Goal: Task Accomplishment & Management: Complete application form

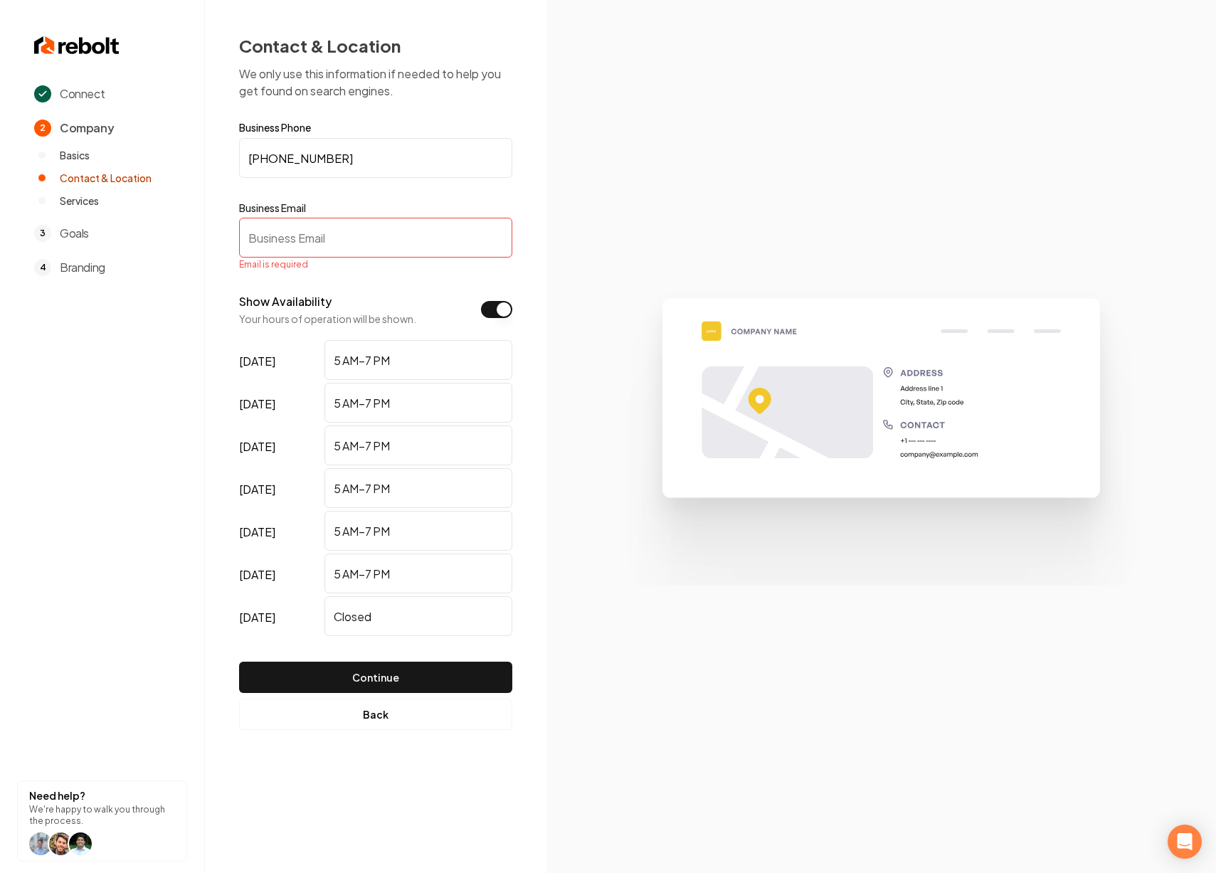
click at [356, 160] on input "(214) 564-0726" at bounding box center [375, 158] width 273 height 40
click at [362, 223] on input "Business Email" at bounding box center [375, 238] width 273 height 40
type input "t"
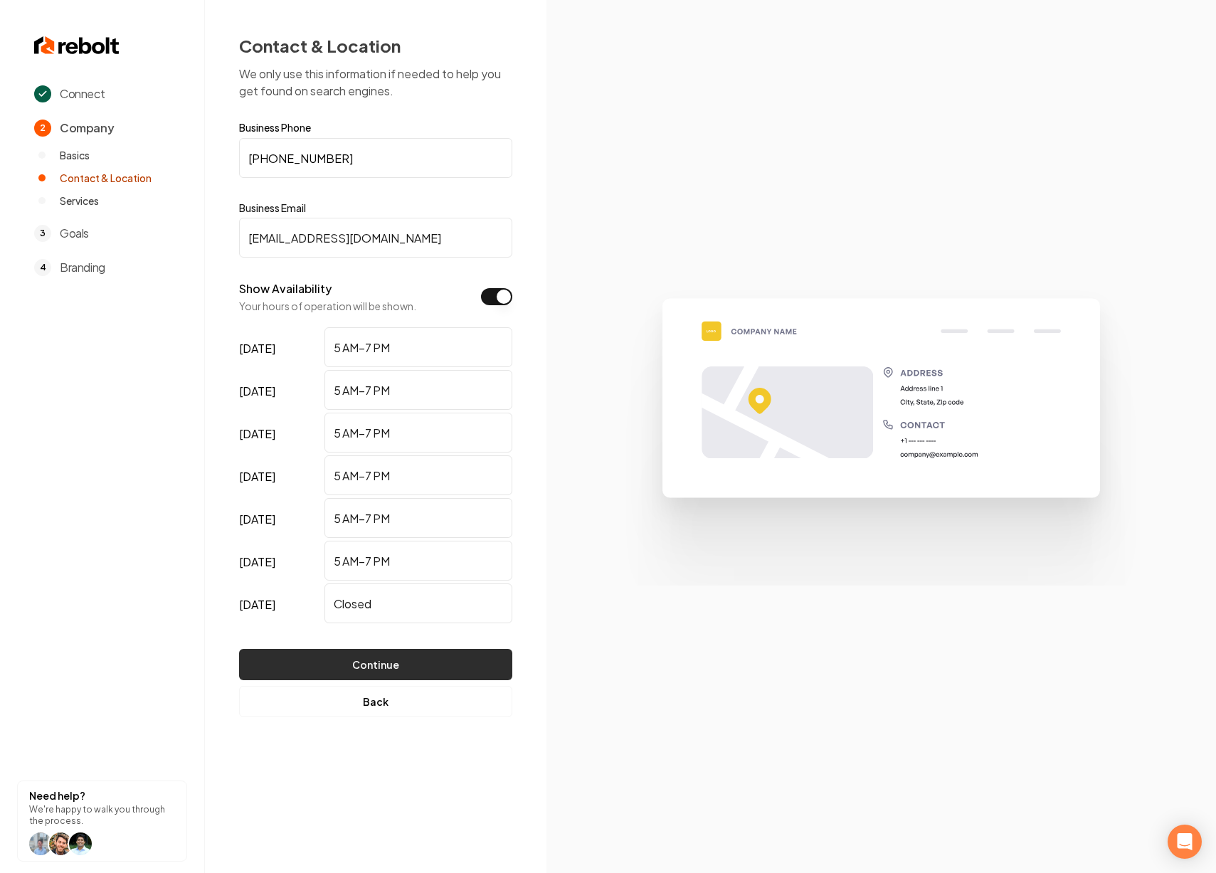
type input "rebolt@test.com"
click at [411, 673] on button "Continue" at bounding box center [375, 664] width 273 height 31
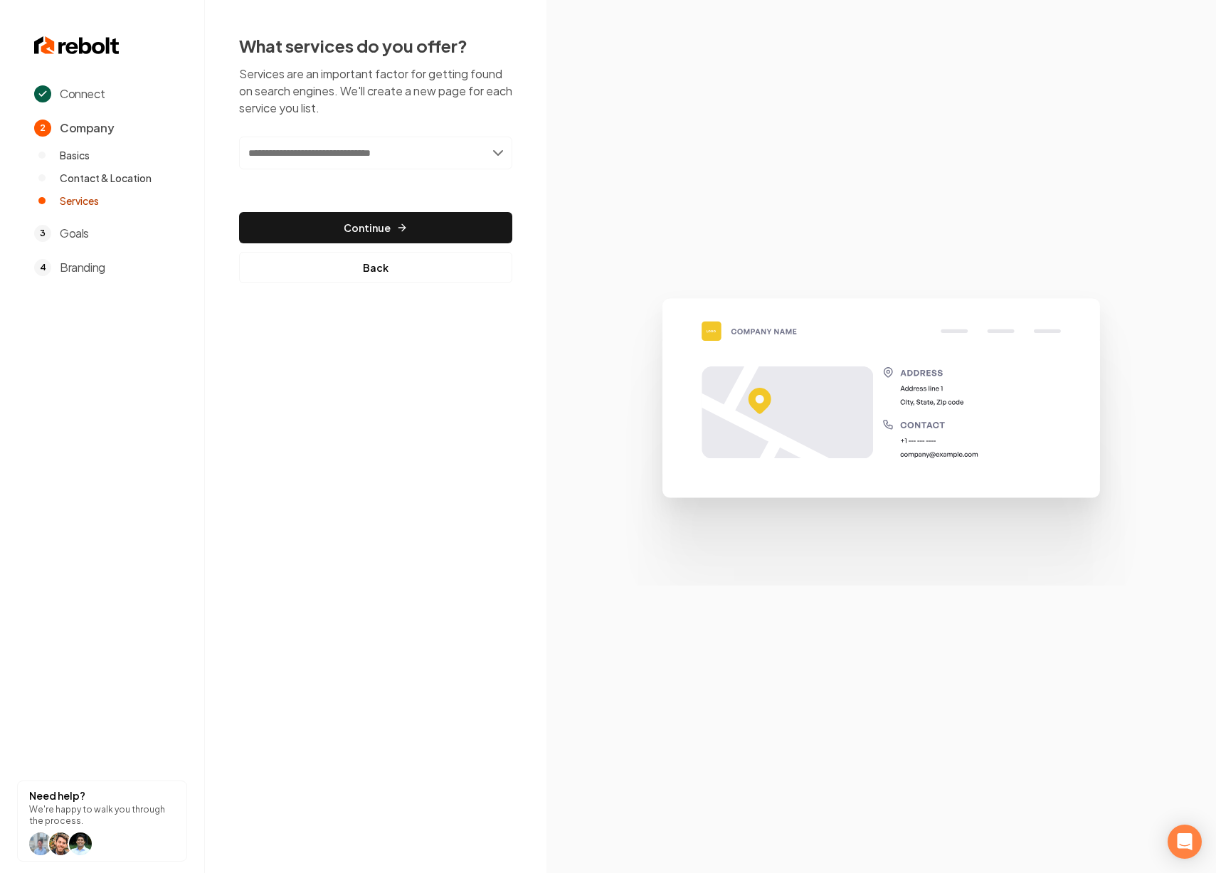
click at [352, 155] on input "text" at bounding box center [375, 153] width 273 height 33
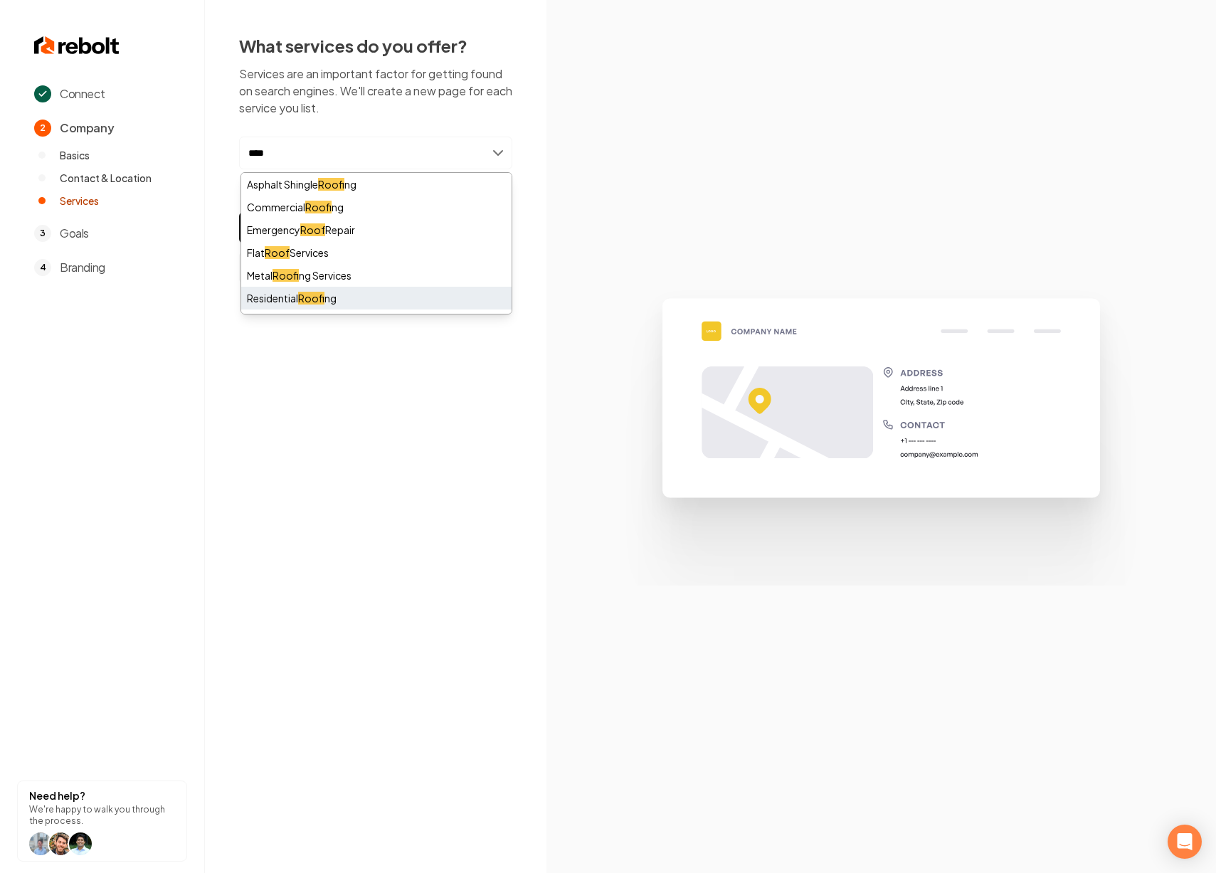
type input "****"
click at [354, 290] on div "Residential Roof ing" at bounding box center [376, 298] width 270 height 23
type input "****"
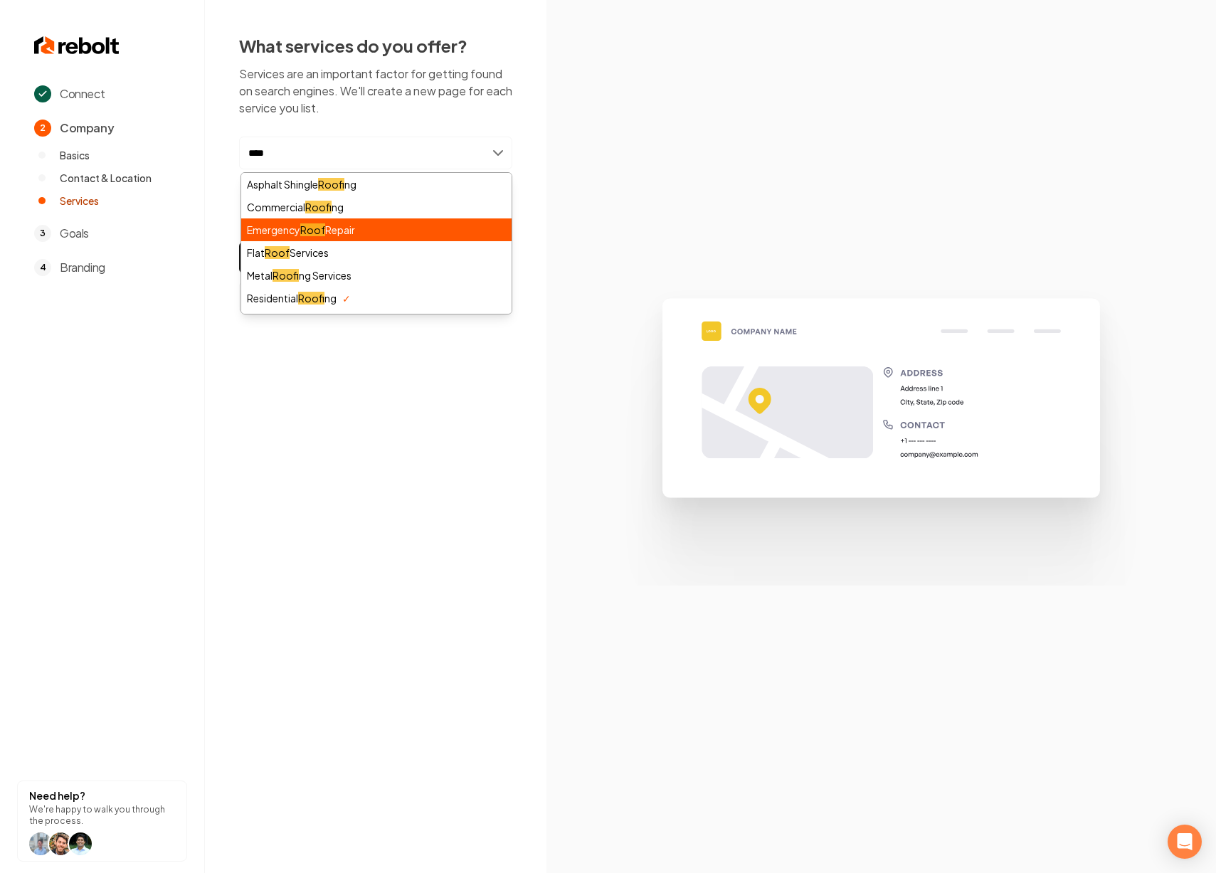
click at [379, 227] on div "Emergency Roof Repair" at bounding box center [376, 230] width 270 height 23
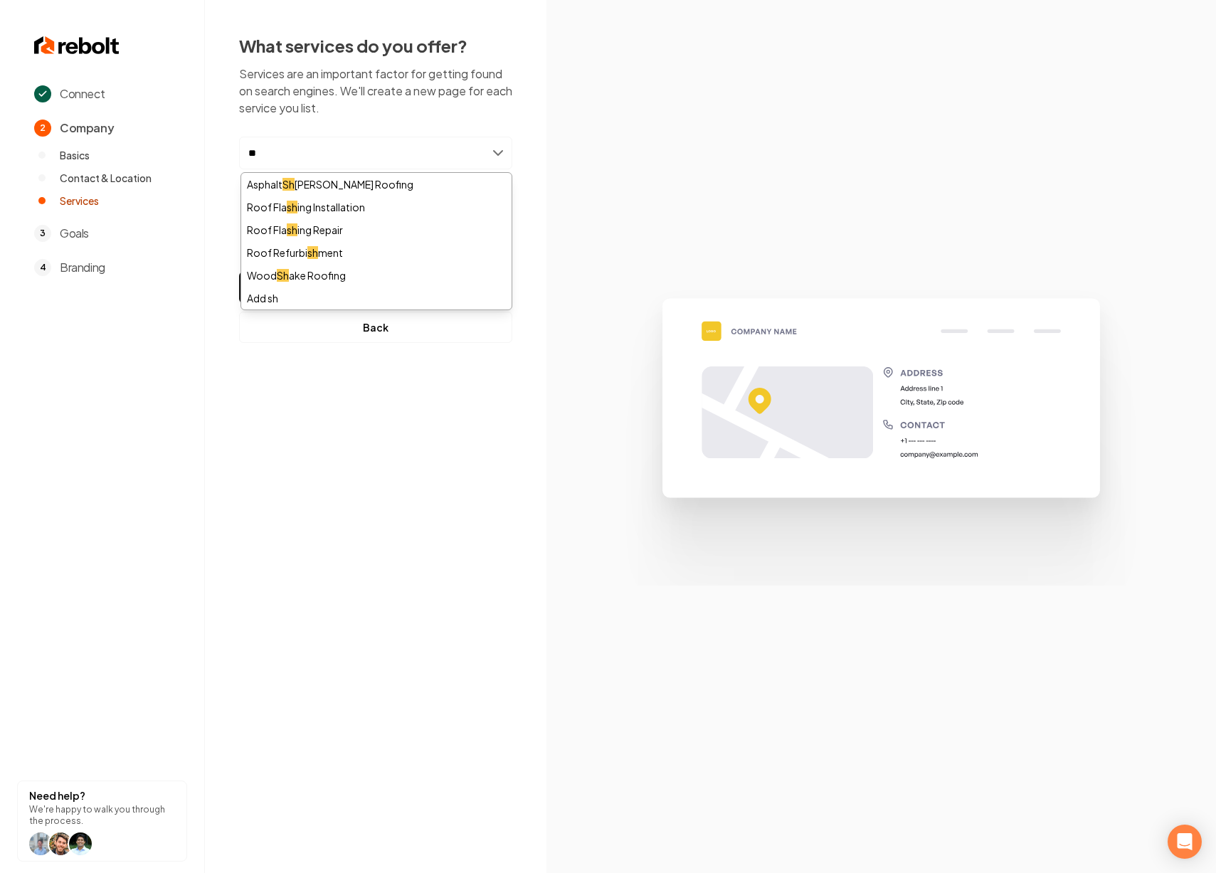
type input "*"
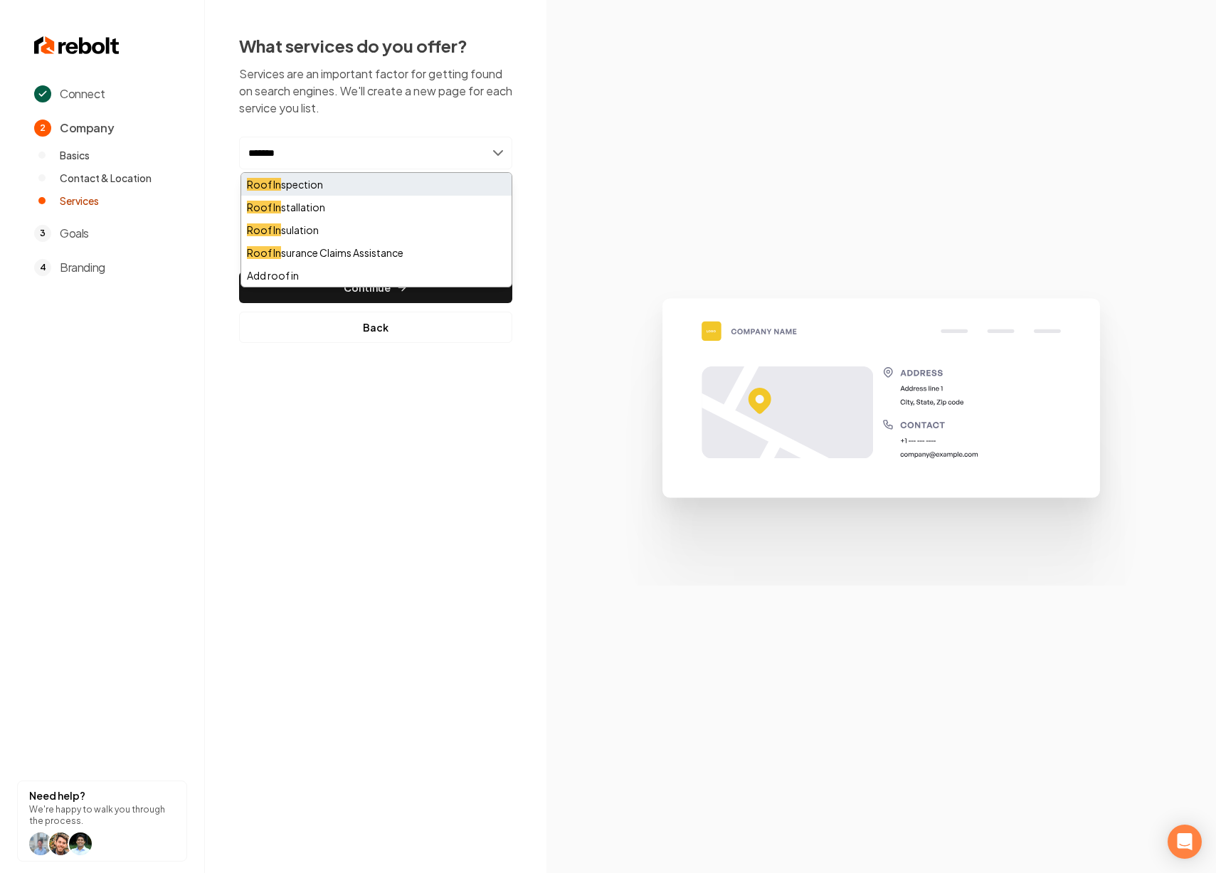
type input "*******"
click at [343, 183] on div "Roof In spection" at bounding box center [376, 184] width 270 height 23
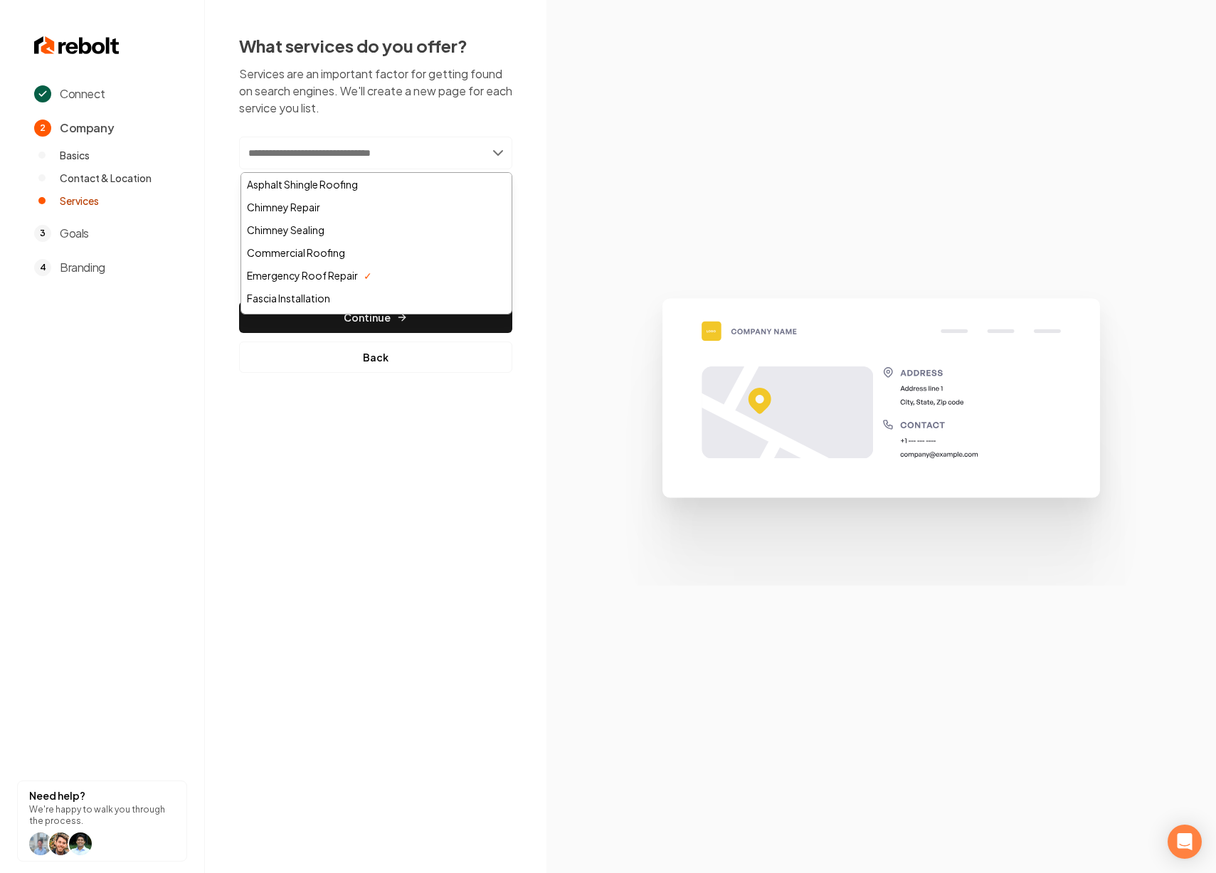
click at [267, 417] on div "Connect 2 Company Basics Contact & Location Services 3 Goals 4 Branding Need he…" at bounding box center [608, 436] width 1216 height 873
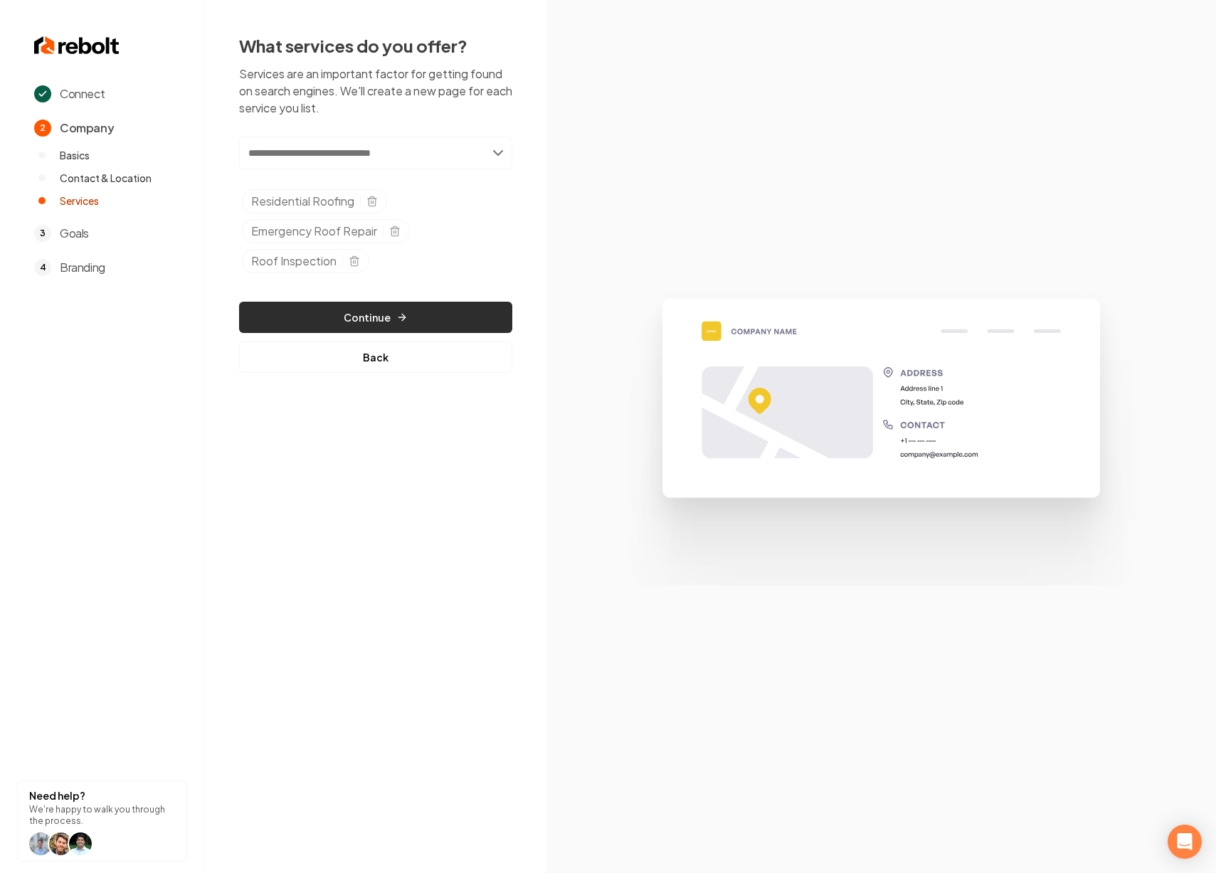
click at [370, 312] on button "Continue" at bounding box center [375, 317] width 273 height 31
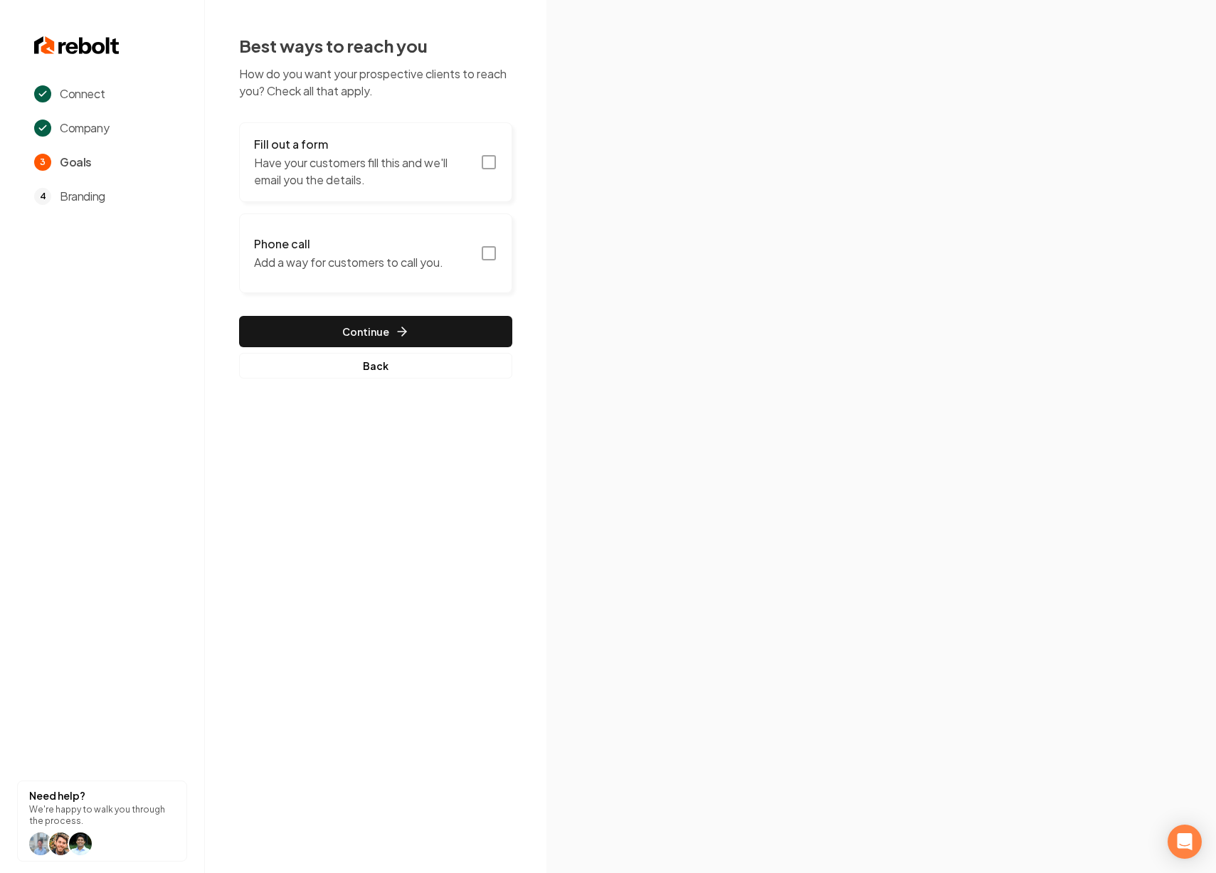
click at [405, 161] on p "Have your customers fill this and we'll email you the details." at bounding box center [363, 171] width 218 height 34
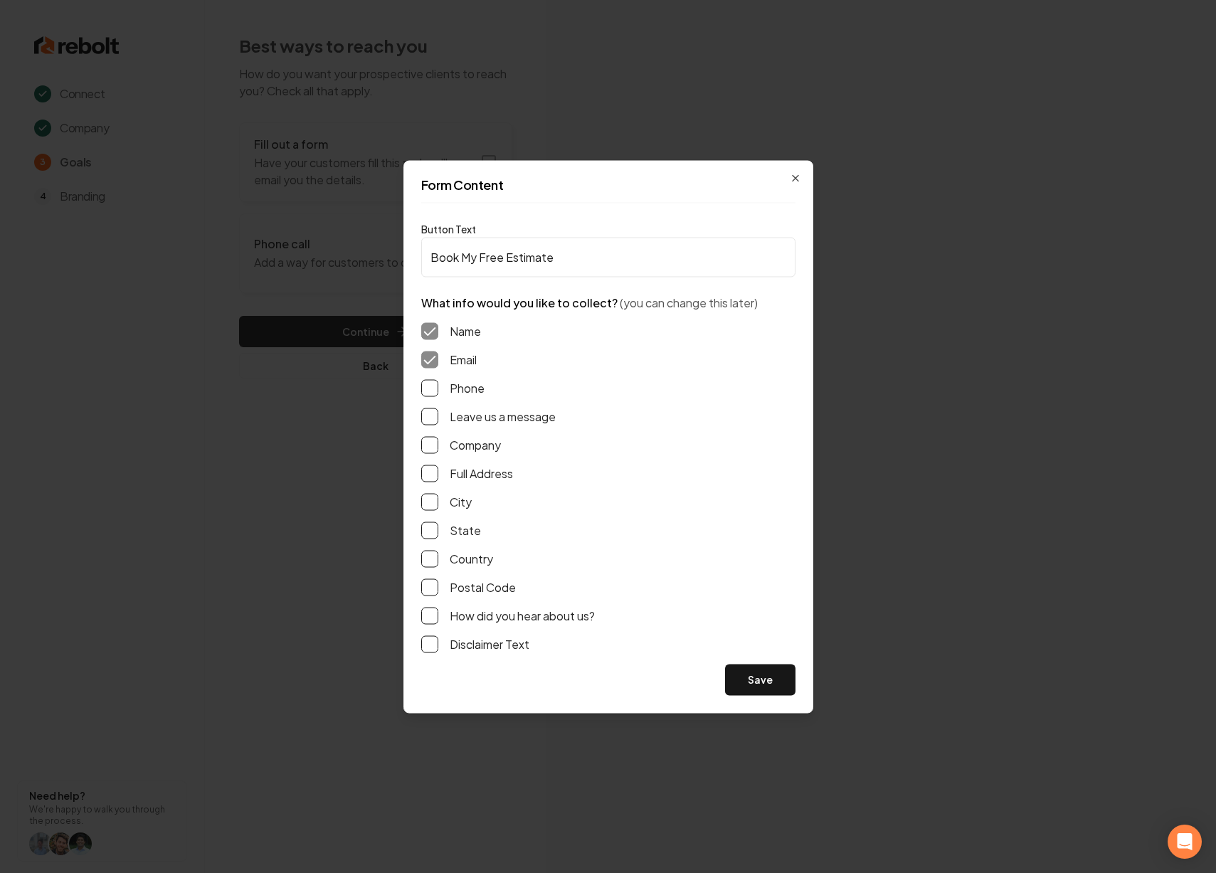
click at [433, 386] on button "Phone" at bounding box center [429, 387] width 17 height 17
click at [752, 673] on button "Save" at bounding box center [760, 679] width 70 height 31
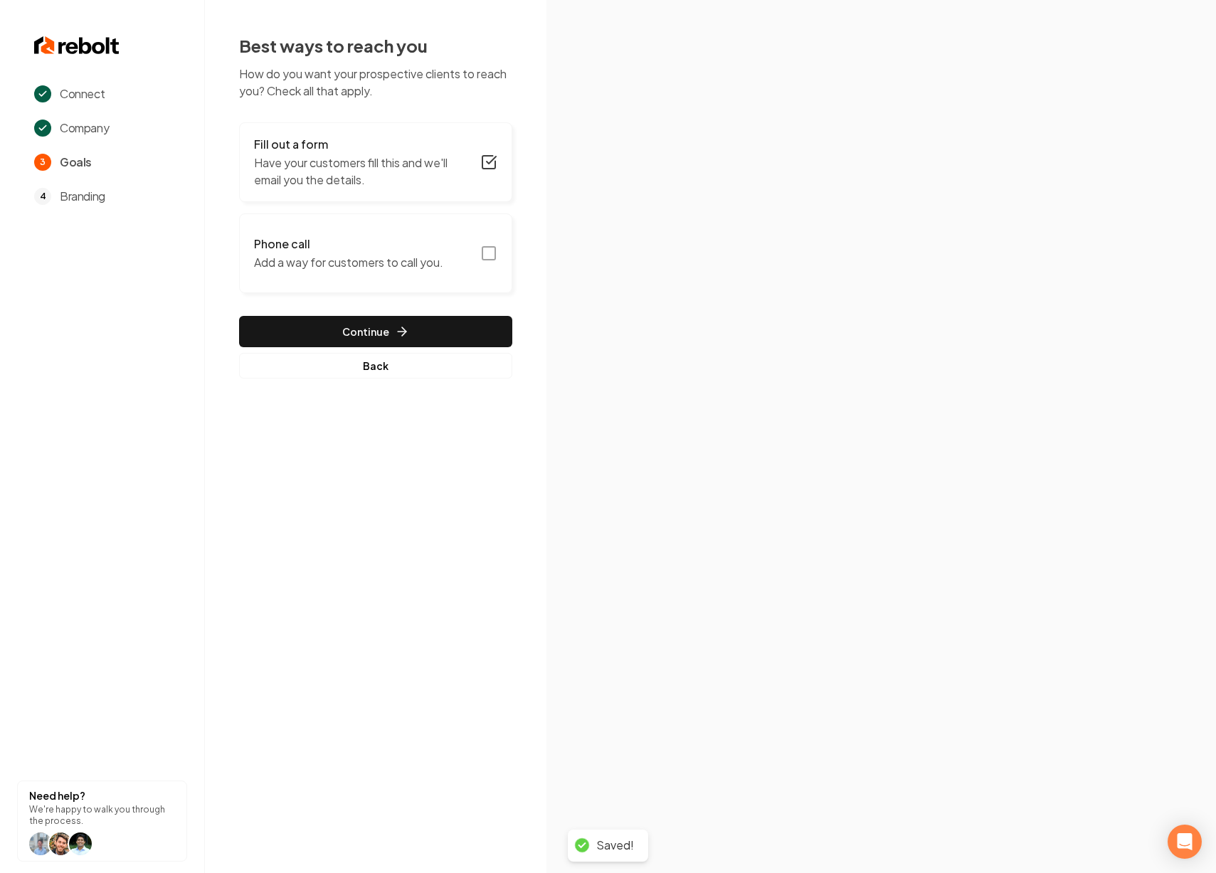
click at [410, 256] on p "Add a way for customers to call you." at bounding box center [348, 262] width 189 height 17
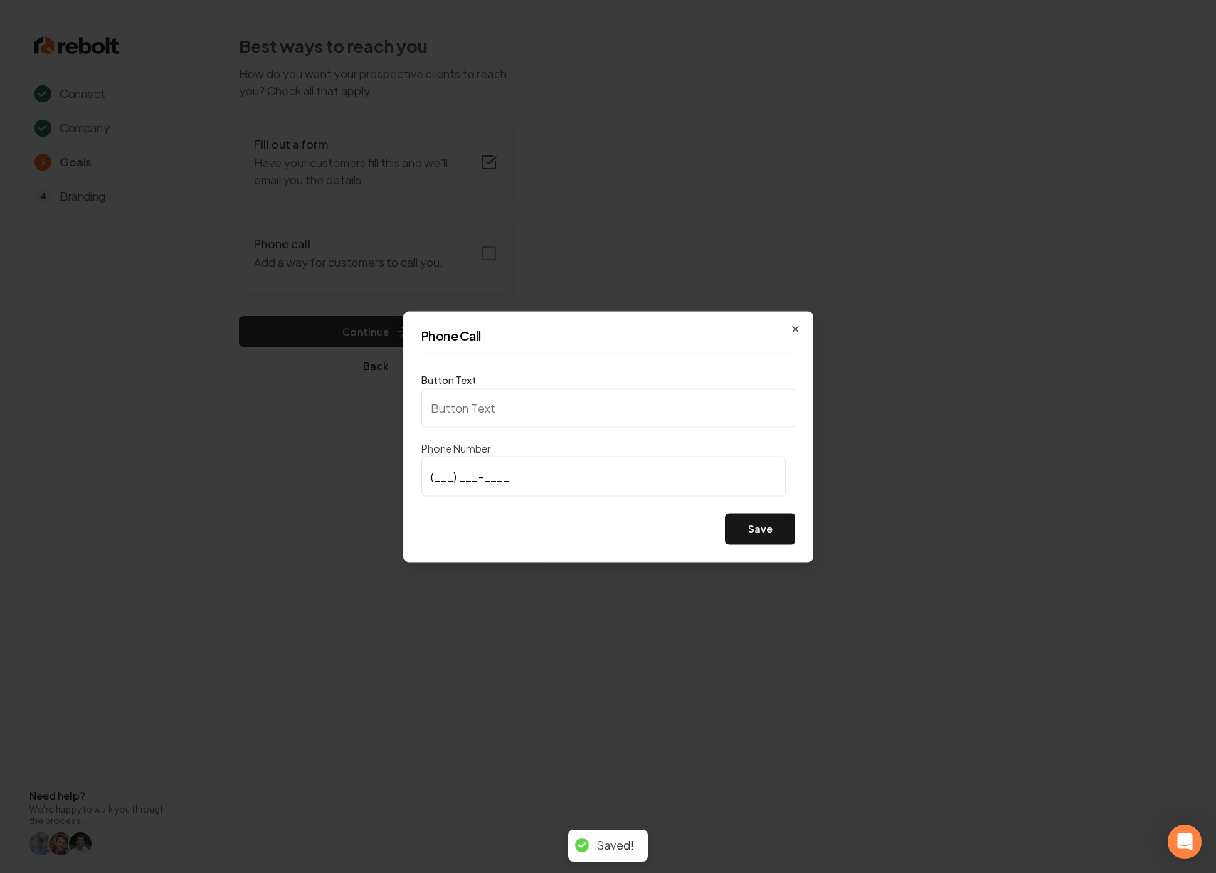
type input "Call us"
type input "(214) 564-0726"
click at [749, 528] on button "Save" at bounding box center [760, 528] width 70 height 31
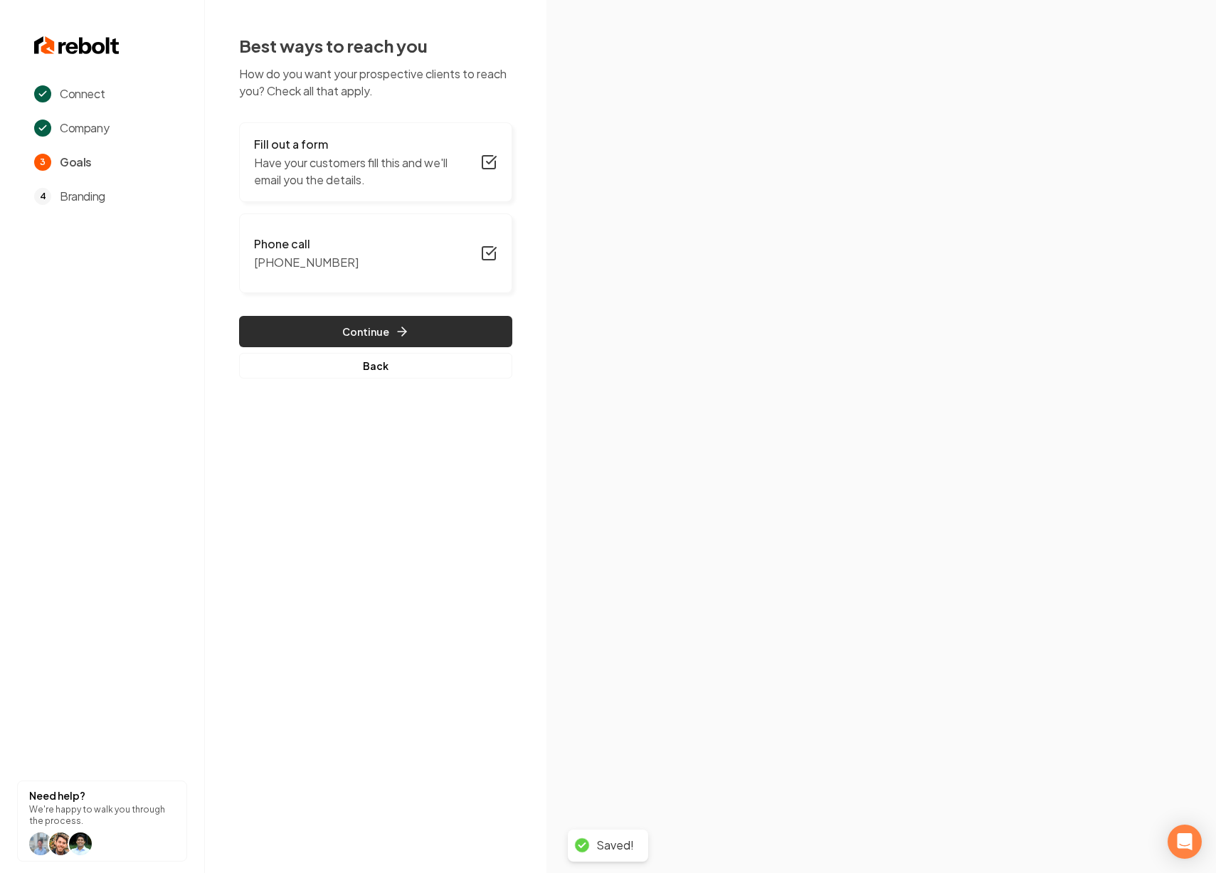
click at [379, 336] on button "Continue" at bounding box center [375, 331] width 273 height 31
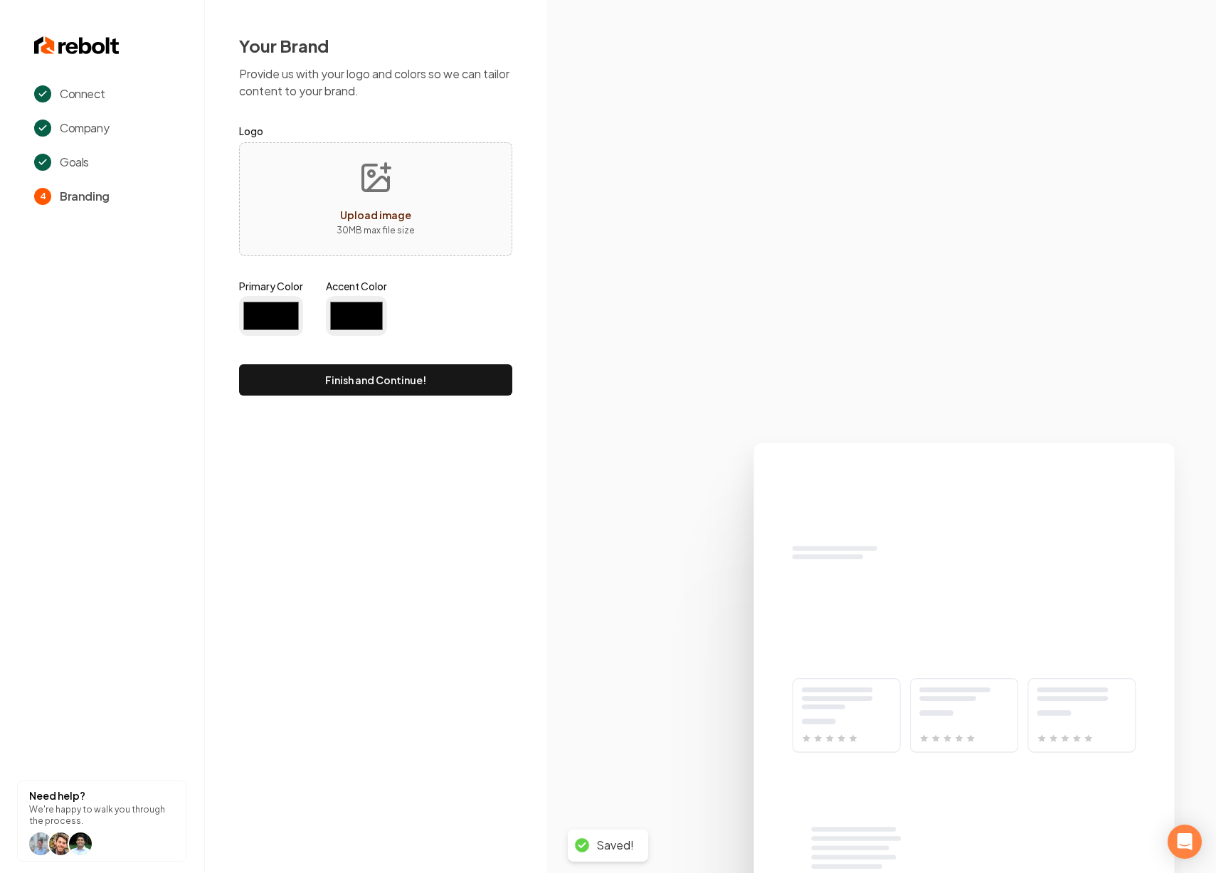
type input "#194d33"
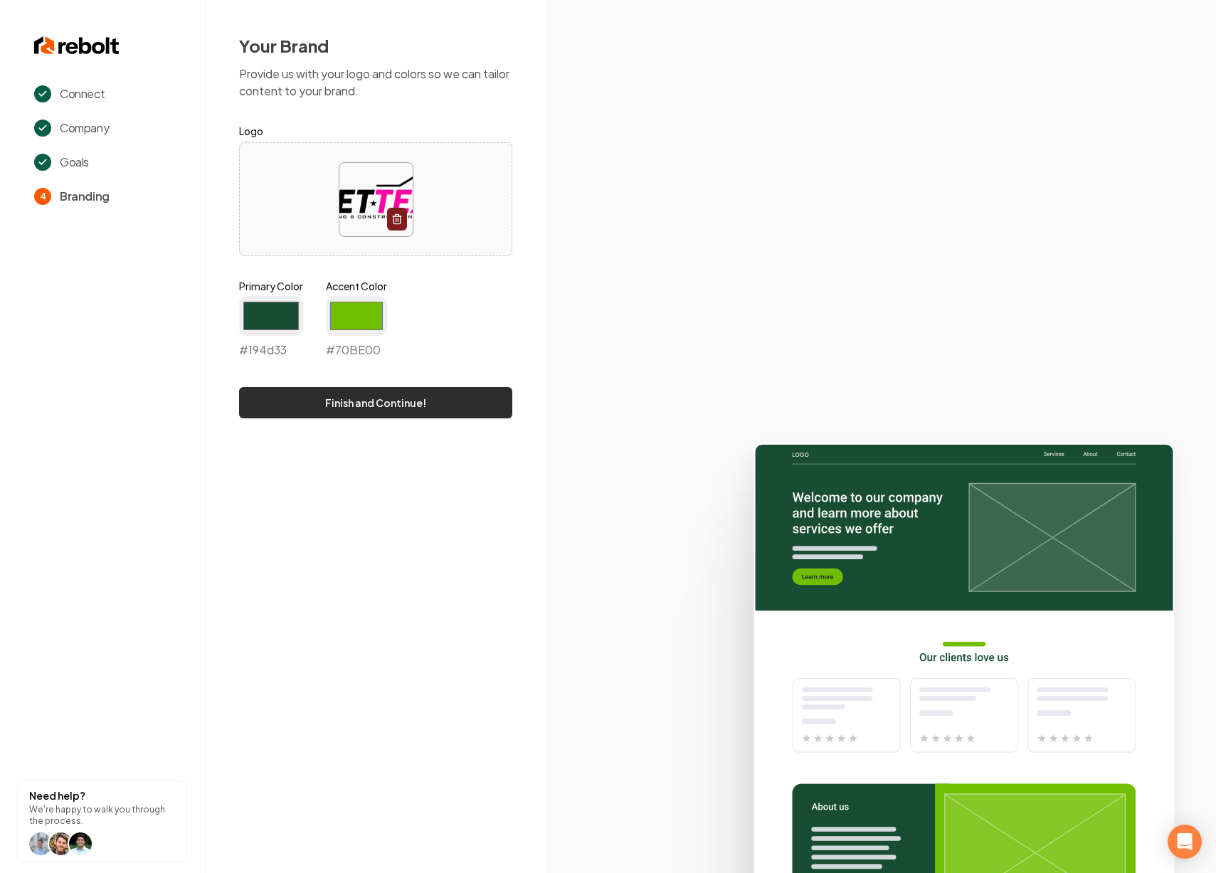
click at [422, 400] on button "Finish and Continue!" at bounding box center [375, 402] width 273 height 31
type input "#70be00"
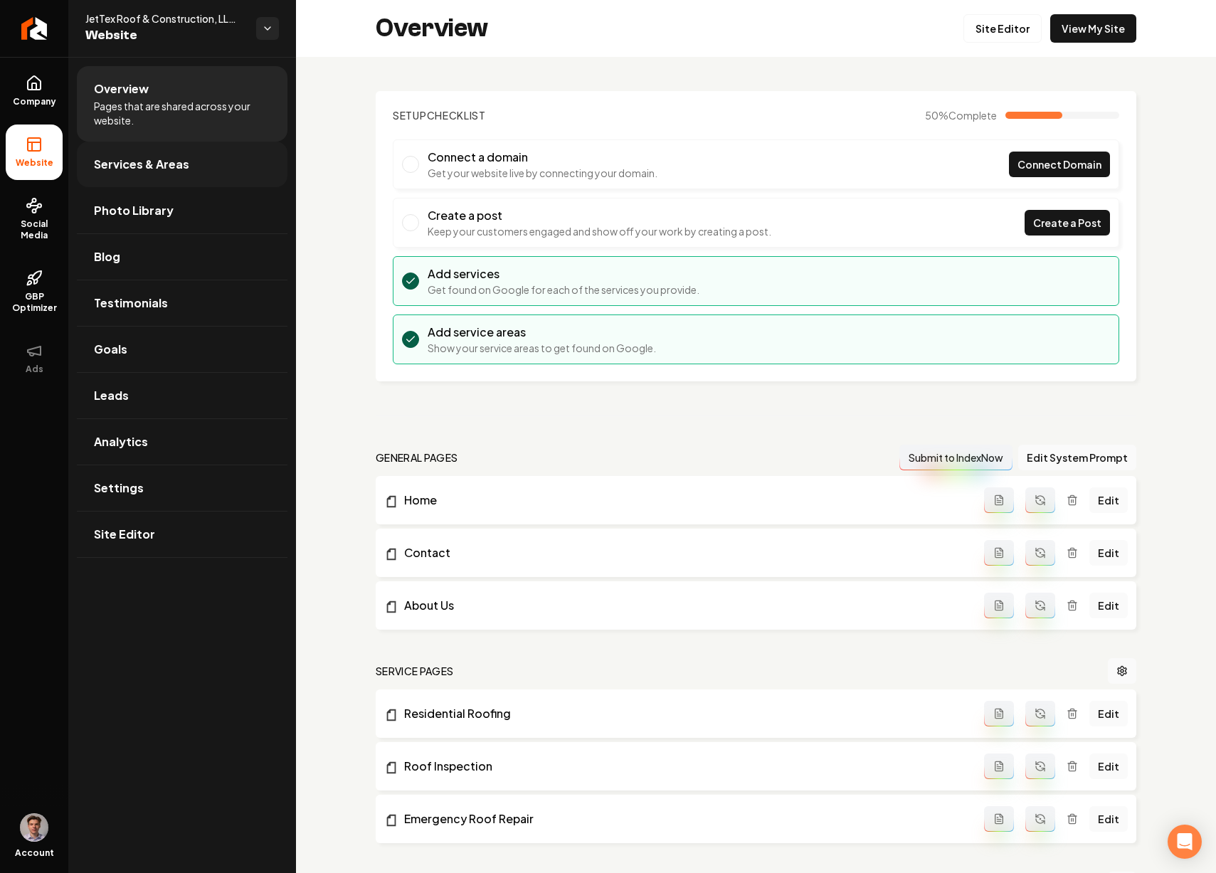
click at [205, 161] on link "Services & Areas" at bounding box center [182, 165] width 211 height 46
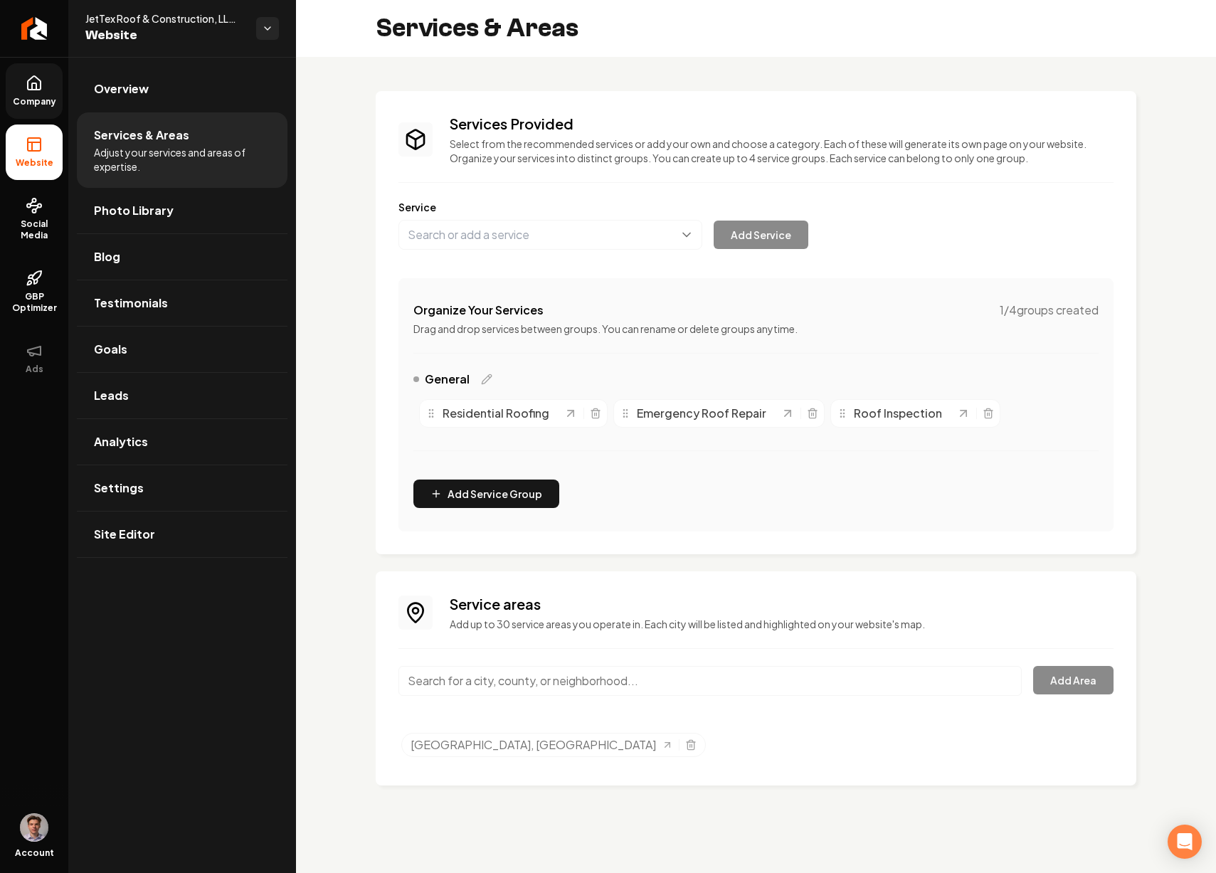
click at [38, 94] on link "Company" at bounding box center [34, 91] width 57 height 56
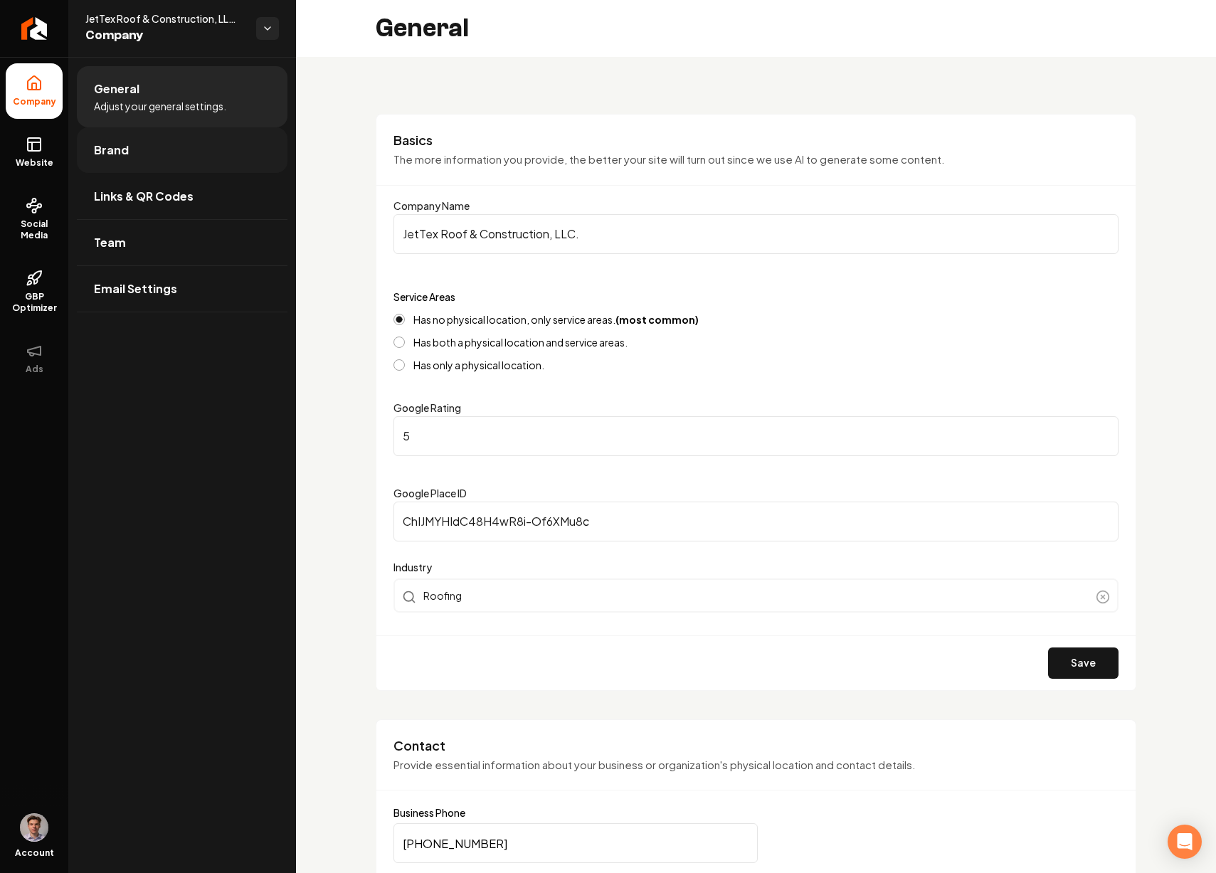
click at [212, 167] on link "Brand" at bounding box center [182, 150] width 211 height 46
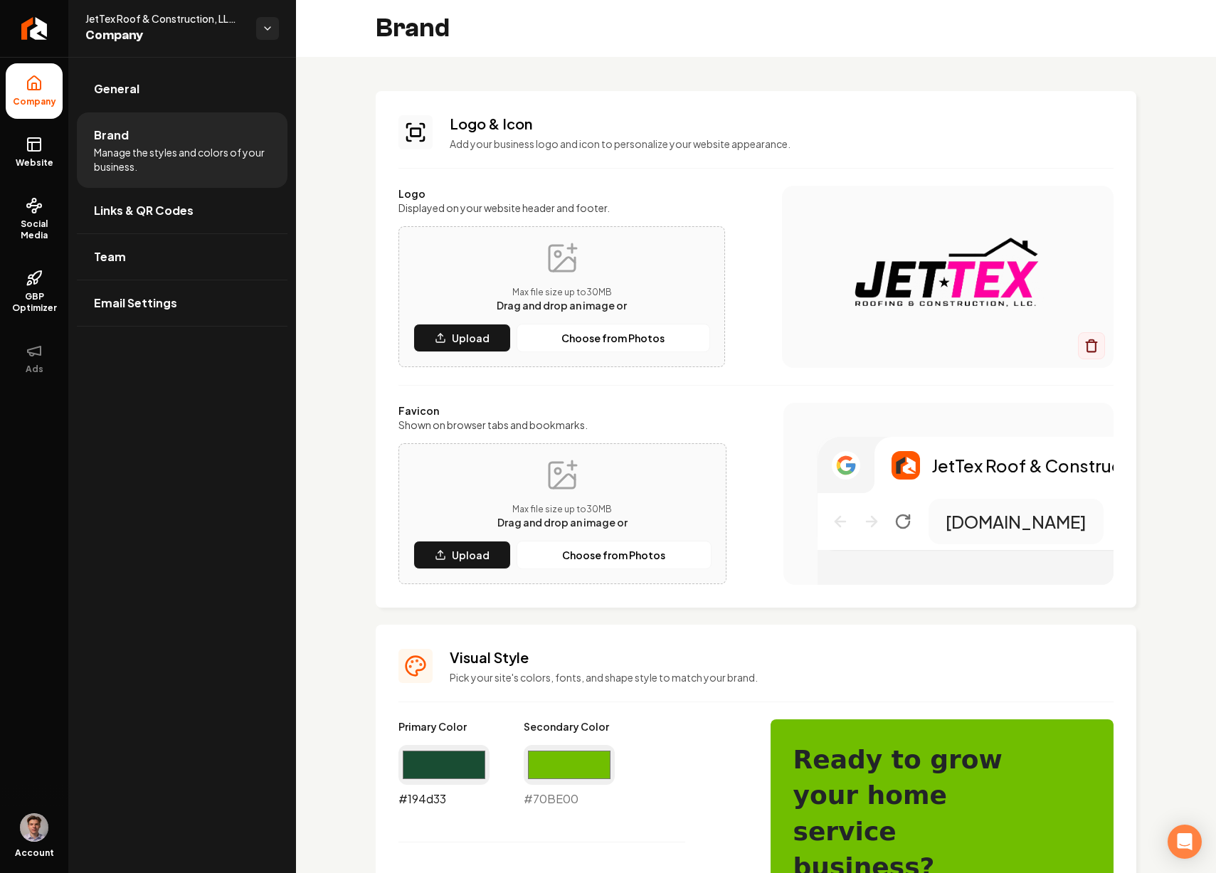
click at [437, 762] on input "#194d33" at bounding box center [444, 765] width 91 height 40
type input "#060607"
click at [558, 757] on input "#70be00" at bounding box center [569, 765] width 91 height 40
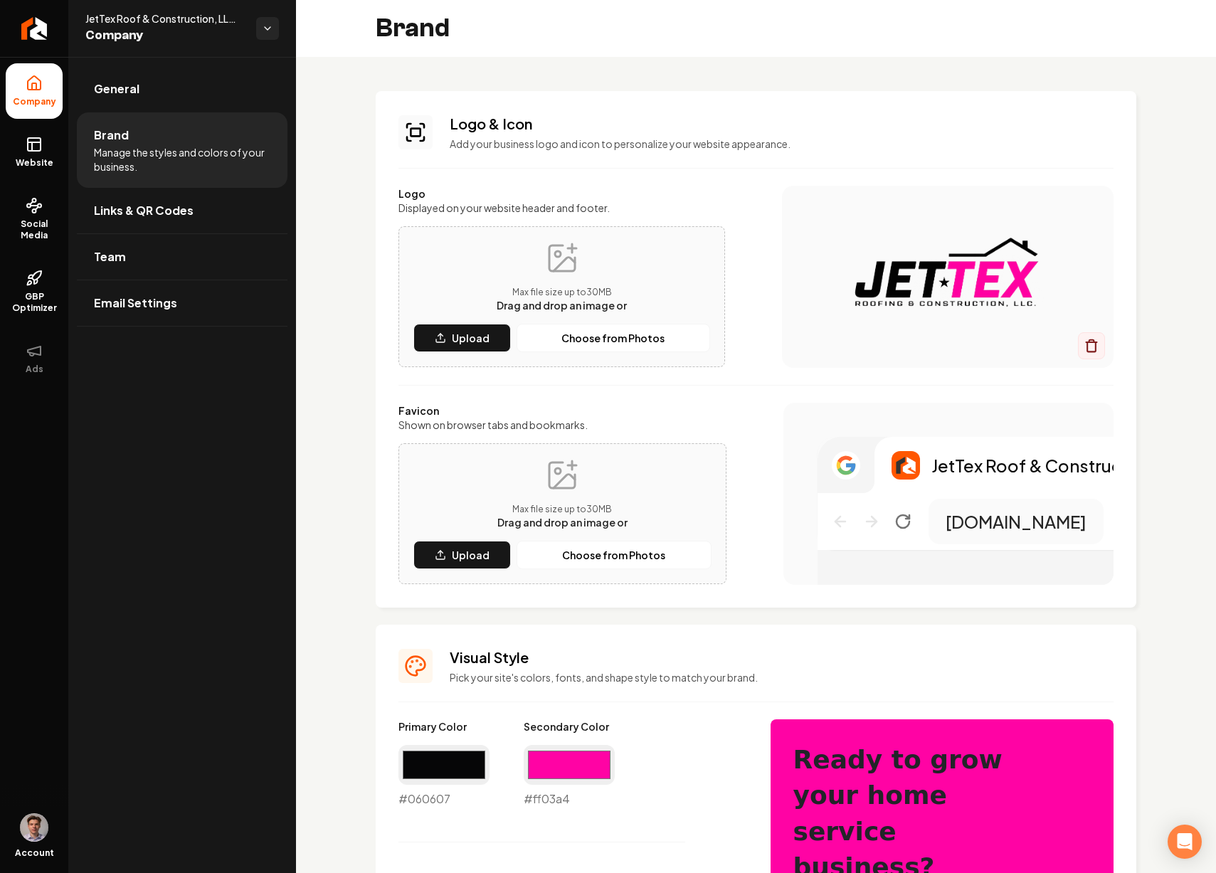
type input "#ff03a4"
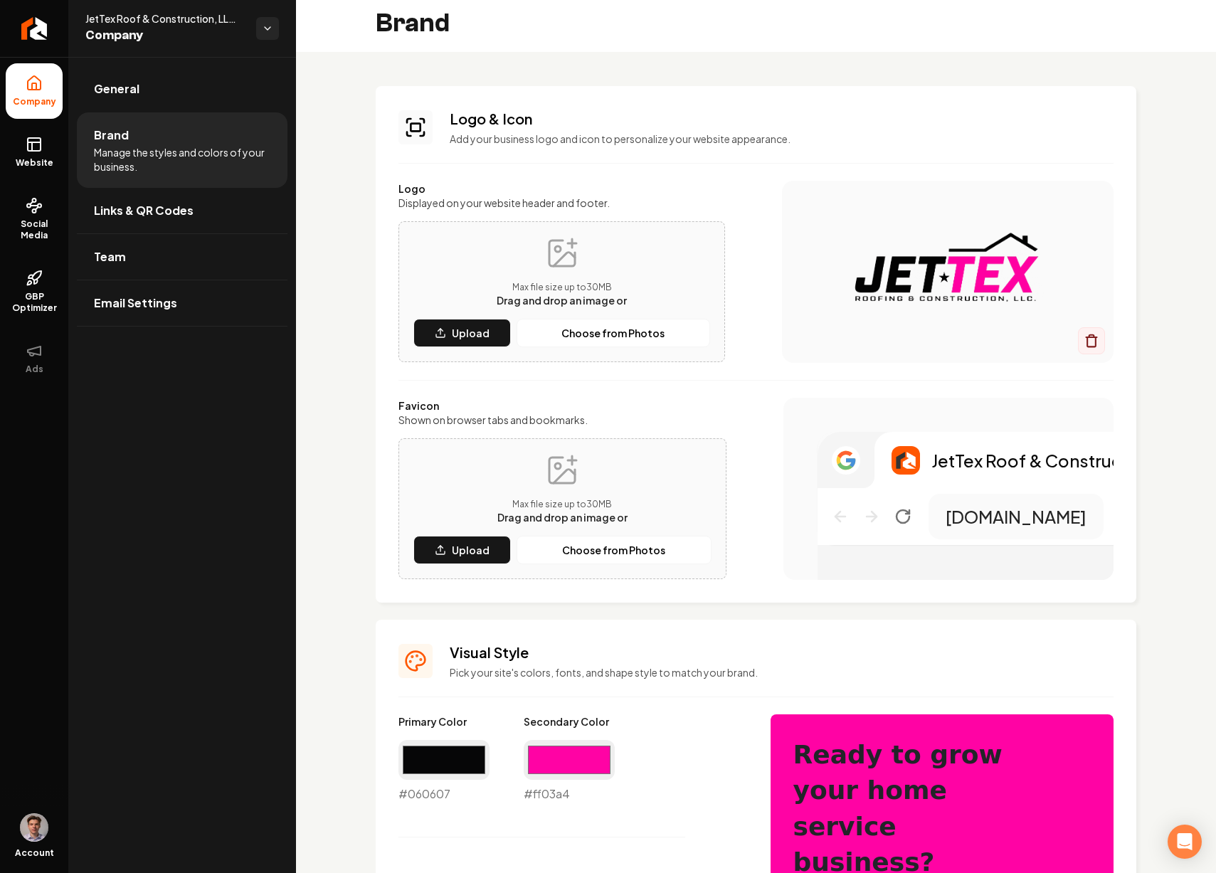
scroll to position [6, 0]
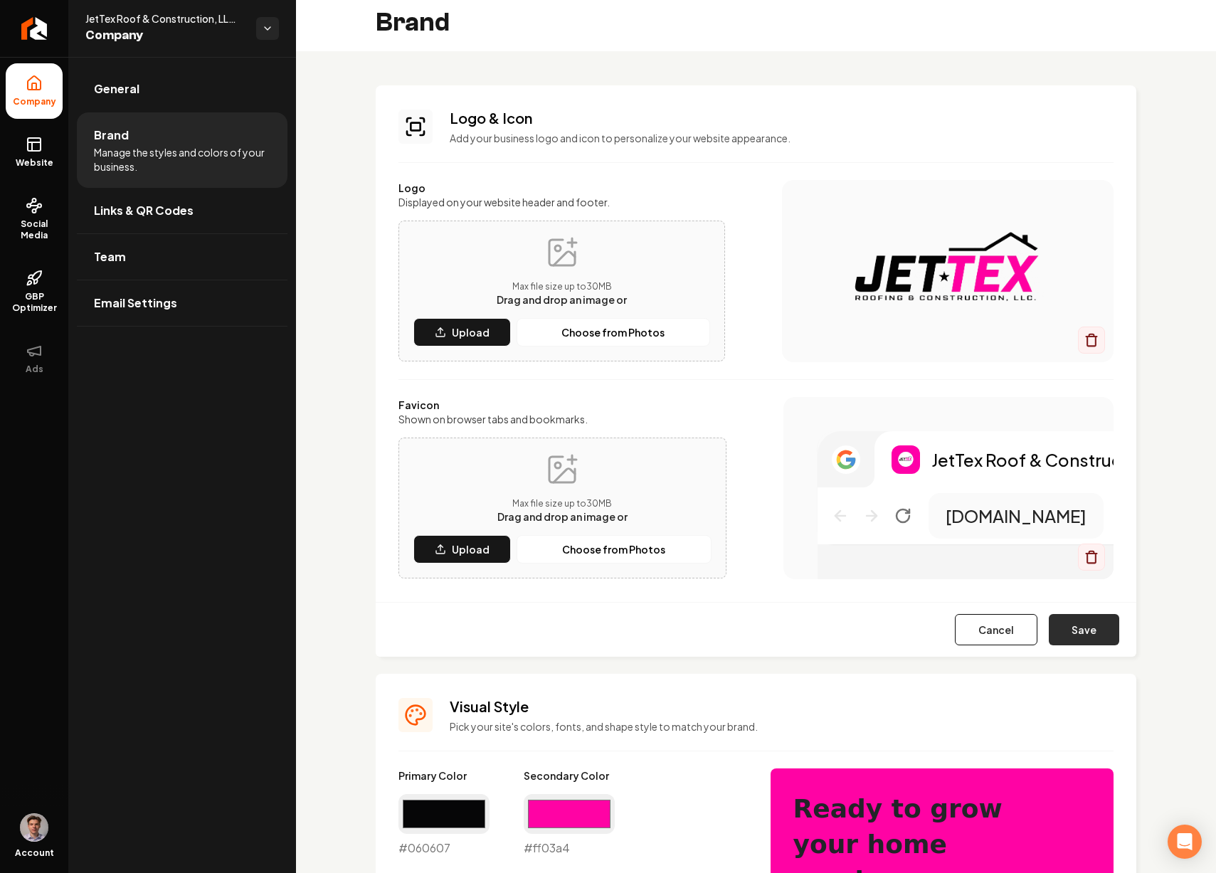
click at [1093, 624] on button "Save" at bounding box center [1084, 629] width 70 height 31
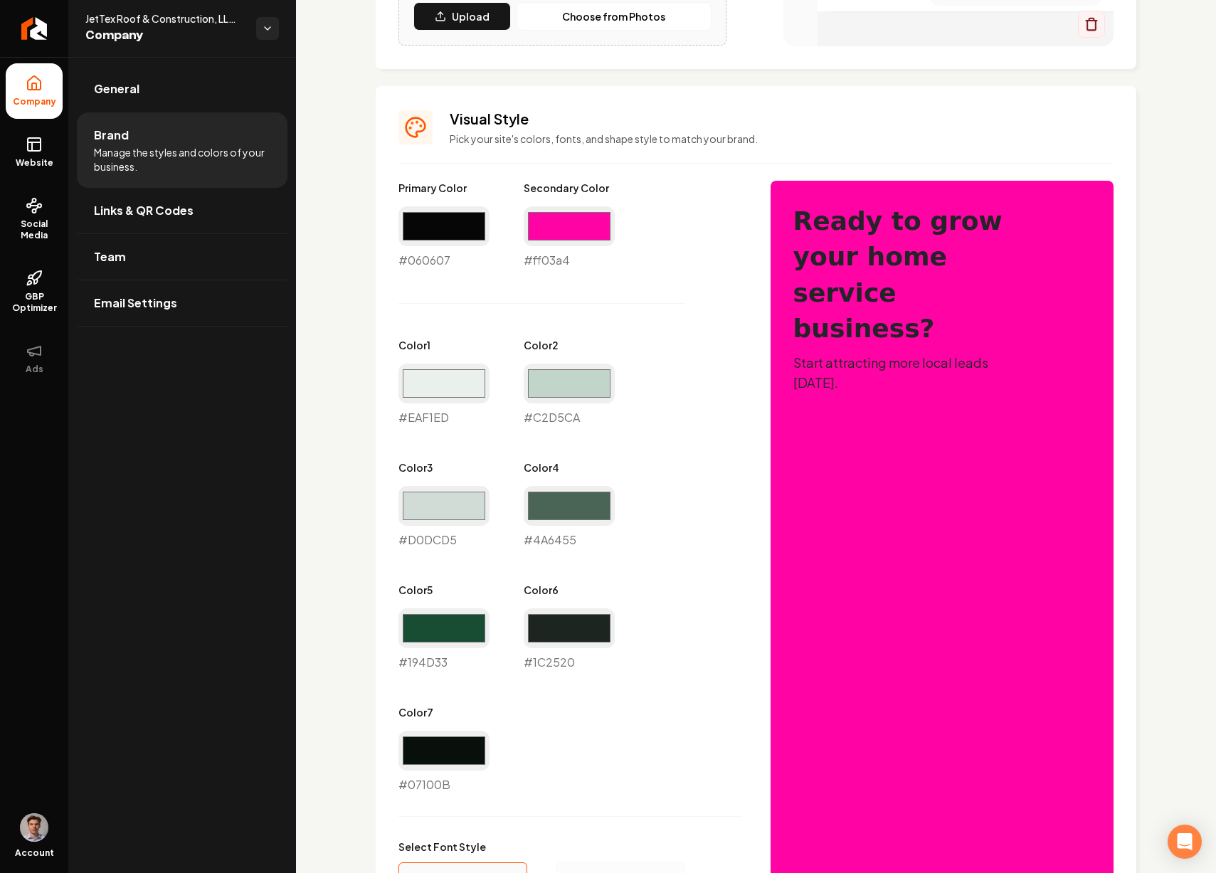
scroll to position [540, 0]
click at [458, 379] on input "#eaf1ed" at bounding box center [444, 383] width 91 height 40
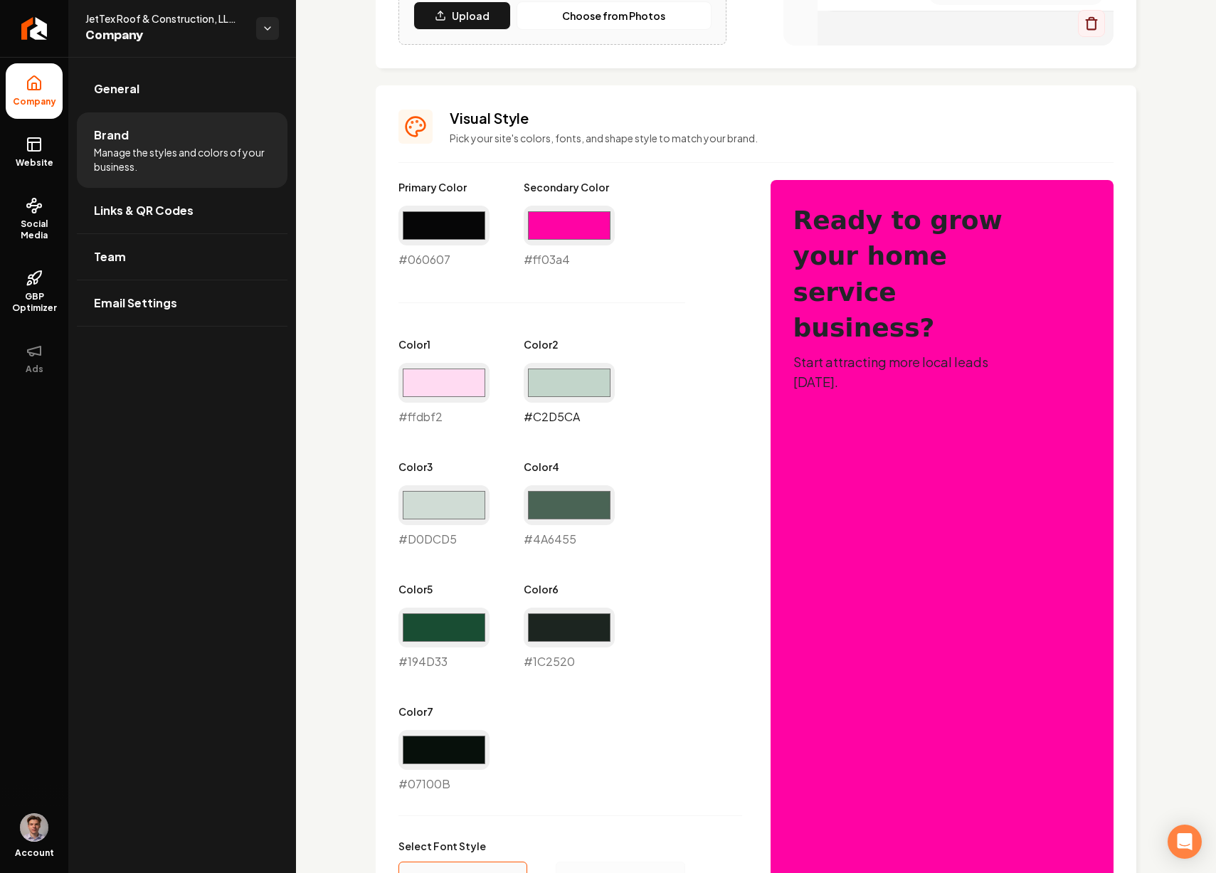
type input "#ffdbf2"
click at [569, 374] on input "#c2d5ca" at bounding box center [569, 383] width 91 height 40
type input "#ffa3dd"
click at [490, 445] on div "Primary Color #060607 #060607 Secondary Color #ff03a4 #ff03a4 Color 1 #ffdbf2 #…" at bounding box center [571, 486] width 344 height 613
click at [462, 506] on input "#d0dcd5" at bounding box center [444, 505] width 91 height 40
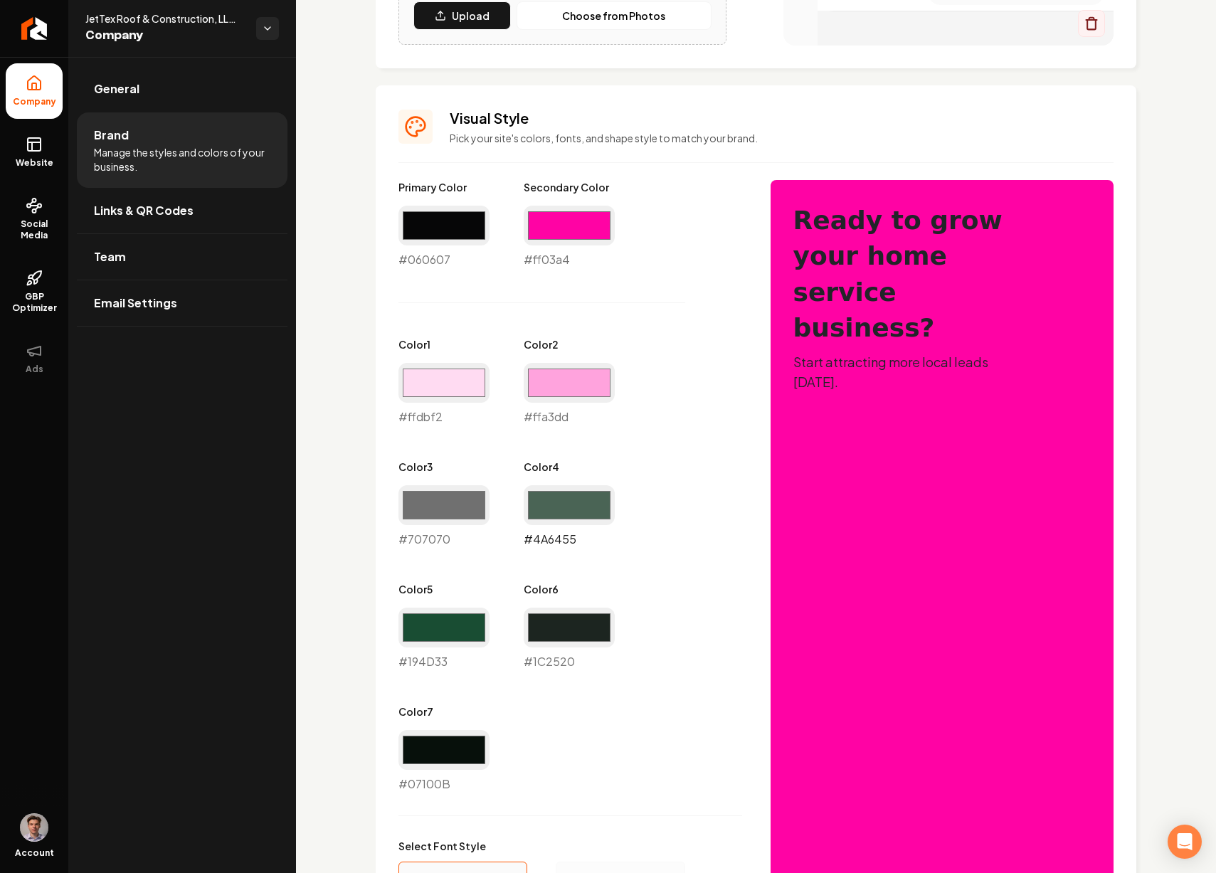
type input "#707070"
click at [567, 507] on input "#4a6455" at bounding box center [569, 505] width 91 height 40
type input "#4f4f4f"
click at [480, 588] on label "Color 5" at bounding box center [444, 589] width 91 height 14
click at [461, 624] on input "#194d33" at bounding box center [444, 628] width 91 height 40
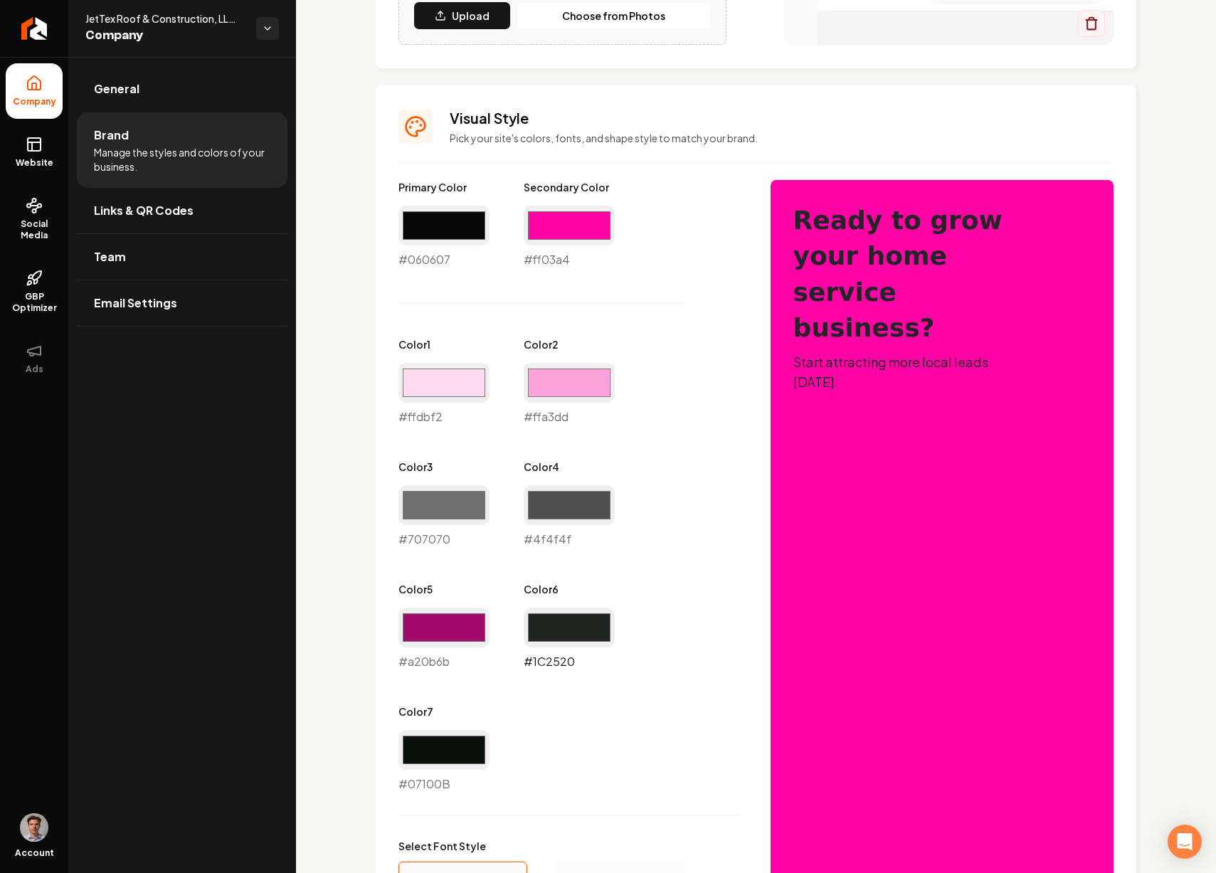
type input "#a20b6b"
click at [596, 621] on input "#1c2520" at bounding box center [569, 628] width 91 height 40
type input "#291f24"
click at [458, 745] on input "#07100b" at bounding box center [444, 750] width 91 height 40
type input "#140915"
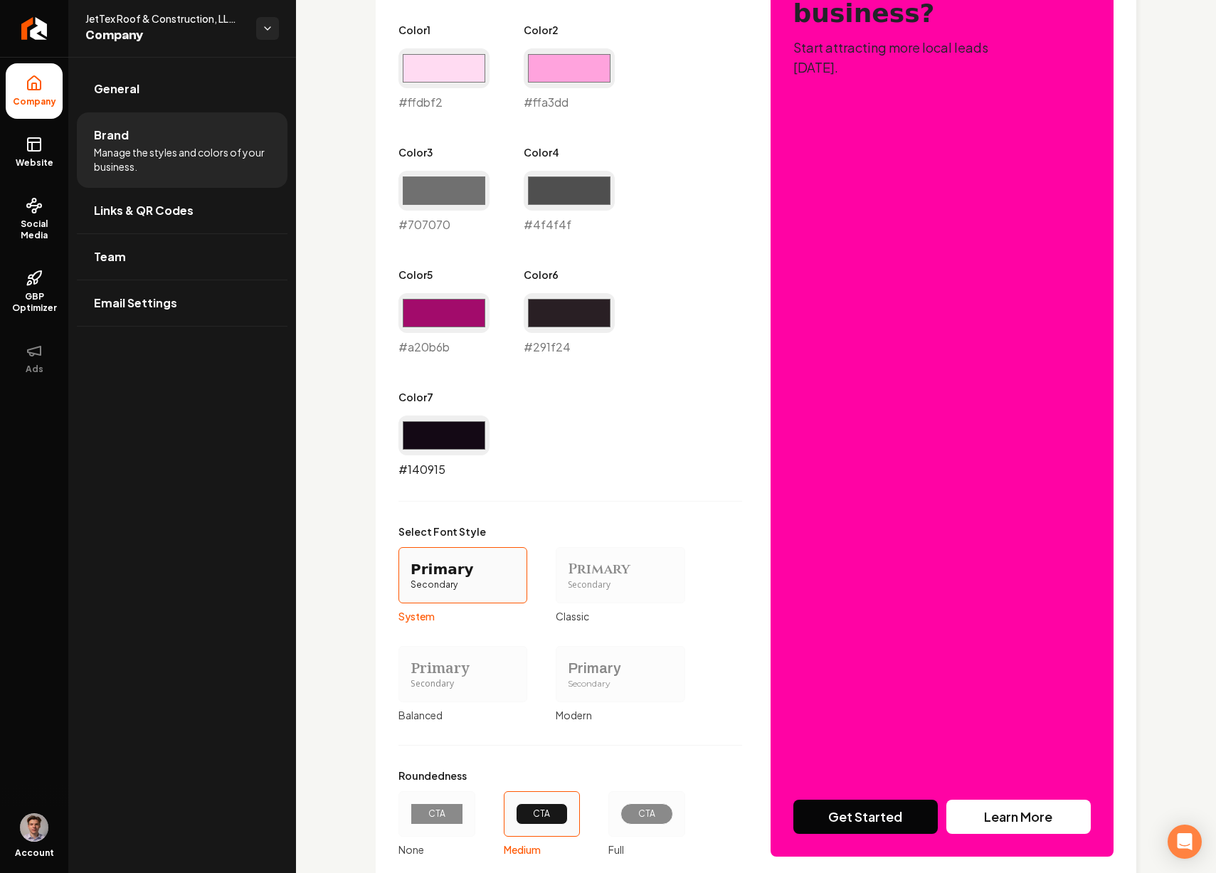
scroll to position [950, 0]
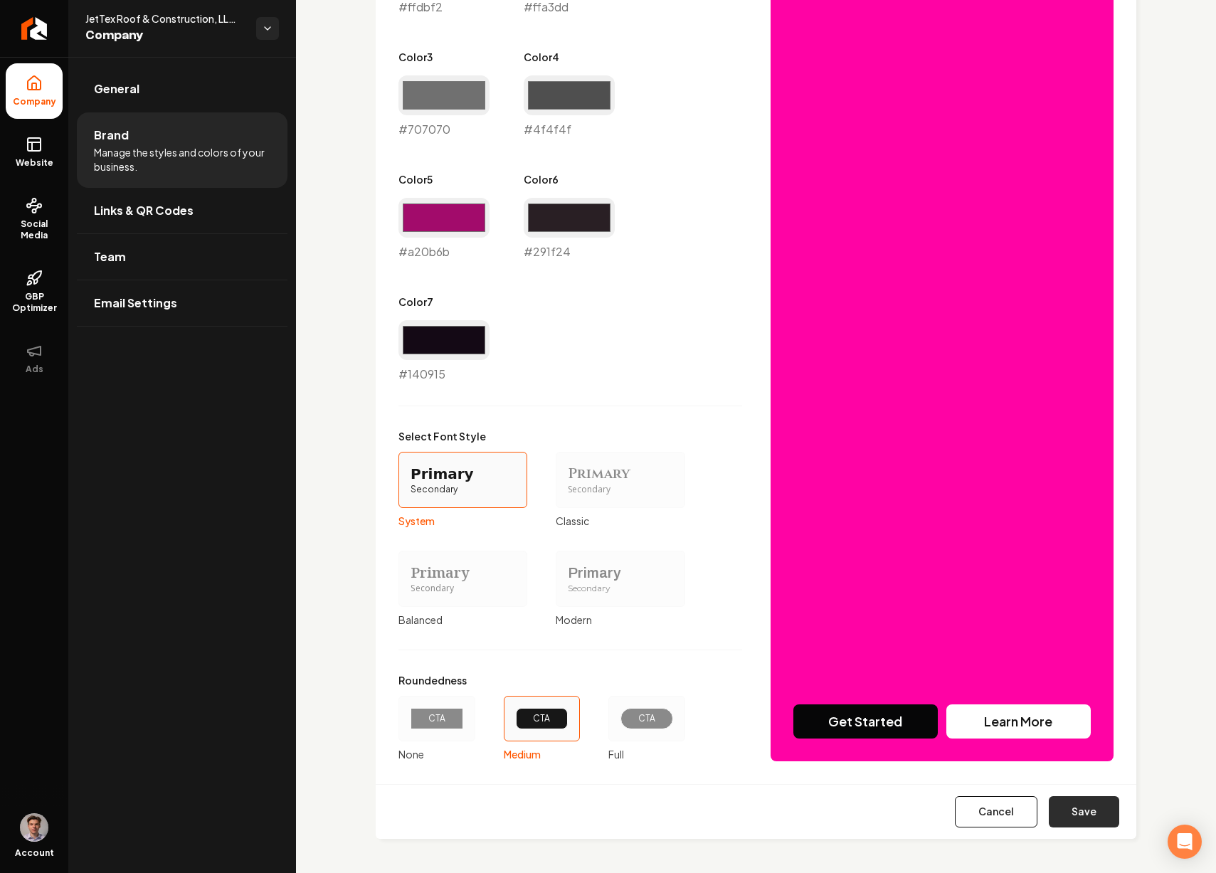
click at [1067, 804] on button "Save" at bounding box center [1084, 811] width 70 height 31
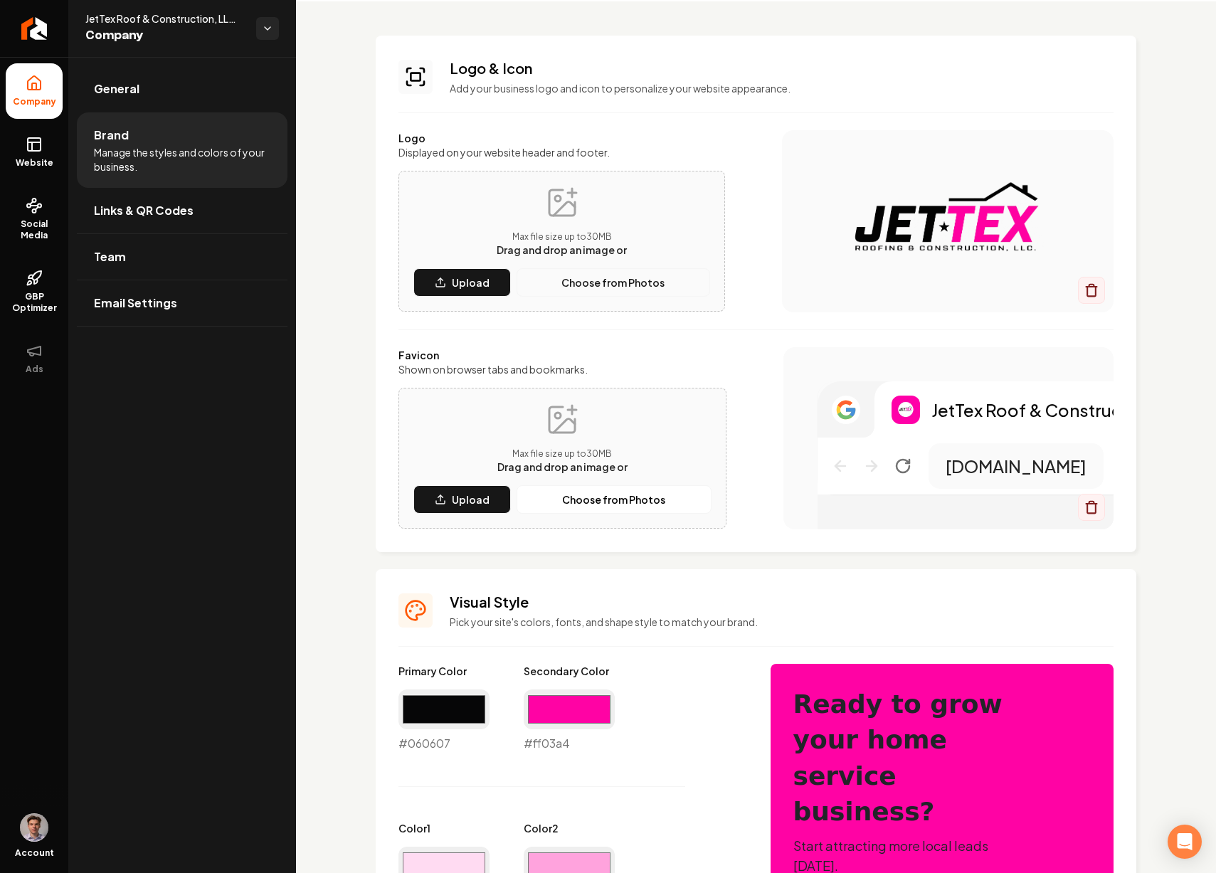
scroll to position [0, 0]
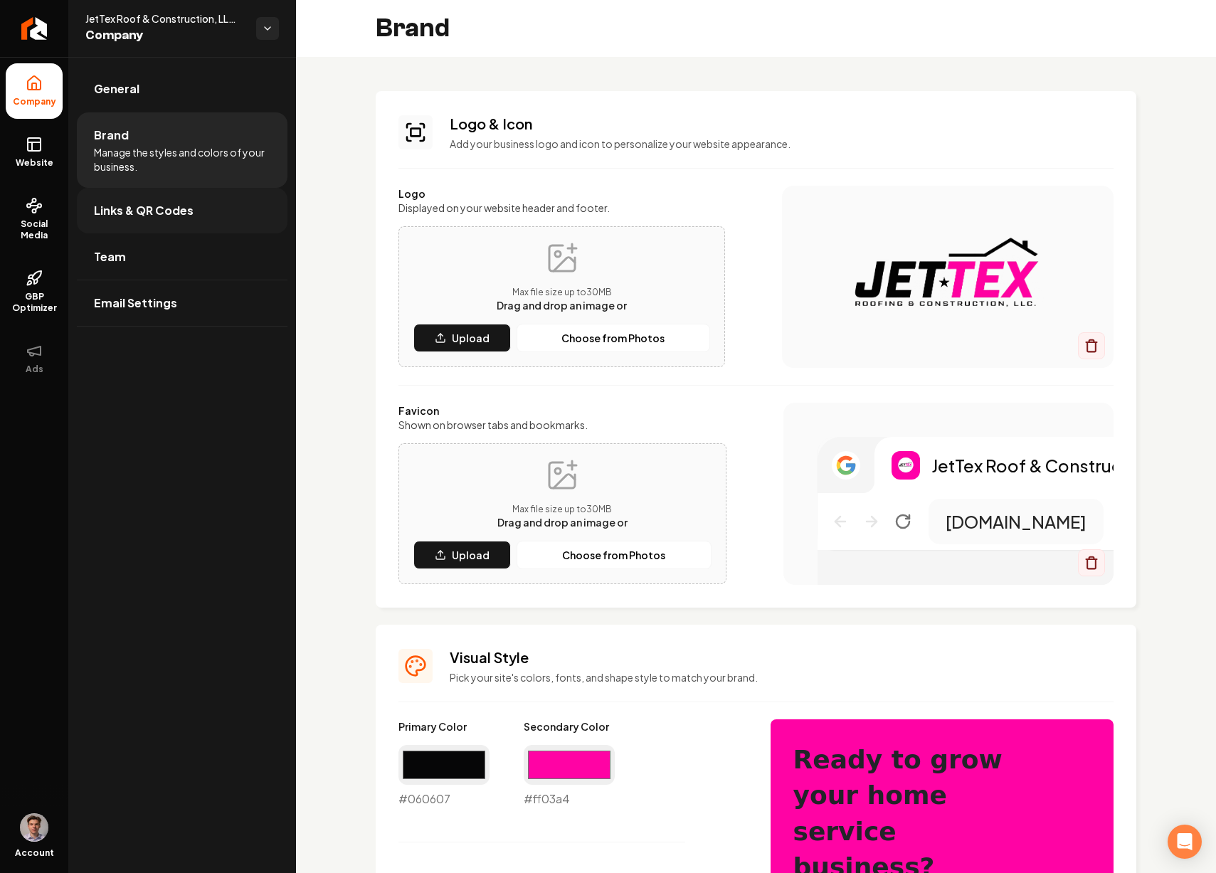
click at [155, 222] on link "Links & QR Codes" at bounding box center [182, 211] width 211 height 46
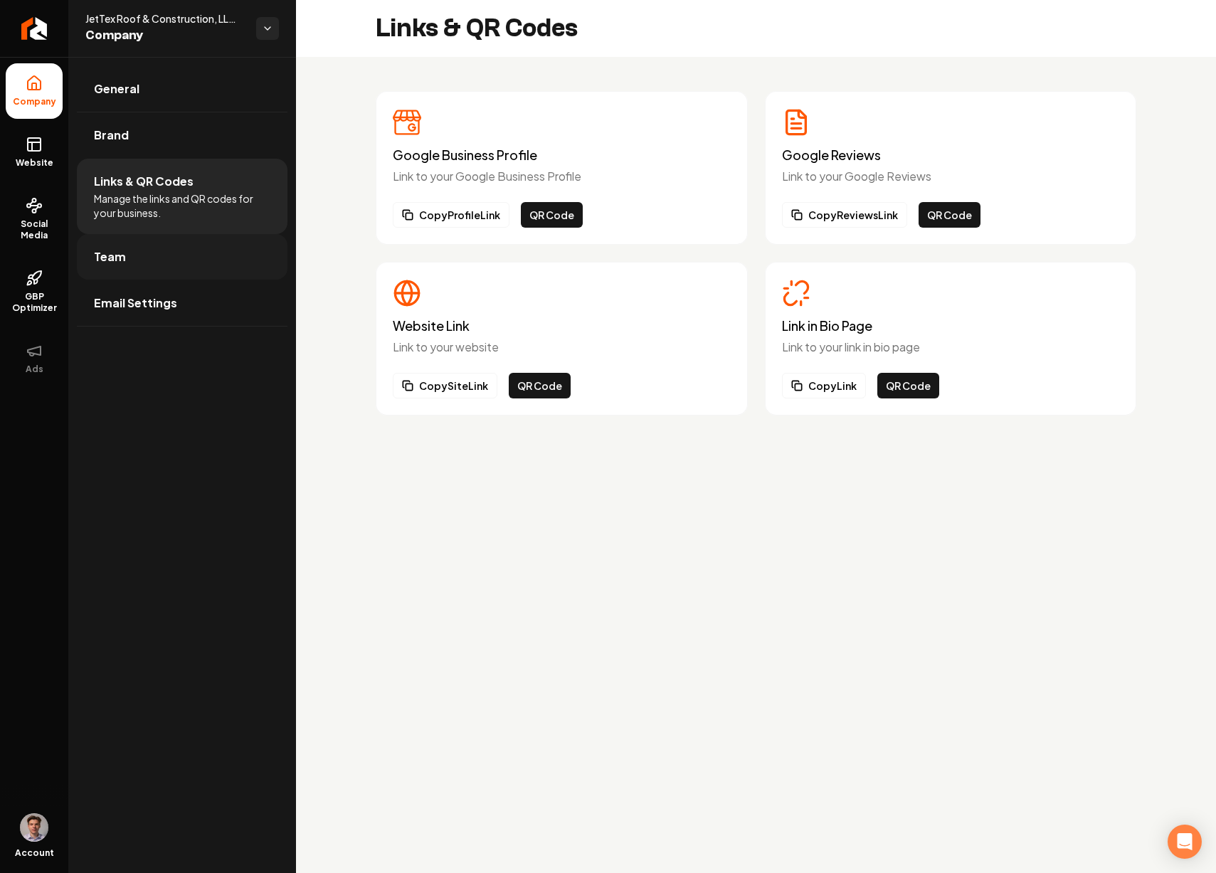
click at [168, 259] on link "Team" at bounding box center [182, 257] width 211 height 46
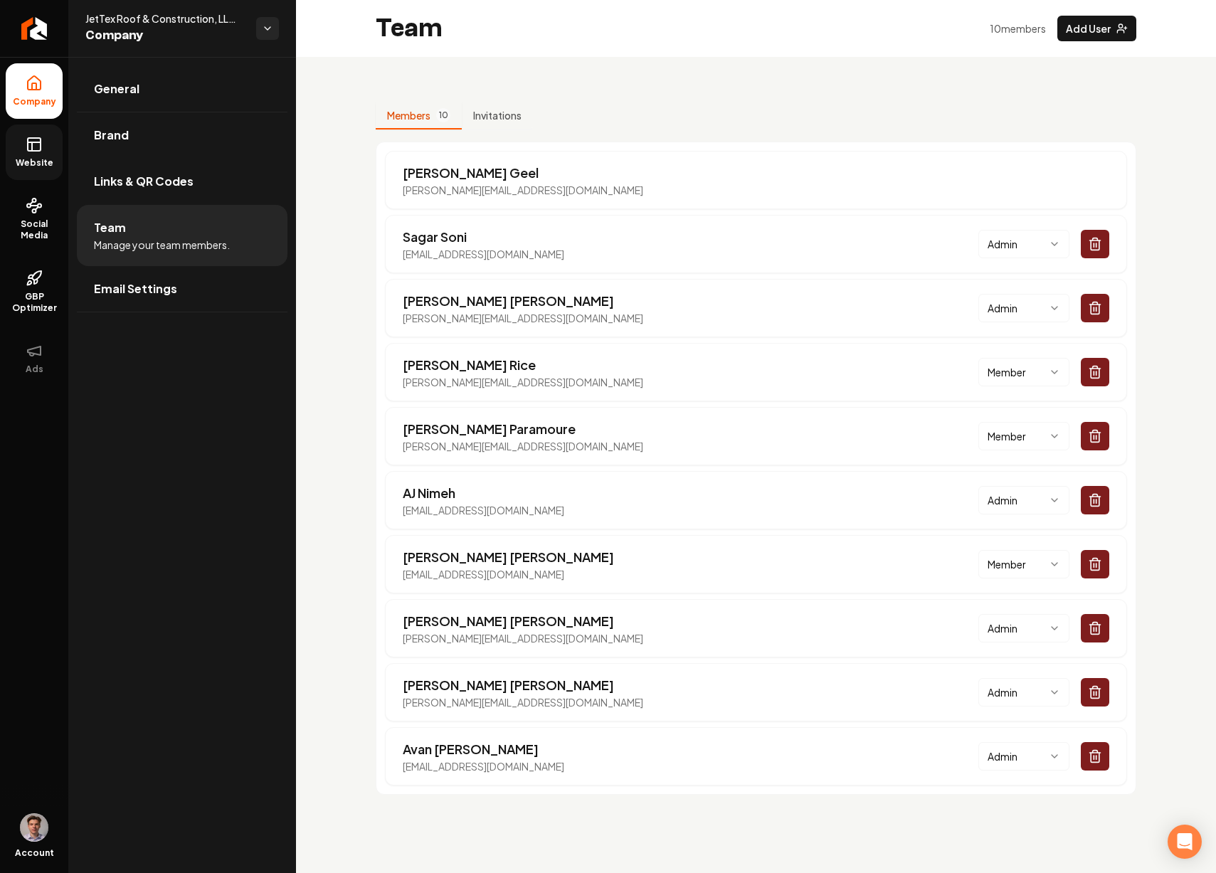
click at [51, 145] on link "Website" at bounding box center [34, 153] width 57 height 56
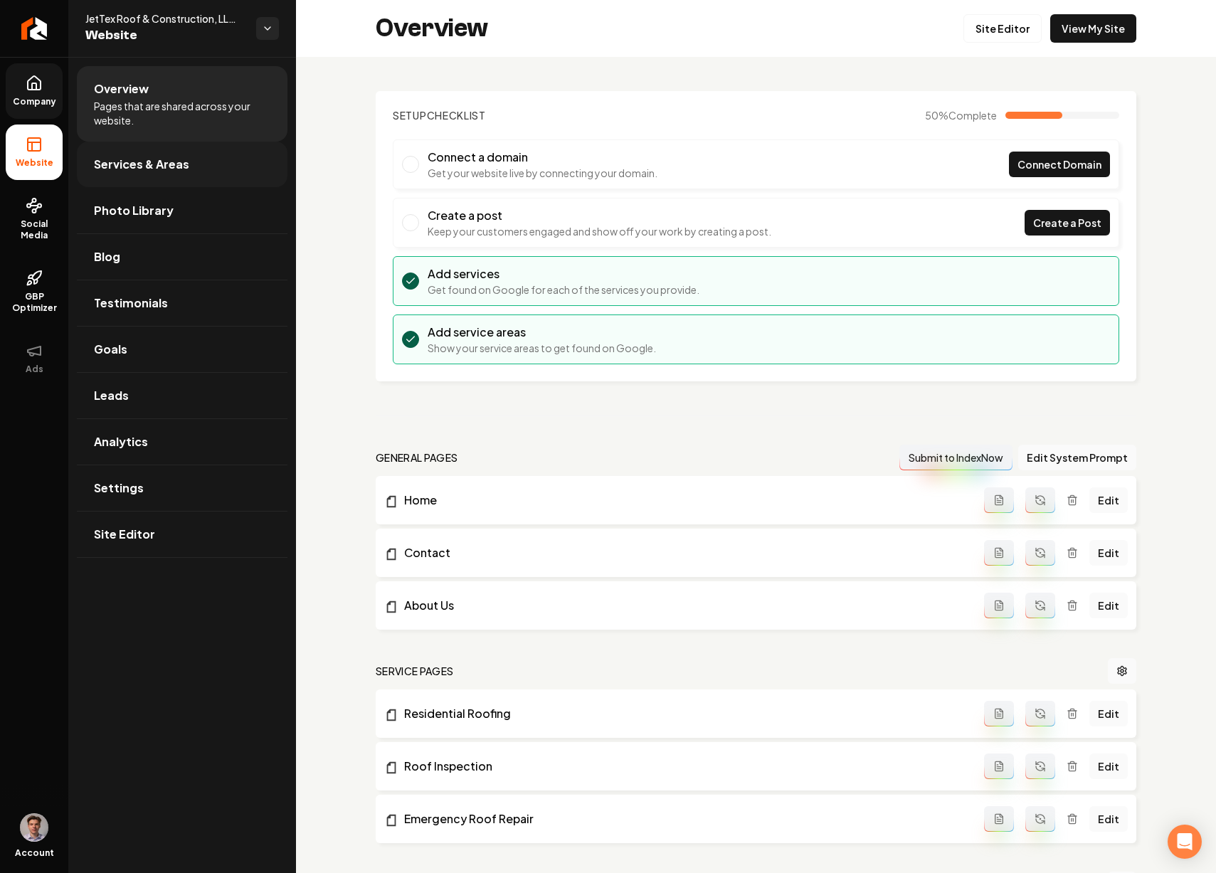
click at [142, 167] on span "Services & Areas" at bounding box center [141, 164] width 95 height 17
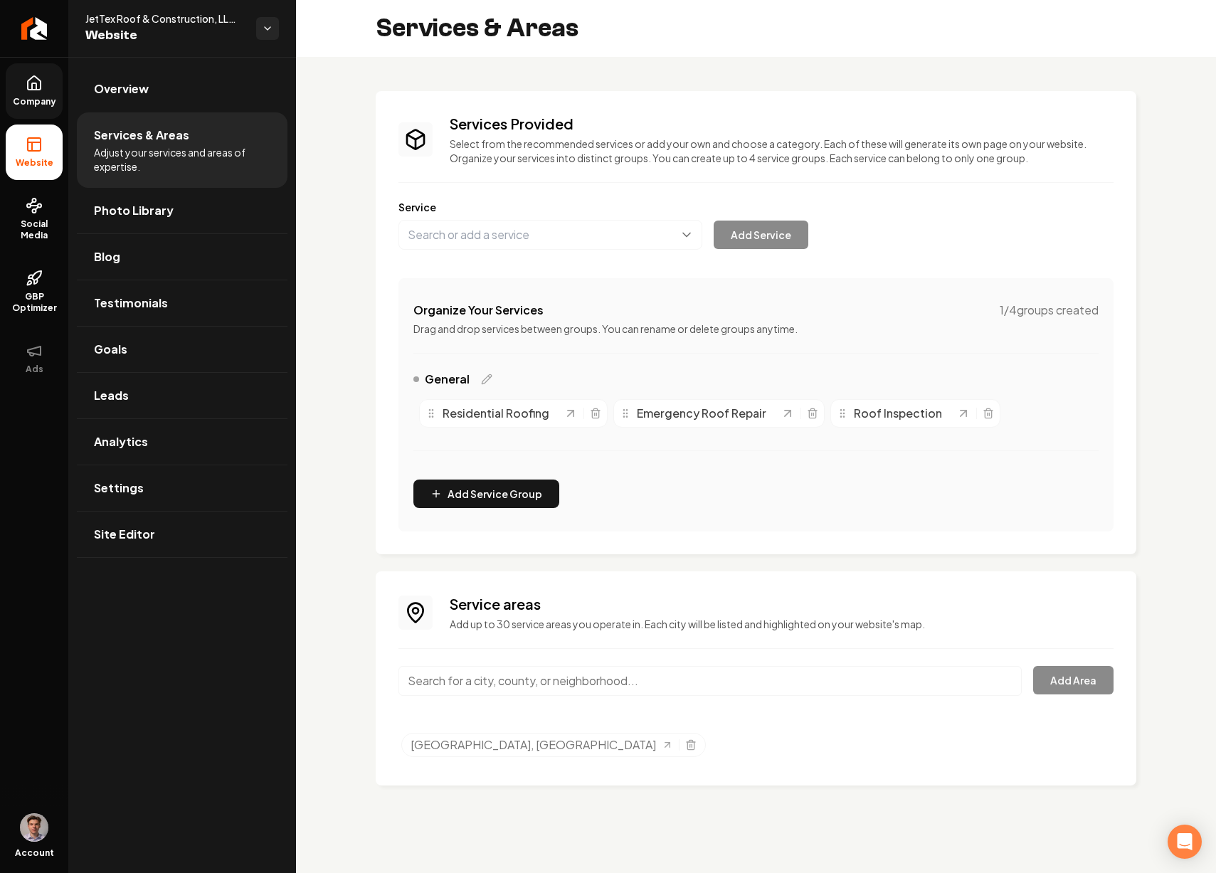
click at [536, 680] on input "Main content area" at bounding box center [711, 681] width 624 height 30
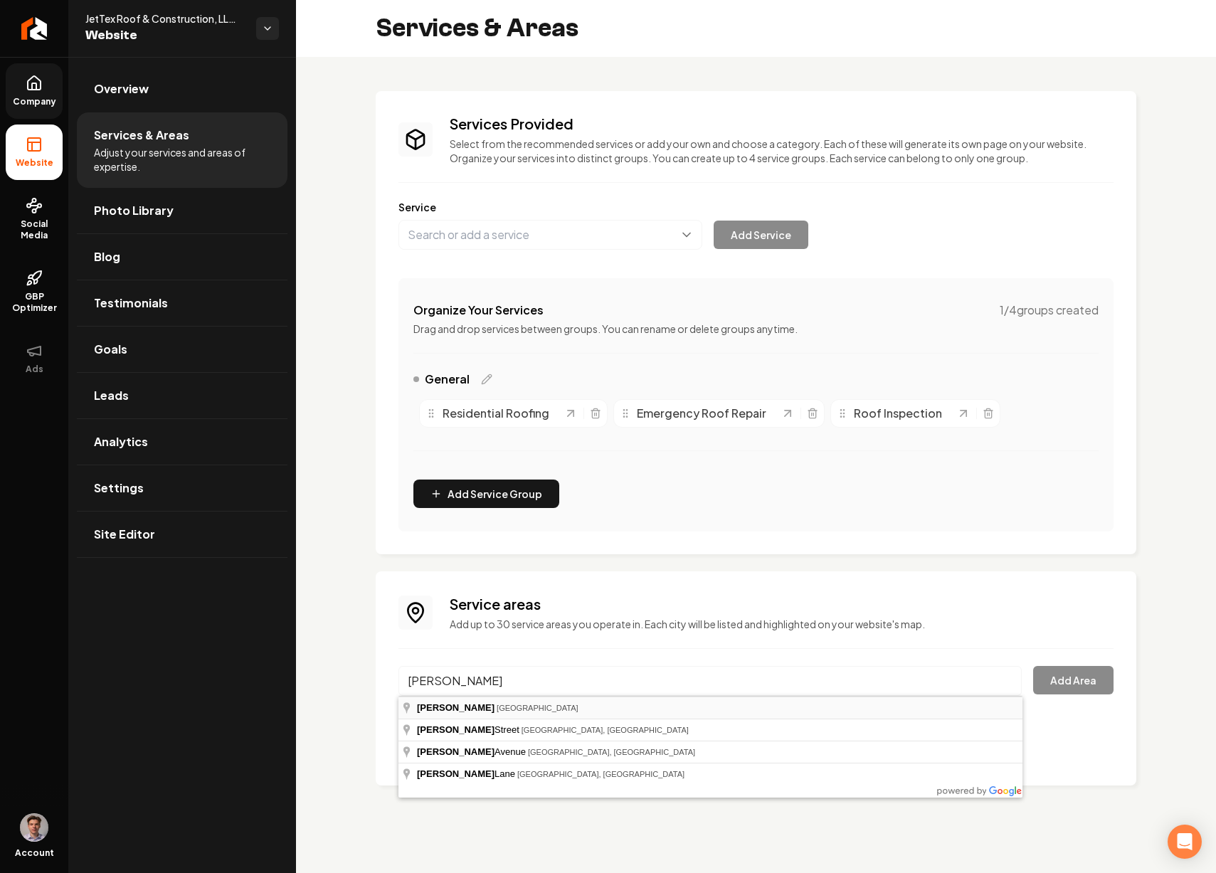
type input "Forney, TX"
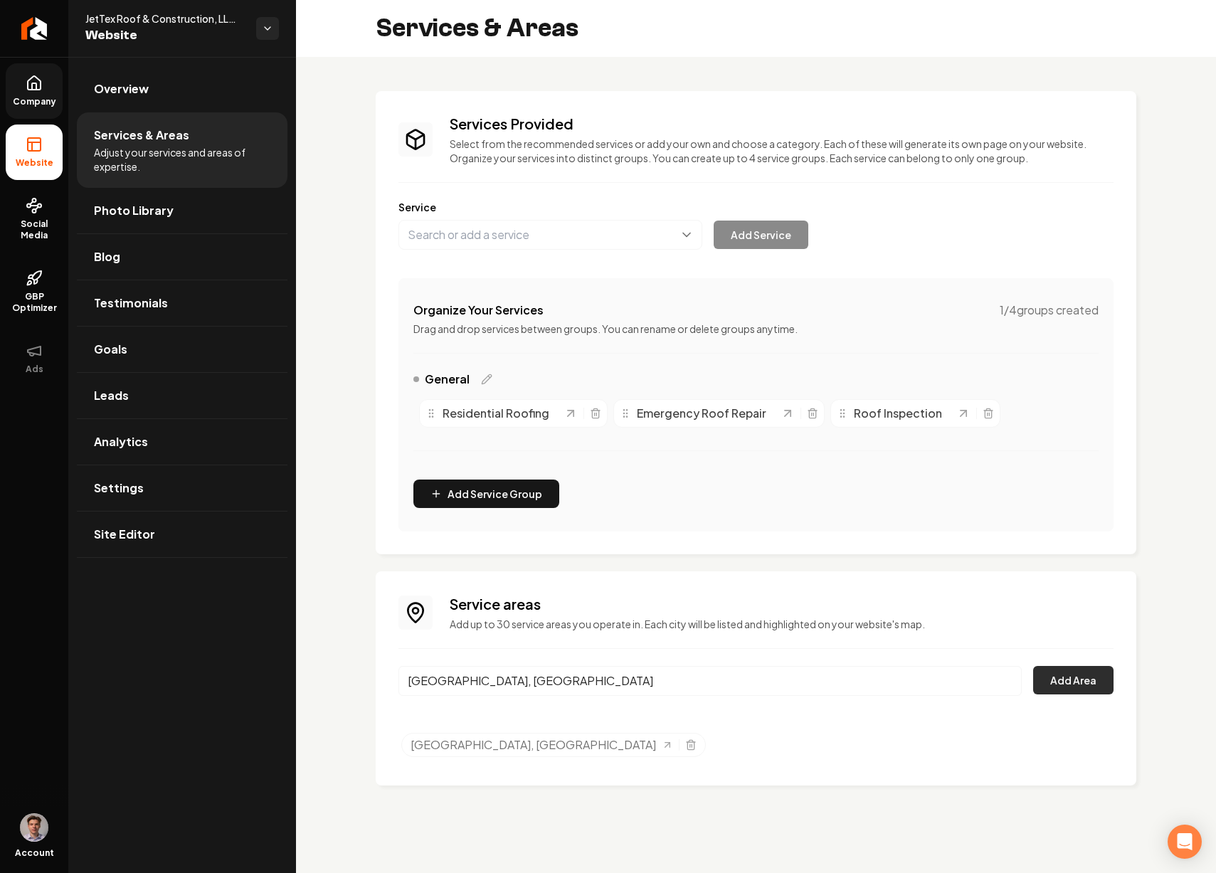
click at [1075, 676] on button "Add Area" at bounding box center [1073, 680] width 80 height 28
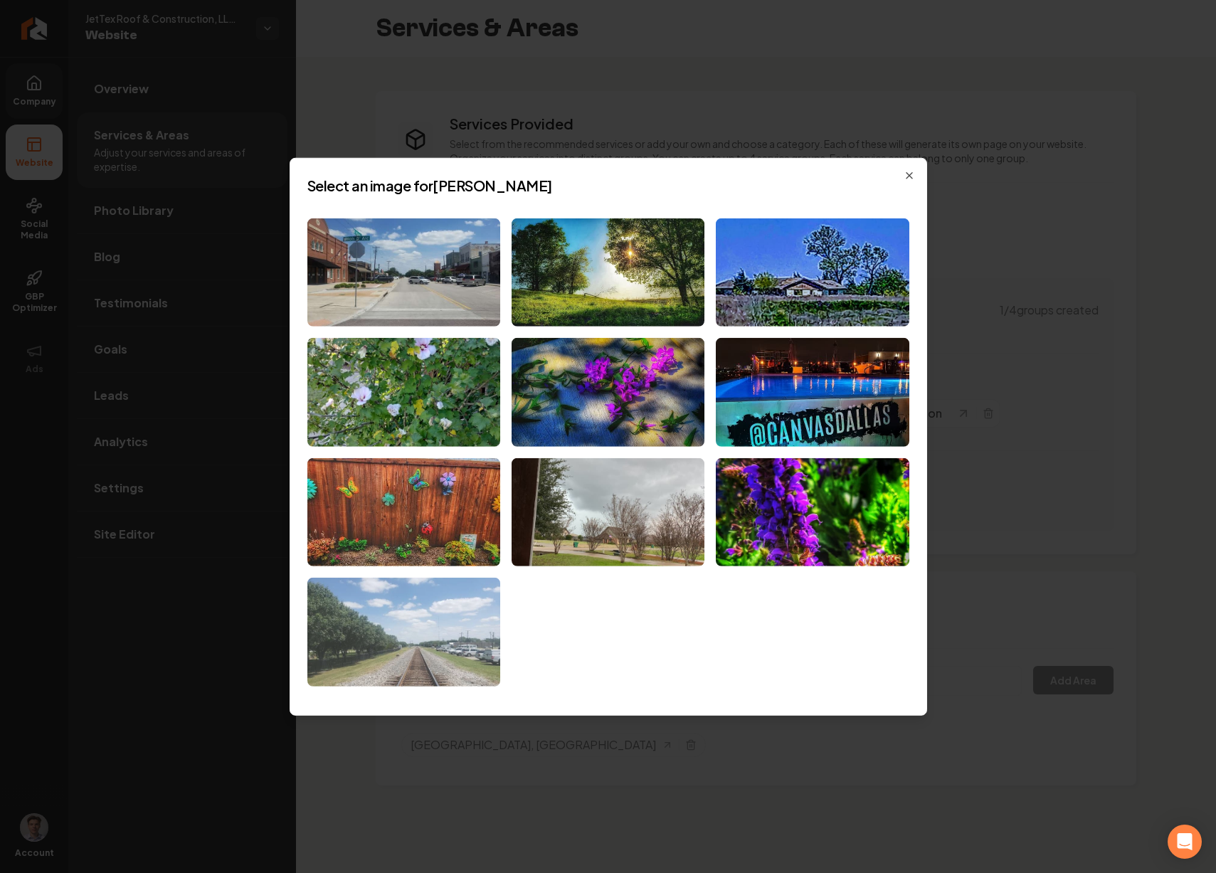
click at [443, 610] on img at bounding box center [403, 632] width 193 height 109
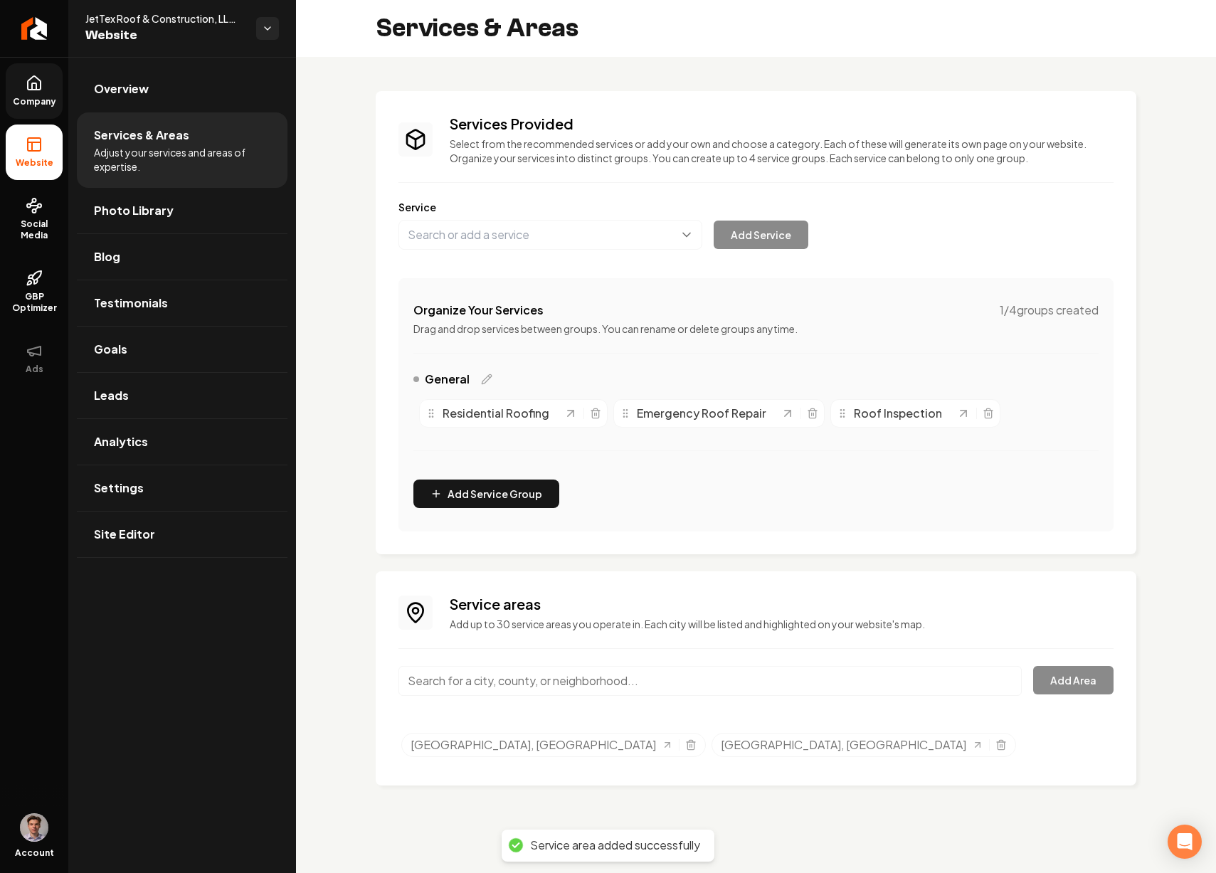
click at [497, 677] on input "Main content area" at bounding box center [711, 681] width 624 height 30
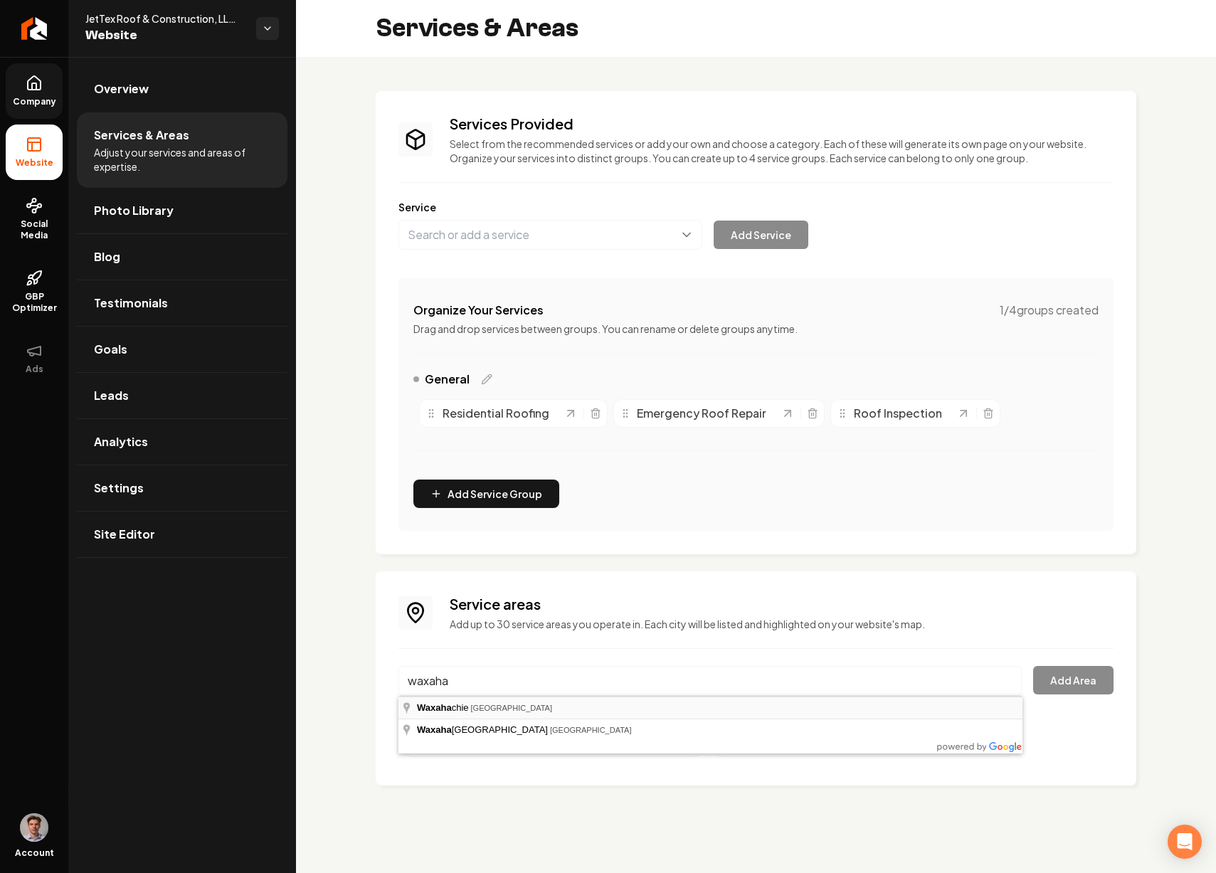
type input "Waxahachie, TX"
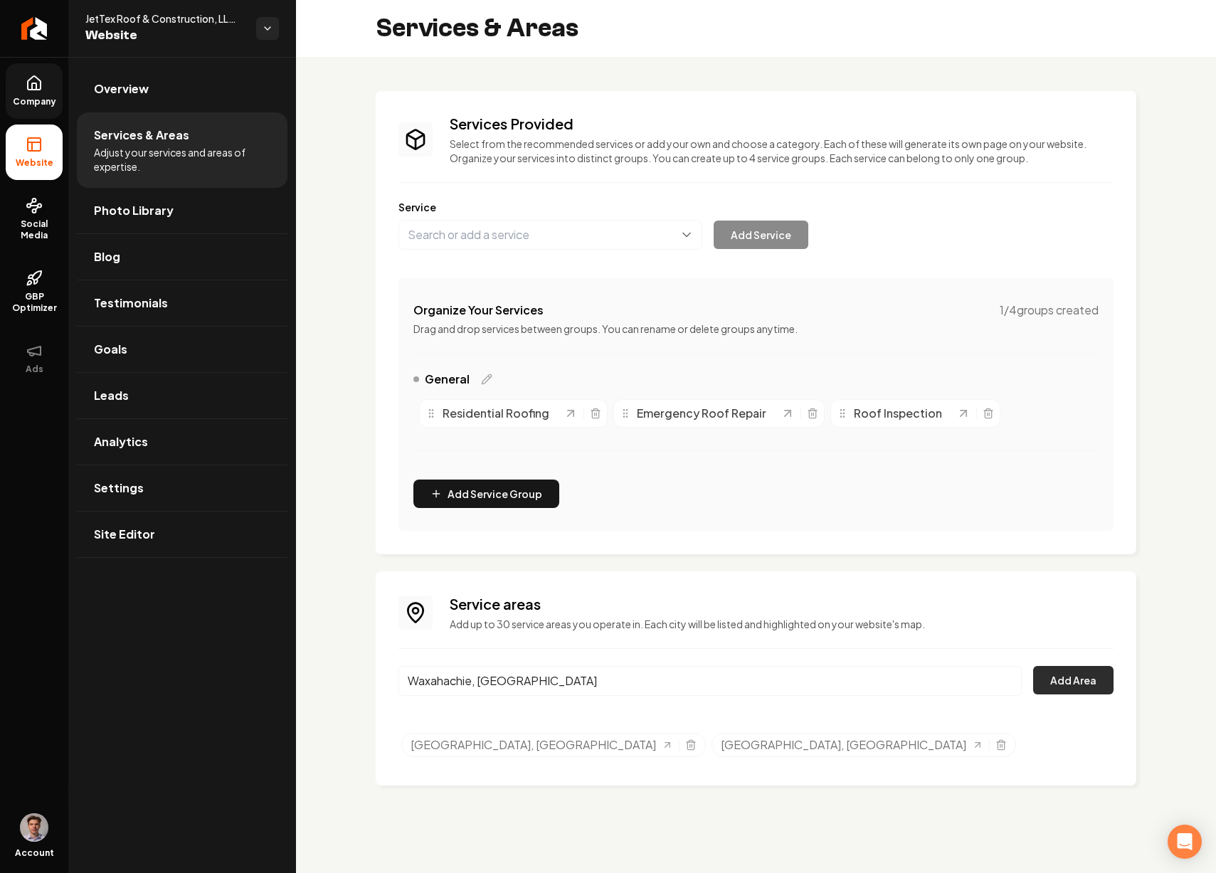
click at [1051, 676] on button "Add Area" at bounding box center [1073, 680] width 80 height 28
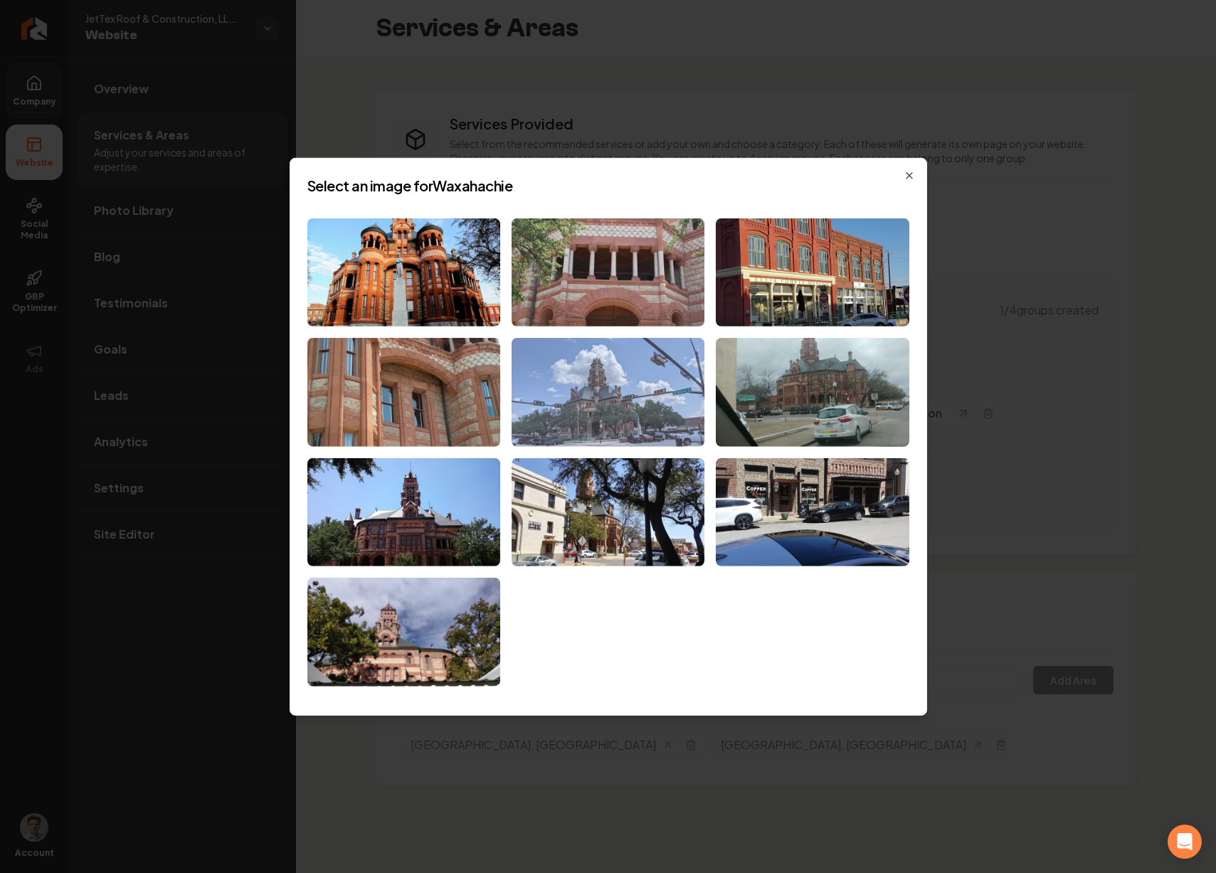
click at [628, 384] on img at bounding box center [608, 392] width 193 height 109
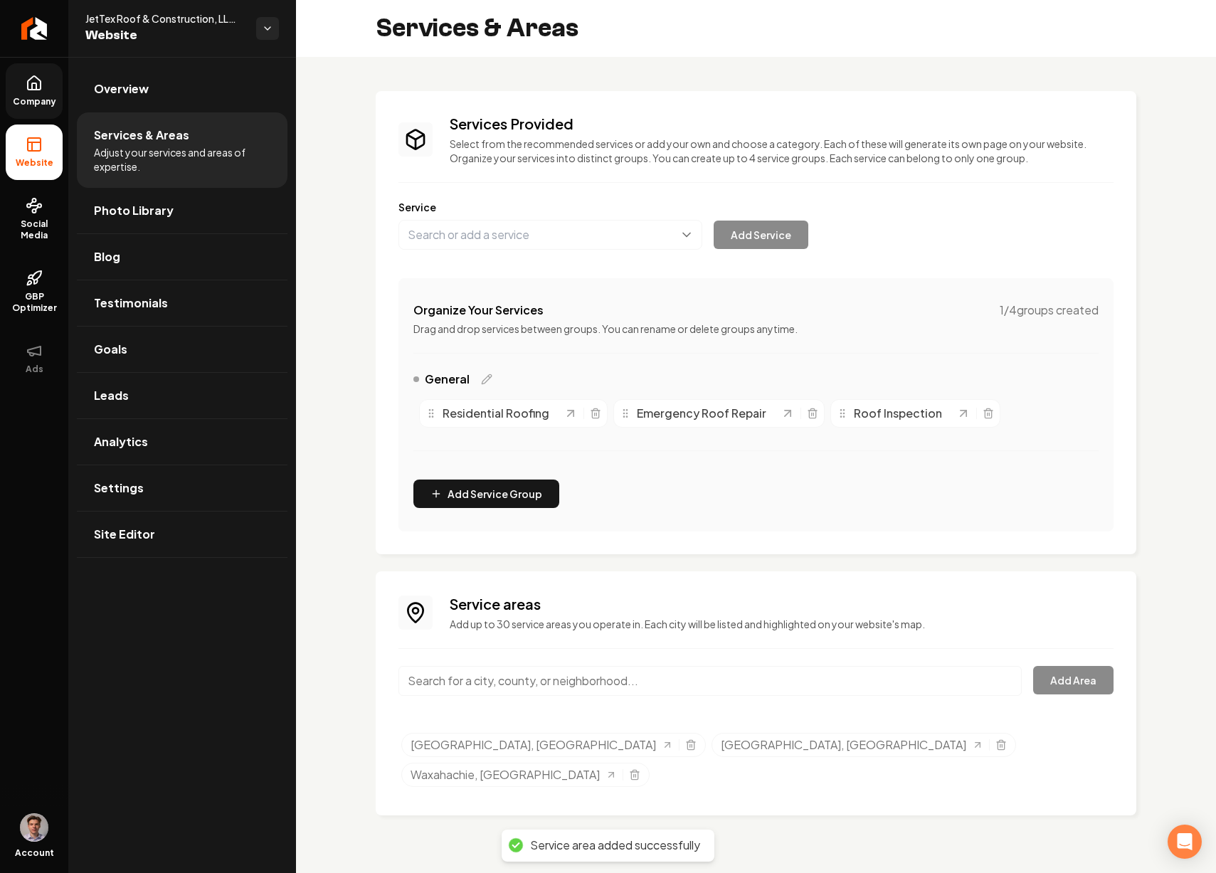
click at [528, 684] on input "Main content area" at bounding box center [711, 681] width 624 height 30
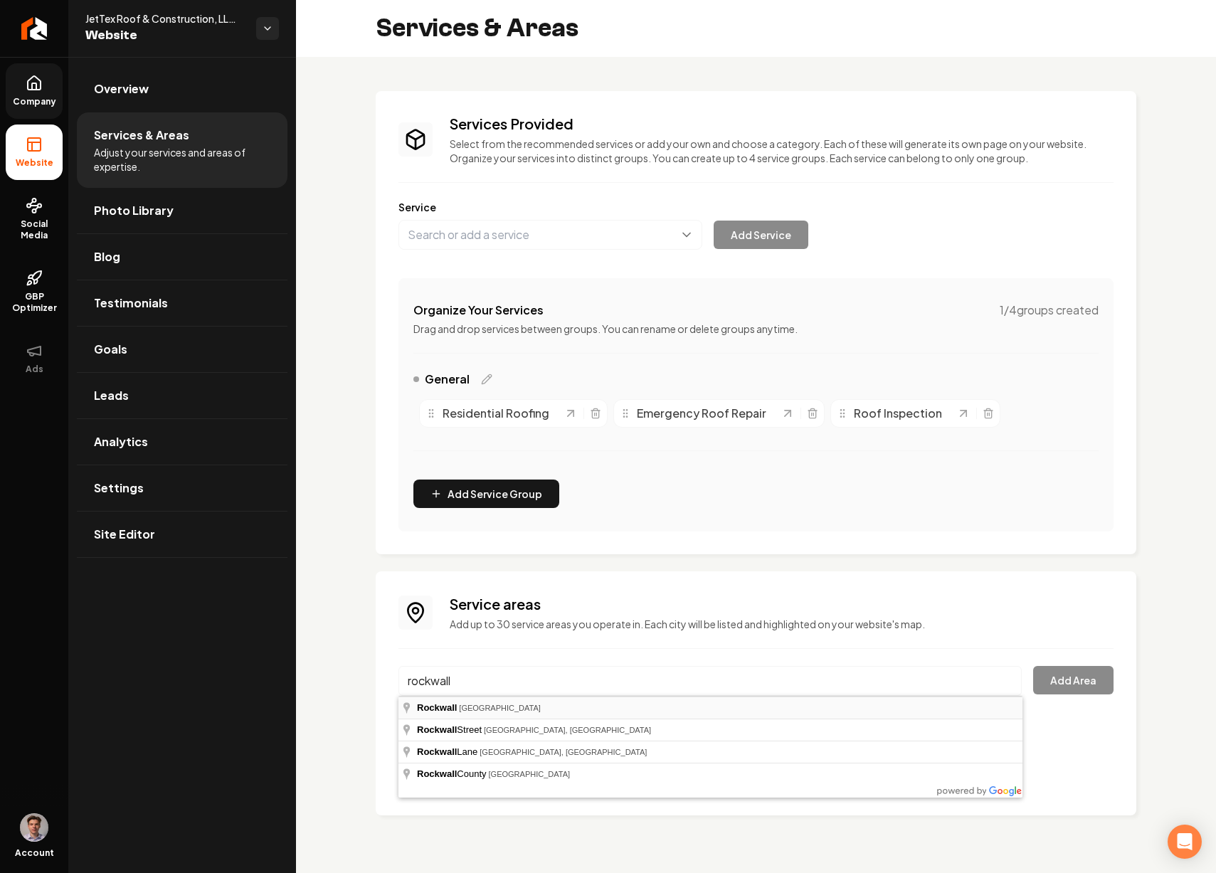
type input "Rockwall, TX"
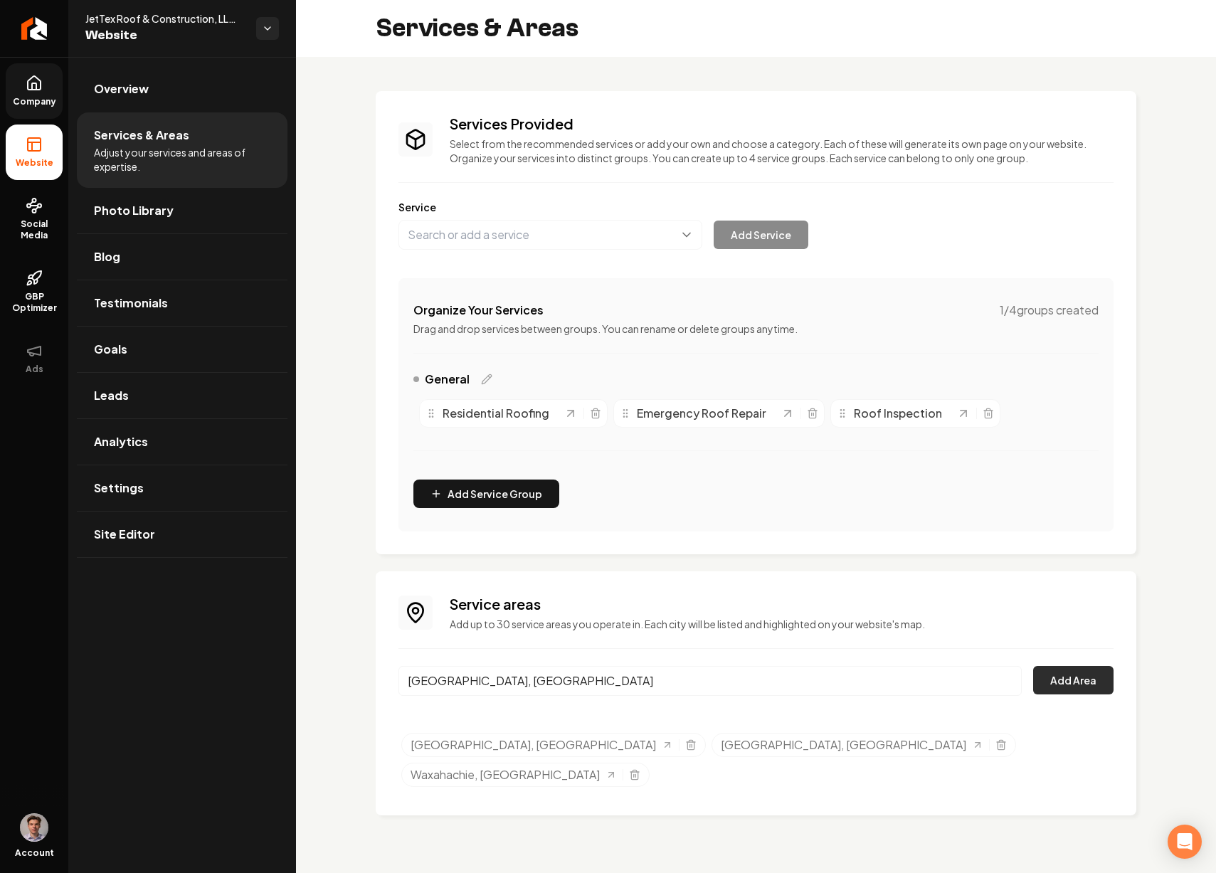
click at [1078, 673] on button "Add Area" at bounding box center [1073, 680] width 80 height 28
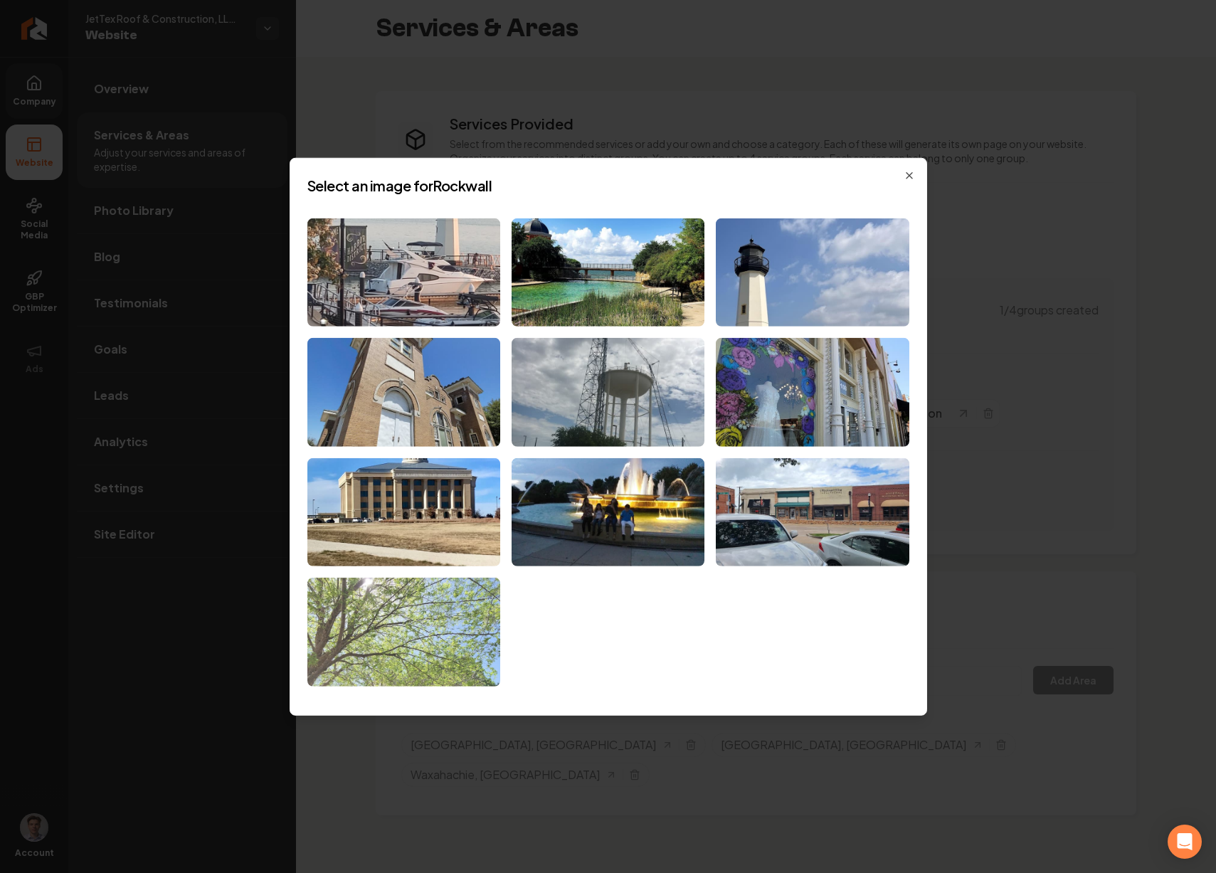
click at [437, 619] on img at bounding box center [403, 632] width 193 height 109
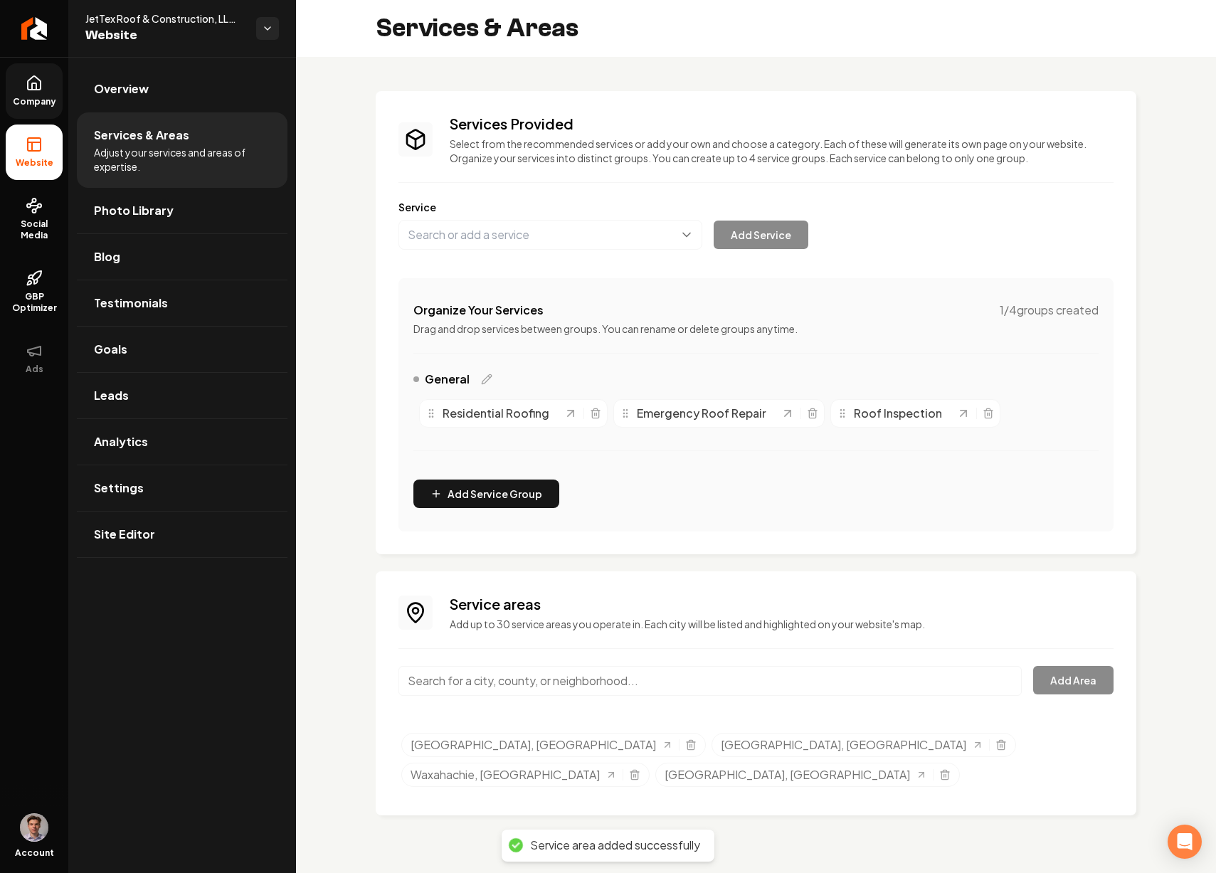
click at [700, 691] on input "Main content area" at bounding box center [711, 681] width 624 height 30
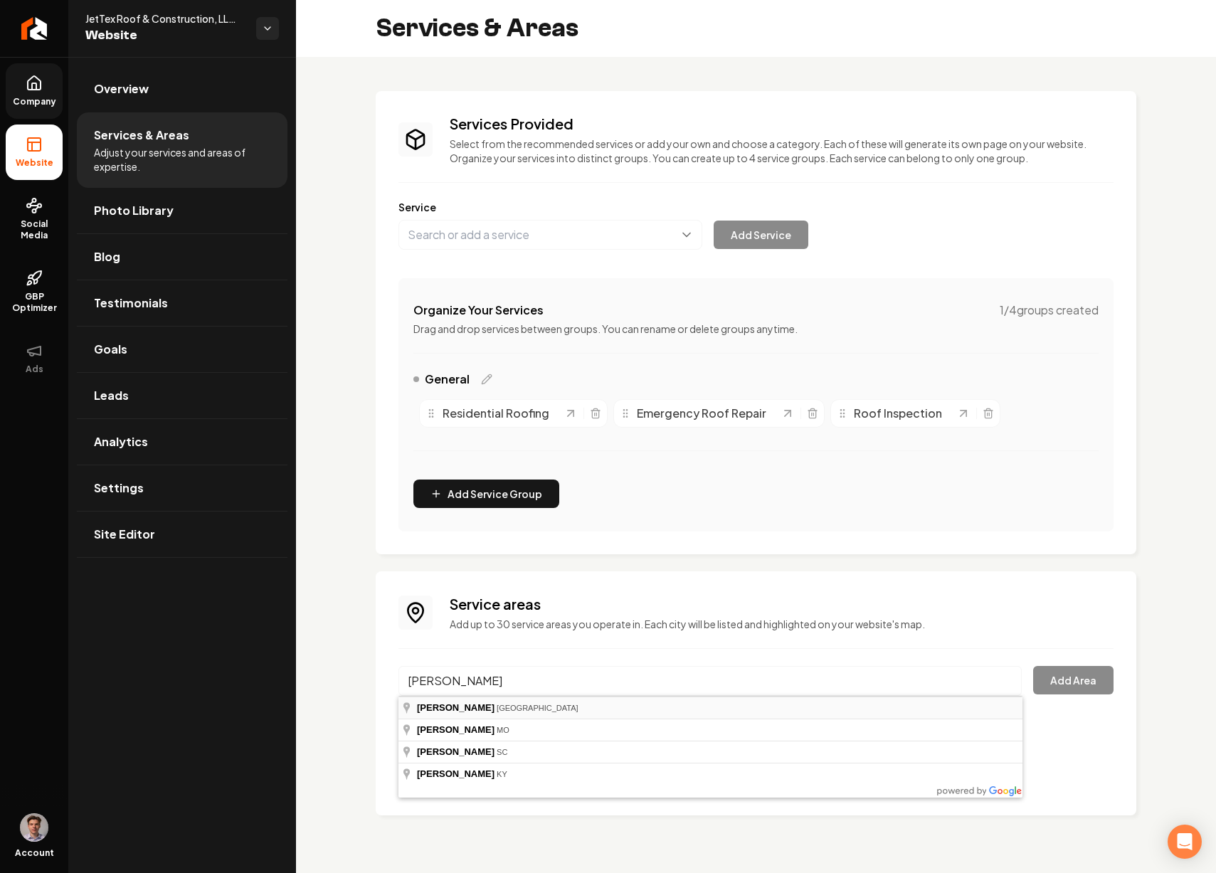
type input "Belton, TX"
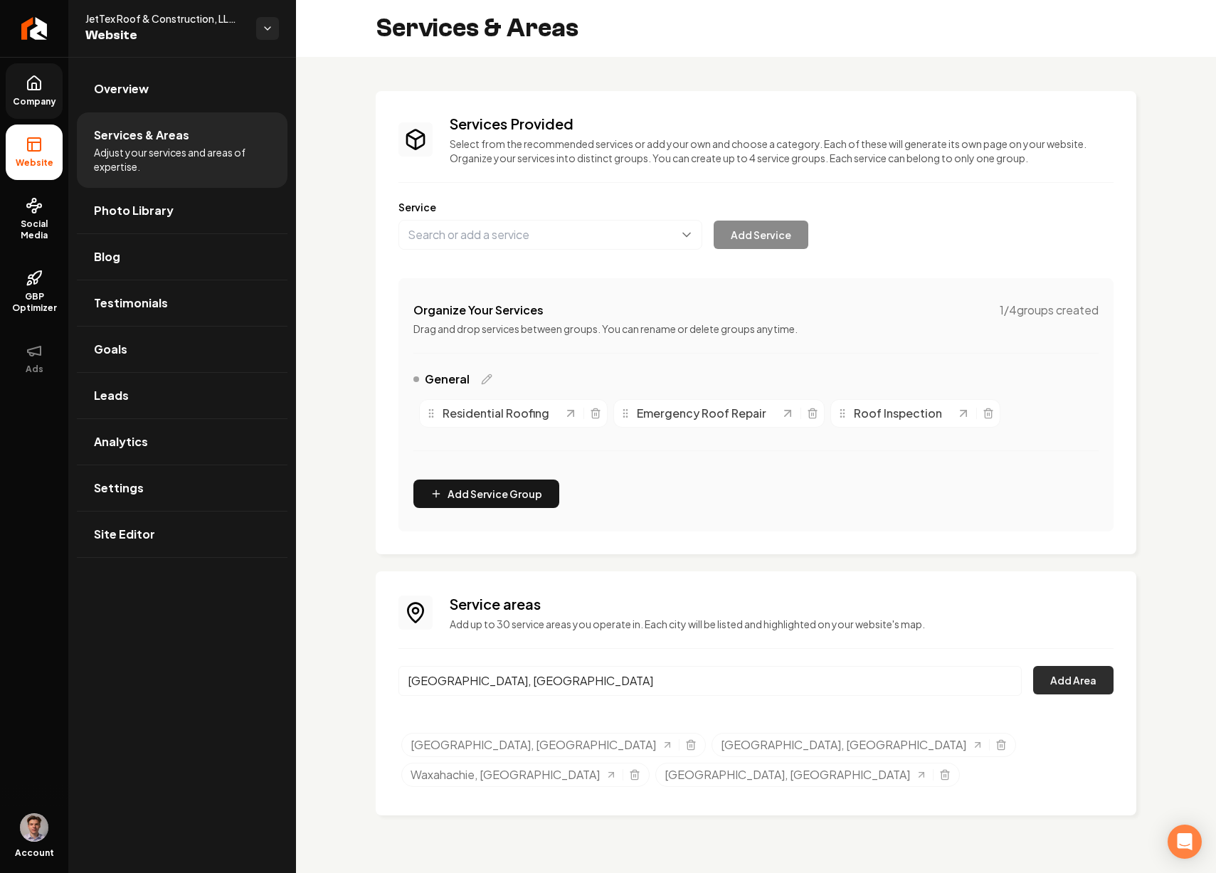
click at [1061, 670] on button "Add Area" at bounding box center [1073, 680] width 80 height 28
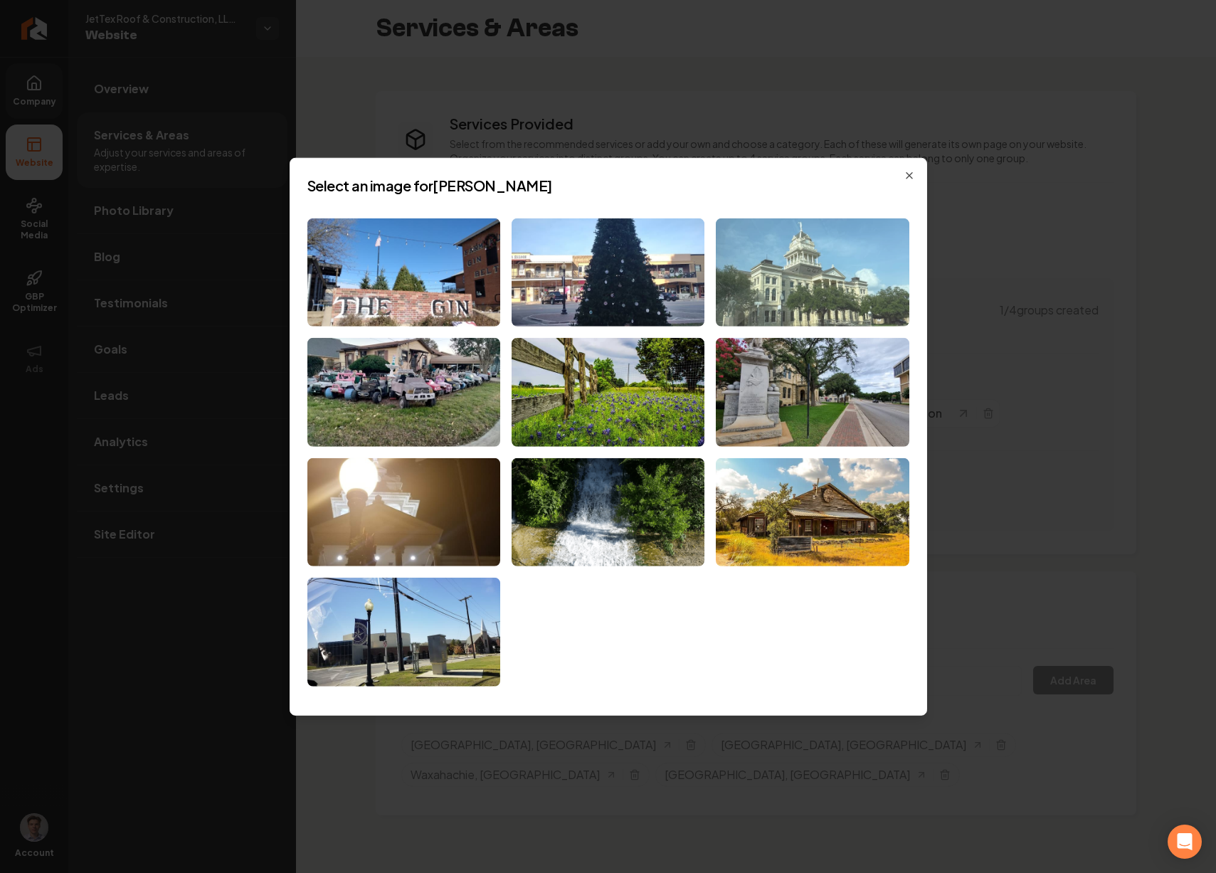
click at [783, 263] on img at bounding box center [812, 272] width 193 height 109
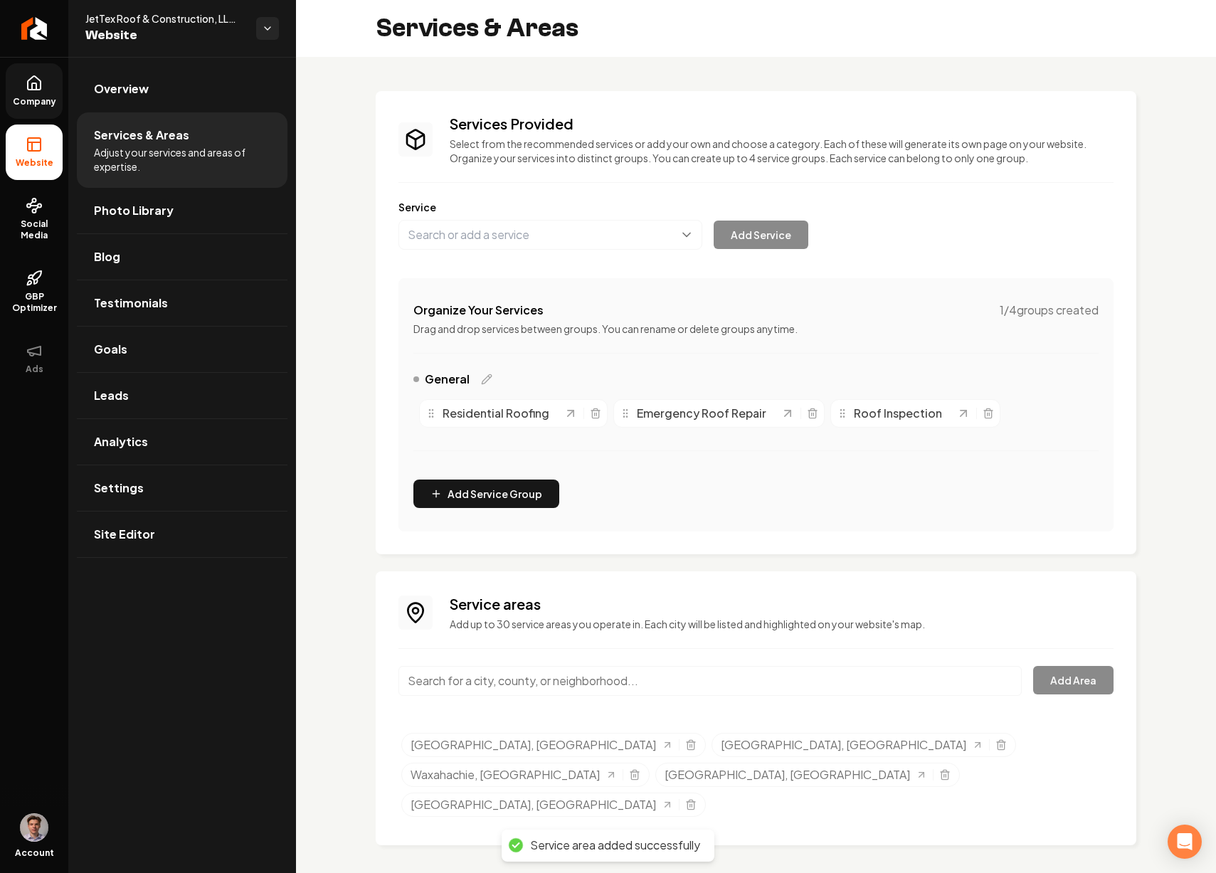
click at [877, 678] on input "Main content area" at bounding box center [711, 681] width 624 height 30
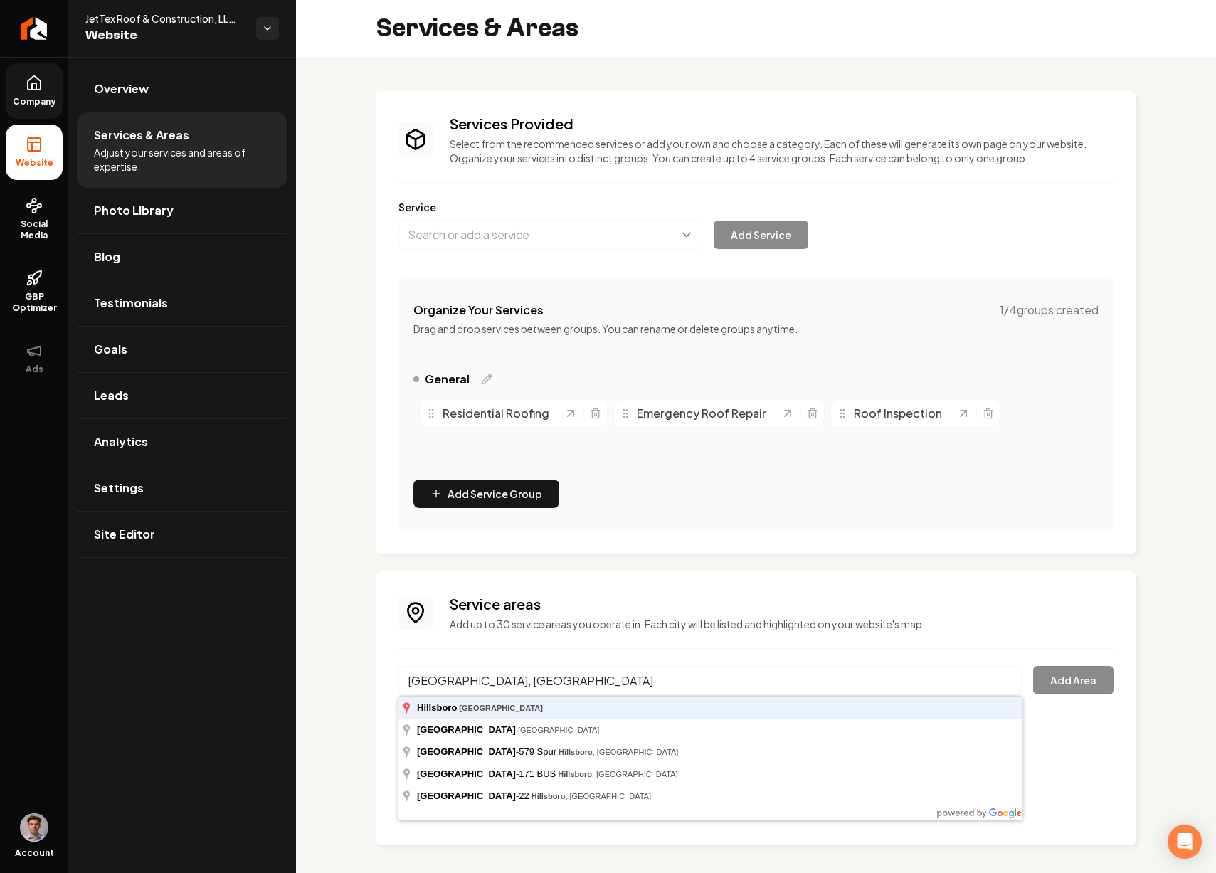
type input "Hillsboro, TX"
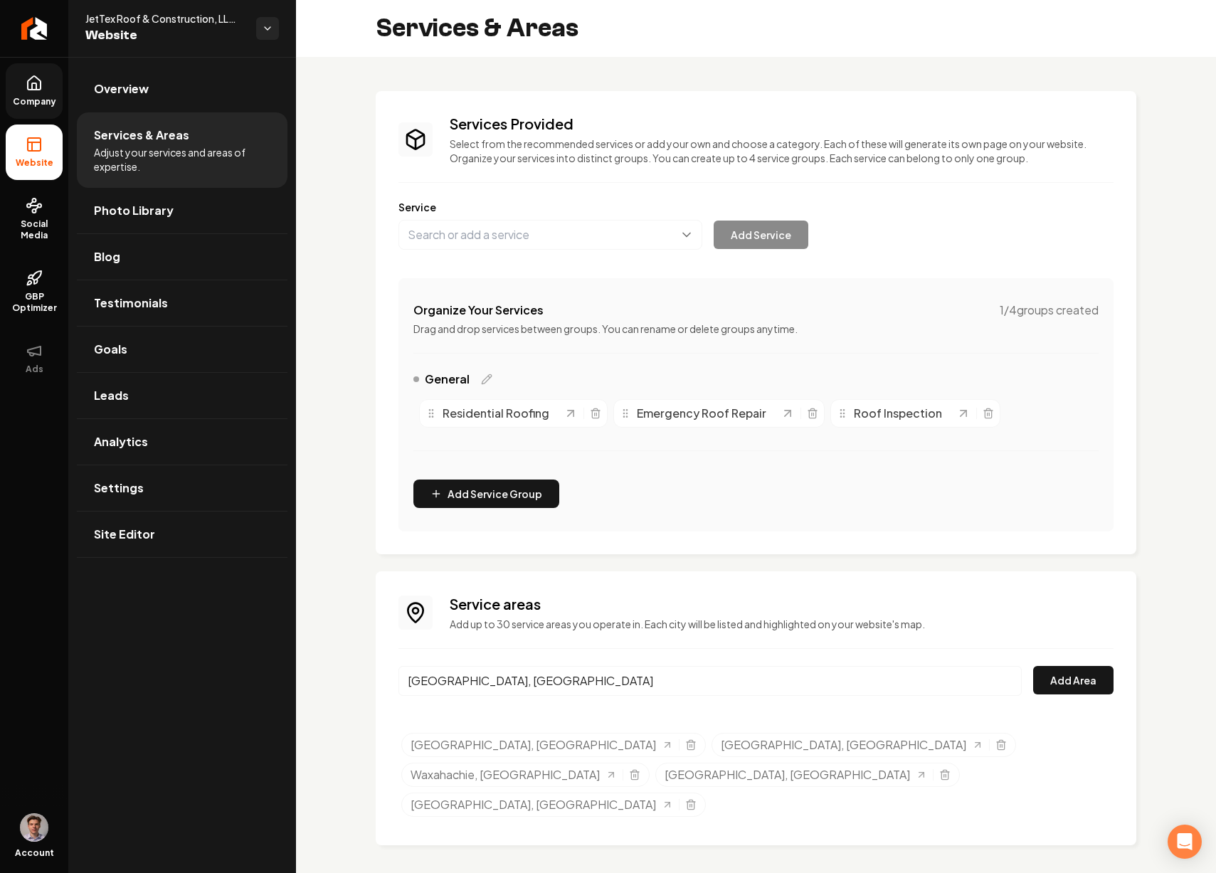
click at [1033, 666] on button "Add Area" at bounding box center [1073, 680] width 80 height 28
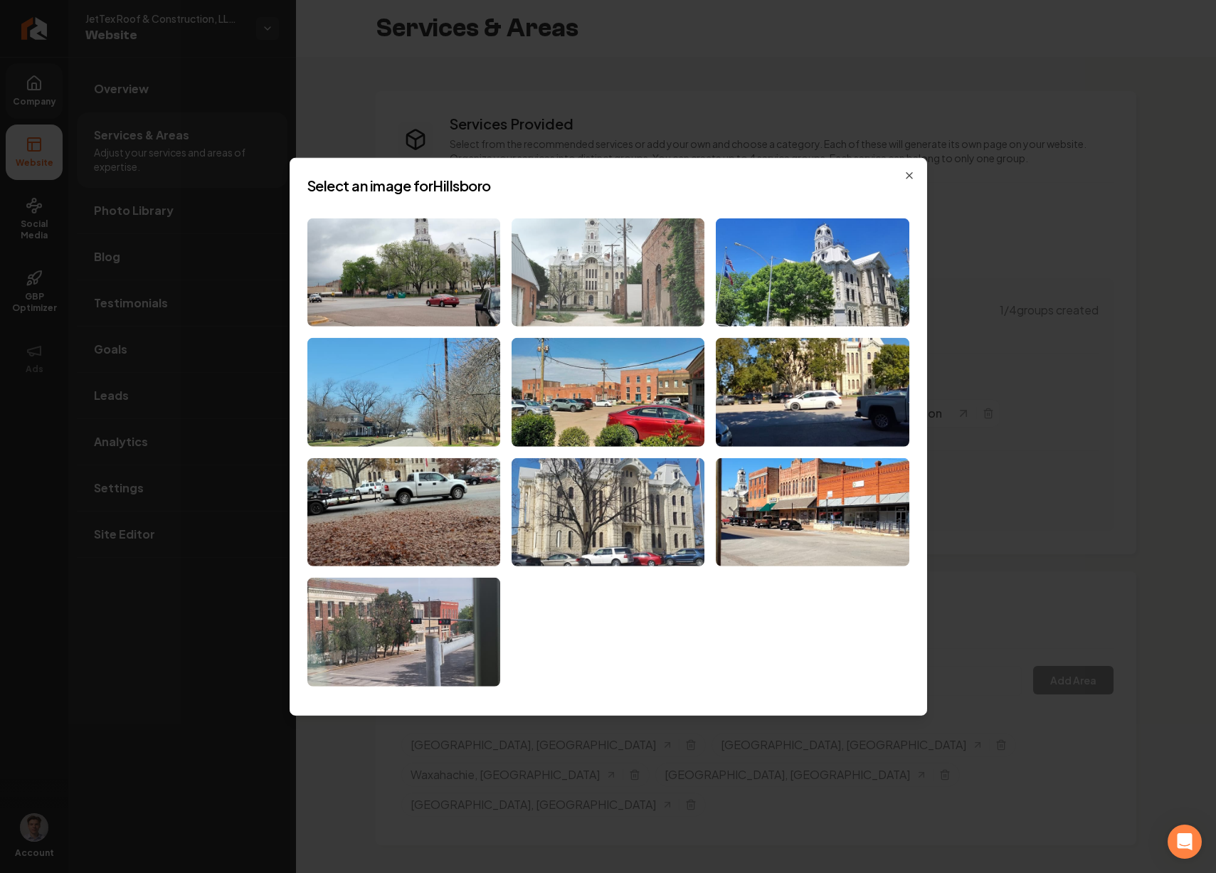
click at [668, 278] on img at bounding box center [608, 272] width 193 height 109
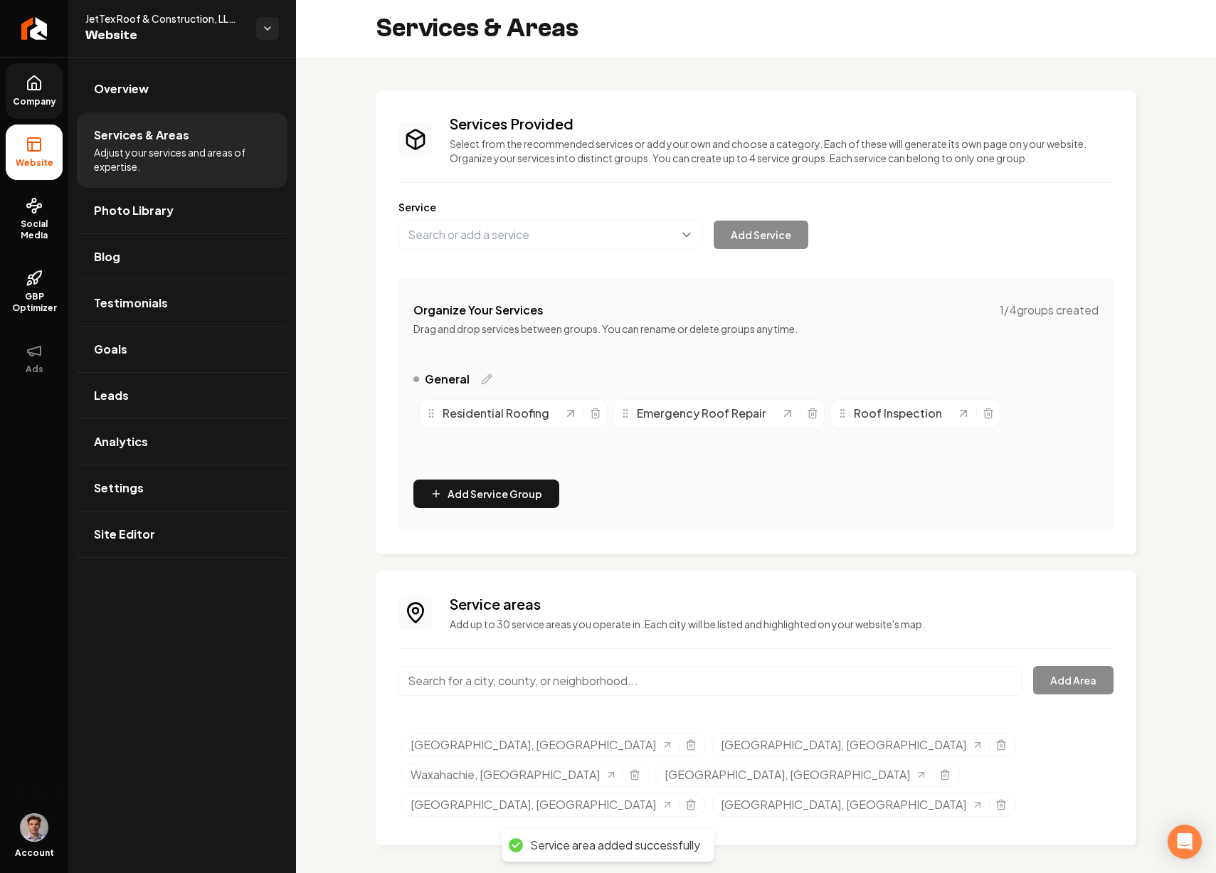
click at [646, 682] on input "Main content area" at bounding box center [711, 681] width 624 height 30
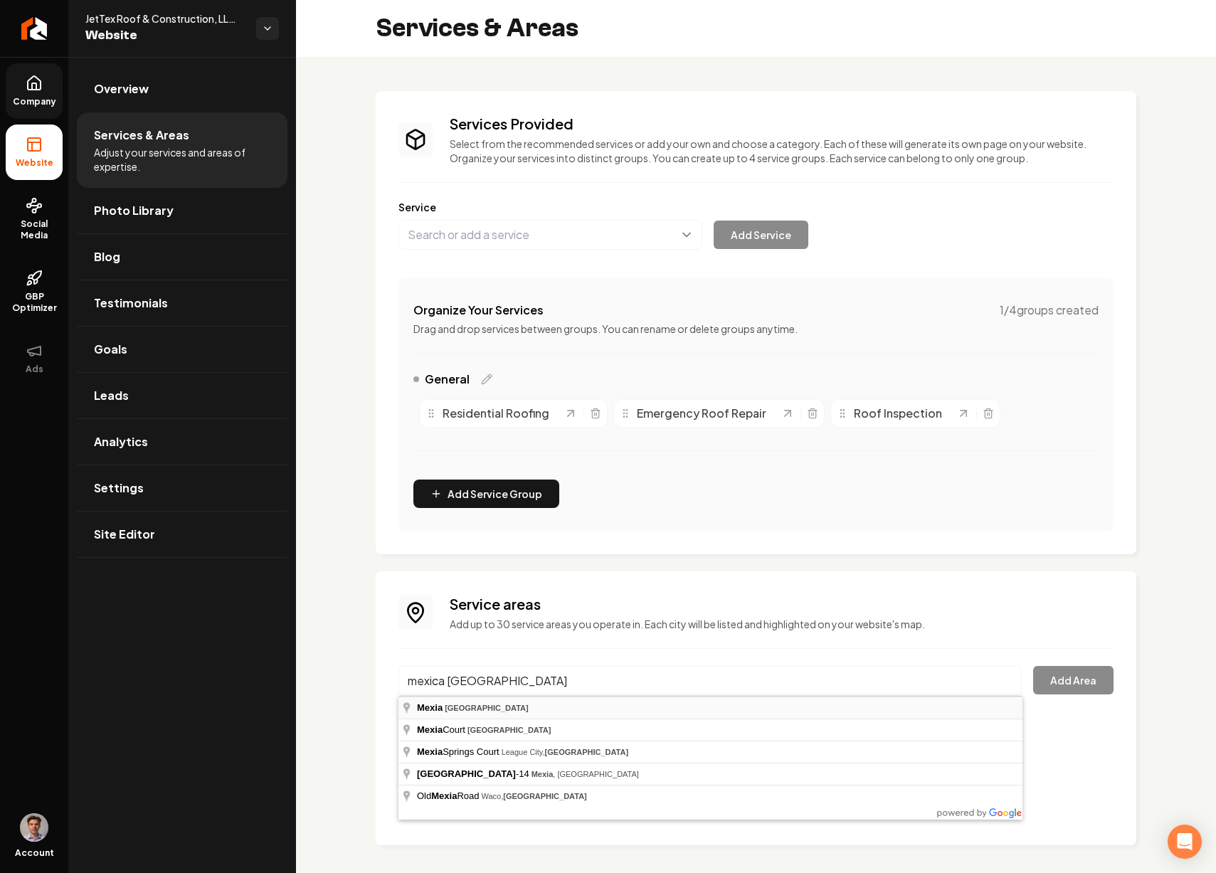
type input "Mexia, TX"
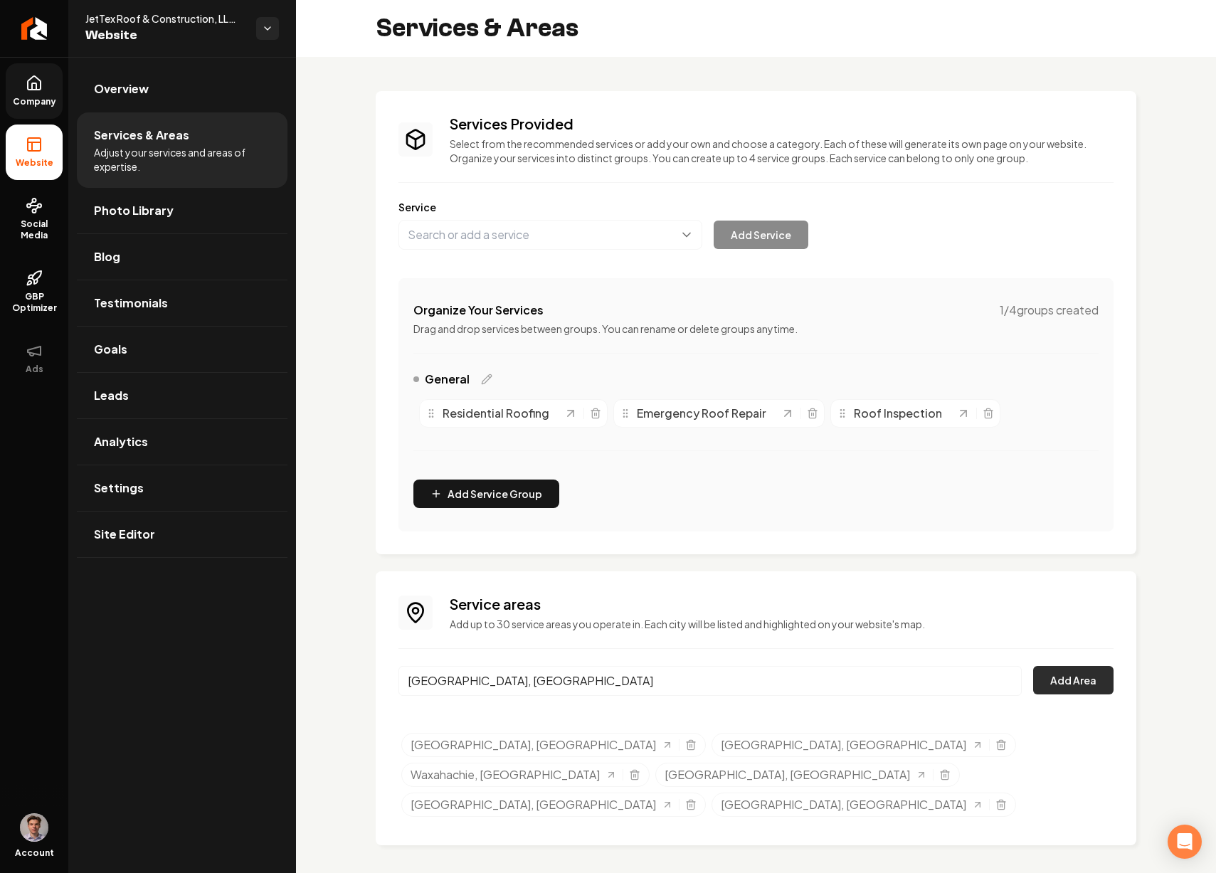
click at [1055, 683] on button "Add Area" at bounding box center [1073, 680] width 80 height 28
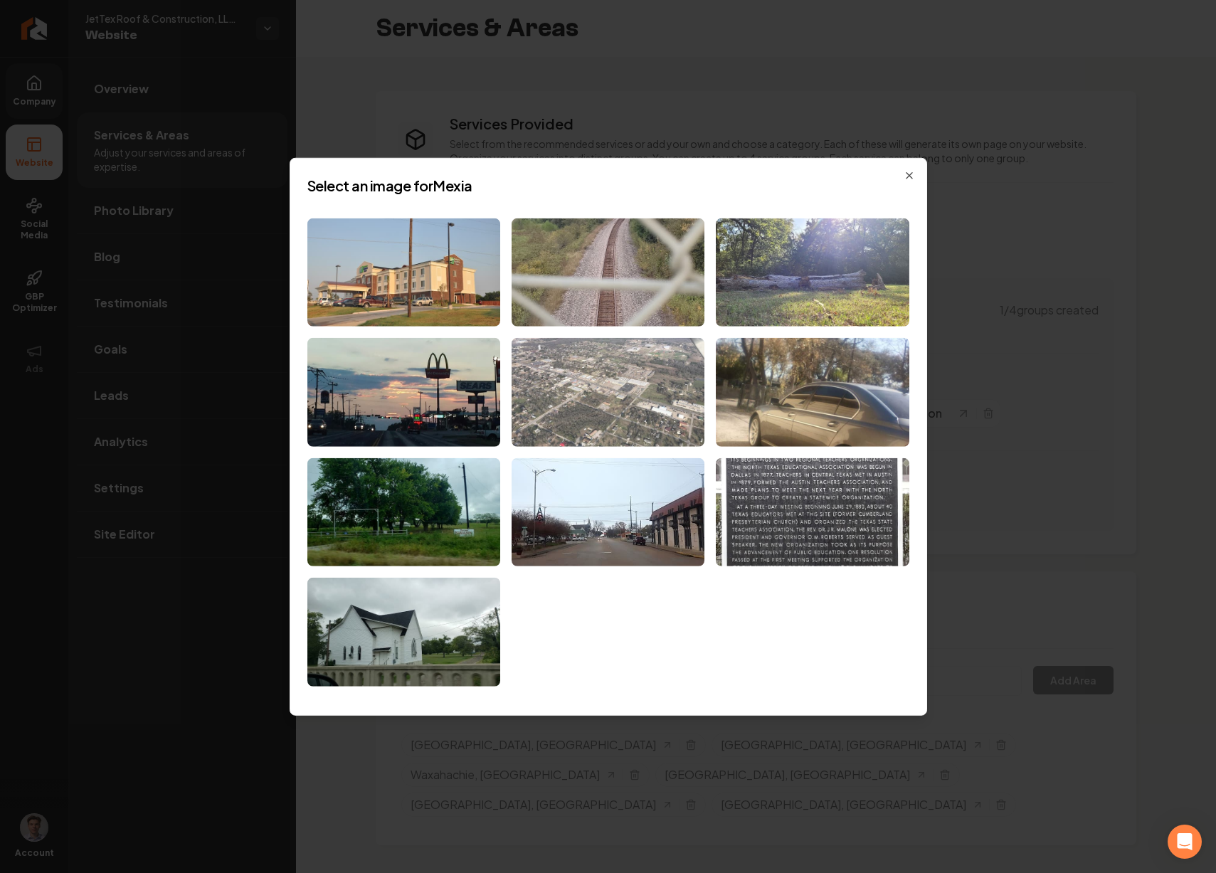
click at [635, 375] on img at bounding box center [608, 392] width 193 height 109
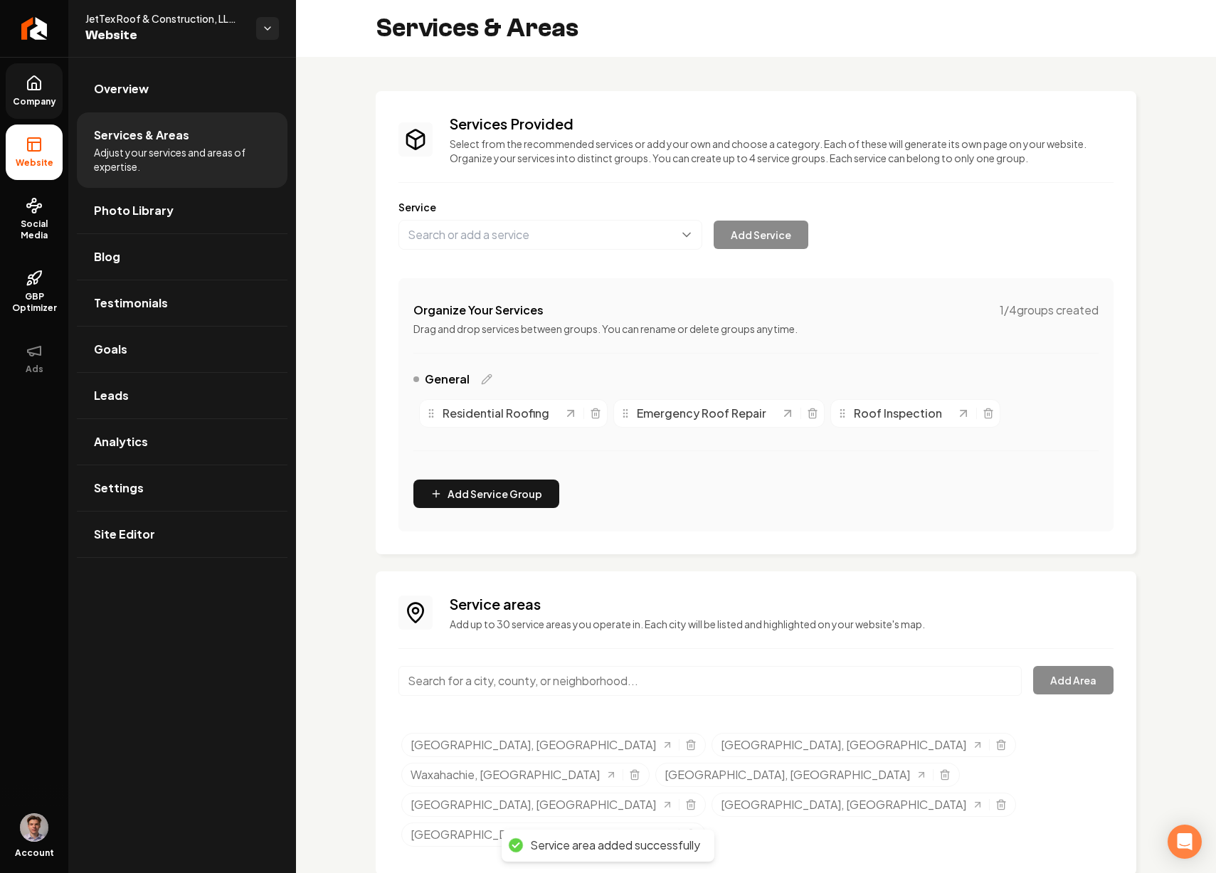
click at [657, 673] on input "Main content area" at bounding box center [711, 681] width 624 height 30
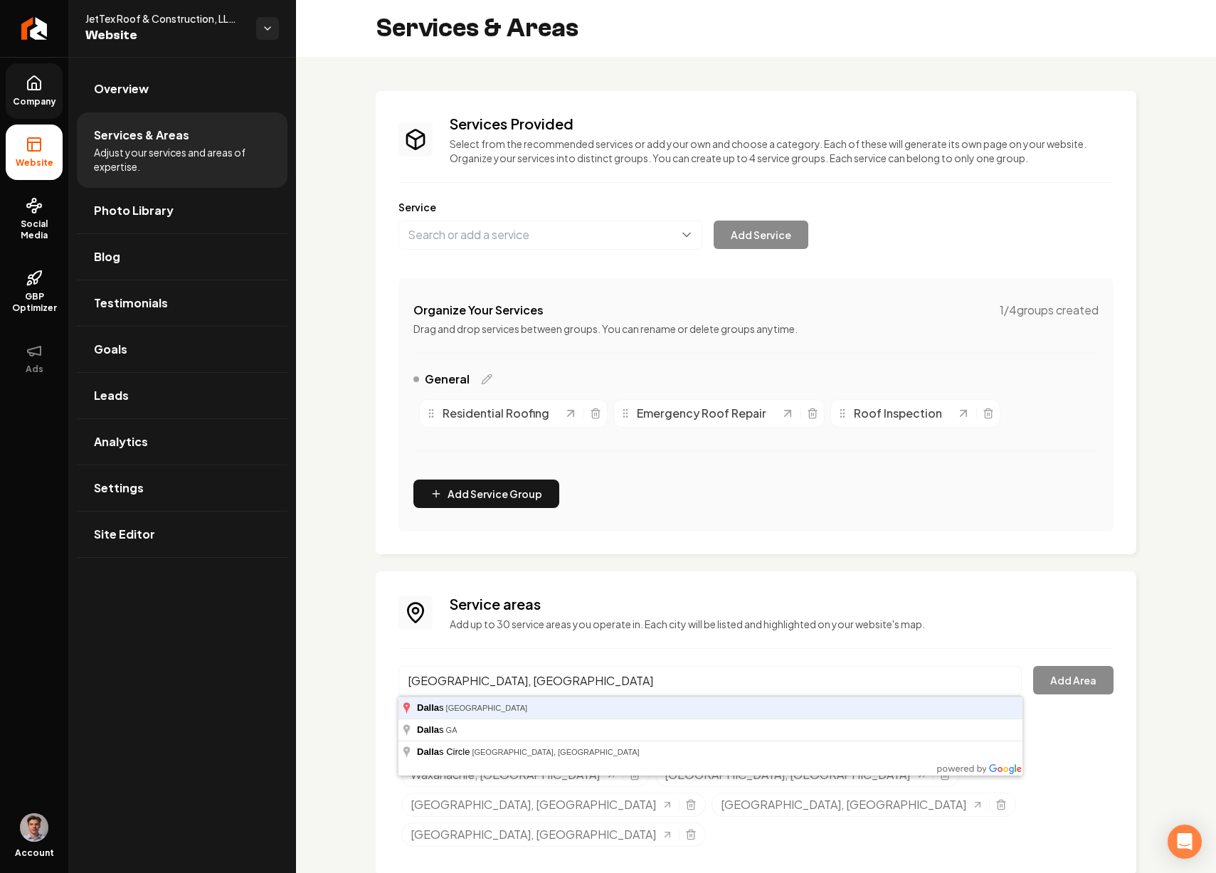
type input "Dallas, TX"
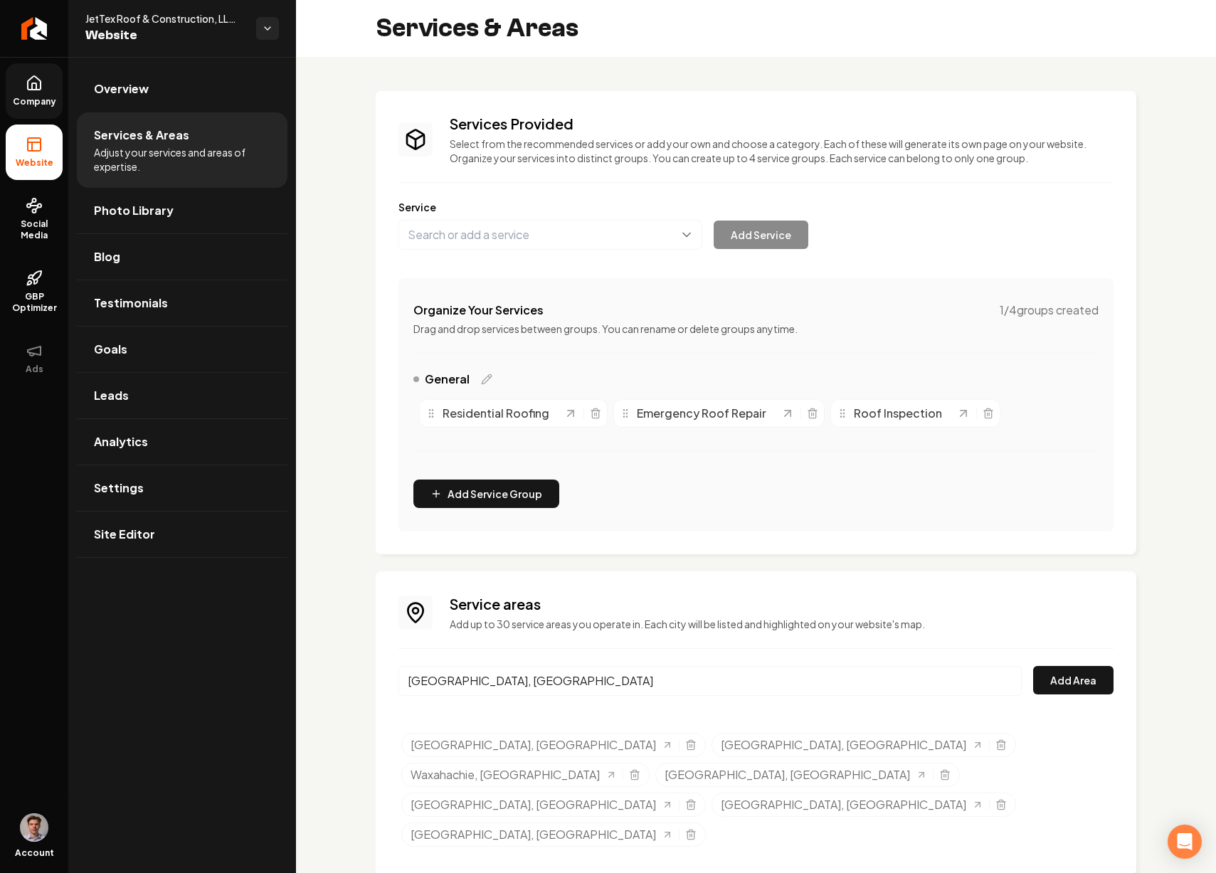
click at [1033, 666] on button "Add Area" at bounding box center [1073, 680] width 80 height 28
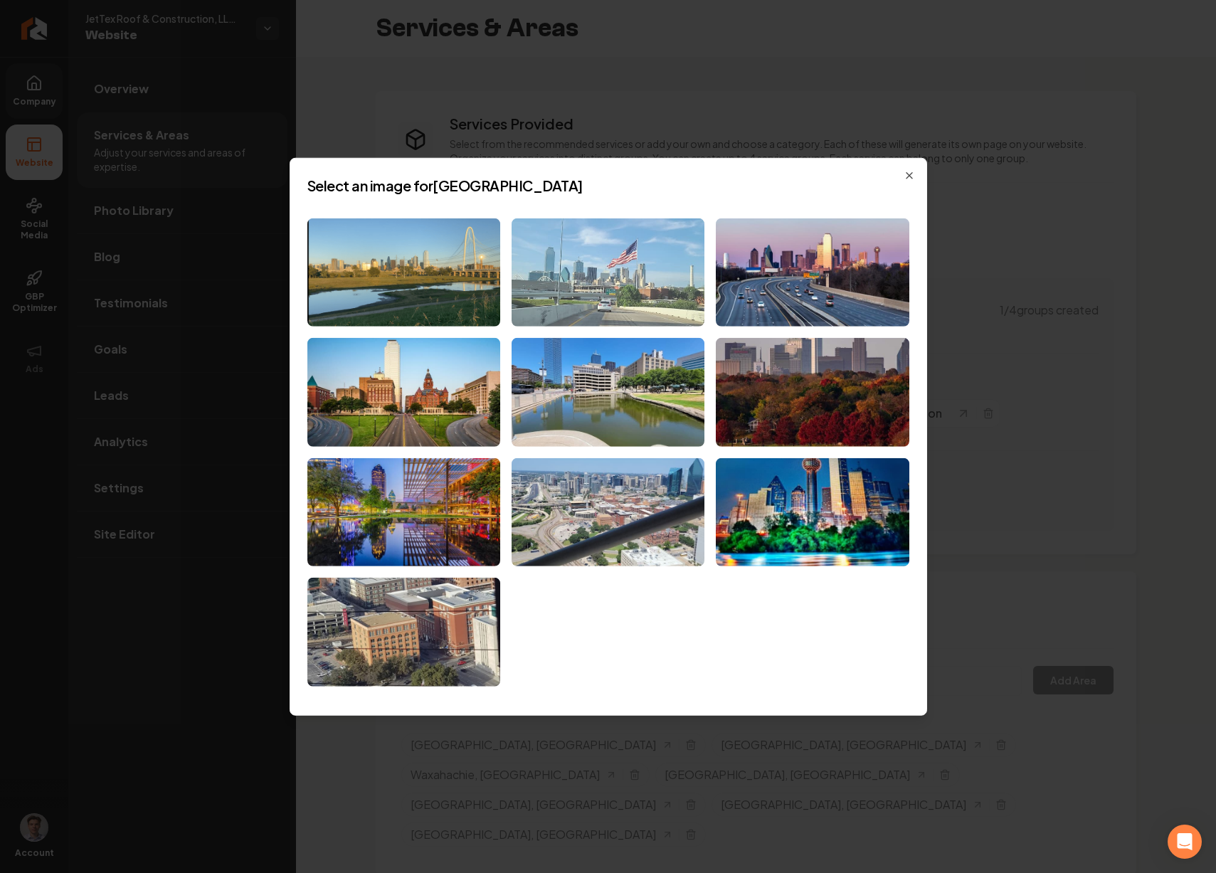
click at [651, 304] on img at bounding box center [608, 272] width 193 height 109
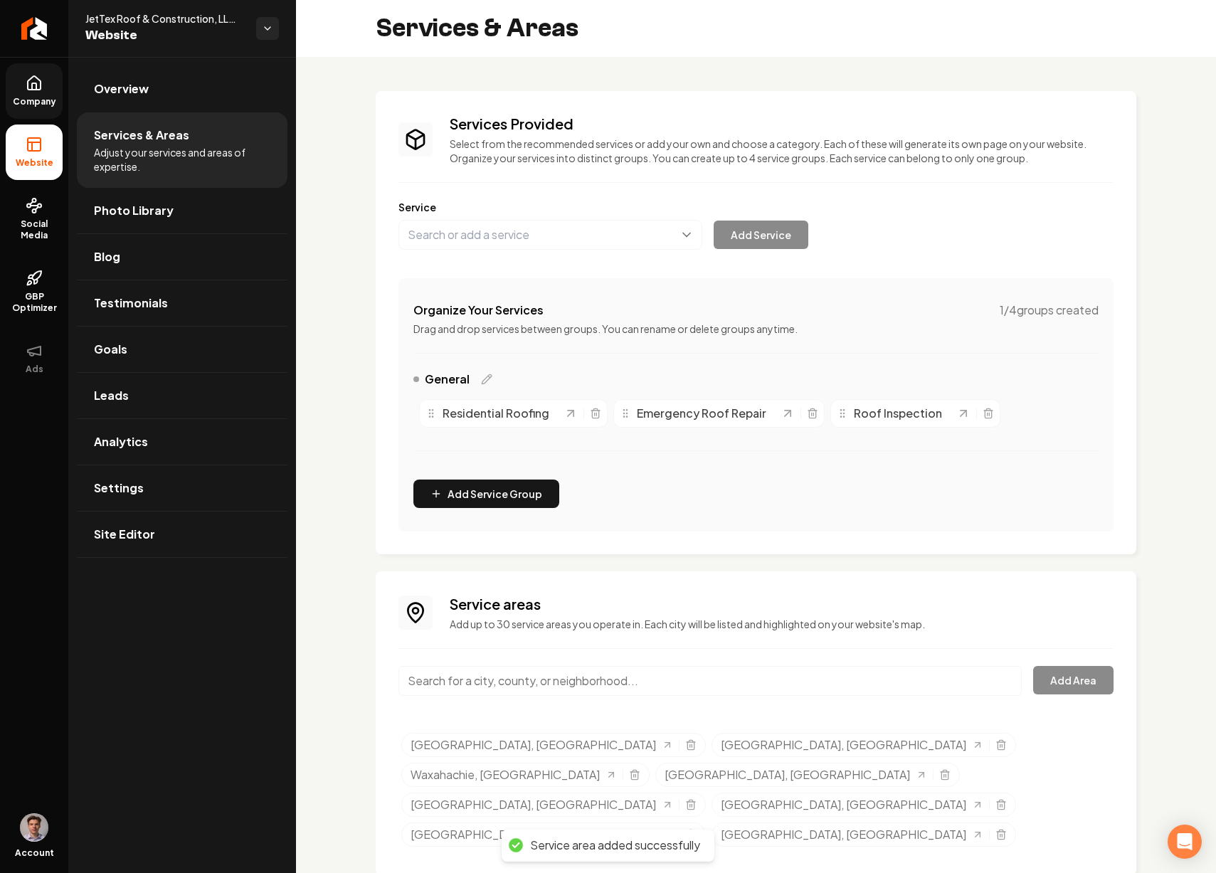
click at [671, 678] on input "Main content area" at bounding box center [711, 681] width 624 height 30
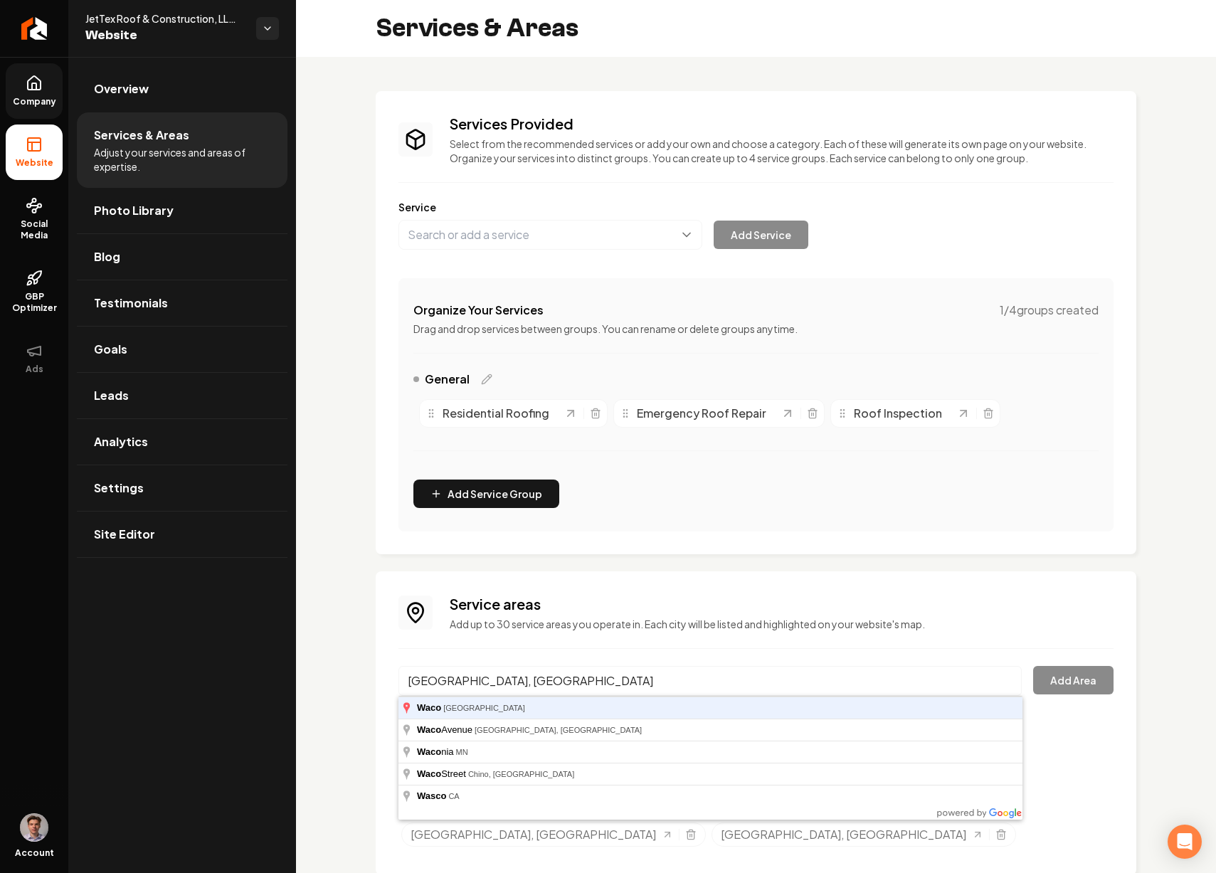
type input "Waco, TX"
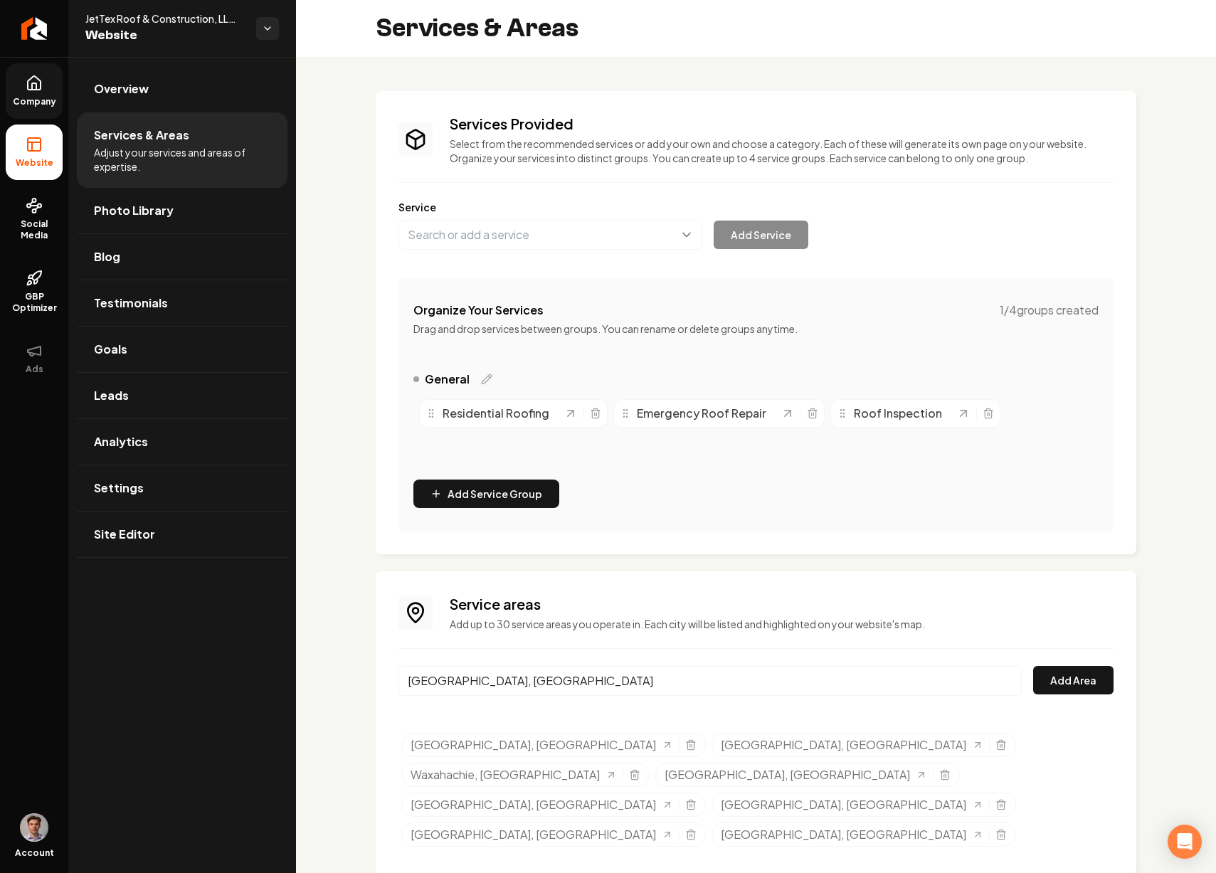
click at [1033, 666] on button "Add Area" at bounding box center [1073, 680] width 80 height 28
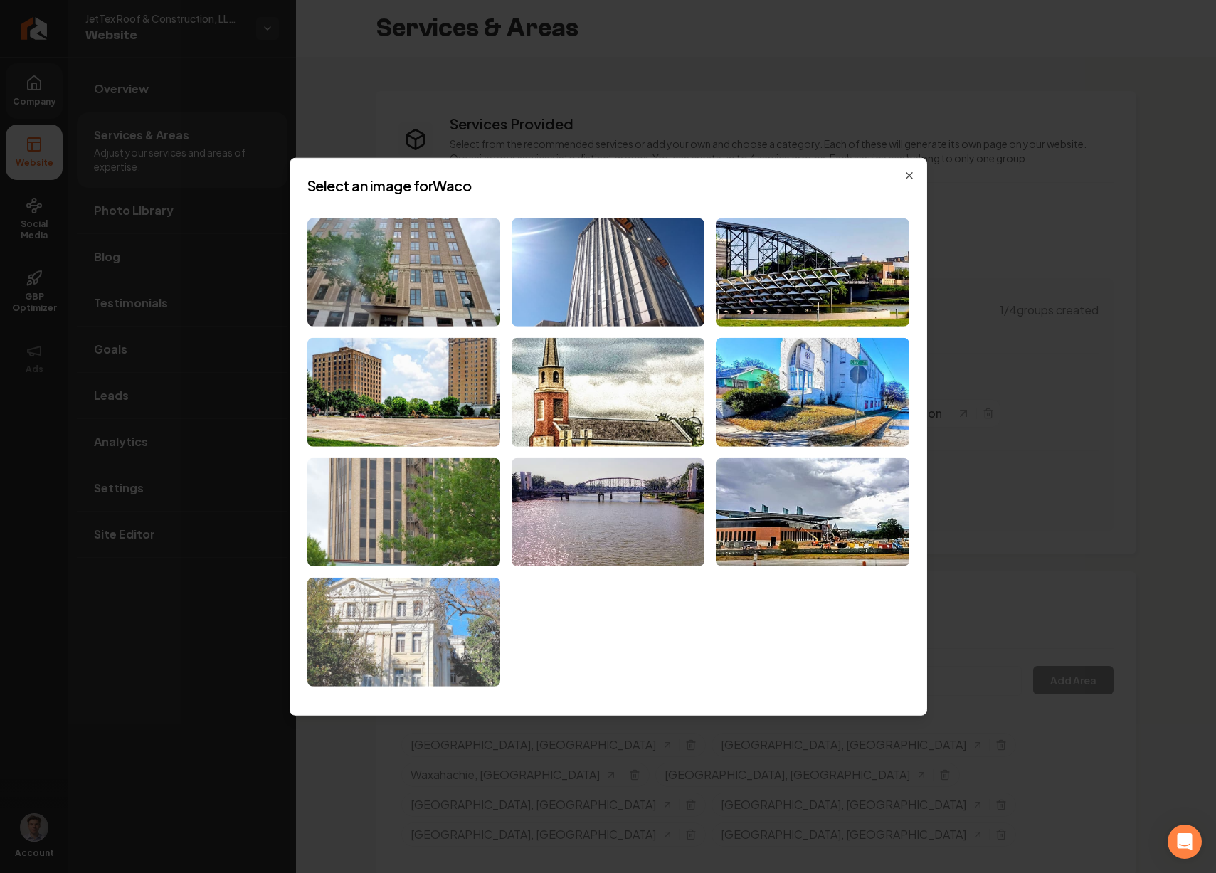
click at [468, 612] on img at bounding box center [403, 632] width 193 height 109
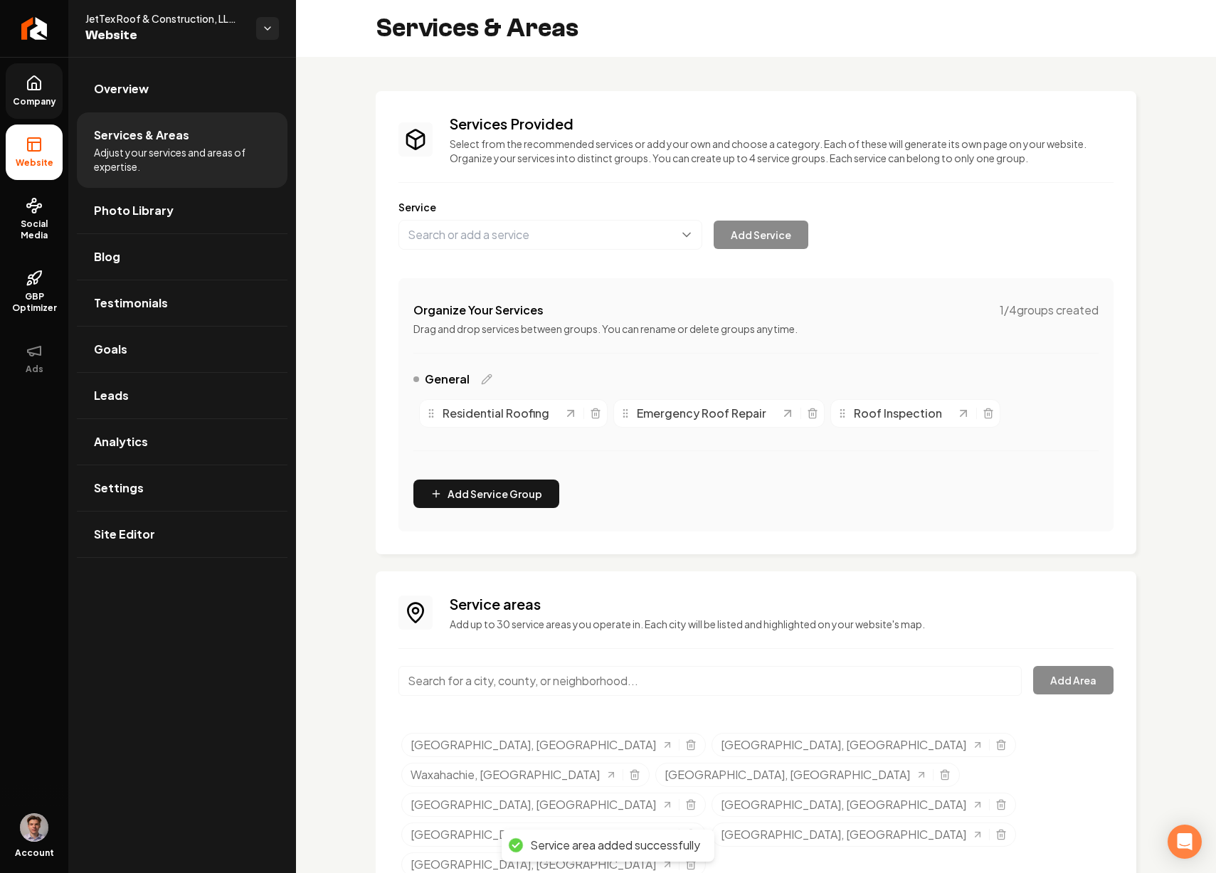
click at [525, 678] on input "Main content area" at bounding box center [711, 681] width 624 height 30
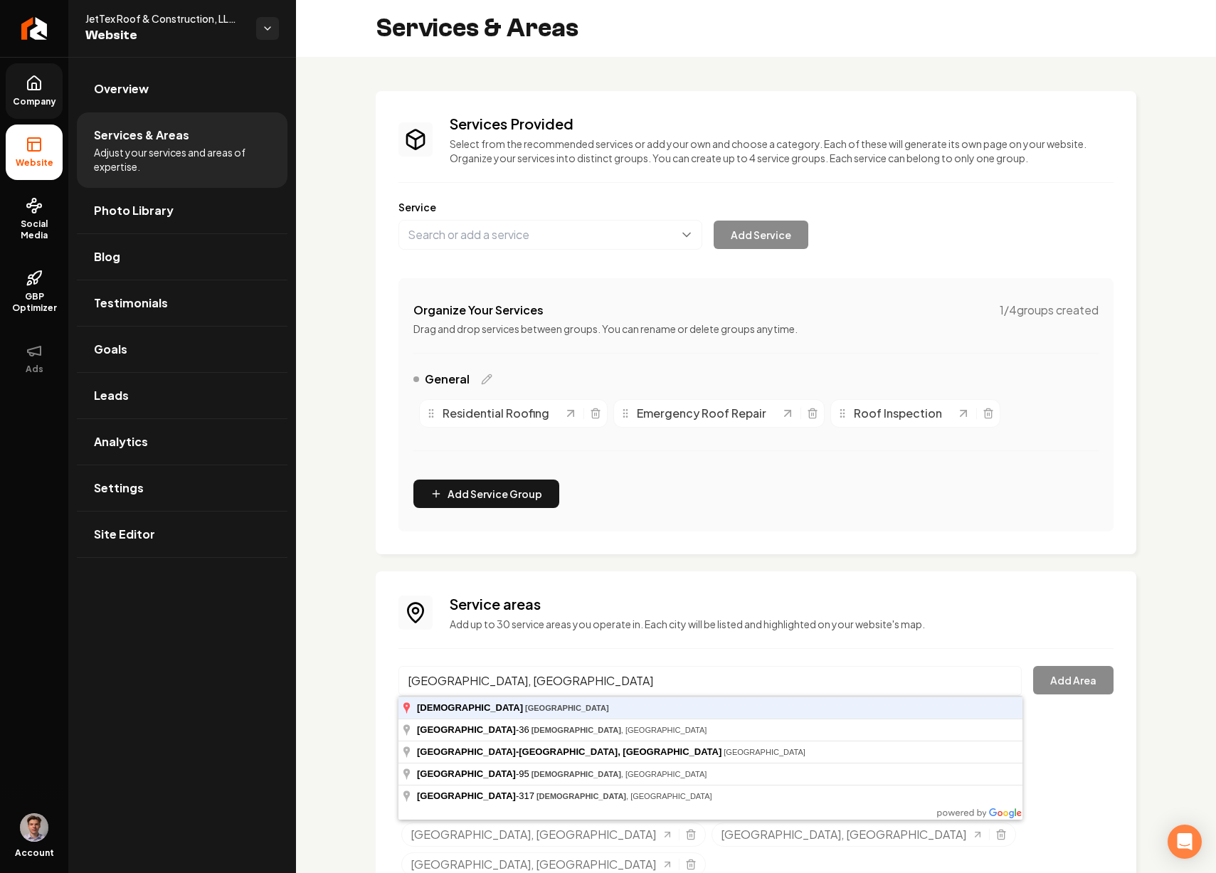
type input "Temple, TX"
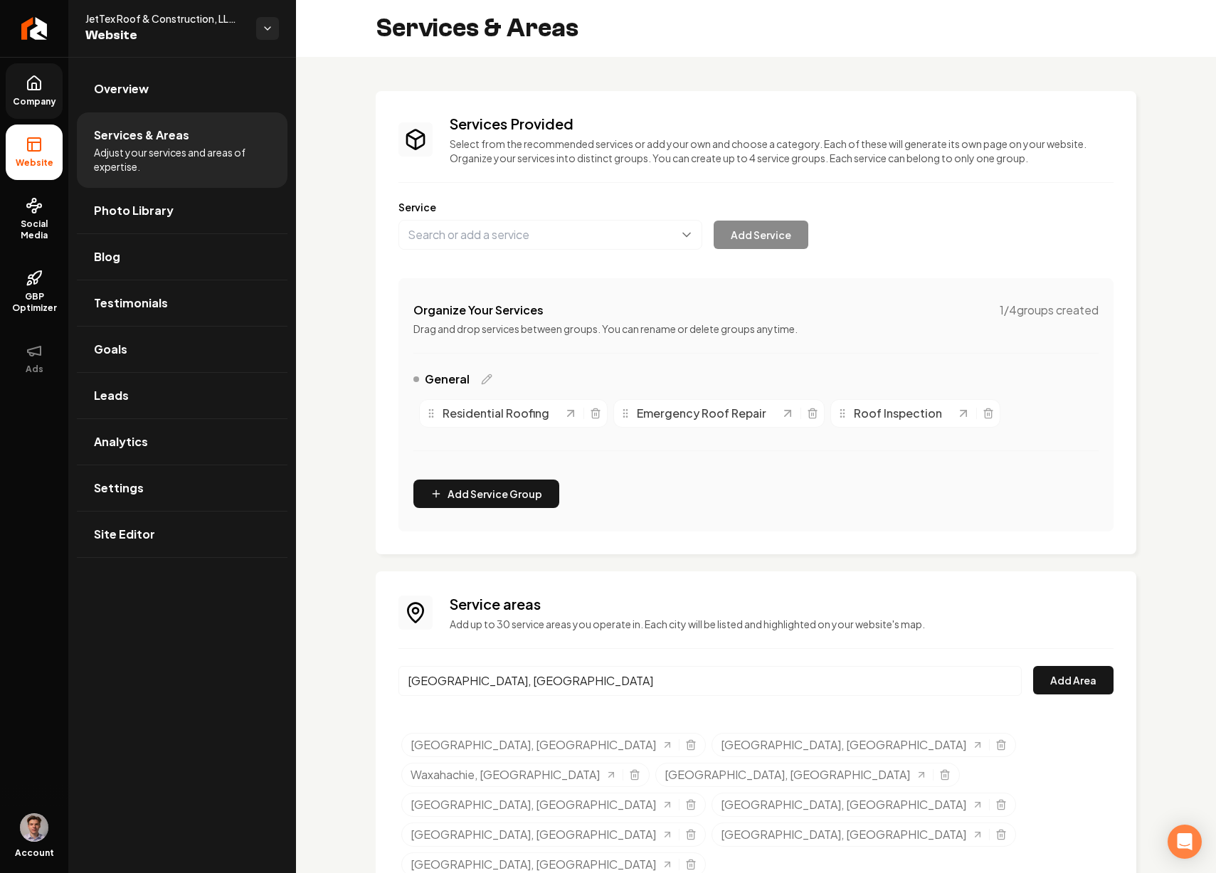
click at [1033, 666] on button "Add Area" at bounding box center [1073, 680] width 80 height 28
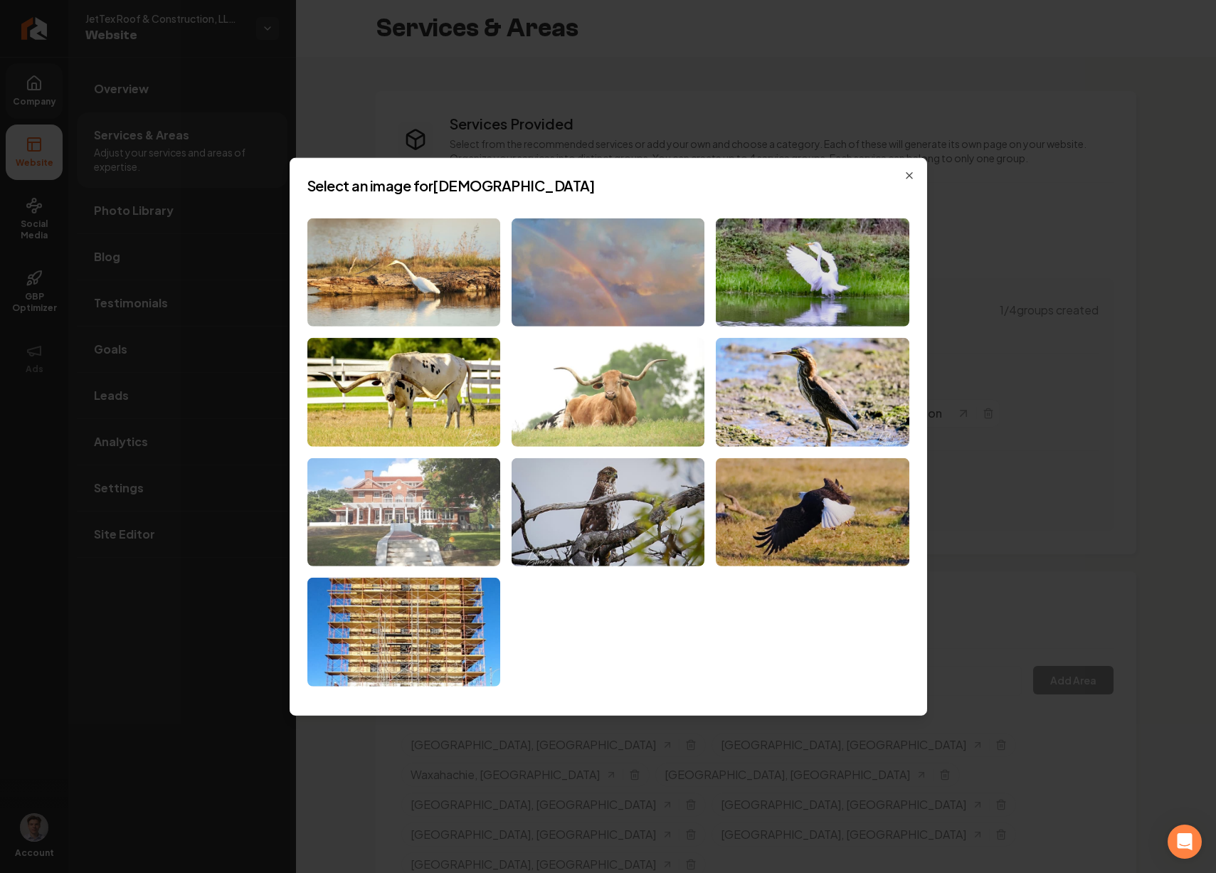
click at [426, 508] on img at bounding box center [403, 512] width 193 height 109
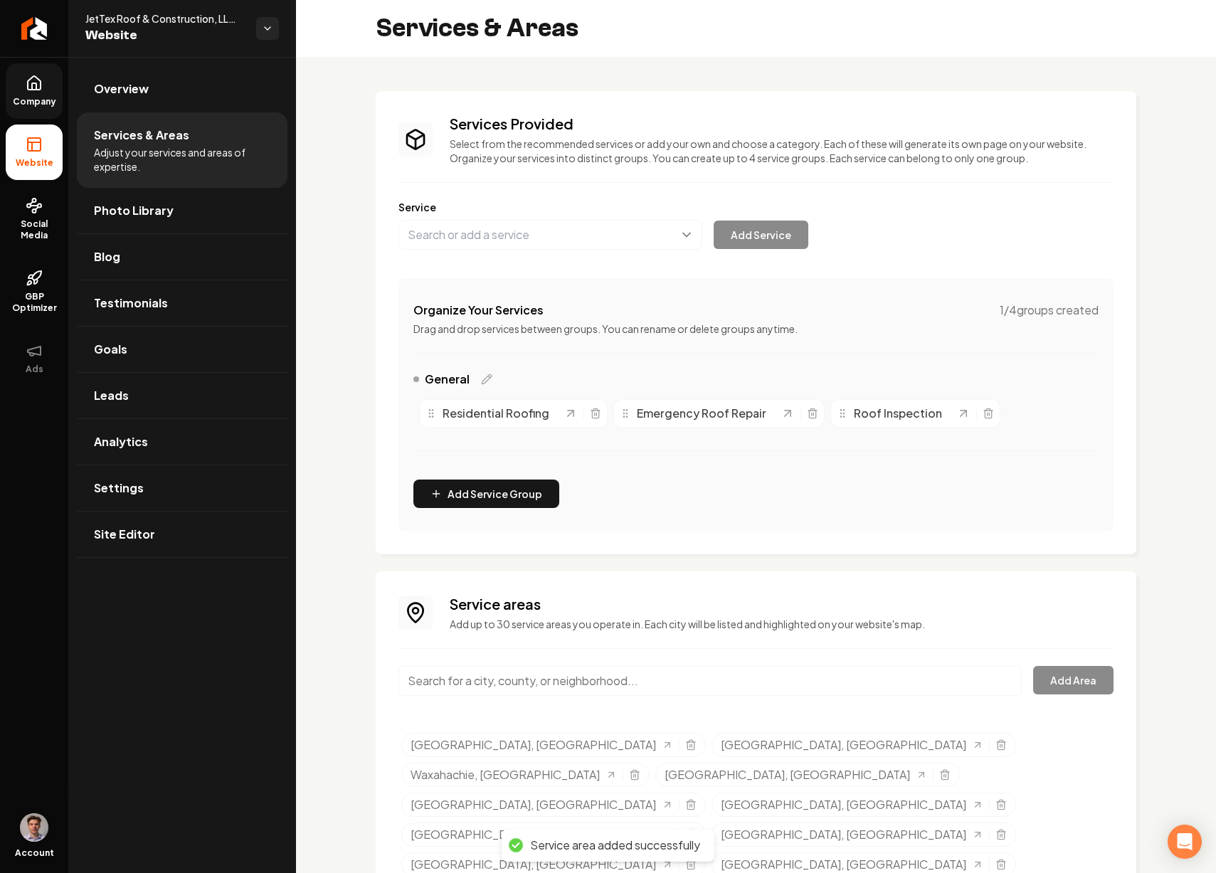
click at [658, 698] on div "Main content area" at bounding box center [711, 689] width 624 height 47
click at [660, 687] on input "Main content area" at bounding box center [711, 681] width 624 height 30
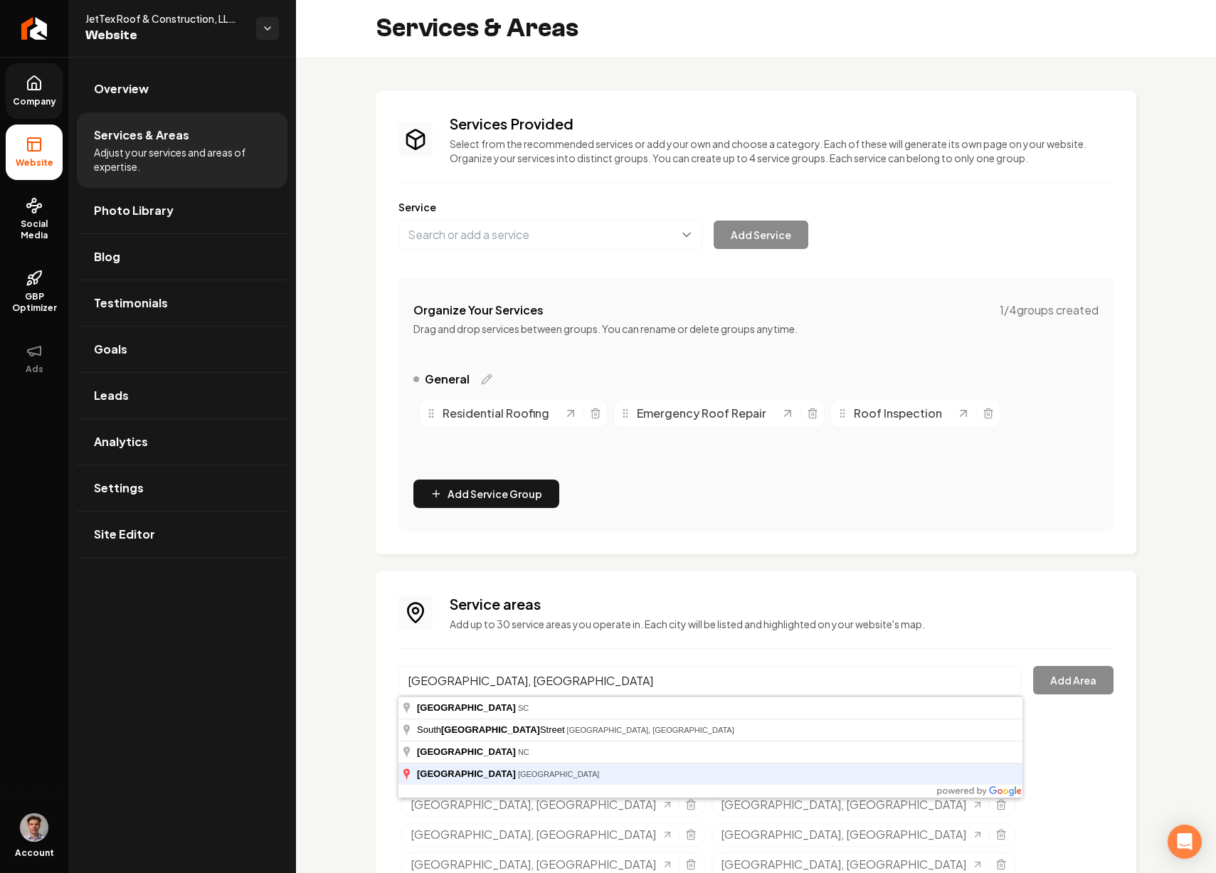
type input "Greenville, TX"
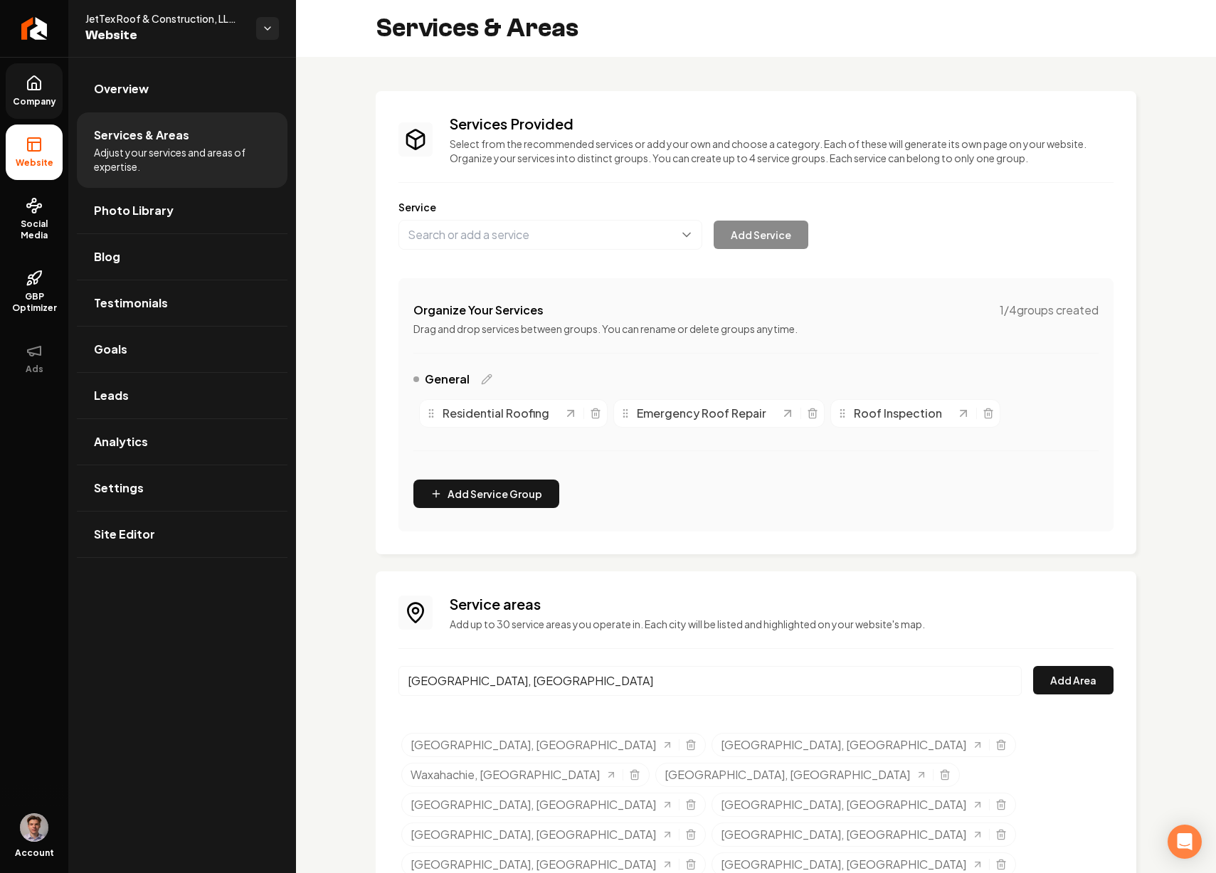
click at [411, 737] on link "Rockwall County, TX" at bounding box center [542, 745] width 263 height 17
click at [539, 689] on input "Greenville, TX" at bounding box center [711, 681] width 624 height 30
click at [1069, 684] on button "Add Area" at bounding box center [1073, 680] width 80 height 28
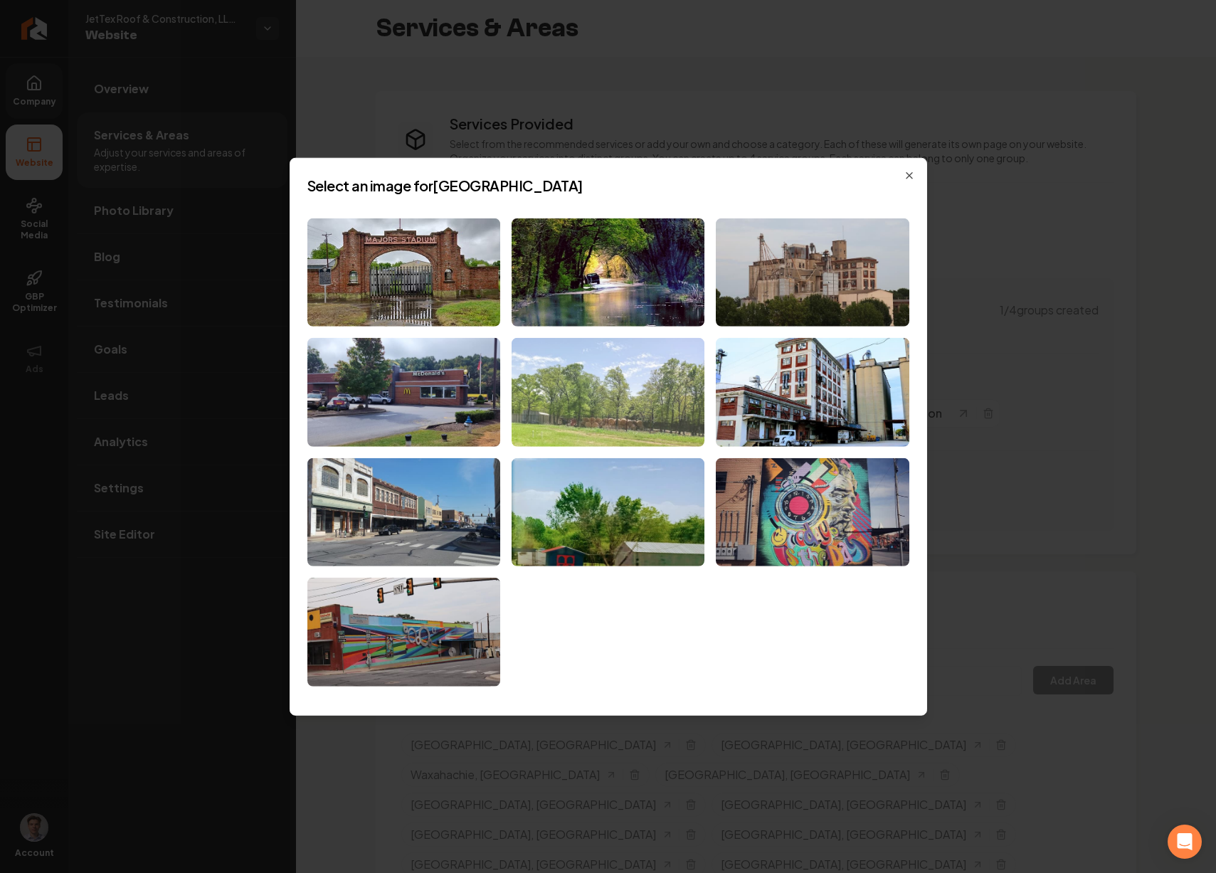
click at [615, 392] on img at bounding box center [608, 392] width 193 height 109
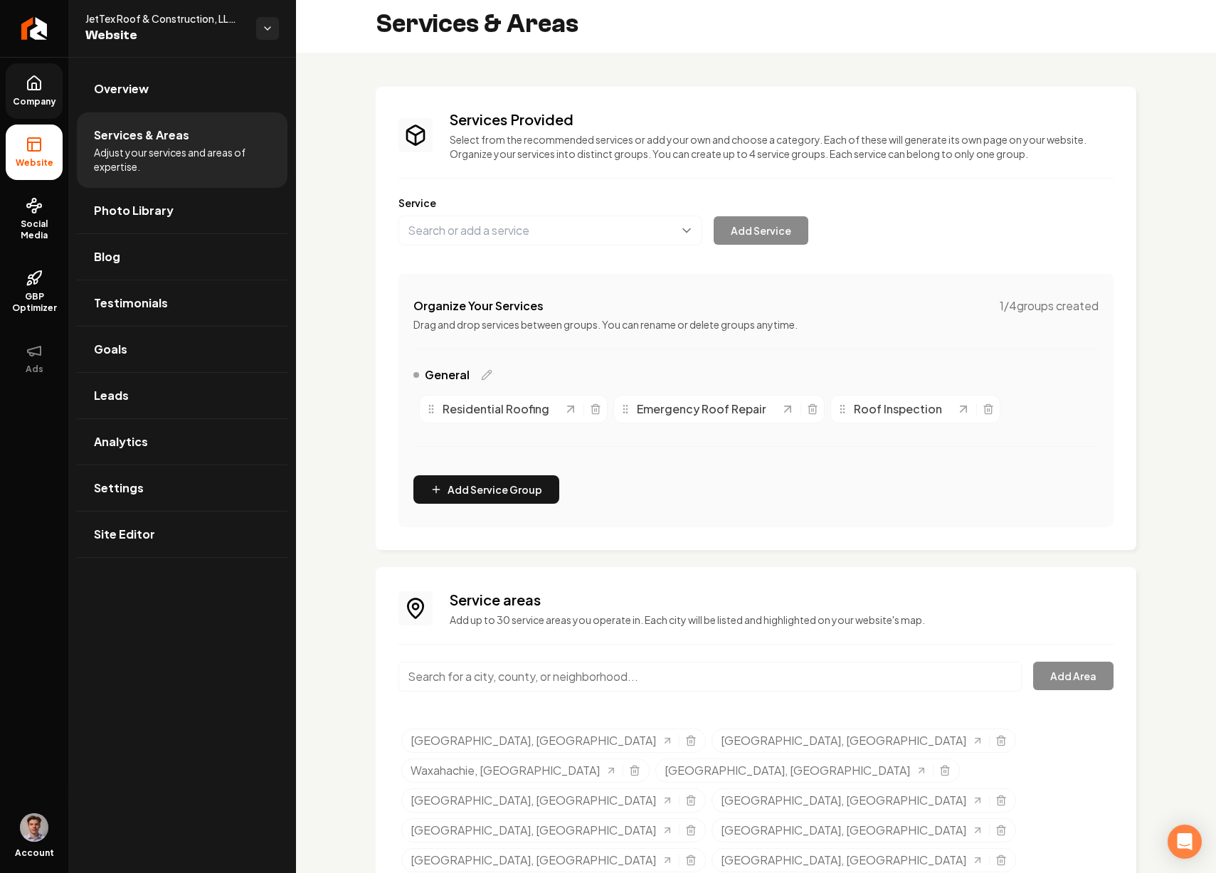
scroll to position [6, 0]
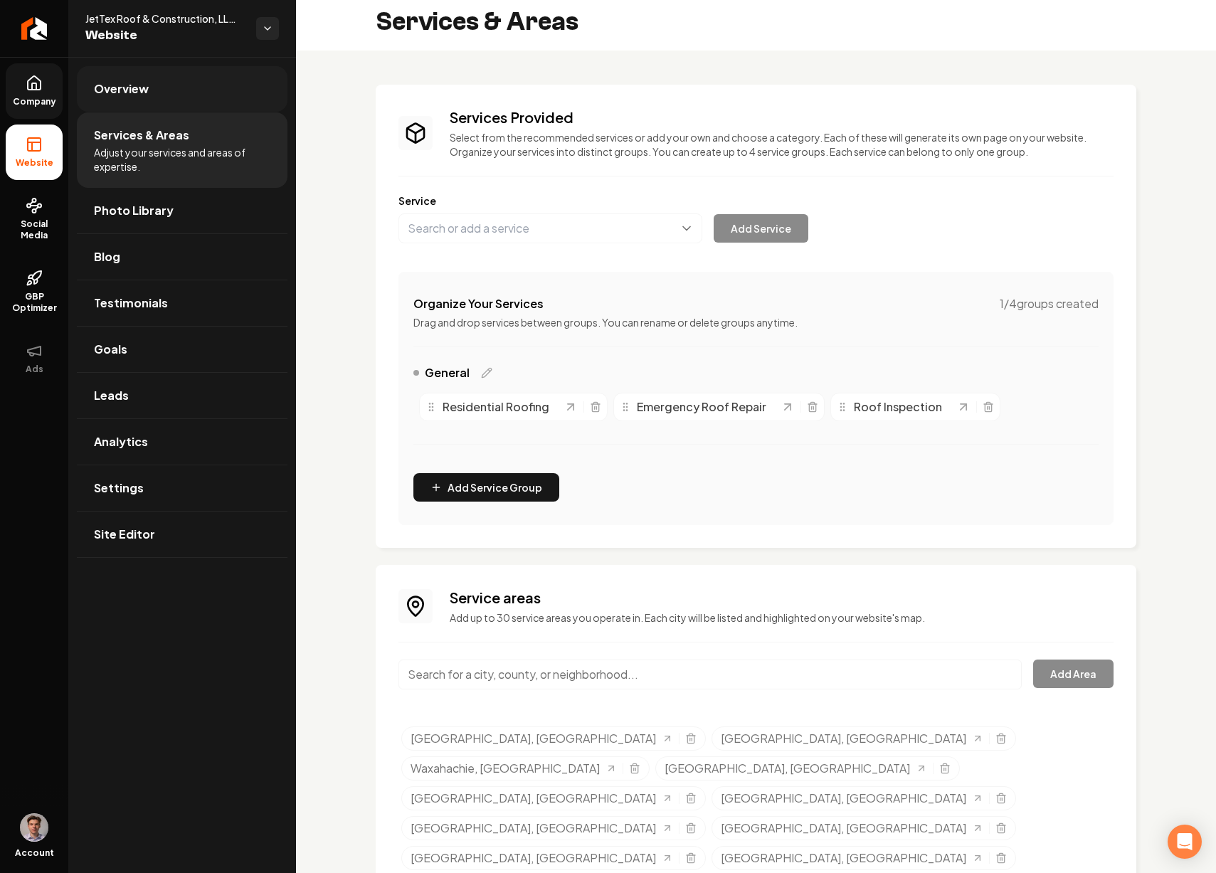
click at [145, 94] on span "Overview" at bounding box center [121, 88] width 55 height 17
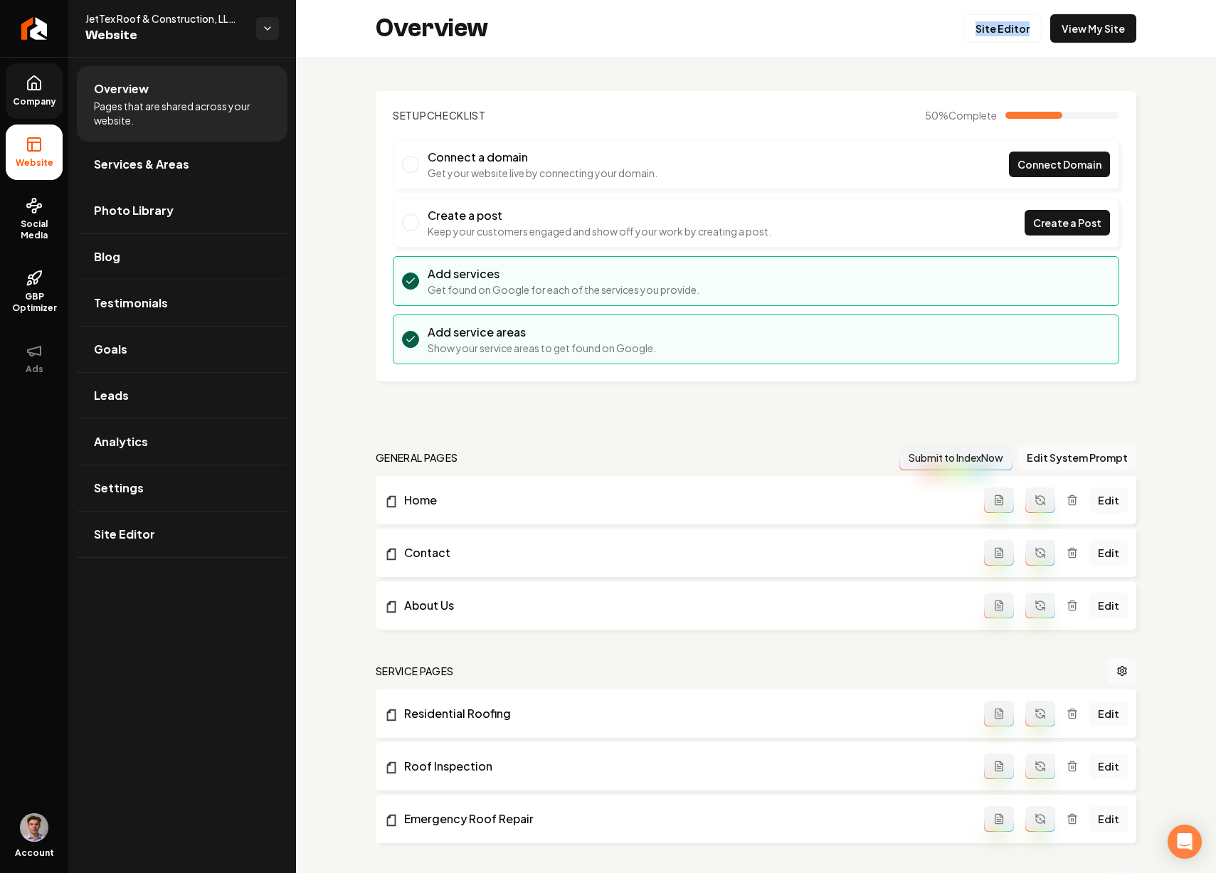
click at [44, 82] on link "Company" at bounding box center [34, 91] width 57 height 56
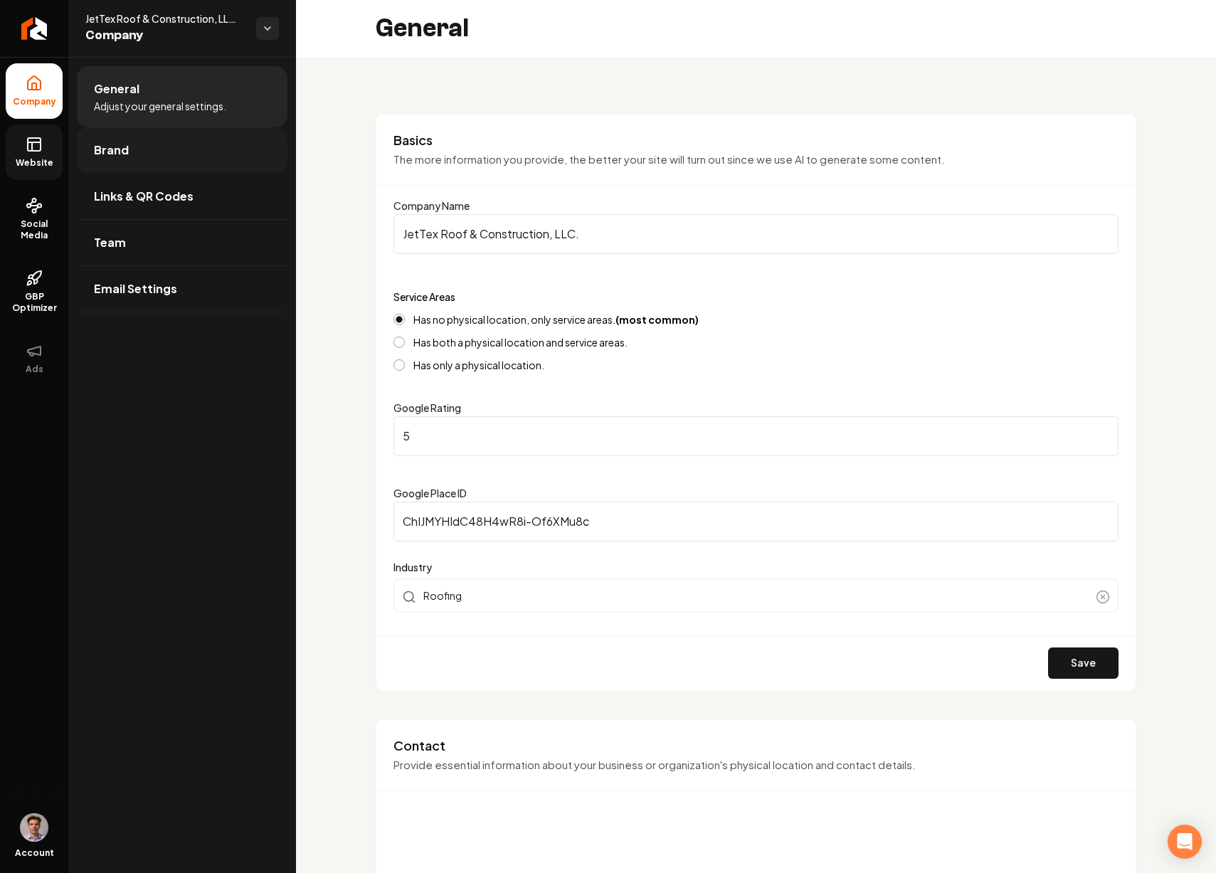
click at [144, 158] on link "Brand" at bounding box center [182, 150] width 211 height 46
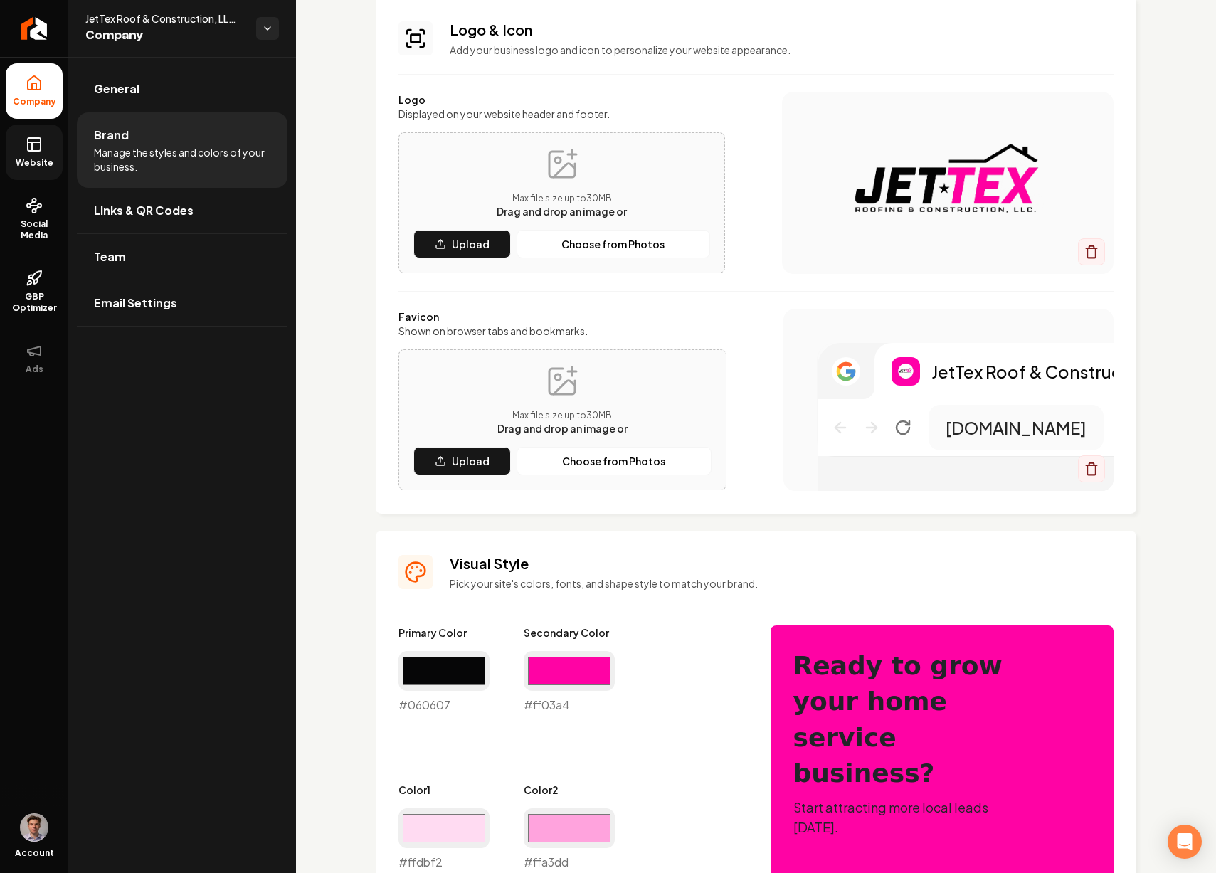
scroll to position [463, 0]
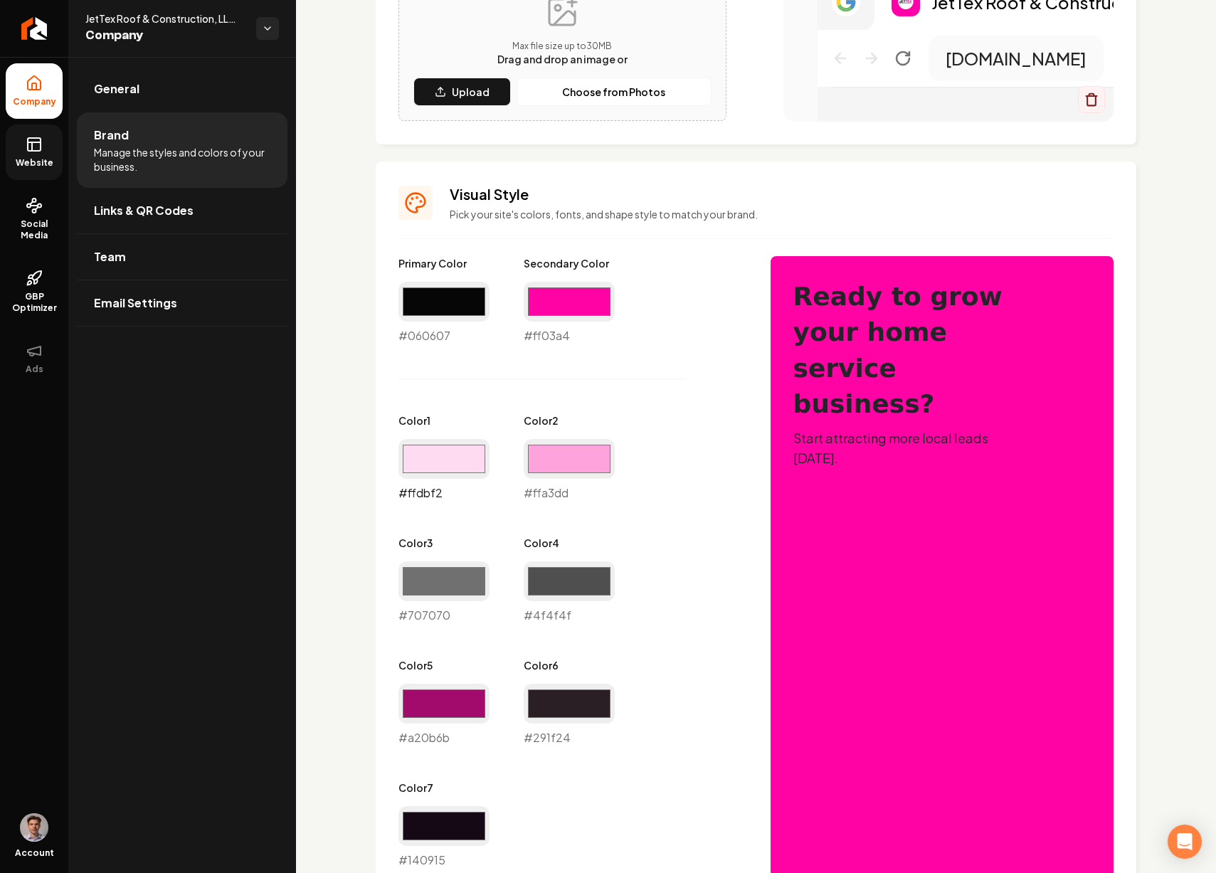
click at [452, 453] on input "#ffdbf2" at bounding box center [444, 459] width 91 height 40
type input "#ffe5f6"
click at [652, 533] on div "Primary Color #060607 #060607 Secondary Color #ff03a4 #ff03a4 Color 1 #ffe5f6 #…" at bounding box center [571, 562] width 344 height 613
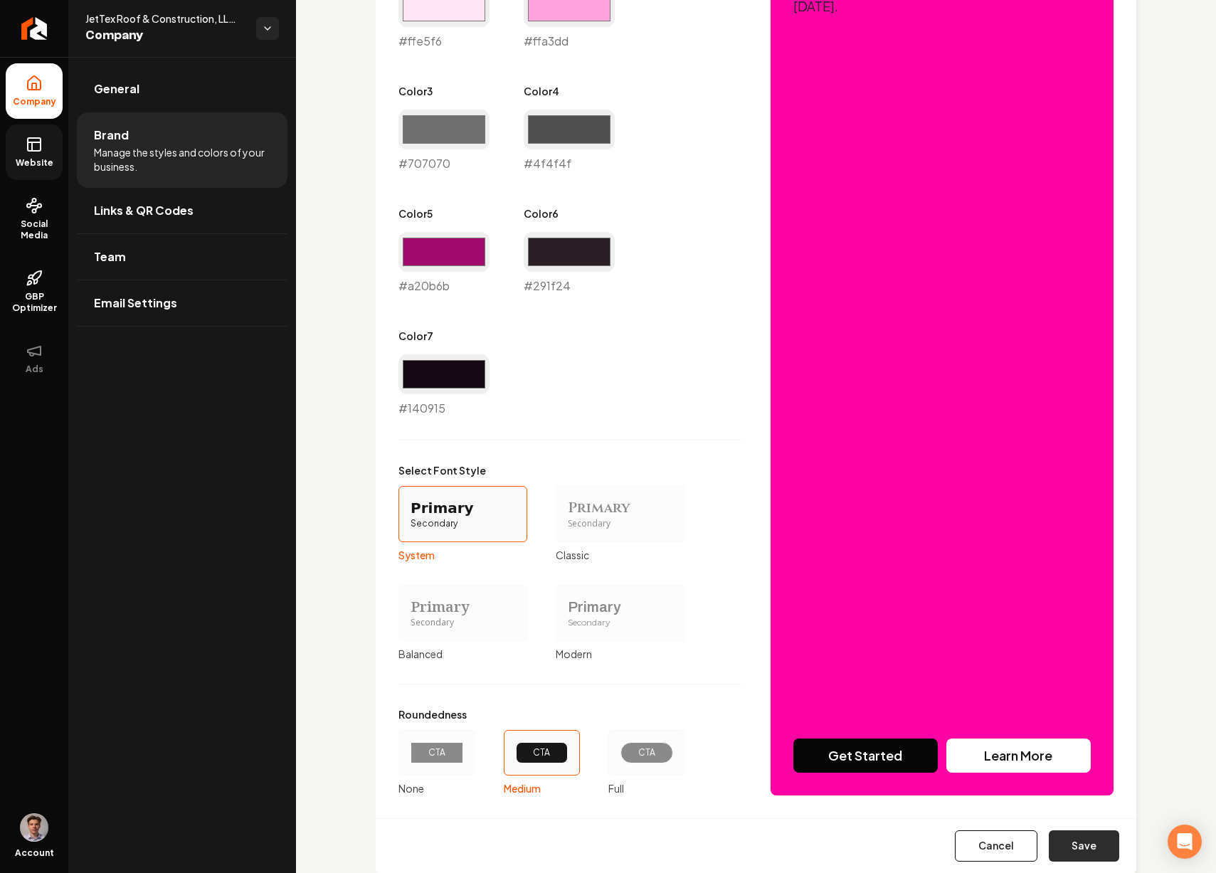
click at [1066, 837] on button "Save" at bounding box center [1084, 846] width 70 height 31
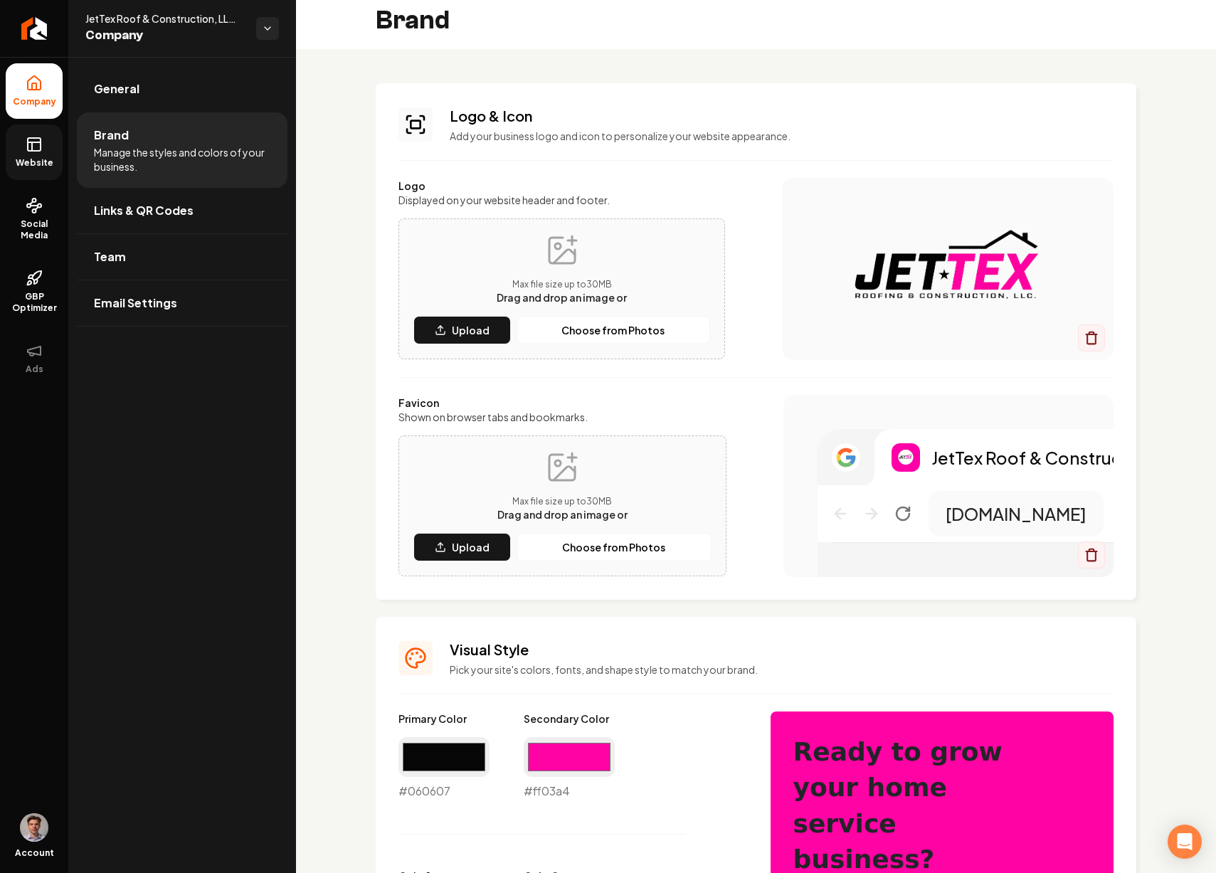
scroll to position [0, 0]
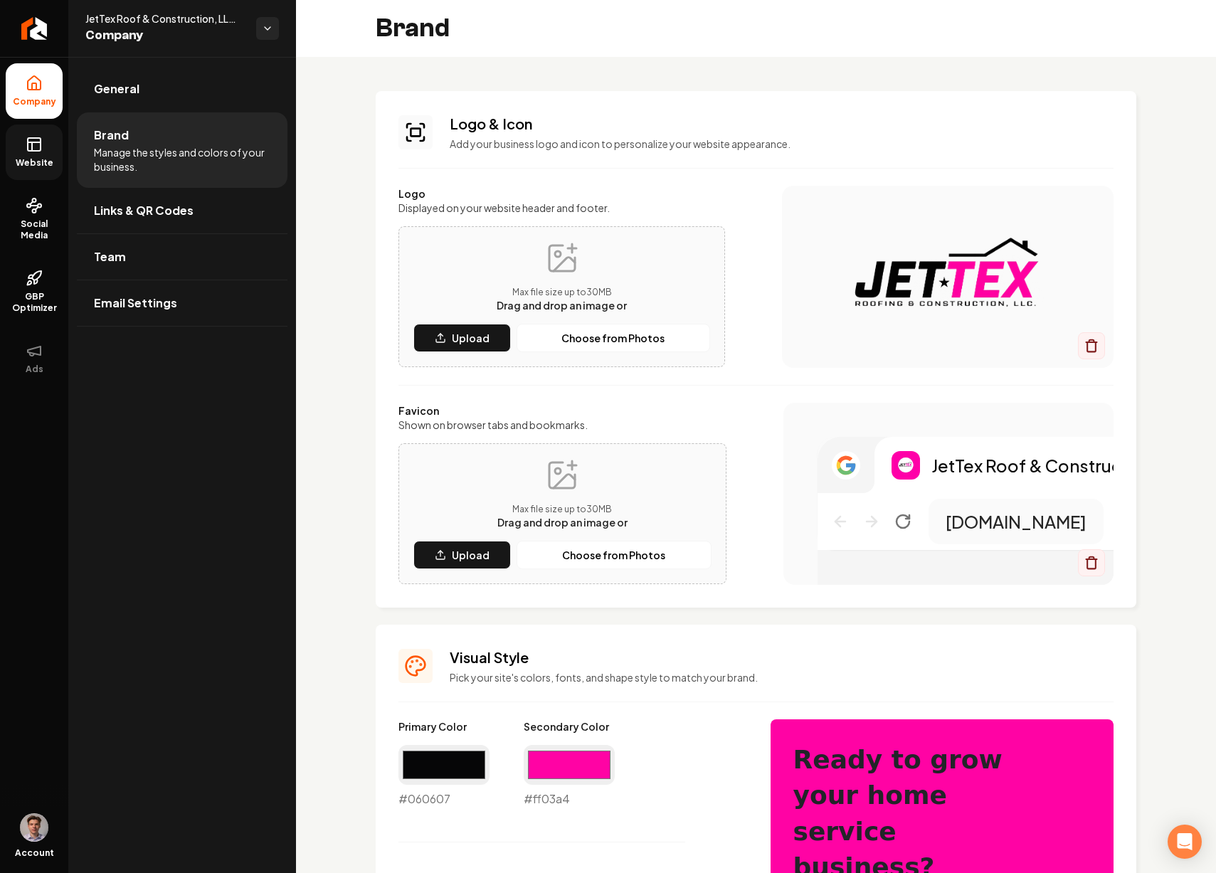
click at [544, 28] on div "Brand" at bounding box center [756, 28] width 920 height 57
click at [48, 150] on link "Website" at bounding box center [34, 153] width 57 height 56
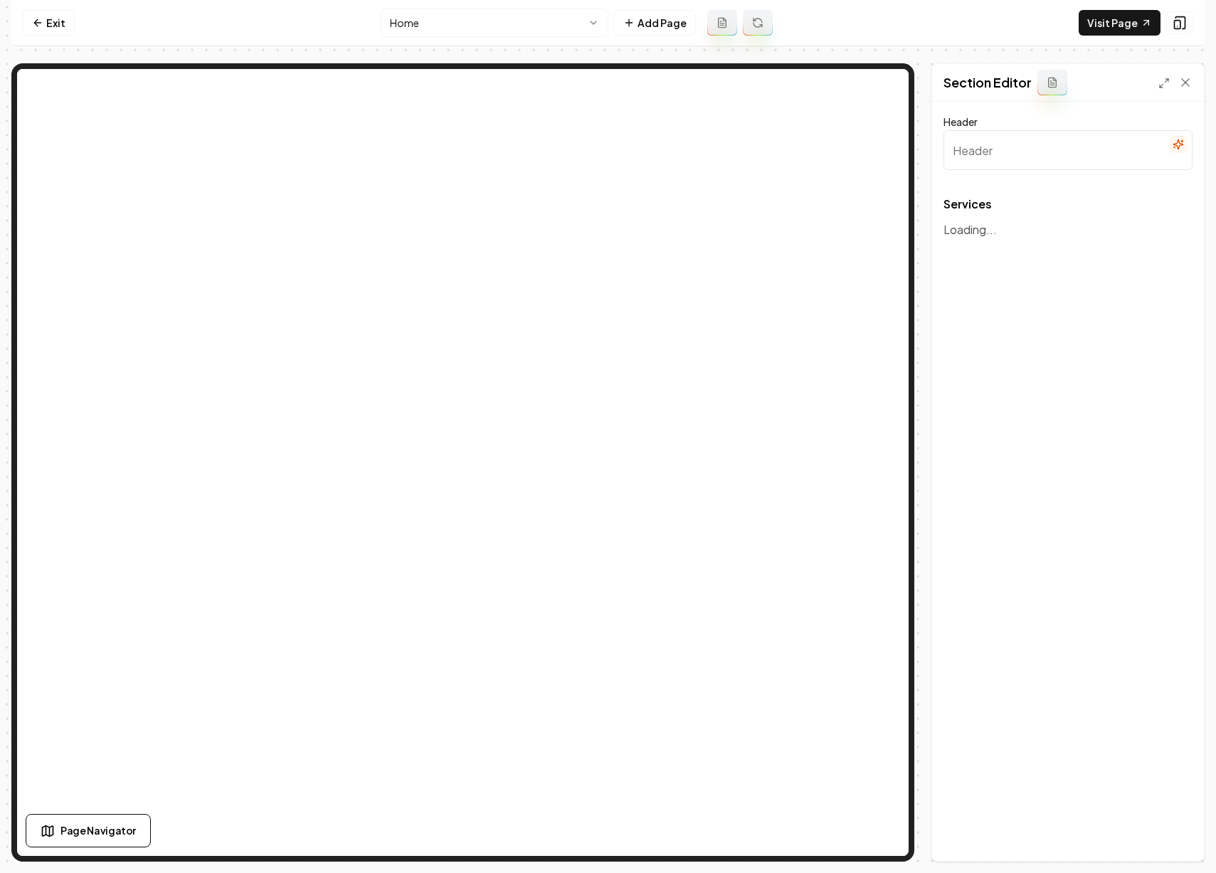
type input "Comprehensive Roofing and Construction Services"
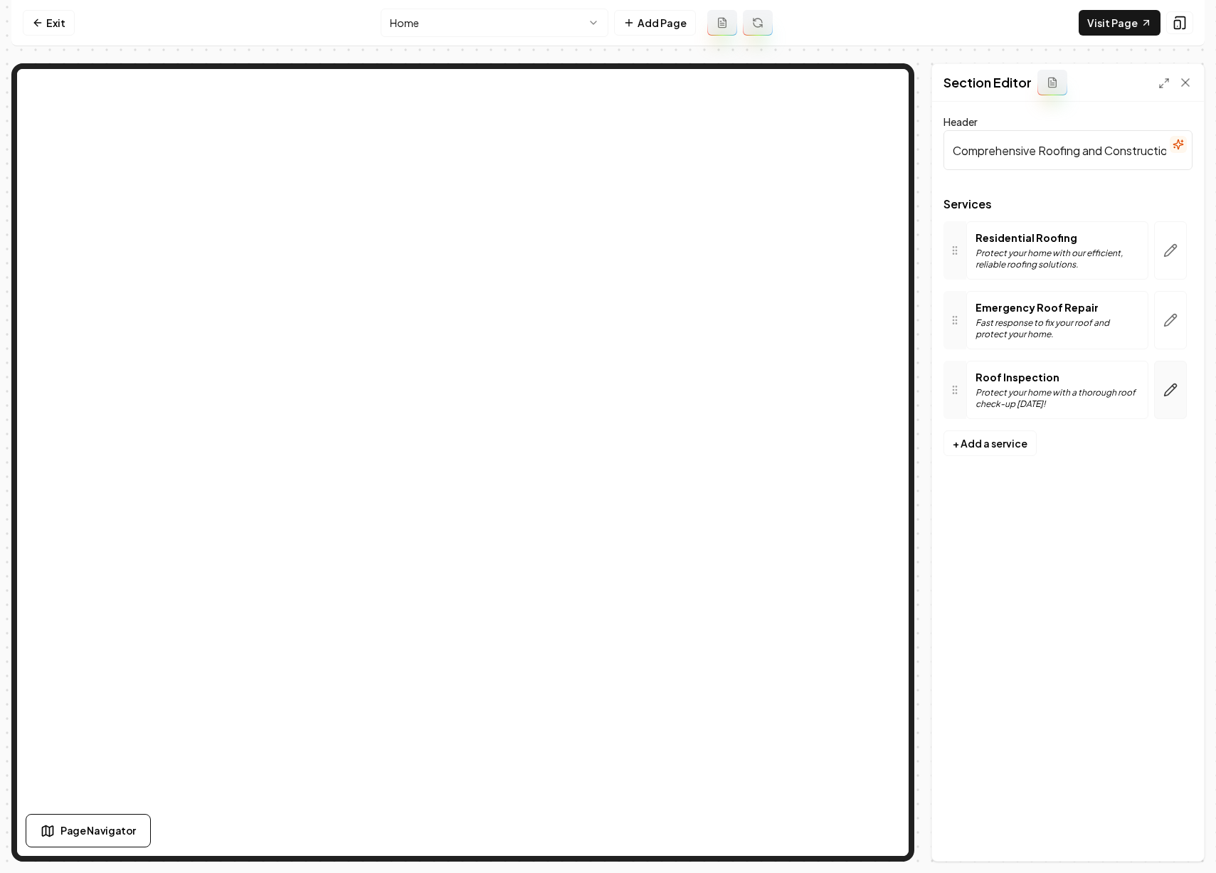
click at [1169, 382] on button "button" at bounding box center [1170, 390] width 33 height 58
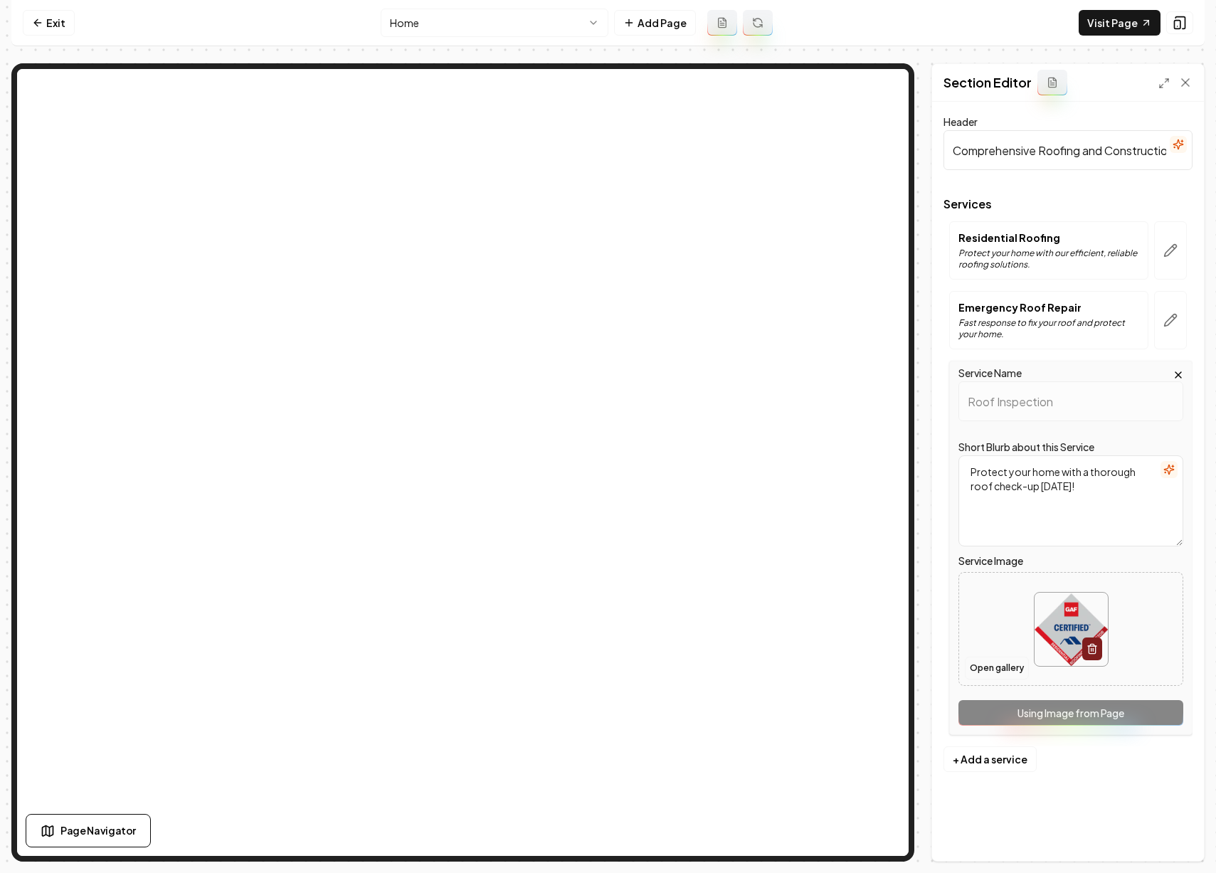
click at [1008, 661] on button "Open gallery" at bounding box center [997, 668] width 64 height 23
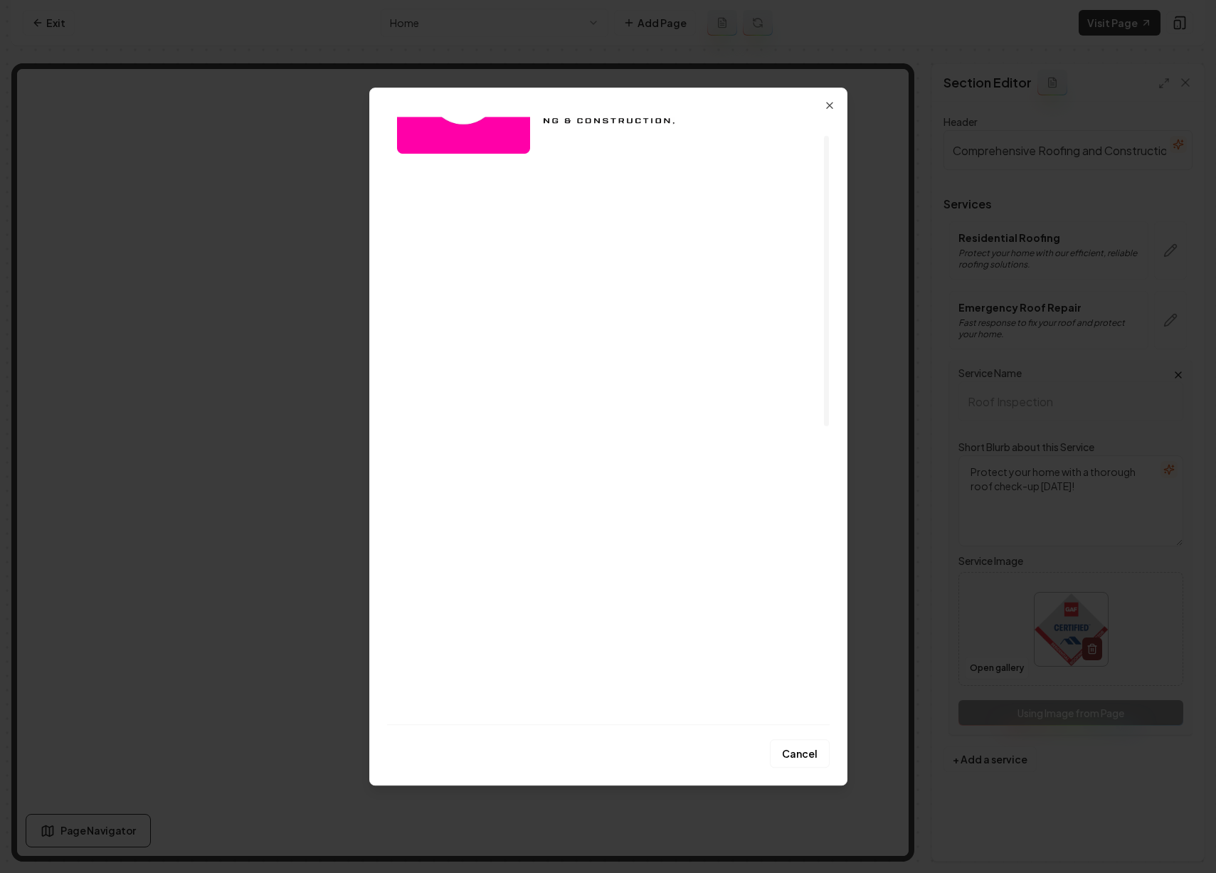
scroll to position [151, 0]
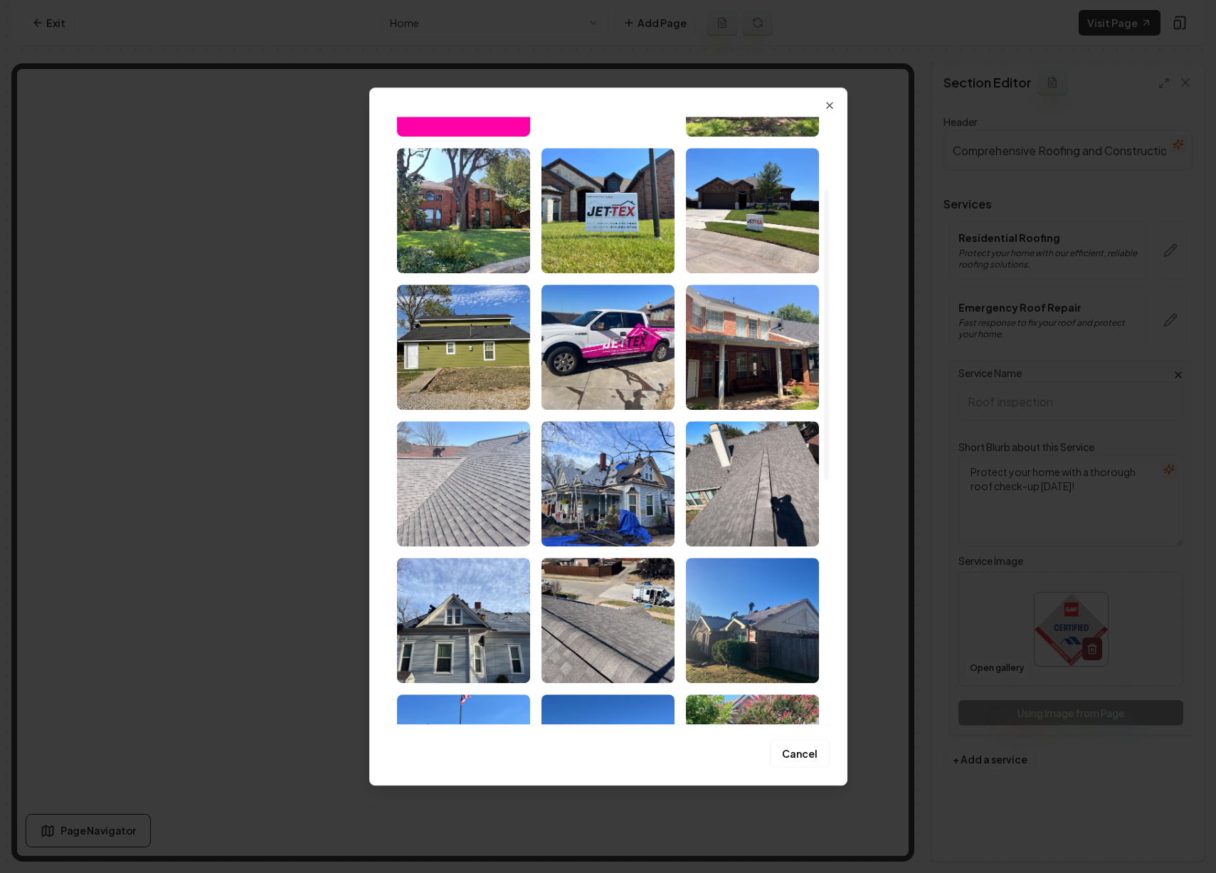
click at [493, 500] on img "Select image image_68b9e48d5c7cd75eb8d3511d.jpeg" at bounding box center [463, 483] width 133 height 125
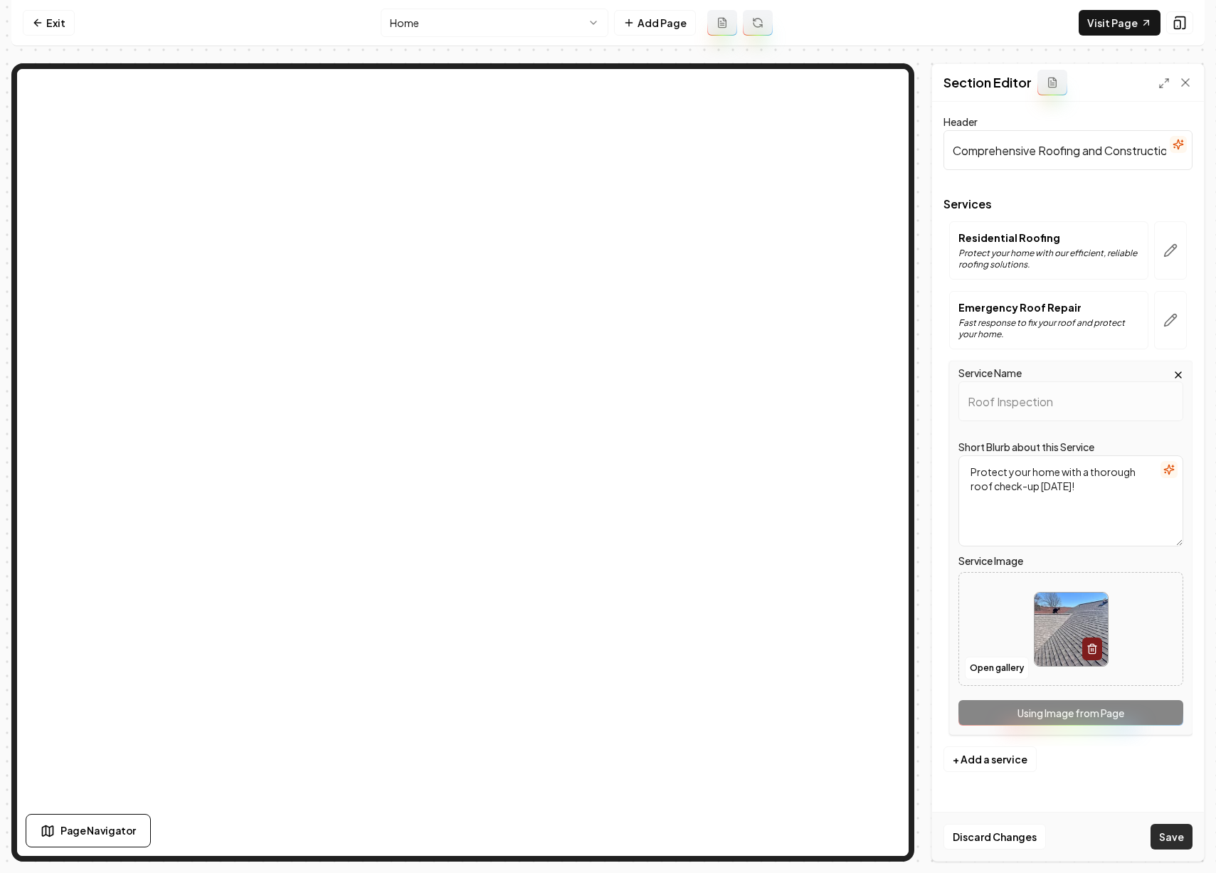
click at [1164, 831] on button "Save" at bounding box center [1172, 837] width 42 height 26
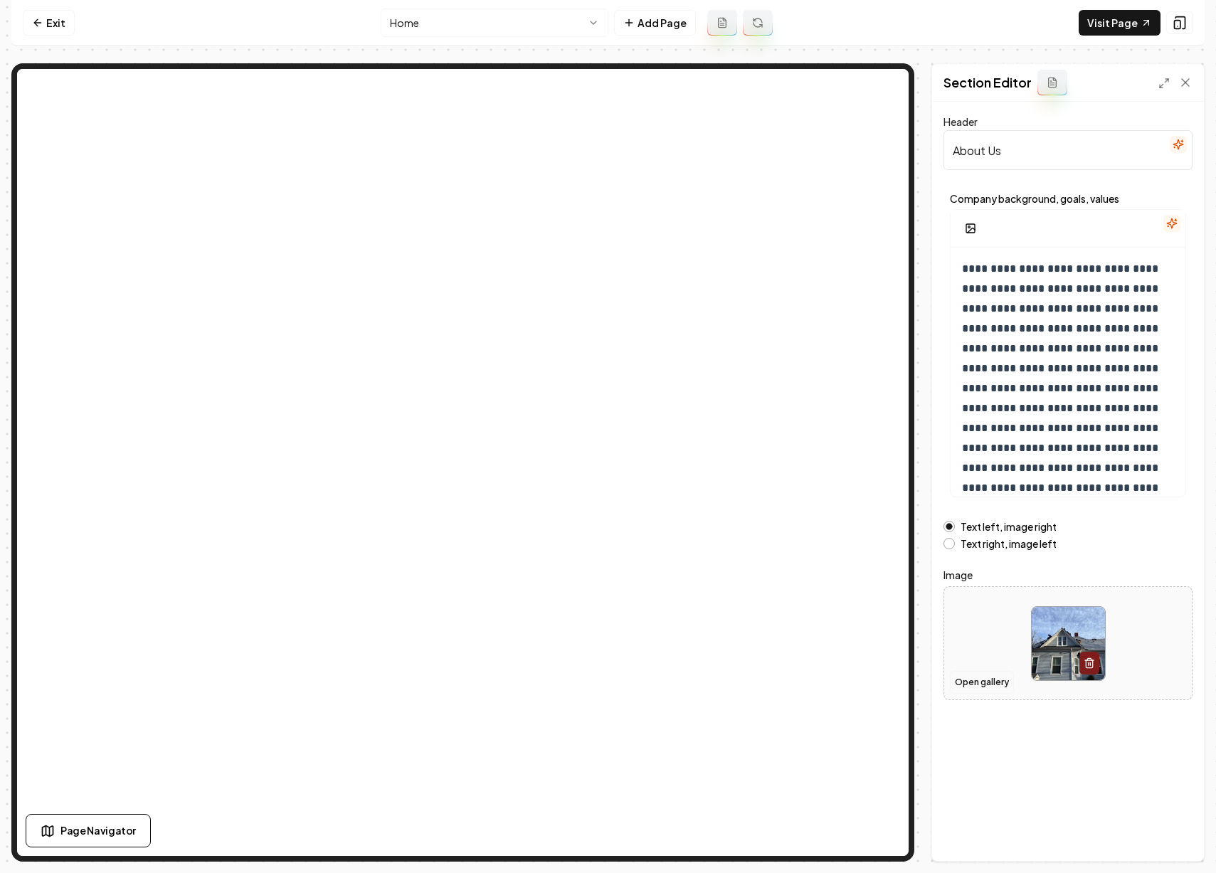
click at [986, 681] on button "Open gallery" at bounding box center [982, 682] width 64 height 23
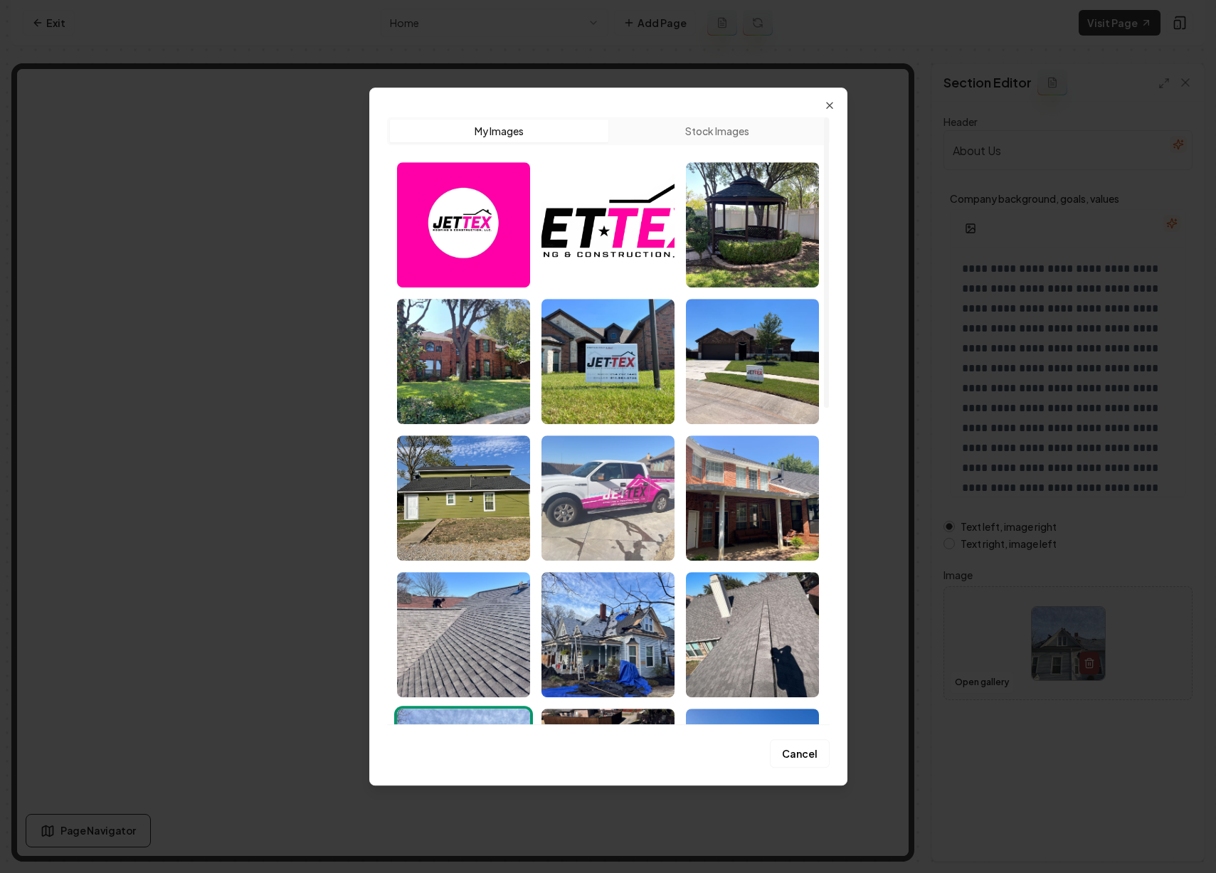
click at [639, 526] on img "Select image image_68b9e48e5c7cd75eb8d356cd.jpeg" at bounding box center [608, 498] width 133 height 125
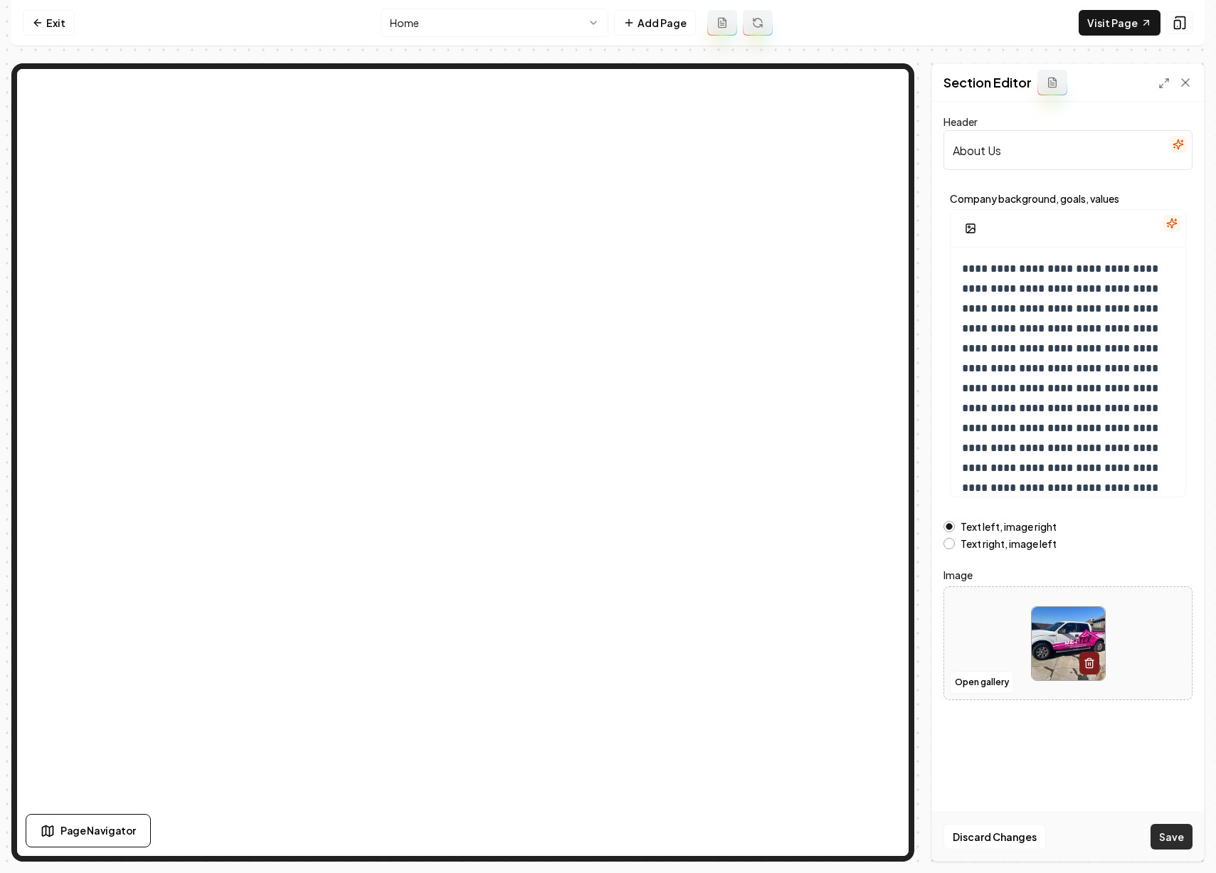
click at [1173, 829] on button "Save" at bounding box center [1172, 837] width 42 height 26
click at [972, 683] on button "Open gallery" at bounding box center [982, 682] width 64 height 23
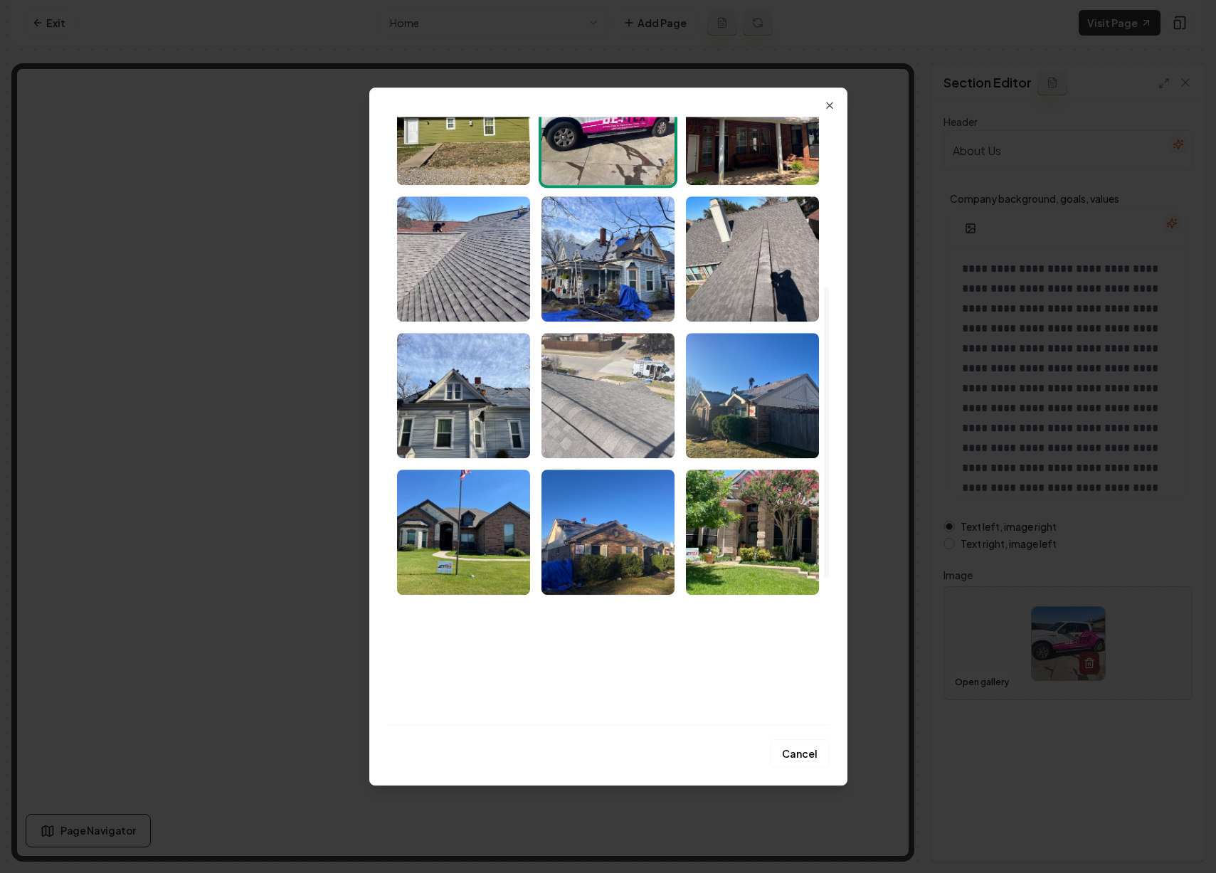
scroll to position [355, 0]
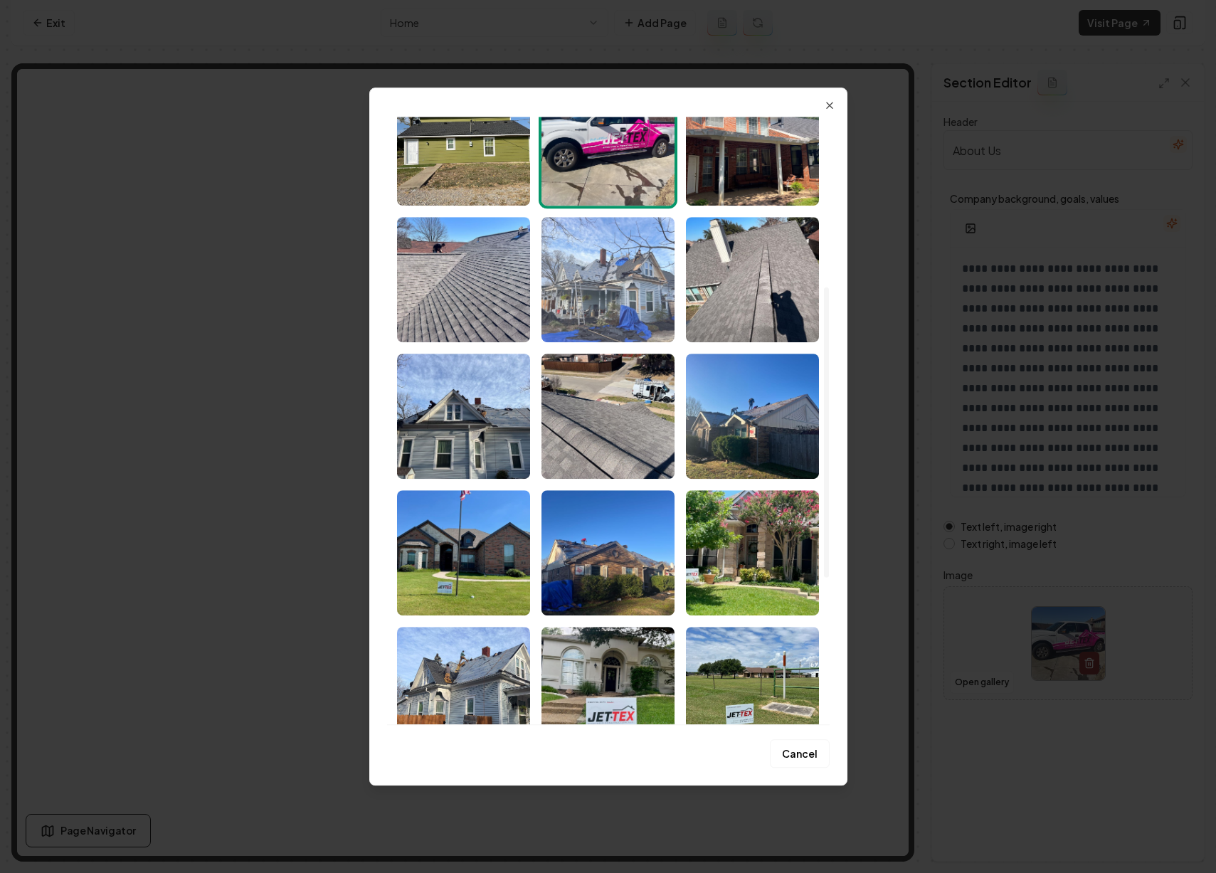
click at [584, 300] on img "Select image image_68b9e48d5c7cd75eb8d34dea.jpeg" at bounding box center [608, 279] width 133 height 125
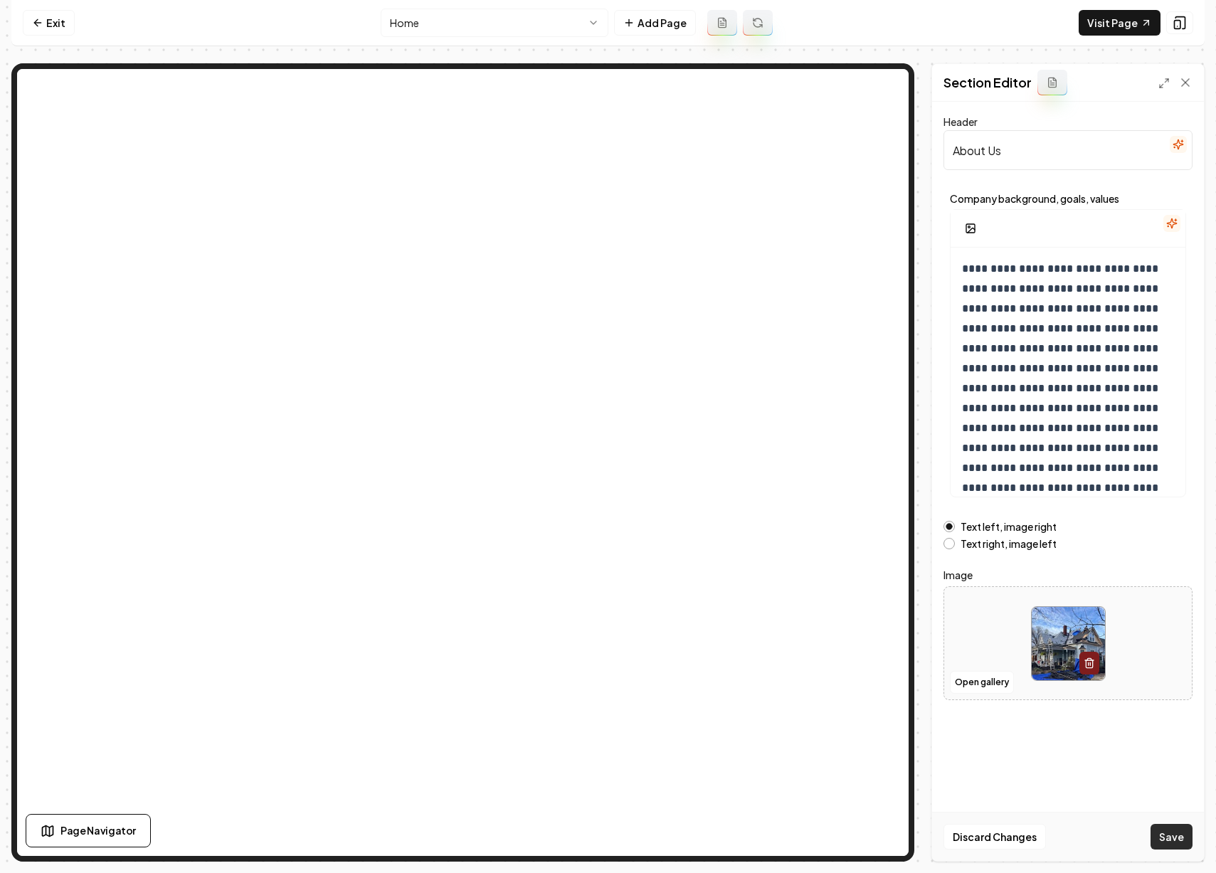
click at [1174, 833] on button "Save" at bounding box center [1172, 837] width 42 height 26
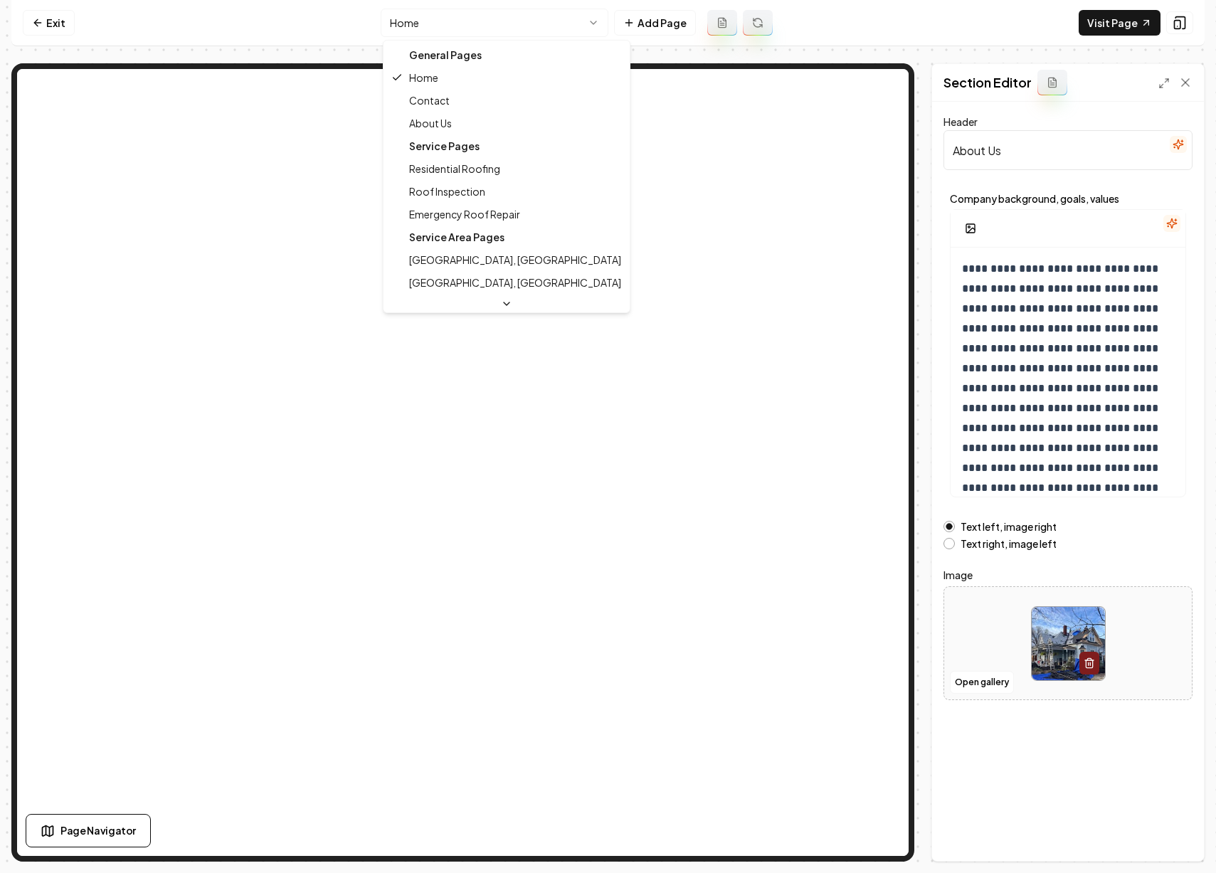
click at [585, 23] on html "**********" at bounding box center [608, 436] width 1216 height 873
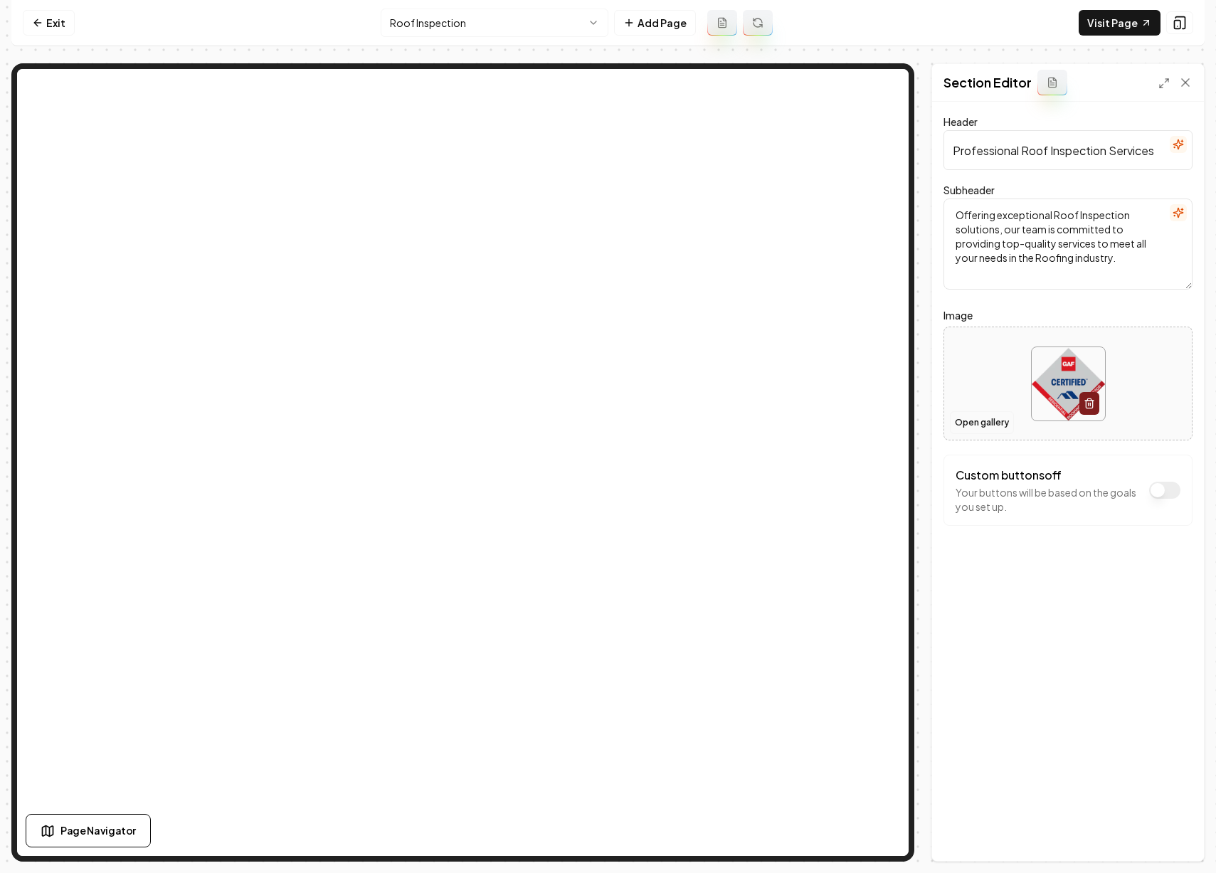
click at [962, 421] on button "Open gallery" at bounding box center [982, 422] width 64 height 23
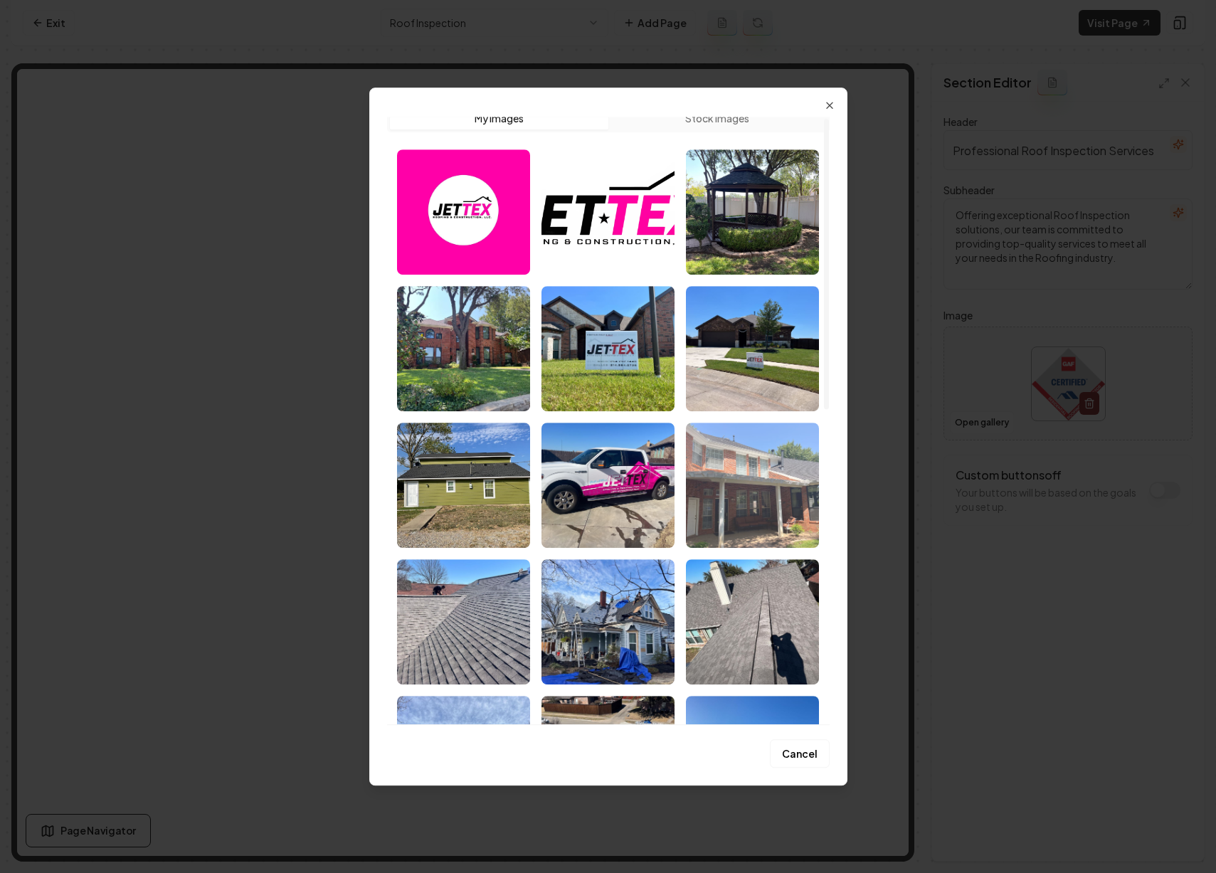
scroll to position [14, 0]
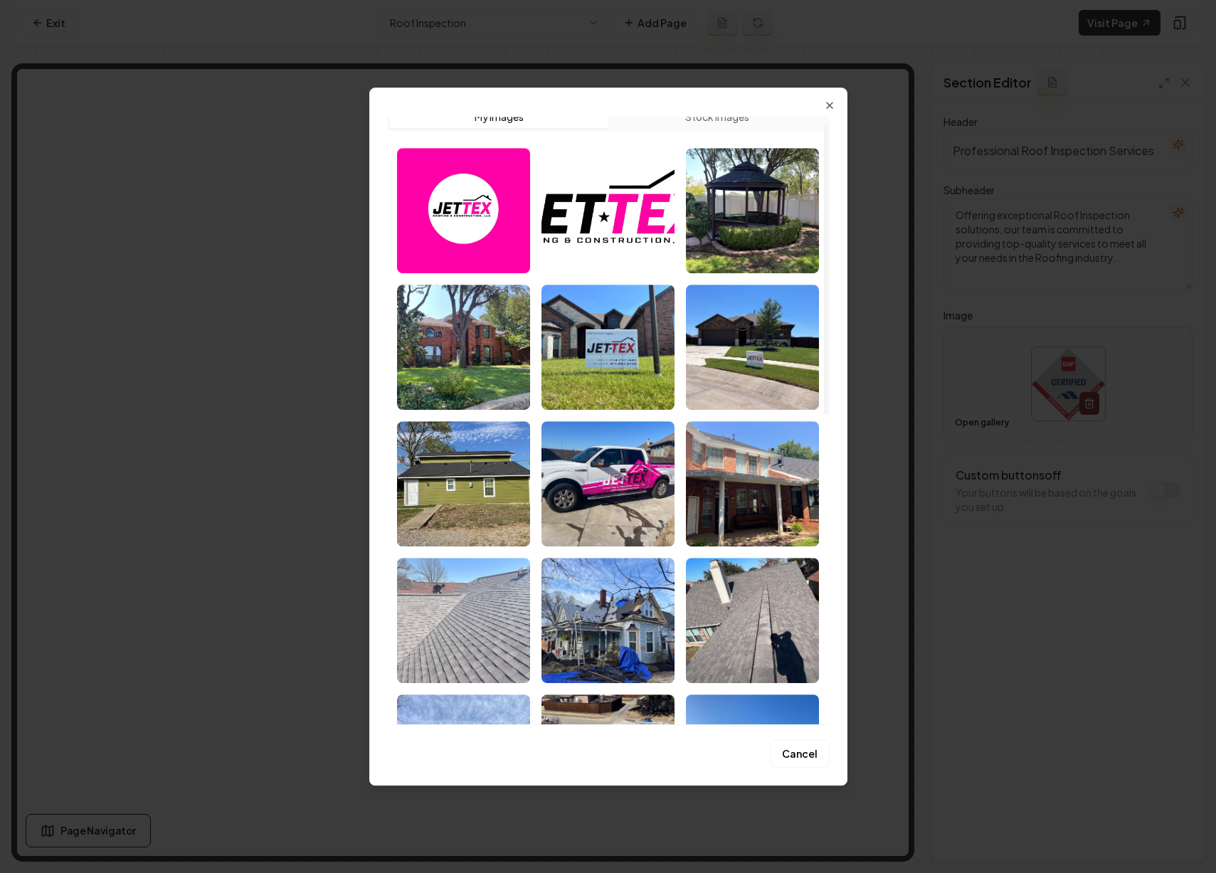
click at [485, 611] on img "Select image image_68b9e48d5c7cd75eb8d3511d.jpeg" at bounding box center [463, 620] width 133 height 125
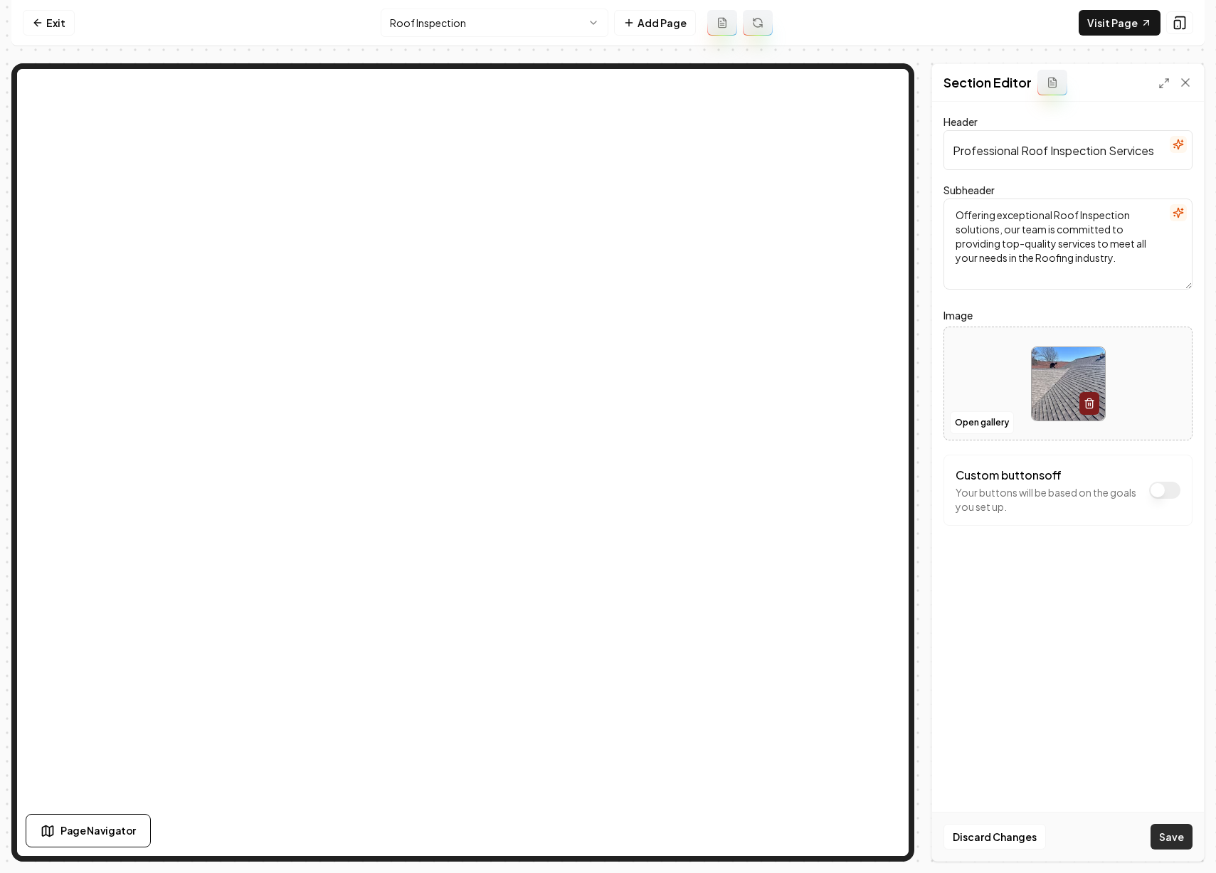
click at [1170, 832] on button "Save" at bounding box center [1172, 837] width 42 height 26
click at [562, 26] on html "Computer Required This feature is only available on a computer. Please switch t…" at bounding box center [608, 436] width 1216 height 873
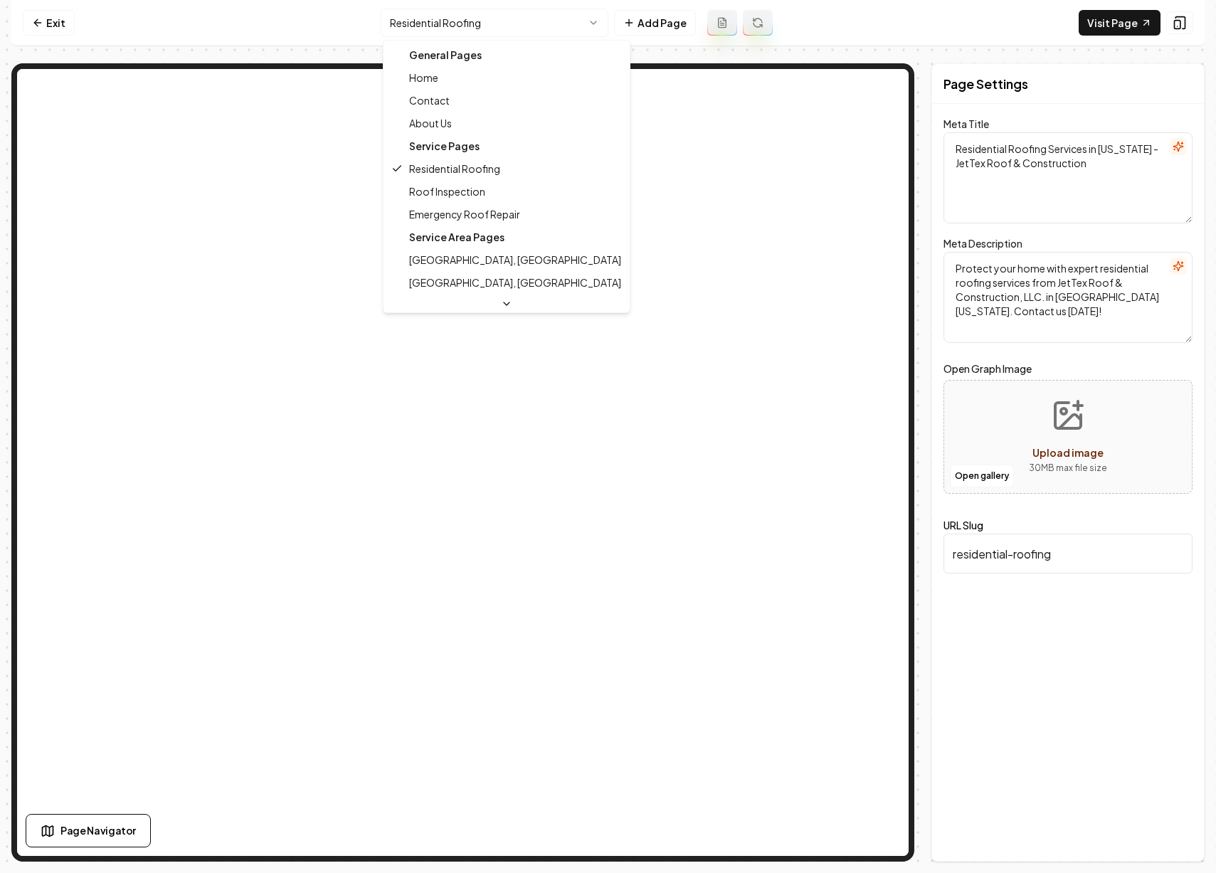
click at [507, 28] on html "Computer Required This feature is only available on a computer. Please switch t…" at bounding box center [608, 436] width 1216 height 873
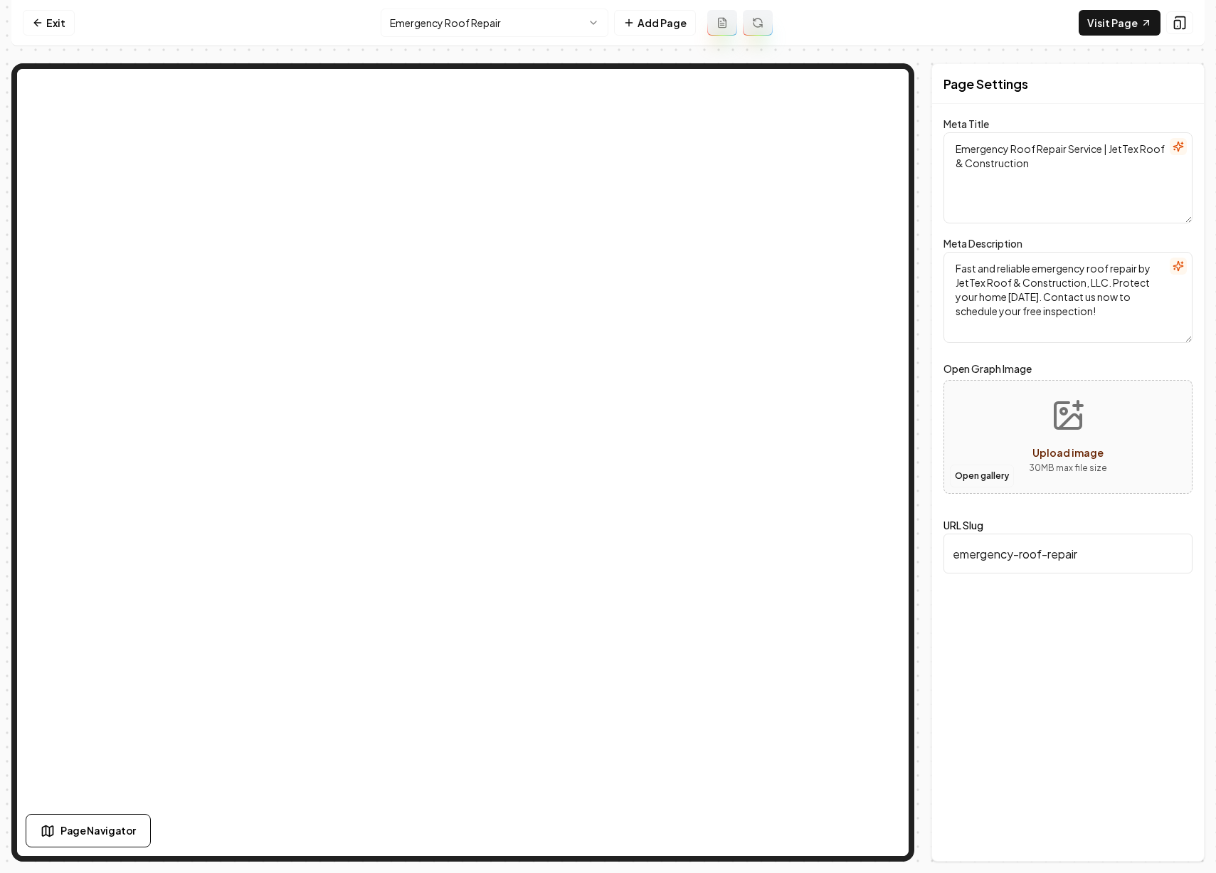
click at [992, 475] on button "Open gallery" at bounding box center [982, 476] width 64 height 23
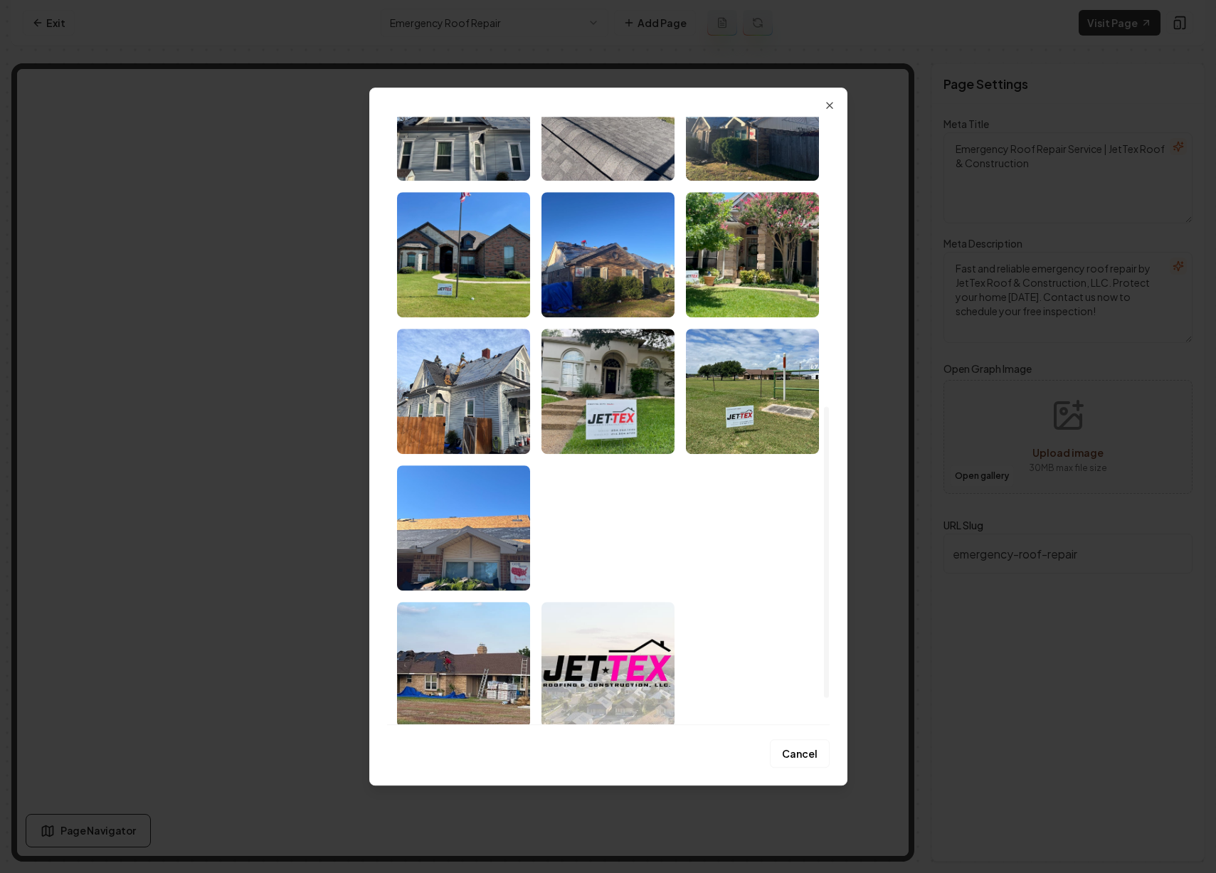
scroll to position [661, 0]
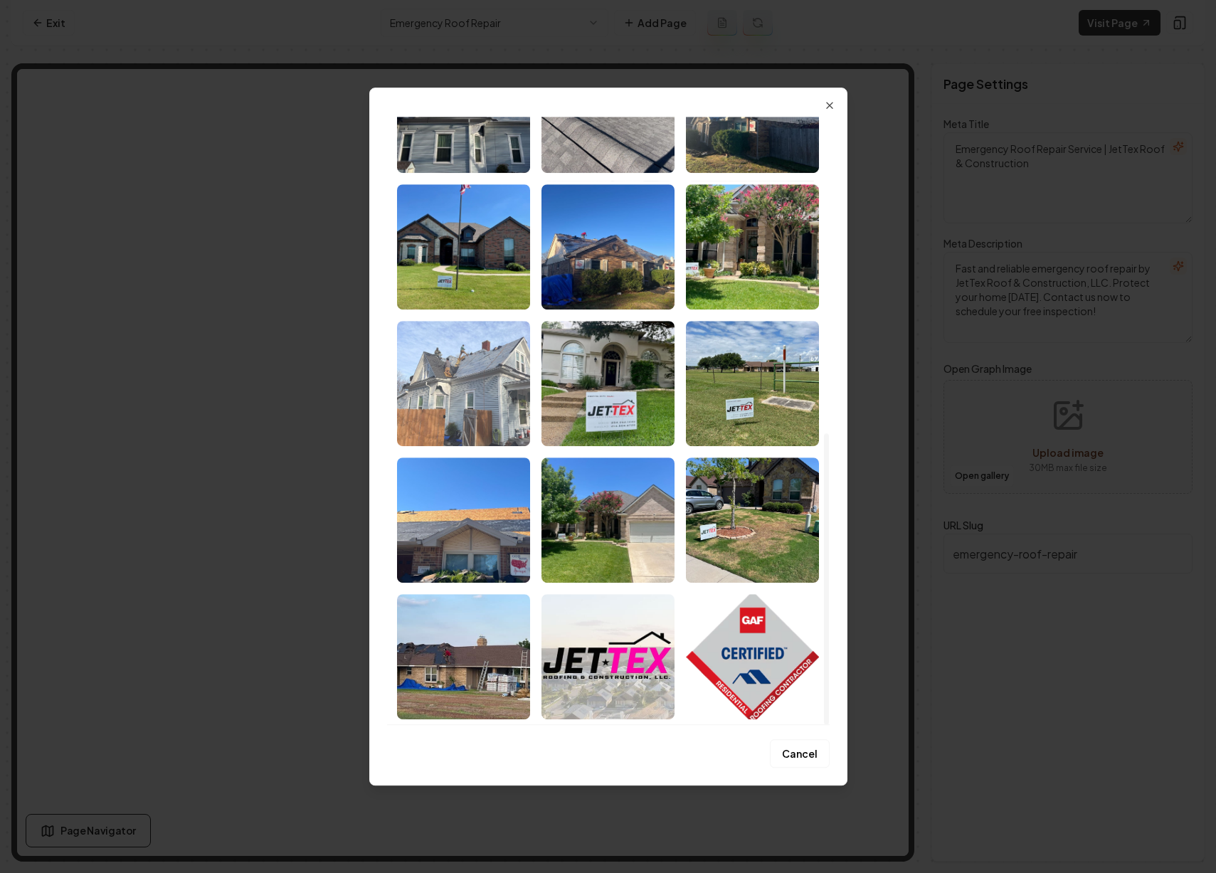
click at [487, 359] on img "Select image image_68b9e48c5c7cd75eb8d3462d.jpeg" at bounding box center [463, 383] width 133 height 125
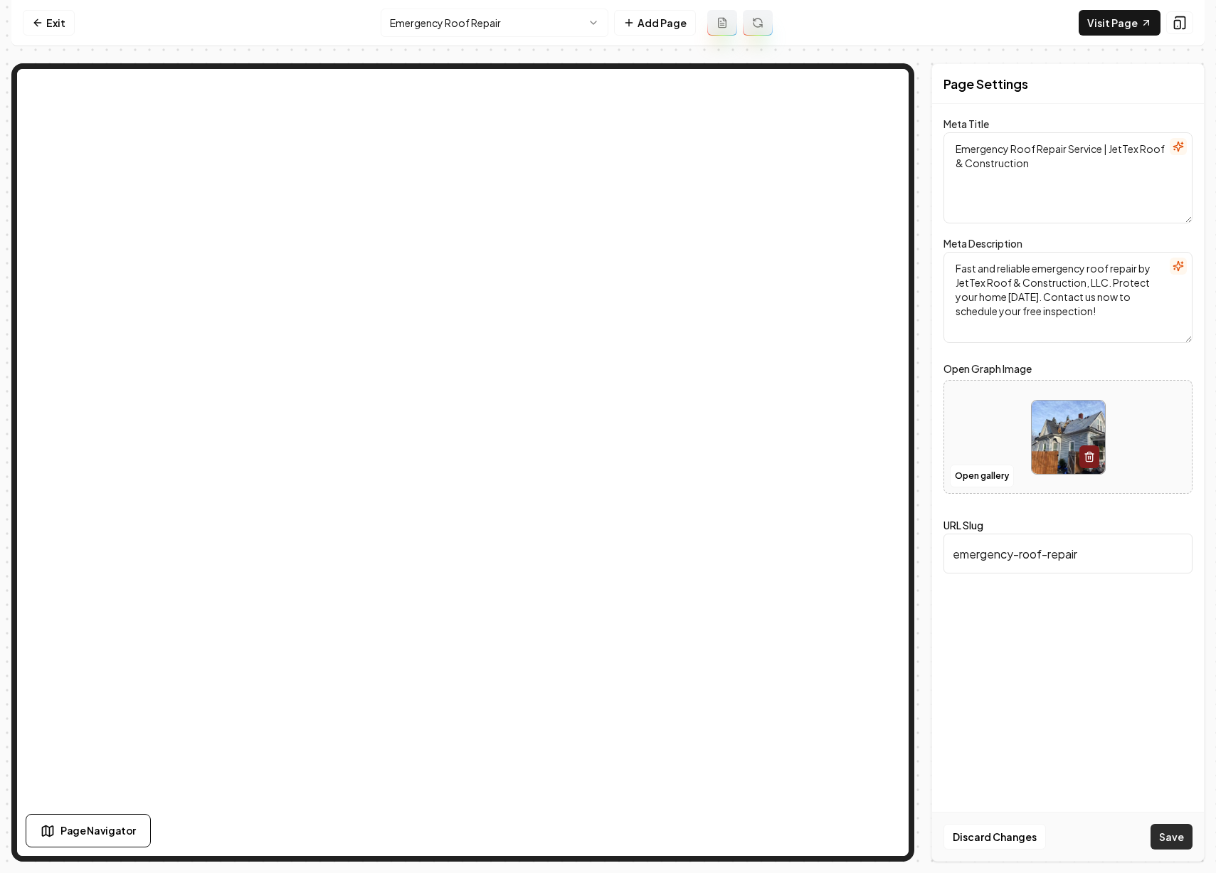
click at [1179, 836] on button "Save" at bounding box center [1172, 837] width 42 height 26
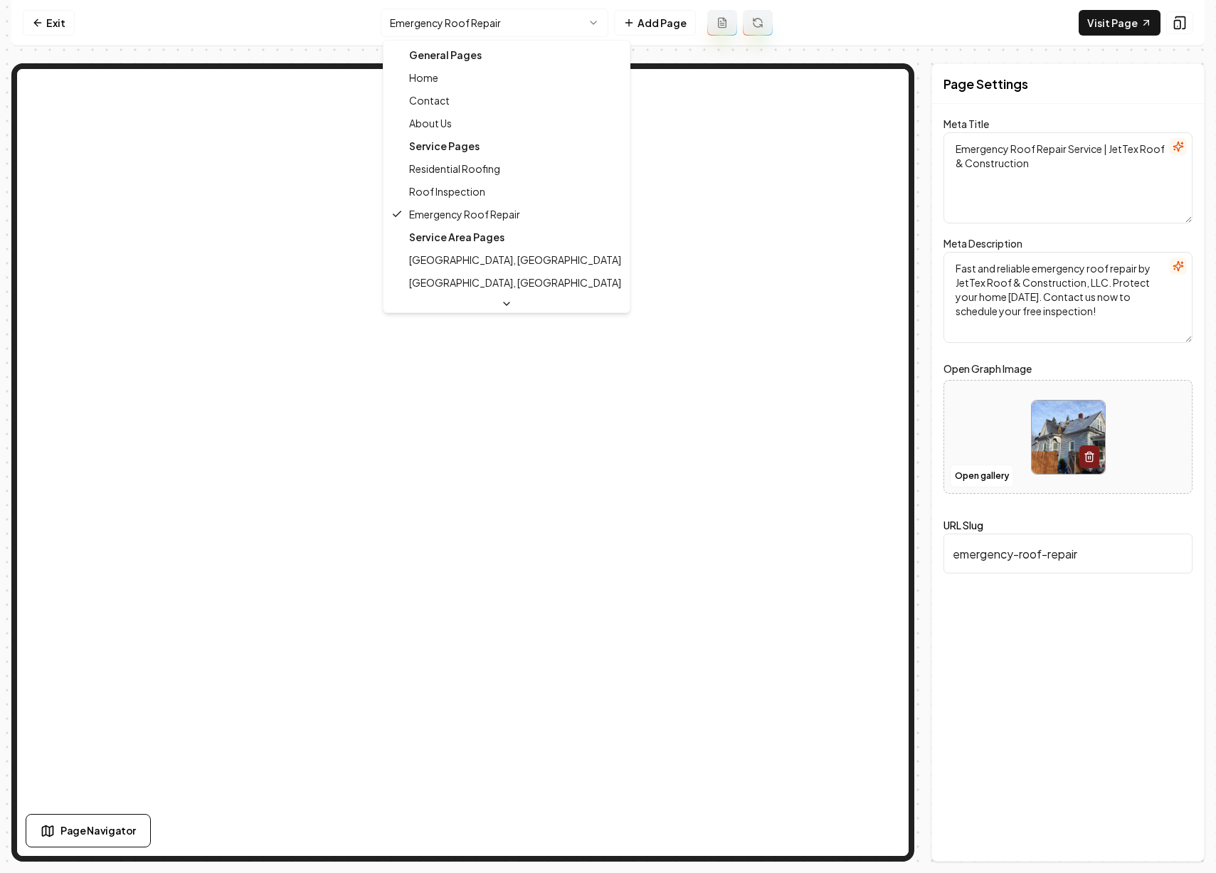
click at [515, 21] on html "Computer Required This feature is only available on a computer. Please switch t…" at bounding box center [608, 436] width 1216 height 873
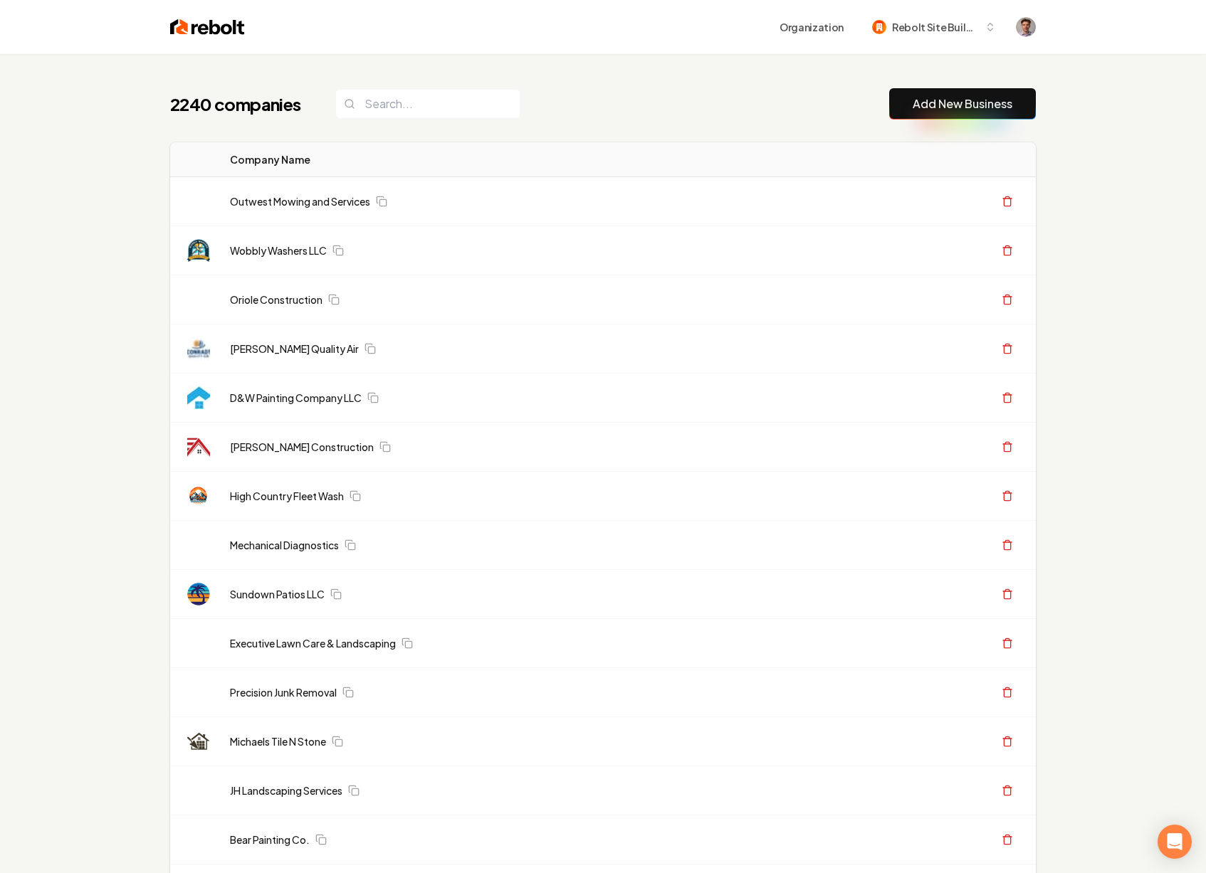
click at [934, 98] on link "Add New Business" at bounding box center [962, 103] width 100 height 17
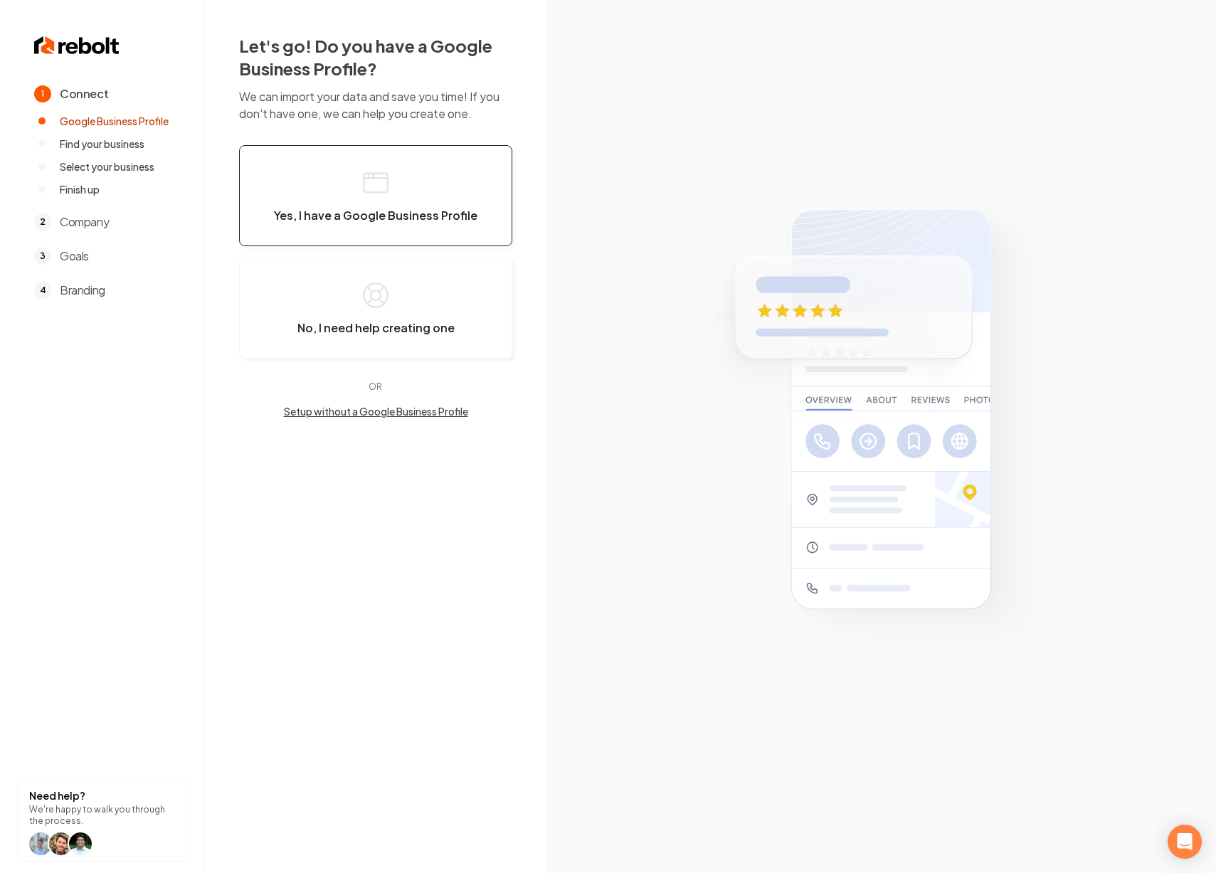
click at [369, 191] on icon "button" at bounding box center [376, 183] width 28 height 28
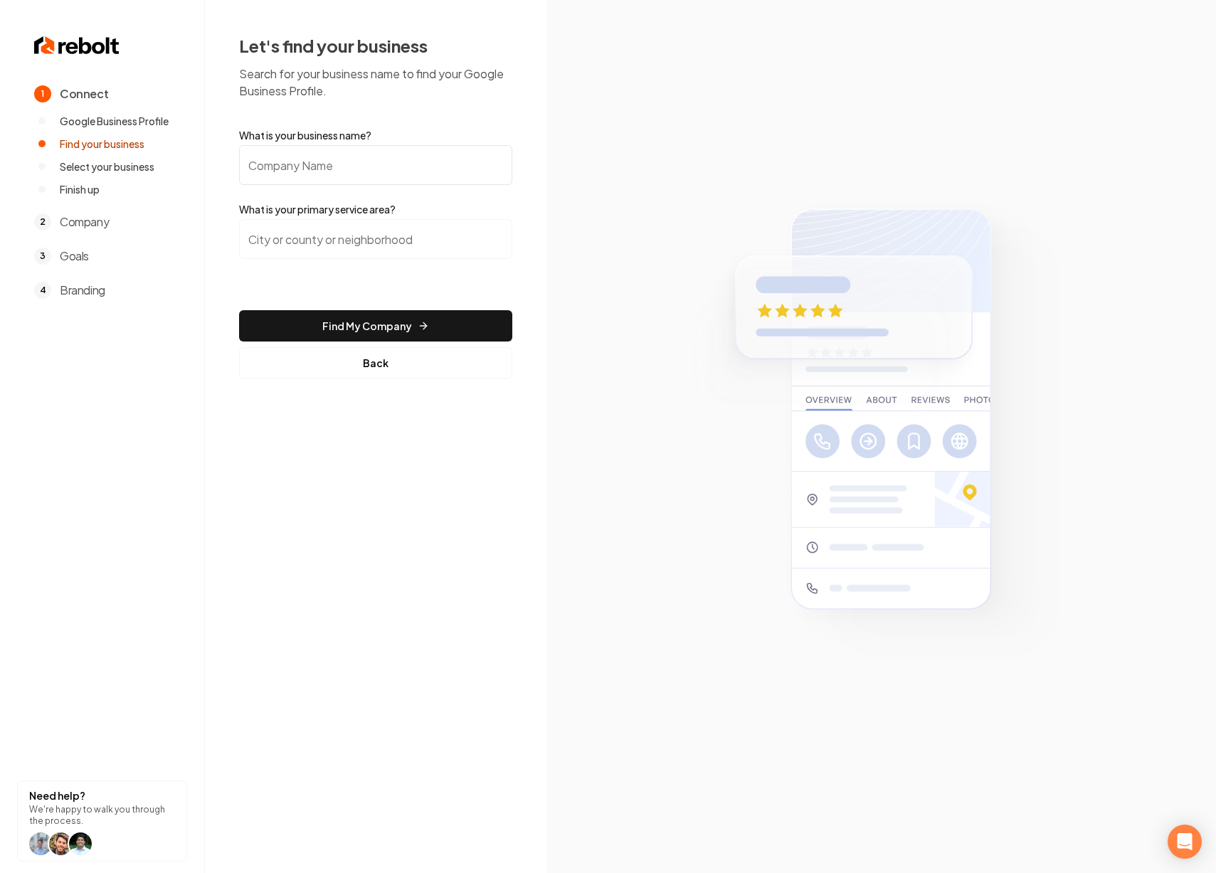
click at [367, 167] on input "What is your business name?" at bounding box center [375, 165] width 273 height 40
paste input "The Grounds Guys of Topeka"
type input "The Grounds Guys of Topeka"
click at [363, 242] on input "search" at bounding box center [375, 239] width 273 height 40
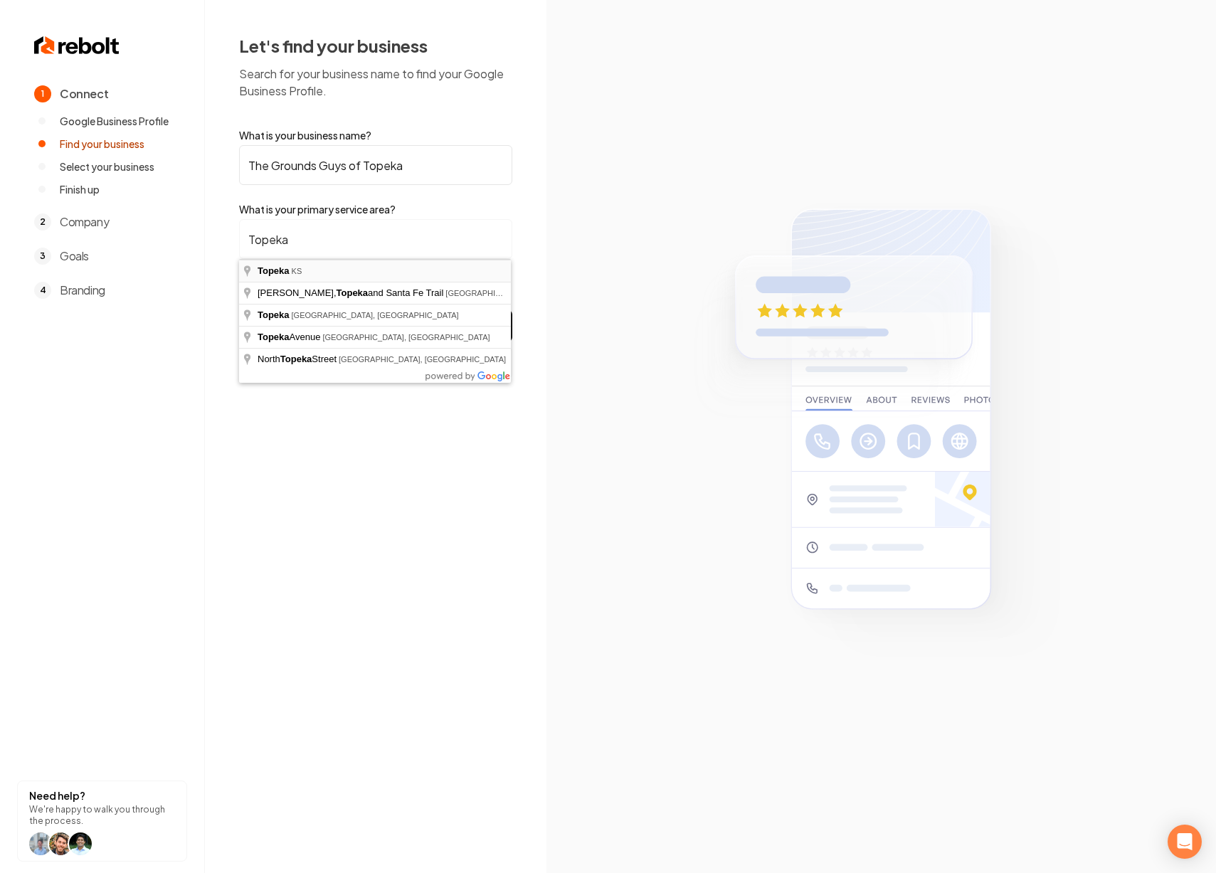
type input "Topeka, KS"
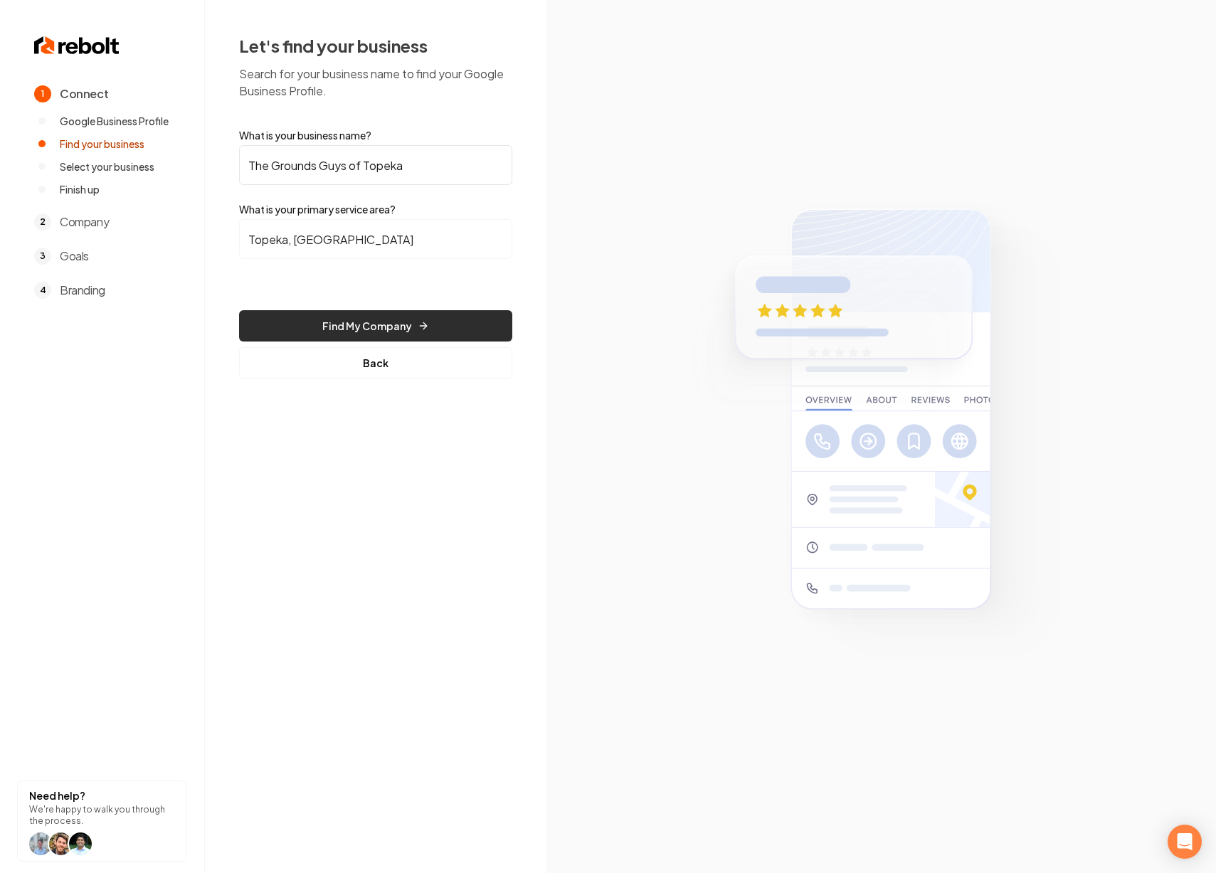
click at [354, 320] on button "Find My Company" at bounding box center [375, 325] width 273 height 31
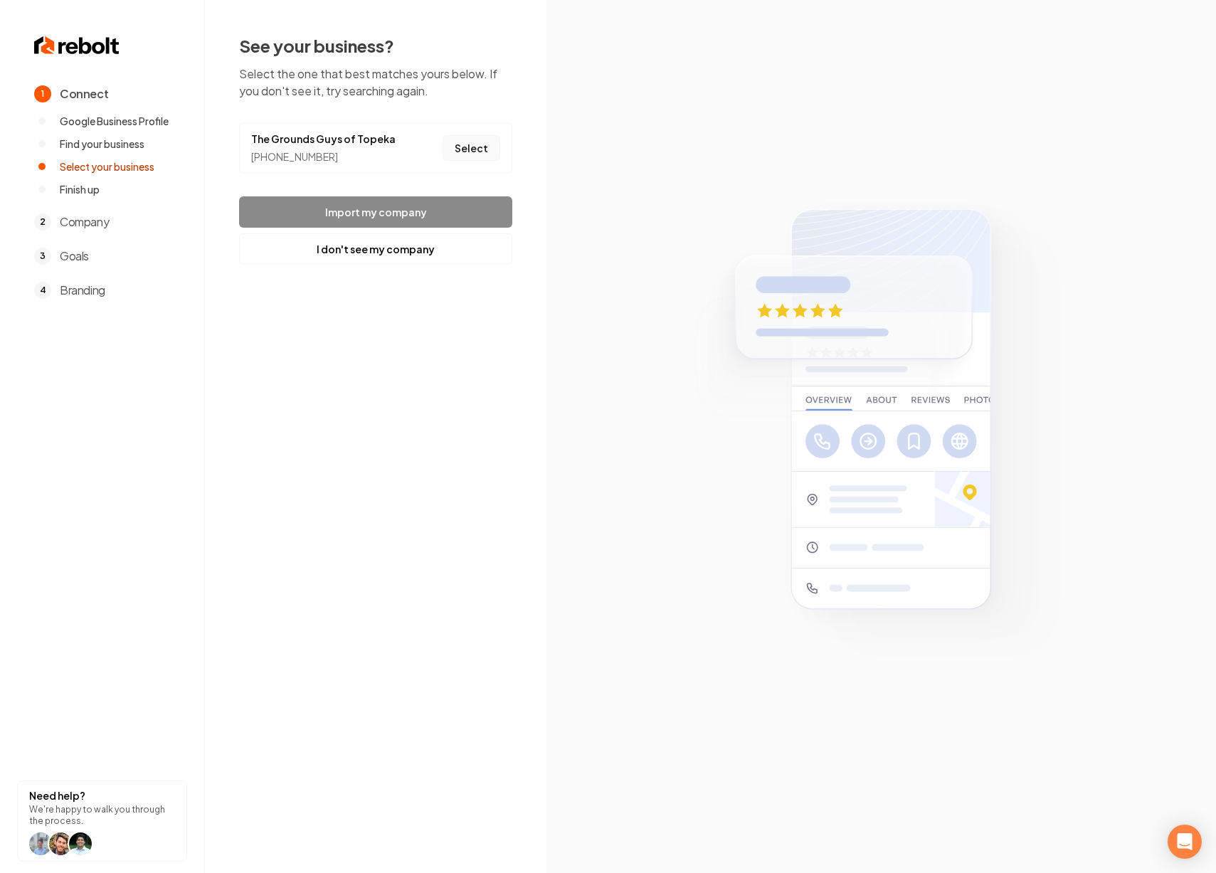
click at [464, 154] on button "Select" at bounding box center [472, 148] width 58 height 26
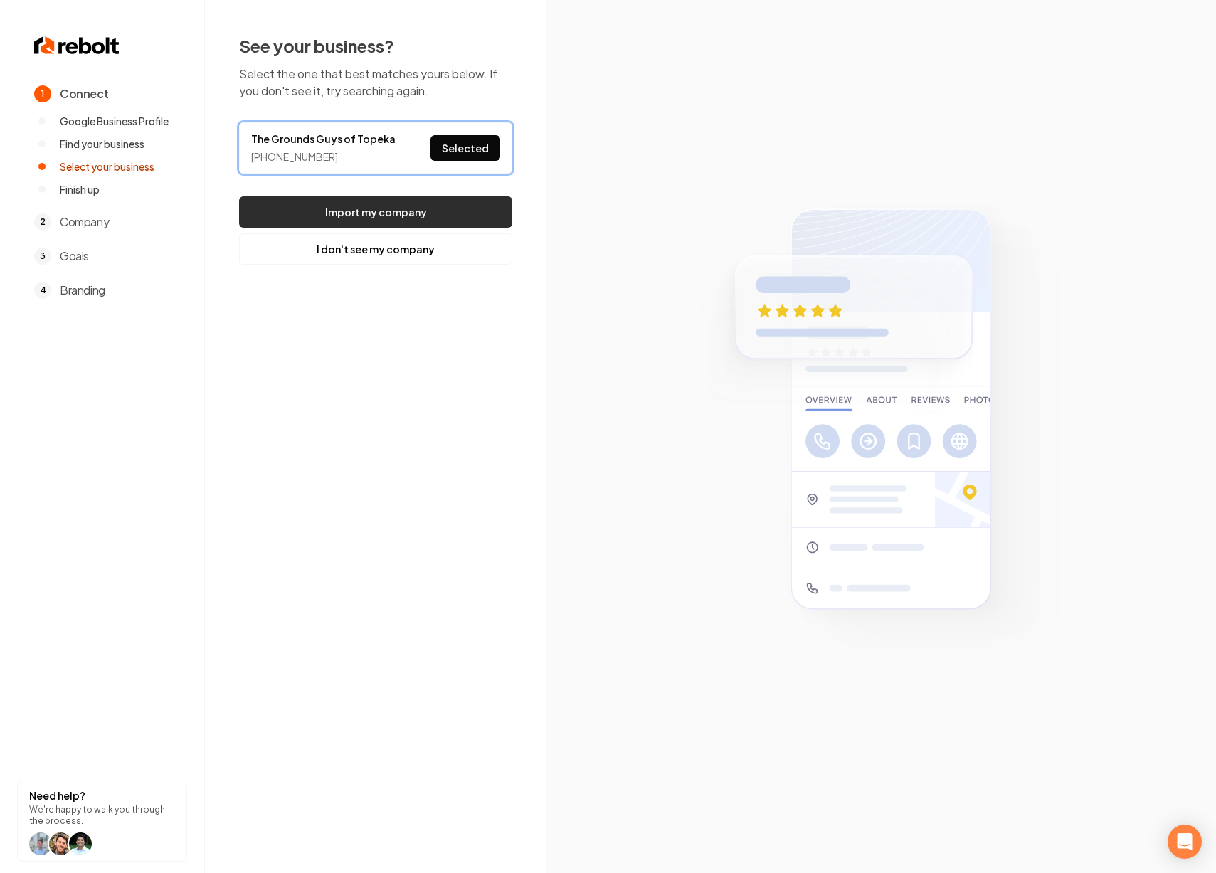
click at [404, 206] on button "Import my company" at bounding box center [375, 211] width 273 height 31
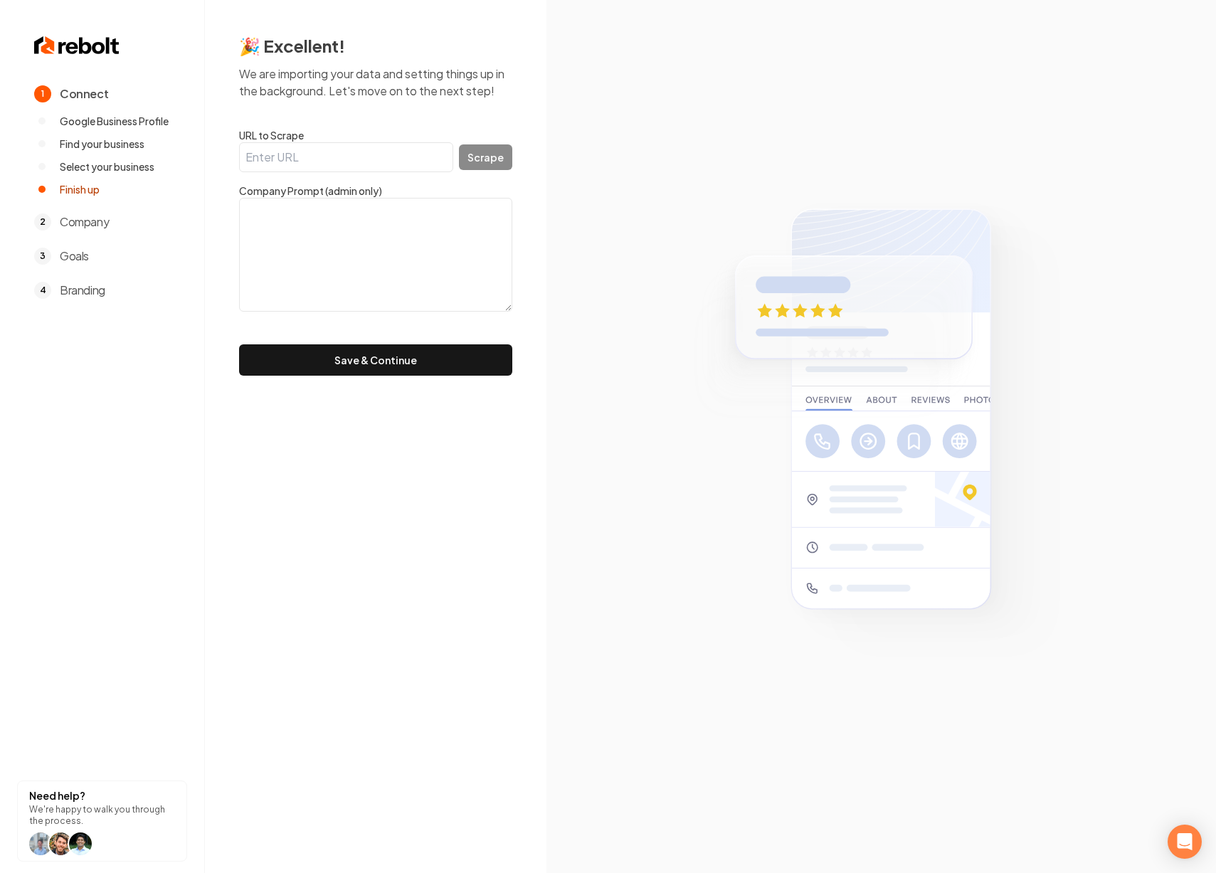
click at [344, 157] on input "URL to Scrape" at bounding box center [346, 157] width 214 height 30
paste input "https://www.groundsguys.com/topeka/?cid=LSTL_GUY000204&utm_source=gmb&utm_campa…"
click at [470, 158] on button "Scrape" at bounding box center [485, 157] width 53 height 26
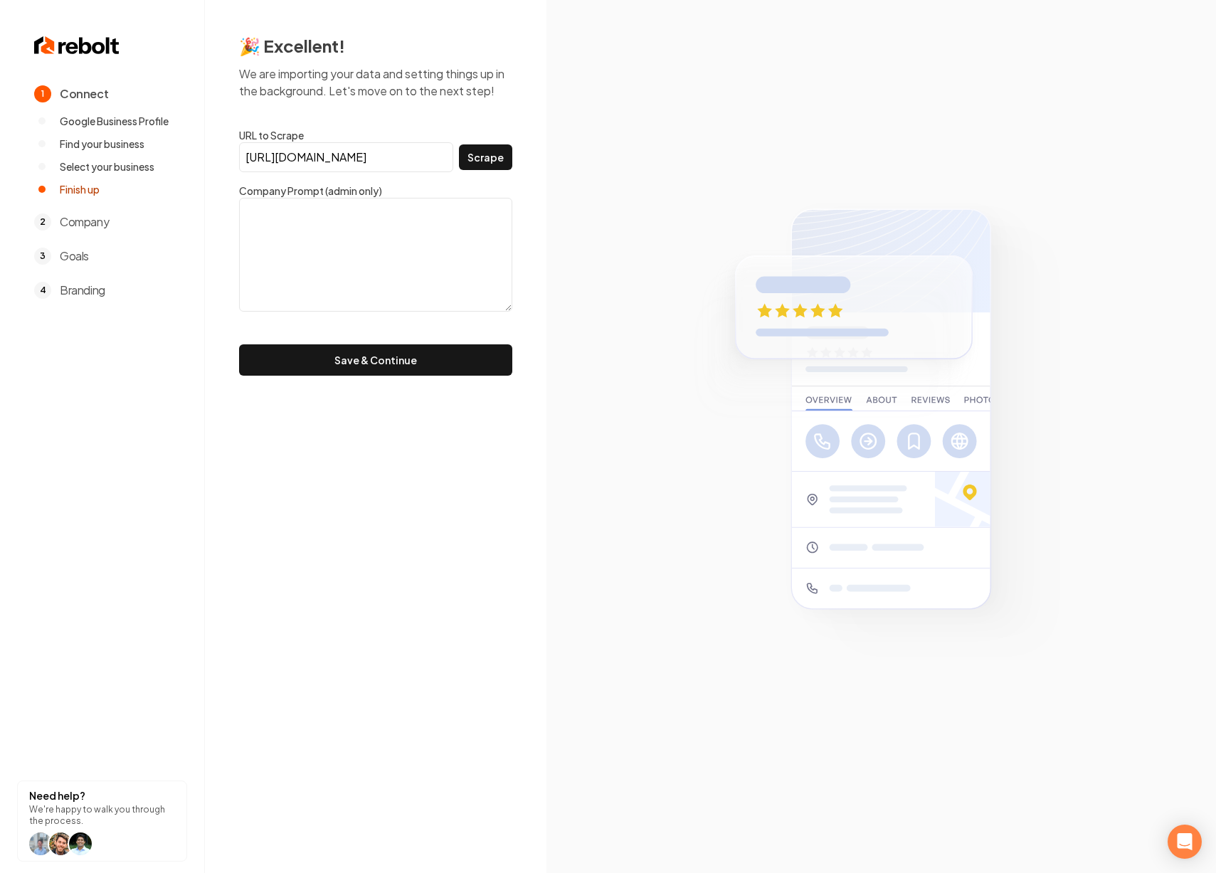
click at [299, 157] on input "https://www.groundsguys.com/topeka/?cid=LSTL_GUY000204&utm_source=gmb&utm_campa…" at bounding box center [346, 157] width 214 height 30
paste input "url"
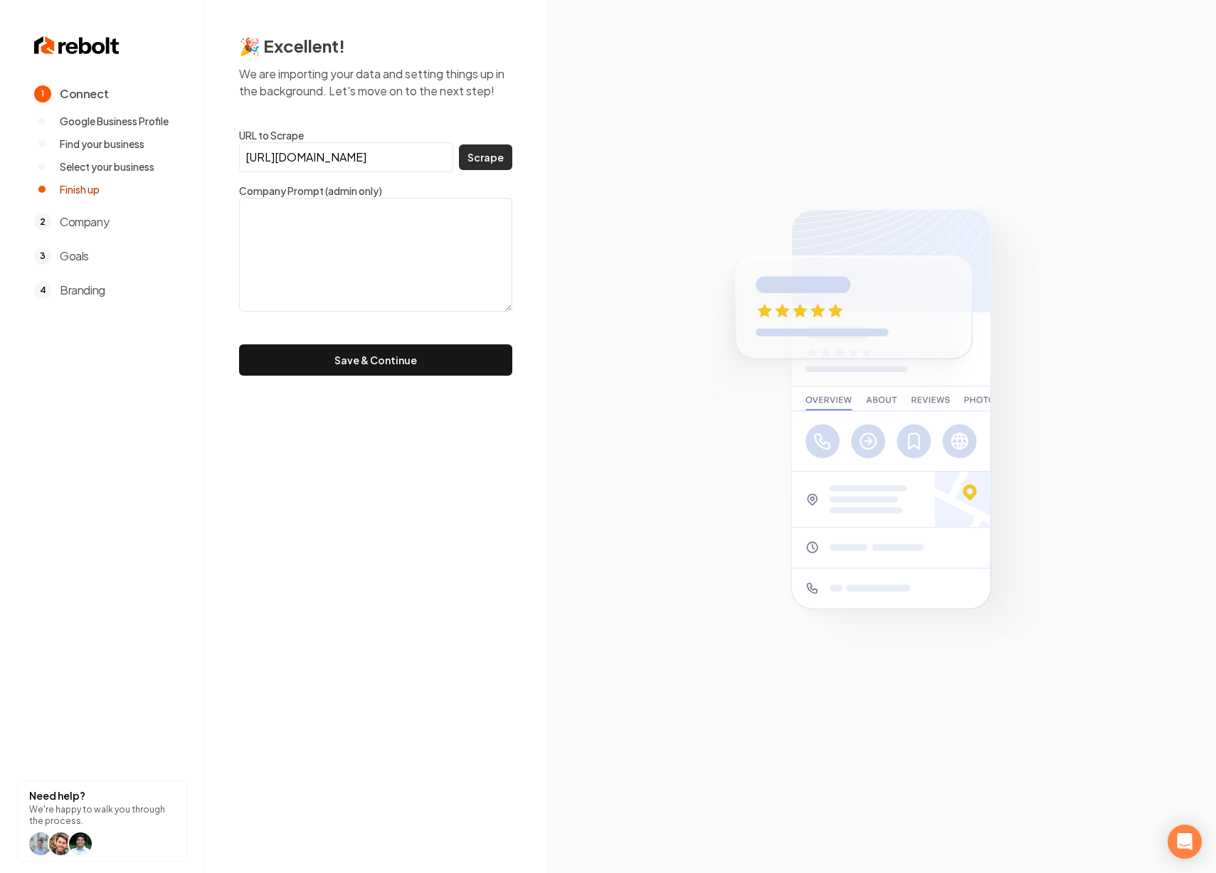
type input "https://www.groundsguys.com/topeka/"
click at [479, 151] on button "Scrape" at bounding box center [485, 157] width 53 height 26
type textarea "The Grounds Guys of Topeka is a full-service grounds care company. Our establis…"
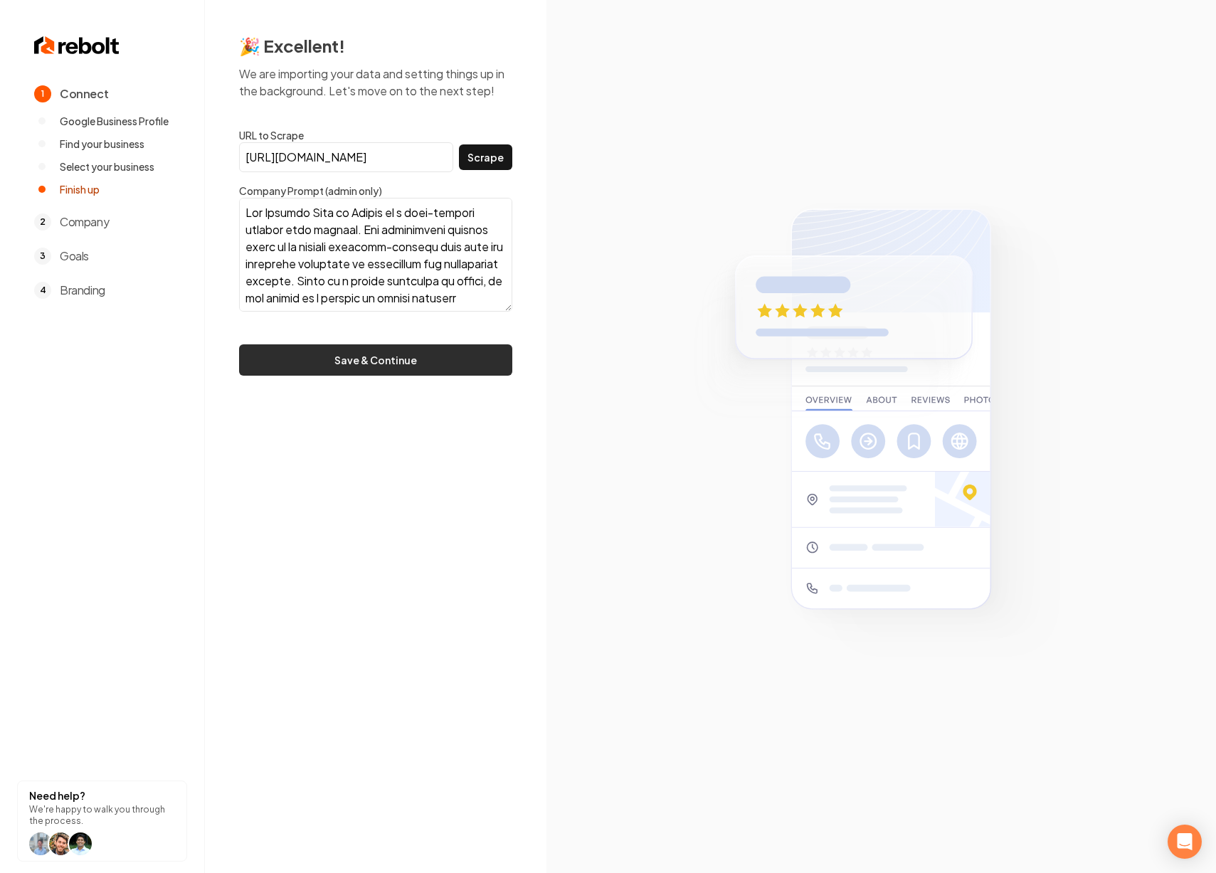
click at [345, 356] on button "Save & Continue" at bounding box center [375, 359] width 273 height 31
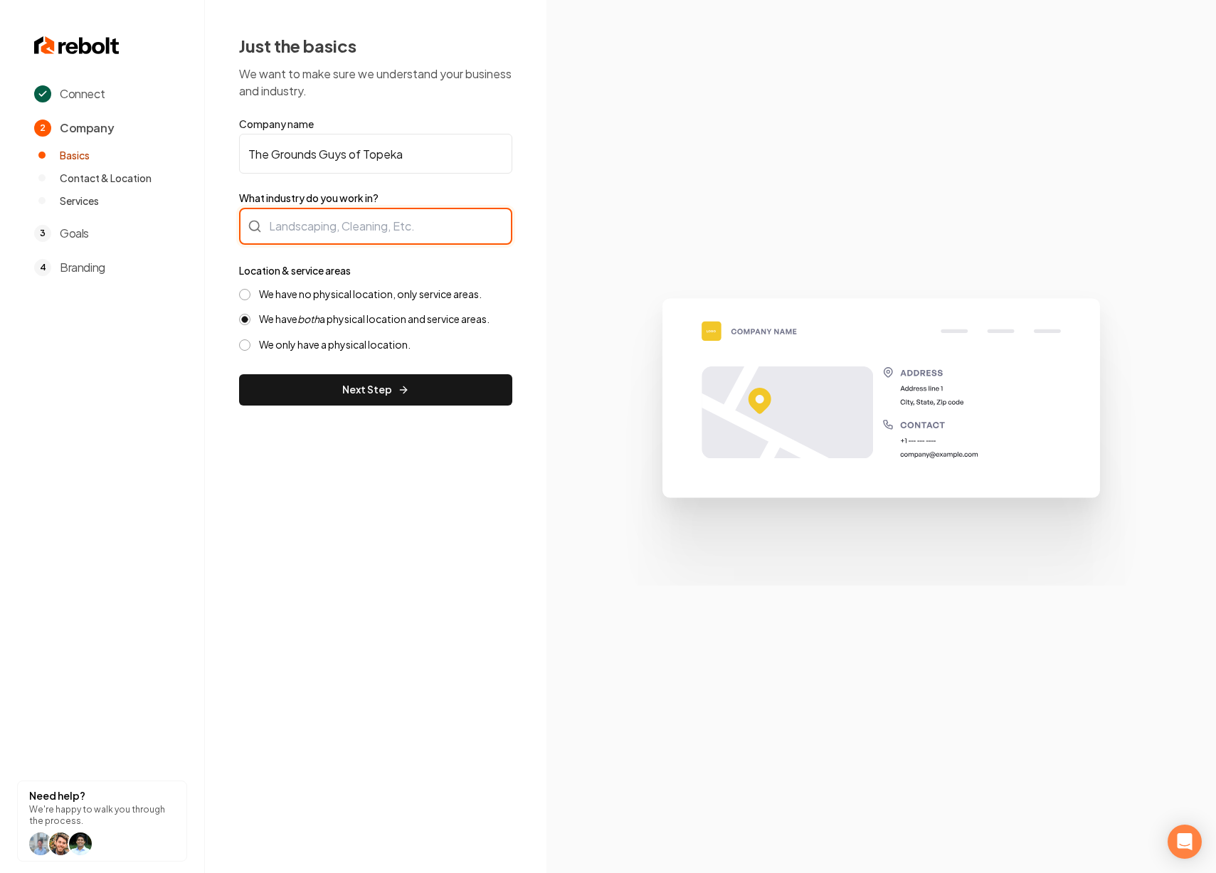
click at [366, 224] on div at bounding box center [375, 226] width 273 height 37
type input "Landscaping"
click at [330, 296] on label "We have no physical location, only service areas." at bounding box center [370, 295] width 223 height 14
click at [251, 296] on button "We have no physical location, only service areas." at bounding box center [244, 294] width 11 height 11
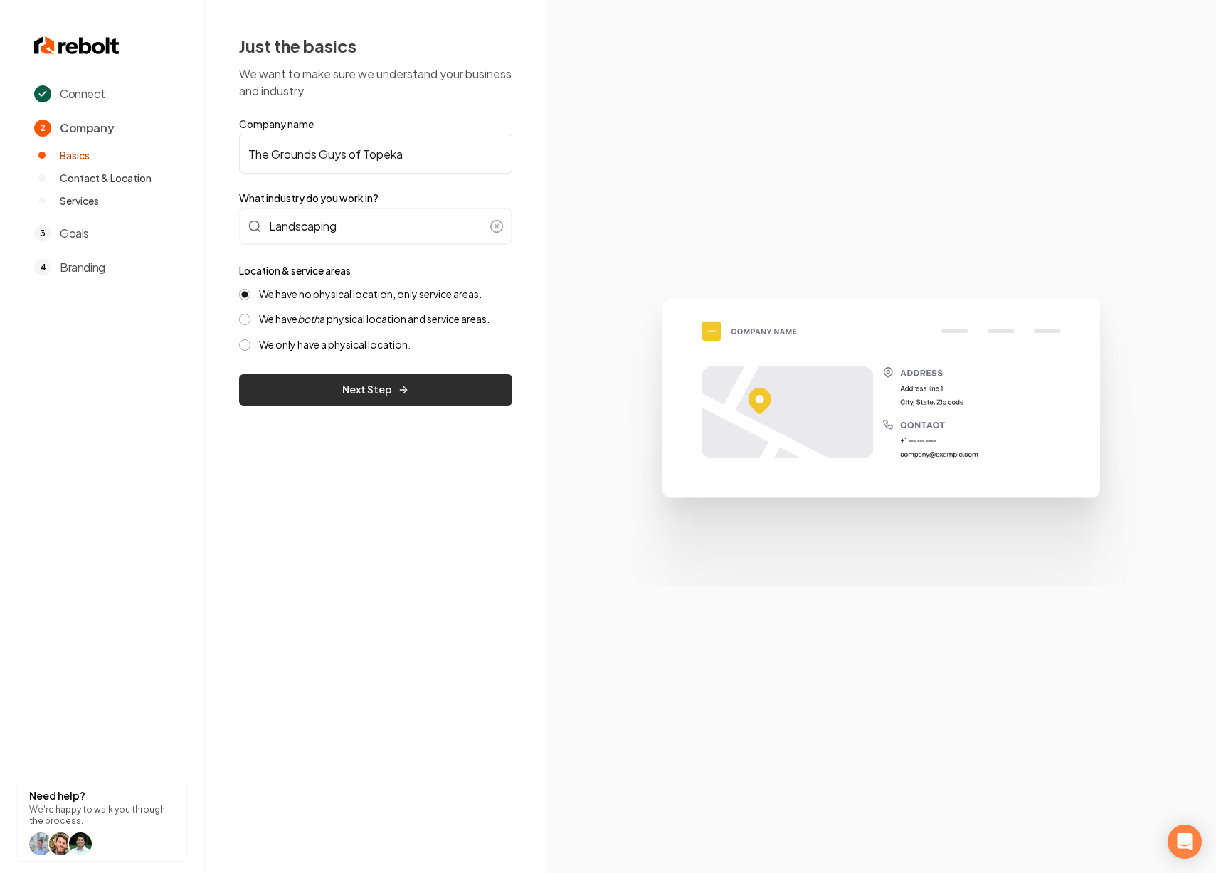
click at [390, 384] on button "Next Step" at bounding box center [375, 389] width 273 height 31
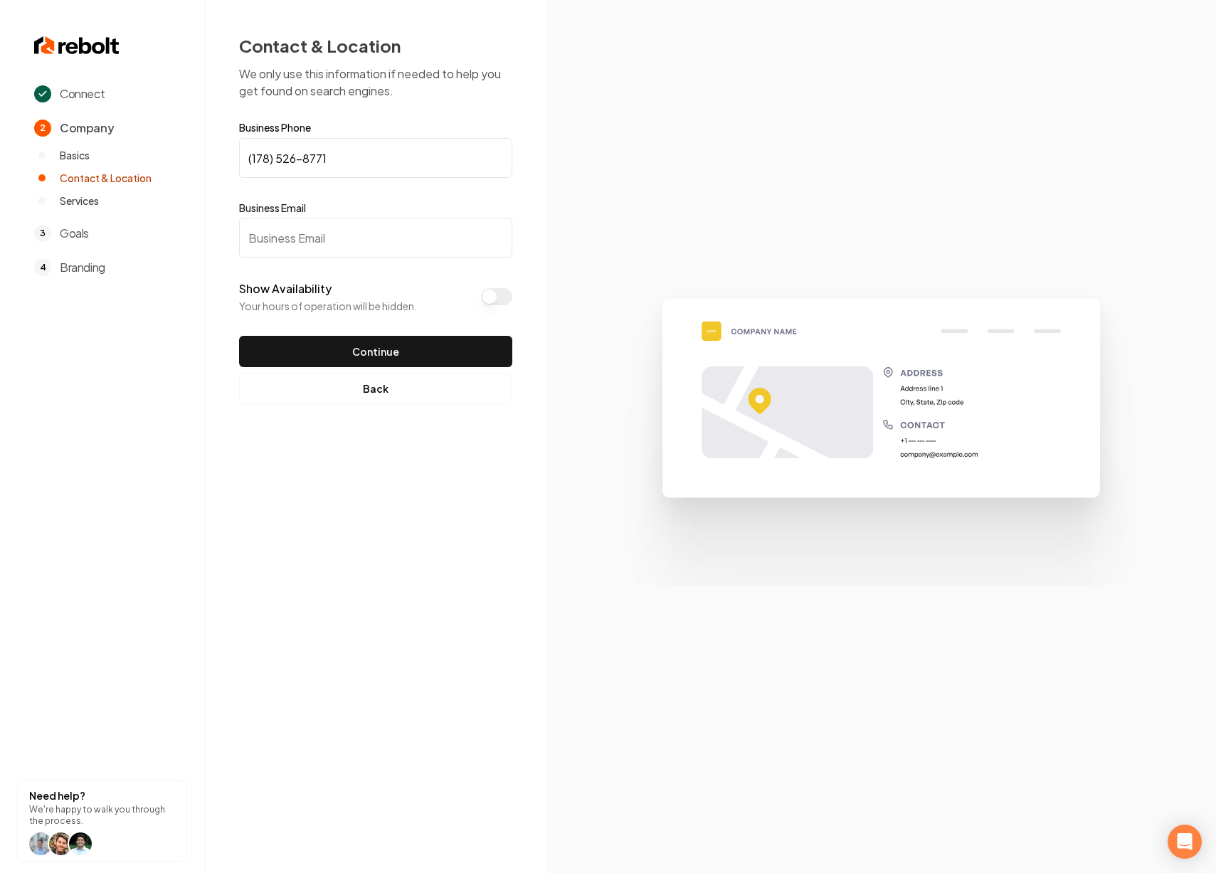
click at [344, 237] on input "Business Email" at bounding box center [375, 238] width 273 height 40
type input "rebolt@test.com"
click at [403, 344] on button "Continue" at bounding box center [375, 351] width 273 height 31
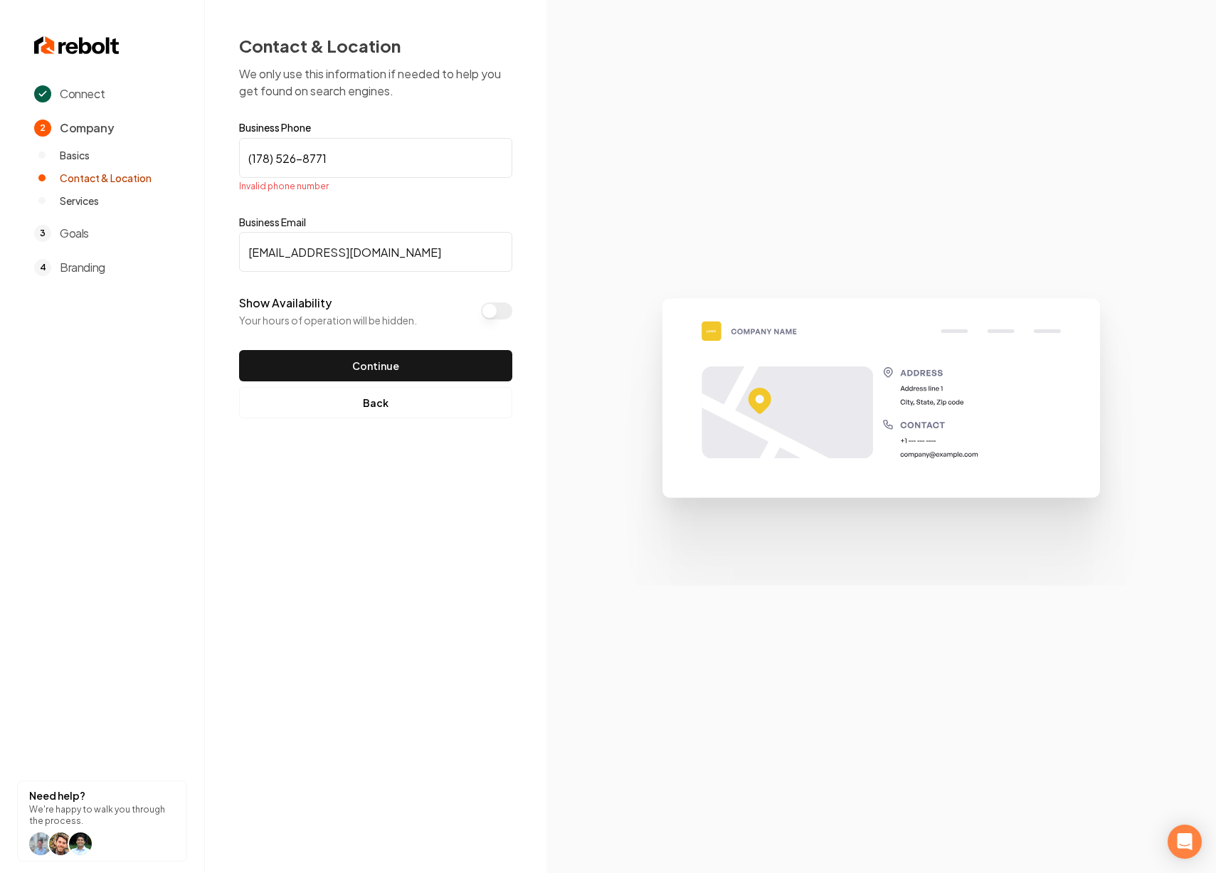
click at [337, 155] on input "(178) 526-8771" at bounding box center [375, 158] width 273 height 40
click at [256, 157] on input "(178) 526-8771" at bounding box center [375, 158] width 273 height 40
drag, startPoint x: 338, startPoint y: 161, endPoint x: 241, endPoint y: 152, distance: 97.9
click at [241, 152] on input "(_78) 526-8771" at bounding box center [375, 158] width 273 height 40
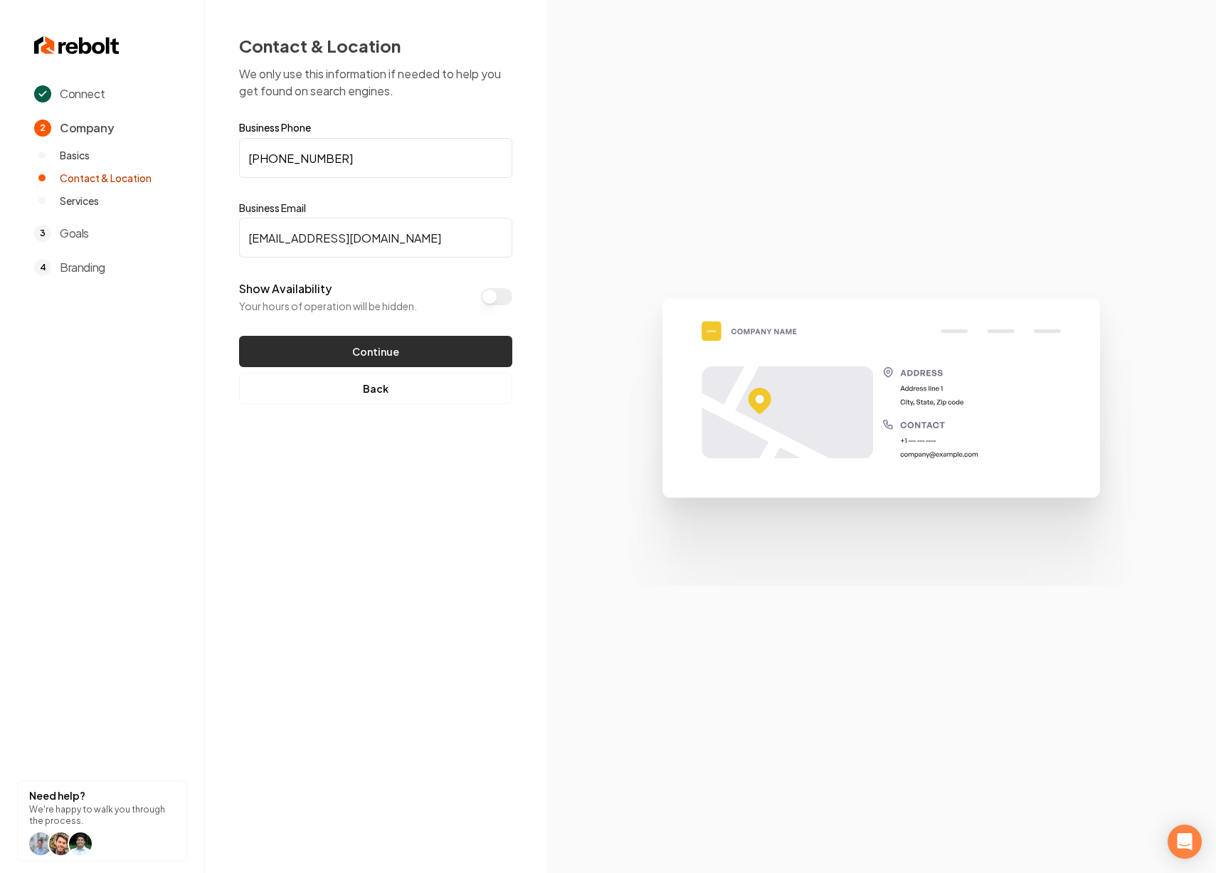
type input "(785) 268-7716"
click at [359, 349] on button "Continue" at bounding box center [375, 351] width 273 height 31
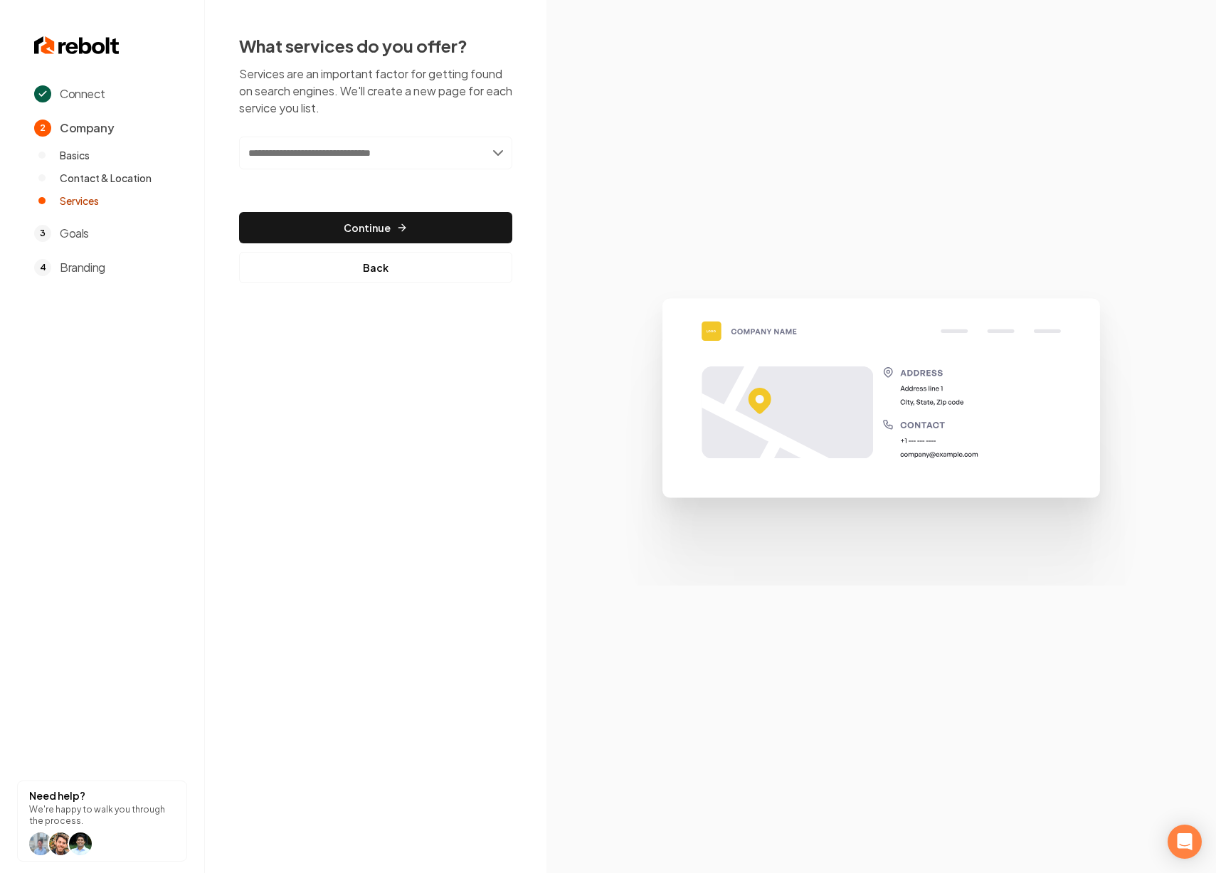
click at [311, 157] on input "text" at bounding box center [375, 153] width 273 height 33
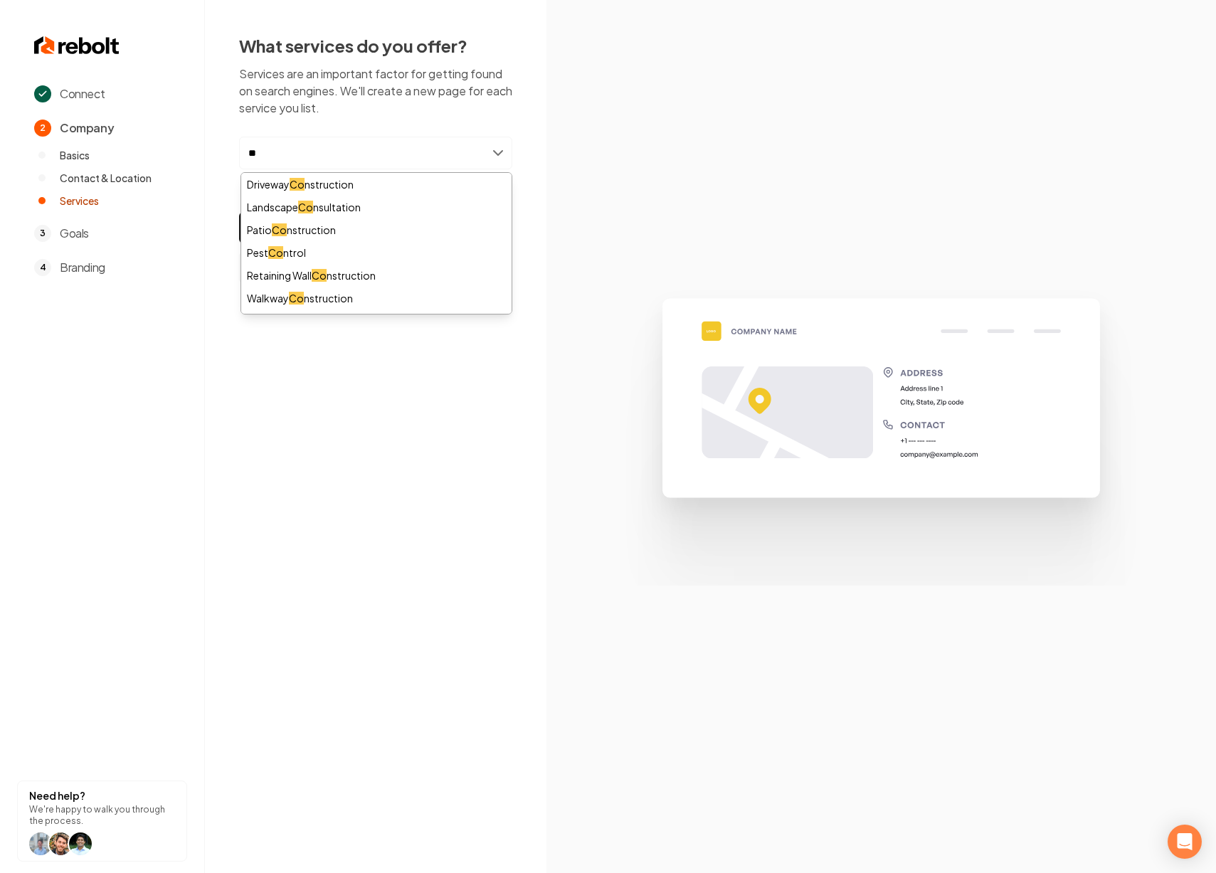
type input "*"
click at [305, 157] on input "****" at bounding box center [375, 153] width 273 height 33
click at [304, 157] on input "****" at bounding box center [375, 153] width 273 height 33
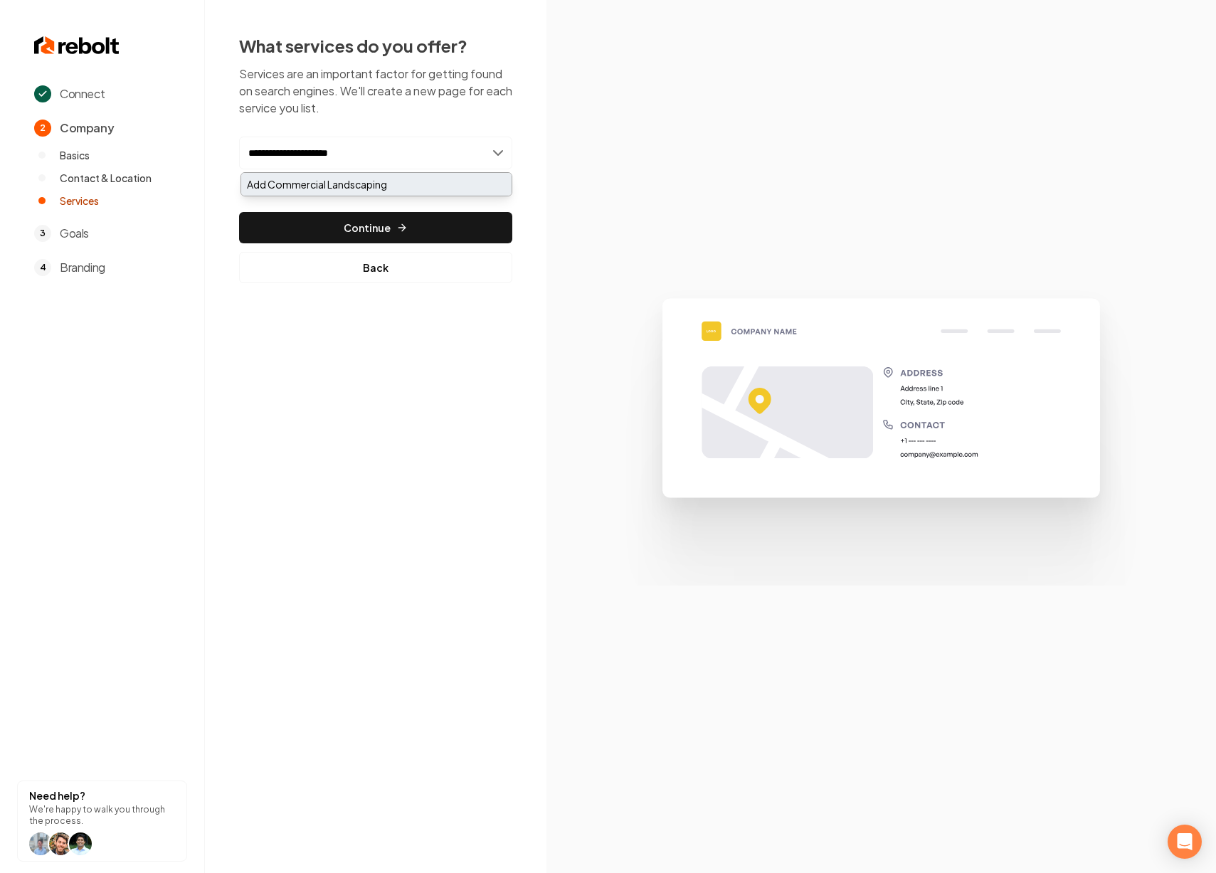
type input "**********"
click at [320, 182] on div "Add Commercial Landscaping" at bounding box center [376, 184] width 270 height 23
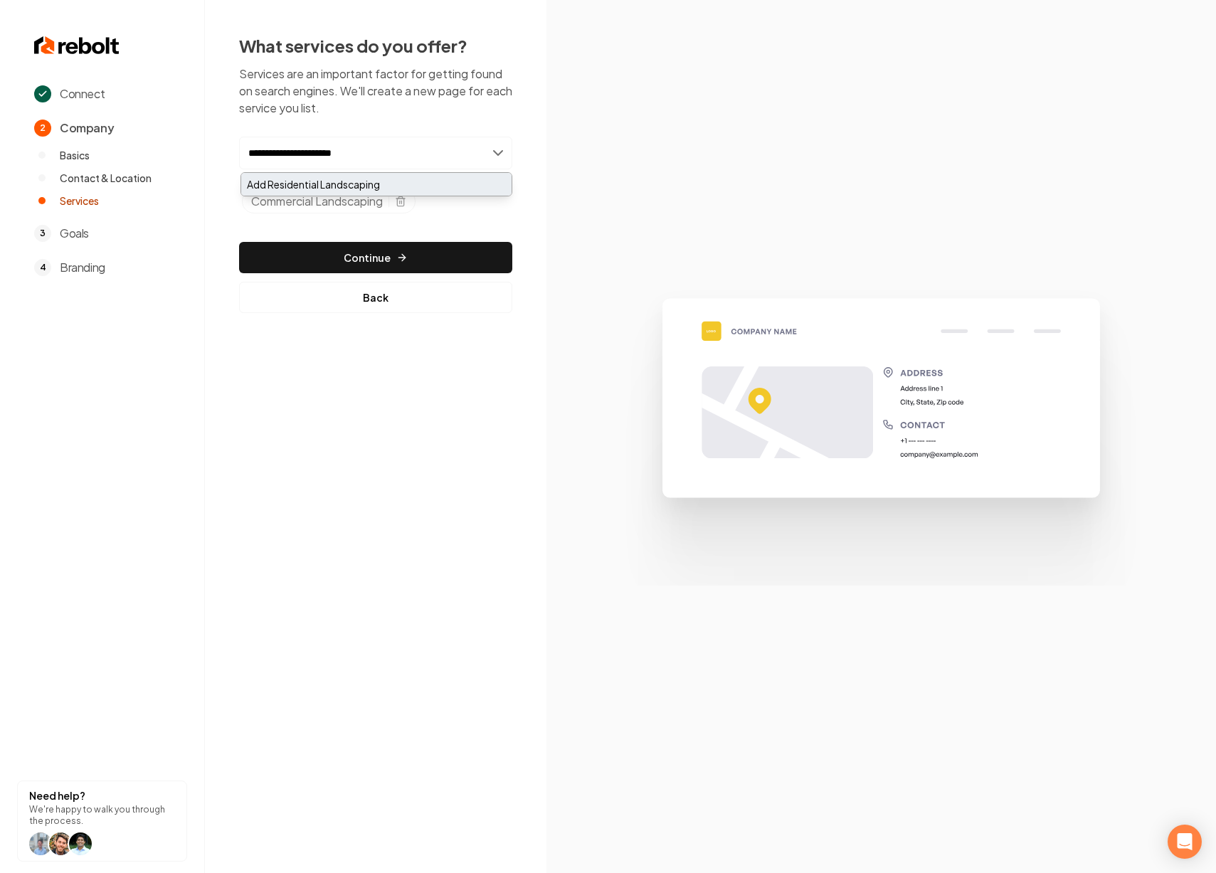
type input "**********"
click at [362, 185] on div "Add Residential Landscaping" at bounding box center [376, 184] width 270 height 23
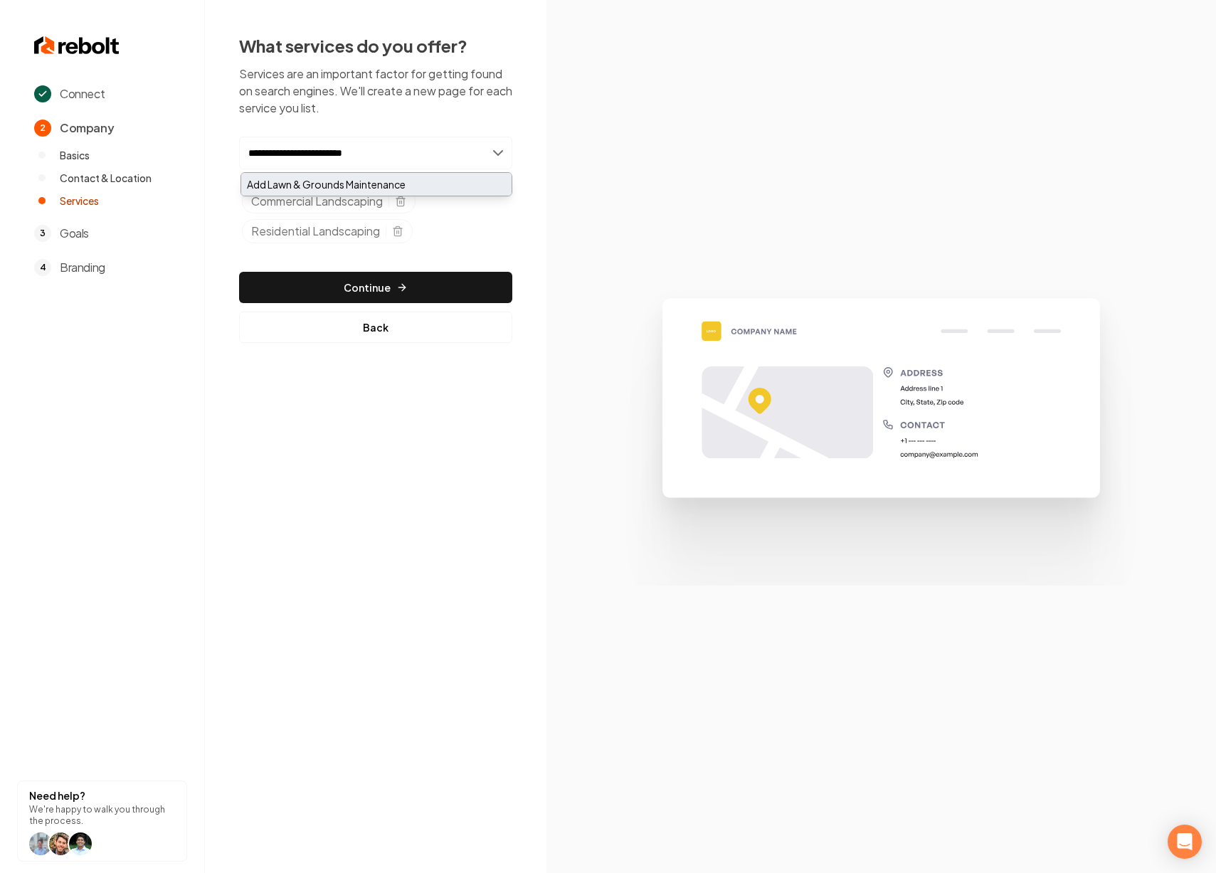
type input "**********"
click at [331, 179] on div "Add Lawn & Grounds Maintenance" at bounding box center [376, 184] width 270 height 23
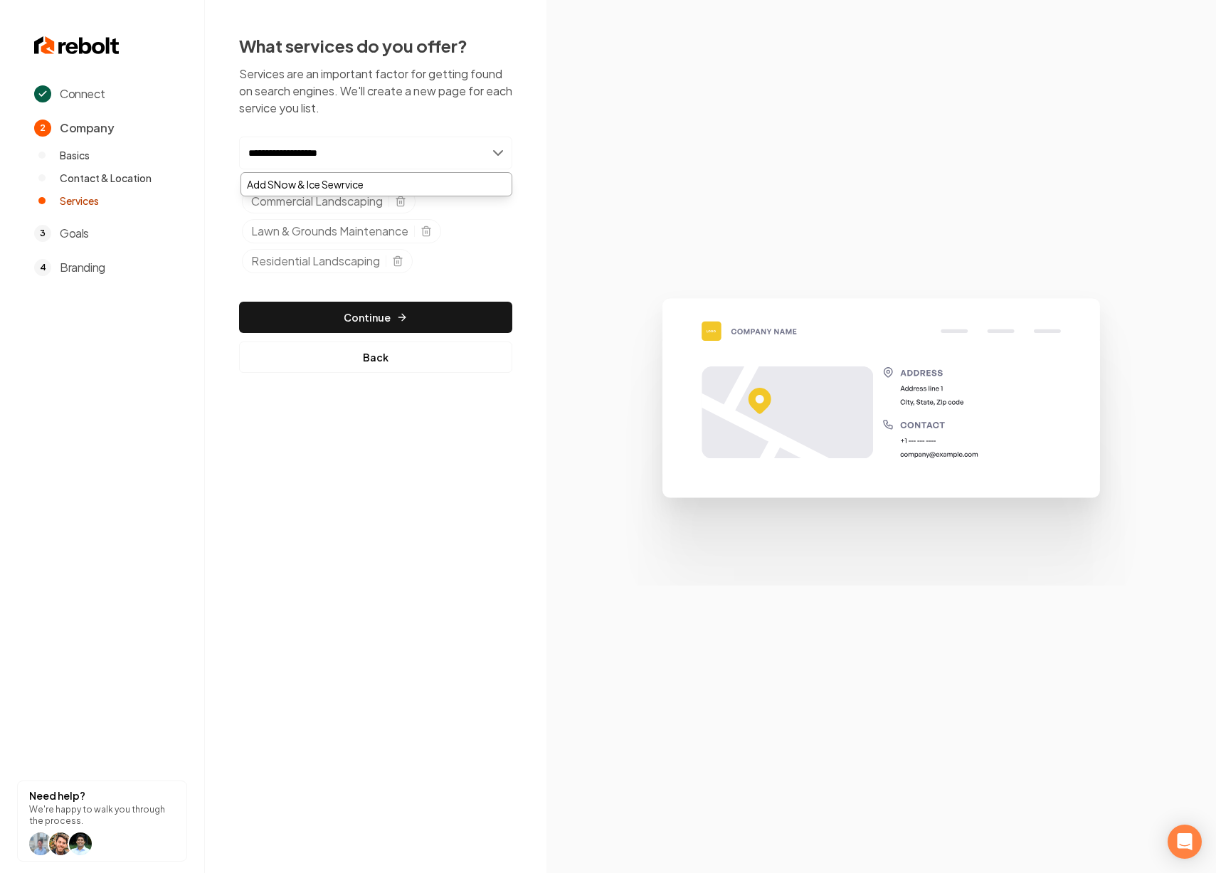
click at [262, 154] on input "**********" at bounding box center [375, 153] width 273 height 33
click at [323, 156] on input "**********" at bounding box center [375, 153] width 273 height 33
type input "**********"
click at [354, 179] on div "Add Snow & Ice Service" at bounding box center [376, 184] width 270 height 23
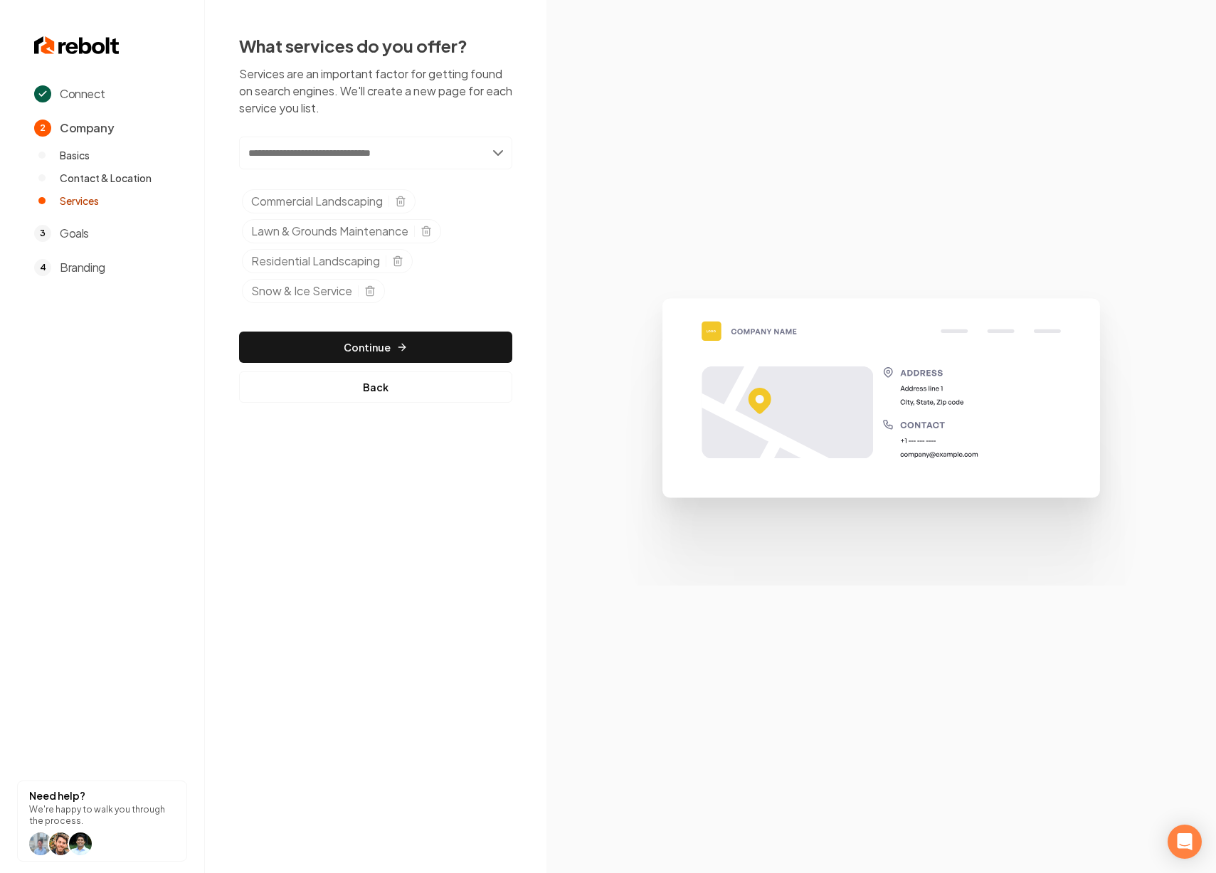
click at [414, 156] on input "text" at bounding box center [375, 153] width 273 height 33
click at [298, 159] on input "**********" at bounding box center [375, 153] width 273 height 33
type input "**********"
click at [412, 193] on div "Add Pressure Washing" at bounding box center [376, 184] width 270 height 23
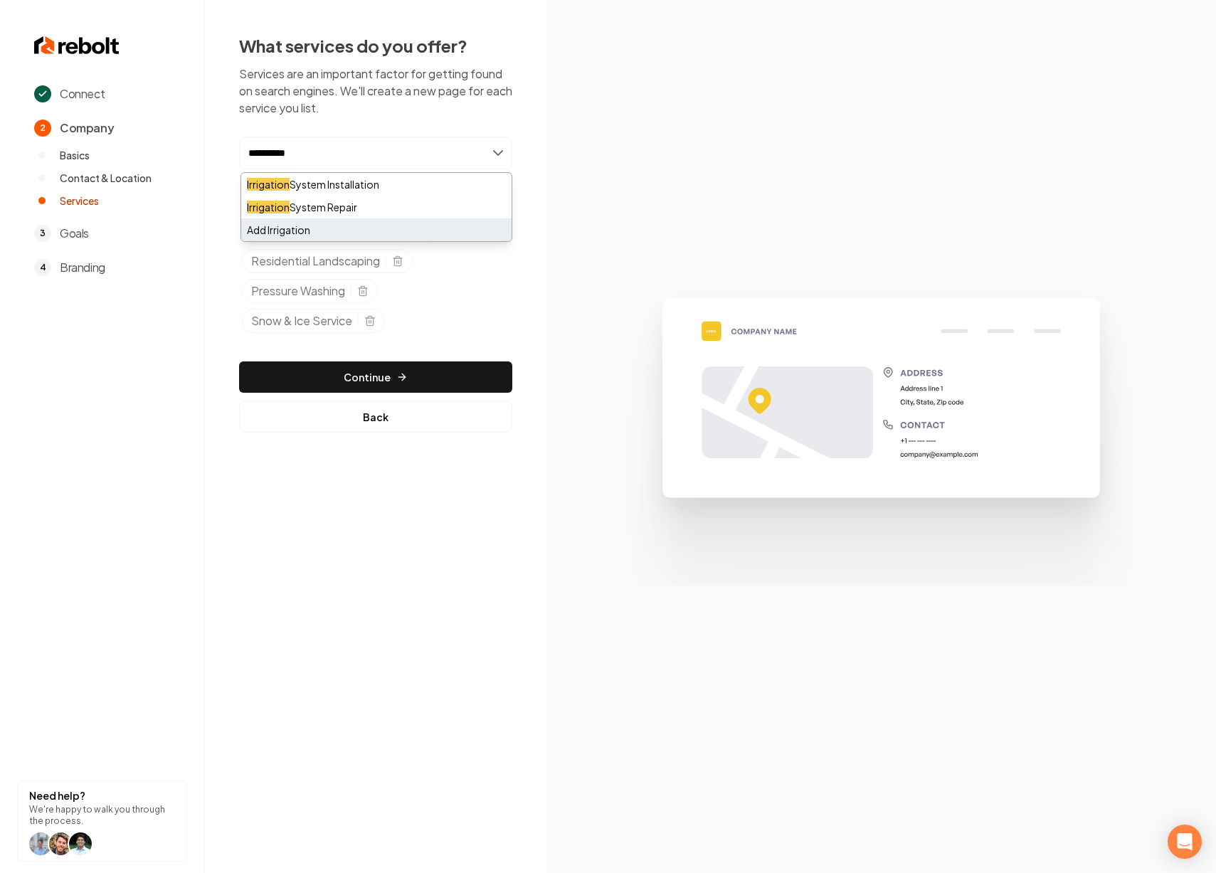
type input "**********"
click at [373, 223] on div "Add Irrigation" at bounding box center [376, 230] width 270 height 23
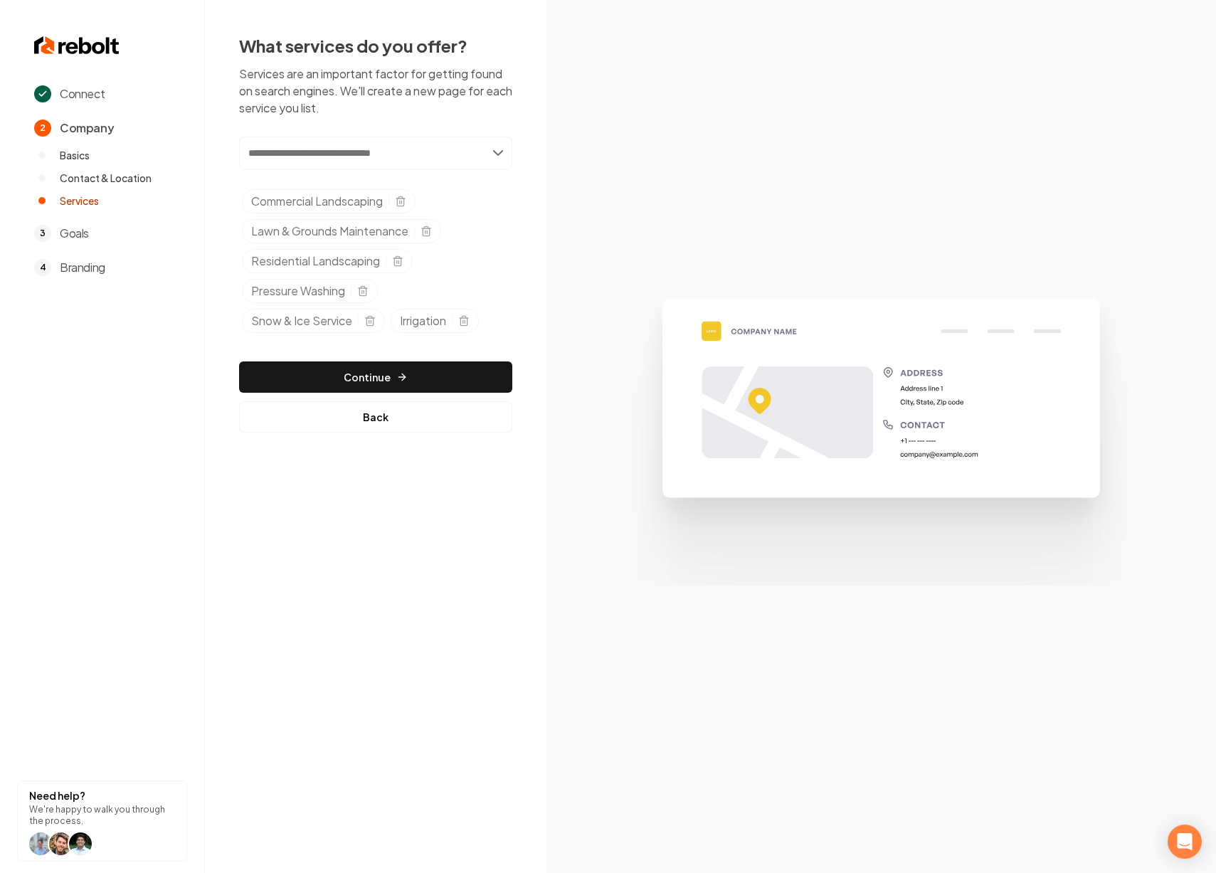
click at [426, 377] on button "Continue" at bounding box center [375, 377] width 273 height 31
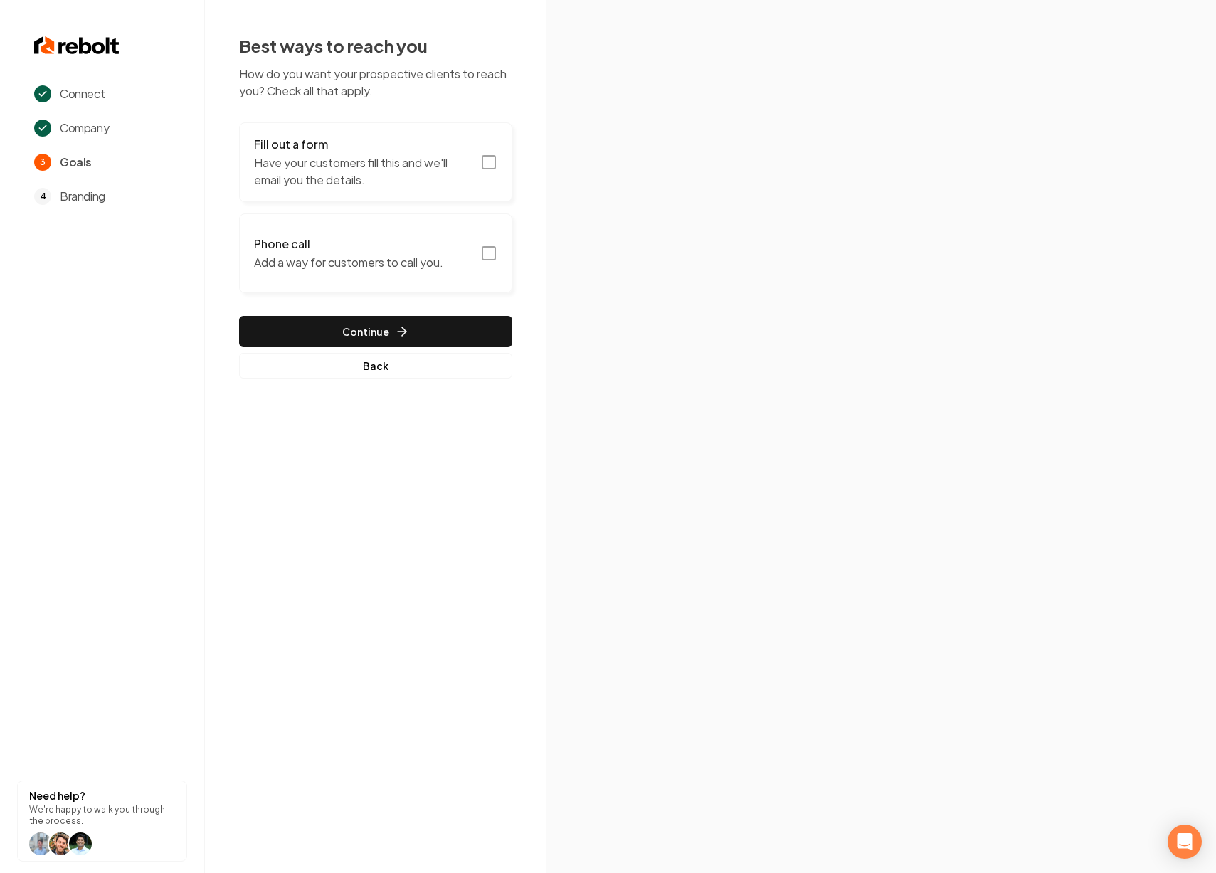
click at [355, 157] on p "Have your customers fill this and we'll email you the details." at bounding box center [363, 171] width 218 height 34
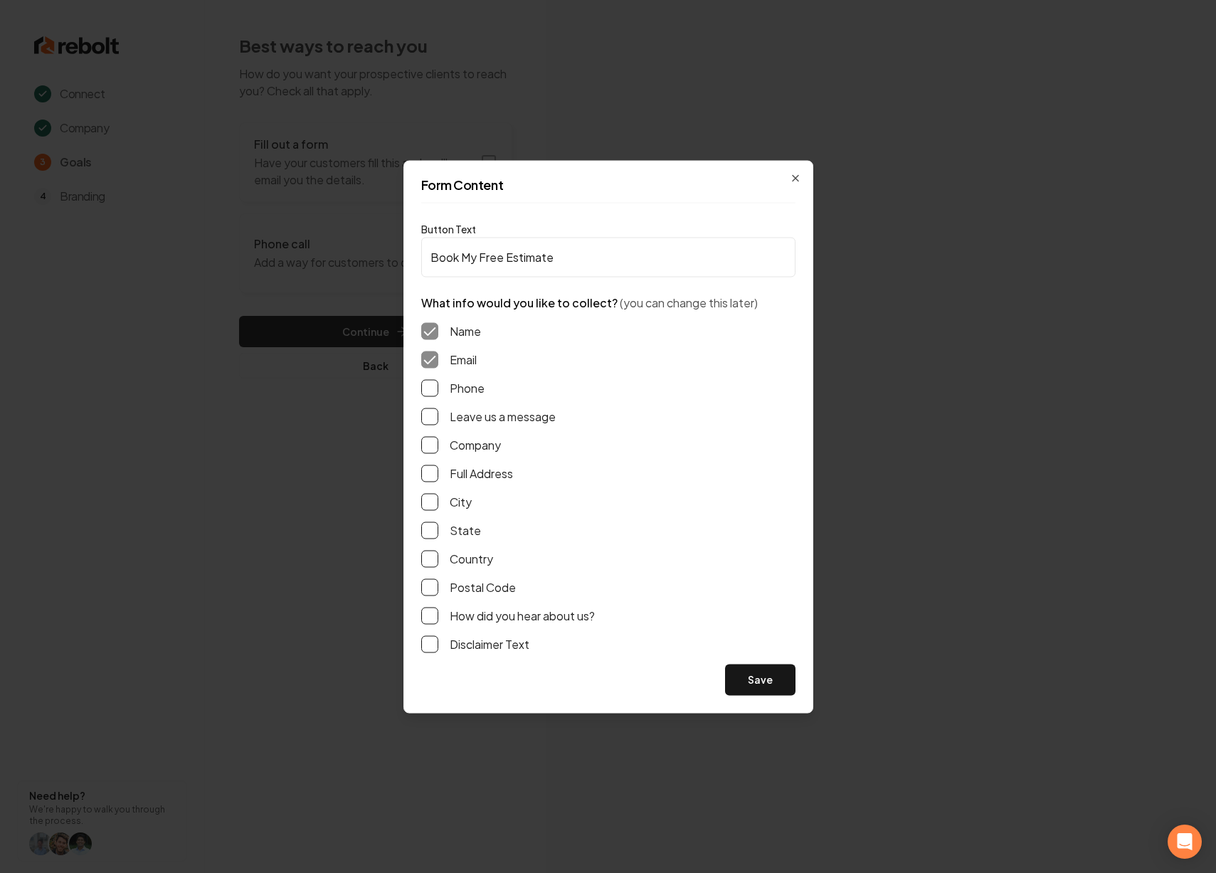
click at [432, 384] on button "Phone" at bounding box center [429, 387] width 17 height 17
click at [754, 686] on button "Save" at bounding box center [760, 679] width 70 height 31
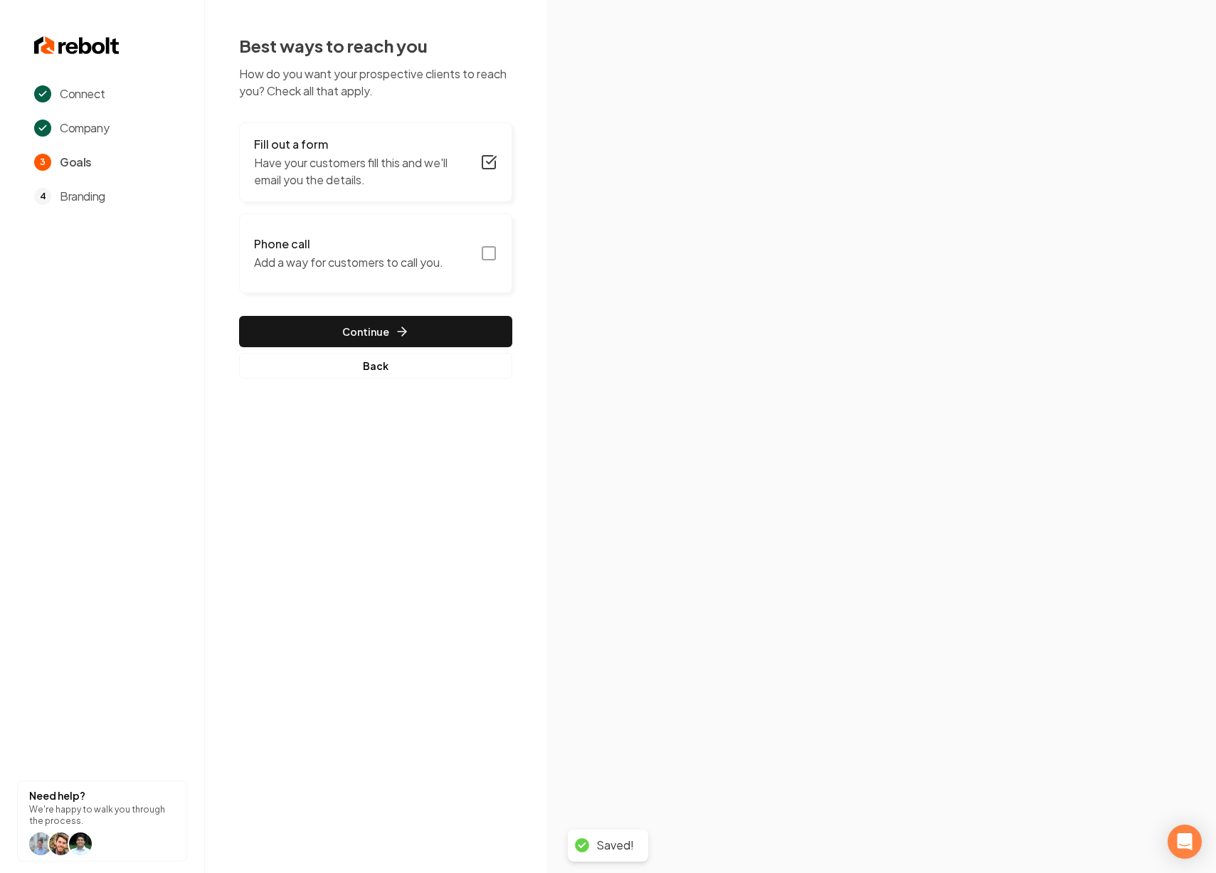
click at [377, 261] on p "Add a way for customers to call you." at bounding box center [348, 262] width 189 height 17
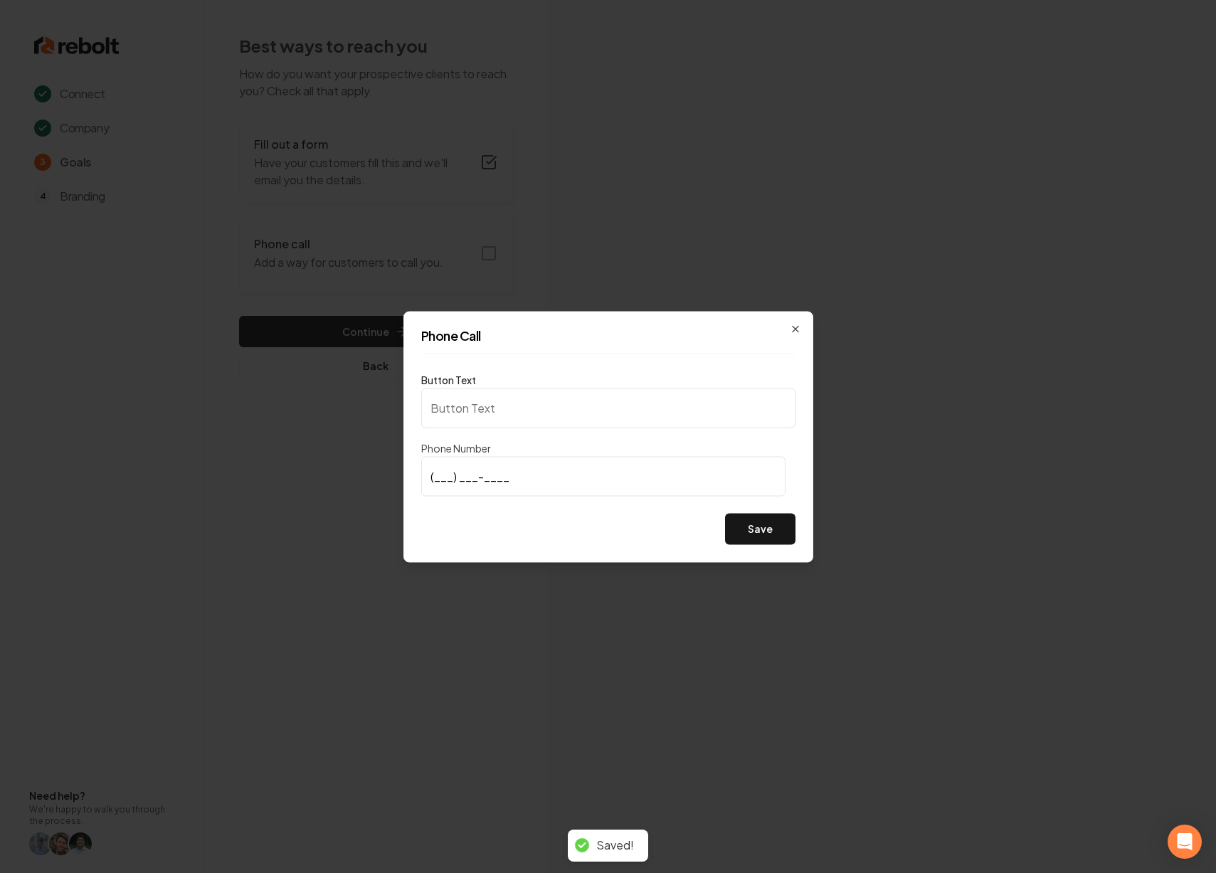
type input "Call us"
type input "(785) 268-7716"
click at [747, 537] on button "Save" at bounding box center [760, 528] width 70 height 31
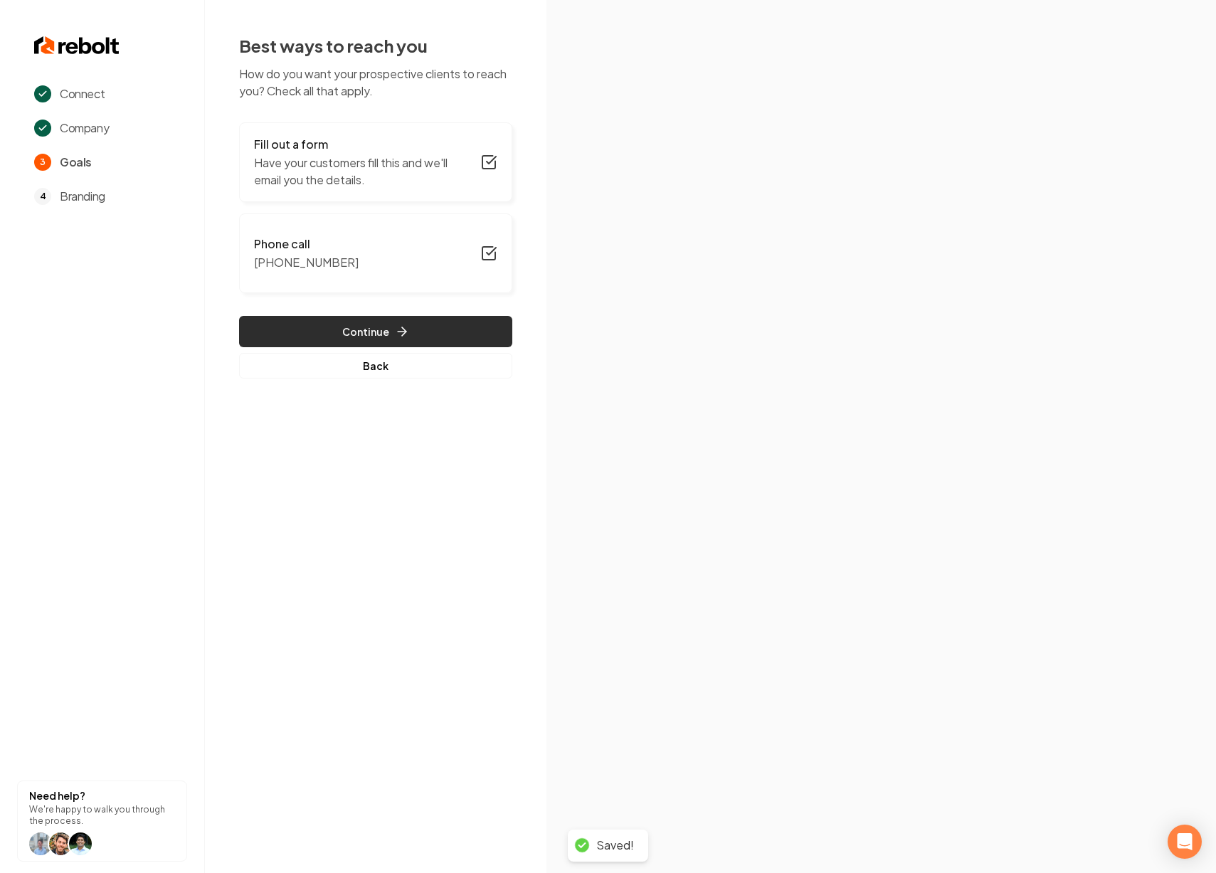
click at [342, 323] on button "Continue" at bounding box center [375, 331] width 273 height 31
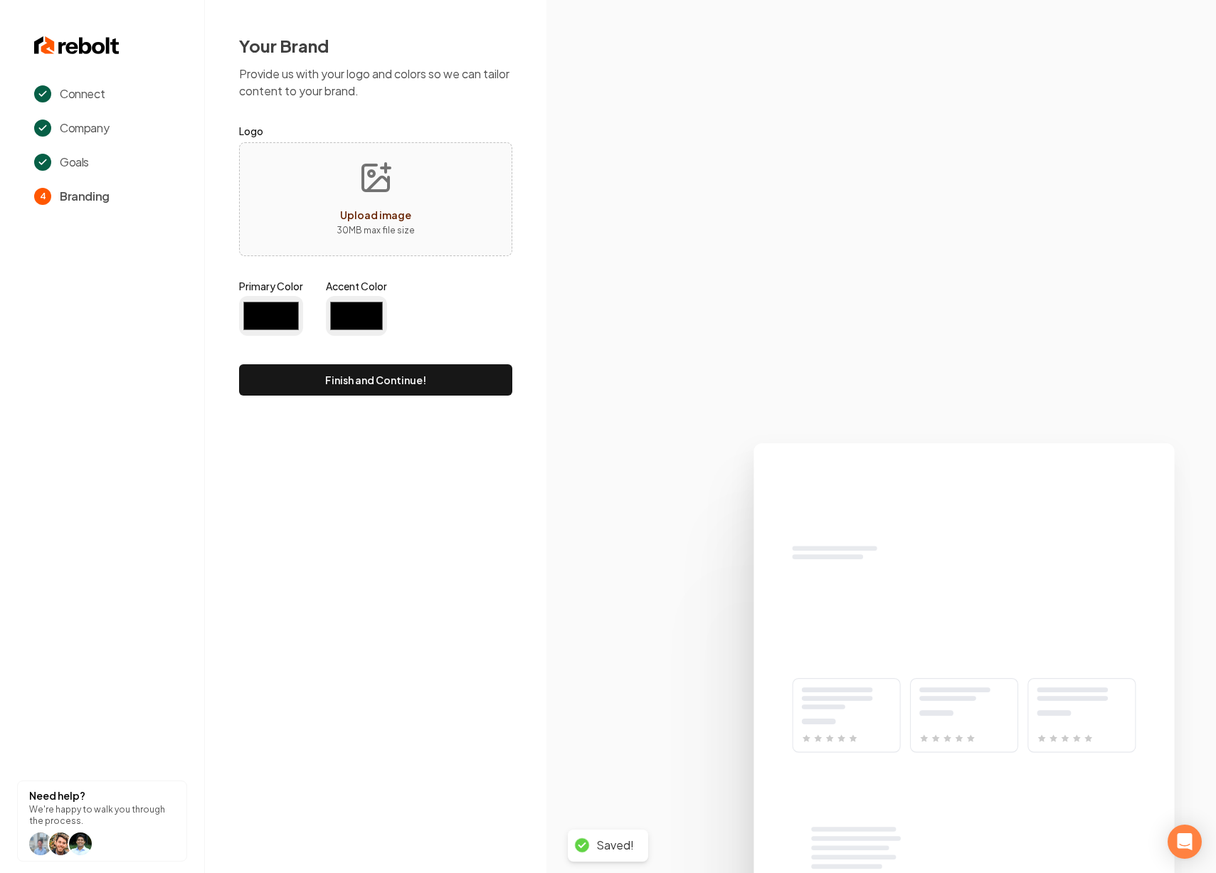
type input "#194d33"
type input "#70be00"
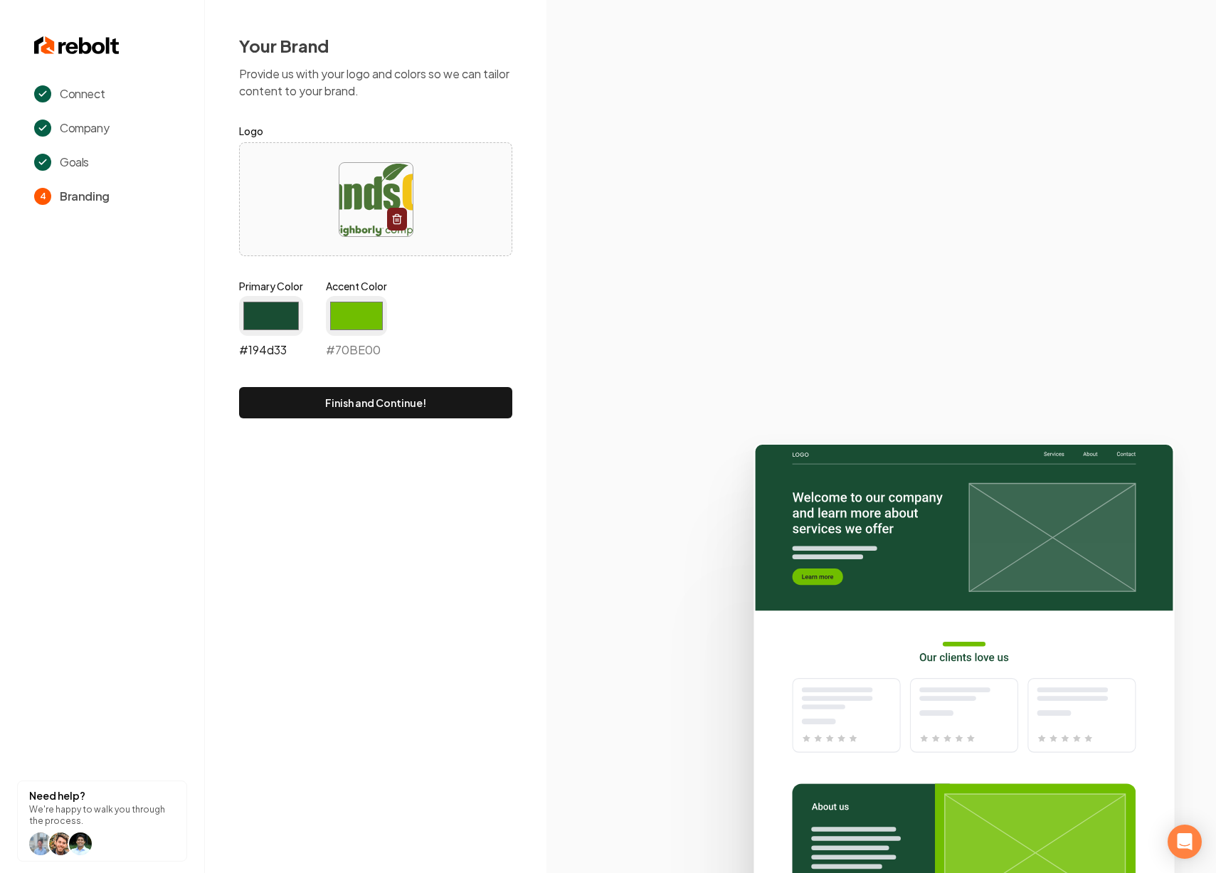
click at [283, 312] on input "#194d33" at bounding box center [271, 316] width 64 height 40
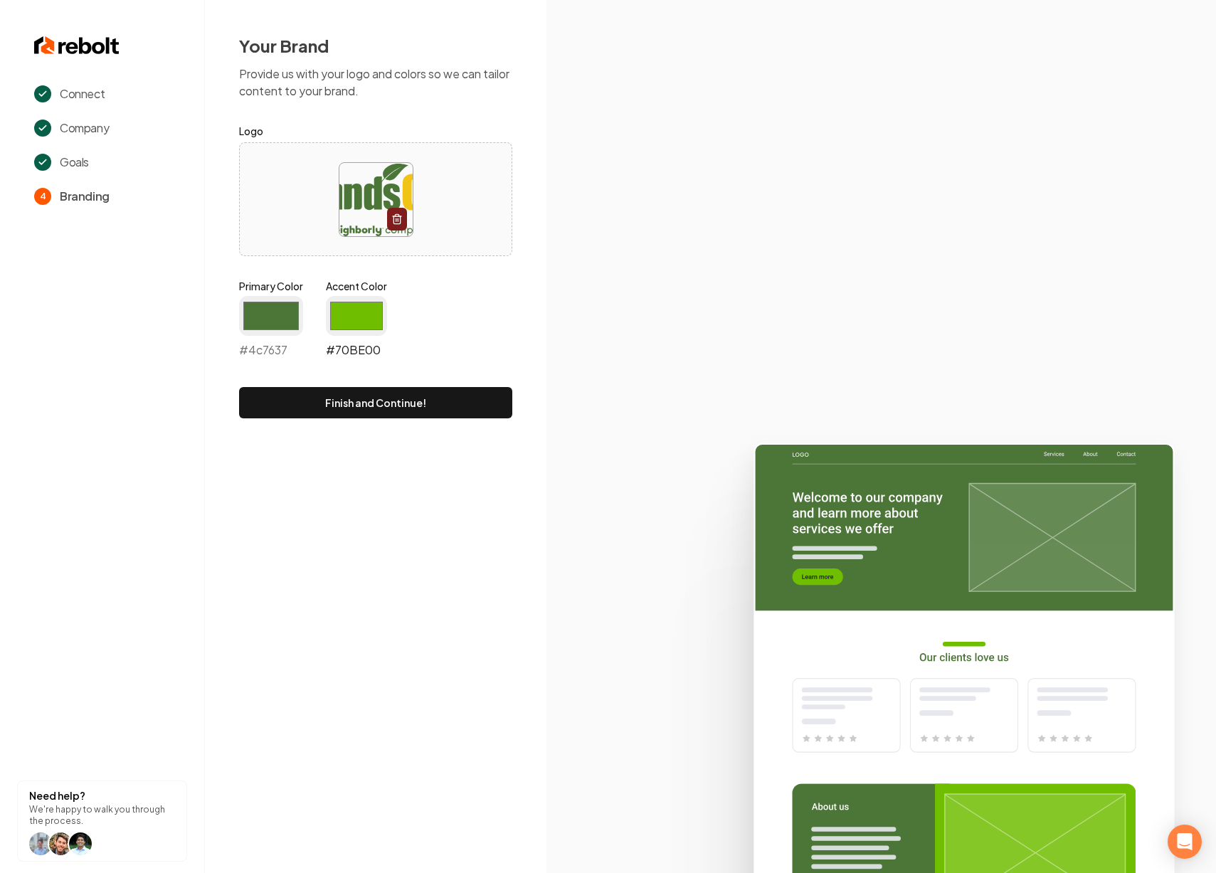
type input "#4c7637"
click at [360, 320] on input "#70be00" at bounding box center [356, 316] width 61 height 40
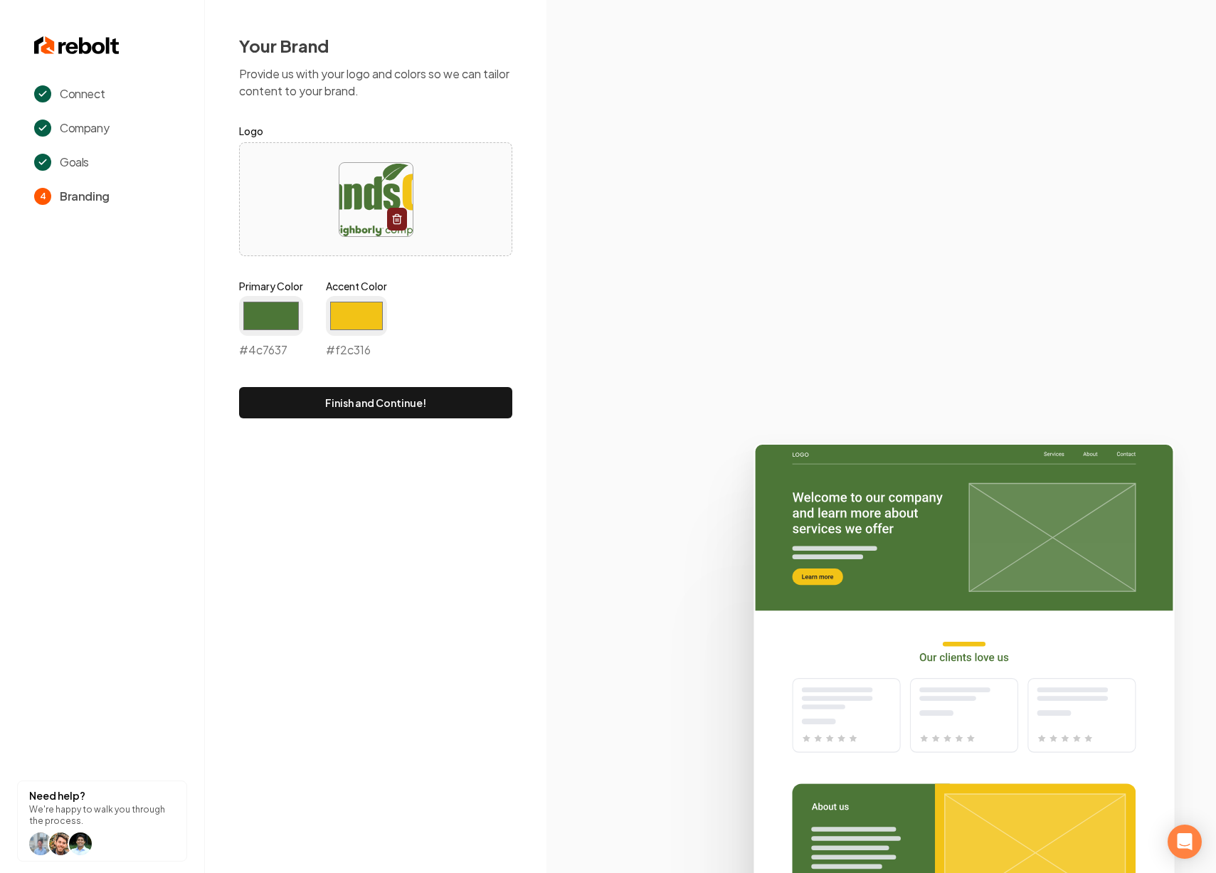
type input "#f2c316"
click at [406, 587] on div "Connect Company Goals 4 Branding Need help? We're happy to walk you through the…" at bounding box center [608, 436] width 1216 height 873
click at [411, 397] on button "Finish and Continue!" at bounding box center [375, 402] width 273 height 31
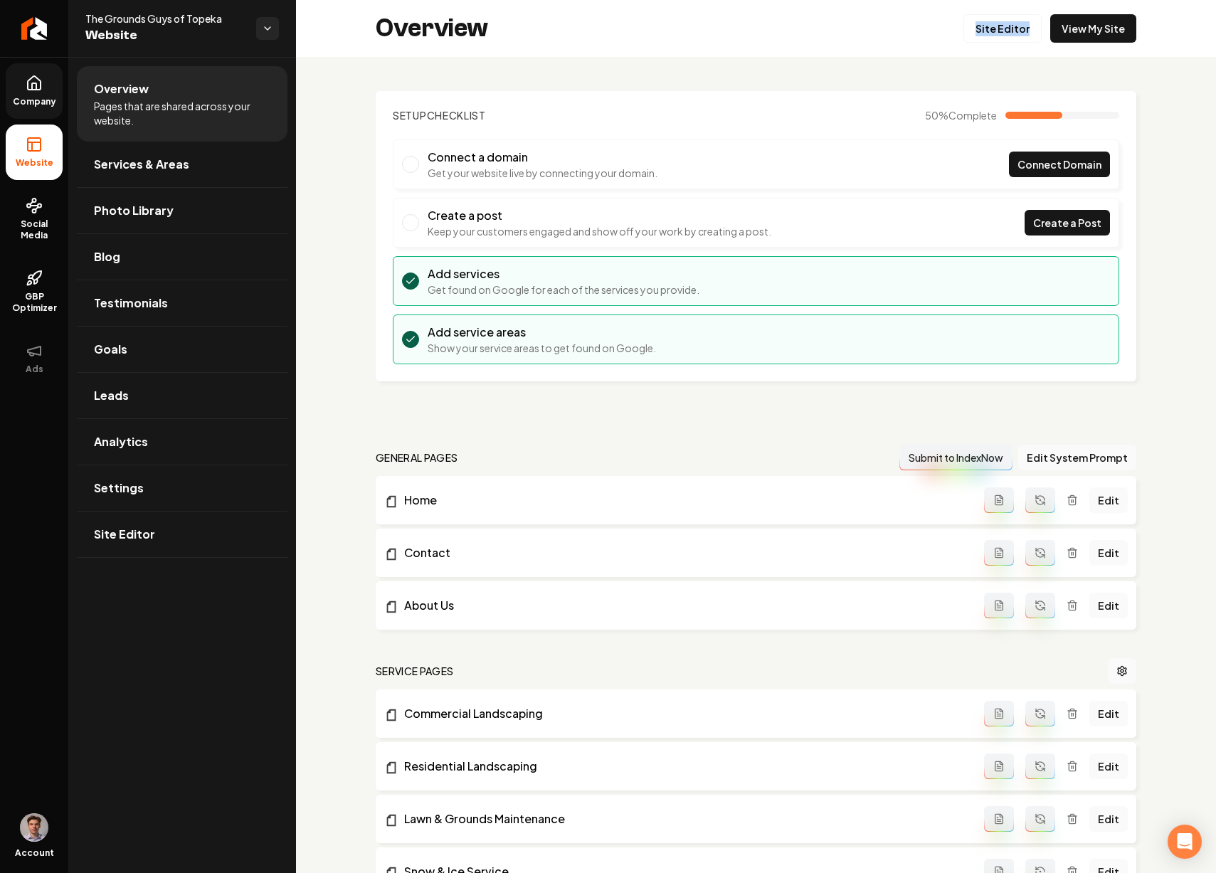
click at [33, 97] on span "Company" at bounding box center [34, 101] width 55 height 11
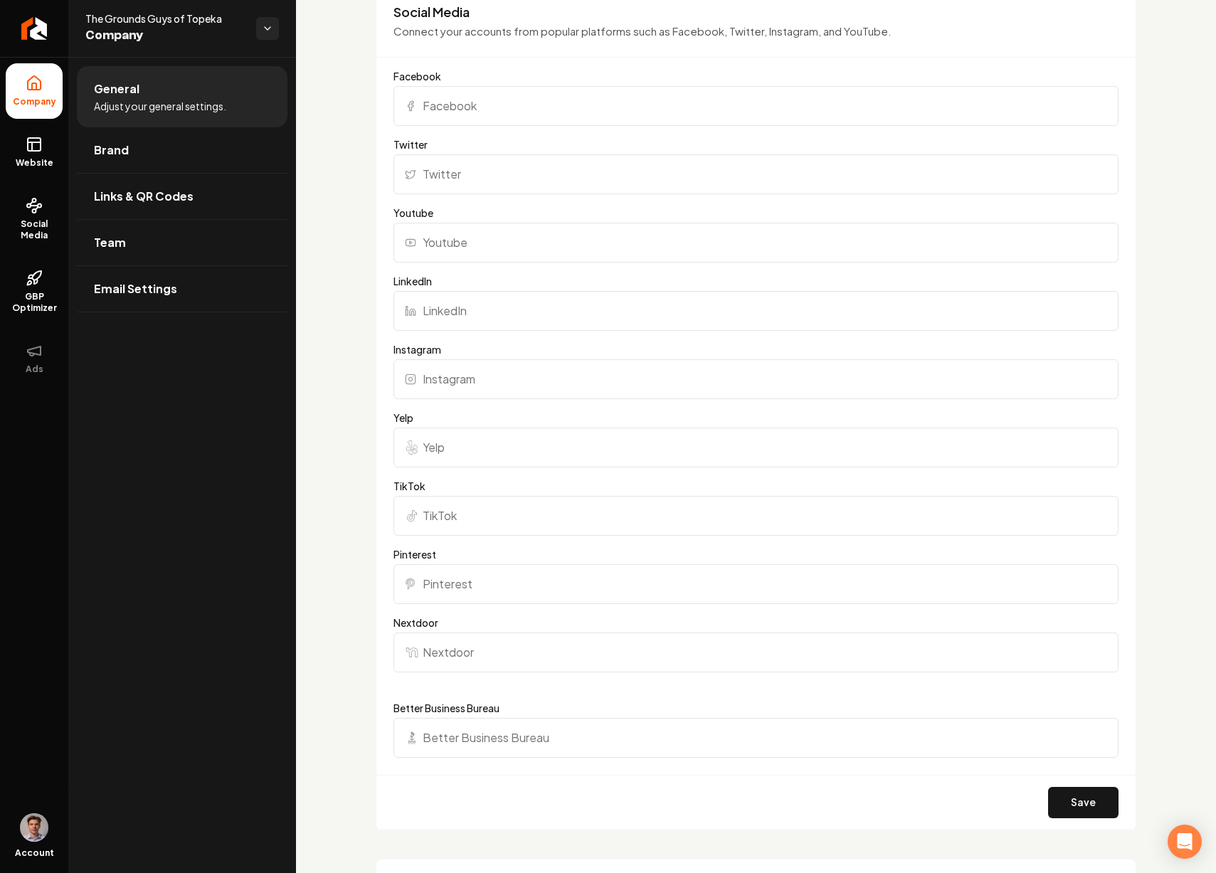
scroll to position [1110, 0]
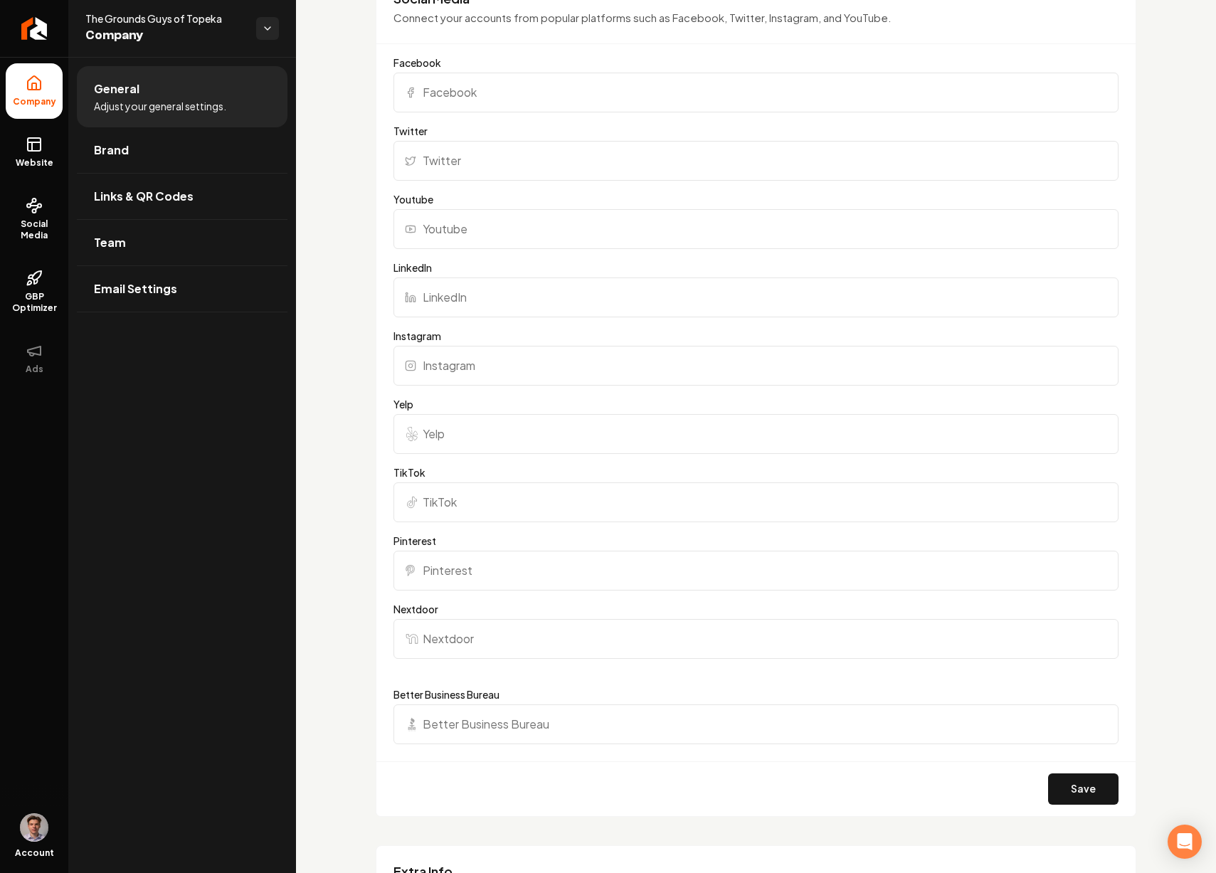
click at [516, 726] on input "Better Business Bureau" at bounding box center [756, 725] width 725 height 40
paste input "https://www.bbb.org/us/ks/topeka/profile/lawn-care/the-grounds-guys-of-topeka-0…"
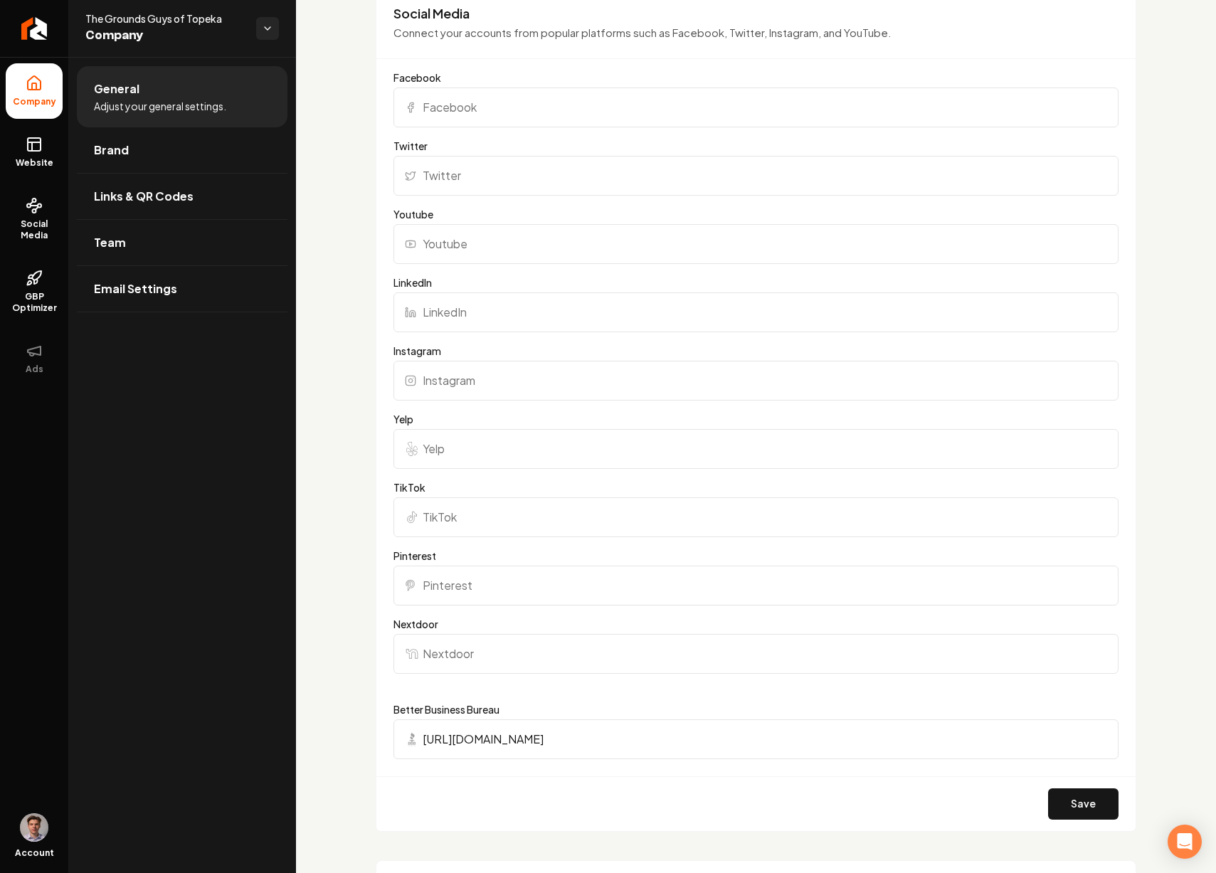
scroll to position [1092, 0]
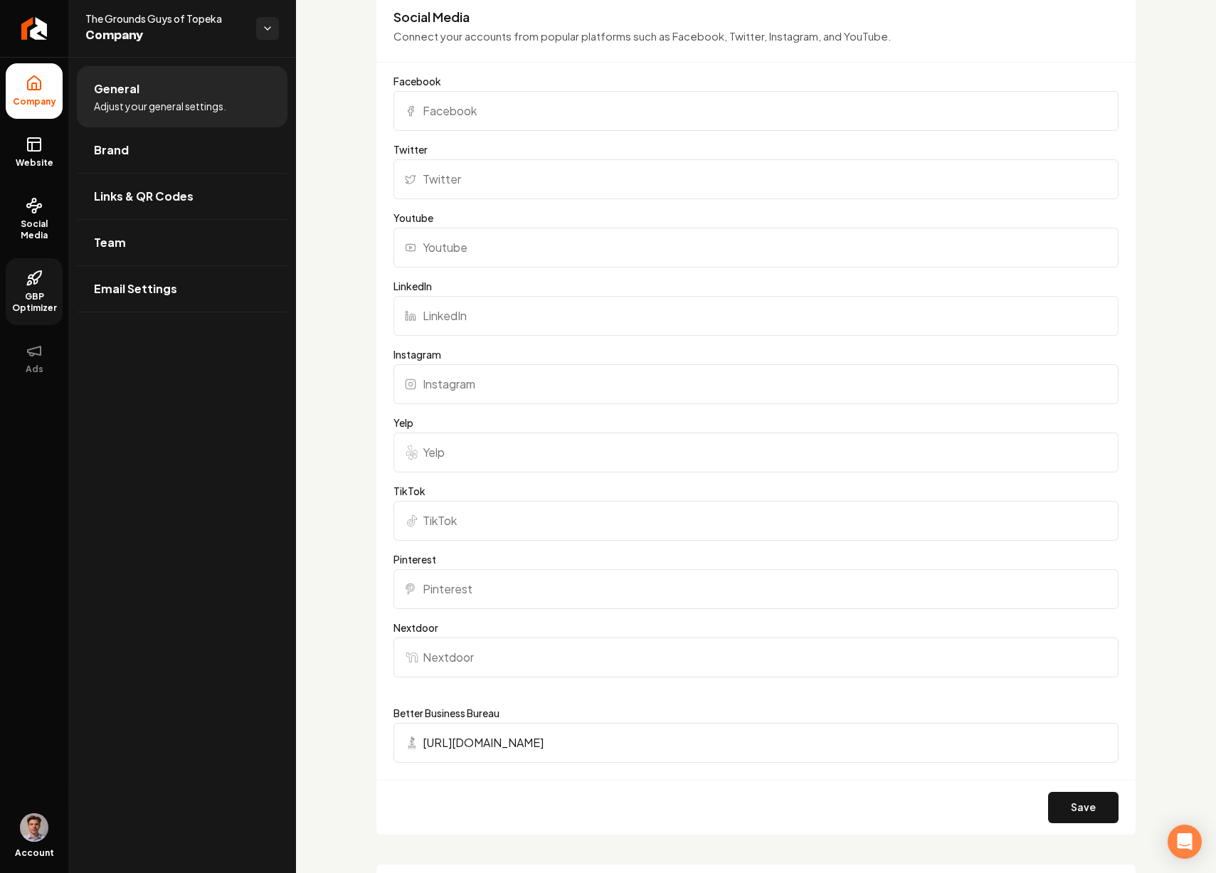
type input "https://www.bbb.org/us/ks/topeka/profile/lawn-care/the-grounds-guys-of-topeka-0…"
click at [478, 117] on input "Facebook" at bounding box center [756, 111] width 725 height 40
paste input "https://www.facebook.com/groundguystopeka/"
type input "https://www.facebook.com/groundguystopeka/"
click at [458, 456] on input "Yelp" at bounding box center [756, 453] width 725 height 40
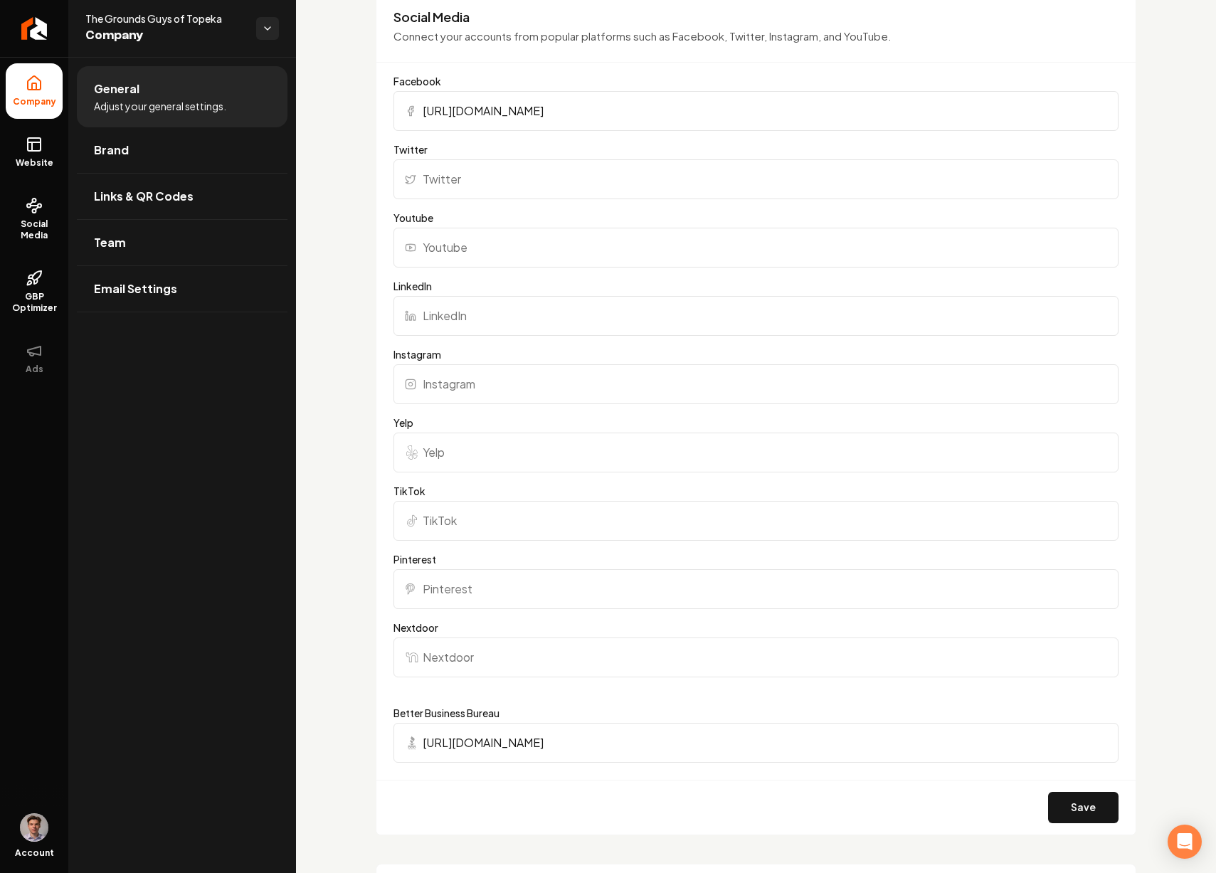
paste input "https://www.yelp.com/biz/the-grounds-guys-of-topeka-topeka"
type input "https://www.yelp.com/biz/the-grounds-guys-of-topeka-topeka"
click at [470, 389] on input "Instagram" at bounding box center [756, 384] width 725 height 40
paste input "https://www.instagram.com/thegroundsguys/?hl=en"
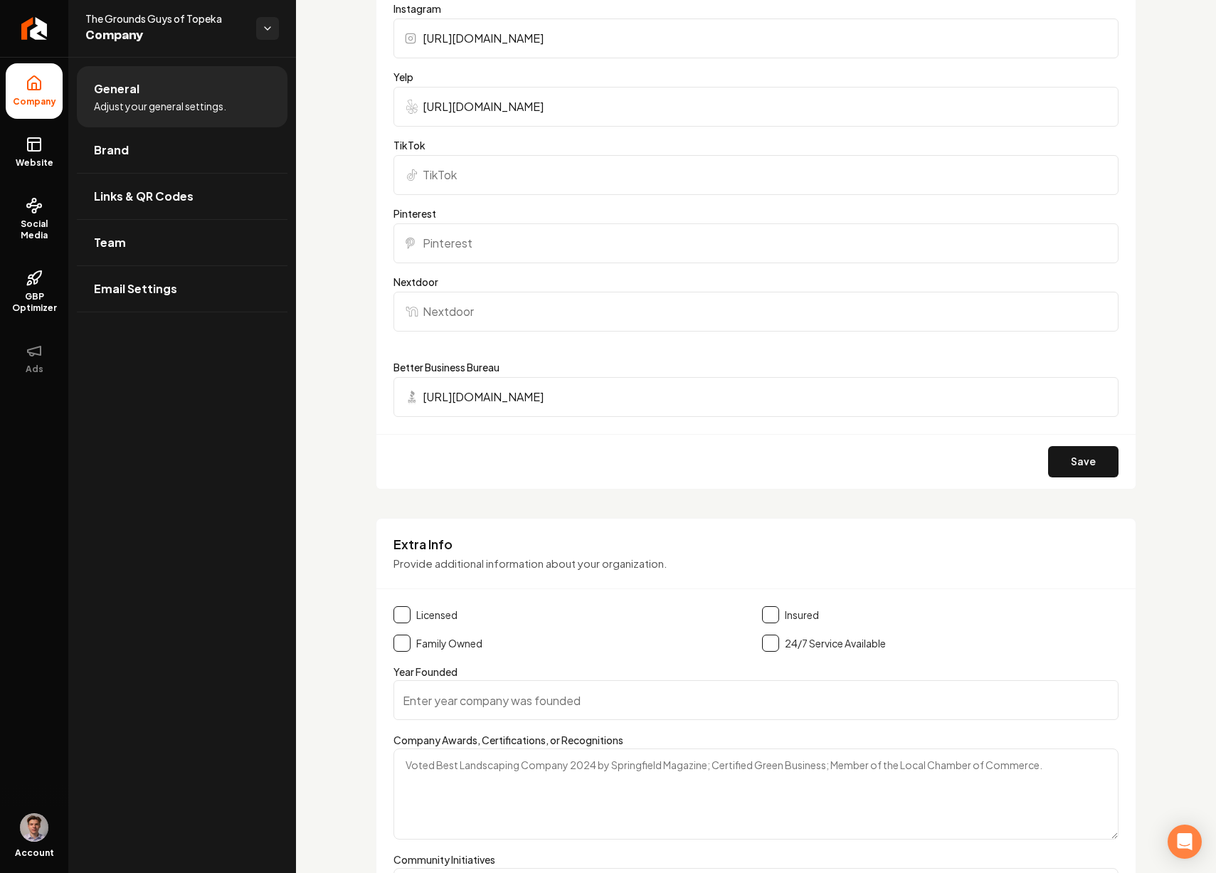
scroll to position [1727, 0]
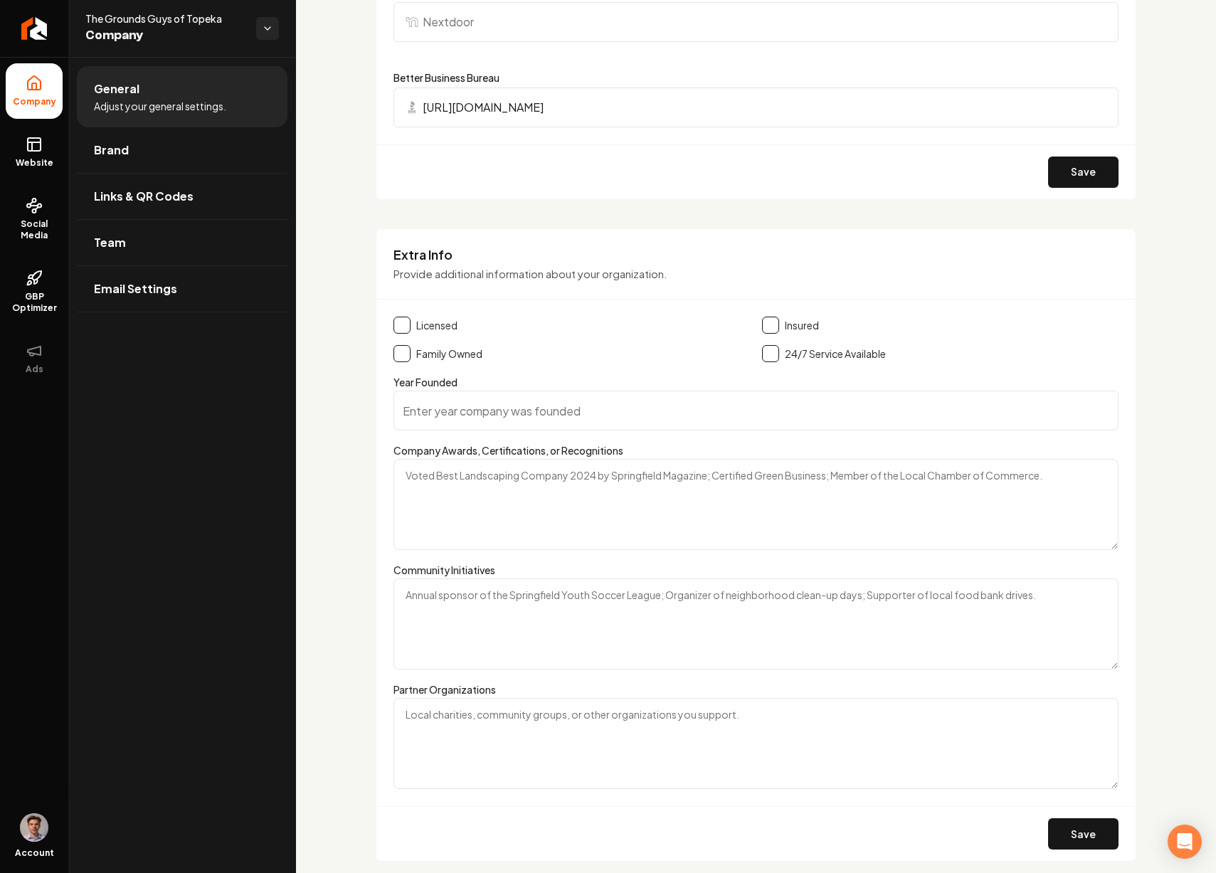
type input "https://www.instagram.com/thegroundsguys/?hl=en"
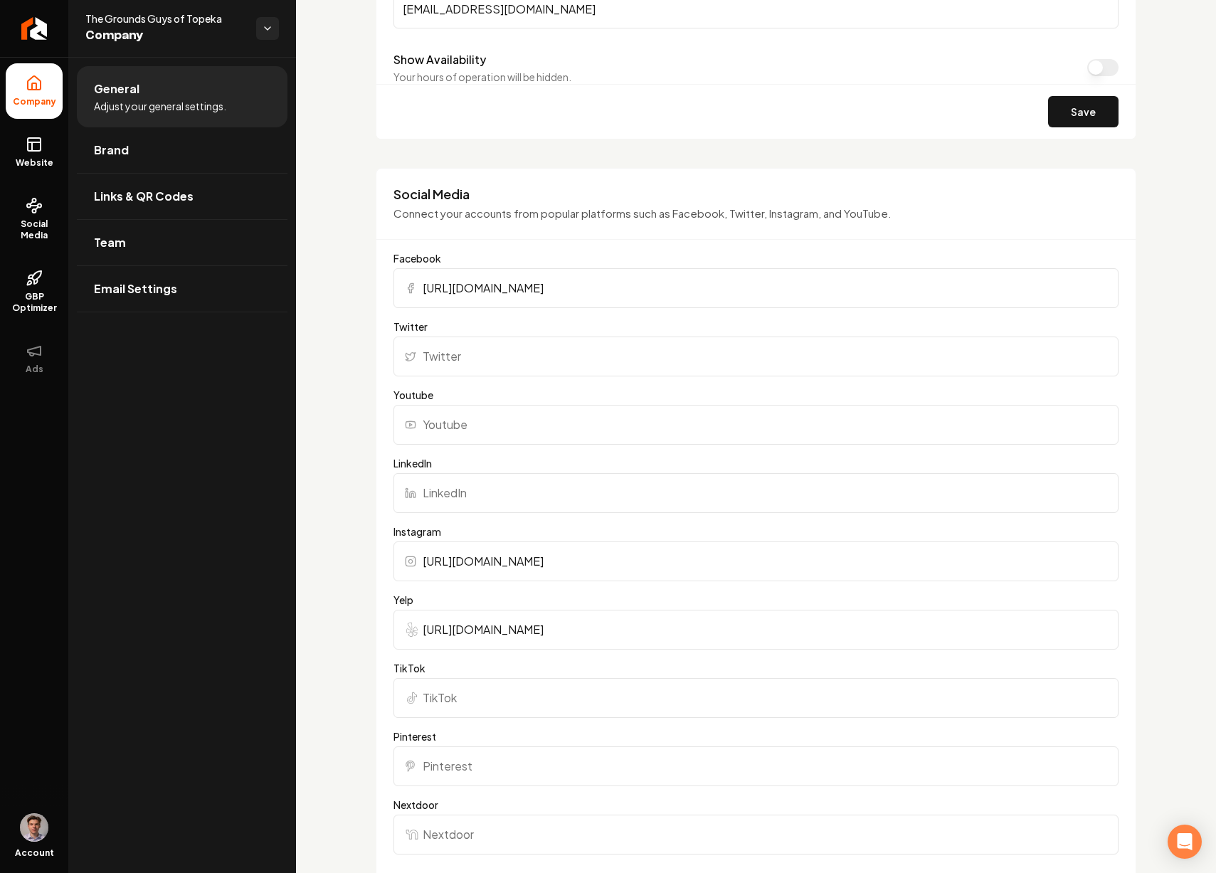
scroll to position [444, 0]
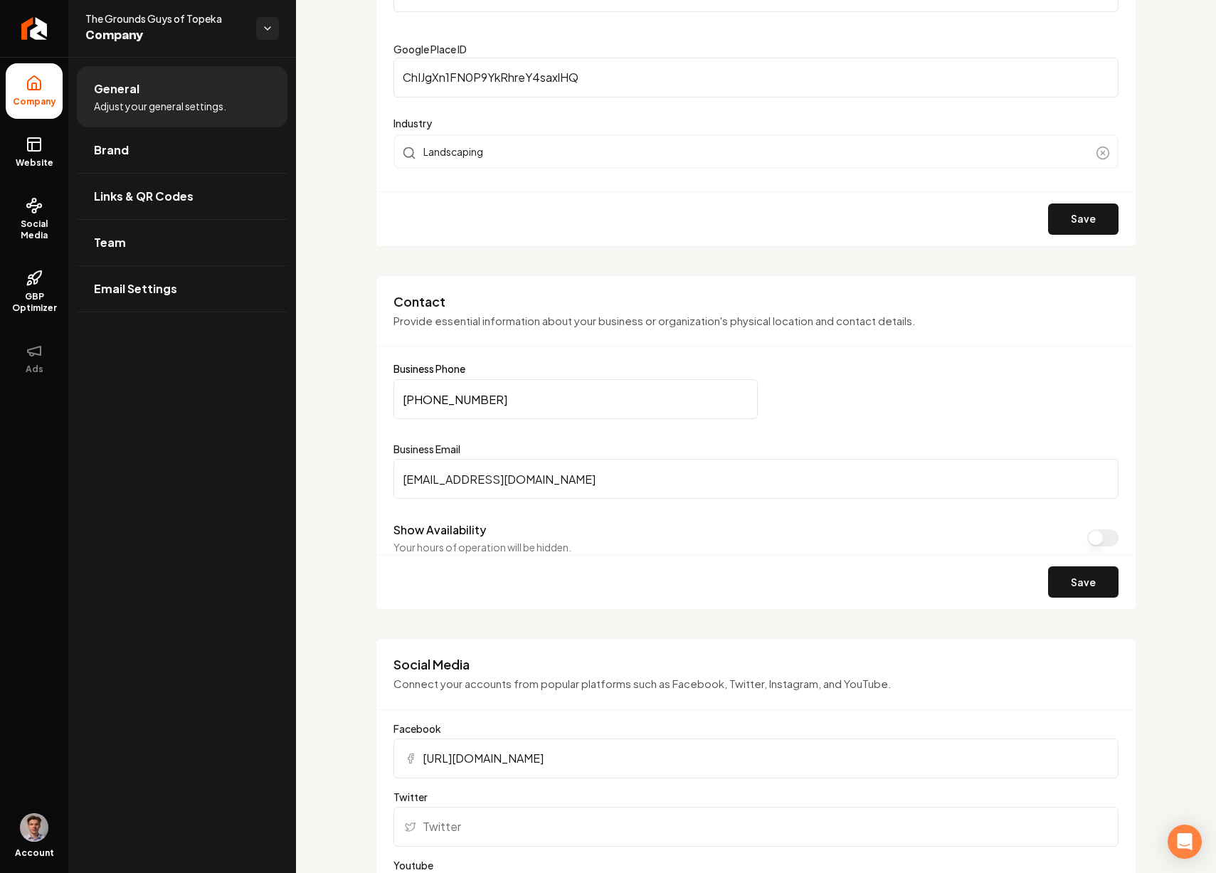
click at [1089, 536] on button "Show Availability" at bounding box center [1103, 538] width 31 height 17
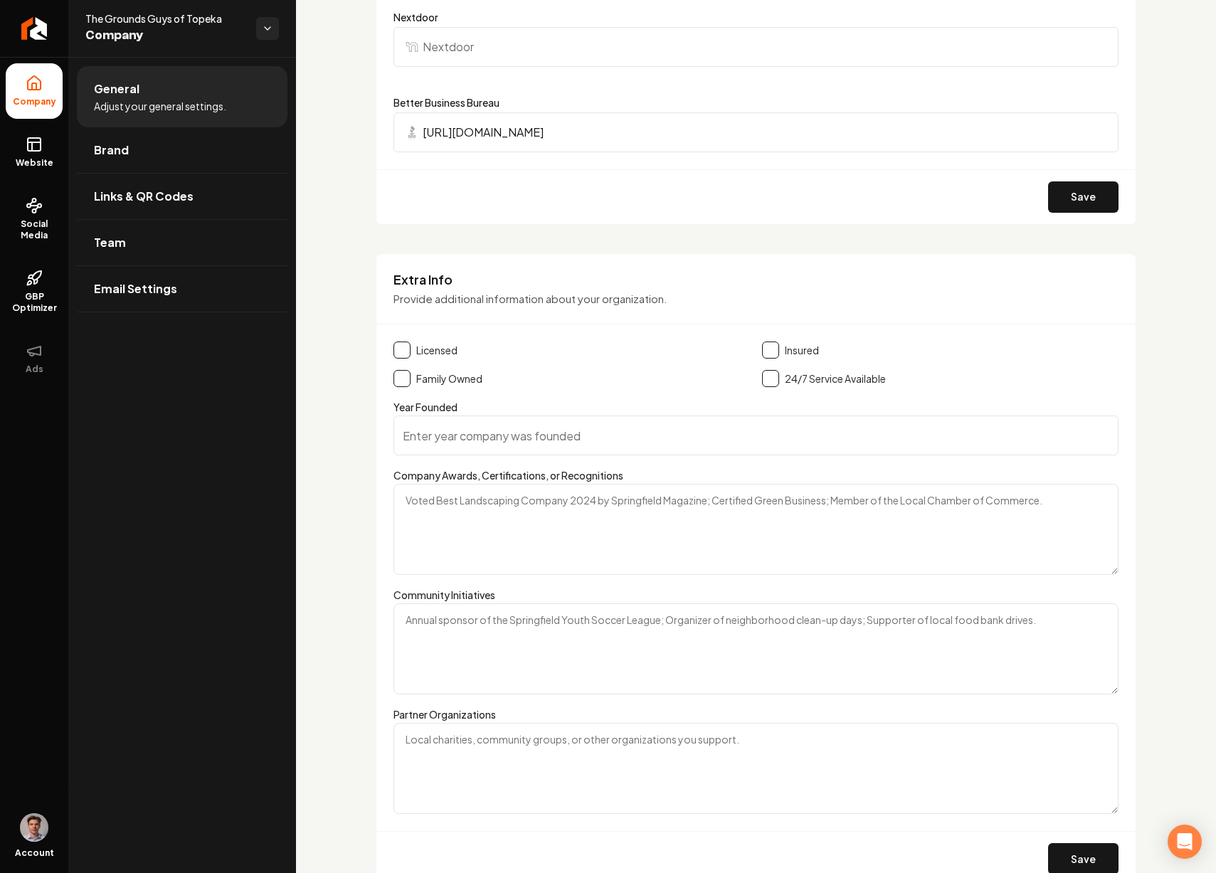
scroll to position [2053, 0]
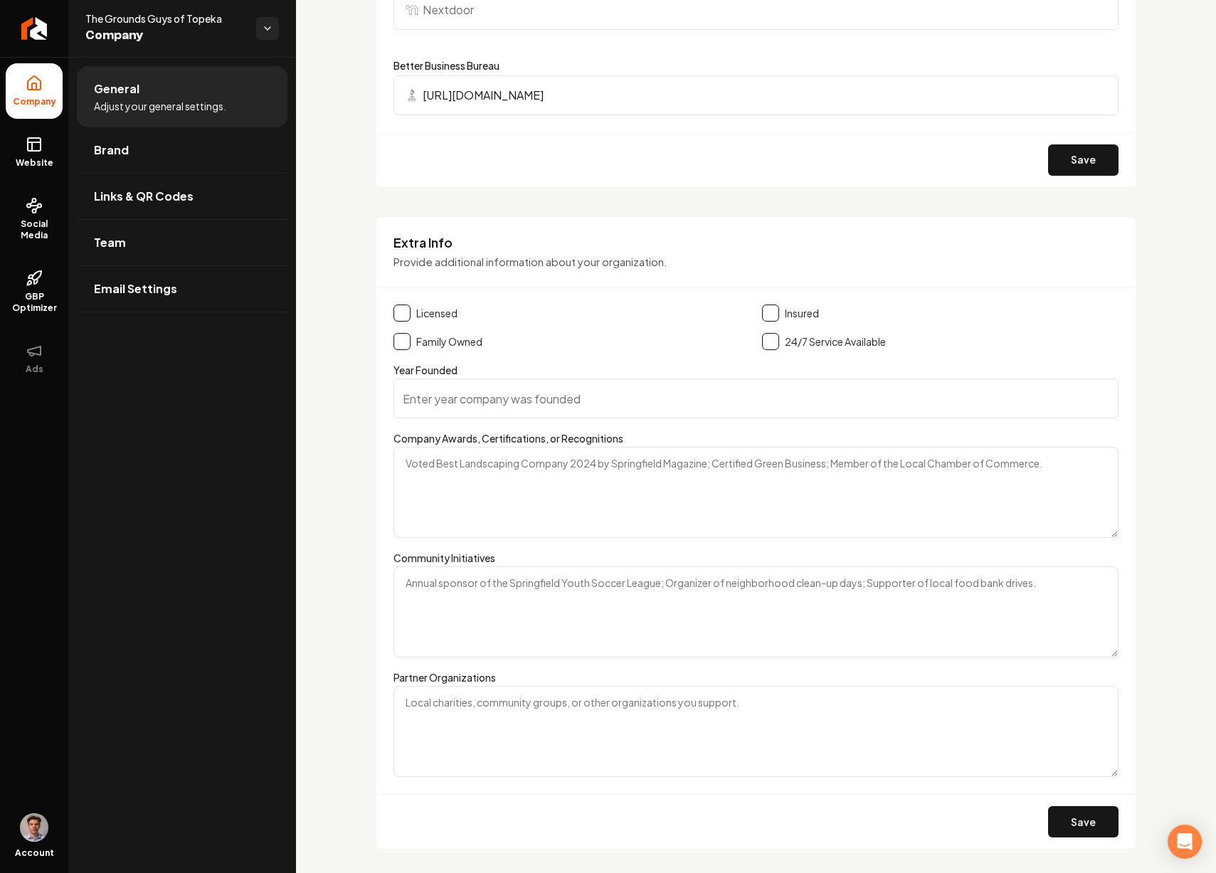
click at [498, 389] on input "Year Founded" at bounding box center [756, 399] width 725 height 40
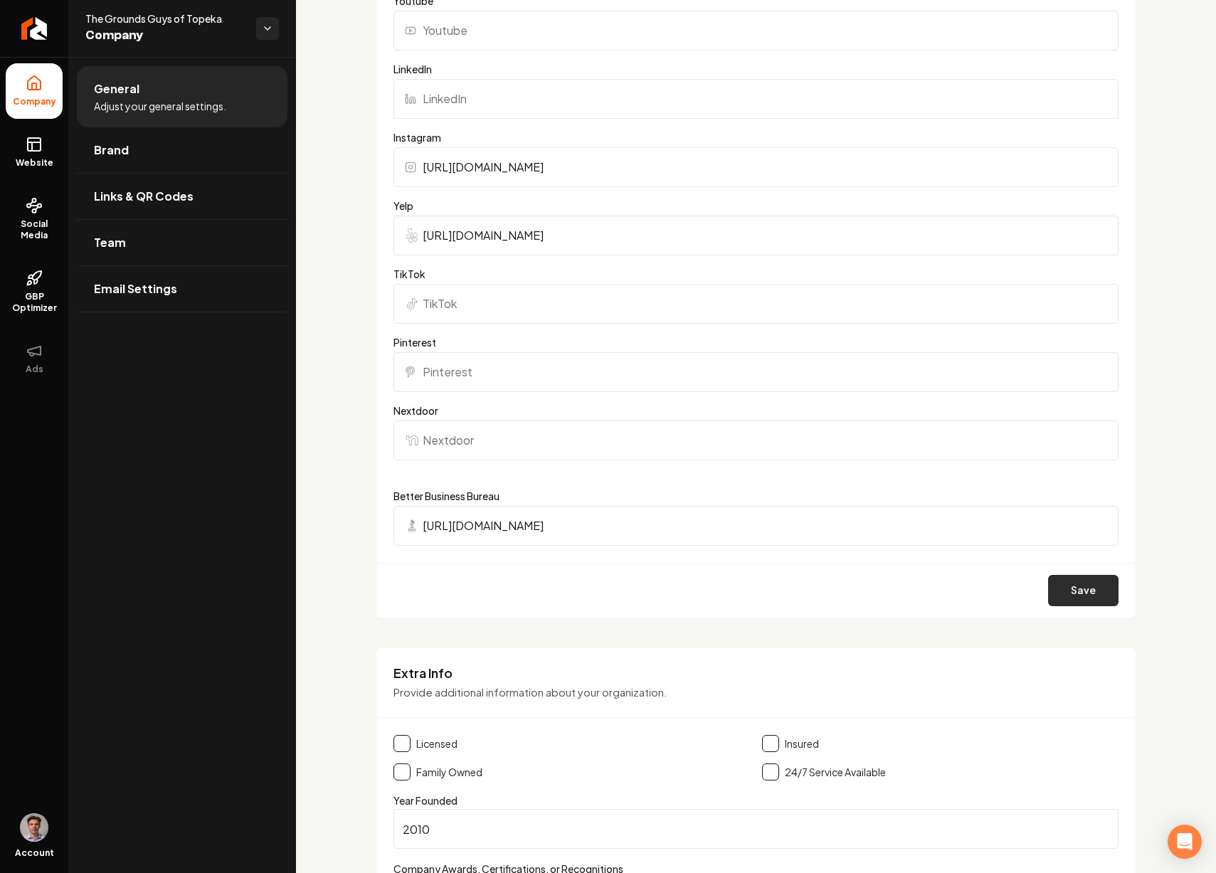
type input "2010"
click at [1068, 587] on button "Save" at bounding box center [1083, 590] width 70 height 31
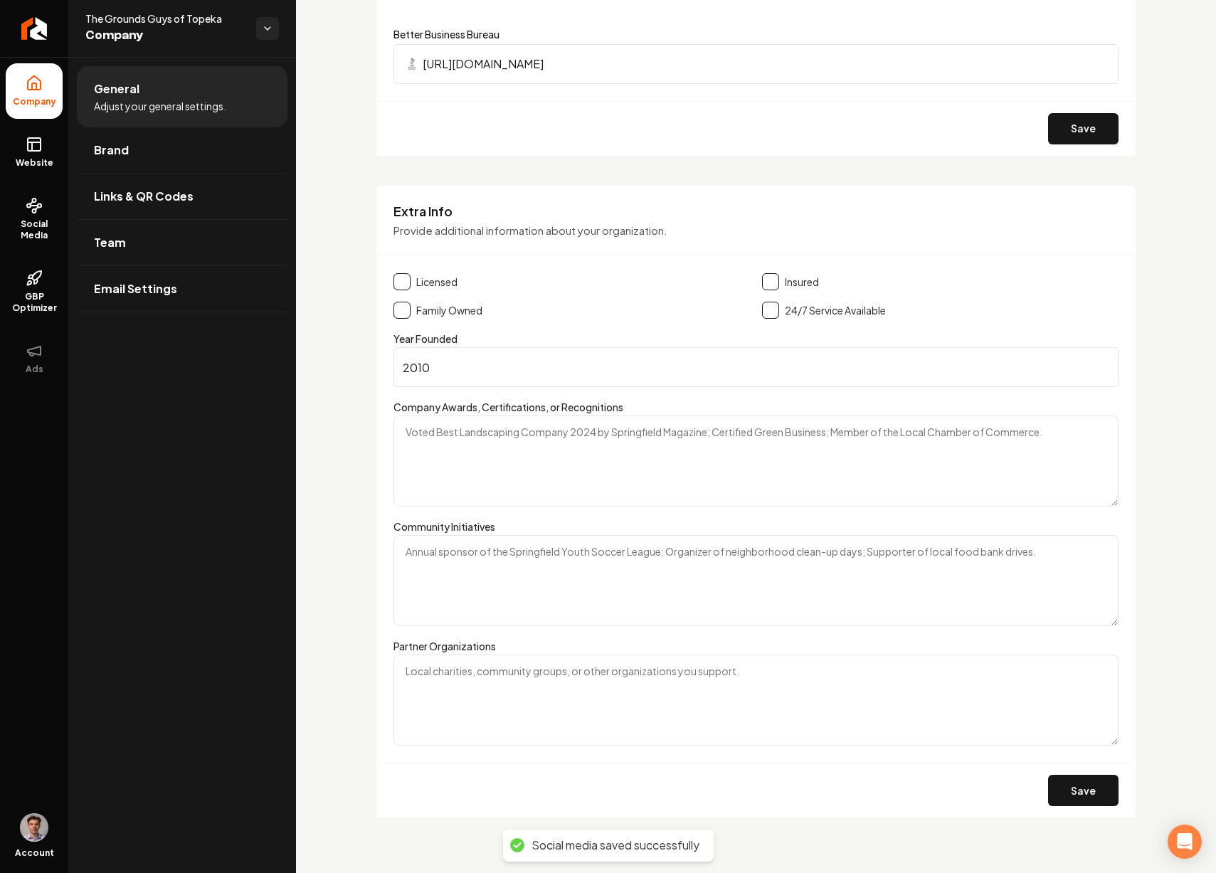
scroll to position [2086, 0]
click at [1082, 784] on button "Save" at bounding box center [1083, 788] width 70 height 31
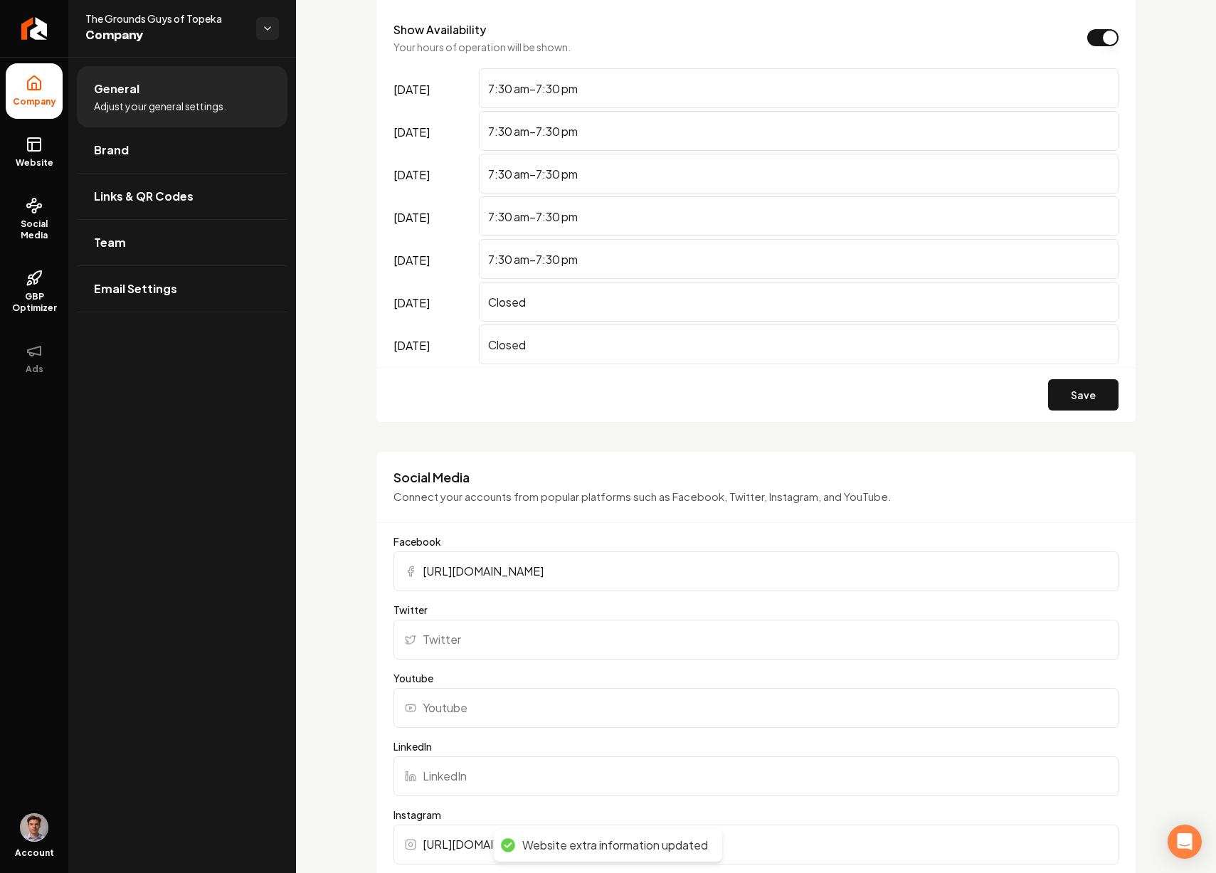
scroll to position [927, 0]
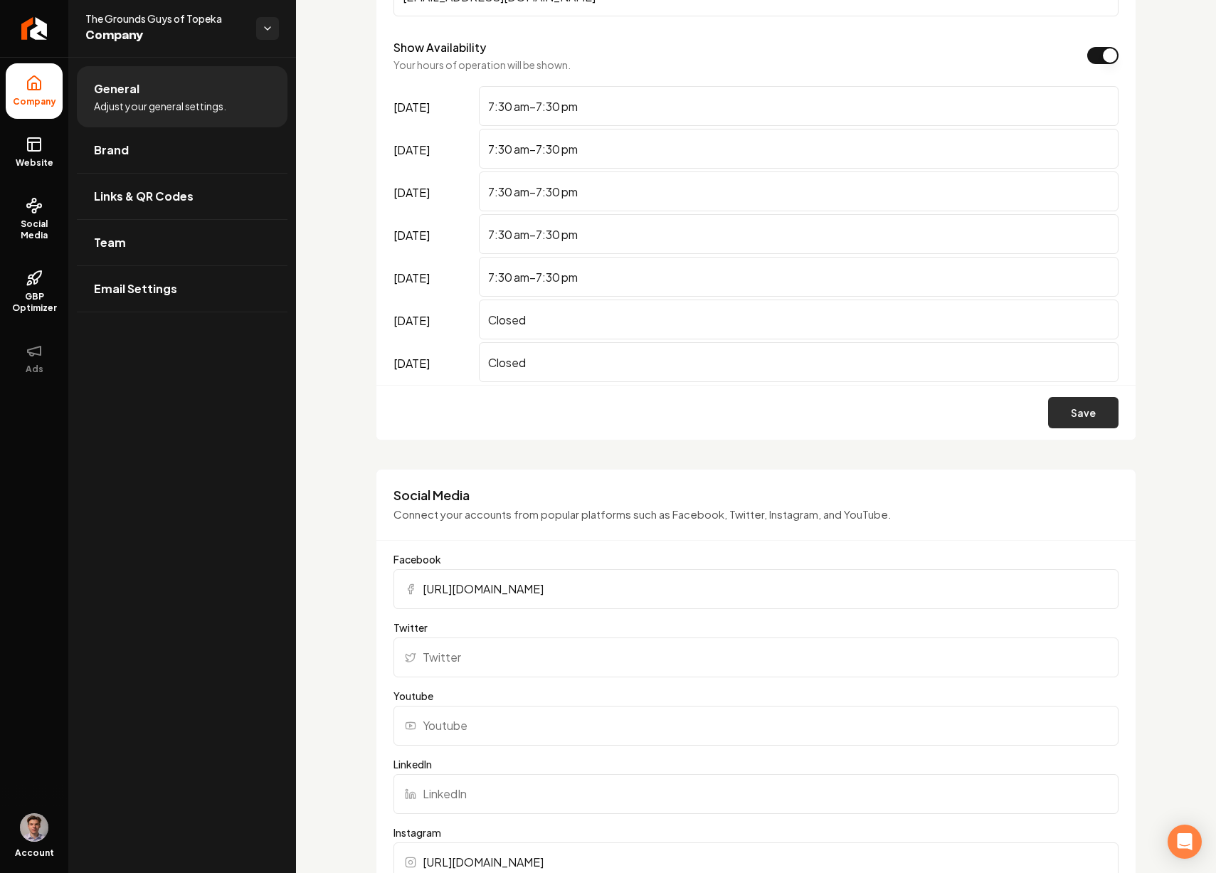
click at [1048, 416] on button "Save" at bounding box center [1083, 412] width 70 height 31
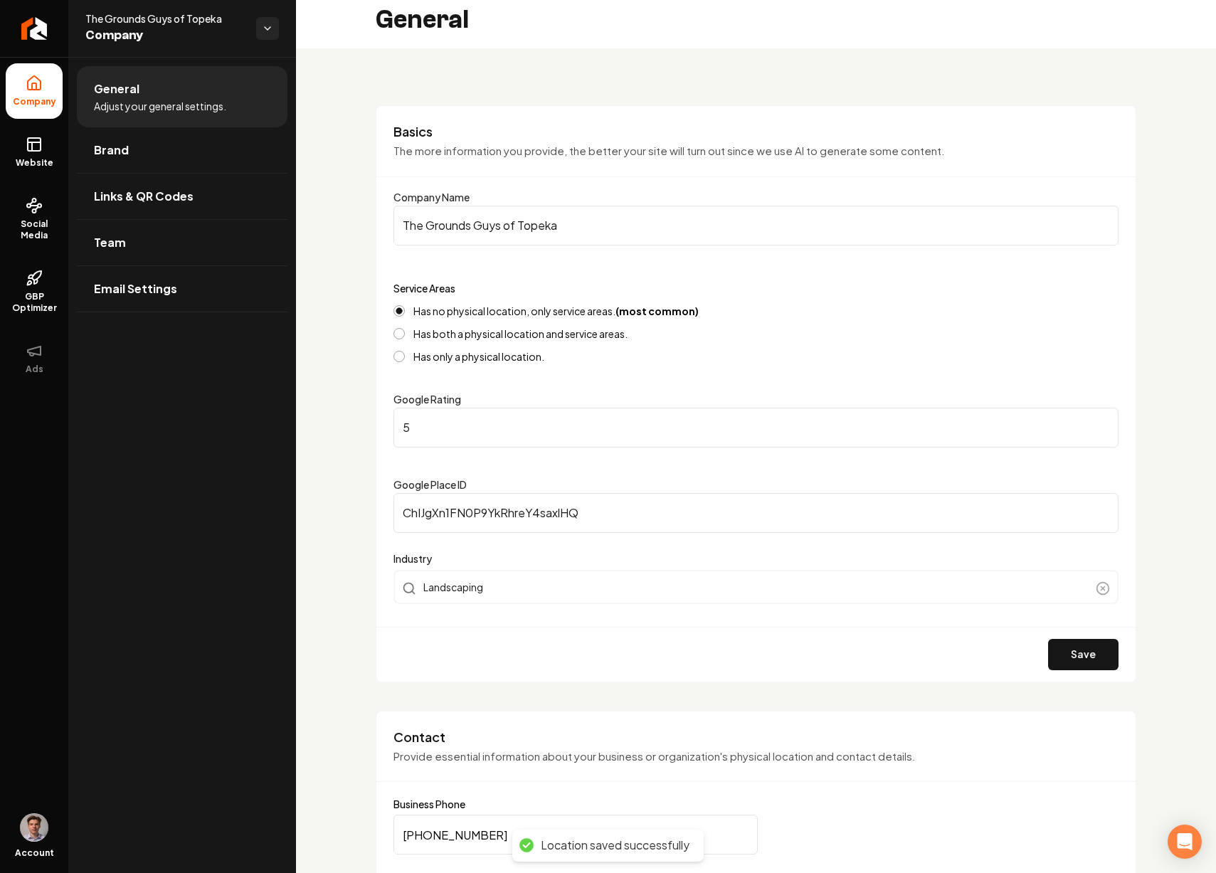
scroll to position [0, 0]
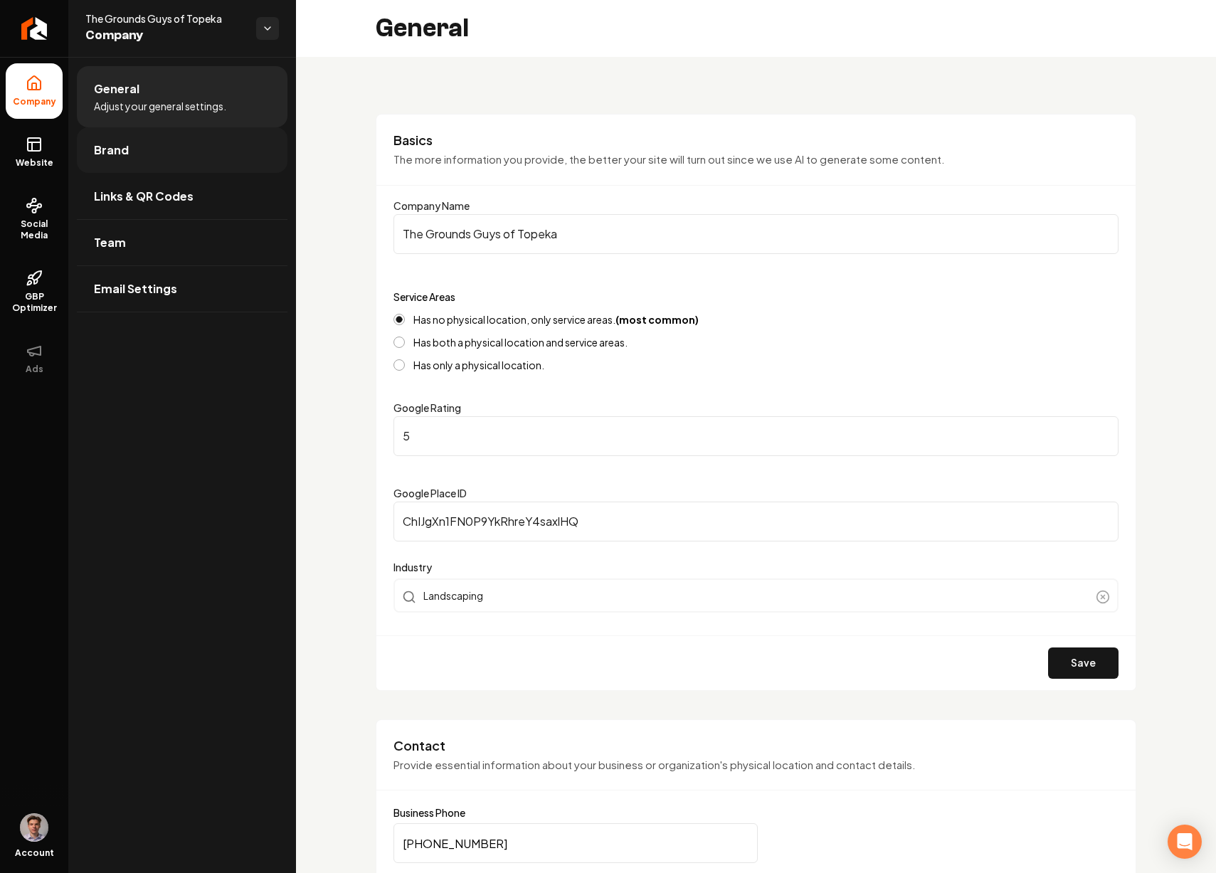
click at [179, 137] on link "Brand" at bounding box center [182, 150] width 211 height 46
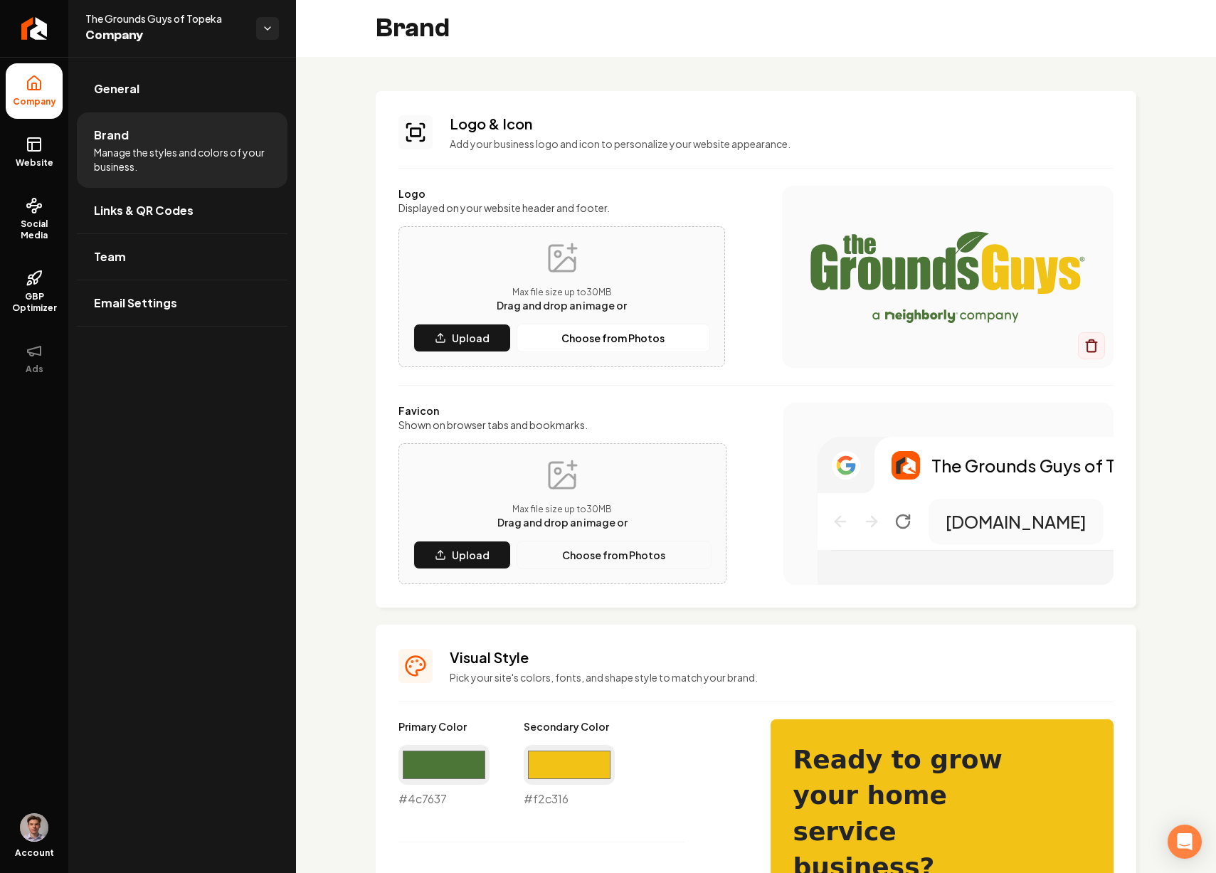
click at [612, 549] on p "Choose from Photos" at bounding box center [613, 555] width 103 height 14
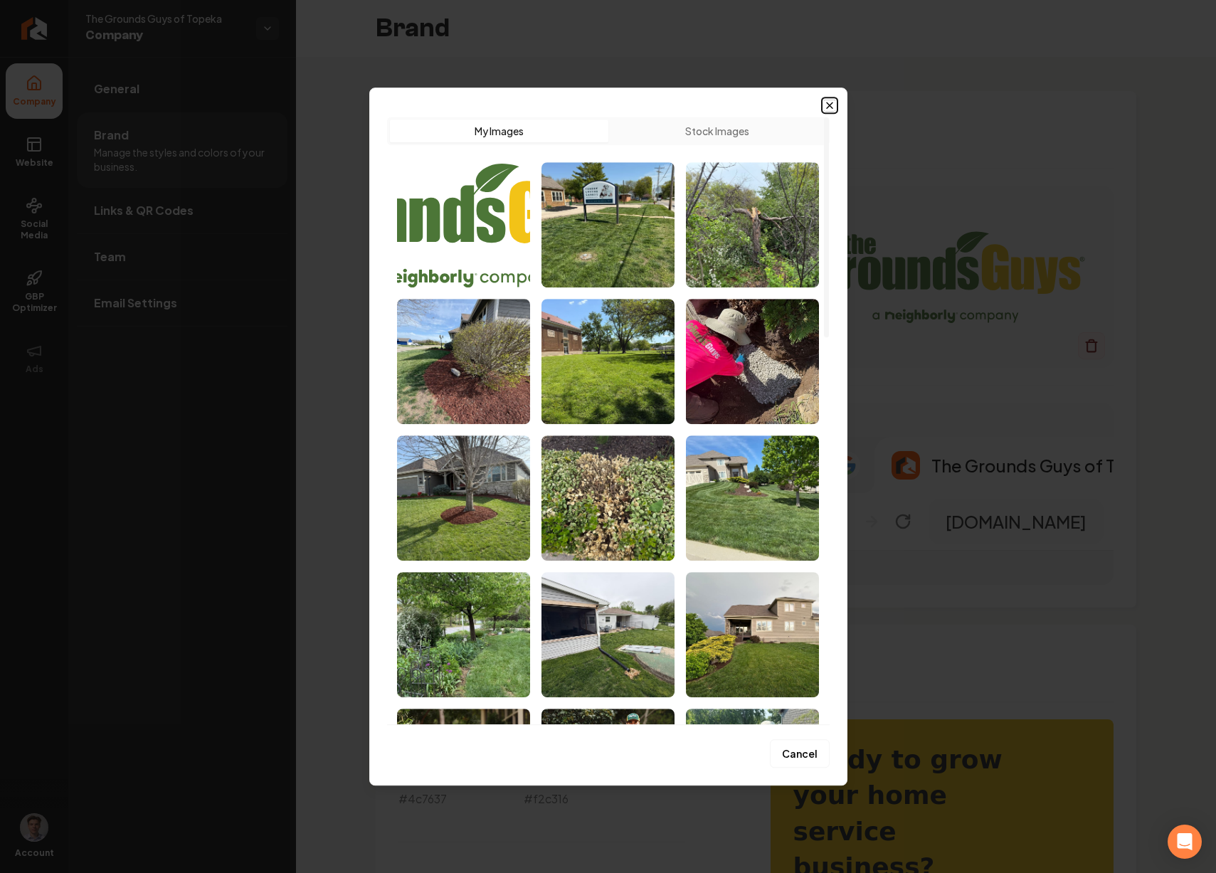
click at [827, 100] on icon "button" at bounding box center [829, 105] width 11 height 11
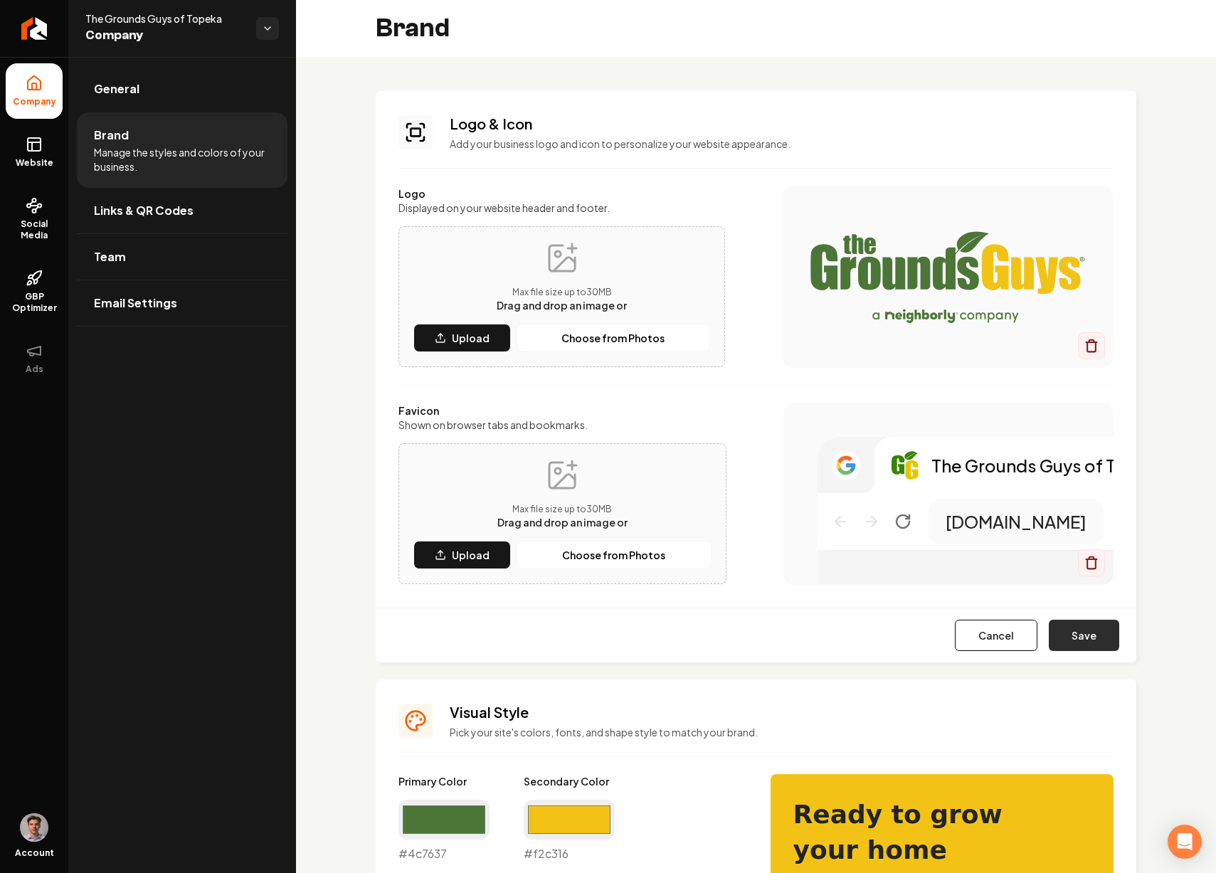
click at [1071, 628] on button "Save" at bounding box center [1084, 635] width 70 height 31
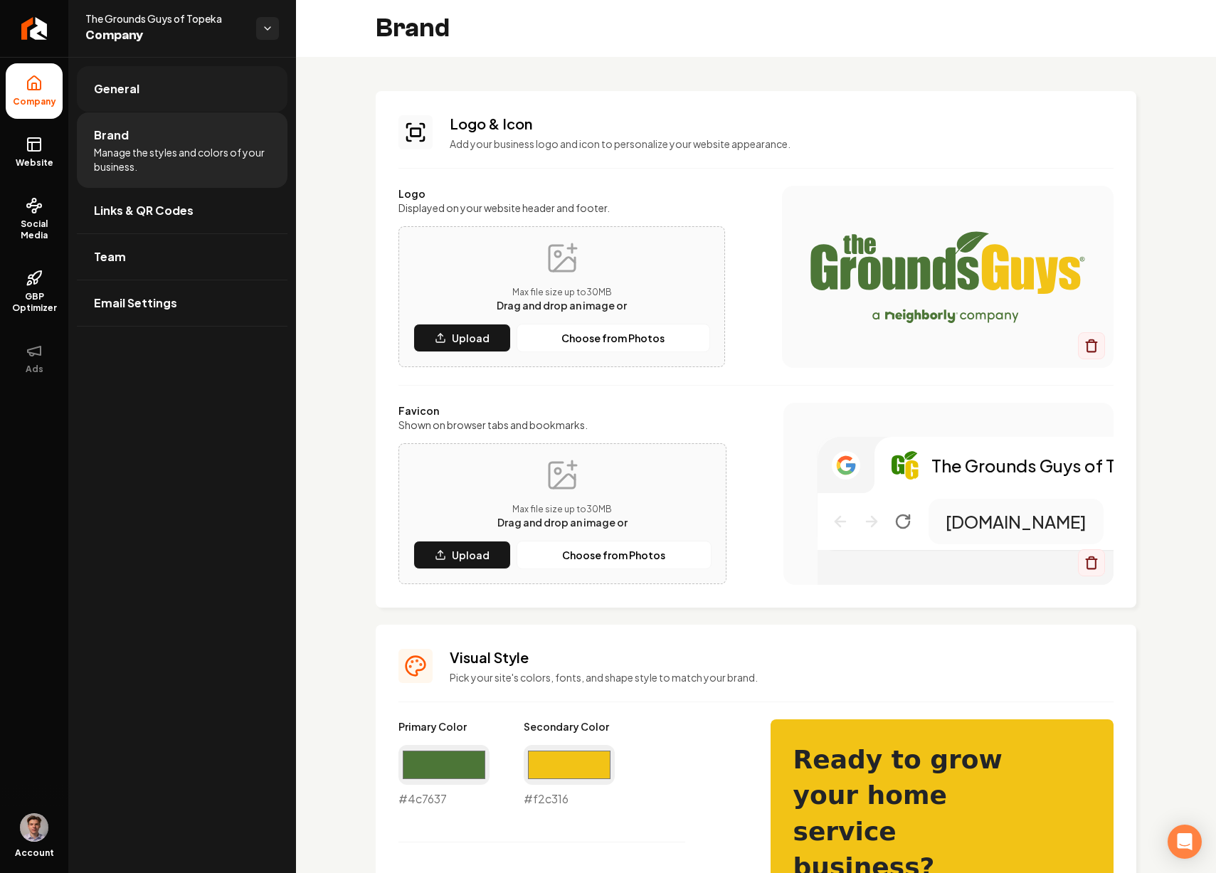
click at [188, 102] on link "General" at bounding box center [182, 89] width 211 height 46
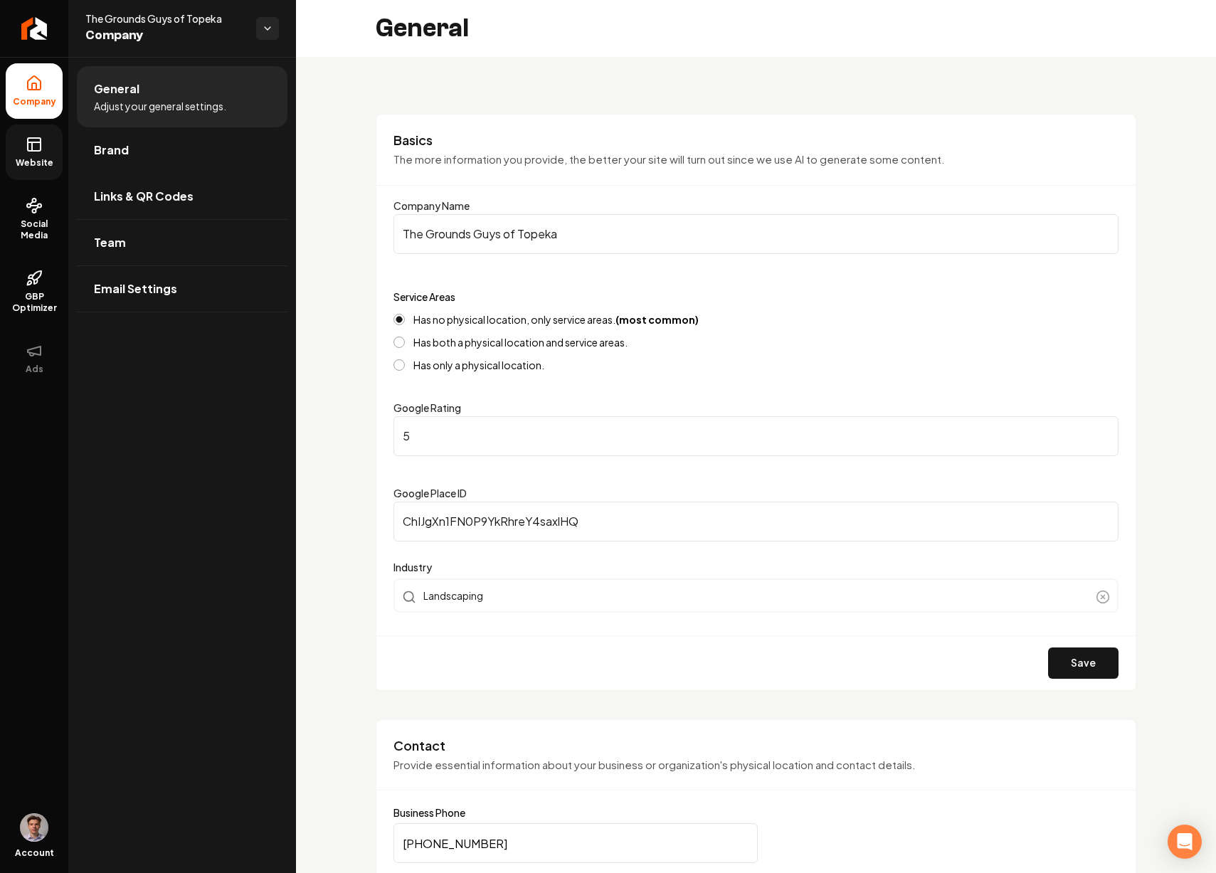
click at [44, 154] on link "Website" at bounding box center [34, 153] width 57 height 56
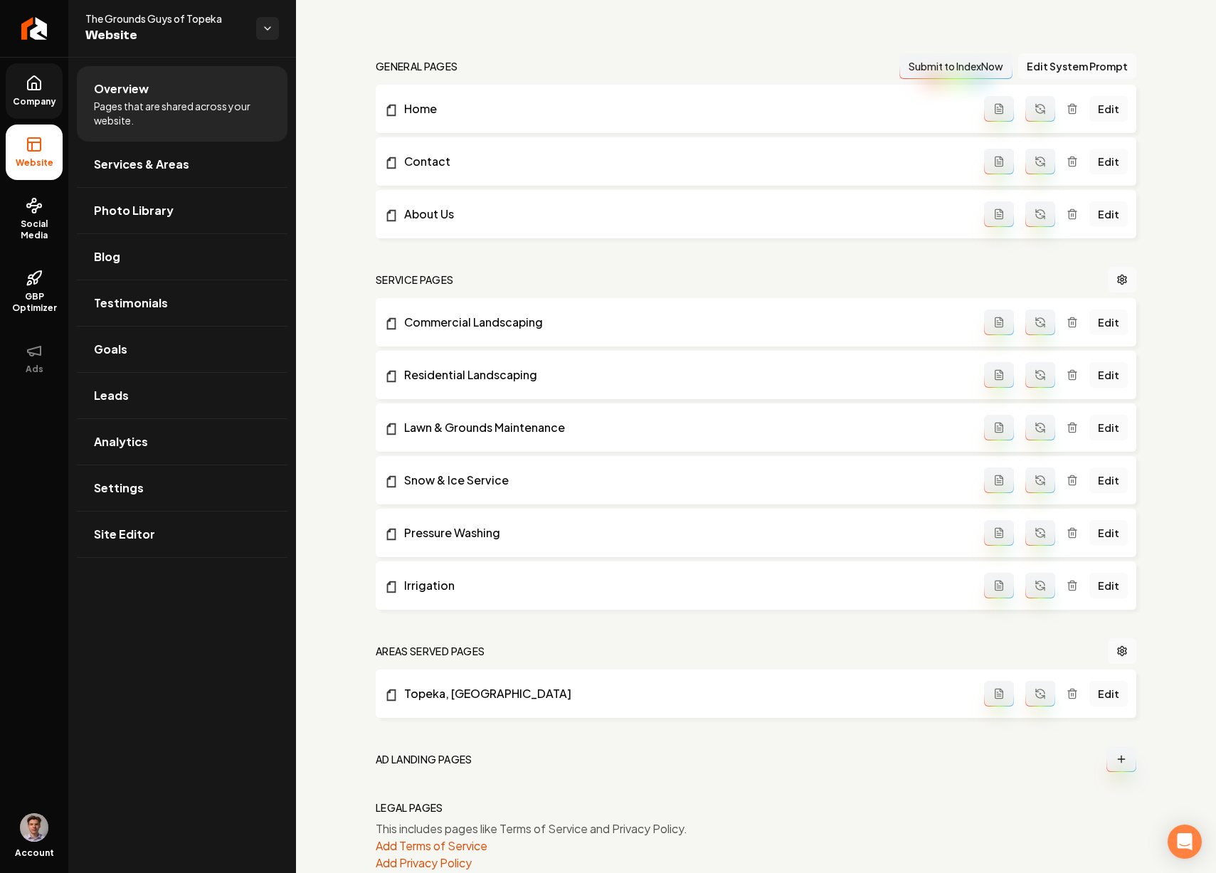
scroll to position [424, 0]
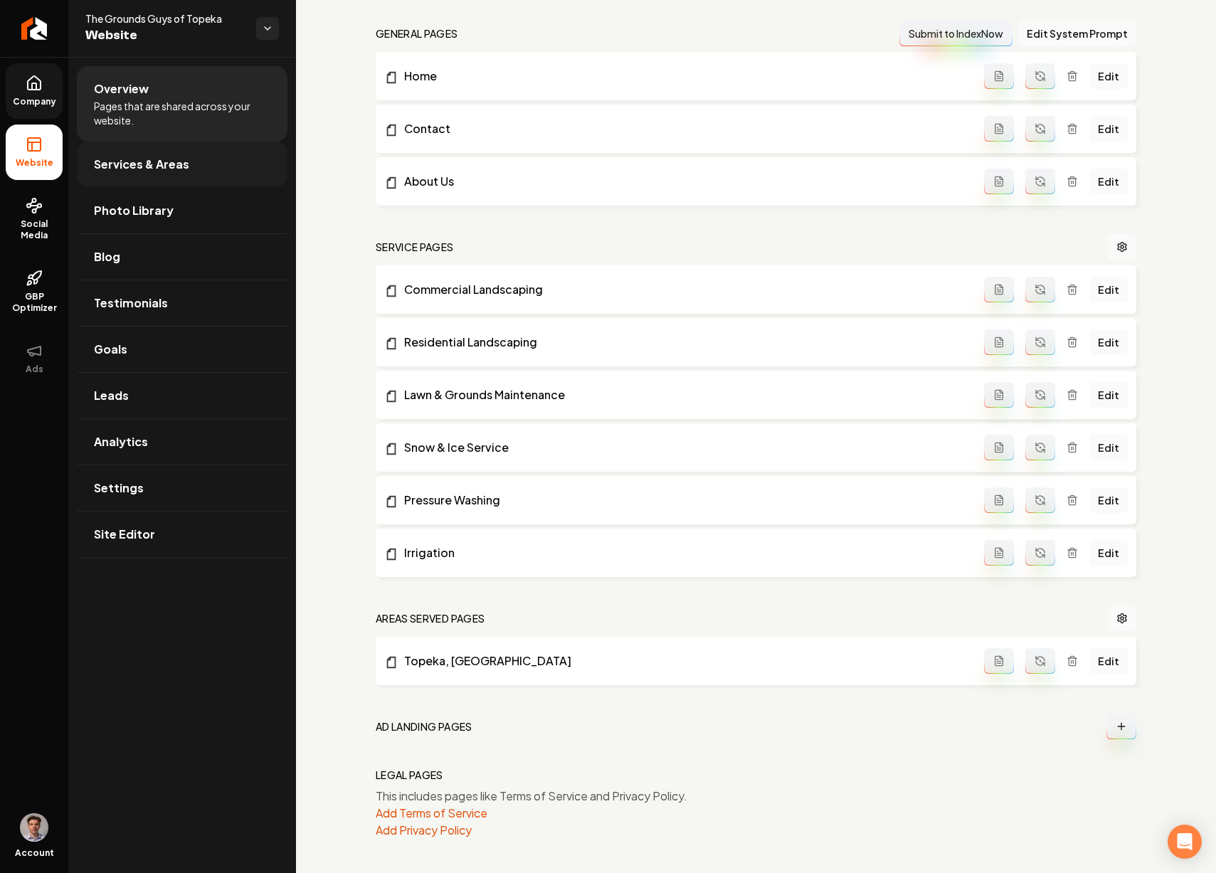
click at [194, 177] on link "Services & Areas" at bounding box center [182, 165] width 211 height 46
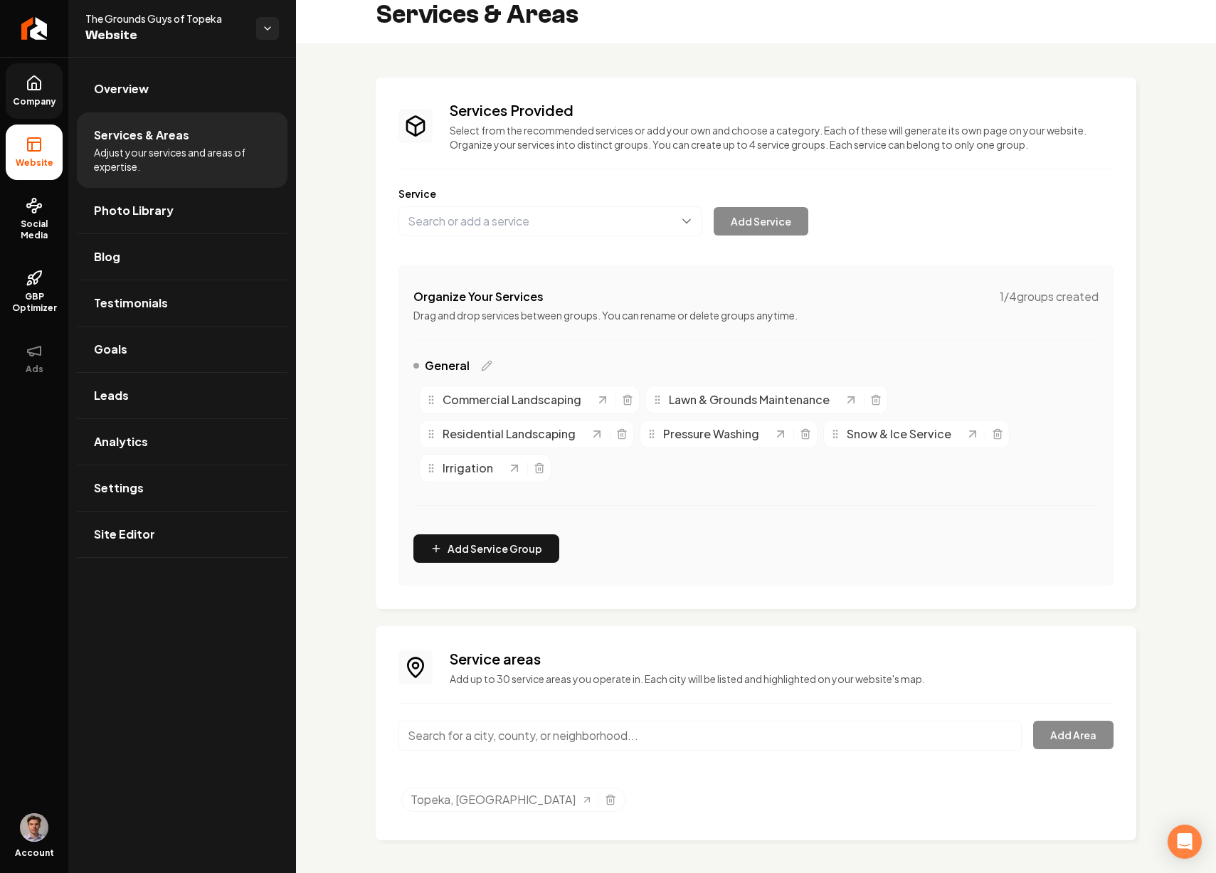
scroll to position [15, 0]
click at [515, 722] on input "Main content area" at bounding box center [711, 735] width 624 height 30
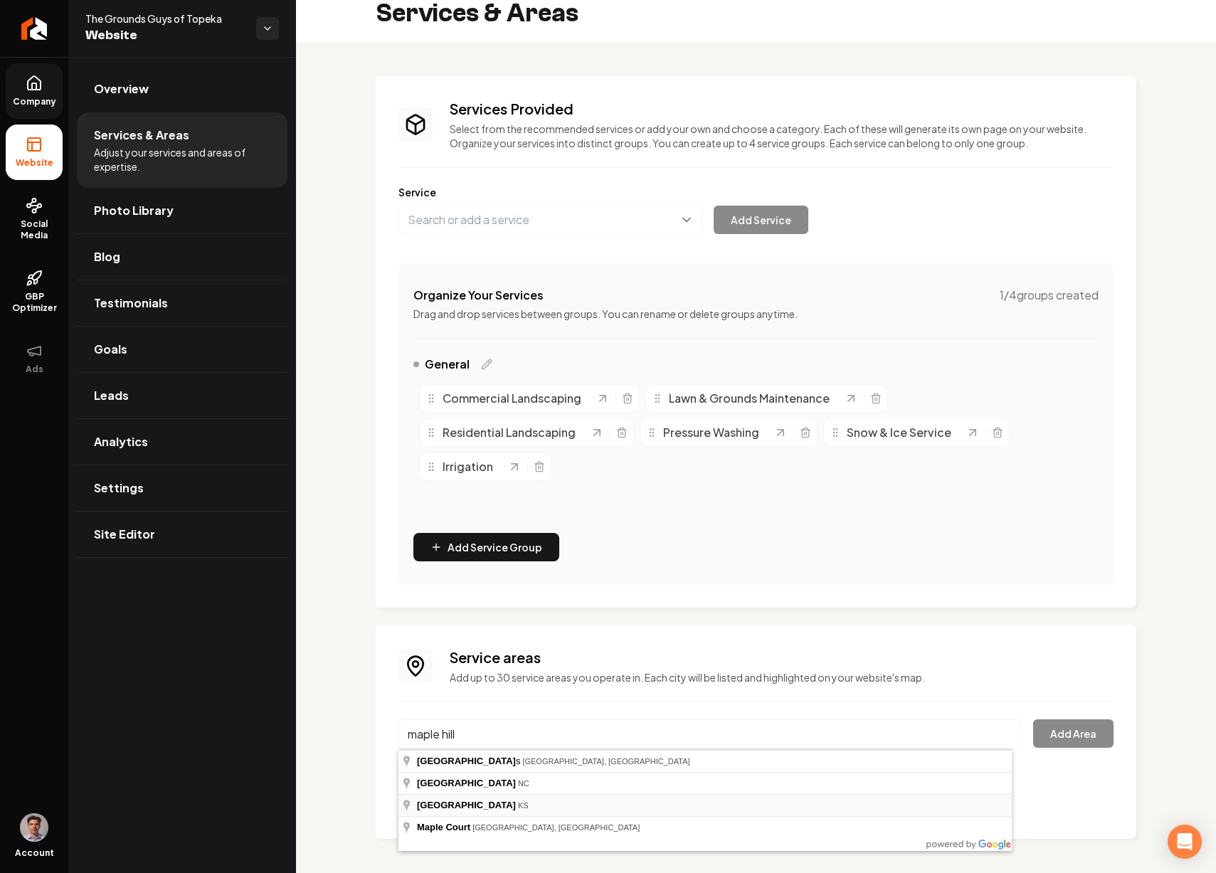
type input "Maple Hill, KS"
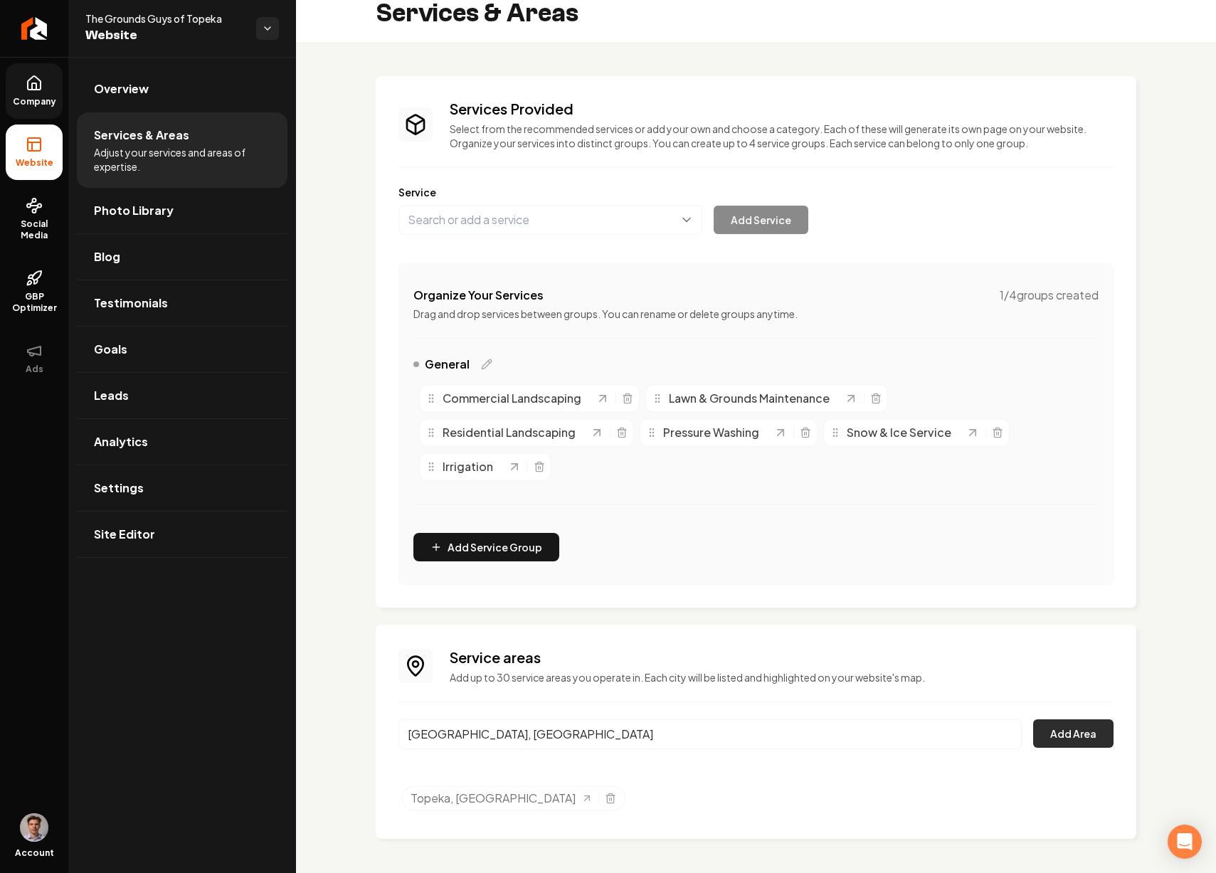
click at [1064, 732] on button "Add Area" at bounding box center [1073, 734] width 80 height 28
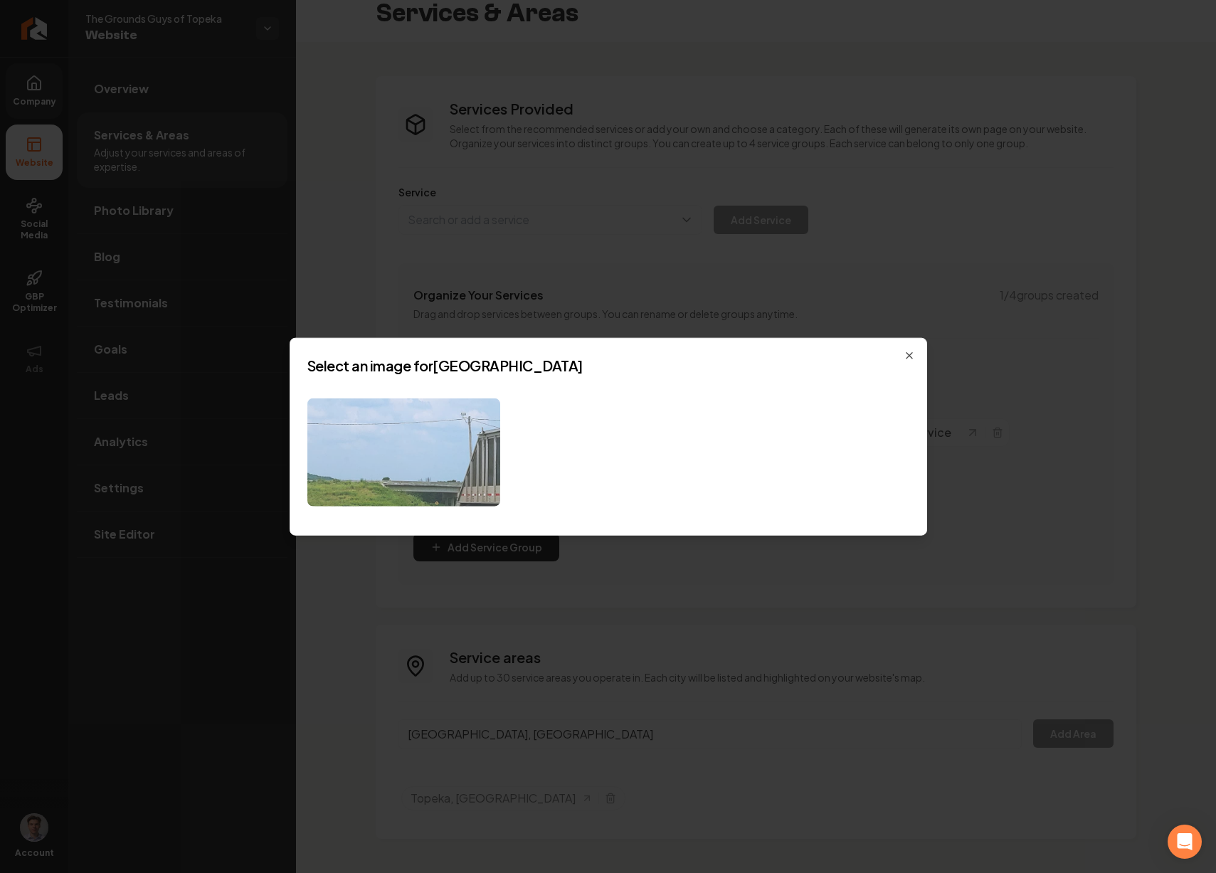
click at [478, 475] on img at bounding box center [403, 452] width 193 height 109
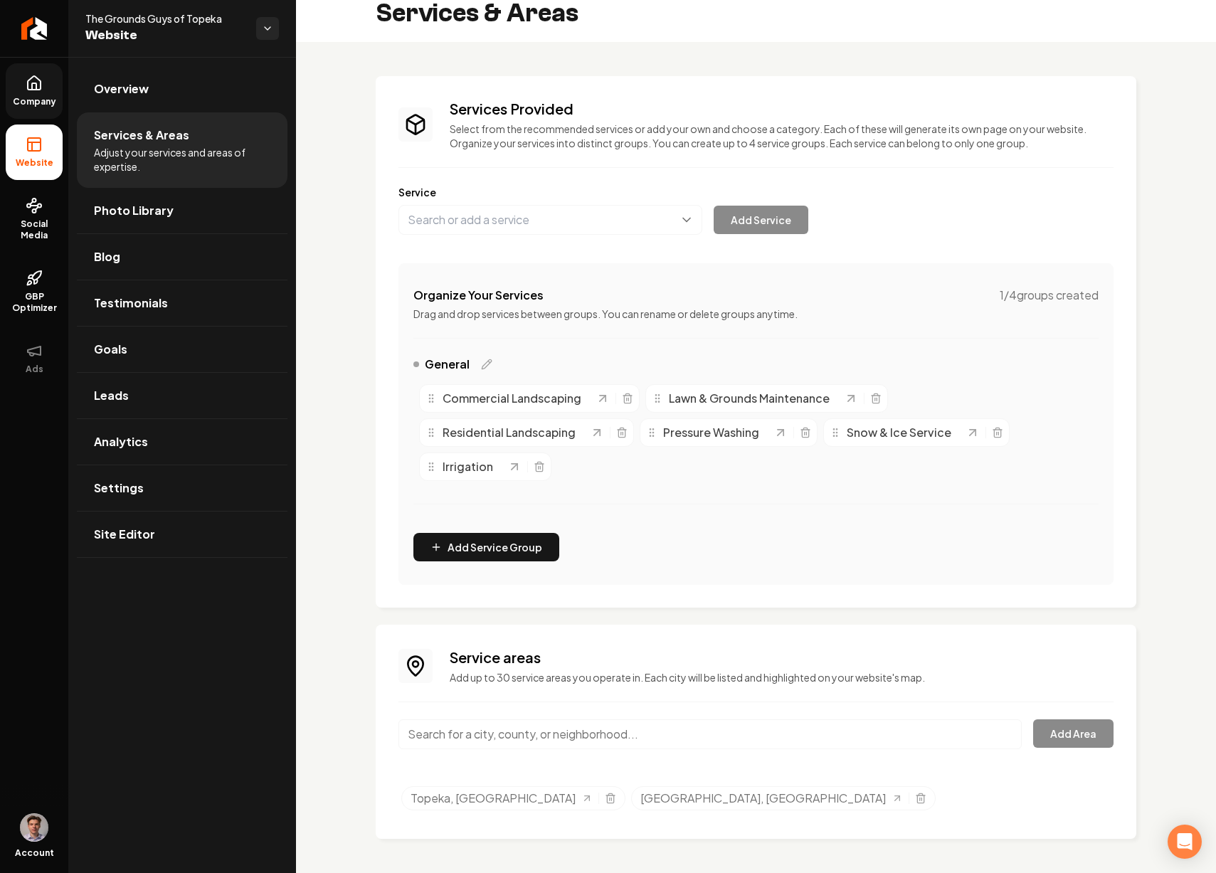
click at [646, 730] on input "Main content area" at bounding box center [711, 735] width 624 height 30
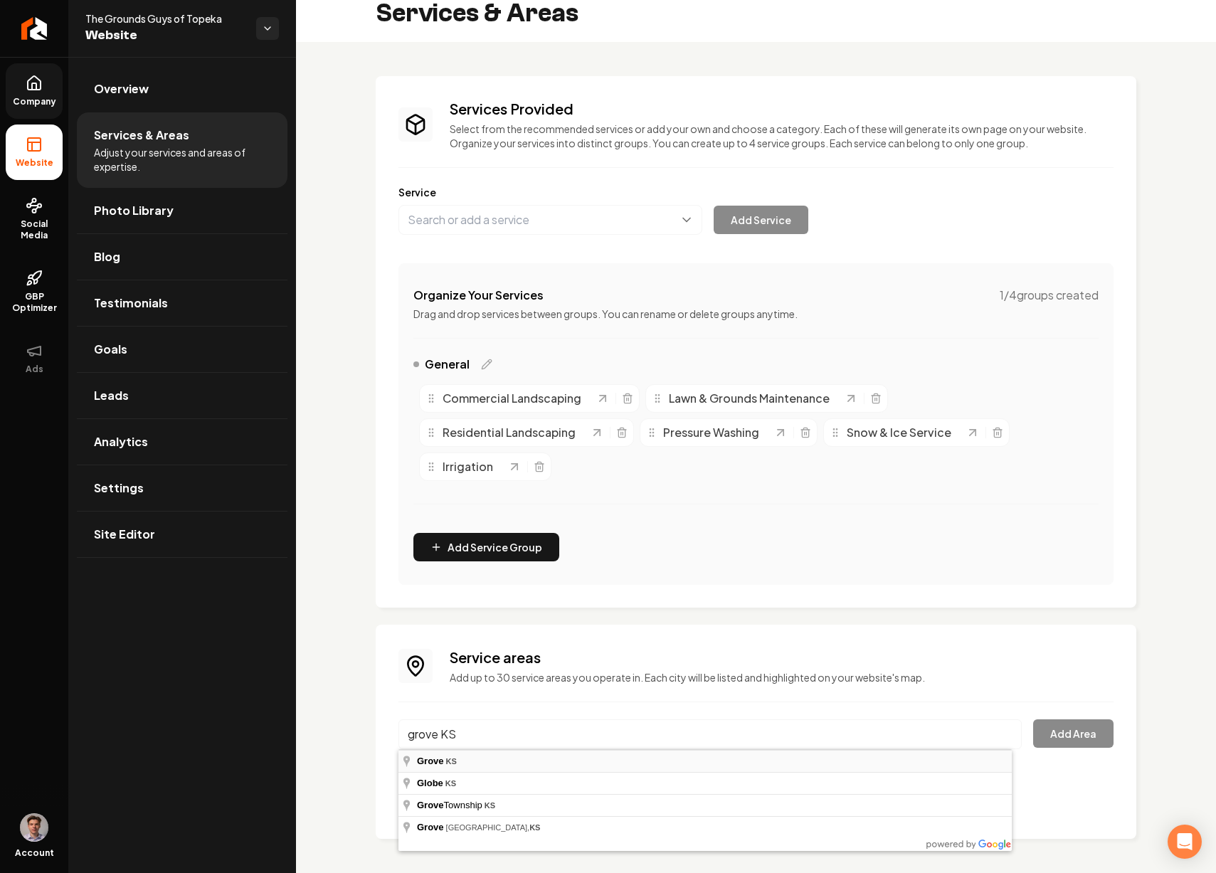
type input "Grove, KS"
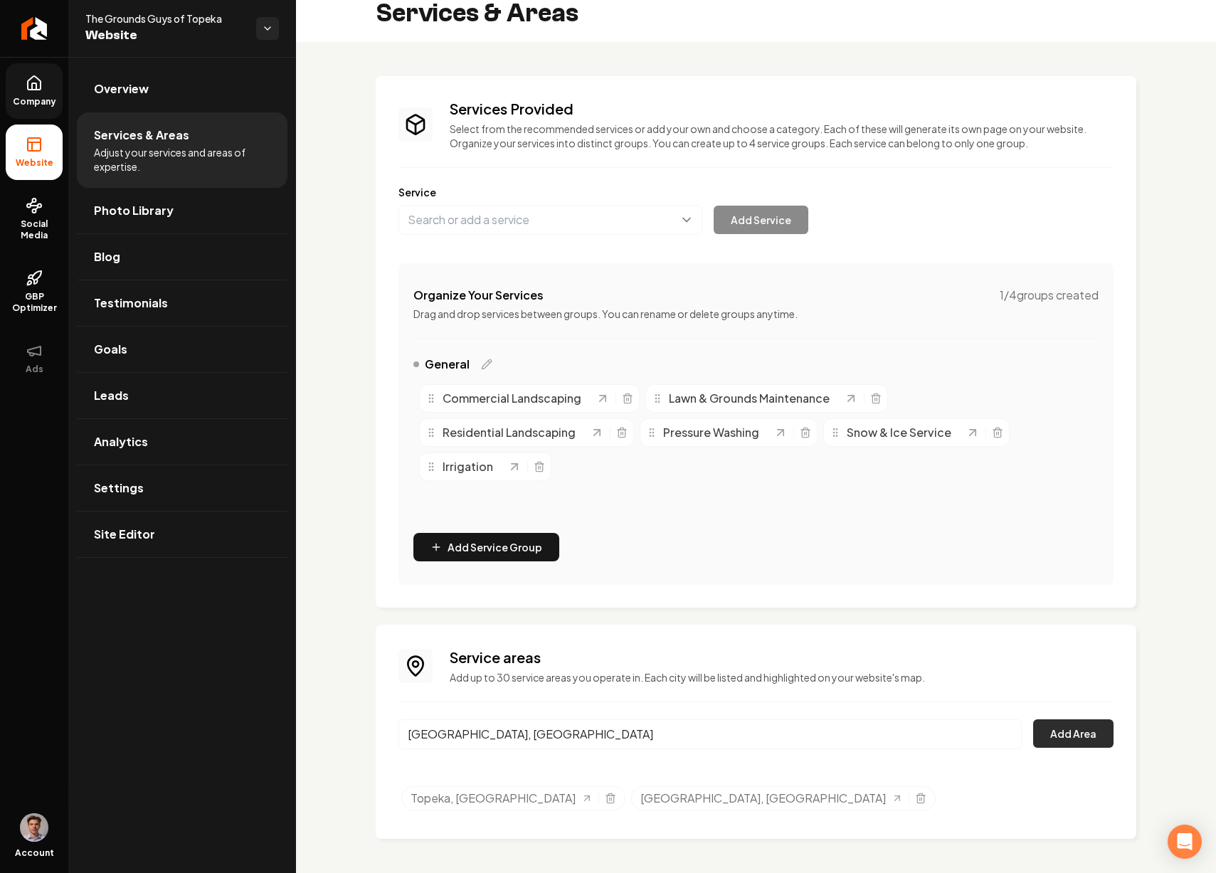
click at [1047, 736] on button "Add Area" at bounding box center [1073, 734] width 80 height 28
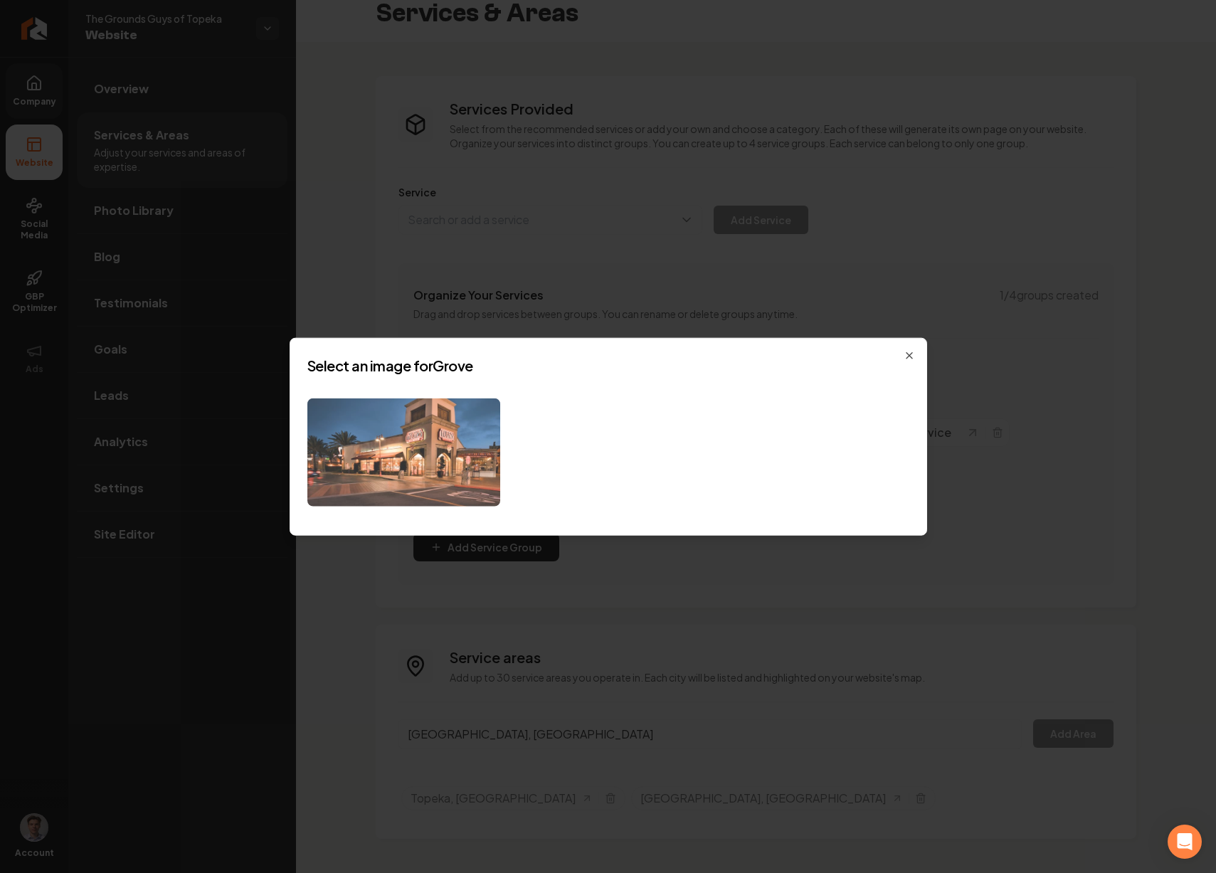
click at [451, 459] on img at bounding box center [403, 452] width 193 height 109
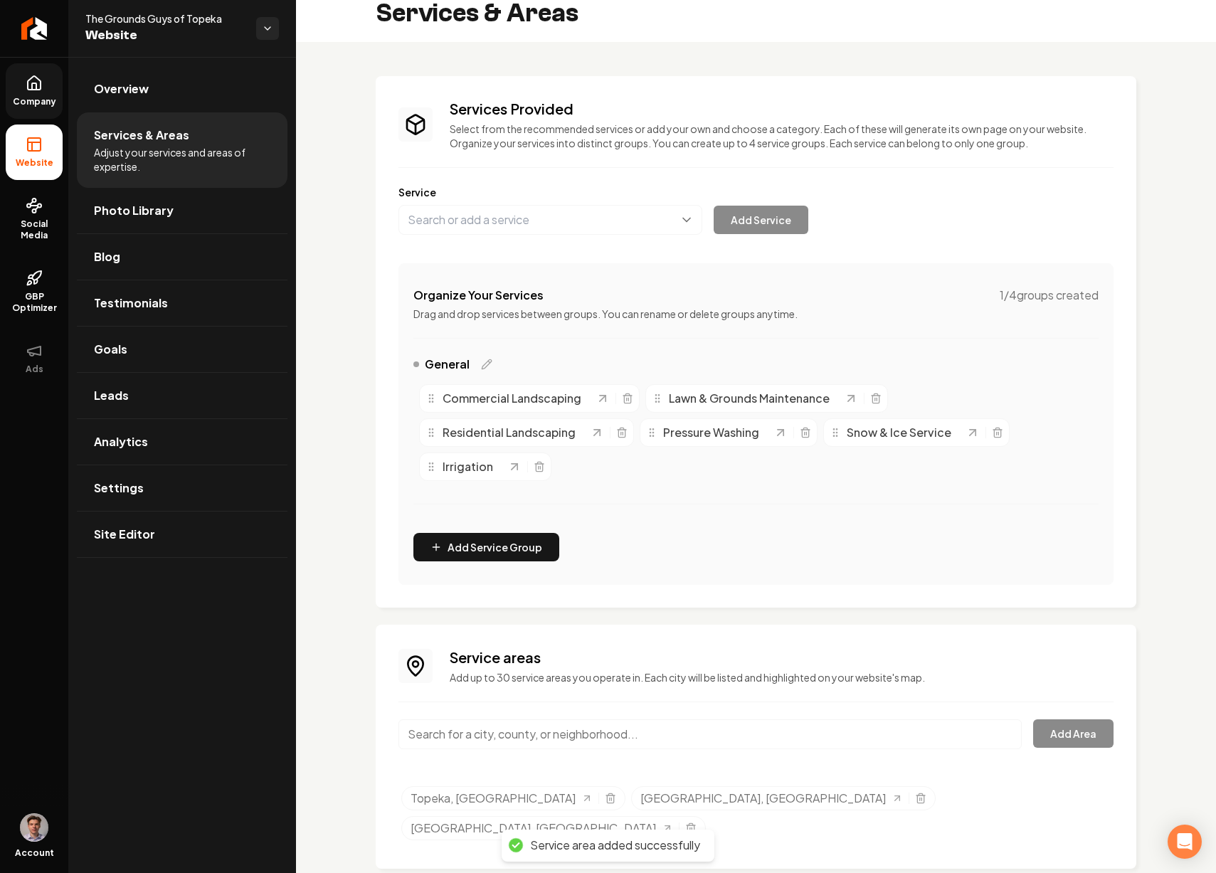
click at [528, 740] on input "Main content area" at bounding box center [711, 735] width 624 height 30
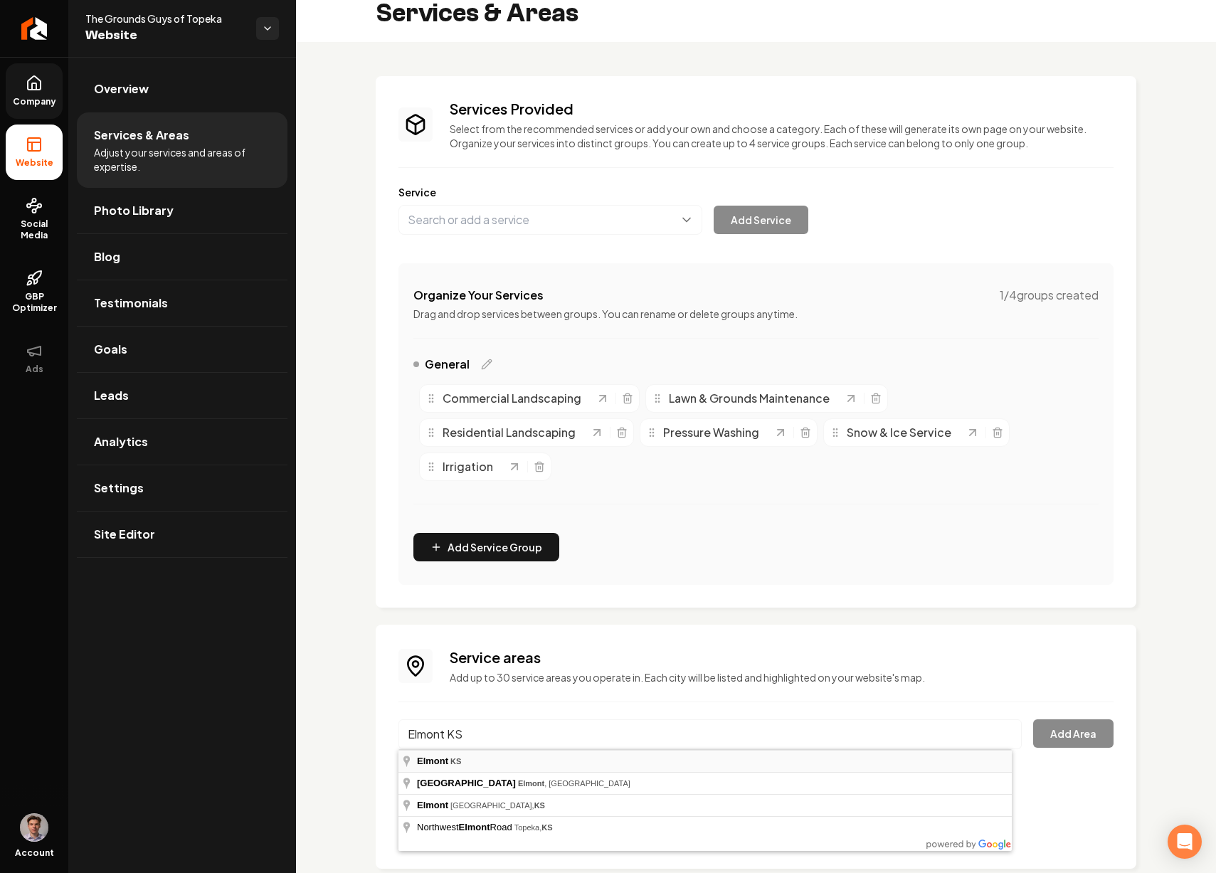
type input "Elmont, KS"
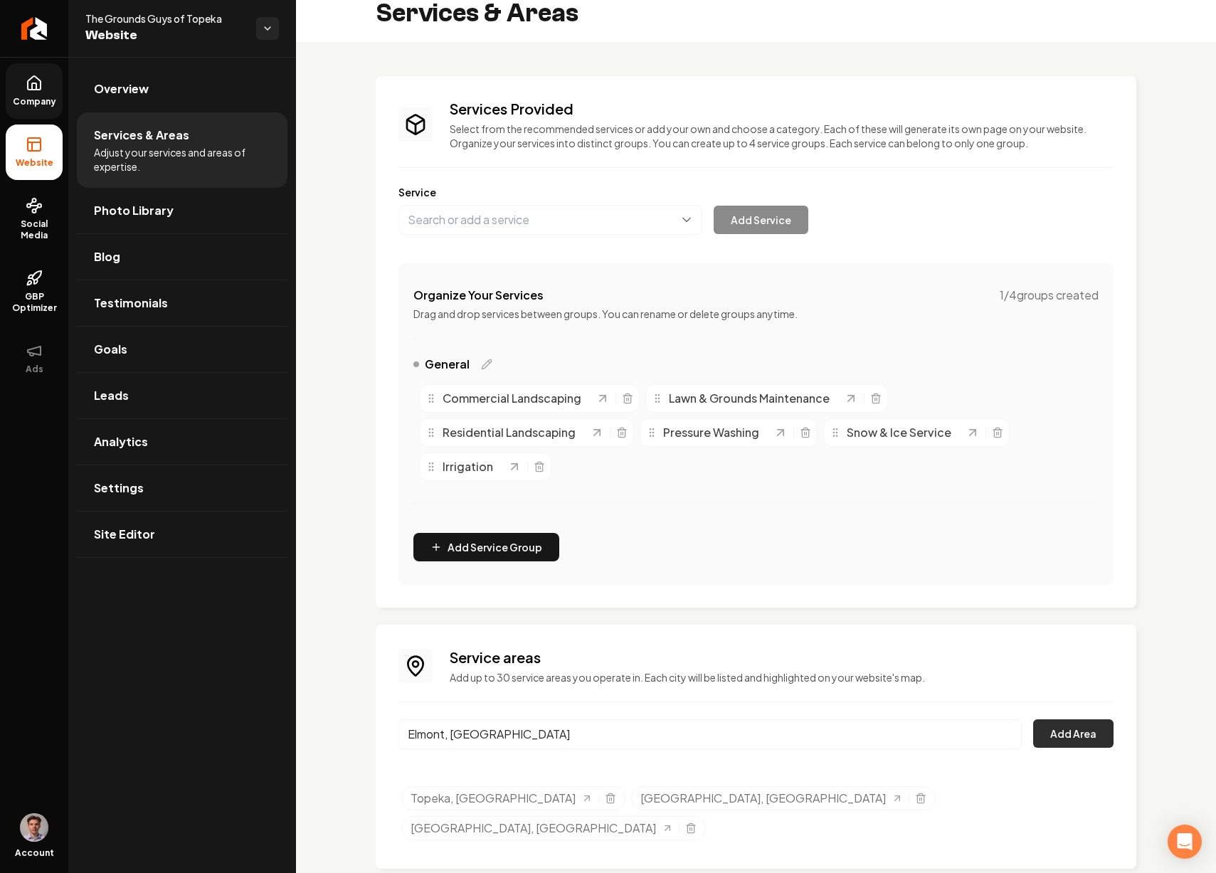
click at [1056, 739] on button "Add Area" at bounding box center [1073, 734] width 80 height 28
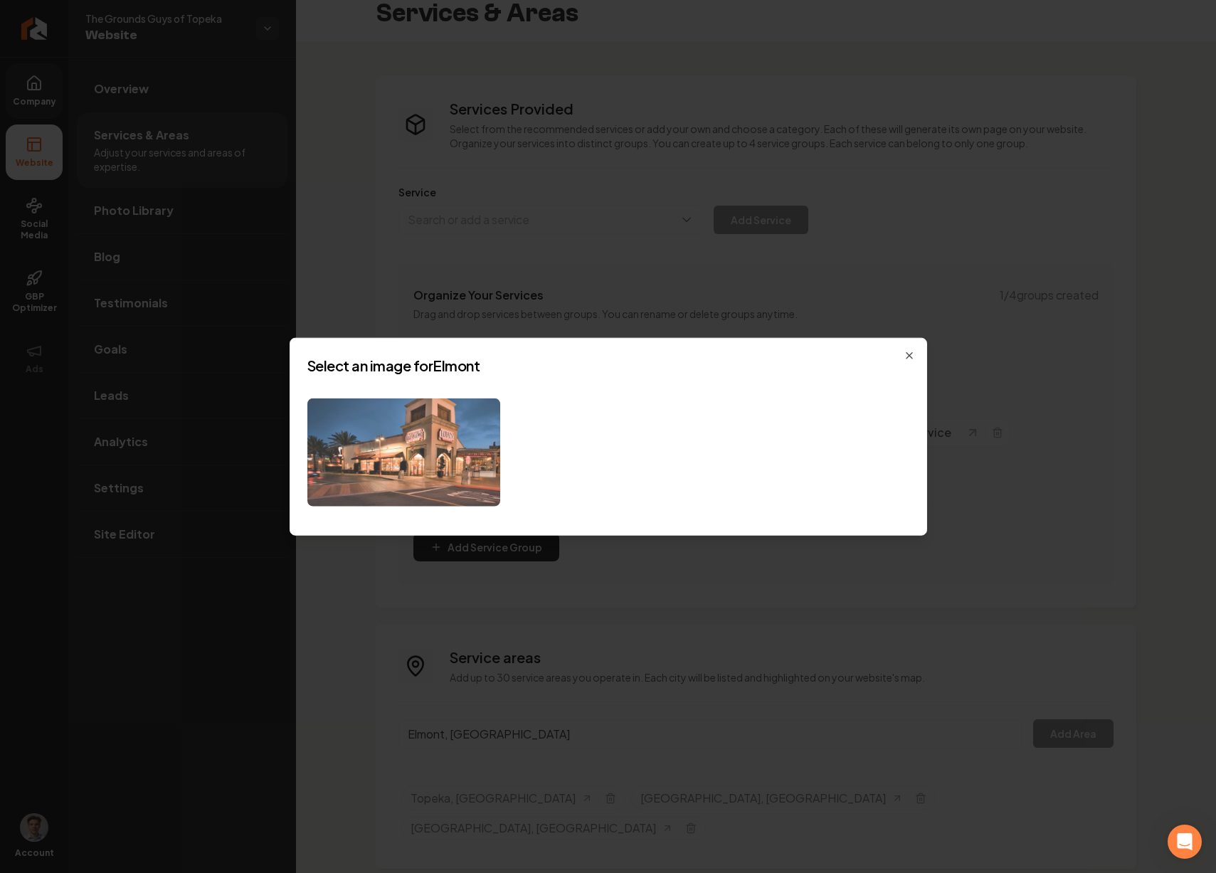
click at [439, 469] on img at bounding box center [403, 452] width 193 height 109
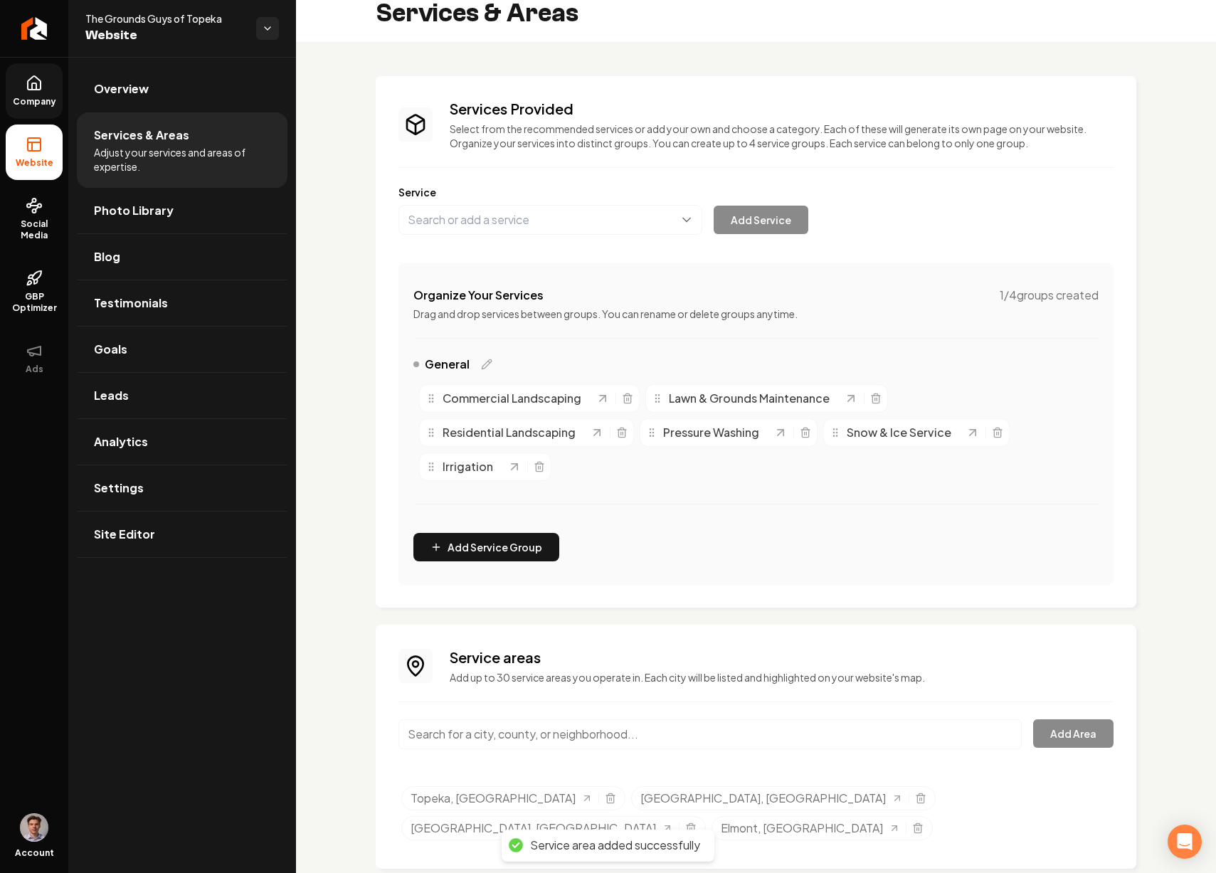
click at [523, 728] on input "Main content area" at bounding box center [711, 735] width 624 height 30
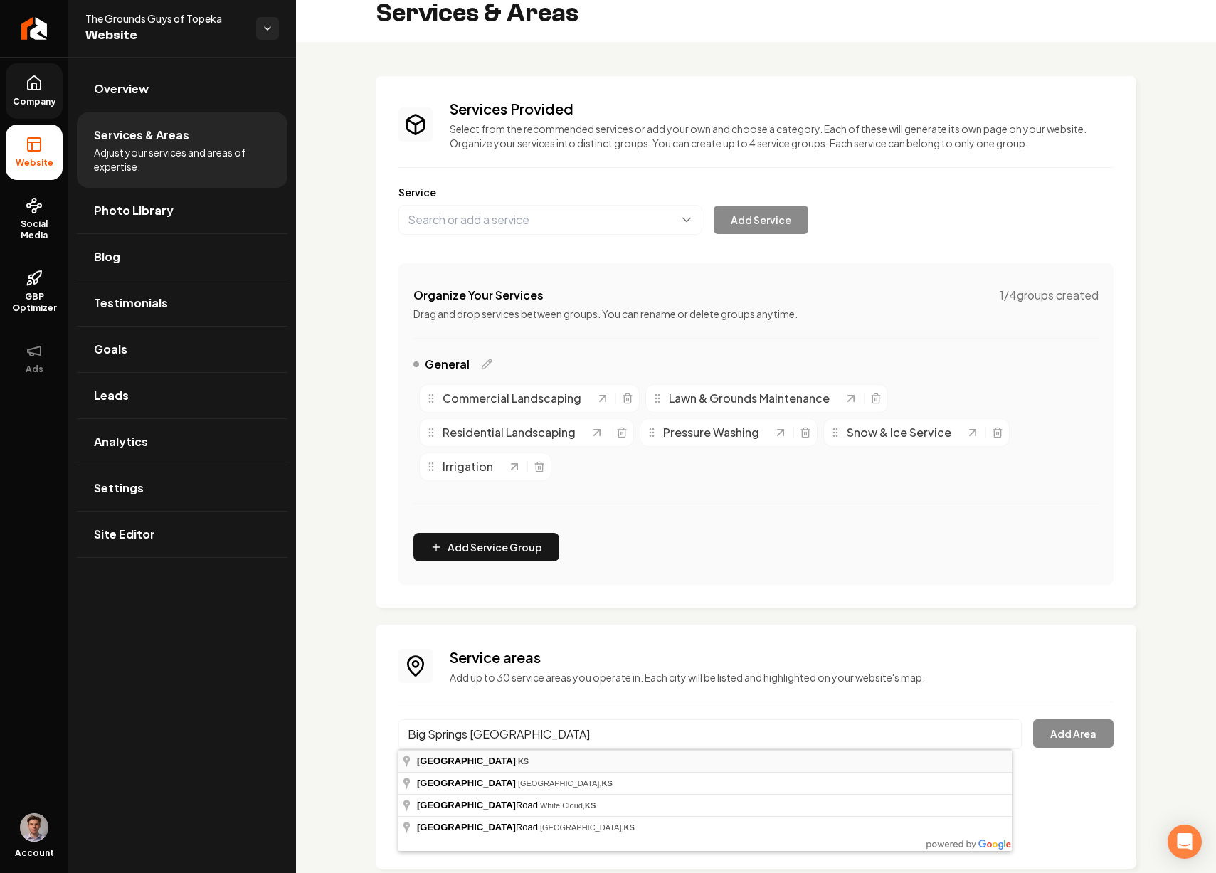
type input "Big Springs, KS"
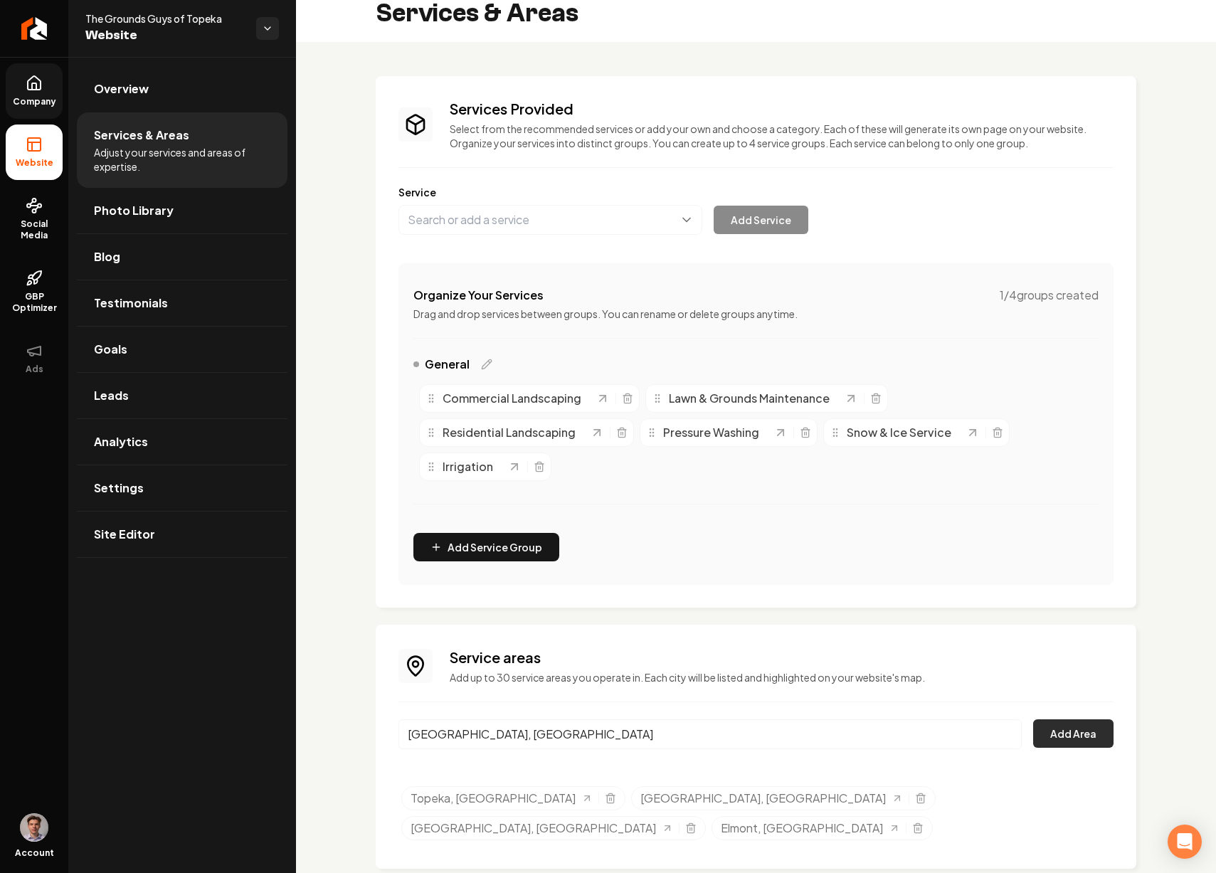
click at [1083, 727] on button "Add Area" at bounding box center [1073, 734] width 80 height 28
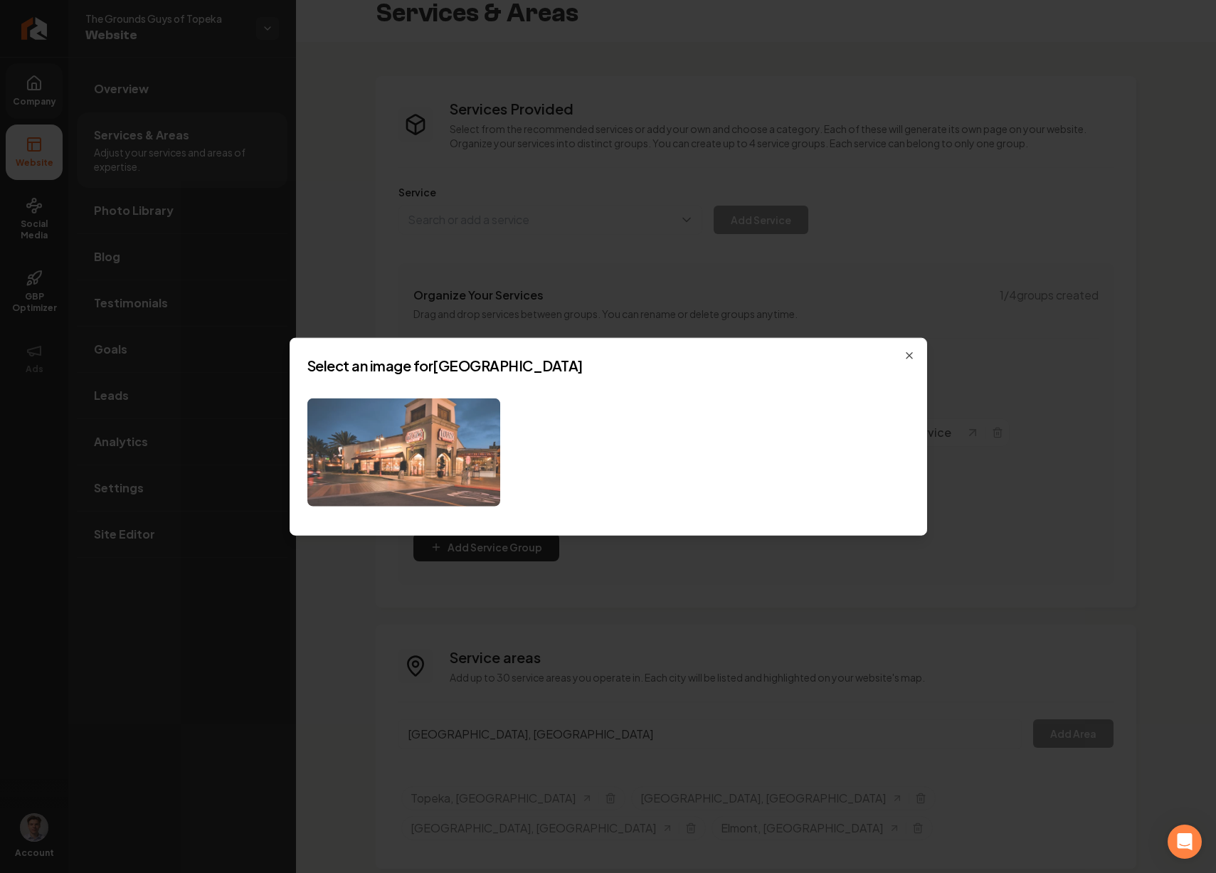
click at [441, 493] on img at bounding box center [403, 452] width 193 height 109
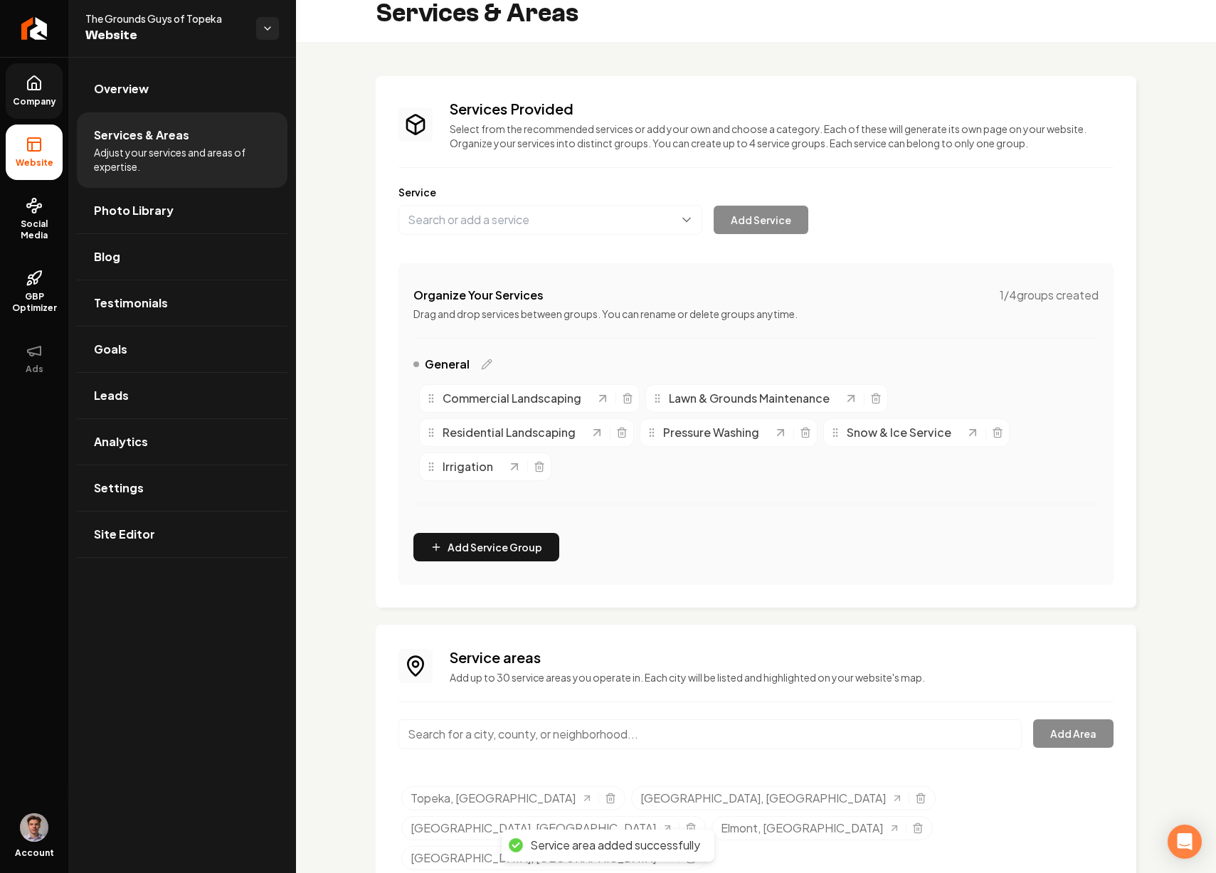
click at [525, 729] on input "Main content area" at bounding box center [711, 735] width 624 height 30
type input "Stull, KS"
click at [1079, 741] on button "Add Area" at bounding box center [1073, 734] width 80 height 28
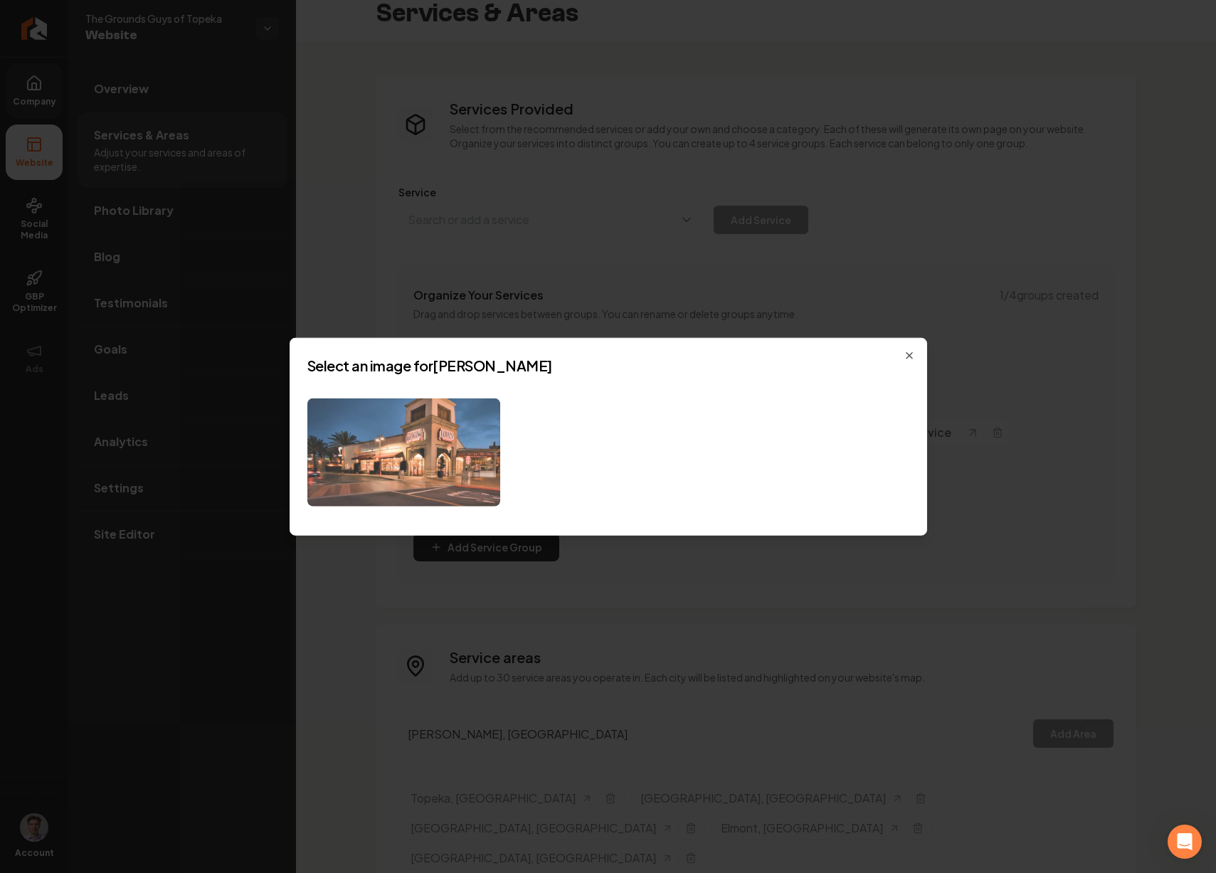
click at [478, 456] on img at bounding box center [403, 452] width 193 height 109
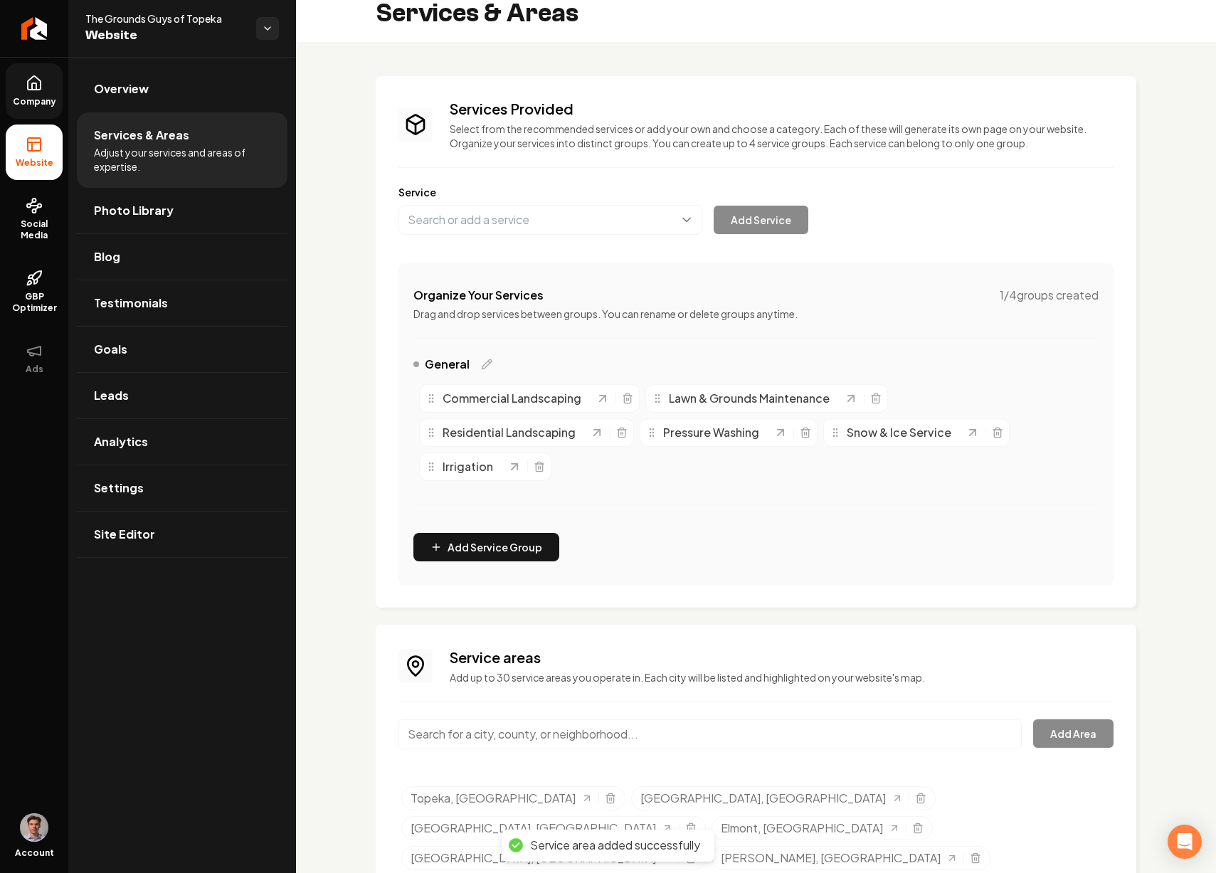
click at [480, 731] on input "Main content area" at bounding box center [711, 735] width 624 height 30
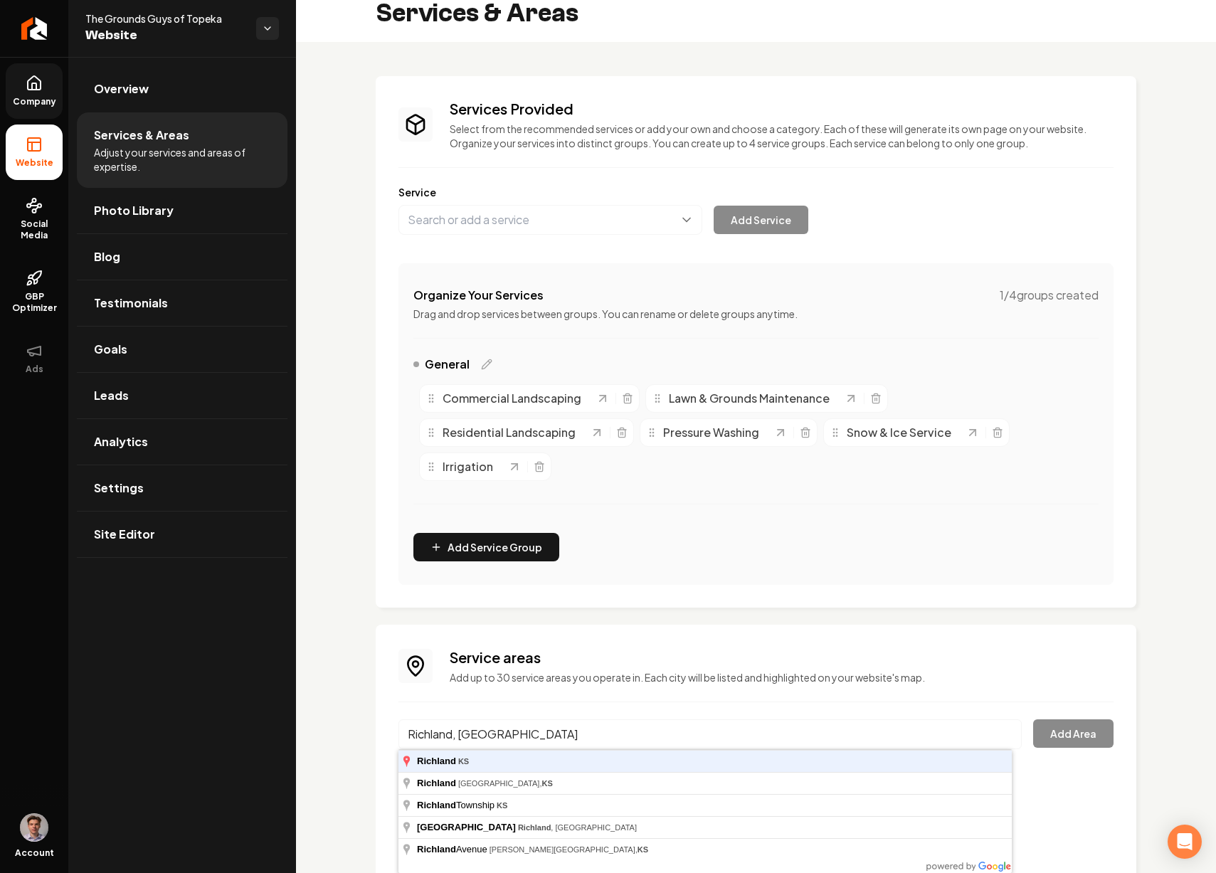
type input "Richland, KS"
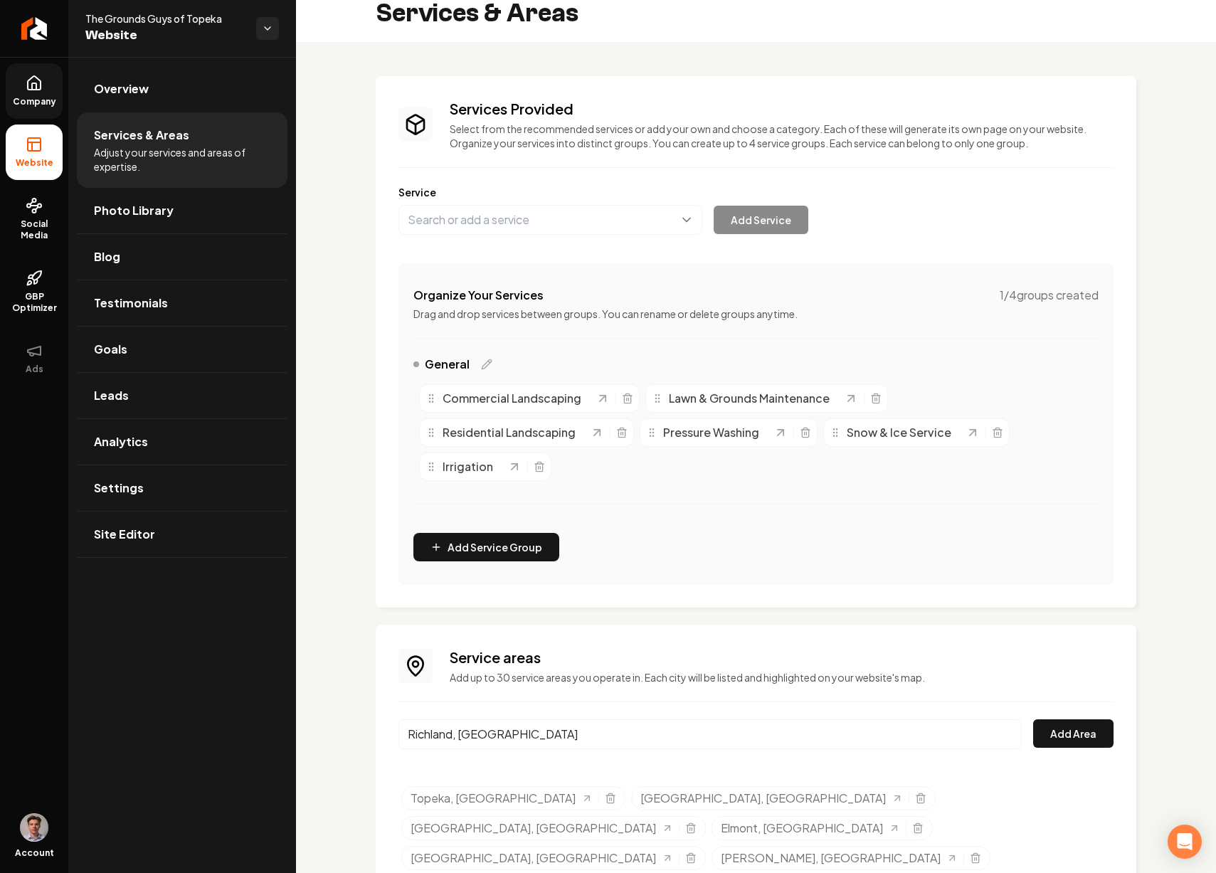
click at [1033, 720] on button "Add Area" at bounding box center [1073, 734] width 80 height 28
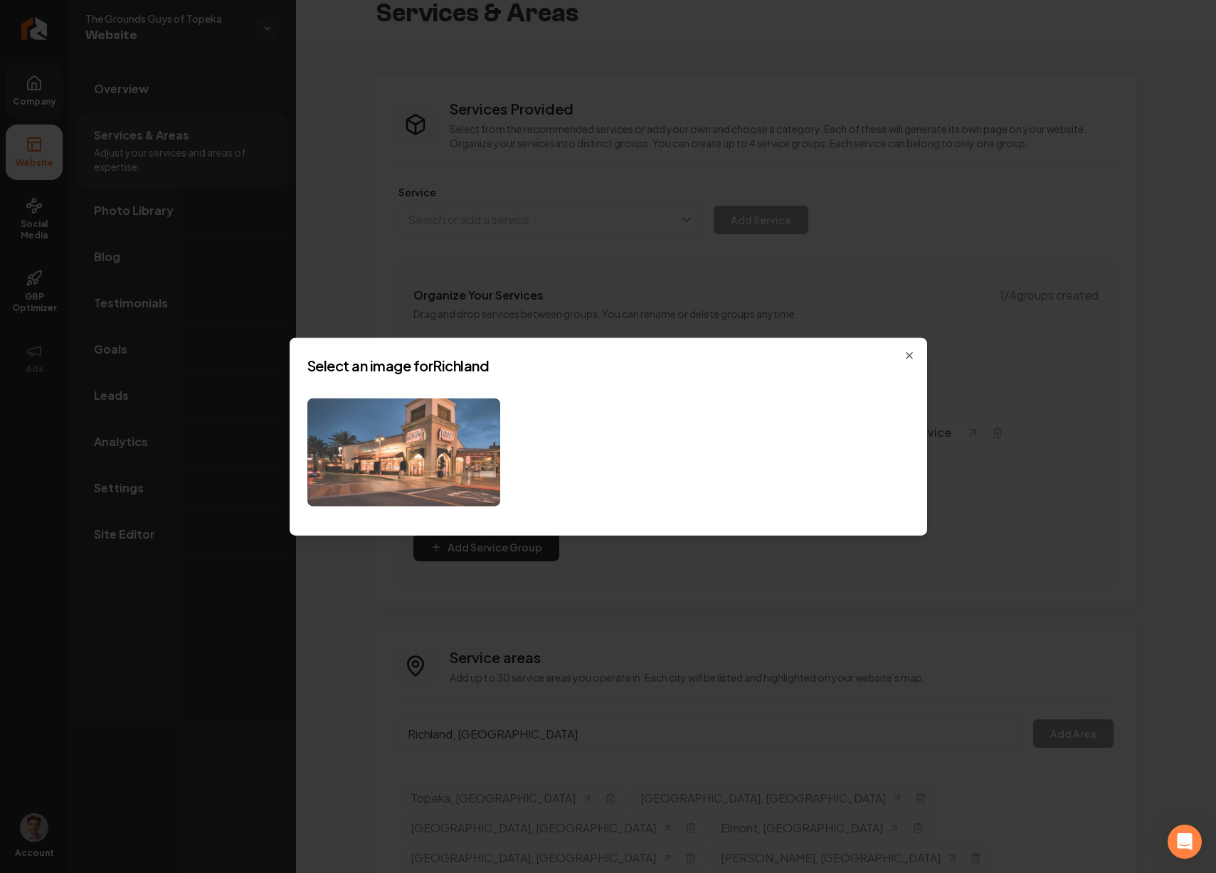
click at [393, 443] on img at bounding box center [403, 452] width 193 height 109
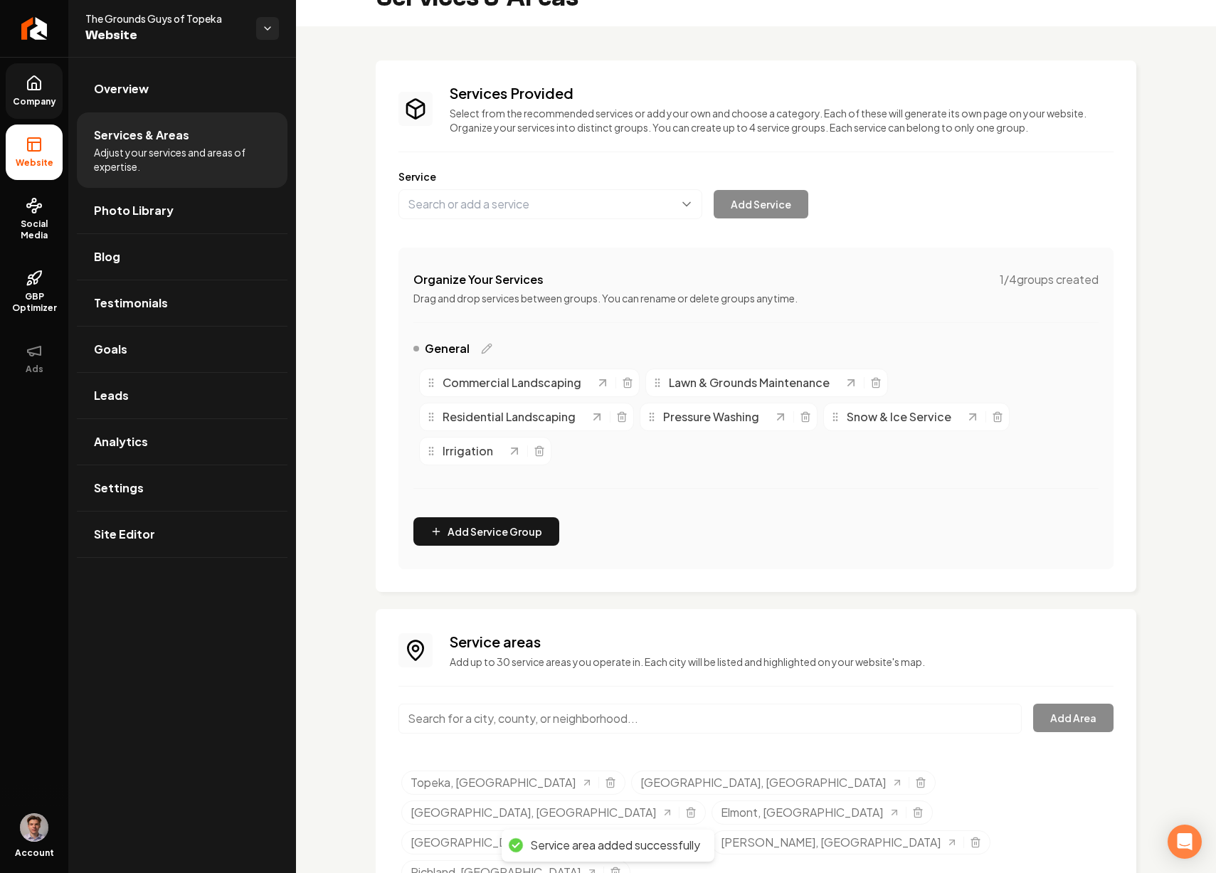
scroll to position [45, 0]
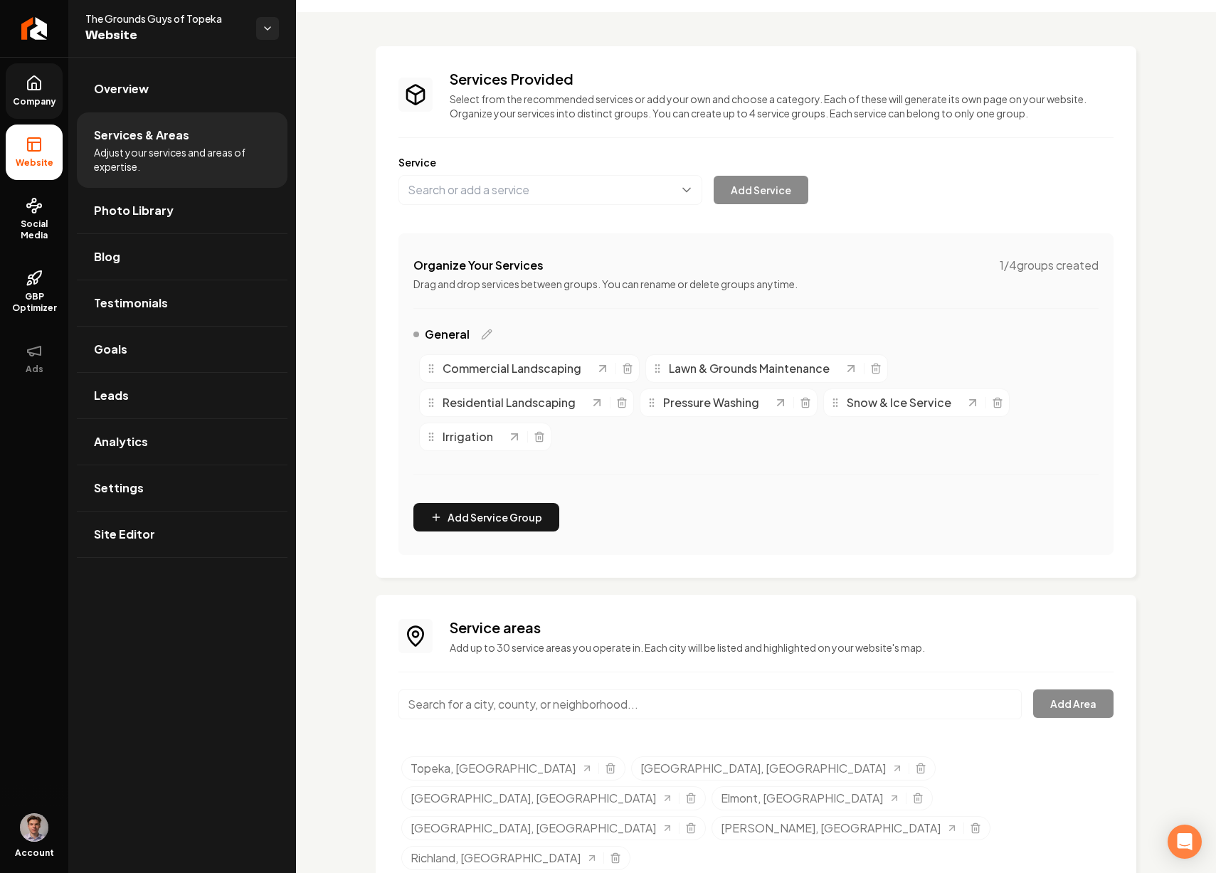
click at [582, 696] on input "Main content area" at bounding box center [711, 705] width 624 height 30
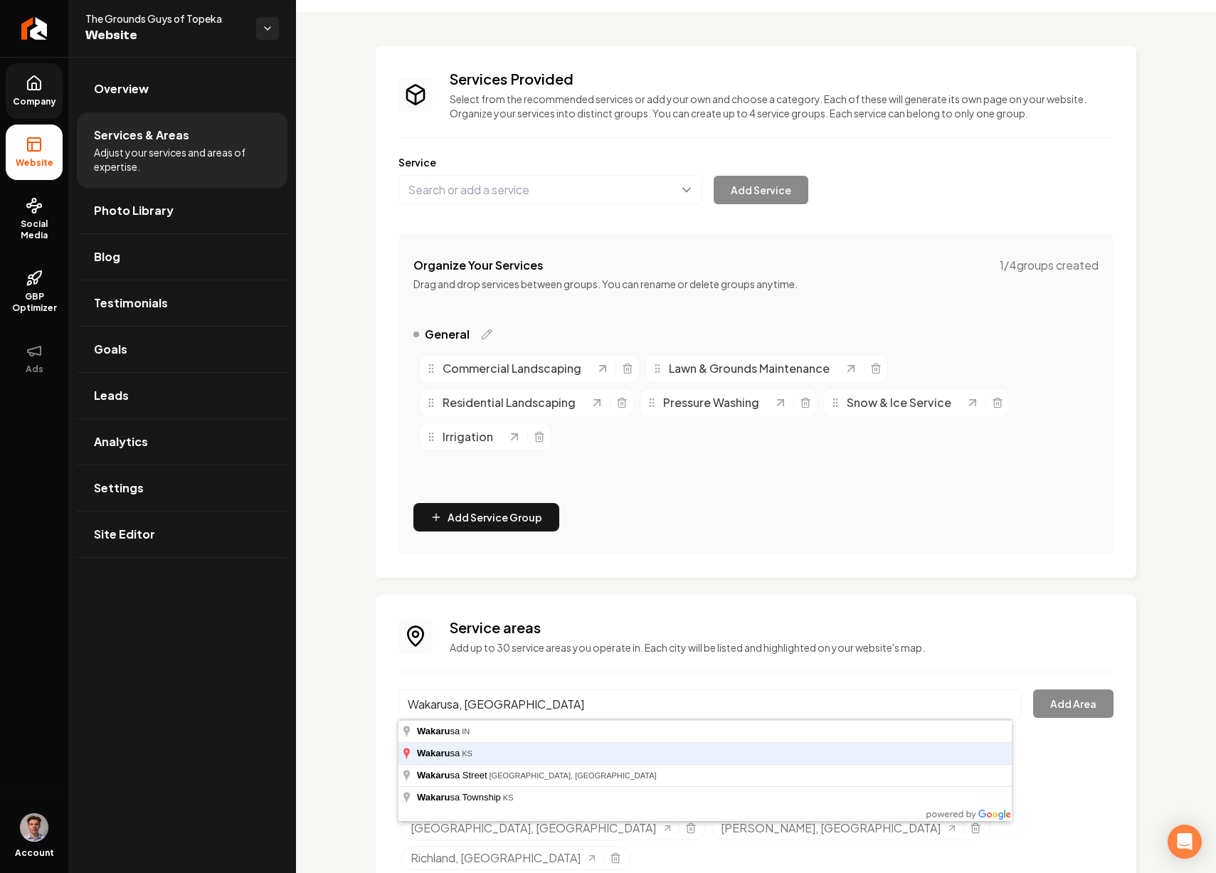
type input "Wakarusa, KS"
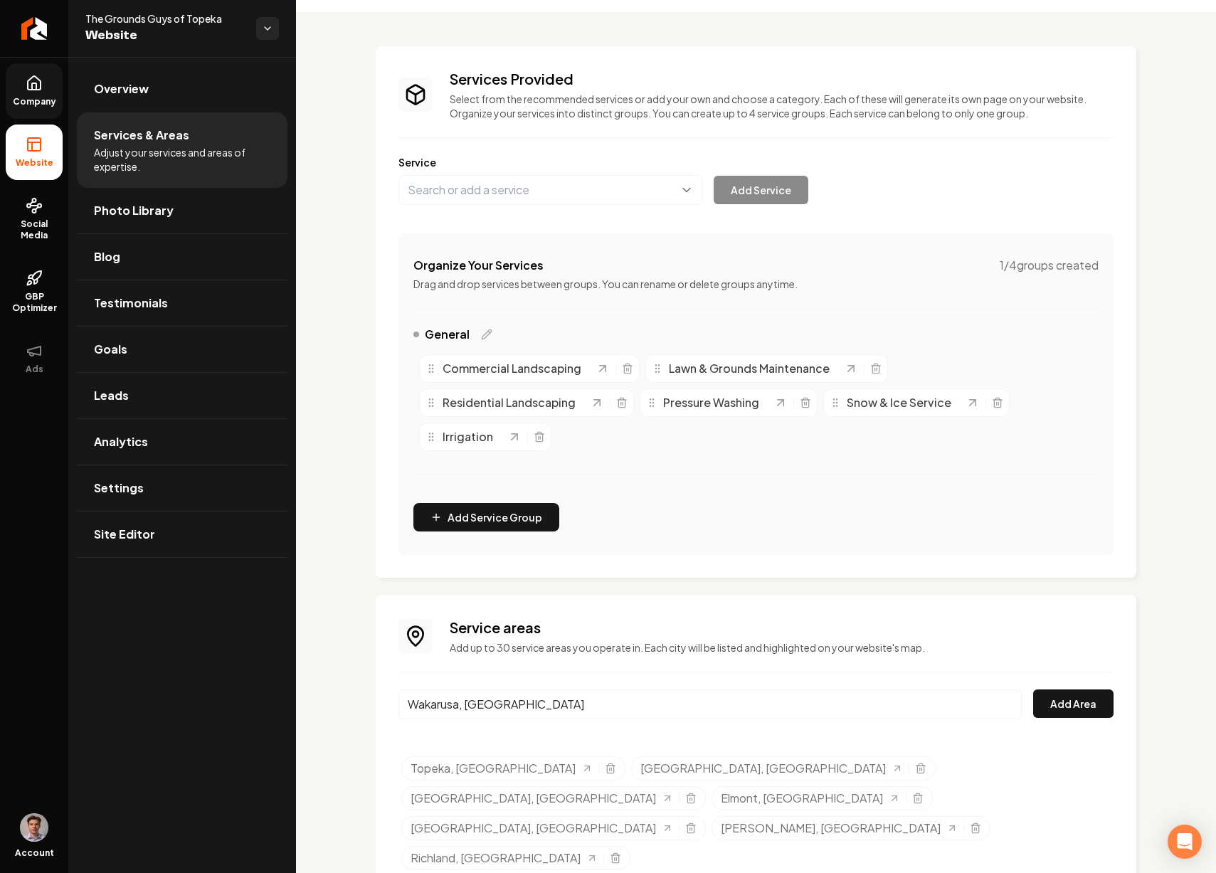
click at [1033, 690] on button "Add Area" at bounding box center [1073, 704] width 80 height 28
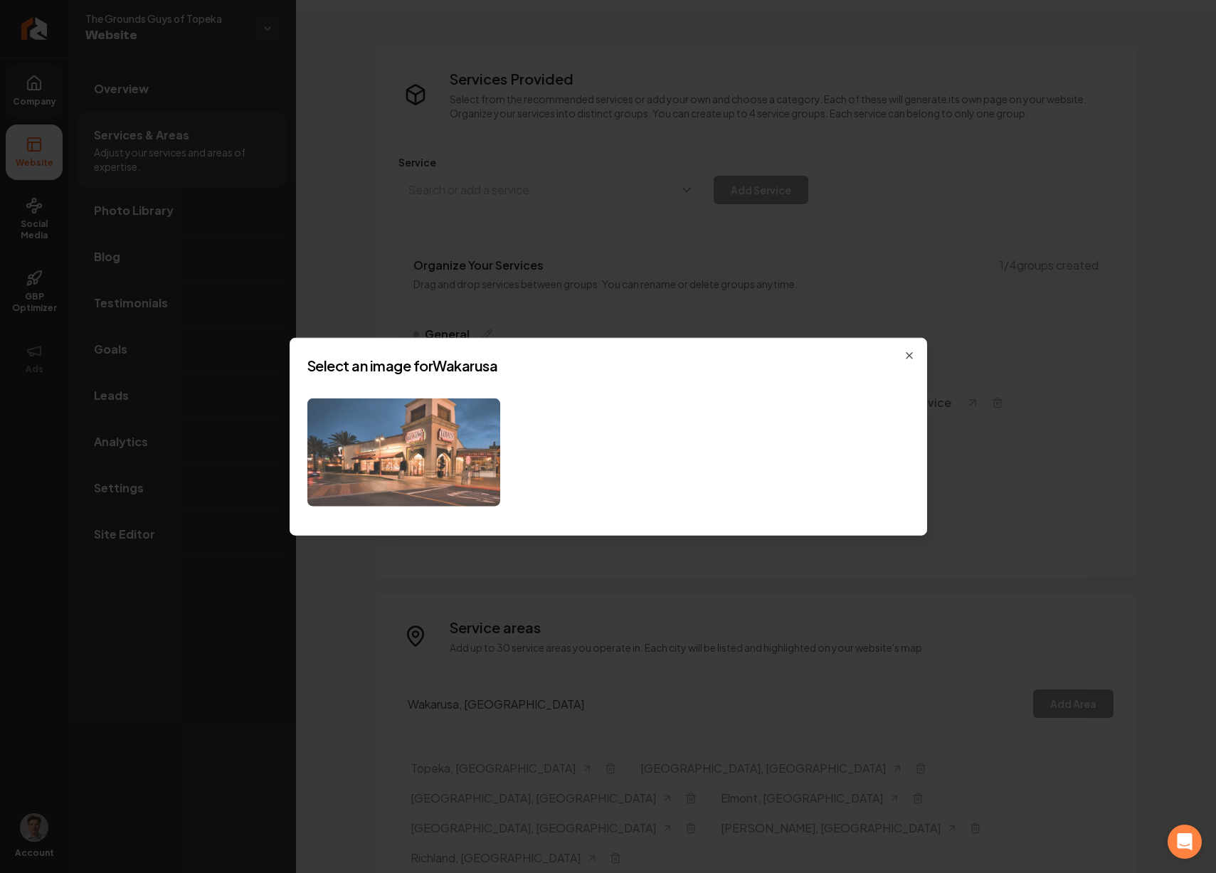
click at [406, 449] on img at bounding box center [403, 452] width 193 height 109
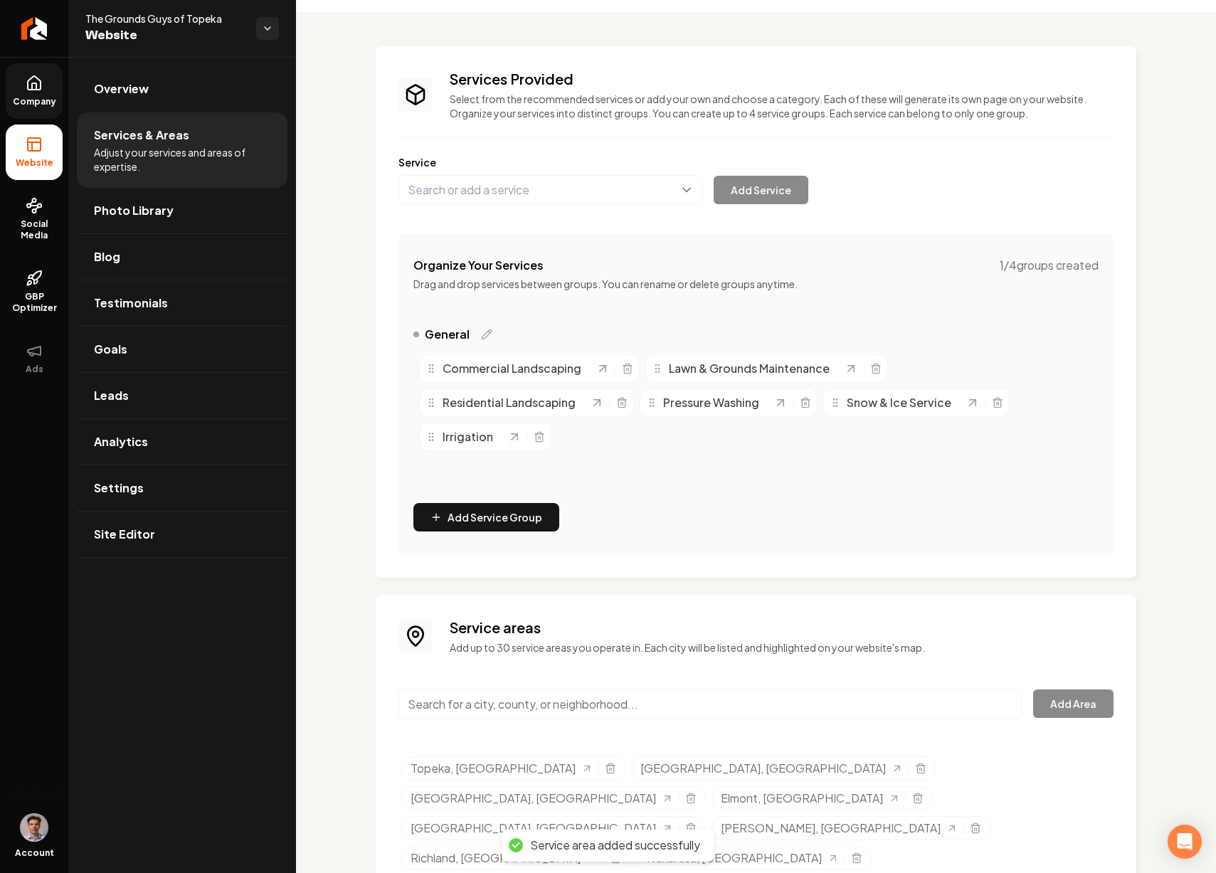
click at [533, 718] on input "Main content area" at bounding box center [711, 705] width 624 height 30
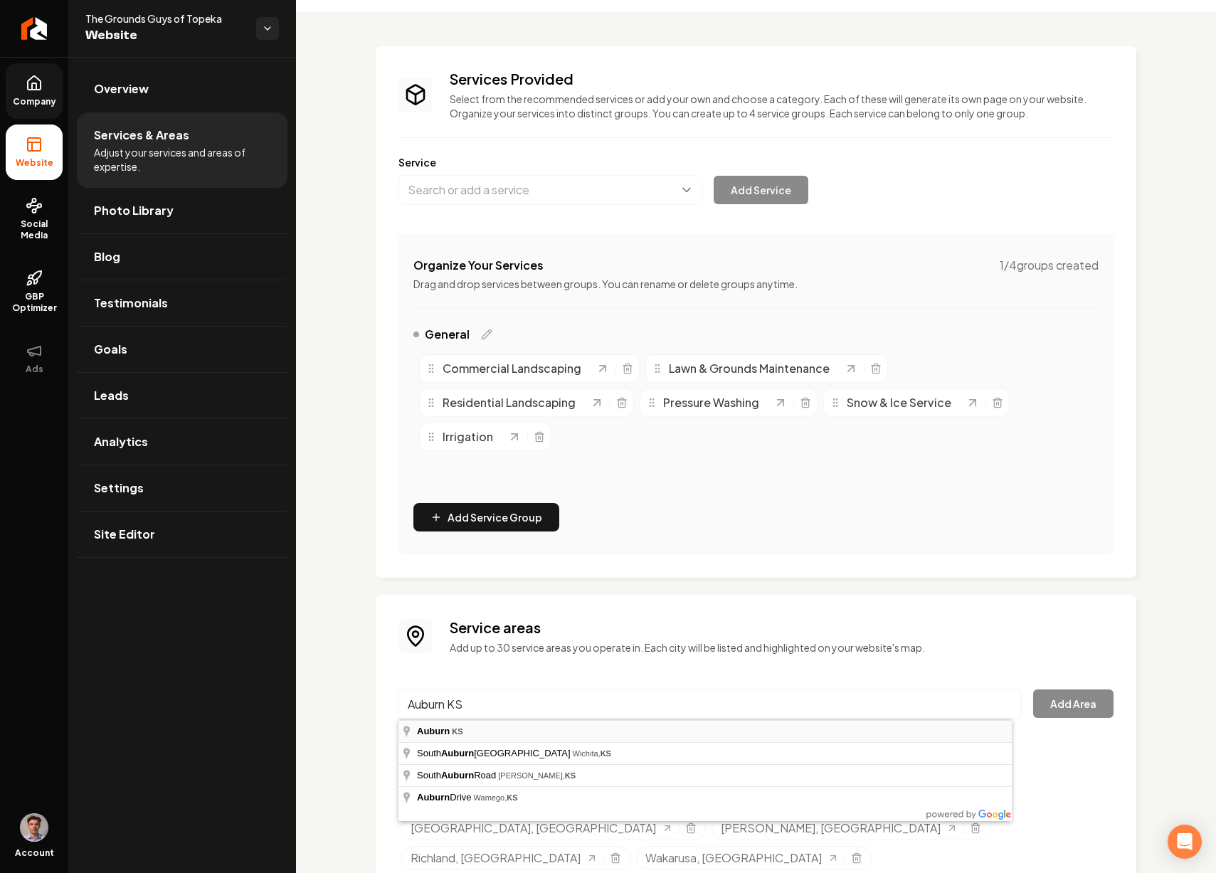
type input "Auburn, KS"
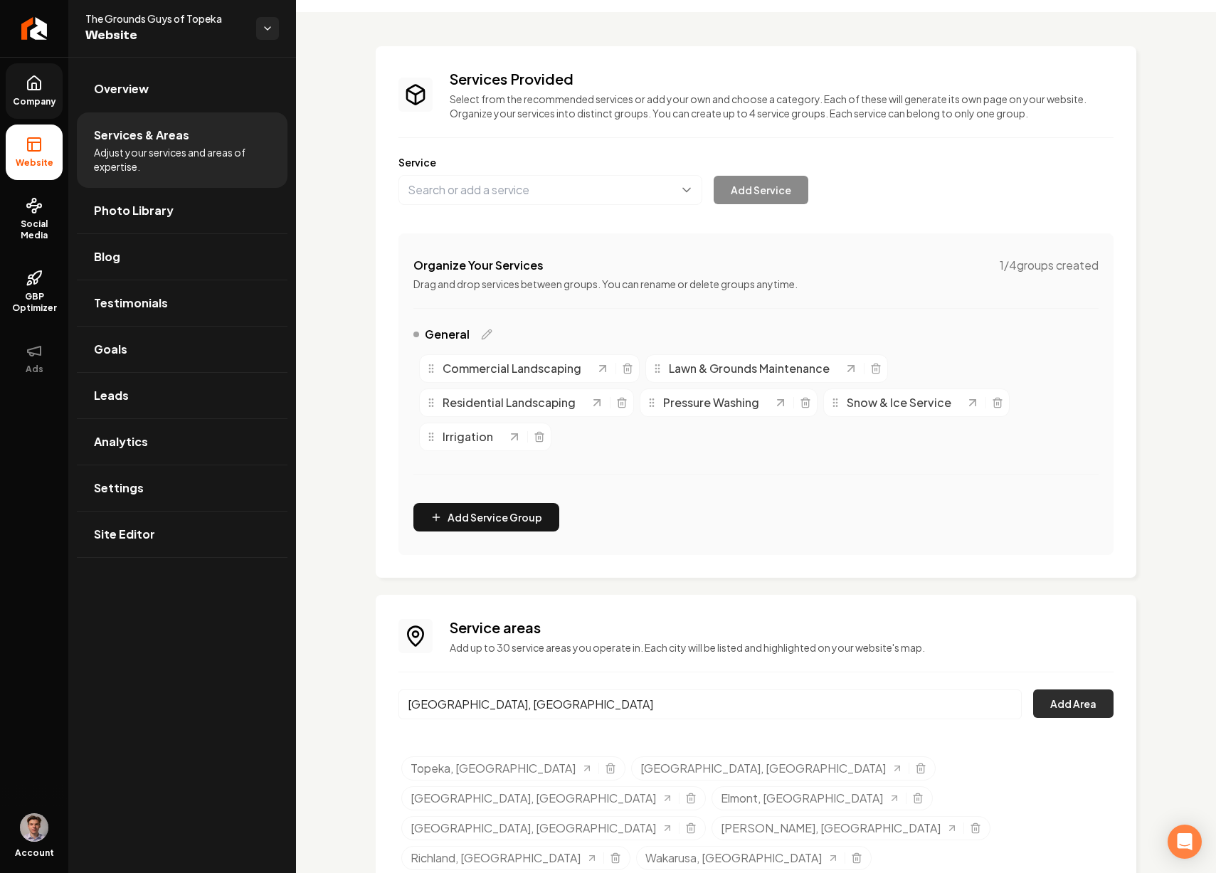
click at [1071, 696] on button "Add Area" at bounding box center [1073, 704] width 80 height 28
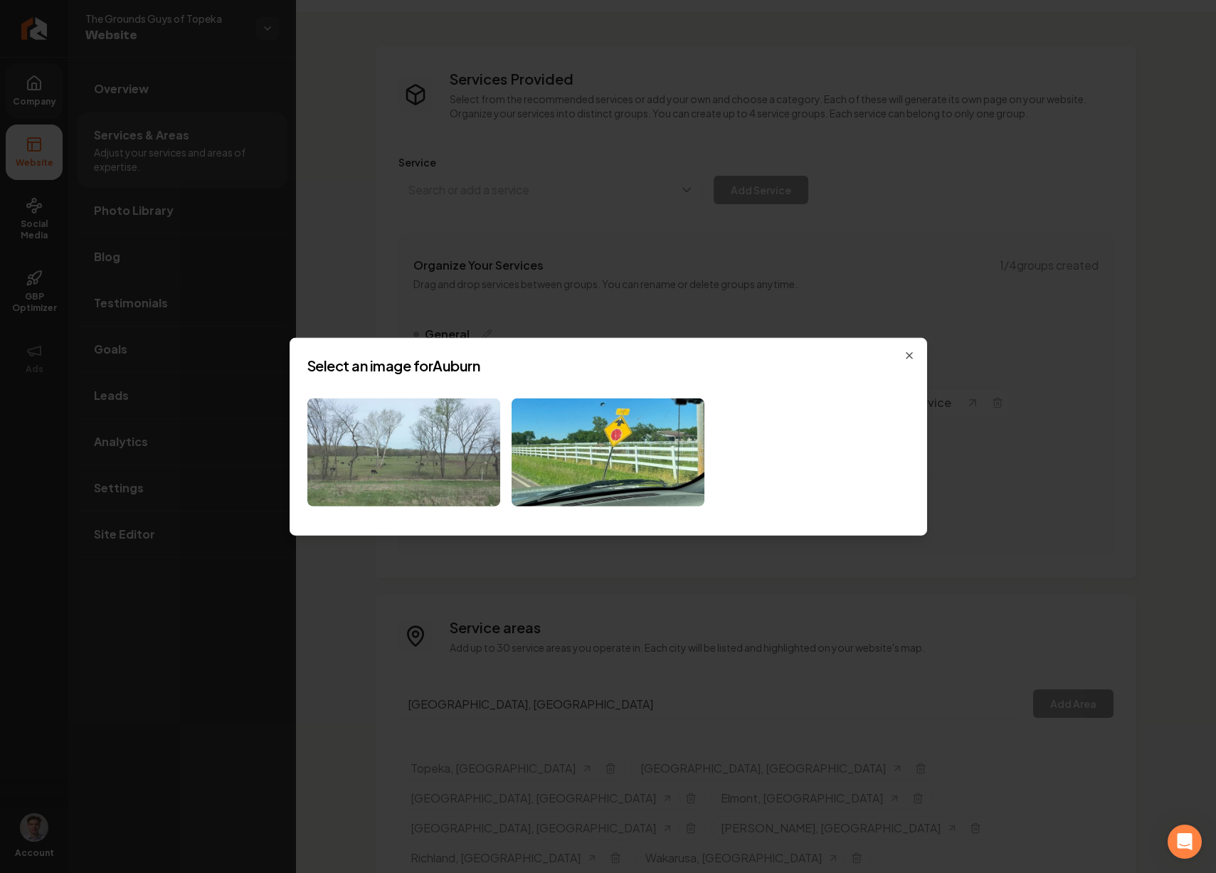
click at [431, 473] on img at bounding box center [403, 452] width 193 height 109
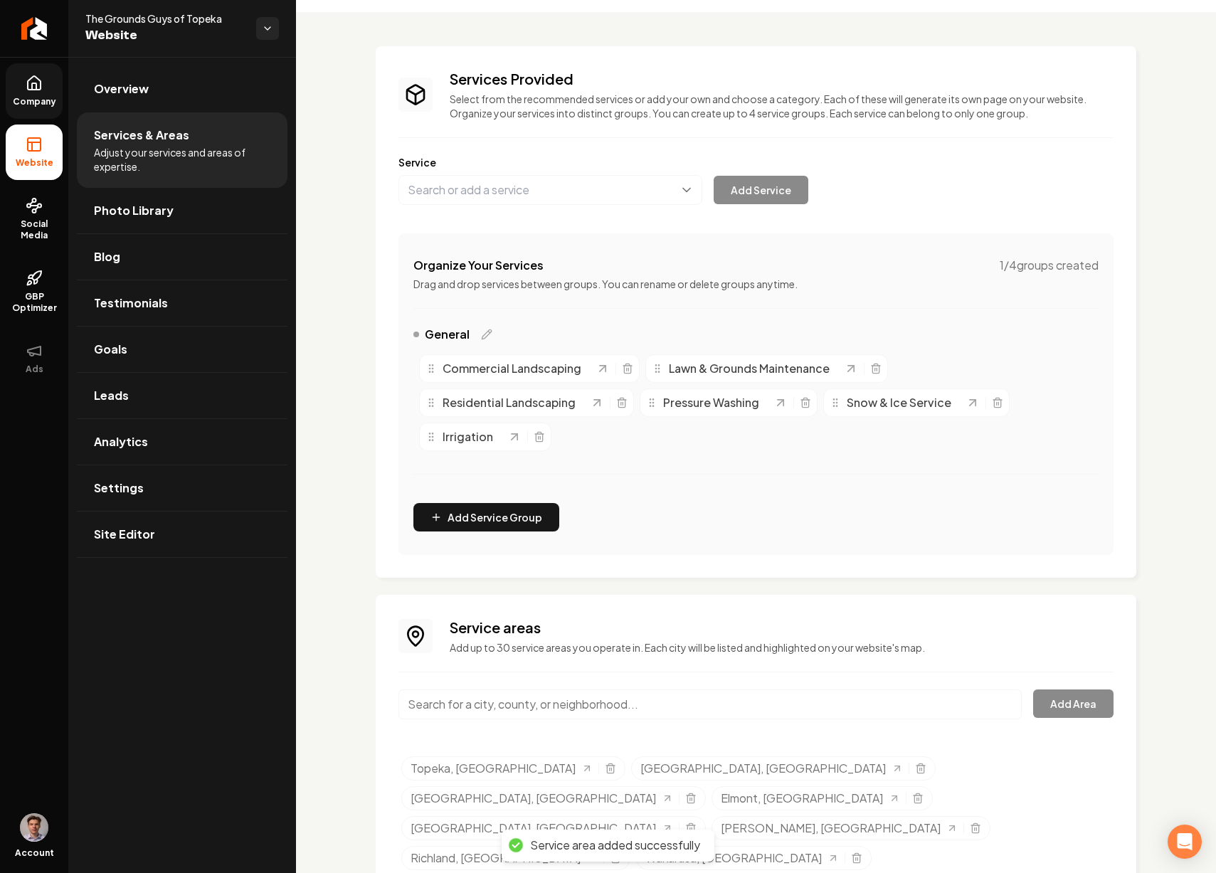
click at [512, 706] on input "Main content area" at bounding box center [711, 705] width 624 height 30
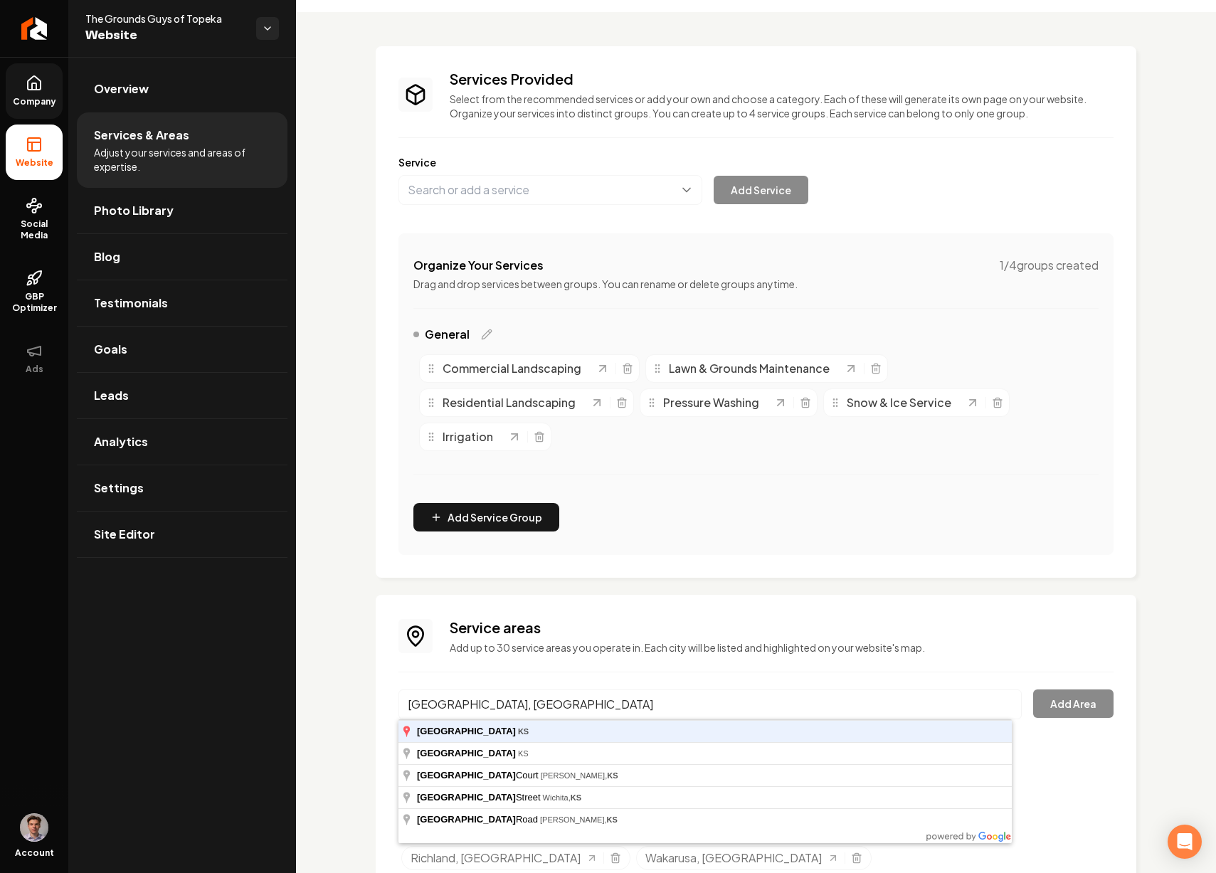
type input "Dover, KS"
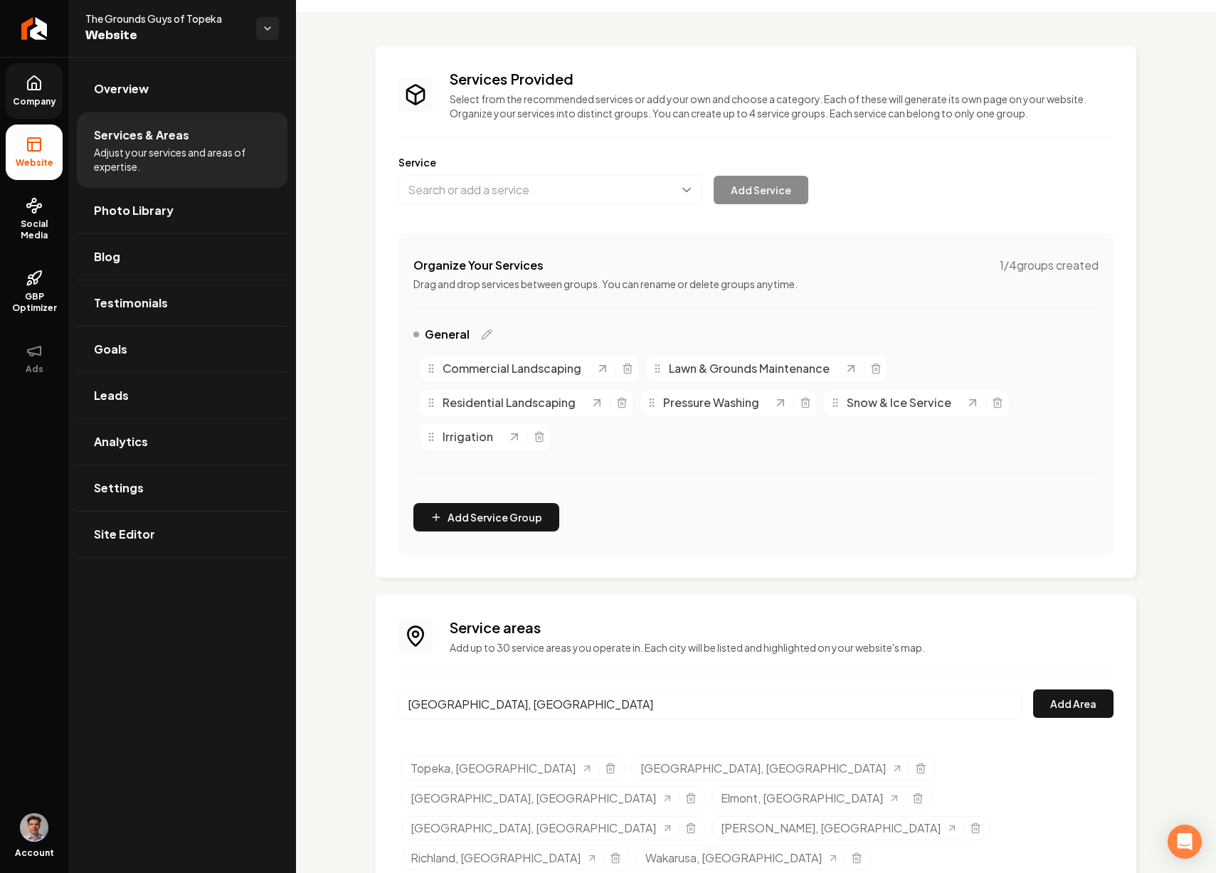
click at [1033, 690] on button "Add Area" at bounding box center [1073, 704] width 80 height 28
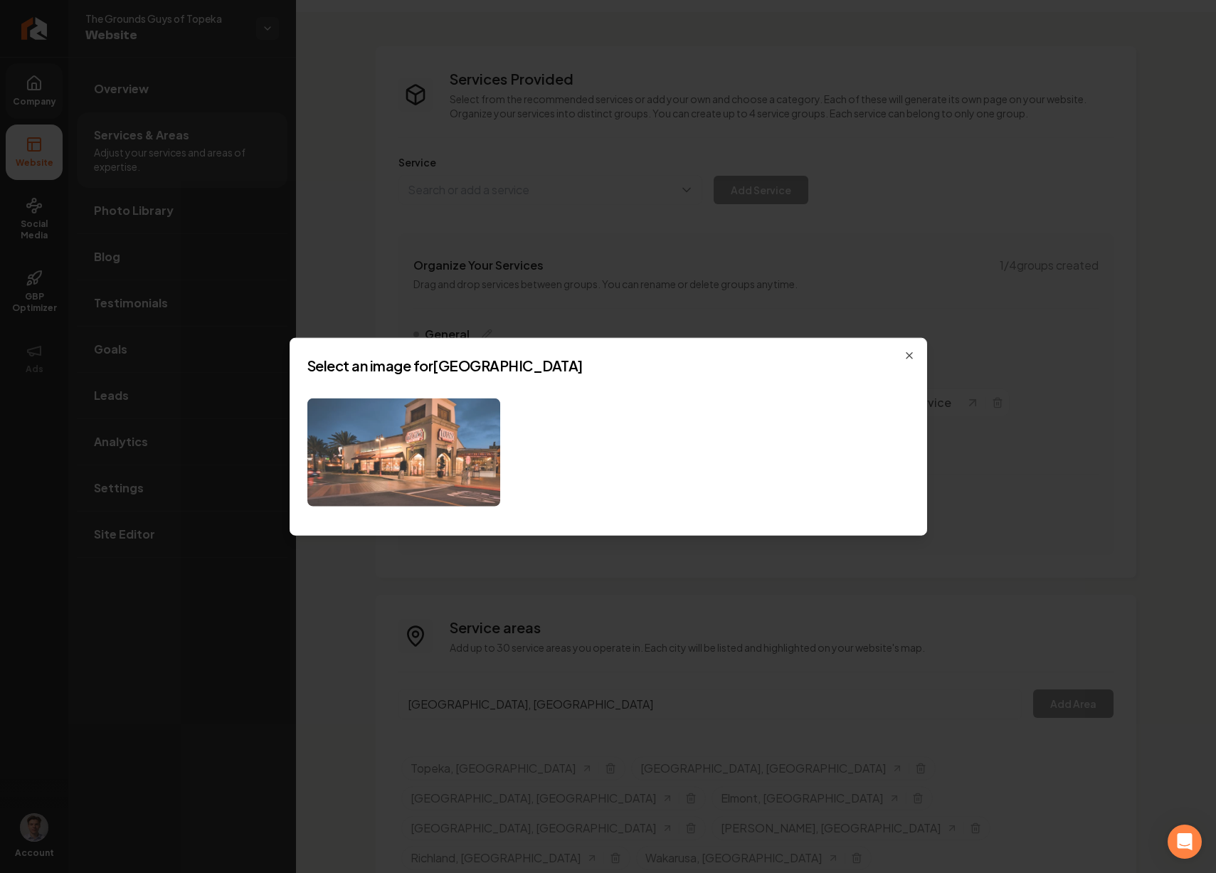
click at [426, 436] on img at bounding box center [403, 452] width 193 height 109
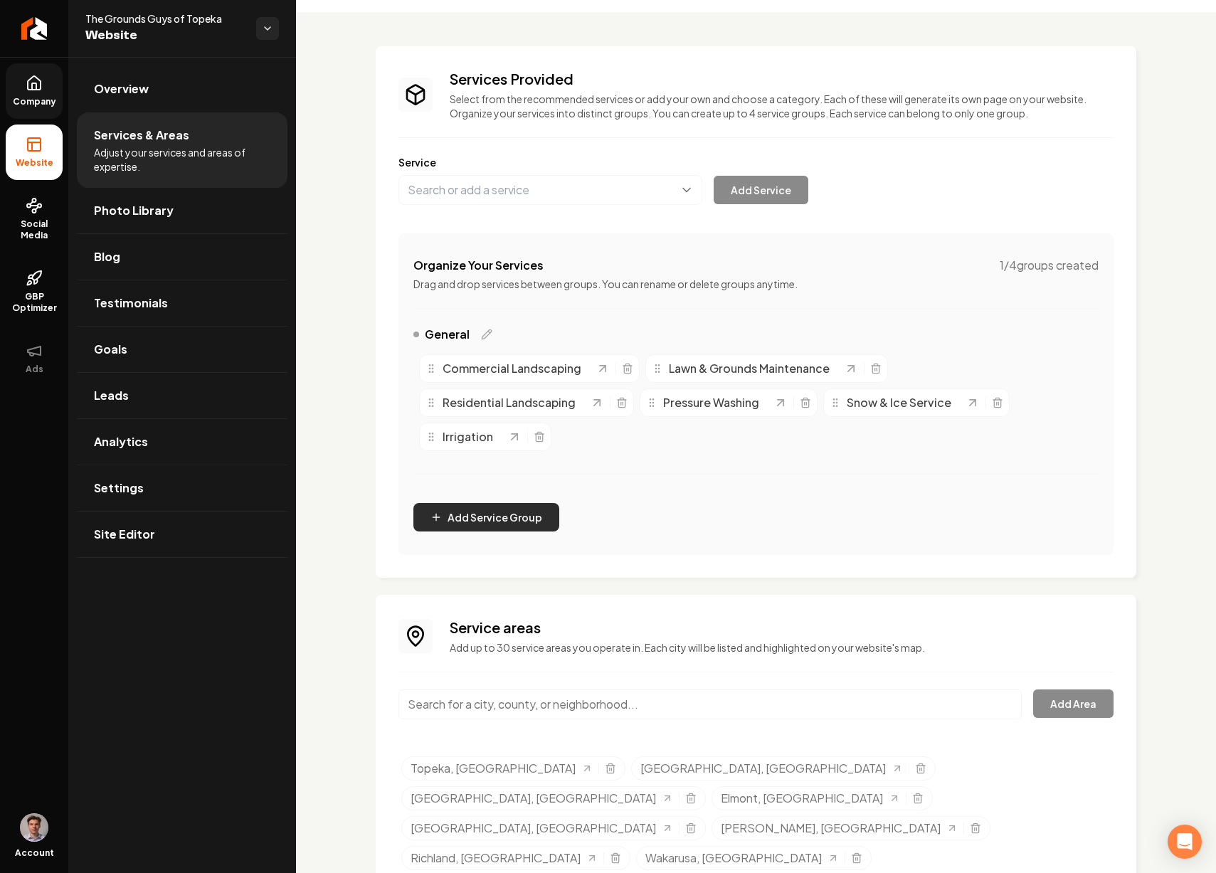
click at [535, 516] on button "Add Service Group" at bounding box center [487, 517] width 146 height 28
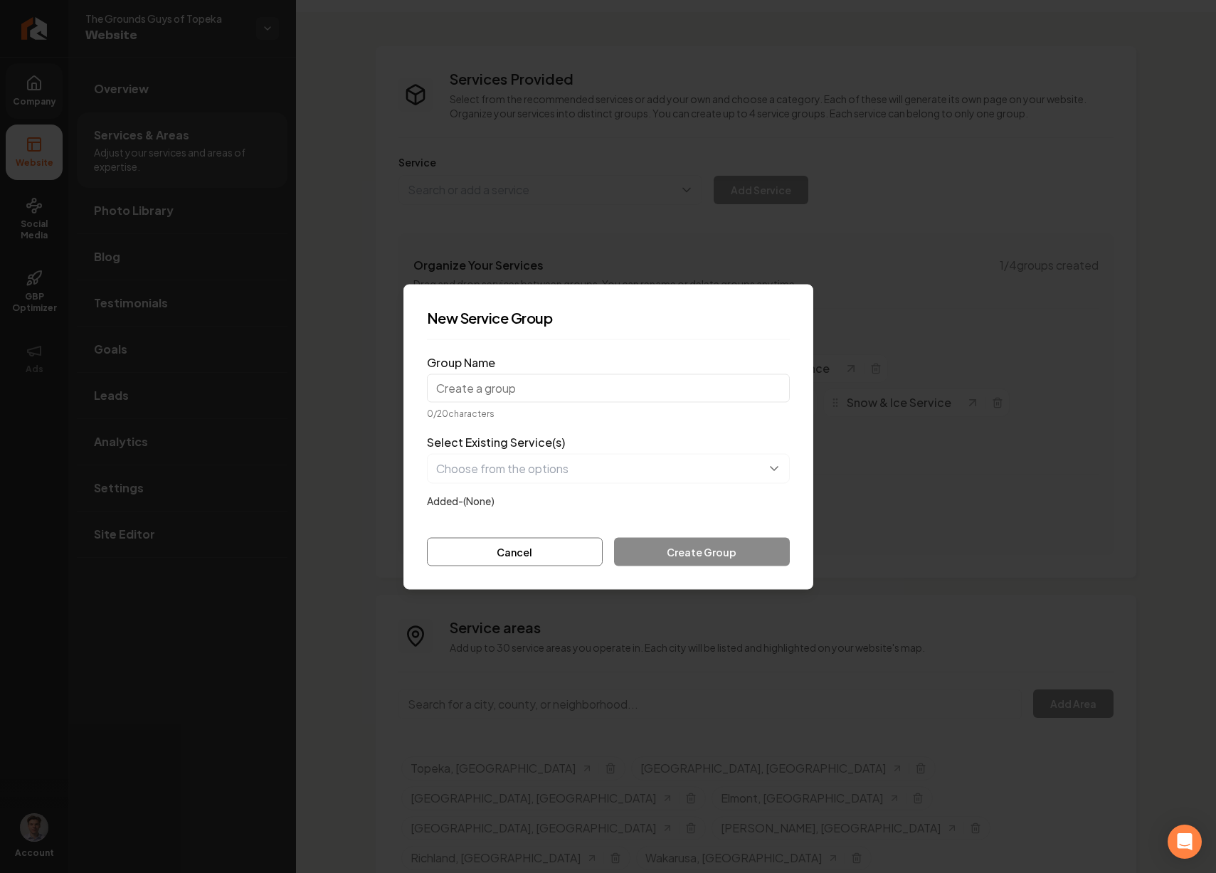
click at [686, 393] on input "Group Name" at bounding box center [608, 388] width 363 height 28
type input "Landscape Design"
click at [540, 555] on button "Cancel" at bounding box center [515, 551] width 177 height 28
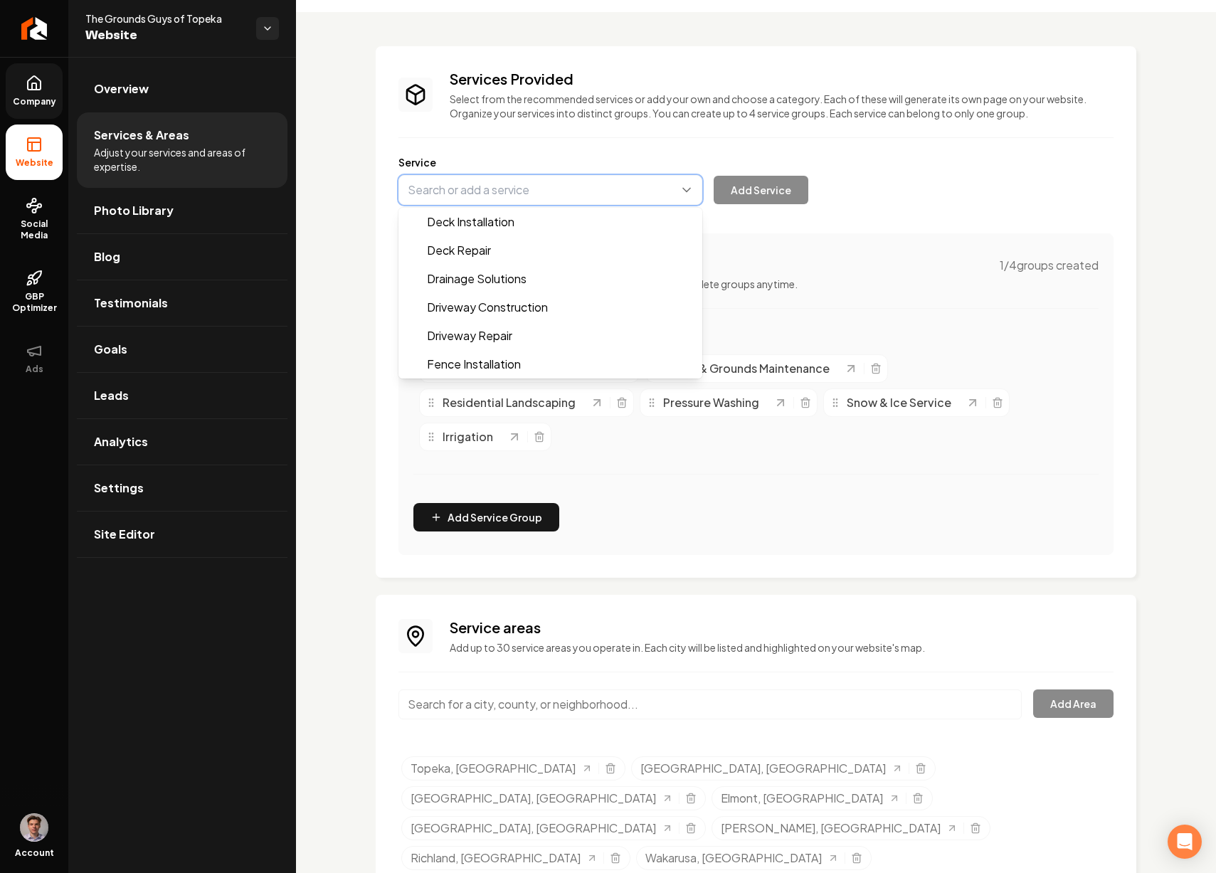
click at [446, 200] on button "Main content area" at bounding box center [551, 190] width 304 height 30
paste input "Landscape Design & Installation"
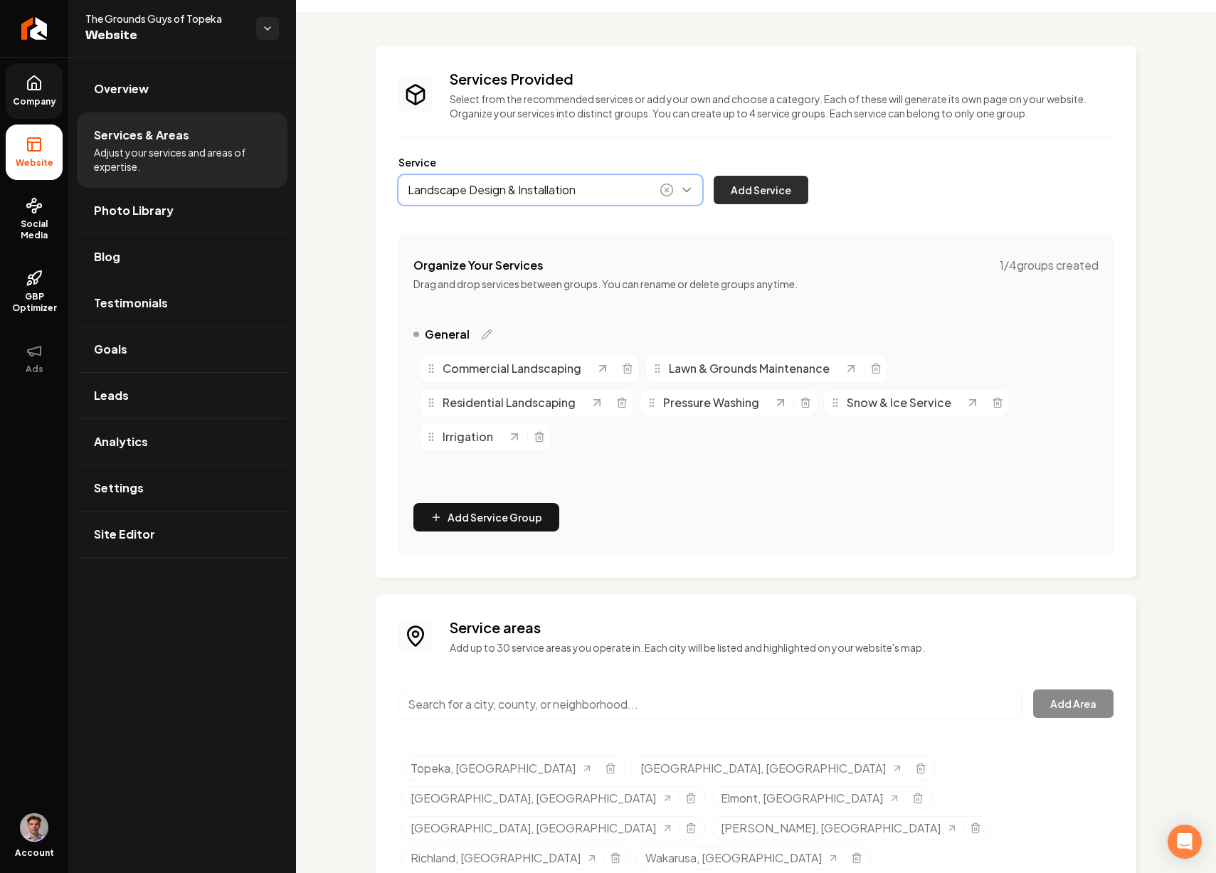
type input "Landscape Design & Installation"
click at [742, 194] on button "Add Service" at bounding box center [761, 190] width 95 height 28
click at [528, 181] on button "Main content area" at bounding box center [551, 190] width 304 height 30
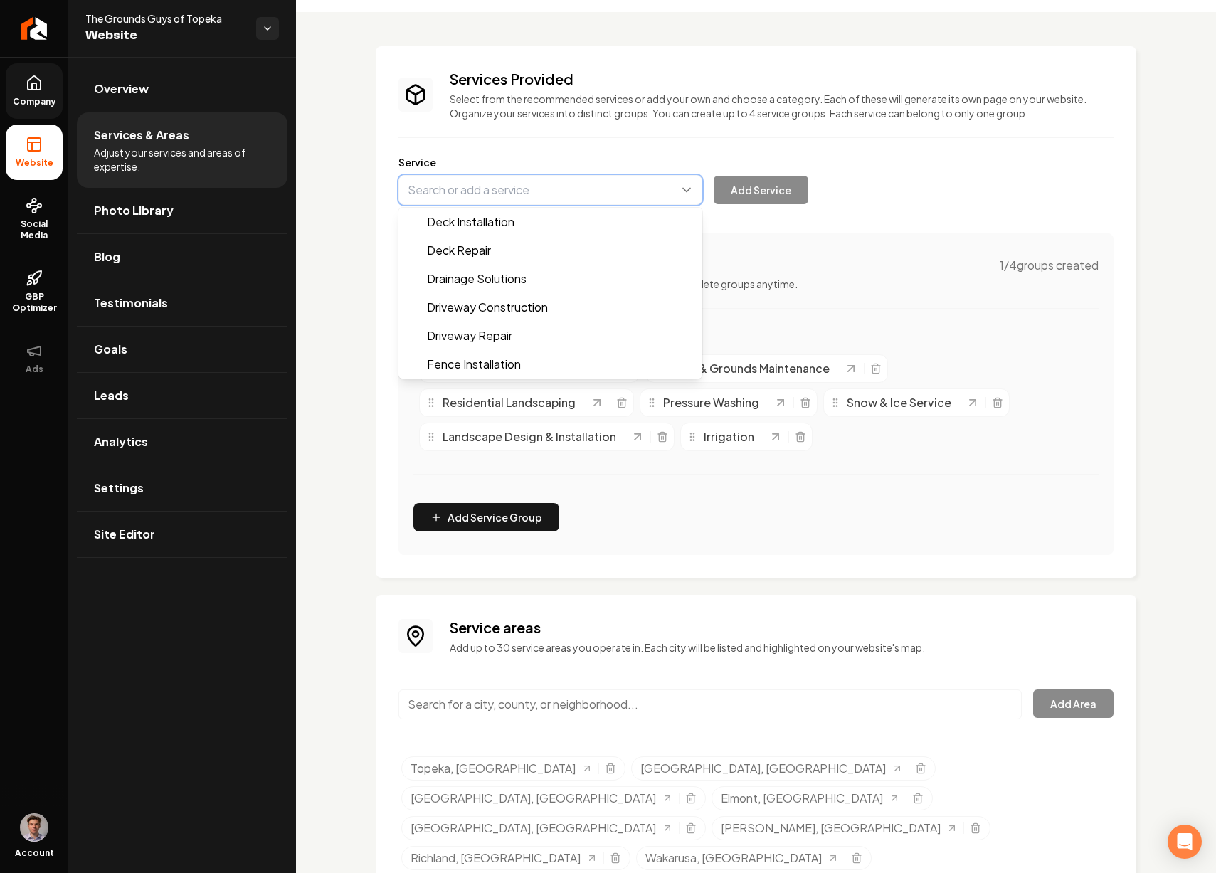
paste input "Flower & Garden Bed Maintenance"
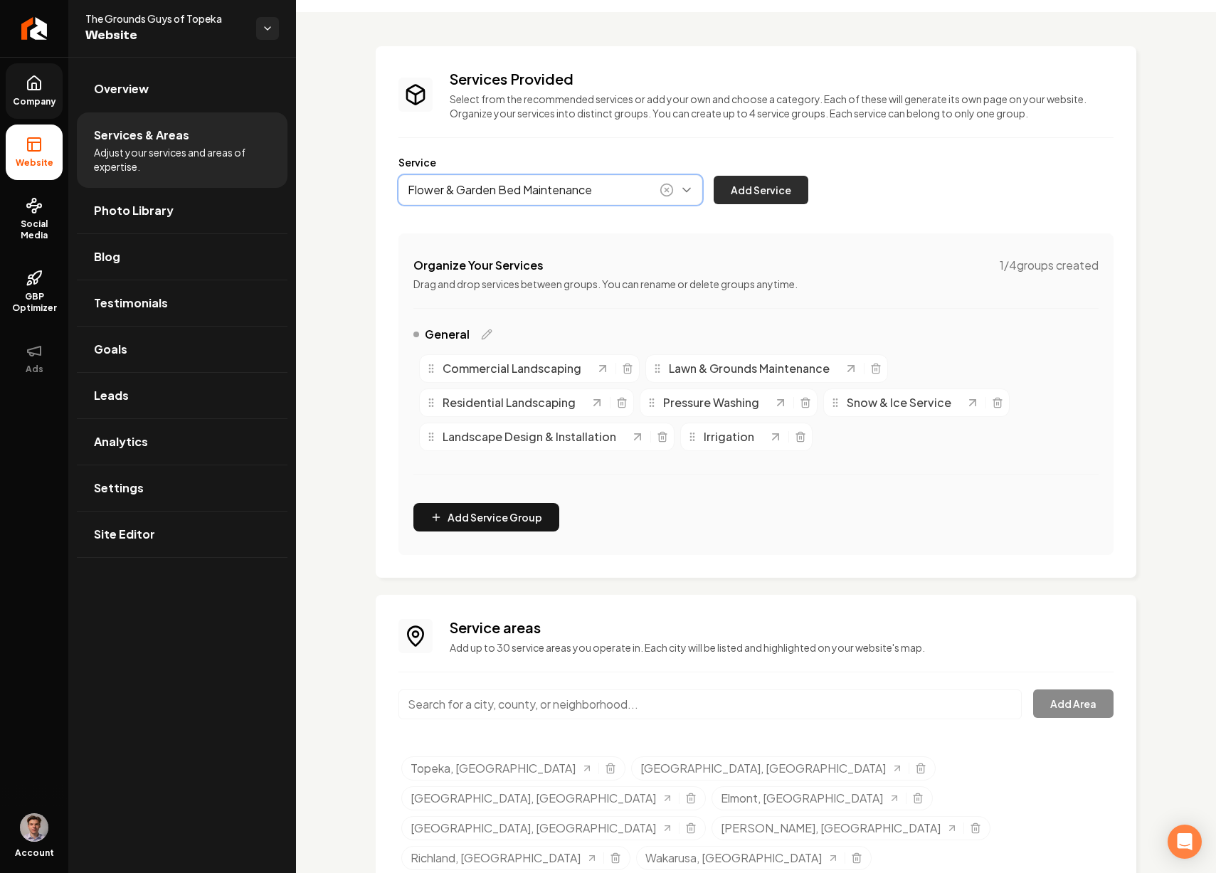
type input "Flower & Garden Bed Maintenance"
click at [751, 190] on button "Add Service" at bounding box center [761, 190] width 95 height 28
click at [572, 190] on button "Main content area" at bounding box center [551, 190] width 304 height 30
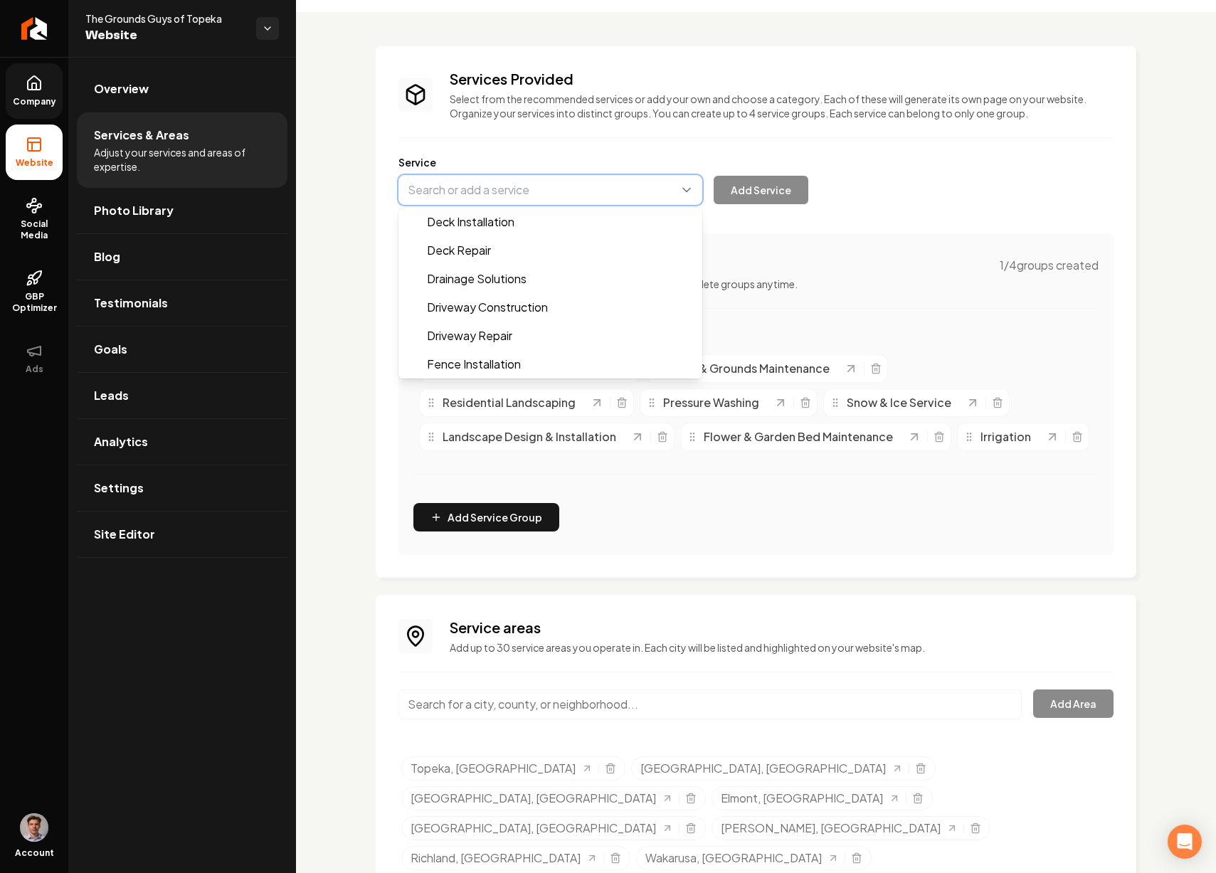
paste input "Gutter Cleaning"
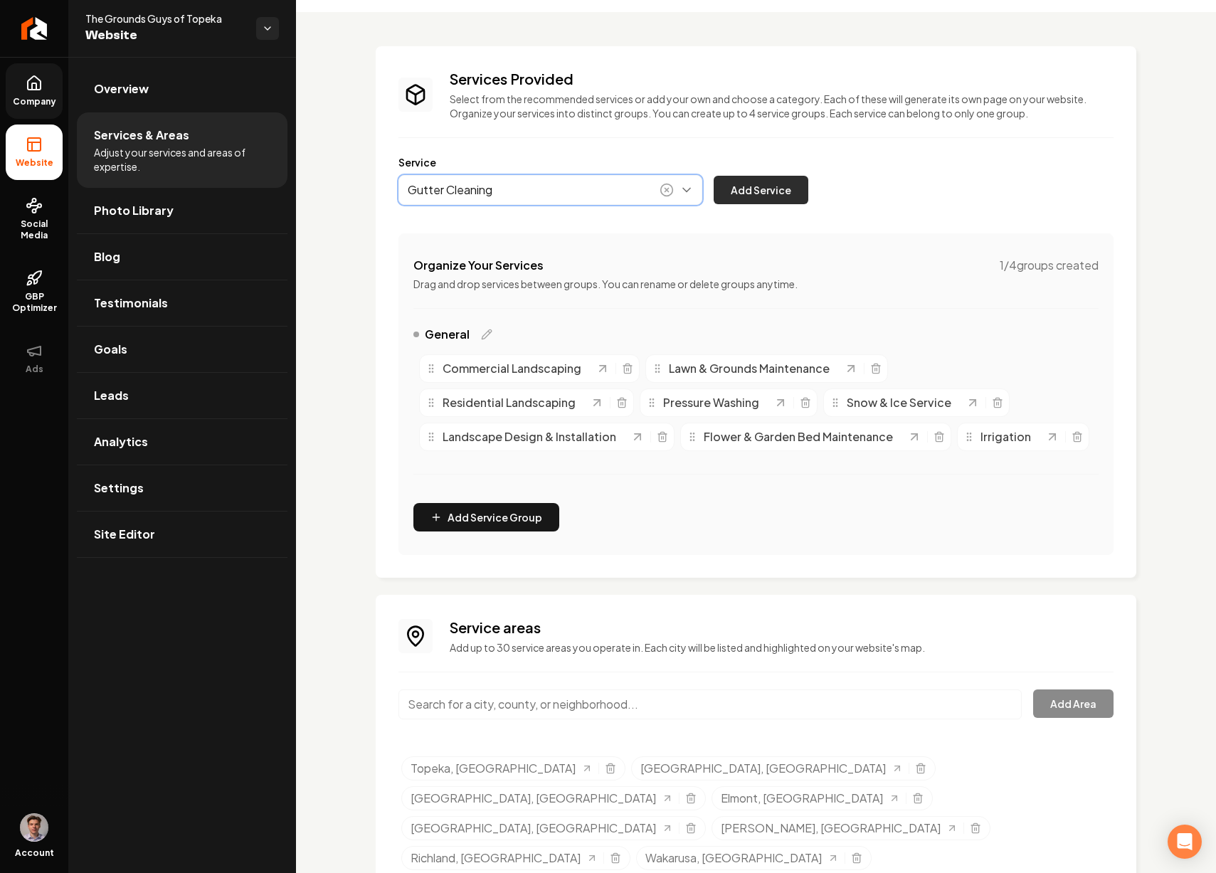
type input "Gutter Cleaning"
click at [769, 199] on button "Add Service" at bounding box center [761, 190] width 95 height 28
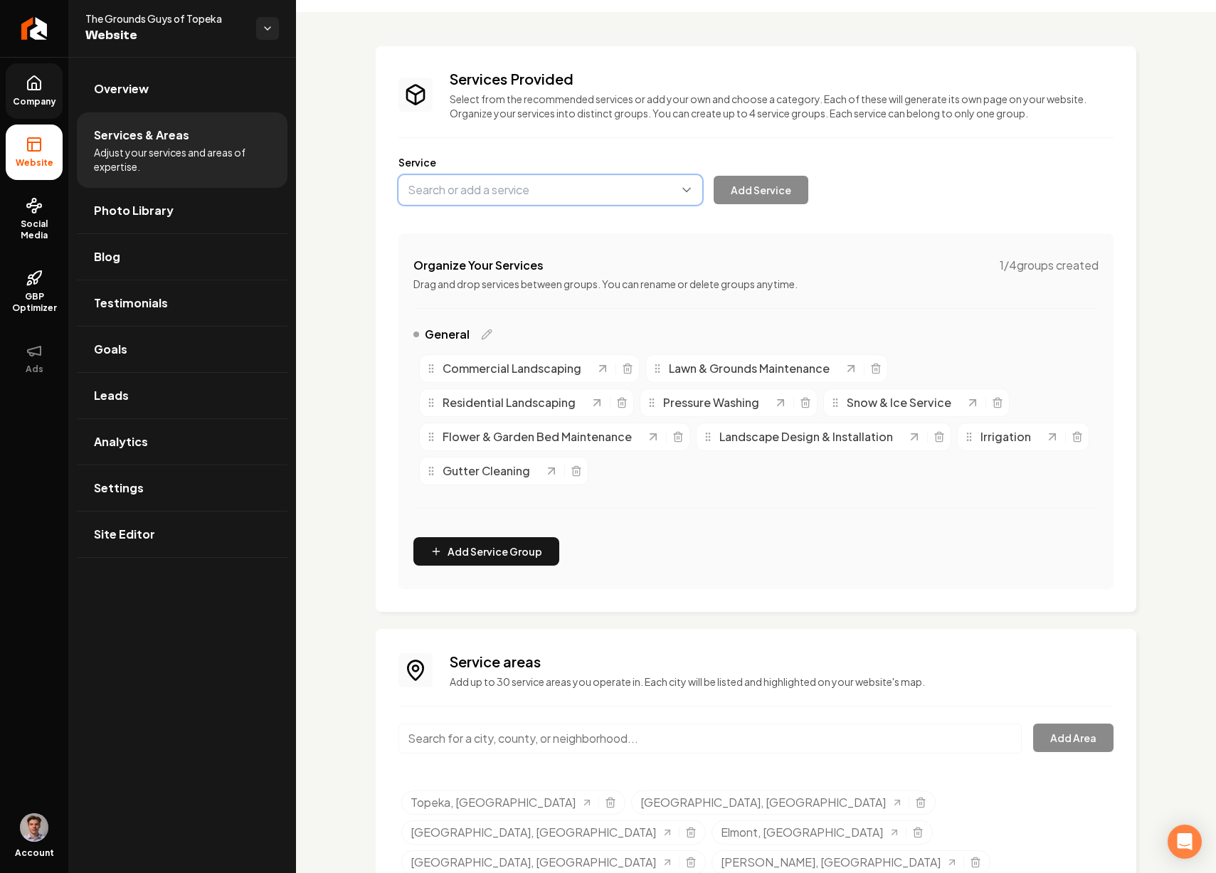
click at [600, 196] on button "Main content area" at bounding box center [551, 190] width 304 height 30
paste input "Fertilization, Weed & Pest Service"
type input "Fertilization, Weed & Pest Service"
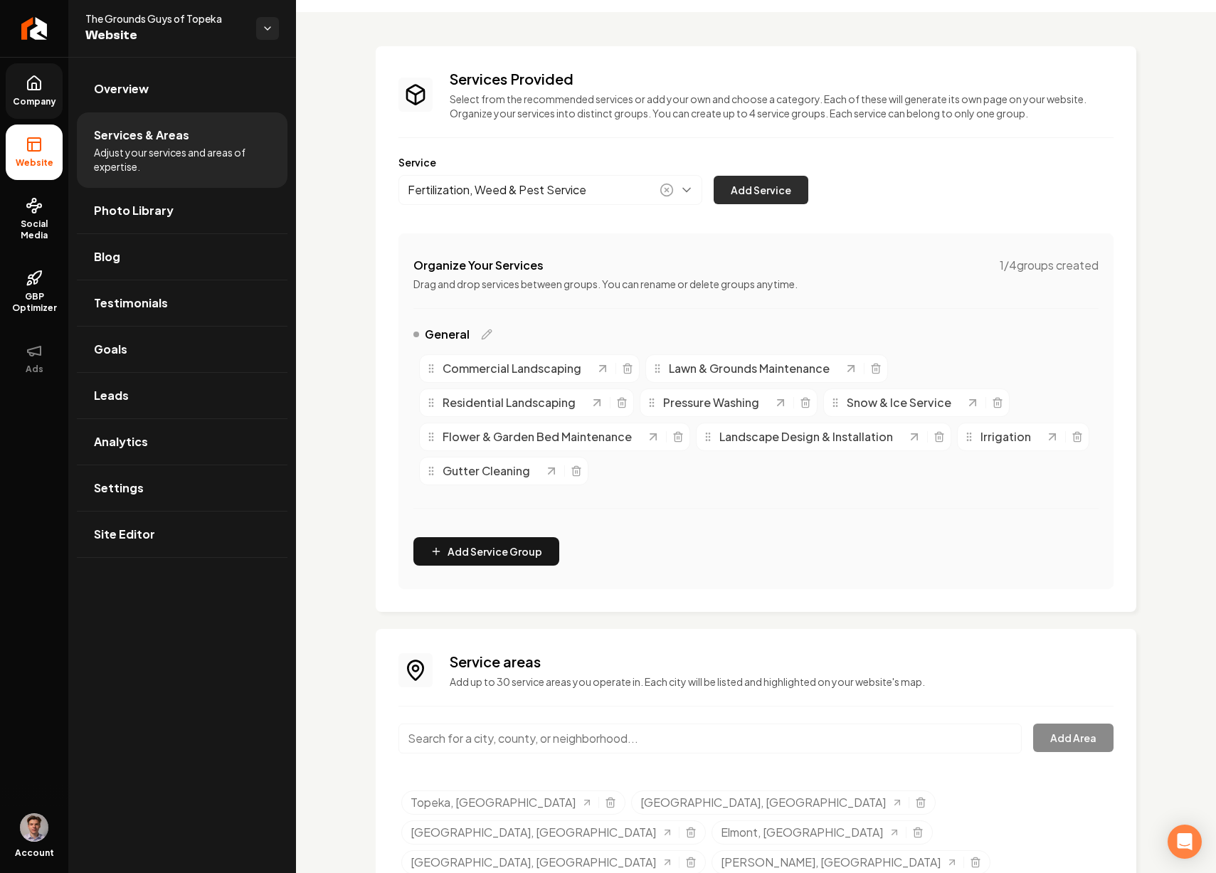
click at [750, 193] on button "Add Service" at bounding box center [761, 190] width 95 height 28
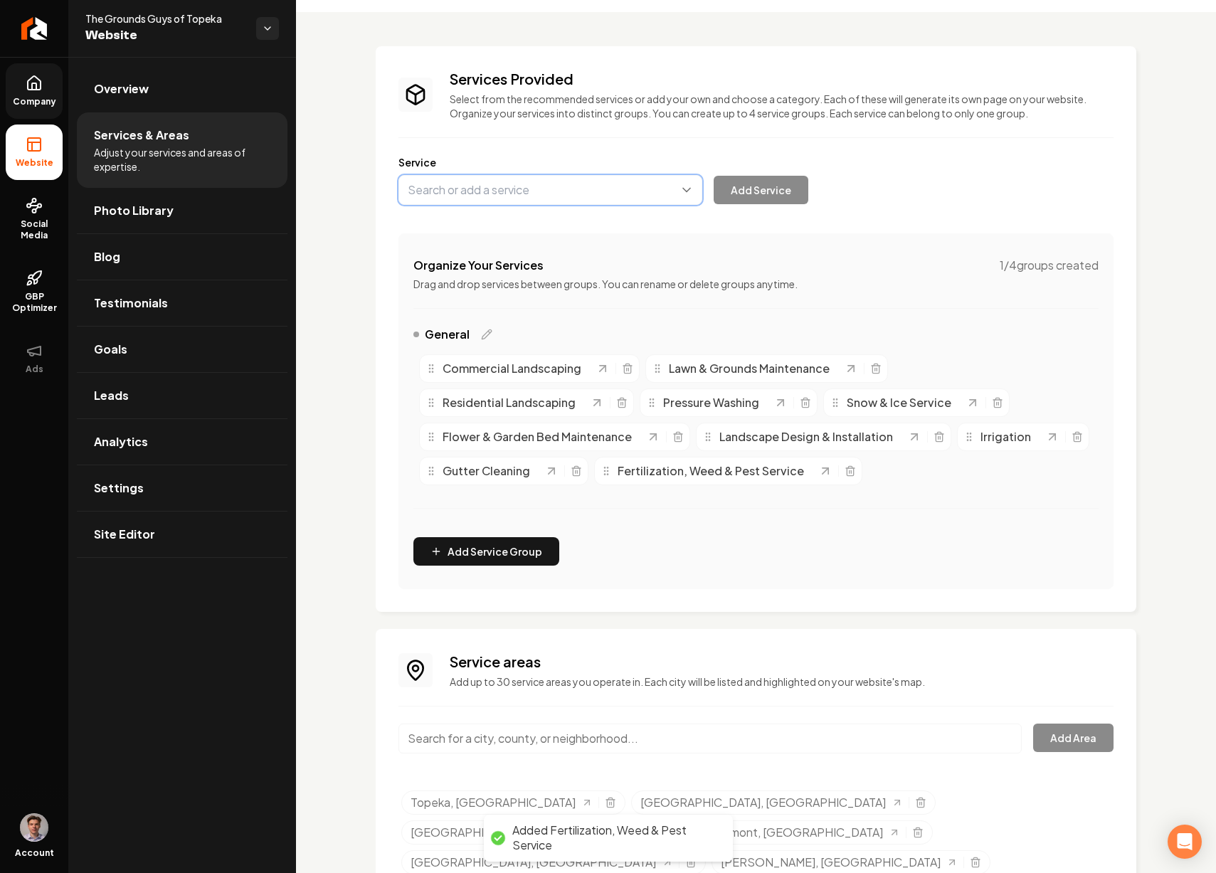
click at [533, 189] on button "Main content area" at bounding box center [551, 190] width 304 height 30
paste input "Tree & Shrub Maintenance"
type input "Tree & Shrub Maintenance"
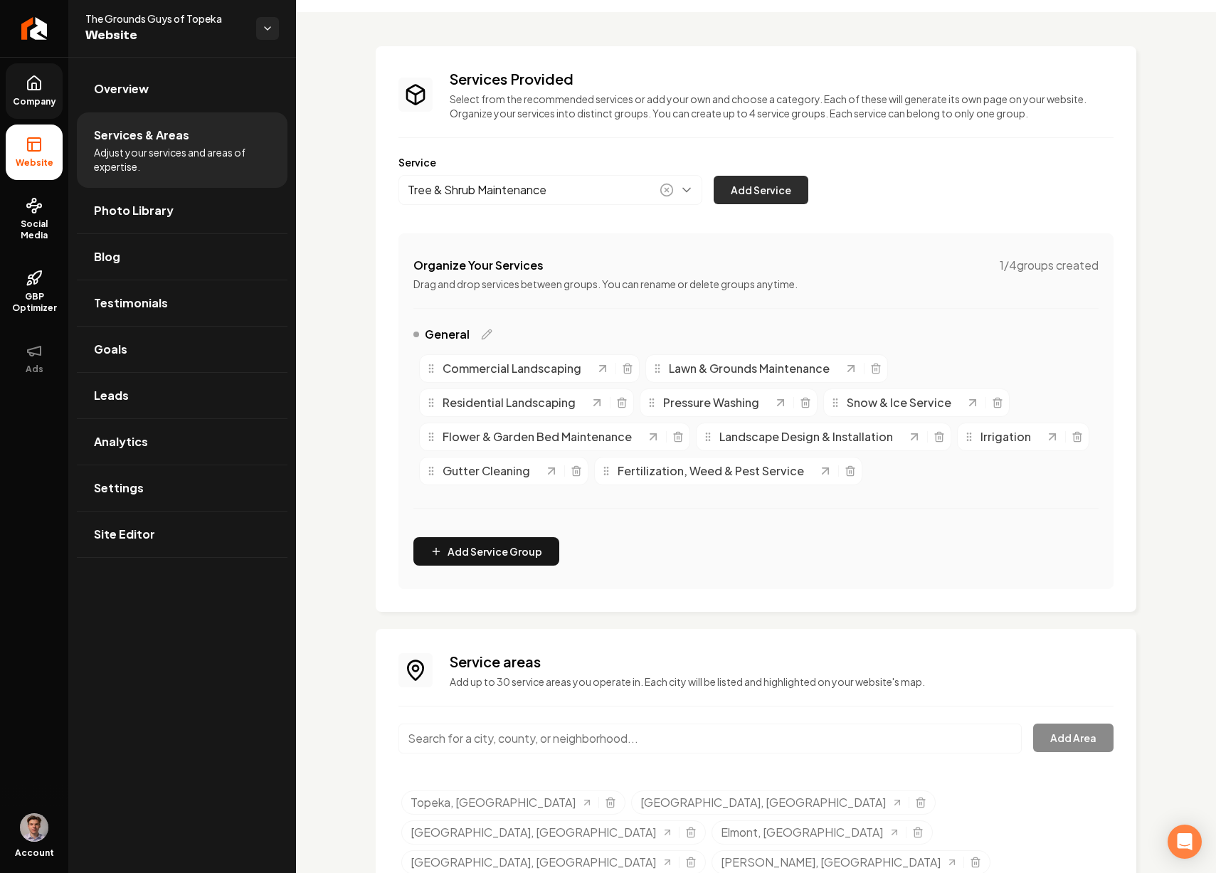
click at [733, 194] on button "Add Service" at bounding box center [761, 190] width 95 height 28
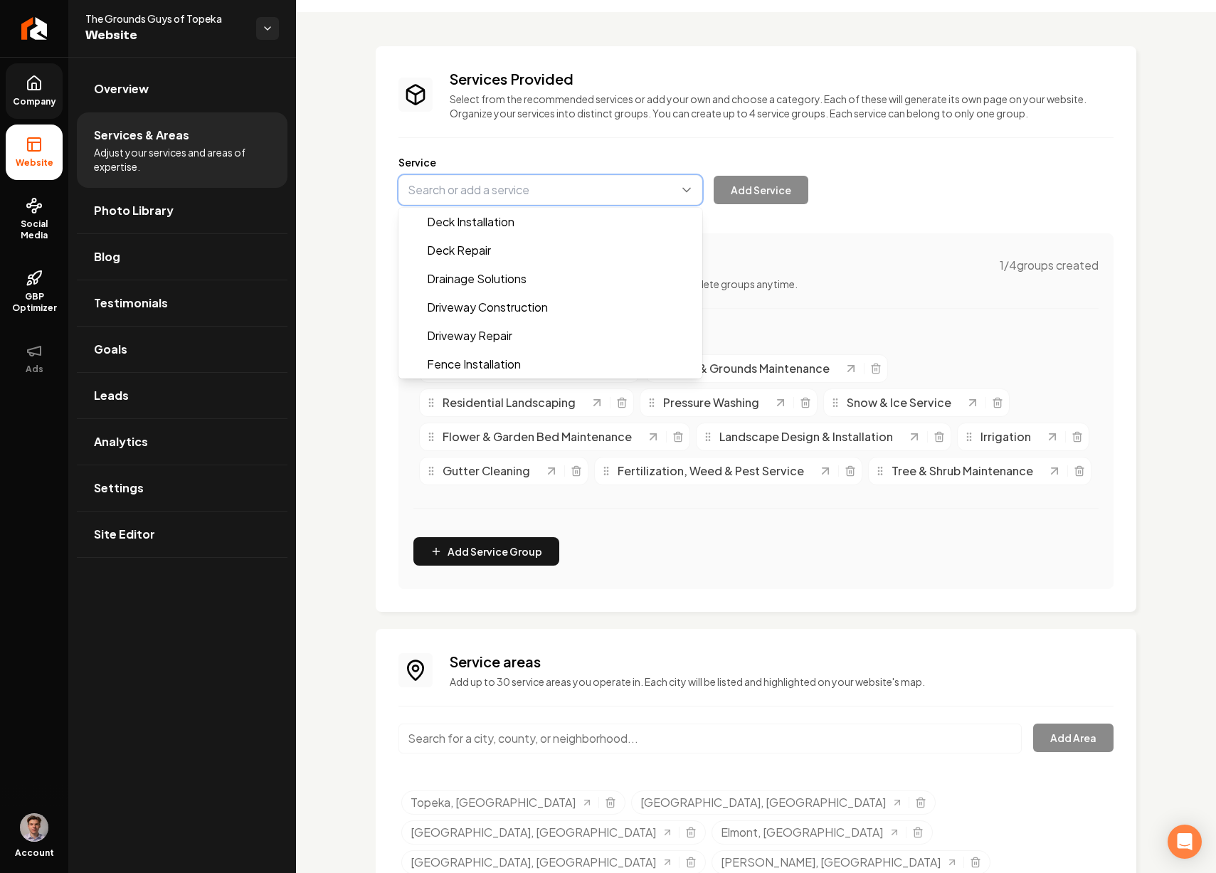
click at [596, 189] on button "Main content area" at bounding box center [551, 190] width 304 height 30
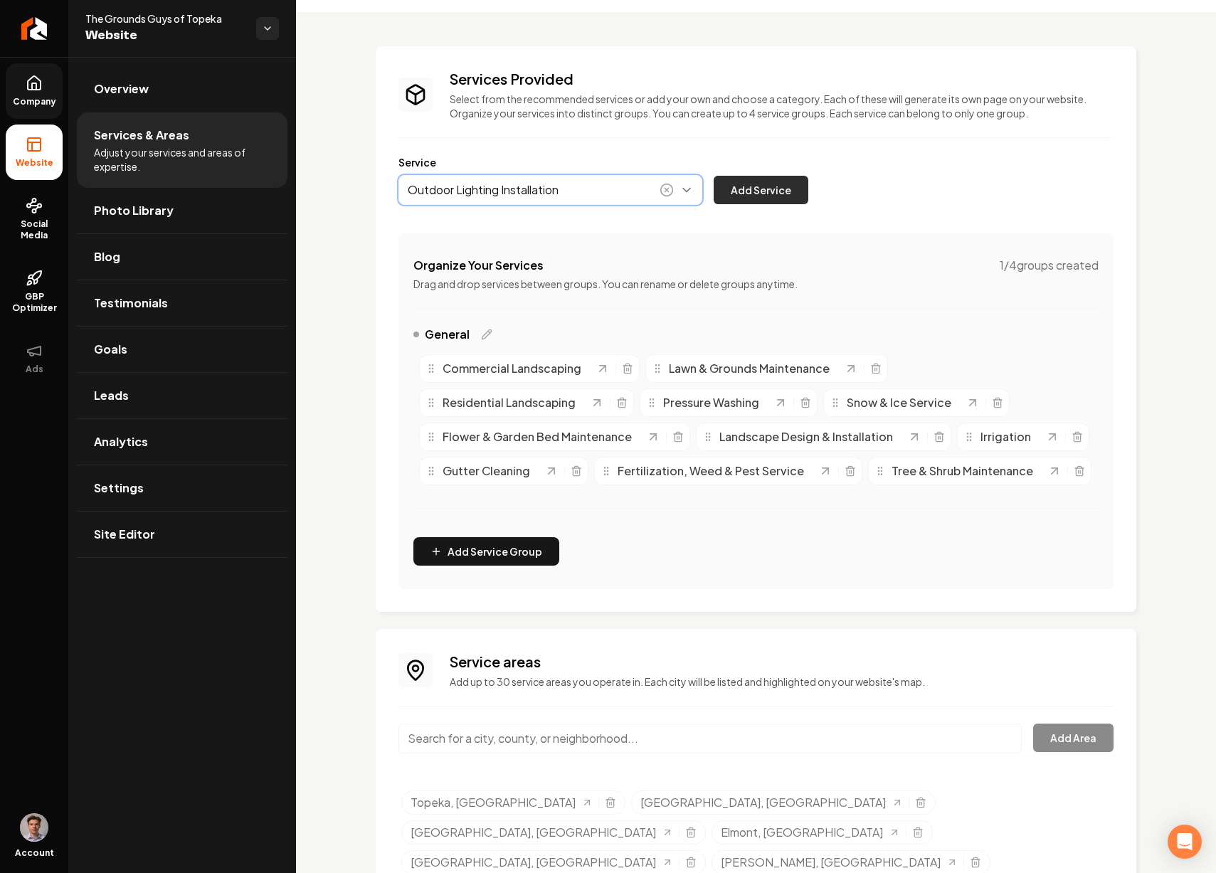
type input "Outdoor Lighting Installation"
click at [760, 184] on button "Add Service" at bounding box center [761, 190] width 95 height 28
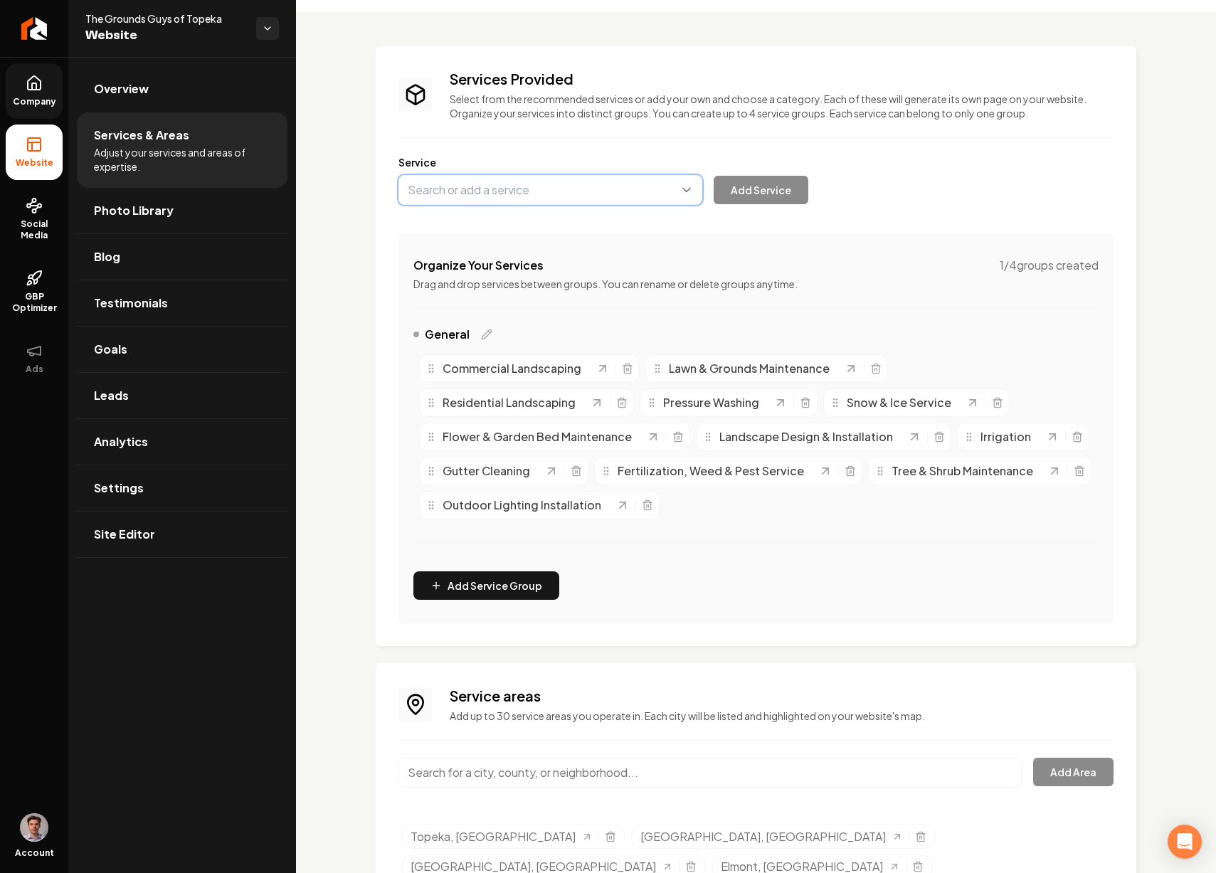
click at [561, 183] on button "Main content area" at bounding box center [551, 190] width 304 height 30
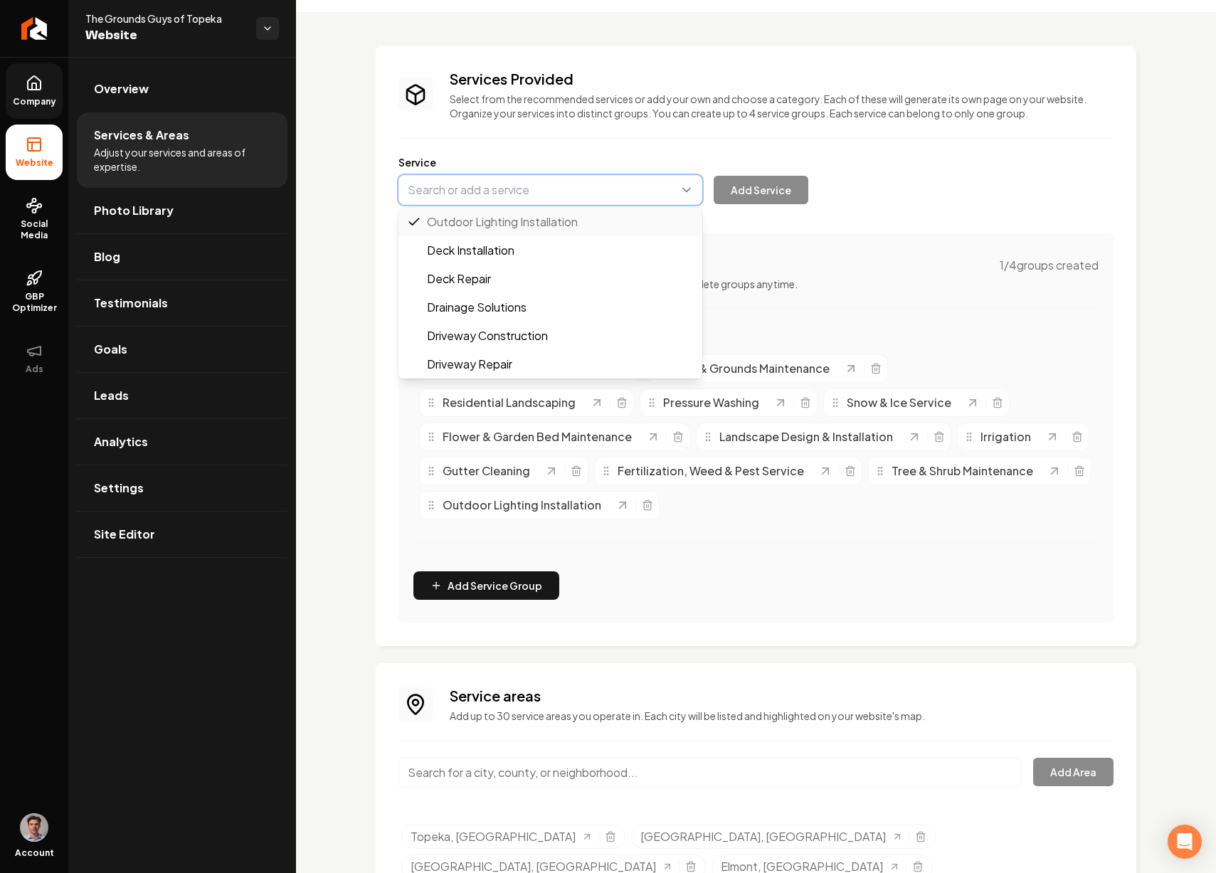
paste input "Holiday Lighting Installation"
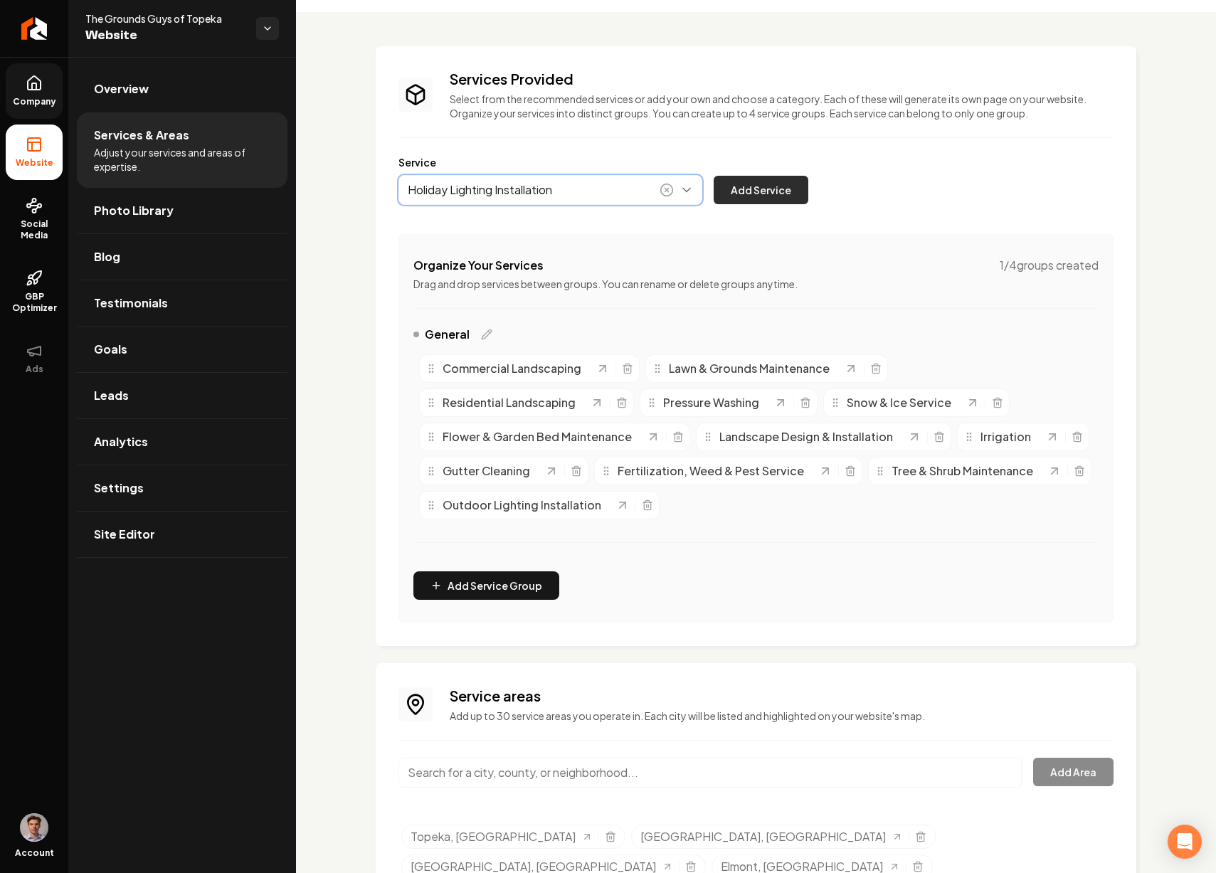
type input "Holiday Lighting Installation"
click at [738, 188] on button "Add Service" at bounding box center [761, 190] width 95 height 28
click at [495, 186] on button "Main content area" at bounding box center [551, 190] width 304 height 30
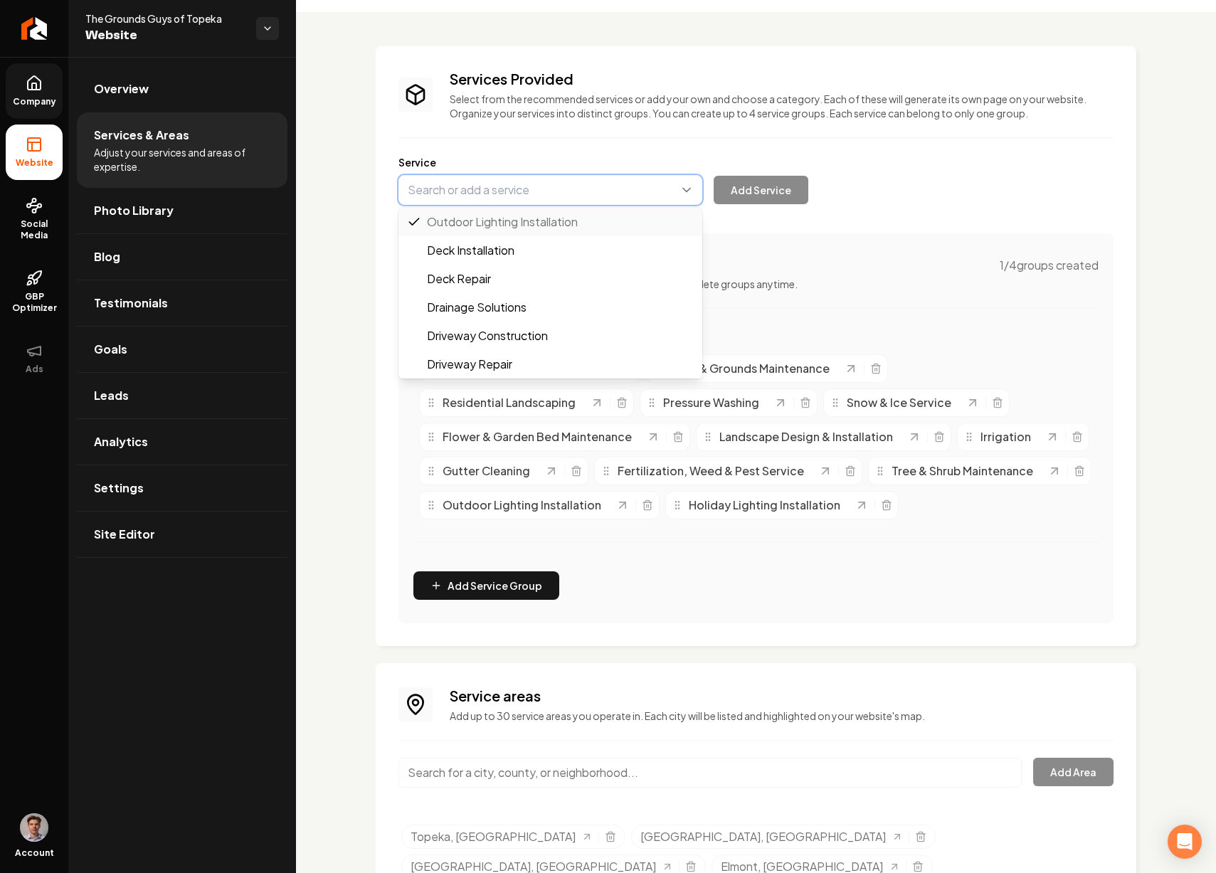
paste input "Artificial Turf Installation"
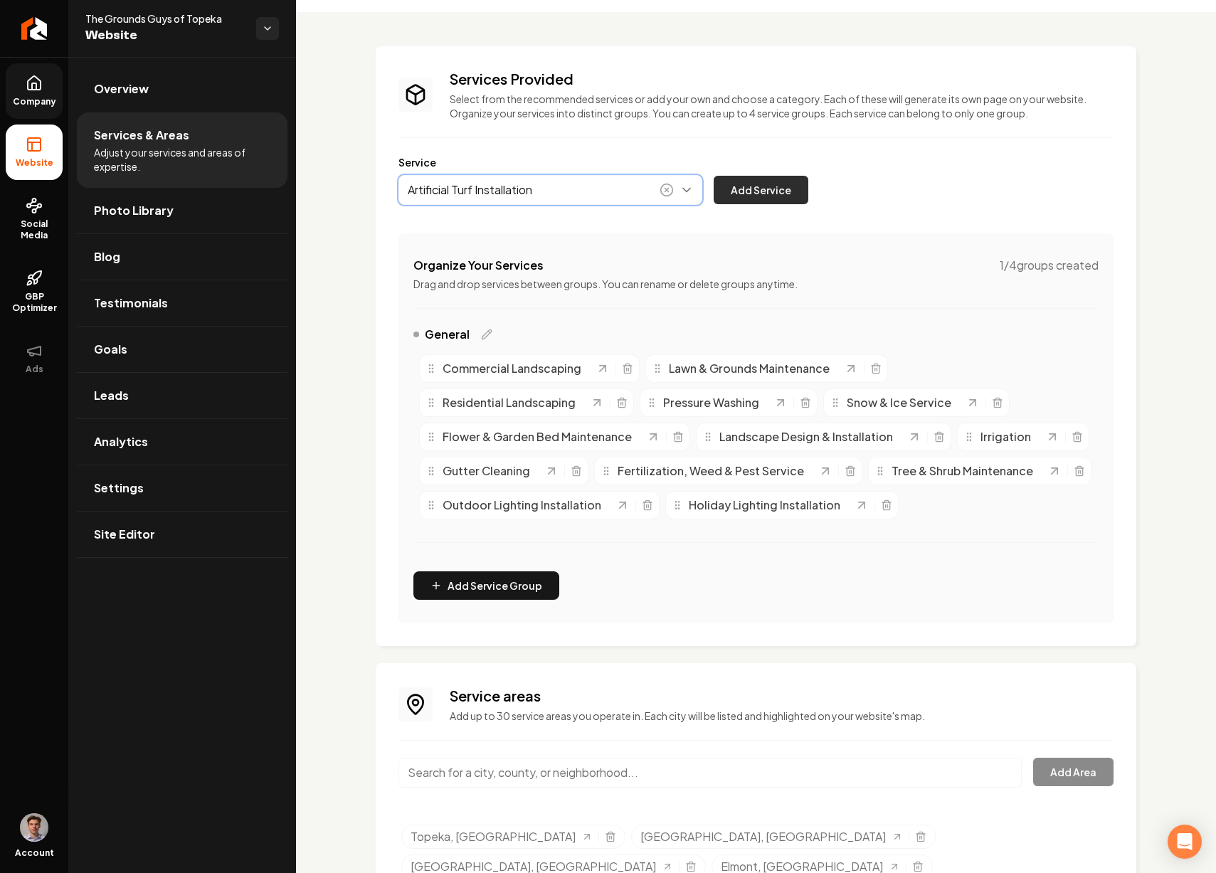
type input "Artificial Turf Installation"
click at [756, 199] on button "Add Service" at bounding box center [761, 190] width 95 height 28
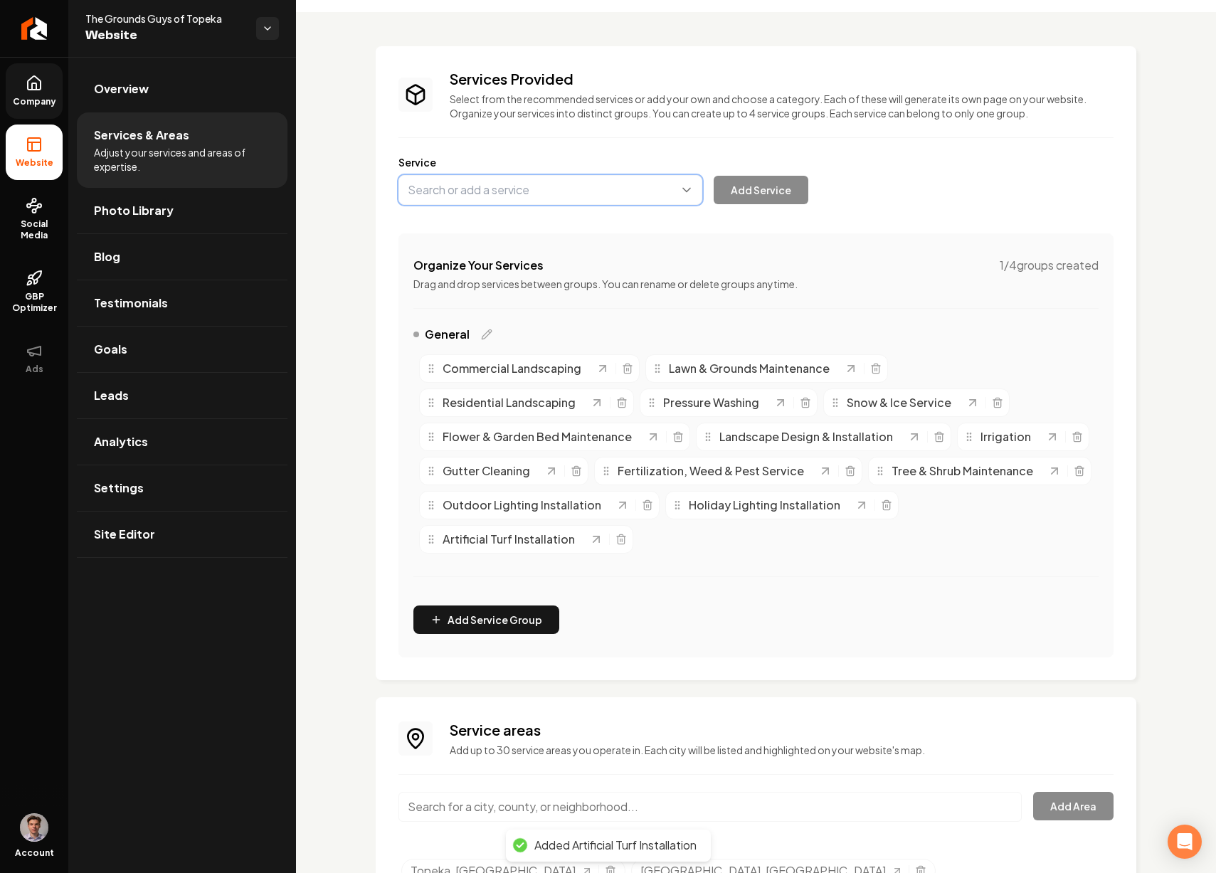
click at [540, 198] on button "Main content area" at bounding box center [551, 190] width 304 height 30
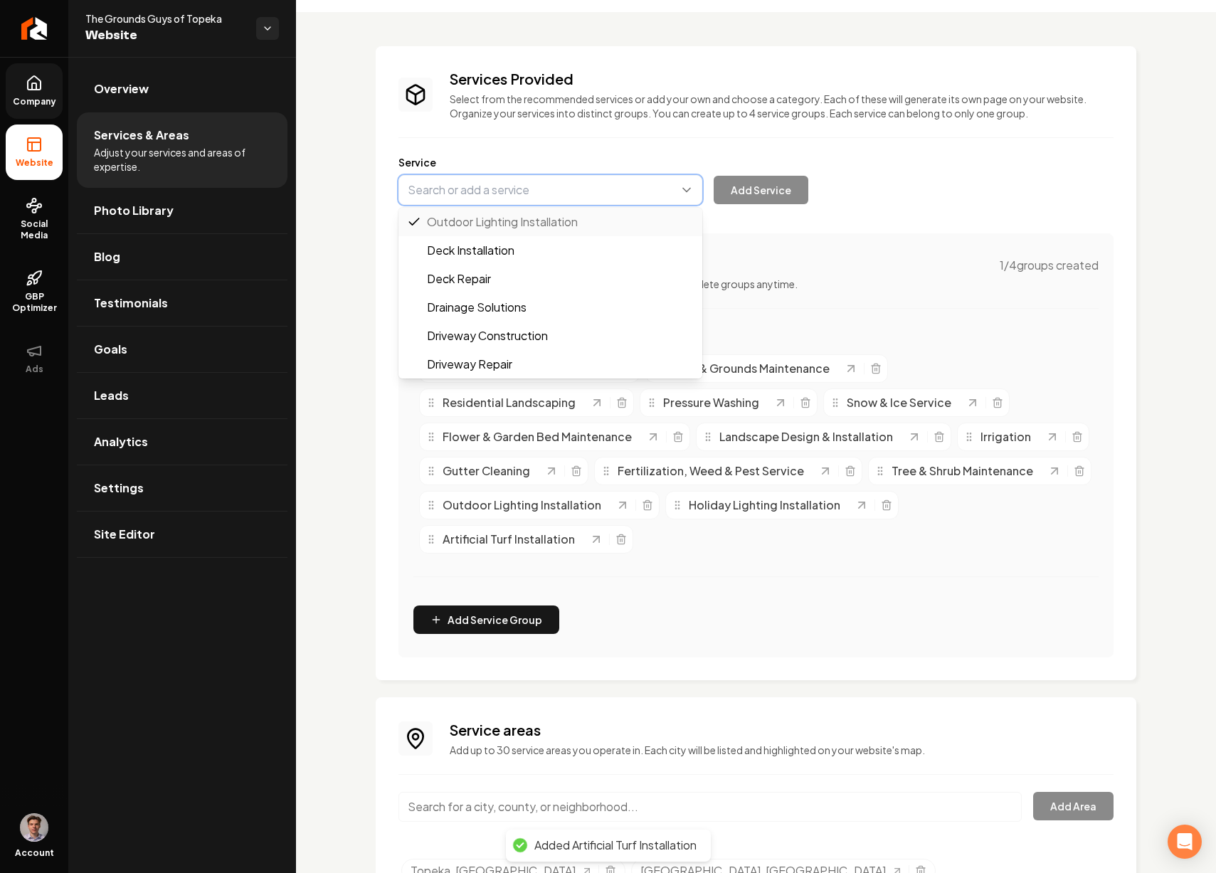
paste input "Xeriscaping"
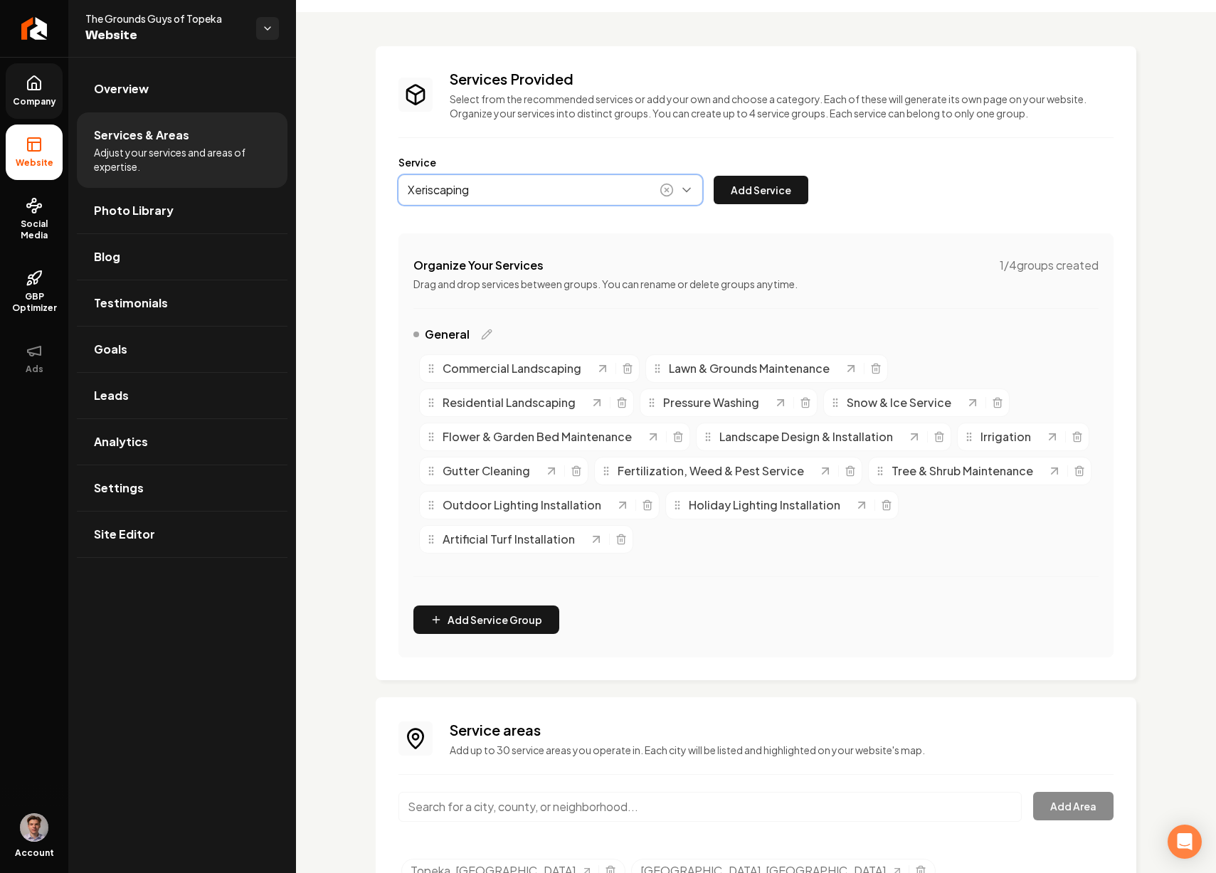
type input "Xeriscaping"
click at [784, 199] on button "Add Service" at bounding box center [761, 190] width 95 height 28
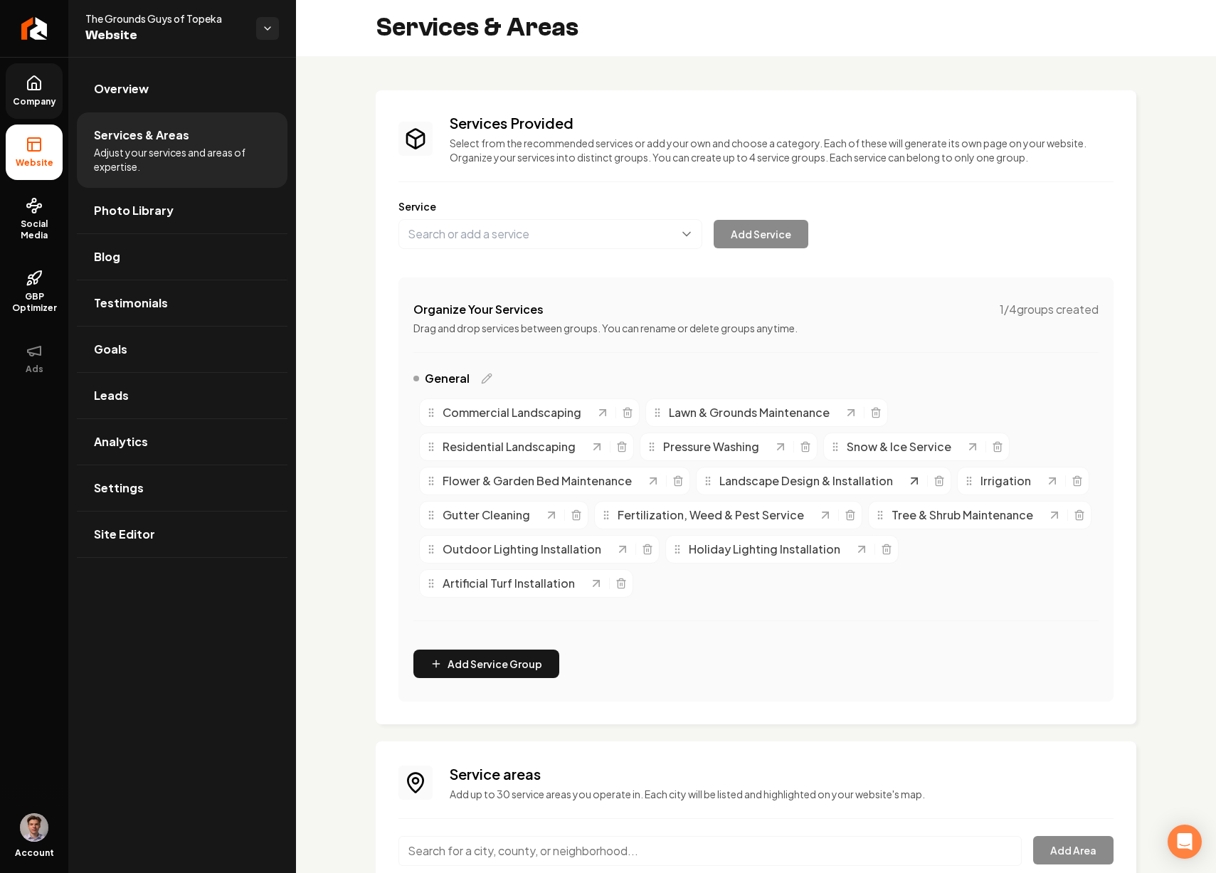
scroll to position [0, 0]
click at [153, 82] on link "Overview" at bounding box center [182, 89] width 211 height 46
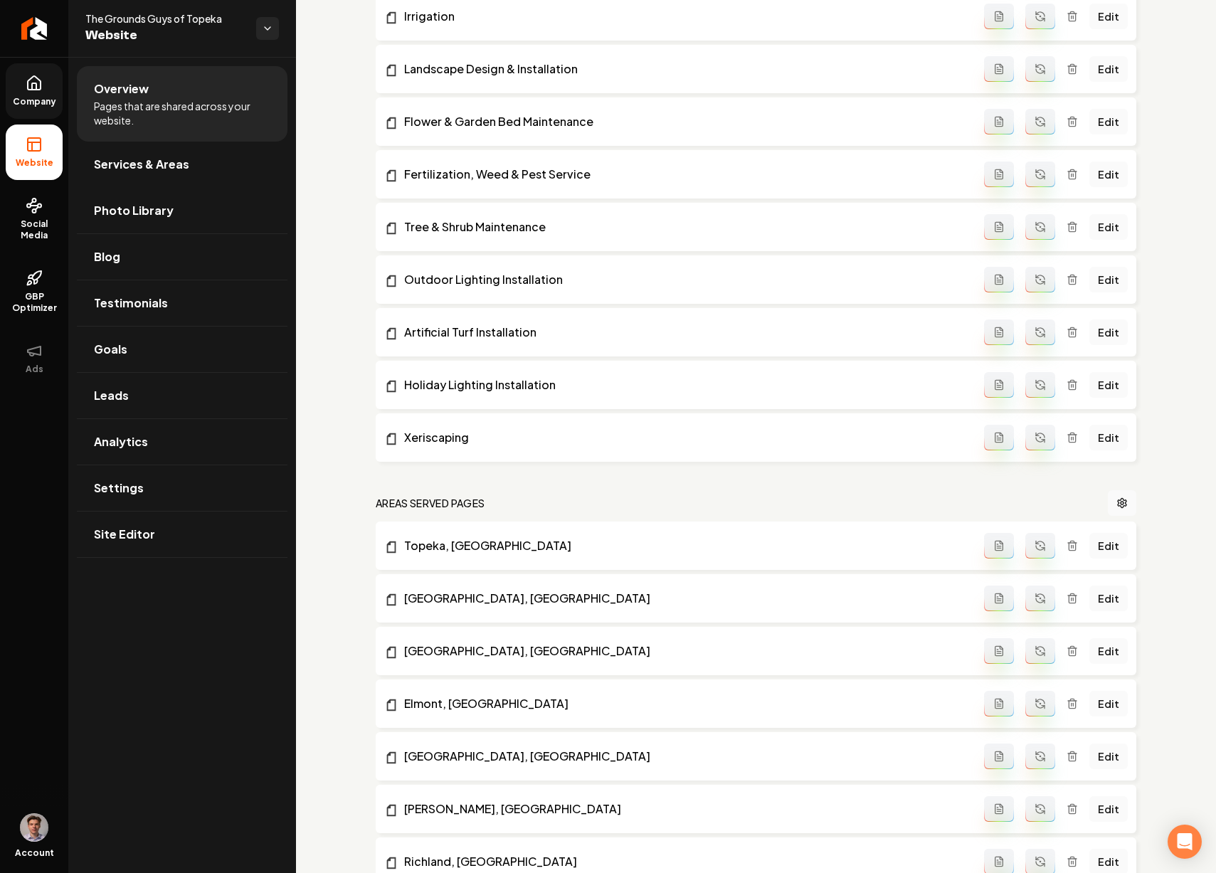
scroll to position [1372, 0]
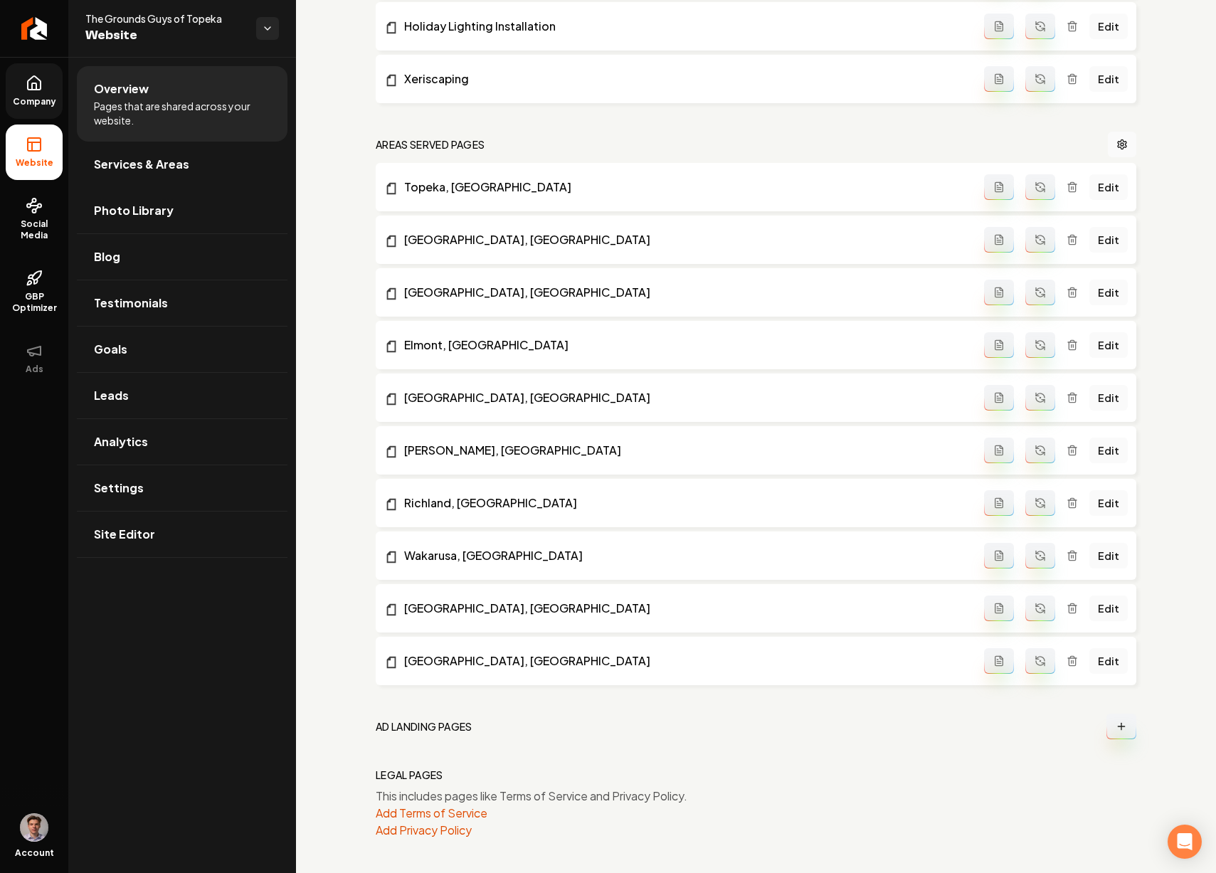
click at [1036, 657] on icon "Main content area" at bounding box center [1037, 657] width 3 height 3
click at [1026, 597] on button "Main content area" at bounding box center [1041, 609] width 30 height 26
click at [1026, 562] on button "Main content area" at bounding box center [1041, 556] width 30 height 26
click at [1035, 498] on icon "Main content area" at bounding box center [1040, 503] width 11 height 11
click at [1027, 463] on button "Main content area" at bounding box center [1041, 451] width 30 height 26
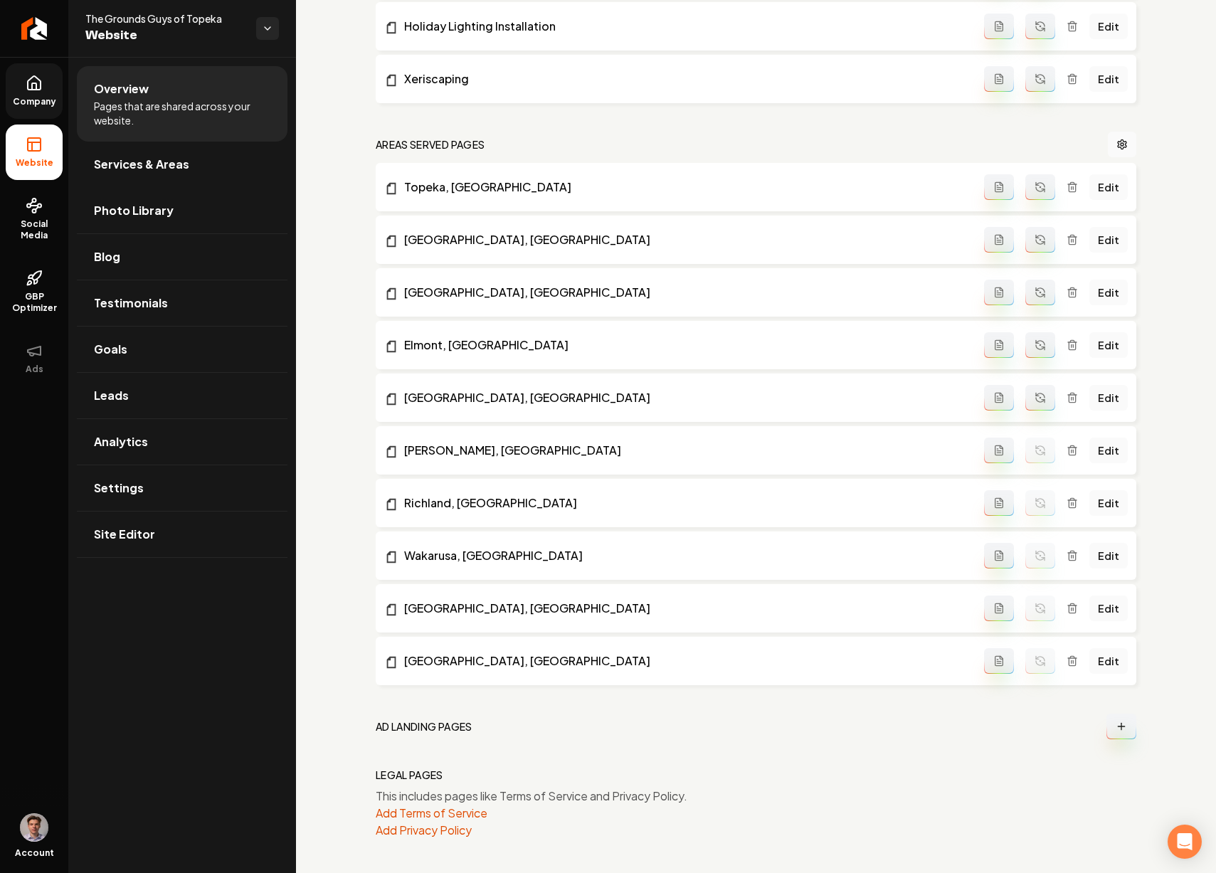
click at [1035, 394] on icon "Main content area" at bounding box center [1040, 397] width 11 height 11
click at [1026, 349] on button "Main content area" at bounding box center [1041, 345] width 30 height 26
click at [1026, 280] on button "Main content area" at bounding box center [1041, 293] width 30 height 26
click at [1026, 248] on button "Main content area" at bounding box center [1041, 240] width 30 height 26
click at [1038, 184] on button "Main content area" at bounding box center [1041, 187] width 30 height 26
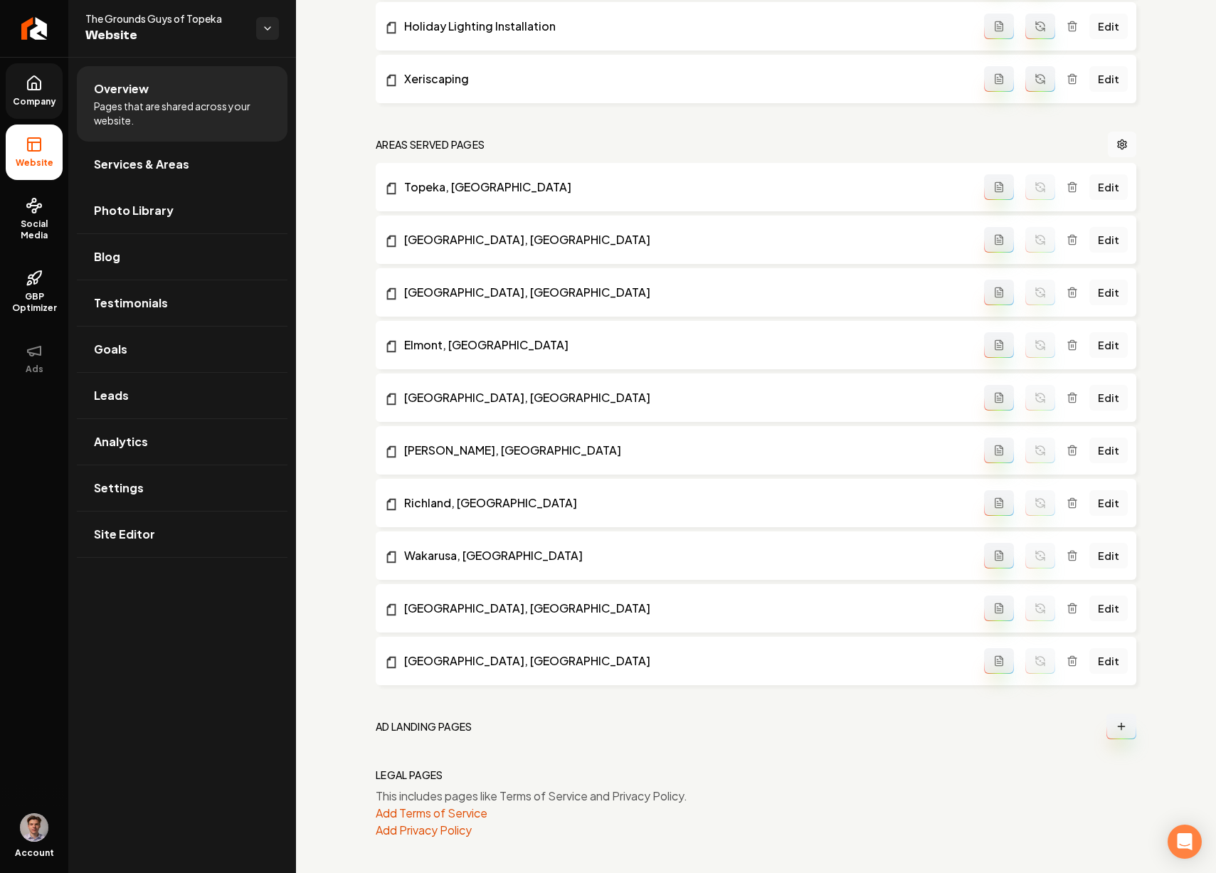
scroll to position [1056, 0]
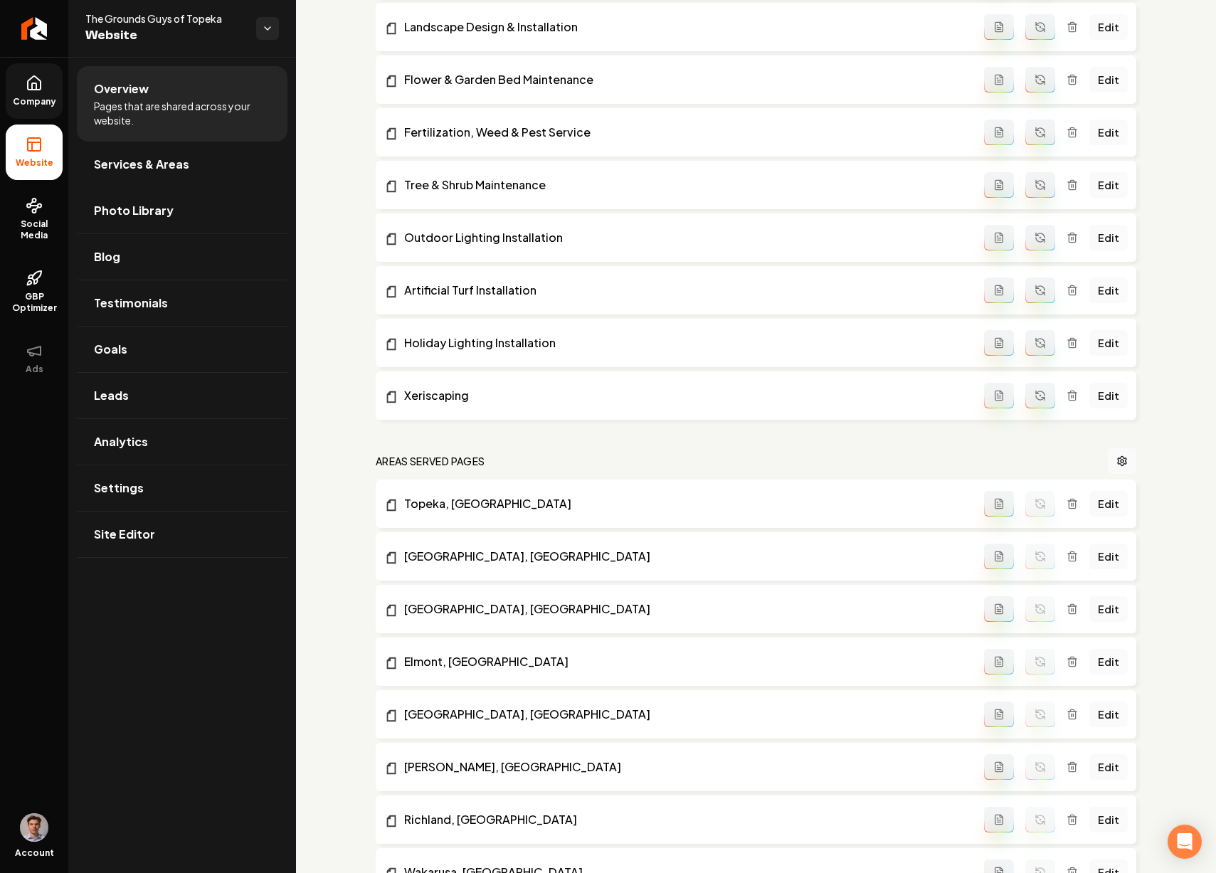
click at [1038, 392] on button "Main content area" at bounding box center [1041, 396] width 30 height 26
click at [1026, 331] on button "Main content area" at bounding box center [1041, 343] width 30 height 26
click at [1026, 298] on button "Main content area" at bounding box center [1041, 291] width 30 height 26
click at [1026, 229] on button "Main content area" at bounding box center [1041, 238] width 30 height 26
click at [1035, 179] on icon "Main content area" at bounding box center [1040, 184] width 11 height 11
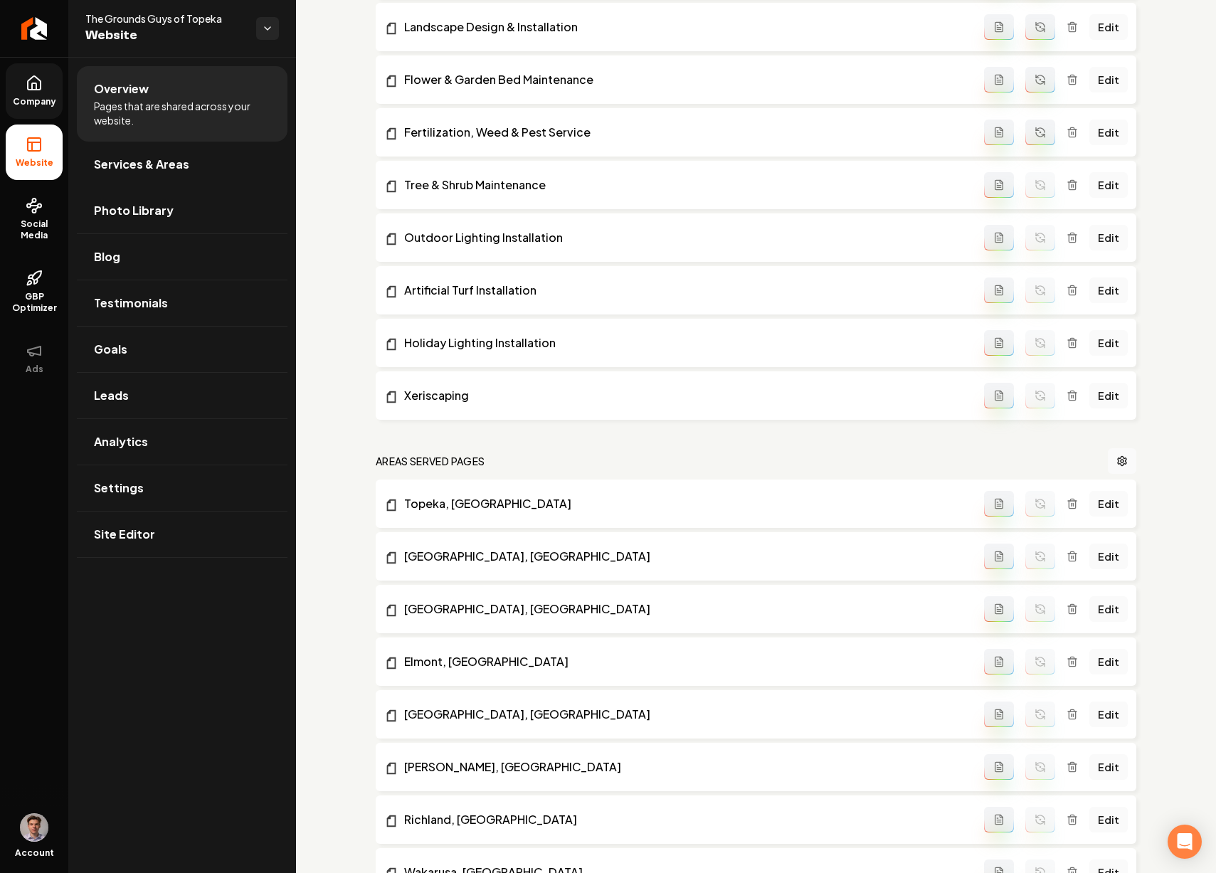
click at [1035, 137] on icon "Main content area" at bounding box center [1040, 132] width 11 height 11
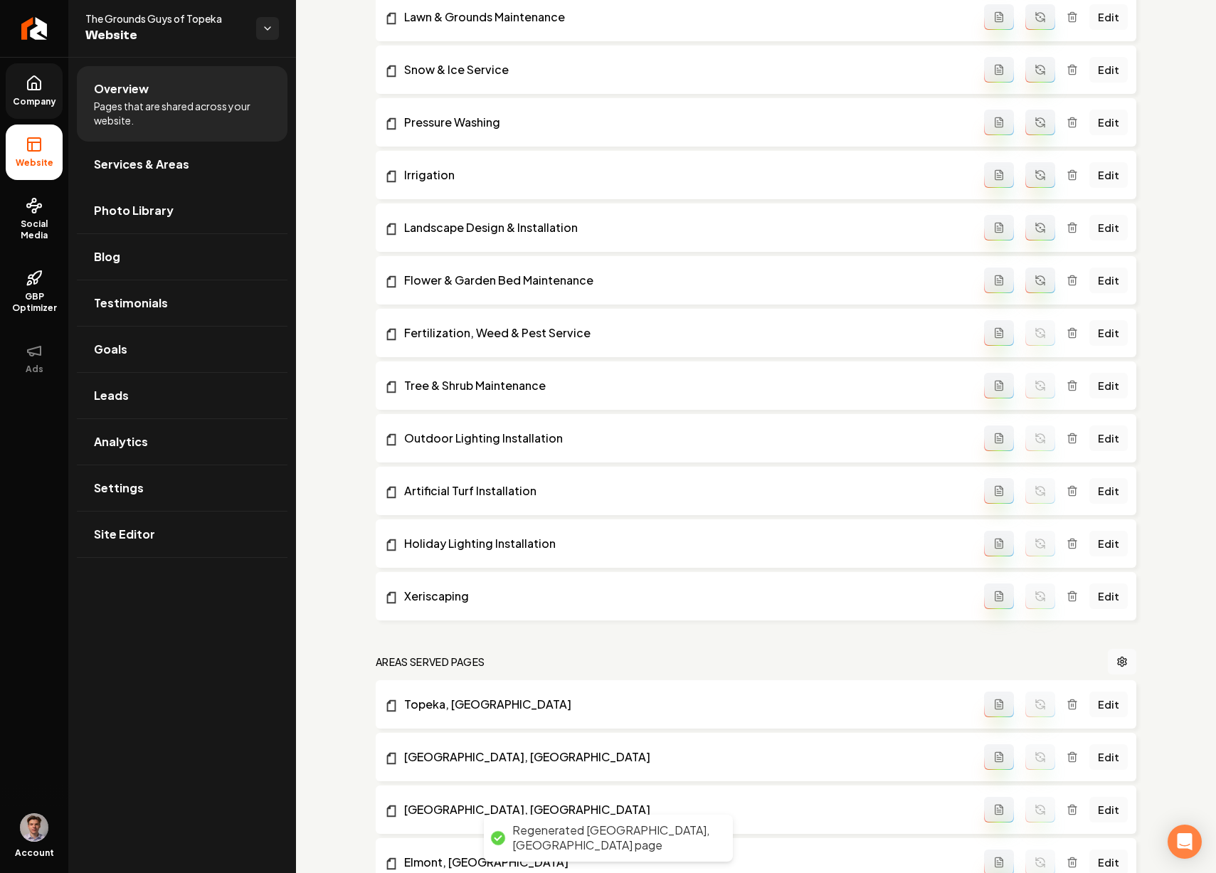
scroll to position [625, 0]
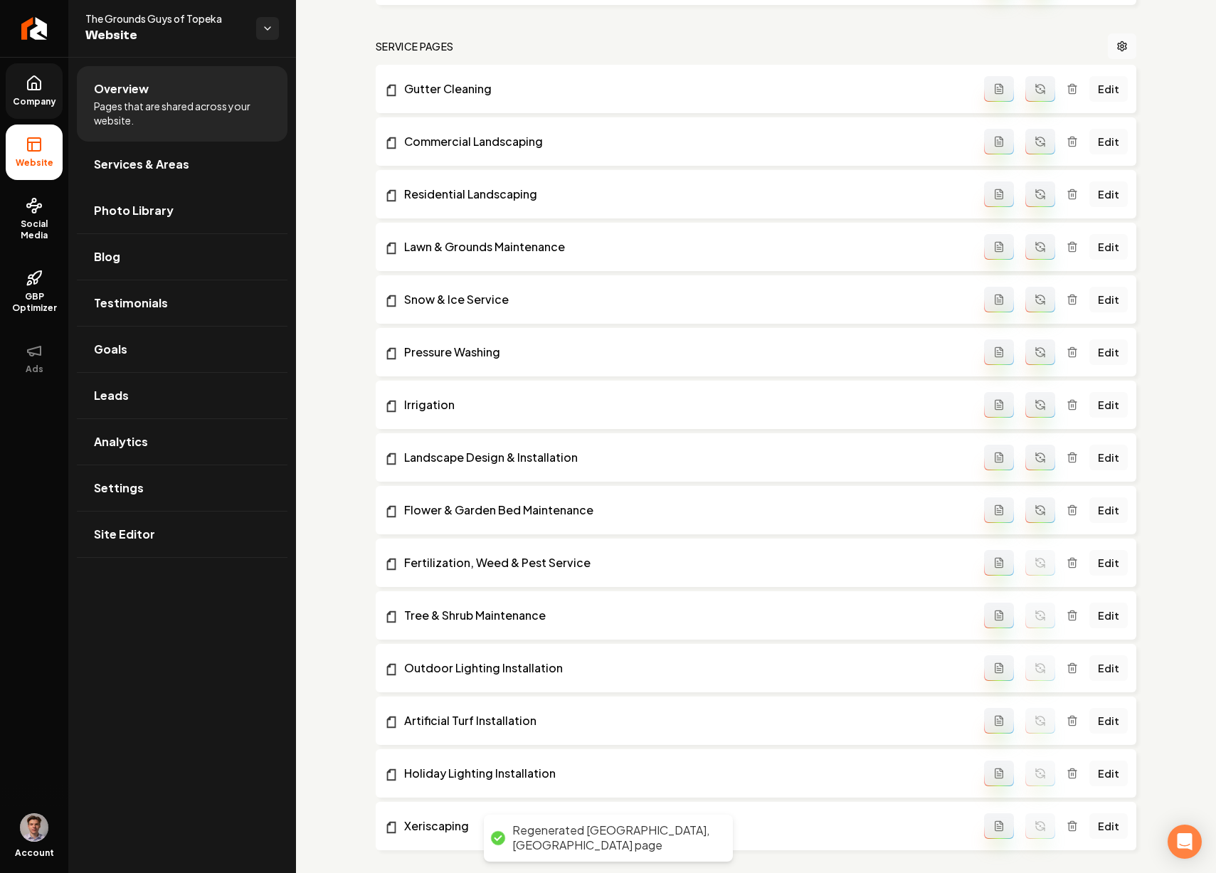
click at [1036, 510] on icon "Main content area" at bounding box center [1040, 510] width 11 height 11
click at [1035, 461] on icon "Main content area" at bounding box center [1040, 457] width 11 height 11
click at [1035, 404] on icon "Main content area" at bounding box center [1040, 404] width 11 height 11
click at [1036, 349] on icon "Main content area" at bounding box center [1037, 348] width 3 height 3
click at [1035, 303] on icon "Main content area" at bounding box center [1040, 299] width 11 height 11
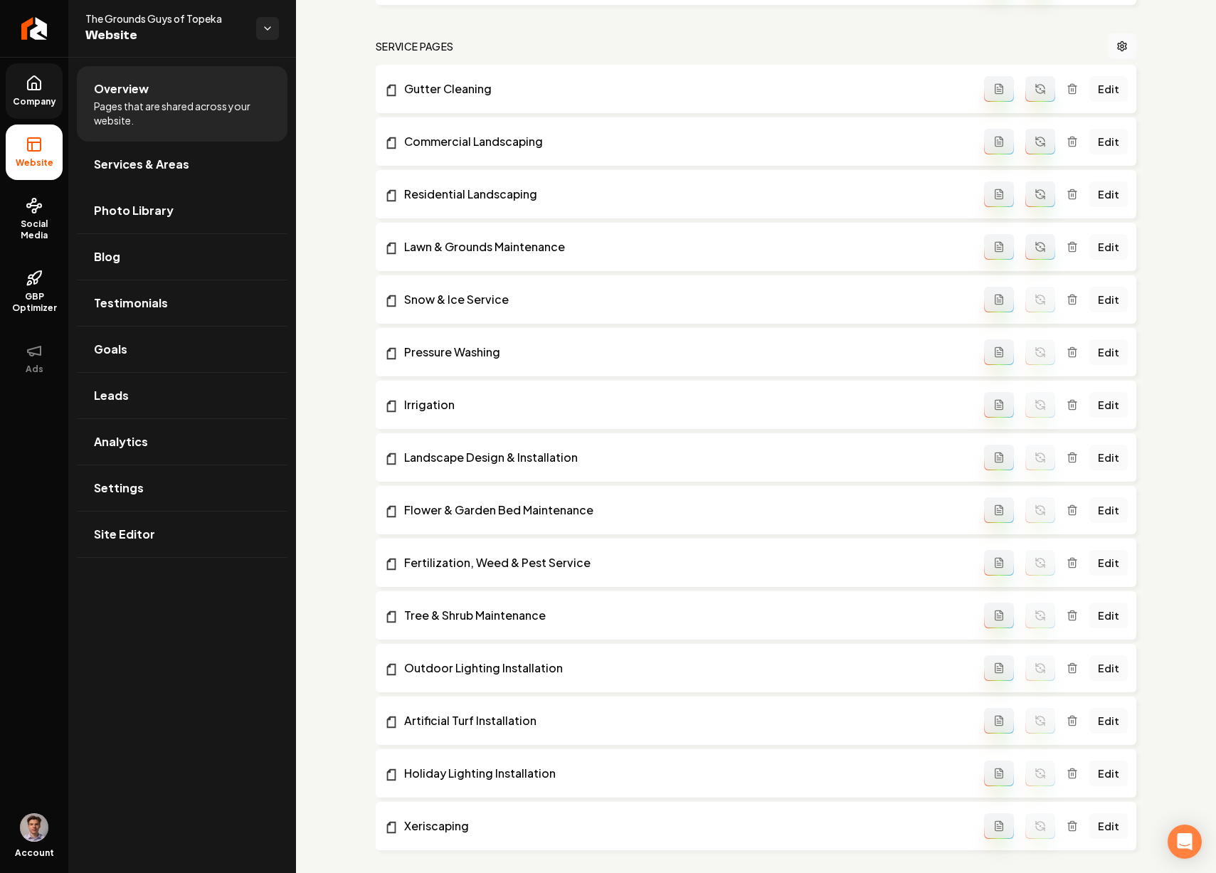
click at [1033, 229] on li "Lawn & Grounds Maintenance Edit" at bounding box center [756, 247] width 761 height 48
click at [1034, 237] on button "Main content area" at bounding box center [1041, 247] width 30 height 26
click at [1032, 184] on button "Main content area" at bounding box center [1041, 195] width 30 height 26
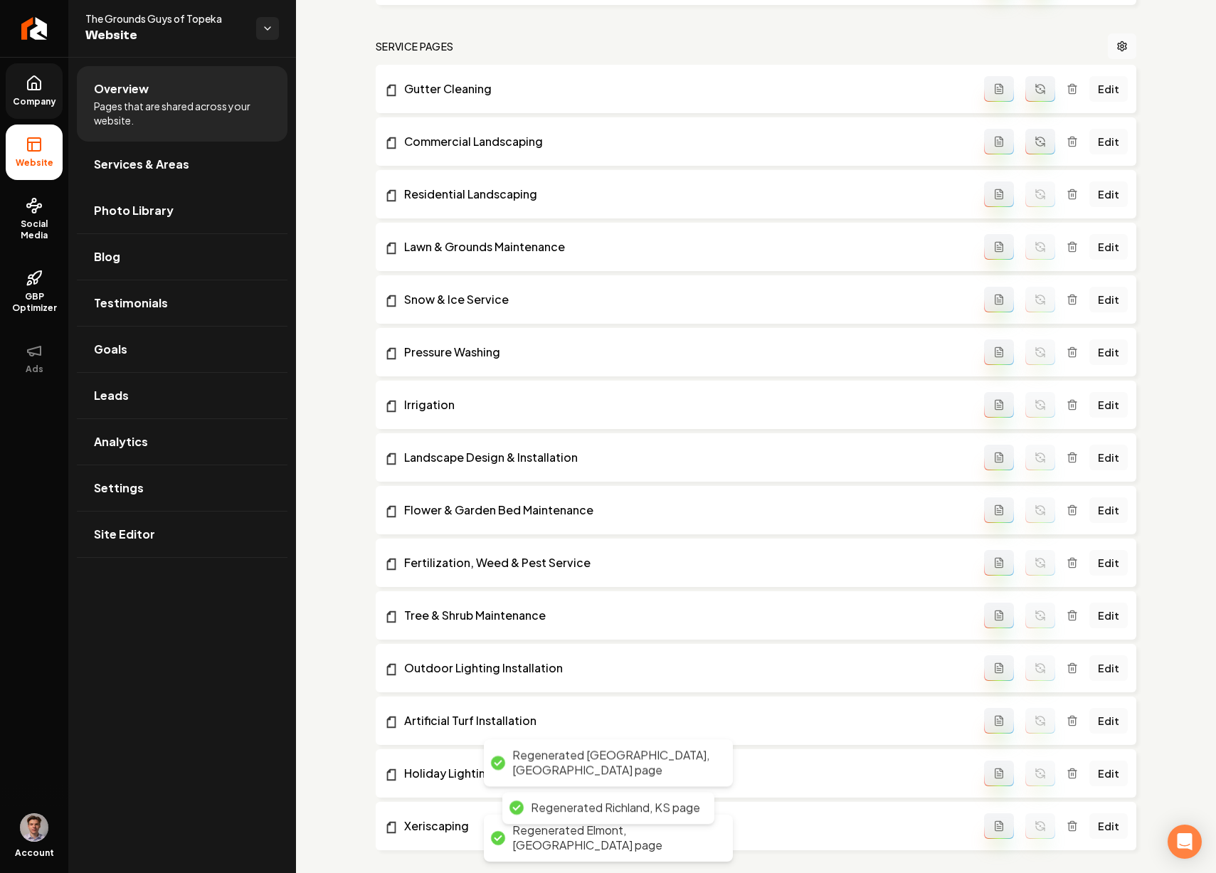
click at [1035, 140] on icon "Main content area" at bounding box center [1040, 141] width 11 height 11
click at [1031, 97] on button "Main content area" at bounding box center [1041, 89] width 30 height 26
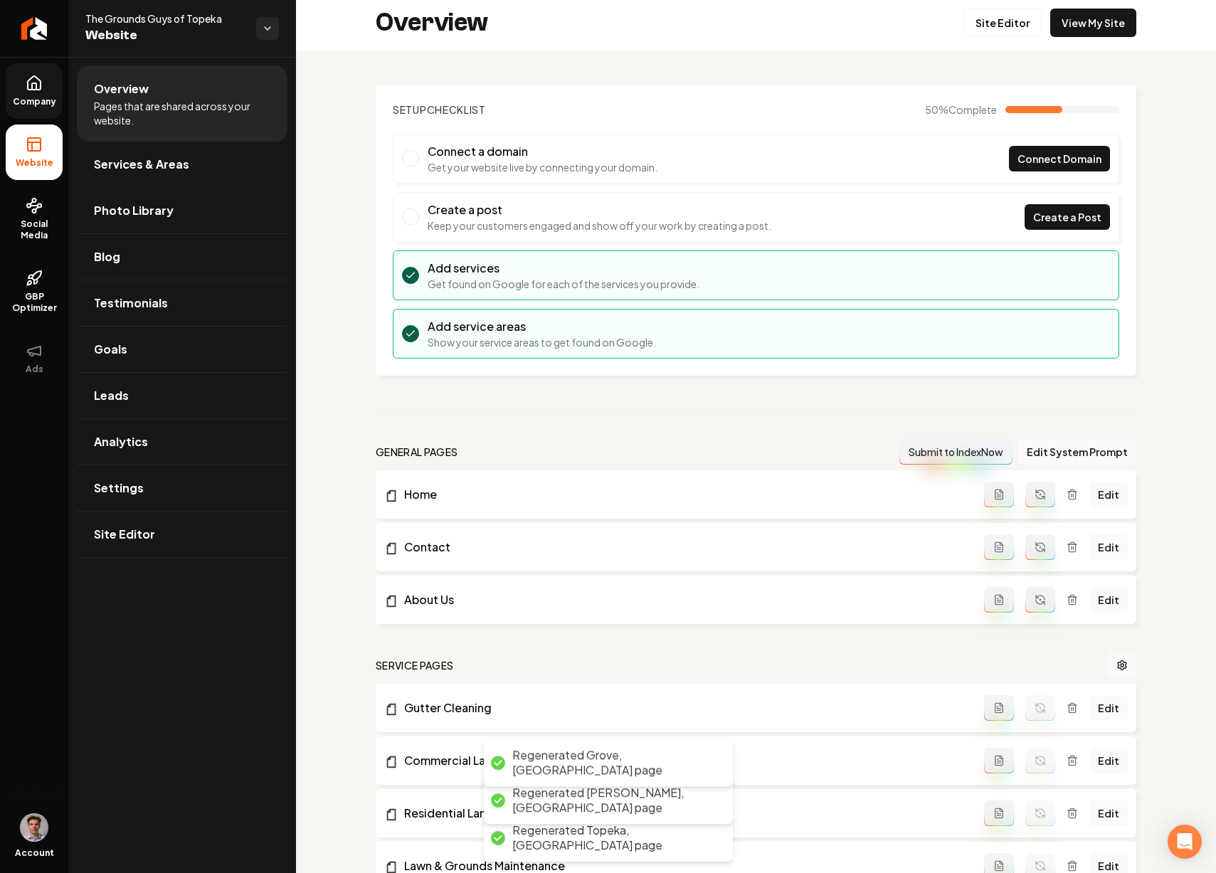
scroll to position [0, 0]
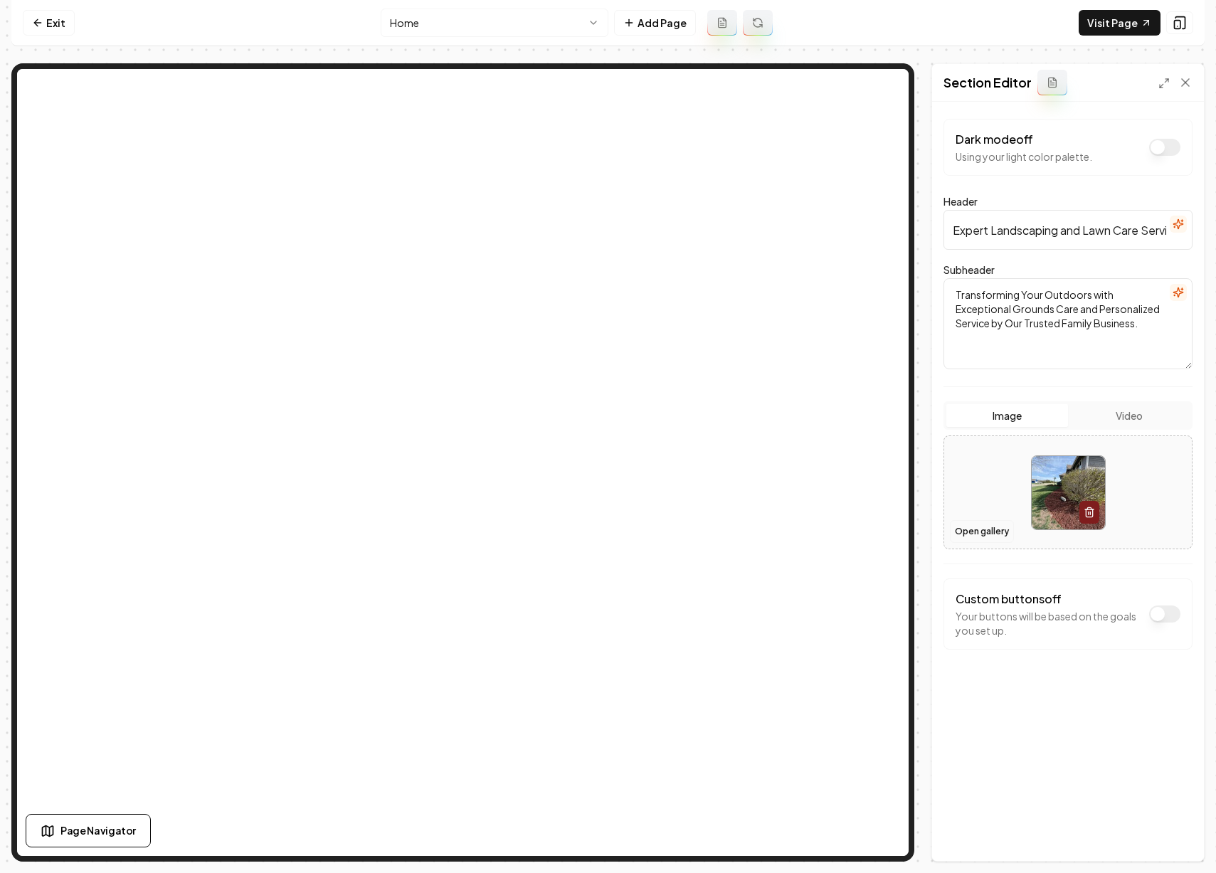
click at [975, 527] on button "Open gallery" at bounding box center [982, 531] width 64 height 23
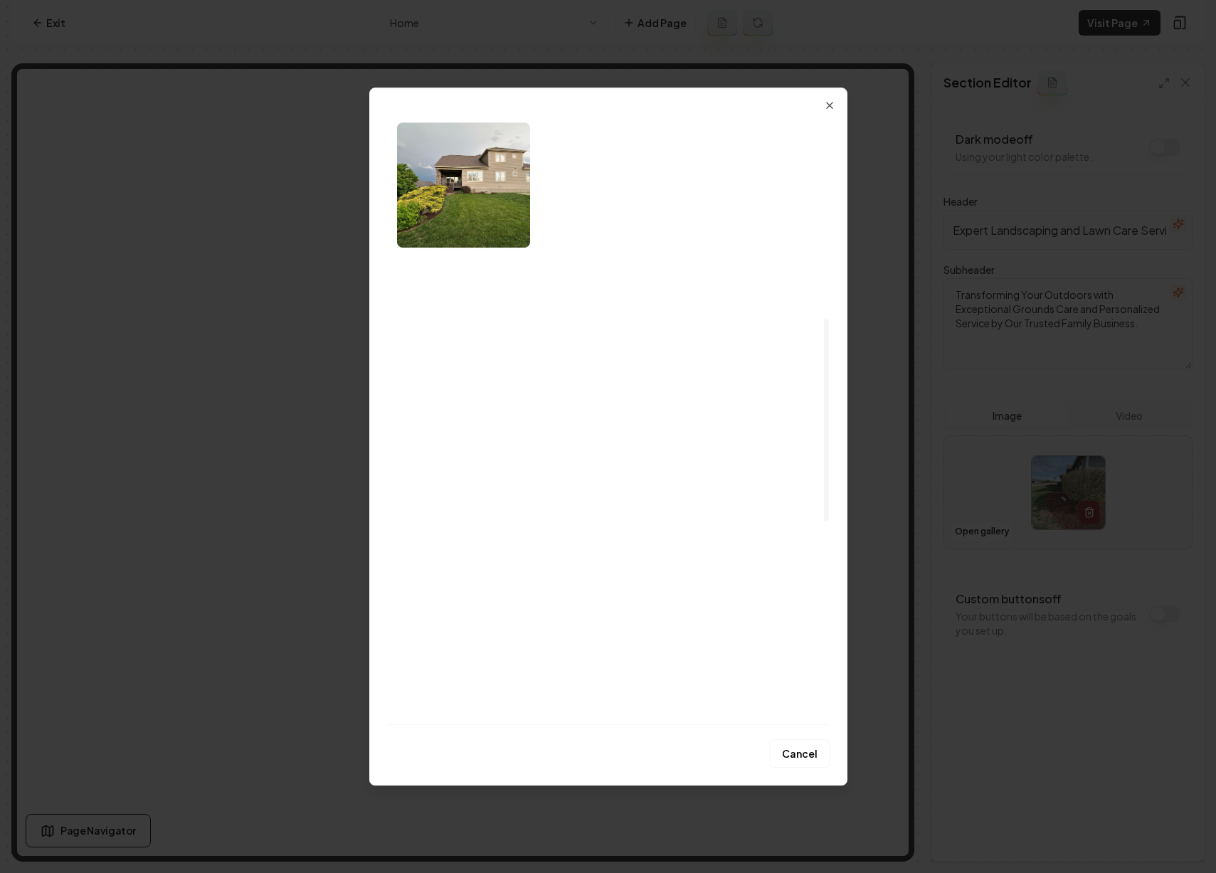
scroll to position [615, 0]
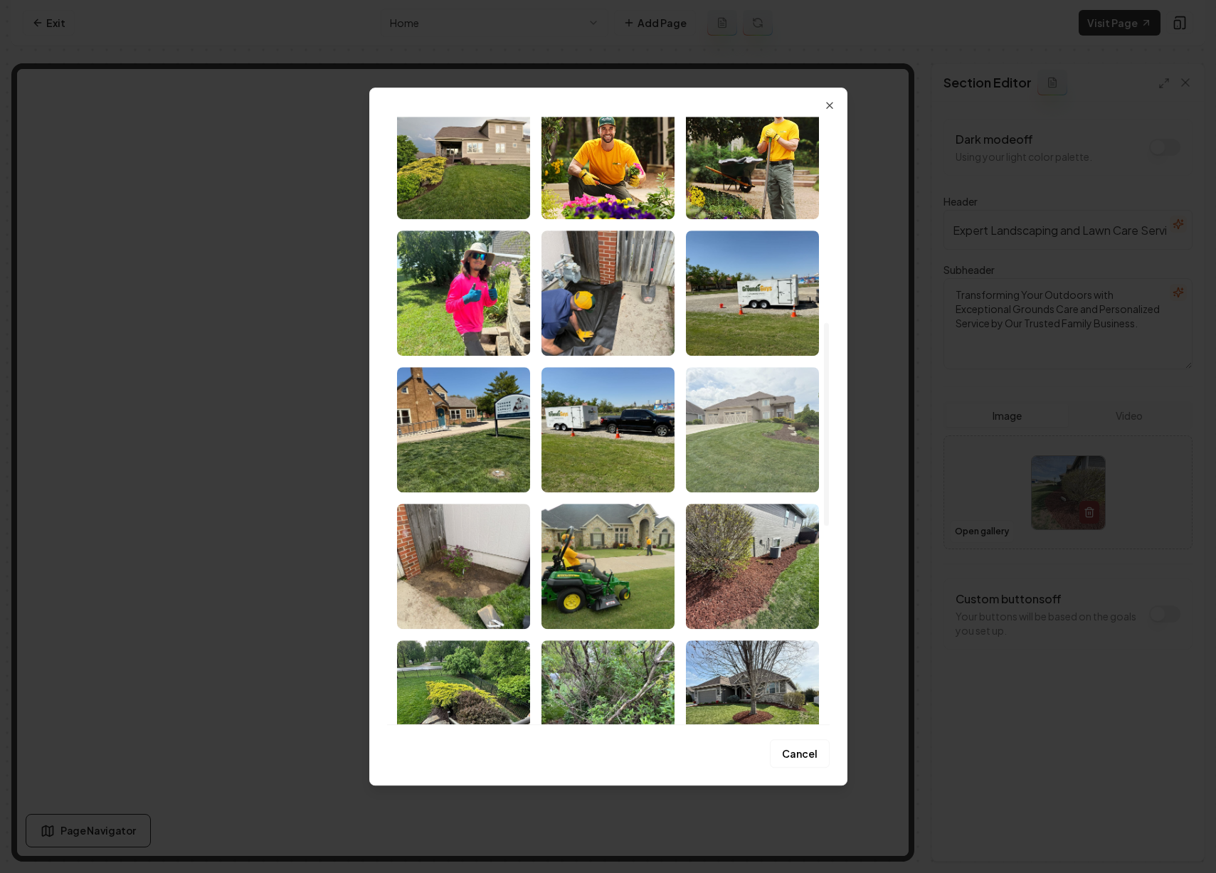
click at [759, 428] on img "Select image image_68b9f9e05c7cd75eb87cb8cb.jpeg" at bounding box center [752, 429] width 133 height 125
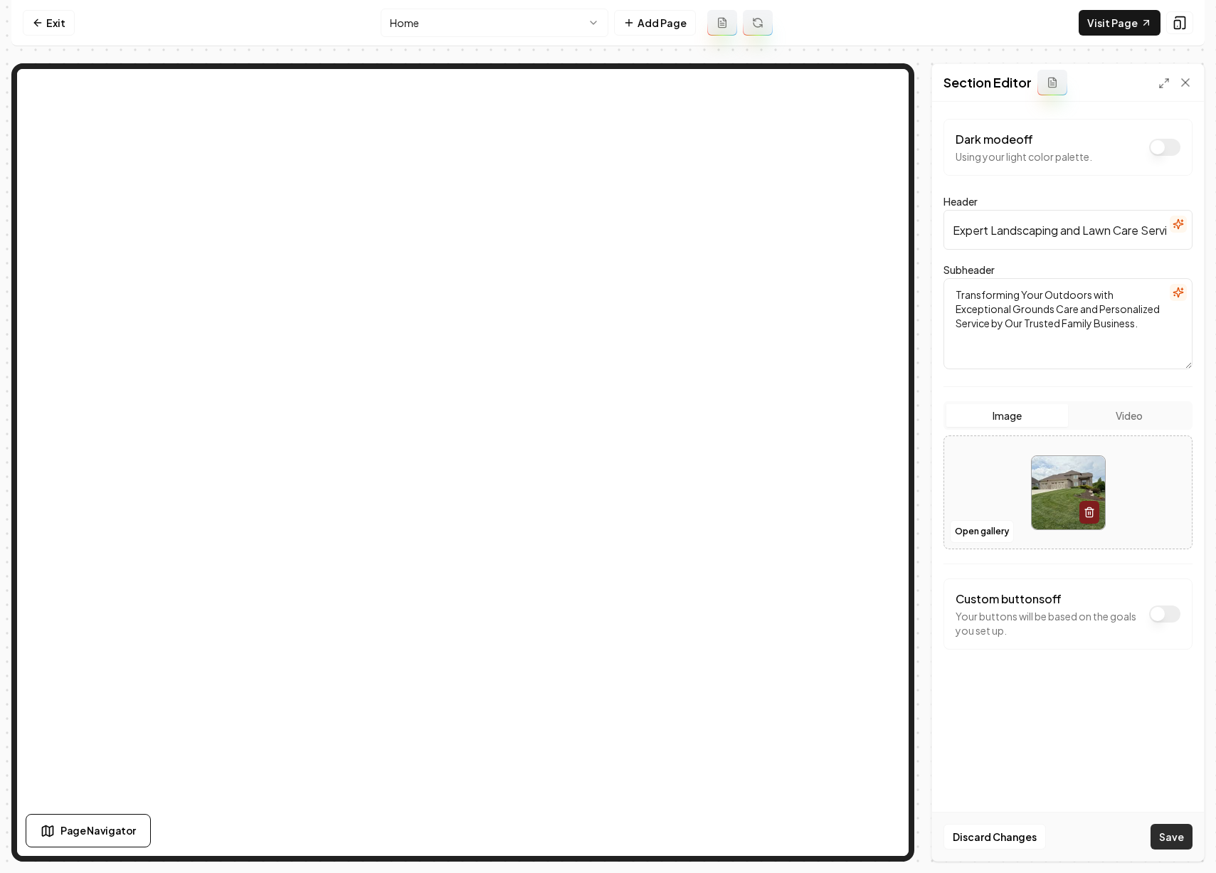
click at [1169, 829] on button "Save" at bounding box center [1172, 837] width 42 height 26
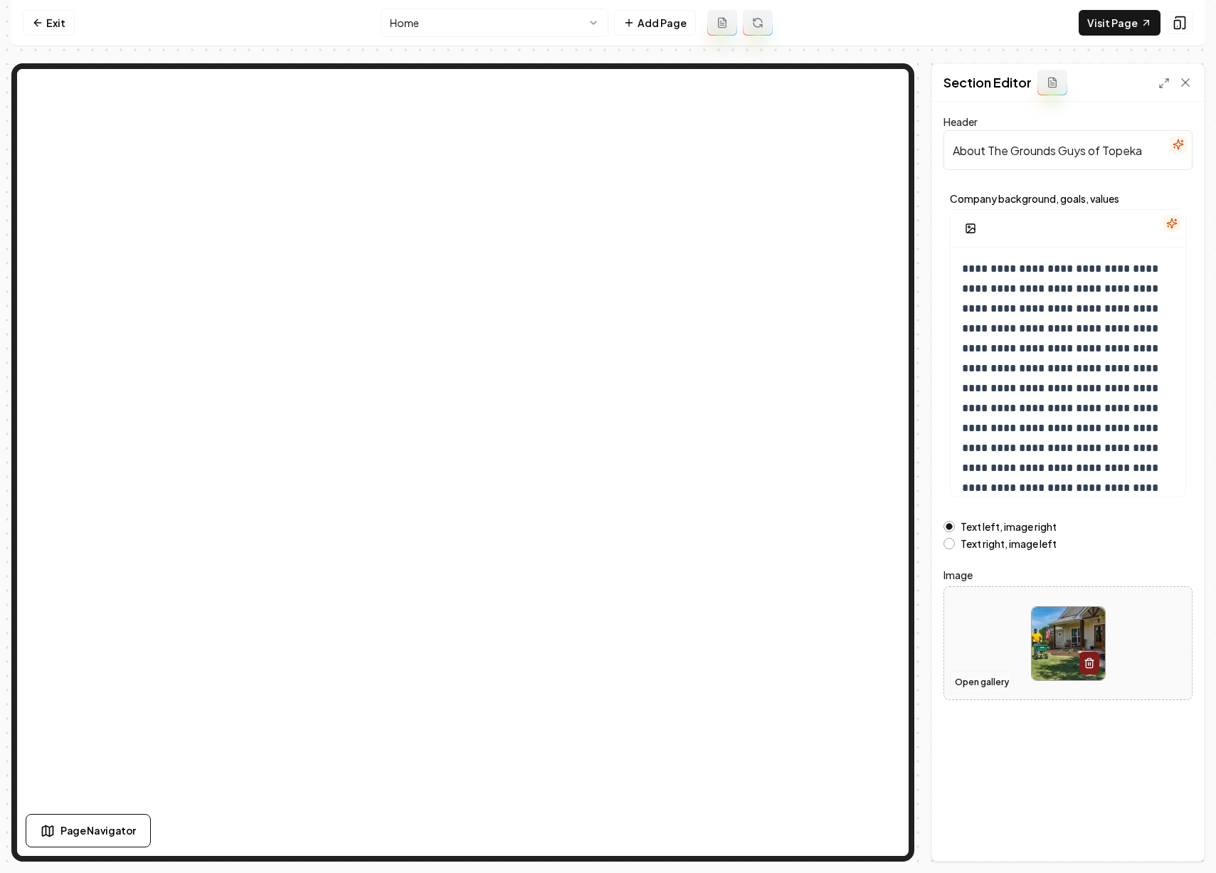
click at [994, 682] on button "Open gallery" at bounding box center [982, 682] width 64 height 23
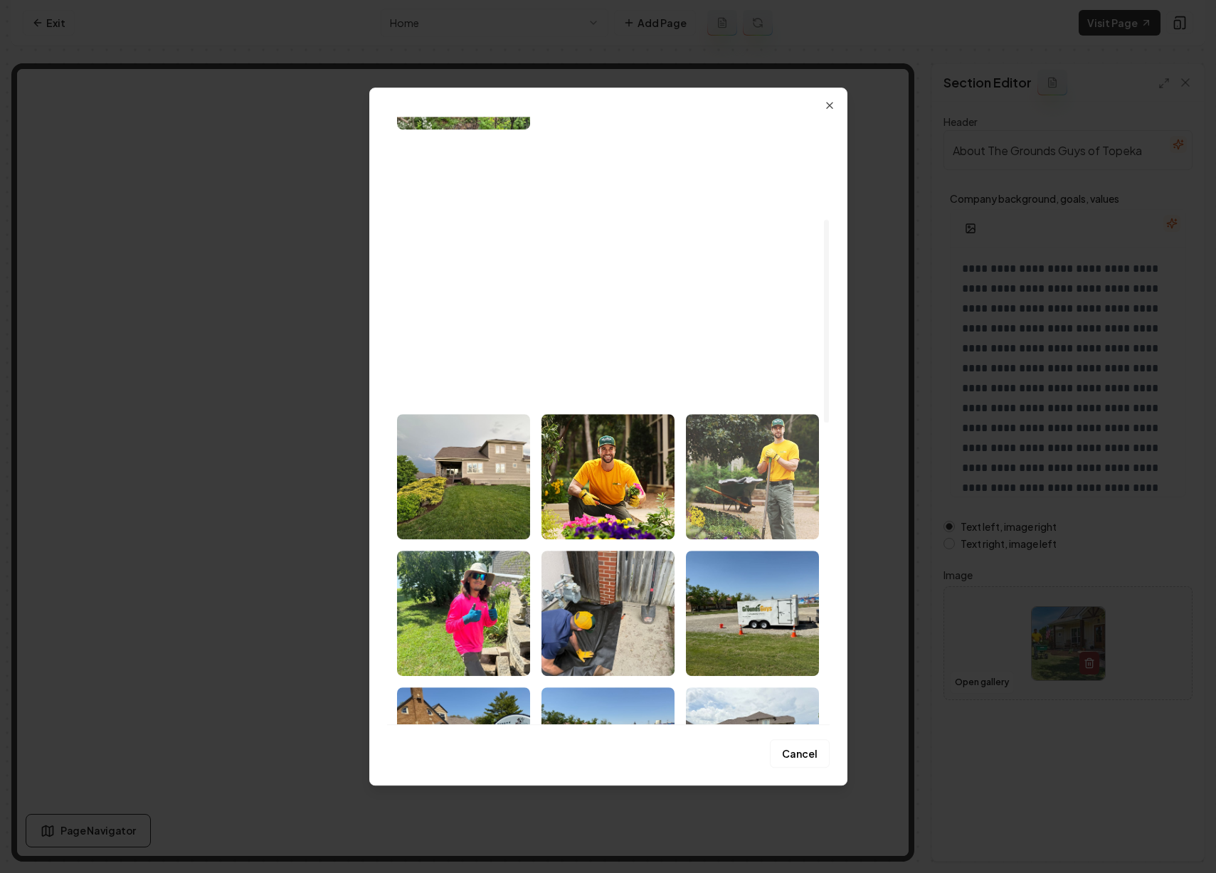
scroll to position [307, 0]
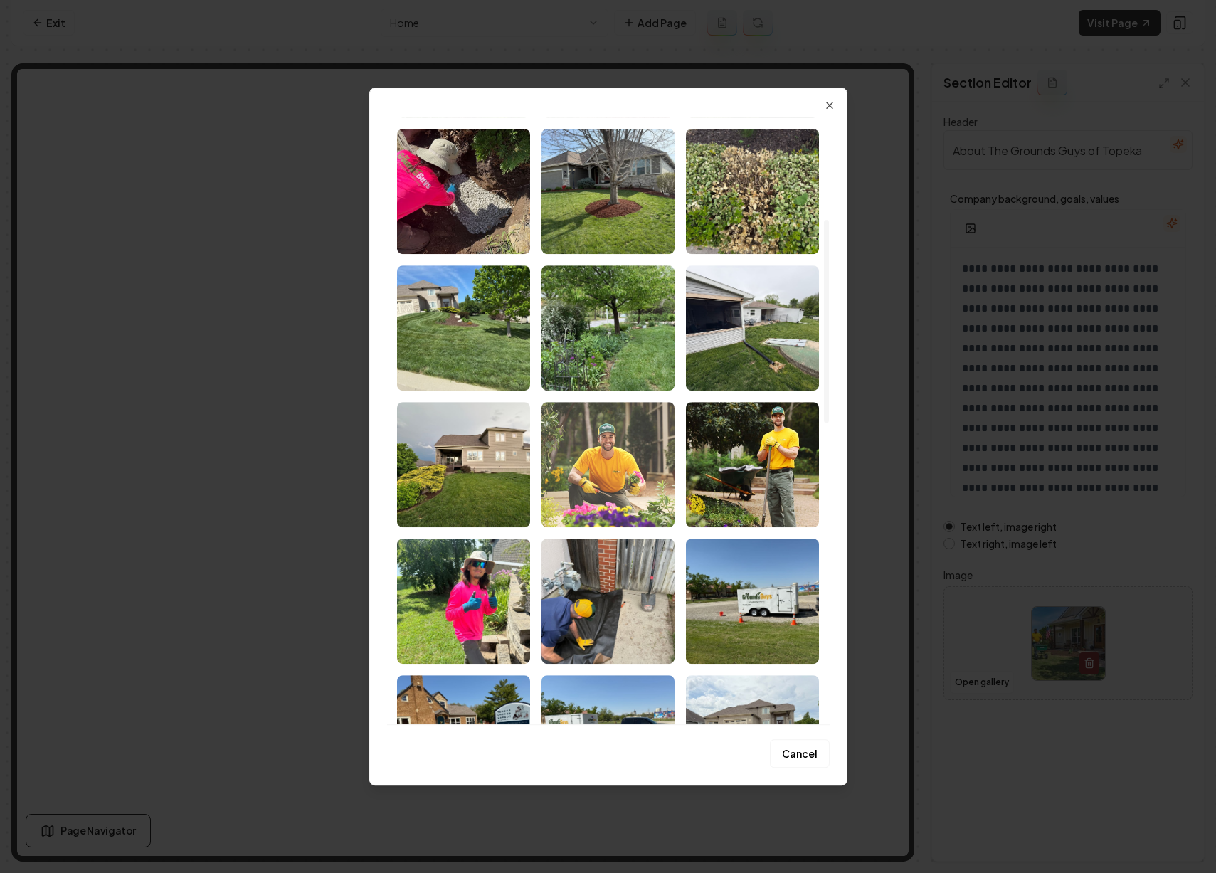
click at [646, 496] on img "Select image image_68b9f9e05c7cd75eb87cb5d5.jpeg" at bounding box center [608, 464] width 133 height 125
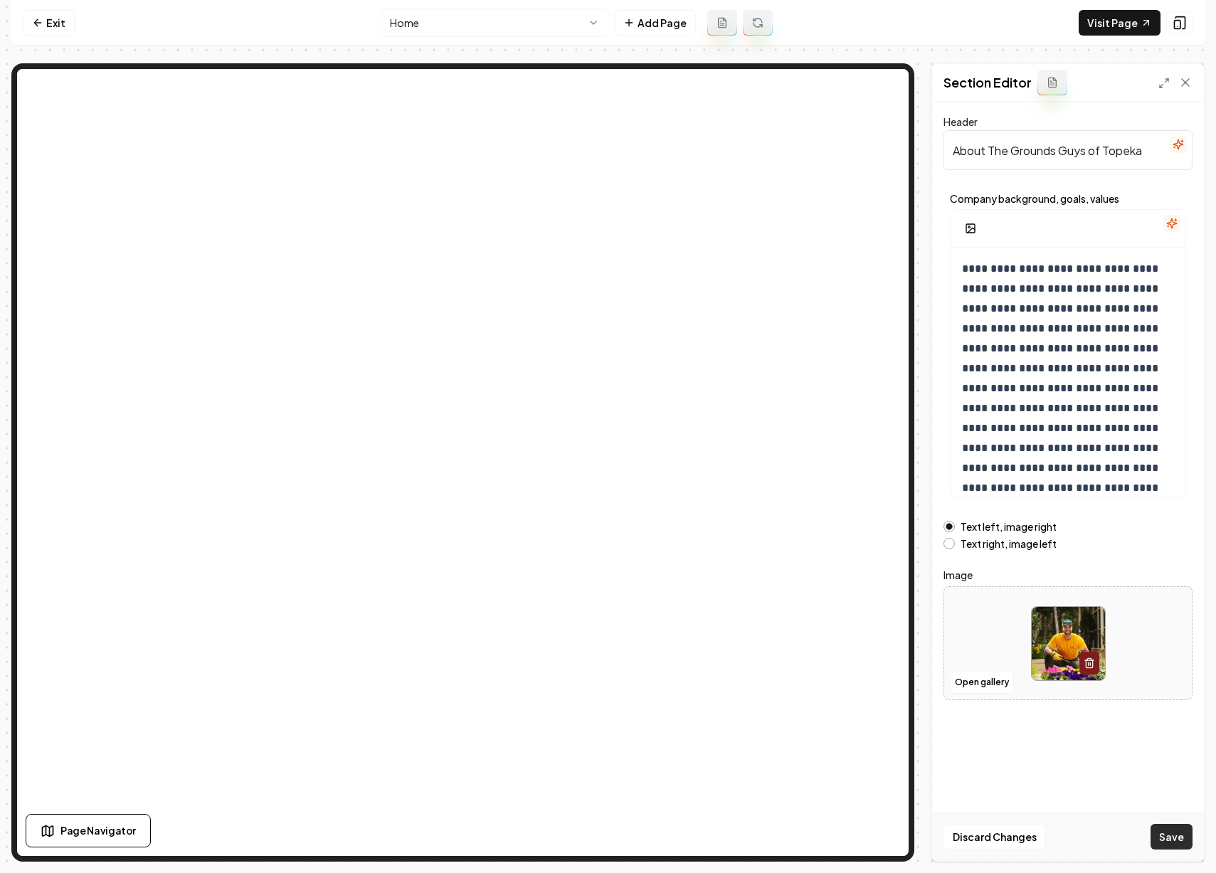
click at [1162, 839] on button "Save" at bounding box center [1172, 837] width 42 height 26
click at [969, 677] on button "Open gallery" at bounding box center [982, 682] width 64 height 23
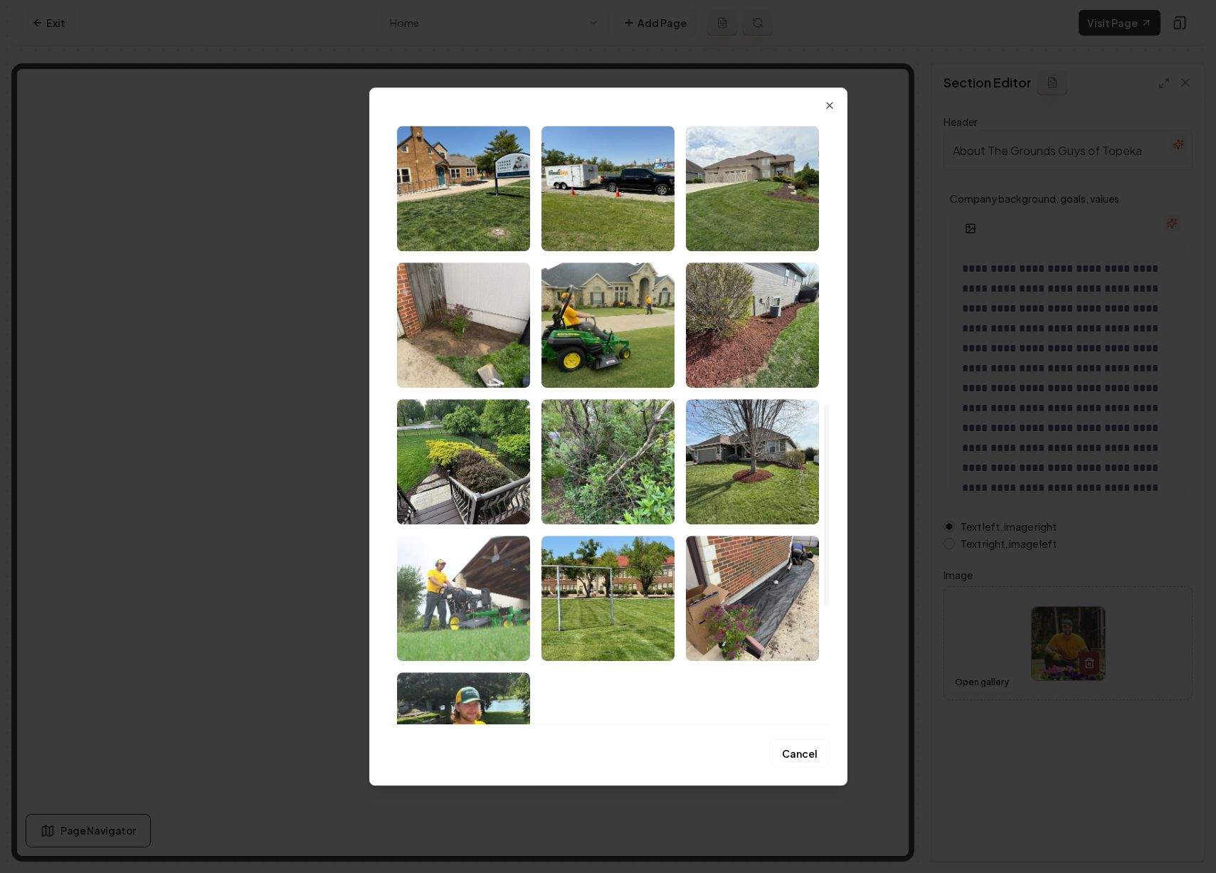
scroll to position [857, 0]
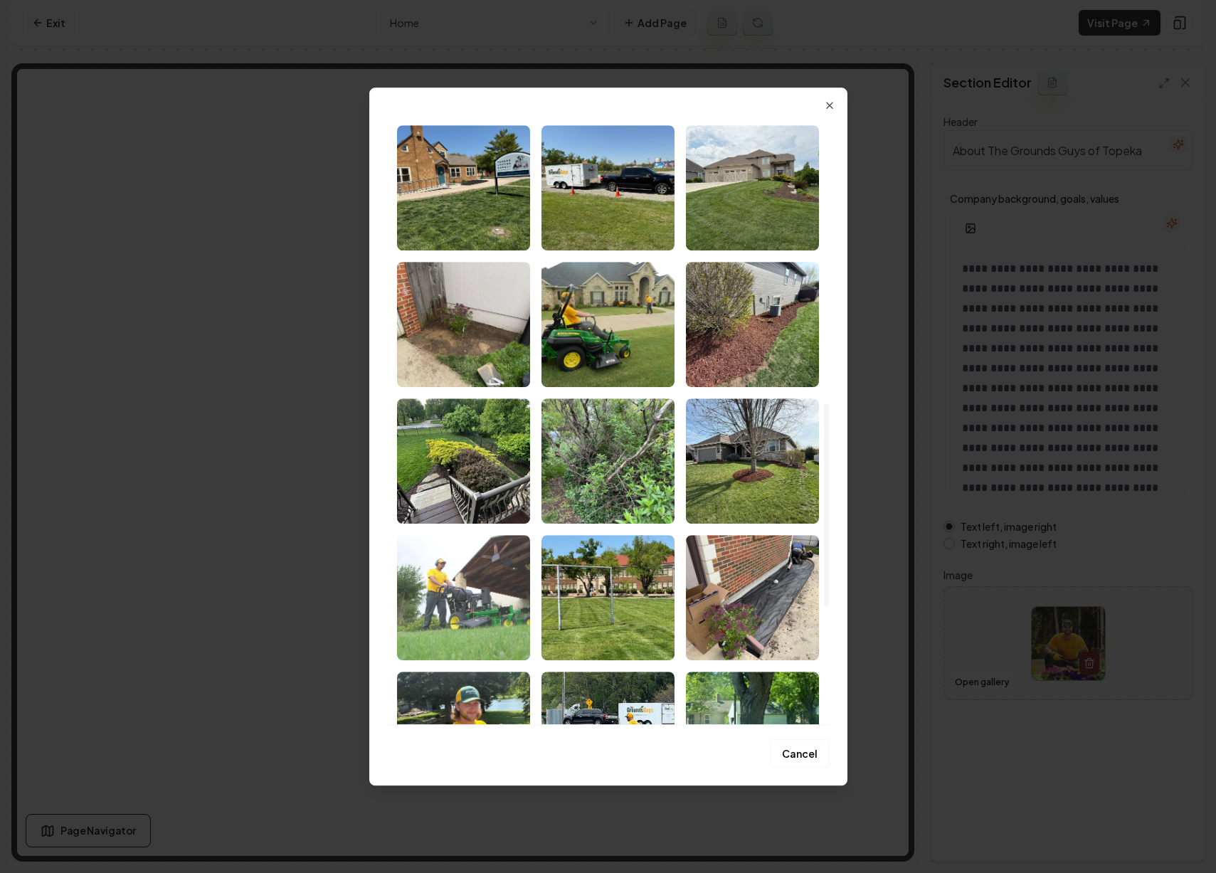
click at [471, 577] on img "Select image image_68b9f9e05c7cd75eb87cb4e8.jpeg" at bounding box center [463, 597] width 133 height 125
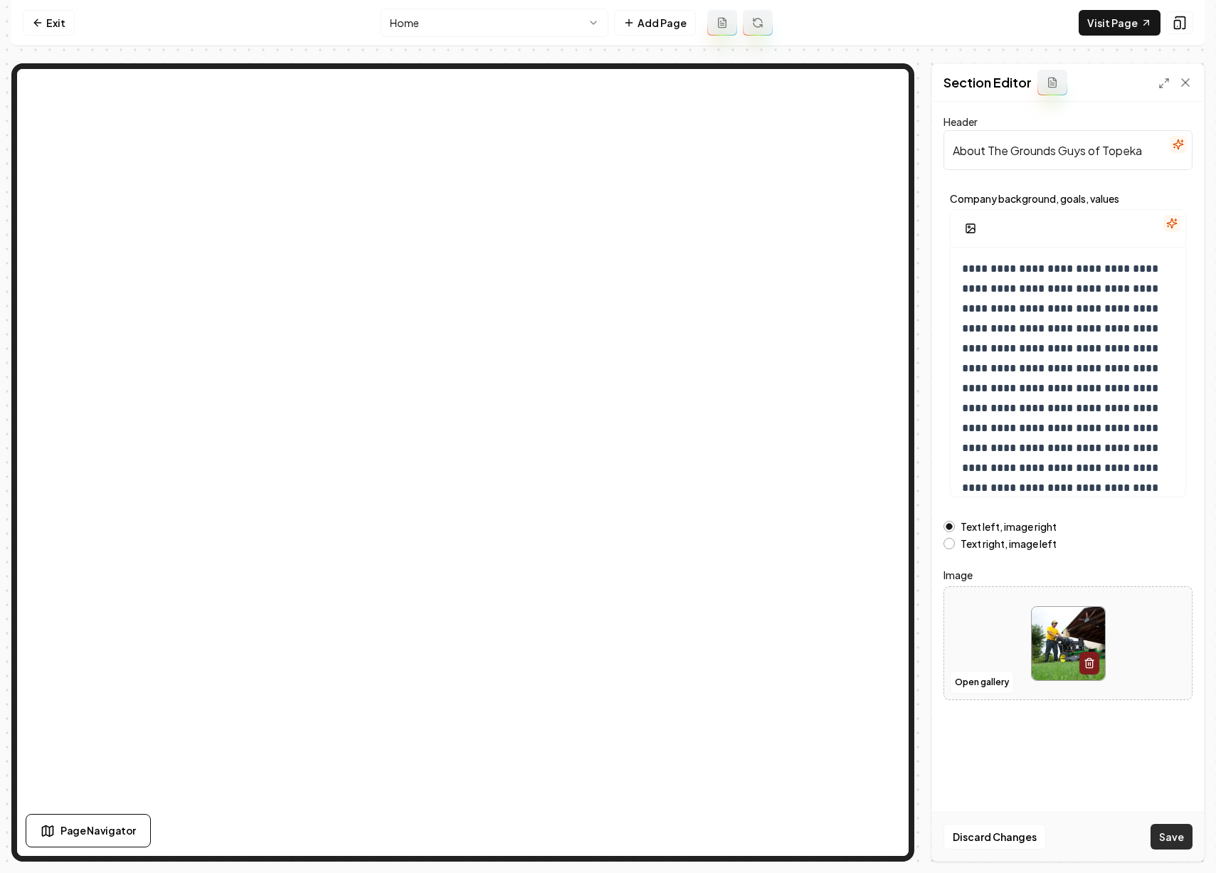
click at [1175, 837] on button "Save" at bounding box center [1172, 837] width 42 height 26
click at [983, 680] on button "Open gallery" at bounding box center [982, 682] width 64 height 23
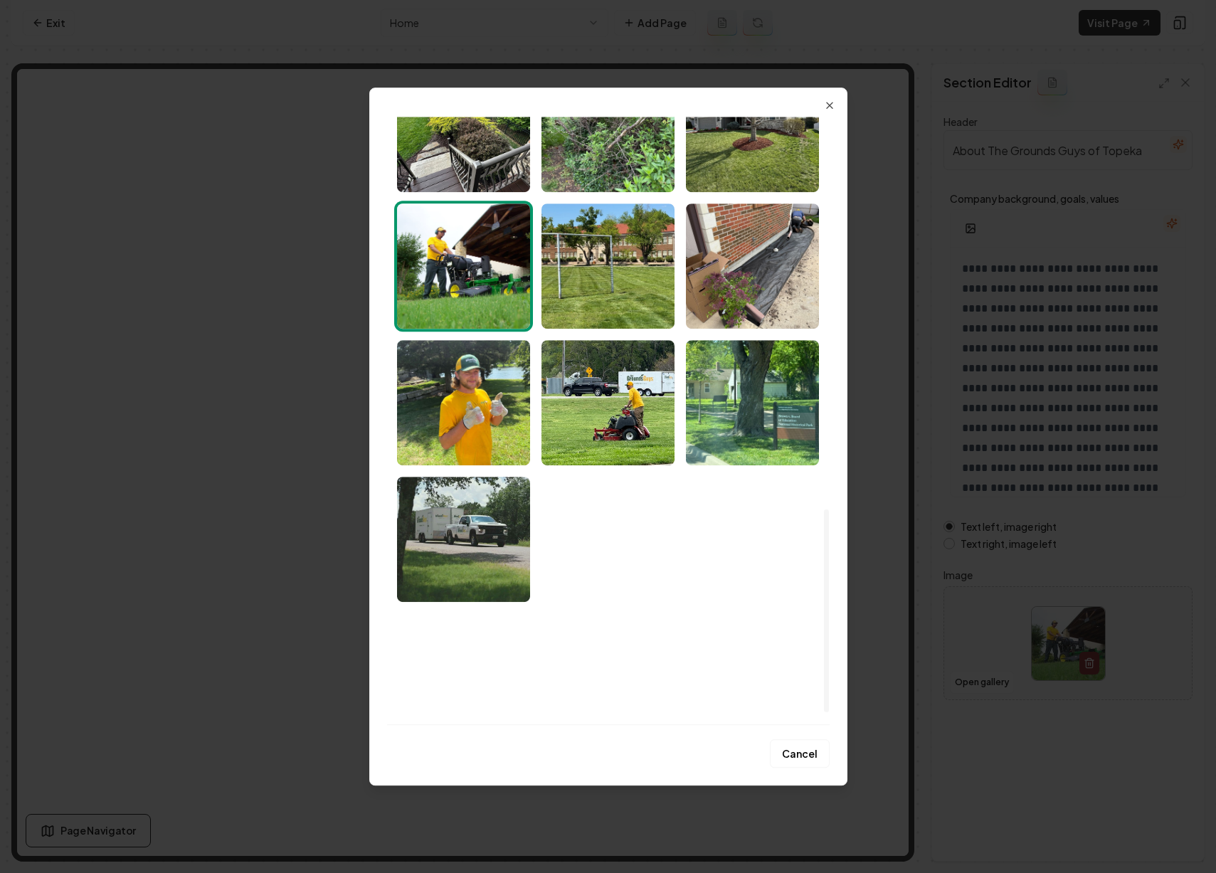
scroll to position [1208, 0]
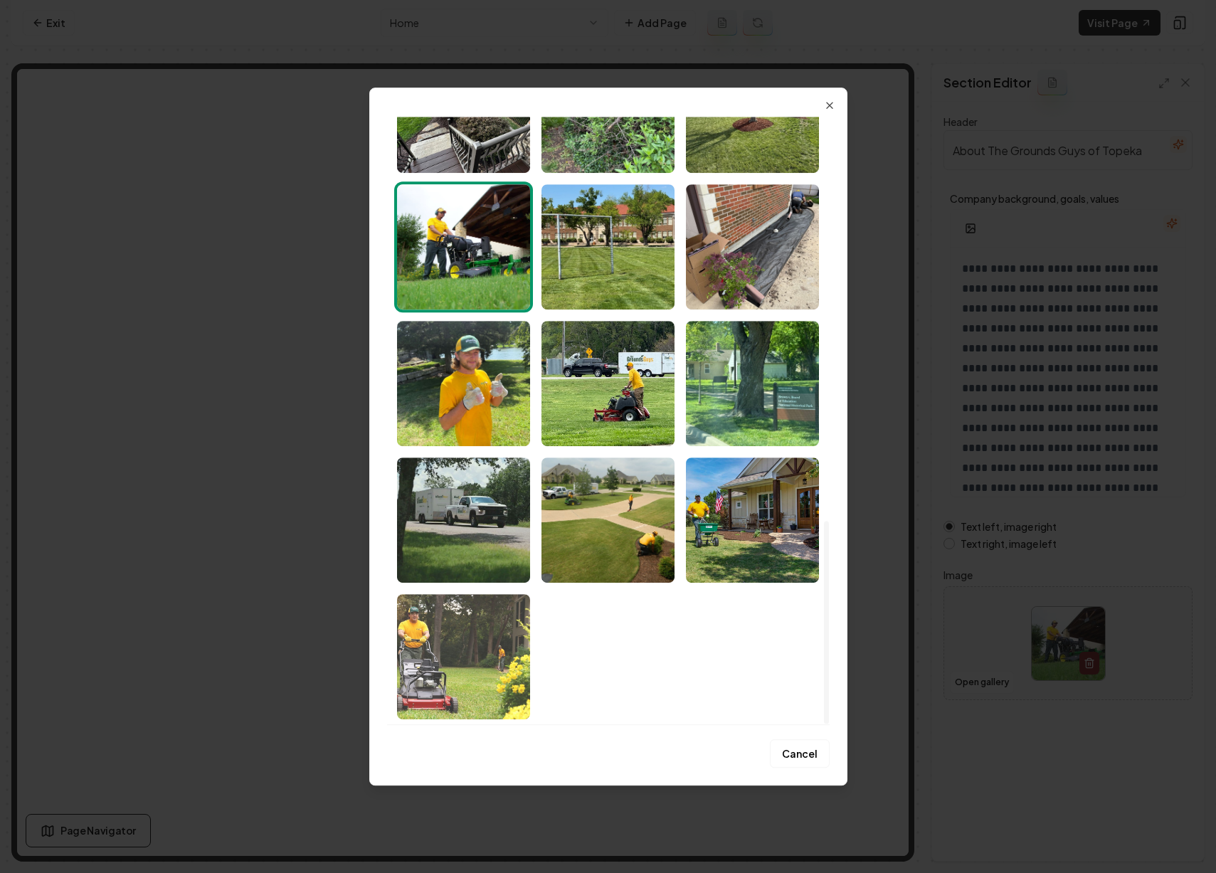
click at [447, 636] on img "Select image image_68b9f9df5c7cd75eb87cb0c0.jpeg" at bounding box center [463, 656] width 133 height 125
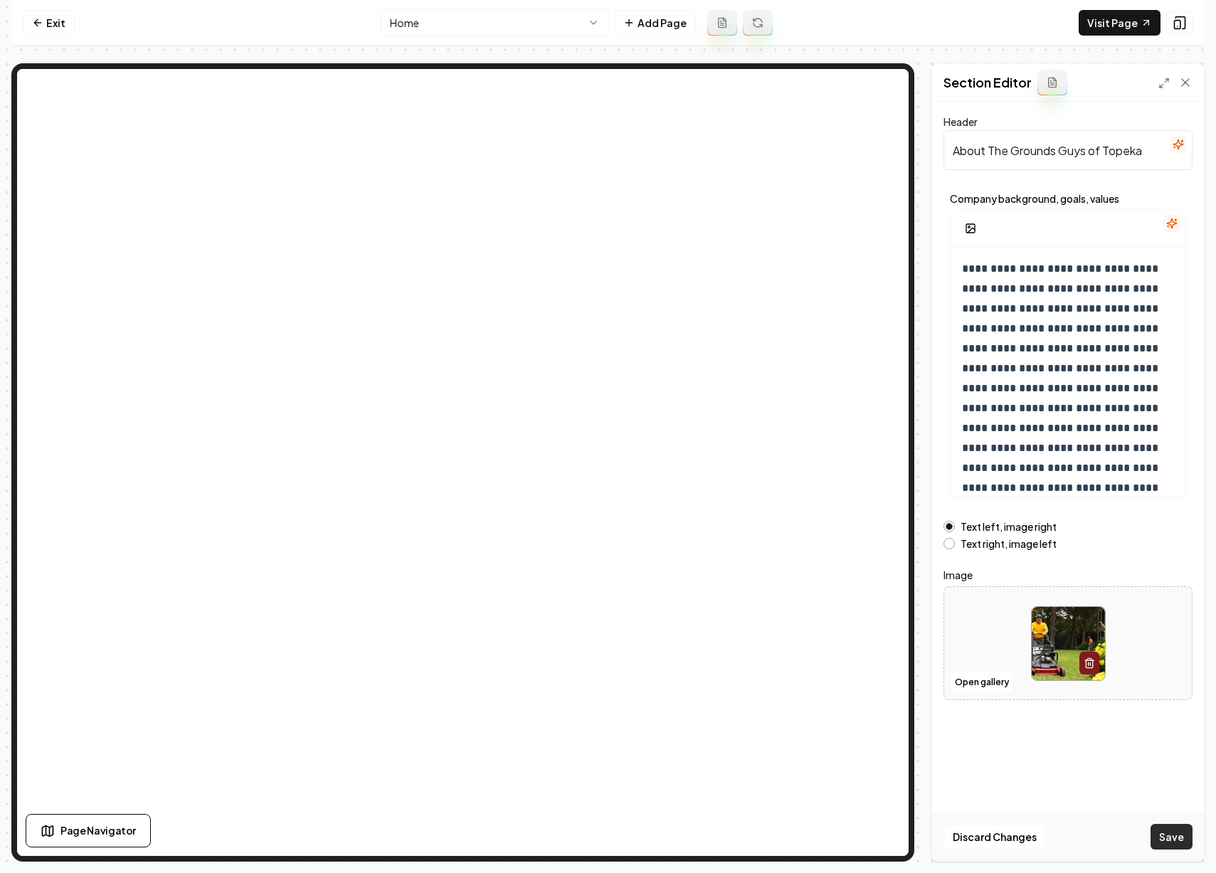
click at [1178, 833] on button "Save" at bounding box center [1172, 837] width 42 height 26
click at [453, 28] on html "**********" at bounding box center [608, 436] width 1216 height 873
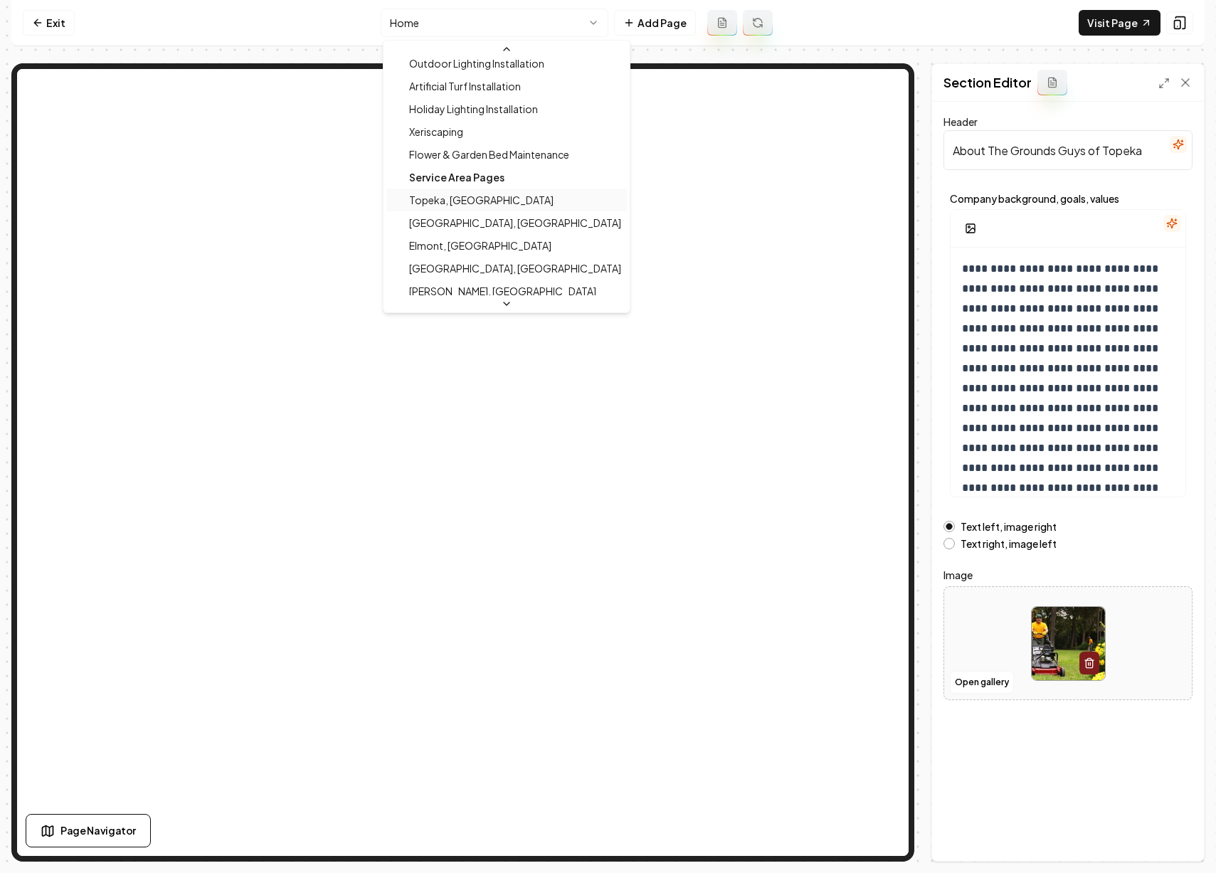
scroll to position [337, 0]
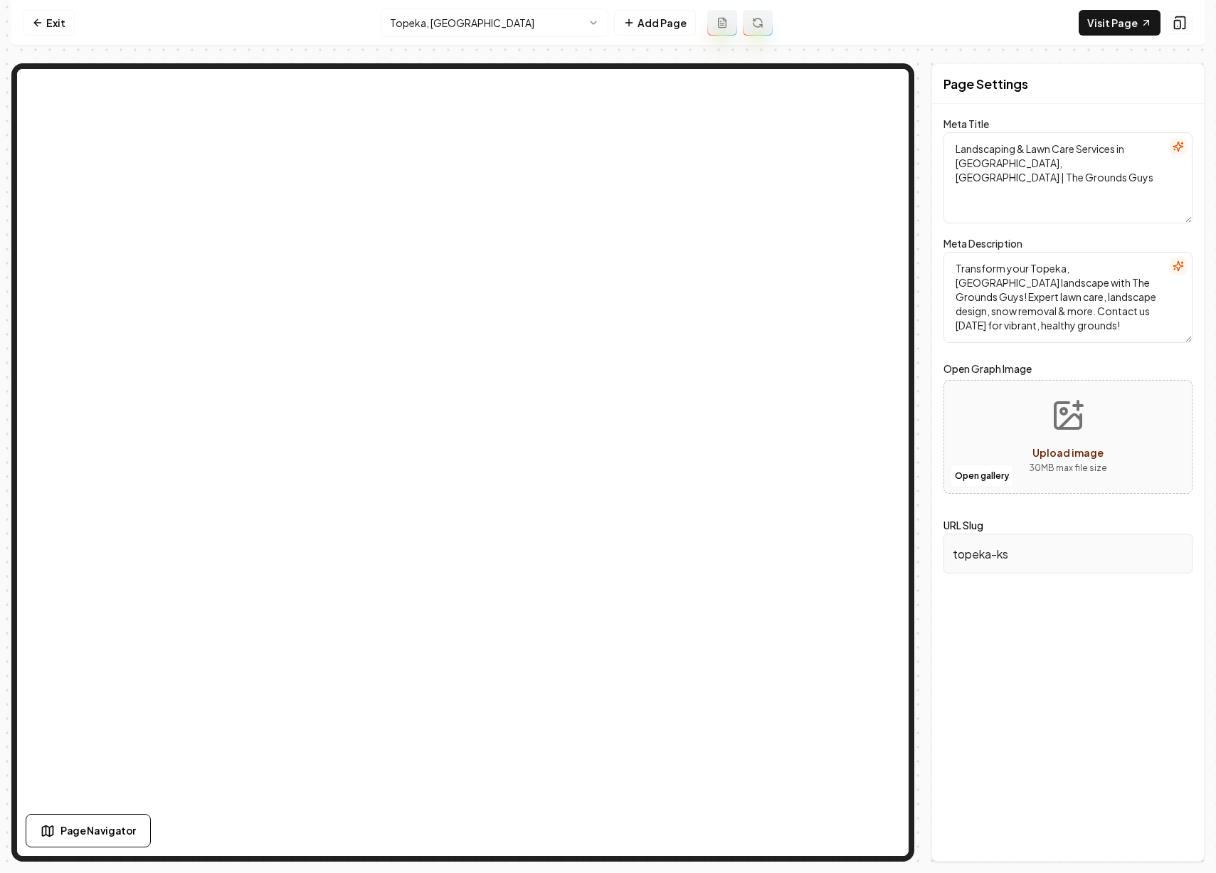
click at [525, 21] on html "Computer Required This feature is only available on a computer. Please switch t…" at bounding box center [608, 436] width 1216 height 873
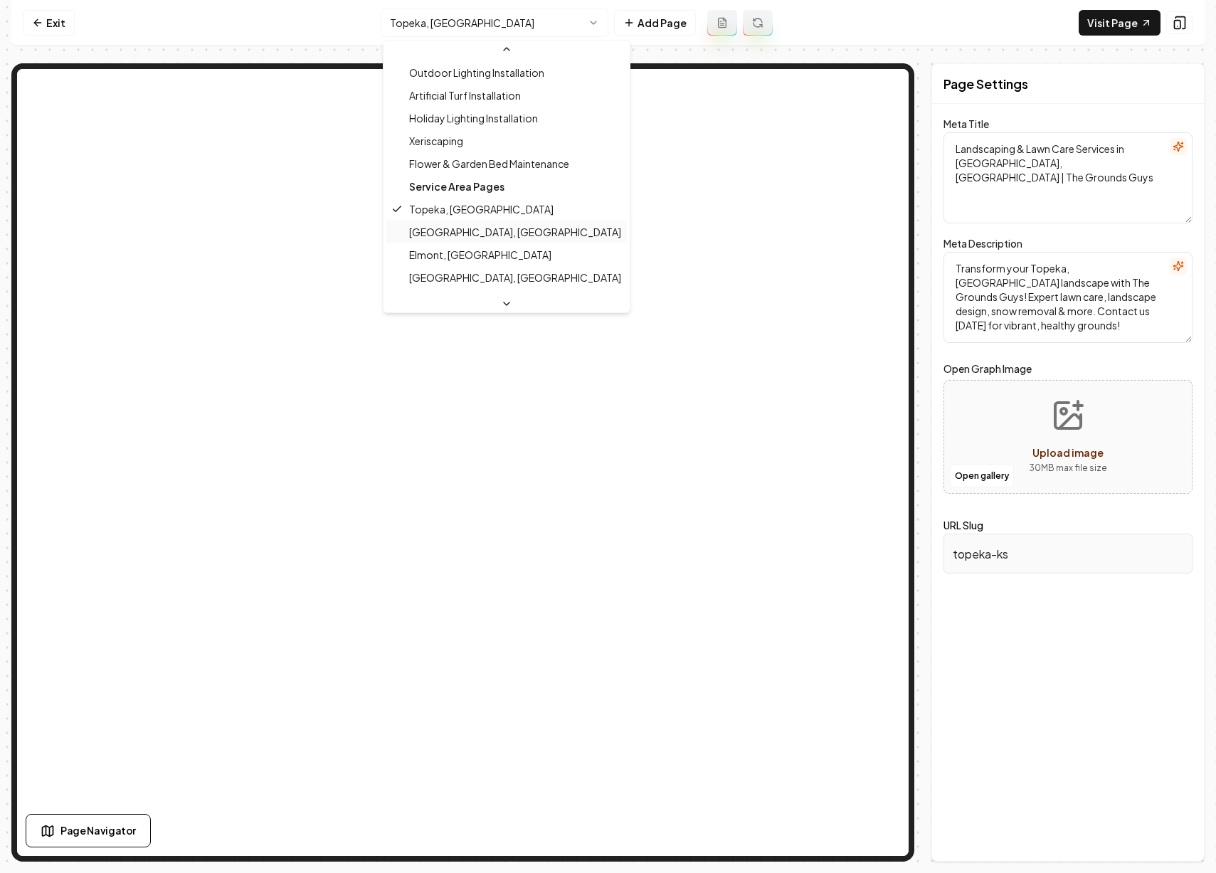
scroll to position [342, 0]
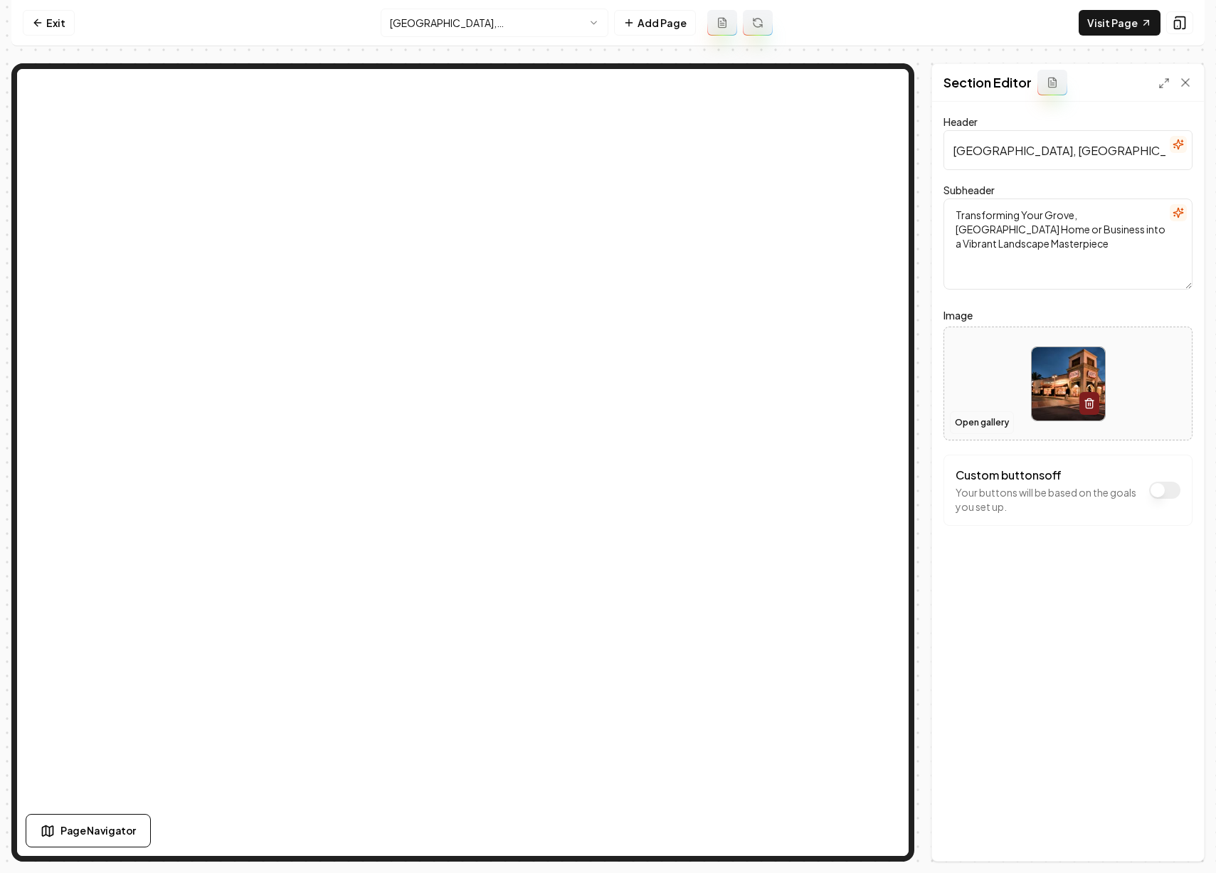
click at [981, 428] on button "Open gallery" at bounding box center [982, 422] width 64 height 23
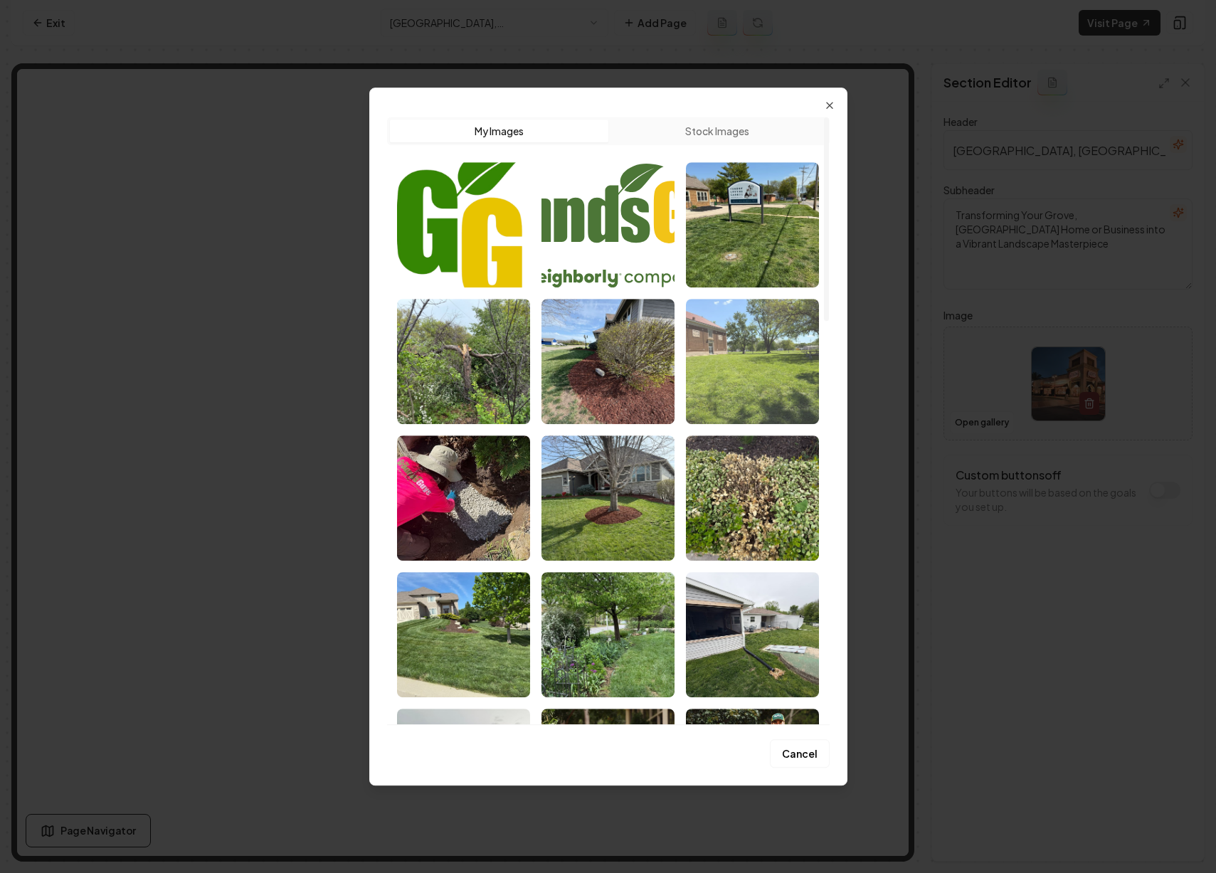
click at [760, 396] on img "Select image image_68b9f9e35c7cd75eb87cc720.jpeg" at bounding box center [752, 361] width 133 height 125
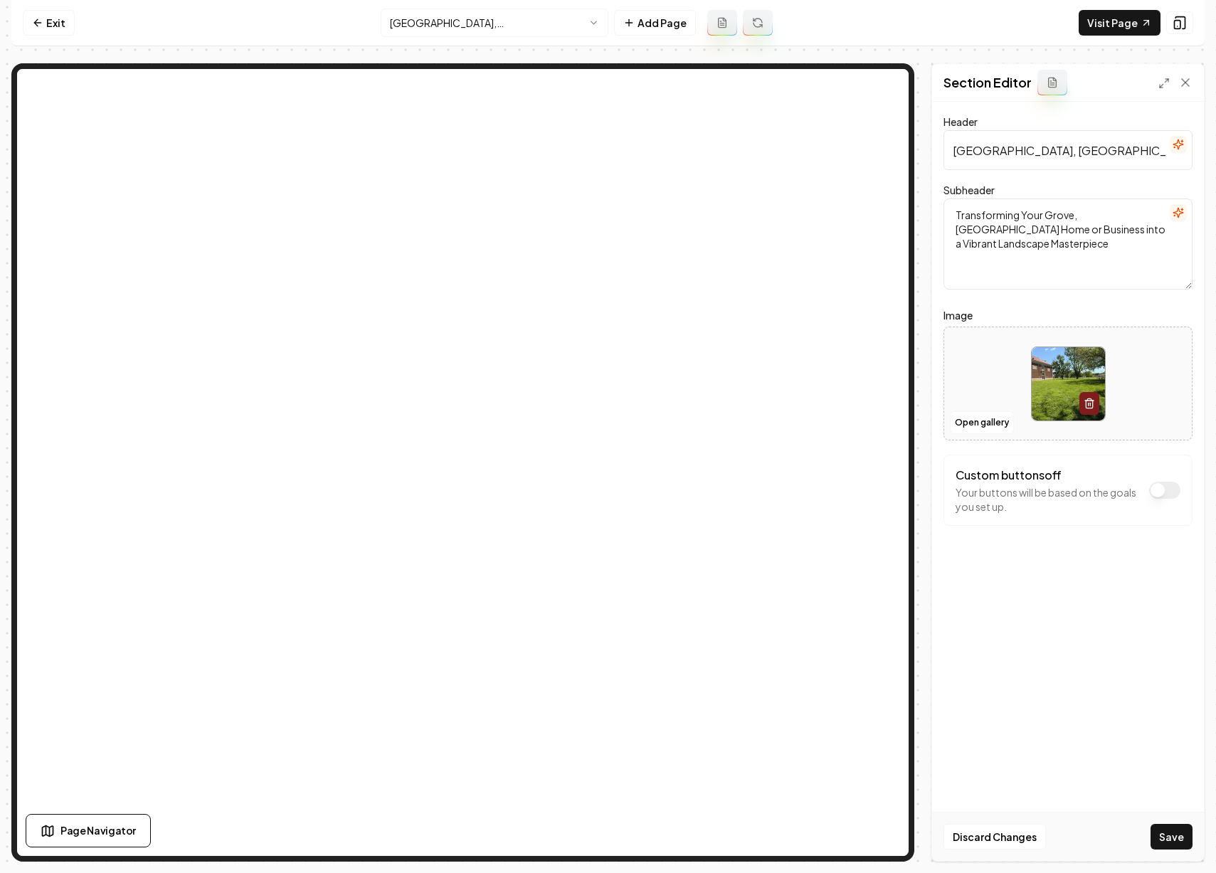
click at [1170, 828] on button "Save" at bounding box center [1172, 837] width 42 height 26
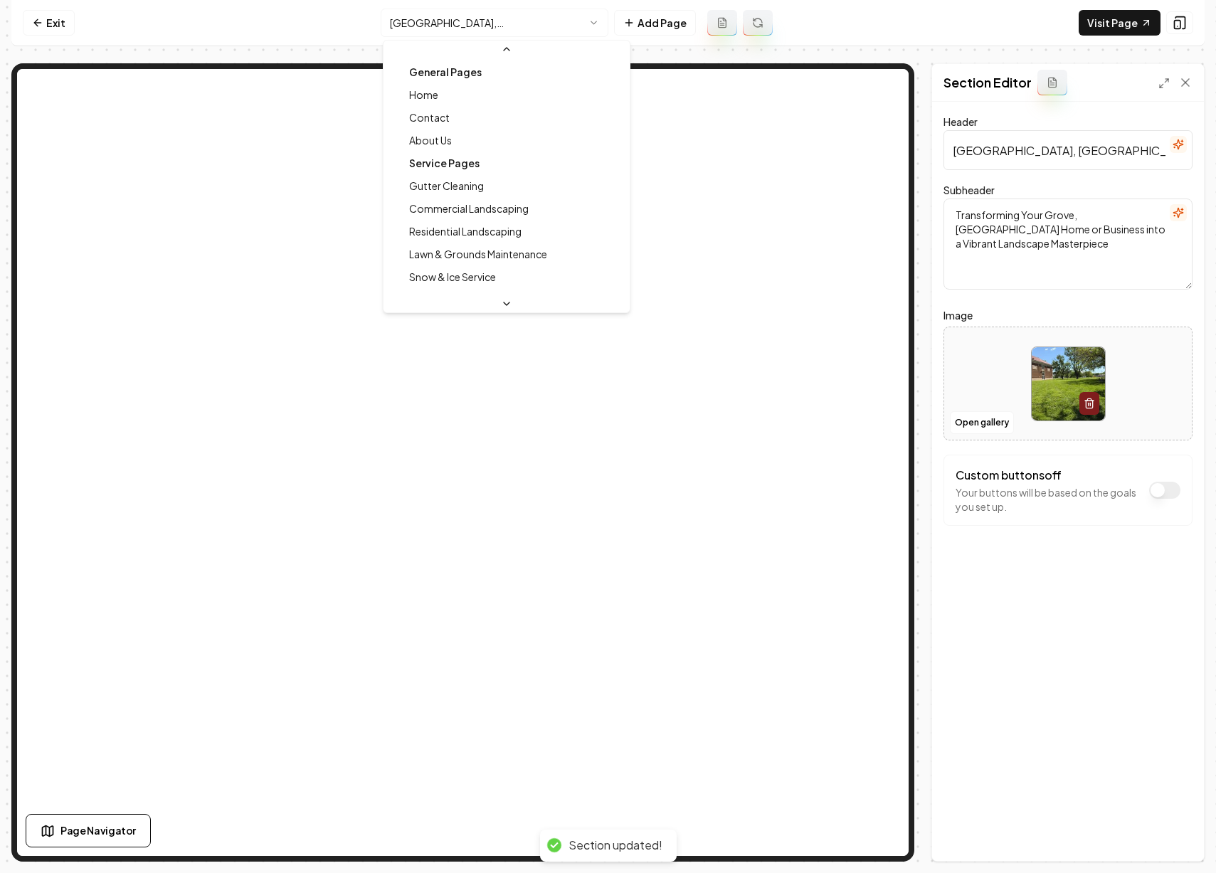
click at [584, 27] on html "Computer Required This feature is only available on a computer. Please switch t…" at bounding box center [608, 436] width 1216 height 873
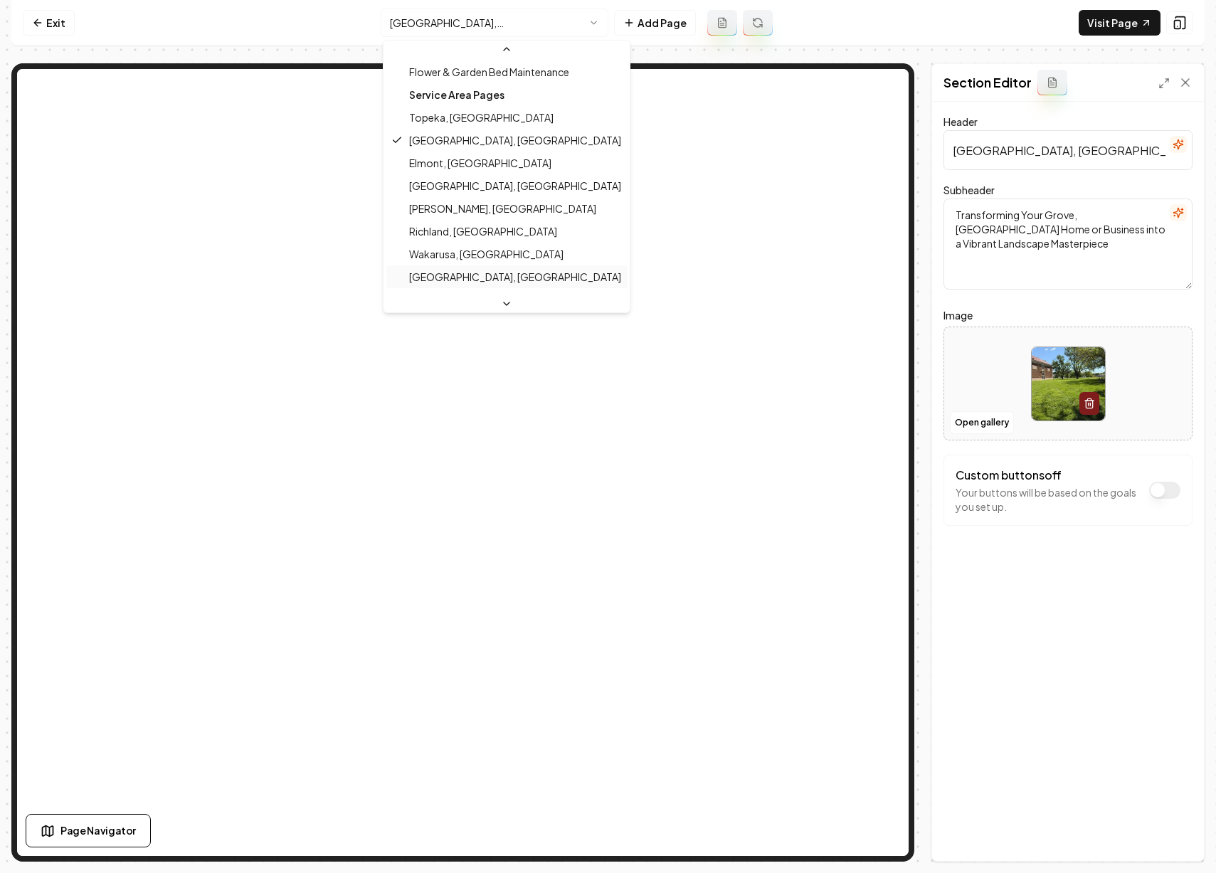
scroll to position [435, 0]
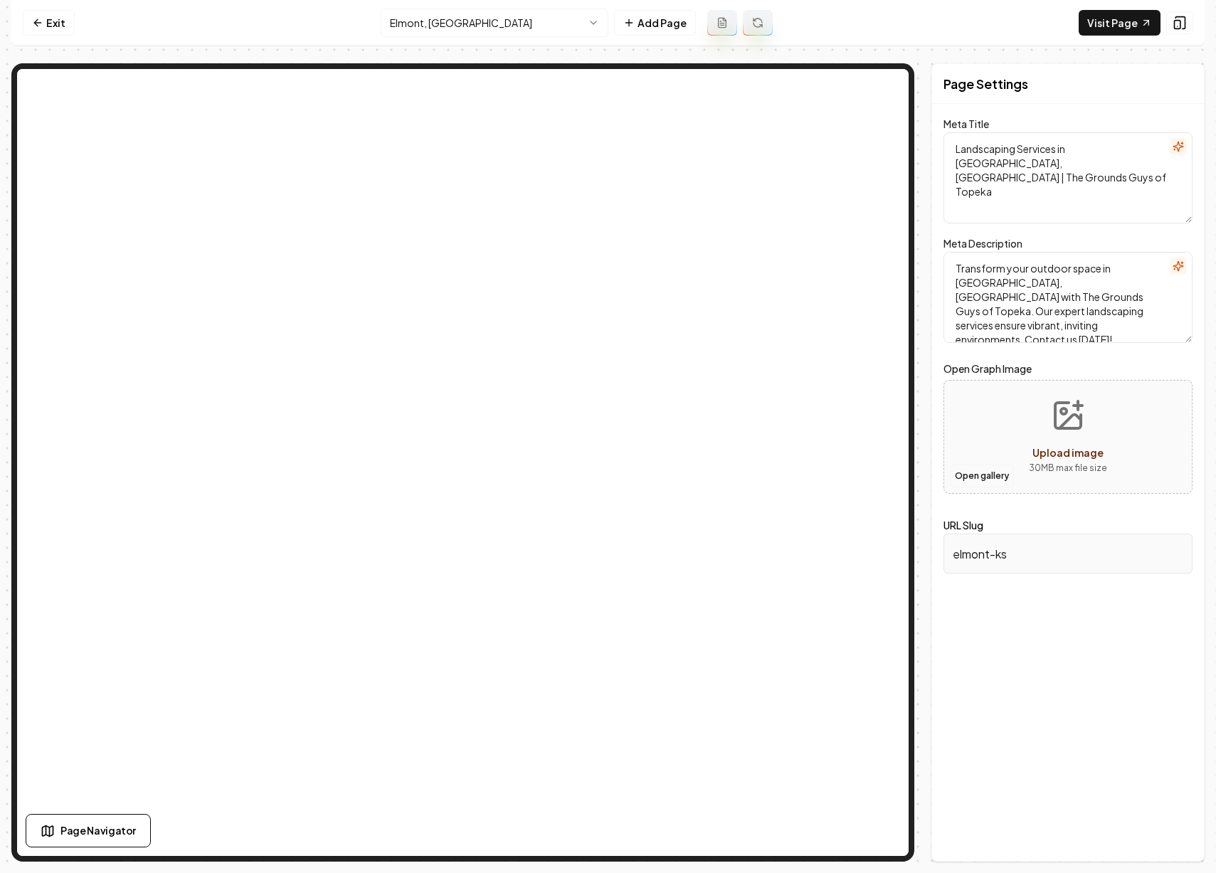
click at [998, 475] on button "Open gallery" at bounding box center [982, 476] width 64 height 23
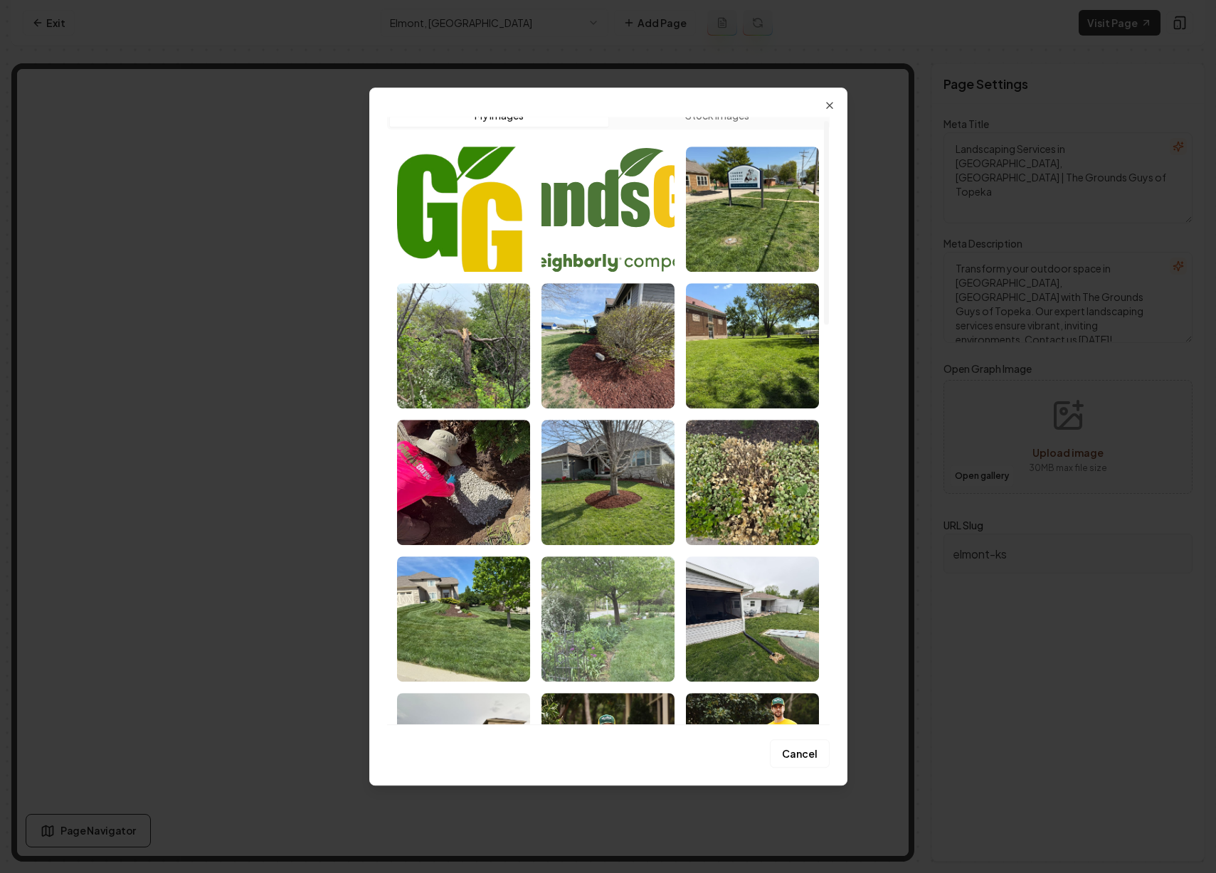
scroll to position [92, 0]
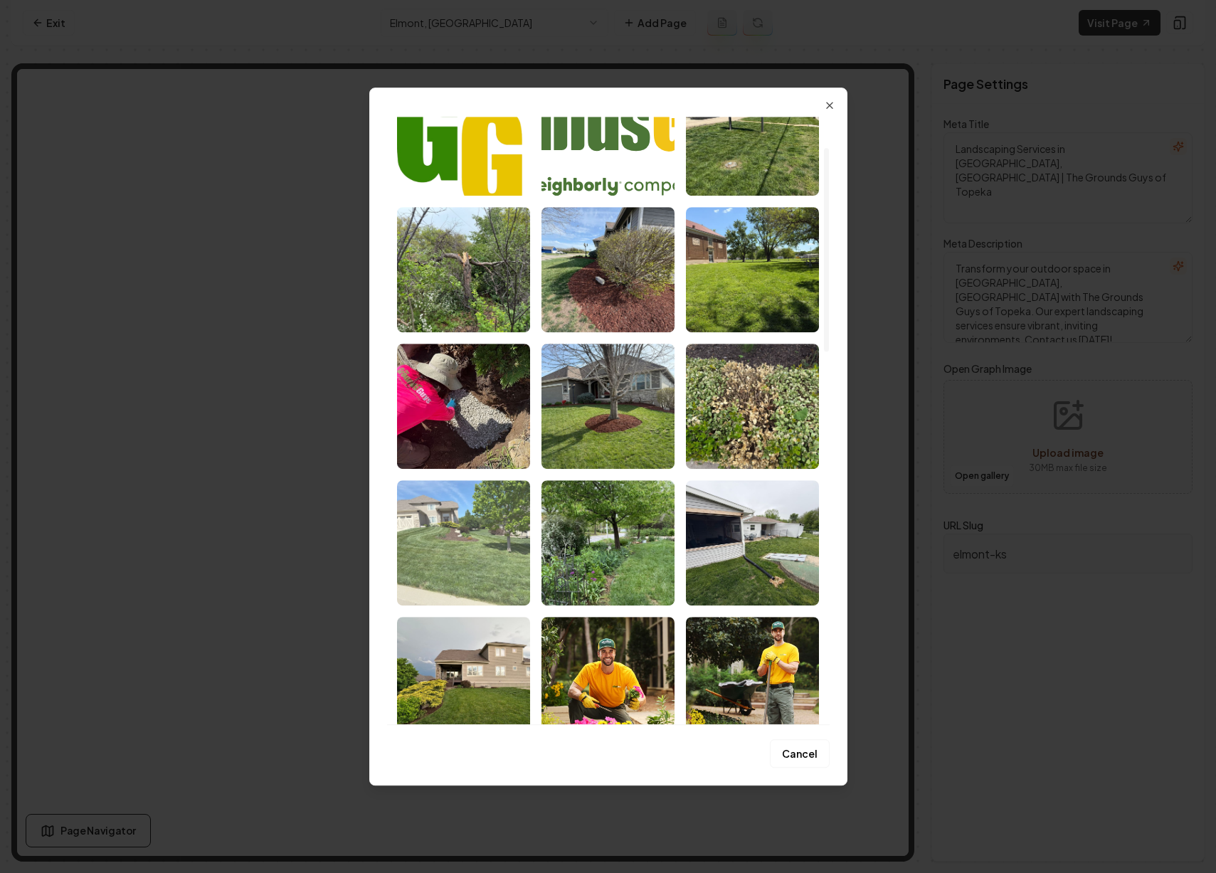
click at [493, 569] on img "Select image image_68b9f9e25c7cd75eb87cc0b0.jpeg" at bounding box center [463, 542] width 133 height 125
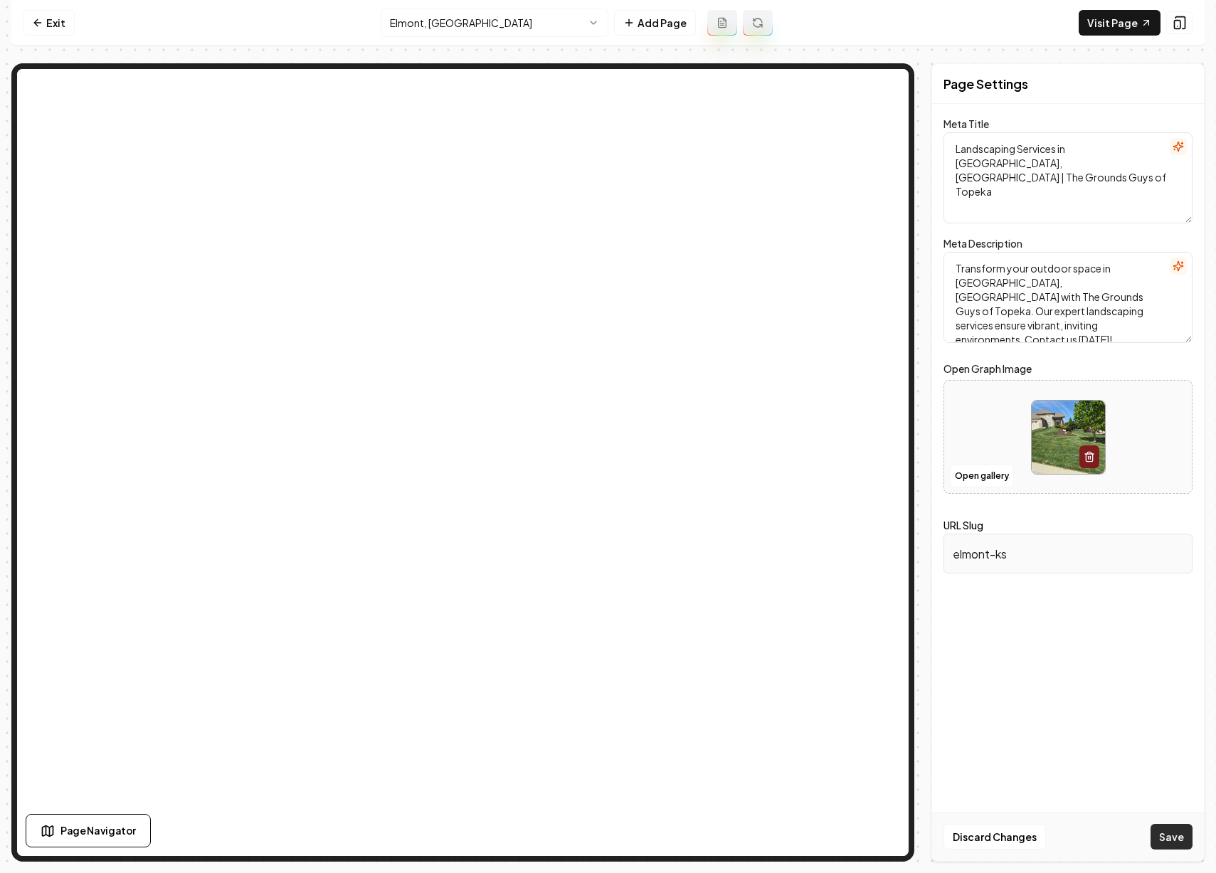
click at [1167, 838] on button "Save" at bounding box center [1172, 837] width 42 height 26
click at [496, 29] on html "Computer Required This feature is only available on a computer. Please switch t…" at bounding box center [608, 436] width 1216 height 873
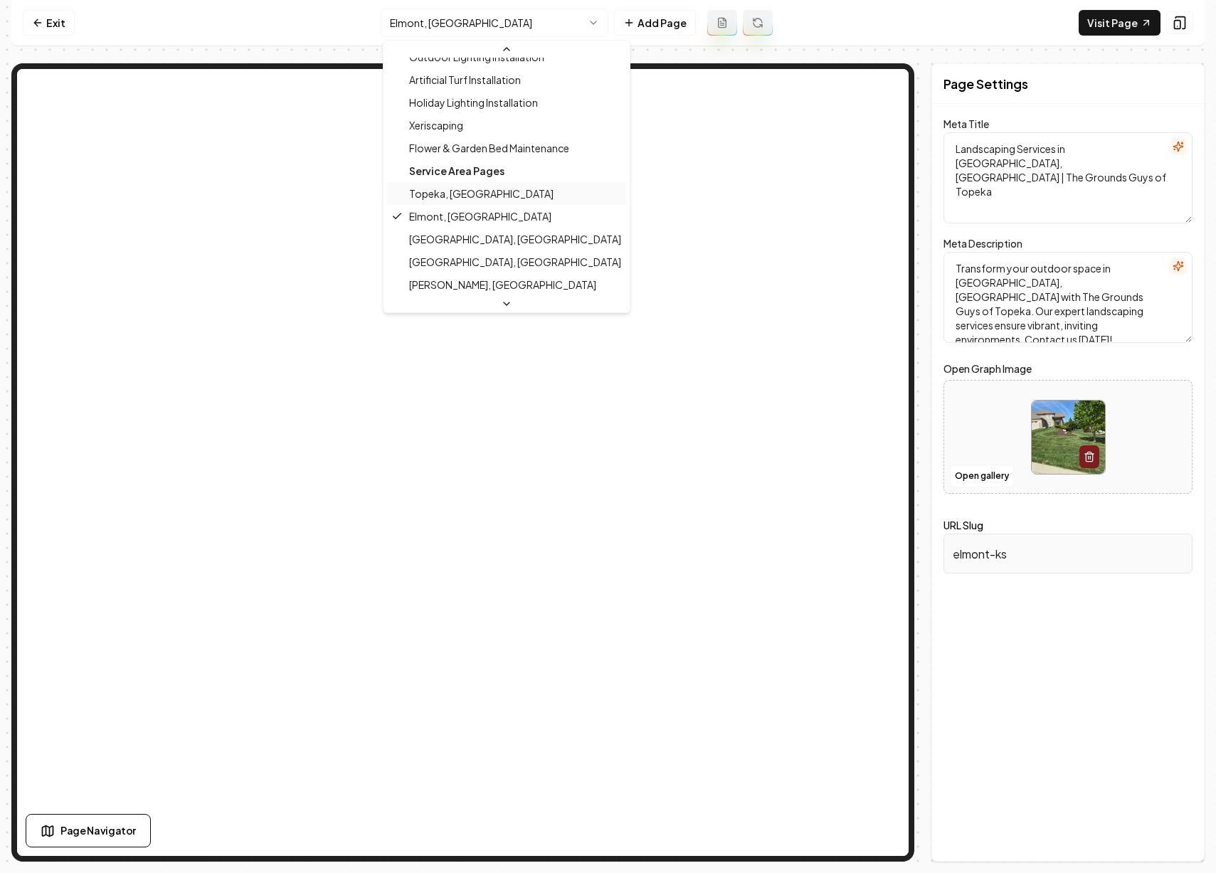
scroll to position [371, 0]
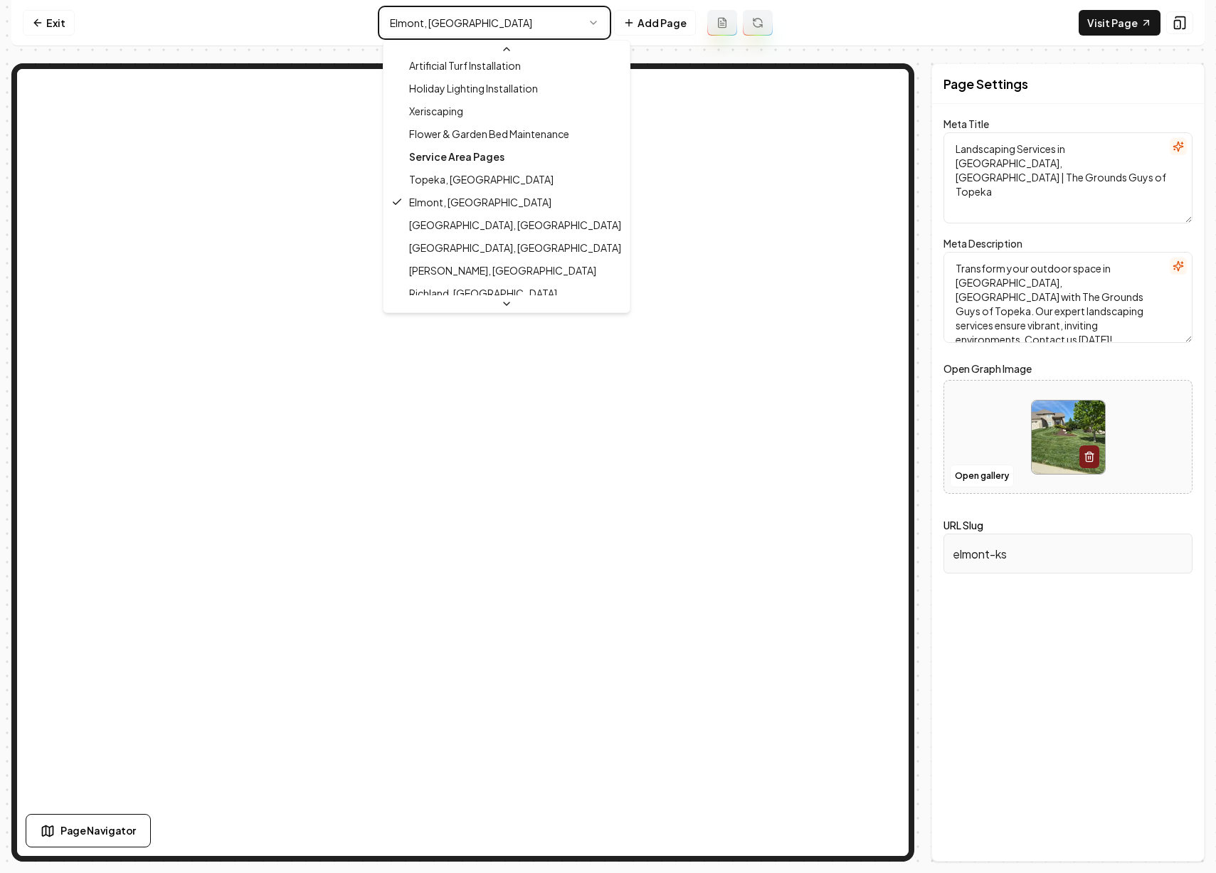
type textarea "Landscaping & Lawn Care in Grove, KS | The Grounds Guys"
type textarea "Transform your Grove, KS outdoor space with The Grounds Guys of Topeka. Offerin…"
type input "grove-ks"
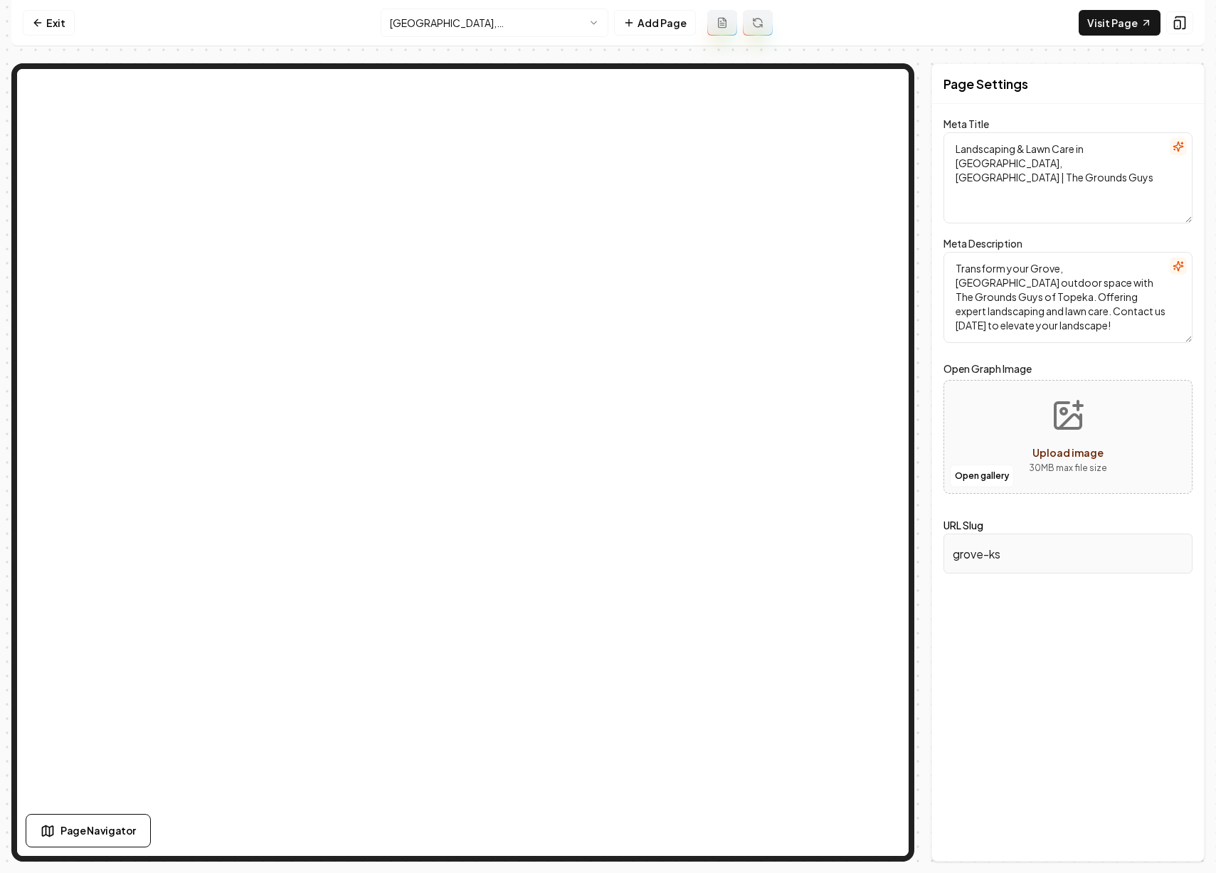
click at [521, 28] on html "Computer Required This feature is only available on a computer. Please switch t…" at bounding box center [608, 436] width 1216 height 873
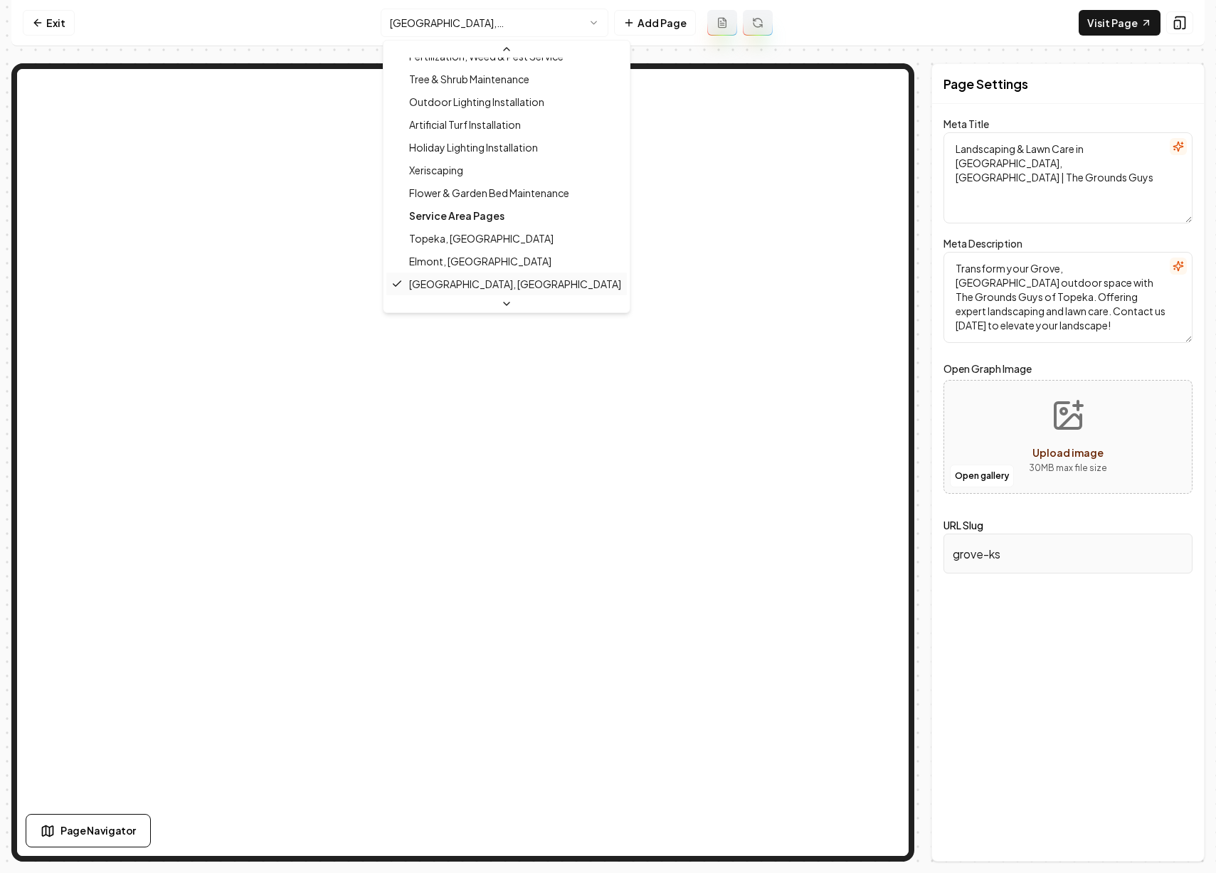
scroll to position [339, 0]
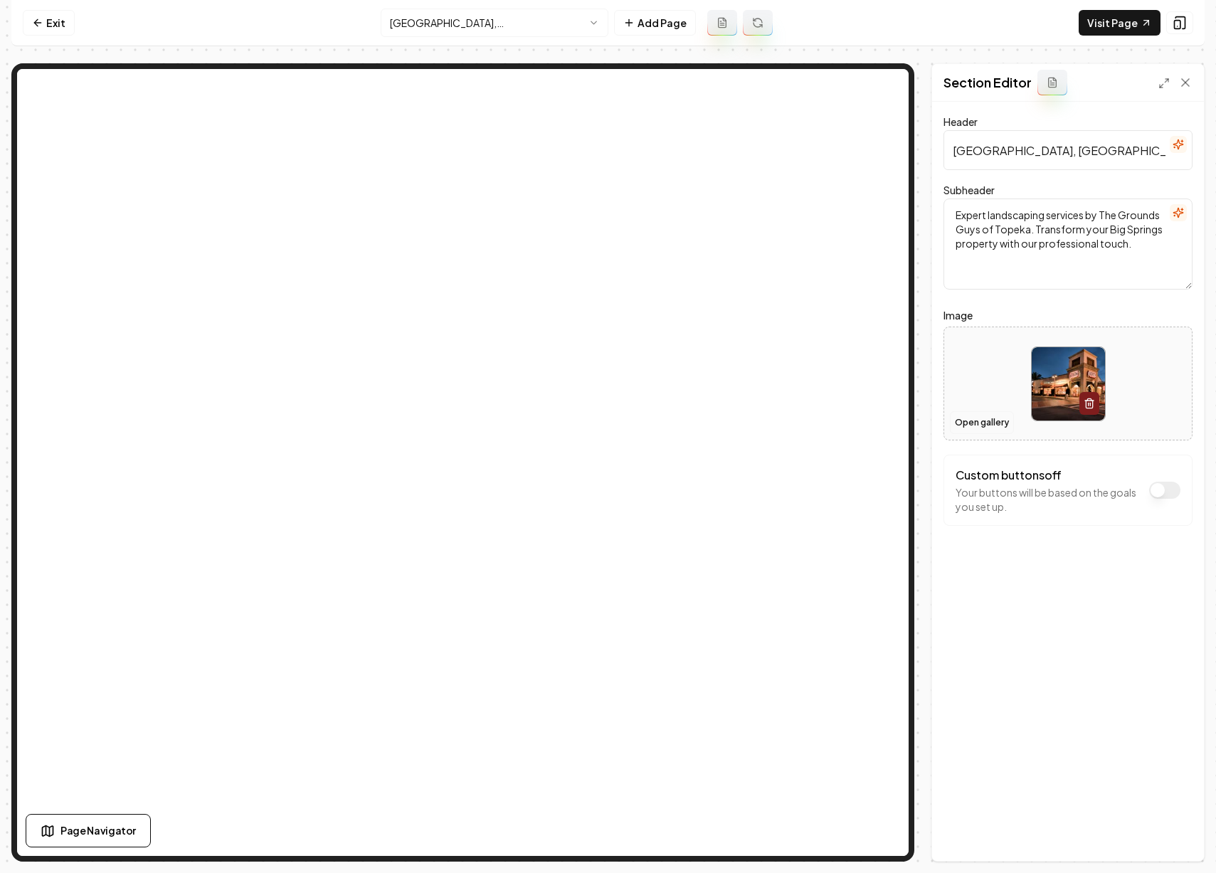
click at [997, 424] on button "Open gallery" at bounding box center [982, 422] width 64 height 23
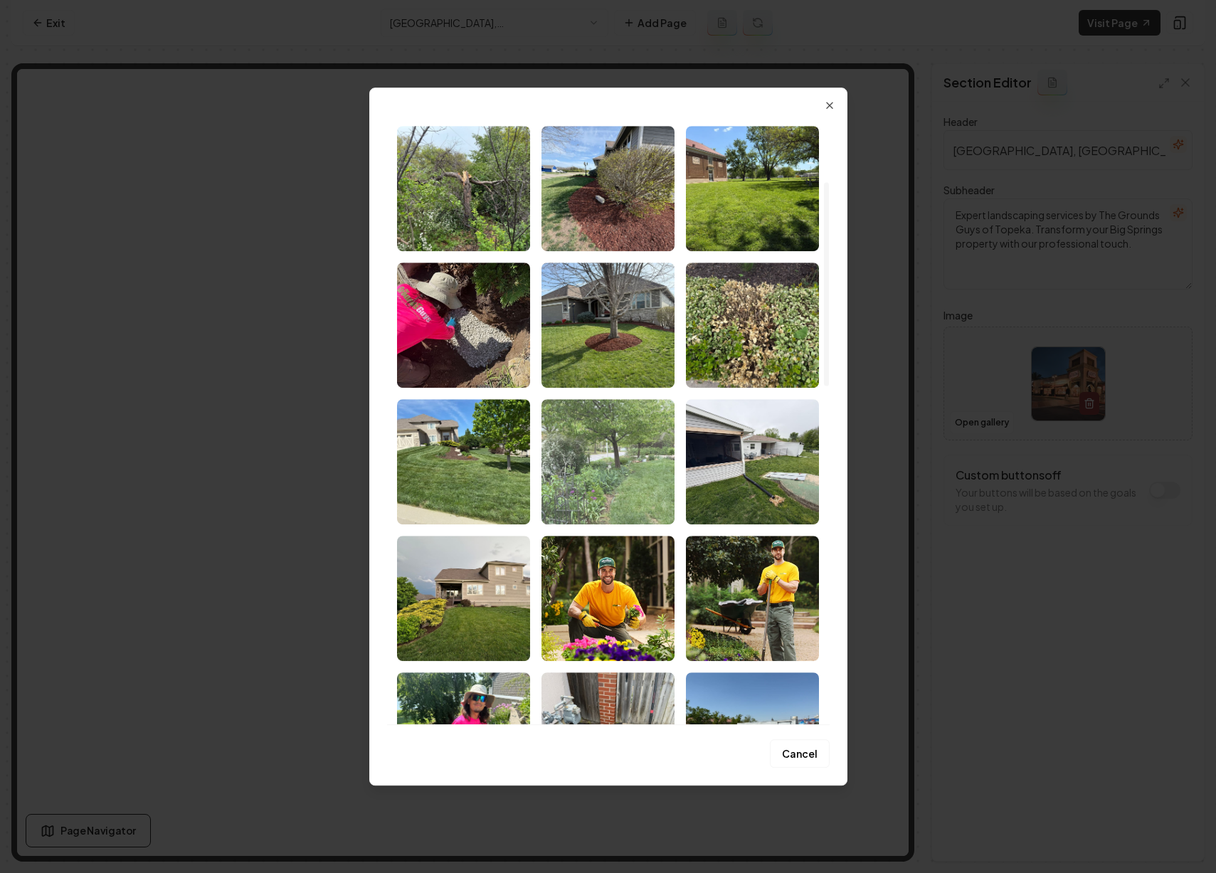
scroll to position [194, 0]
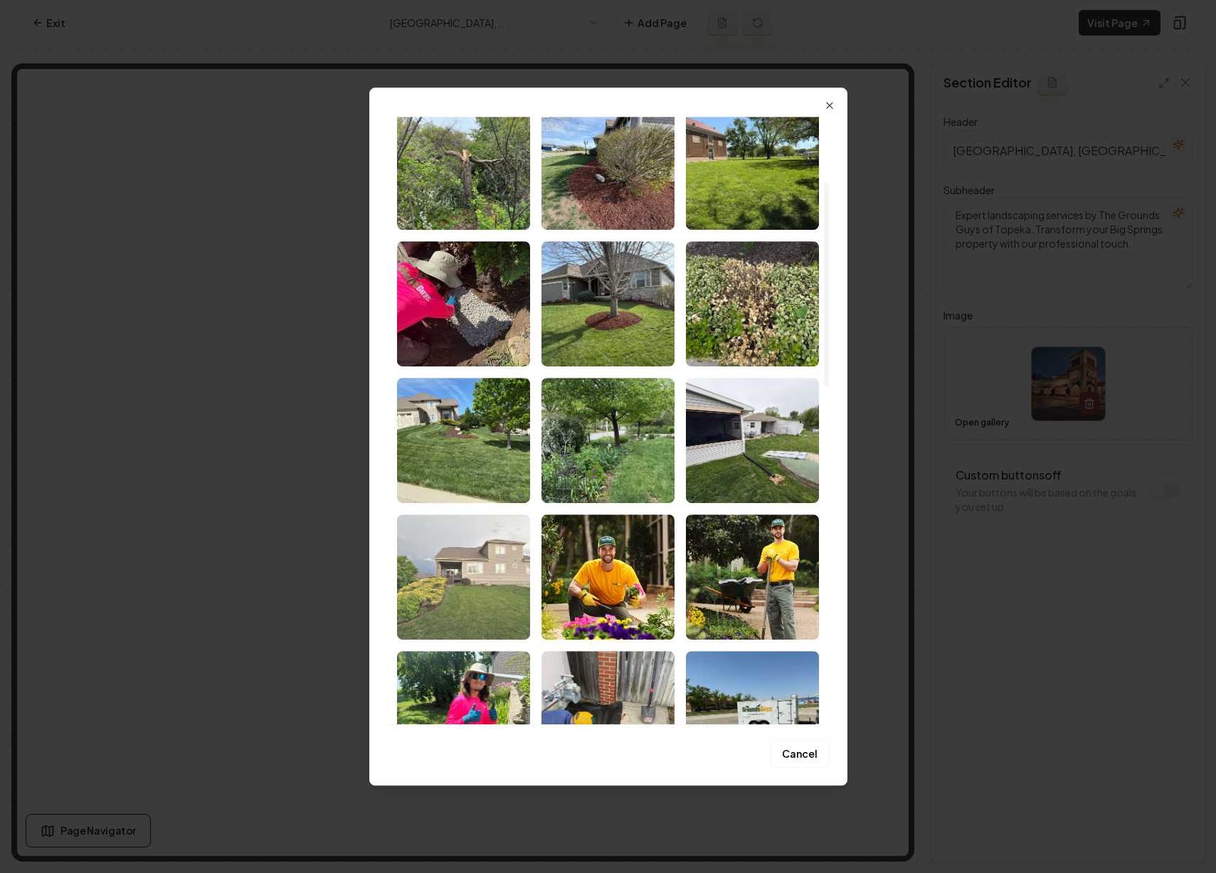
click at [480, 604] on img "Select image image_68b9f9e25c7cd75eb87cc042.jpeg" at bounding box center [463, 577] width 133 height 125
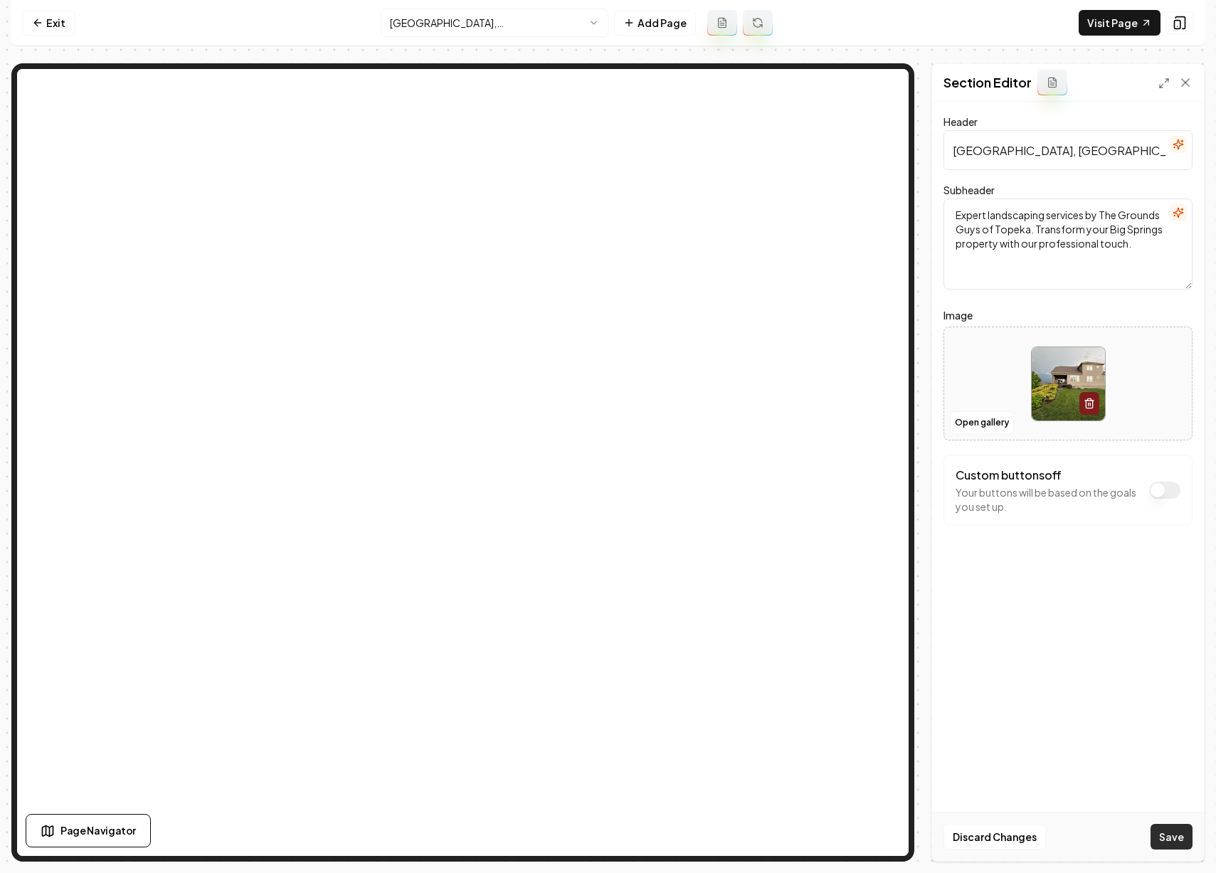
click at [1182, 844] on button "Save" at bounding box center [1172, 837] width 42 height 26
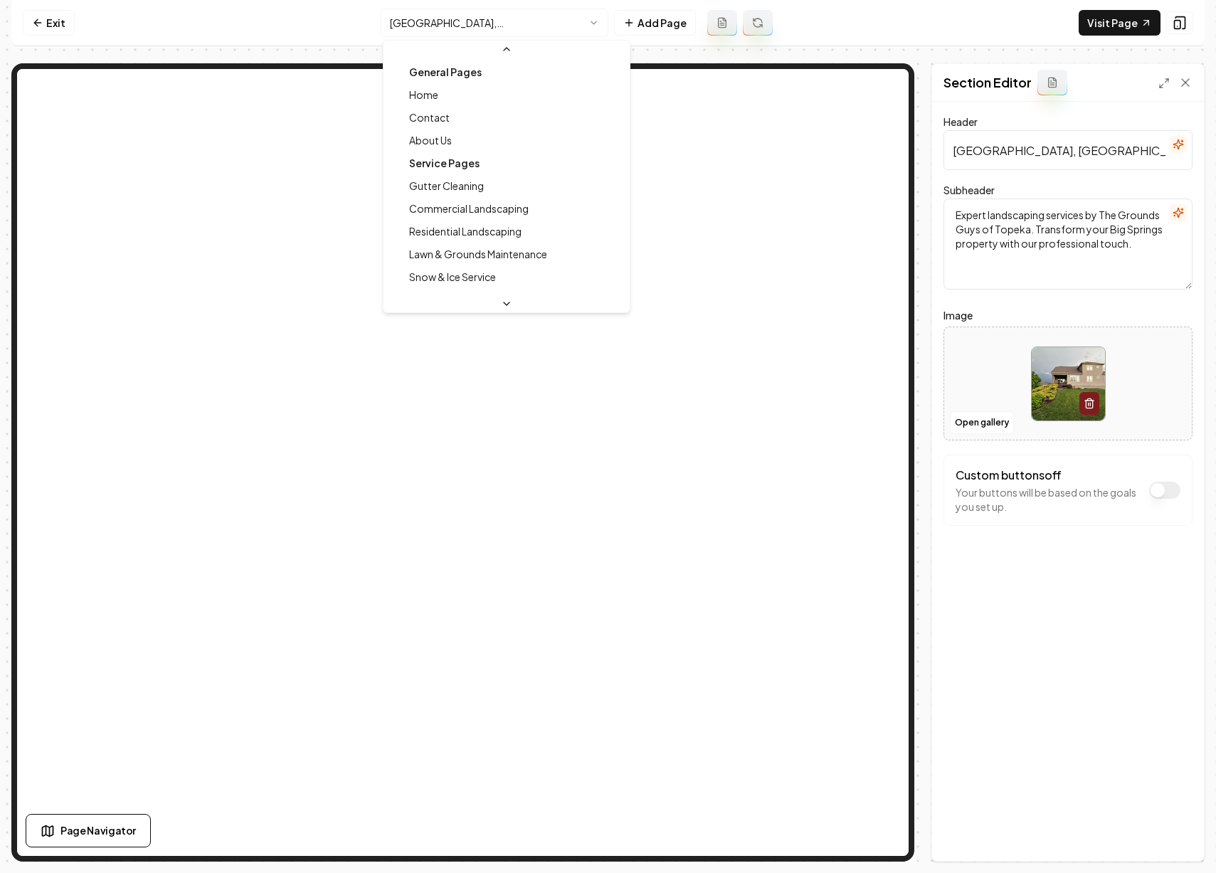
click at [569, 23] on html "Computer Required This feature is only available on a computer. Please switch t…" at bounding box center [608, 436] width 1216 height 873
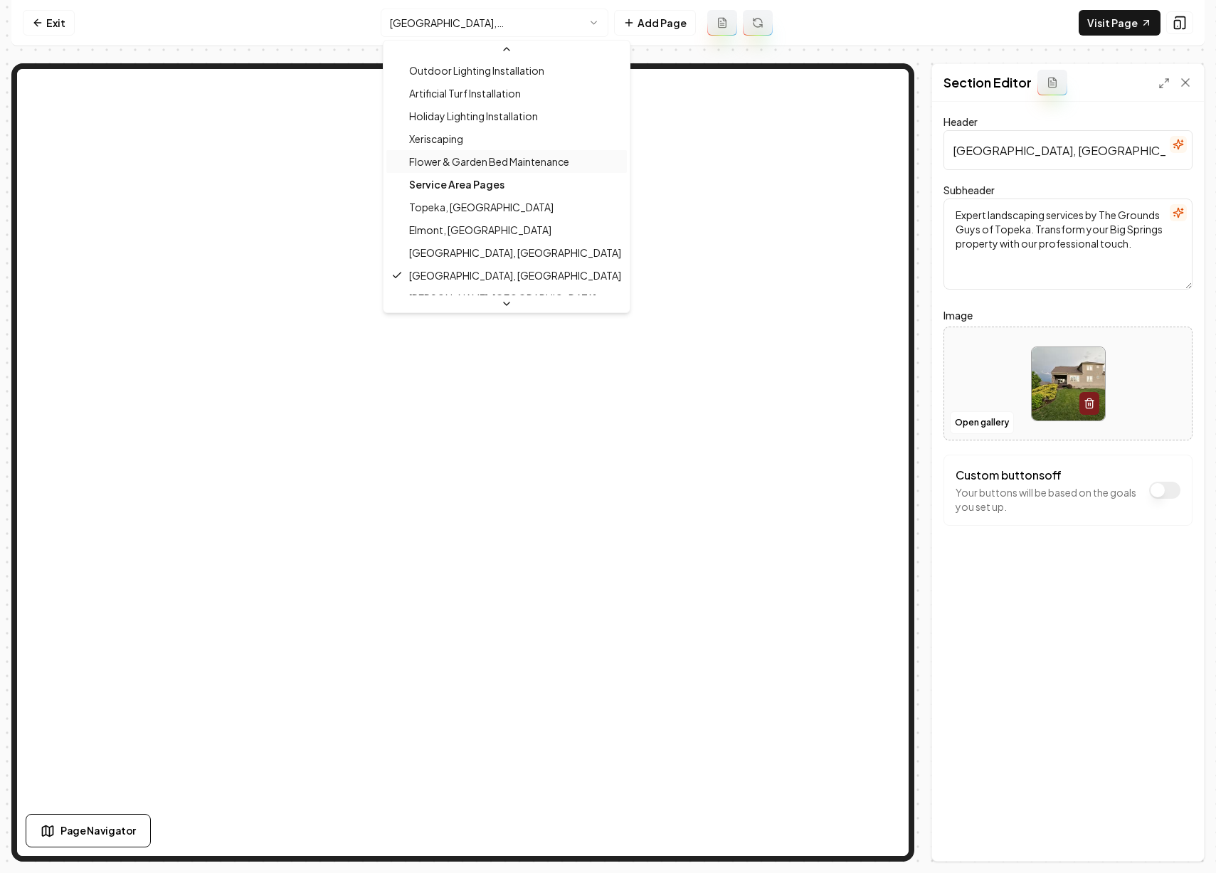
scroll to position [426, 0]
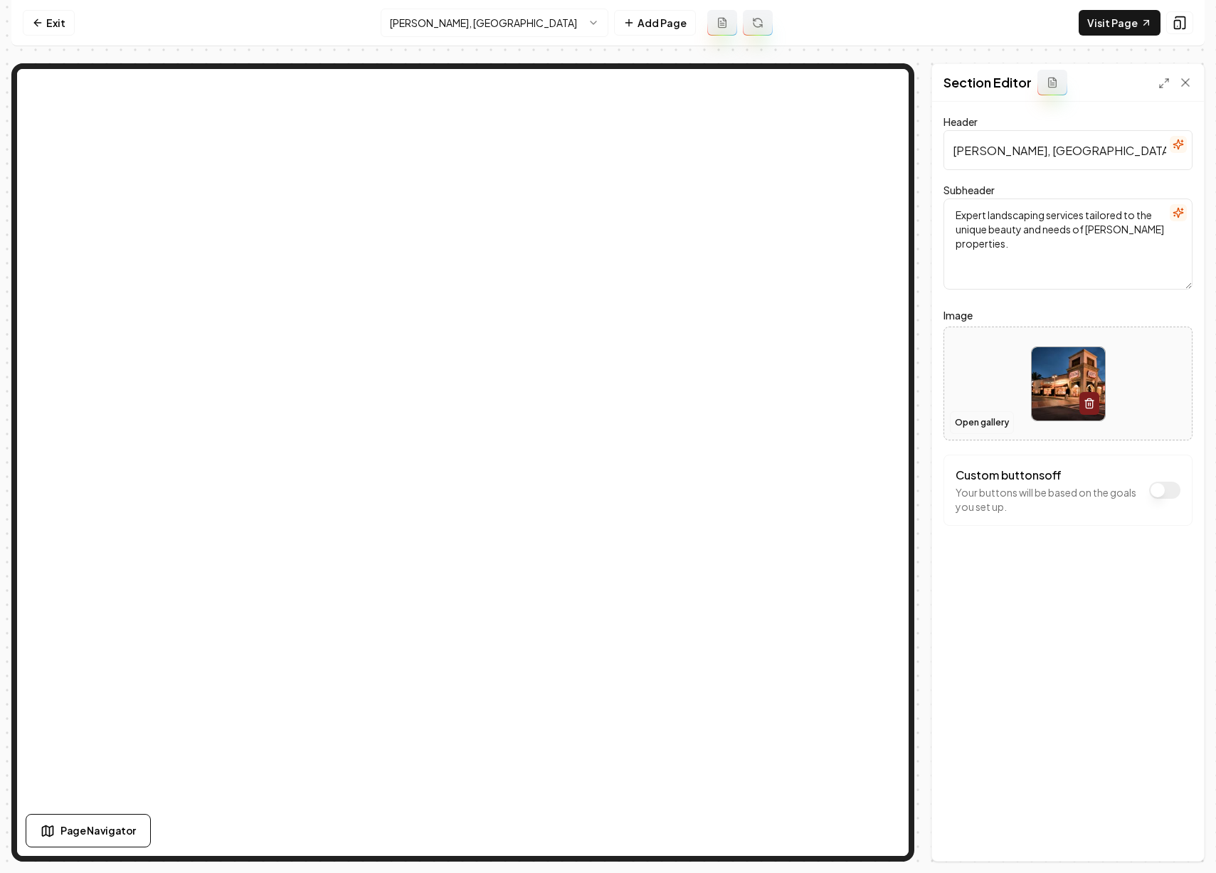
click at [1001, 430] on button "Open gallery" at bounding box center [982, 422] width 64 height 23
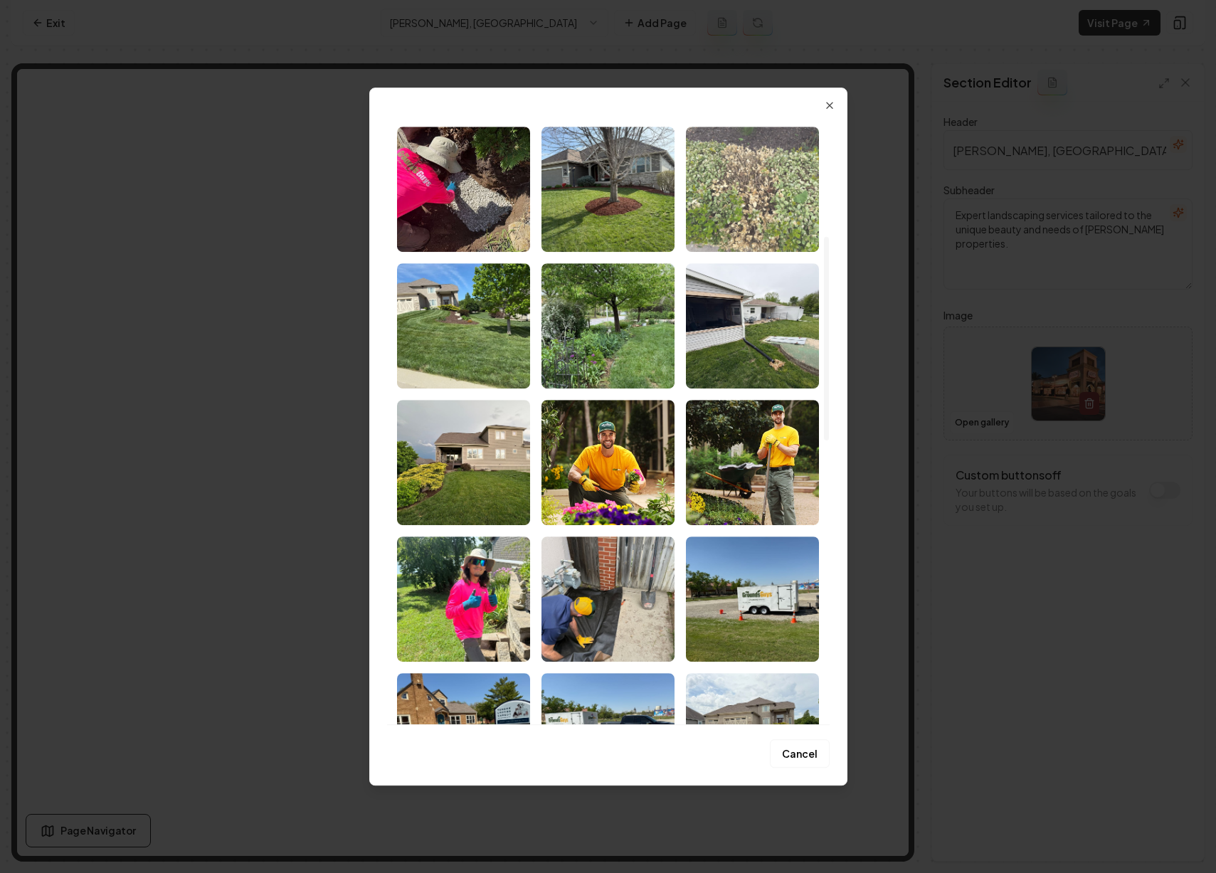
scroll to position [396, 0]
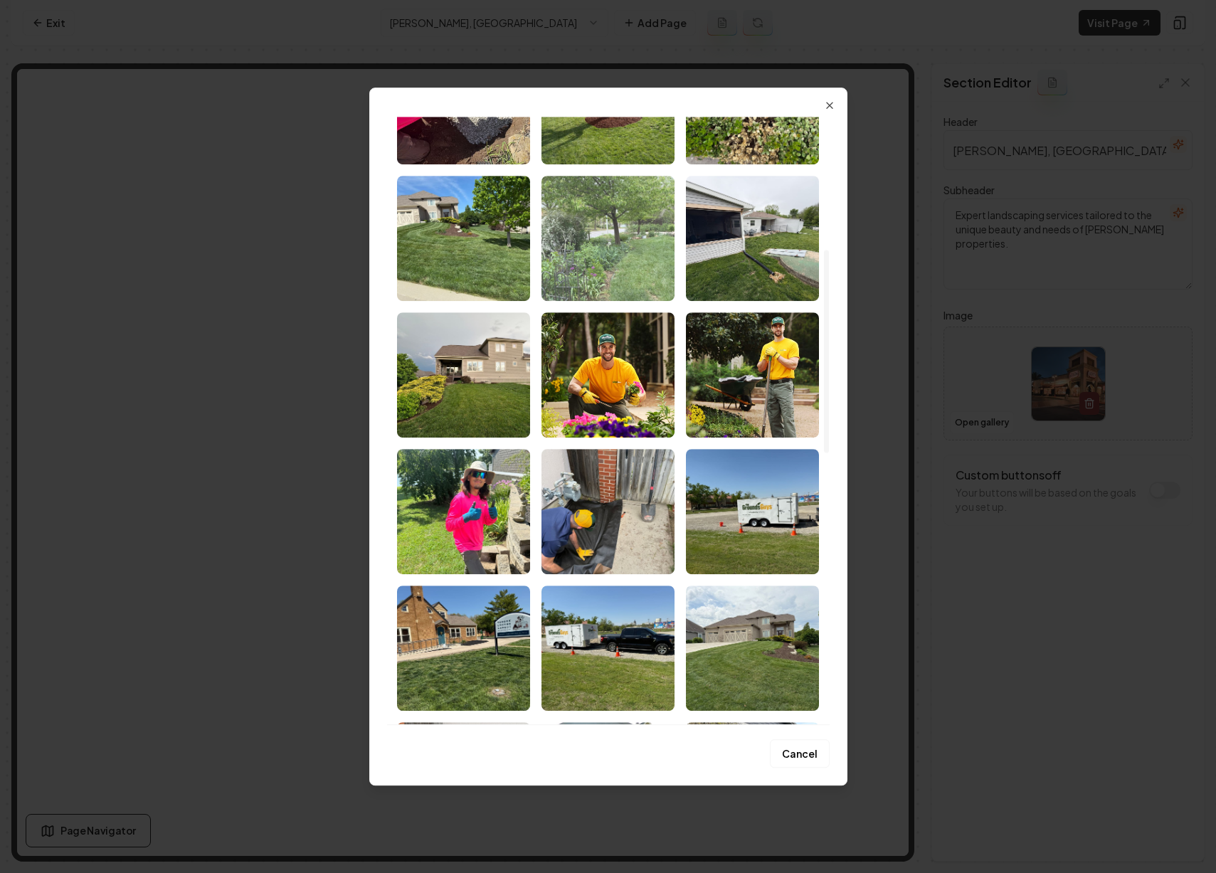
click at [649, 278] on img "Select image image_68b9f9e25c7cd75eb87cc035.jpeg" at bounding box center [608, 238] width 133 height 125
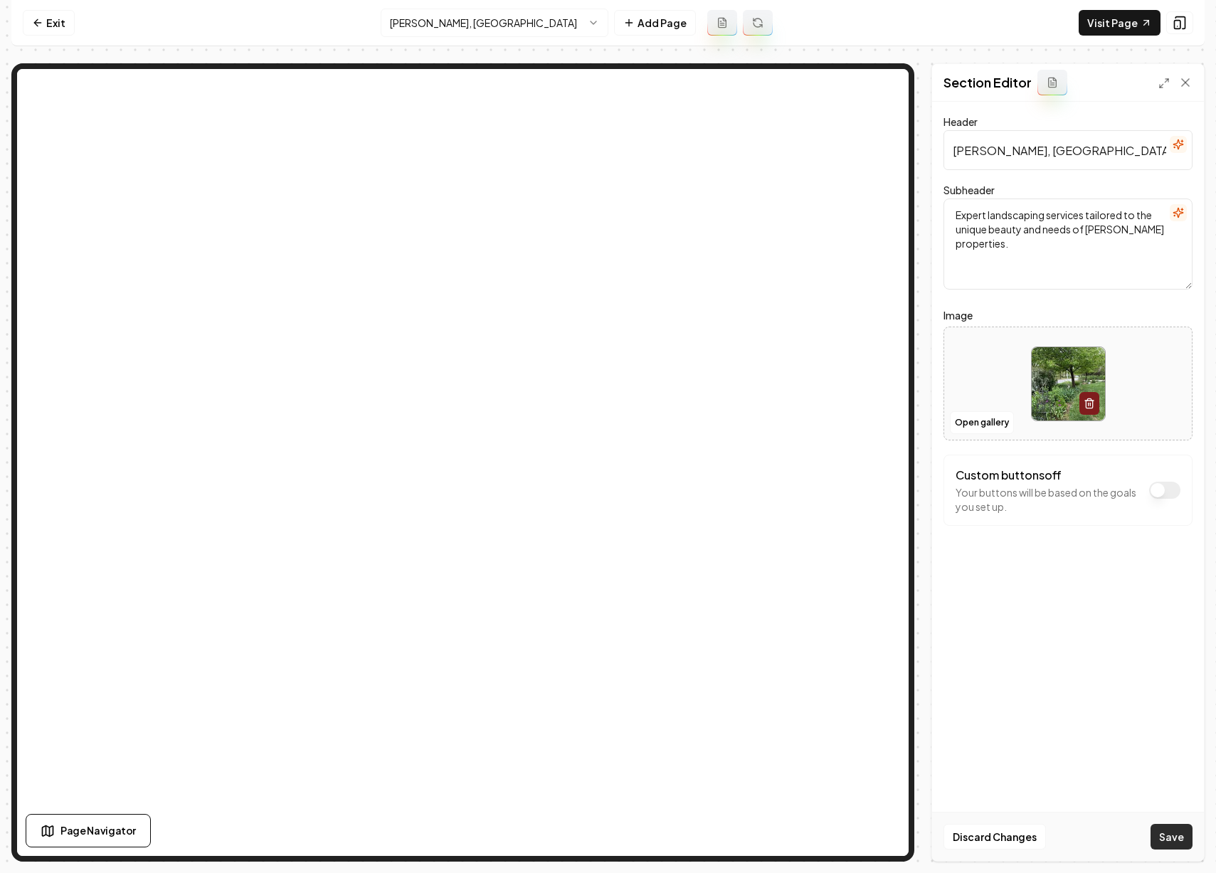
click at [1164, 830] on button "Save" at bounding box center [1172, 837] width 42 height 26
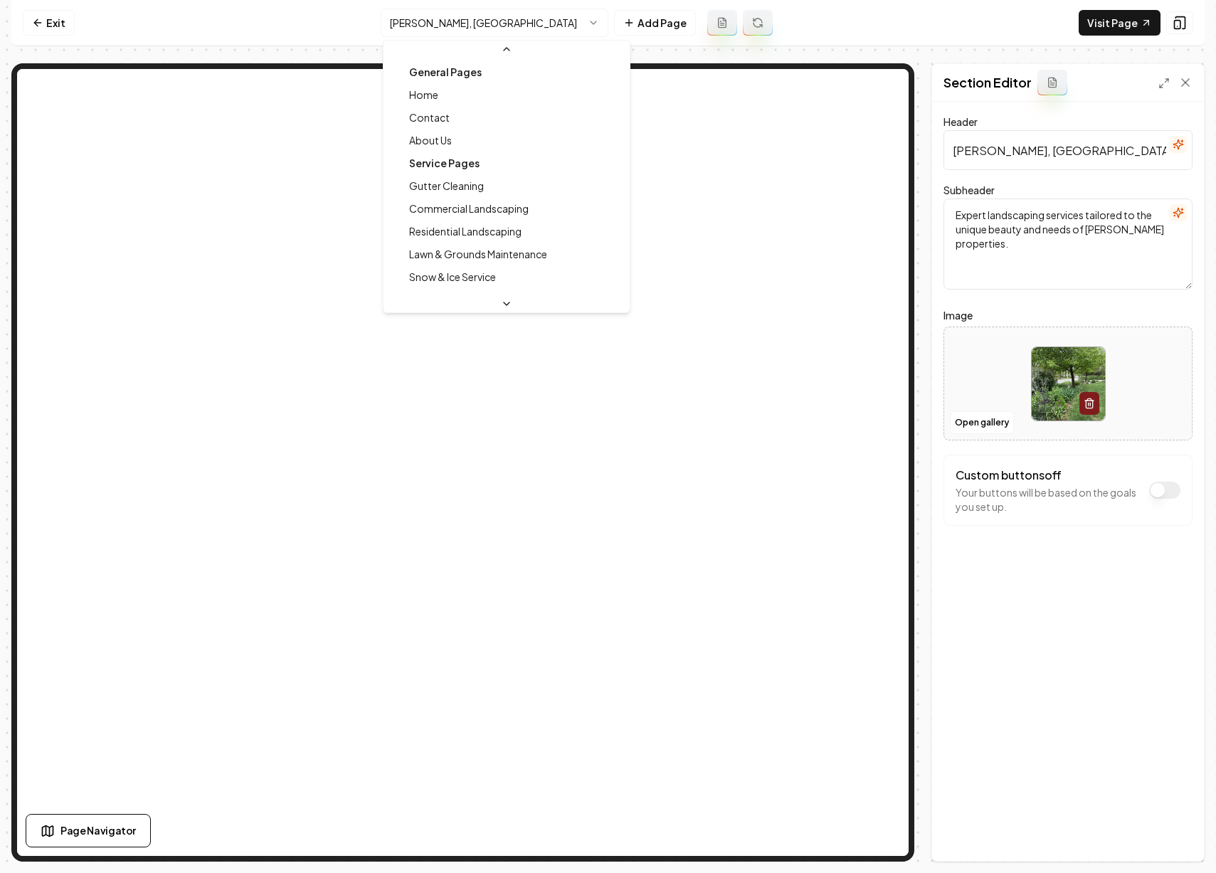
click at [458, 31] on html "Computer Required This feature is only available on a computer. Please switch t…" at bounding box center [608, 436] width 1216 height 873
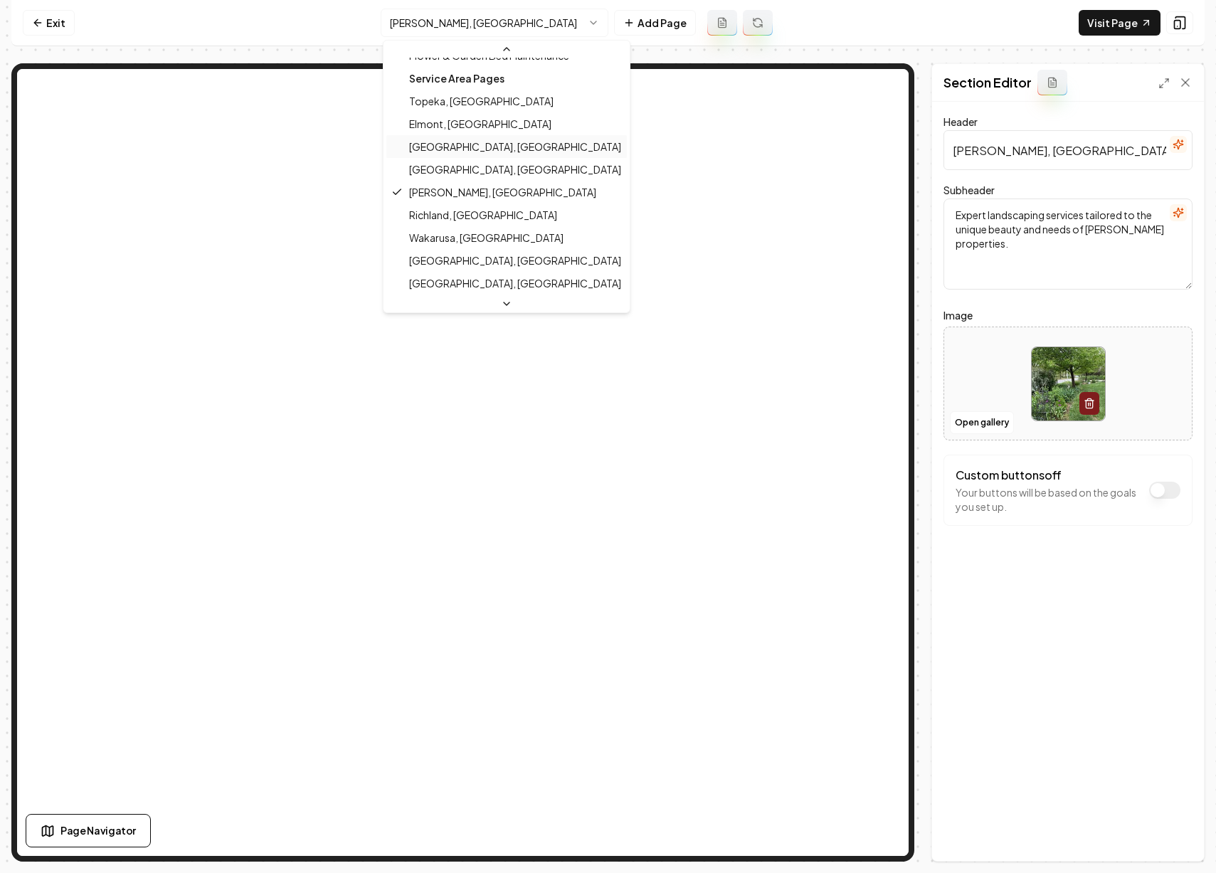
scroll to position [457, 0]
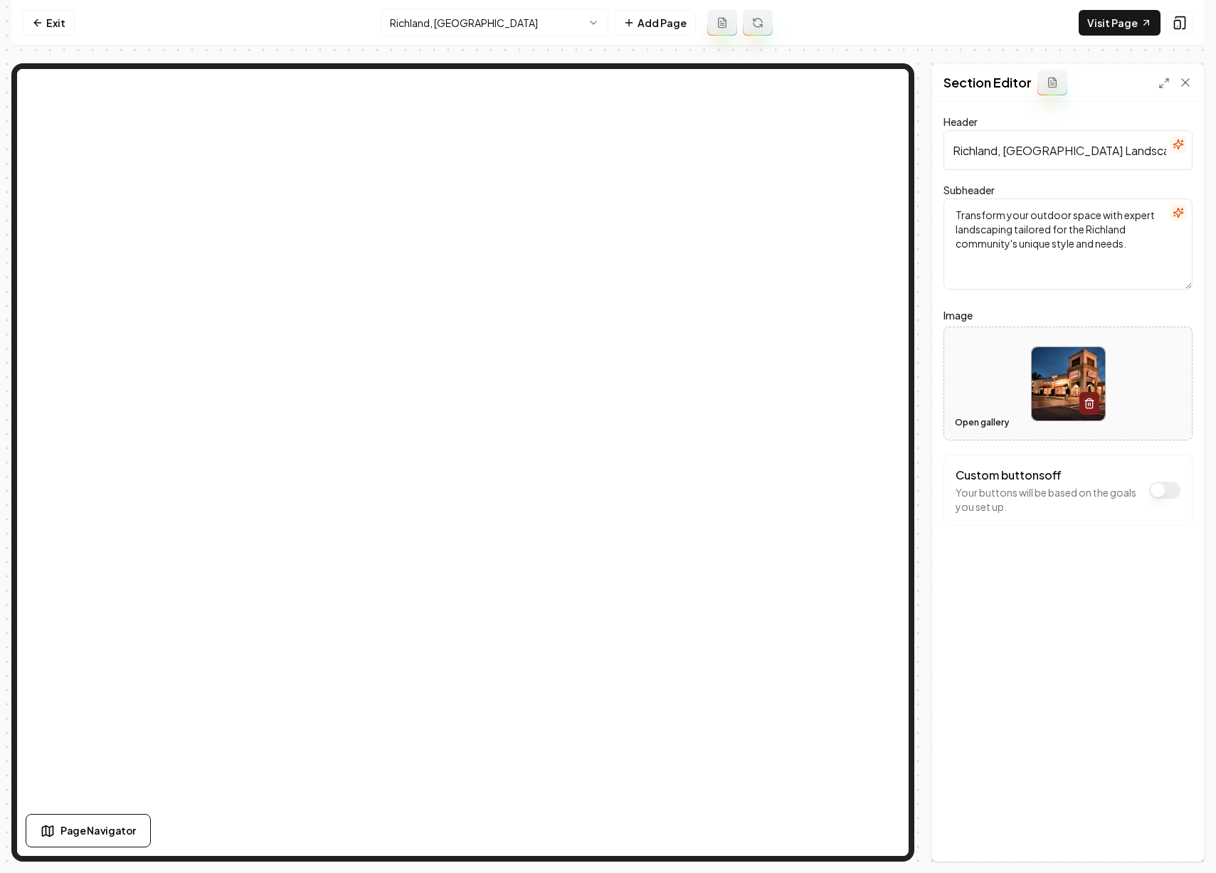
click at [974, 421] on button "Open gallery" at bounding box center [982, 422] width 64 height 23
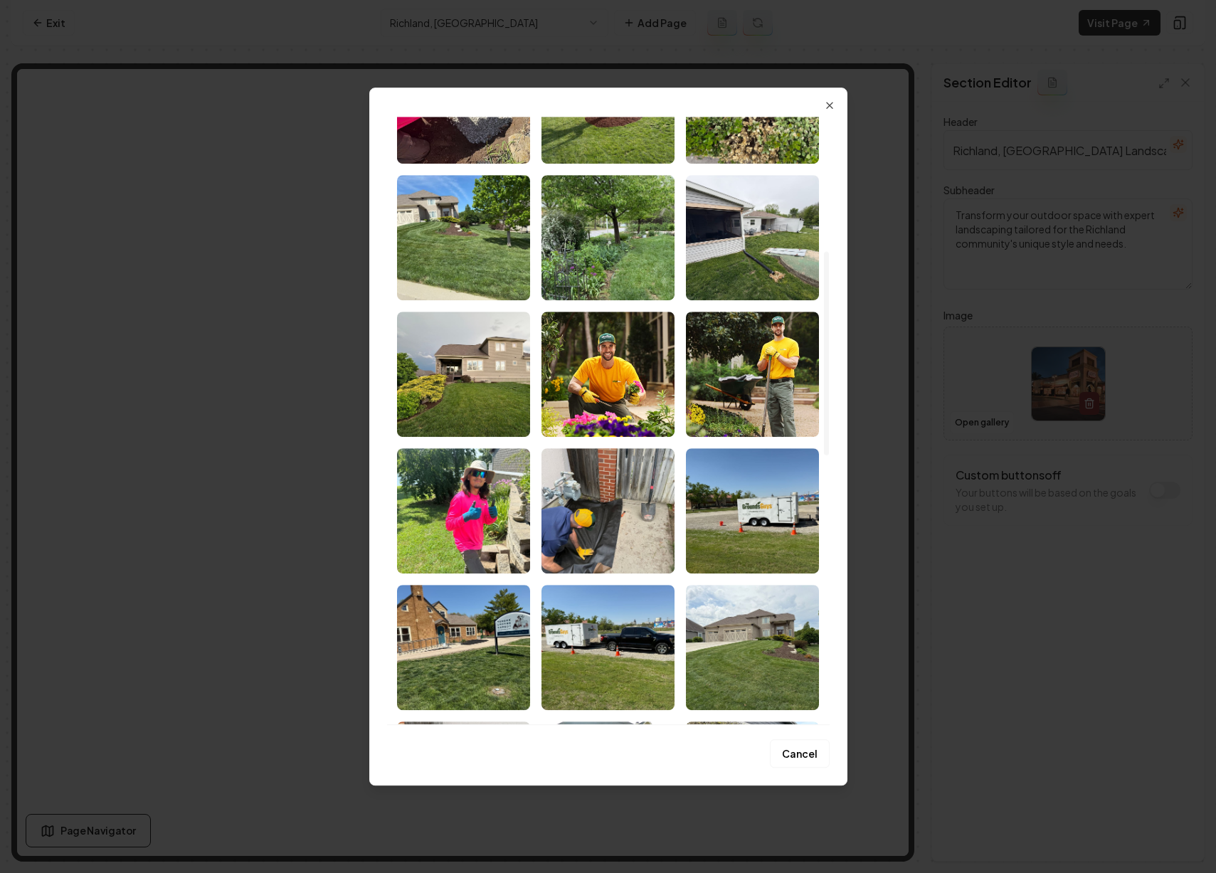
scroll to position [401, 0]
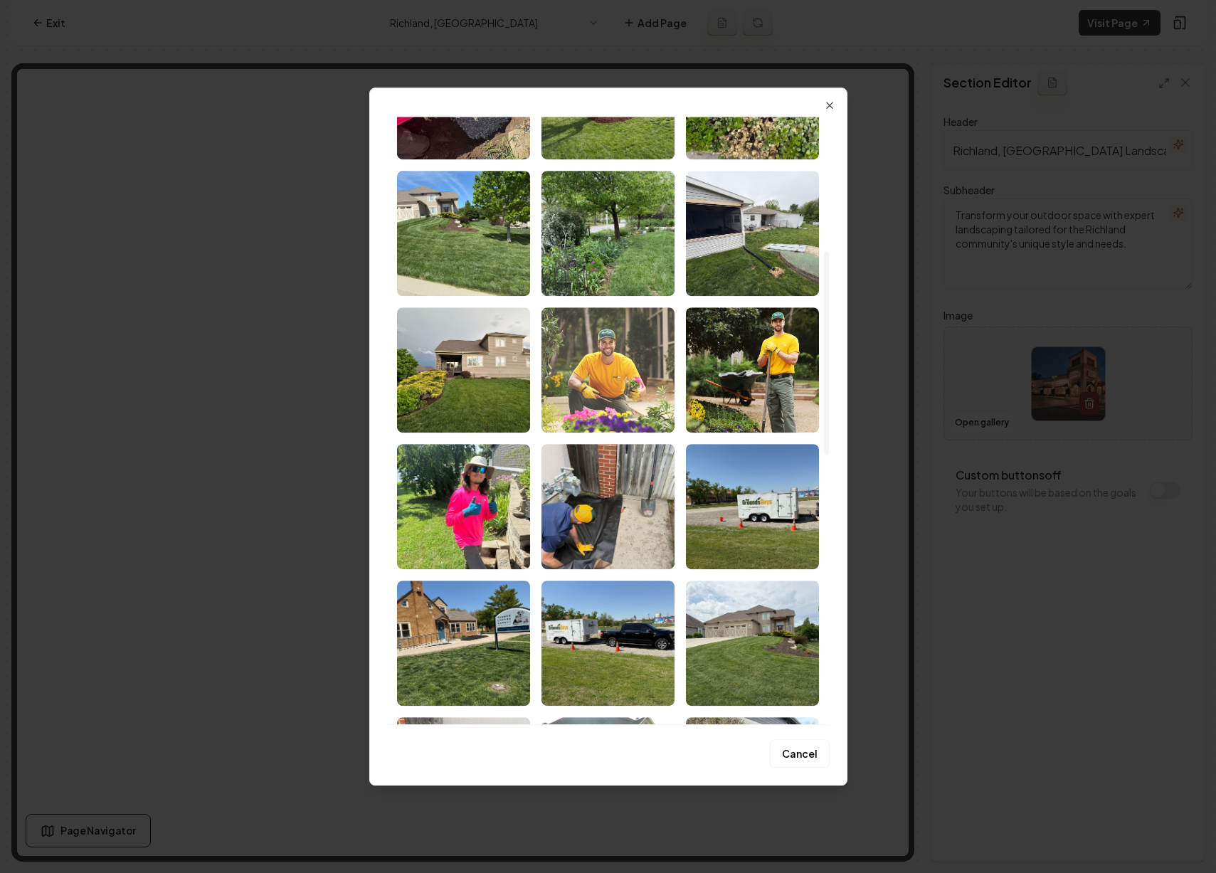
click at [588, 382] on img "Select image image_68b9f9e05c7cd75eb87cb5d5.jpeg" at bounding box center [608, 369] width 133 height 125
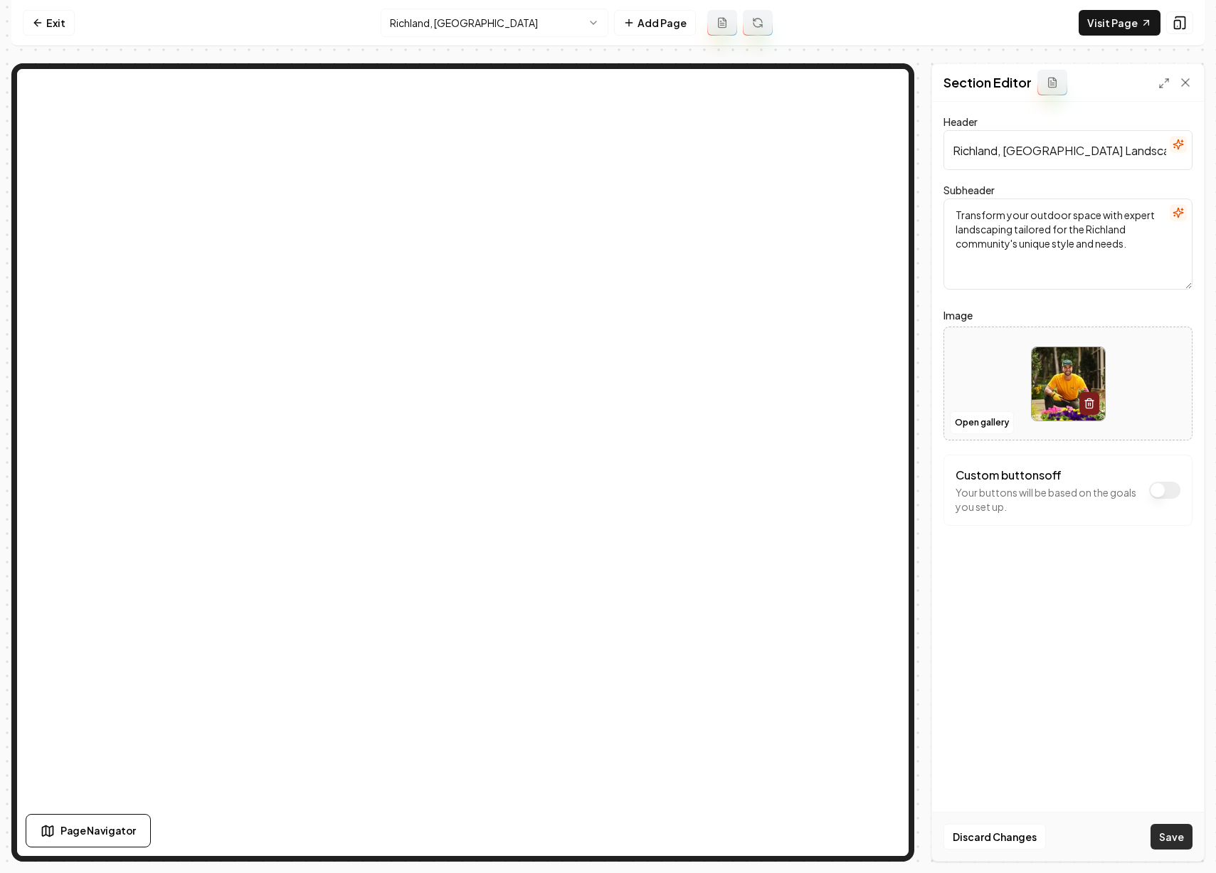
click at [1163, 829] on button "Save" at bounding box center [1172, 837] width 42 height 26
click at [444, 23] on html "Computer Required This feature is only available on a computer. Please switch t…" at bounding box center [608, 436] width 1216 height 873
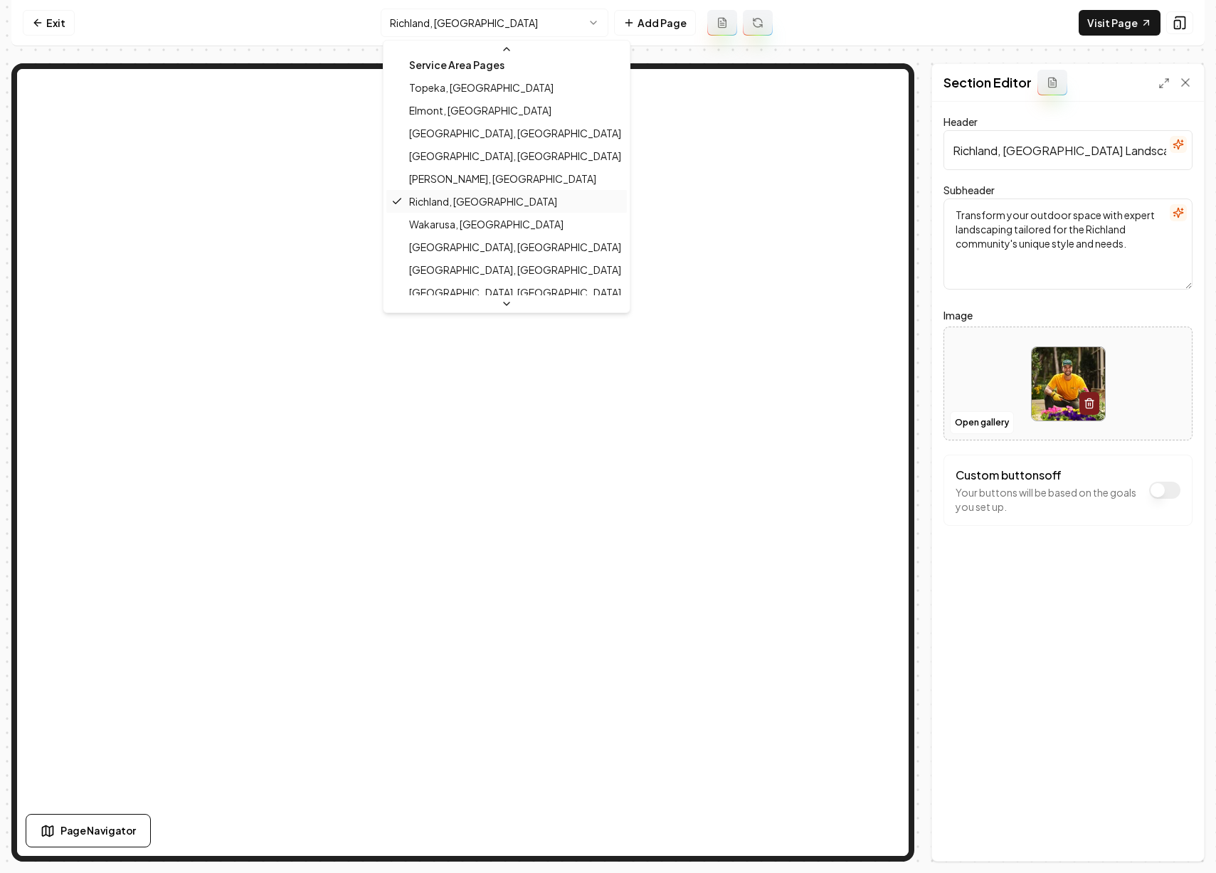
scroll to position [457, 0]
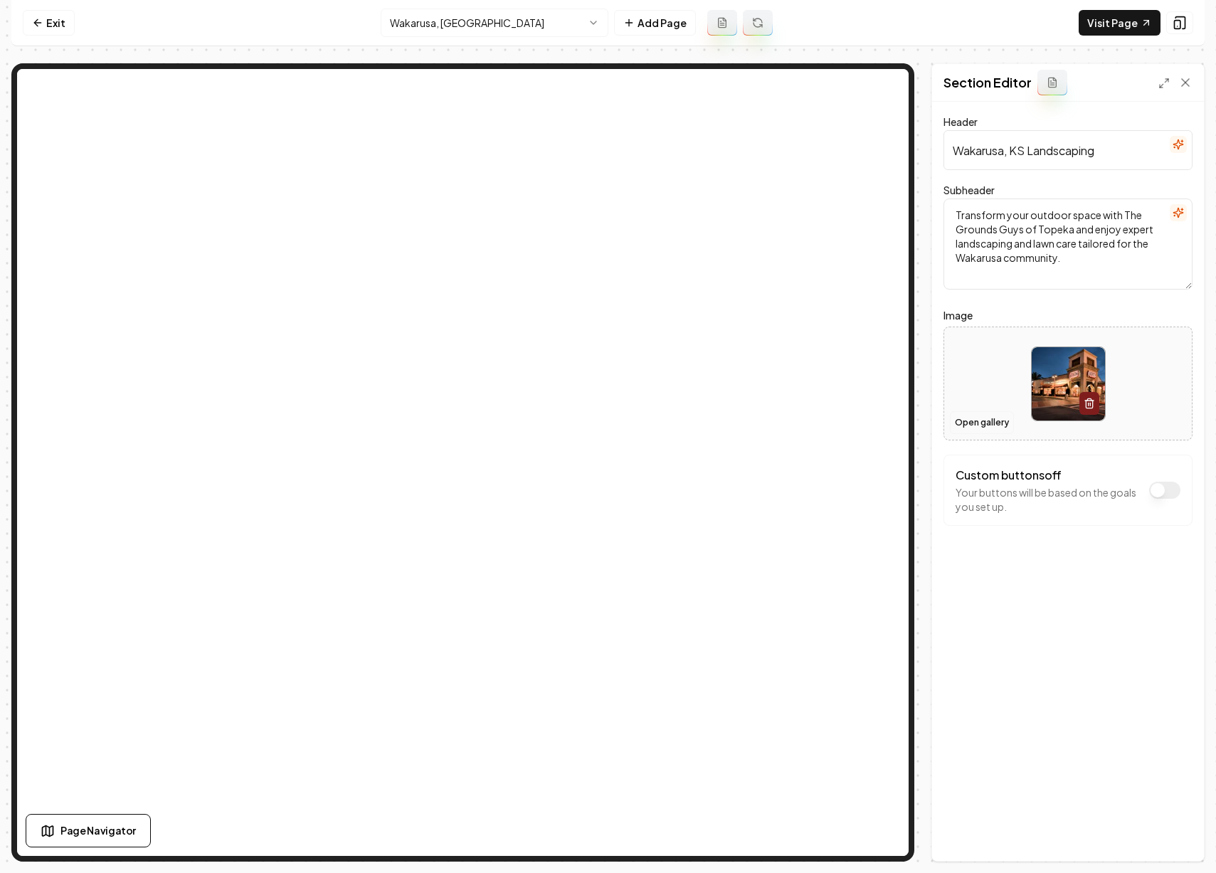
click at [992, 421] on button "Open gallery" at bounding box center [982, 422] width 64 height 23
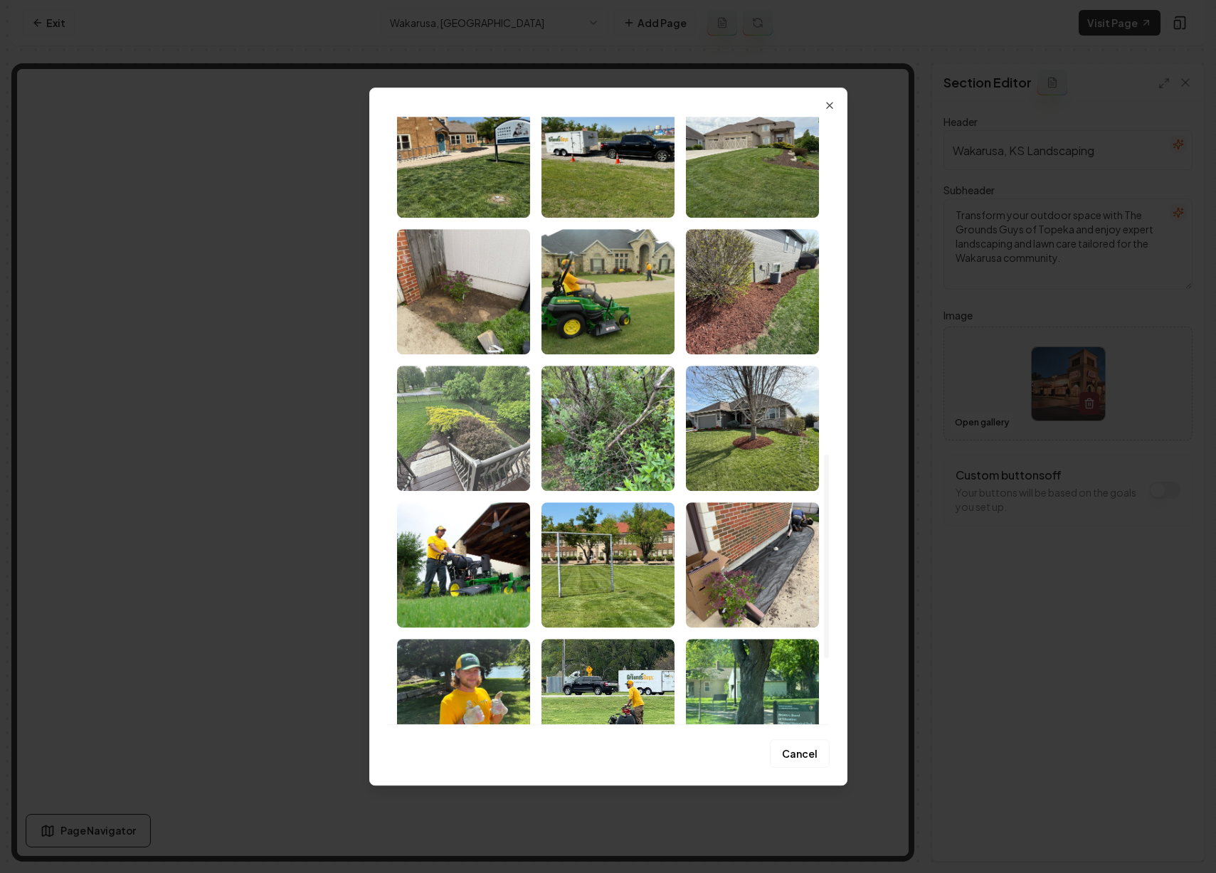
scroll to position [874, 0]
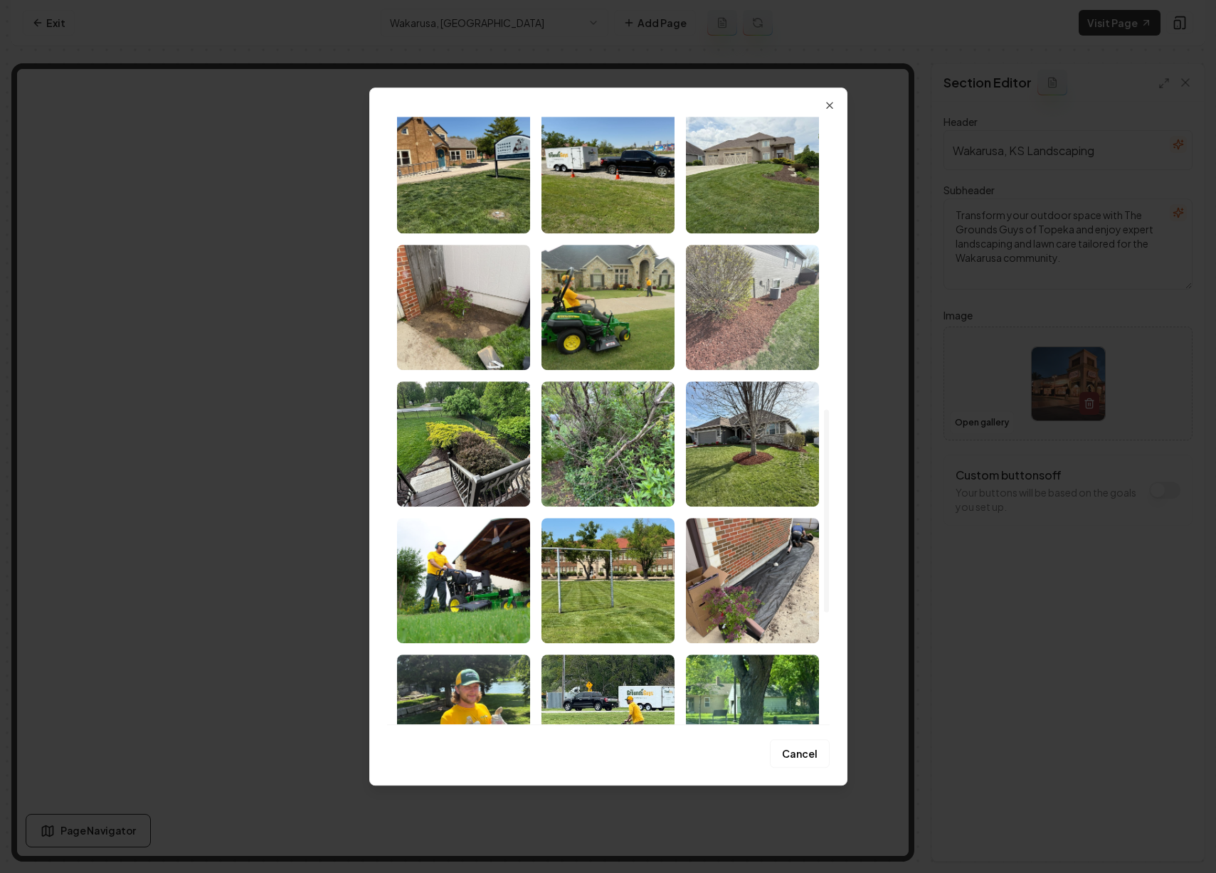
click at [778, 319] on img "Select image image_68b9f9e05c7cd75eb87cb7ac.jpeg" at bounding box center [752, 307] width 133 height 125
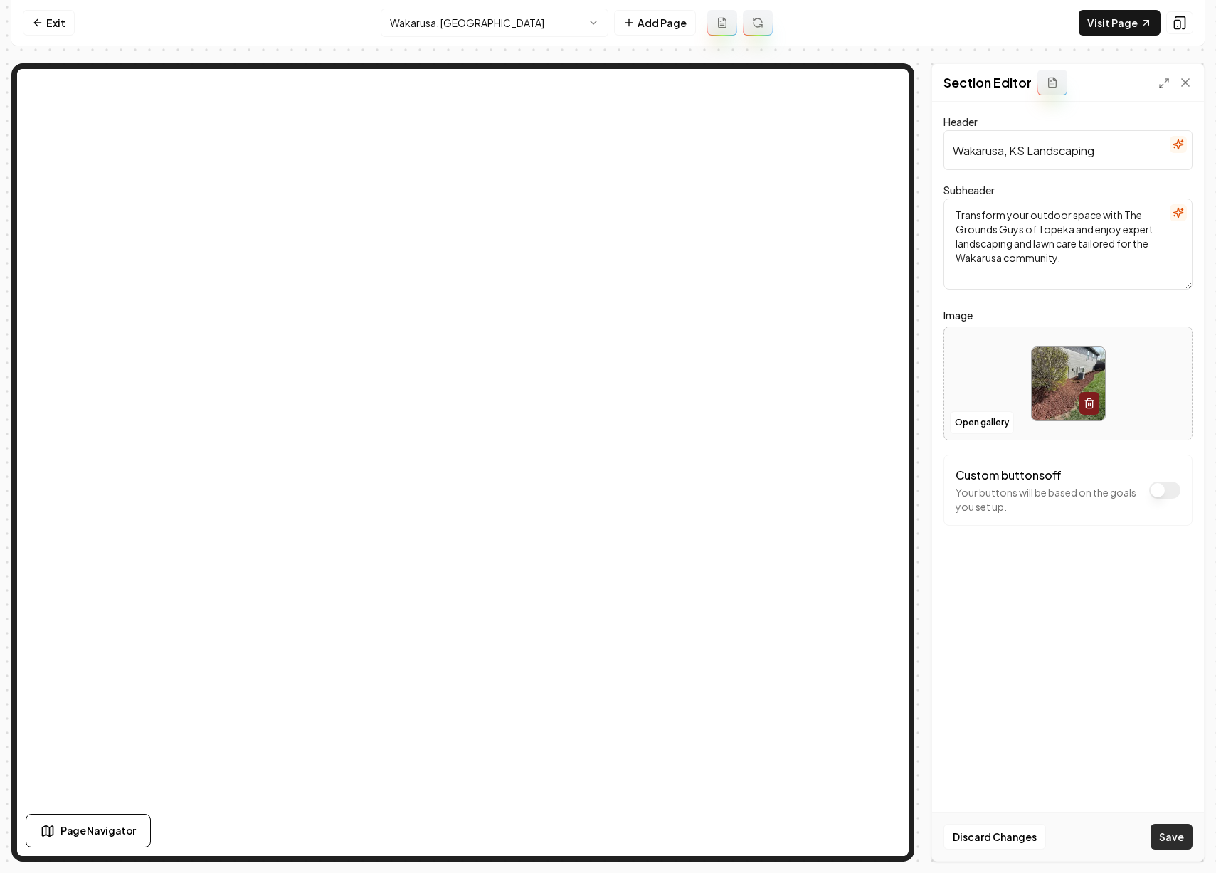
click at [1171, 839] on button "Save" at bounding box center [1172, 837] width 42 height 26
click at [486, 26] on html "Computer Required This feature is only available on a computer. Please switch t…" at bounding box center [608, 436] width 1216 height 873
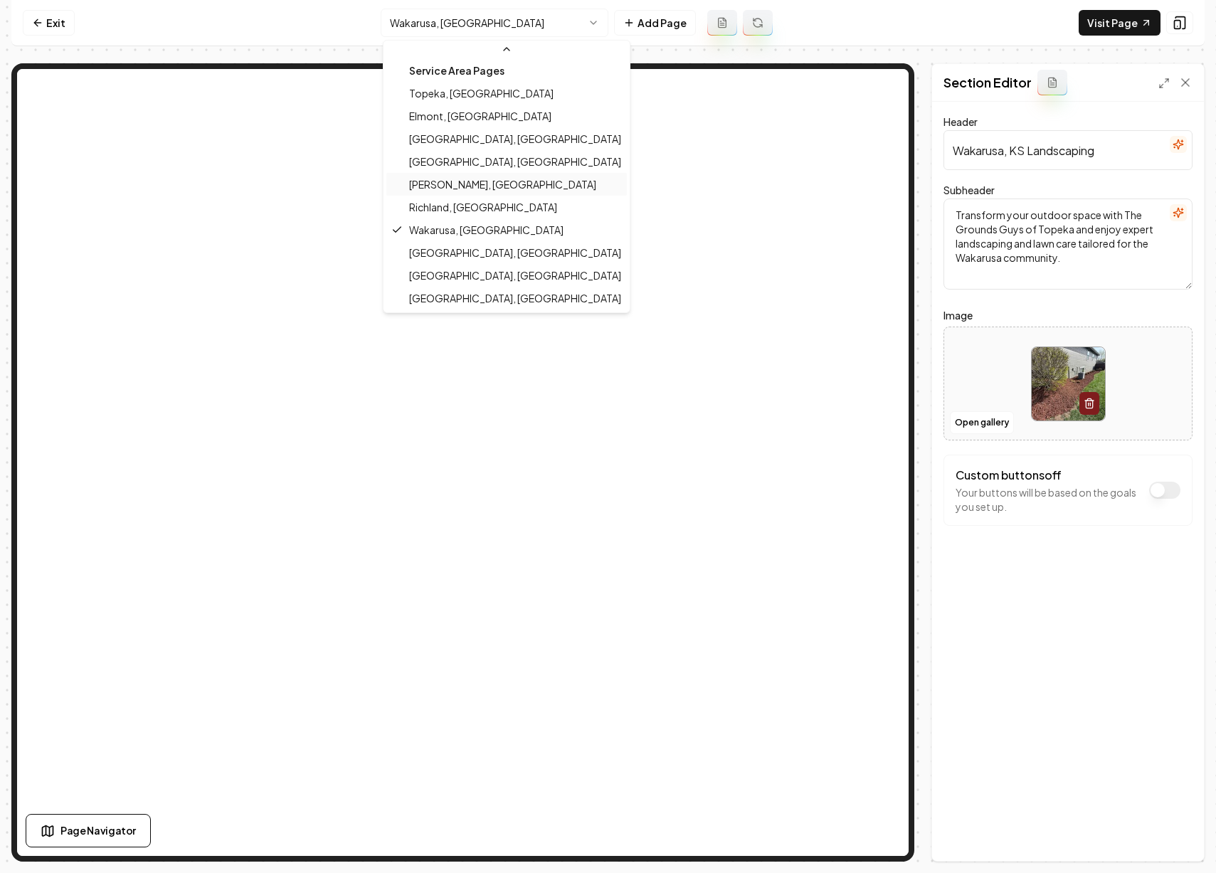
scroll to position [457, 0]
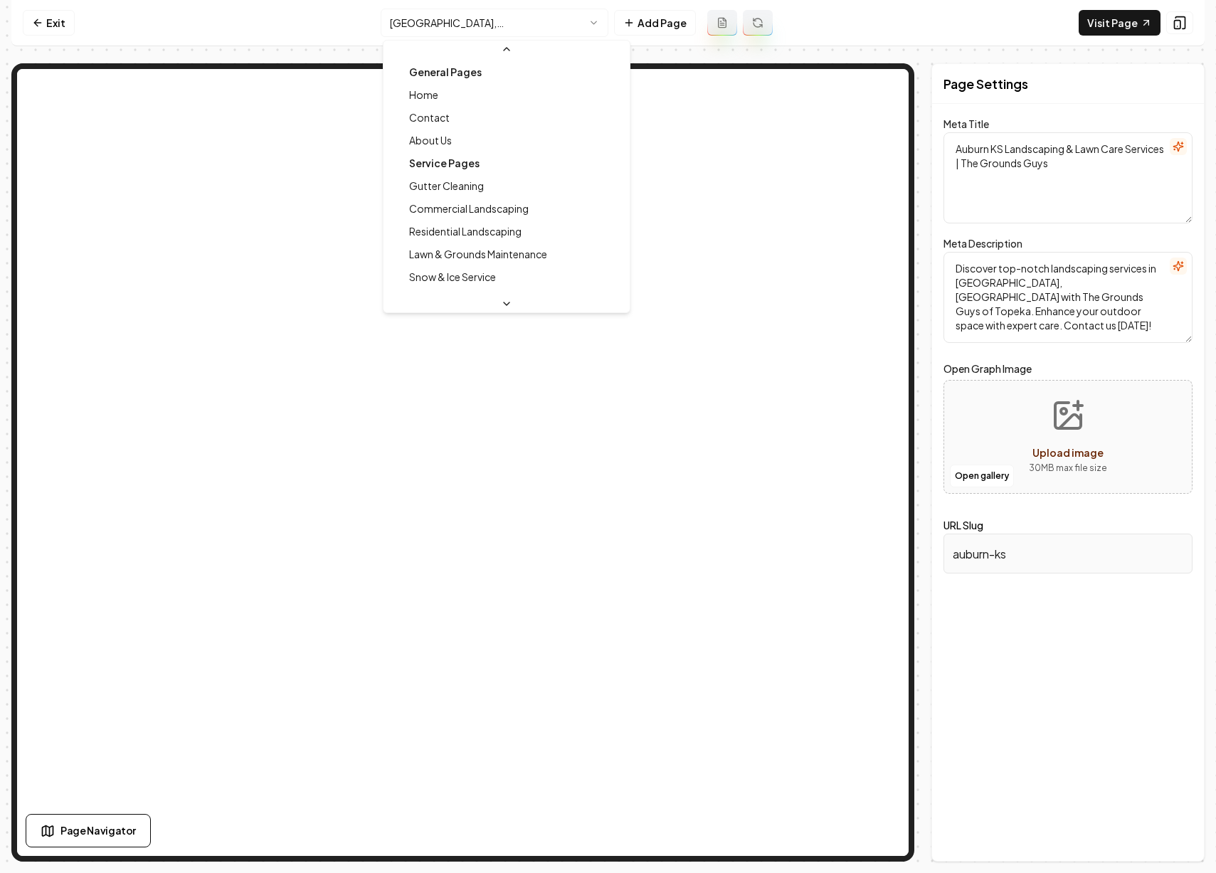
click at [481, 21] on html "Computer Required This feature is only available on a computer. Please switch t…" at bounding box center [608, 436] width 1216 height 873
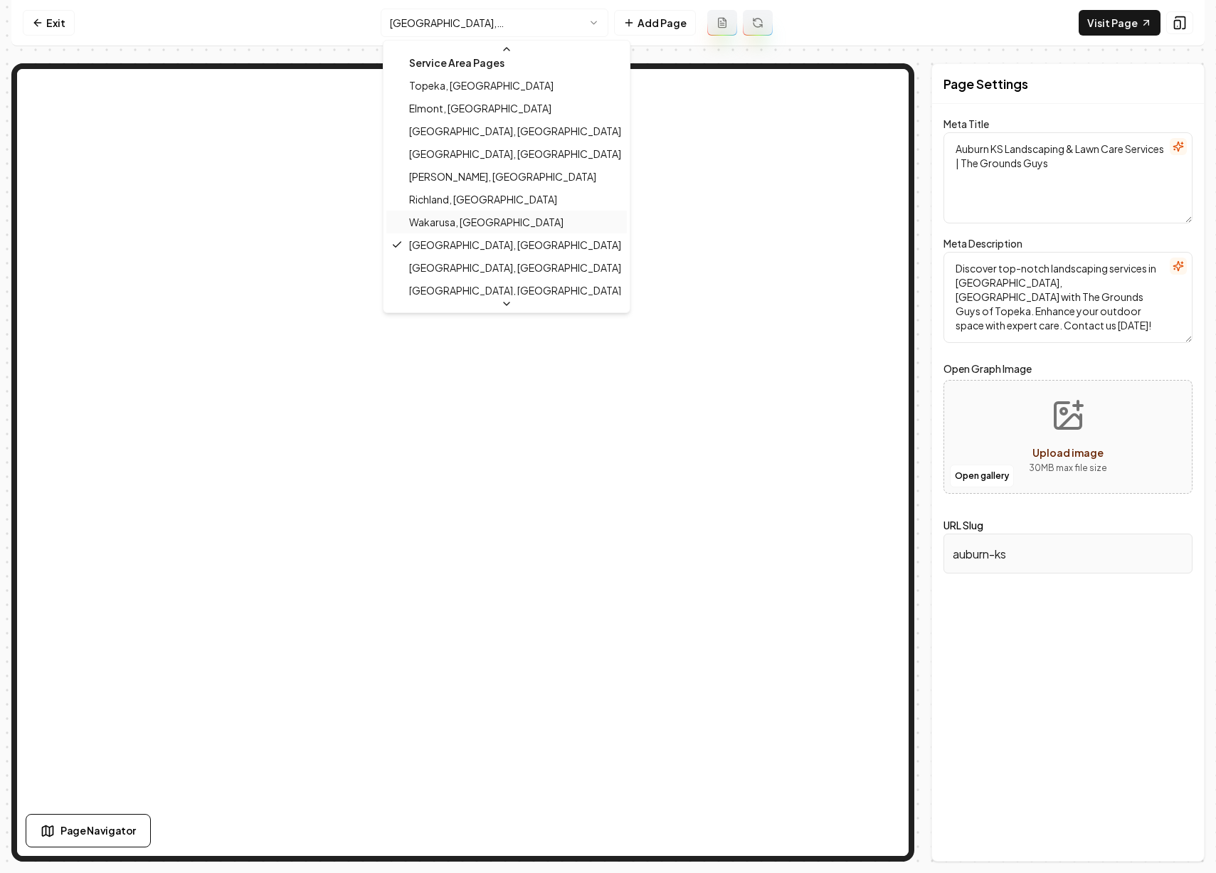
scroll to position [457, 0]
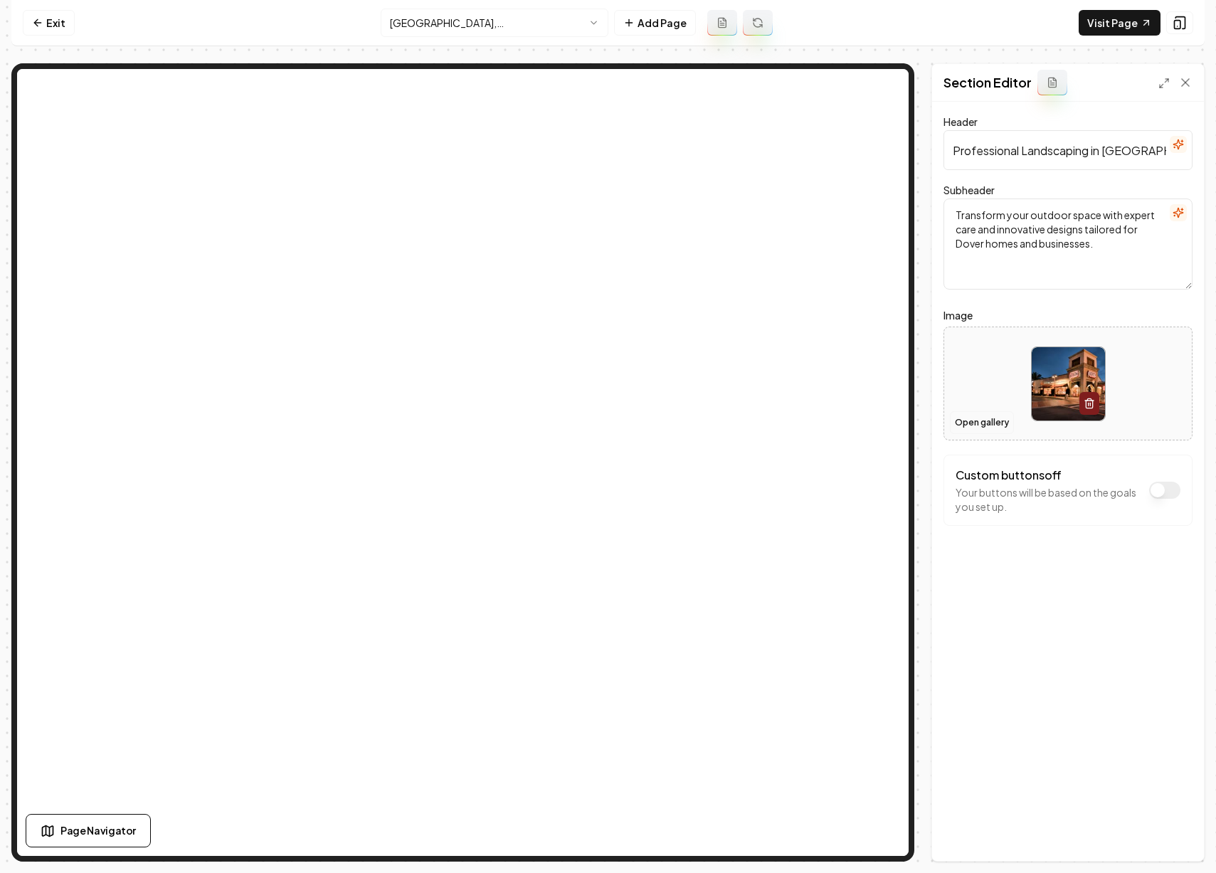
click at [999, 428] on button "Open gallery" at bounding box center [982, 422] width 64 height 23
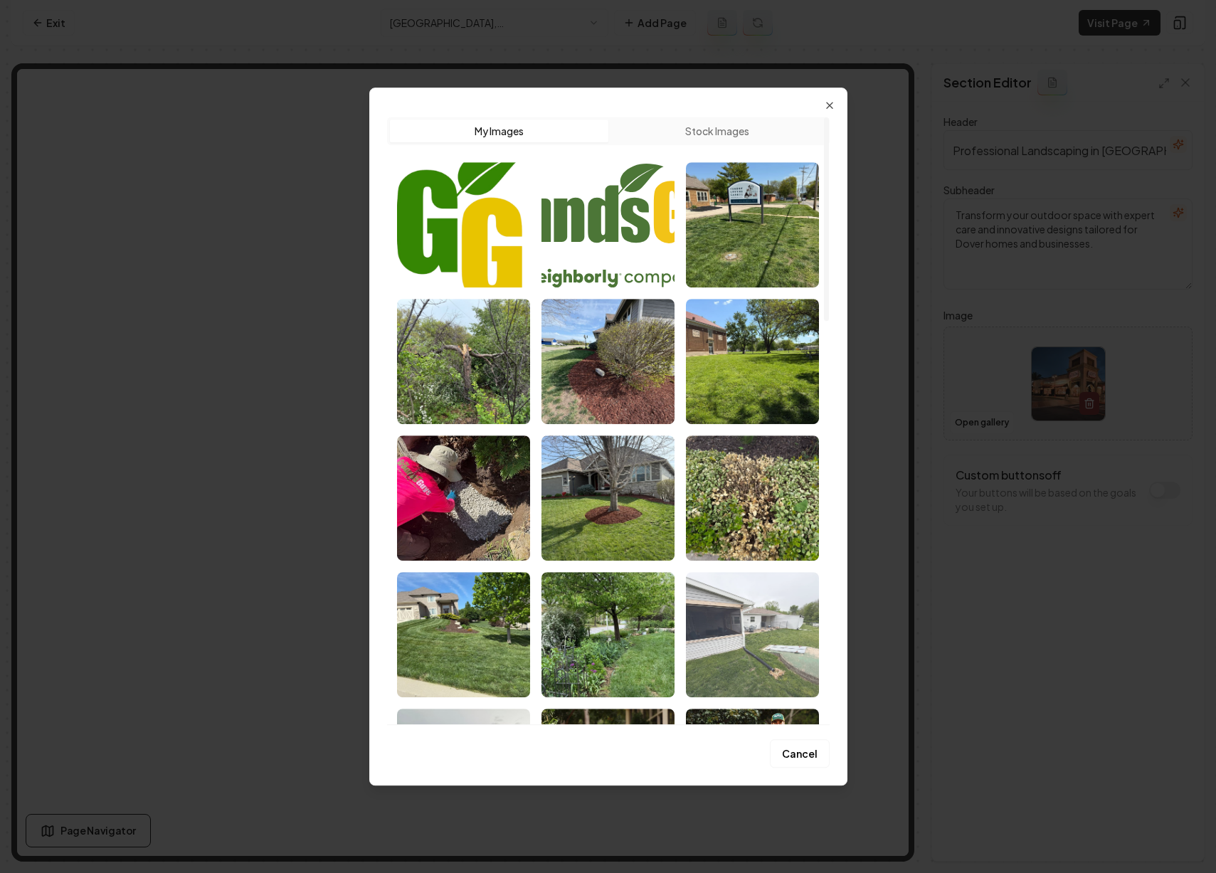
click at [755, 605] on img "Select image image_68b9f9e05c7cd75eb87cb9a1.jpeg" at bounding box center [752, 634] width 133 height 125
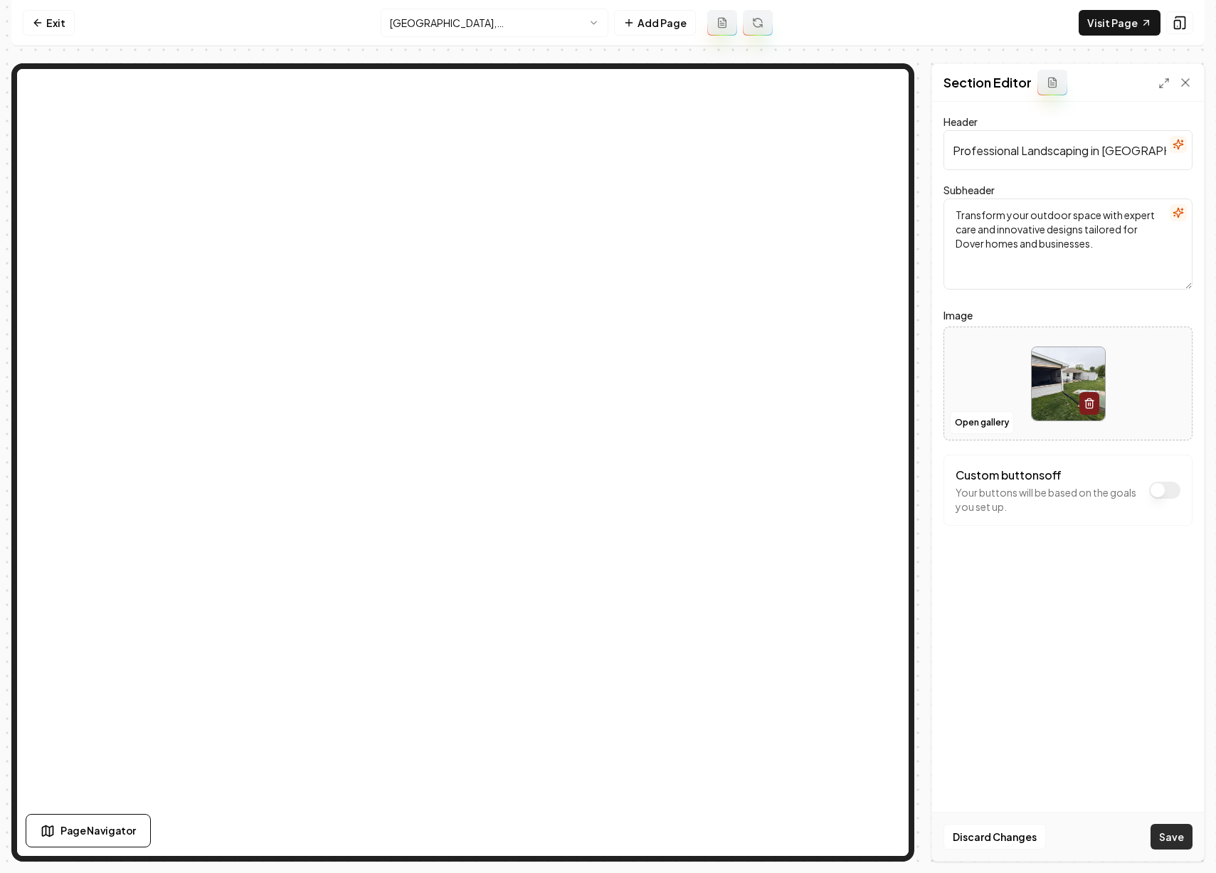
click at [1171, 830] on button "Save" at bounding box center [1172, 837] width 42 height 26
click at [453, 25] on html "Computer Required This feature is only available on a computer. Please switch t…" at bounding box center [608, 436] width 1216 height 873
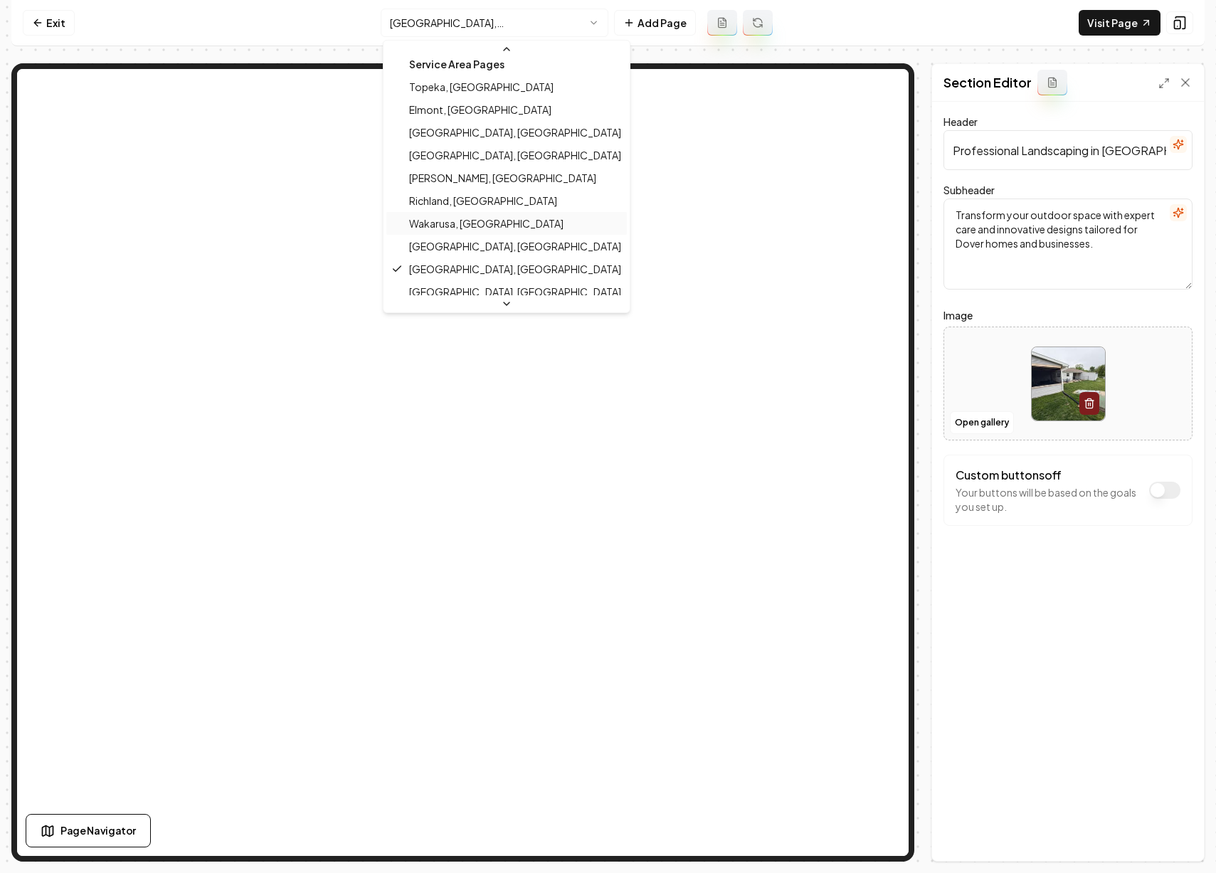
scroll to position [457, 0]
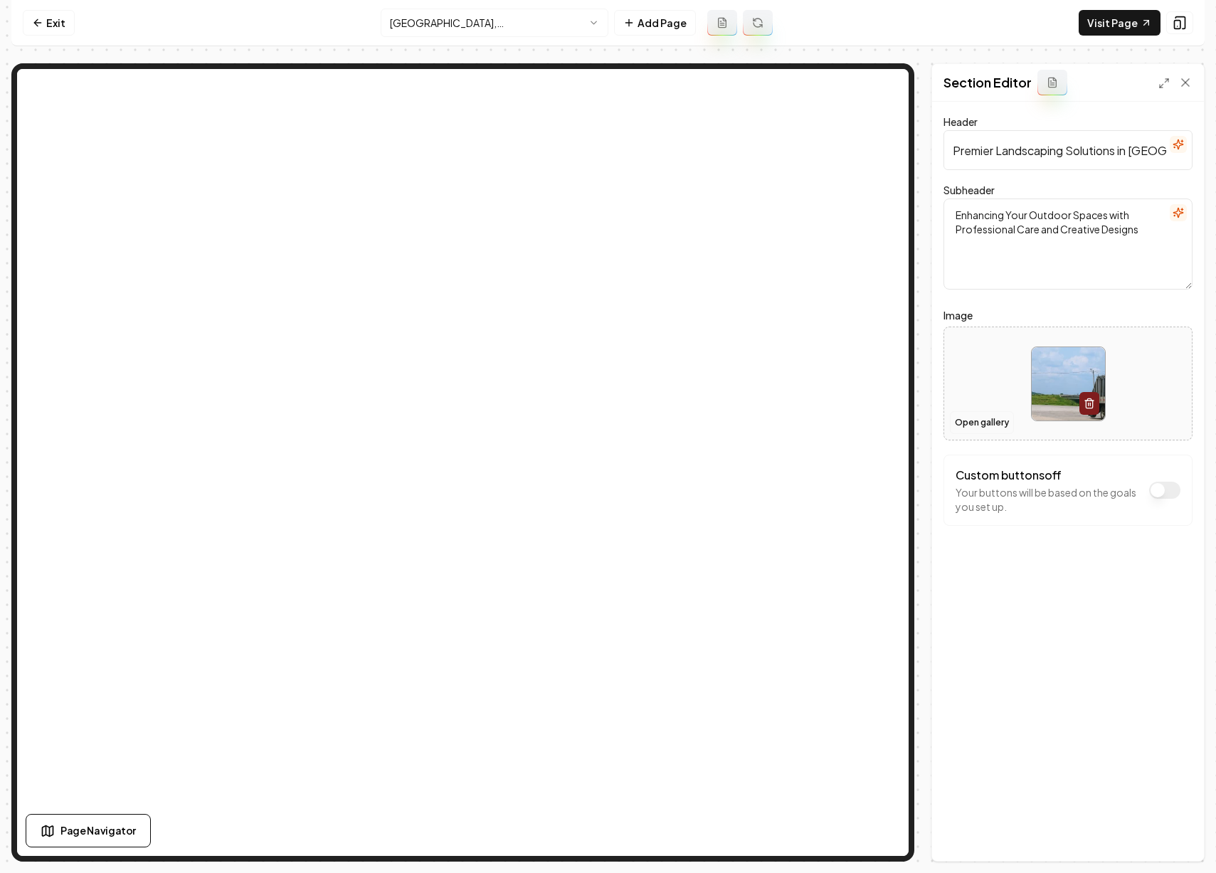
click at [993, 418] on button "Open gallery" at bounding box center [982, 422] width 64 height 23
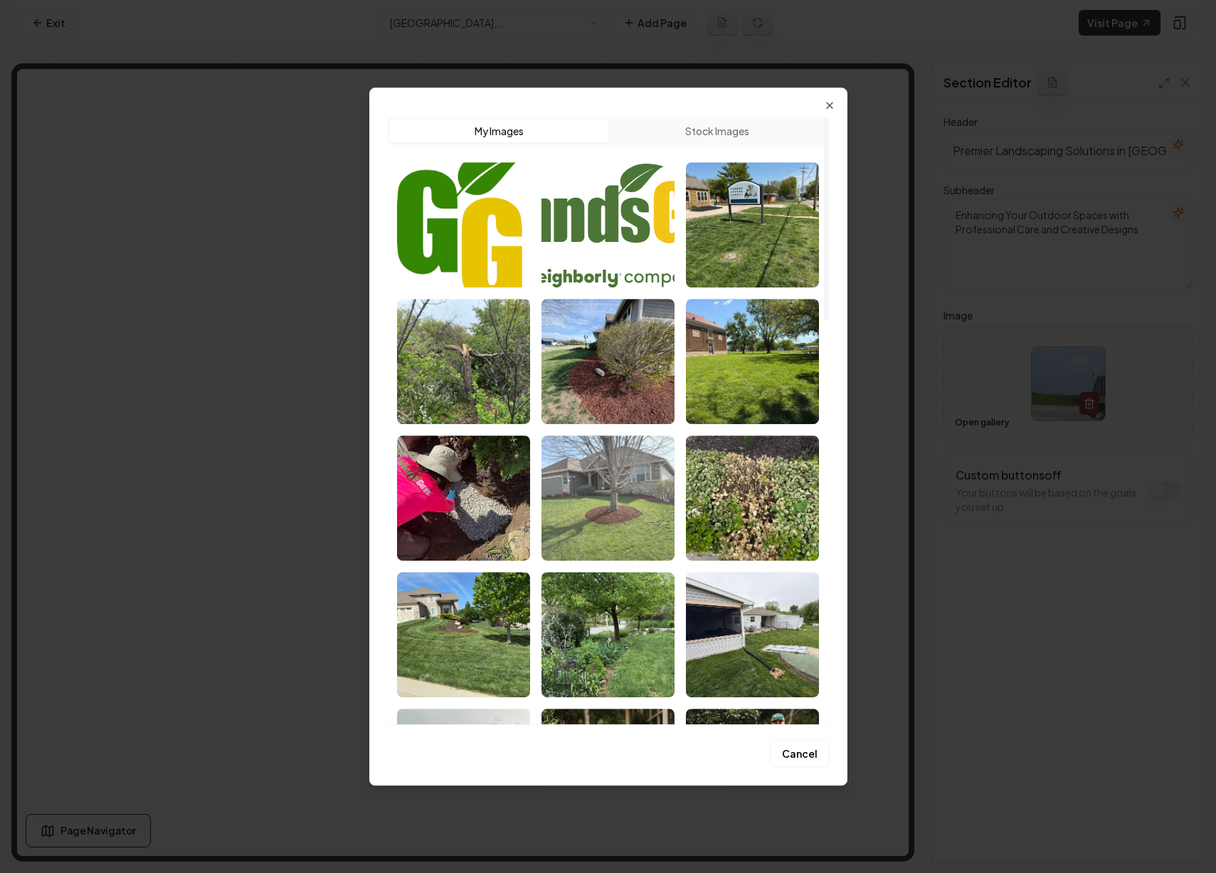
scroll to position [483, 0]
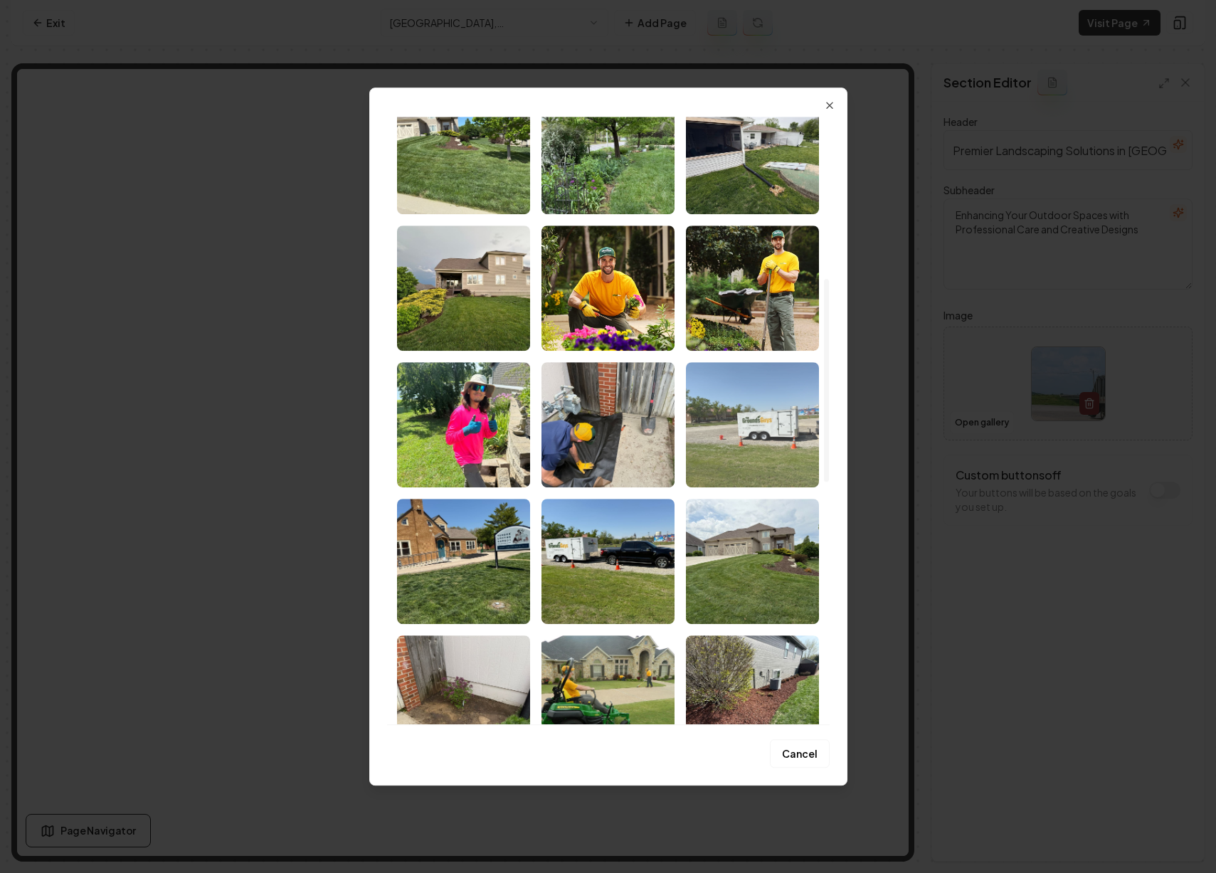
click at [735, 459] on img "Select image image_68b9f9e15c7cd75eb87cbc31.jpeg" at bounding box center [752, 424] width 133 height 125
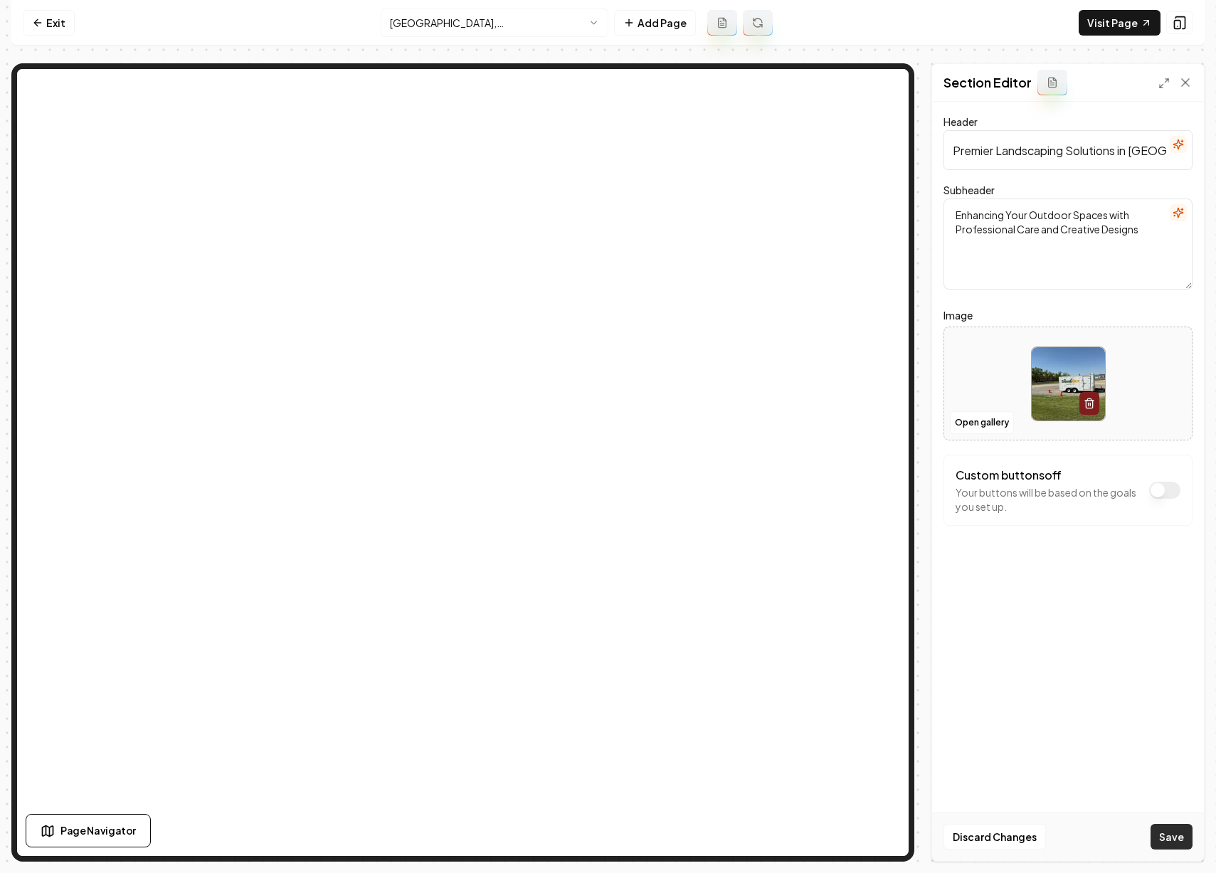
click at [1170, 833] on button "Save" at bounding box center [1172, 837] width 42 height 26
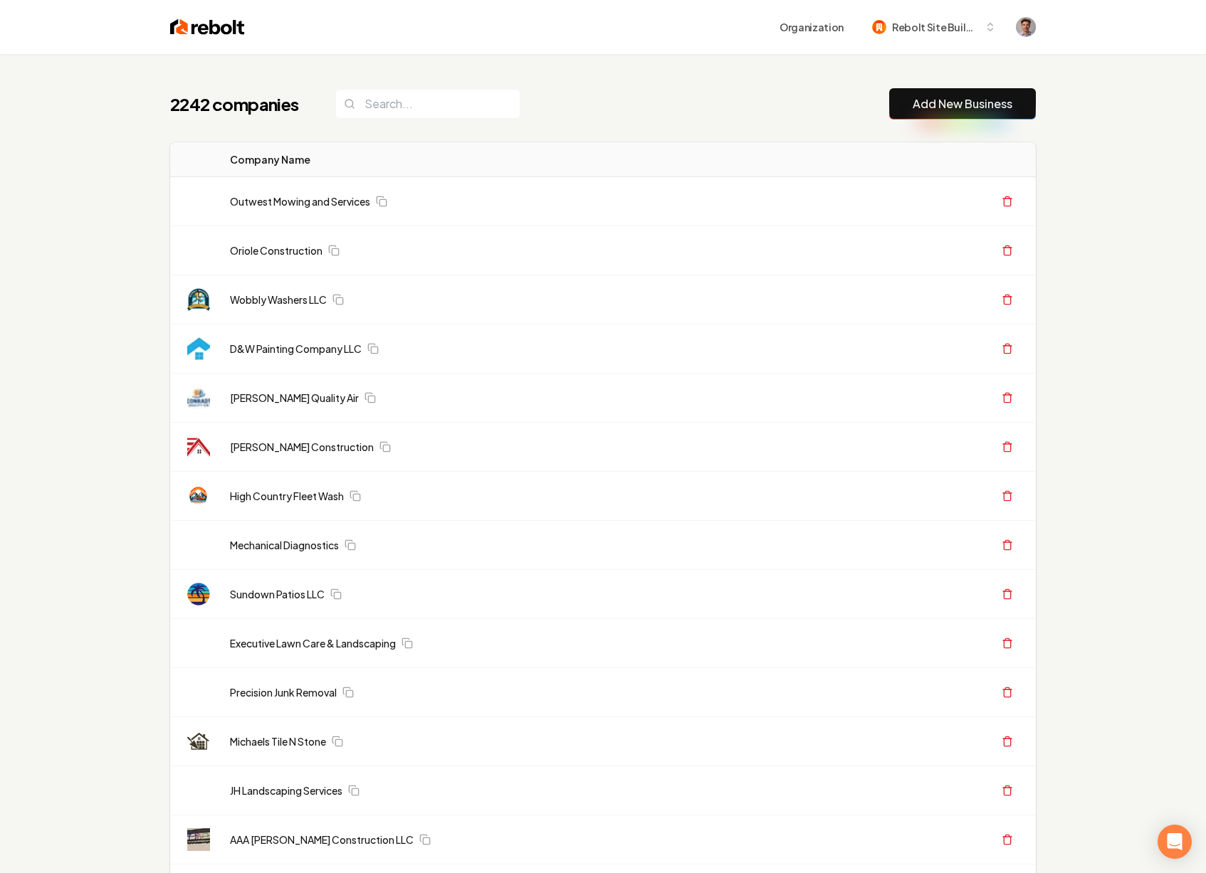
click at [931, 106] on link "Add New Business" at bounding box center [962, 103] width 100 height 17
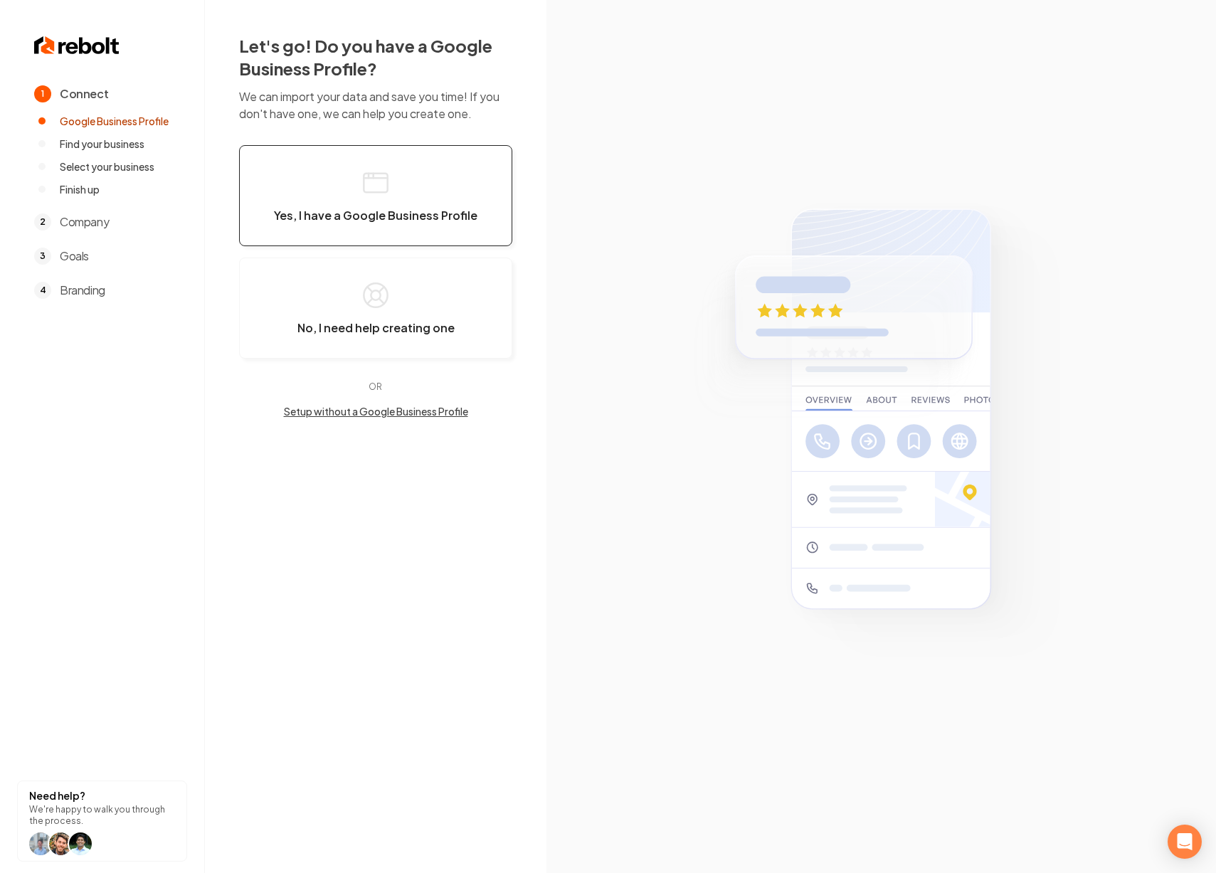
click at [384, 218] on span "Yes, I have a Google Business Profile" at bounding box center [376, 216] width 204 height 14
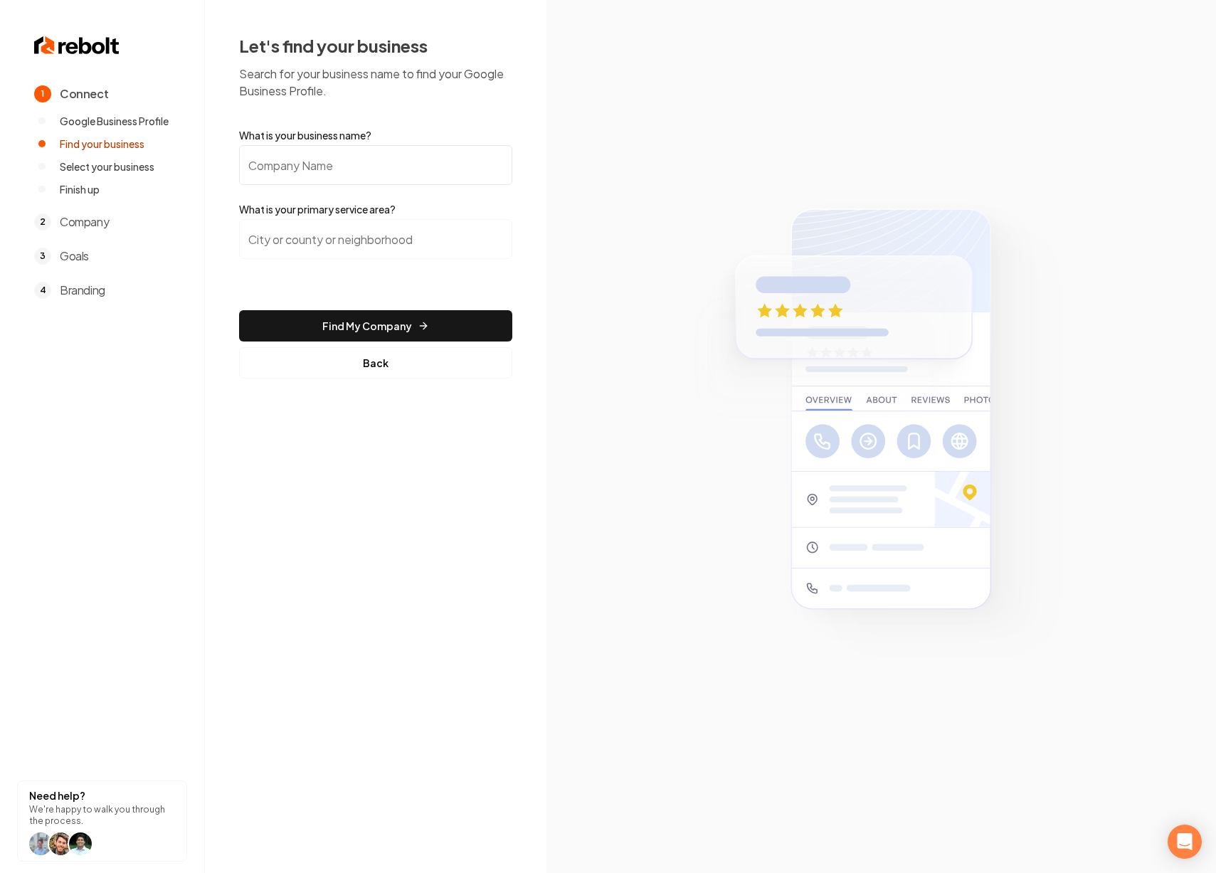
click at [426, 168] on input "What is your business name?" at bounding box center [375, 165] width 273 height 40
type input "Clear Air Heating & Cooling INC"
click at [421, 240] on input "search" at bounding box center [375, 239] width 273 height 40
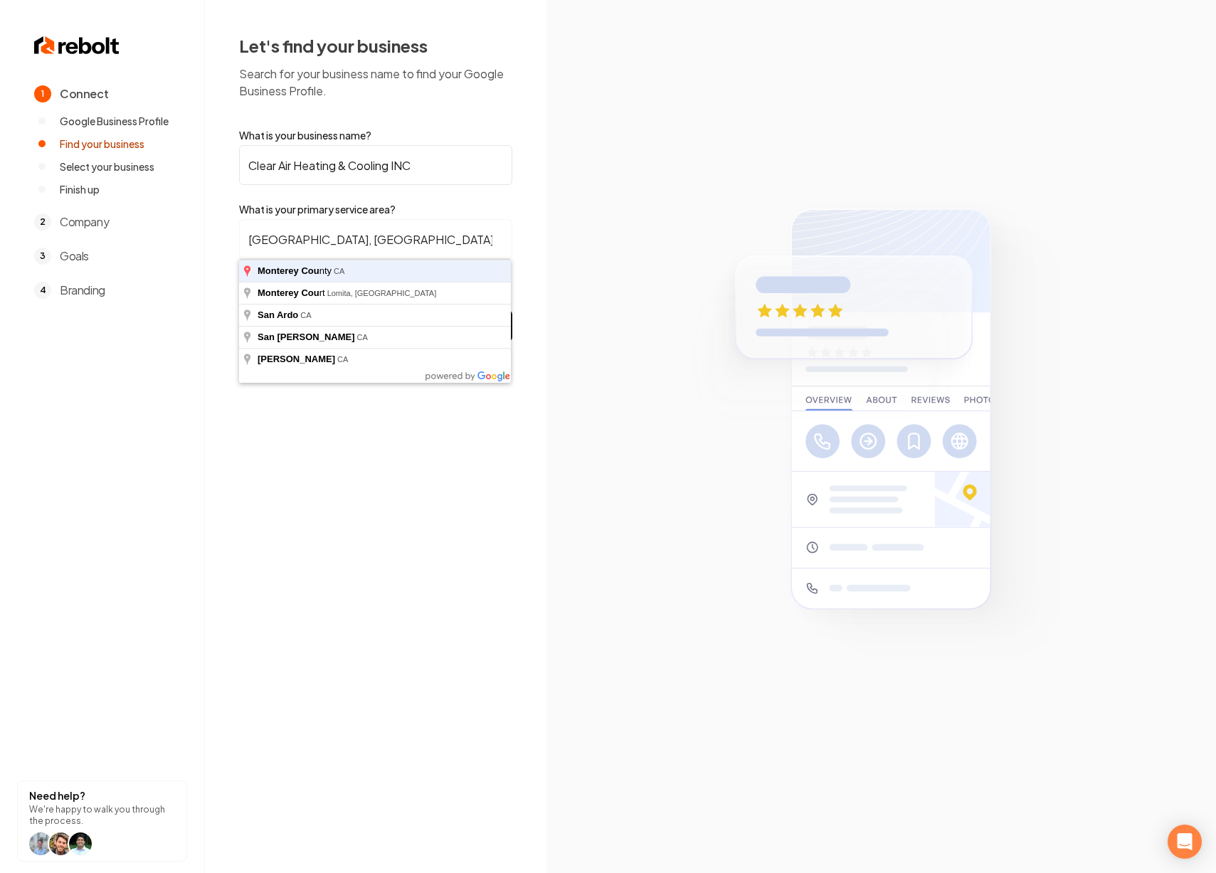
type input "Monterey County, CA"
click at [239, 310] on button "Find My Company" at bounding box center [375, 325] width 273 height 31
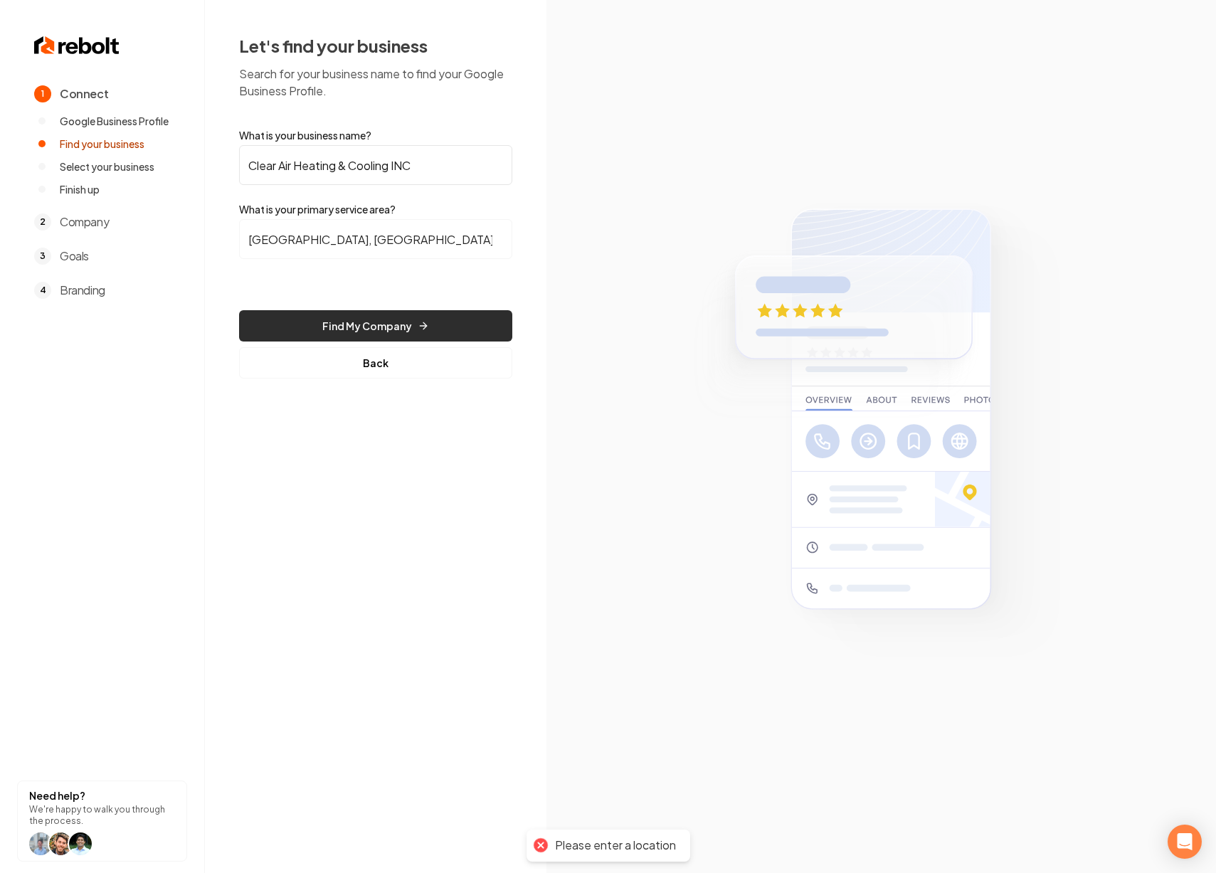
click at [481, 323] on button "Find My Company" at bounding box center [375, 325] width 273 height 31
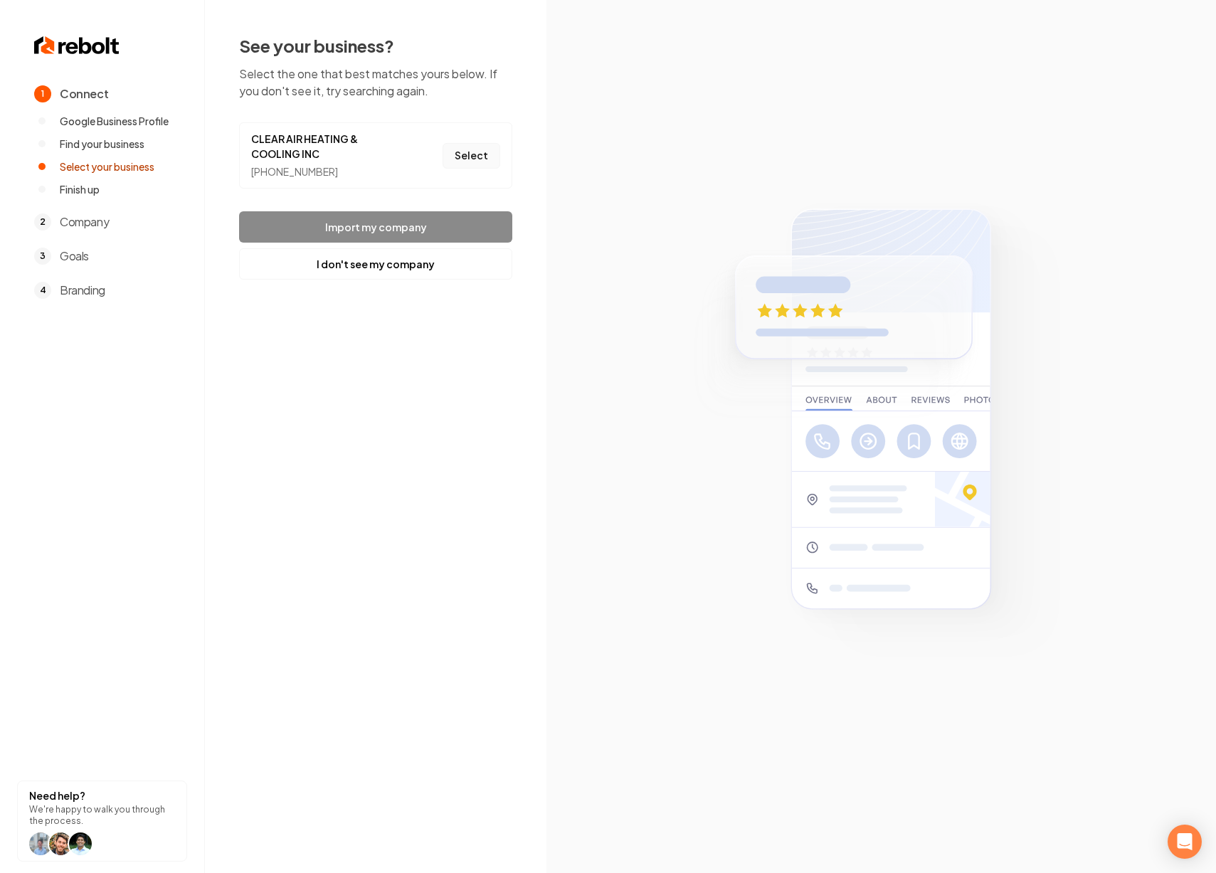
click at [473, 155] on button "Select" at bounding box center [472, 156] width 58 height 26
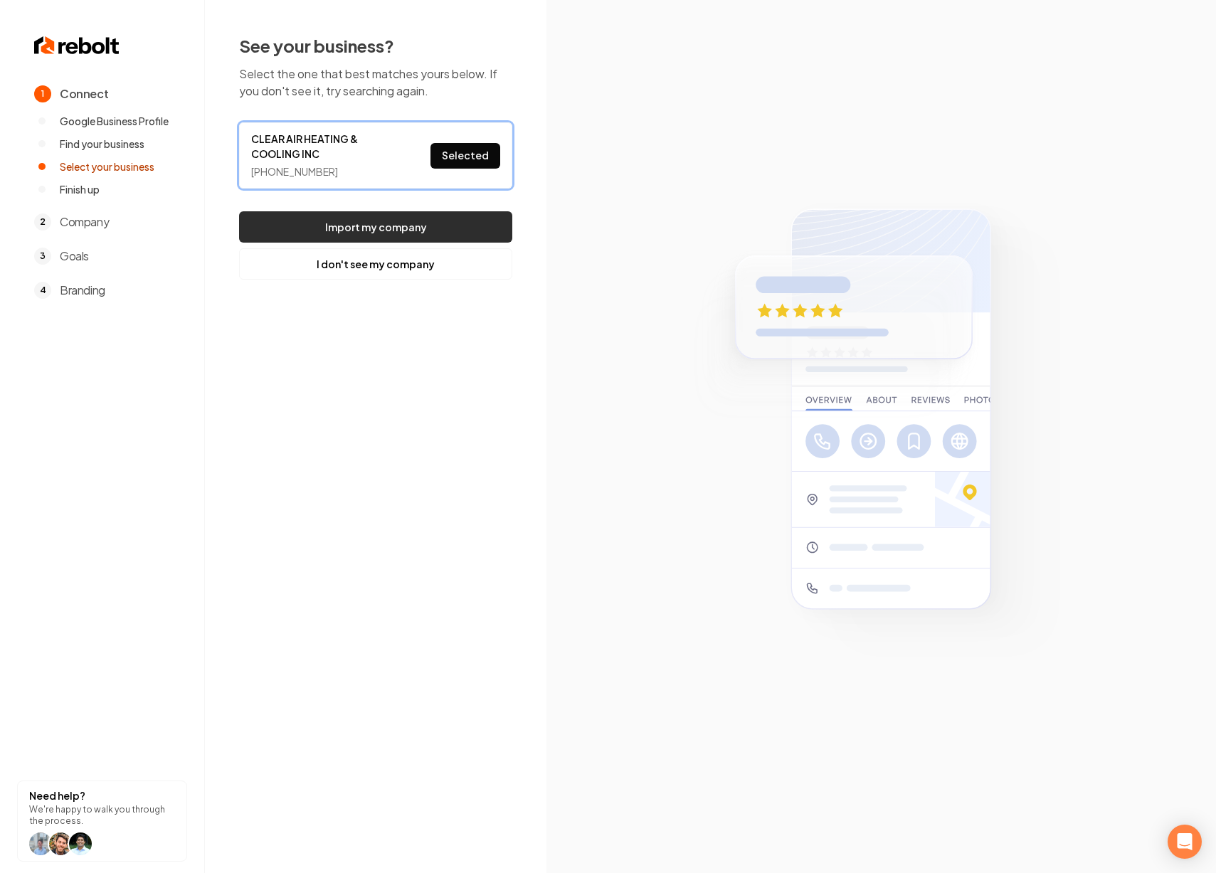
click at [432, 226] on button "Import my company" at bounding box center [375, 226] width 273 height 31
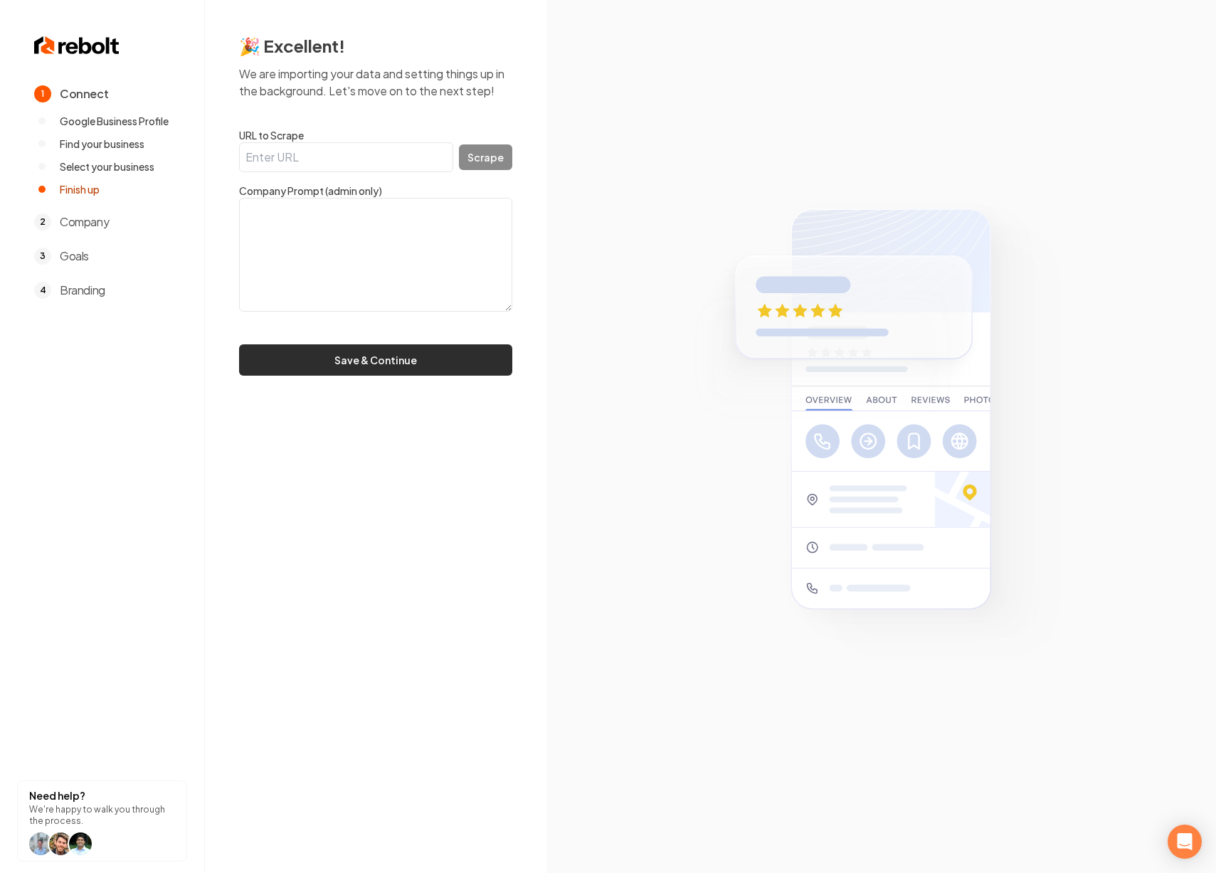
click at [327, 362] on button "Save & Continue" at bounding box center [375, 359] width 273 height 31
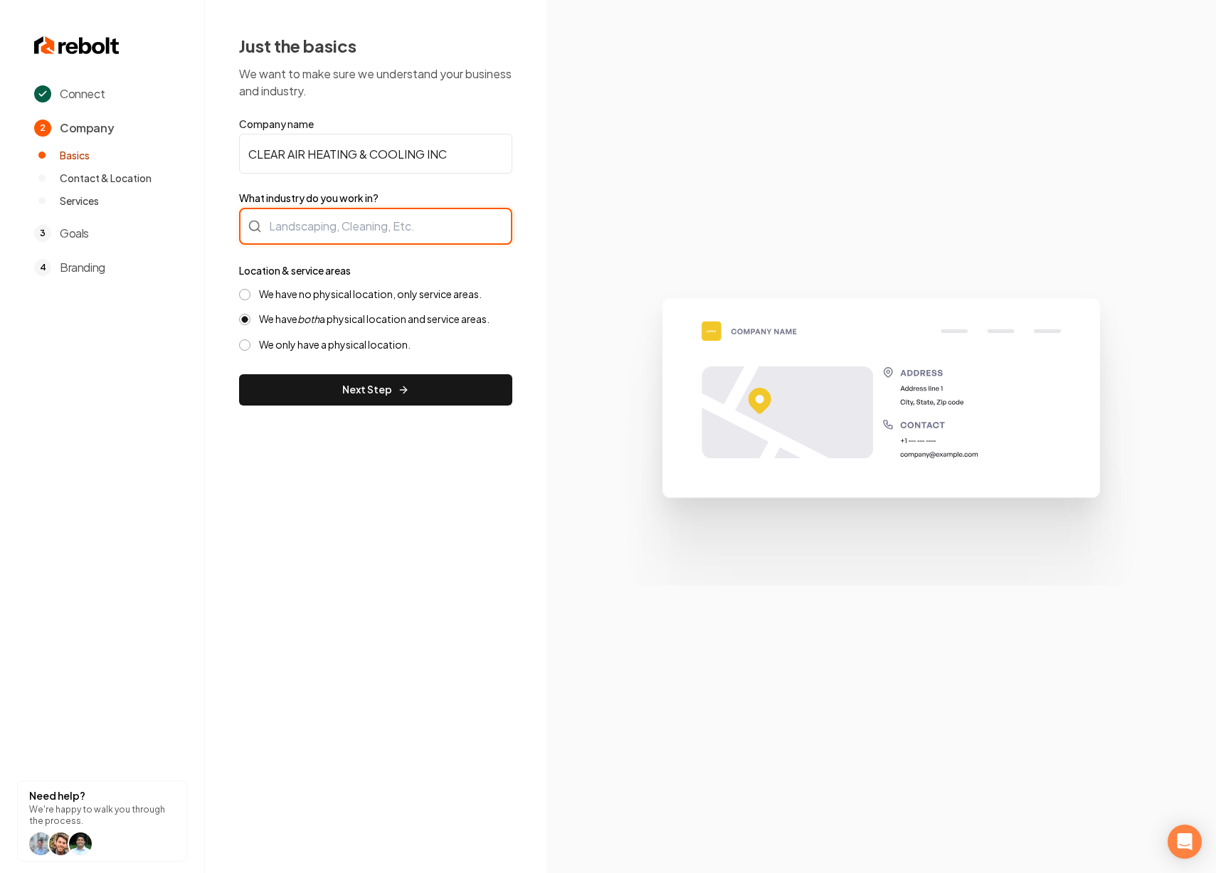
click at [325, 231] on div at bounding box center [375, 226] width 273 height 37
type input "HVAC"
click at [294, 293] on label "We have no physical location, only service areas." at bounding box center [370, 295] width 223 height 14
click at [251, 293] on button "We have no physical location, only service areas." at bounding box center [244, 294] width 11 height 11
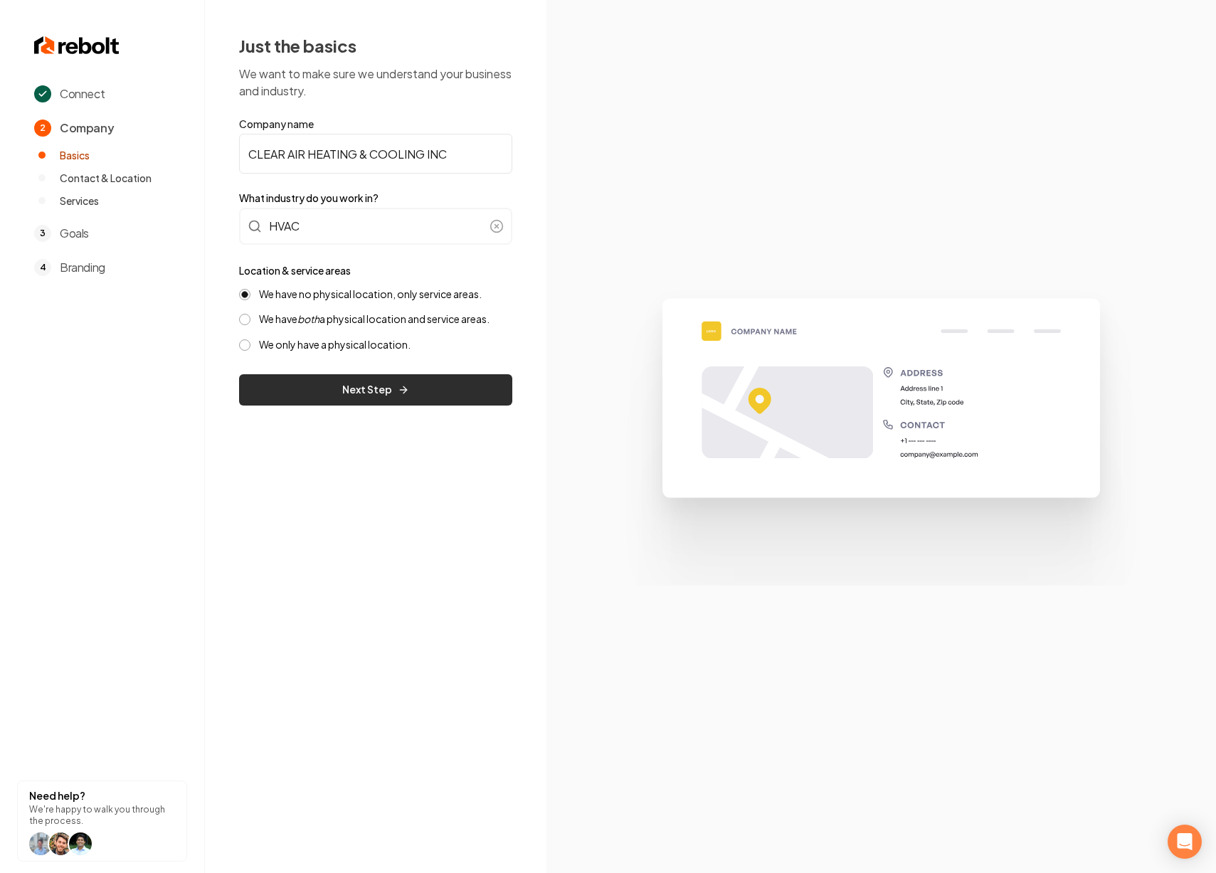
click at [372, 395] on button "Next Step" at bounding box center [375, 389] width 273 height 31
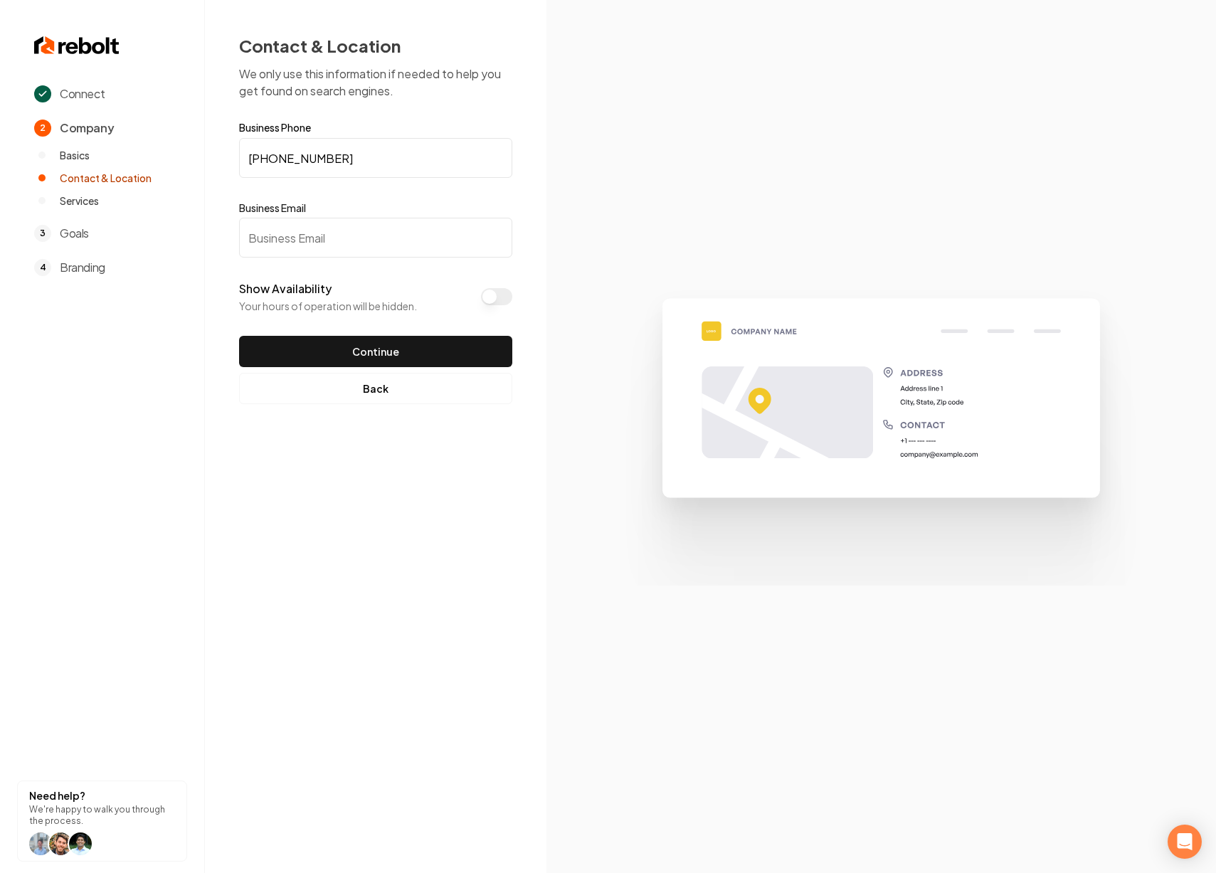
click at [306, 248] on input "Business Email" at bounding box center [375, 238] width 273 height 40
type input "rebolt@test.com"
click at [490, 302] on button "Show Availability" at bounding box center [496, 296] width 31 height 17
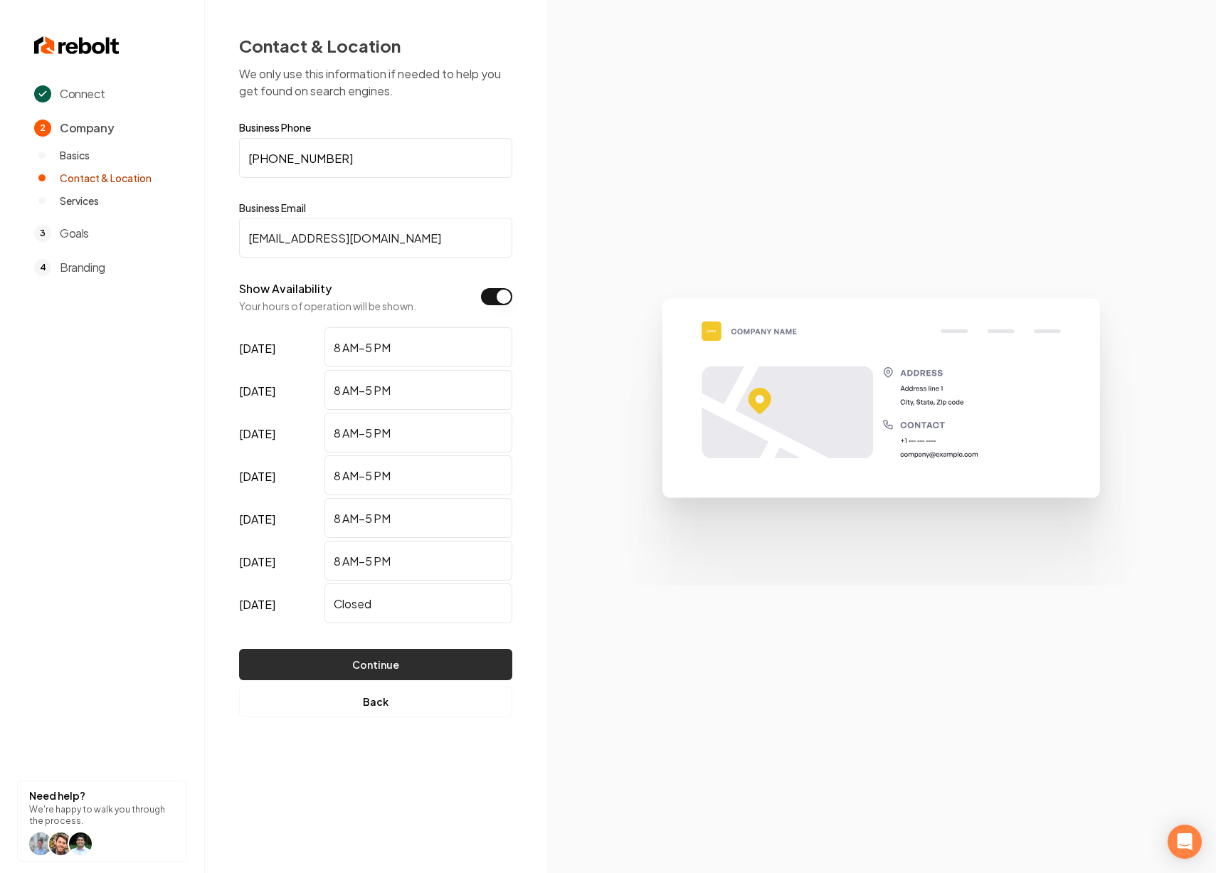
click at [423, 658] on button "Continue" at bounding box center [375, 664] width 273 height 31
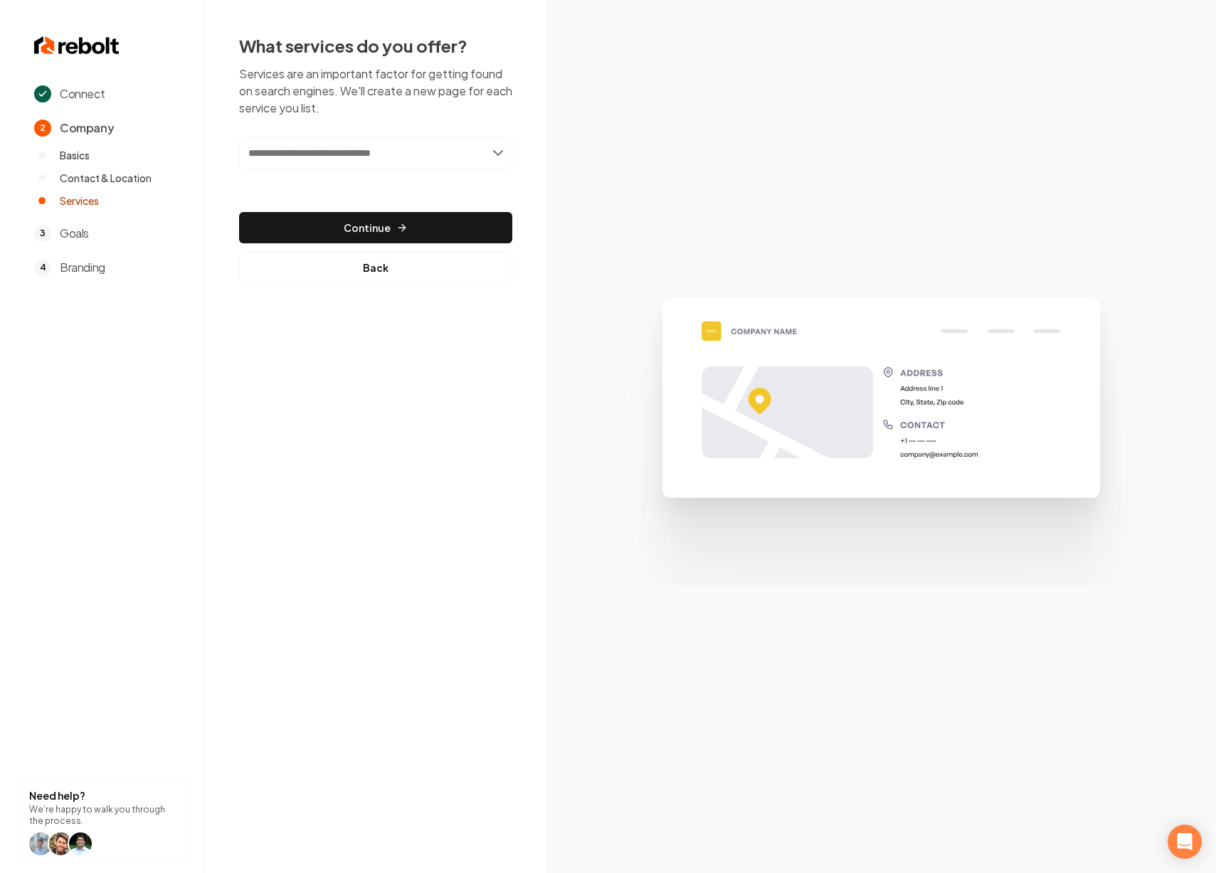
click at [414, 153] on input "text" at bounding box center [375, 153] width 273 height 33
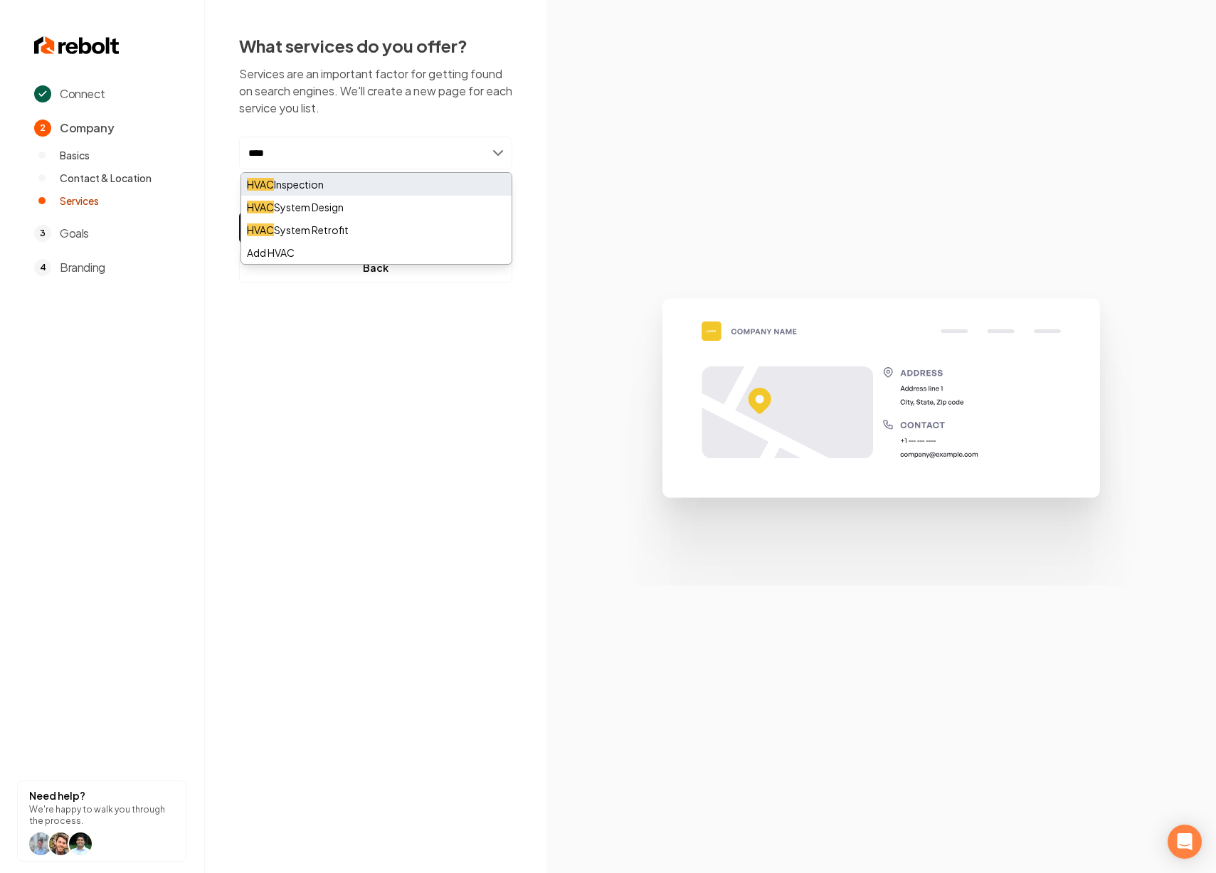
type input "****"
click at [340, 192] on div "HVAC Inspection" at bounding box center [376, 184] width 270 height 23
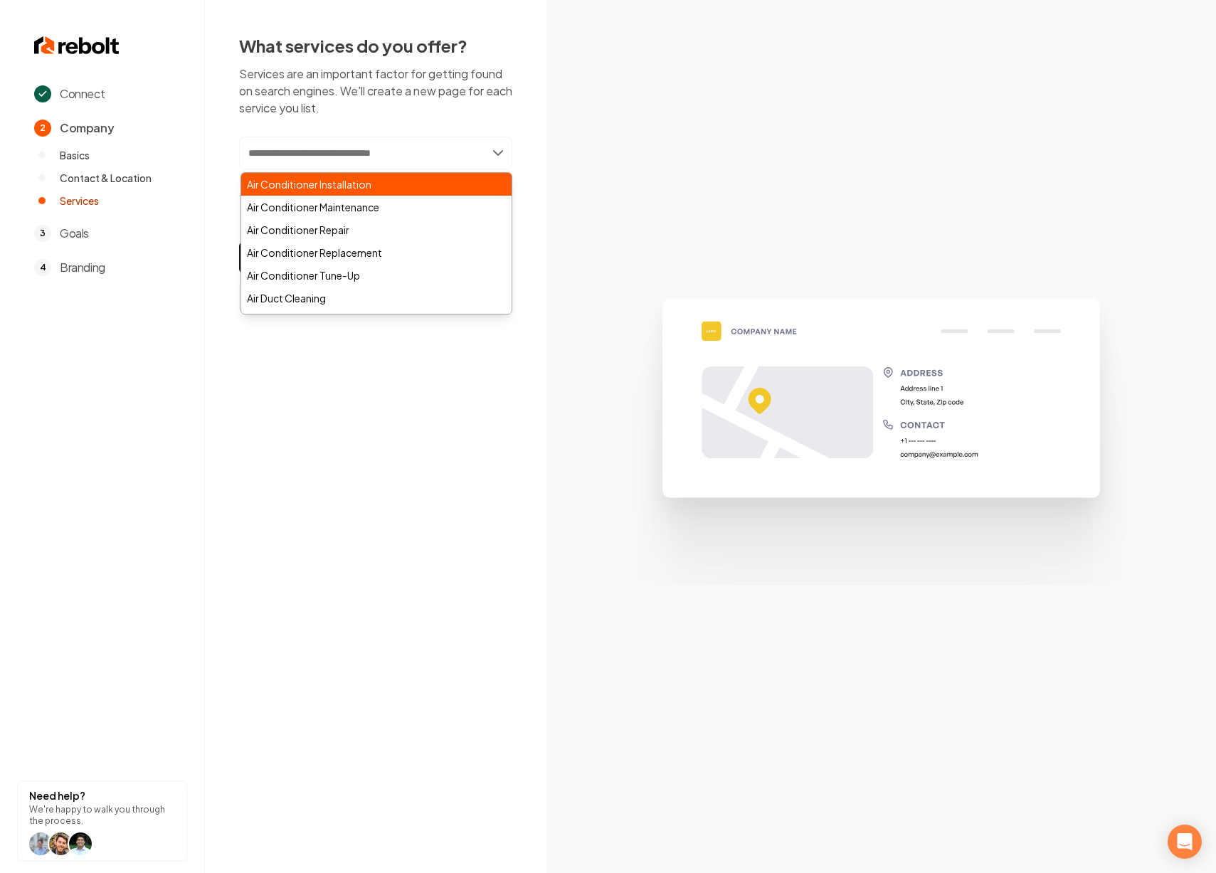
click at [386, 187] on div "Air Conditioner Installation" at bounding box center [376, 184] width 270 height 23
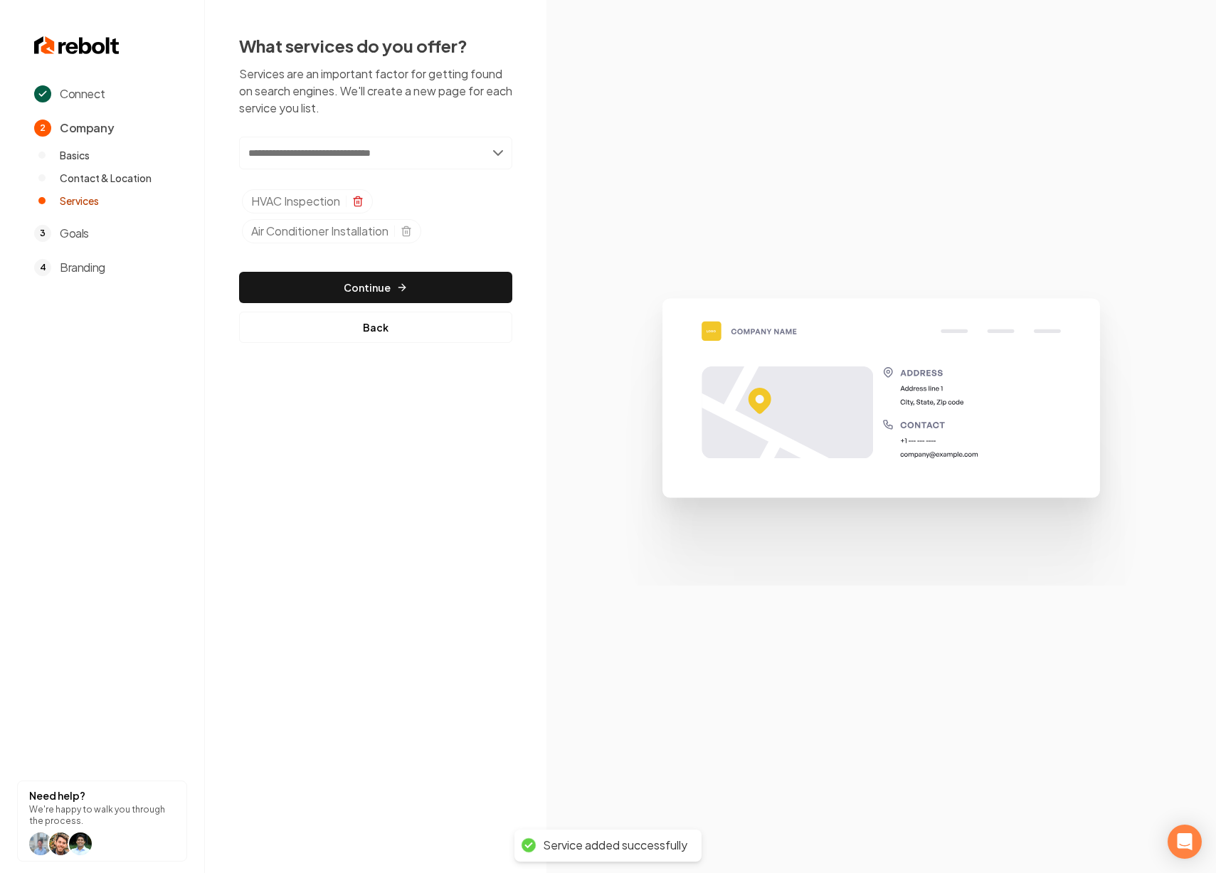
click at [361, 204] on icon "Selected tags" at bounding box center [357, 203] width 6 height 8
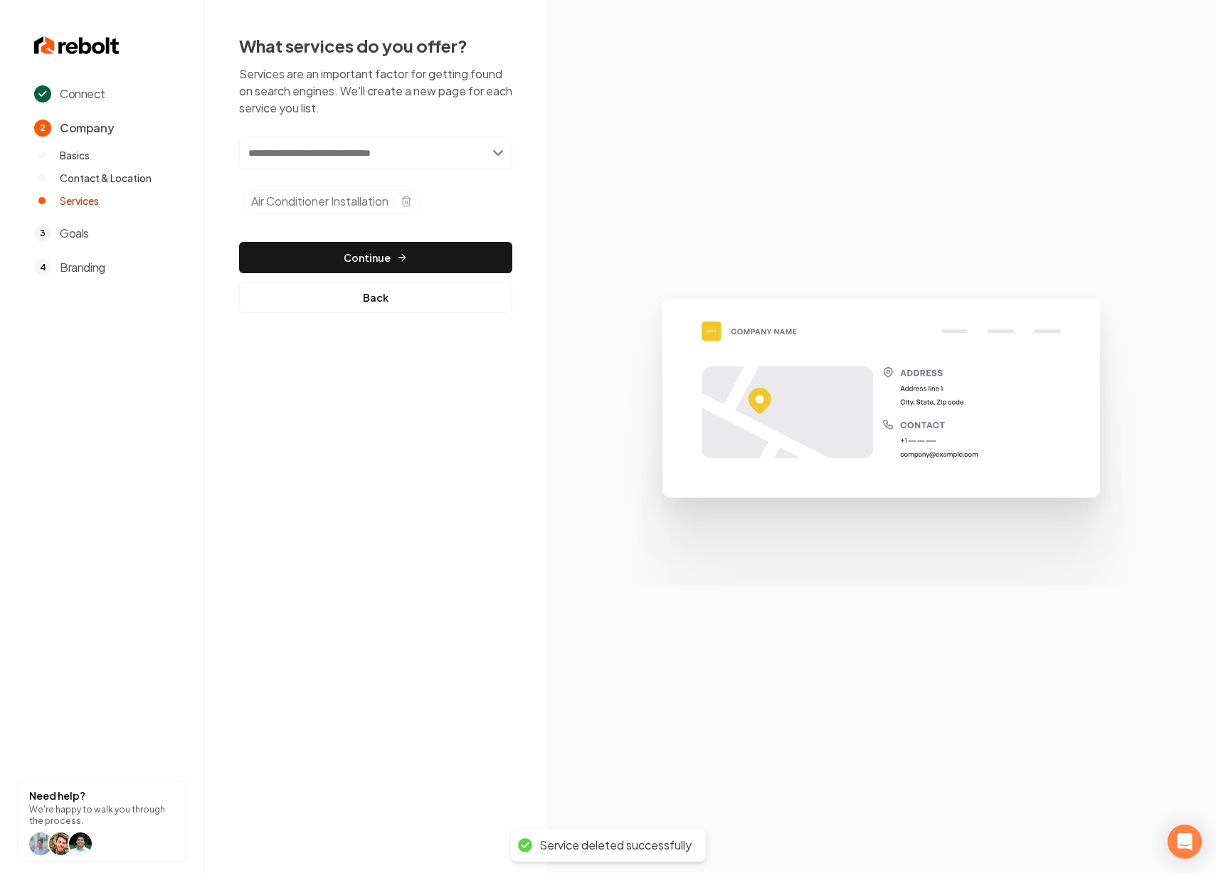
click at [388, 156] on input "text" at bounding box center [375, 153] width 273 height 33
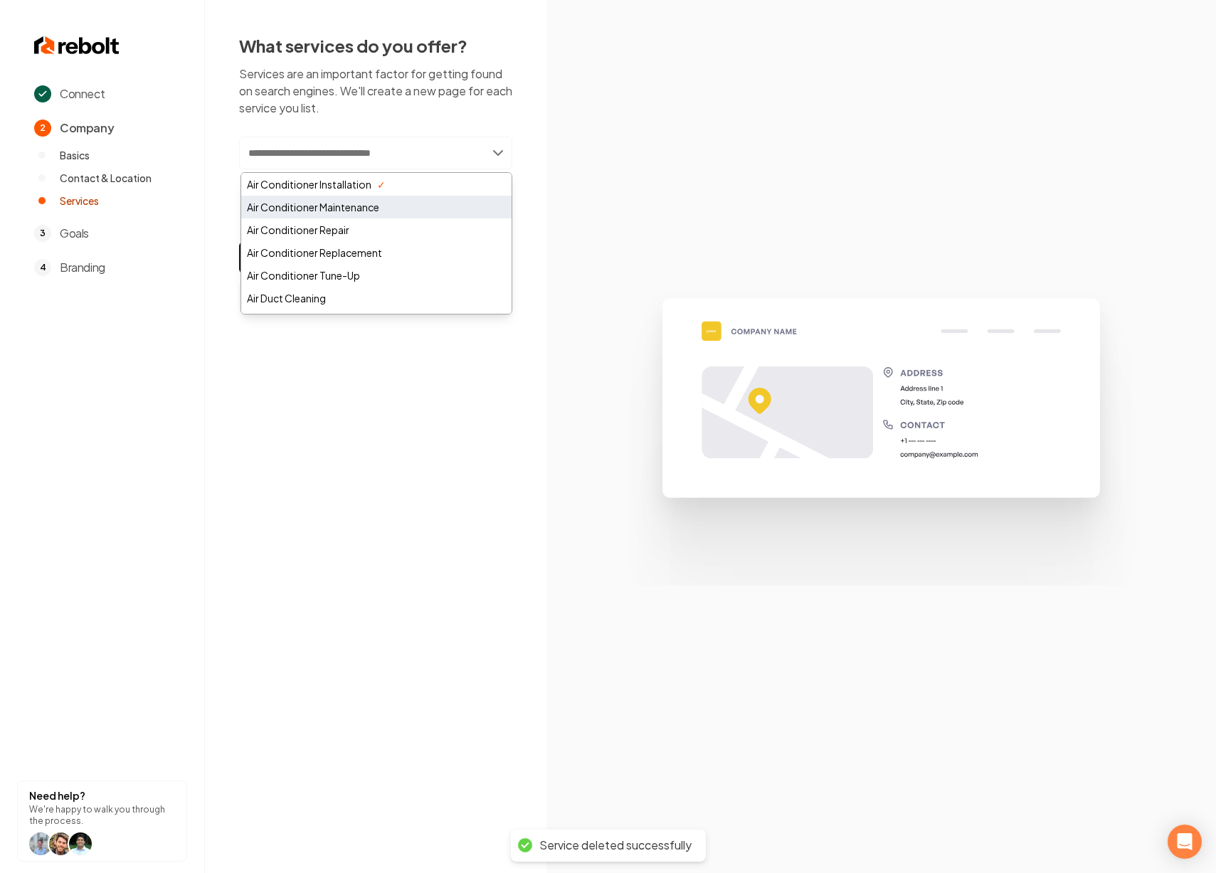
click at [375, 197] on div "Air Conditioner Maintenance" at bounding box center [376, 207] width 270 height 23
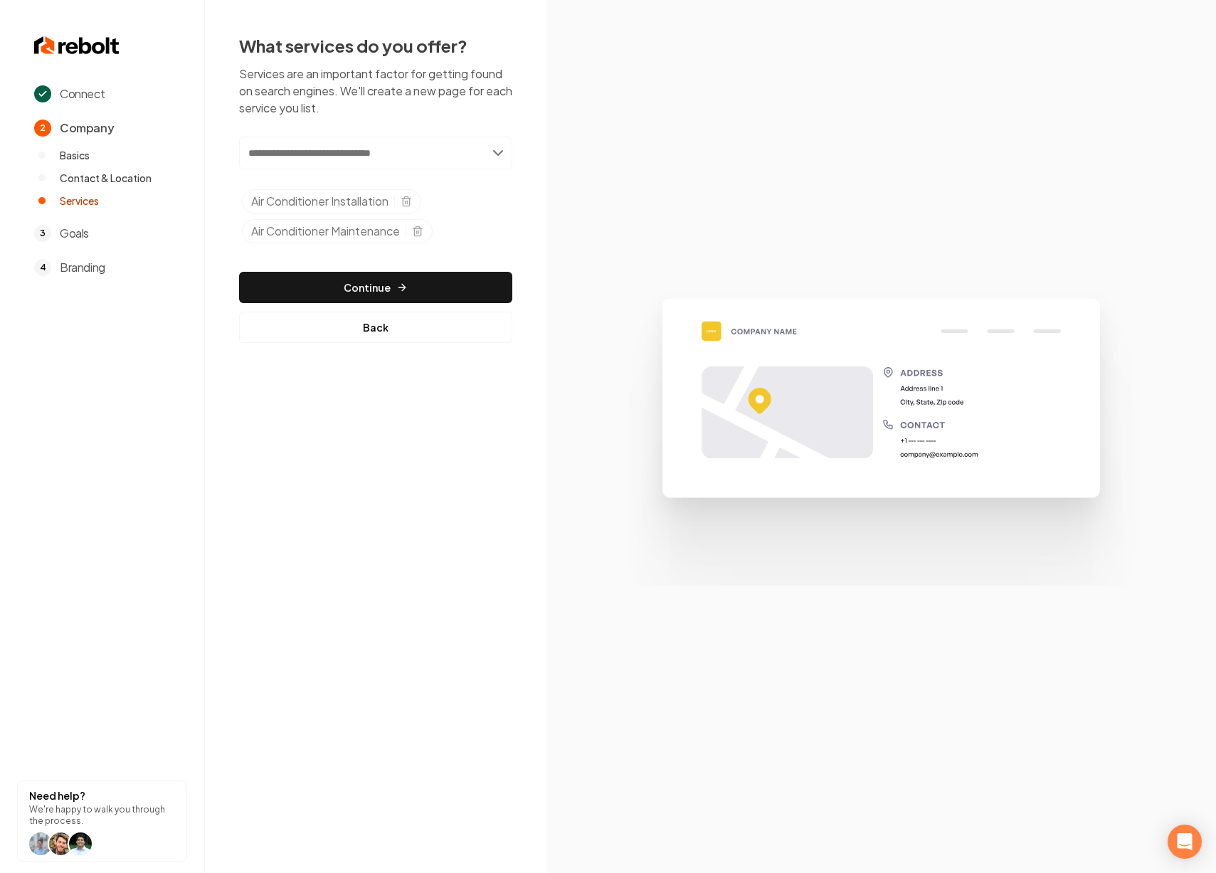
click at [379, 162] on input "text" at bounding box center [375, 153] width 273 height 33
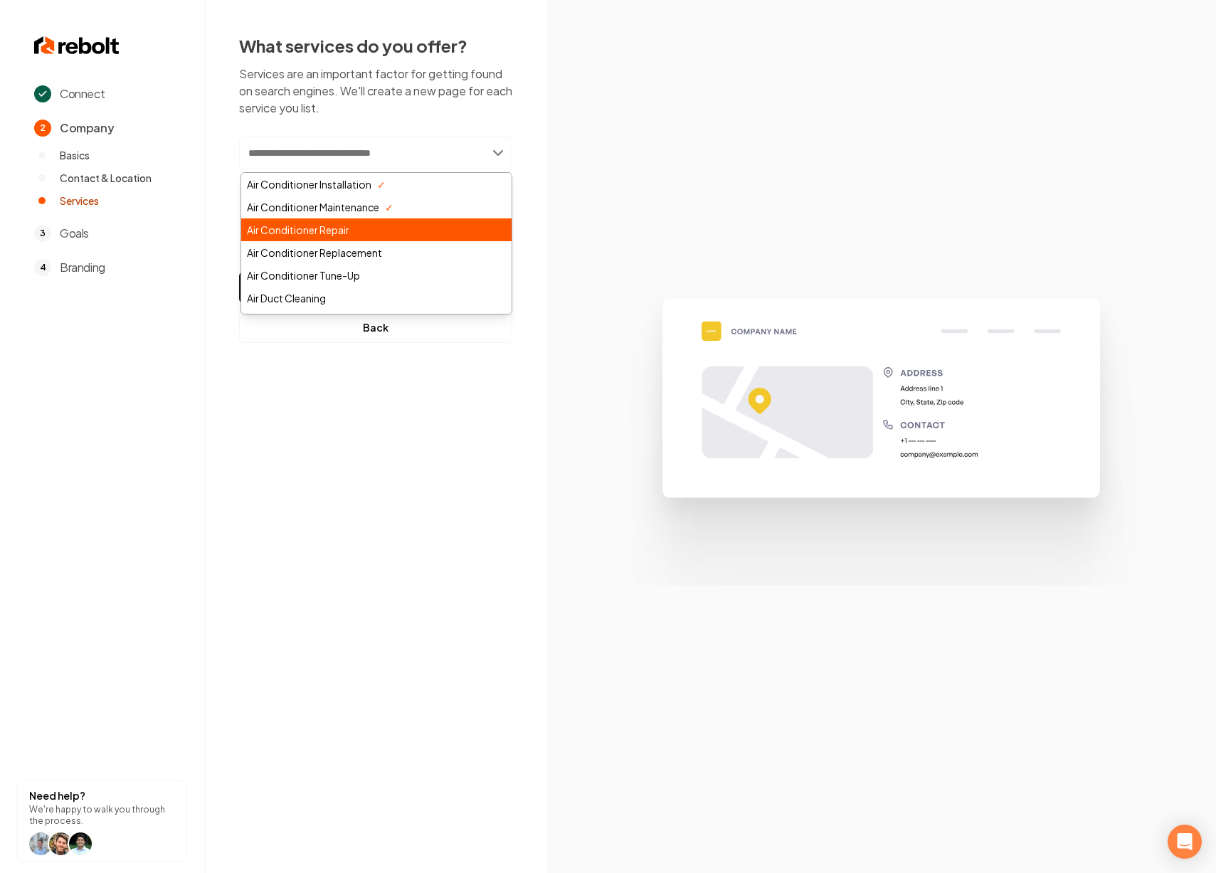
click at [368, 227] on div "Air Conditioner Repair" at bounding box center [376, 230] width 270 height 23
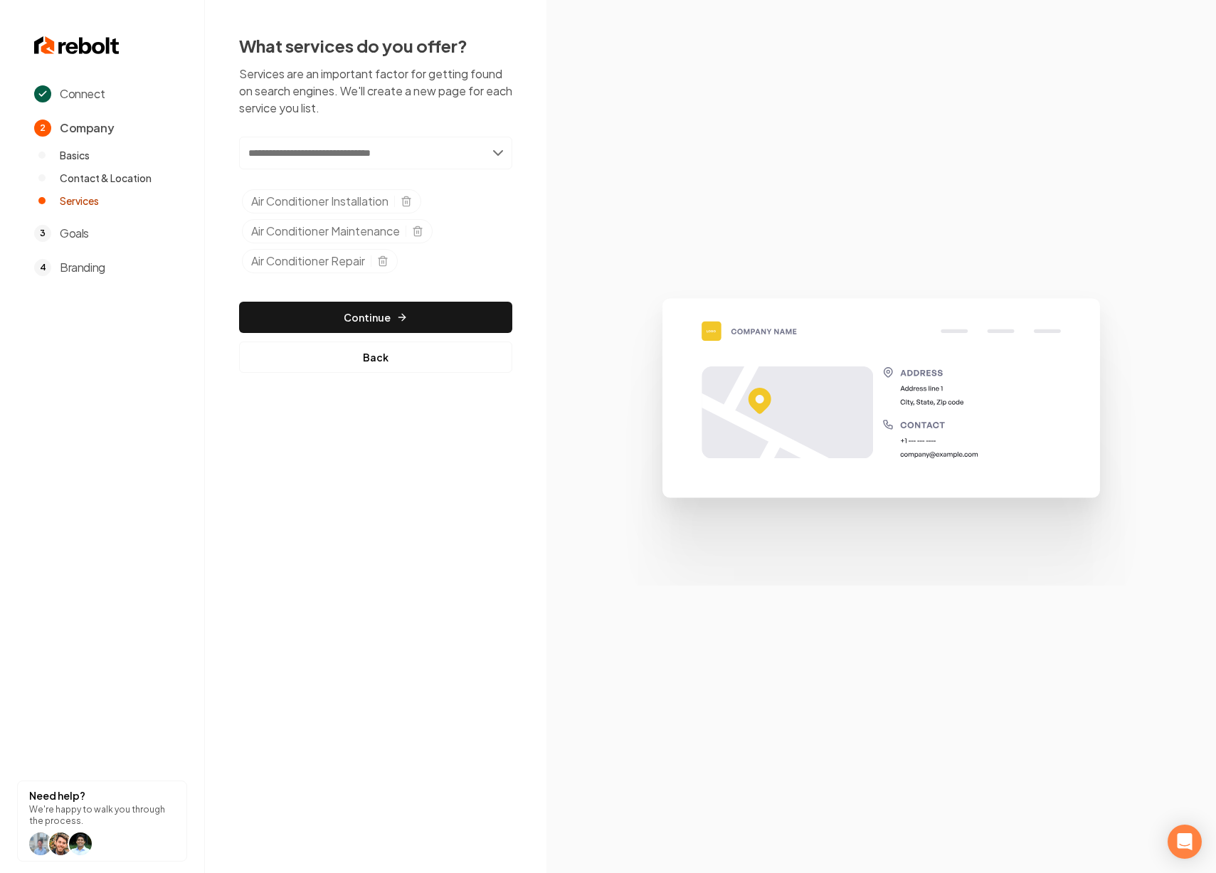
click at [363, 156] on input "text" at bounding box center [375, 153] width 273 height 33
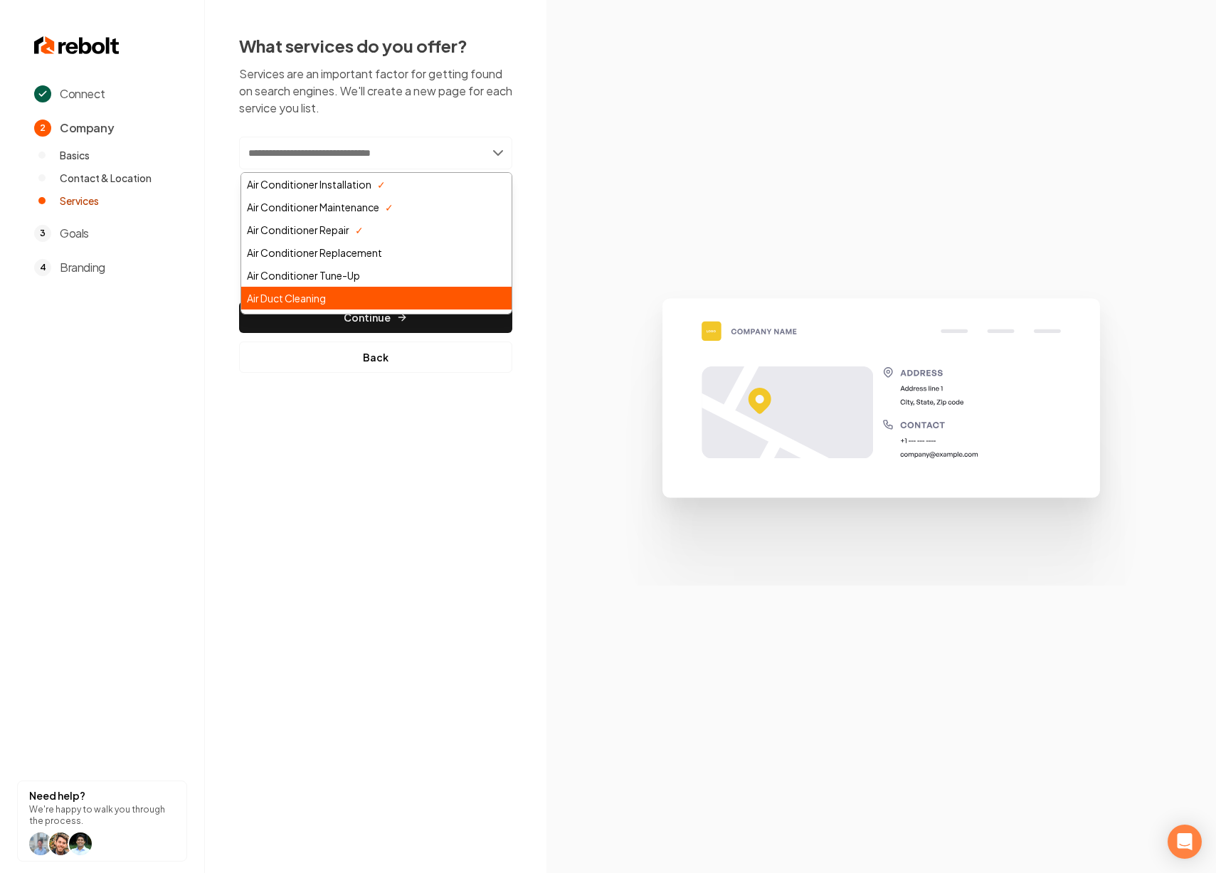
click at [361, 290] on div "Air Duct Cleaning" at bounding box center [376, 298] width 270 height 23
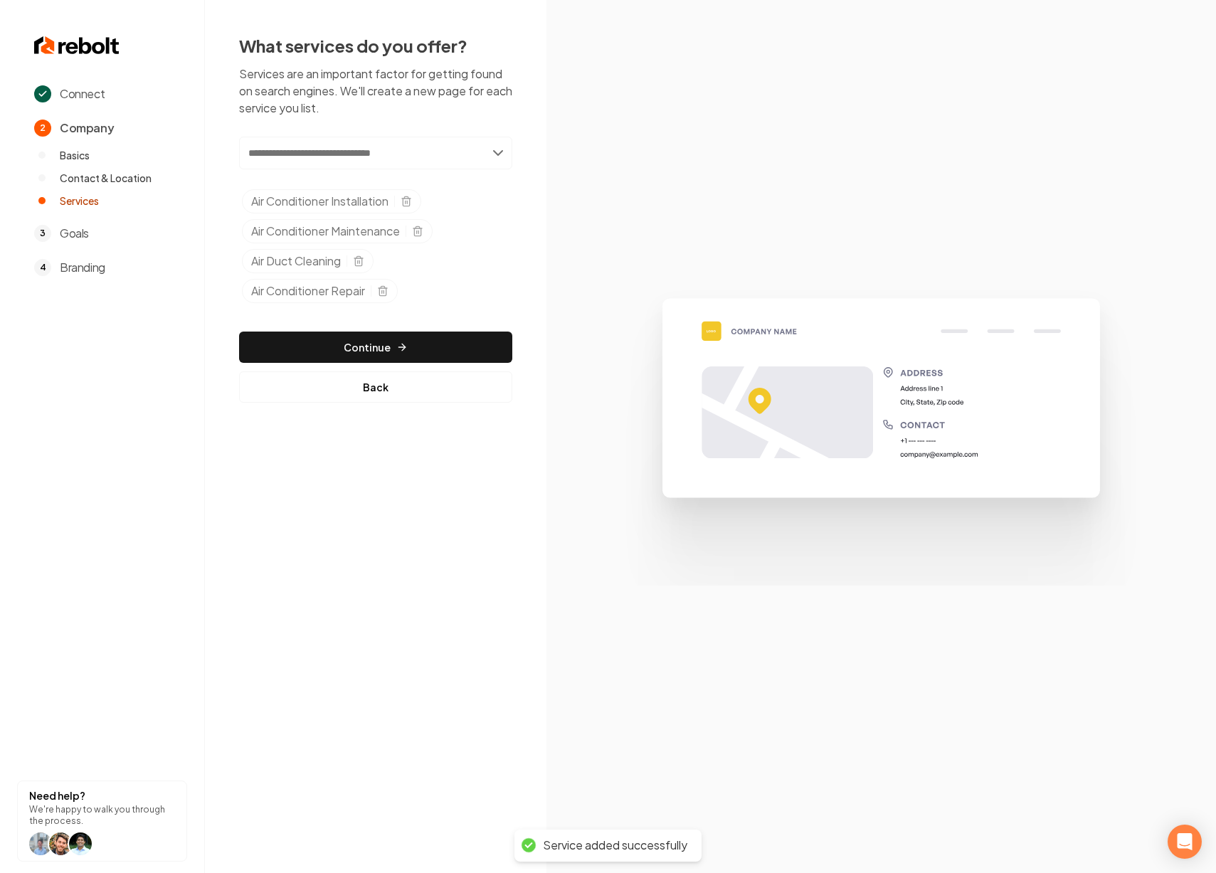
click at [389, 155] on input "text" at bounding box center [375, 153] width 273 height 33
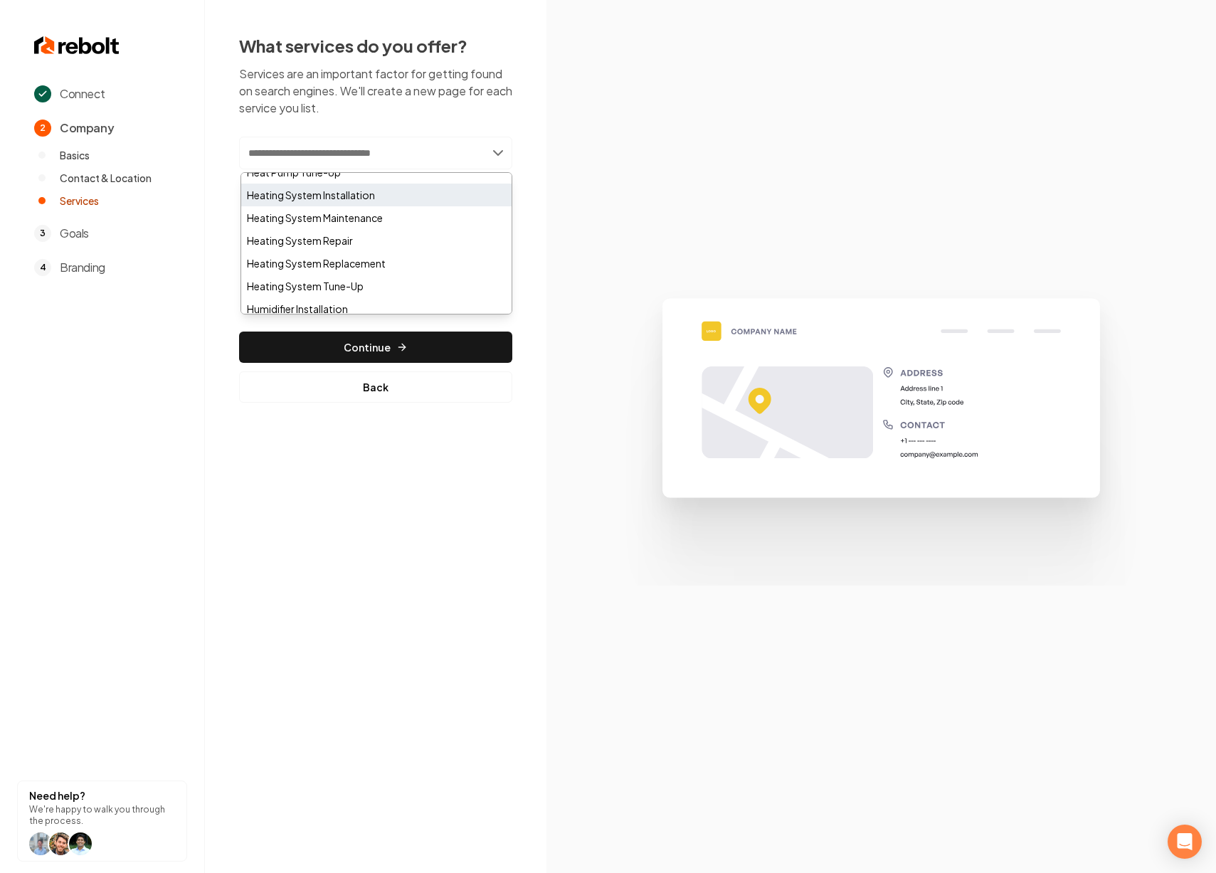
scroll to position [745, 0]
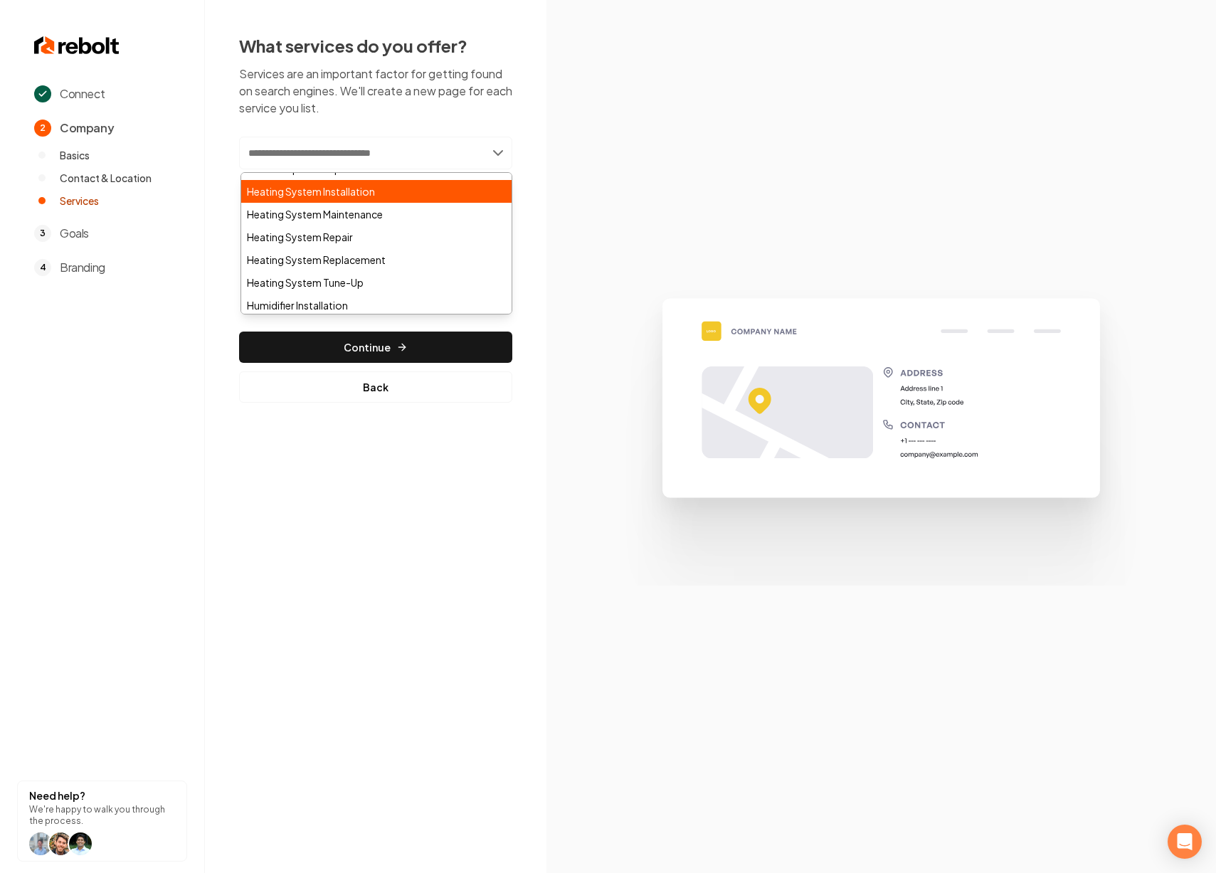
click at [397, 201] on div "Heating System Installation" at bounding box center [376, 191] width 270 height 23
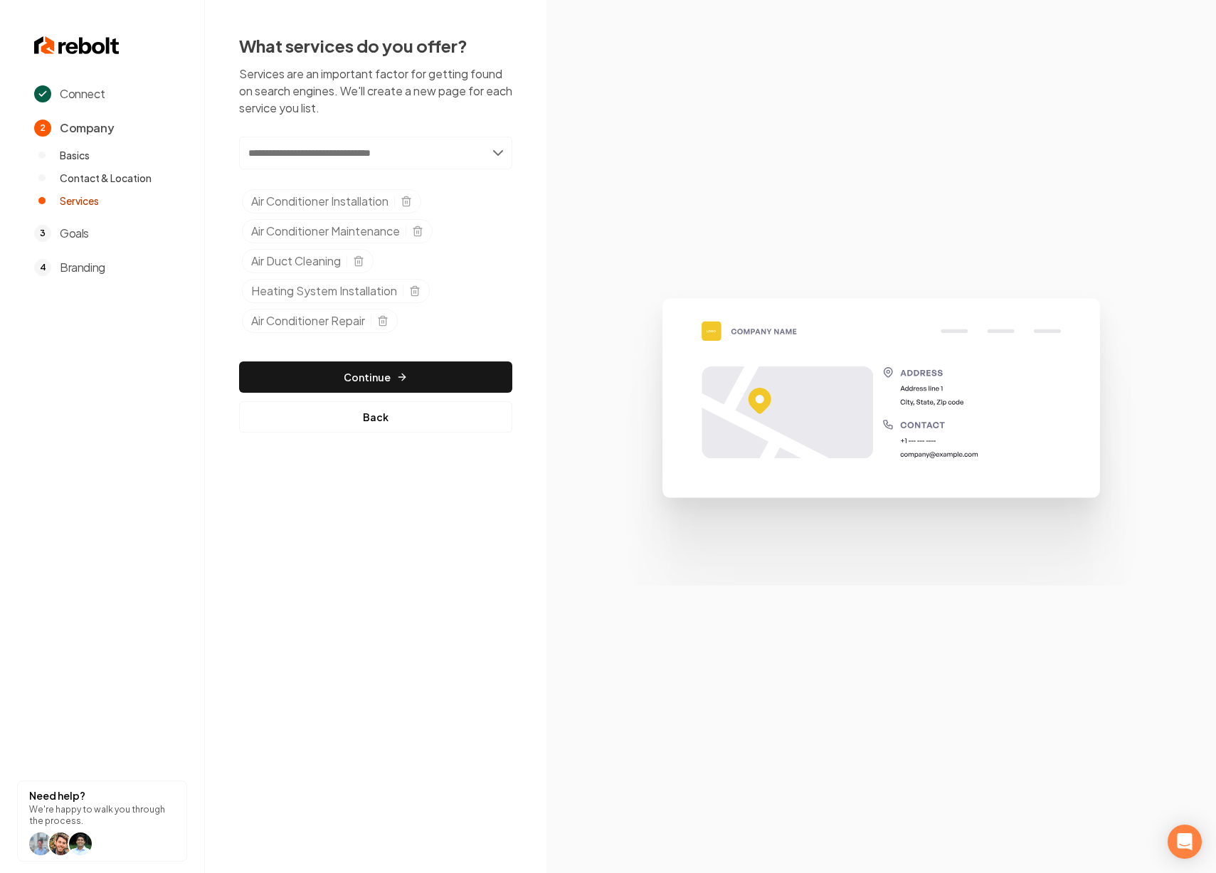
click at [396, 150] on input "text" at bounding box center [375, 153] width 273 height 33
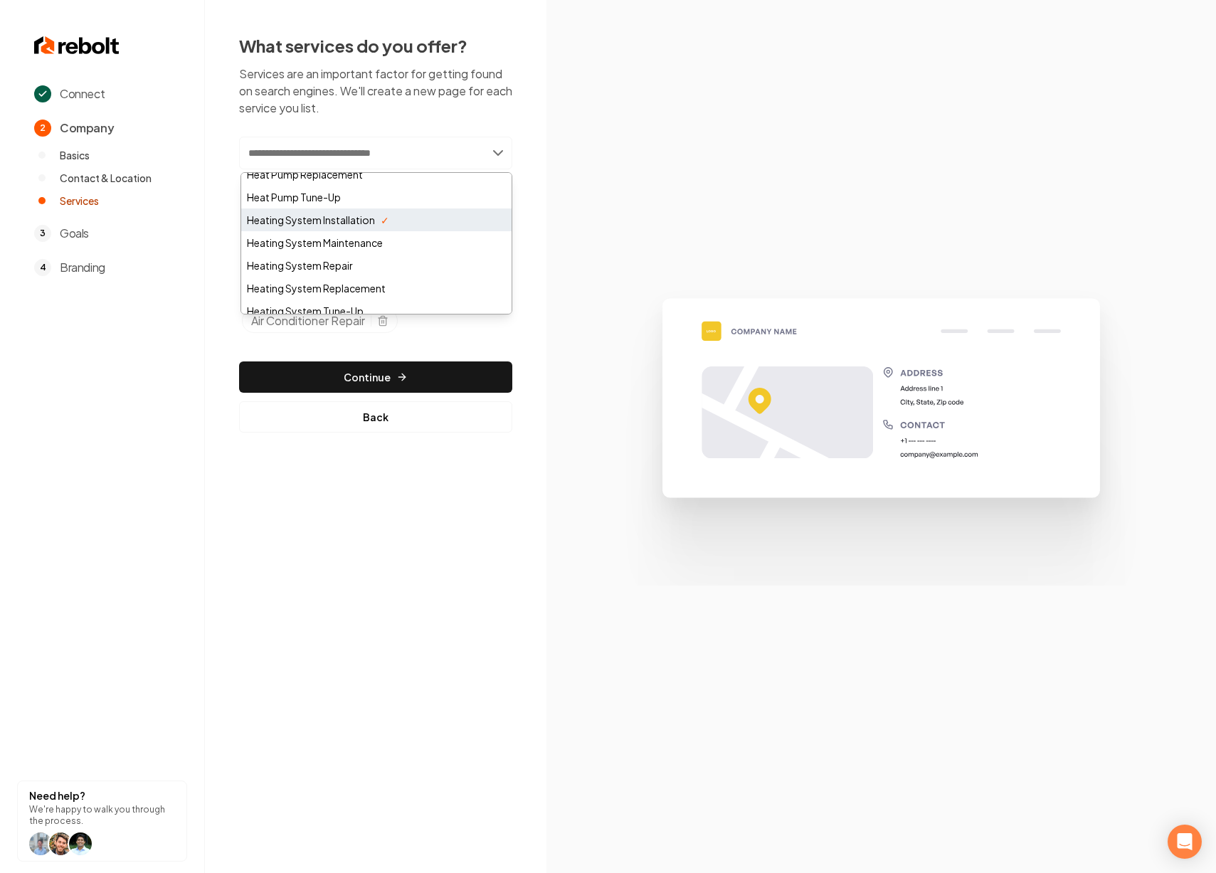
scroll to position [720, 0]
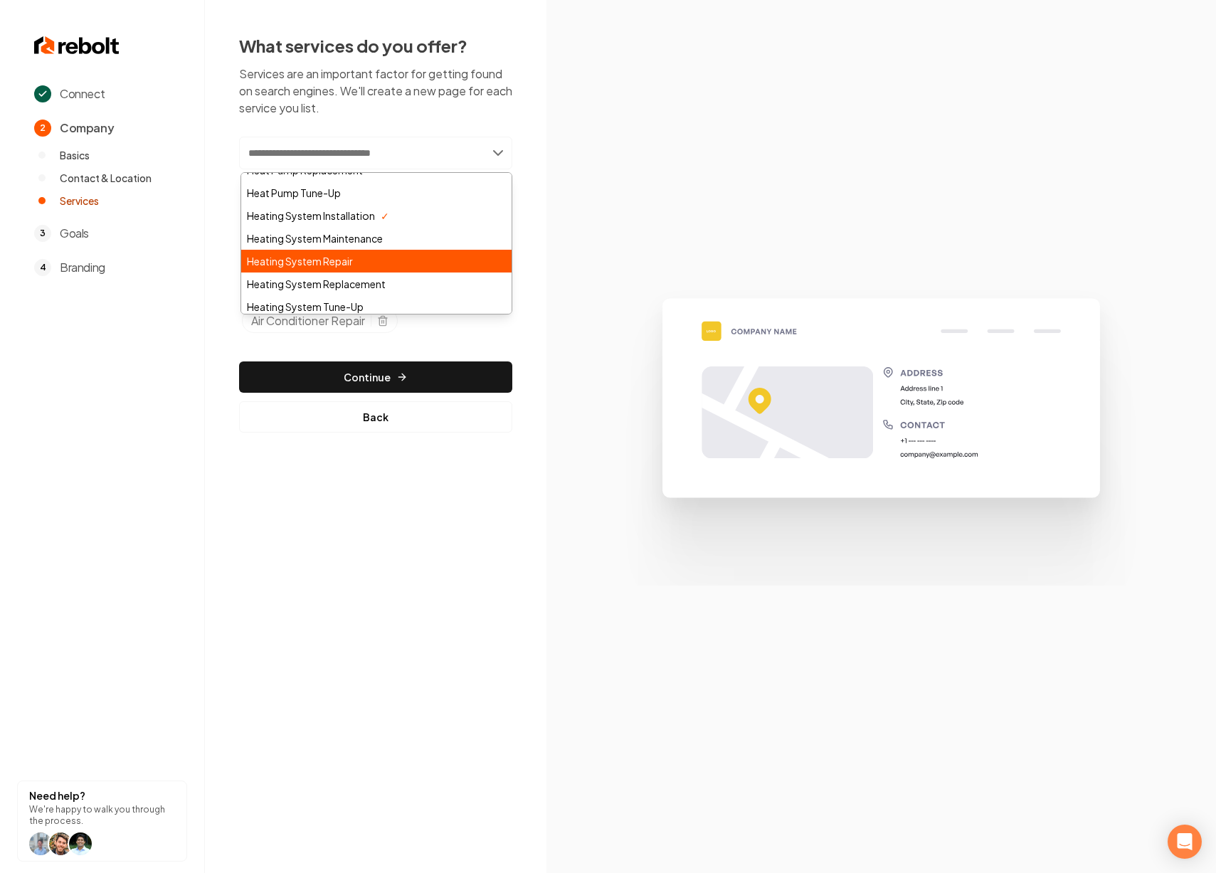
click at [373, 261] on div "Heating System Repair" at bounding box center [376, 261] width 270 height 23
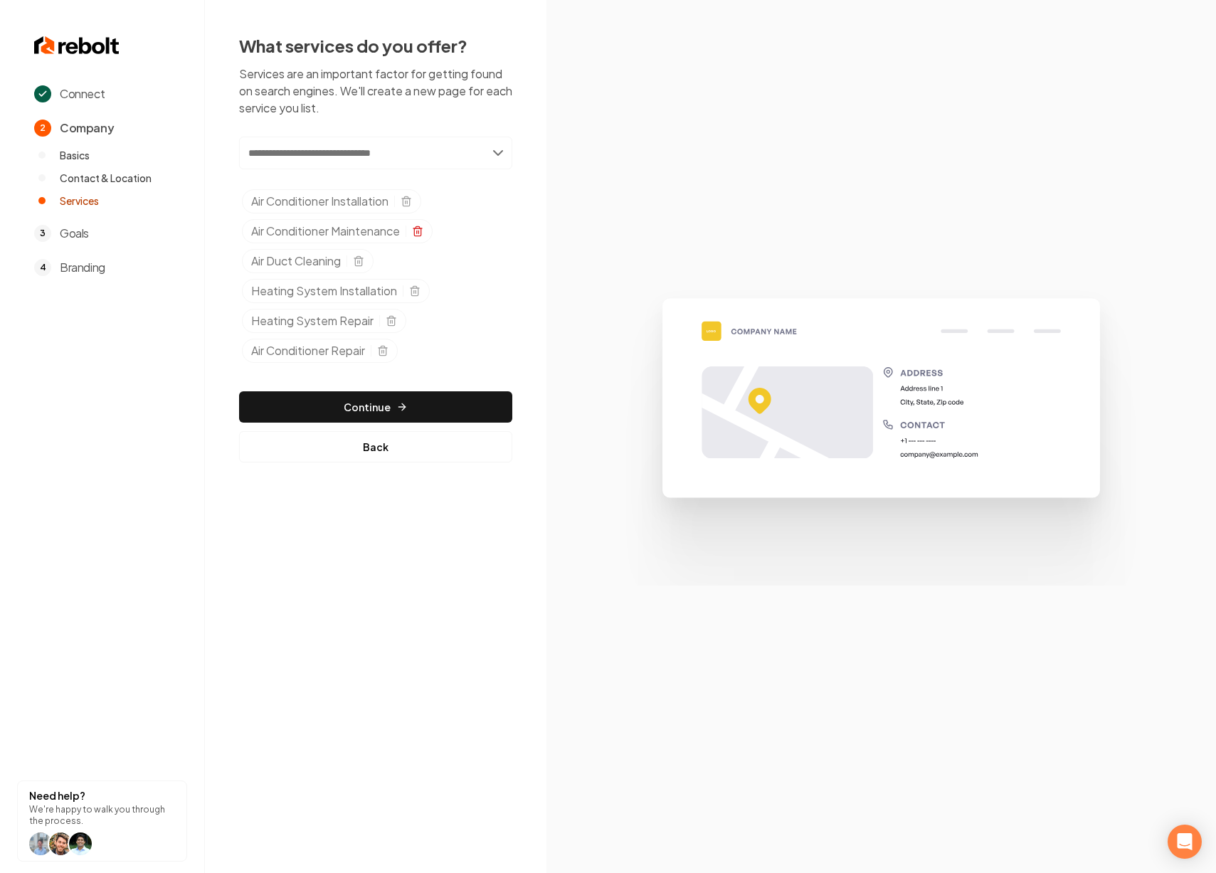
click at [423, 233] on icon "Selected tags" at bounding box center [417, 231] width 11 height 11
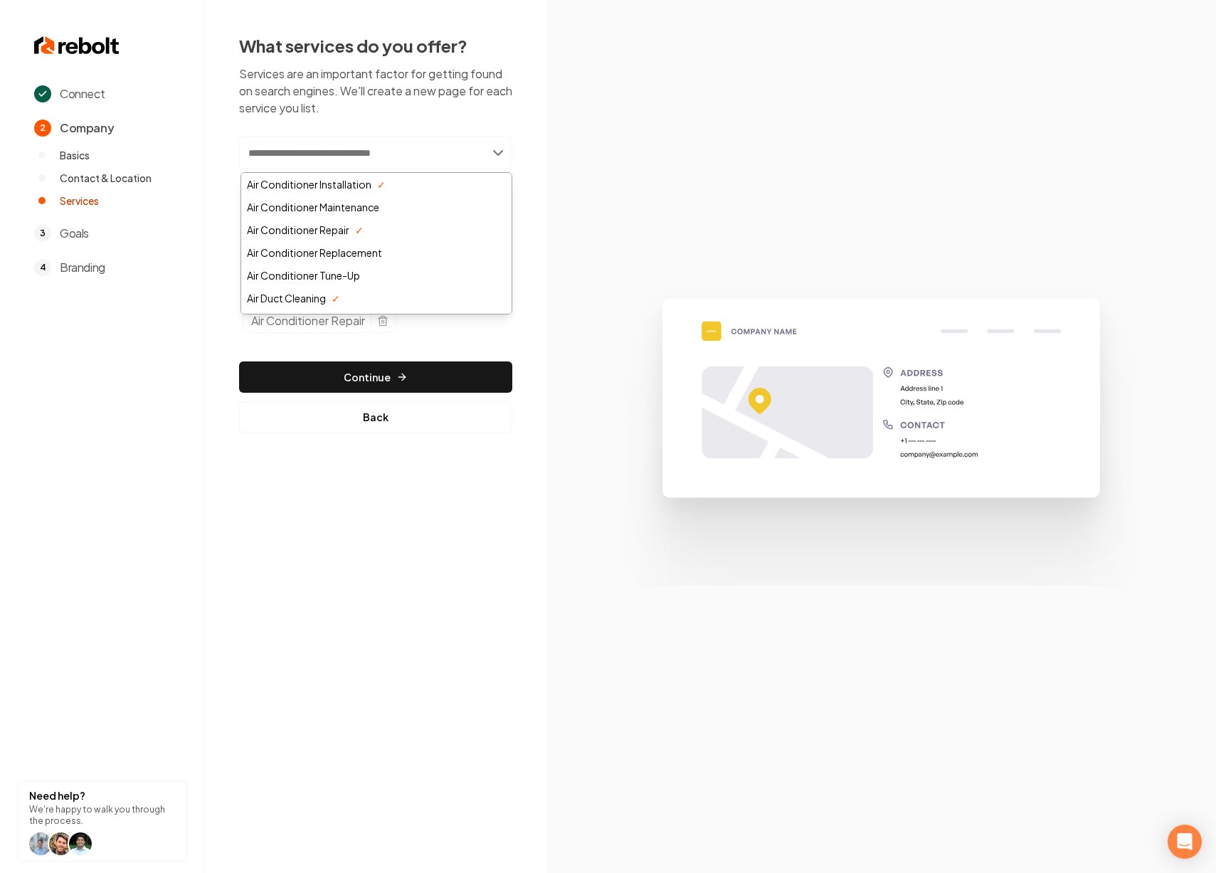
click at [401, 151] on input "text" at bounding box center [375, 153] width 273 height 33
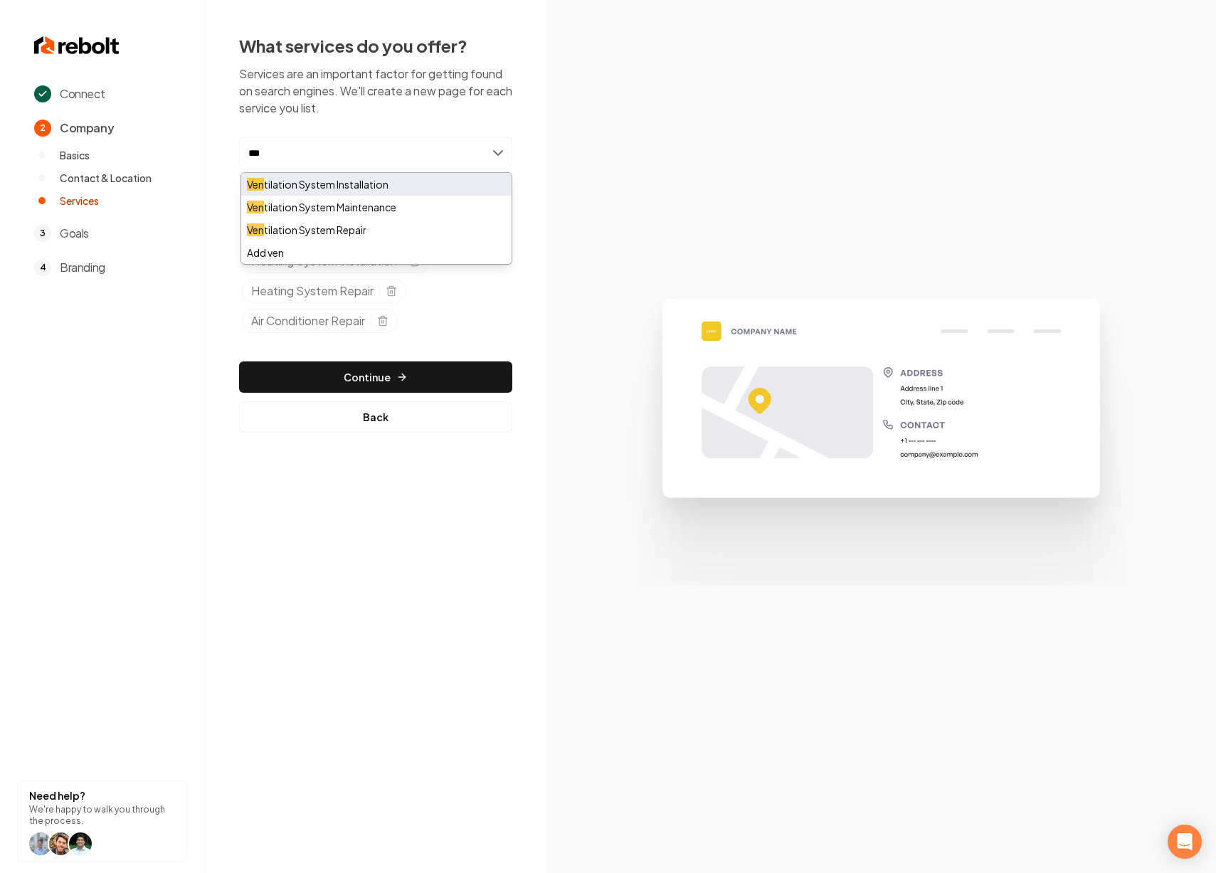
type input "***"
click at [398, 177] on div "Ven tilation System Installation" at bounding box center [376, 184] width 270 height 23
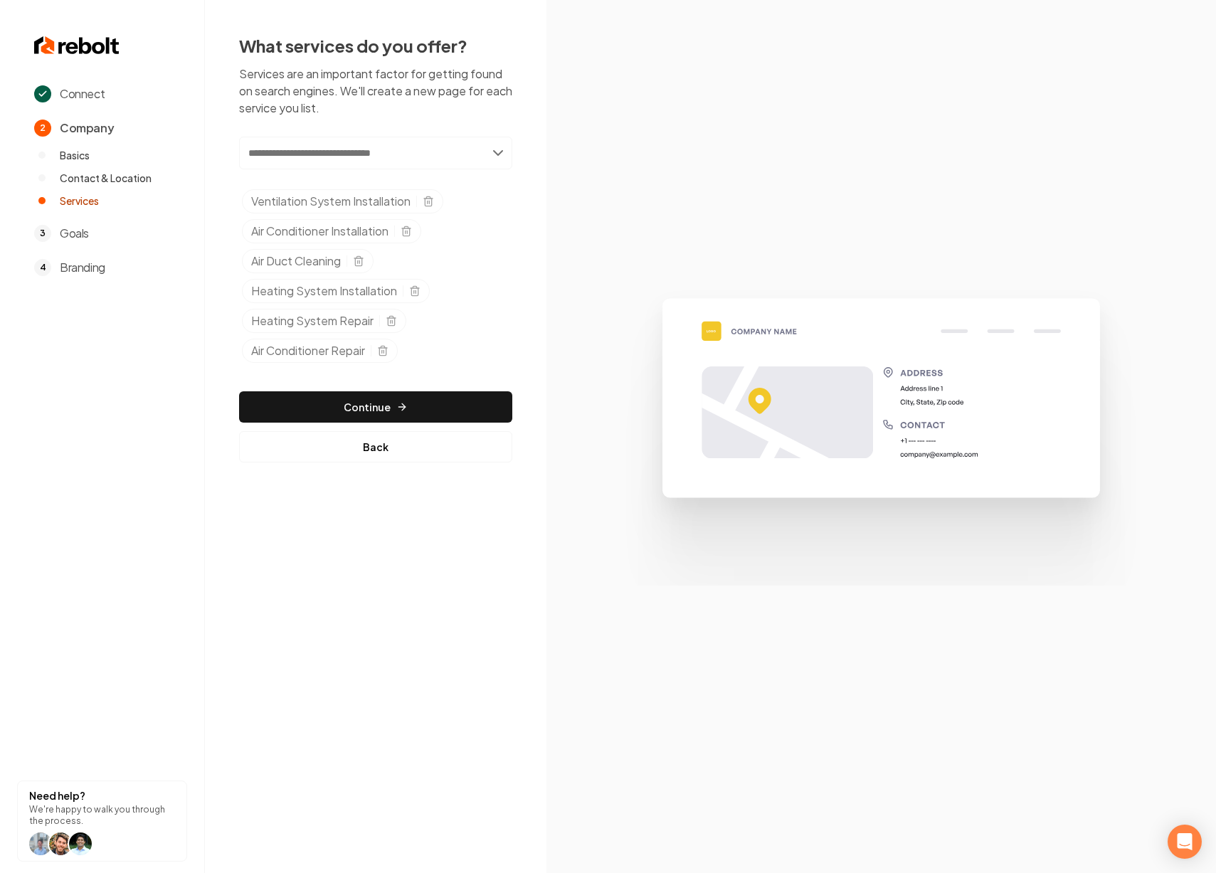
click at [371, 154] on input "text" at bounding box center [375, 153] width 273 height 33
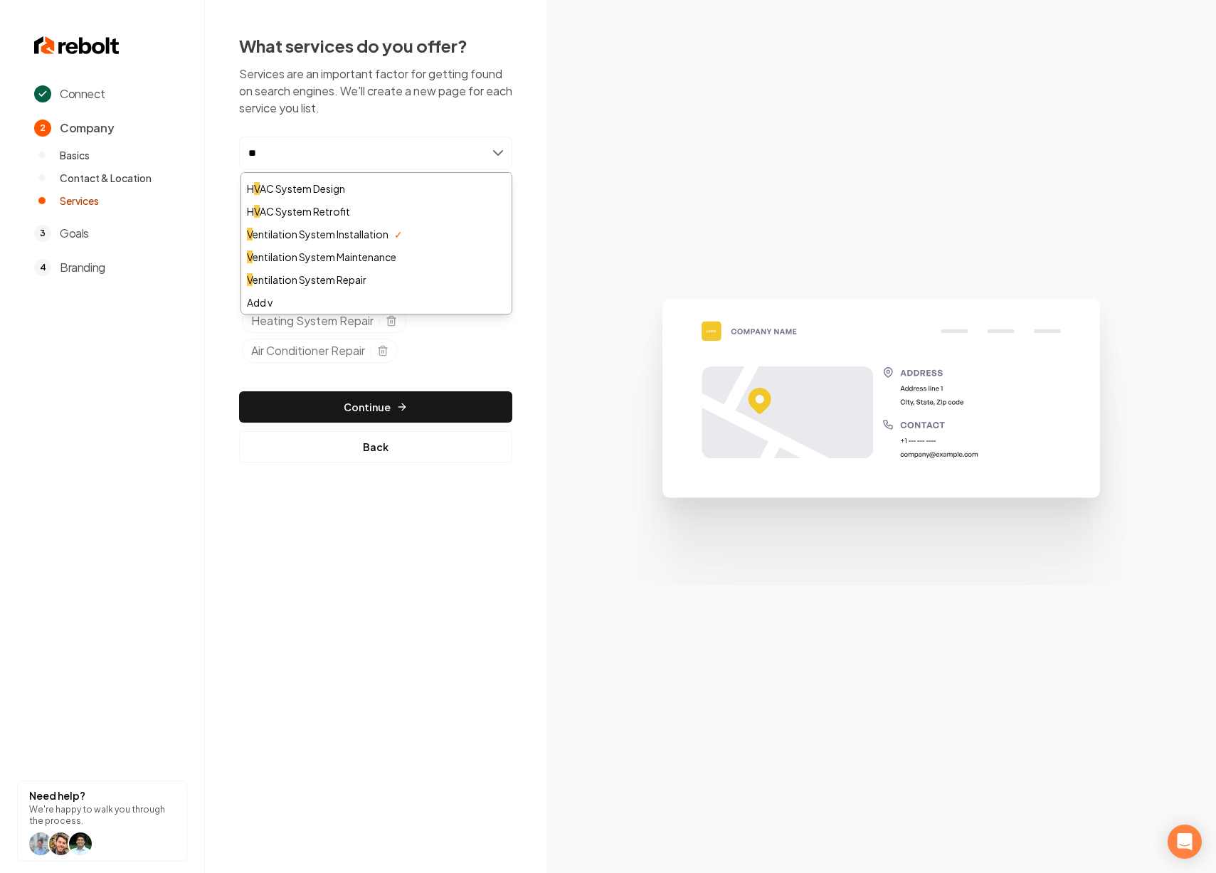
scroll to position [0, 0]
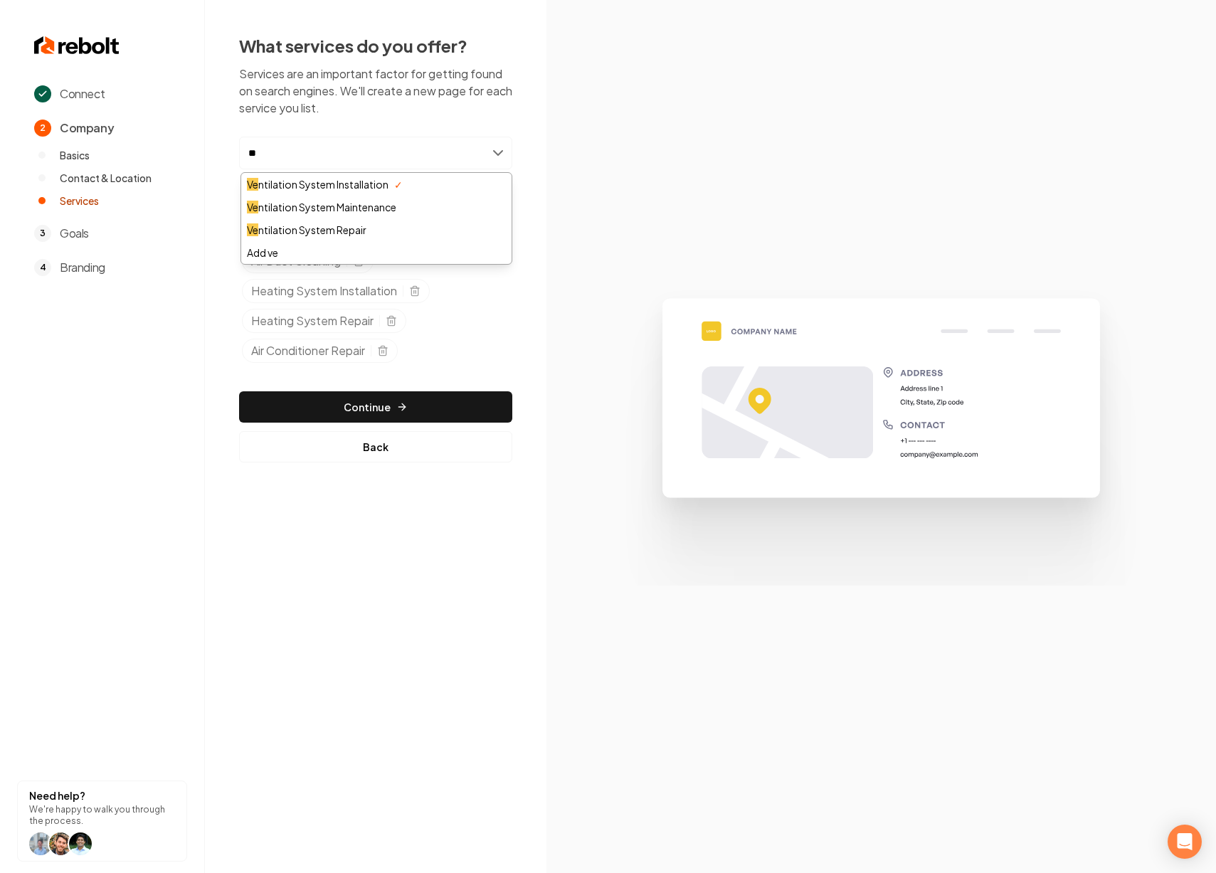
type input "*"
click at [335, 528] on div "Connect 2 Company Basics Contact & Location Services 3 Goals 4 Branding Need he…" at bounding box center [608, 436] width 1216 height 873
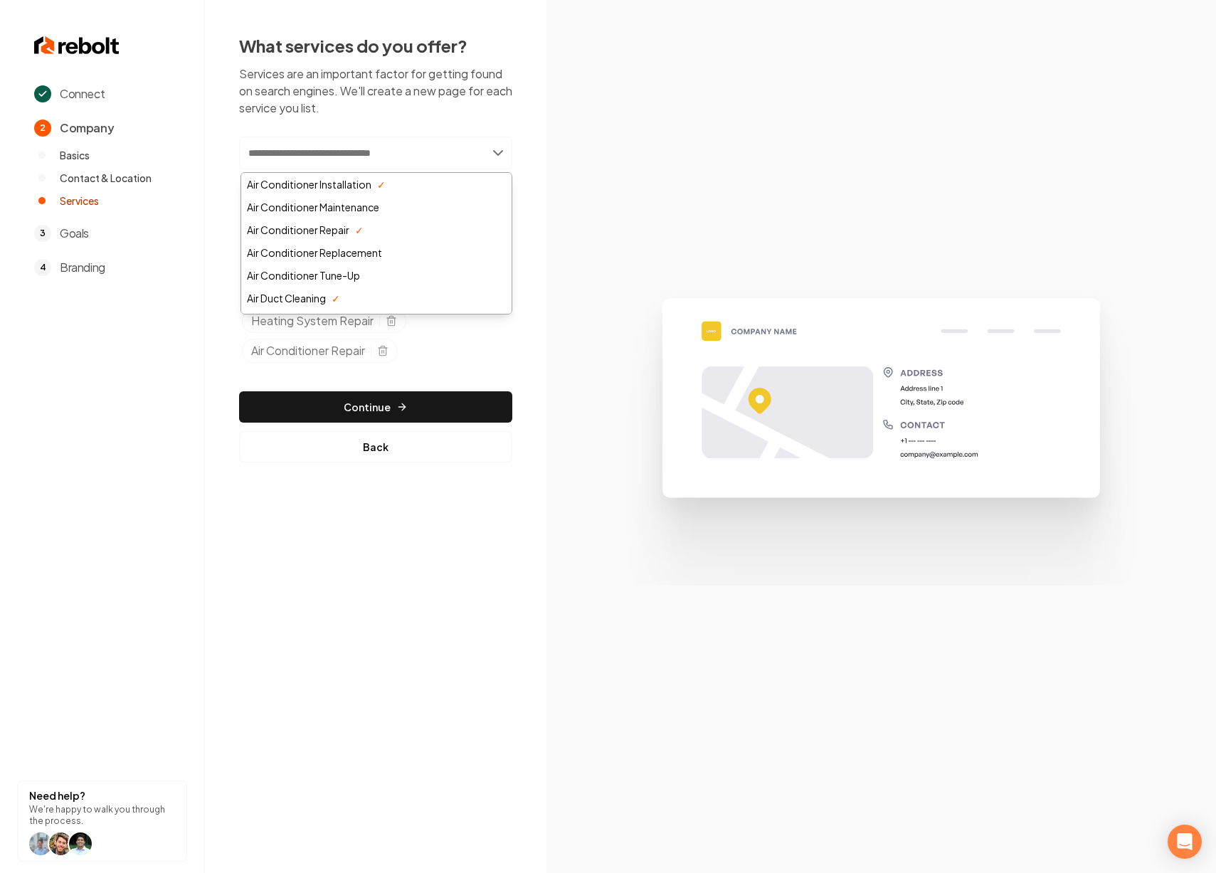
click at [382, 155] on input "text" at bounding box center [375, 153] width 273 height 33
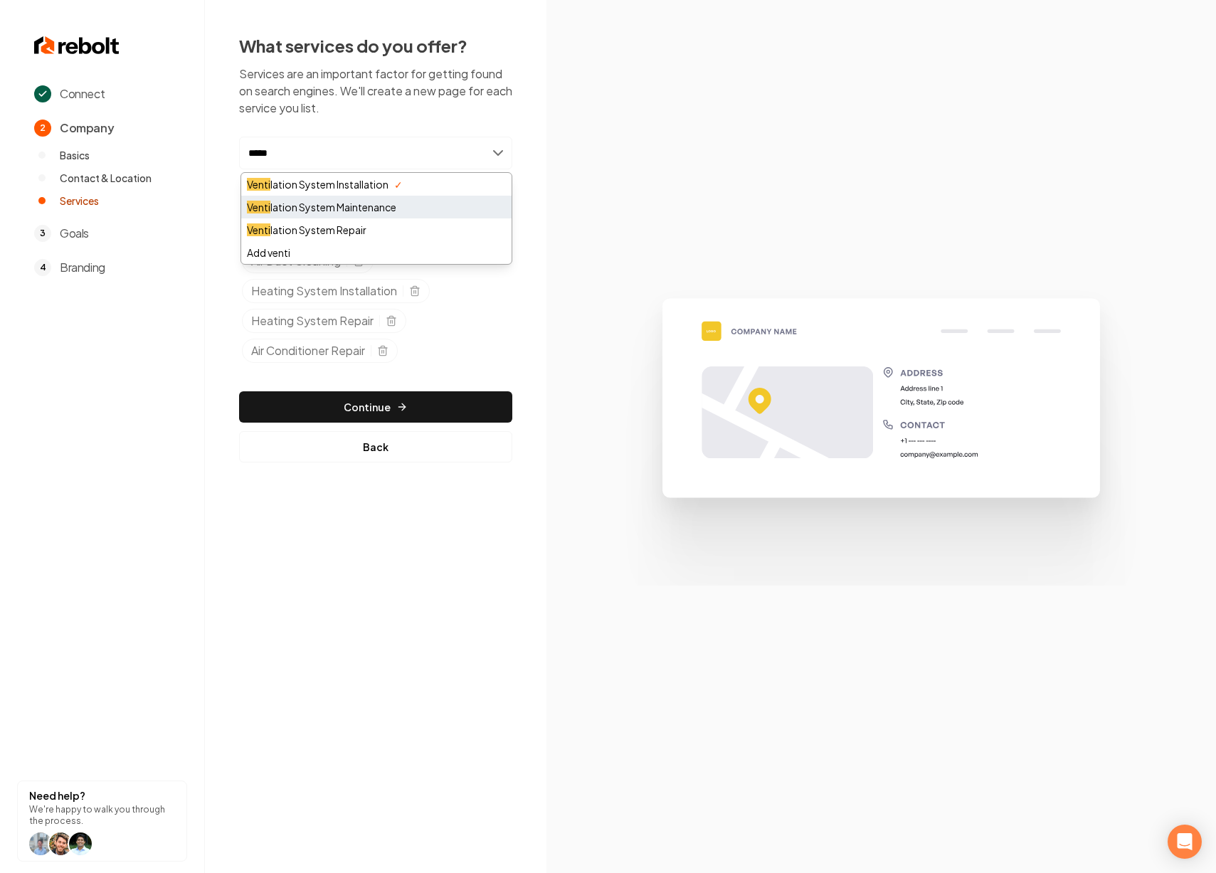
type input "*****"
click at [443, 207] on div "Venti lation System Maintenance" at bounding box center [376, 207] width 270 height 23
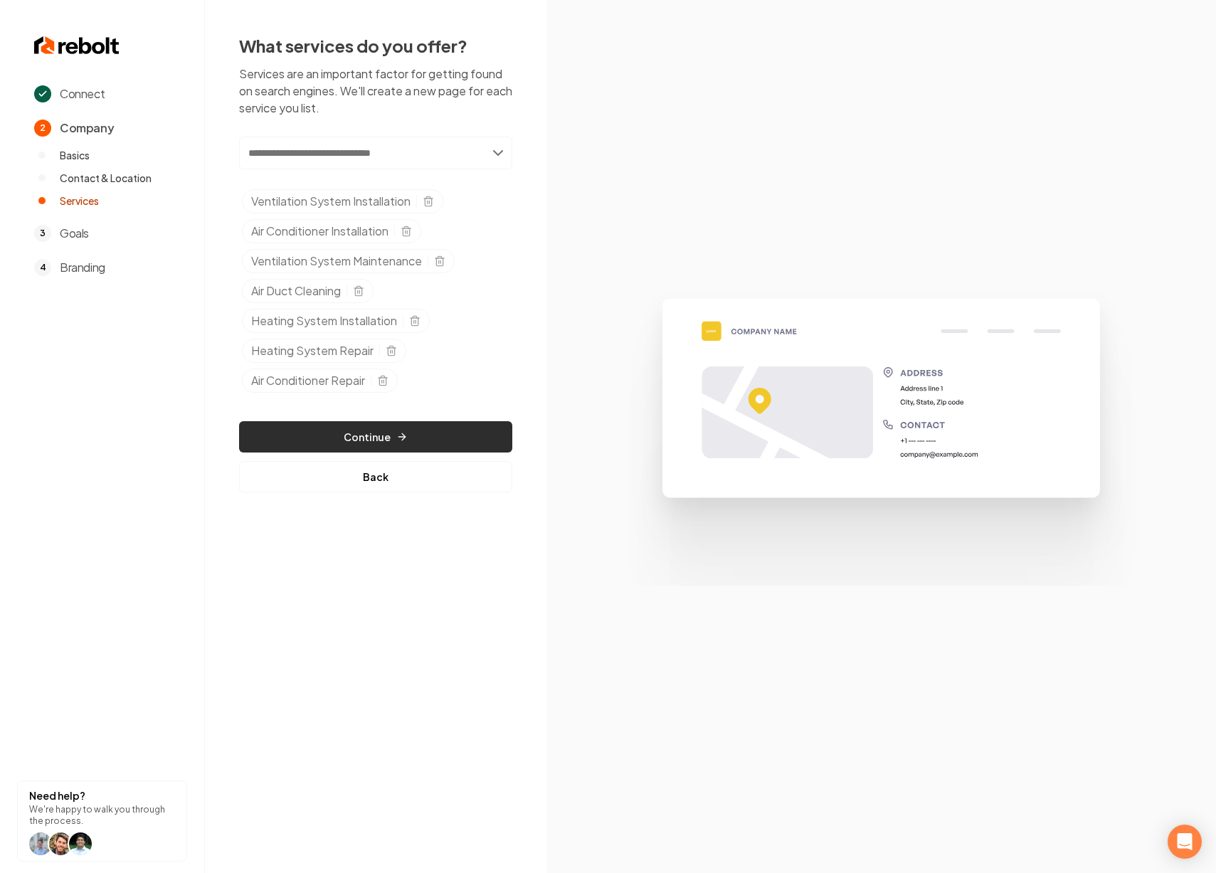
click at [380, 432] on button "Continue" at bounding box center [375, 436] width 273 height 31
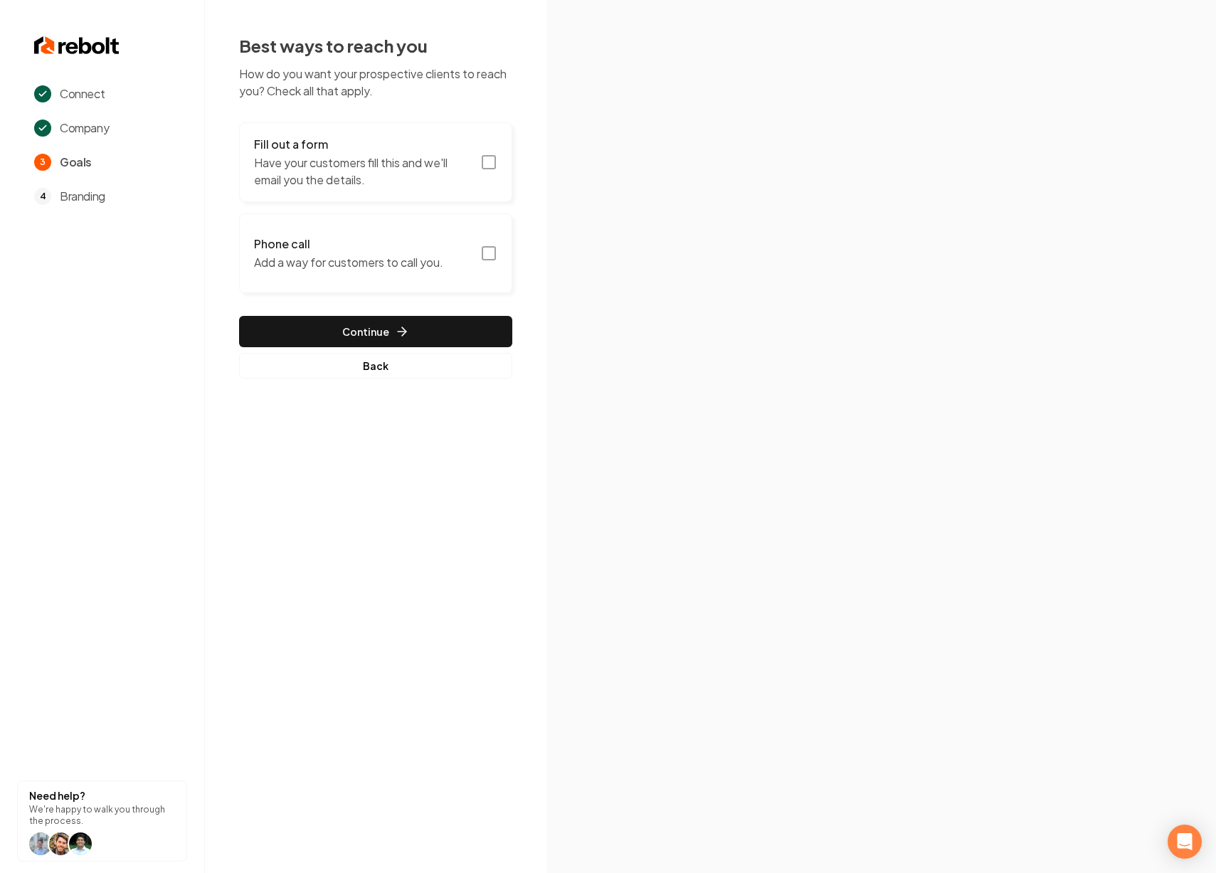
click at [442, 176] on p "Have your customers fill this and we'll email you the details." at bounding box center [363, 171] width 218 height 34
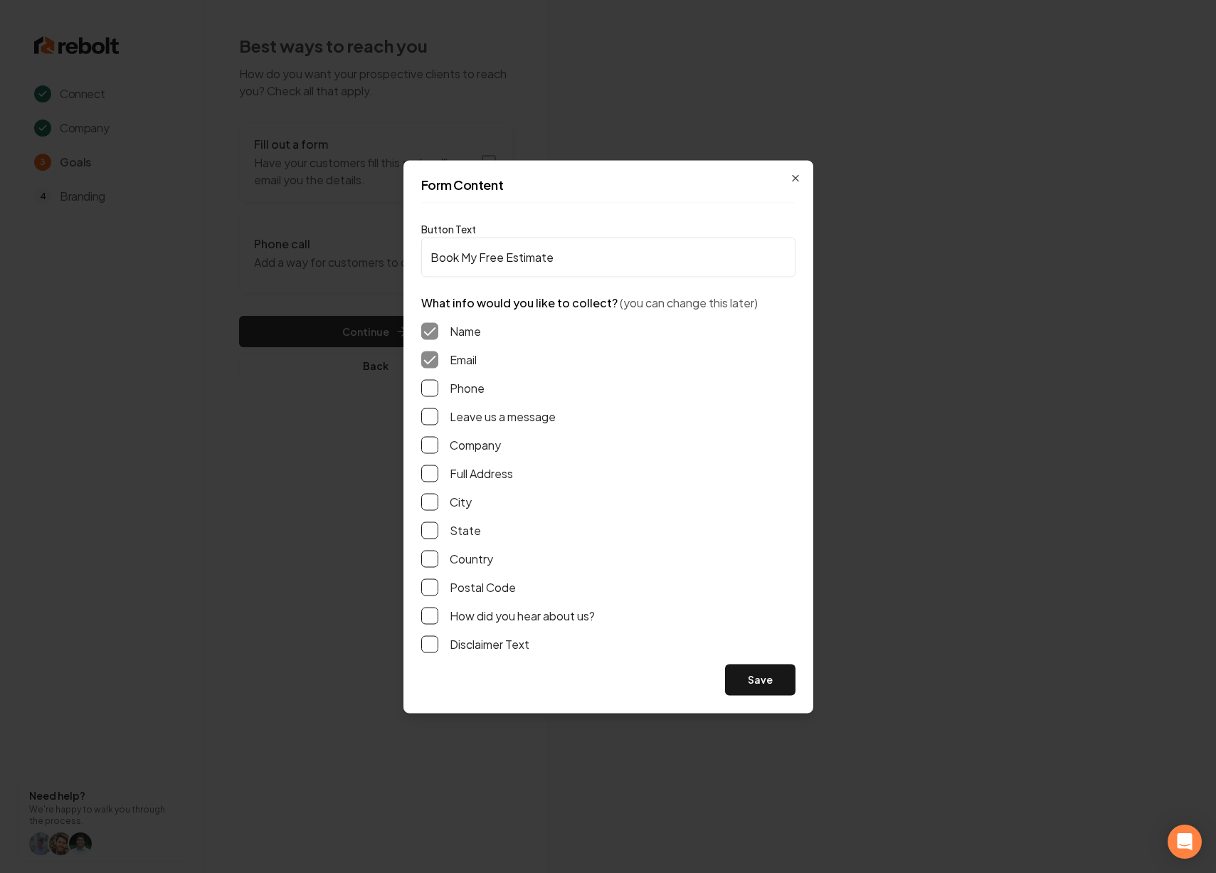
click at [432, 394] on button "Phone" at bounding box center [429, 387] width 17 height 17
click at [751, 669] on button "Save" at bounding box center [760, 679] width 70 height 31
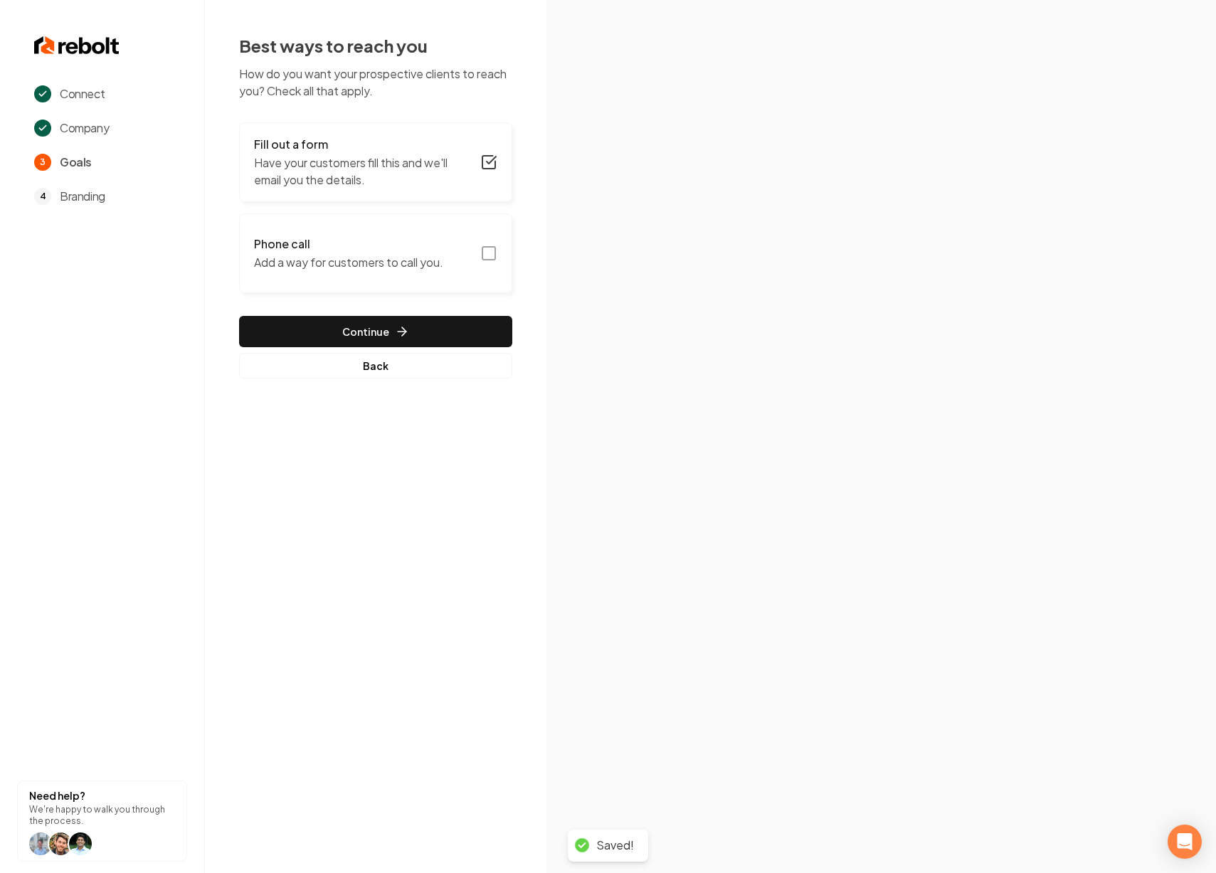
click at [386, 259] on p "Add a way for customers to call you." at bounding box center [348, 262] width 189 height 17
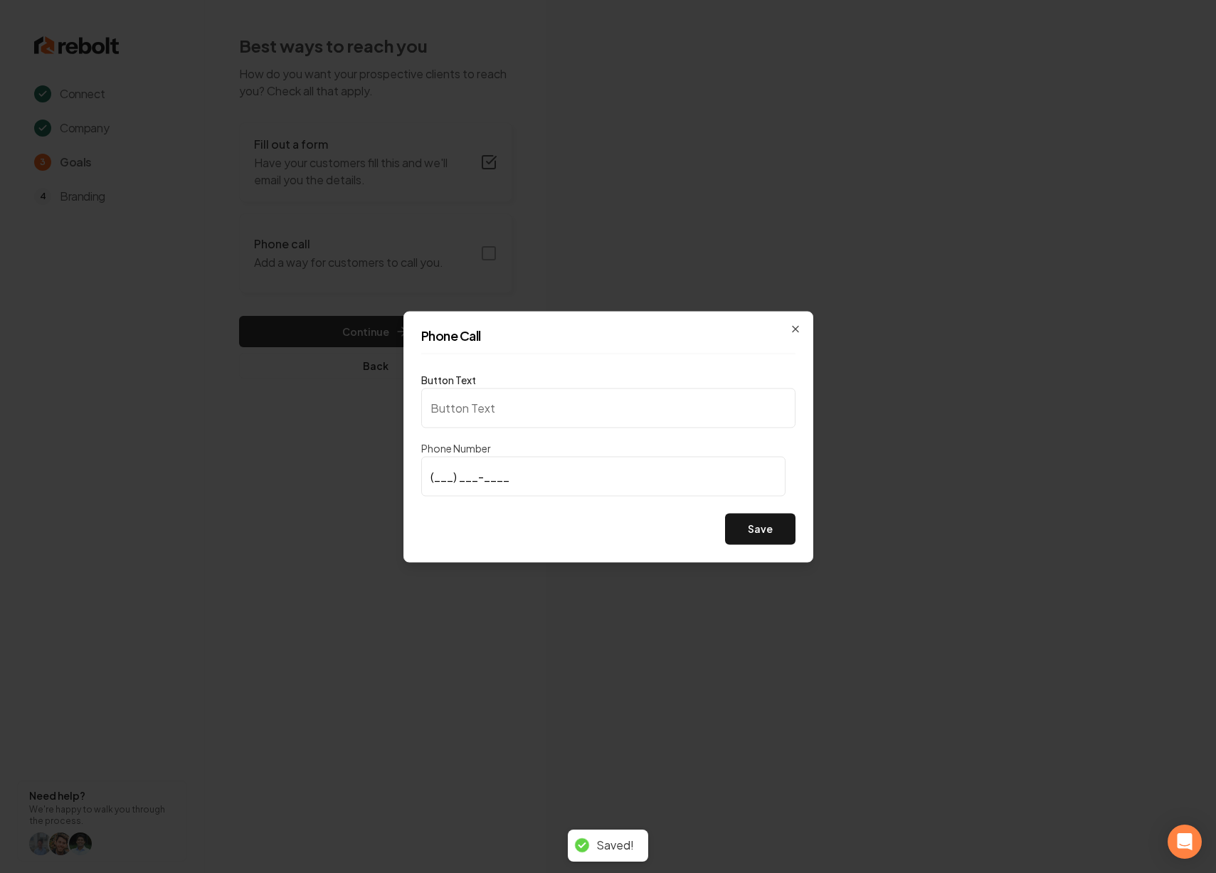
type input "Call us"
type input "(831) 673-8641"
click at [745, 524] on button "Save" at bounding box center [760, 528] width 70 height 31
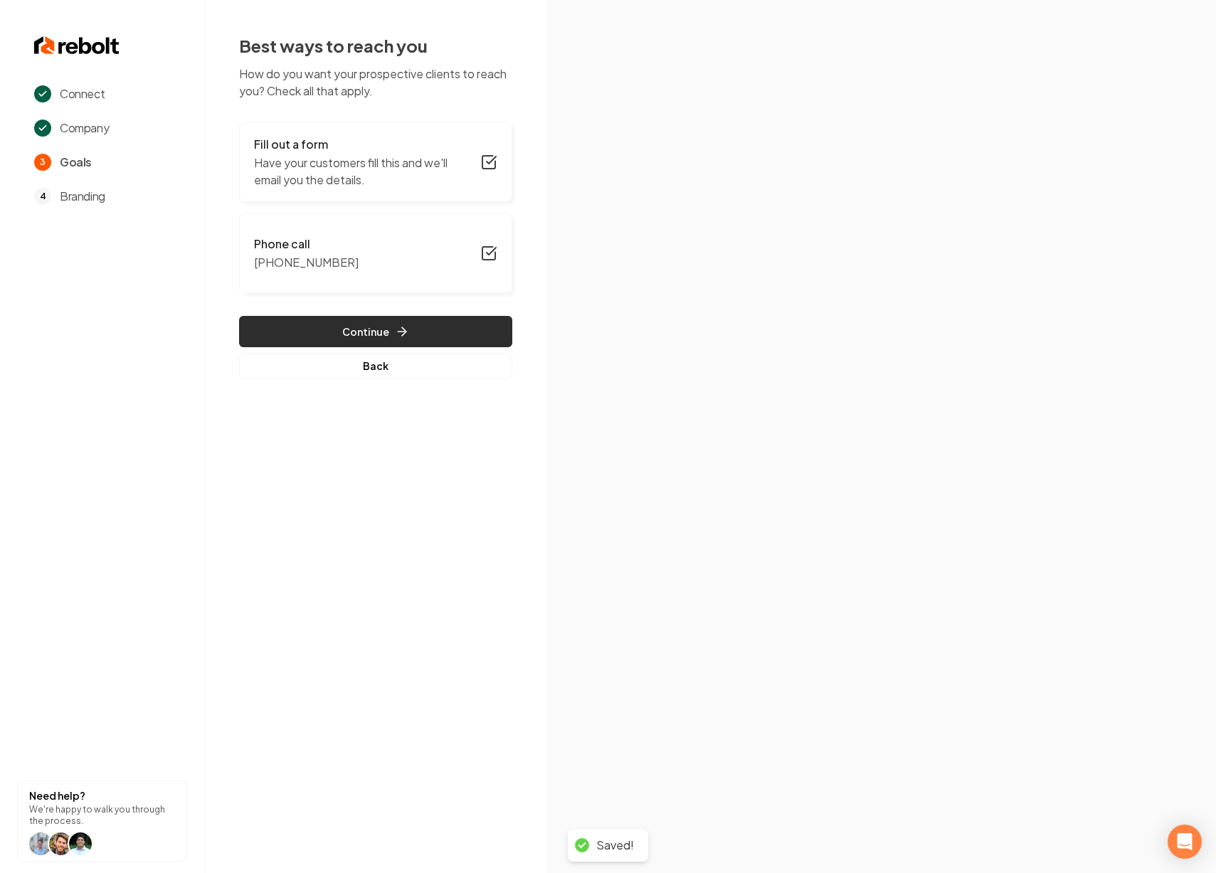
click at [391, 332] on button "Continue" at bounding box center [375, 331] width 273 height 31
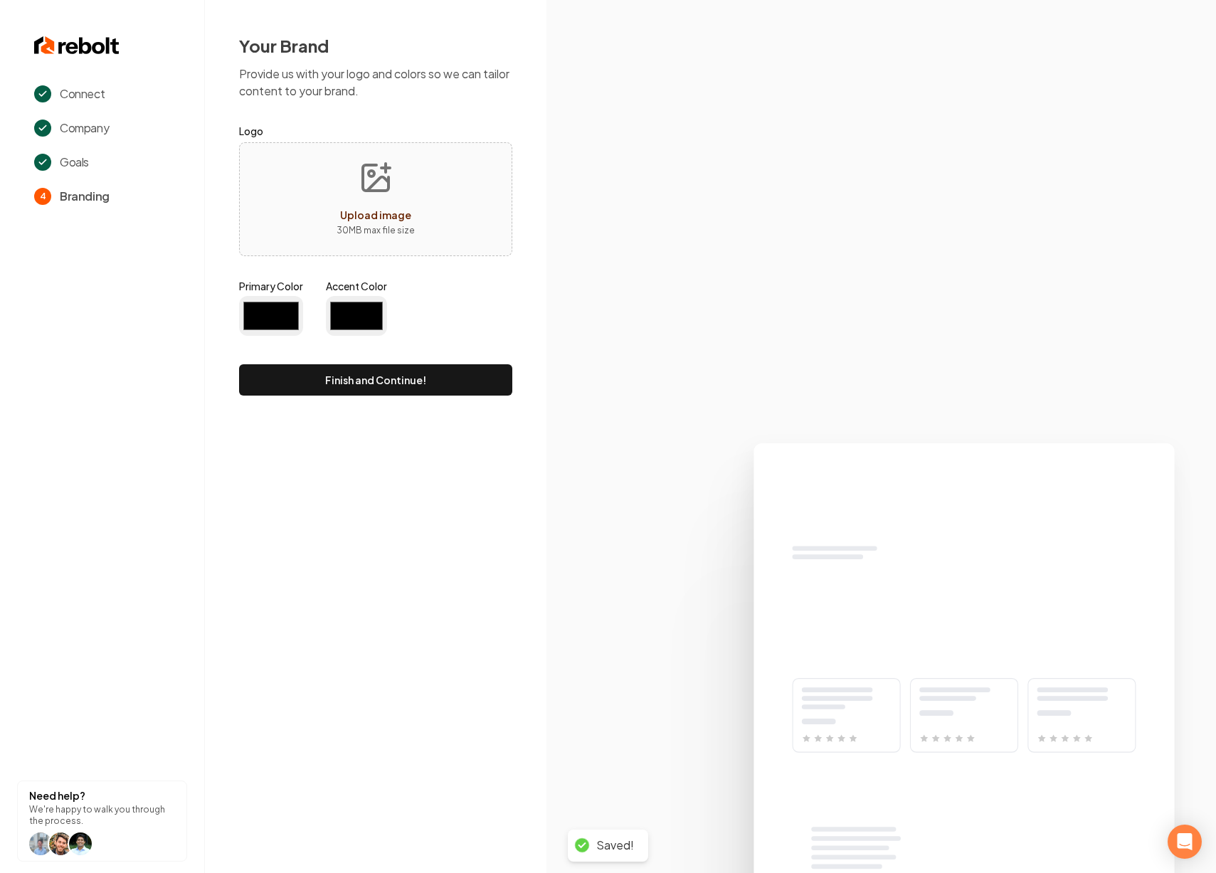
type input "#194d33"
type input "#70be00"
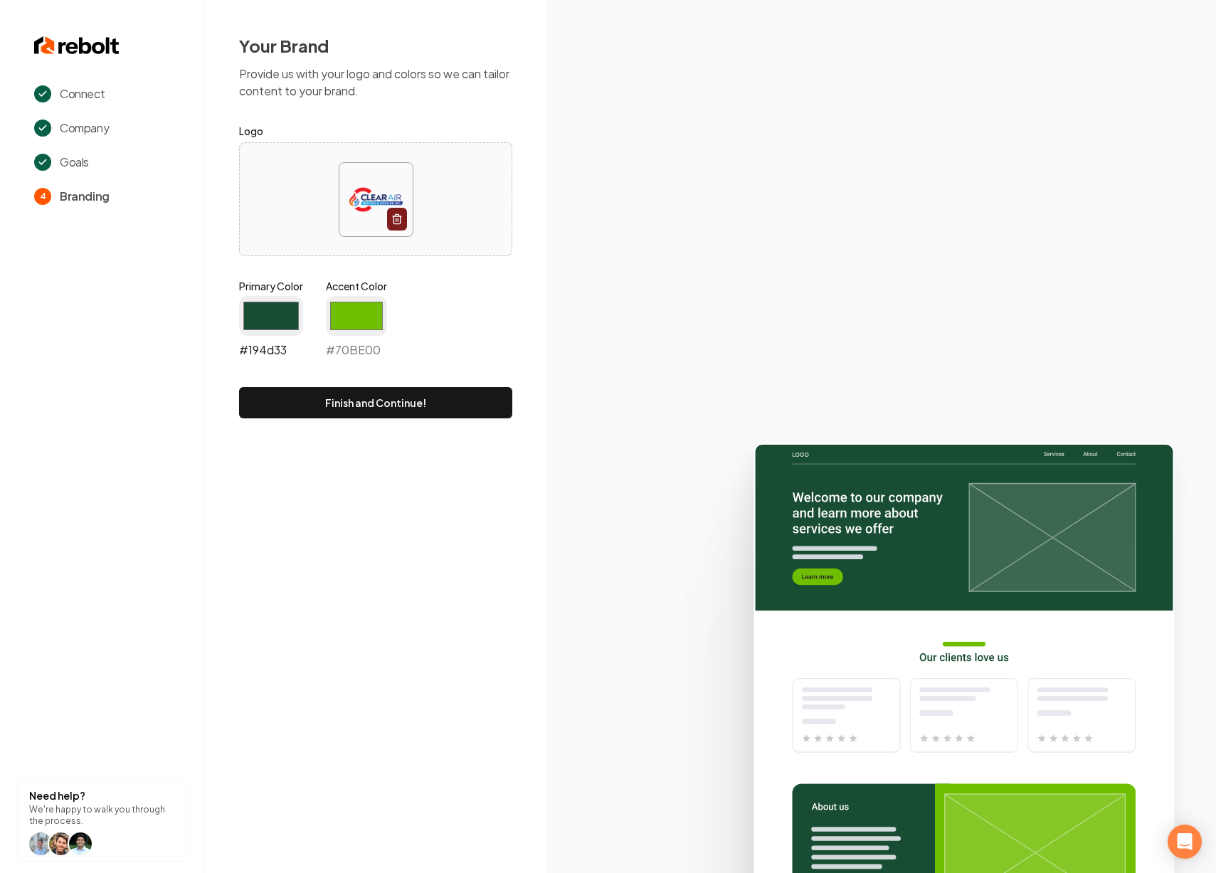
click at [268, 316] on input "#194d33" at bounding box center [271, 316] width 64 height 40
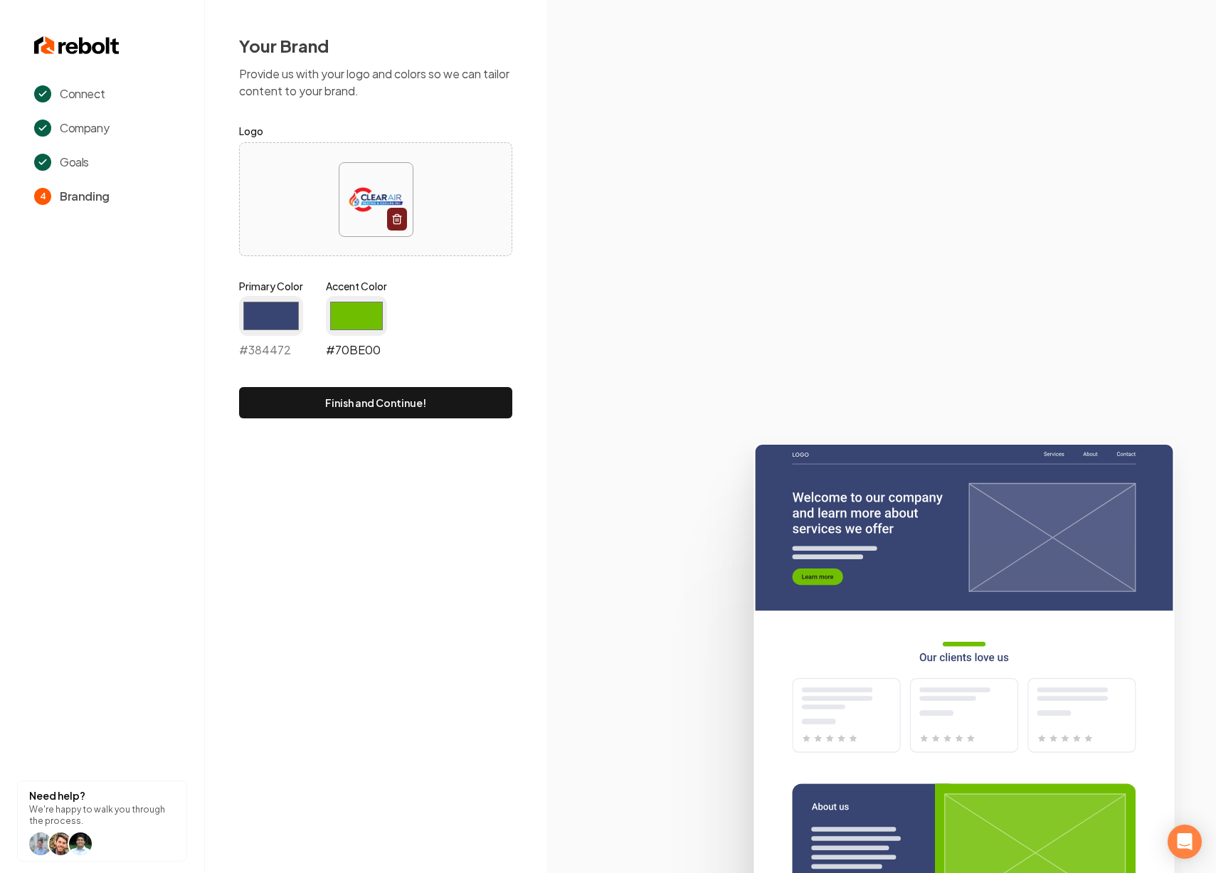
type input "#384472"
click at [363, 312] on input "#70be00" at bounding box center [356, 316] width 61 height 40
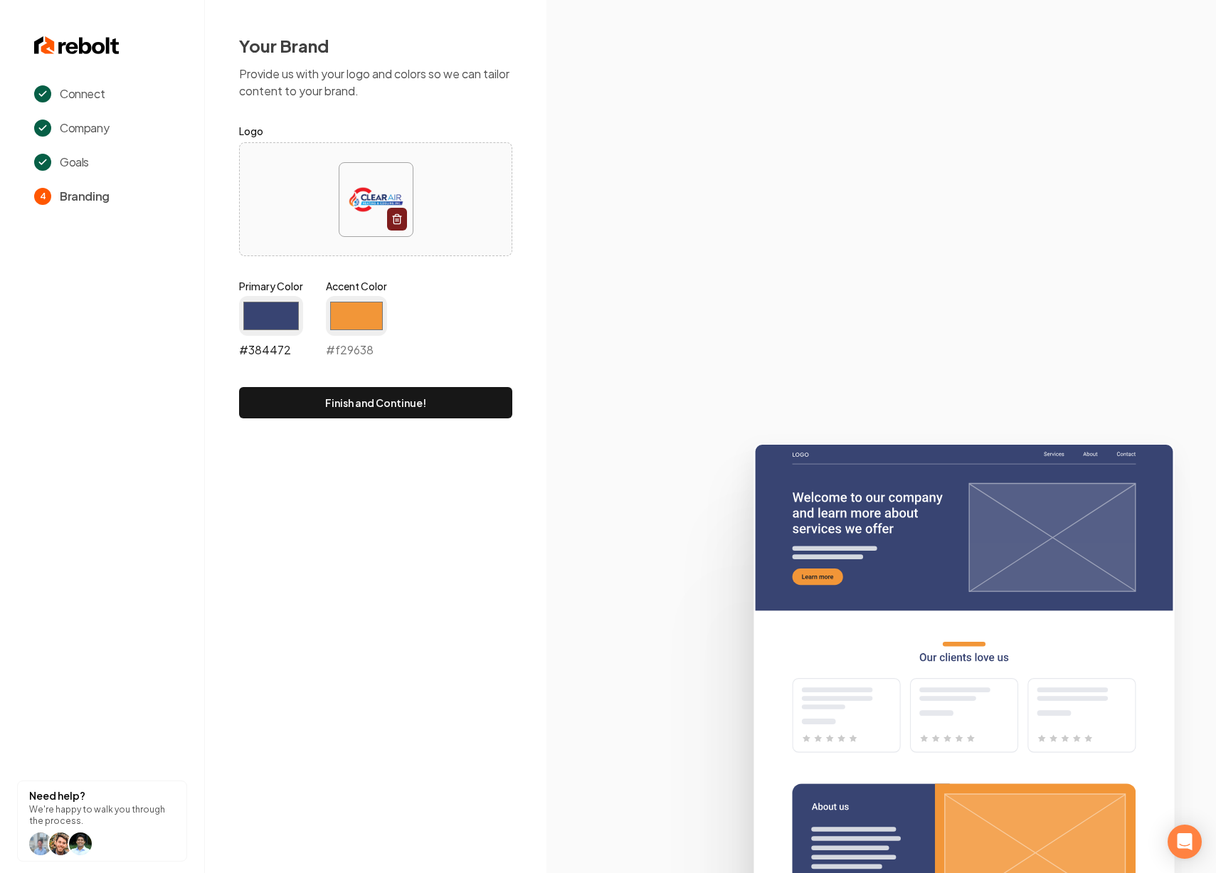
type input "#f29638"
click at [260, 333] on input "#384472" at bounding box center [271, 316] width 64 height 40
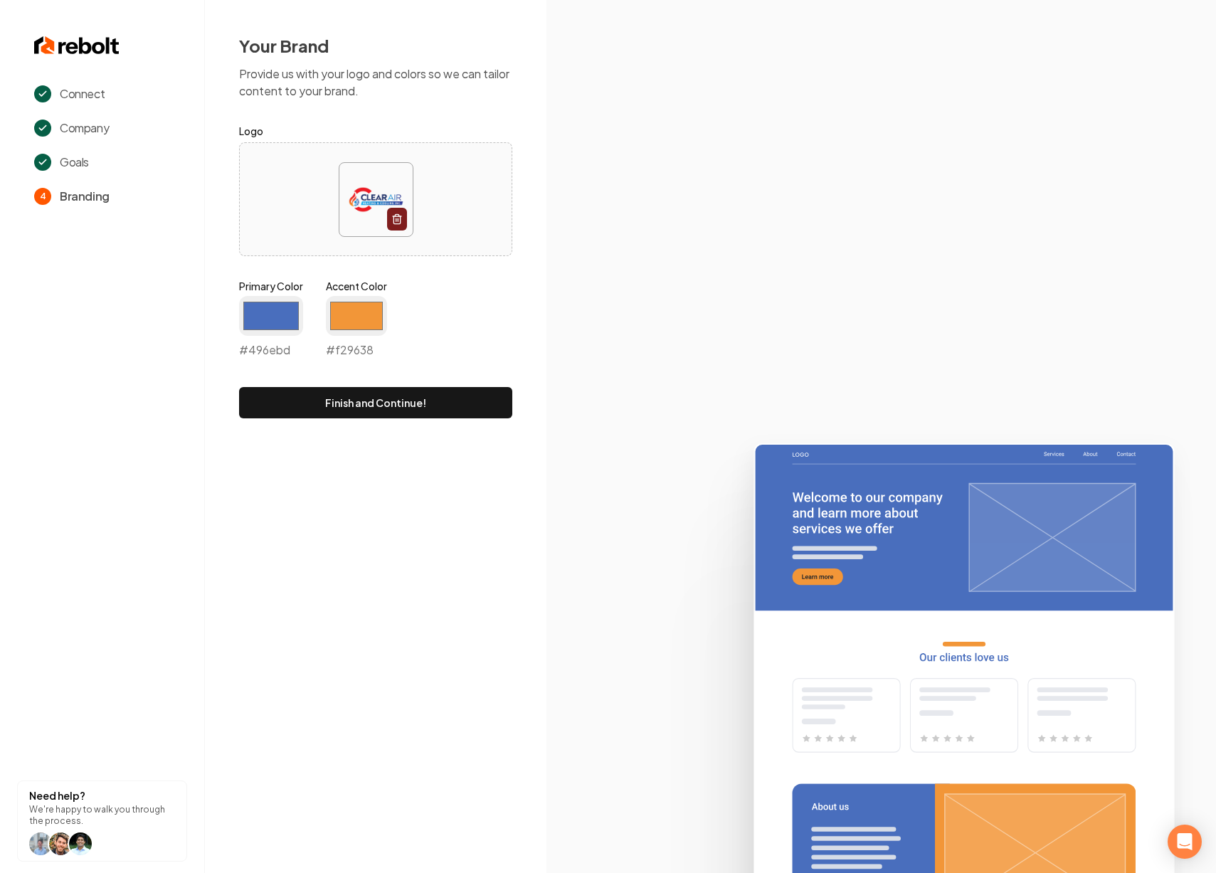
type input "#496ebd"
click at [480, 336] on div "Primary Color #496ebd #496ebd Accent Color #f29638 #f29638" at bounding box center [375, 321] width 273 height 85
click at [375, 329] on input "#f29638" at bounding box center [356, 316] width 61 height 40
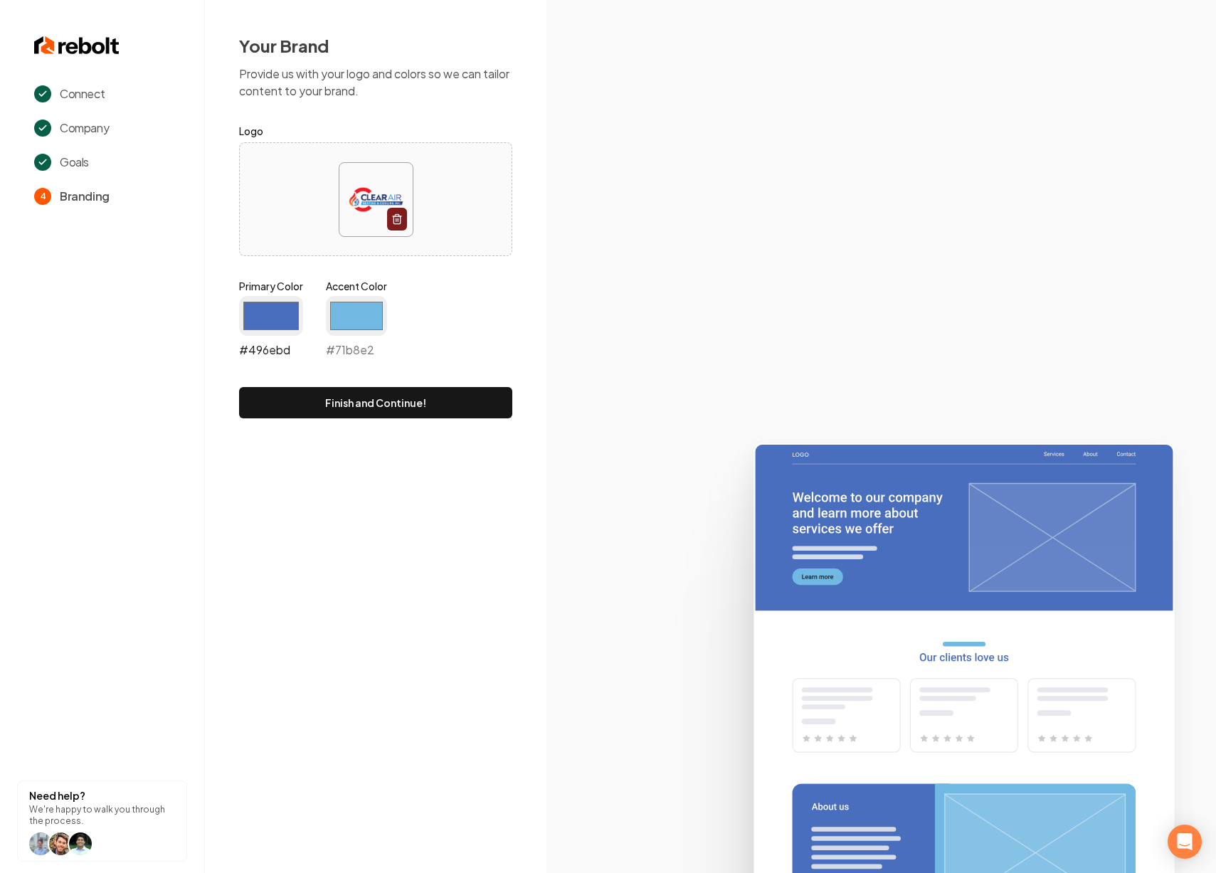
type input "#71b8e2"
click at [262, 315] on input "#496ebd" at bounding box center [271, 316] width 64 height 40
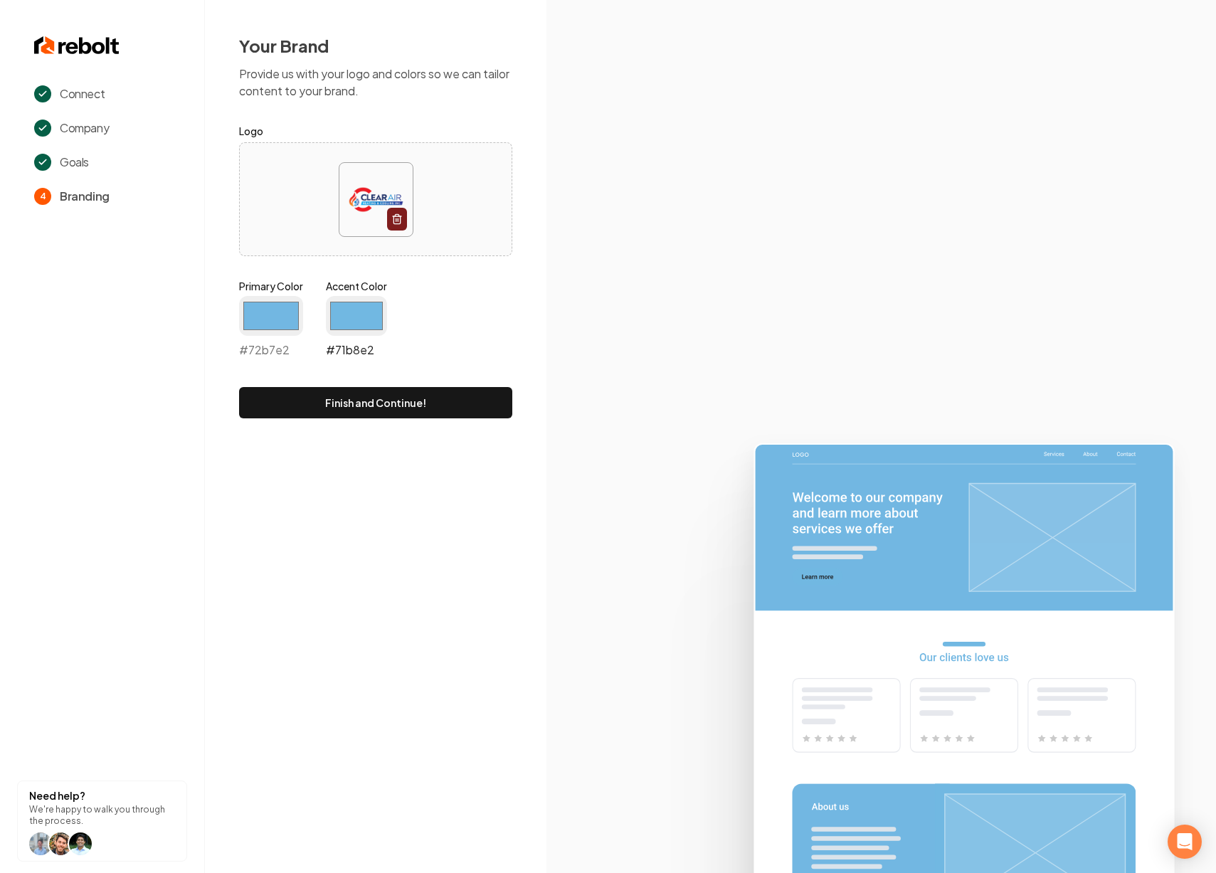
type input "#72b7e2"
click at [344, 317] on input "#71b8e2" at bounding box center [356, 316] width 61 height 40
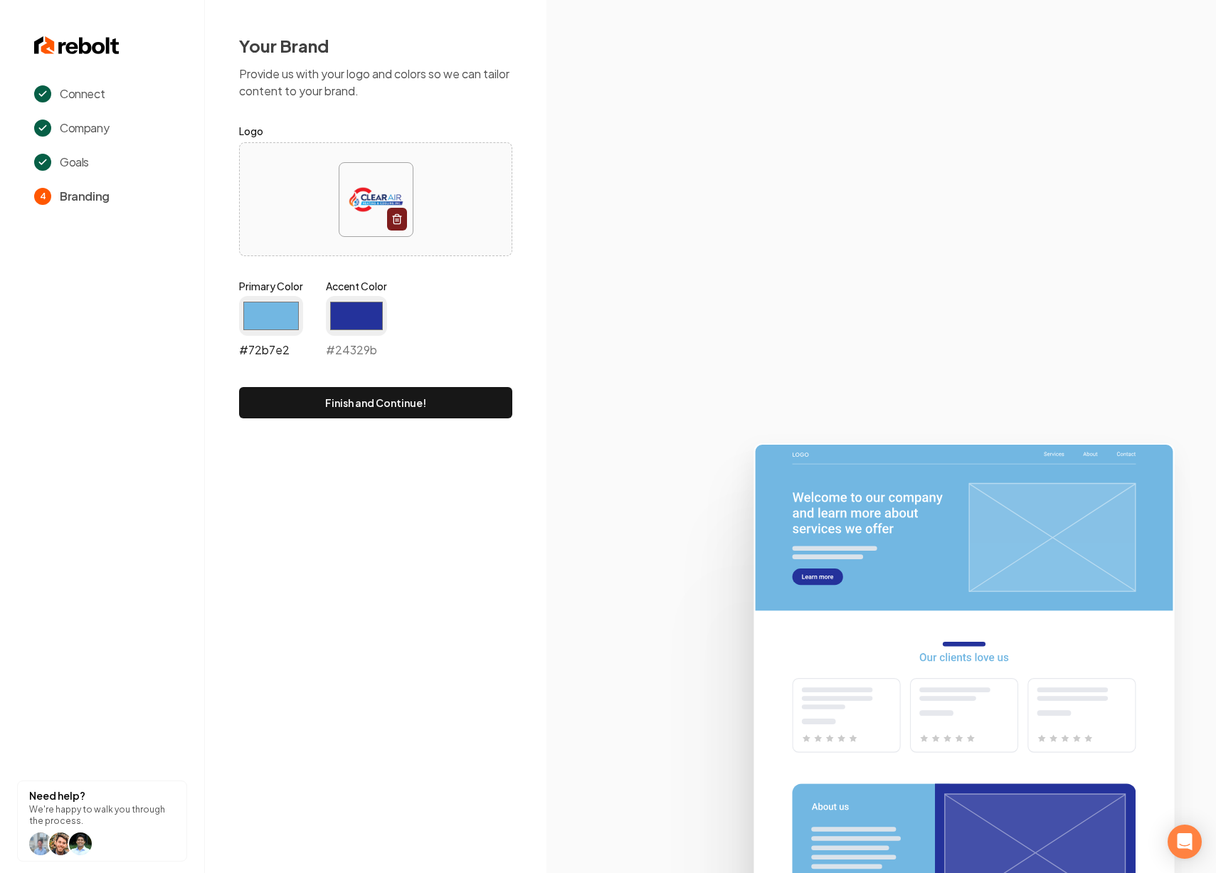
type input "#24329b"
click at [282, 326] on input "#72b7e2" at bounding box center [271, 316] width 64 height 40
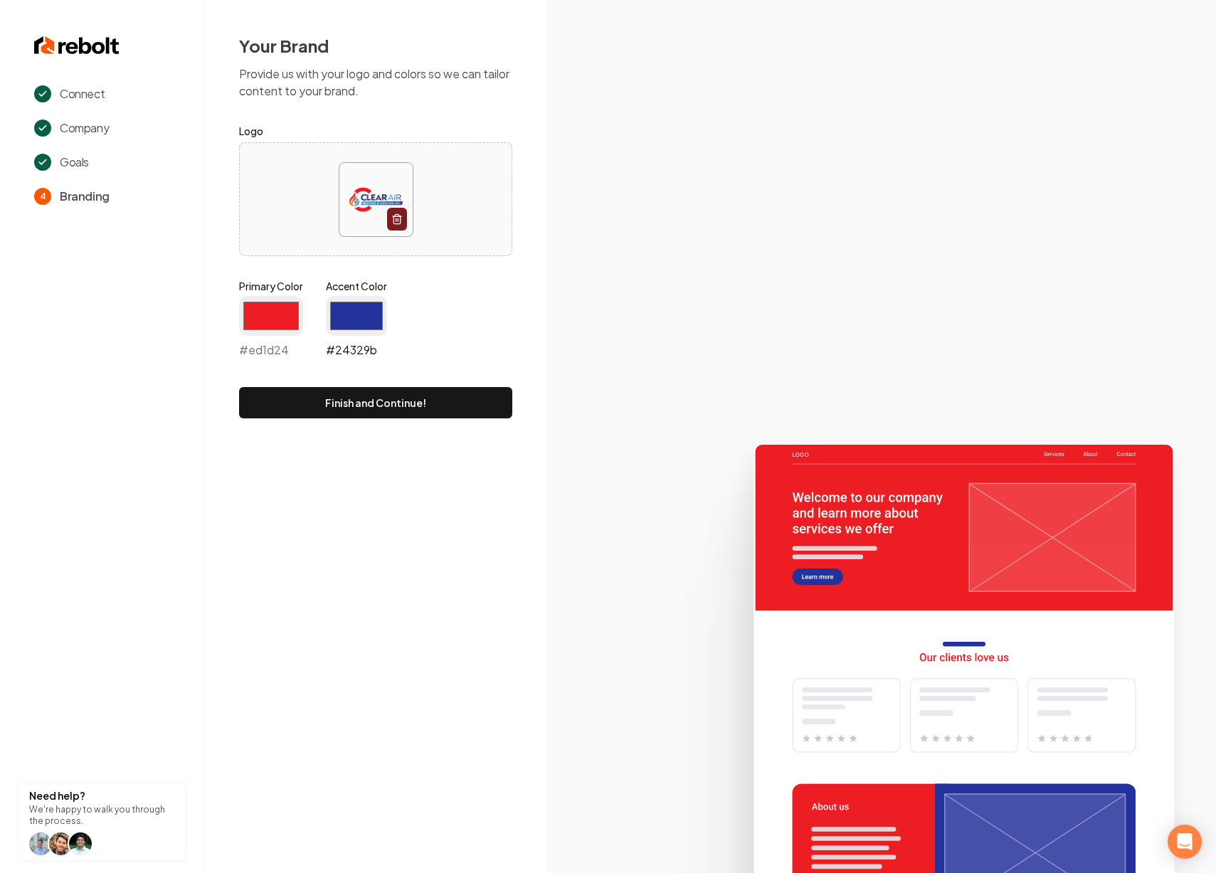
type input "#ed1d24"
click at [349, 308] on input "#24329b" at bounding box center [356, 316] width 61 height 40
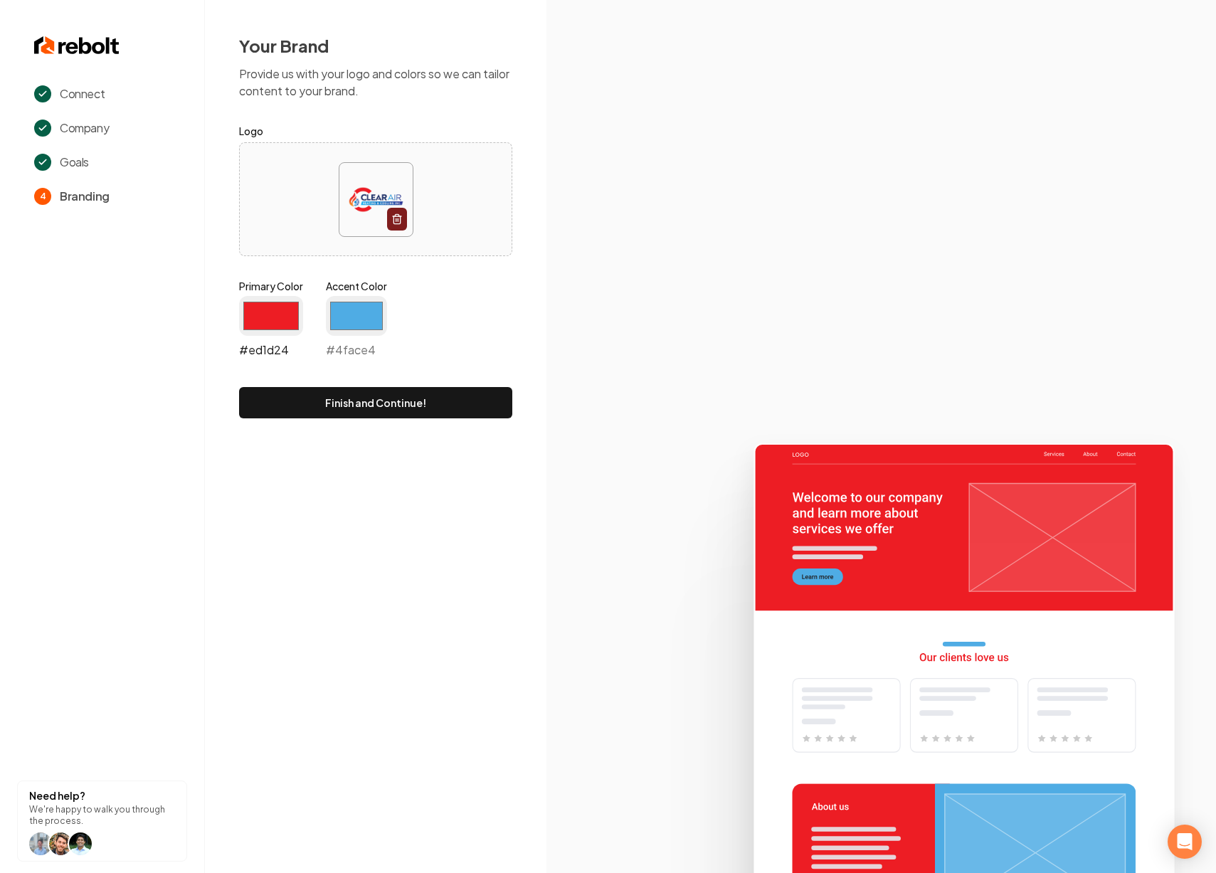
type input "#4face4"
click at [299, 307] on input "#ed1d24" at bounding box center [271, 316] width 64 height 40
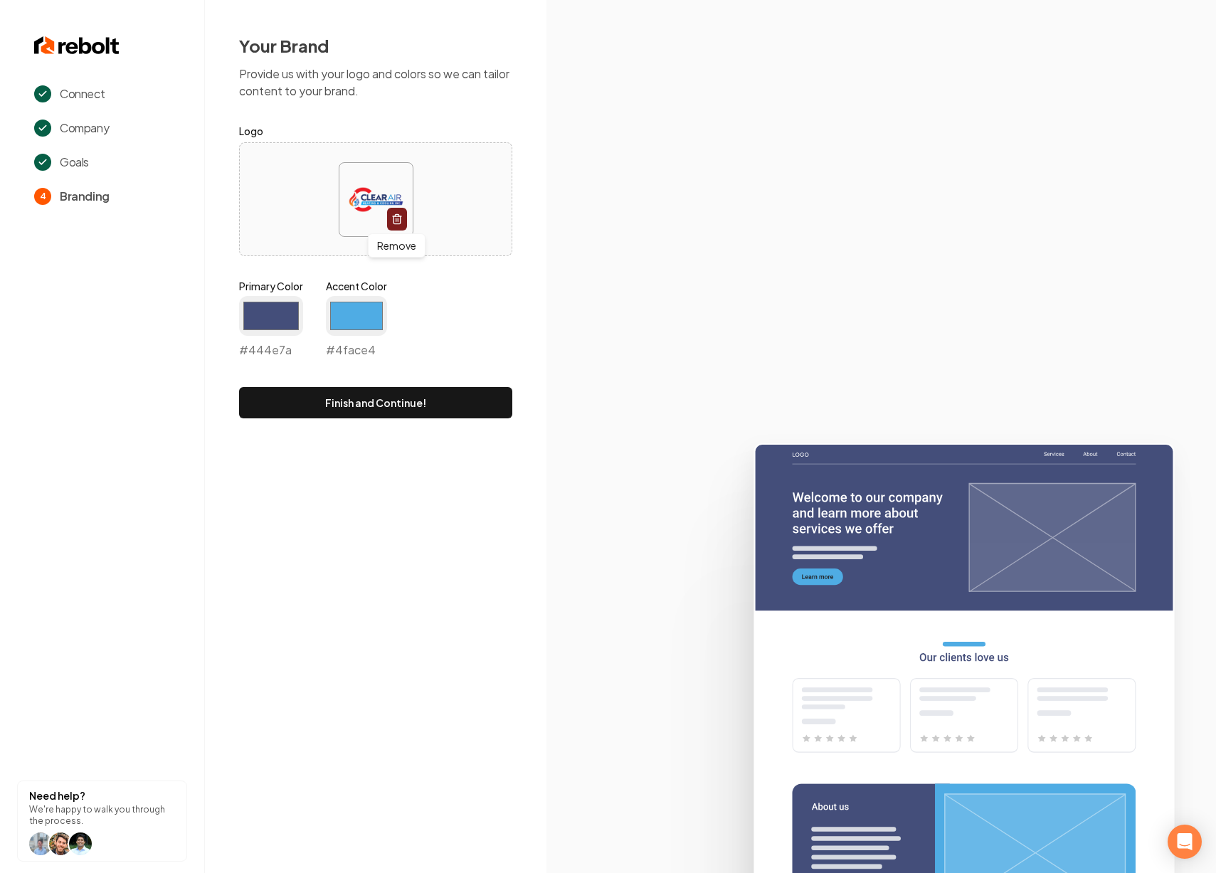
type input "#444e7a"
click at [436, 315] on div "Primary Color #444e7a #444e7a Accent Color #4face4 #4face4" at bounding box center [375, 321] width 273 height 85
click at [367, 315] on input "#4face4" at bounding box center [356, 316] width 61 height 40
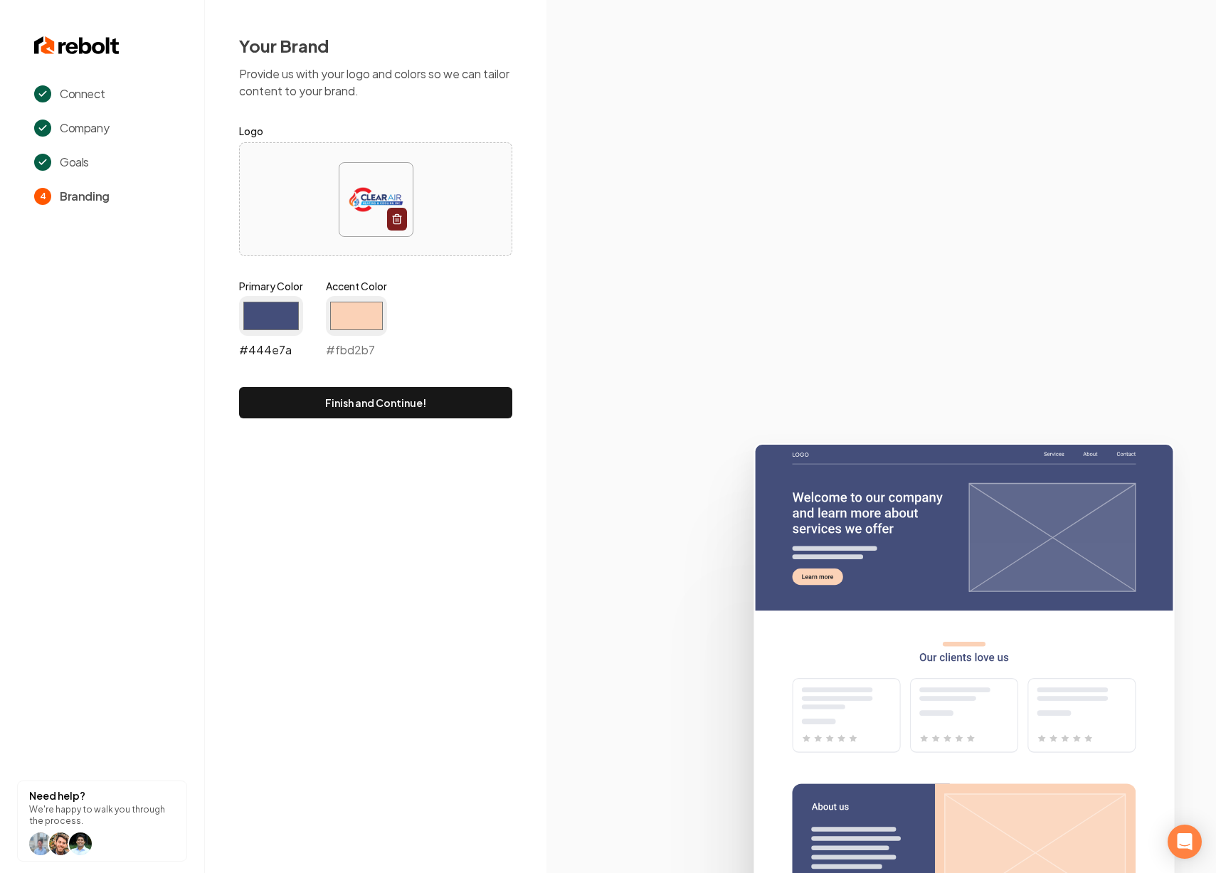
type input "#fbd2b7"
click at [267, 315] on input "#444e7a" at bounding box center [271, 316] width 64 height 40
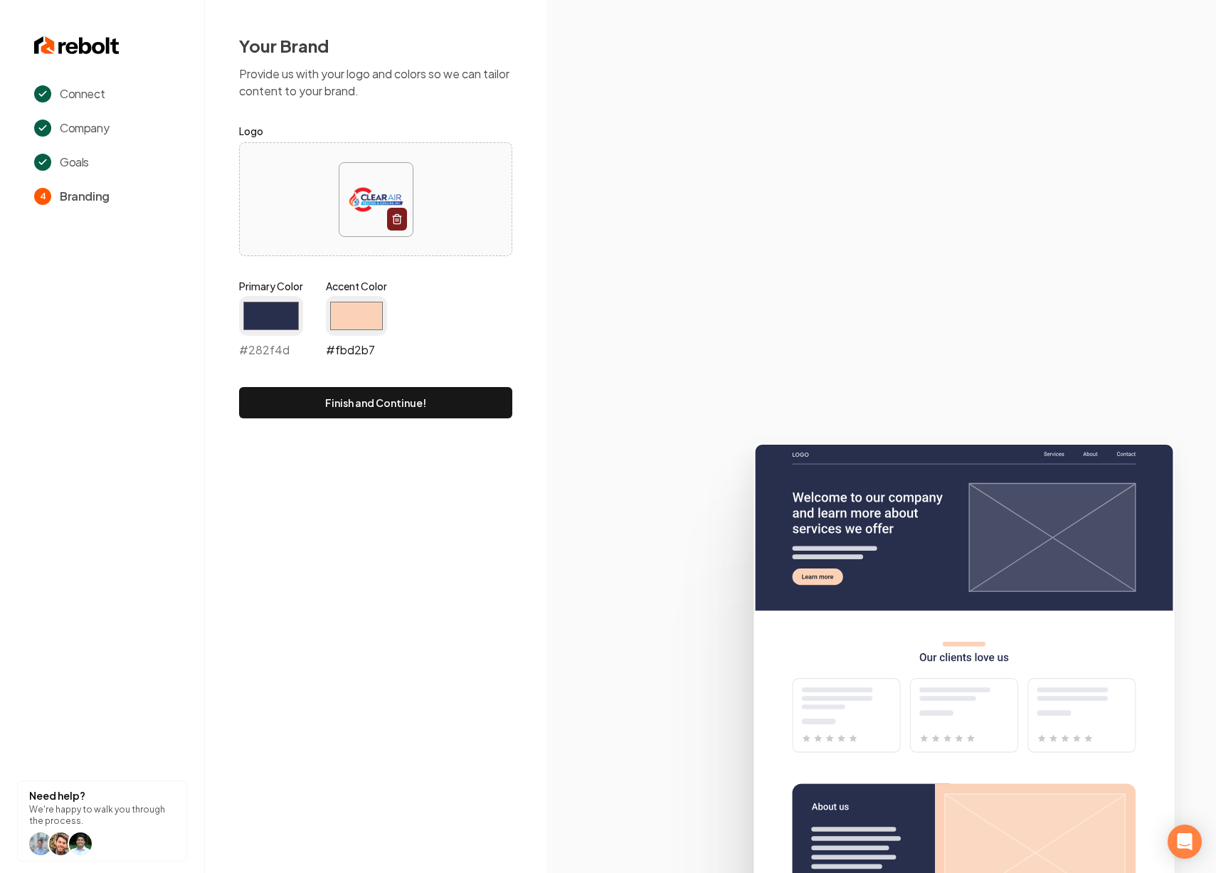
type input "#282f4d"
click at [369, 312] on input "#fbd2b7" at bounding box center [356, 316] width 61 height 40
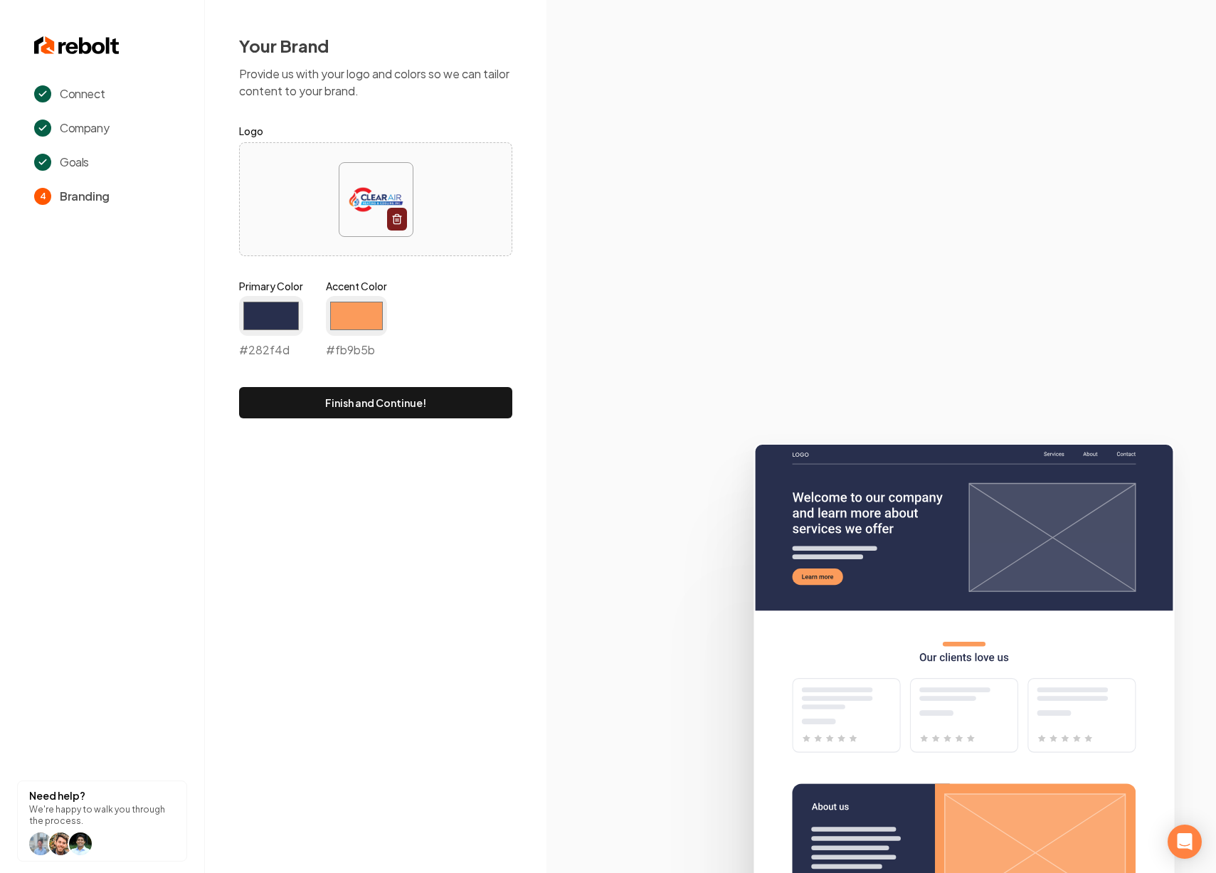
type input "#fb9b5b"
click at [285, 544] on div "Connect Company Goals 4 Branding Need help? We're happy to walk you through the…" at bounding box center [608, 436] width 1216 height 873
click at [402, 406] on button "Finish and Continue!" at bounding box center [375, 402] width 273 height 31
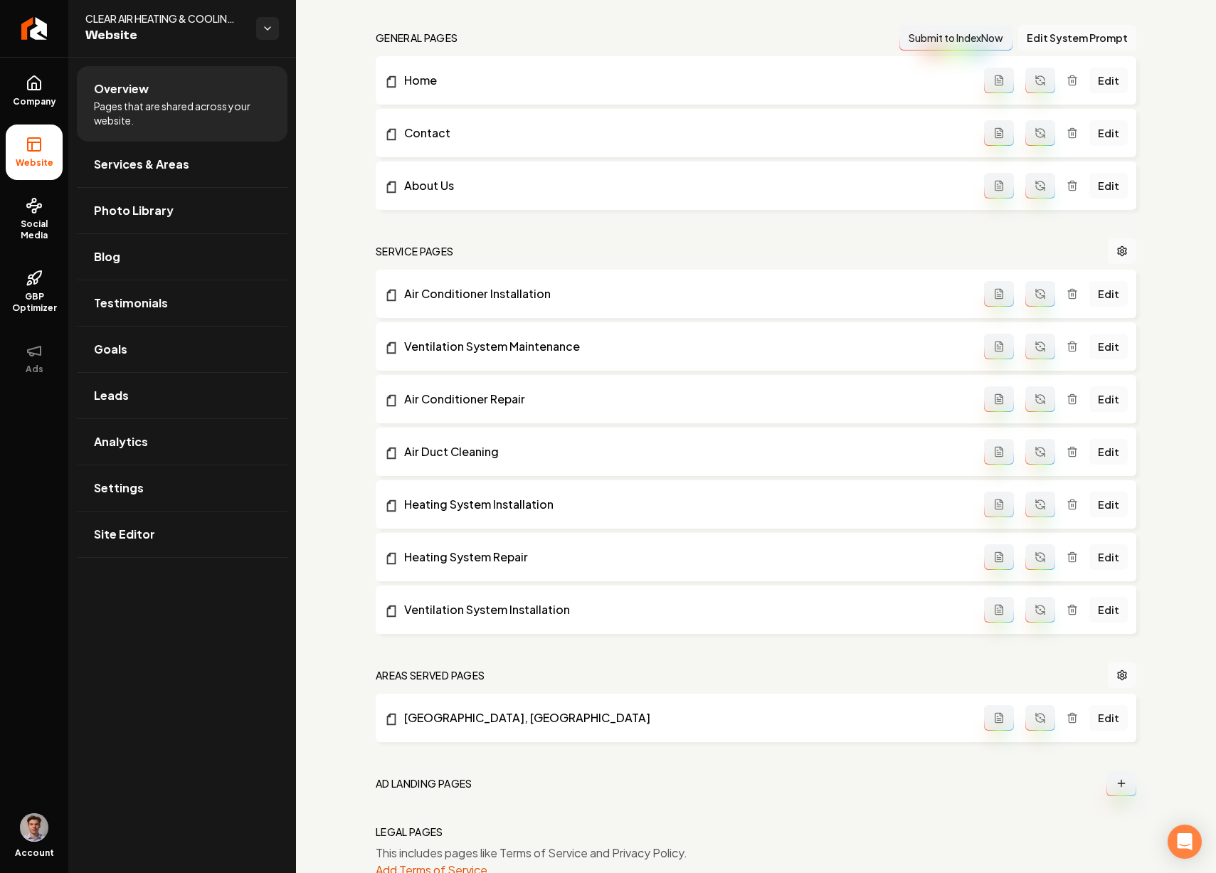
scroll to position [477, 0]
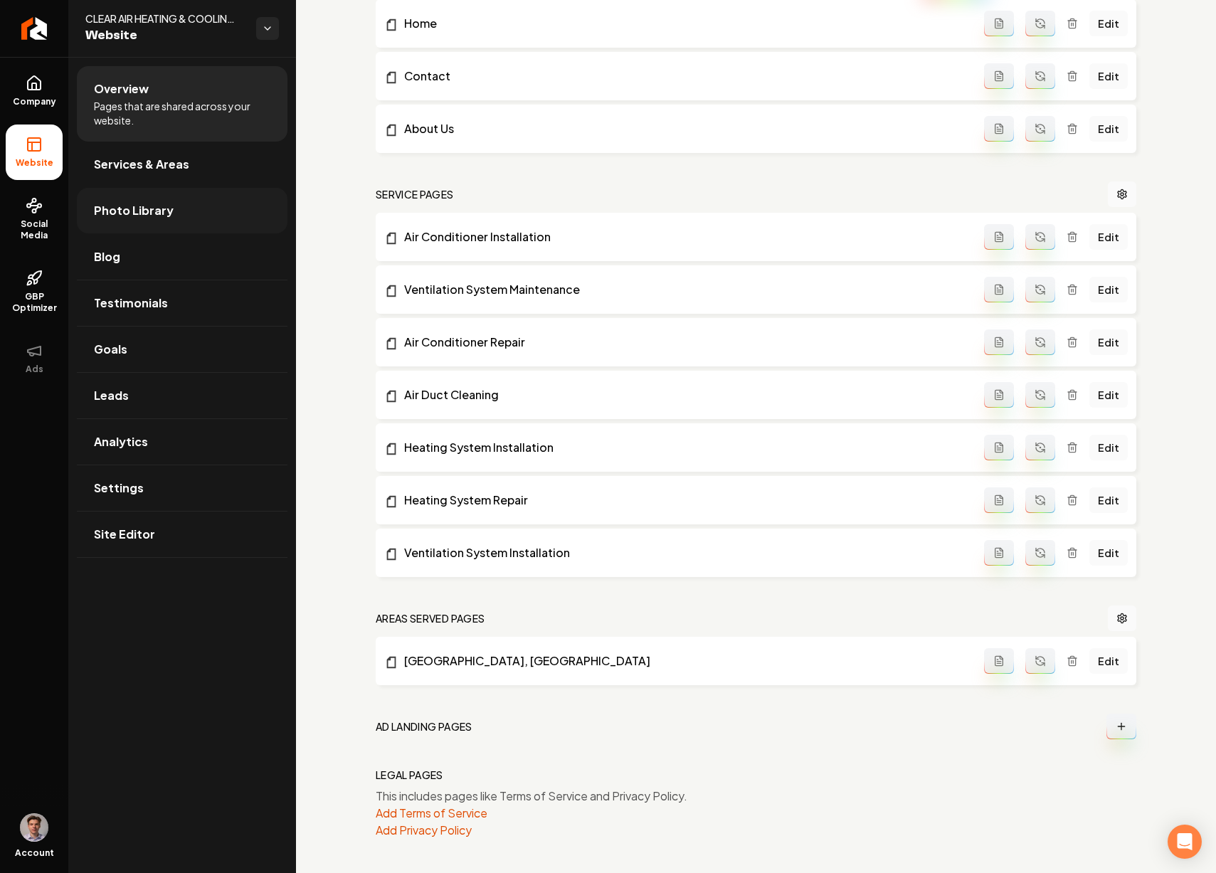
click at [185, 189] on link "Photo Library" at bounding box center [182, 211] width 211 height 46
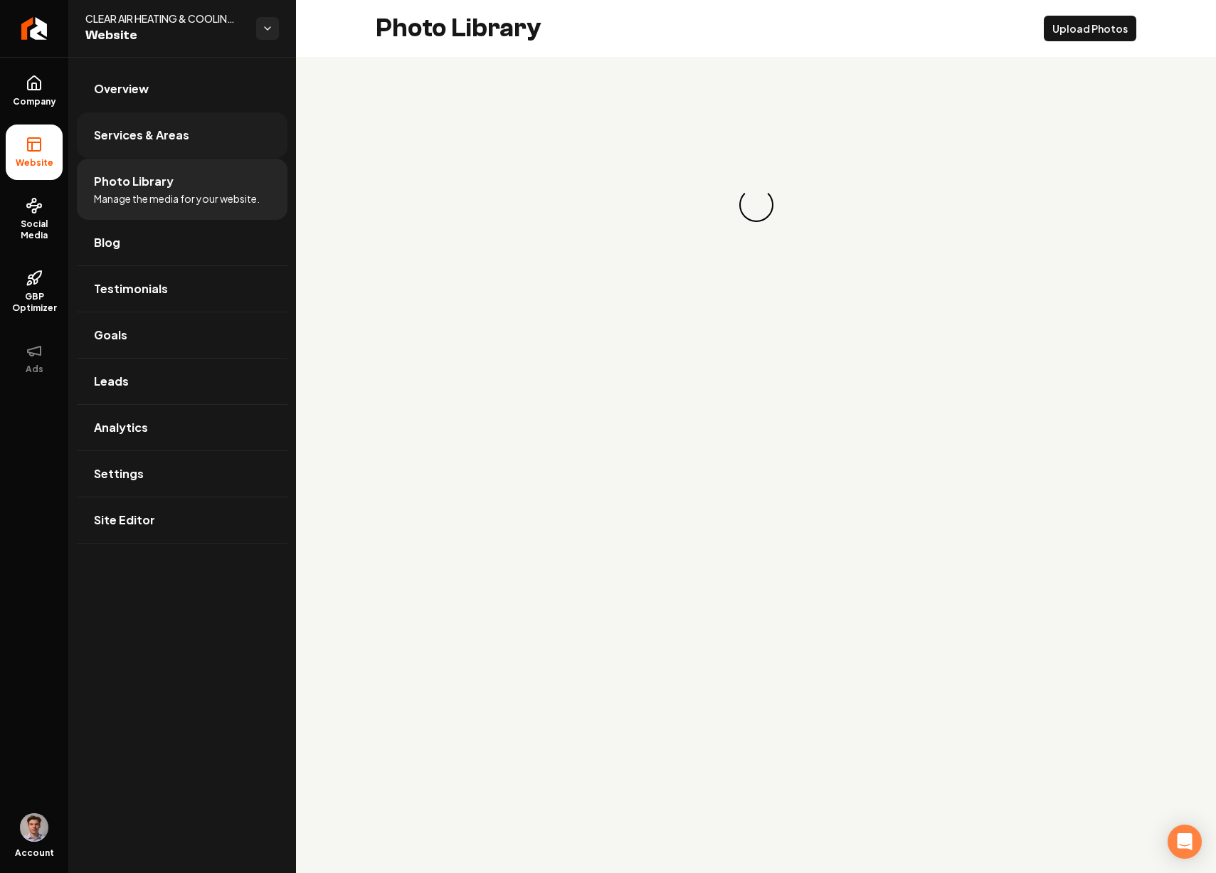
click at [180, 149] on link "Services & Areas" at bounding box center [182, 135] width 211 height 46
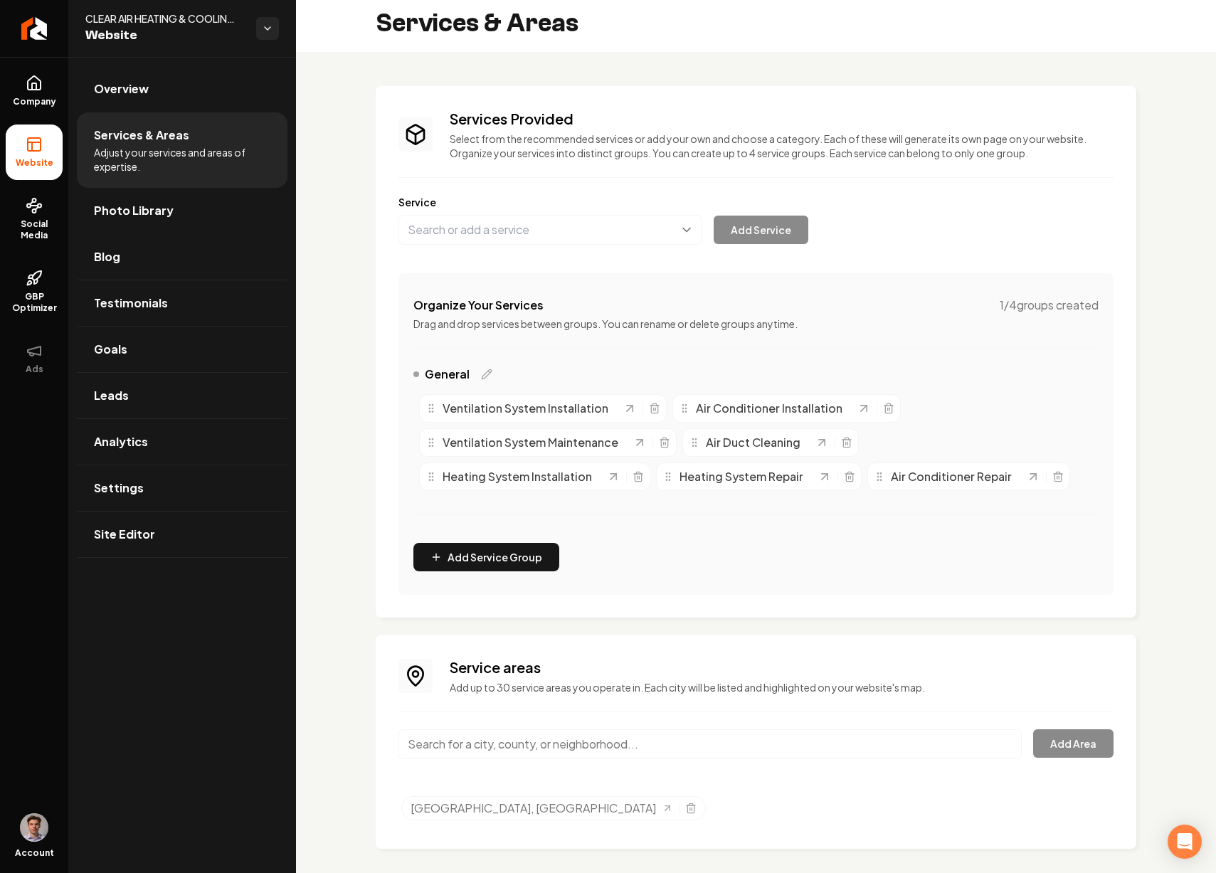
scroll to position [15, 0]
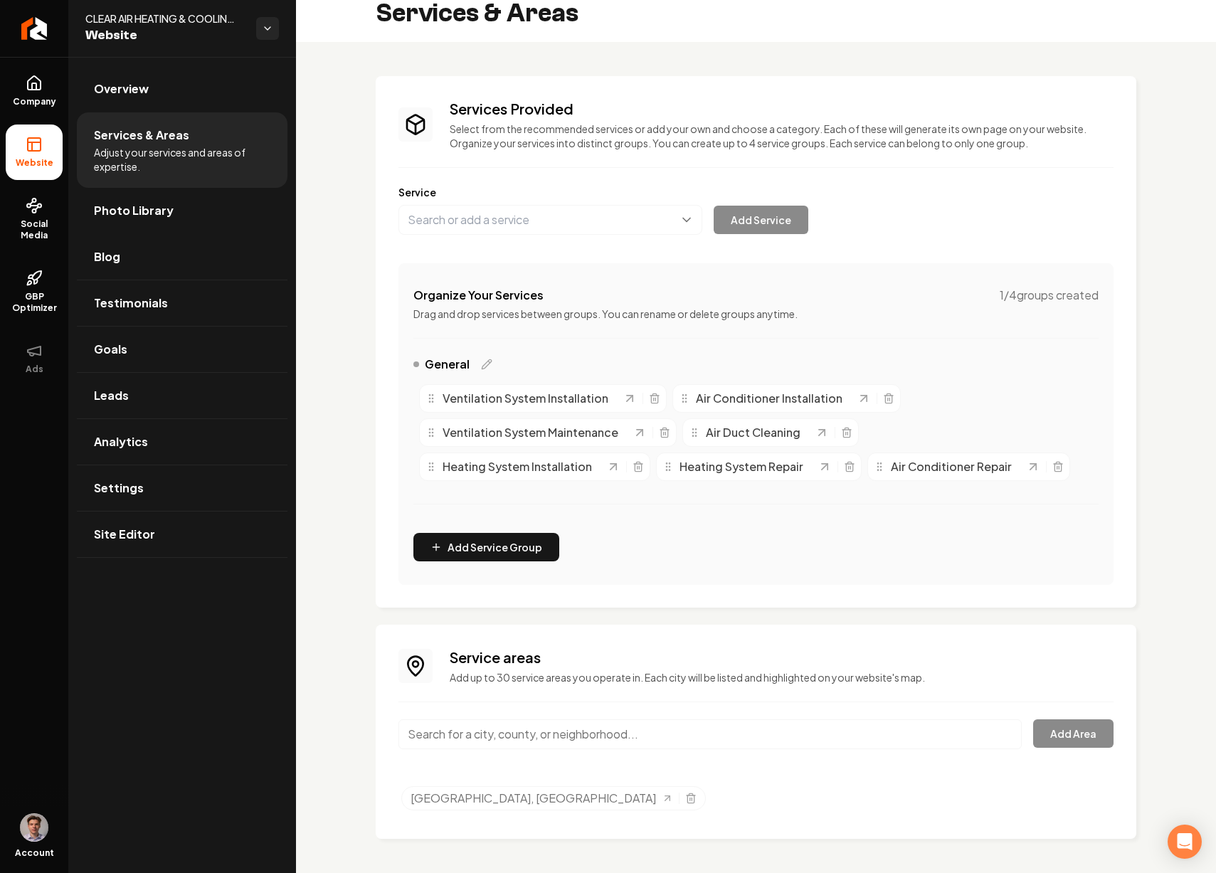
click at [552, 729] on input "Main content area" at bounding box center [711, 735] width 624 height 30
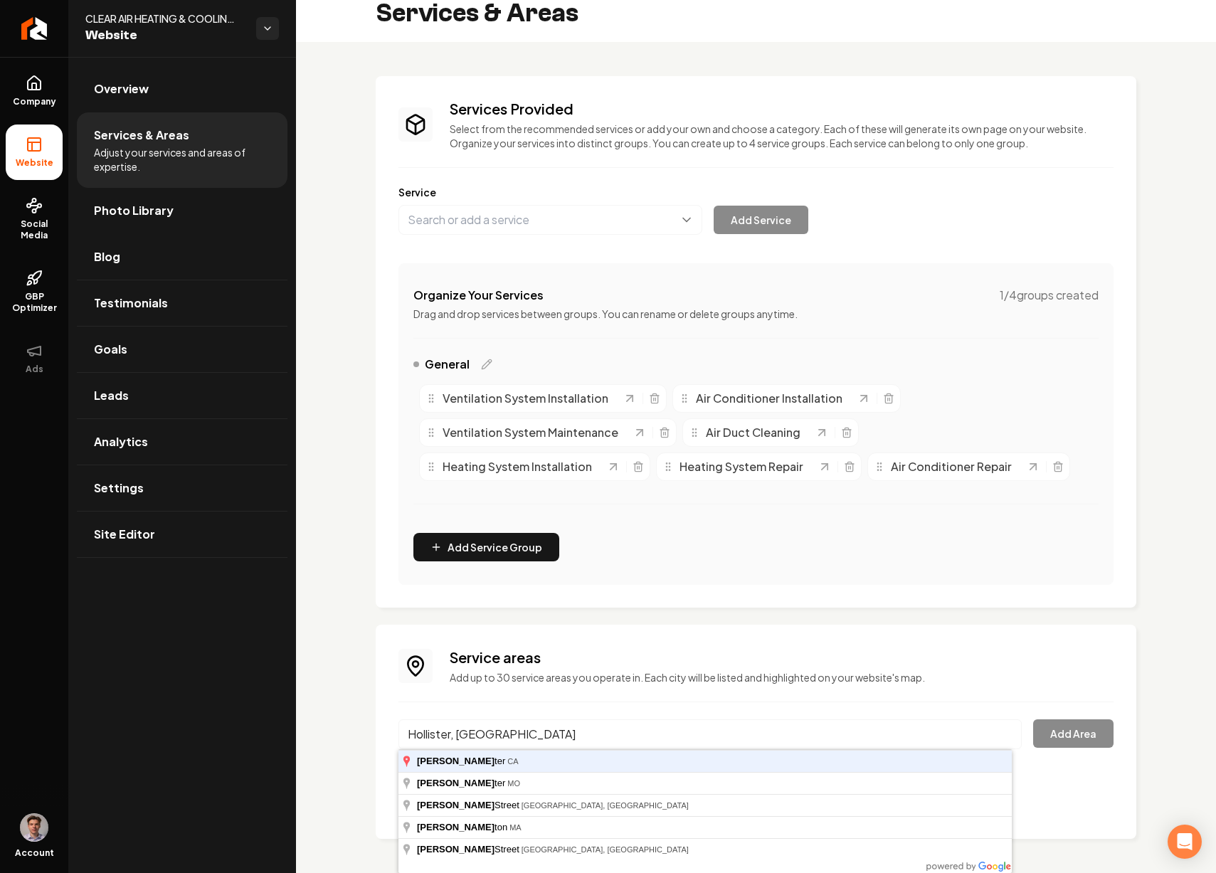
type input "Hollister, CA"
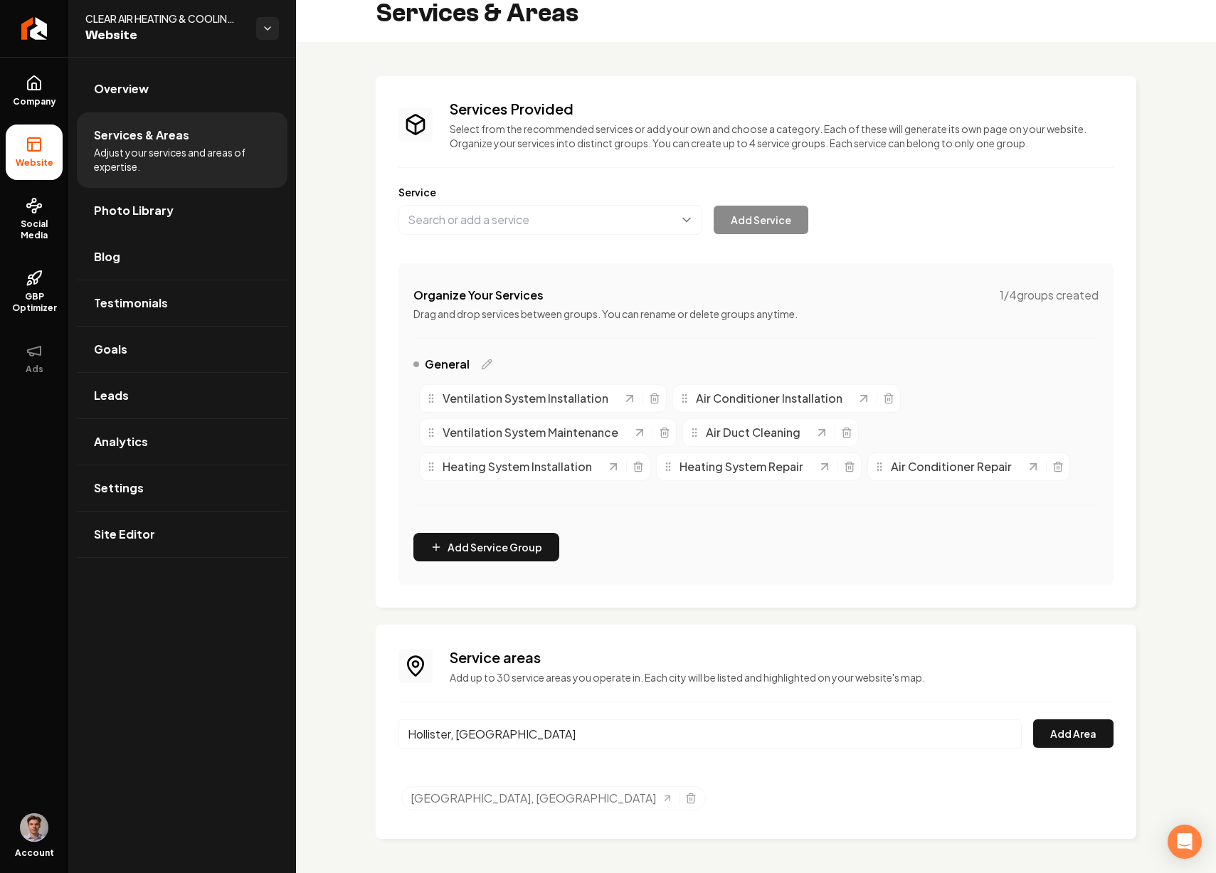
click at [1033, 720] on button "Add Area" at bounding box center [1073, 734] width 80 height 28
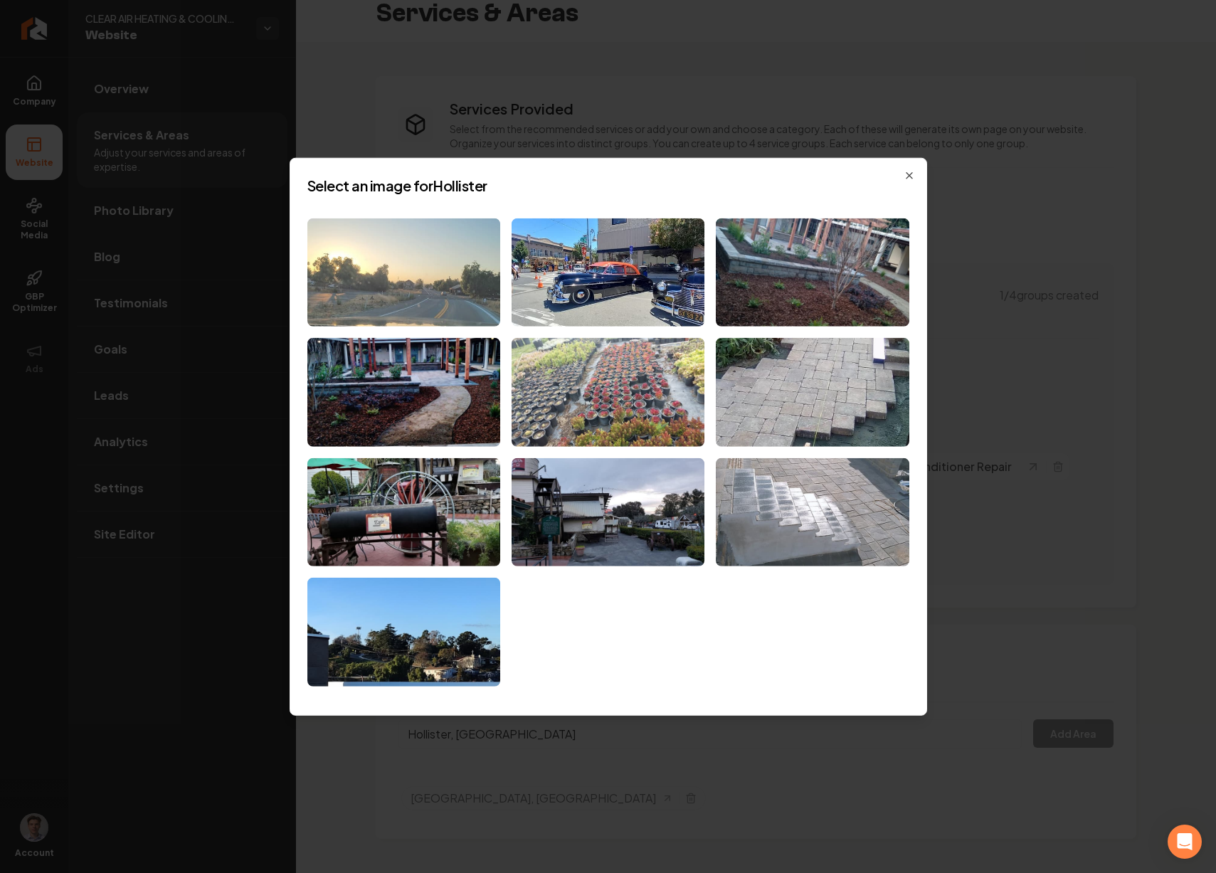
click at [458, 264] on img at bounding box center [403, 272] width 193 height 109
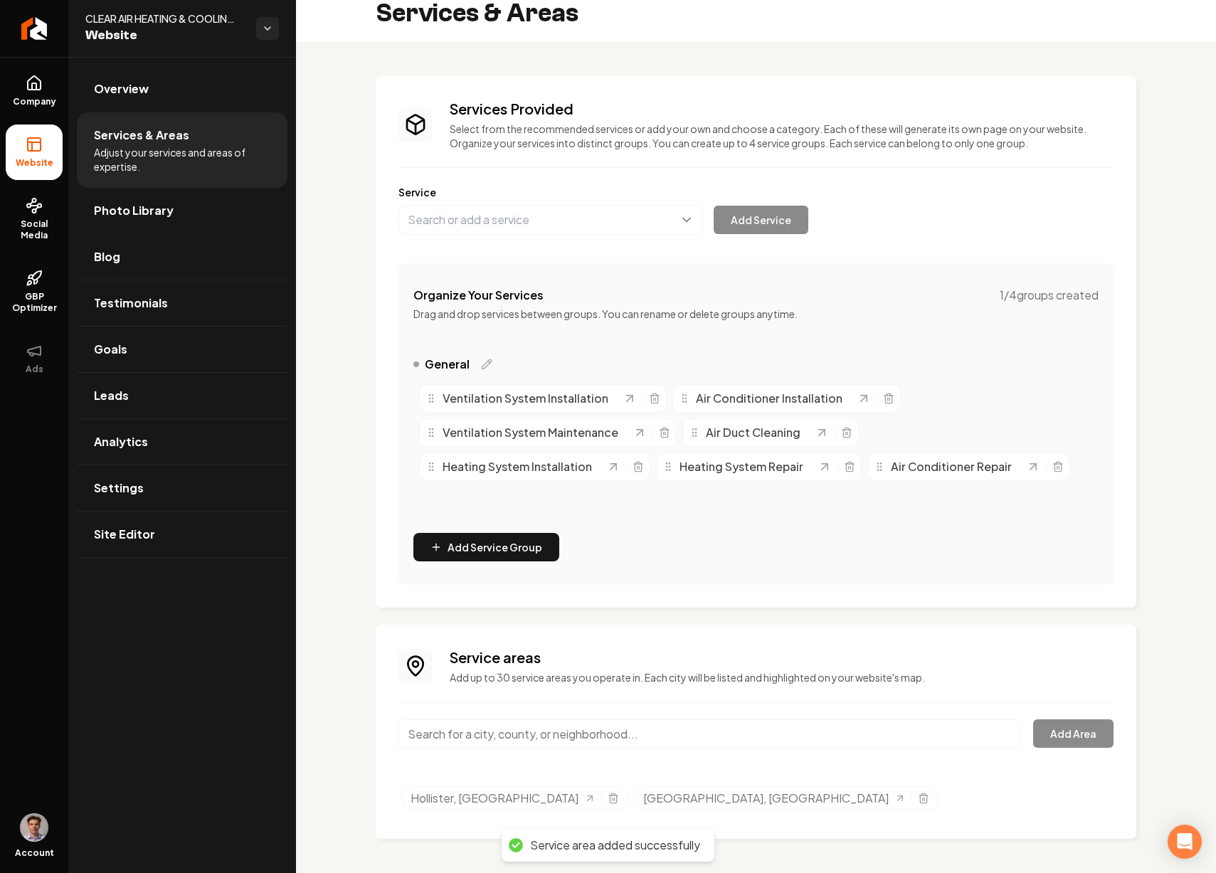
click at [563, 724] on input "Main content area" at bounding box center [711, 735] width 624 height 30
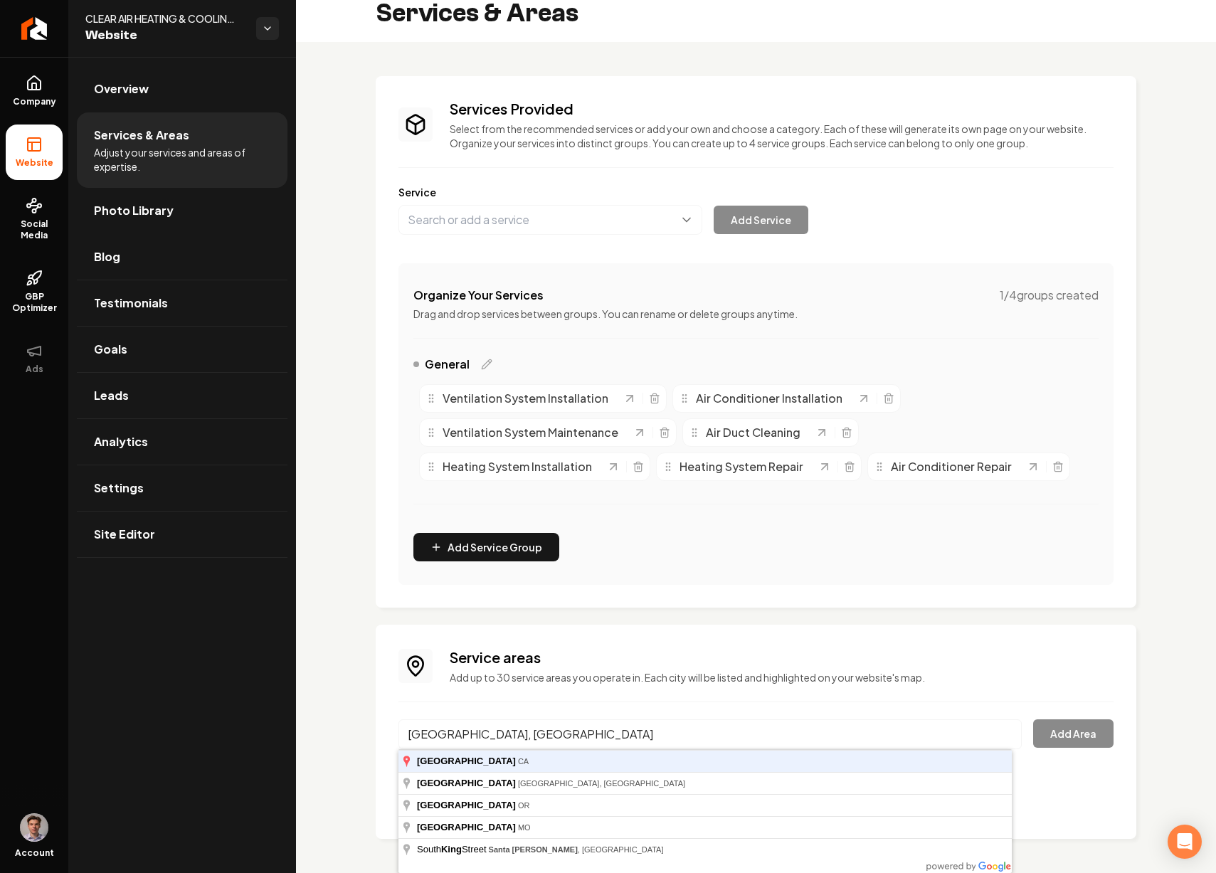
type input "King City, CA"
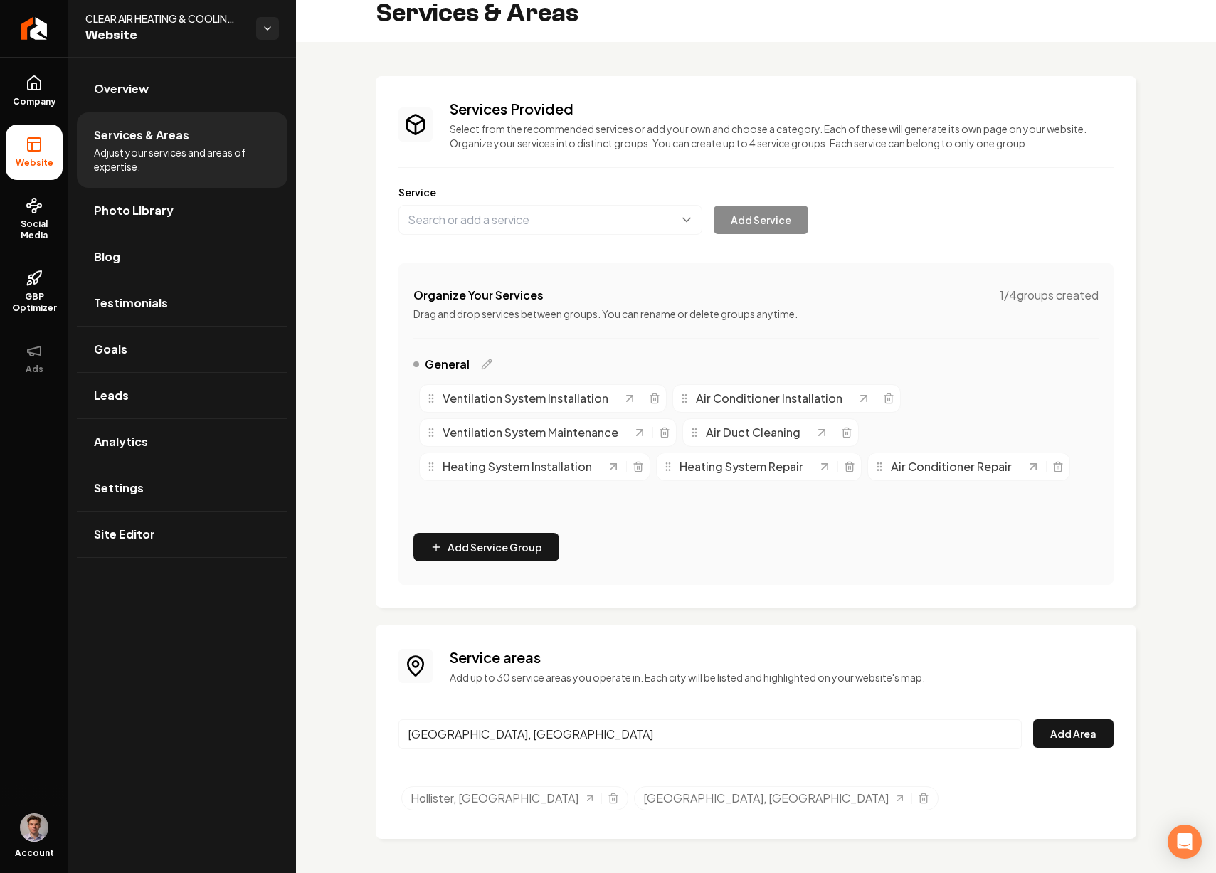
click at [1033, 720] on button "Add Area" at bounding box center [1073, 734] width 80 height 28
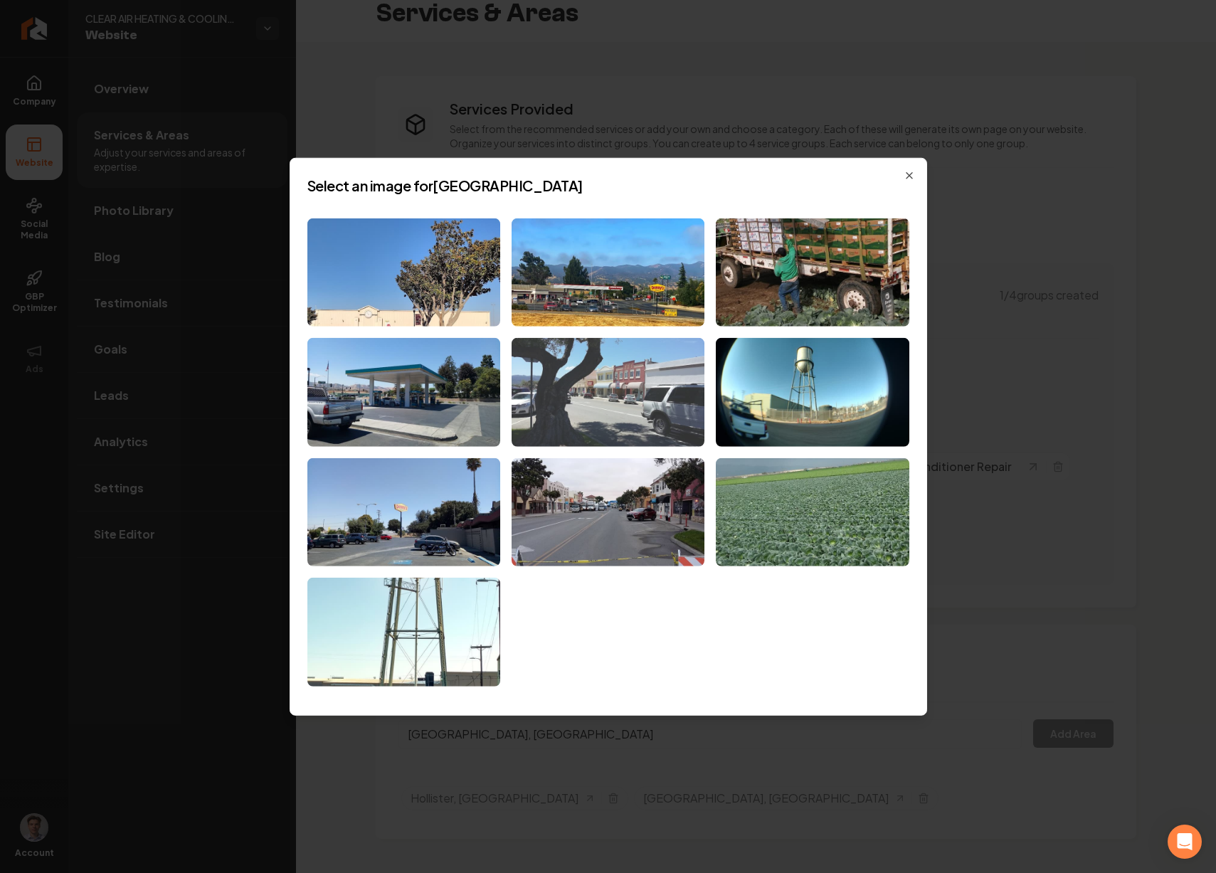
click at [635, 425] on img at bounding box center [608, 392] width 193 height 109
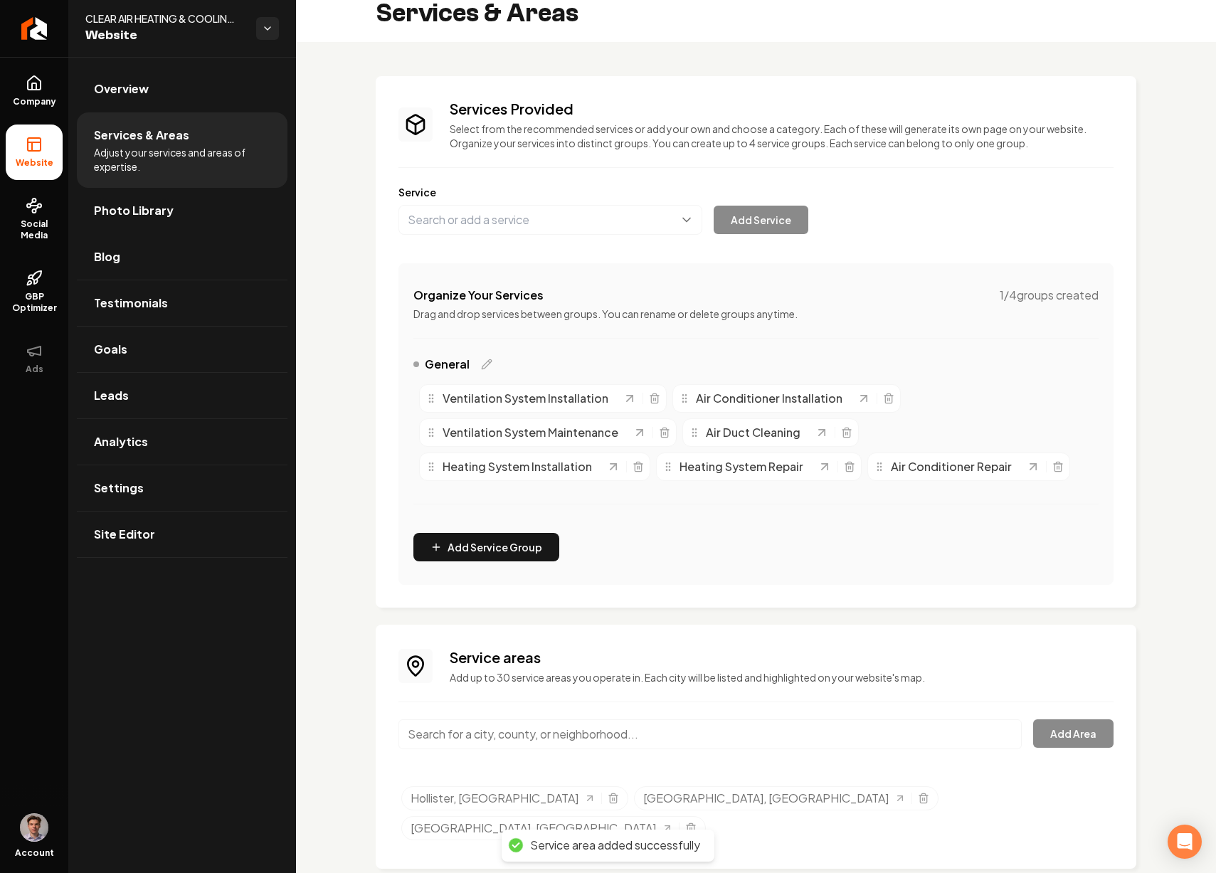
click at [690, 742] on input "Main content area" at bounding box center [711, 735] width 624 height 30
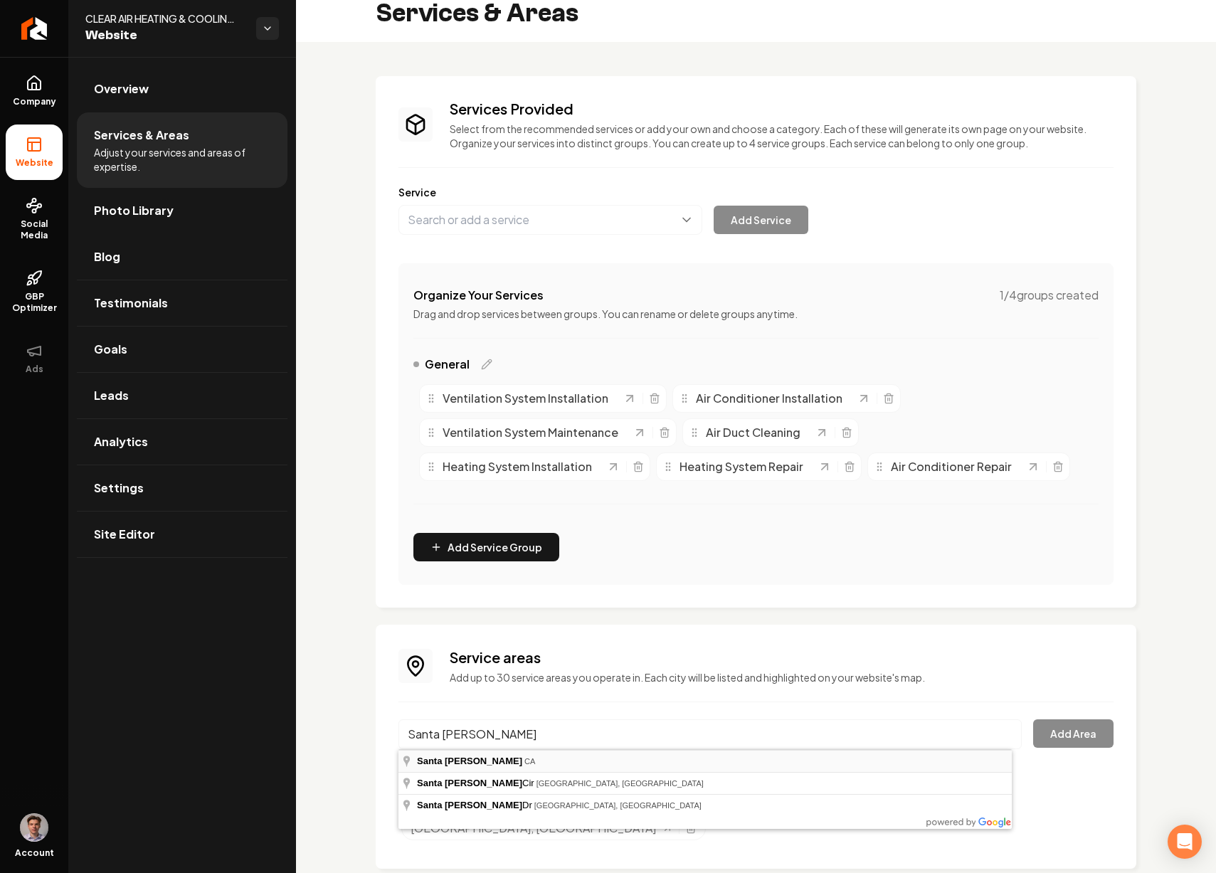
type input "Santa Cruz, CA"
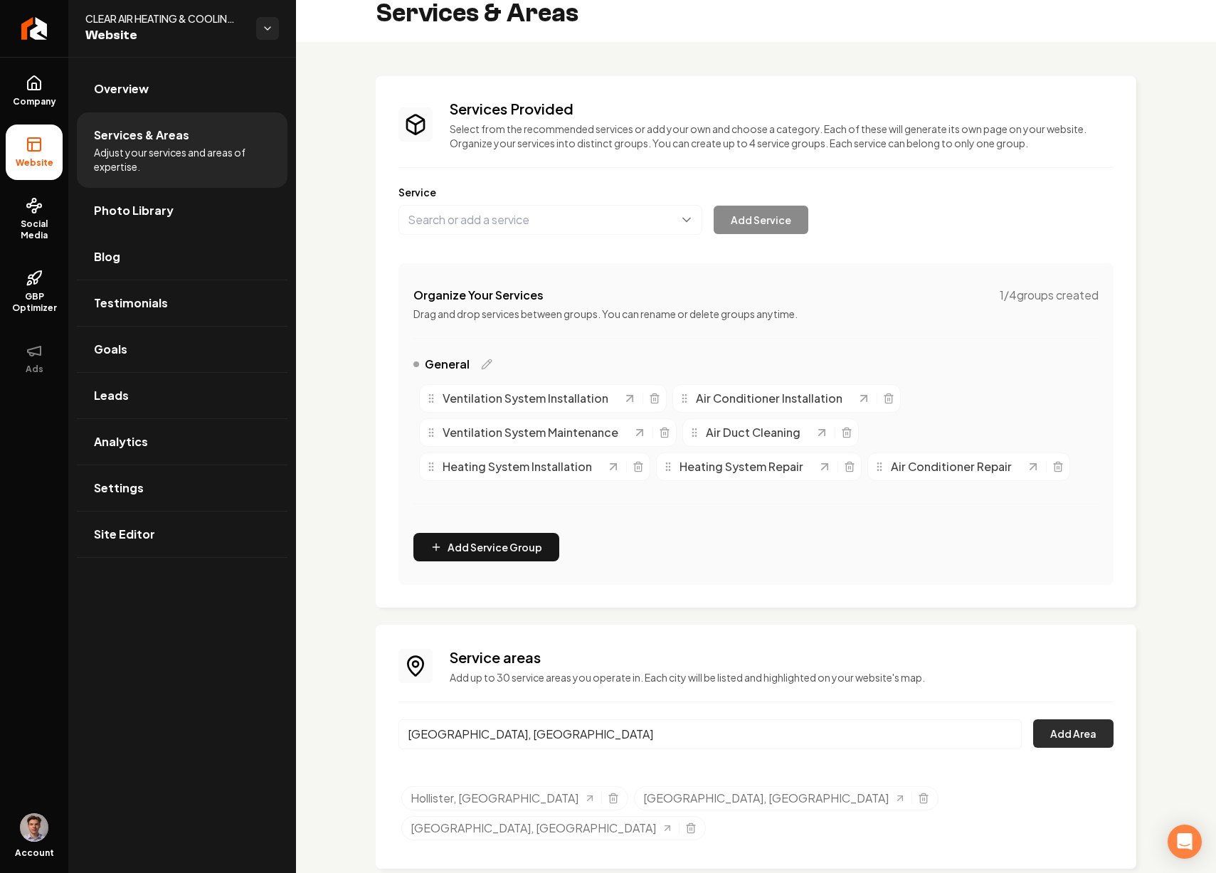
click at [1079, 730] on button "Add Area" at bounding box center [1073, 734] width 80 height 28
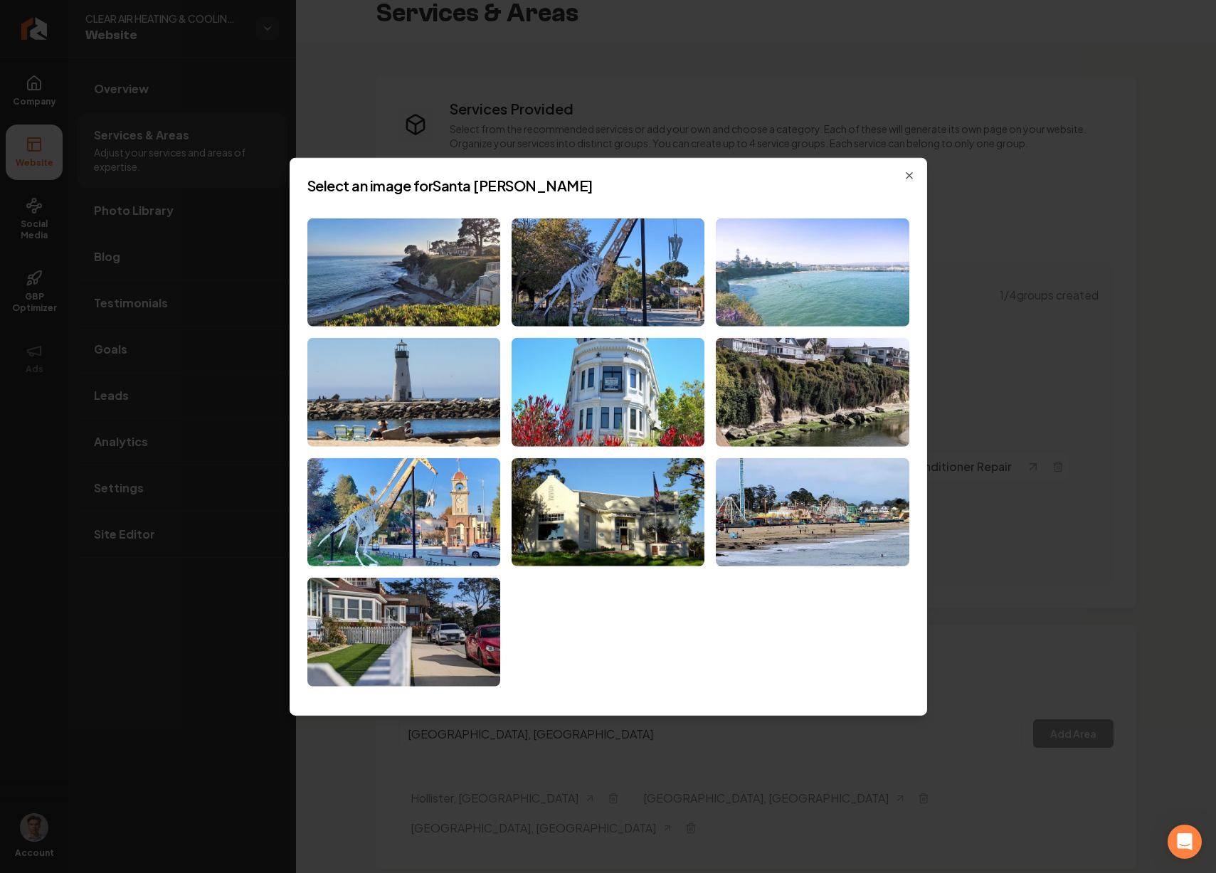
click at [772, 302] on img at bounding box center [812, 272] width 193 height 109
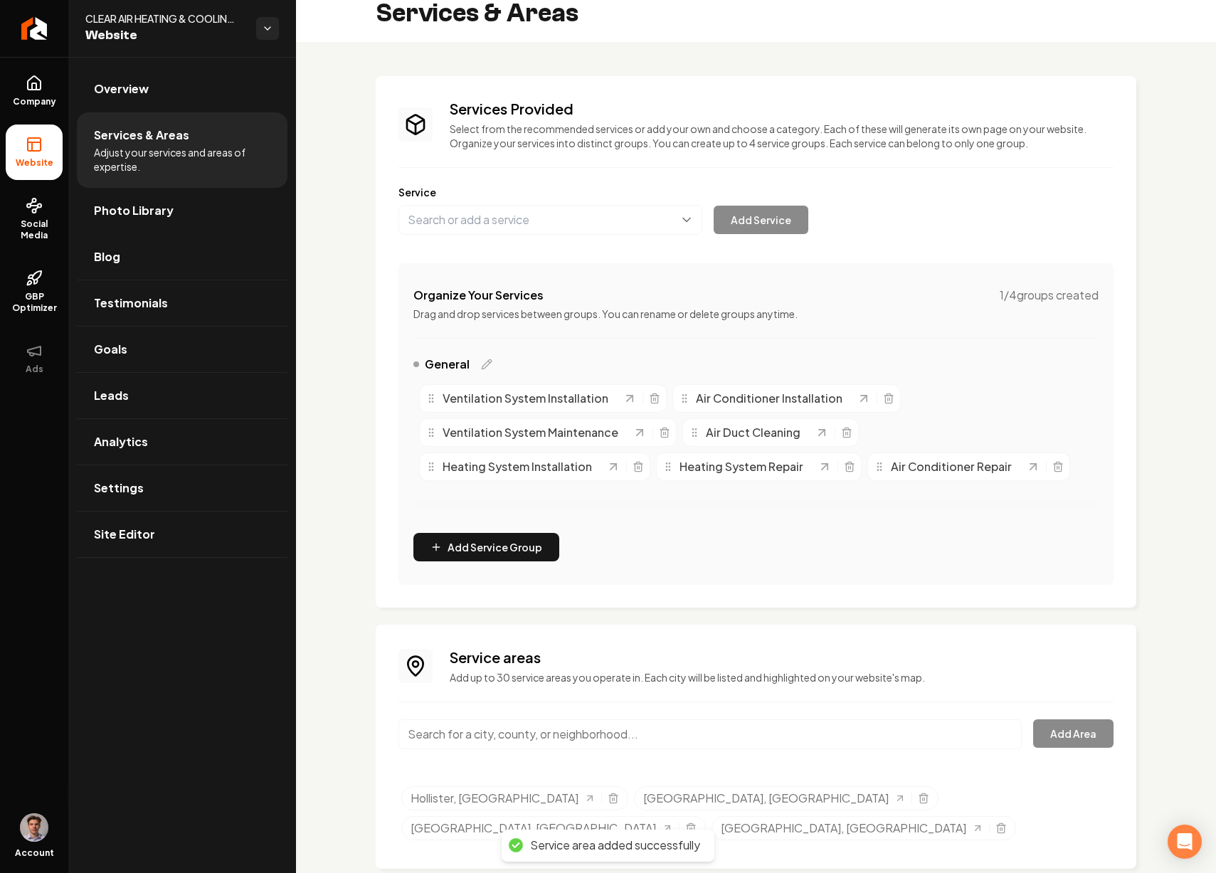
click at [570, 727] on input "Main content area" at bounding box center [711, 735] width 624 height 30
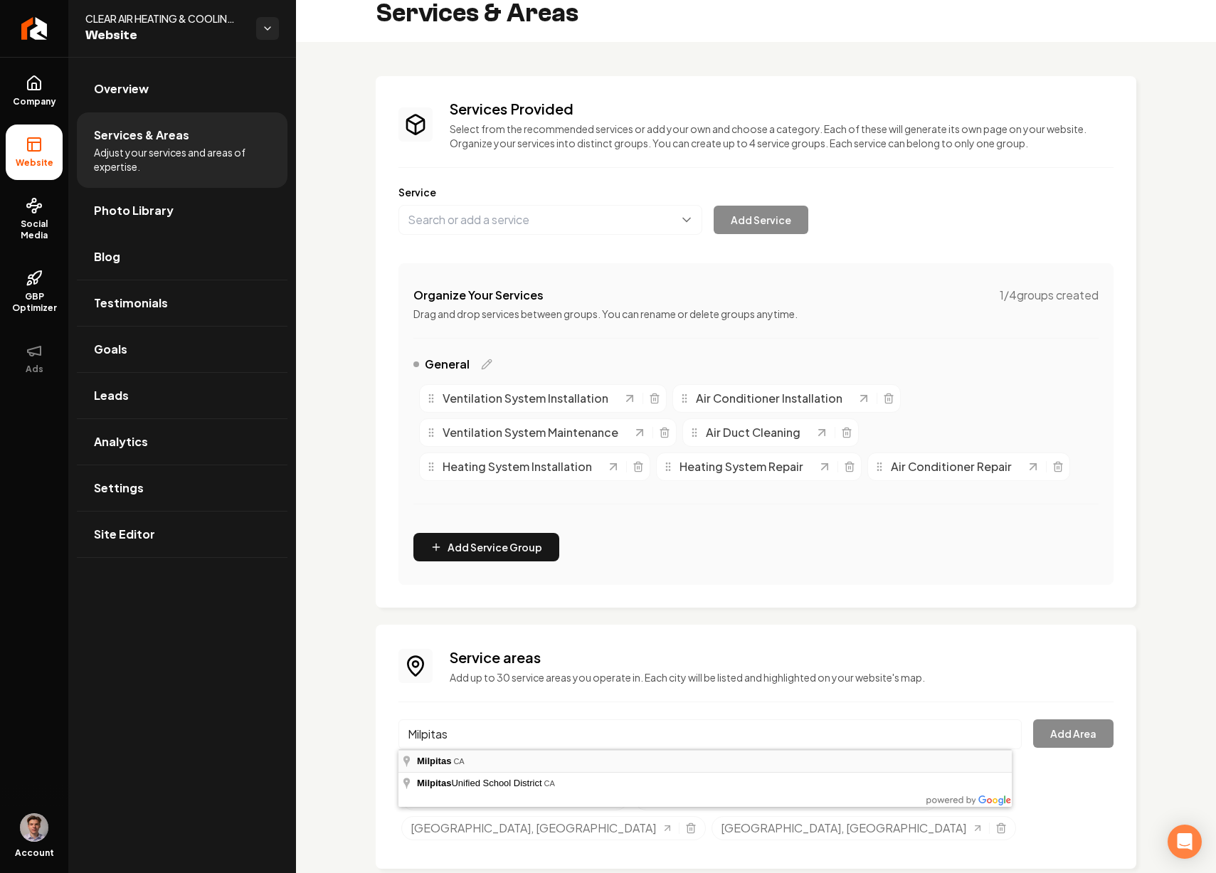
type input "Milpitas, CA"
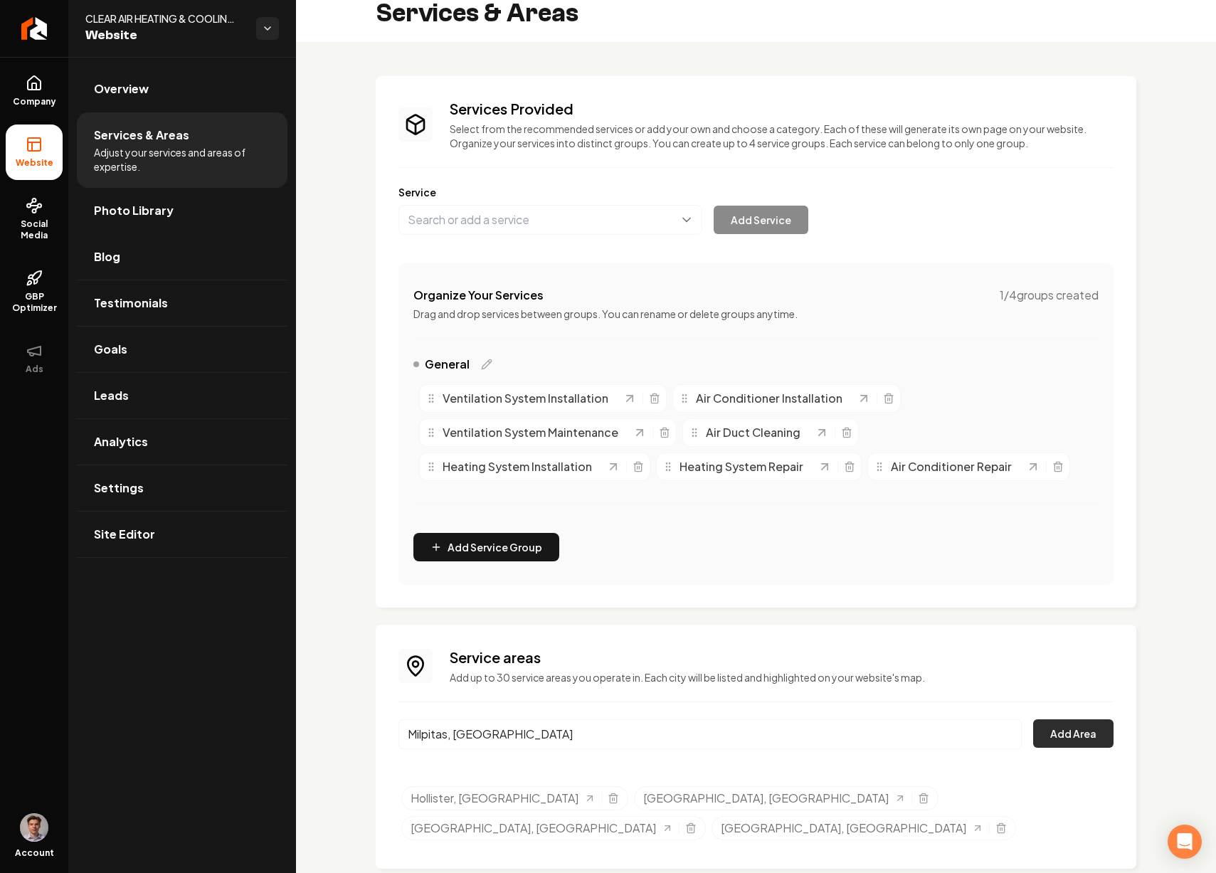
click at [1070, 729] on button "Add Area" at bounding box center [1073, 734] width 80 height 28
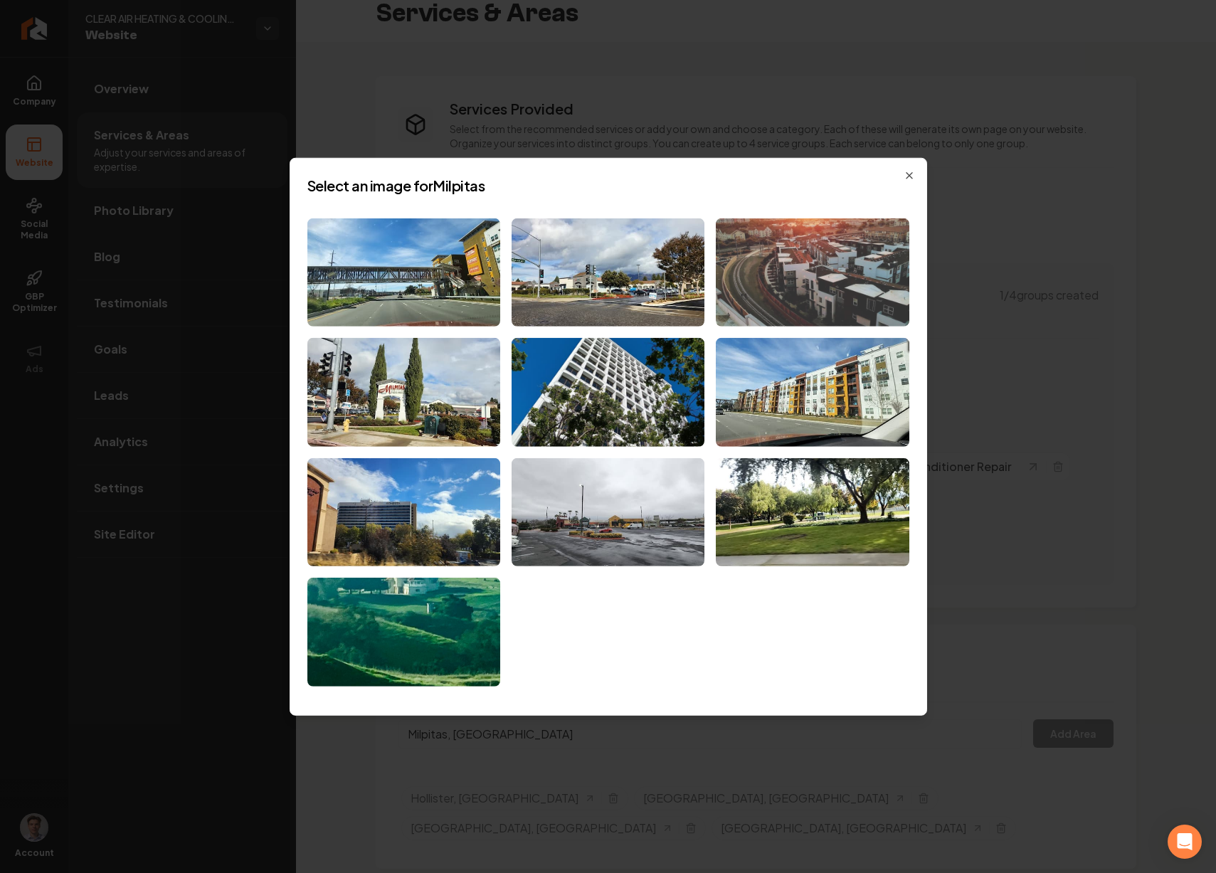
click at [868, 288] on img at bounding box center [812, 272] width 193 height 109
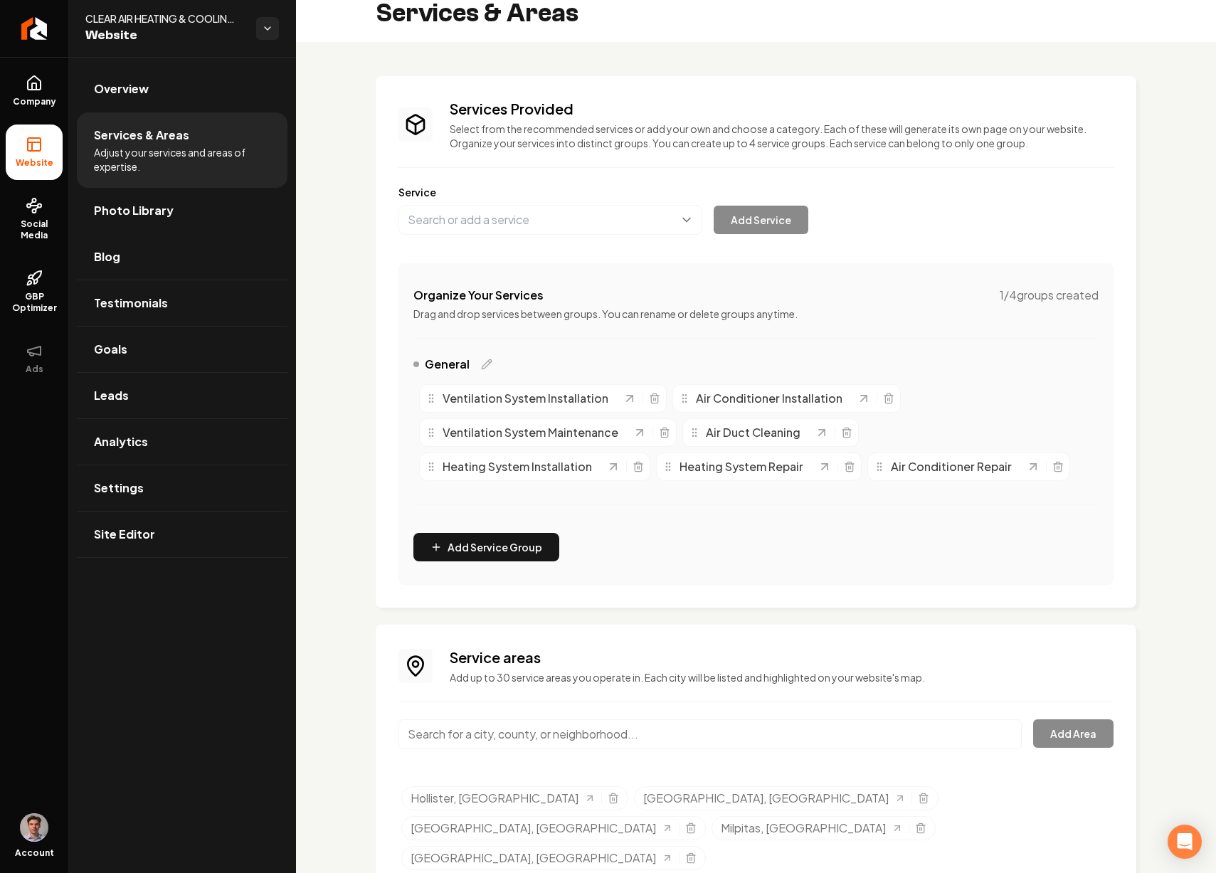
click at [549, 733] on input "Main content area" at bounding box center [711, 735] width 624 height 30
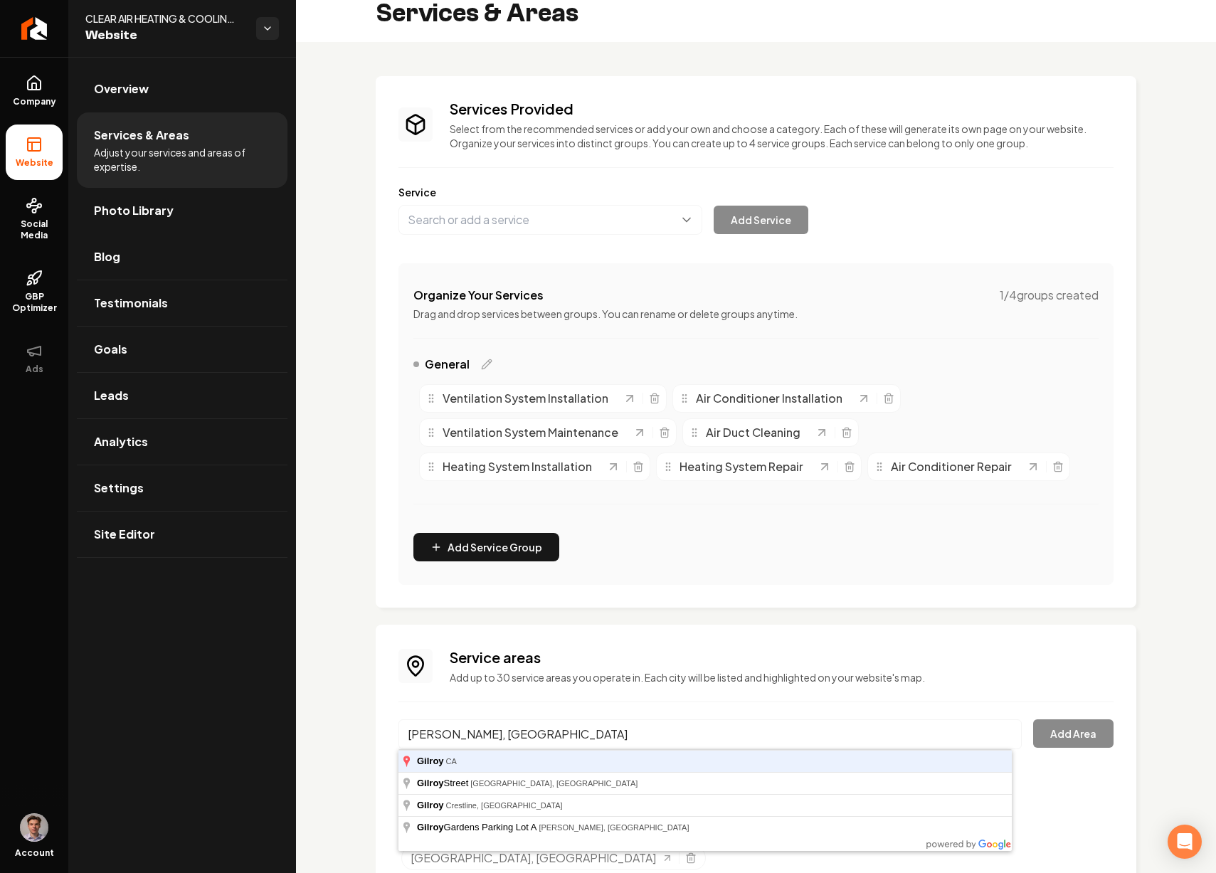
type input "Gilroy, CA"
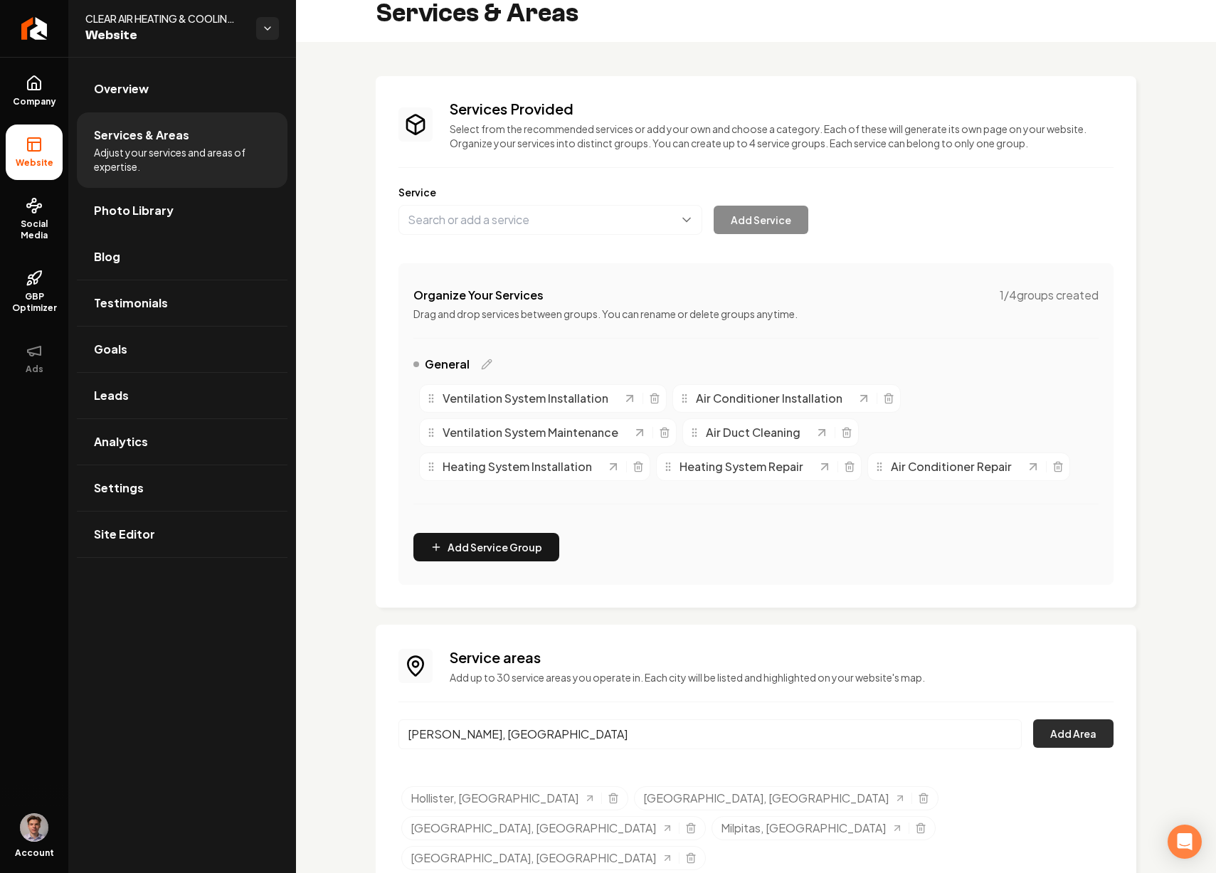
click at [1083, 729] on button "Add Area" at bounding box center [1073, 734] width 80 height 28
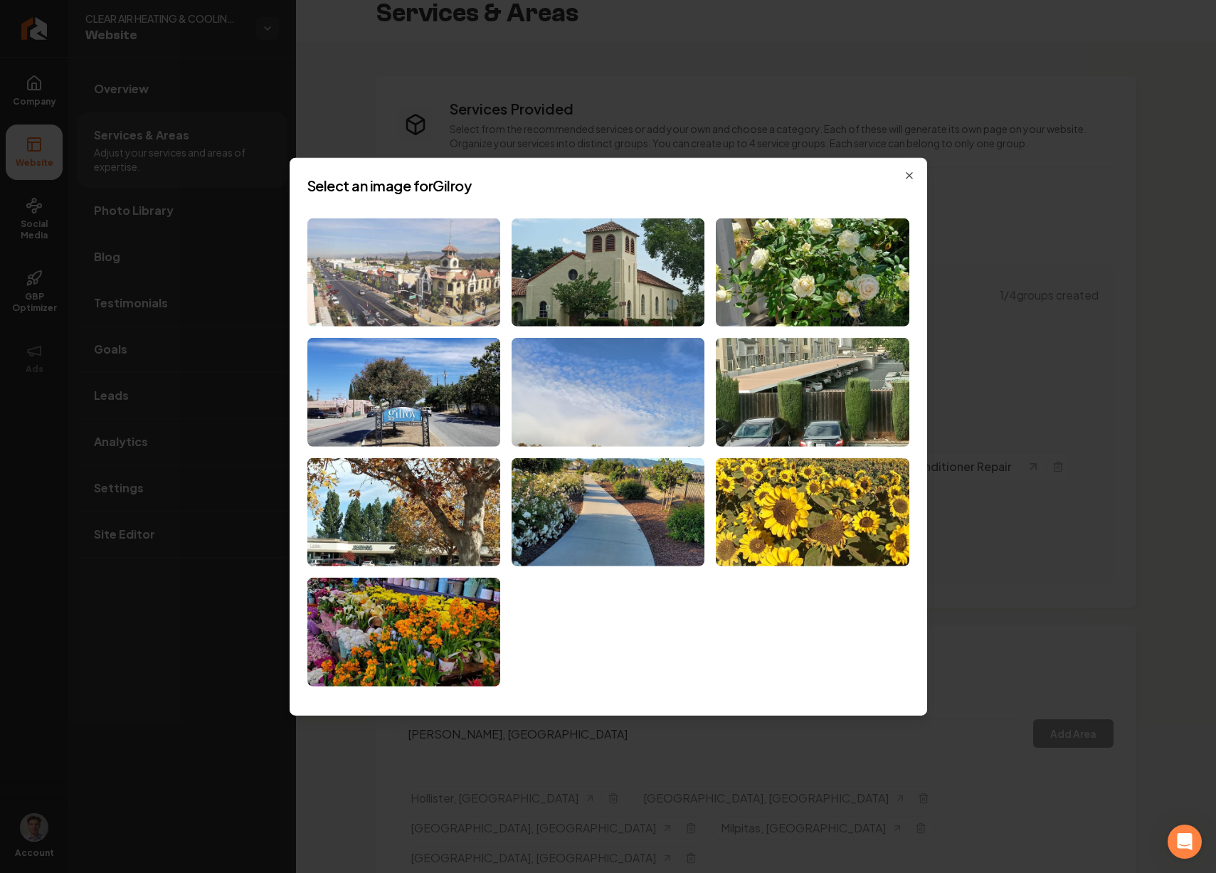
click at [391, 290] on img at bounding box center [403, 272] width 193 height 109
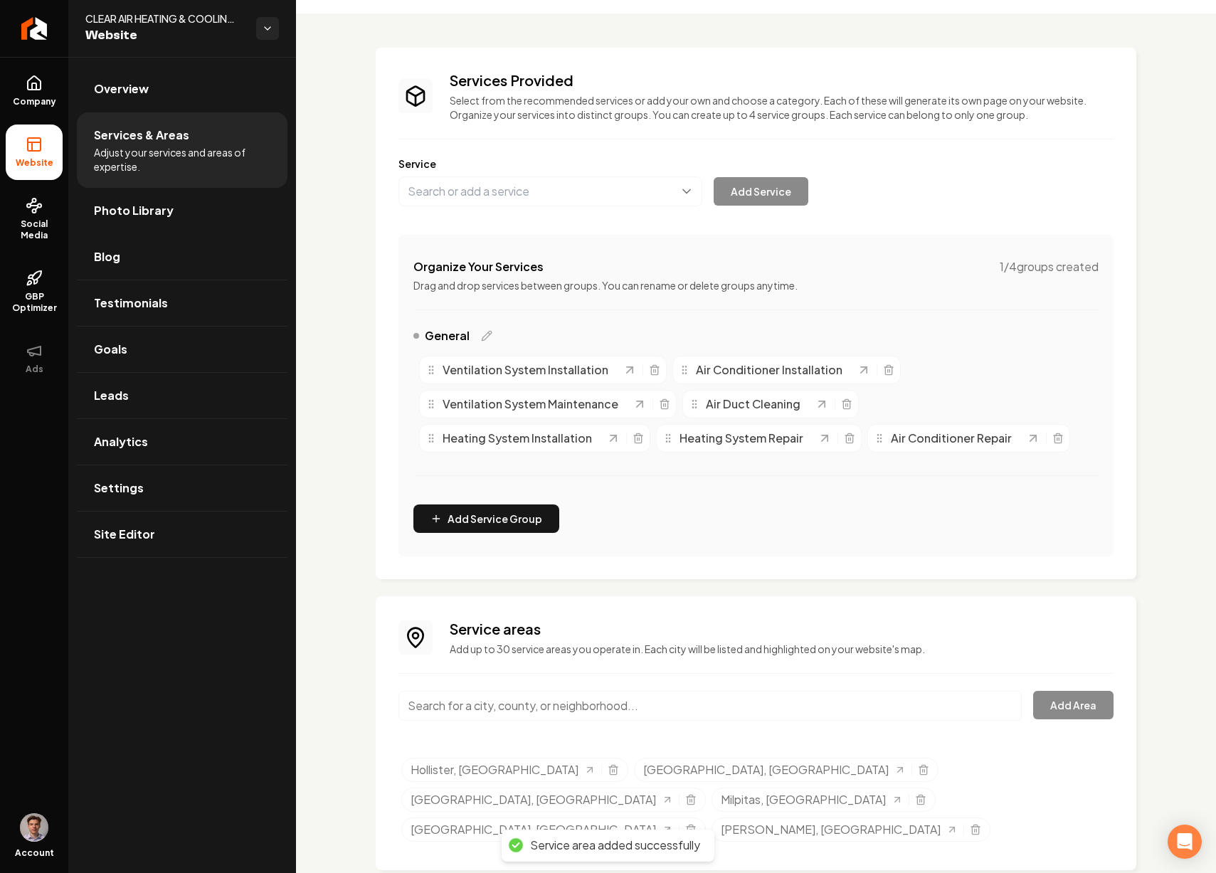
scroll to position [45, 0]
click at [164, 86] on link "Overview" at bounding box center [182, 89] width 211 height 46
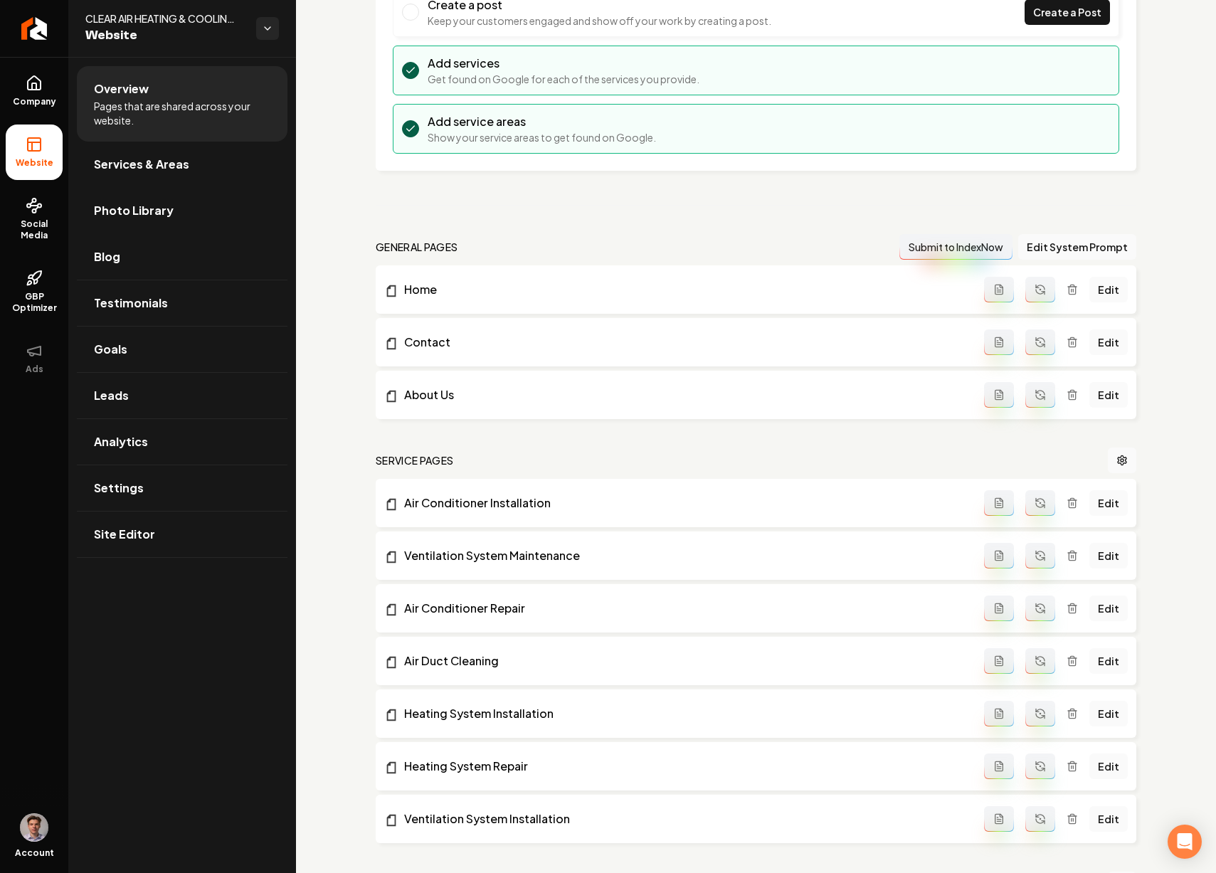
scroll to position [201, 0]
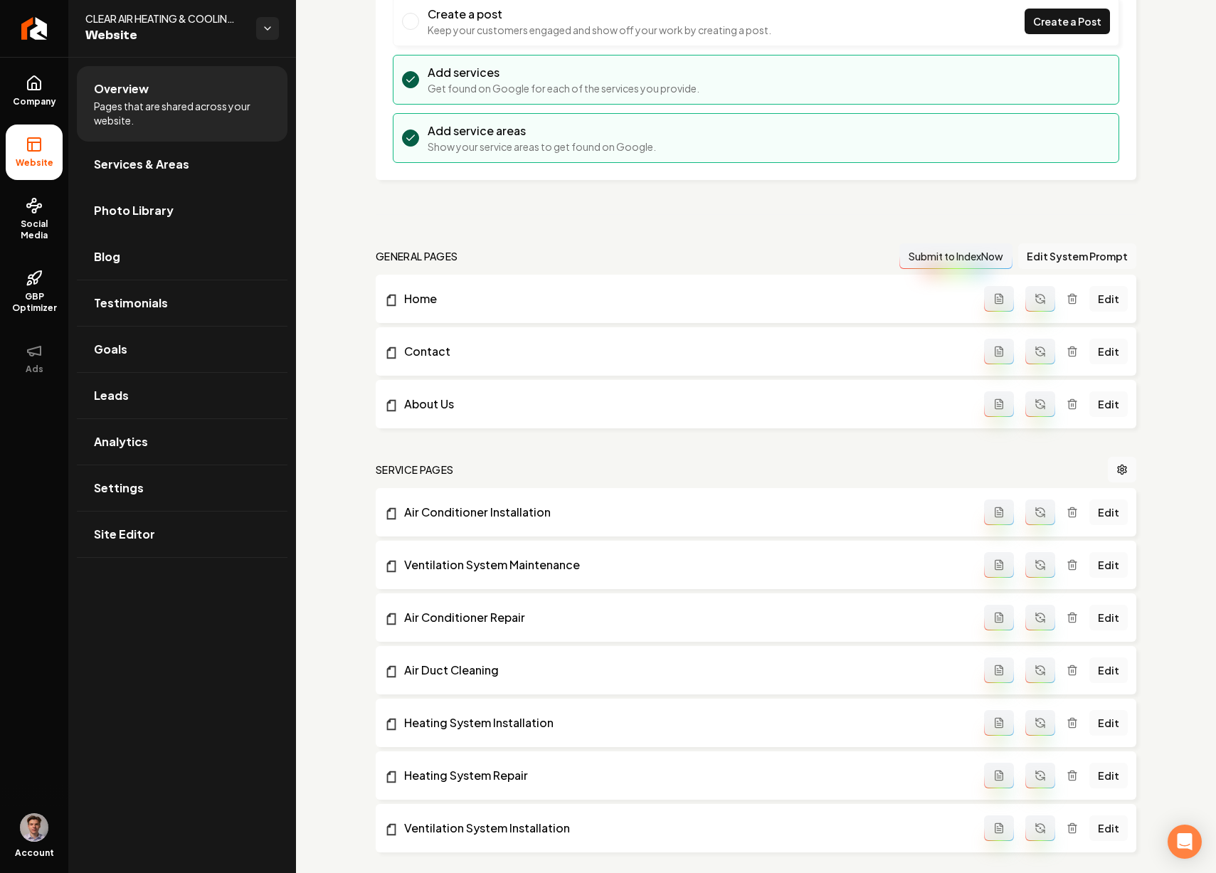
click at [1053, 258] on button "Edit System Prompt" at bounding box center [1078, 256] width 118 height 26
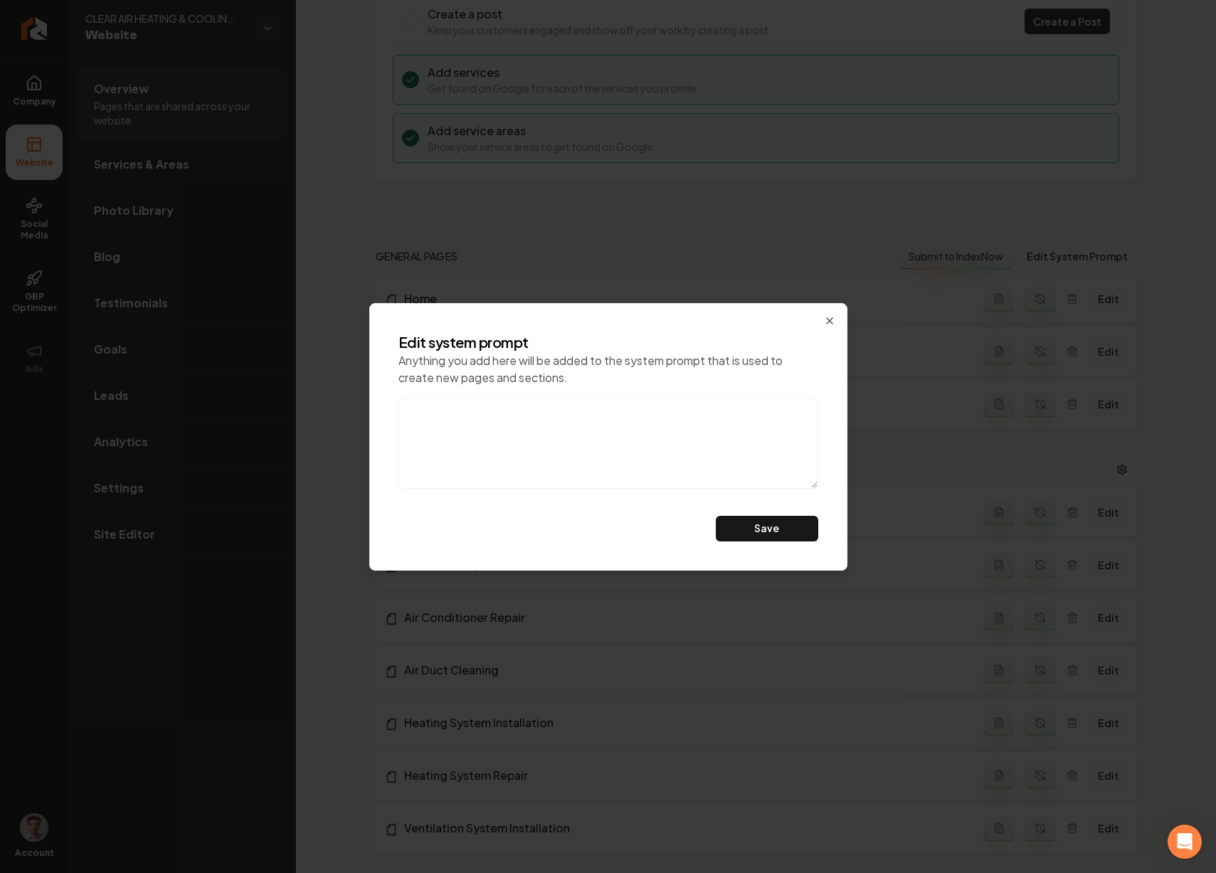
paste textarea "CLEAR AIR HEATING & COOLING INC, We are a Salinas-based HVAC contractor, That p…"
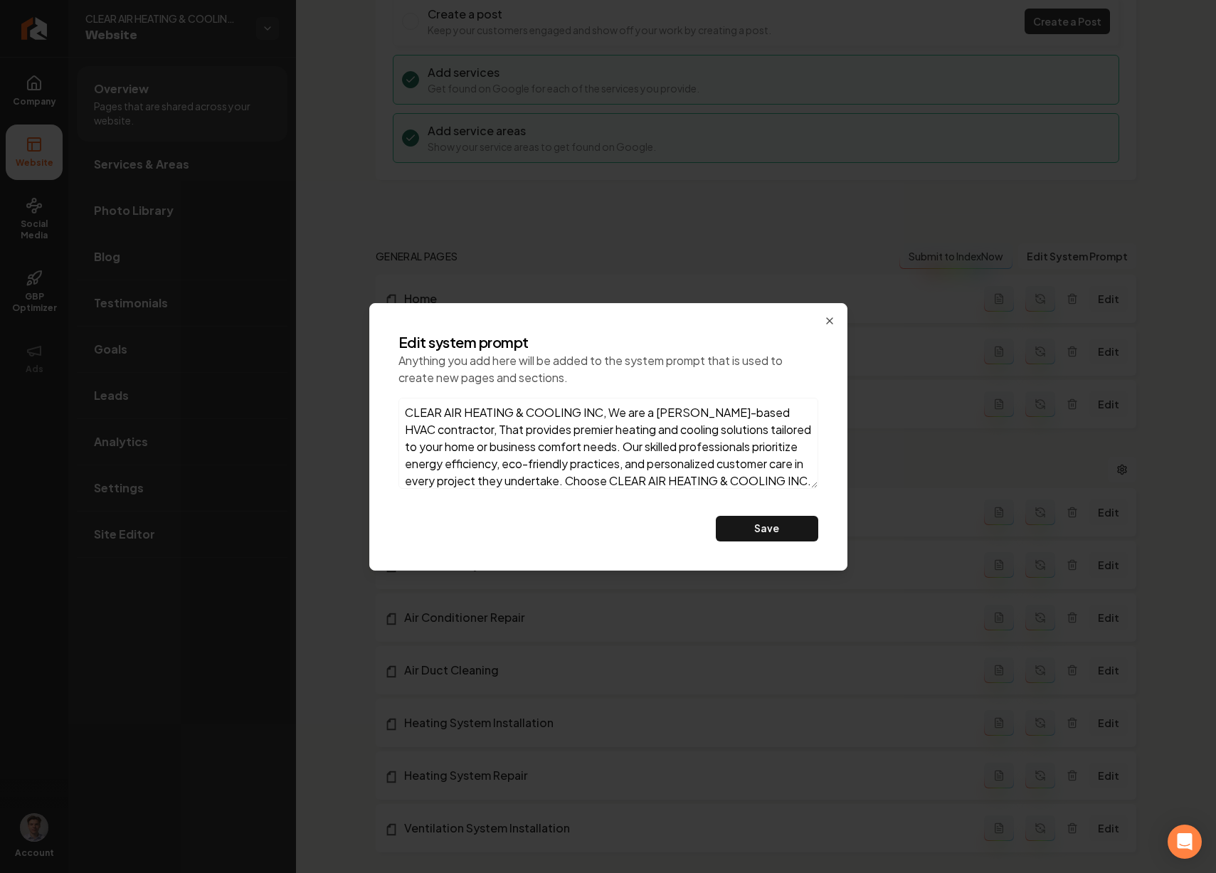
scroll to position [52, 0]
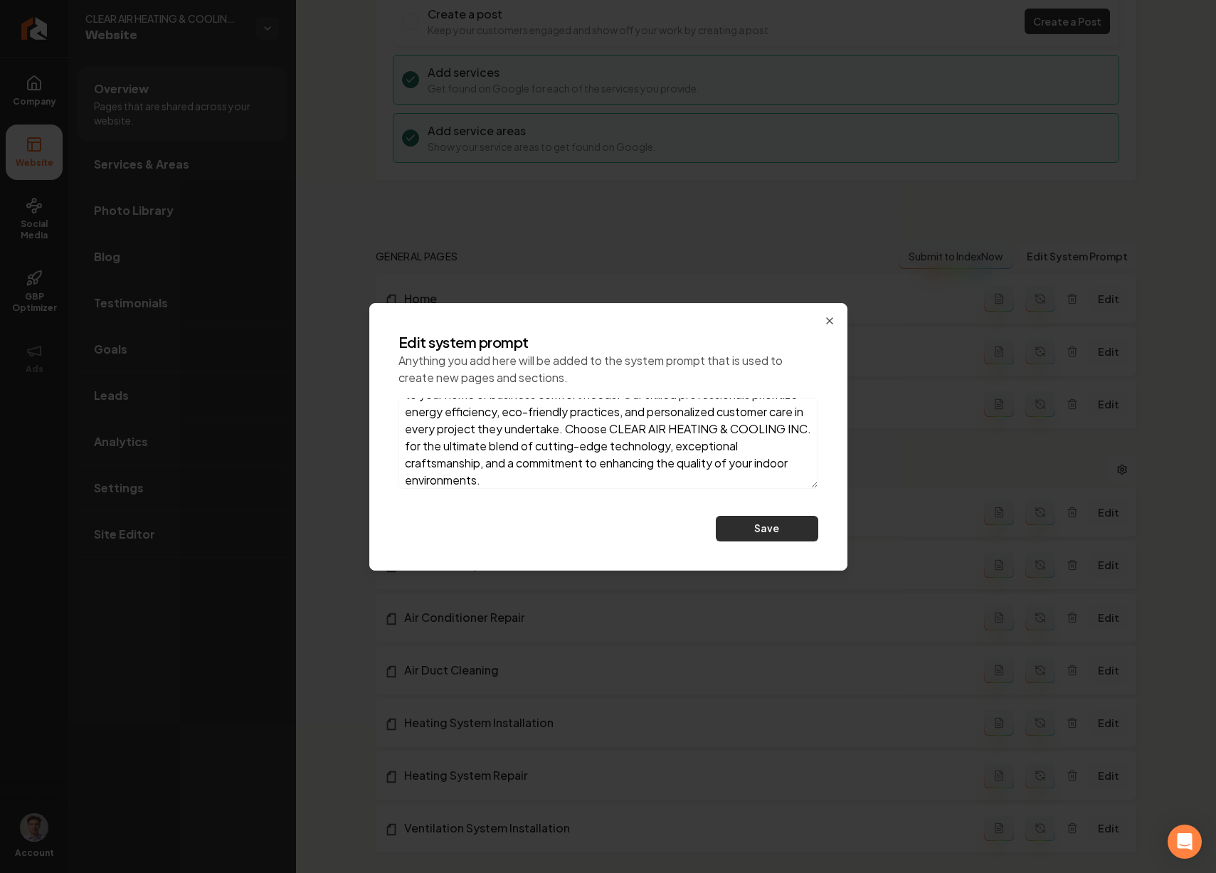
type textarea "CLEAR AIR HEATING & COOLING INC, We are a Salinas-based HVAC contractor, That p…"
click at [750, 529] on button "Save" at bounding box center [767, 529] width 102 height 26
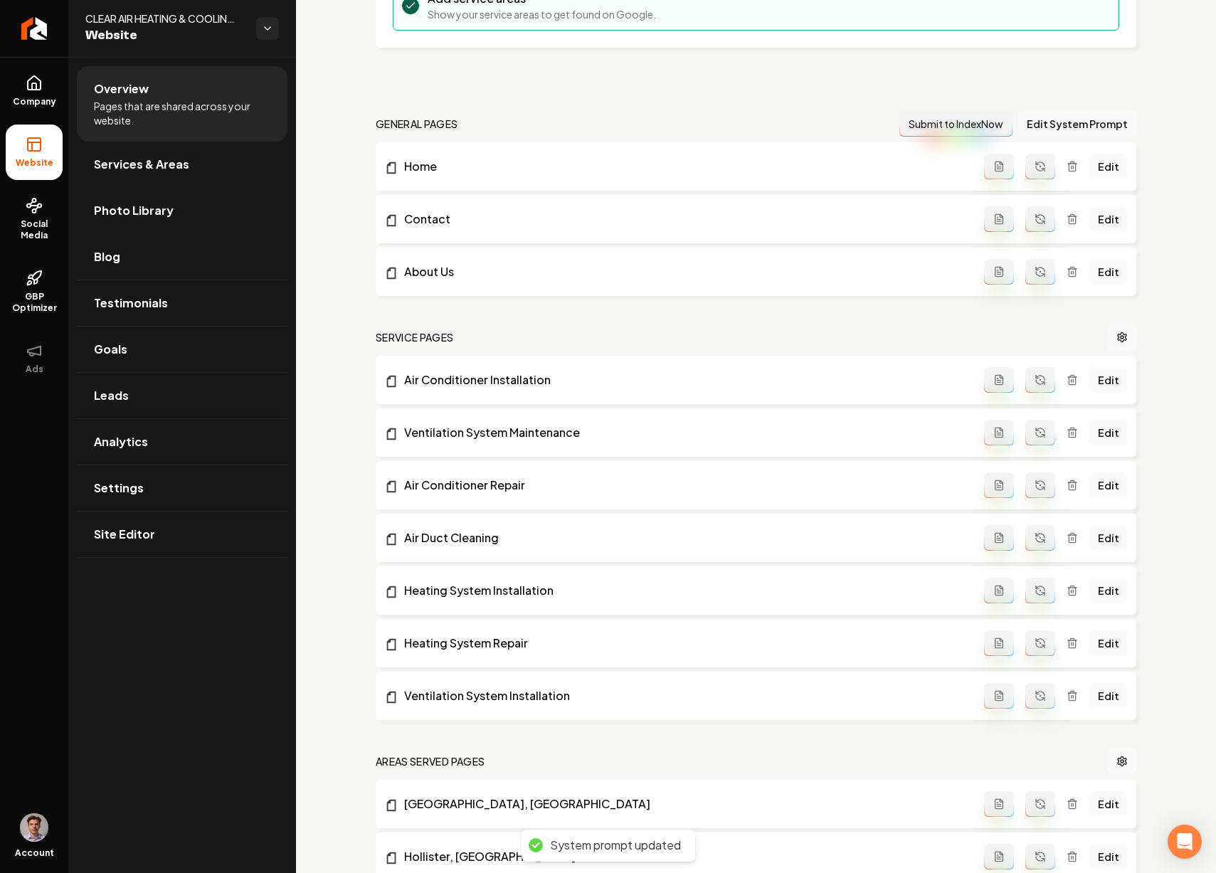
scroll to position [553, 0]
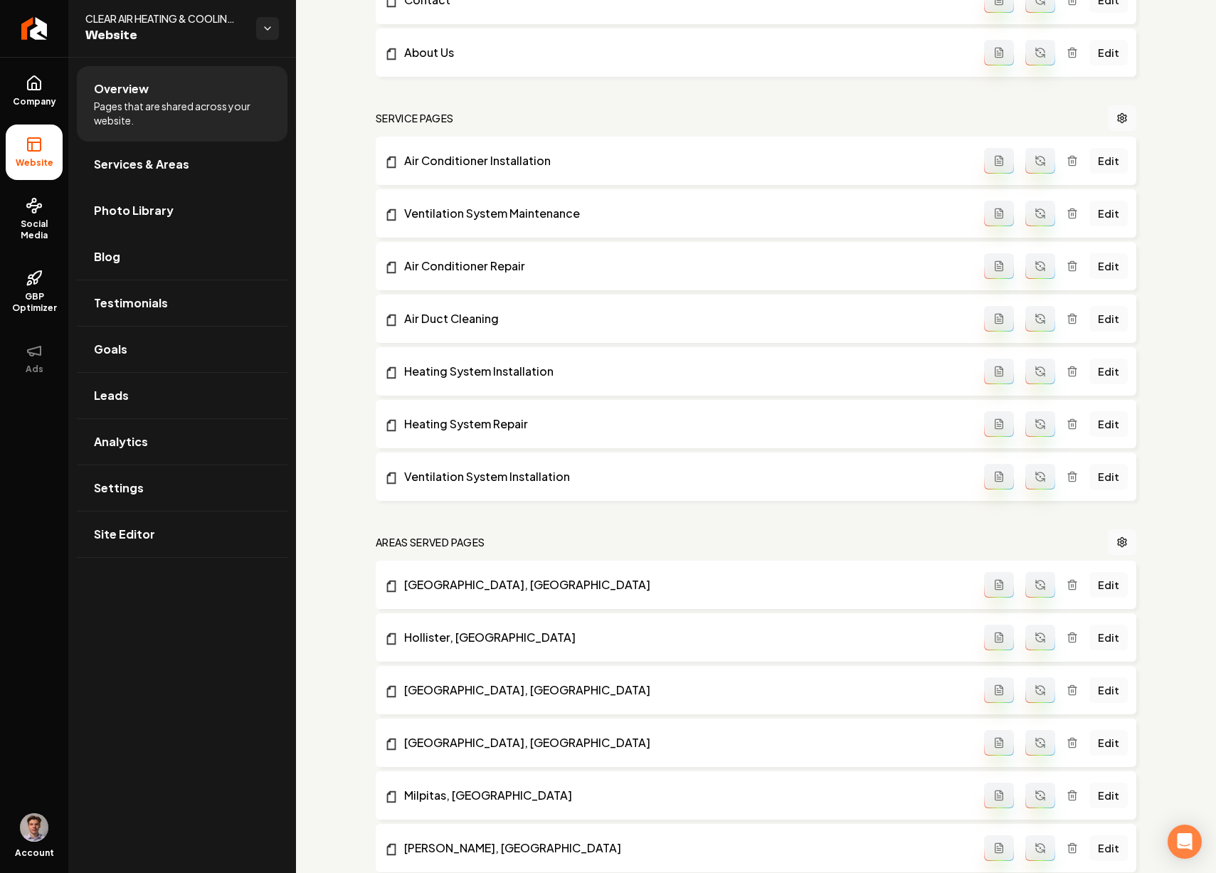
click at [1038, 479] on button "Main content area" at bounding box center [1041, 477] width 30 height 26
click at [1035, 421] on icon "Main content area" at bounding box center [1040, 424] width 11 height 11
click at [1036, 368] on icon "Main content area" at bounding box center [1040, 369] width 9 height 4
click at [1037, 314] on icon "Main content area" at bounding box center [1040, 318] width 11 height 11
click at [1035, 261] on icon "Main content area" at bounding box center [1040, 266] width 11 height 11
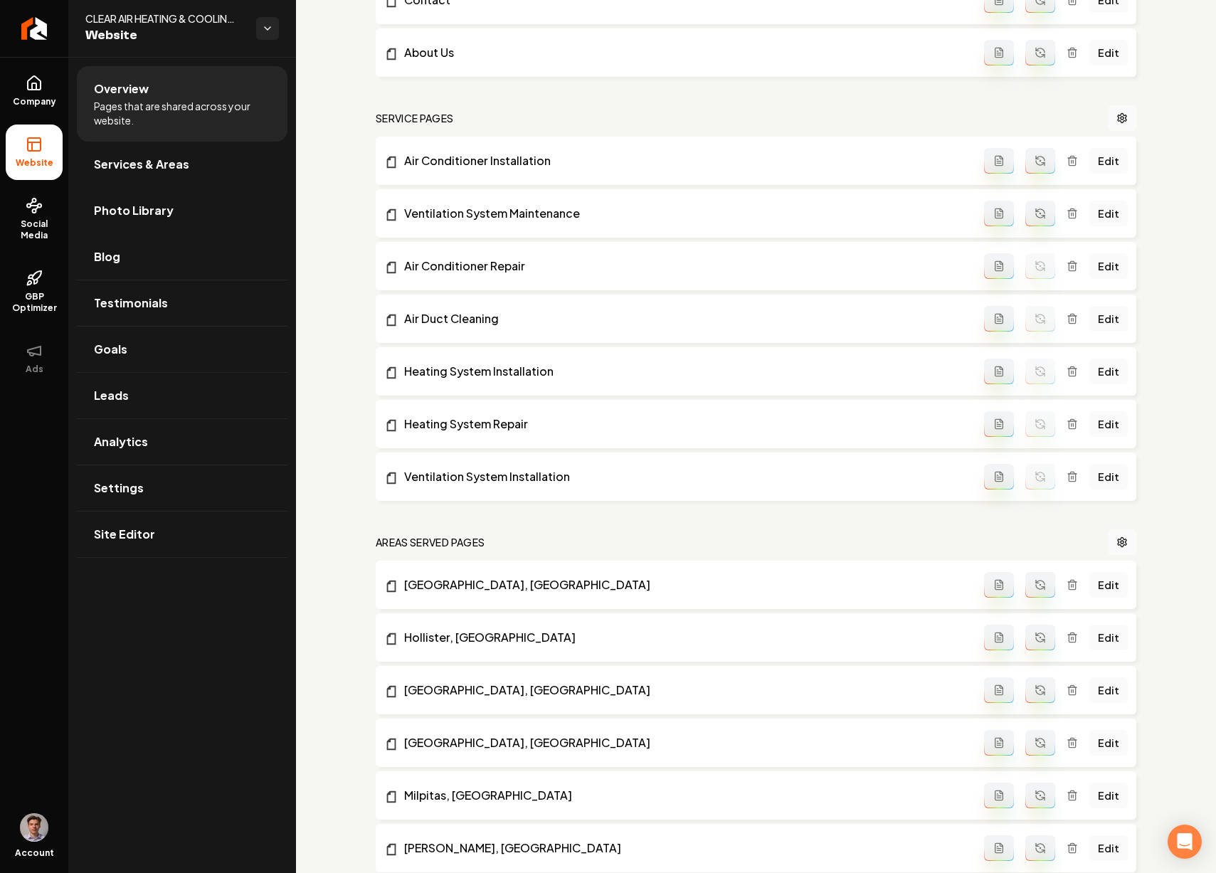
click at [1034, 221] on button "Main content area" at bounding box center [1041, 214] width 30 height 26
click at [1035, 160] on icon "Main content area" at bounding box center [1040, 160] width 11 height 11
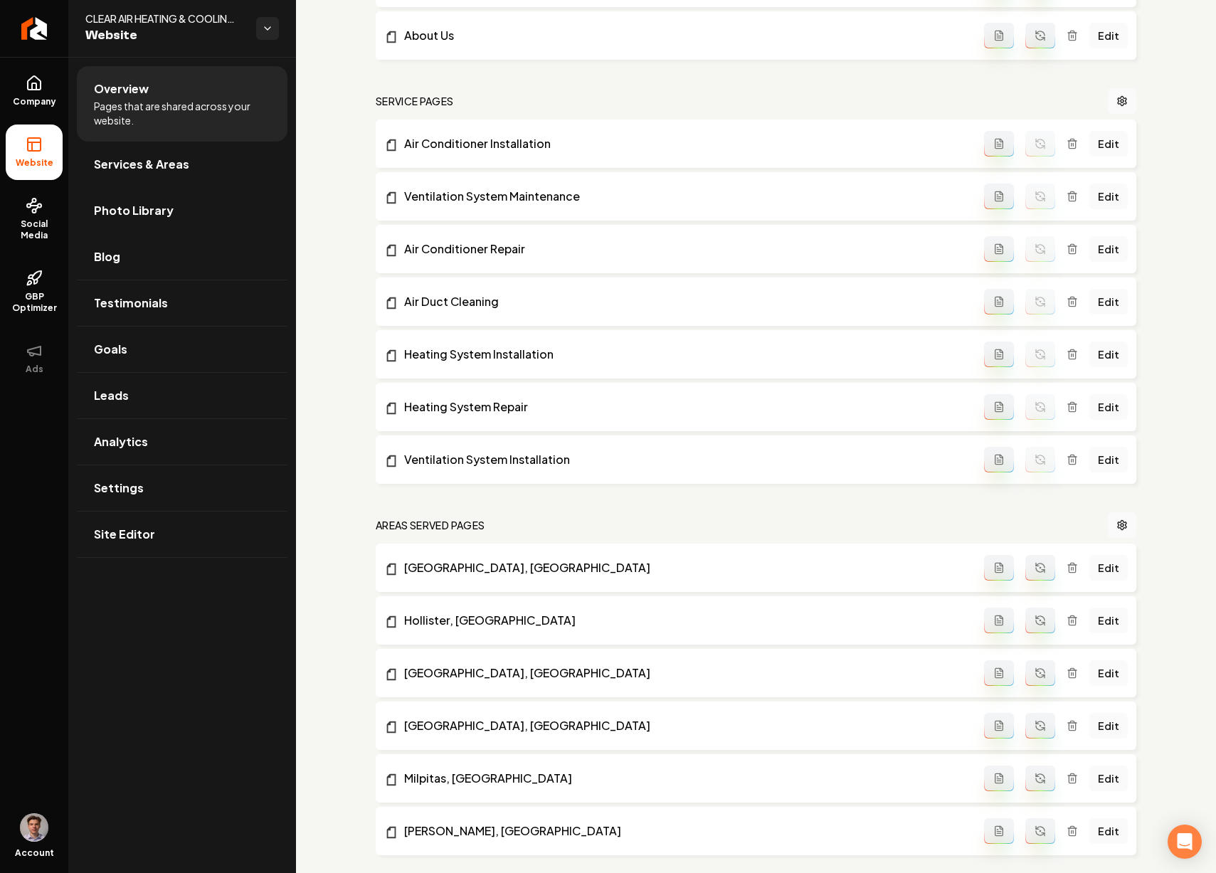
scroll to position [740, 0]
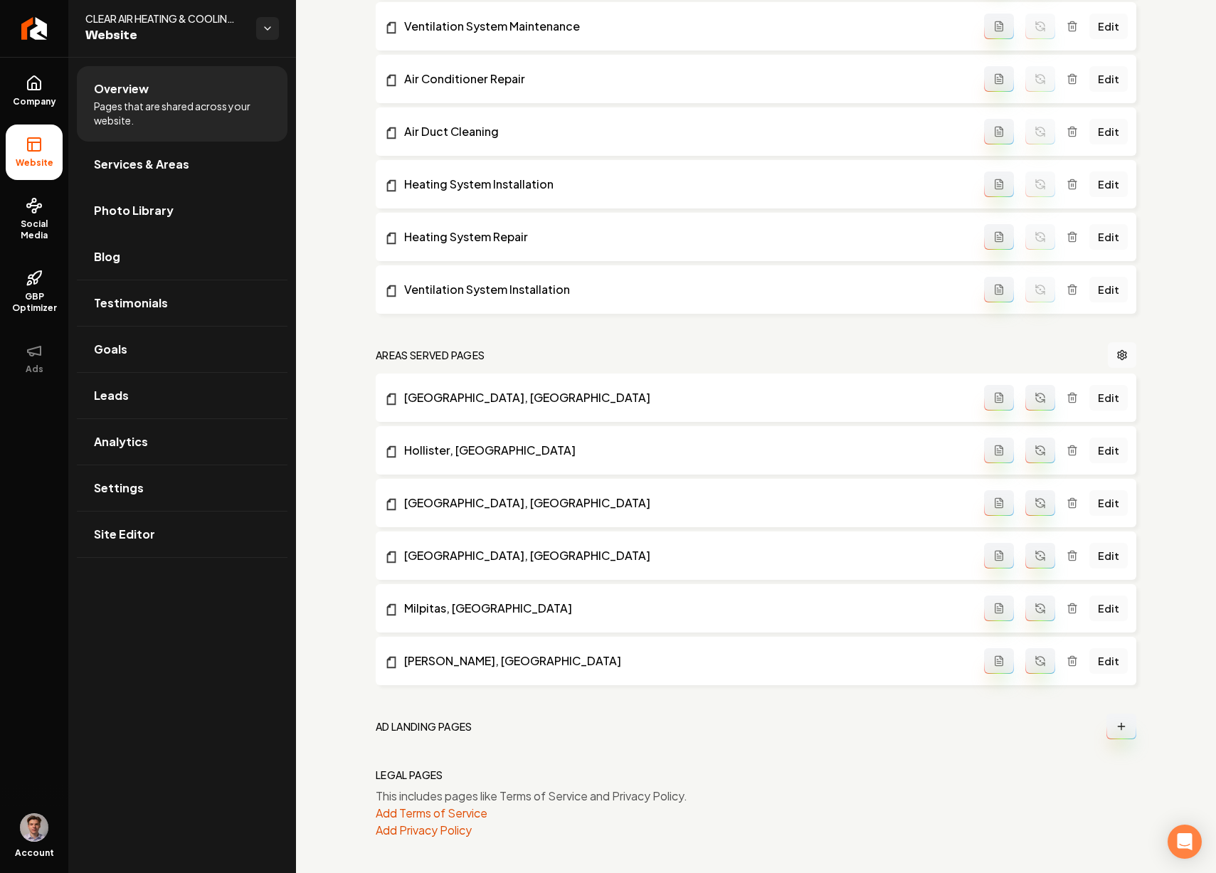
drag, startPoint x: 1035, startPoint y: 653, endPoint x: 1035, endPoint y: 640, distance: 12.8
click at [1035, 653] on button "Main content area" at bounding box center [1041, 661] width 30 height 26
click at [1042, 611] on icon "Main content area" at bounding box center [1043, 612] width 3 height 3
click at [1035, 550] on icon "Main content area" at bounding box center [1040, 555] width 11 height 11
click at [1026, 490] on button "Main content area" at bounding box center [1041, 503] width 30 height 26
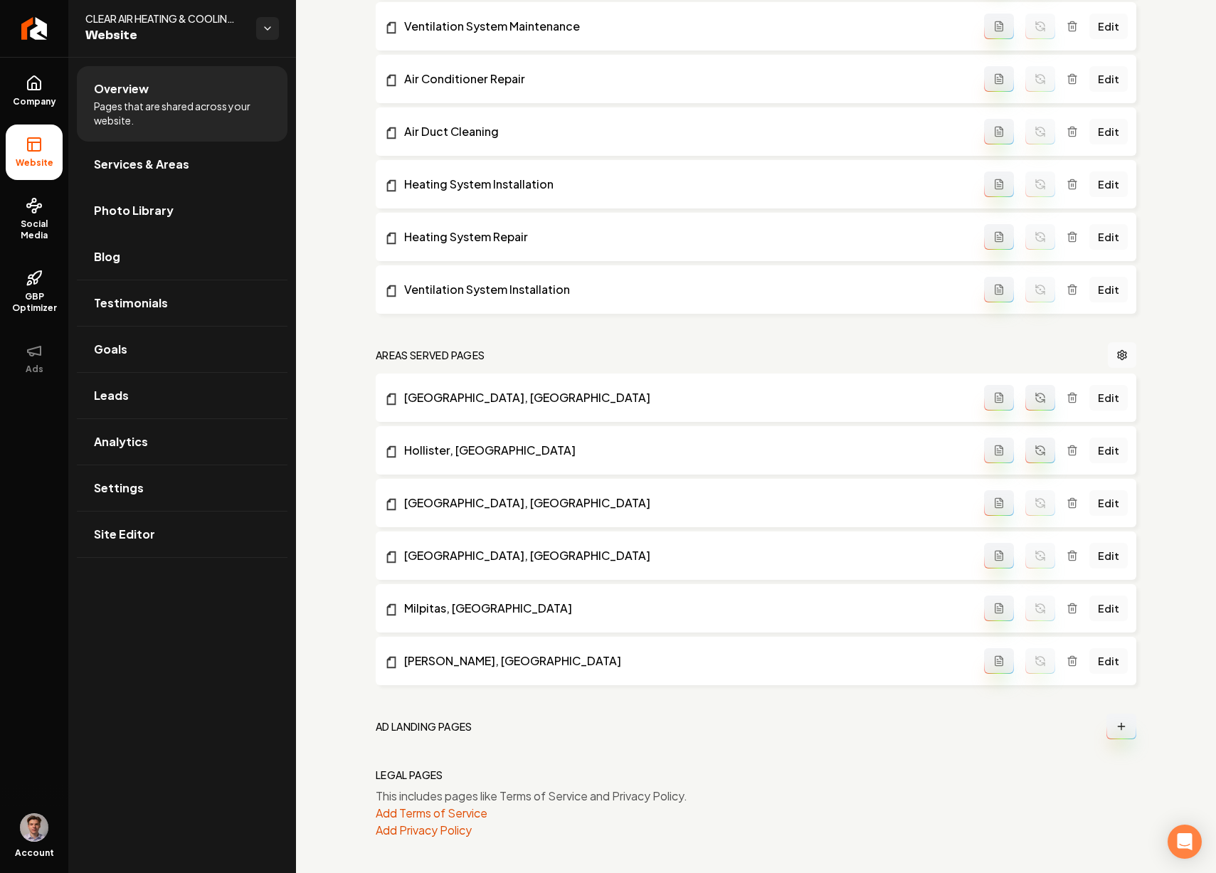
click at [1036, 448] on icon "Main content area" at bounding box center [1040, 448] width 9 height 4
click at [1038, 404] on button "Main content area" at bounding box center [1041, 398] width 30 height 26
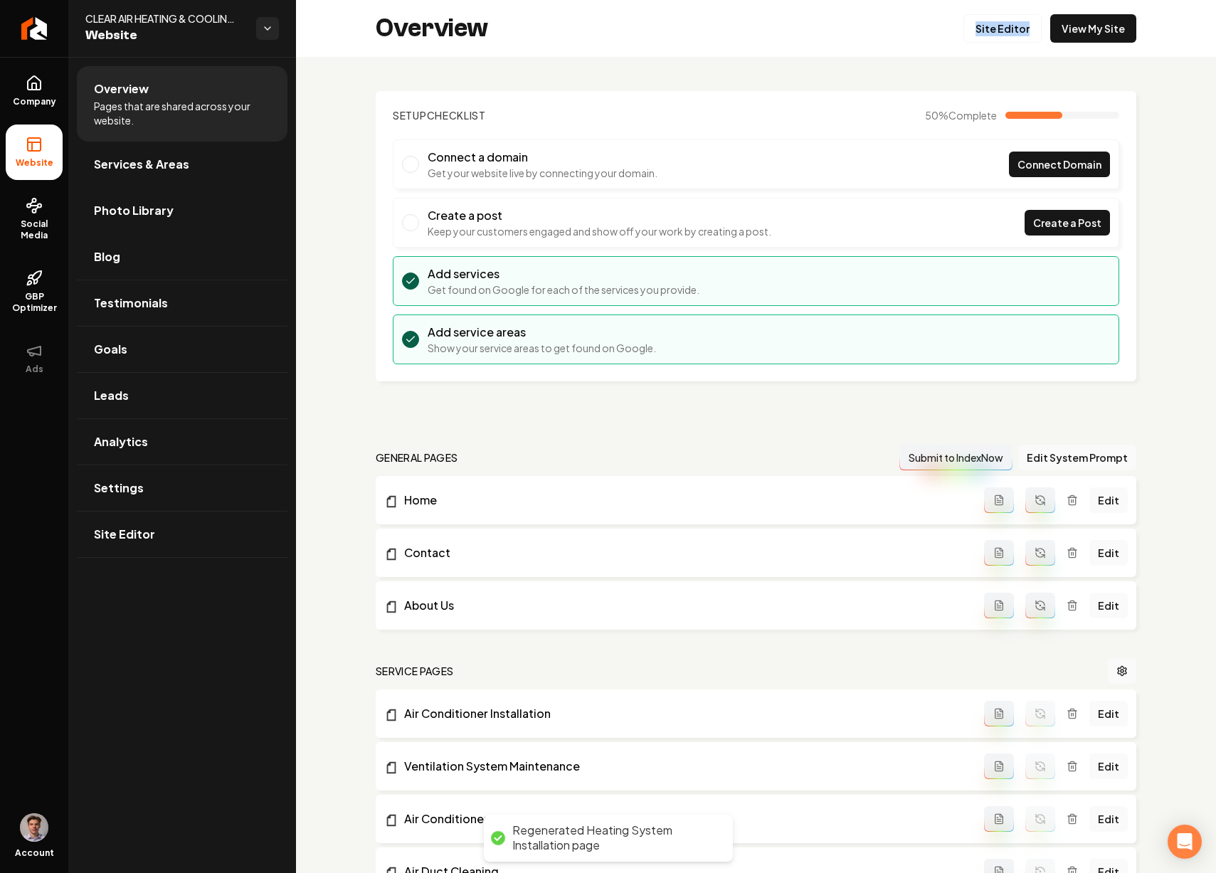
scroll to position [265, 0]
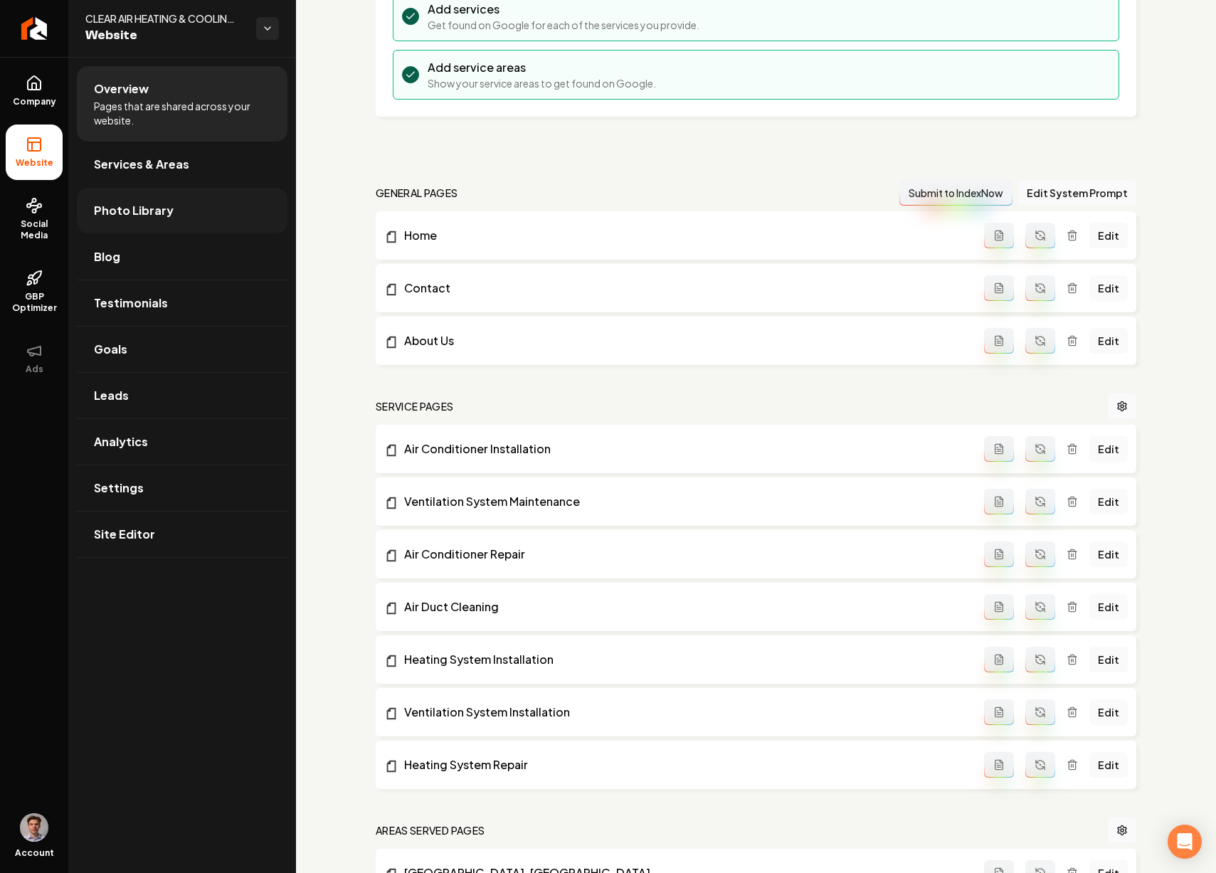
click at [177, 211] on link "Photo Library" at bounding box center [182, 211] width 211 height 46
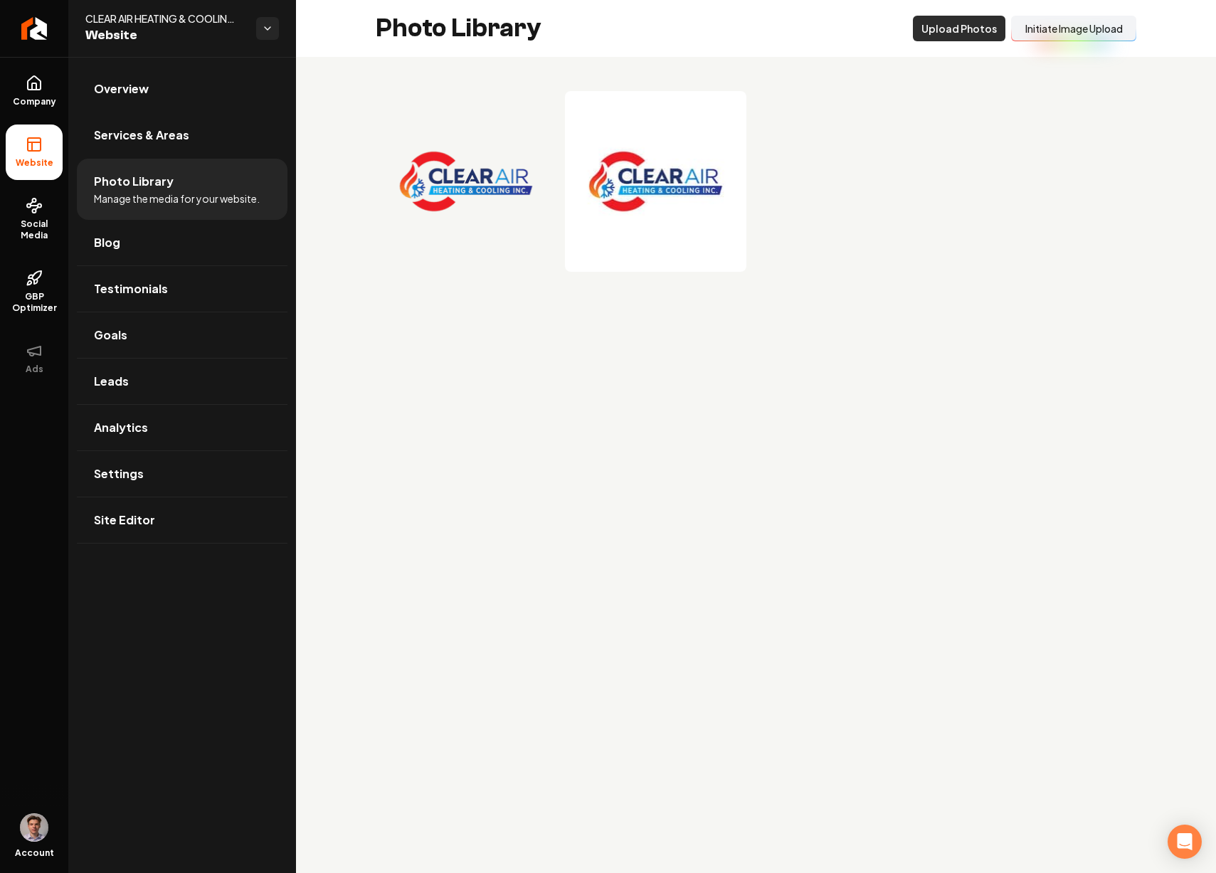
click at [941, 33] on button "Upload Photos" at bounding box center [959, 29] width 93 height 26
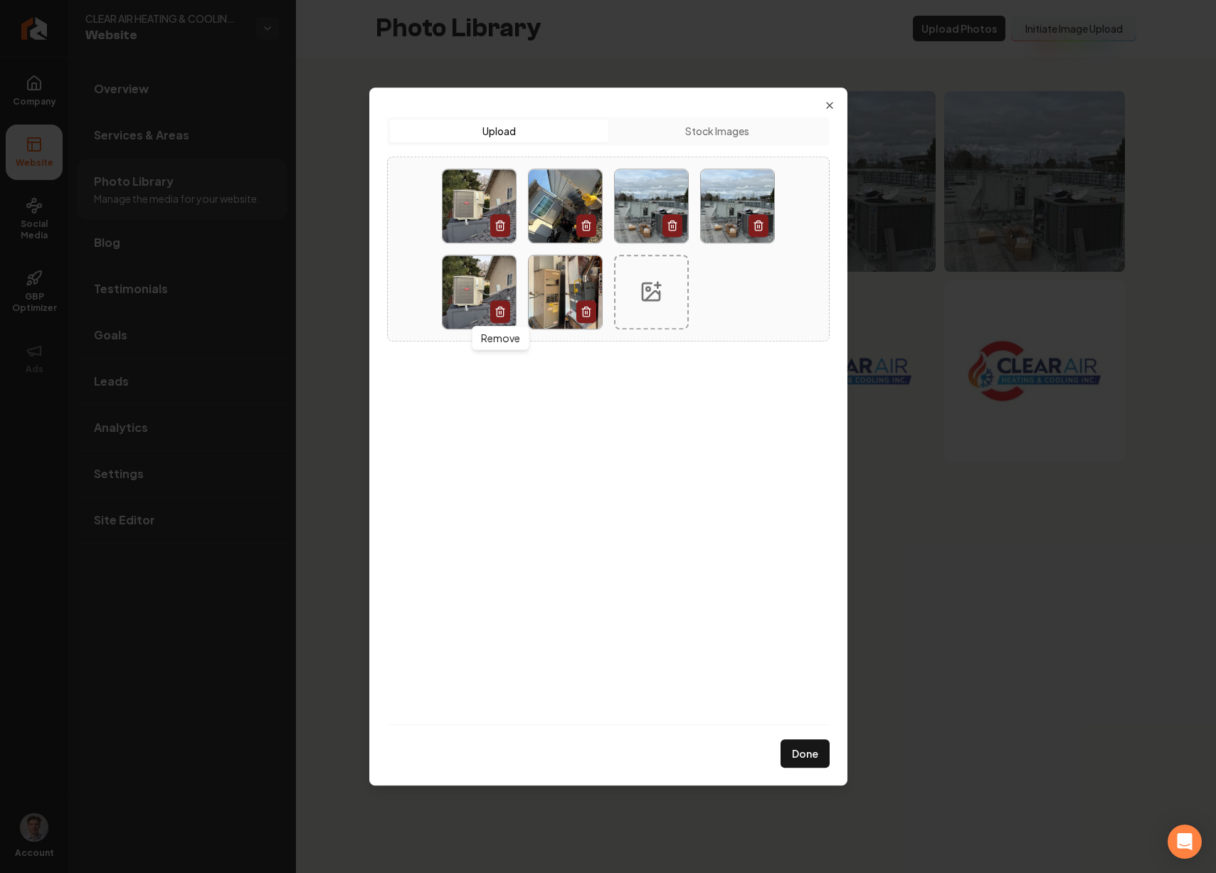
click at [503, 310] on icon "button" at bounding box center [500, 313] width 6 height 8
click at [659, 232] on img at bounding box center [651, 205] width 73 height 73
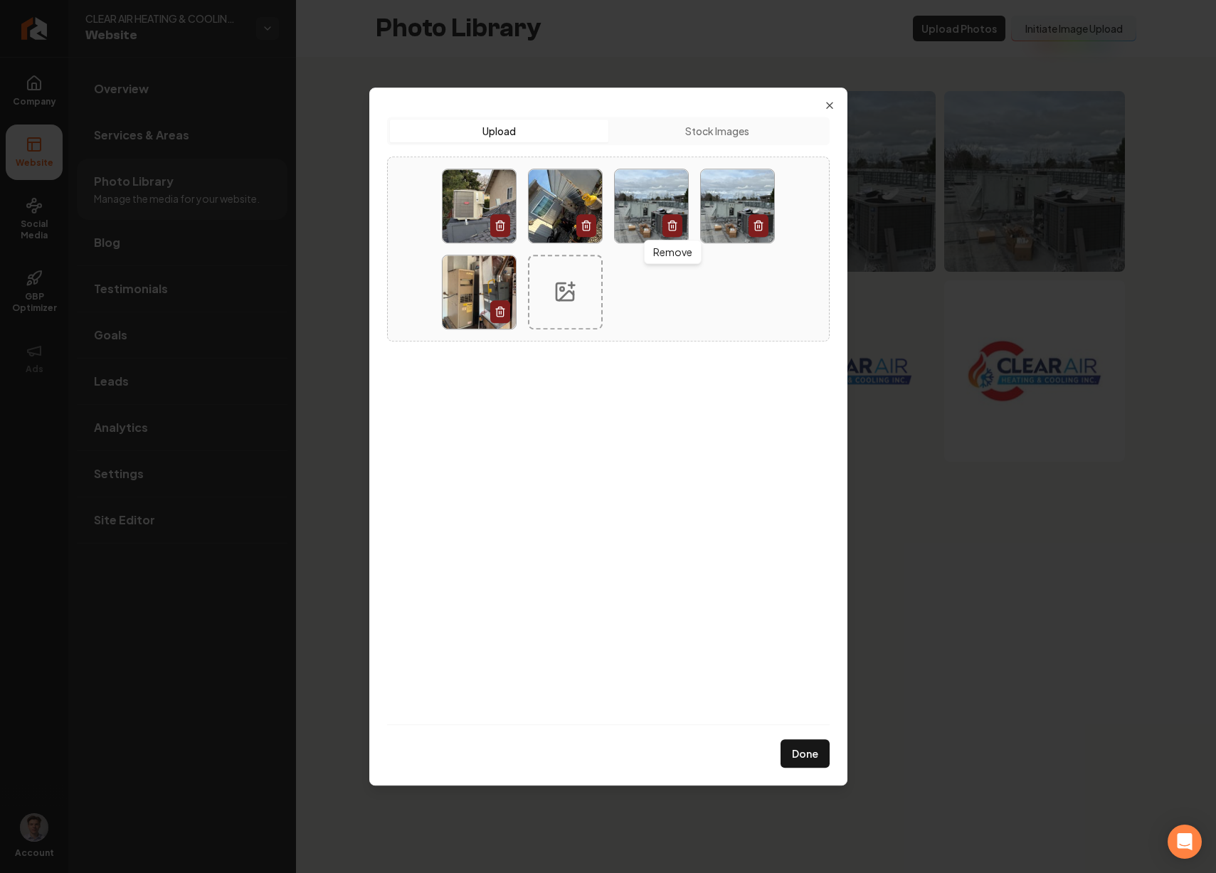
click at [675, 226] on icon "button" at bounding box center [672, 225] width 11 height 11
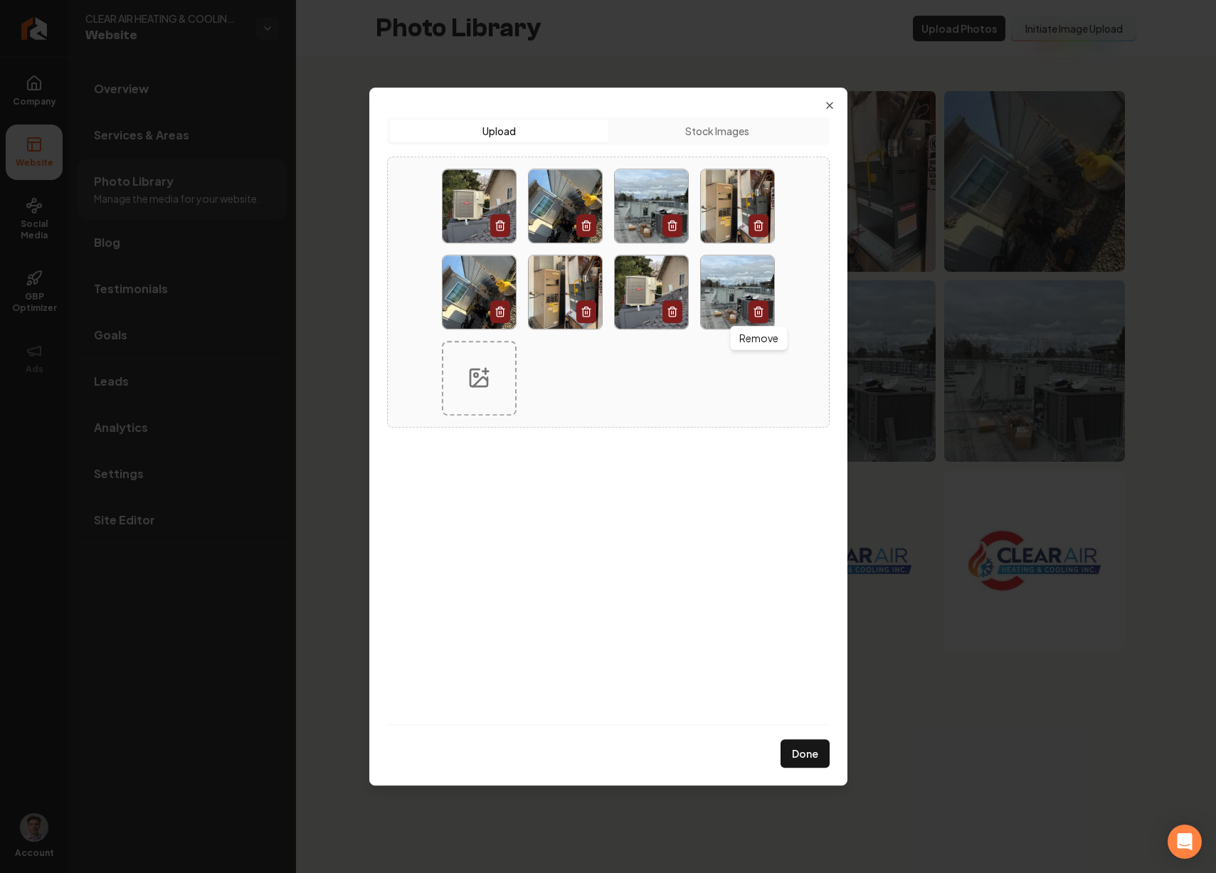
click at [755, 310] on icon "button" at bounding box center [758, 311] width 11 height 11
click at [674, 312] on icon "button" at bounding box center [672, 311] width 11 height 11
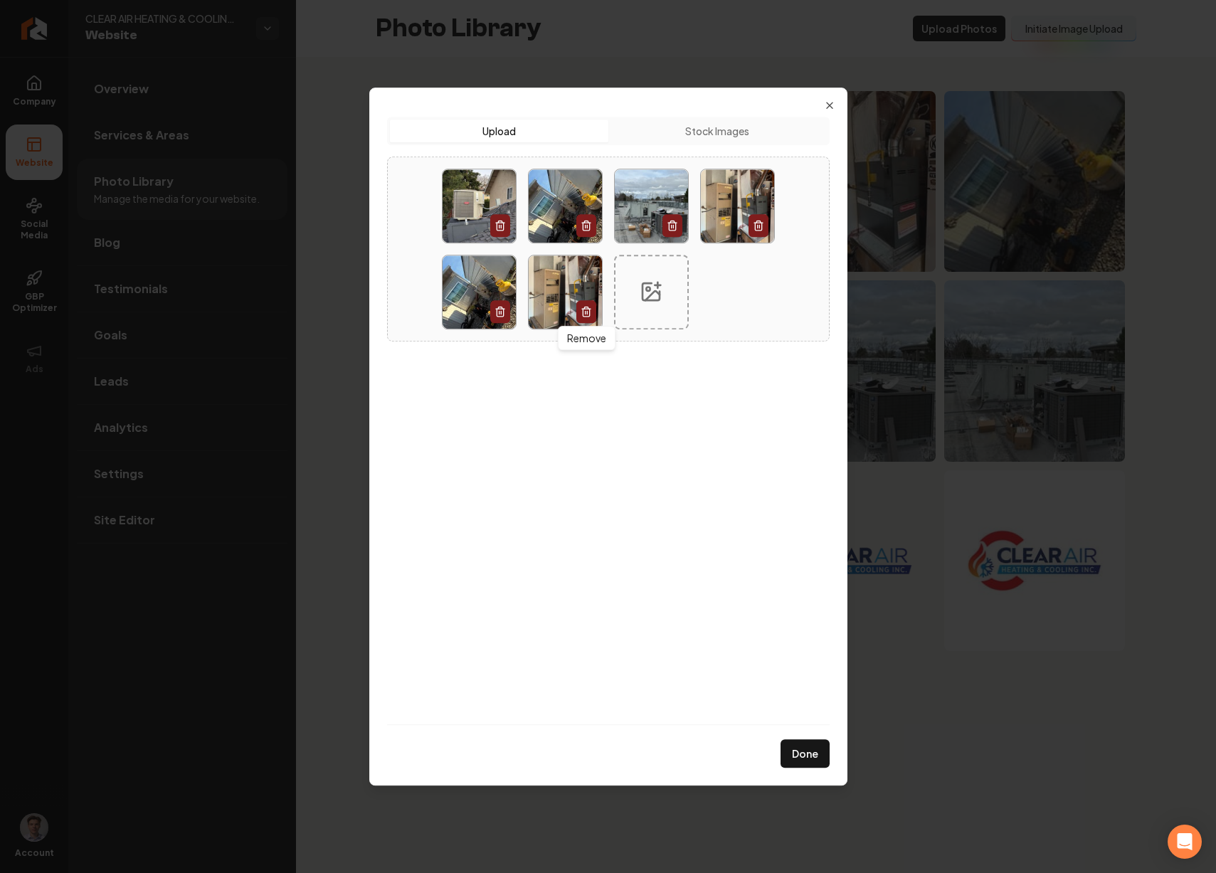
click at [577, 317] on button "button" at bounding box center [587, 311] width 20 height 23
click at [503, 320] on button "button" at bounding box center [500, 311] width 20 height 23
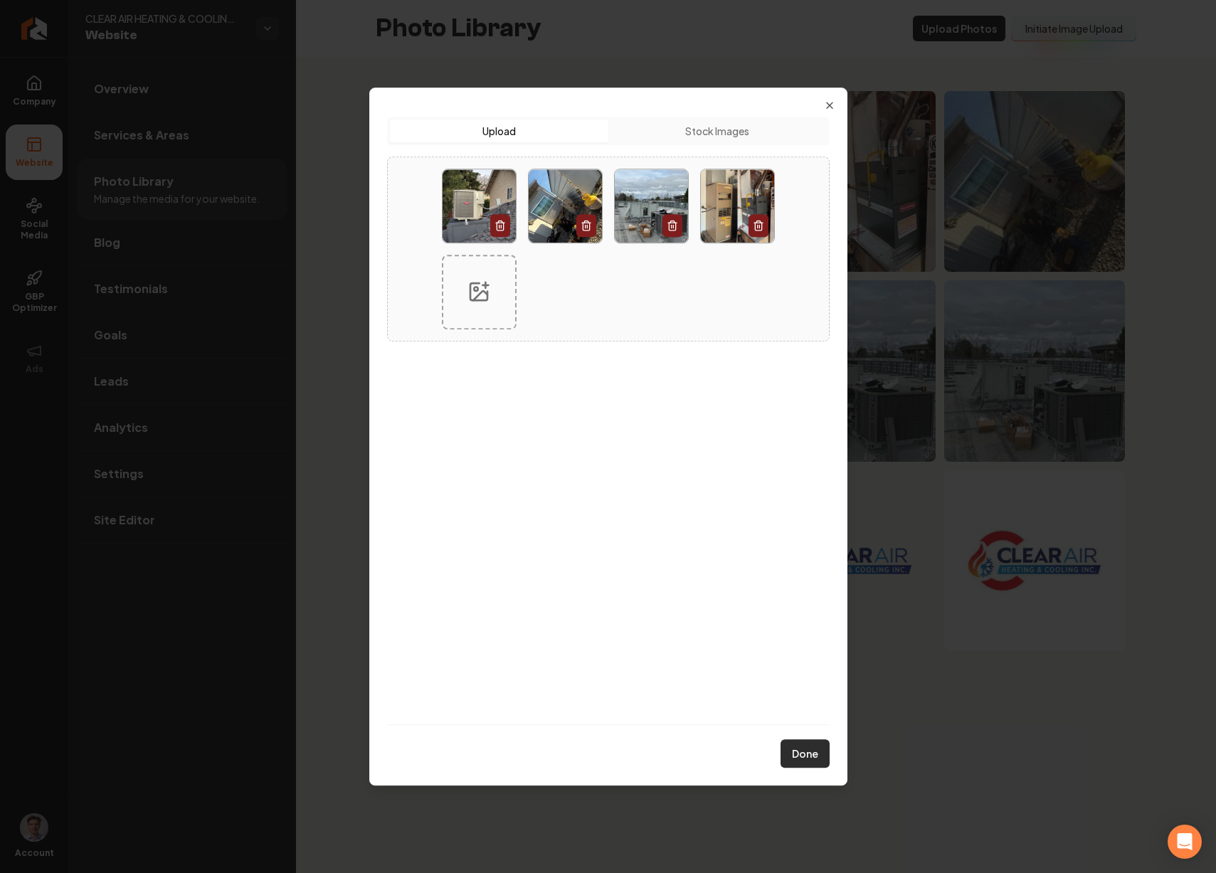
click at [823, 750] on button "Done" at bounding box center [805, 754] width 49 height 28
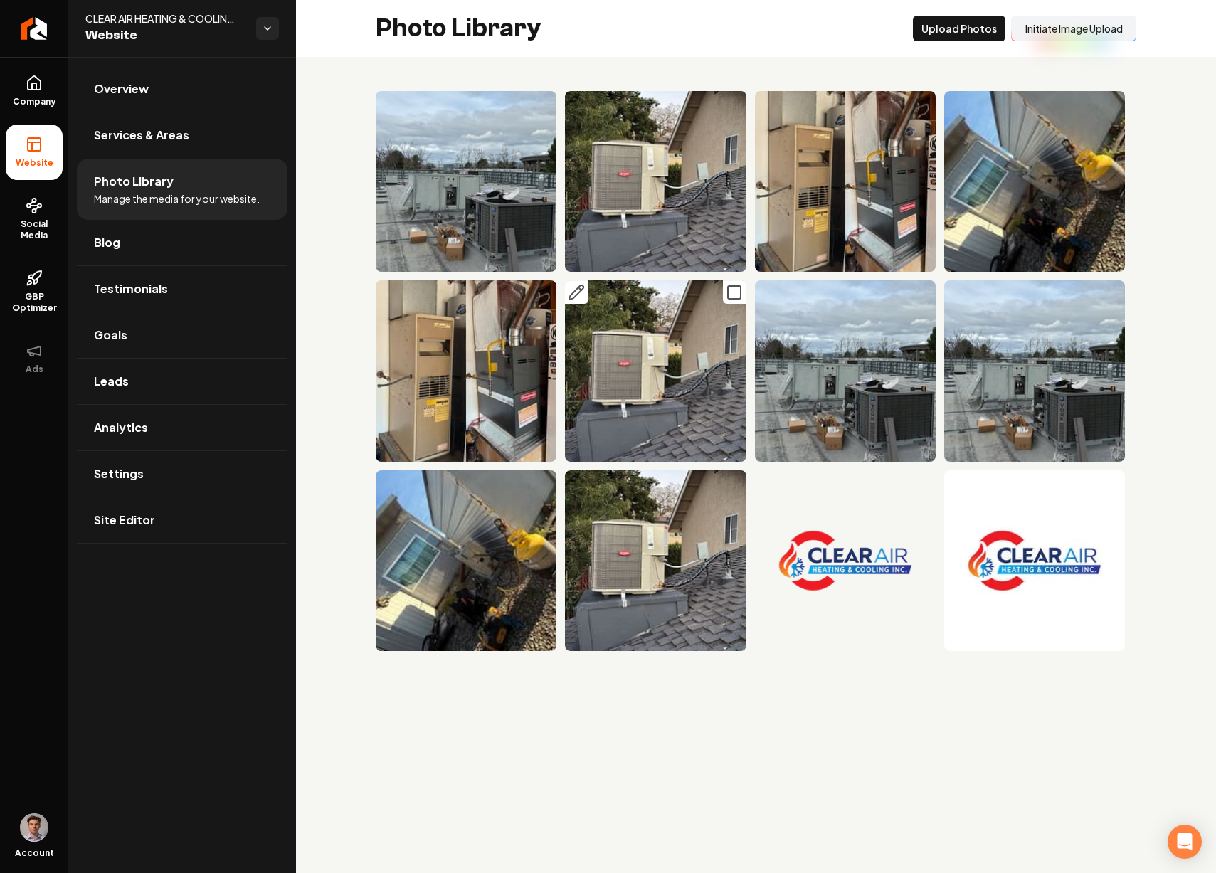
click at [730, 285] on icon "Main content area" at bounding box center [734, 292] width 17 height 17
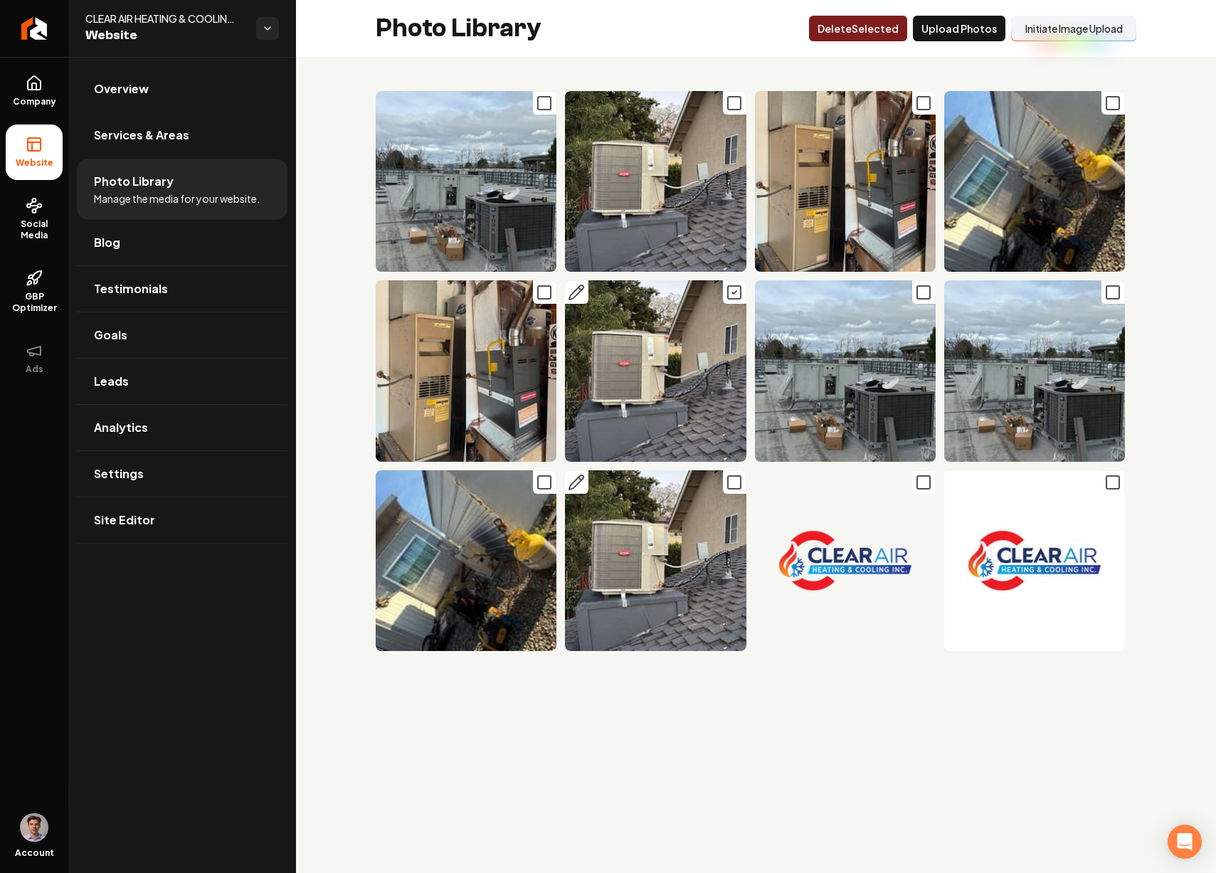
click at [735, 479] on icon "Main content area" at bounding box center [734, 482] width 17 height 17
click at [542, 485] on icon "Main content area" at bounding box center [544, 482] width 17 height 17
click at [545, 291] on icon "Main content area" at bounding box center [544, 292] width 17 height 17
click at [922, 292] on icon "Main content area" at bounding box center [923, 292] width 17 height 17
click at [1112, 293] on icon "Main content area" at bounding box center [1113, 292] width 17 height 17
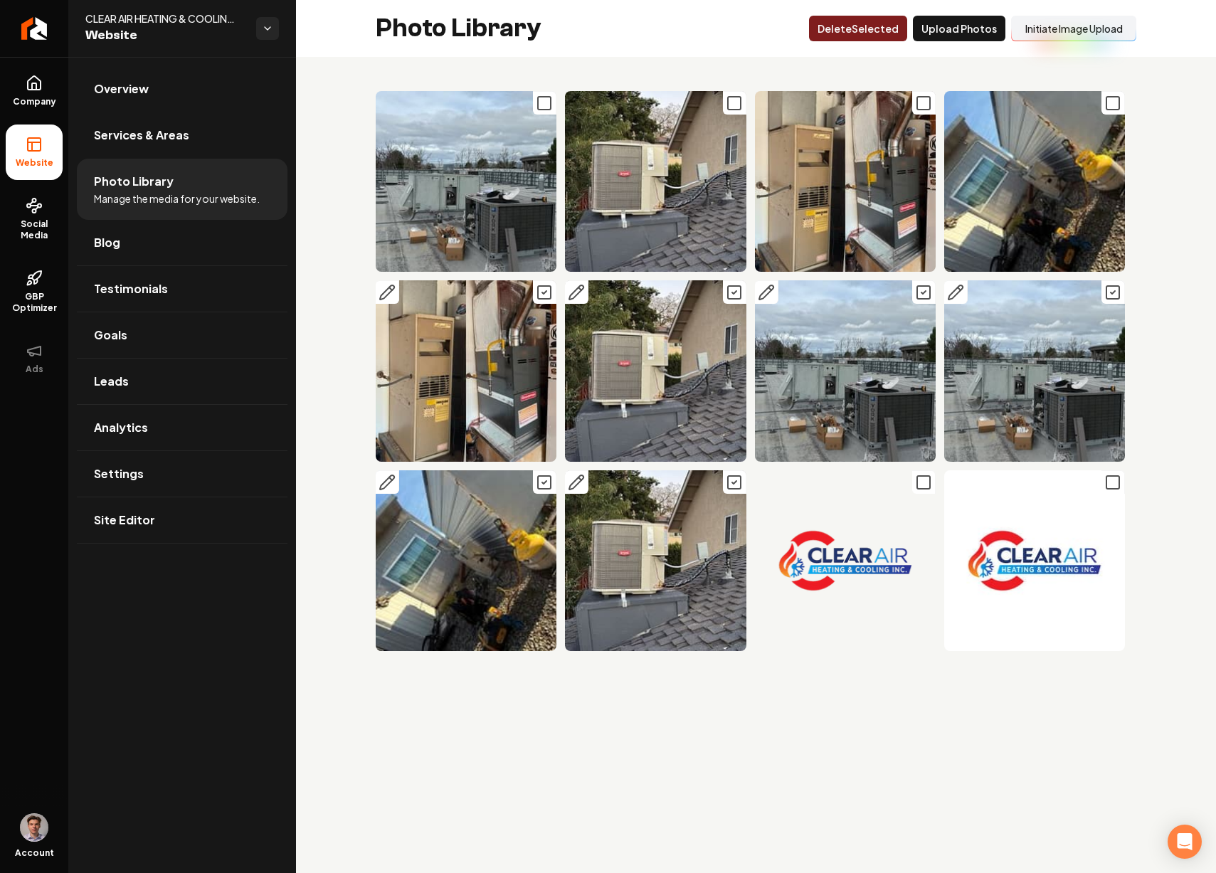
click at [875, 33] on button "Delet e Selected" at bounding box center [858, 29] width 98 height 26
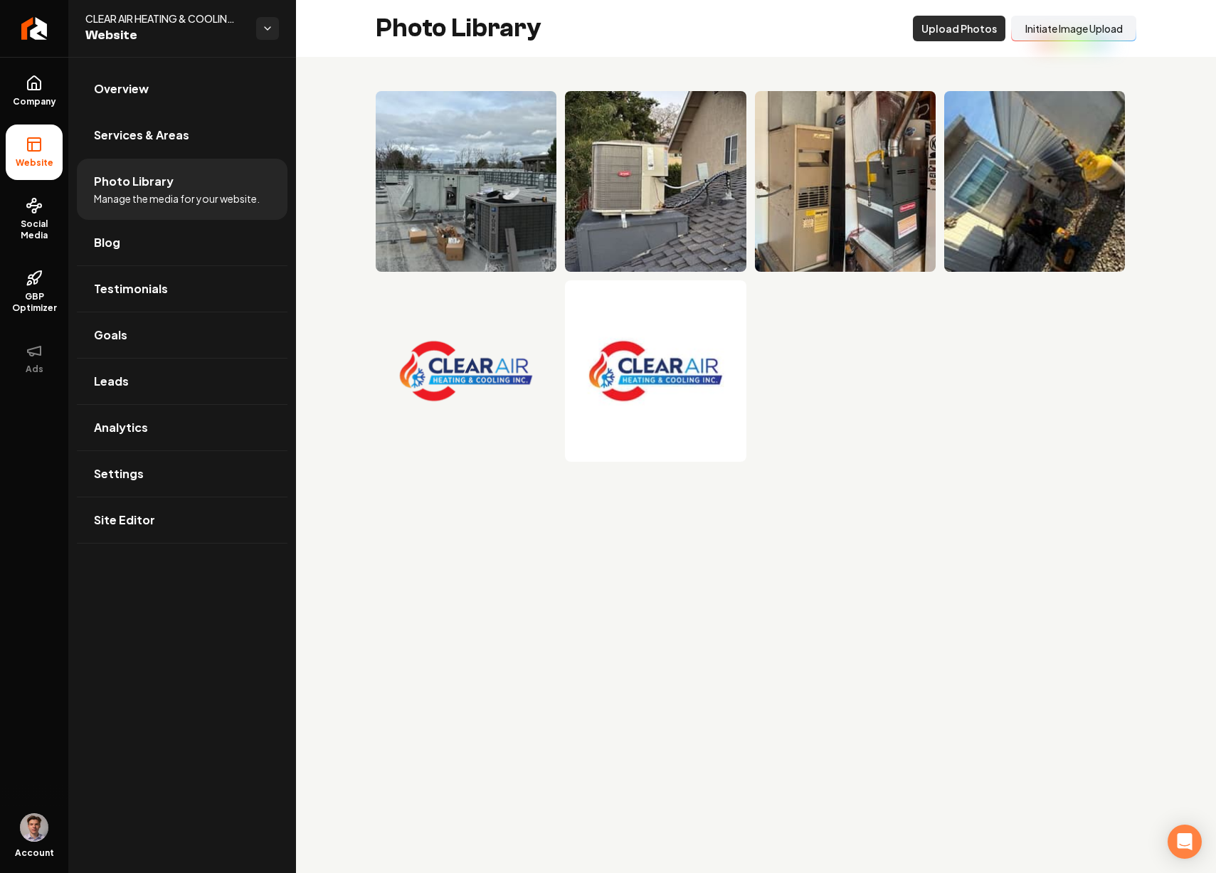
click at [962, 27] on button "Upload Photos" at bounding box center [959, 29] width 93 height 26
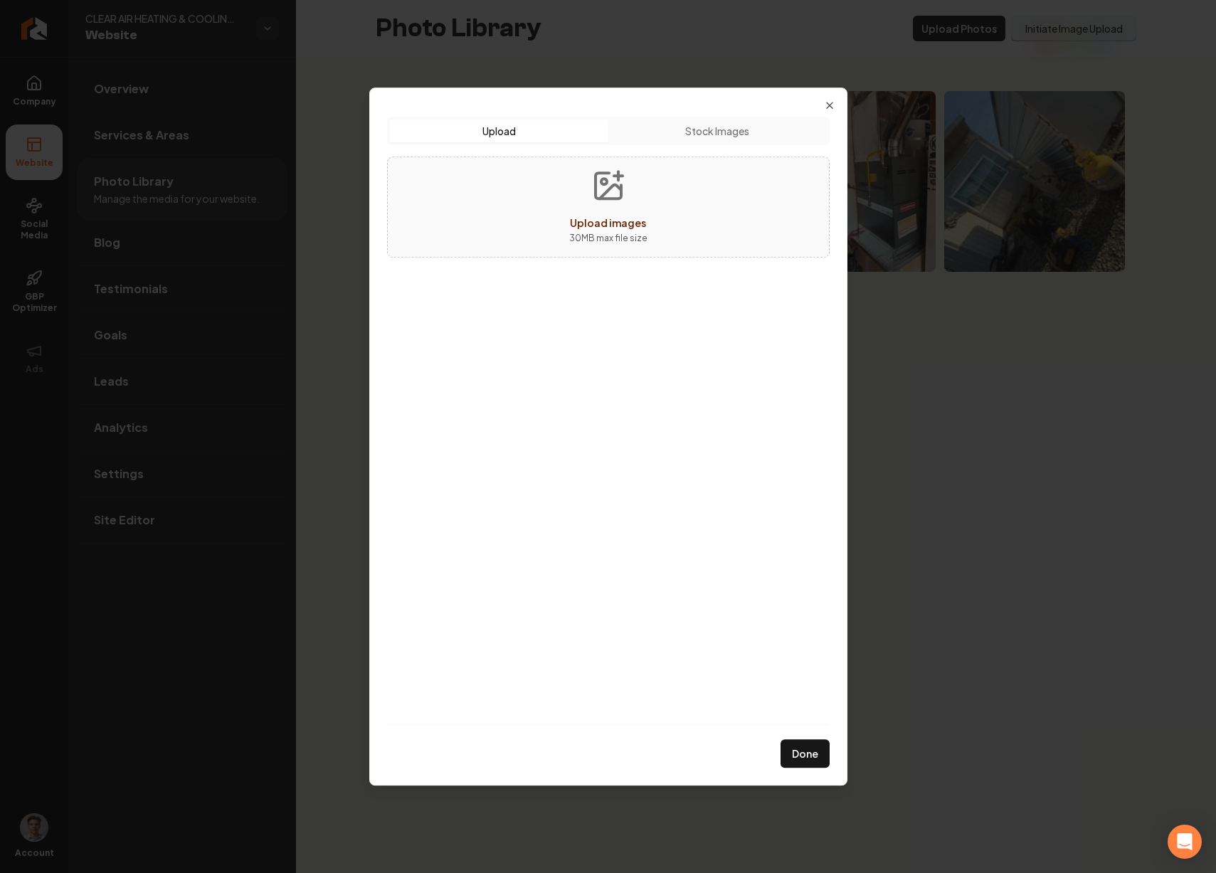
click at [599, 194] on icon "Upload images" at bounding box center [608, 186] width 34 height 34
click at [831, 105] on icon "button" at bounding box center [829, 105] width 11 height 11
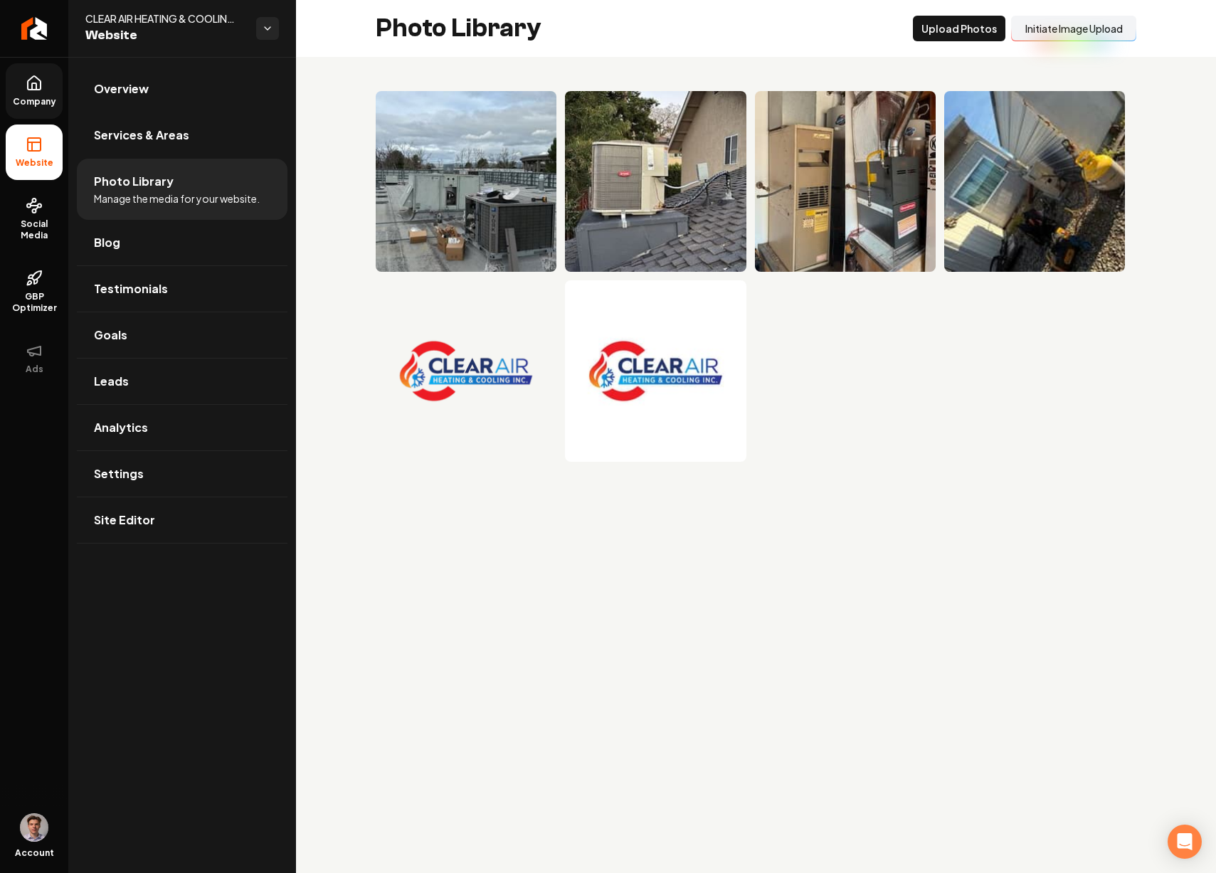
click at [46, 93] on link "Company" at bounding box center [34, 91] width 57 height 56
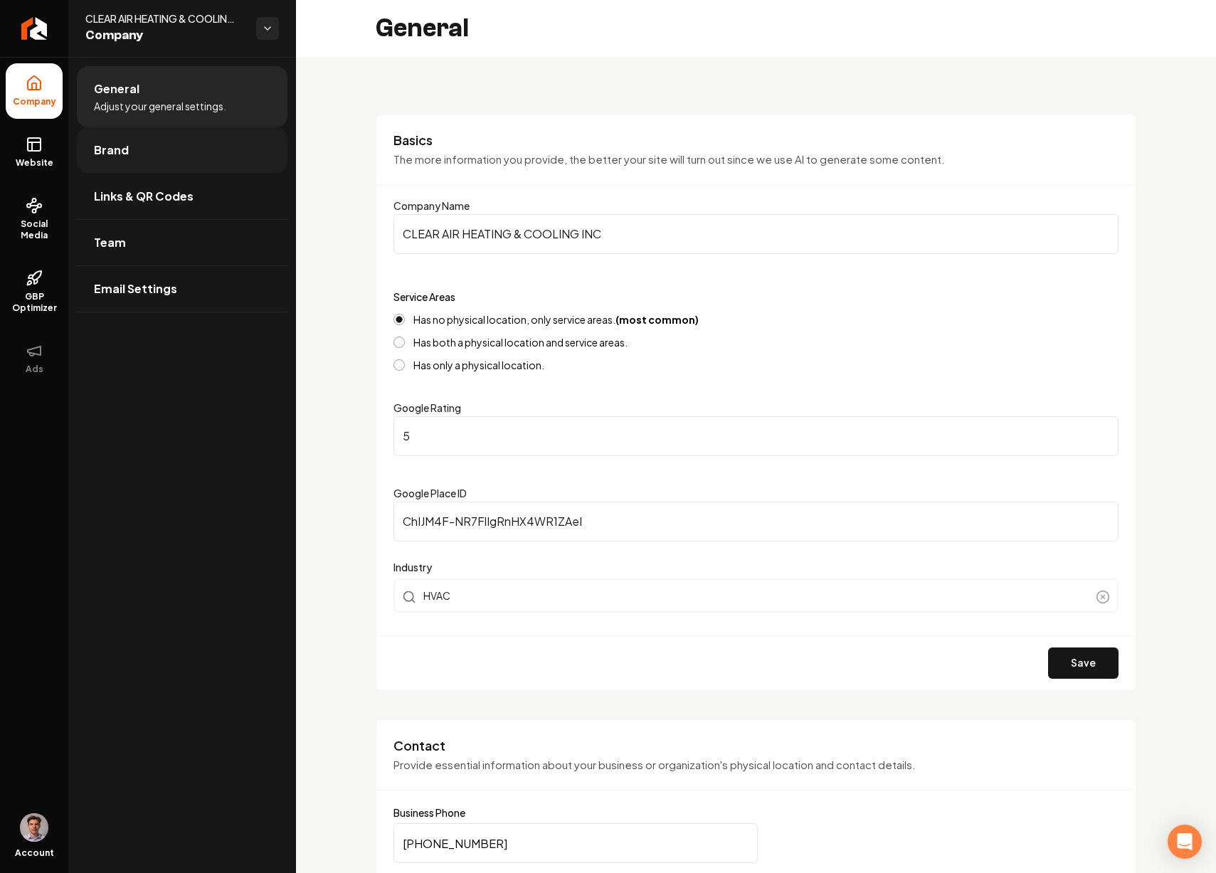
click at [169, 140] on link "Brand" at bounding box center [182, 150] width 211 height 46
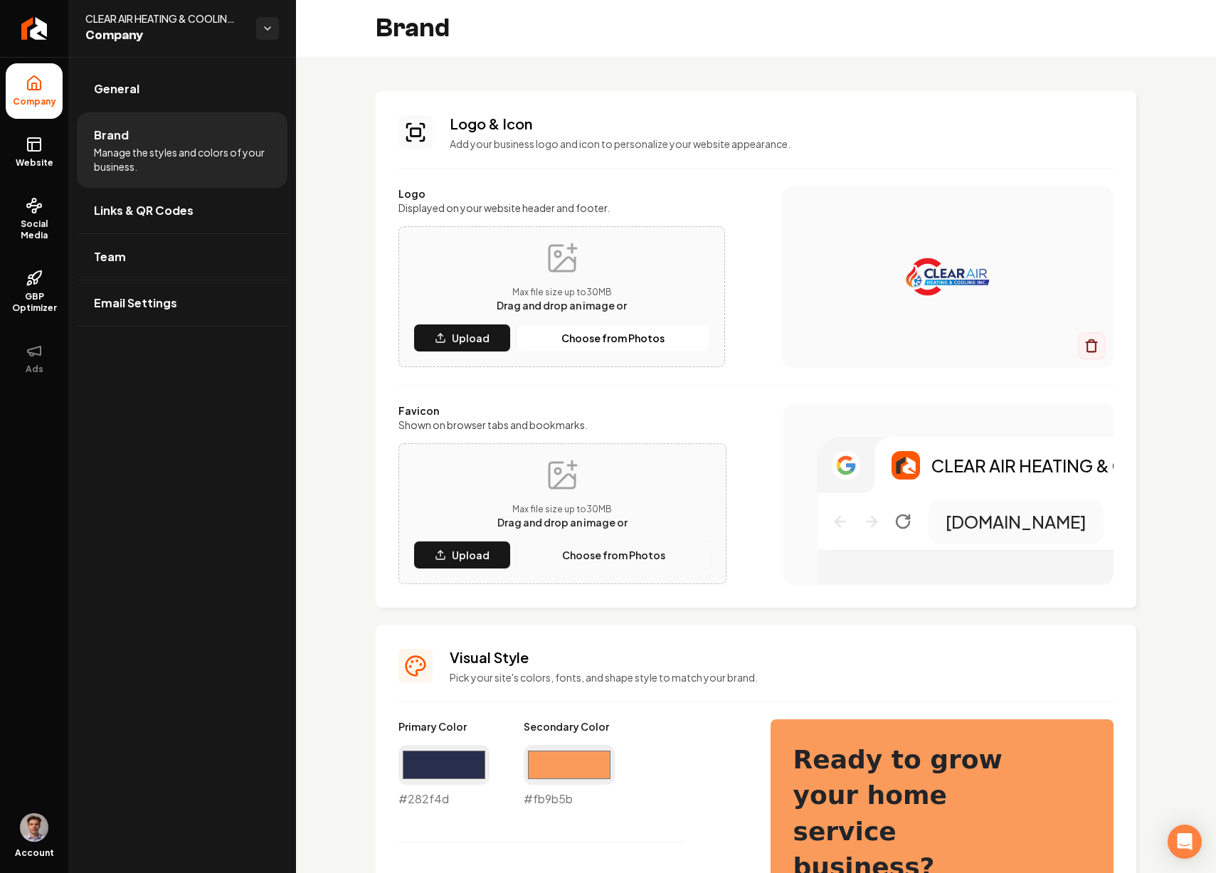
click at [581, 562] on p "Choose from Photos" at bounding box center [613, 555] width 103 height 14
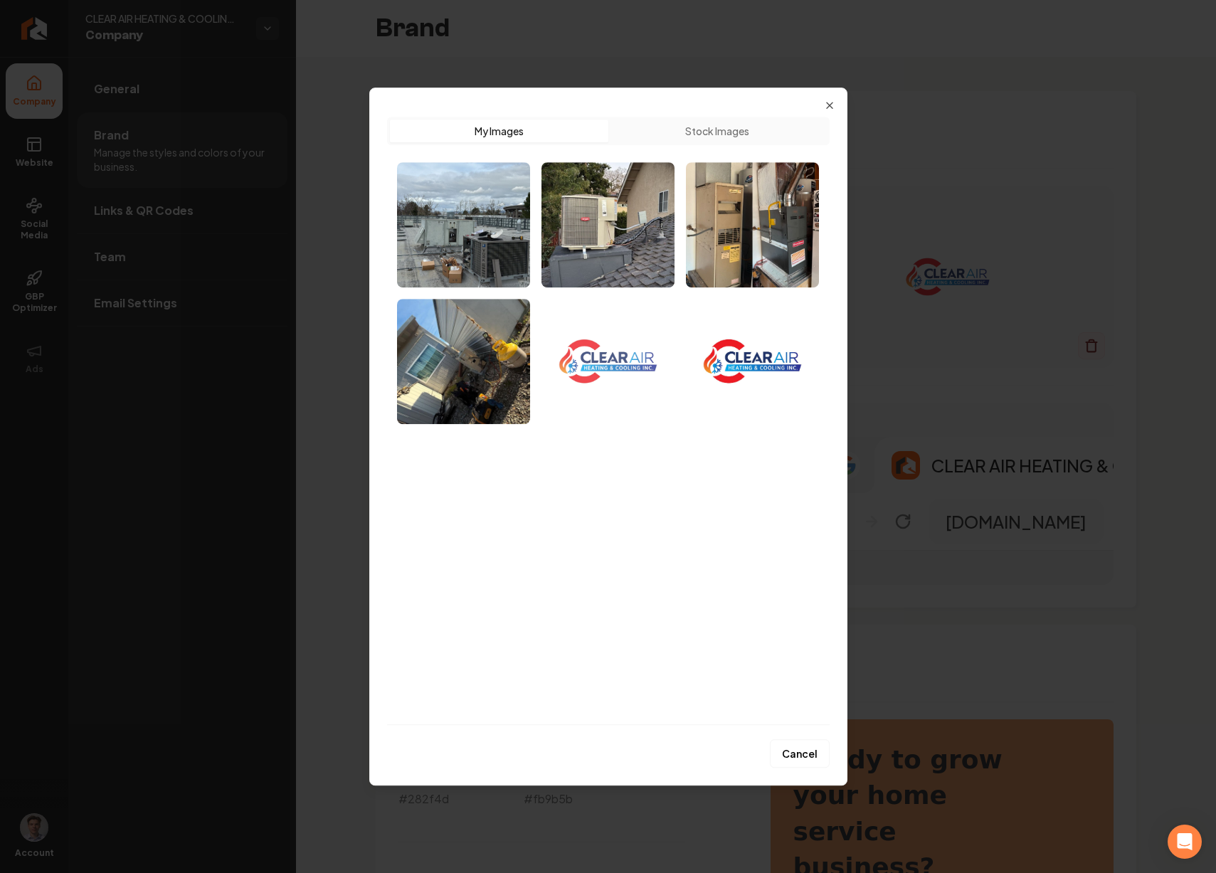
click at [626, 379] on img "Select image image_68ba05ea5c7cd75eb8cb03f4.png" at bounding box center [608, 361] width 133 height 125
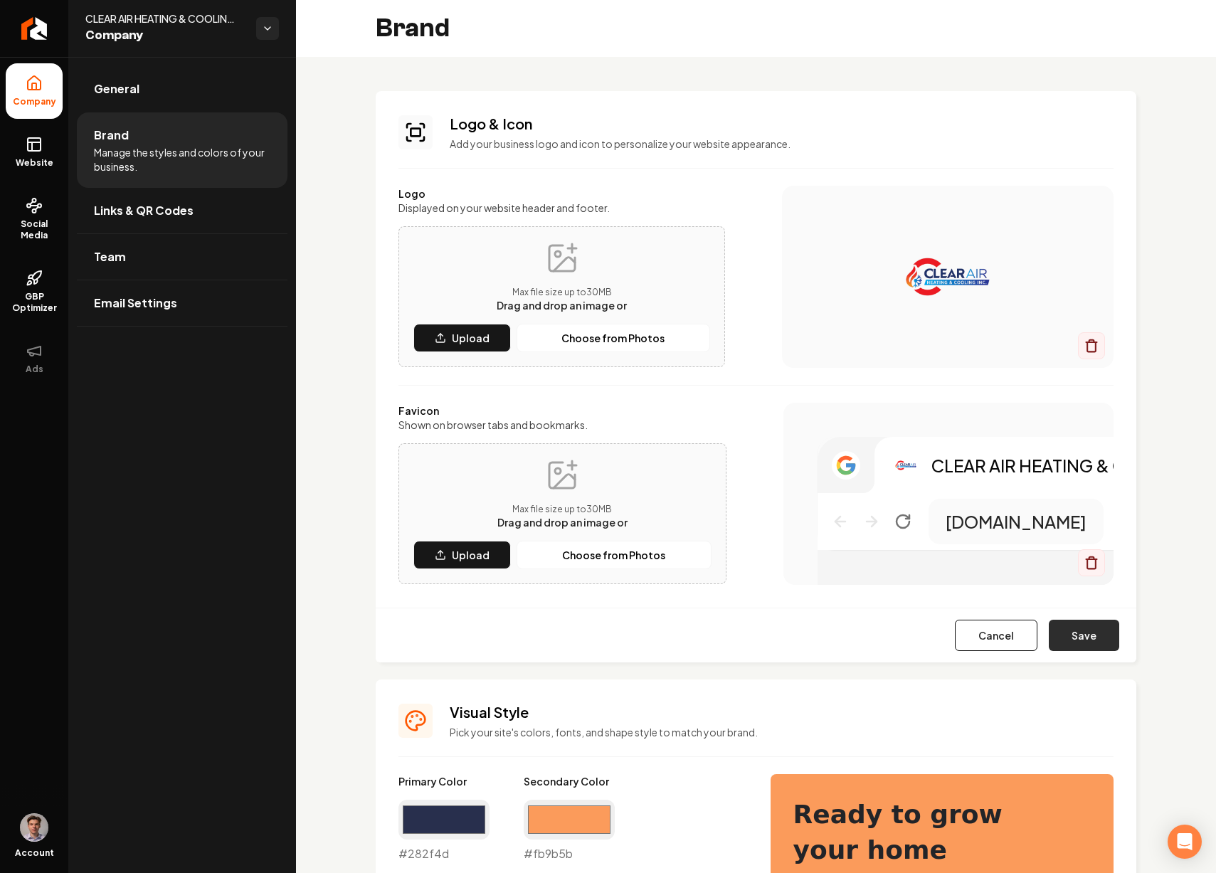
click at [1071, 631] on button "Save" at bounding box center [1084, 635] width 70 height 31
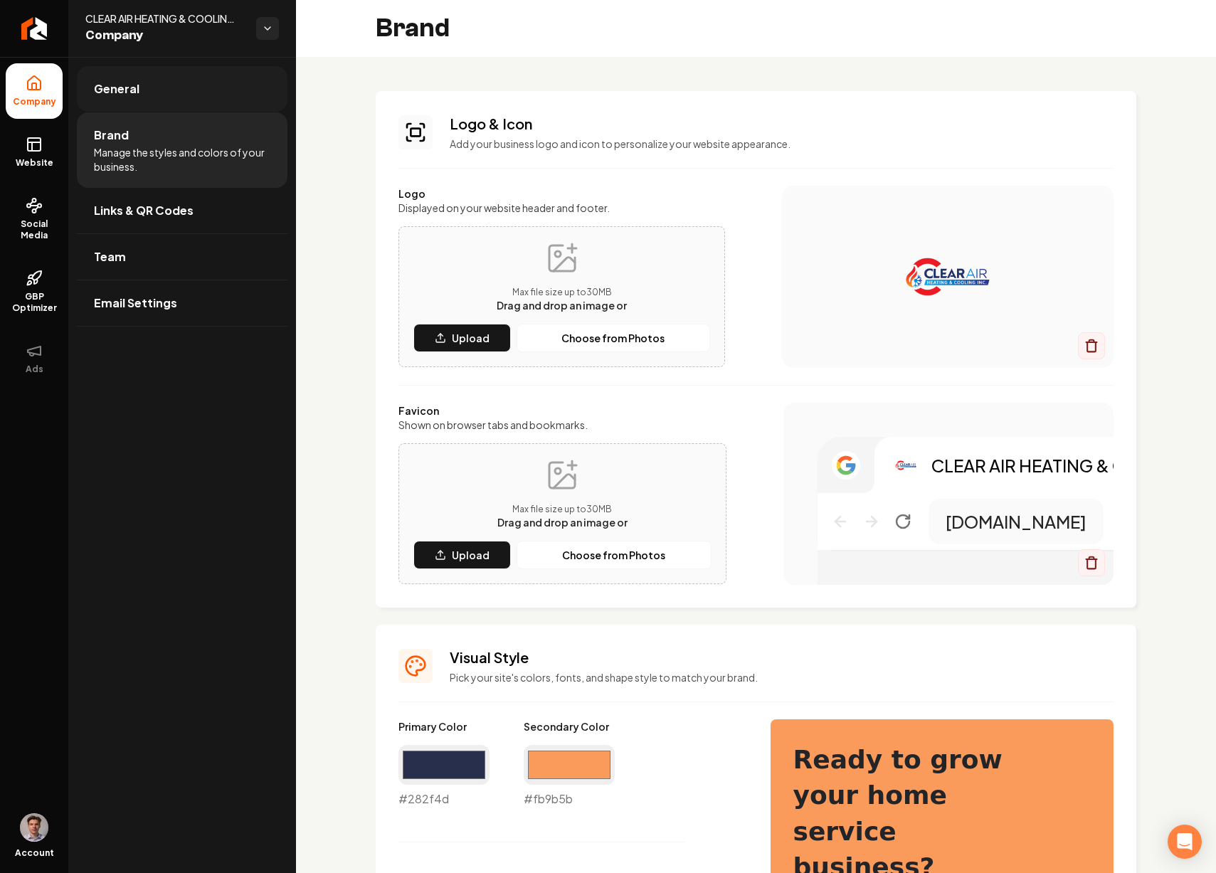
click at [147, 88] on link "General" at bounding box center [182, 89] width 211 height 46
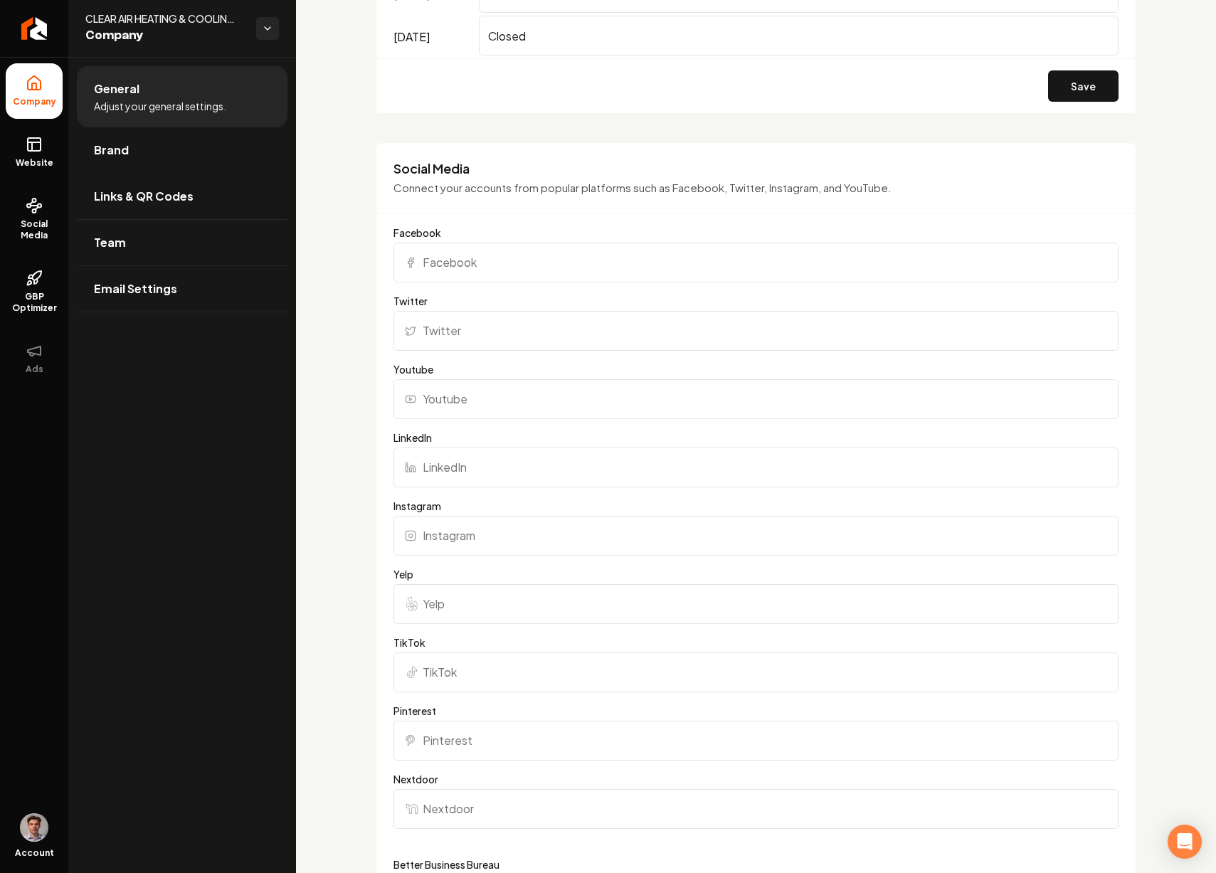
scroll to position [1255, 0]
click at [500, 523] on input "Instagram" at bounding box center [756, 535] width 725 height 40
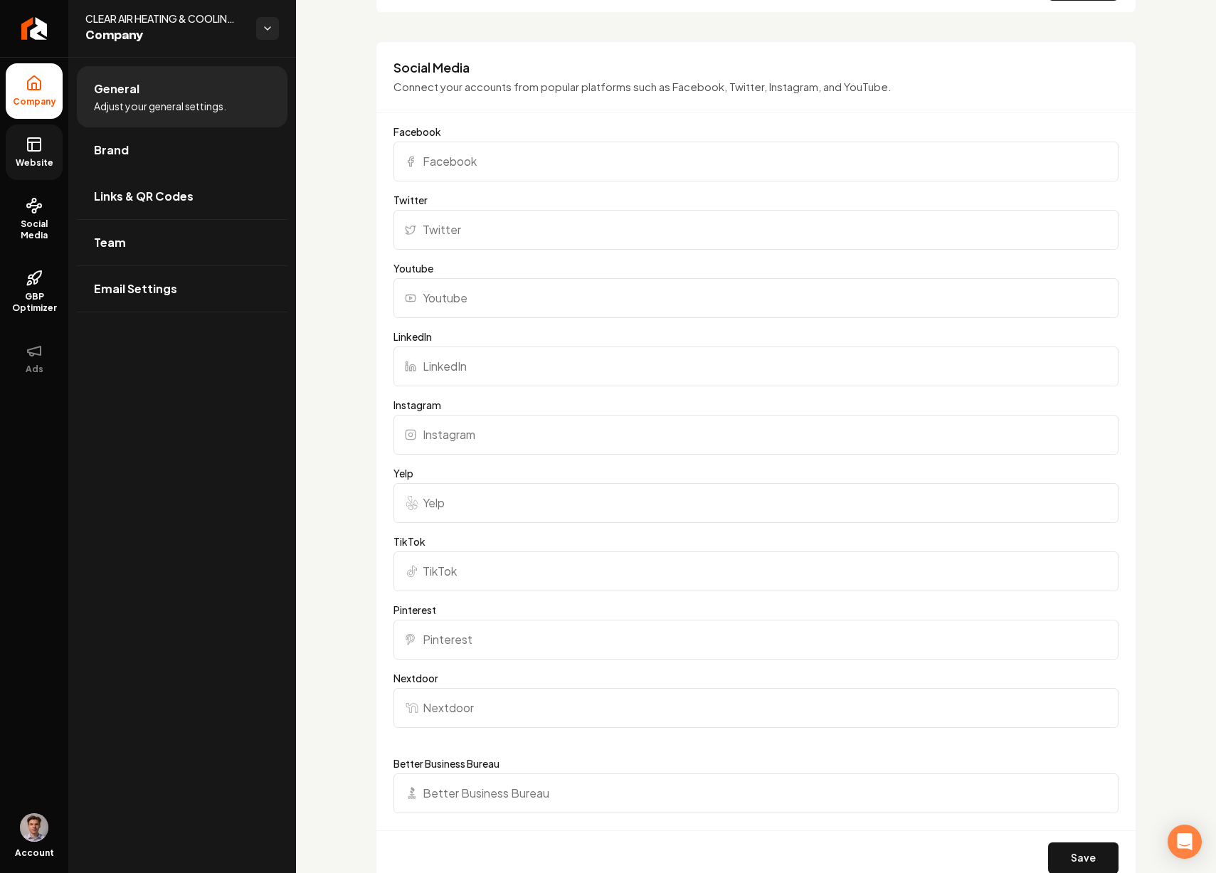
scroll to position [1369, 0]
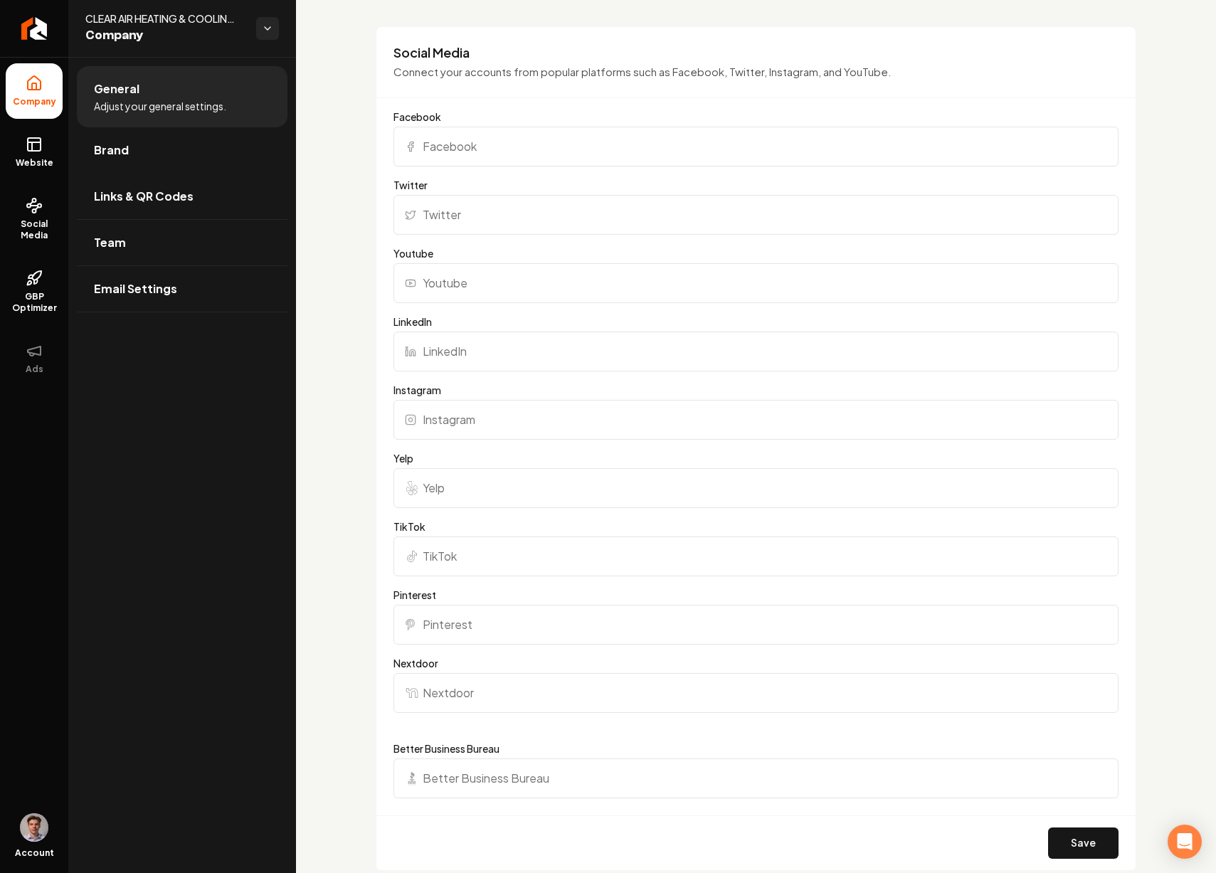
paste input "https://www.instagram.com/clearair.heatingcoolinginc/"
type input "https://www.instagram.com/clearair.heatingcoolinginc/"
click at [1073, 841] on button "Save" at bounding box center [1083, 843] width 70 height 31
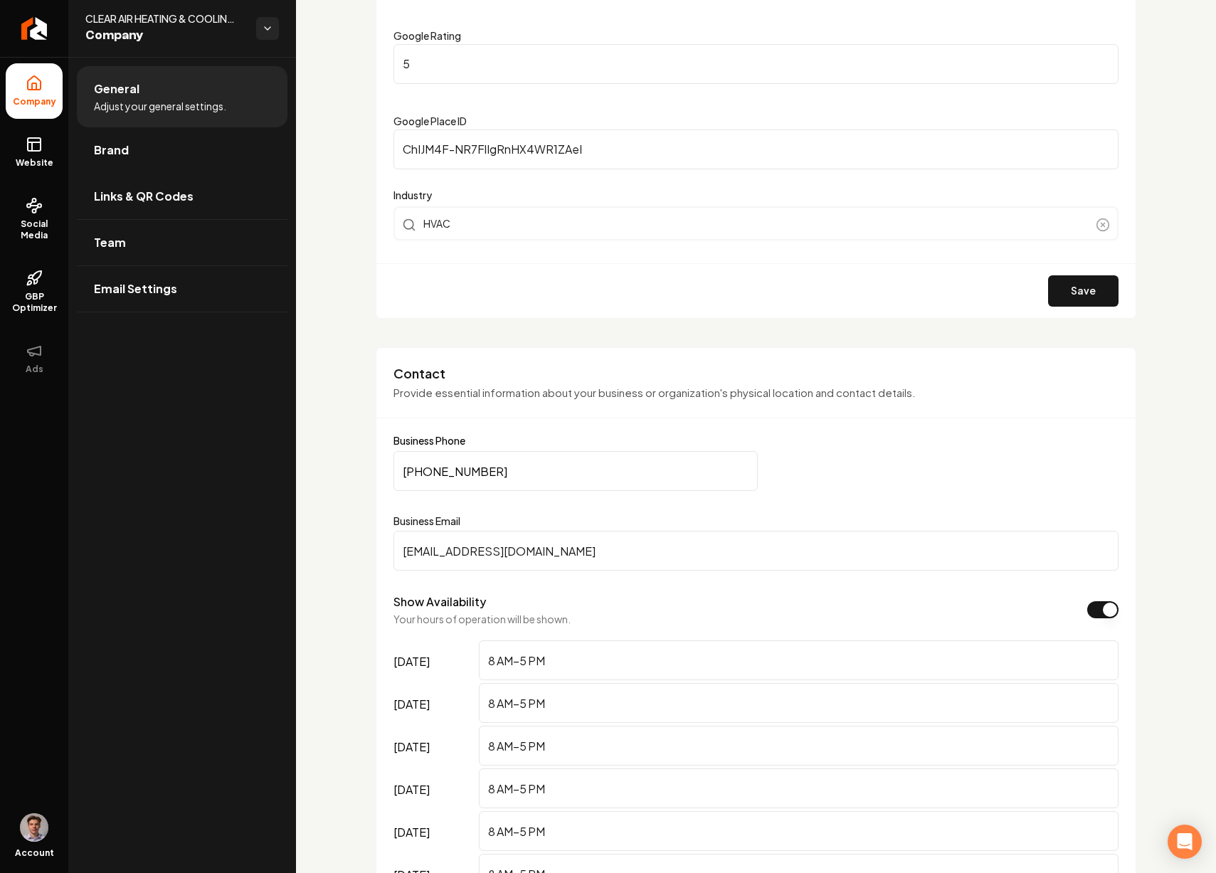
scroll to position [0, 0]
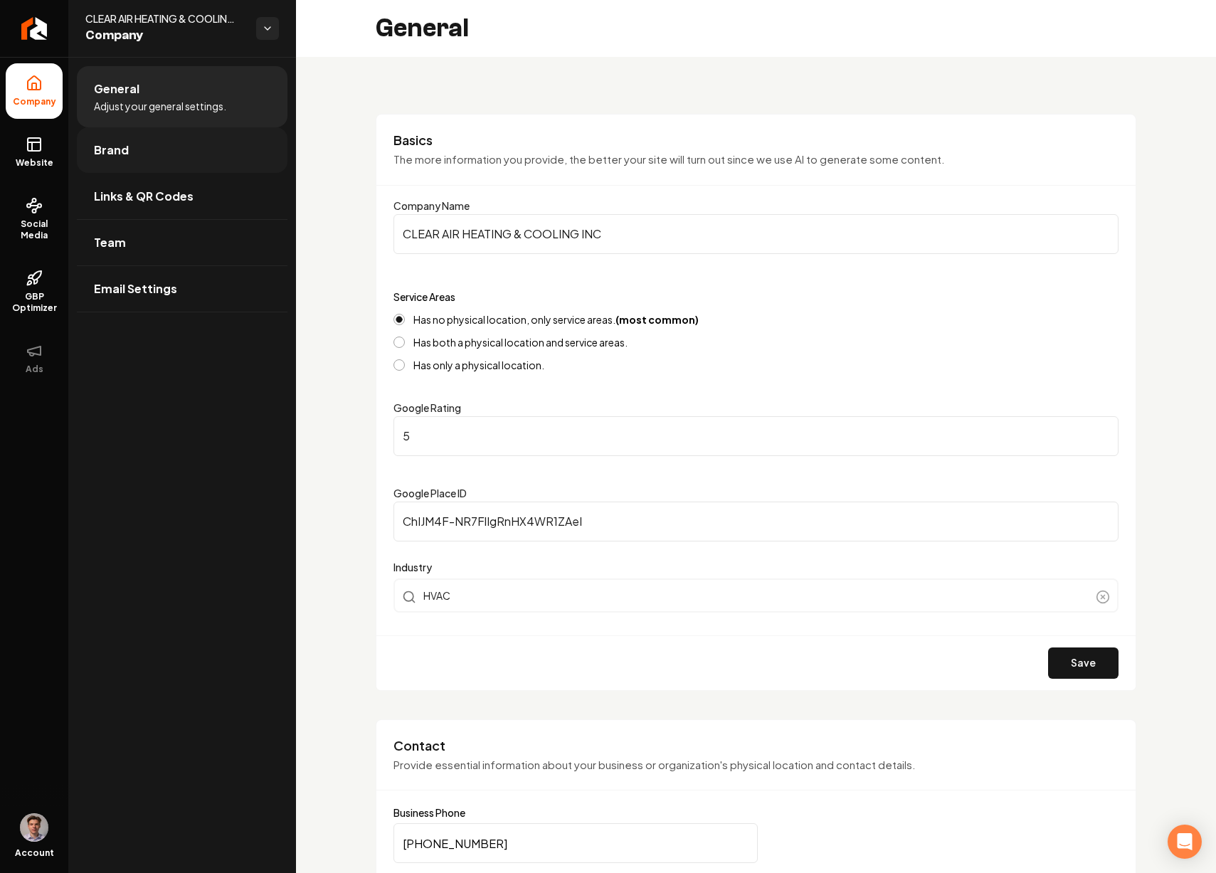
click at [169, 152] on link "Brand" at bounding box center [182, 150] width 211 height 46
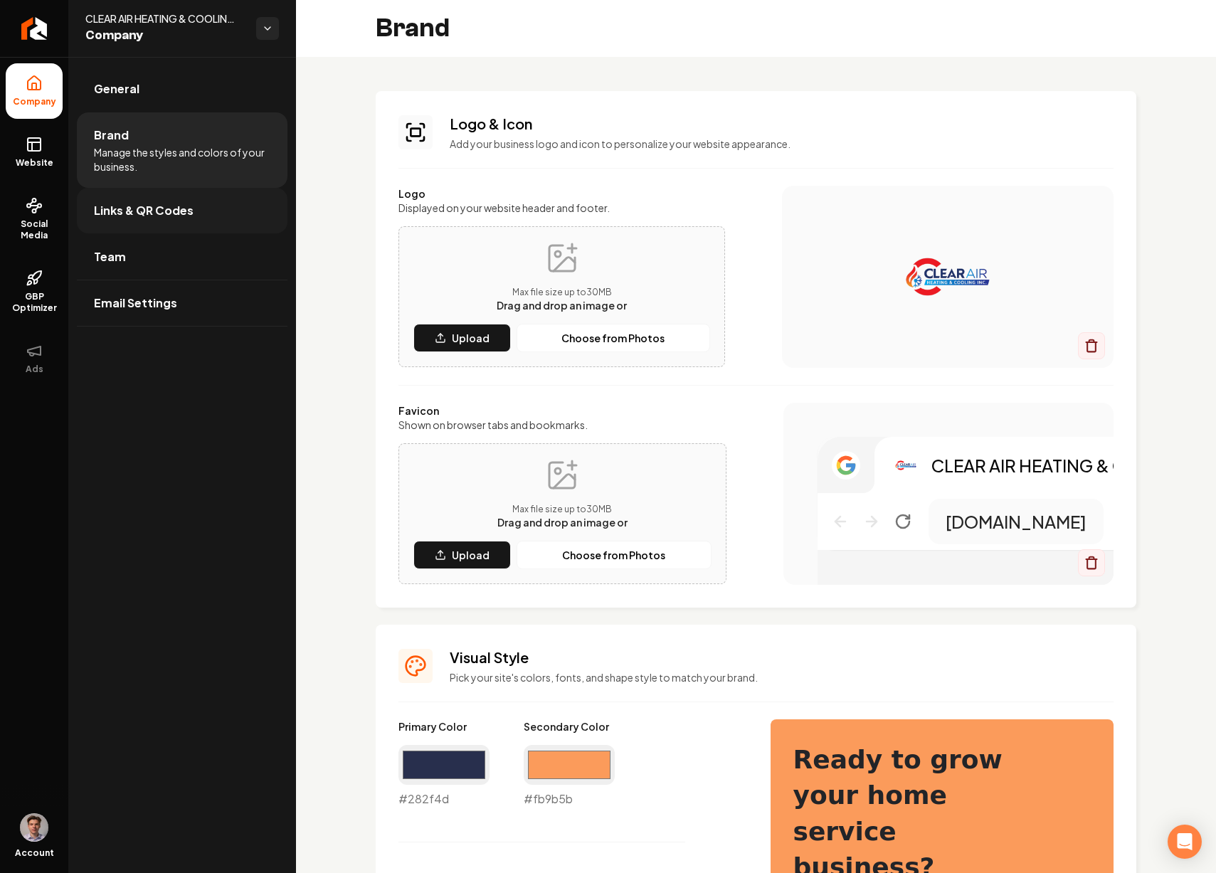
click at [181, 217] on span "Links & QR Codes" at bounding box center [144, 210] width 100 height 17
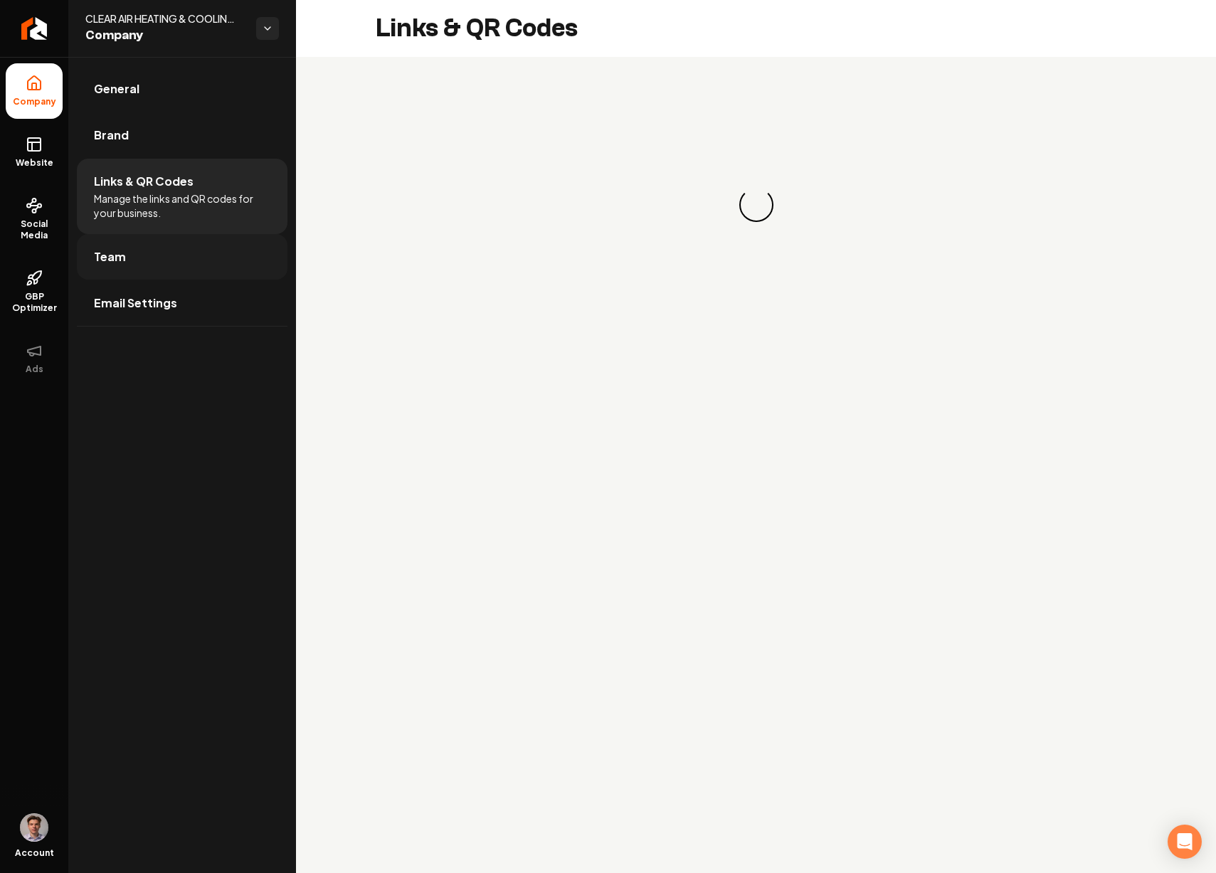
click at [145, 250] on link "Team" at bounding box center [182, 257] width 211 height 46
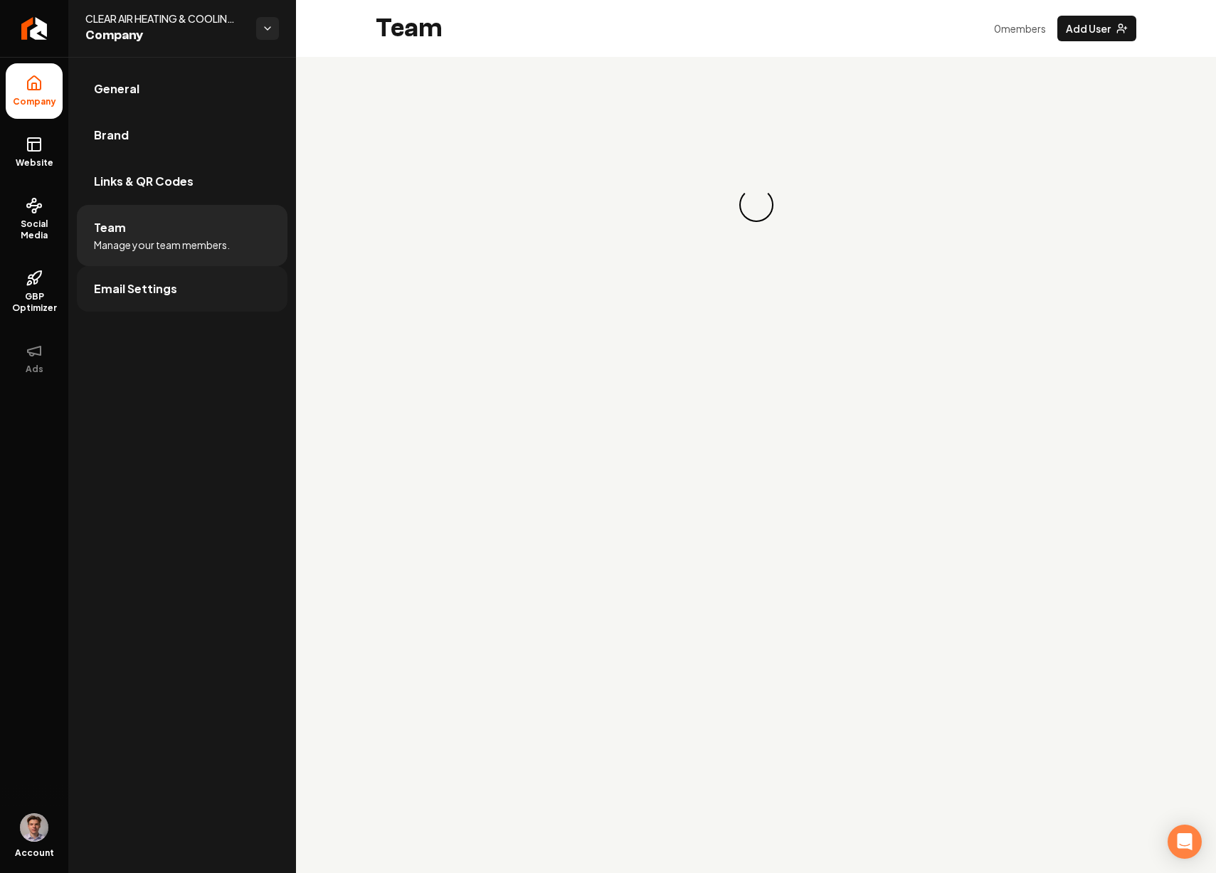
click at [171, 290] on span "Email Settings" at bounding box center [135, 288] width 83 height 17
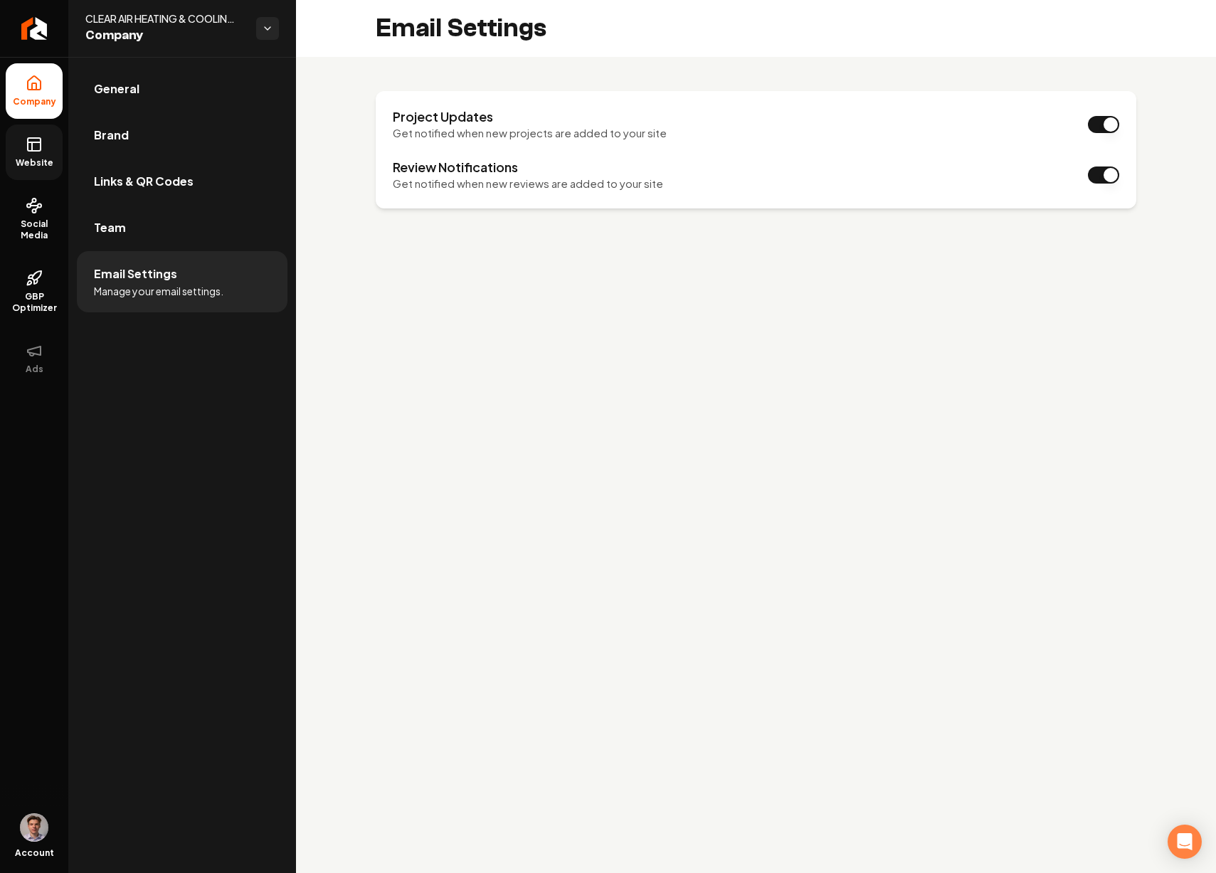
click at [41, 154] on link "Website" at bounding box center [34, 153] width 57 height 56
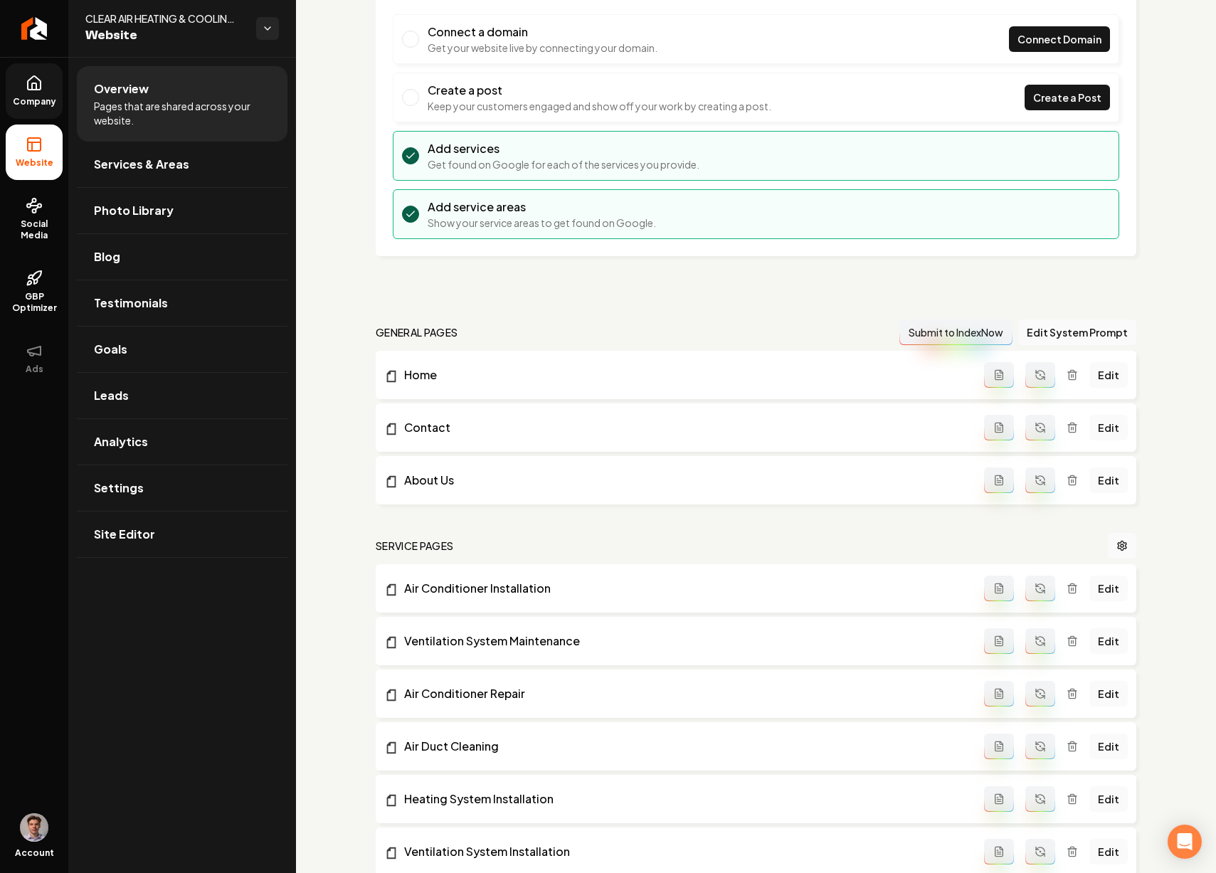
scroll to position [559, 0]
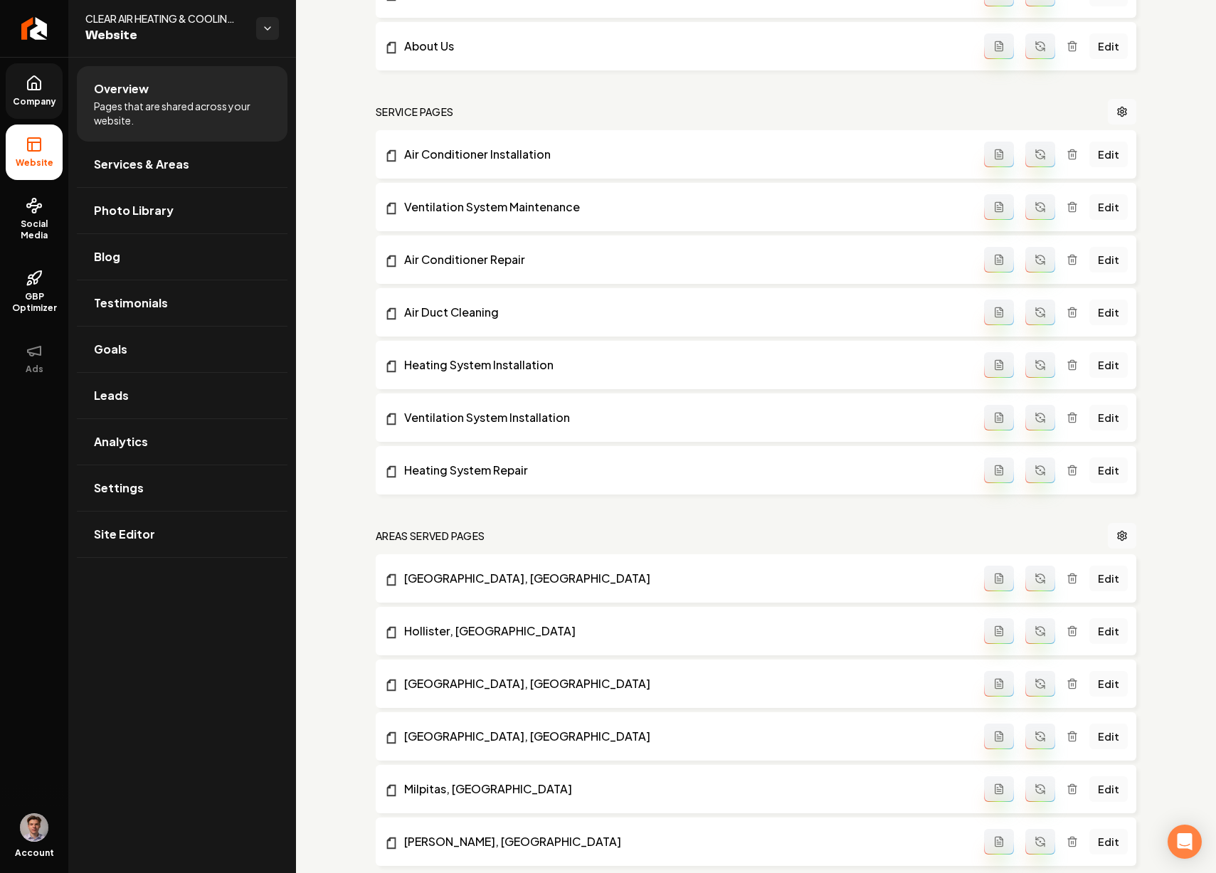
click at [1031, 162] on button "Main content area" at bounding box center [1041, 155] width 30 height 26
click at [1035, 201] on icon "Main content area" at bounding box center [1040, 206] width 11 height 11
click at [1026, 254] on button "Main content area" at bounding box center [1041, 260] width 30 height 26
click at [1031, 341] on li "Heating System Installation Edit" at bounding box center [756, 365] width 761 height 48
click at [1030, 325] on button "Main content area" at bounding box center [1041, 313] width 30 height 26
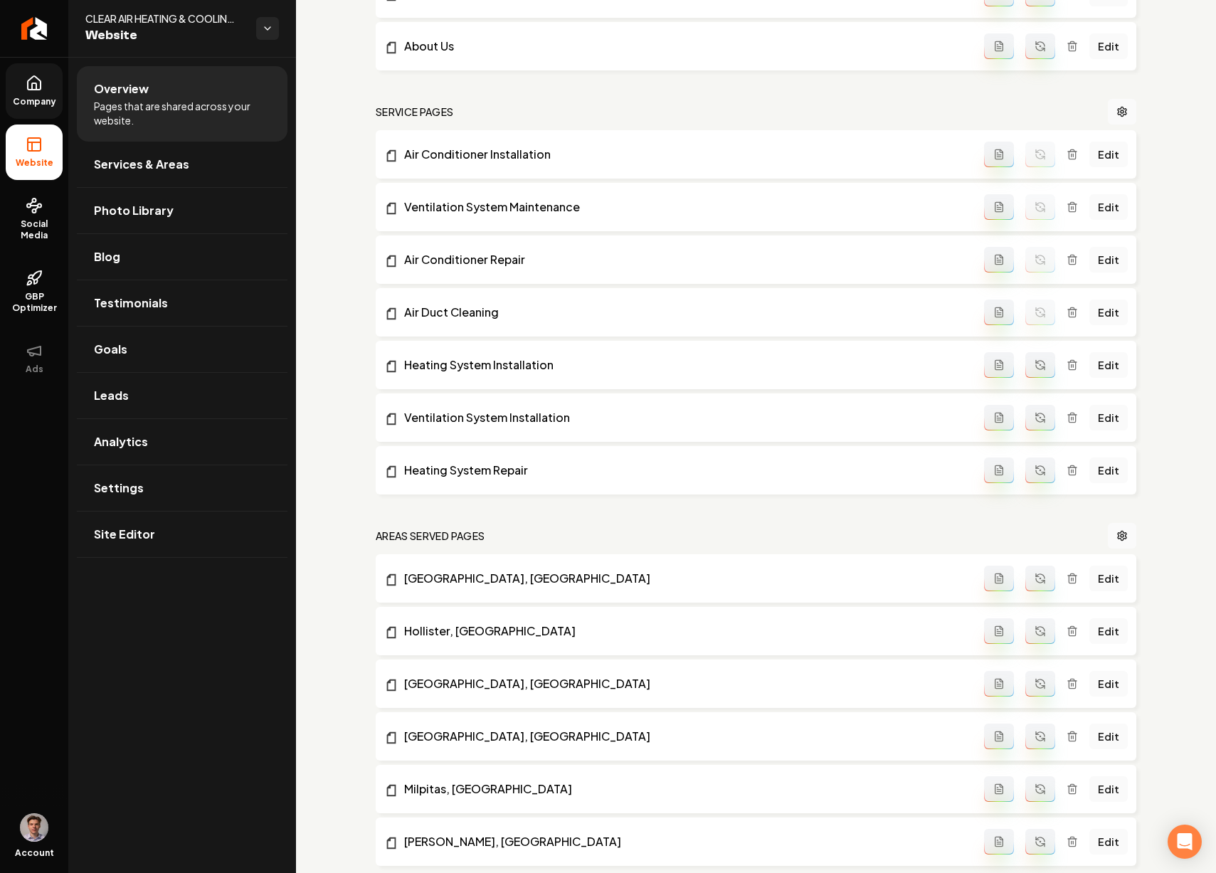
click at [1036, 361] on icon "Main content area" at bounding box center [1040, 363] width 9 height 4
click at [1035, 414] on icon "Main content area" at bounding box center [1040, 417] width 11 height 11
click at [1028, 463] on button "Main content area" at bounding box center [1041, 471] width 30 height 26
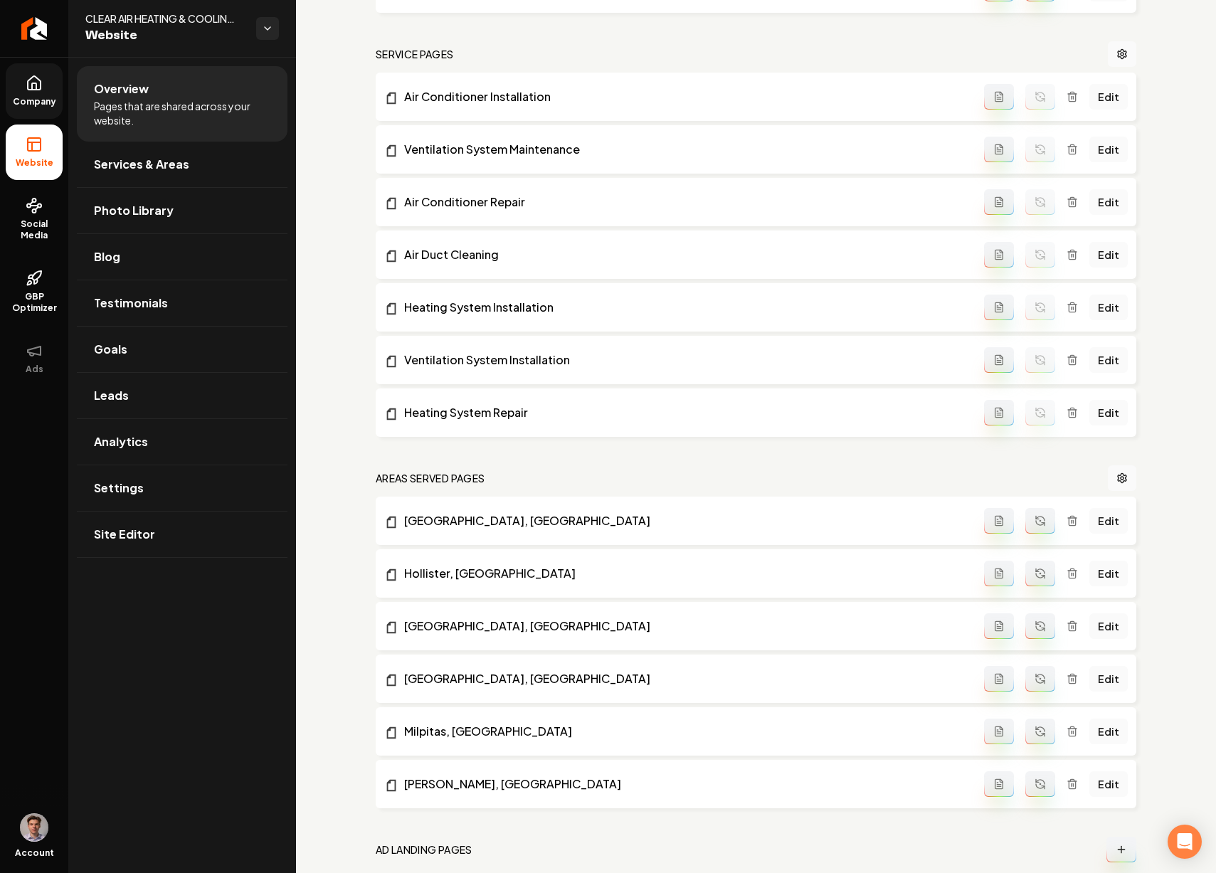
scroll to position [740, 0]
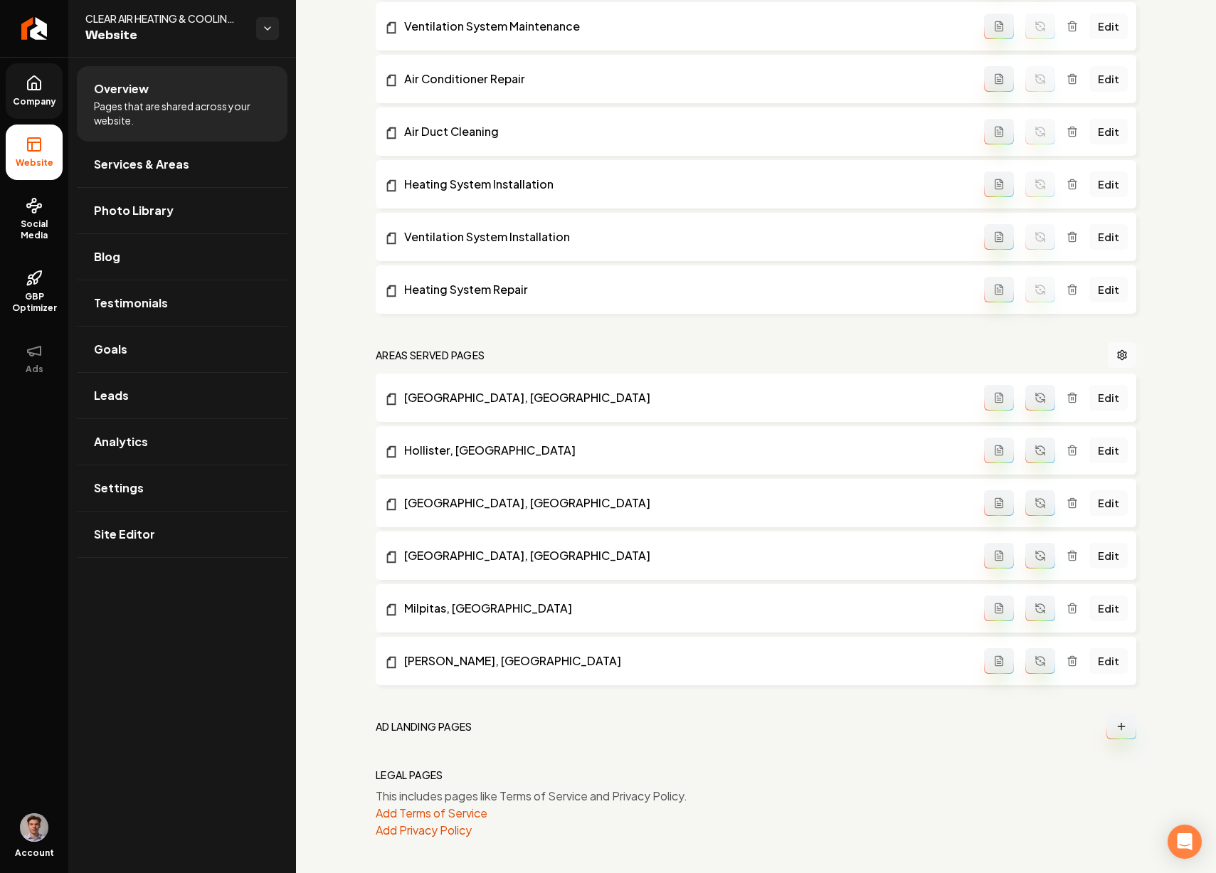
click at [1040, 397] on circle "Main content area" at bounding box center [1040, 397] width 1 height 1
click at [1042, 454] on icon "Main content area" at bounding box center [1043, 454] width 3 height 3
click at [1036, 493] on button "Main content area" at bounding box center [1041, 503] width 30 height 26
click at [1033, 550] on button "Main content area" at bounding box center [1041, 556] width 30 height 26
click at [1031, 599] on button "Main content area" at bounding box center [1041, 609] width 30 height 26
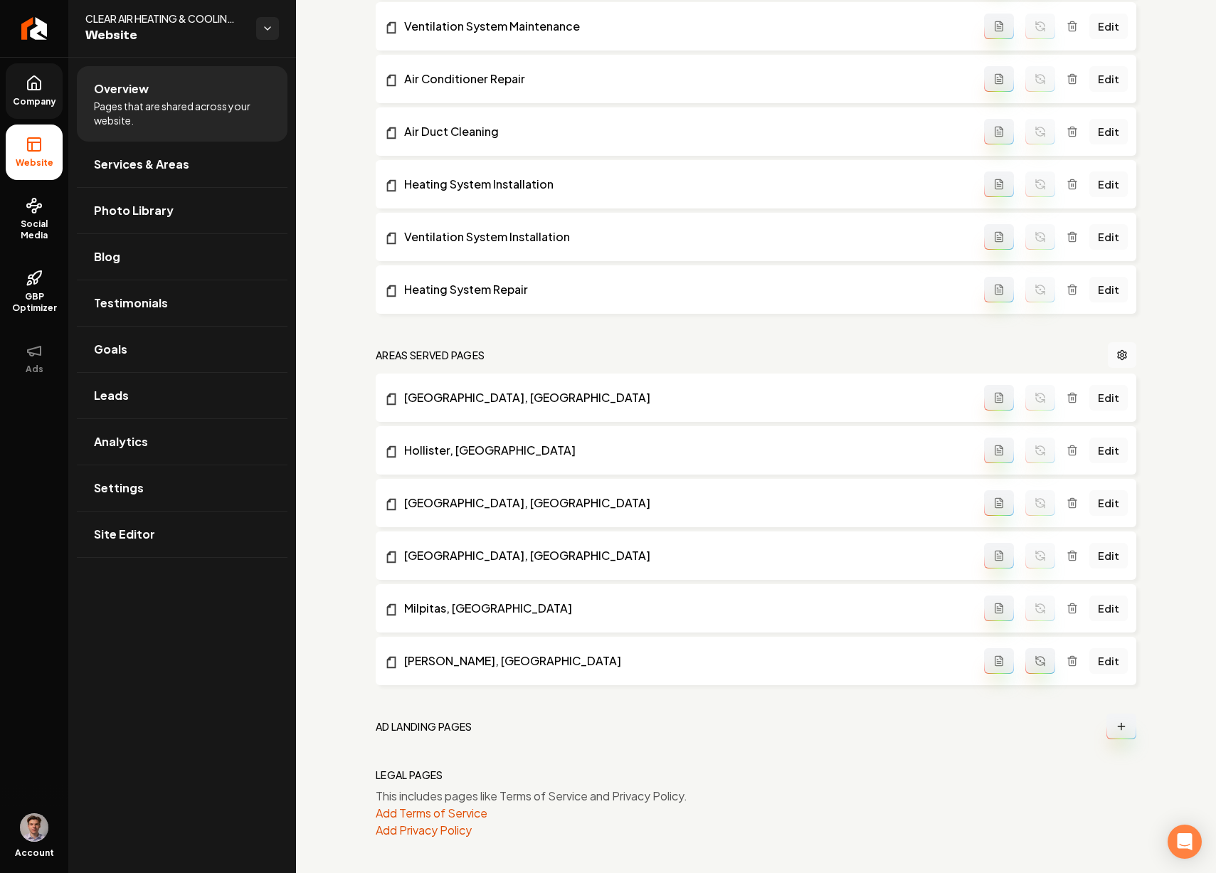
click at [1030, 651] on button "Main content area" at bounding box center [1041, 661] width 30 height 26
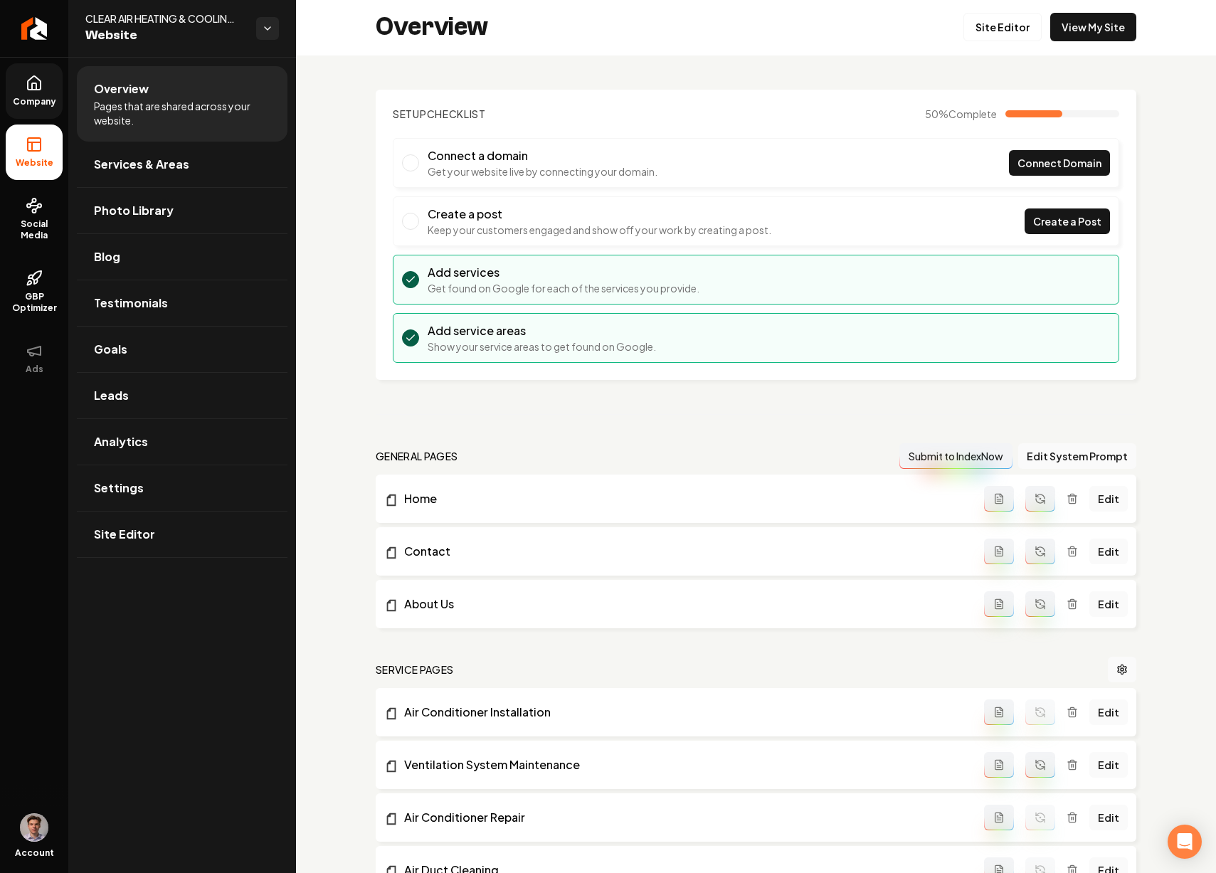
scroll to position [0, 0]
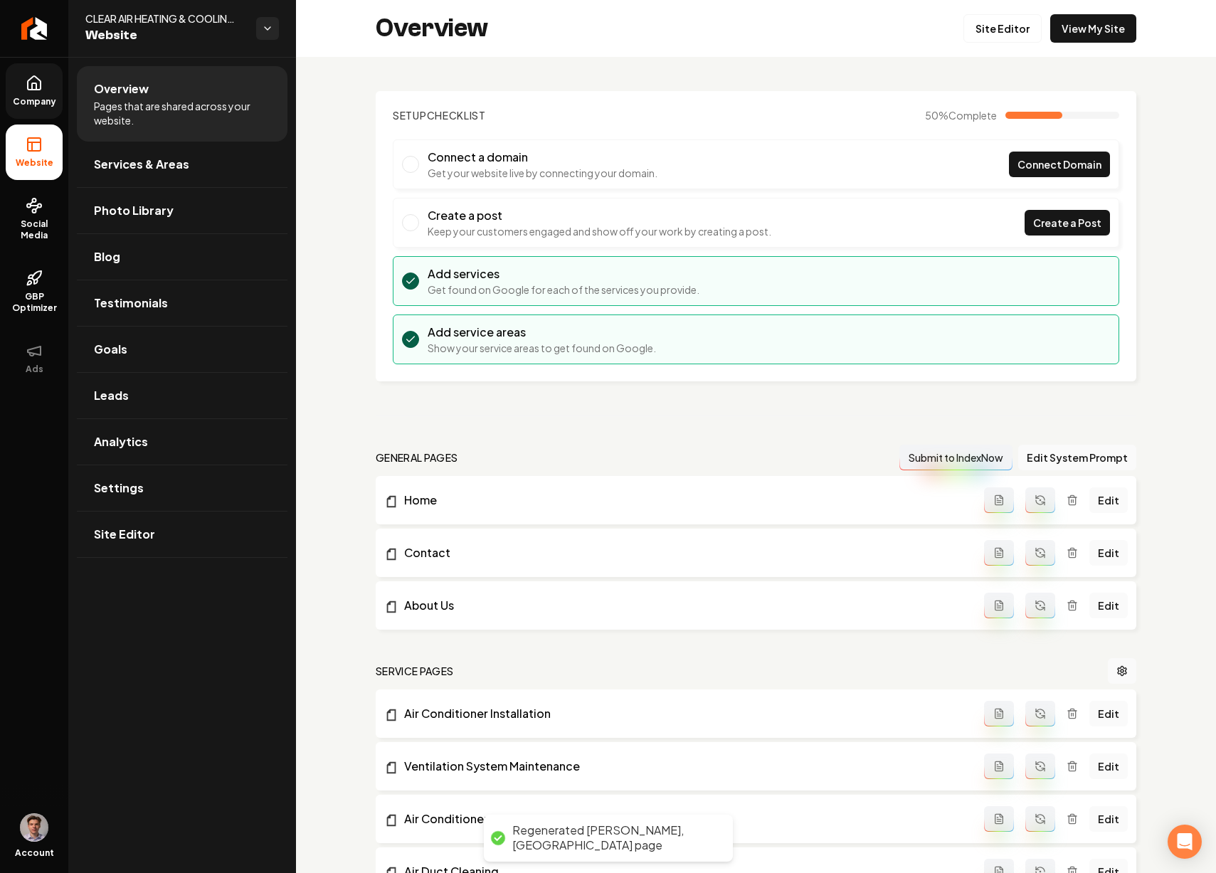
click at [1035, 499] on icon "Main content area" at bounding box center [1040, 500] width 11 height 11
click at [1040, 553] on circle "Main content area" at bounding box center [1040, 552] width 1 height 1
click at [1035, 600] on icon "Main content area" at bounding box center [1040, 605] width 11 height 11
click at [178, 172] on span "Services & Areas" at bounding box center [141, 164] width 95 height 17
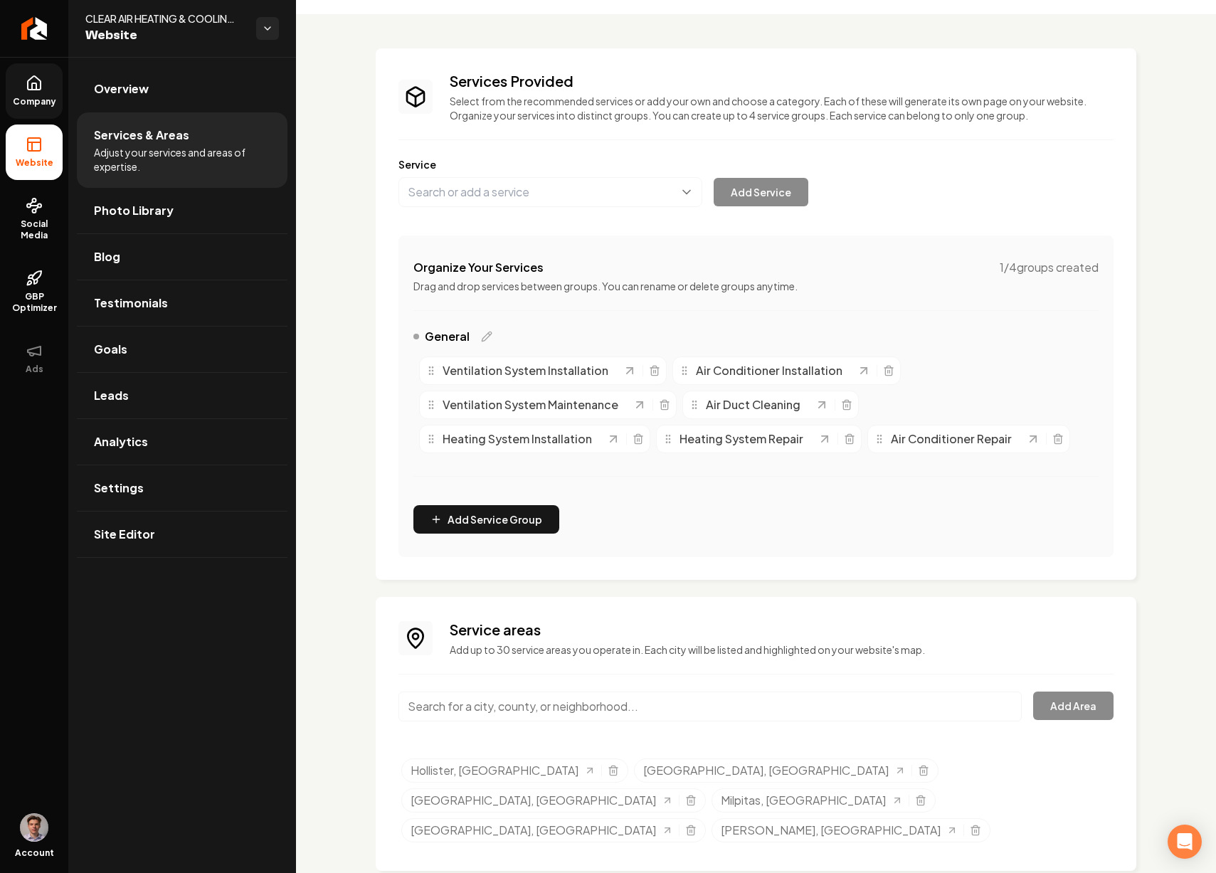
scroll to position [45, 0]
click at [599, 705] on input "Main content area" at bounding box center [711, 705] width 624 height 30
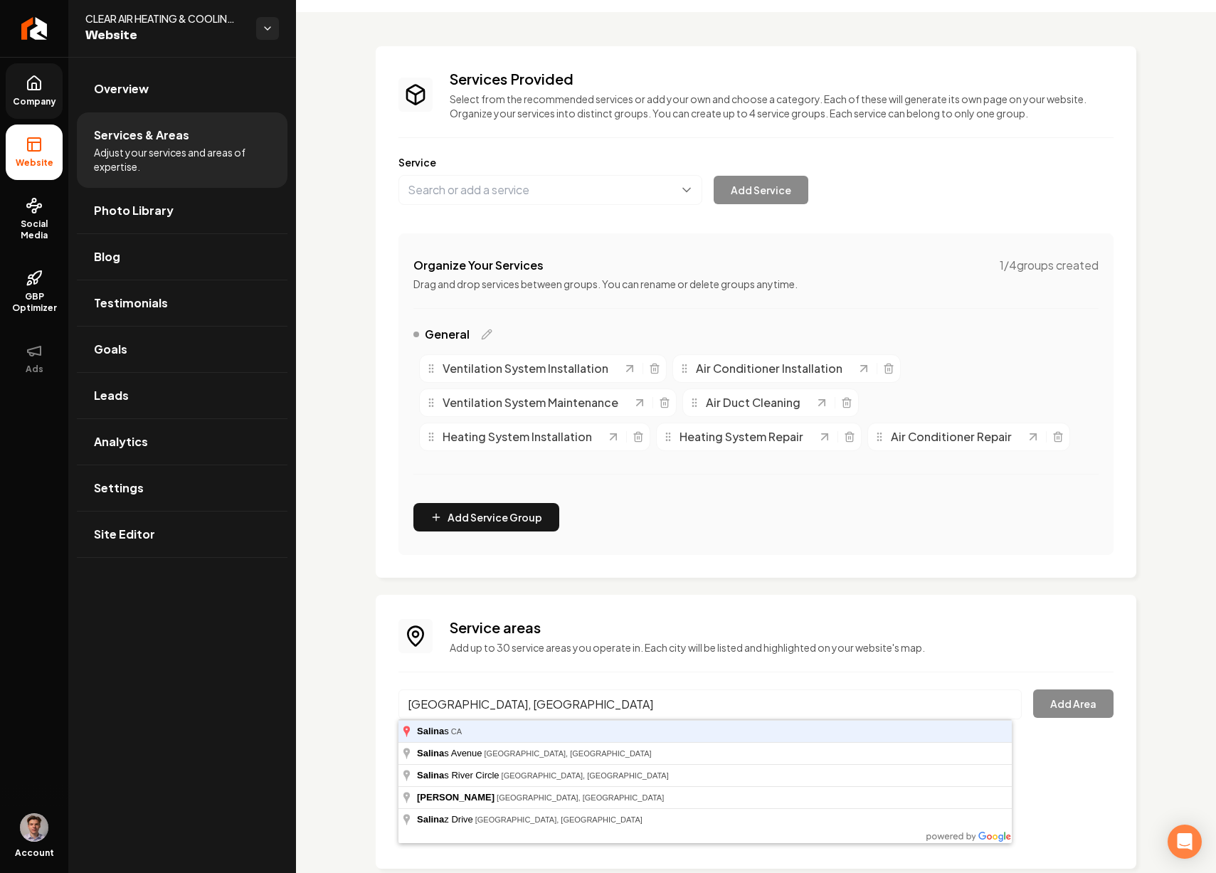
type input "Salinas, CA"
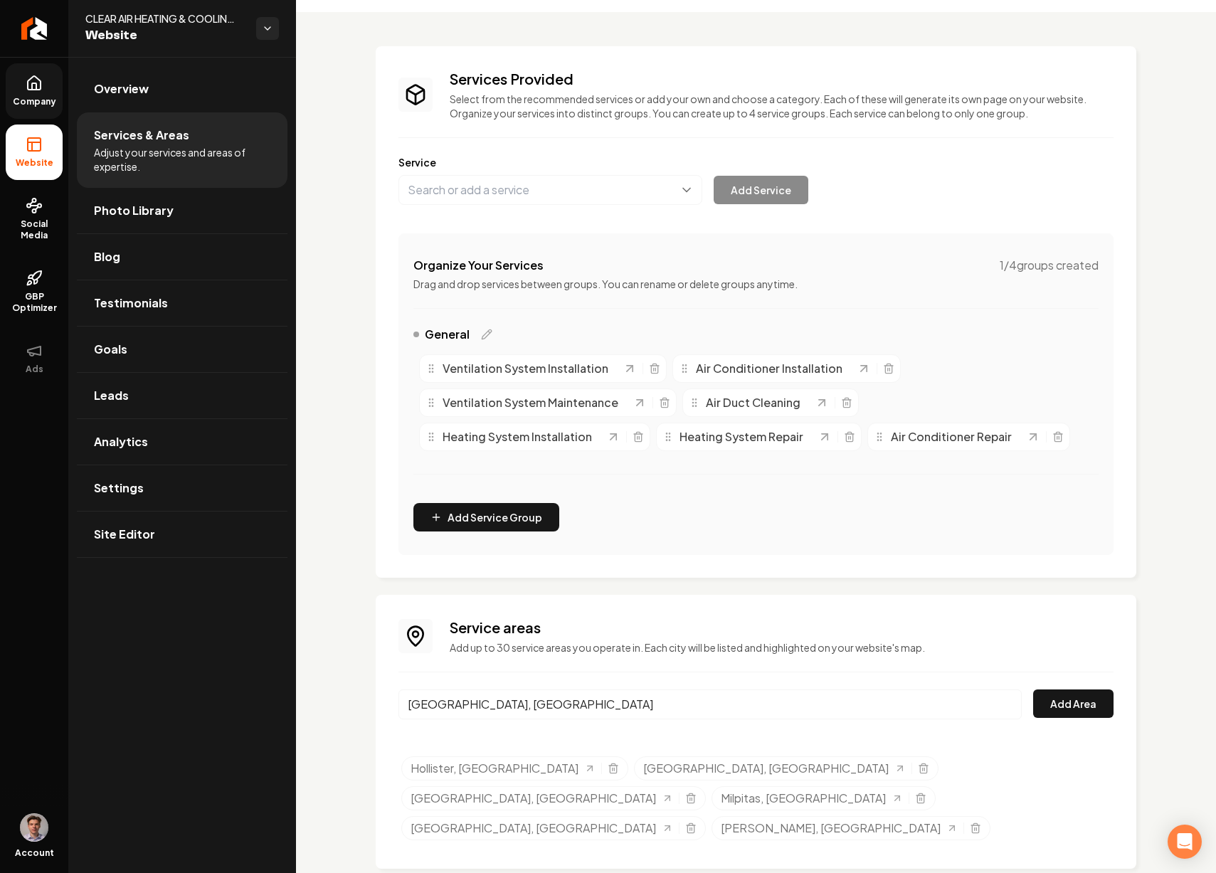
click at [1033, 690] on button "Add Area" at bounding box center [1073, 704] width 80 height 28
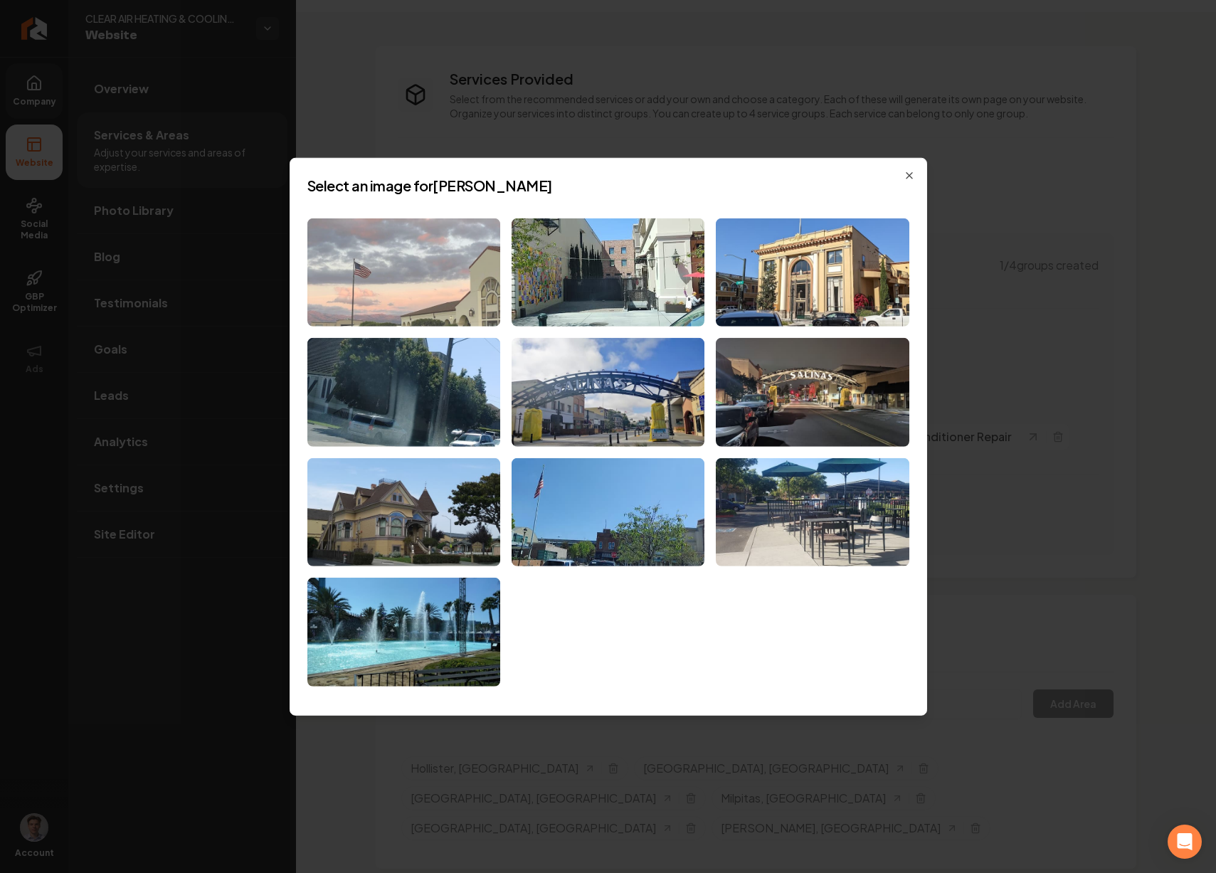
click at [485, 300] on img at bounding box center [403, 272] width 193 height 109
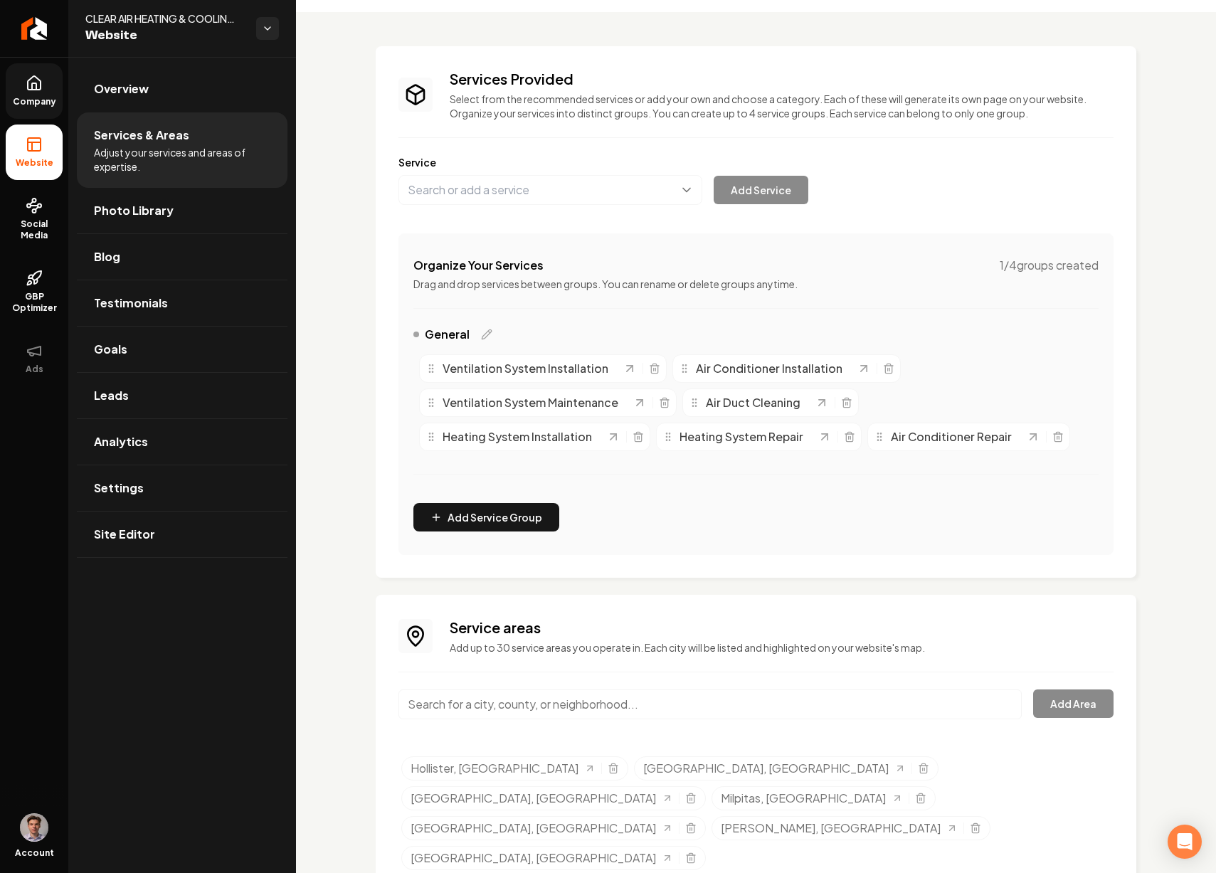
click at [555, 692] on input "Main content area" at bounding box center [711, 705] width 624 height 30
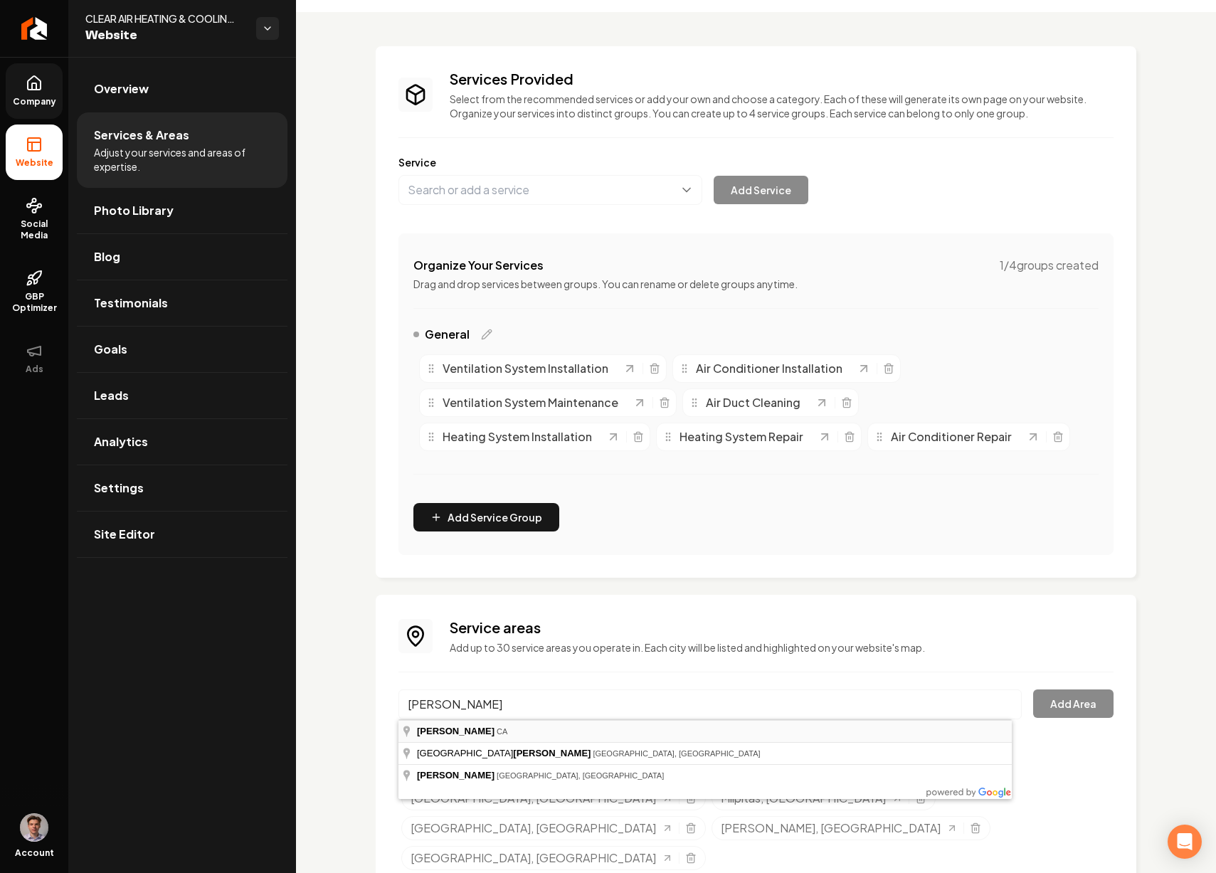
type input "Soledad, CA"
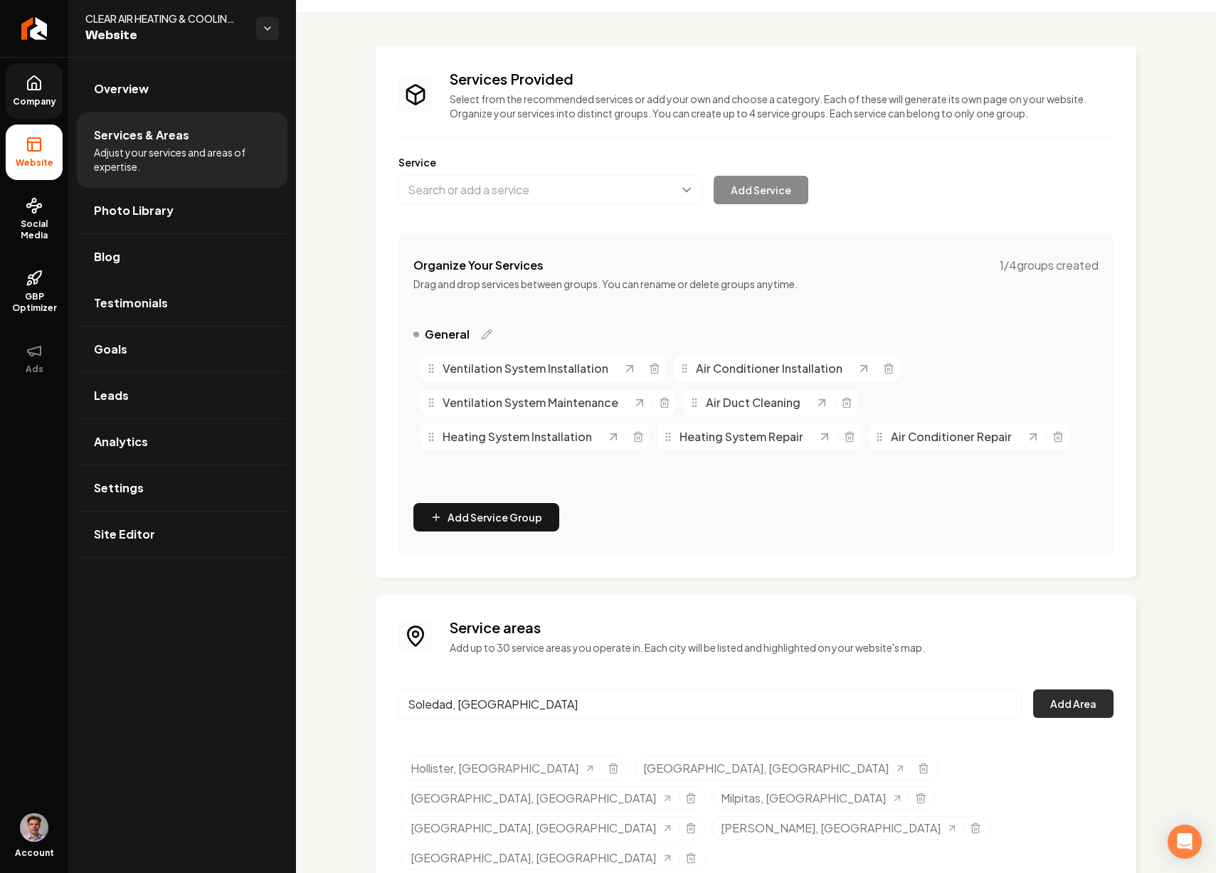
click at [1058, 710] on button "Add Area" at bounding box center [1073, 704] width 80 height 28
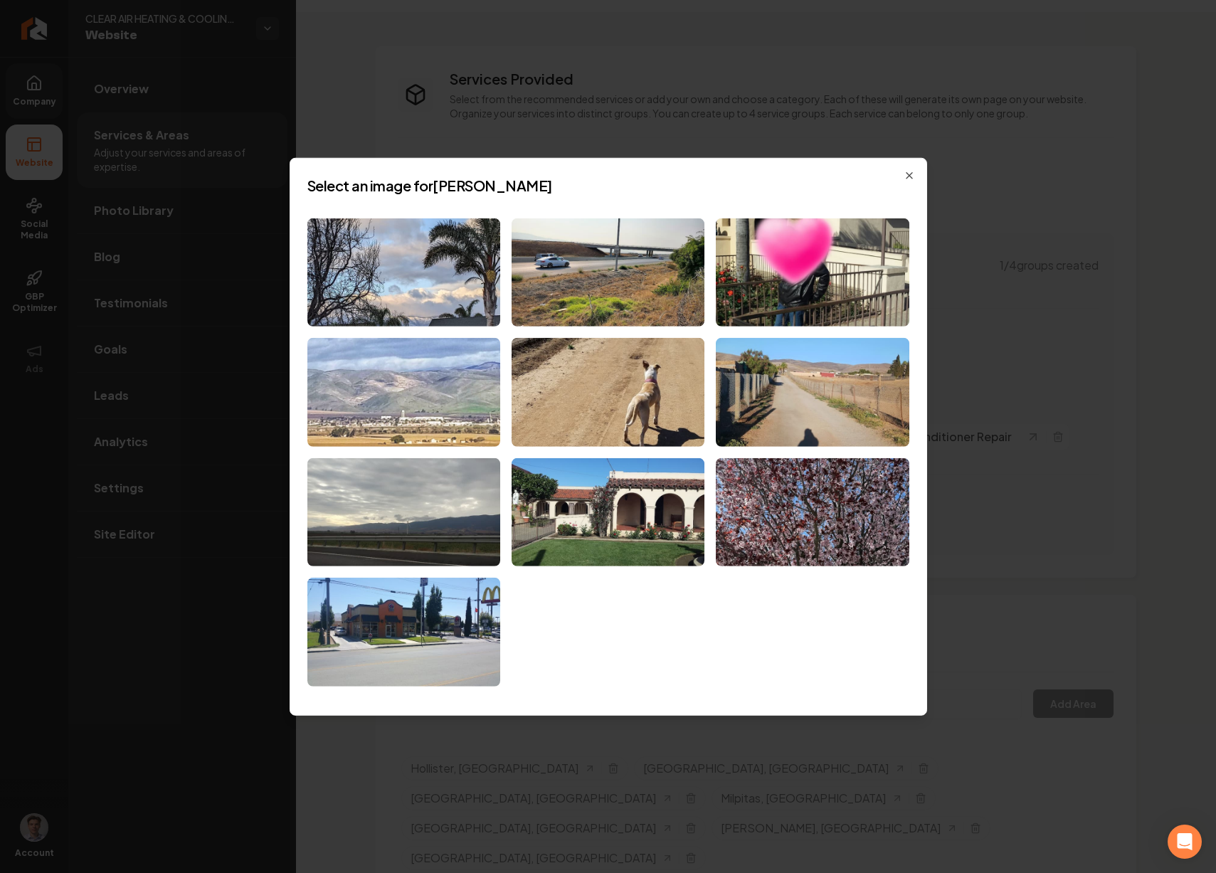
click at [421, 393] on img at bounding box center [403, 392] width 193 height 109
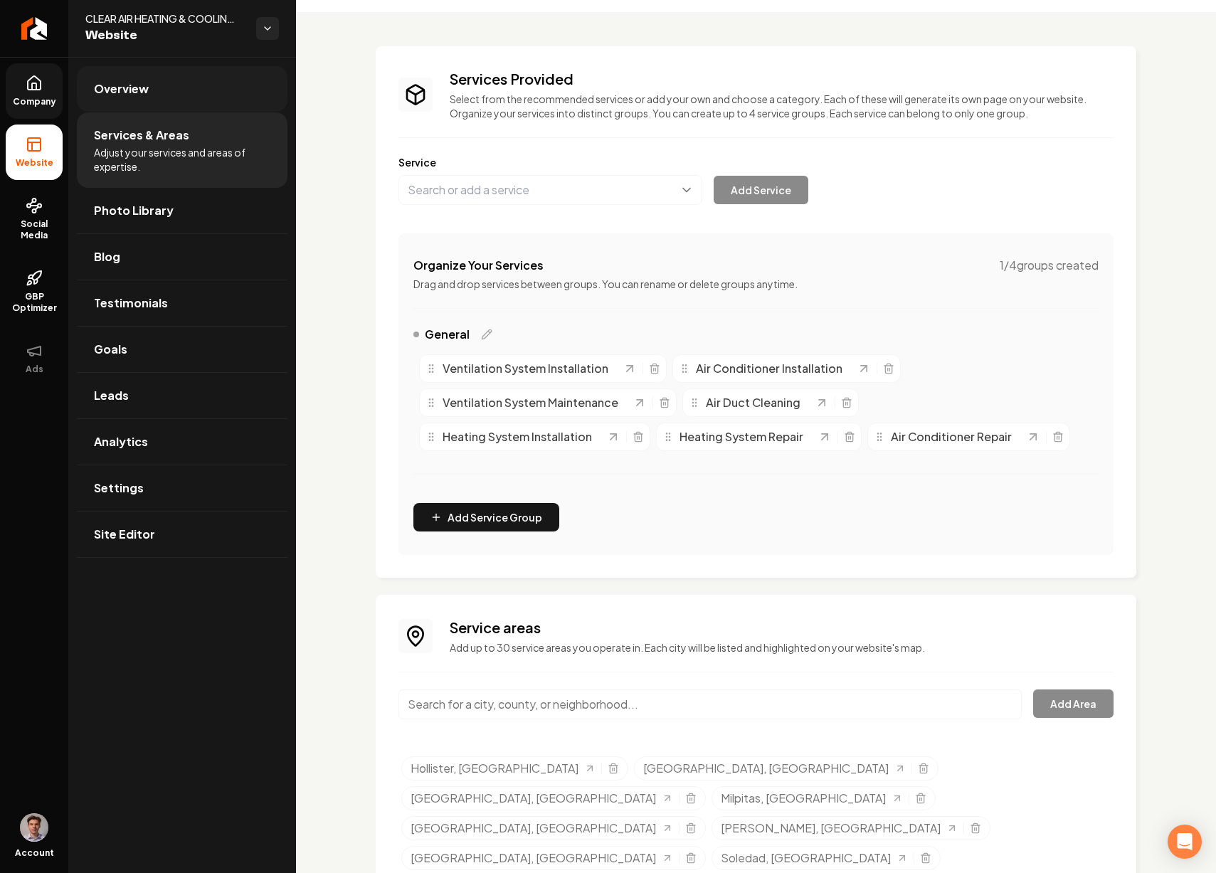
click at [139, 99] on link "Overview" at bounding box center [182, 89] width 211 height 46
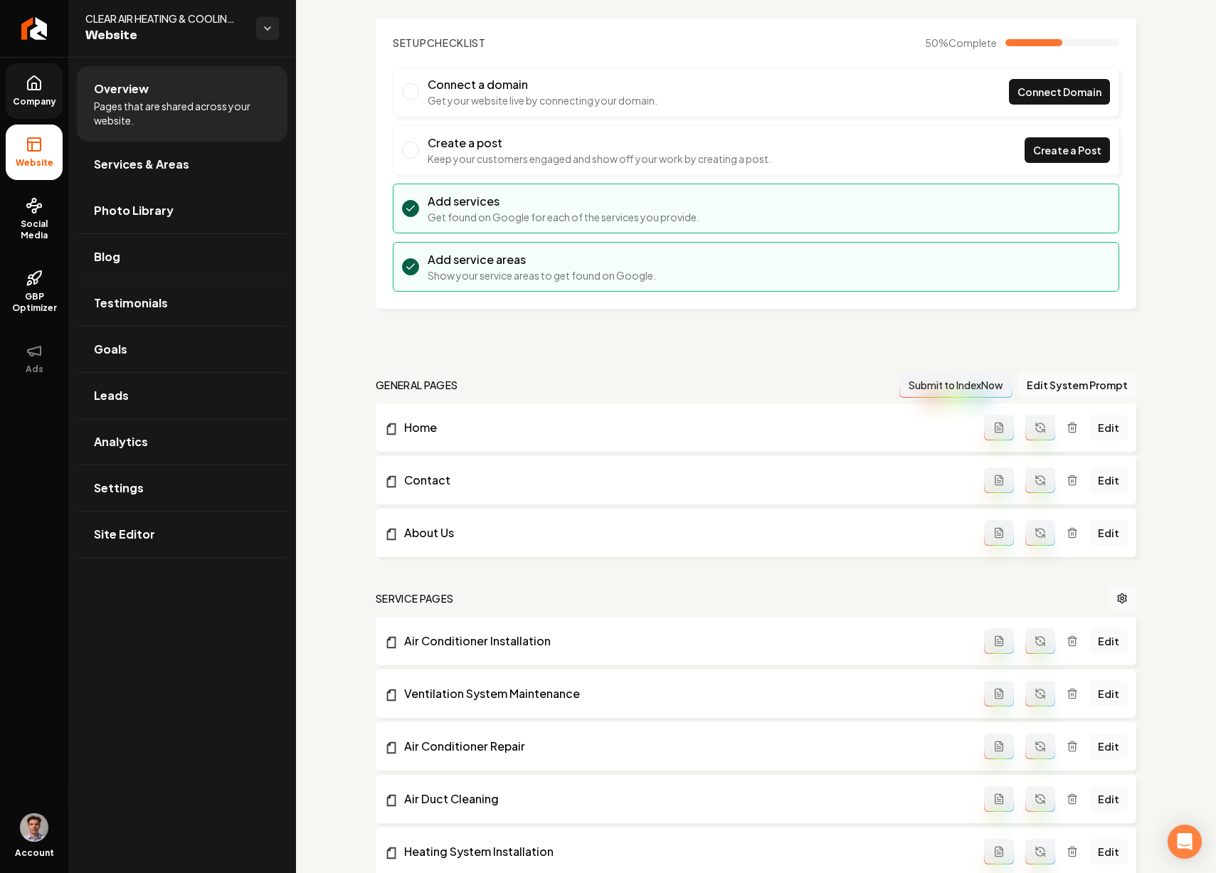
scroll to position [80, 0]
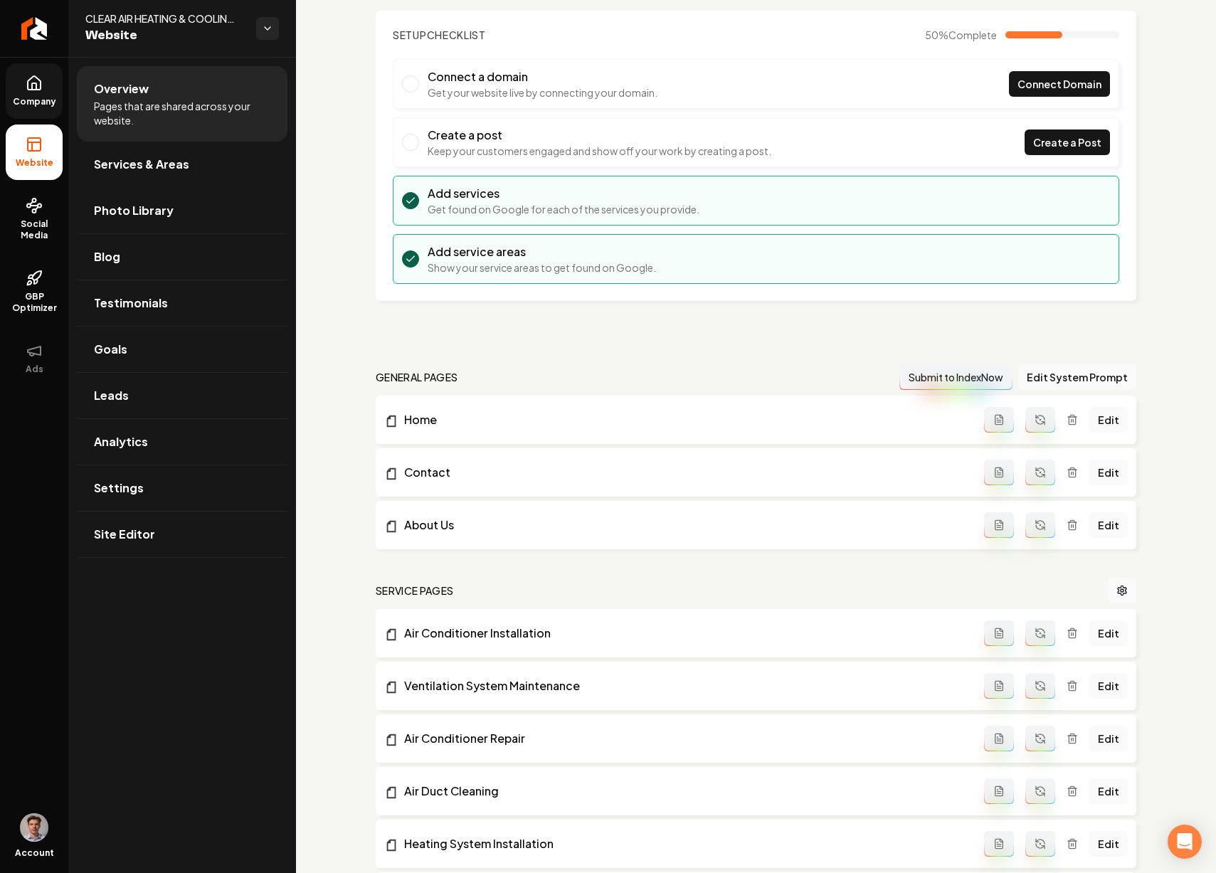
click at [1035, 421] on icon "Main content area" at bounding box center [1040, 419] width 11 height 11
click at [1026, 465] on button "Main content area" at bounding box center [1041, 473] width 30 height 26
click at [1028, 513] on button "Main content area" at bounding box center [1041, 525] width 30 height 26
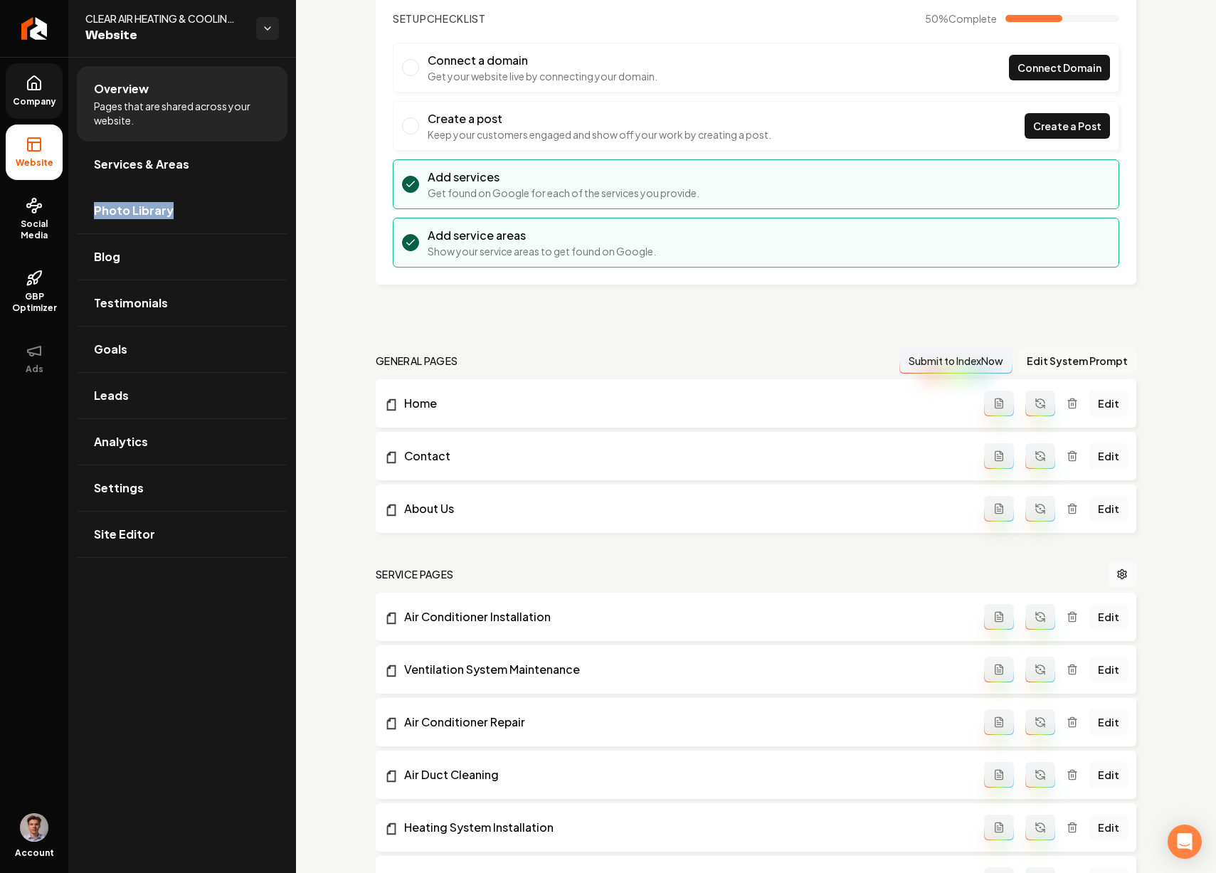
click at [1048, 362] on button "Edit System Prompt" at bounding box center [1078, 361] width 118 height 26
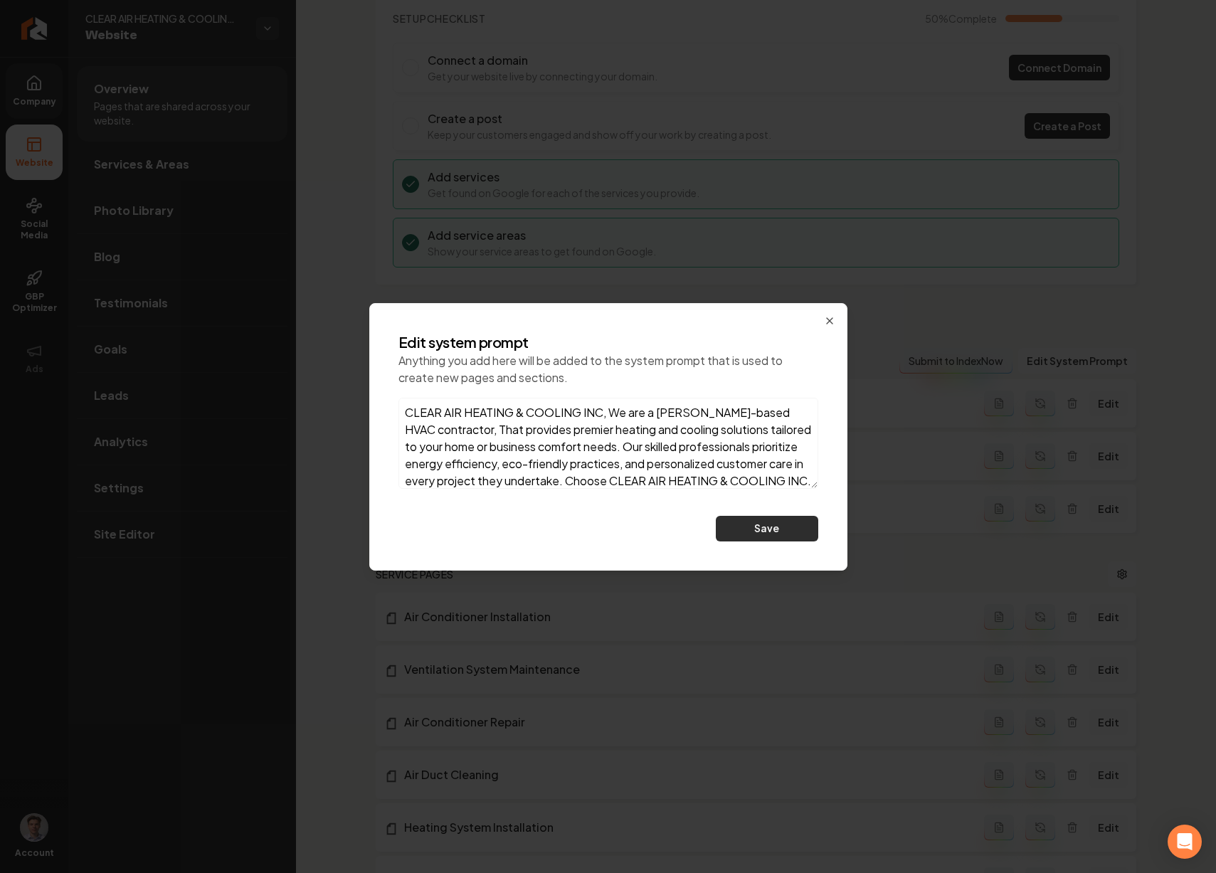
click at [776, 540] on button "Save" at bounding box center [767, 529] width 102 height 26
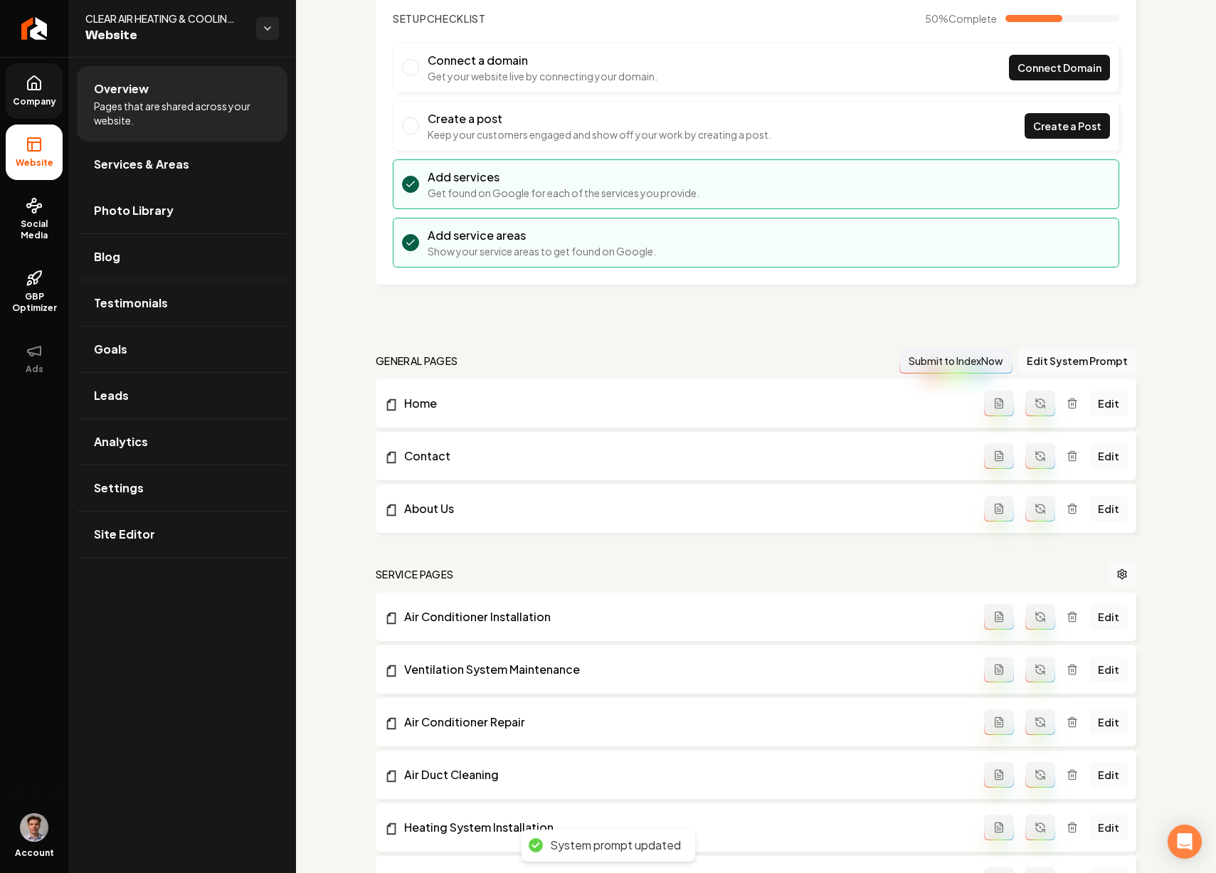
click at [1034, 400] on icon "Main content area" at bounding box center [1041, 404] width 14 height 14
click at [1034, 454] on icon "Main content area" at bounding box center [1041, 457] width 14 height 14
click at [1034, 505] on icon "Main content area" at bounding box center [1040, 509] width 13 height 13
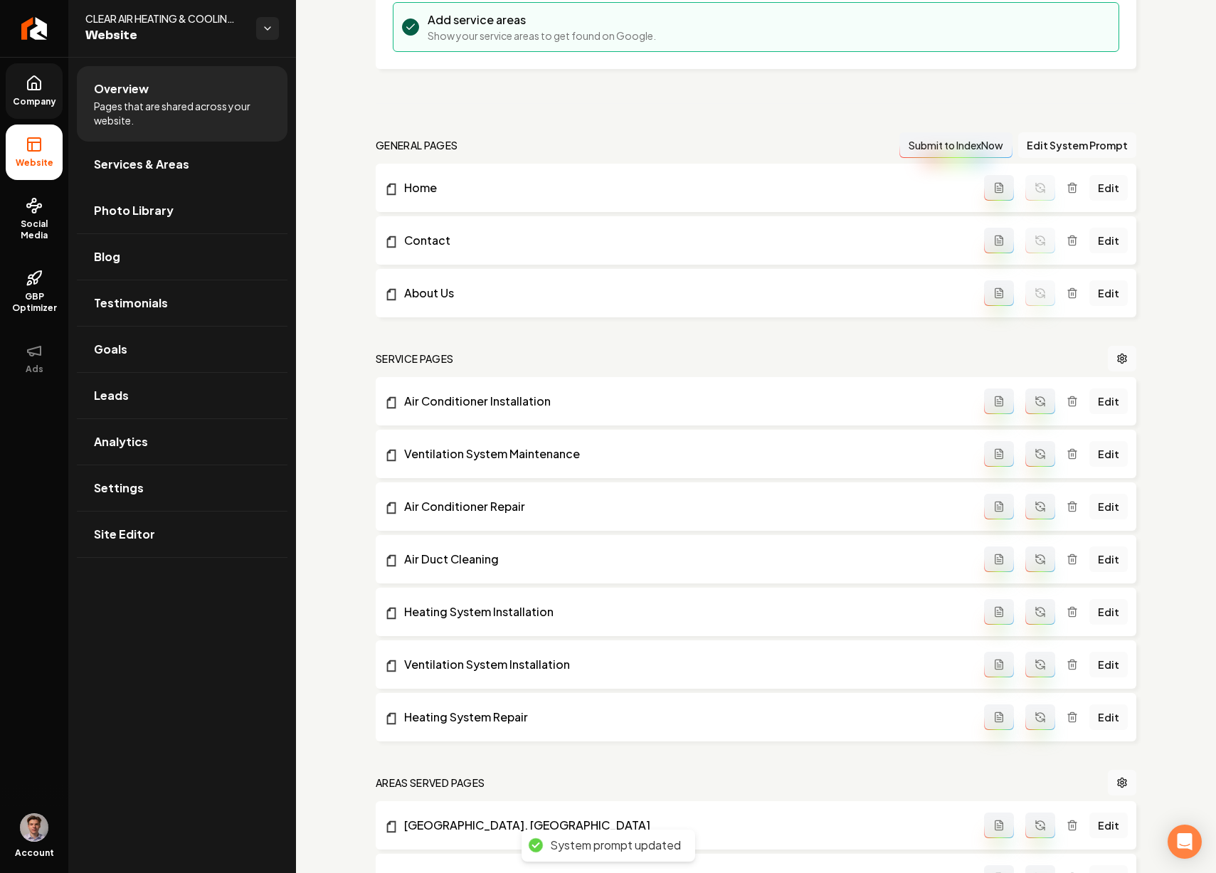
scroll to position [340, 0]
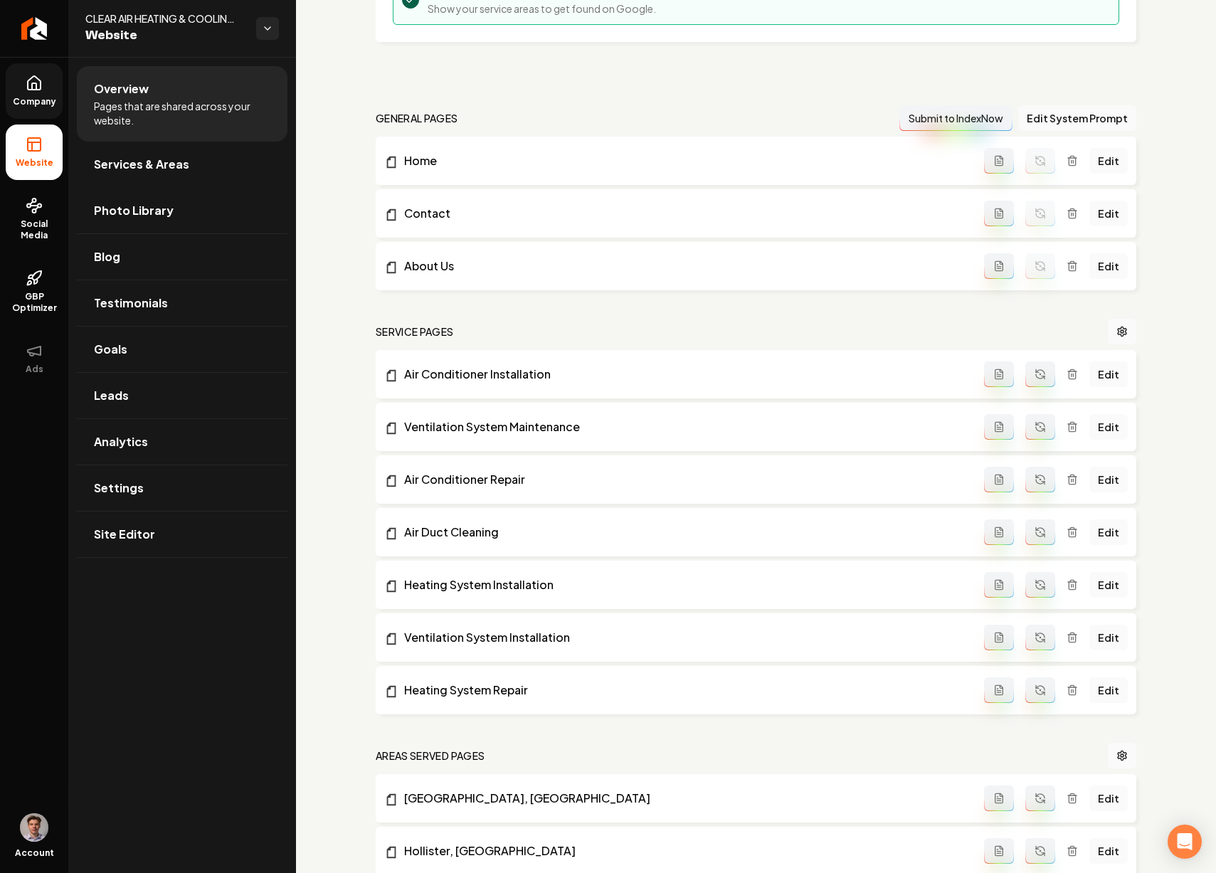
click at [1031, 367] on button "Main content area" at bounding box center [1041, 375] width 30 height 26
click at [1036, 438] on button "Main content area" at bounding box center [1041, 427] width 30 height 26
click at [1035, 473] on button "Main content area" at bounding box center [1041, 480] width 30 height 26
click at [1035, 527] on icon "Main content area" at bounding box center [1040, 532] width 11 height 11
click at [1036, 587] on icon "Main content area" at bounding box center [1040, 587] width 9 height 4
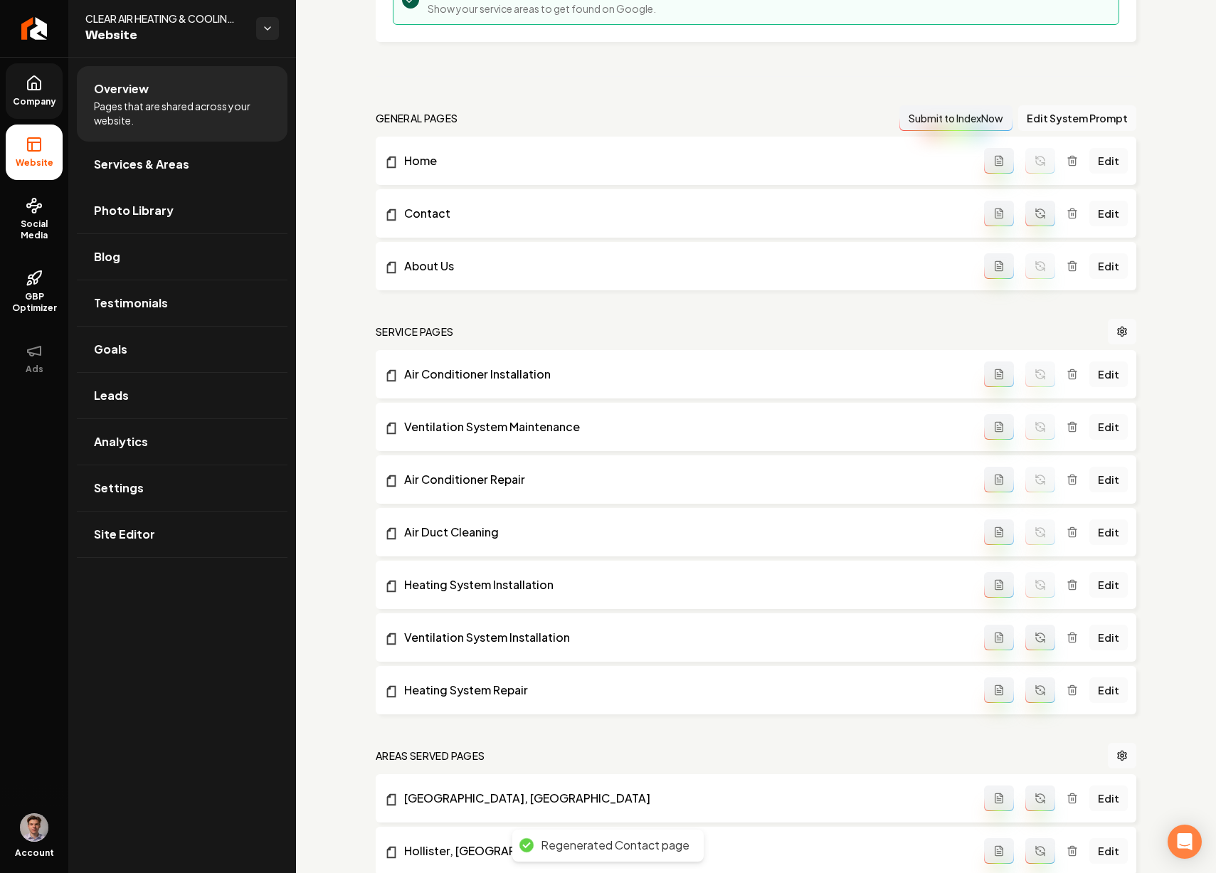
click at [1029, 651] on button "Main content area" at bounding box center [1041, 638] width 30 height 26
click at [1035, 685] on icon "Main content area" at bounding box center [1040, 690] width 11 height 11
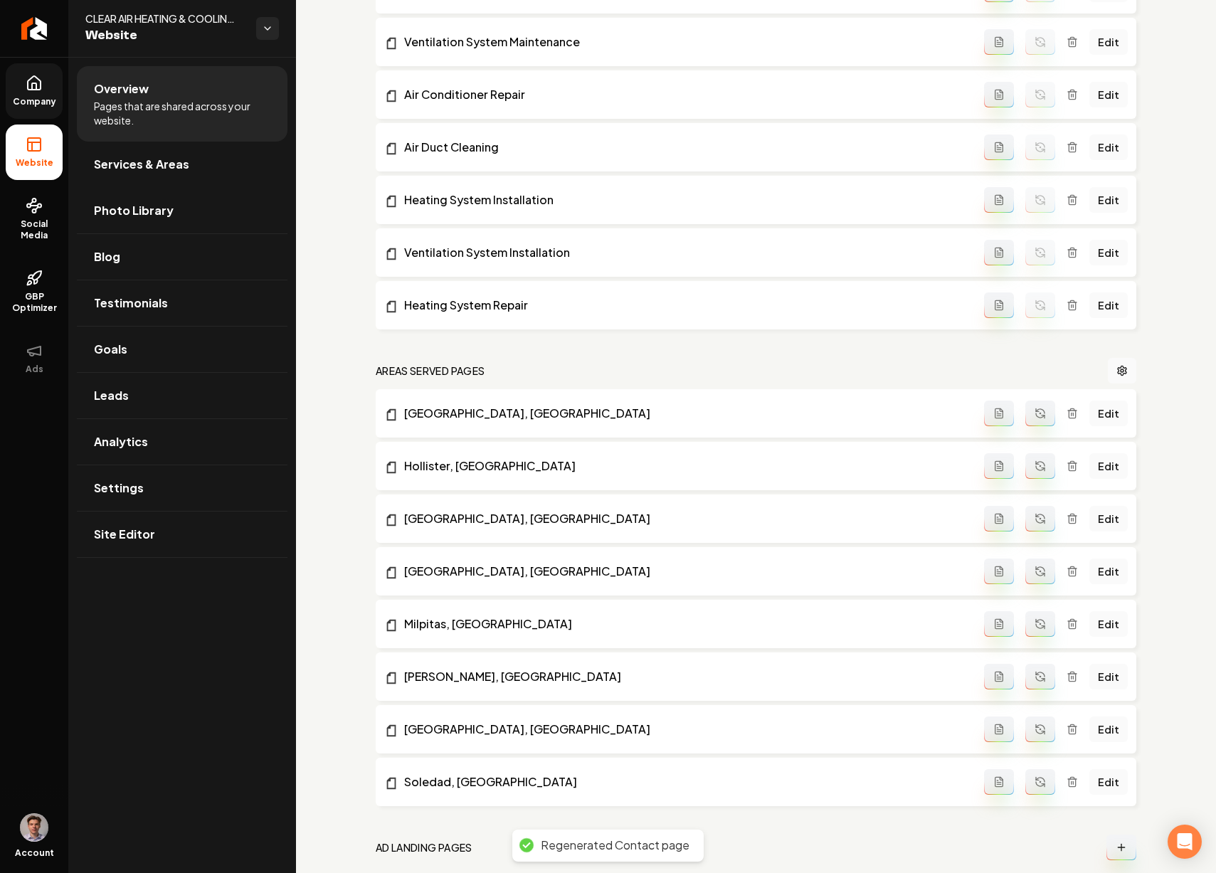
scroll to position [782, 0]
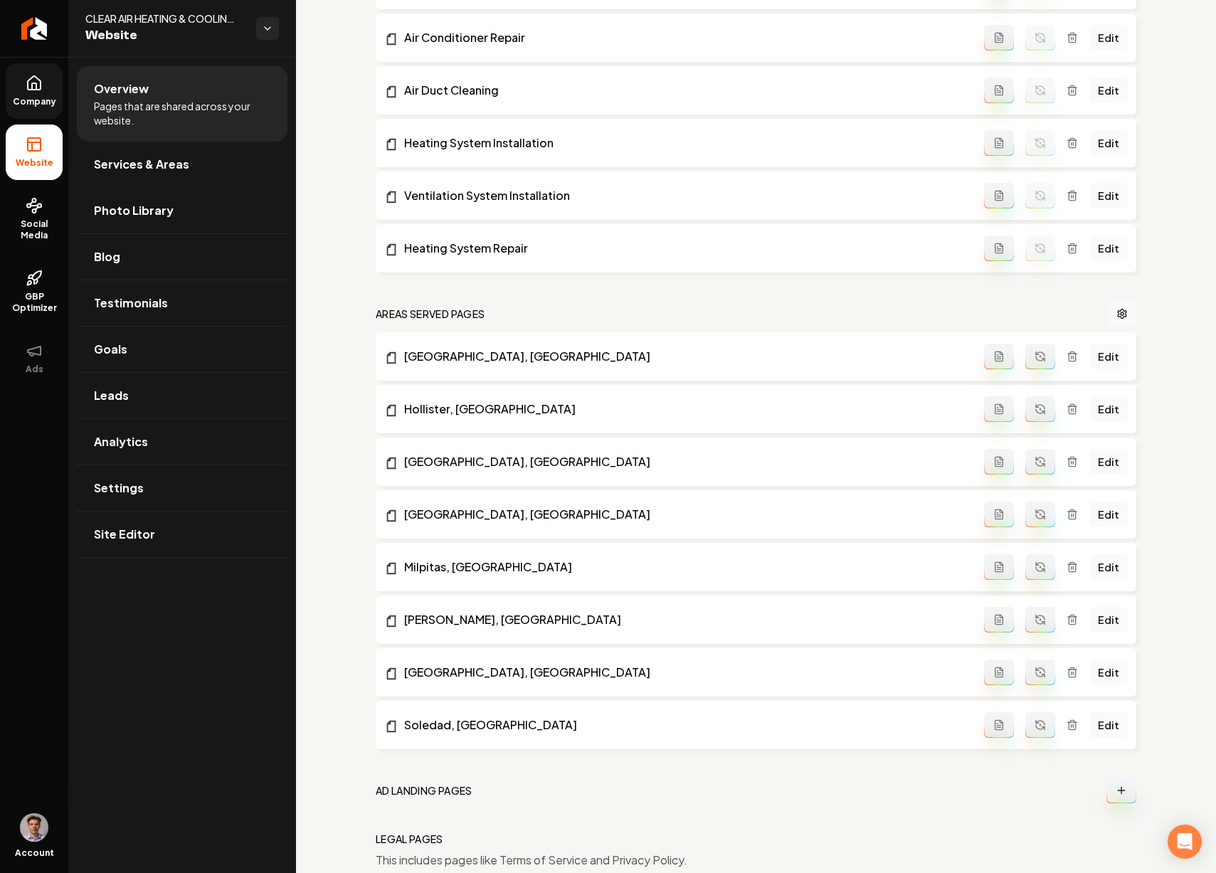
click at [1026, 353] on button "Main content area" at bounding box center [1041, 357] width 30 height 26
click at [1026, 414] on button "Main content area" at bounding box center [1041, 409] width 30 height 26
click at [1035, 456] on icon "Main content area" at bounding box center [1040, 461] width 11 height 11
click at [1026, 520] on button "Main content area" at bounding box center [1041, 515] width 30 height 26
click at [1036, 565] on icon "Main content area" at bounding box center [1040, 565] width 9 height 4
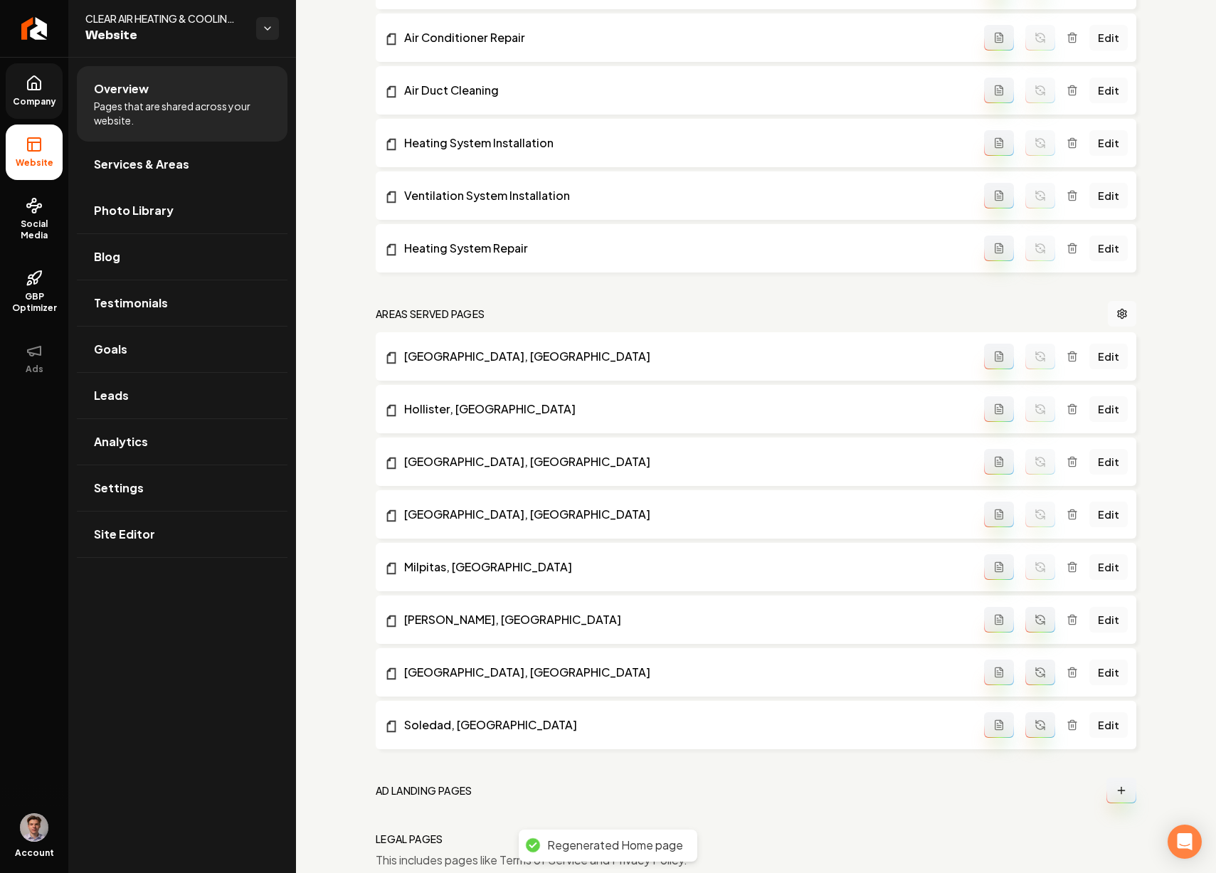
click at [1026, 616] on button "Main content area" at bounding box center [1041, 620] width 30 height 26
click at [1035, 673] on icon "Main content area" at bounding box center [1040, 672] width 11 height 11
click at [1035, 720] on icon "Main content area" at bounding box center [1040, 725] width 11 height 11
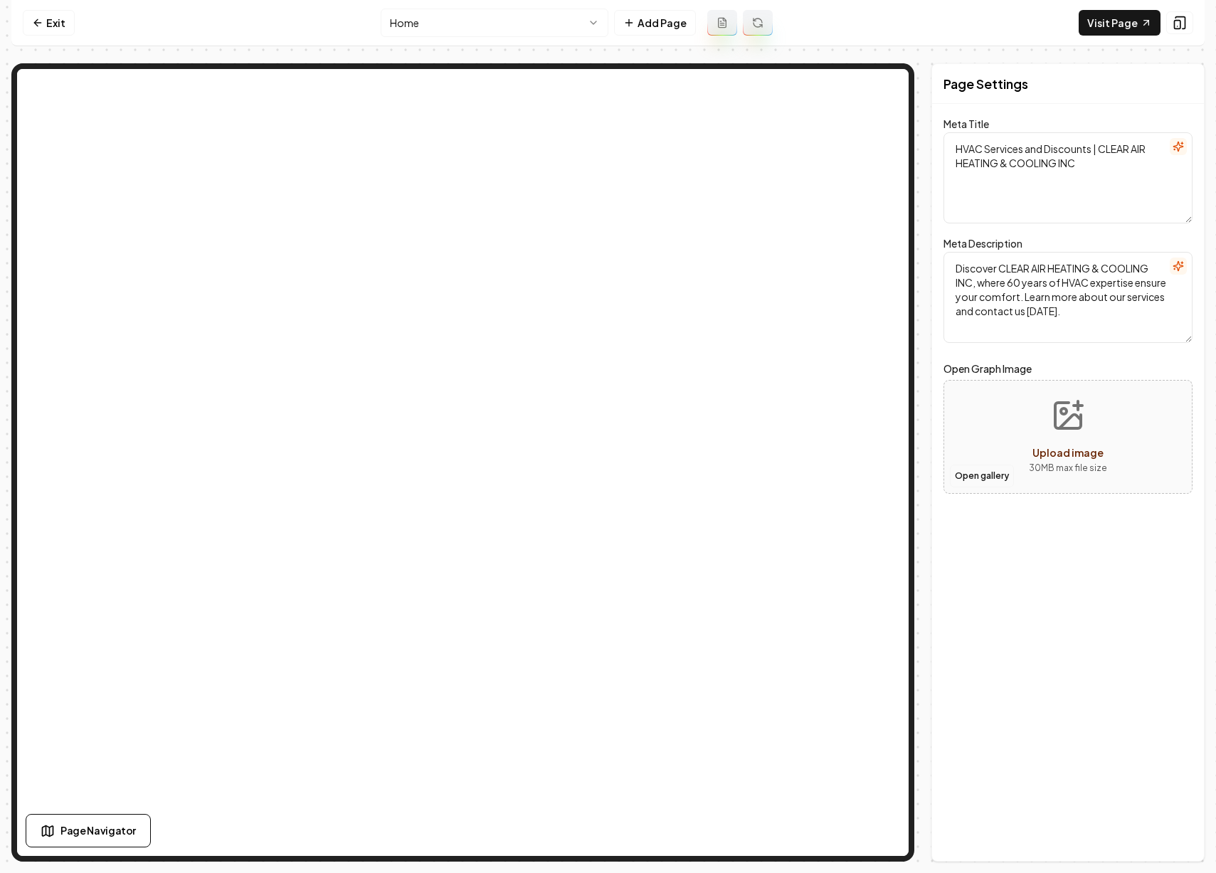
click at [970, 473] on button "Open gallery" at bounding box center [982, 476] width 64 height 23
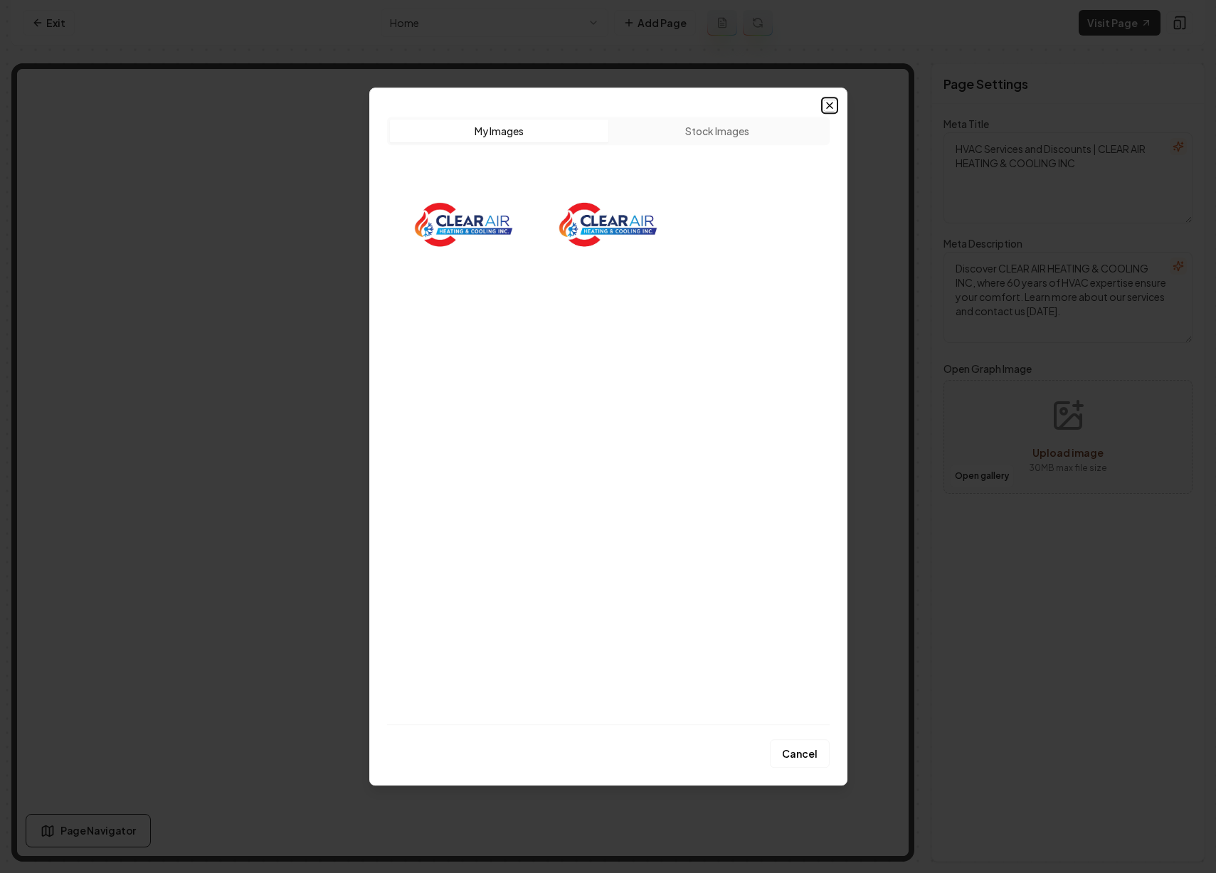
click at [831, 103] on icon "button" at bounding box center [830, 105] width 6 height 6
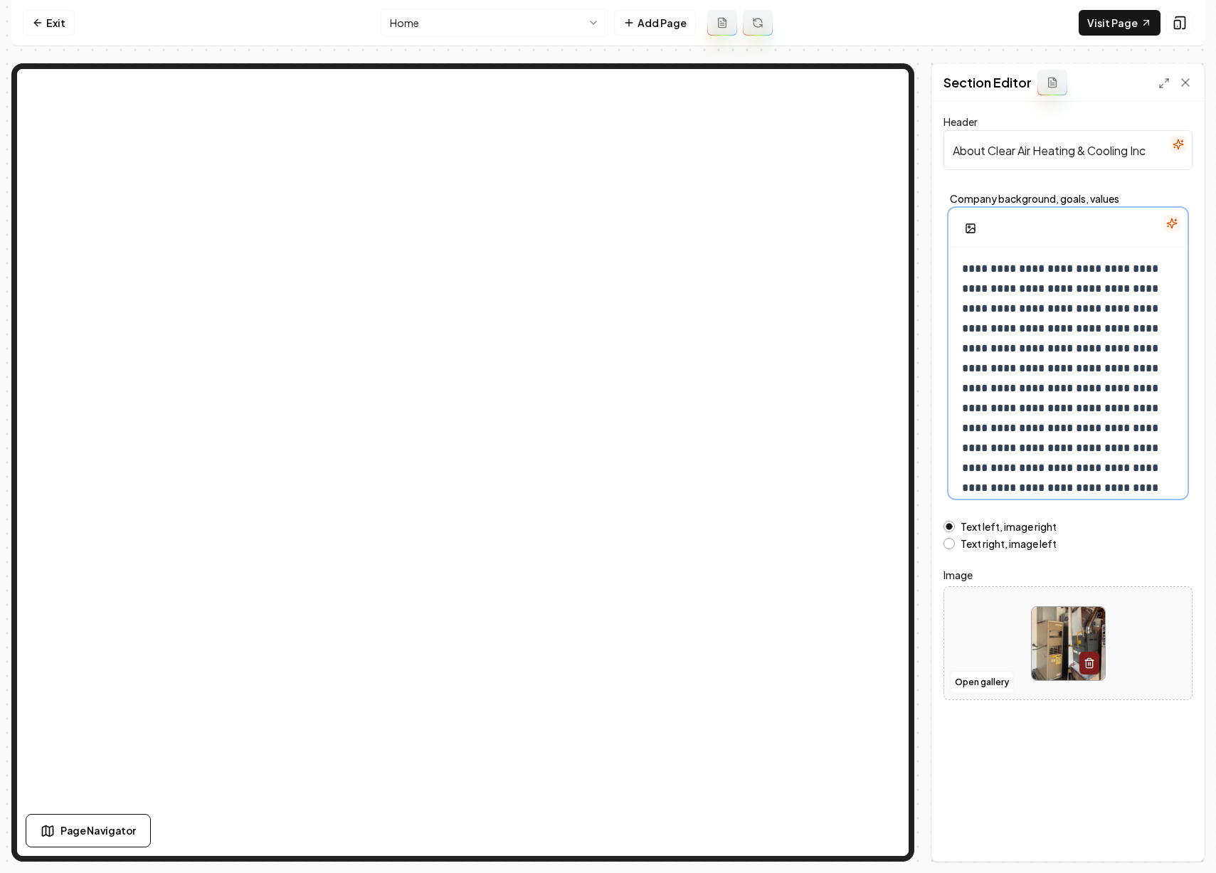
click at [1026, 309] on p "**********" at bounding box center [1062, 398] width 201 height 279
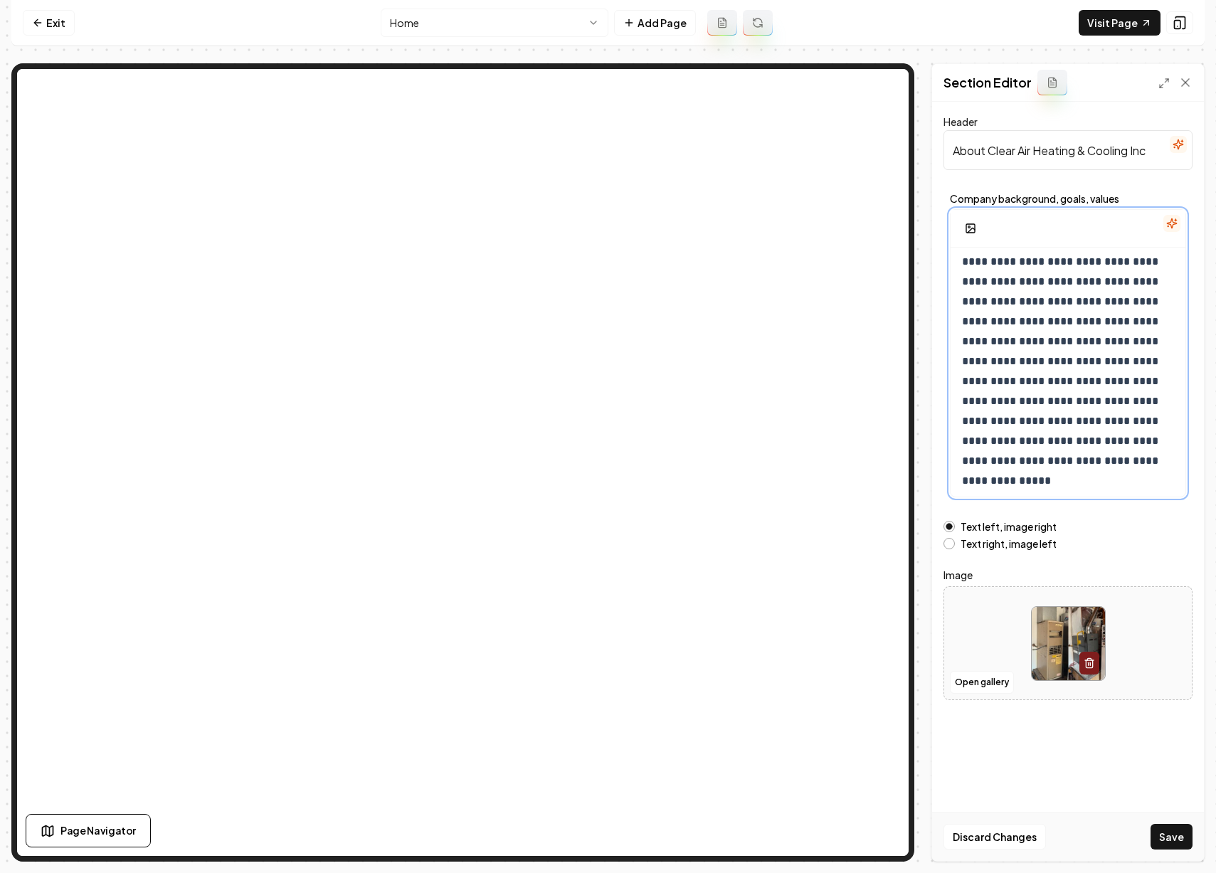
scroll to position [48, 0]
click at [1169, 826] on button "Save" at bounding box center [1172, 837] width 42 height 26
click at [563, 26] on html "**********" at bounding box center [608, 436] width 1216 height 873
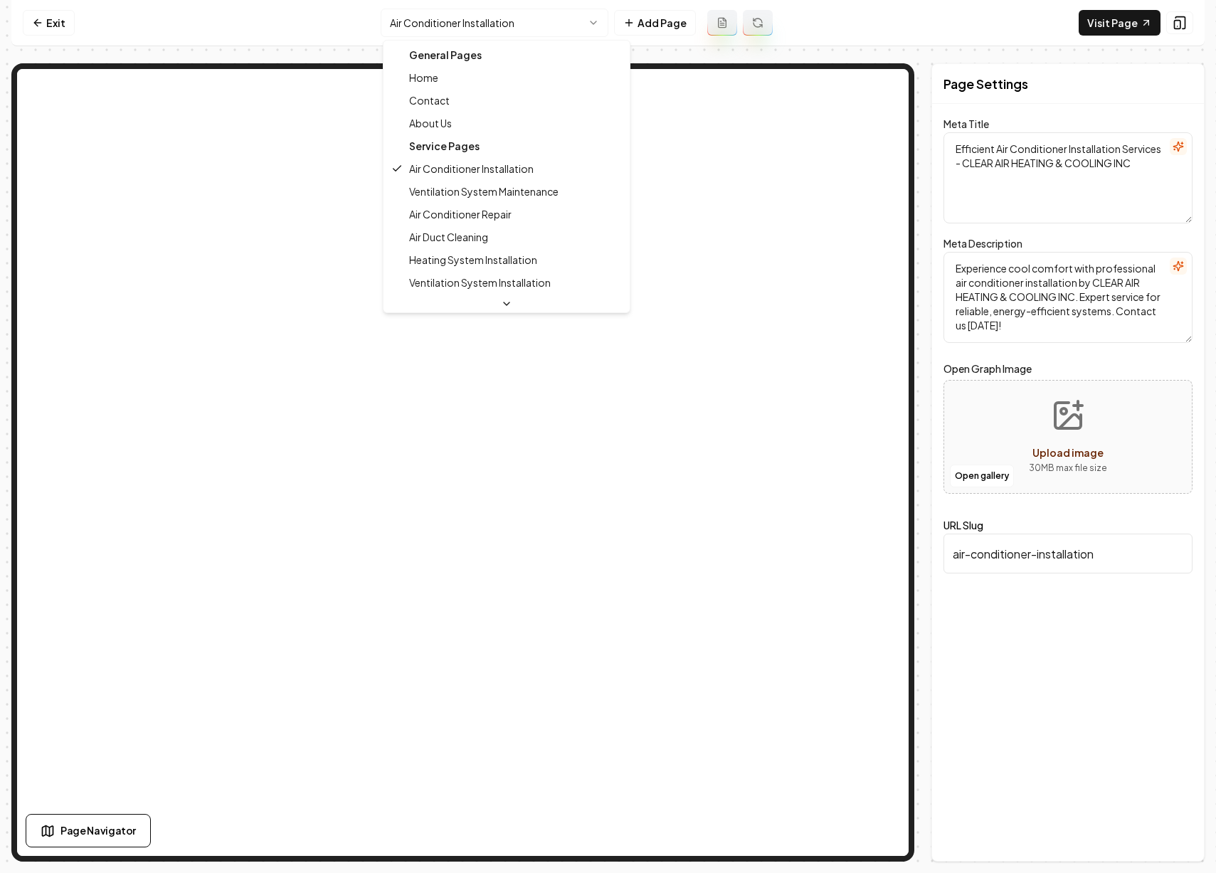
click at [580, 17] on html "Computer Required This feature is only available on a computer. Please switch t…" at bounding box center [608, 436] width 1216 height 873
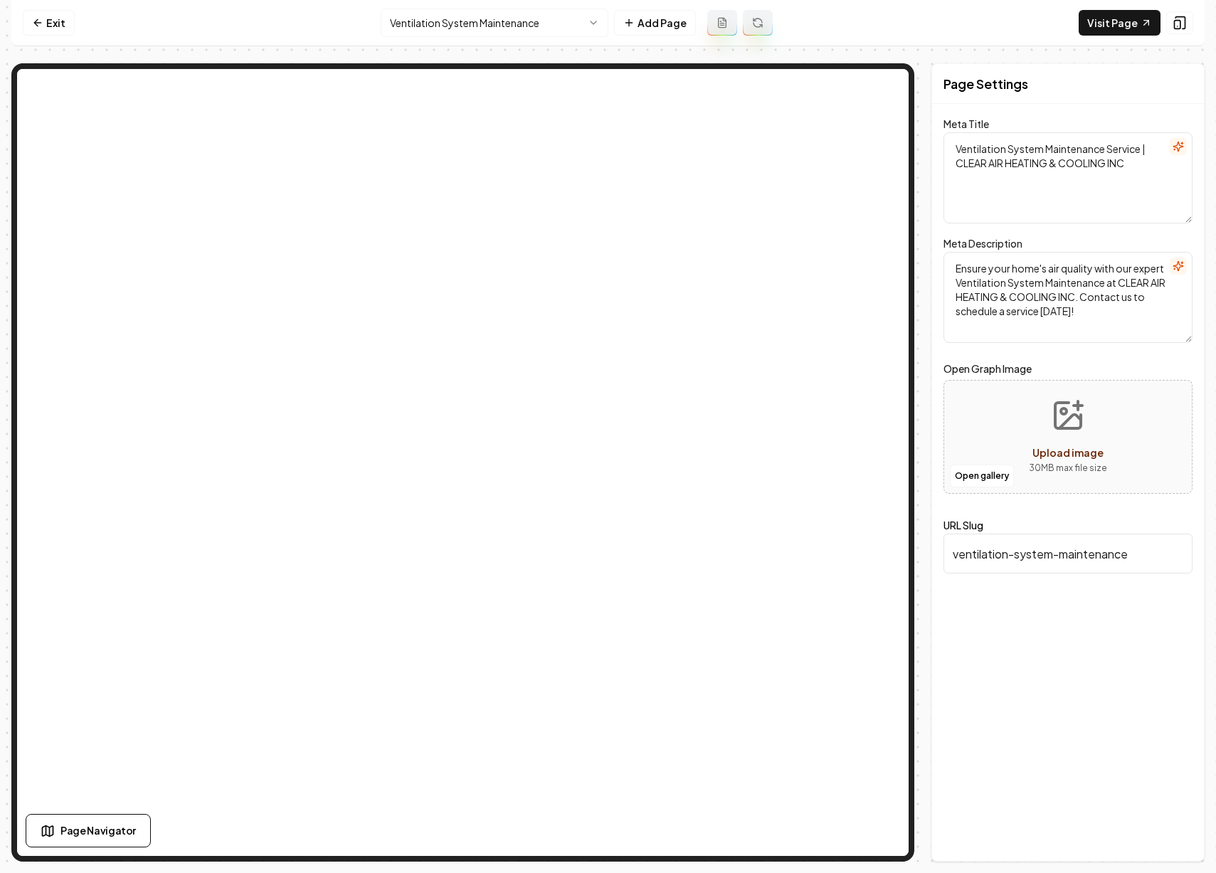
click at [537, 21] on html "Computer Required This feature is only available on a computer. Please switch t…" at bounding box center [608, 436] width 1216 height 873
click at [541, 14] on html "Computer Required This feature is only available on a computer. Please switch t…" at bounding box center [608, 436] width 1216 height 873
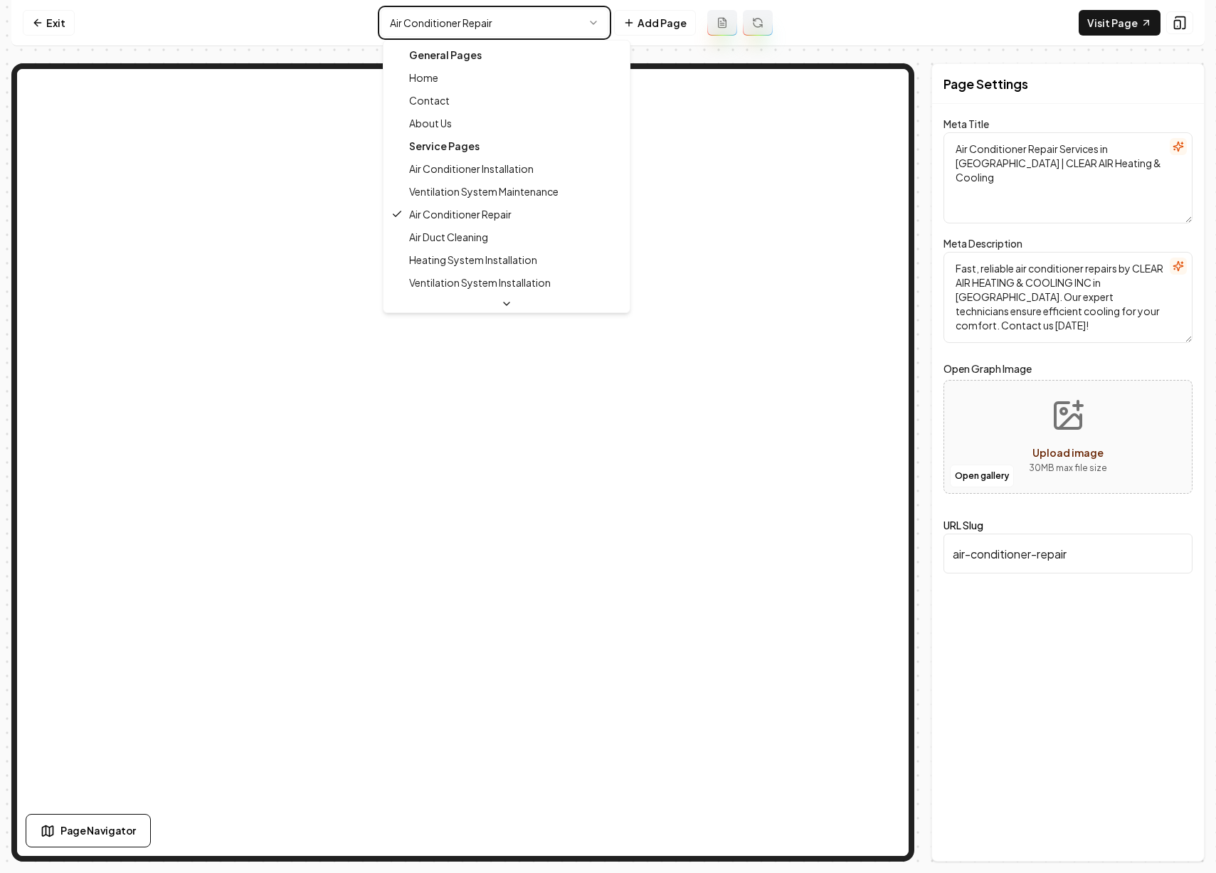
type textarea "Expert HVAC Services in Salinas | Clear Air Heating & Cooling"
type textarea "Discover expert HVAC services in Salinas with CLEAR AIR HEATING & COOLING INC. …"
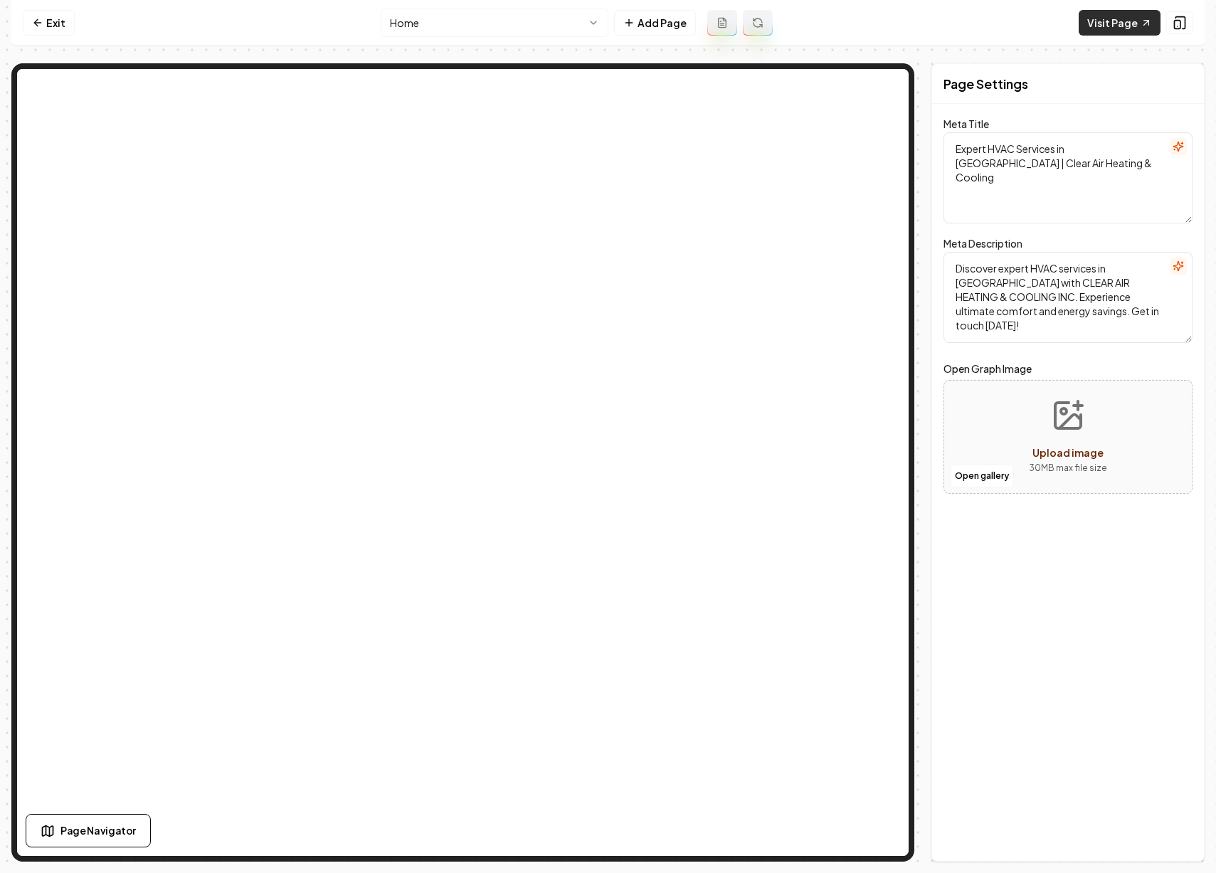
click at [1122, 31] on link "Visit Page" at bounding box center [1120, 23] width 82 height 26
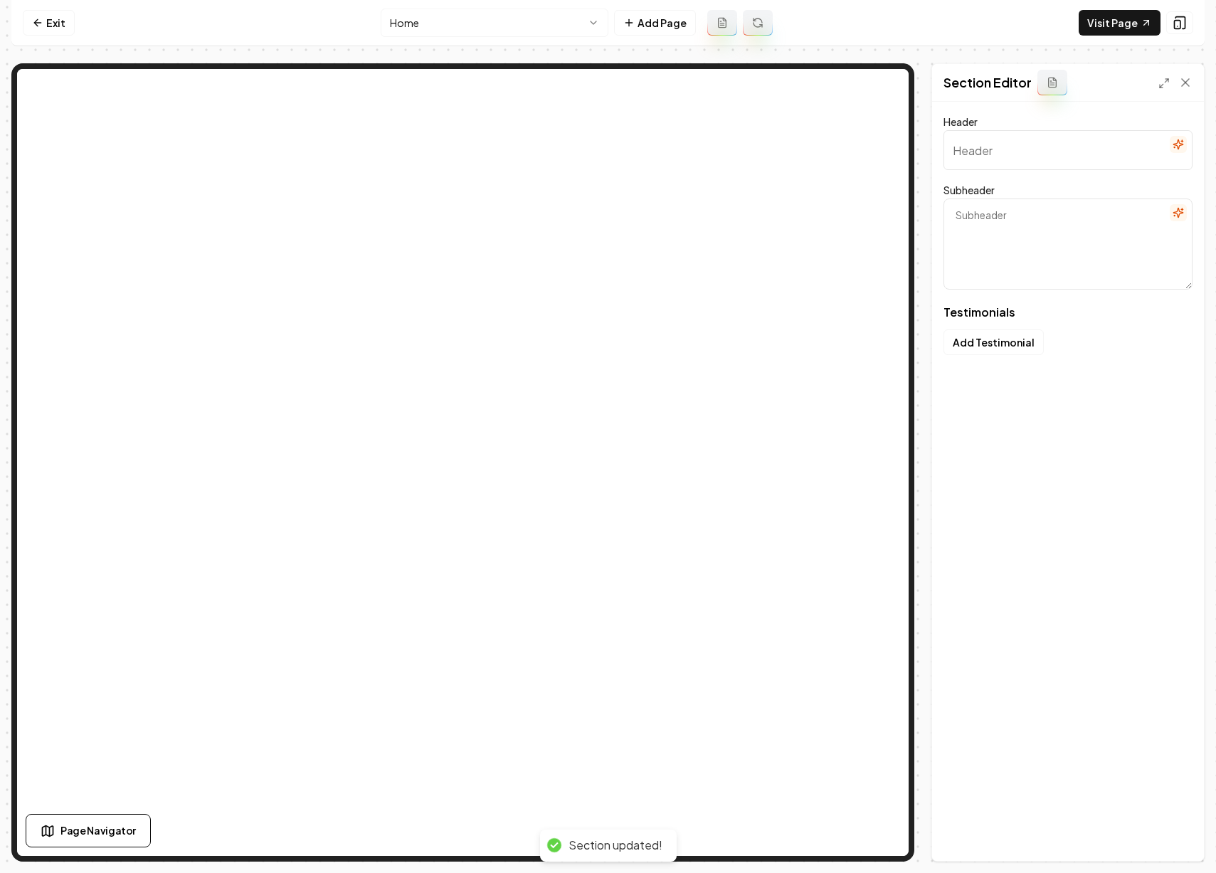
type input "Why Your Neighbors Trust Us"
type textarea "Genuine stories shared by those who've experienced our excellence"
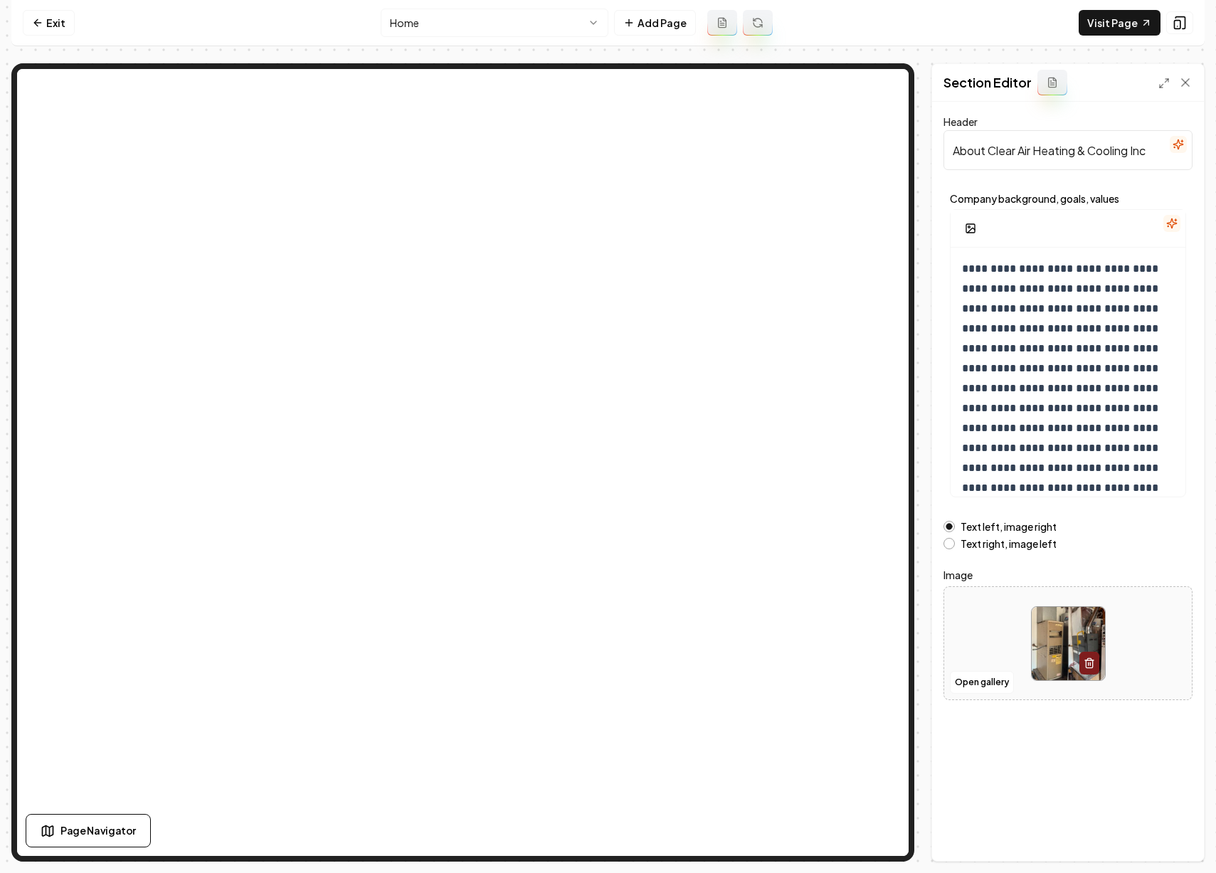
click at [953, 542] on button "Text right, image left" at bounding box center [949, 543] width 11 height 11
click at [1174, 841] on button "Save" at bounding box center [1172, 837] width 42 height 26
click at [950, 522] on button "Text left, image right" at bounding box center [949, 526] width 11 height 11
click at [1162, 834] on button "Save" at bounding box center [1172, 837] width 42 height 26
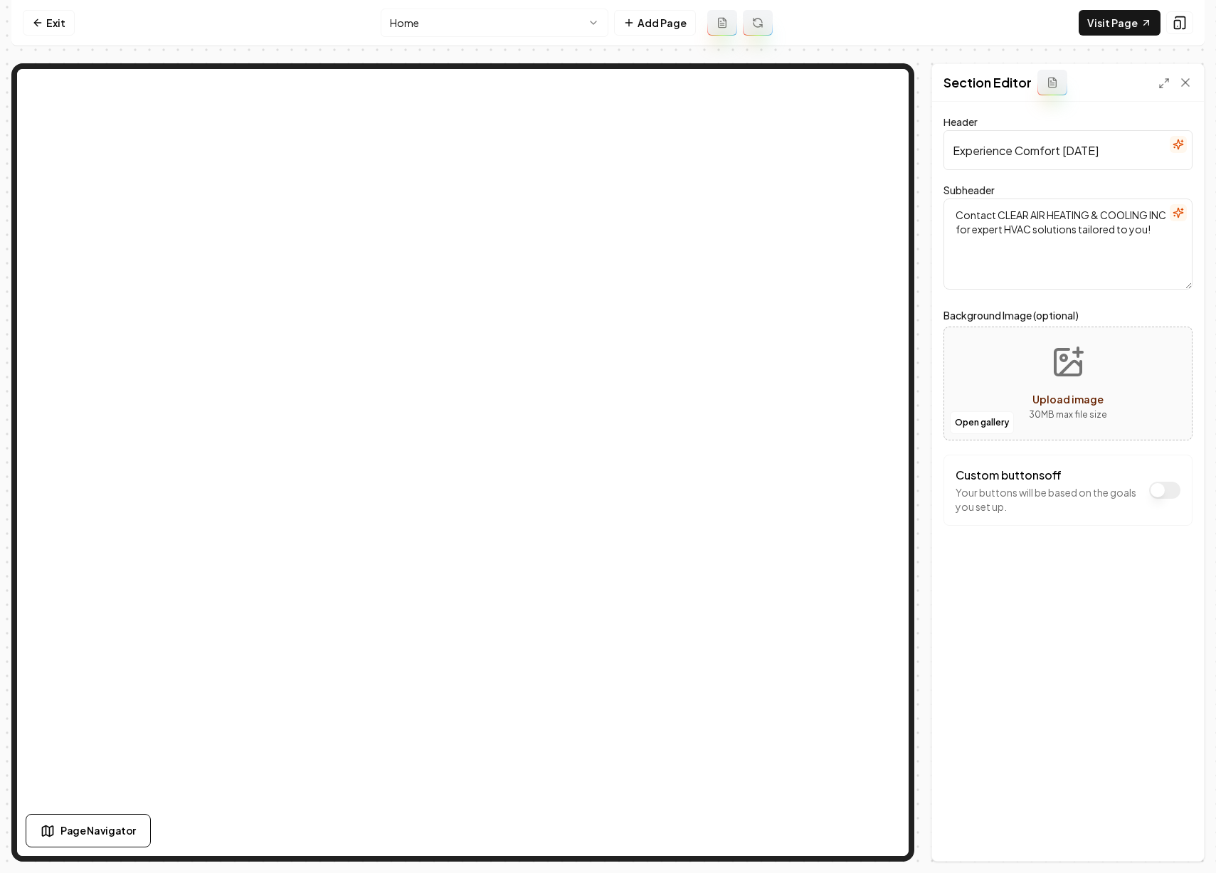
click at [555, 21] on html "Computer Required This feature is only available on a computer. Please switch t…" at bounding box center [608, 436] width 1216 height 873
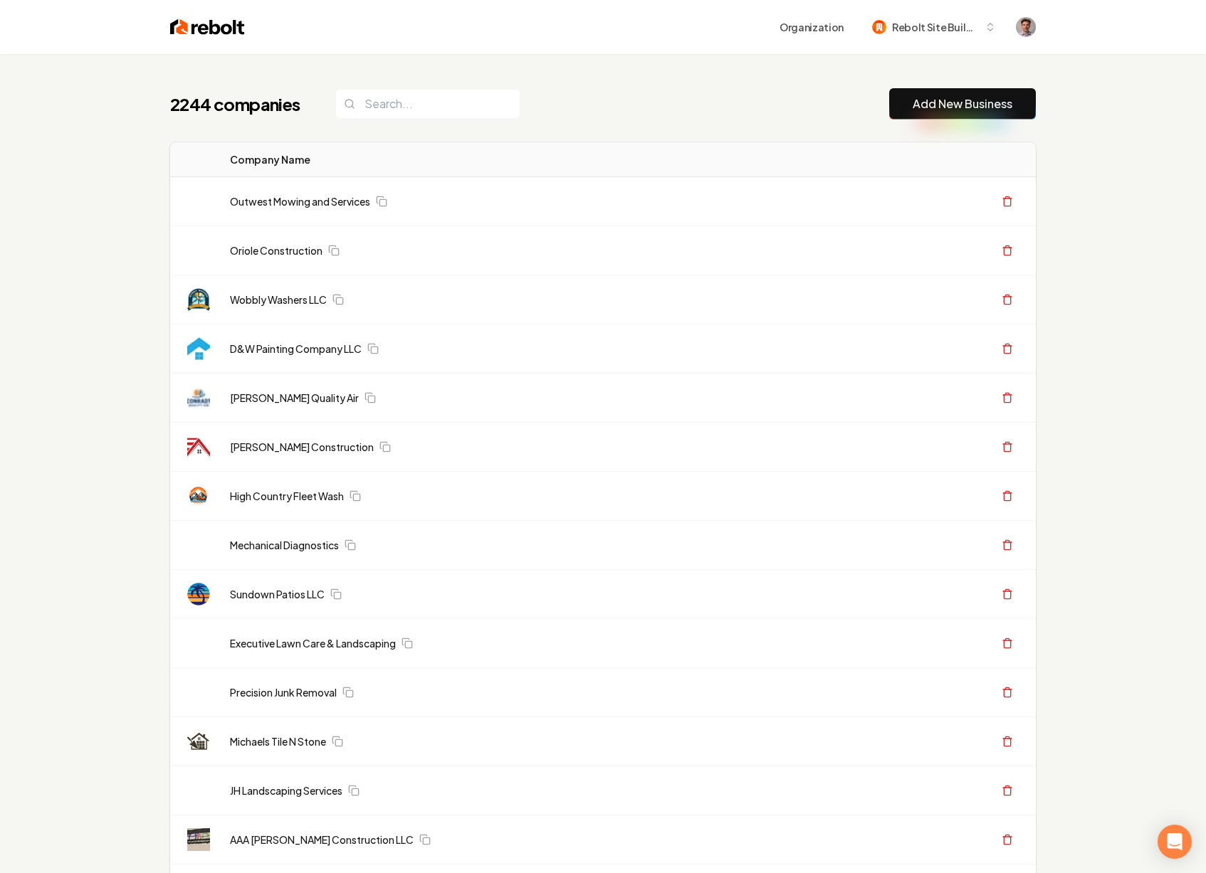
click at [913, 100] on link "Add New Business" at bounding box center [962, 103] width 100 height 17
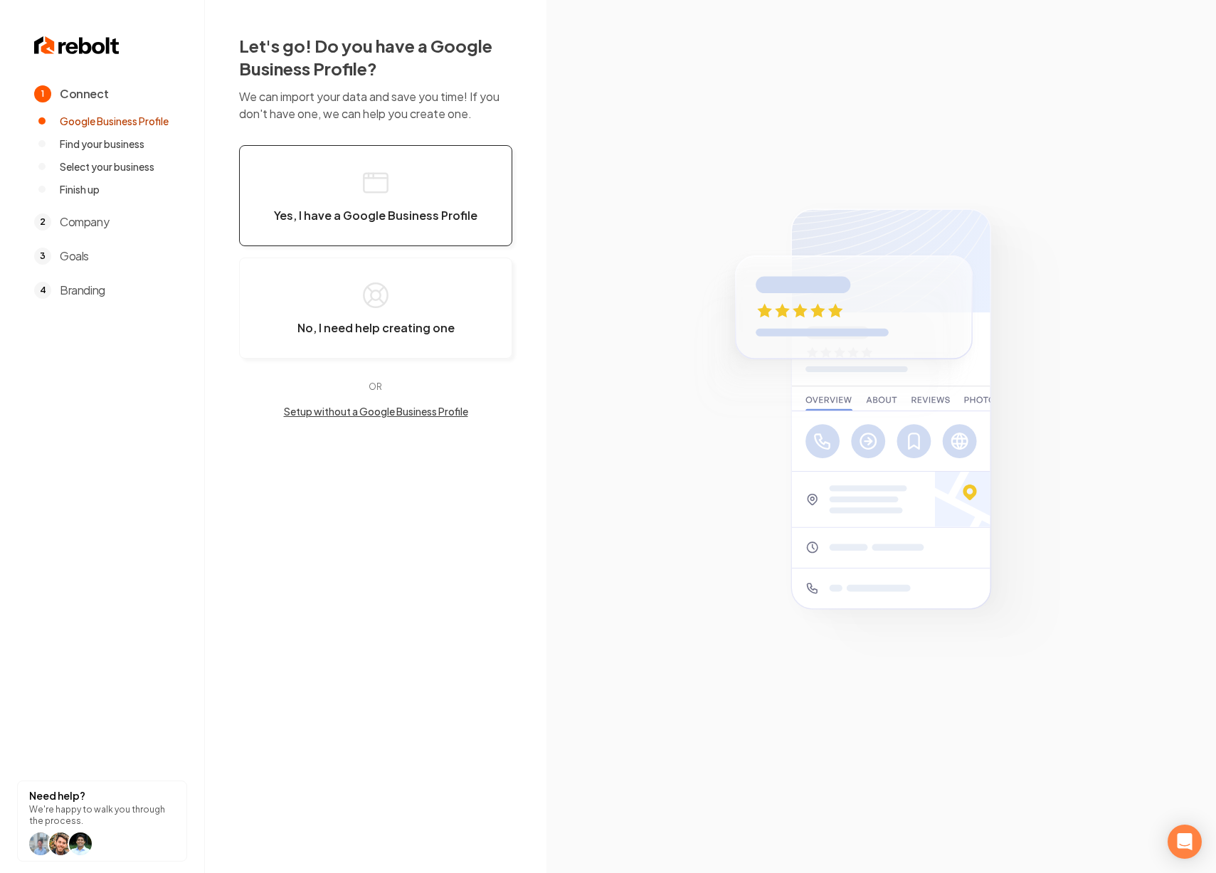
click at [405, 191] on button "Yes, I have a Google Business Profile" at bounding box center [375, 195] width 273 height 101
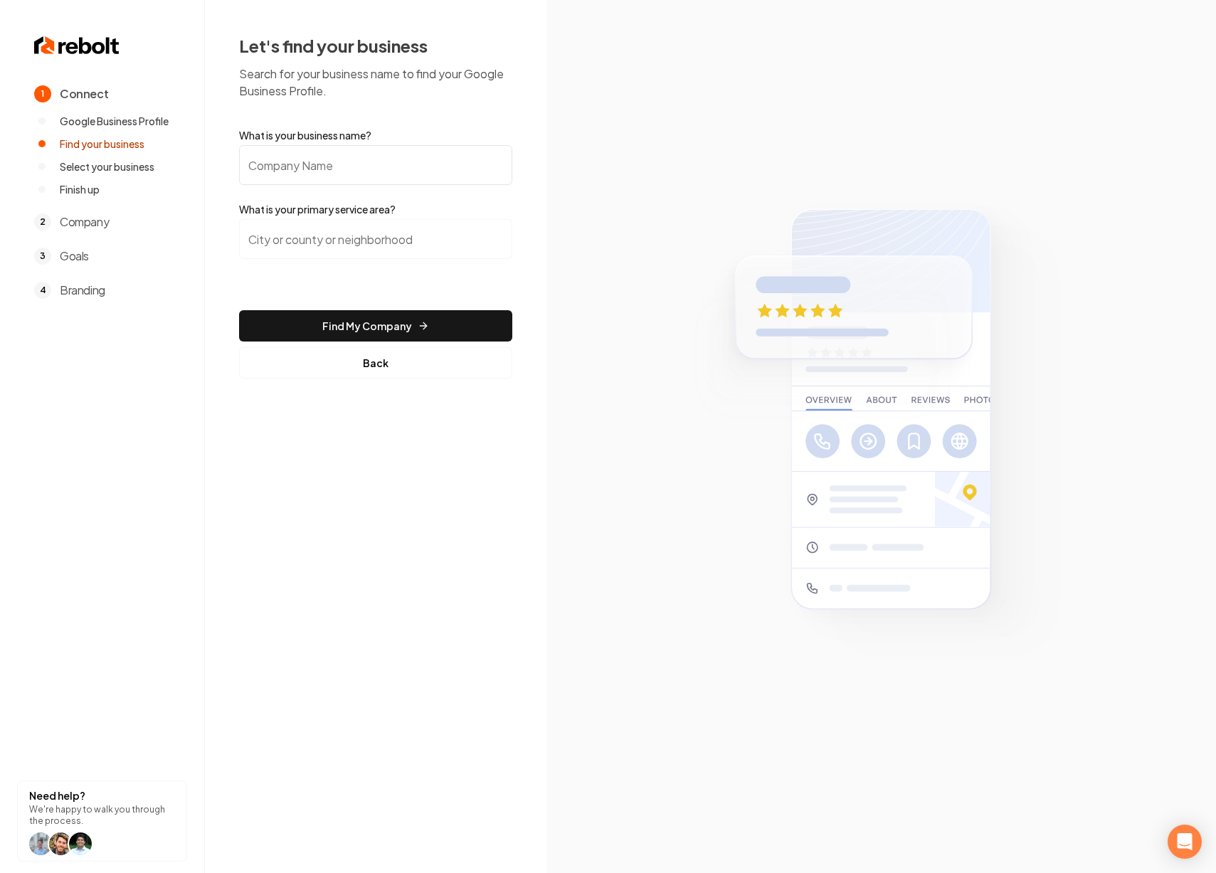
click at [401, 169] on input "What is your business name?" at bounding box center [375, 165] width 273 height 40
paste input "All My Brothers Construction"
type input "All My Brothers Construction"
click at [411, 233] on input "search" at bounding box center [375, 239] width 273 height 40
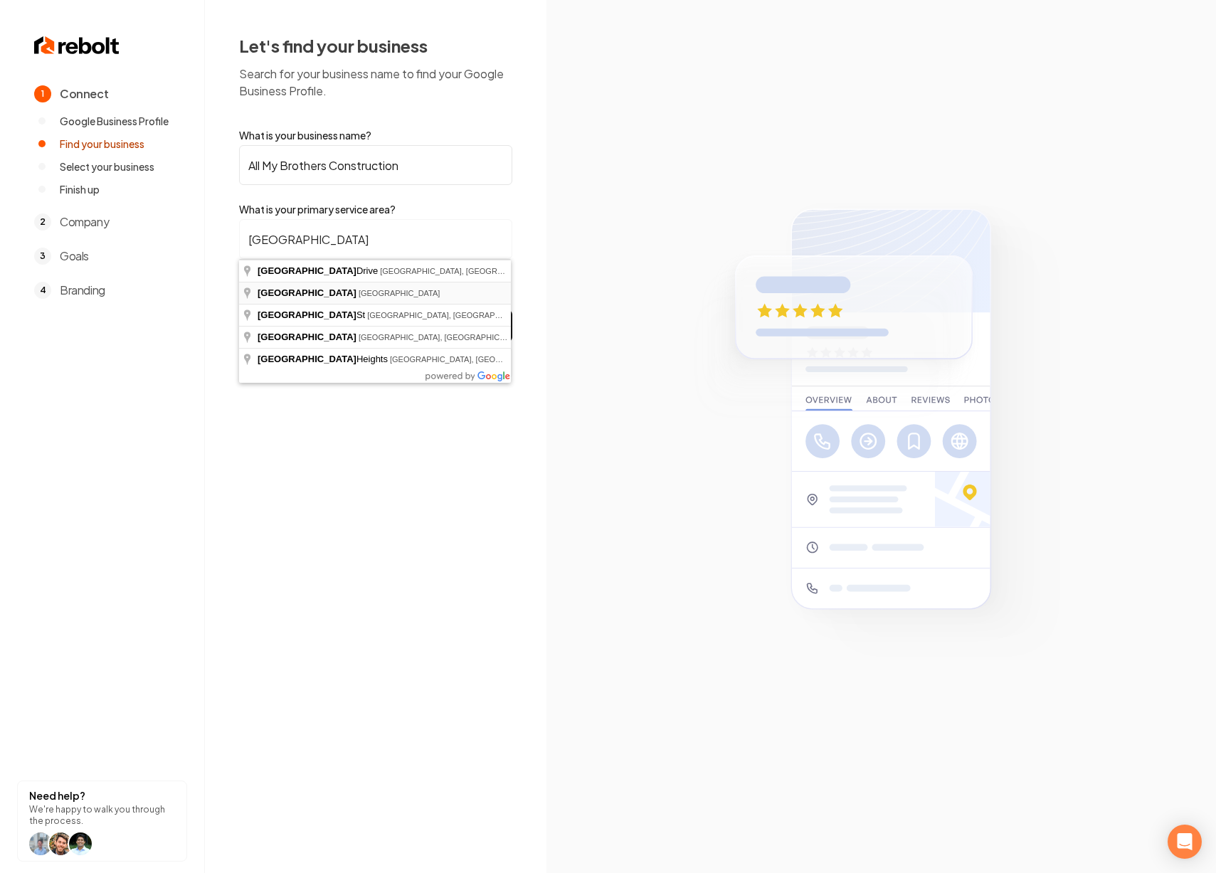
type input "[GEOGRAPHIC_DATA], [GEOGRAPHIC_DATA]"
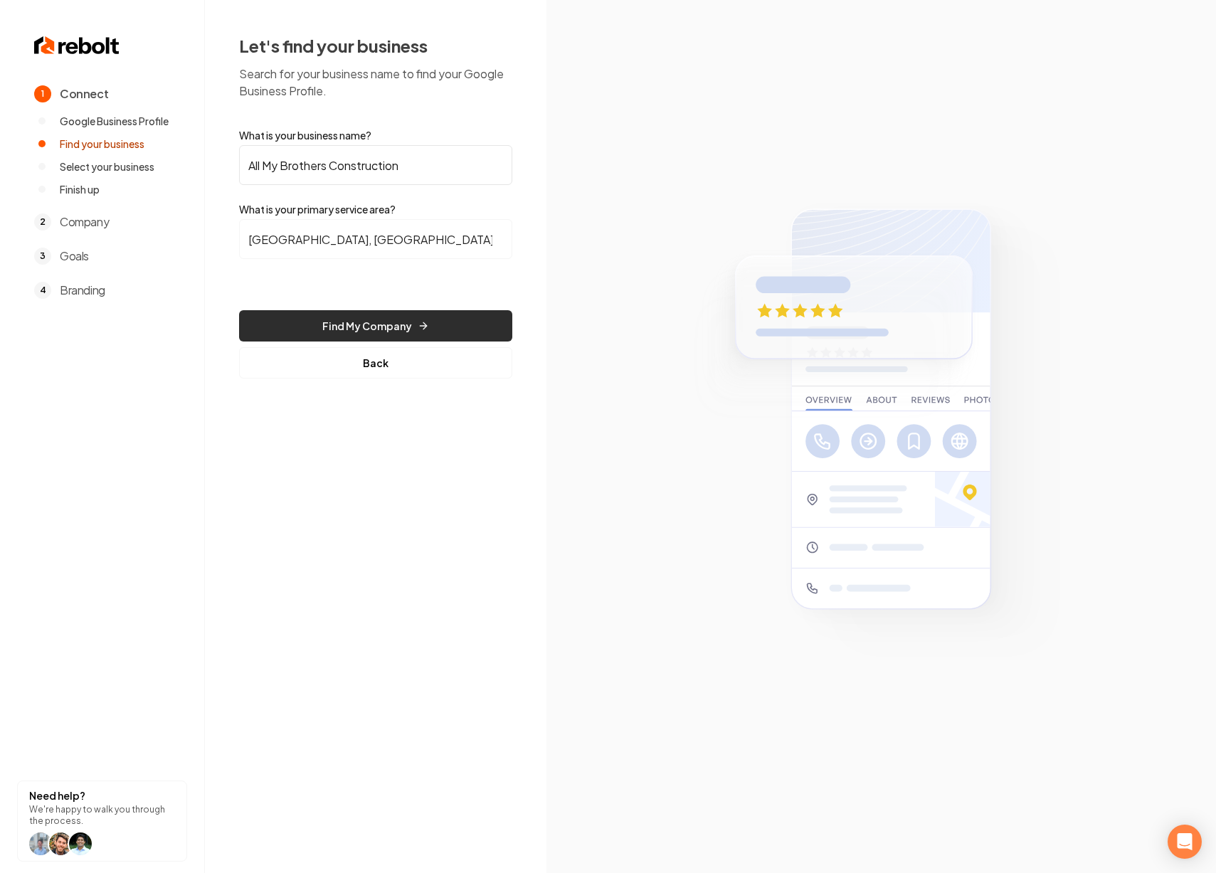
click at [377, 321] on button "Find My Company" at bounding box center [375, 325] width 273 height 31
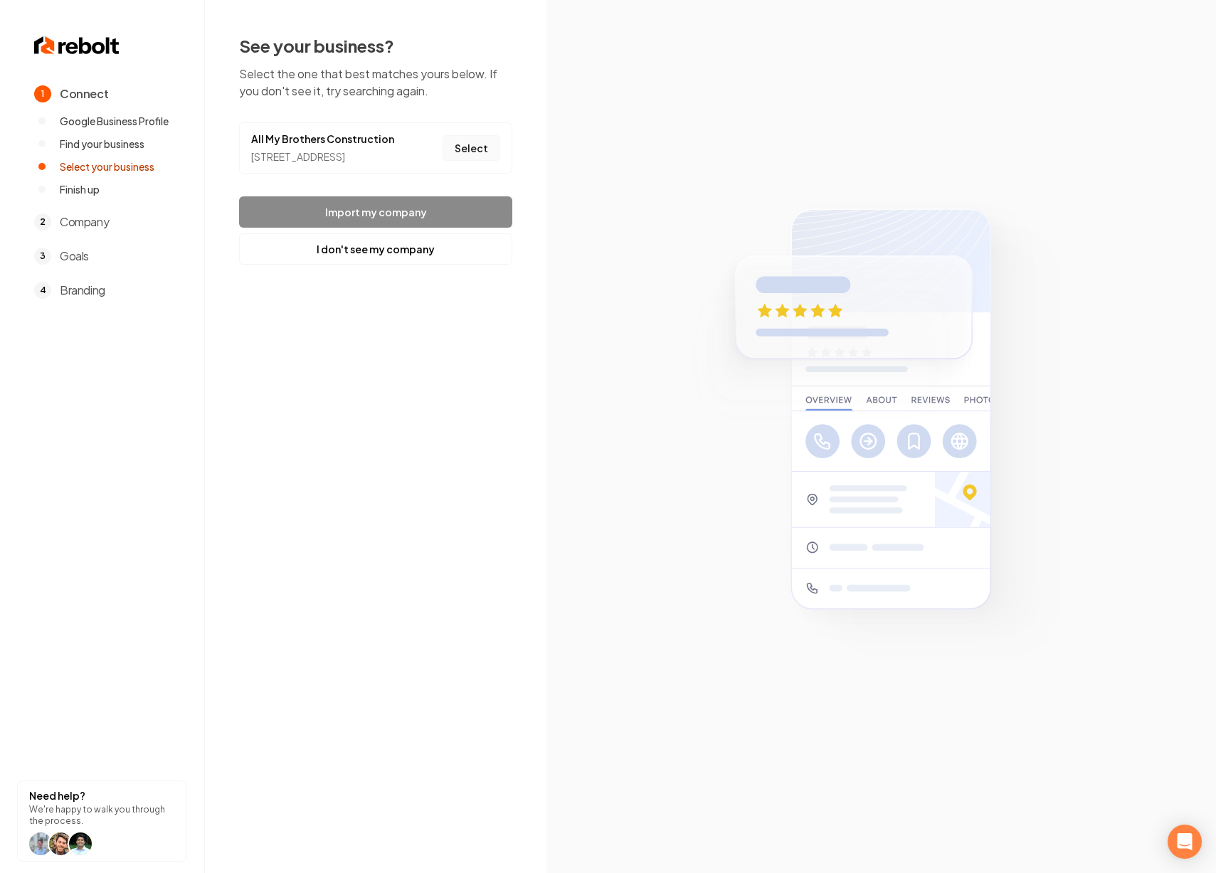
click at [468, 159] on button "Select" at bounding box center [472, 148] width 58 height 26
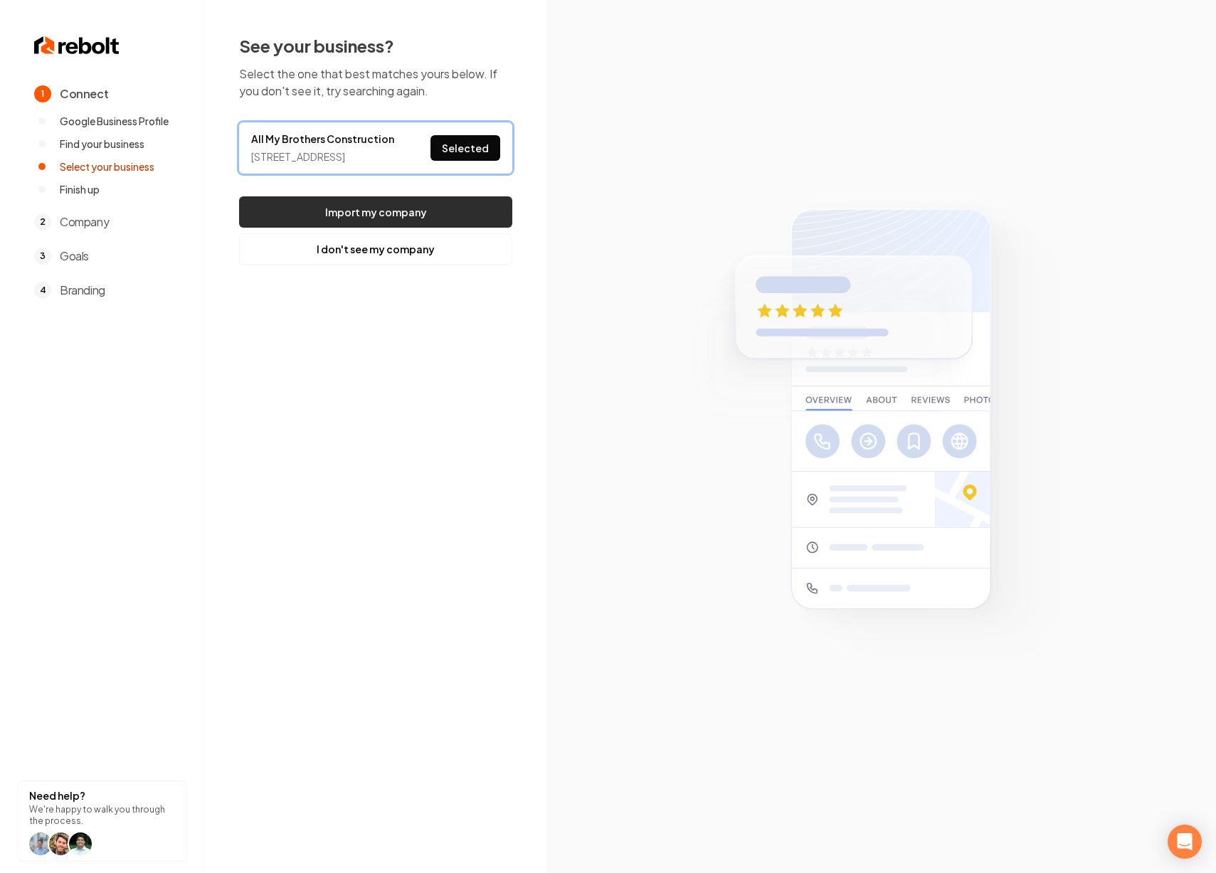
click at [421, 228] on button "Import my company" at bounding box center [375, 211] width 273 height 31
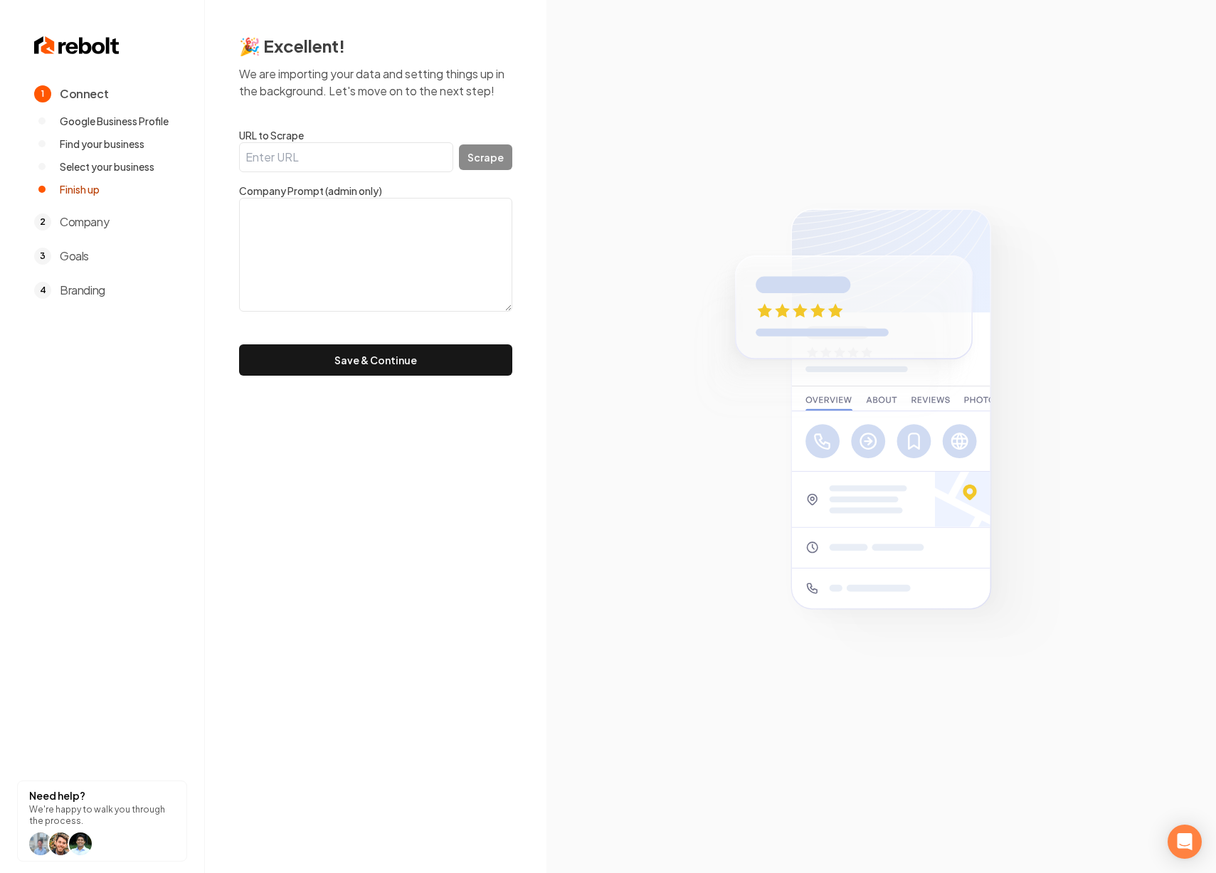
click at [321, 157] on input "URL to Scrape" at bounding box center [346, 157] width 214 height 30
paste input "https://www.allmybrothersconstruction.com/"
type input "https://www.allmybrothersconstruction.com/"
click at [473, 155] on button "Scrape" at bounding box center [485, 157] width 53 height 26
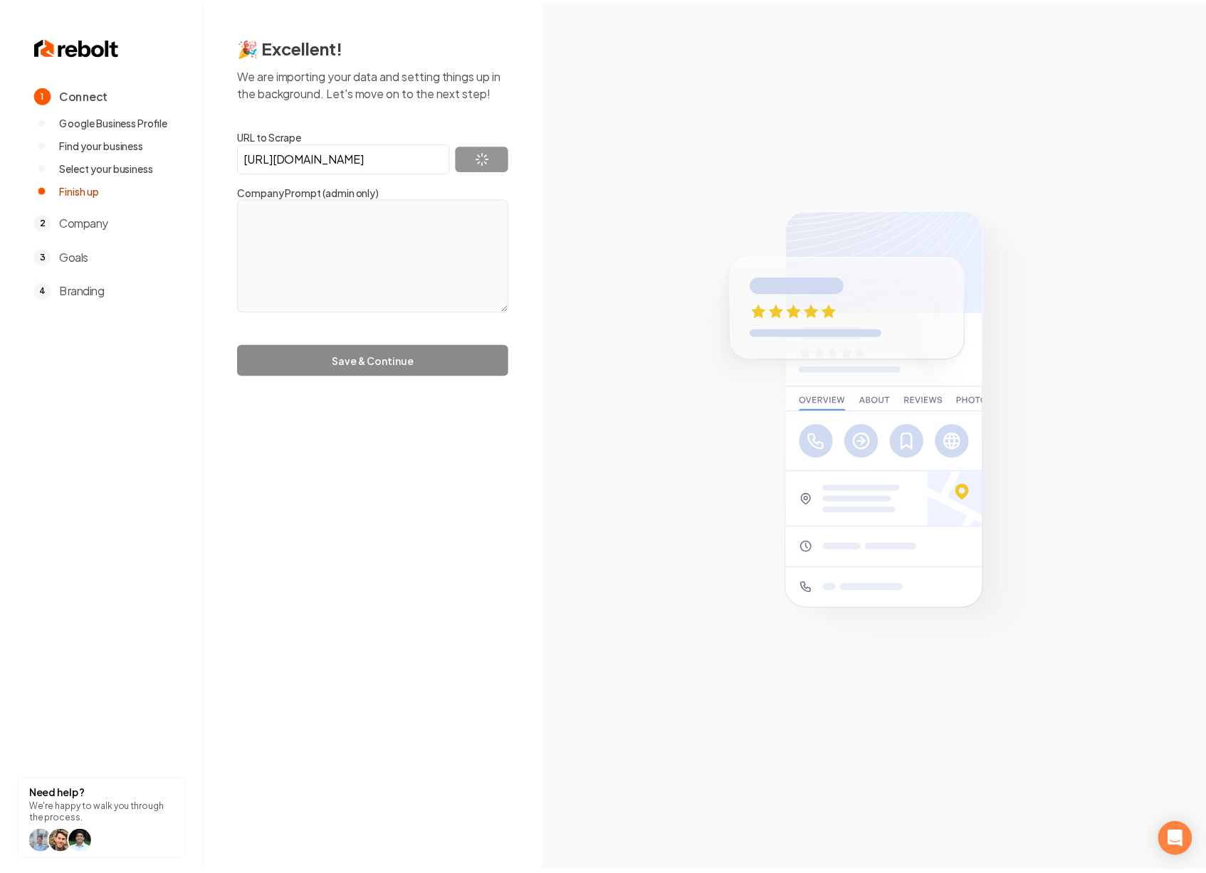
scroll to position [0, 0]
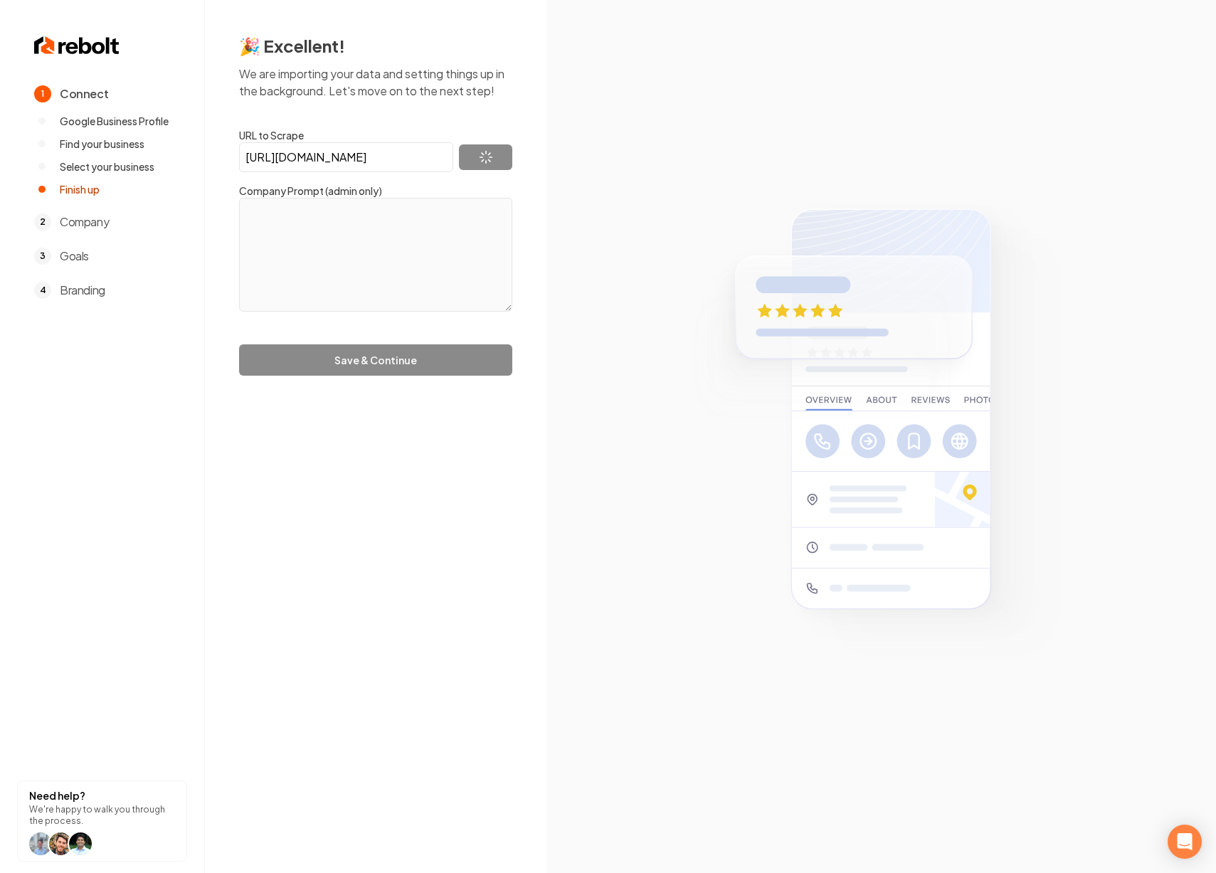
type textarea "First starting in [DATE], All My Brothers Construction gives service with a smi…"
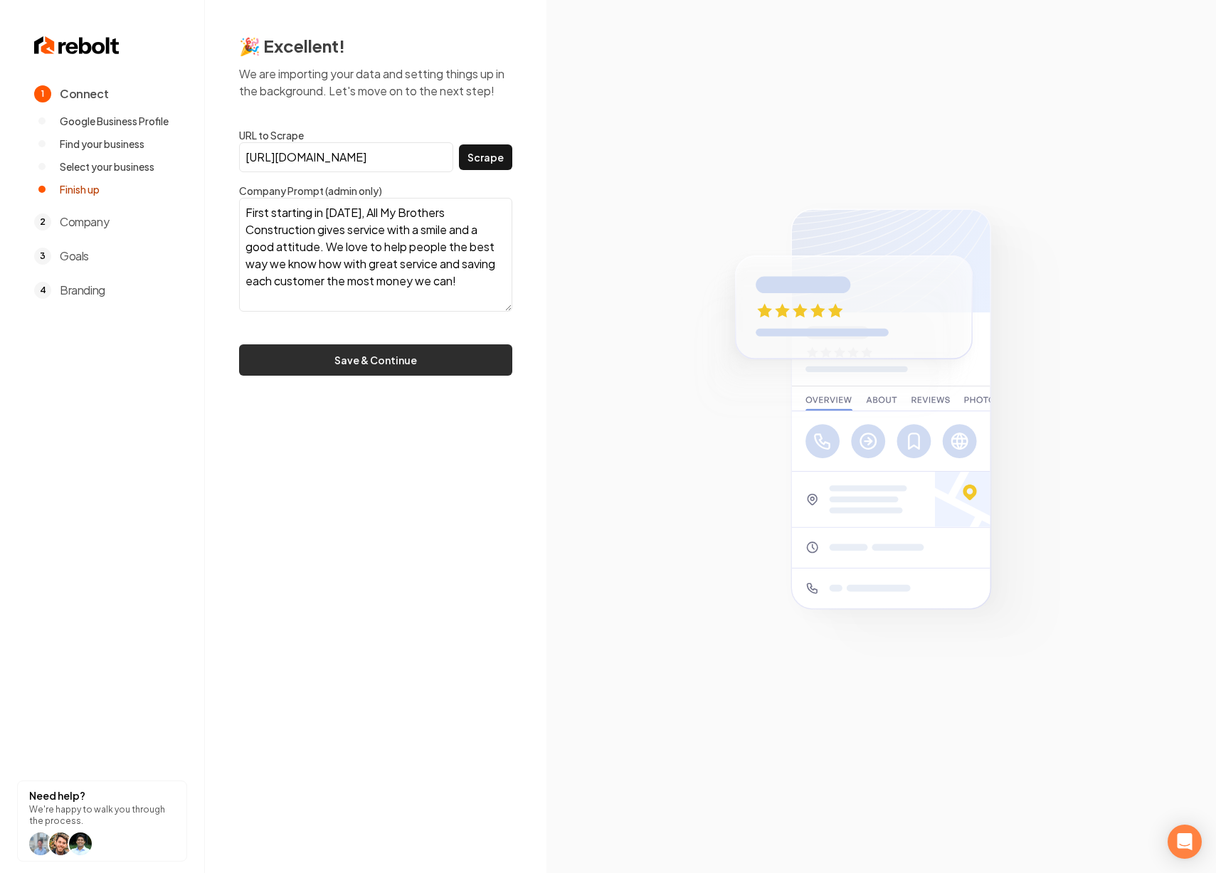
click at [392, 357] on button "Save & Continue" at bounding box center [375, 359] width 273 height 31
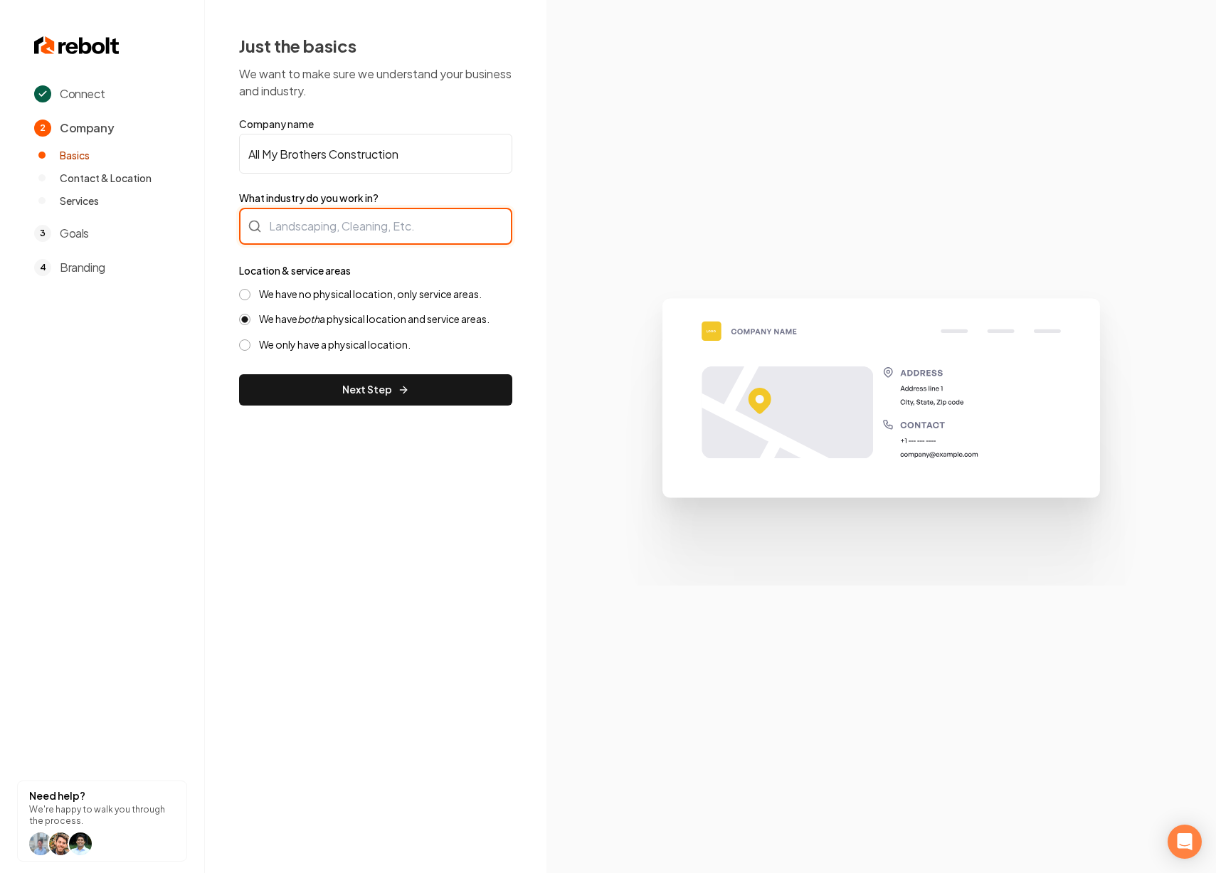
click at [402, 239] on div at bounding box center [375, 226] width 273 height 37
type input "G"
type input "C"
type input "General Contracting"
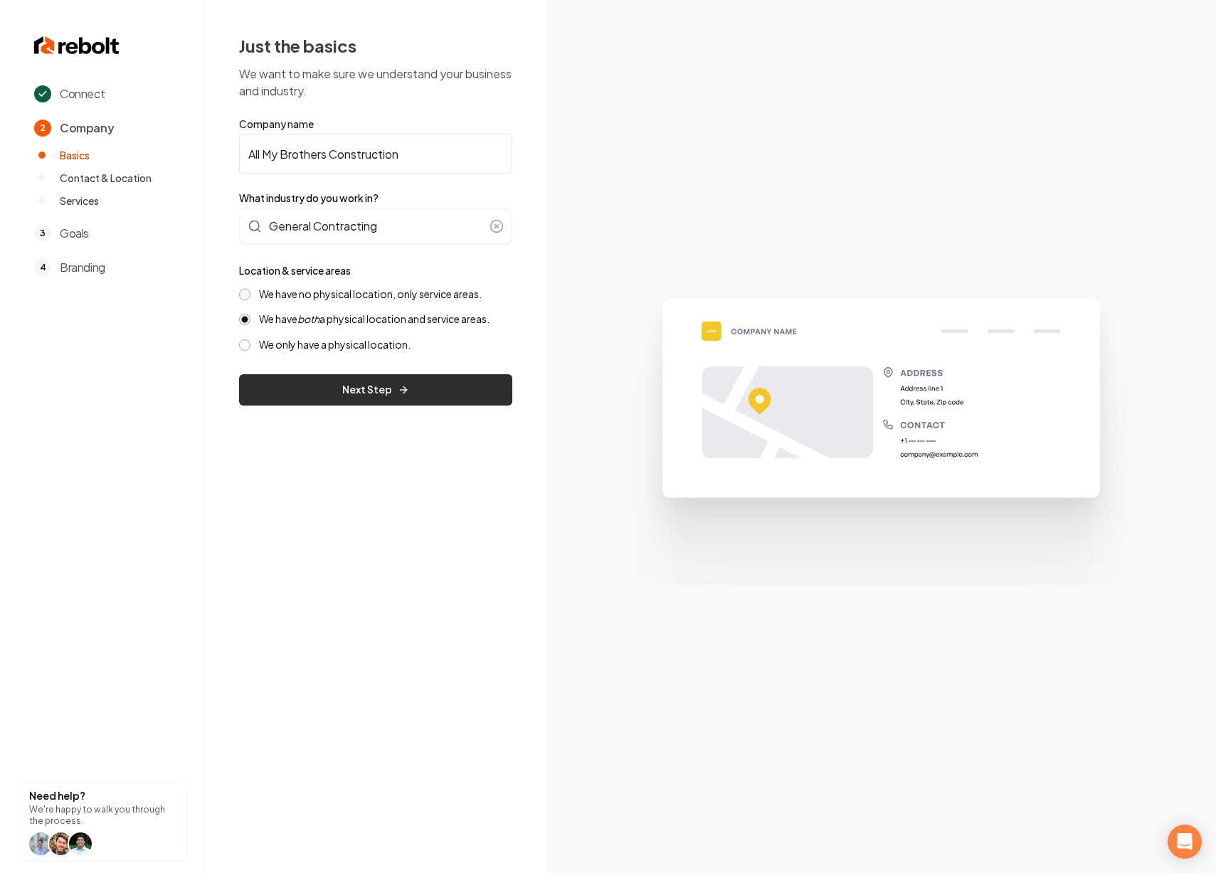
click at [401, 398] on button "Next Step" at bounding box center [375, 389] width 273 height 31
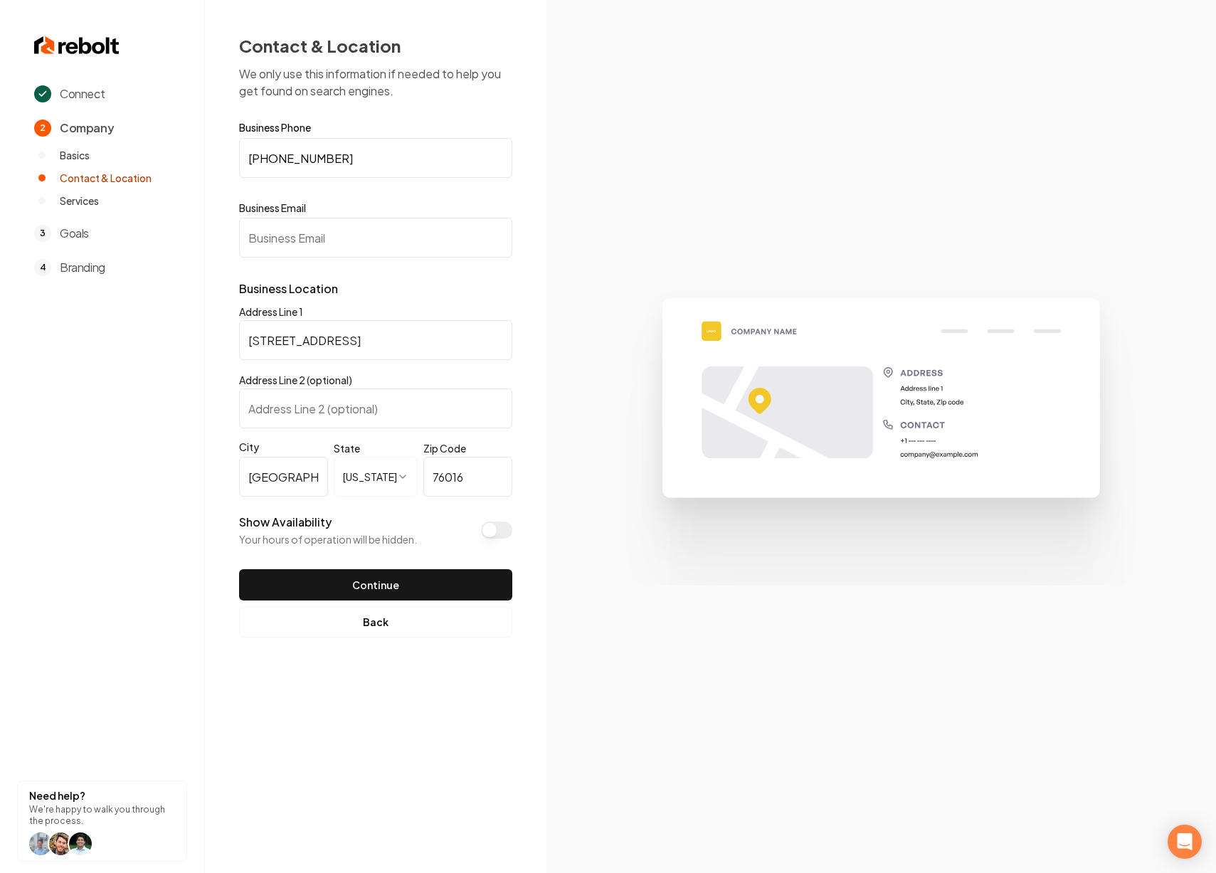
click at [323, 247] on input "Business Email" at bounding box center [375, 238] width 273 height 40
paste input "[EMAIL_ADDRESS][DOMAIN_NAME]"
type input "[EMAIL_ADDRESS][DOMAIN_NAME]"
click at [498, 531] on button "Show Availability" at bounding box center [496, 530] width 31 height 17
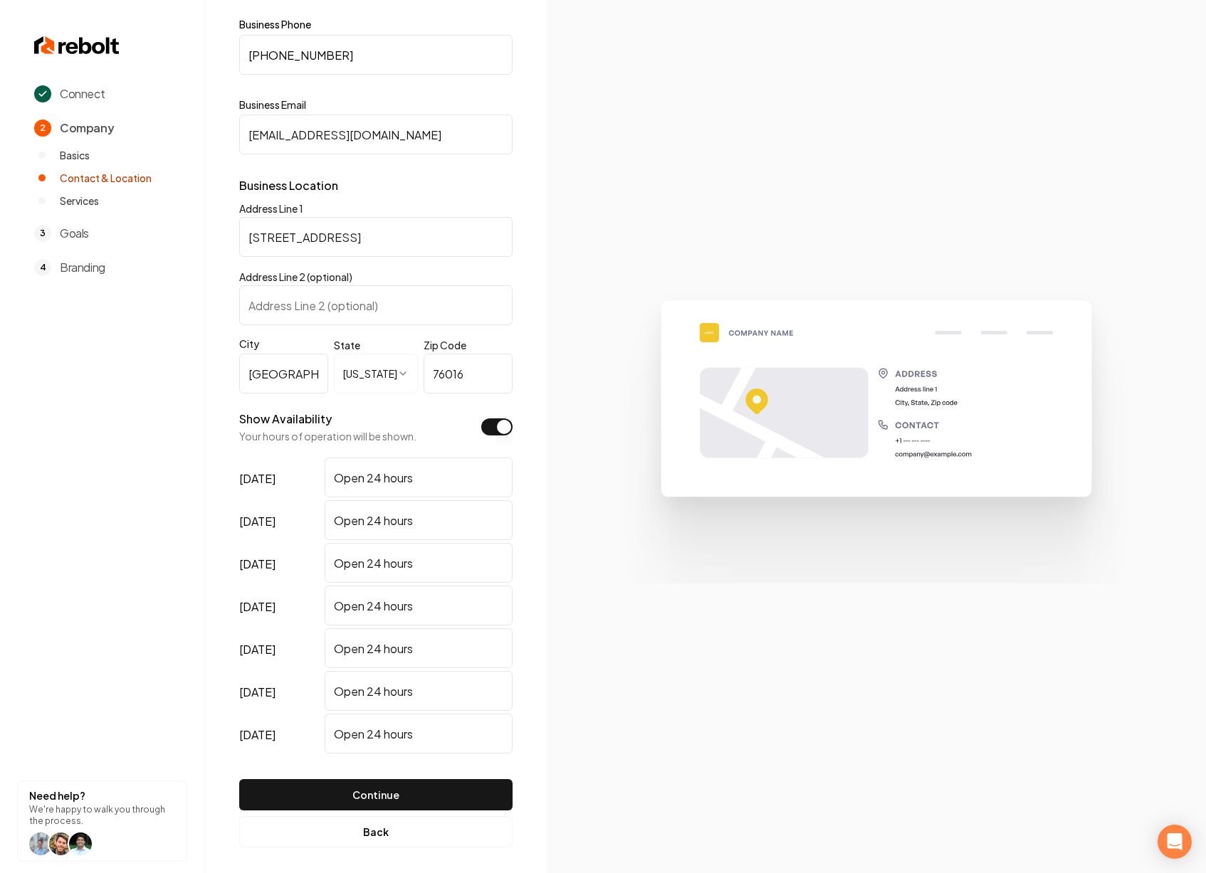
scroll to position [112, 0]
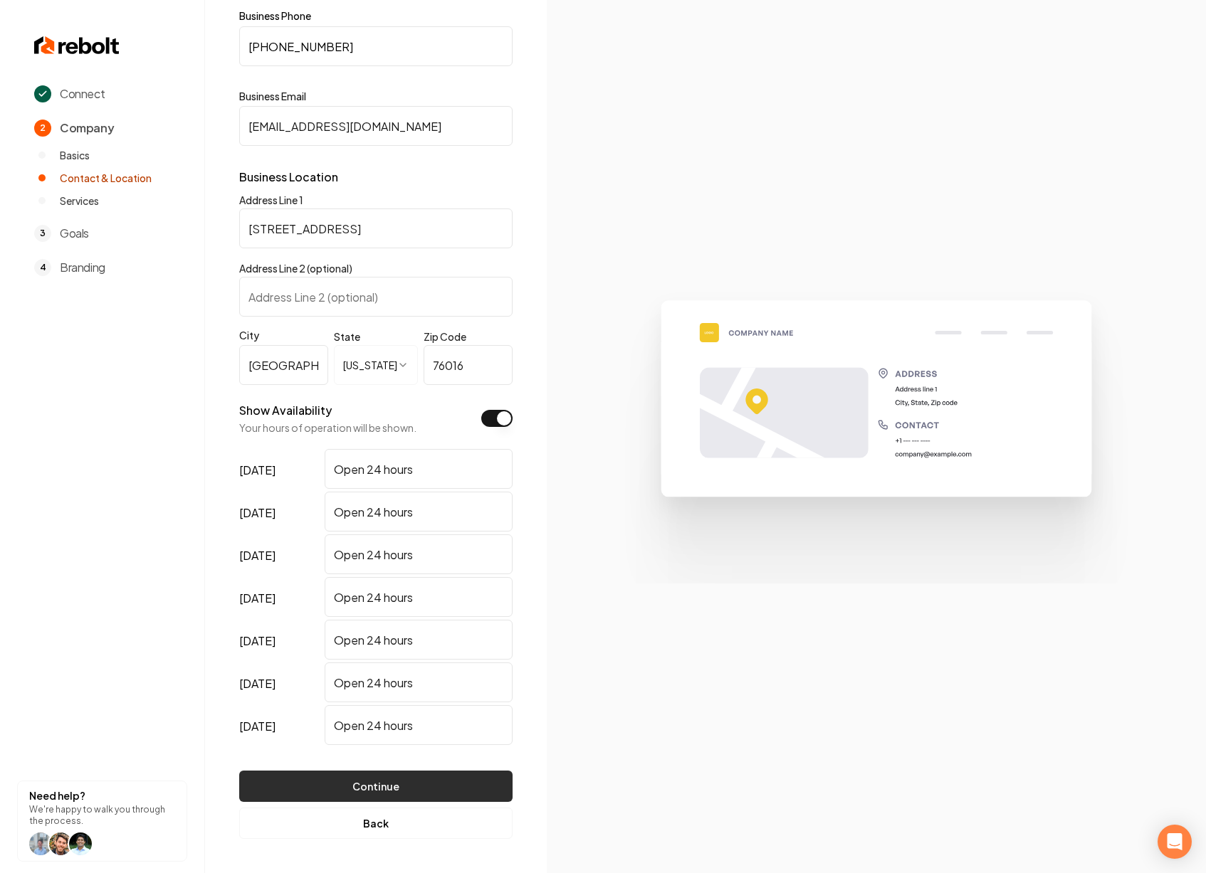
click at [352, 778] on button "Continue" at bounding box center [375, 786] width 273 height 31
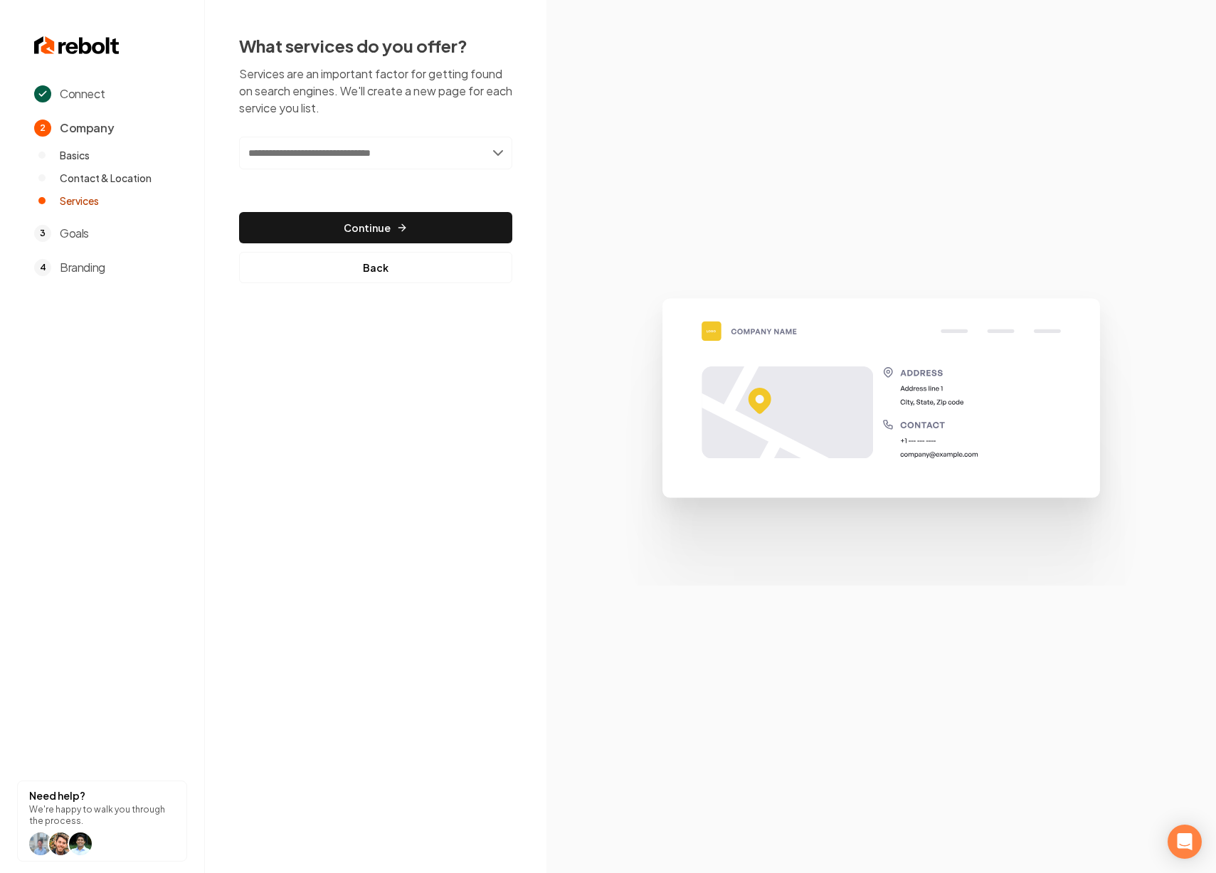
click at [437, 156] on input "text" at bounding box center [375, 153] width 273 height 33
type input "*"
click at [498, 155] on input "text" at bounding box center [375, 153] width 273 height 33
click at [399, 156] on input "text" at bounding box center [375, 153] width 273 height 33
click at [426, 199] on div "Add new or select from suggestions Select a service Continue Back" at bounding box center [375, 210] width 273 height 147
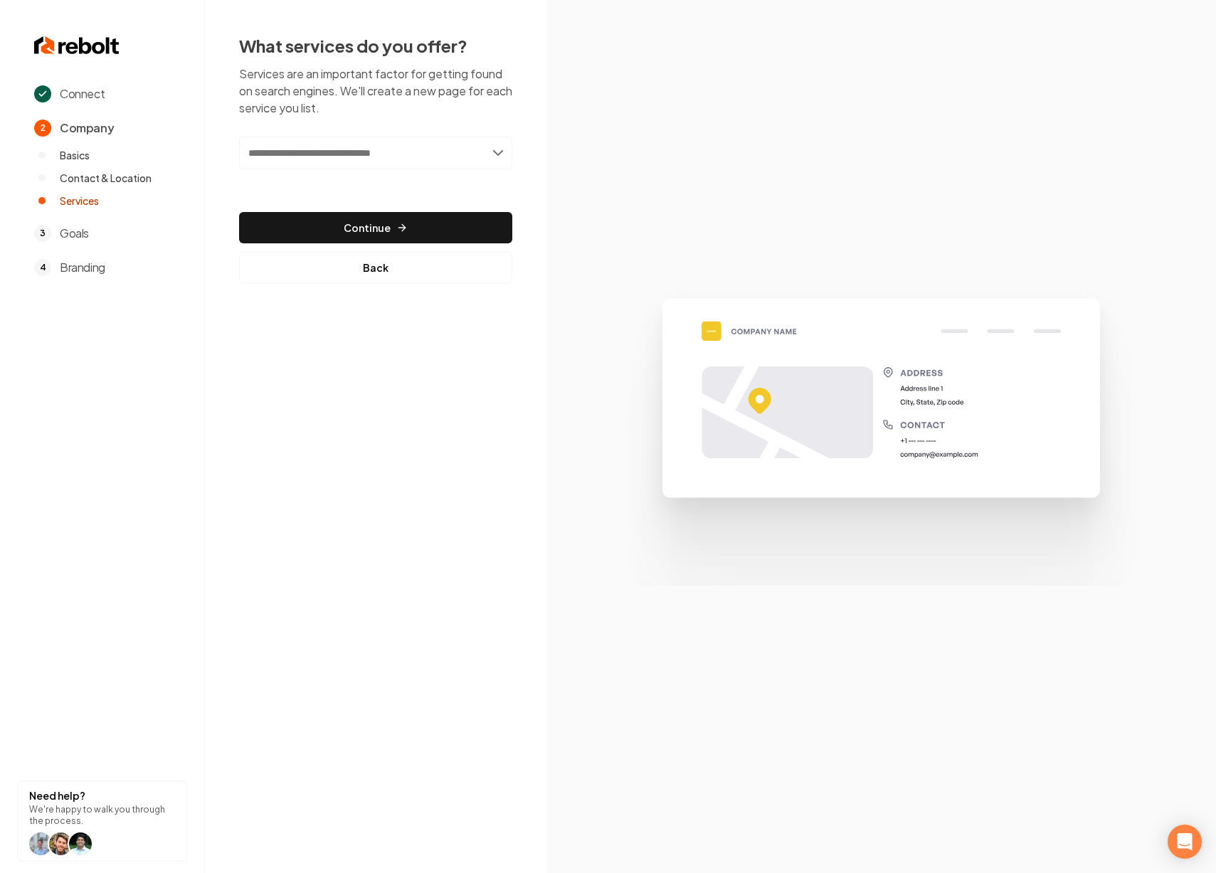
click at [497, 149] on input "text" at bounding box center [375, 153] width 273 height 33
click at [501, 150] on input "text" at bounding box center [375, 153] width 273 height 33
click at [473, 179] on div "Add new or select from suggestions Select a service" at bounding box center [375, 163] width 273 height 53
click at [496, 152] on input "text" at bounding box center [375, 153] width 273 height 33
type input "*"
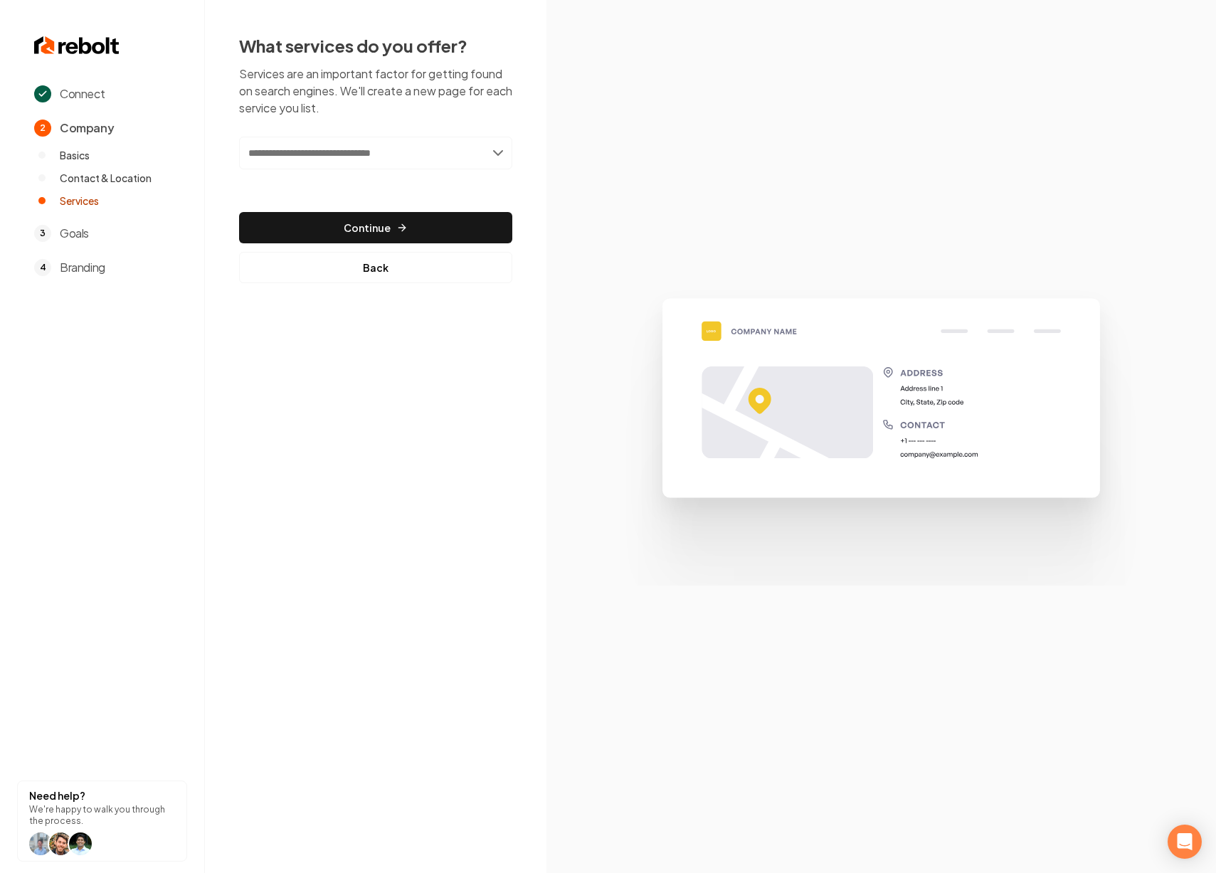
click at [120, 174] on span "Contact & Location" at bounding box center [106, 178] width 92 height 14
click at [342, 267] on button "Back" at bounding box center [375, 267] width 273 height 31
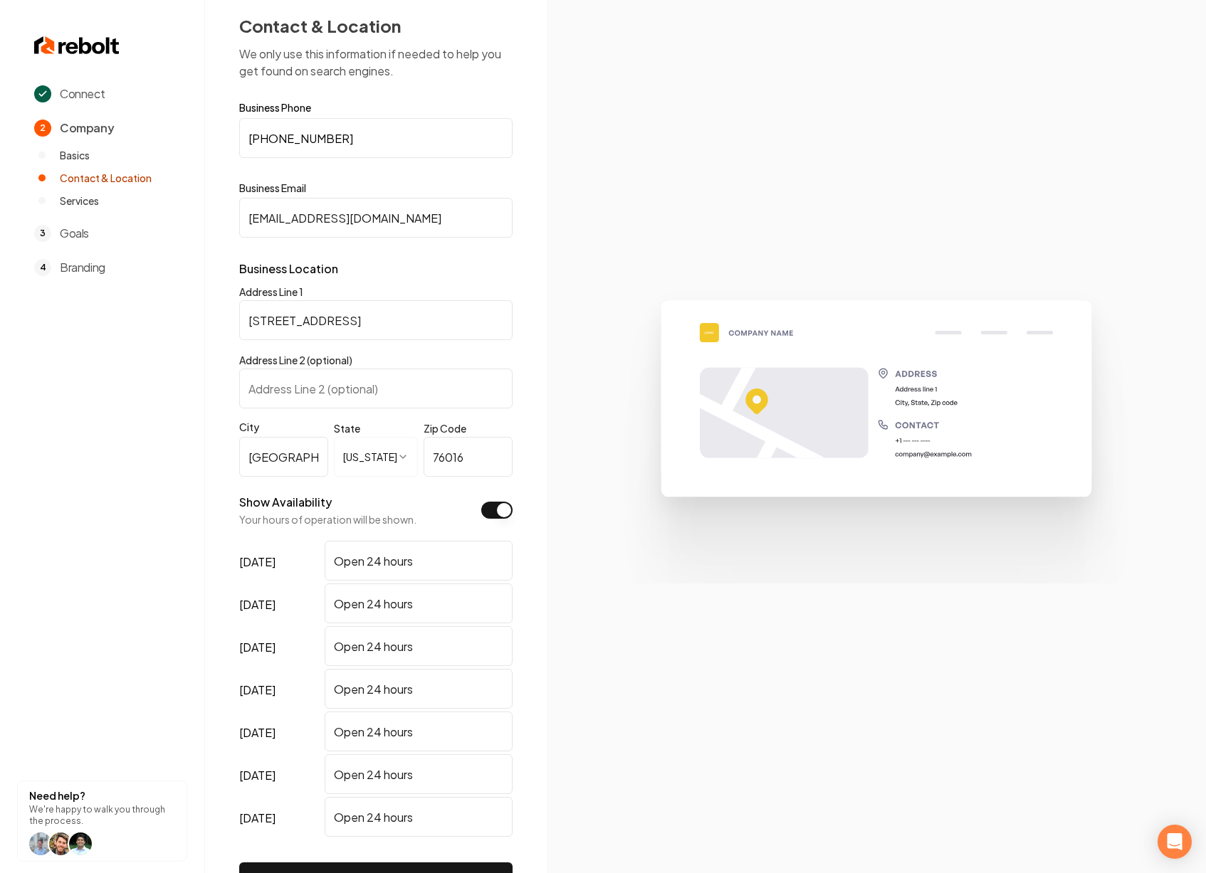
scroll to position [112, 0]
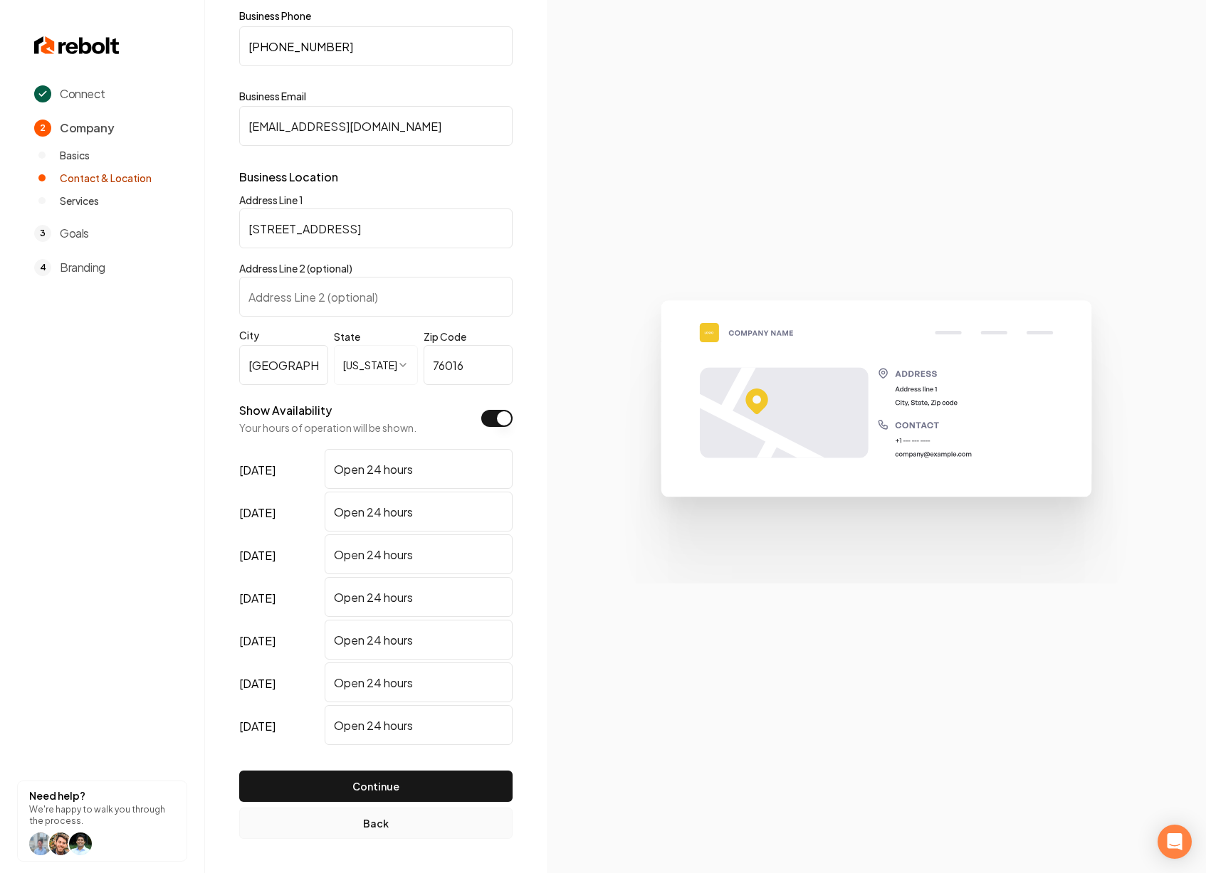
click at [375, 826] on button "Back" at bounding box center [375, 823] width 273 height 31
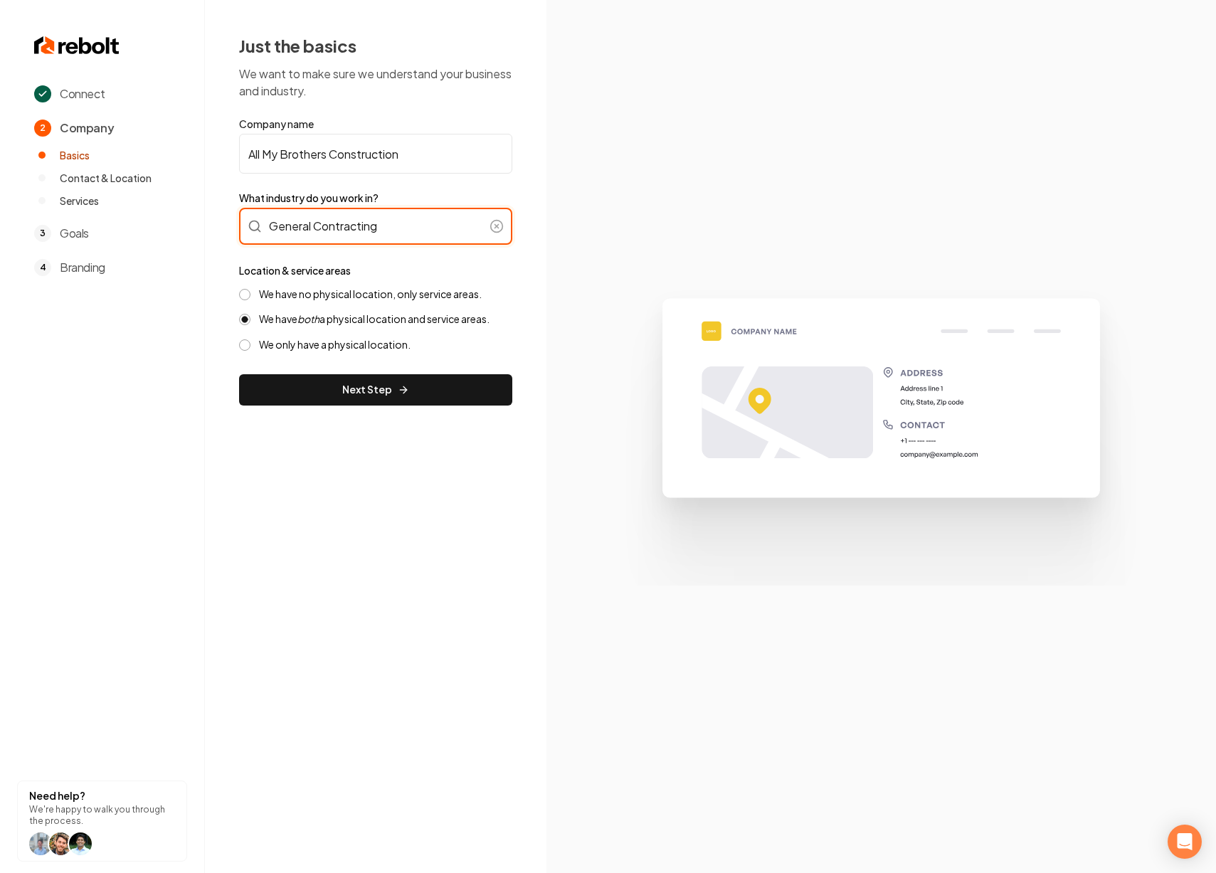
click at [351, 233] on div "General Contracting" at bounding box center [375, 226] width 273 height 37
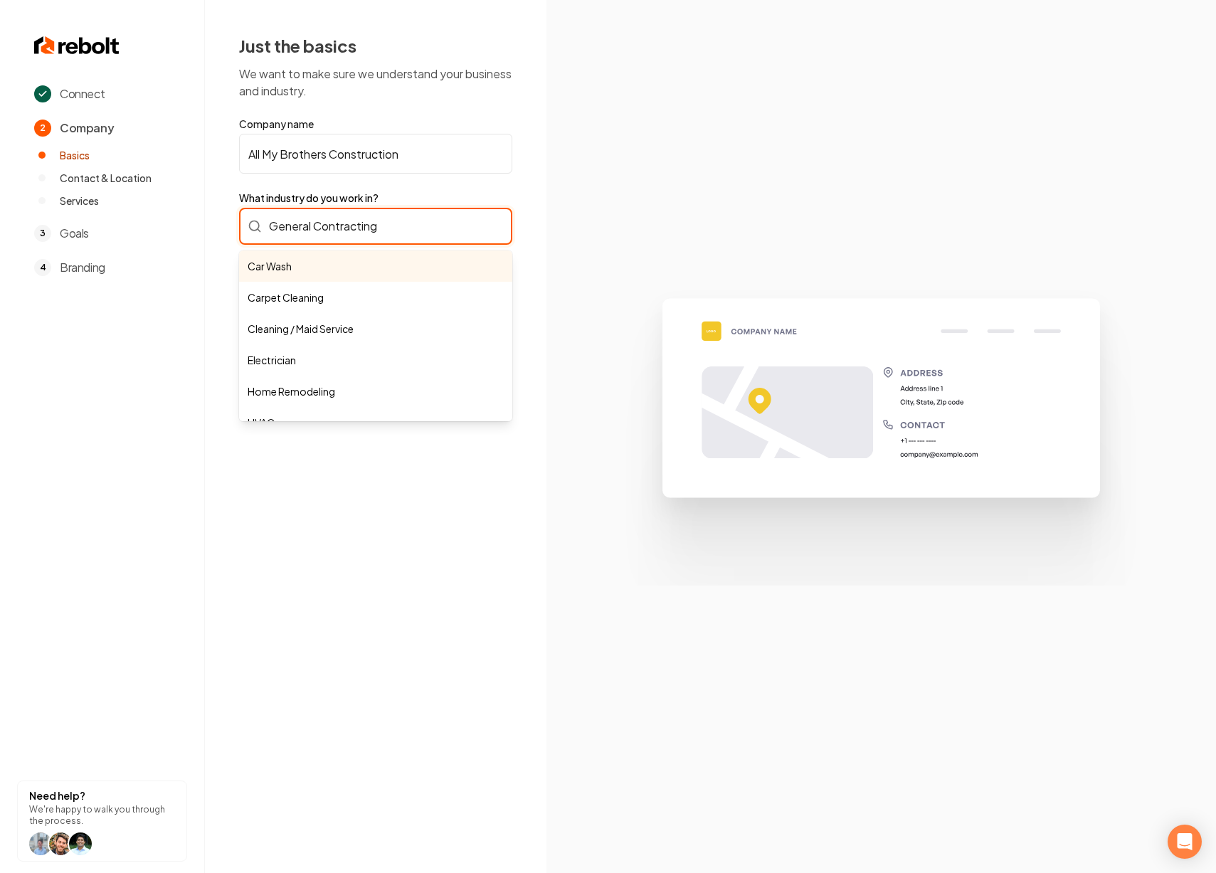
click at [351, 233] on input "General Contracting" at bounding box center [375, 226] width 273 height 37
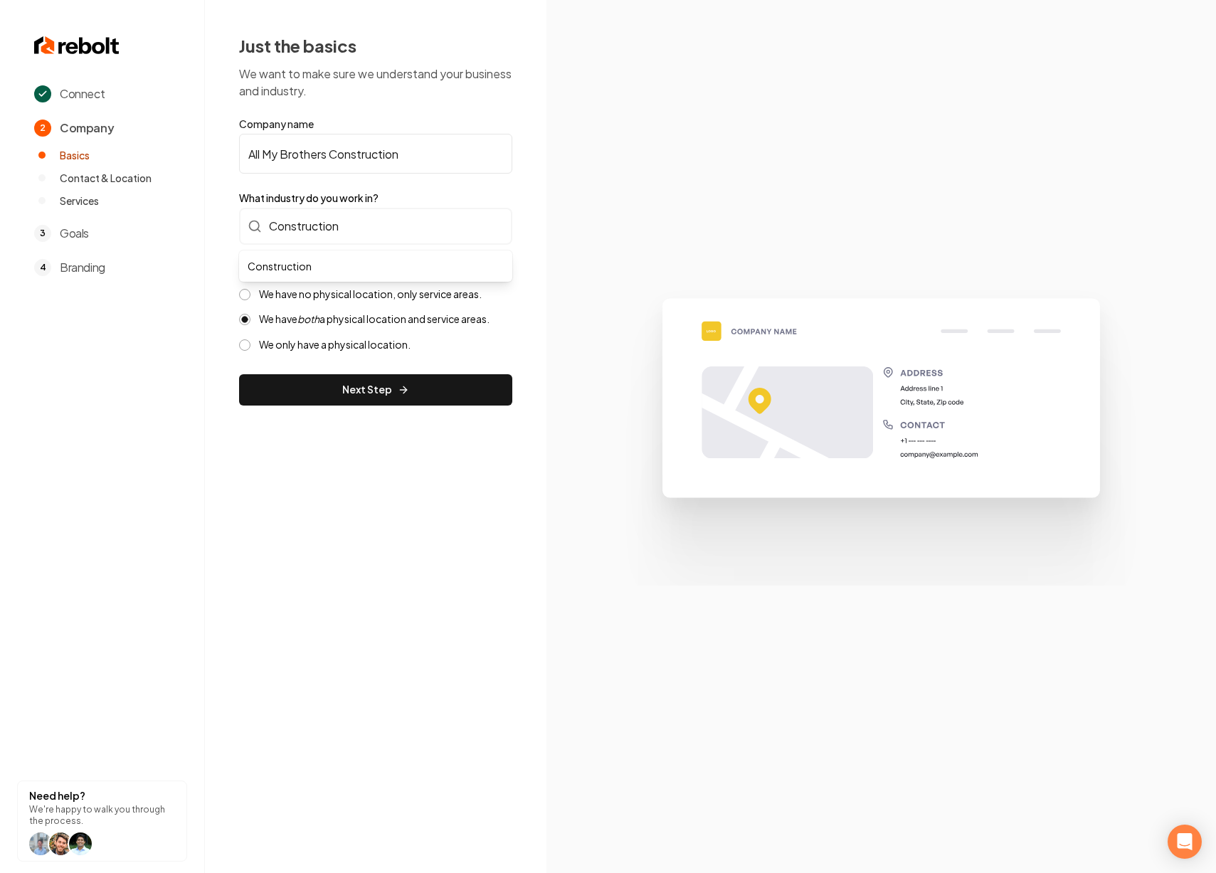
type input "General Contracting"
click at [390, 385] on button "Next Step" at bounding box center [375, 389] width 273 height 31
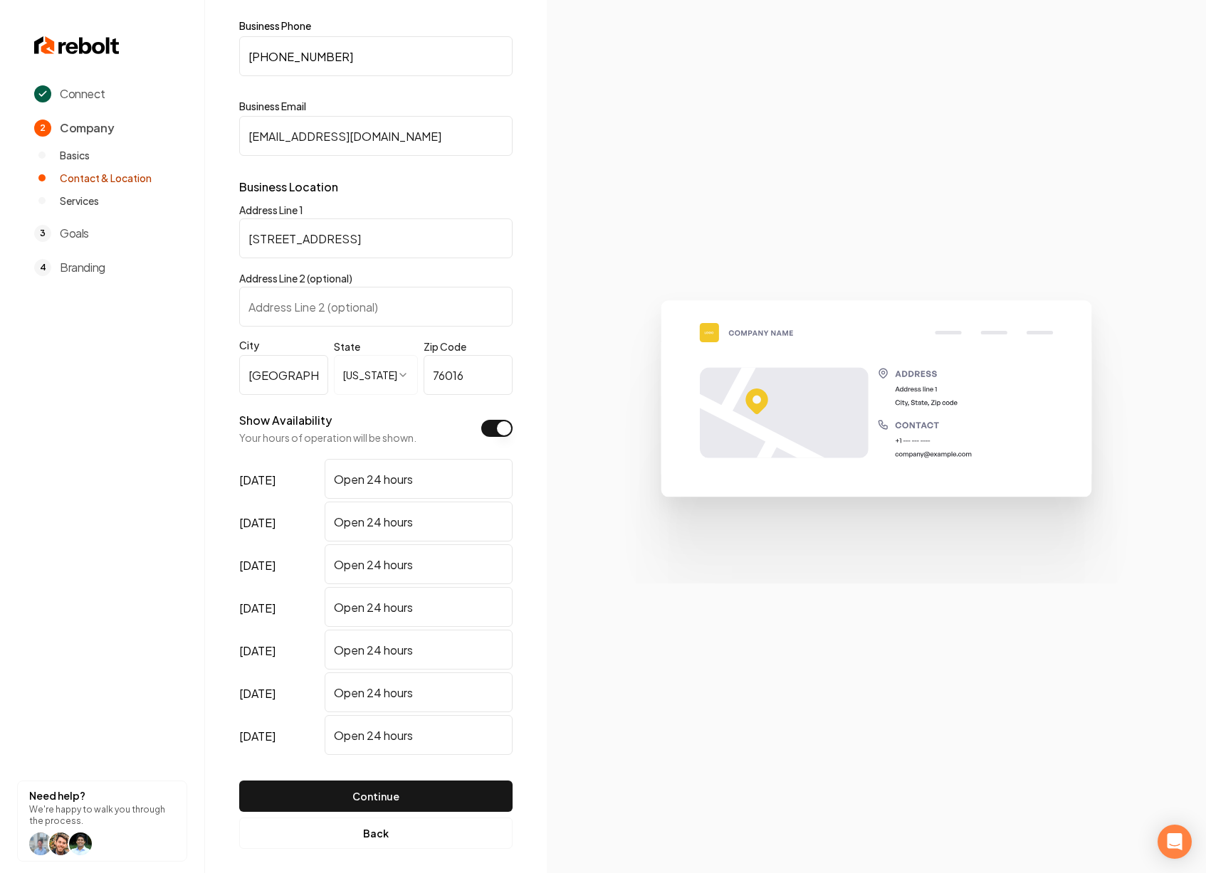
scroll to position [112, 0]
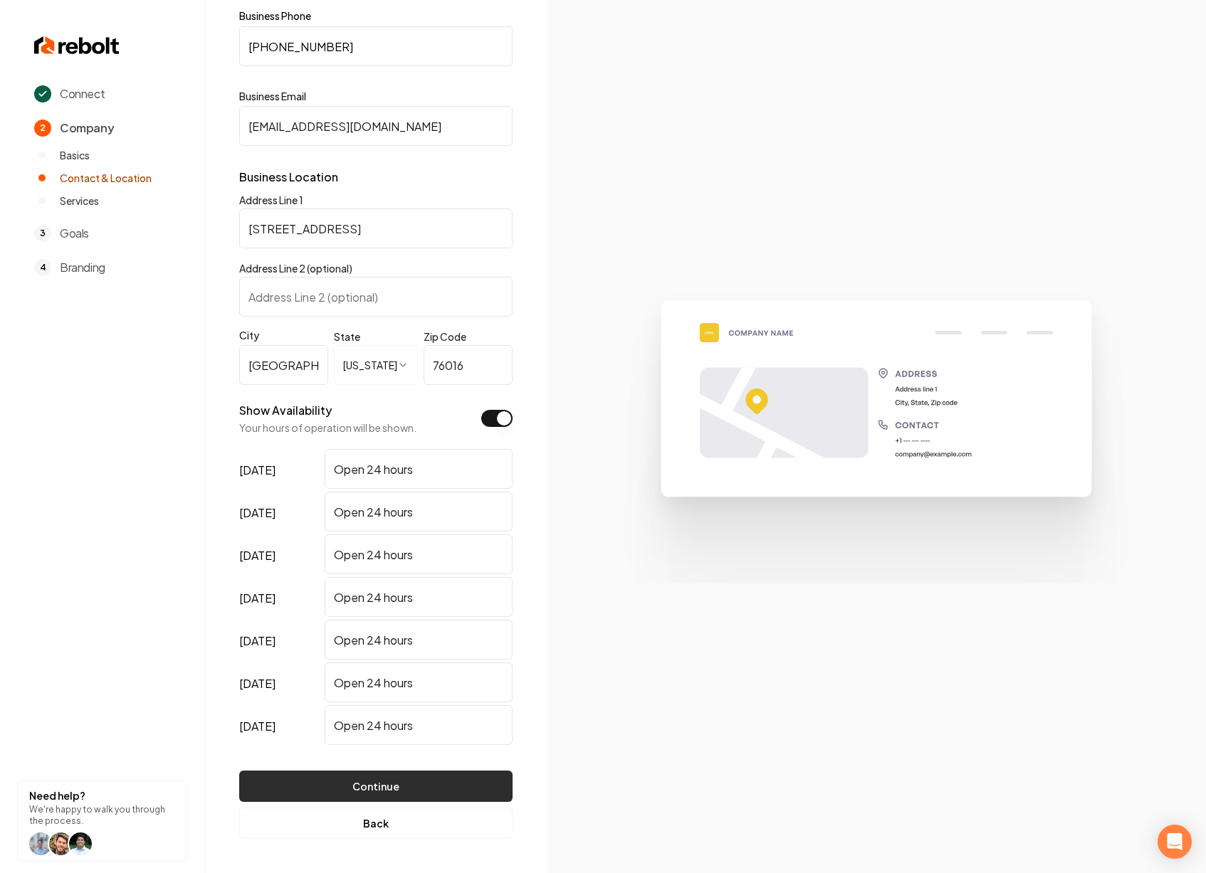
click at [396, 786] on button "Continue" at bounding box center [375, 786] width 273 height 31
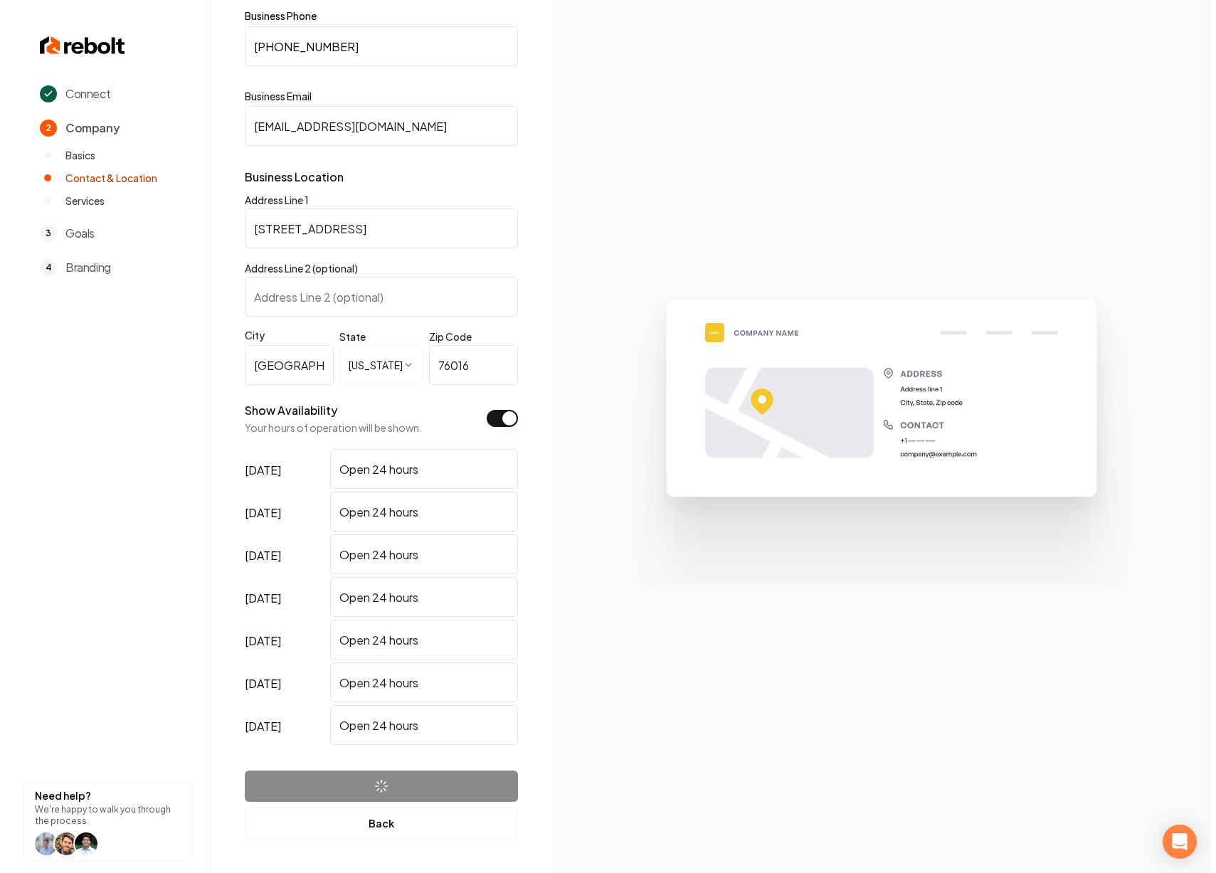
scroll to position [0, 0]
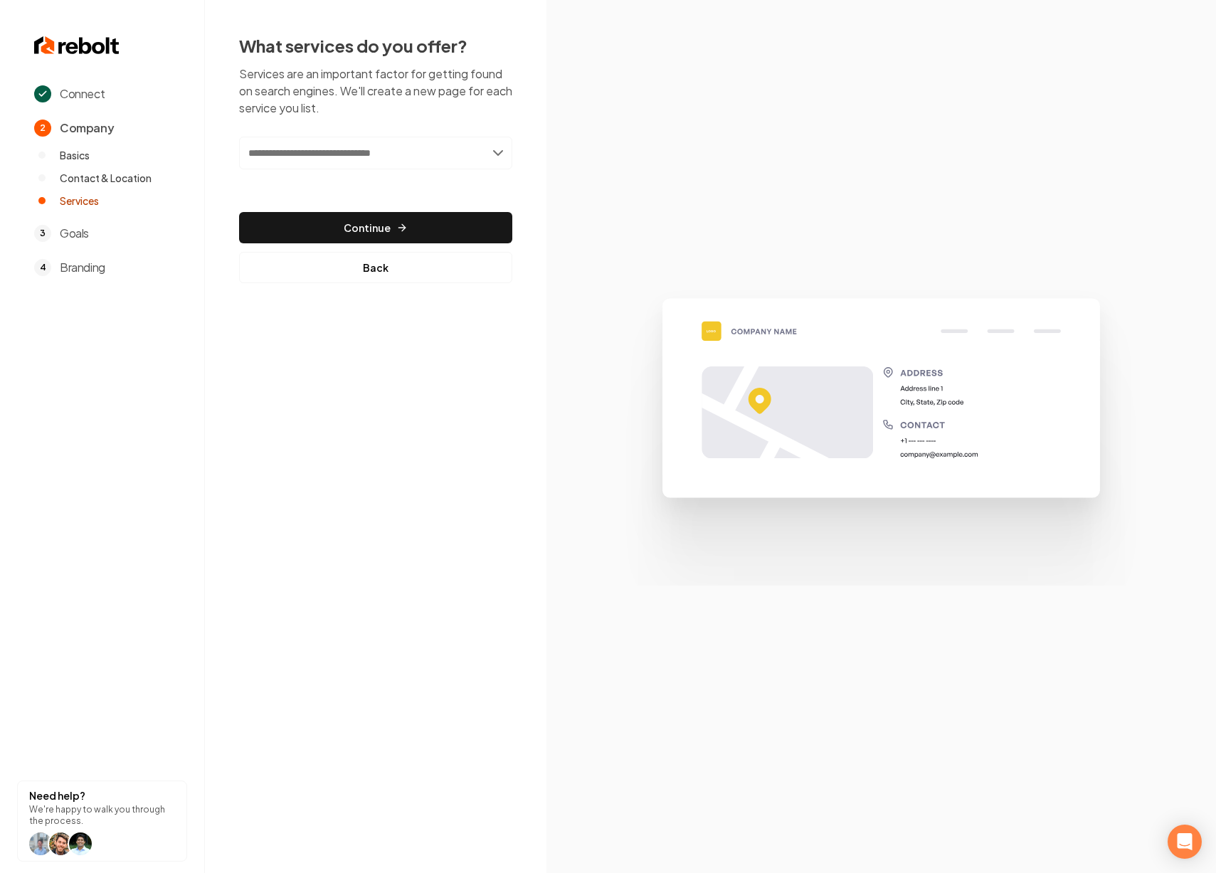
click at [498, 154] on input "text" at bounding box center [375, 153] width 273 height 33
paste input "**********"
type input "**********"
click at [314, 184] on div "Add Residential Roofing" at bounding box center [376, 184] width 270 height 23
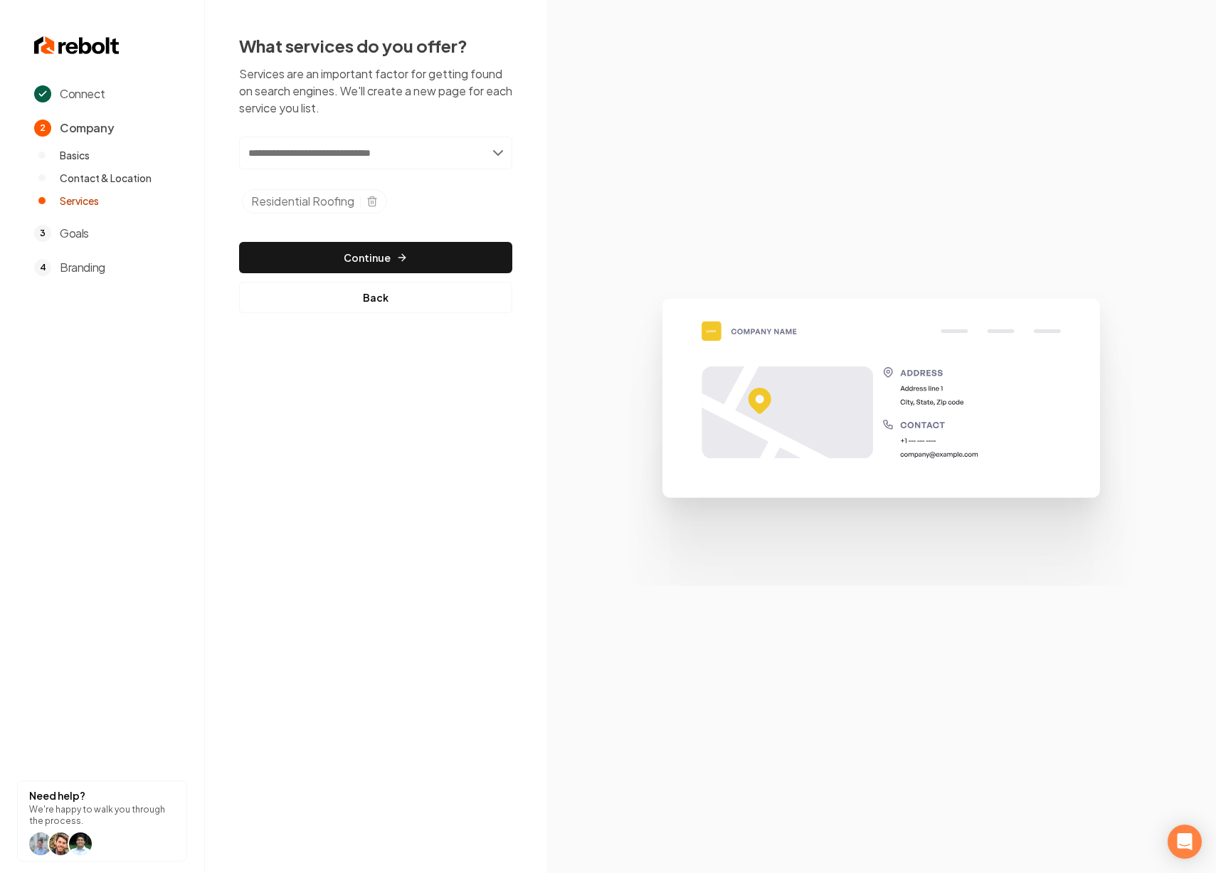
paste input "**********"
type input "**********"
click at [307, 187] on div "Add General Contracting" at bounding box center [376, 184] width 270 height 23
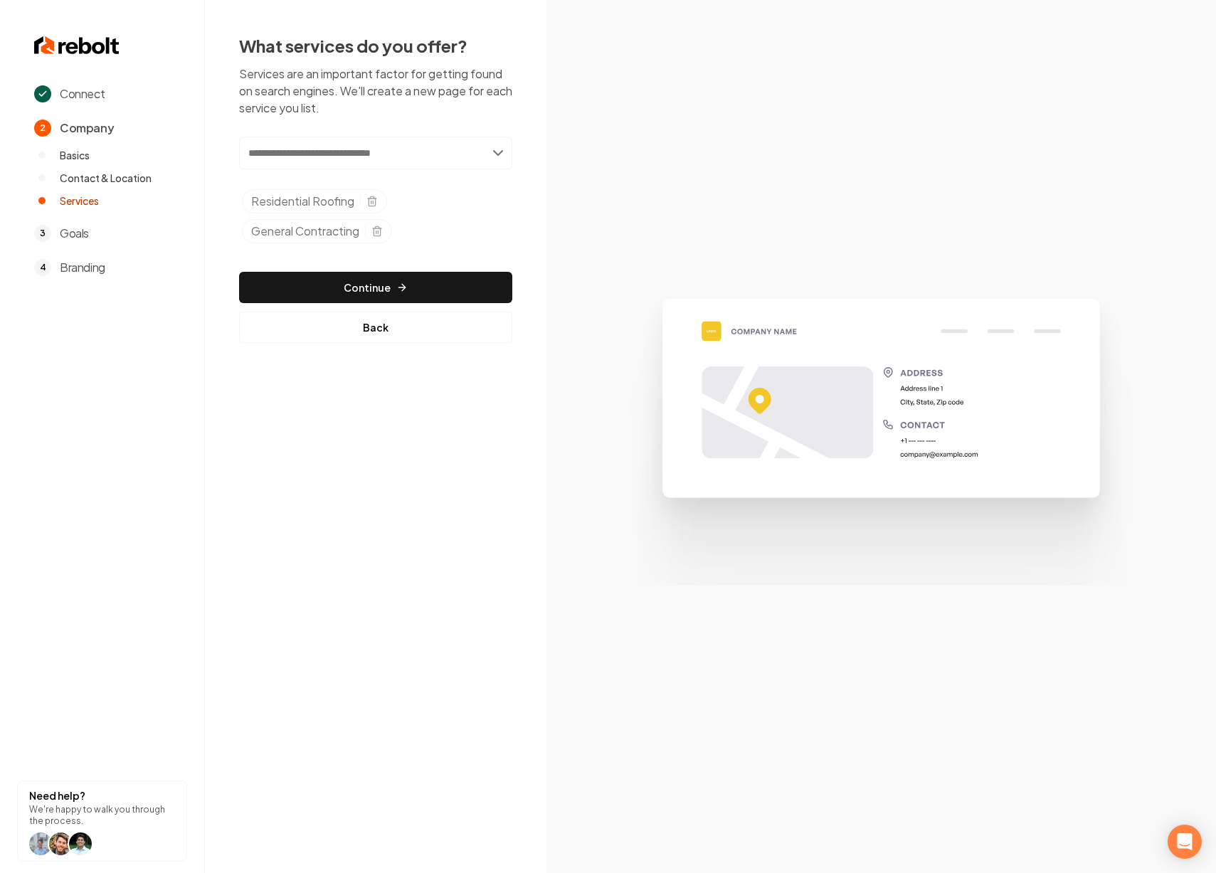
paste input "**********"
click at [330, 152] on input "**********" at bounding box center [375, 153] width 273 height 33
type input "**********"
click at [396, 183] on div "Add Insurance Claim Roofing" at bounding box center [376, 184] width 270 height 23
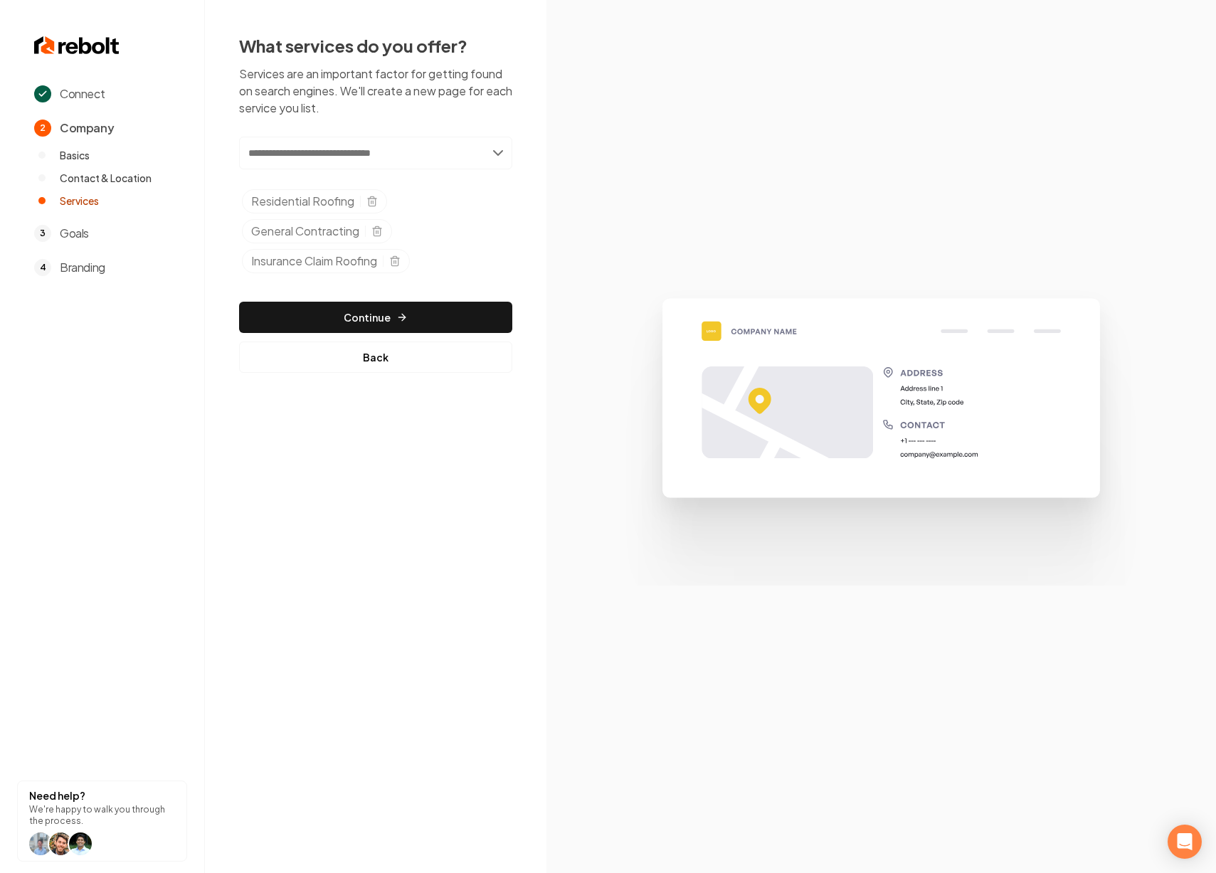
paste input "*******"
click at [312, 157] on input "**********" at bounding box center [375, 153] width 273 height 33
click at [320, 155] on input "**********" at bounding box center [375, 153] width 273 height 33
paste input "***"
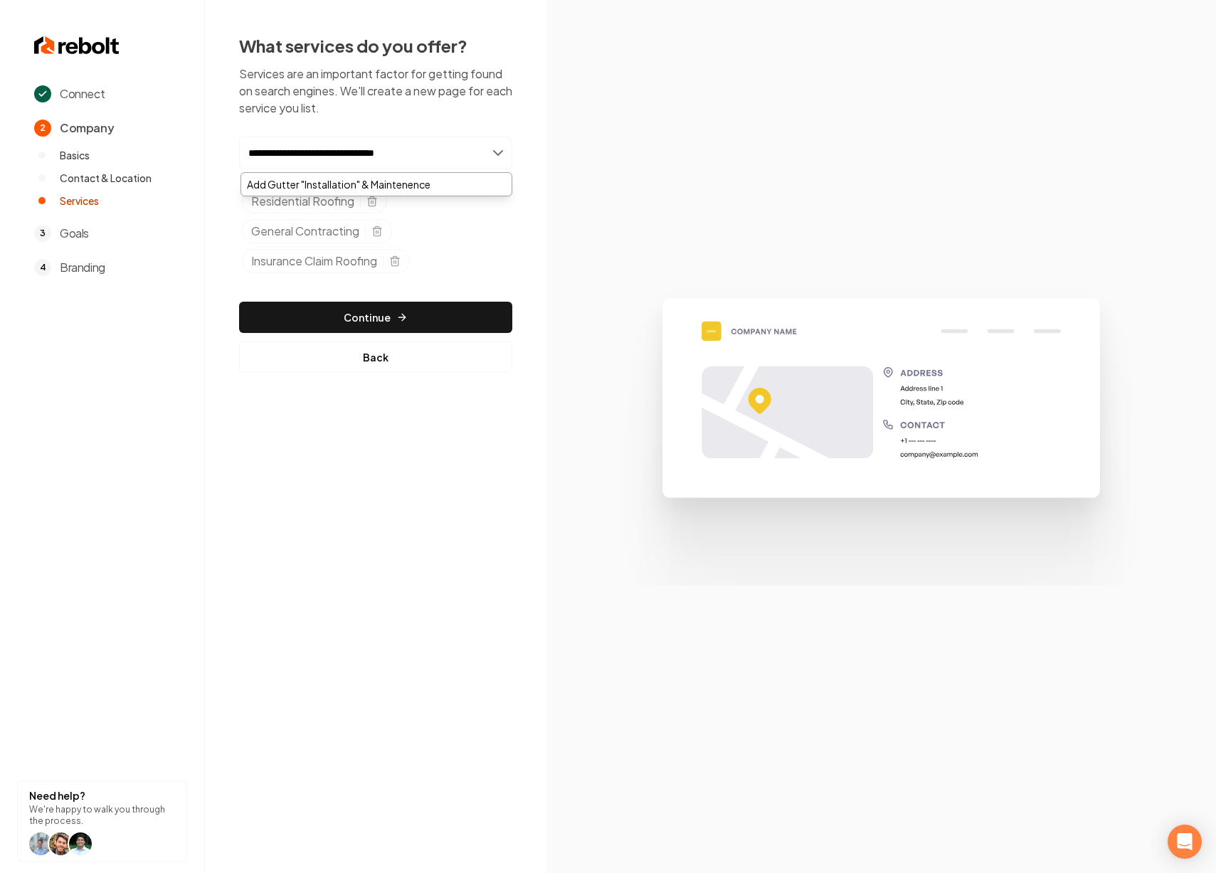
click at [436, 145] on input "**********" at bounding box center [375, 153] width 273 height 33
click at [340, 150] on input "**********" at bounding box center [375, 153] width 273 height 33
click at [285, 153] on input "**********" at bounding box center [375, 153] width 273 height 33
type input "**********"
click at [438, 189] on div "Add Gutter Installation & Maintenence" at bounding box center [376, 184] width 270 height 23
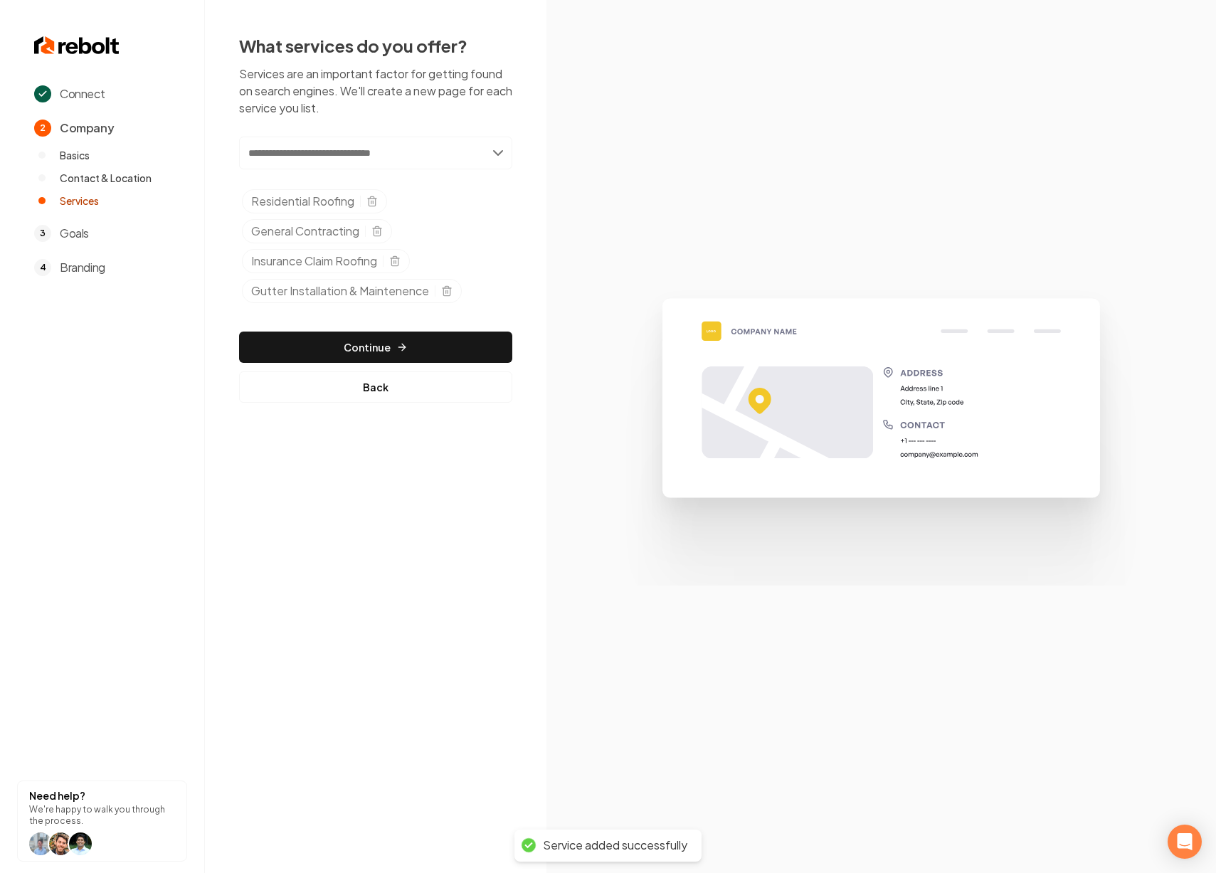
click at [390, 149] on input "text" at bounding box center [375, 153] width 273 height 33
click at [373, 150] on input "**********" at bounding box center [375, 153] width 273 height 33
click at [362, 154] on input "**********" at bounding box center [375, 153] width 273 height 33
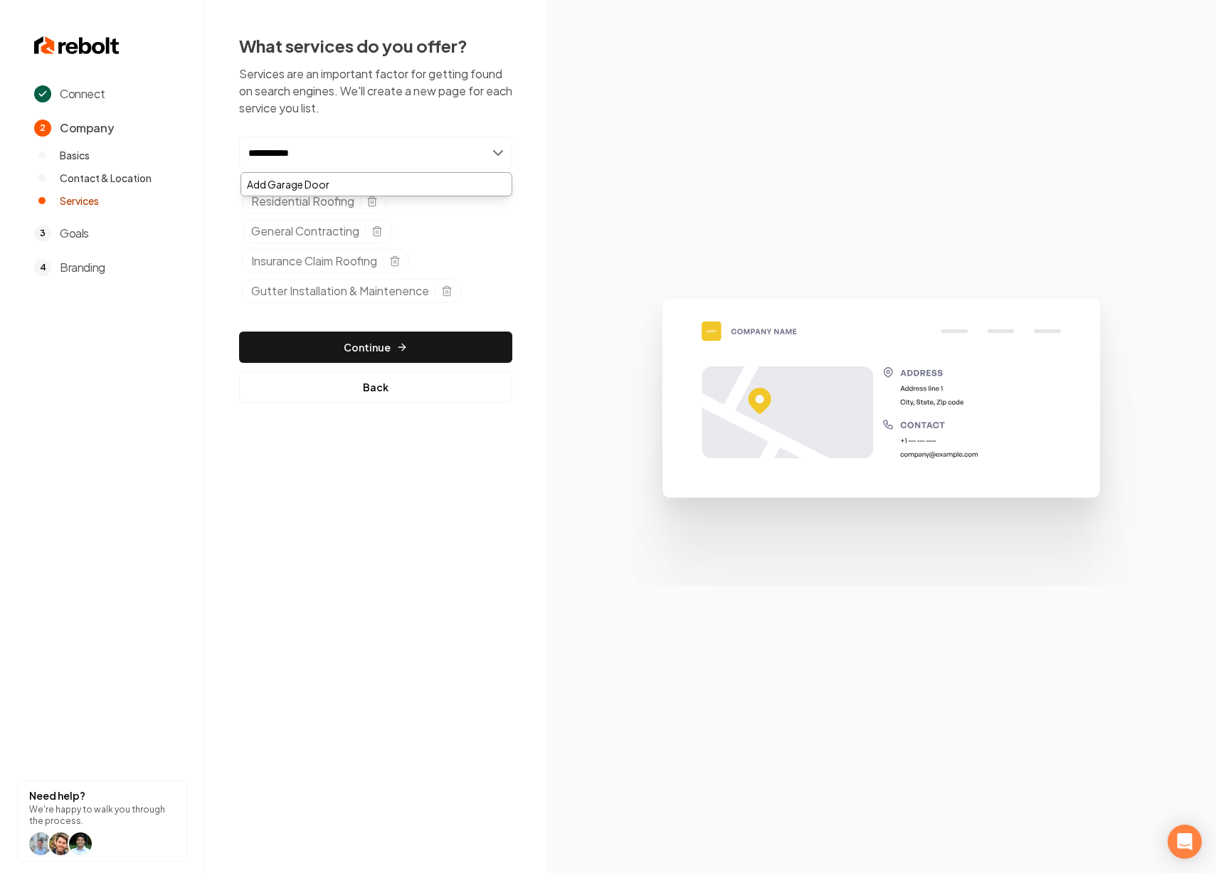
click at [362, 154] on input "**********" at bounding box center [375, 153] width 273 height 33
click at [338, 149] on input "**********" at bounding box center [375, 153] width 273 height 33
click at [326, 152] on input "**********" at bounding box center [375, 153] width 273 height 33
click at [404, 151] on input "**********" at bounding box center [375, 153] width 273 height 33
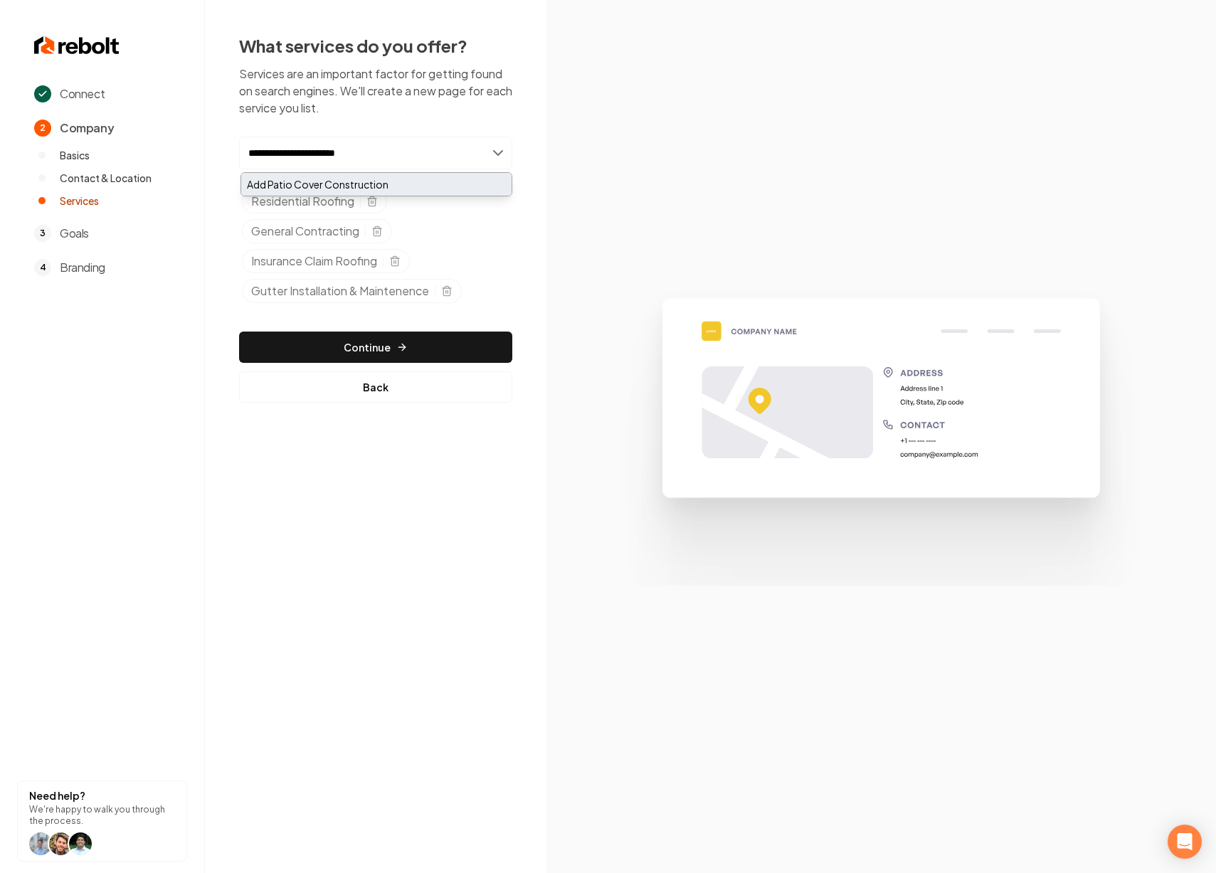
type input "**********"
click at [380, 184] on div "Add Patio Cover Construction" at bounding box center [376, 184] width 270 height 23
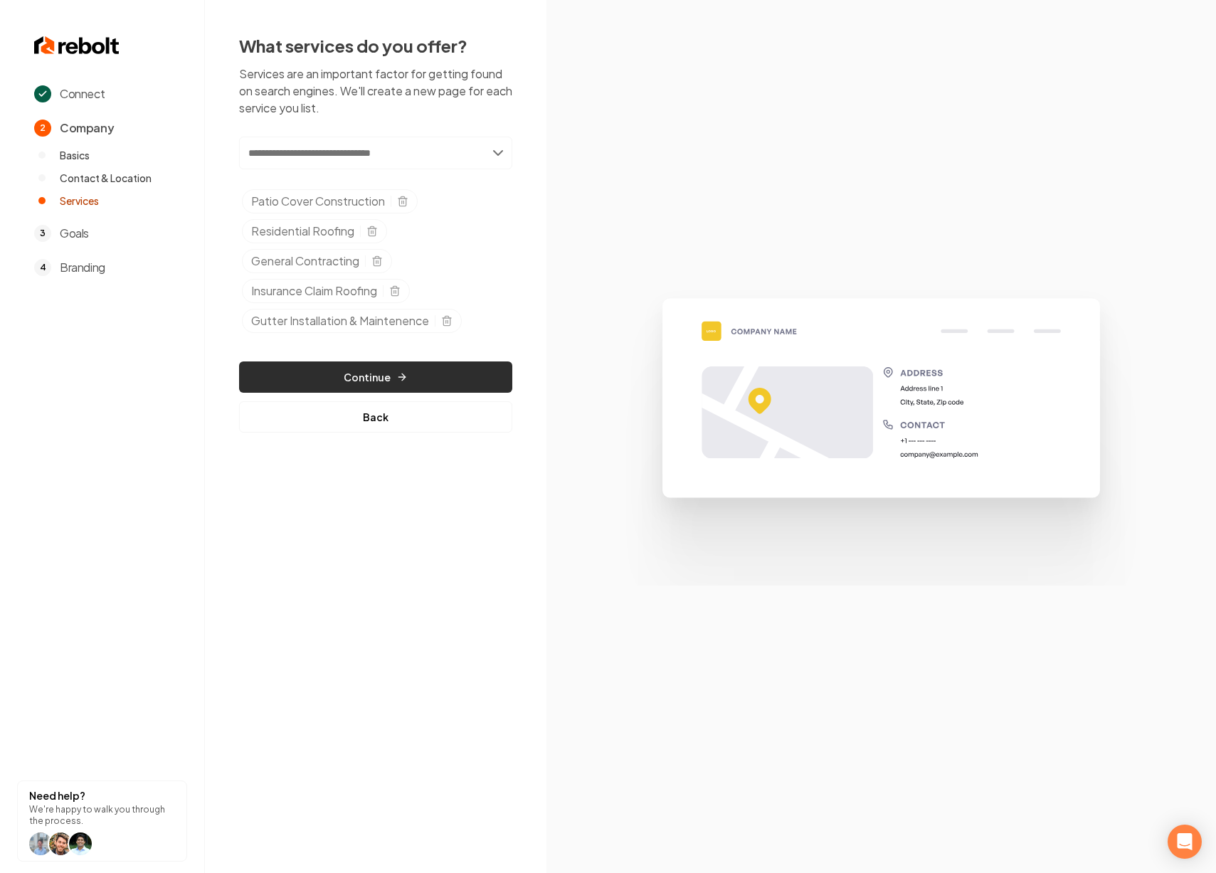
click at [359, 381] on button "Continue" at bounding box center [375, 377] width 273 height 31
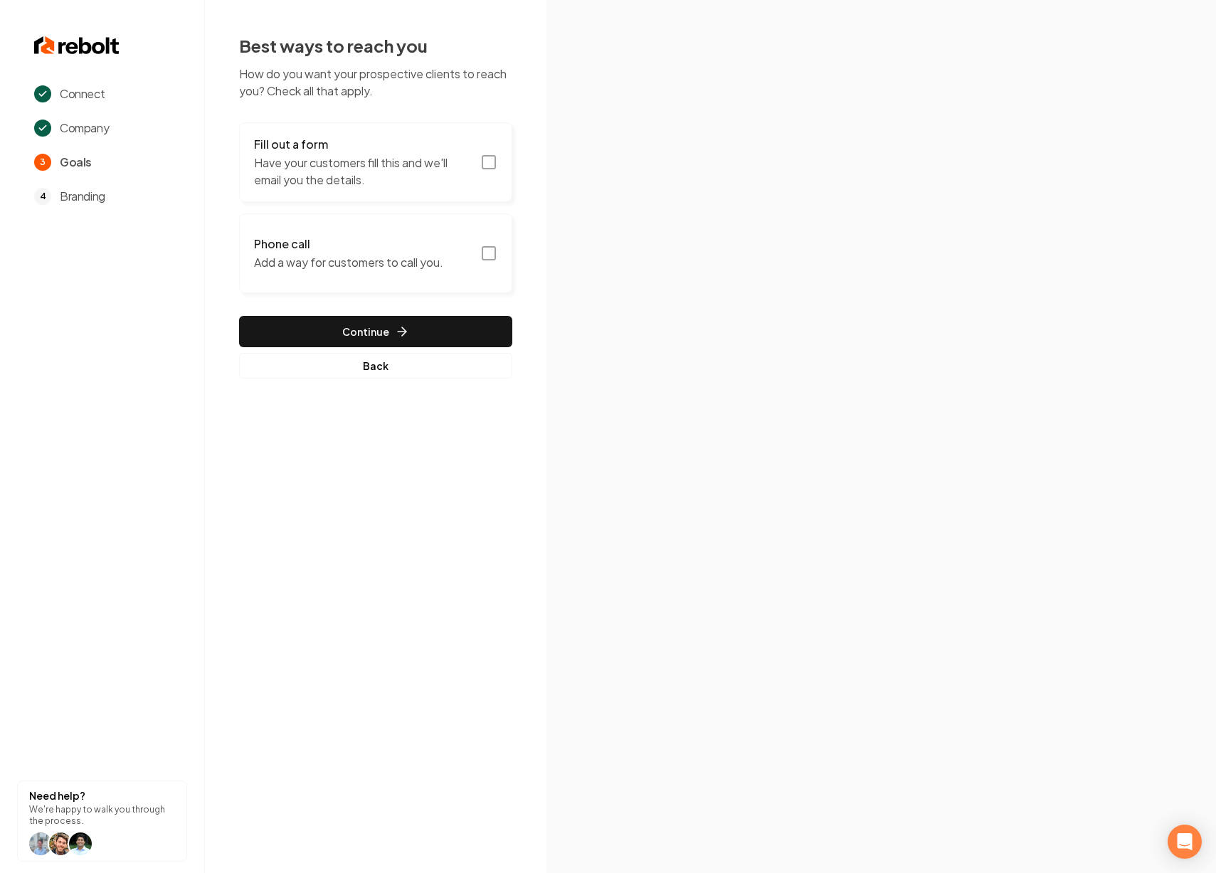
click at [413, 169] on p "Have your customers fill this and we'll email you the details." at bounding box center [363, 171] width 218 height 34
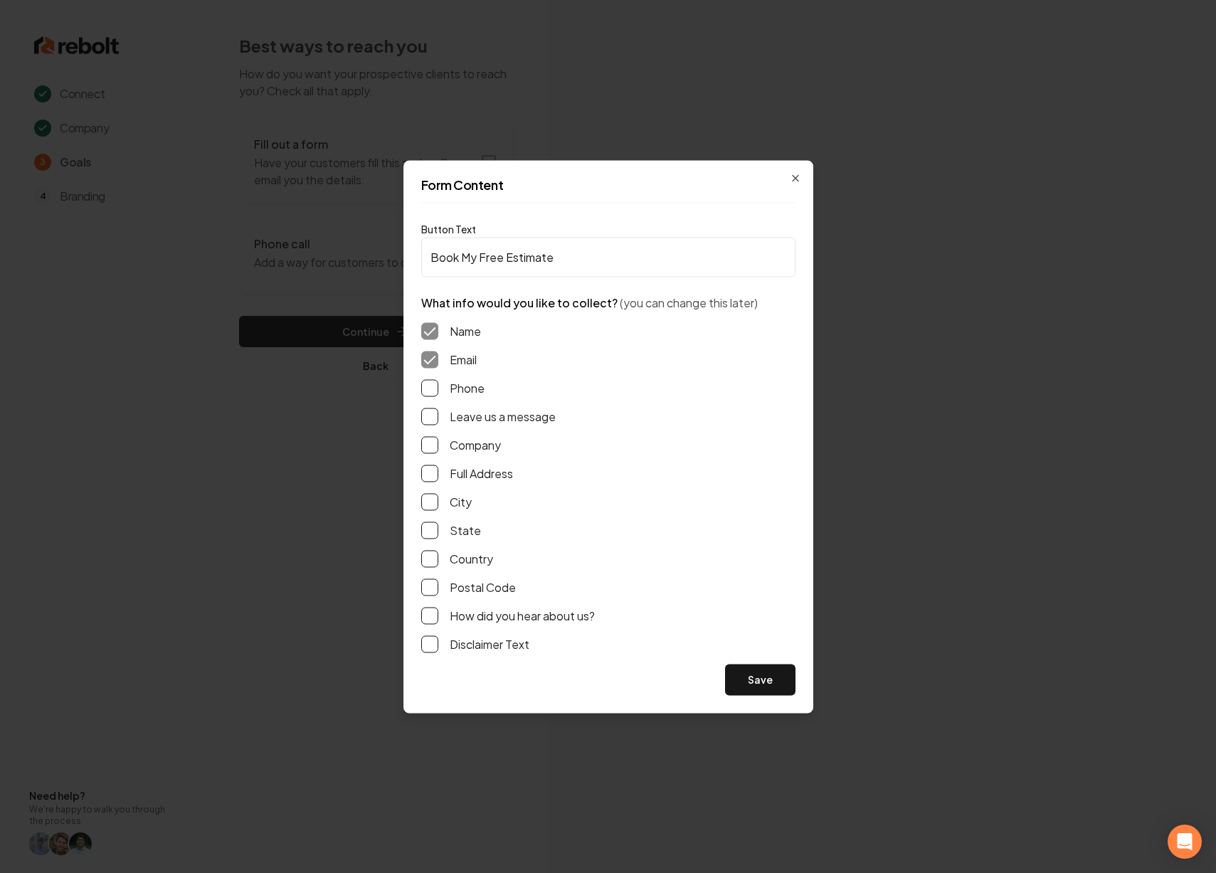
click at [424, 381] on button "Phone" at bounding box center [429, 387] width 17 height 17
click at [755, 687] on button "Save" at bounding box center [760, 679] width 70 height 31
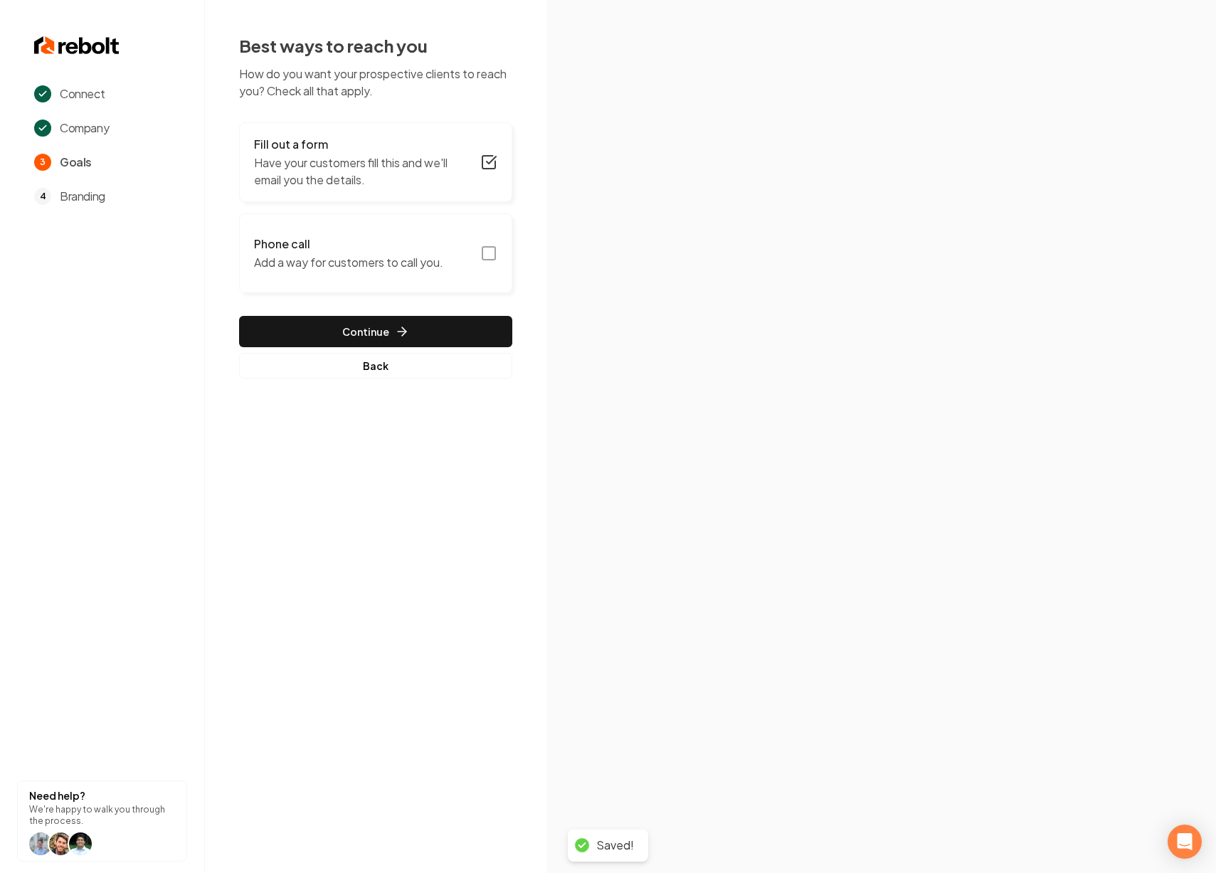
click at [429, 265] on p "Add a way for customers to call you." at bounding box center [348, 262] width 189 height 17
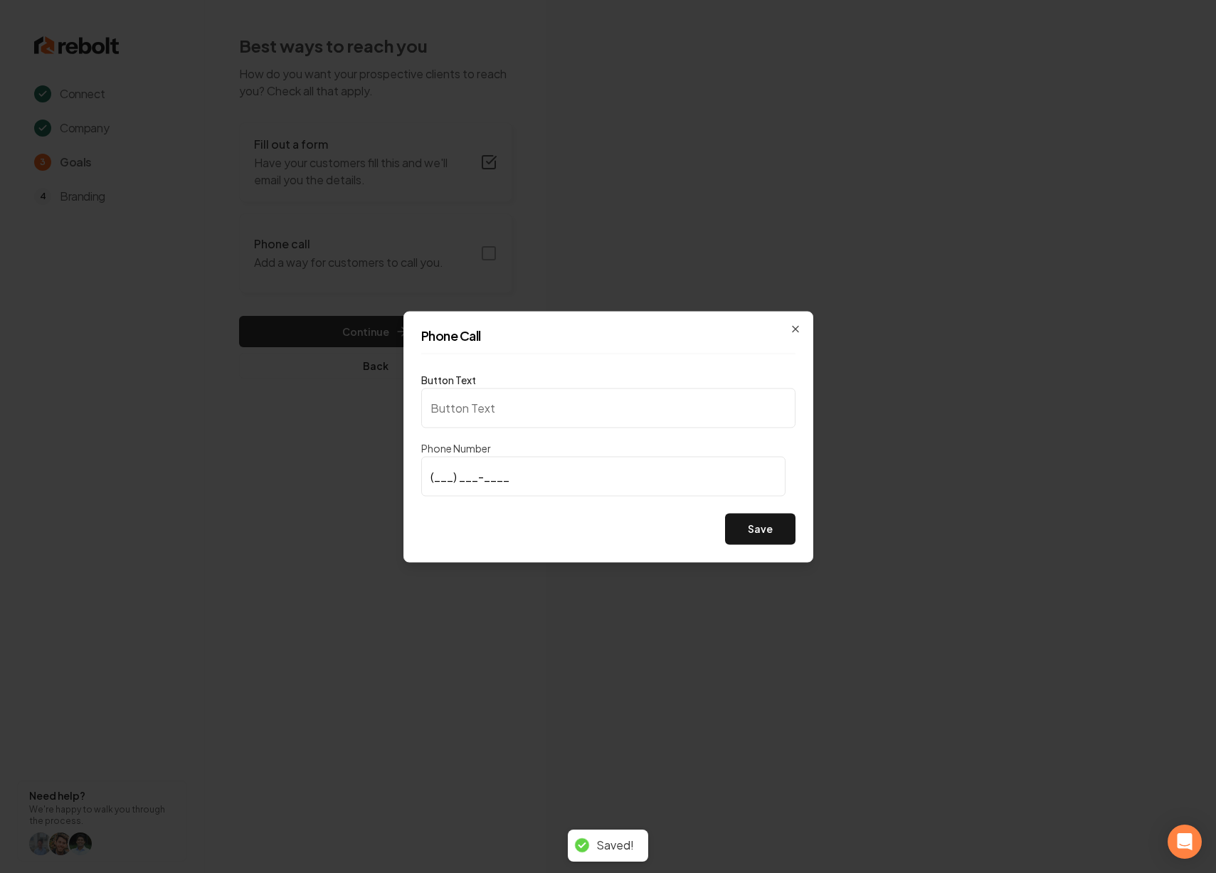
type input "Call us"
type input "[PHONE_NUMBER]"
click at [742, 530] on button "Save" at bounding box center [760, 528] width 70 height 31
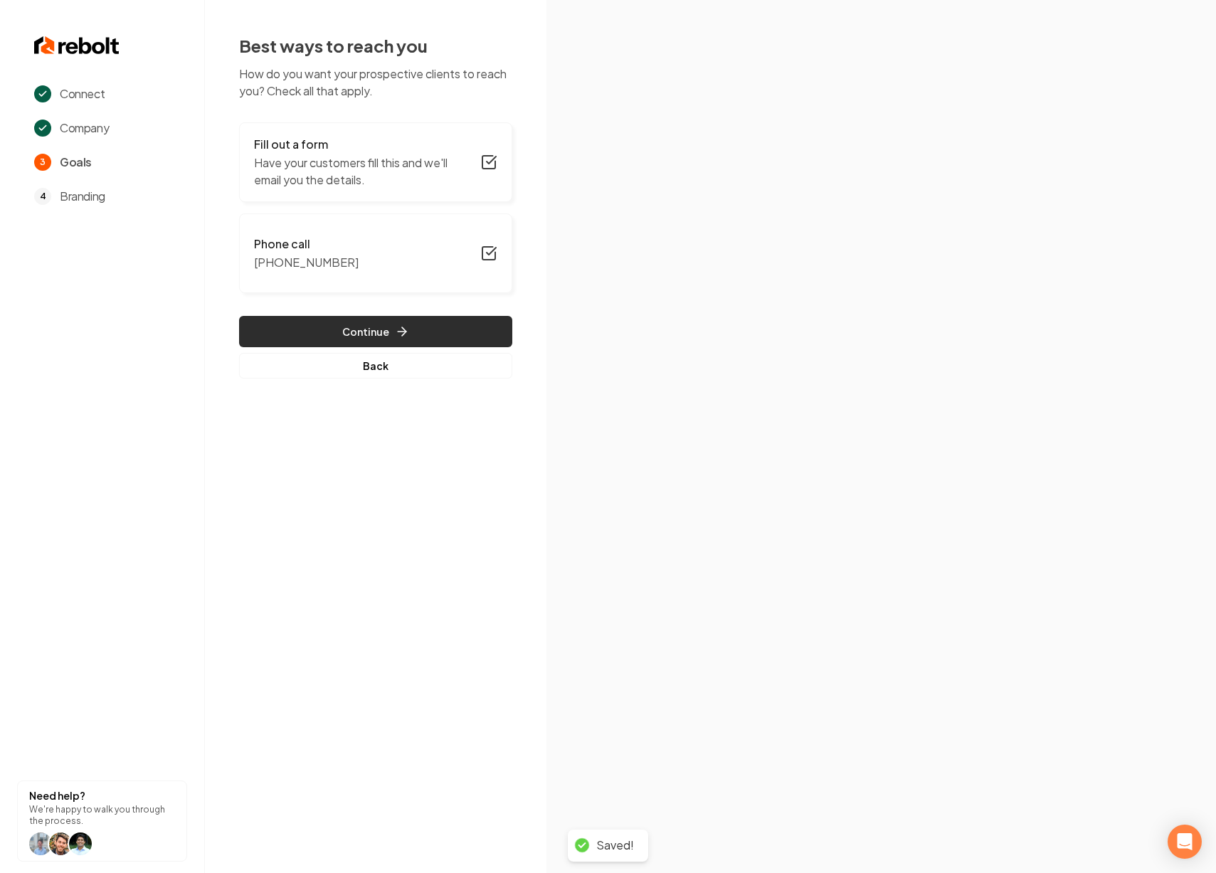
click at [335, 330] on button "Continue" at bounding box center [375, 331] width 273 height 31
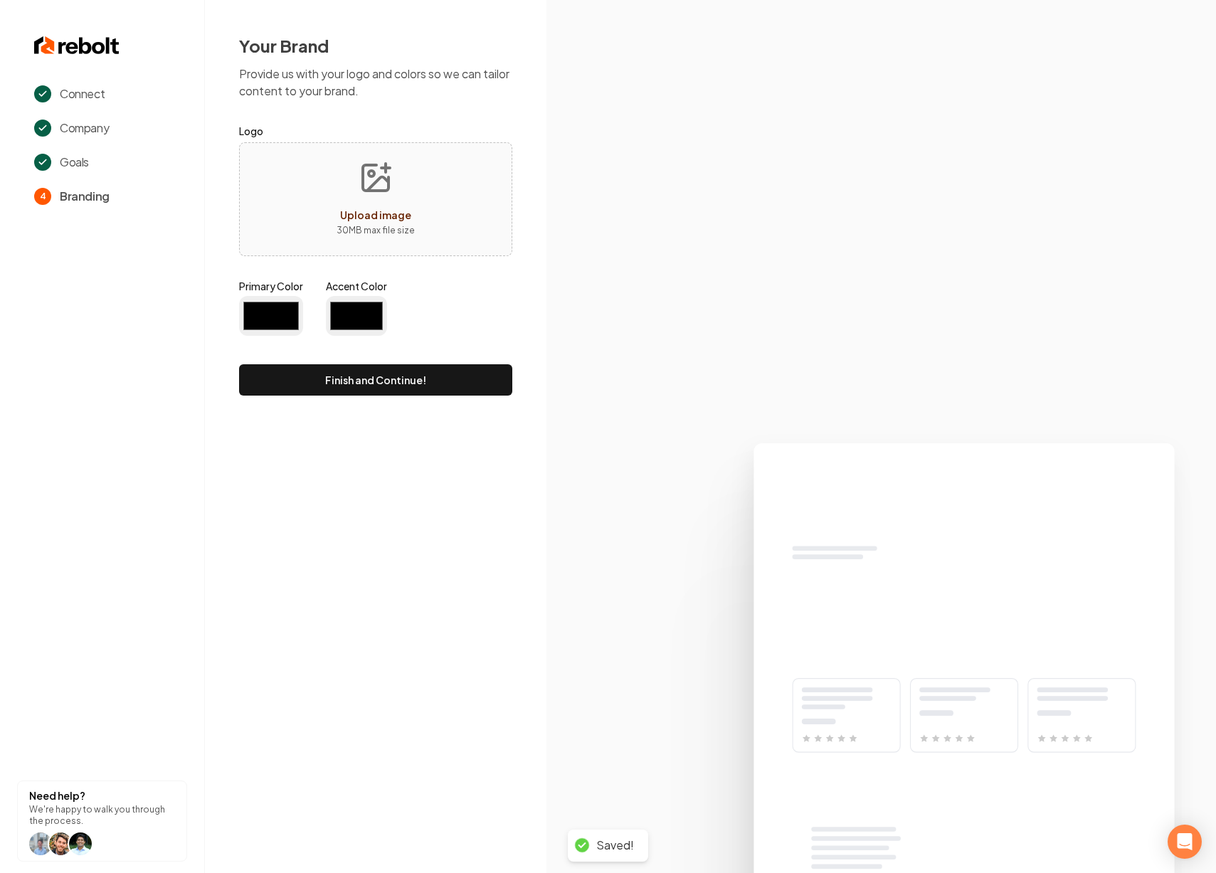
type input "#194d33"
type input "#70be00"
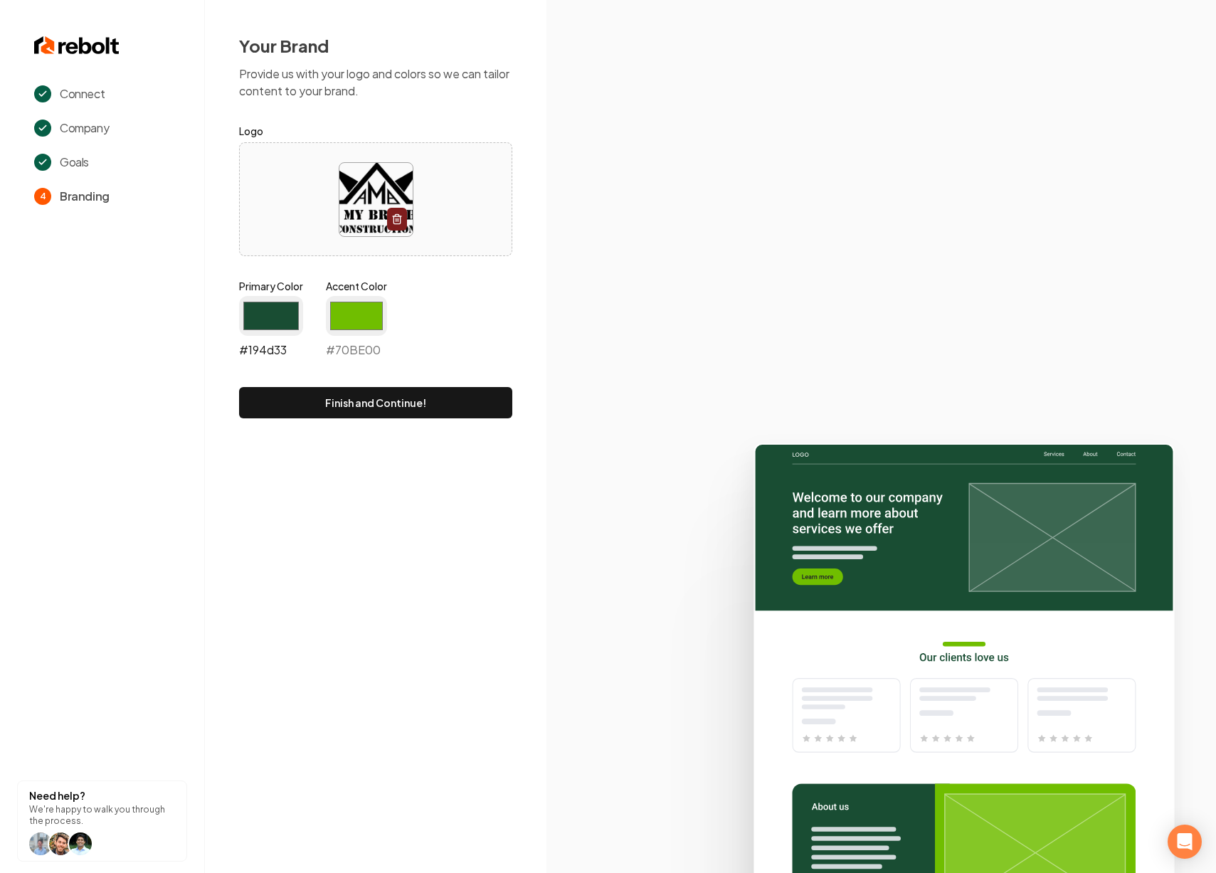
click at [289, 313] on input "#194d33" at bounding box center [271, 316] width 64 height 40
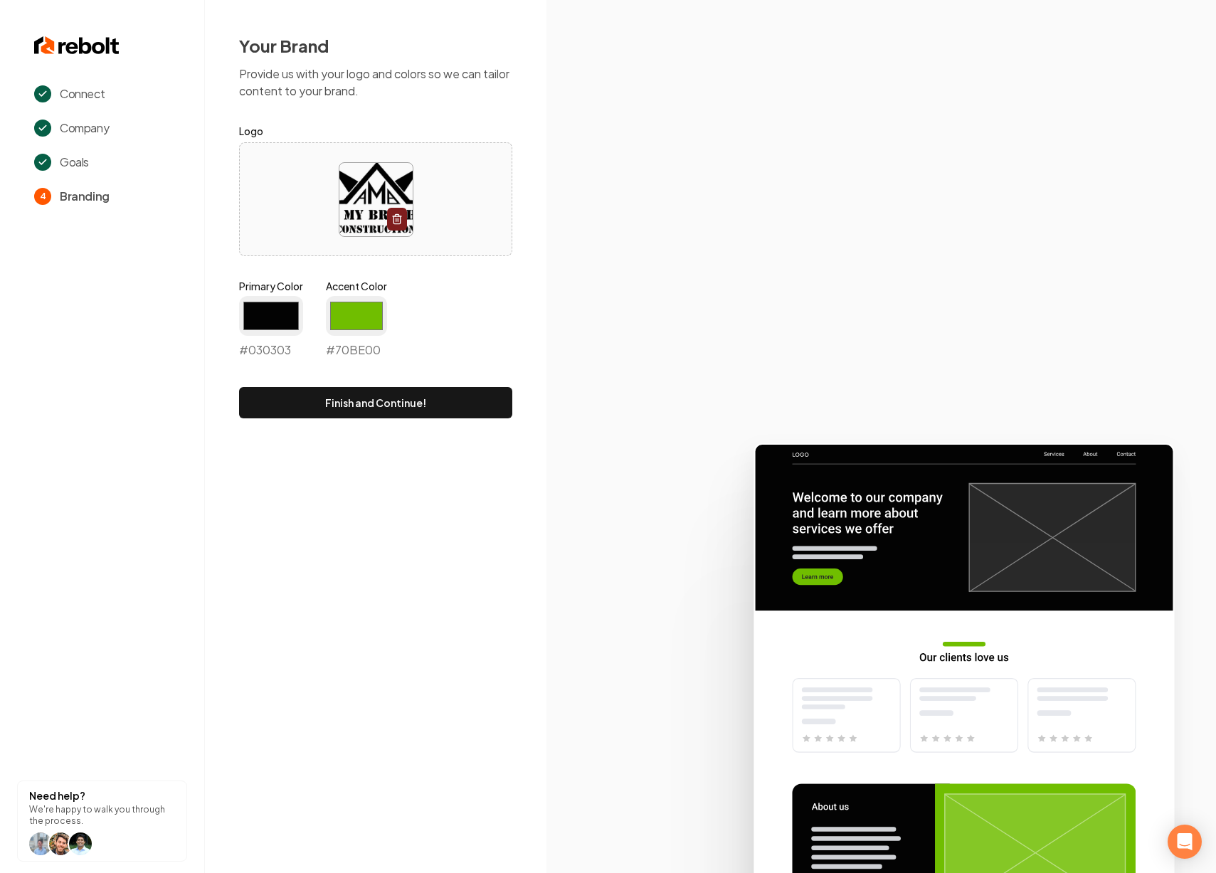
type input "#030303"
click at [462, 497] on div "Connect Company Goals 4 Branding Need help? We're happy to walk you through the…" at bounding box center [608, 436] width 1216 height 873
click at [369, 320] on input "#70be00" at bounding box center [356, 316] width 61 height 40
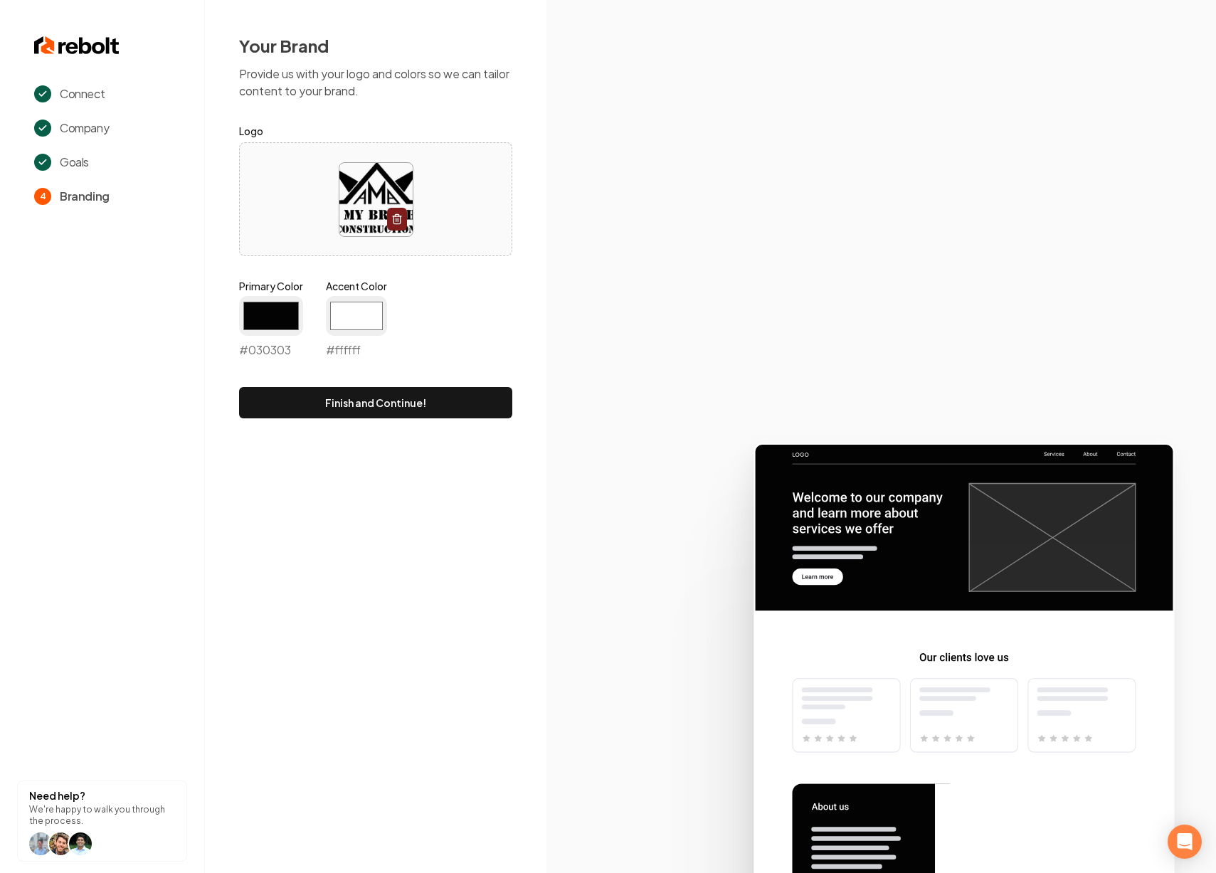
type input "#ffffff"
click at [209, 503] on div "Connect Company Goals 4 Branding Need help? We're happy to walk you through the…" at bounding box center [608, 436] width 1216 height 873
click at [282, 310] on input "#030303" at bounding box center [271, 316] width 64 height 40
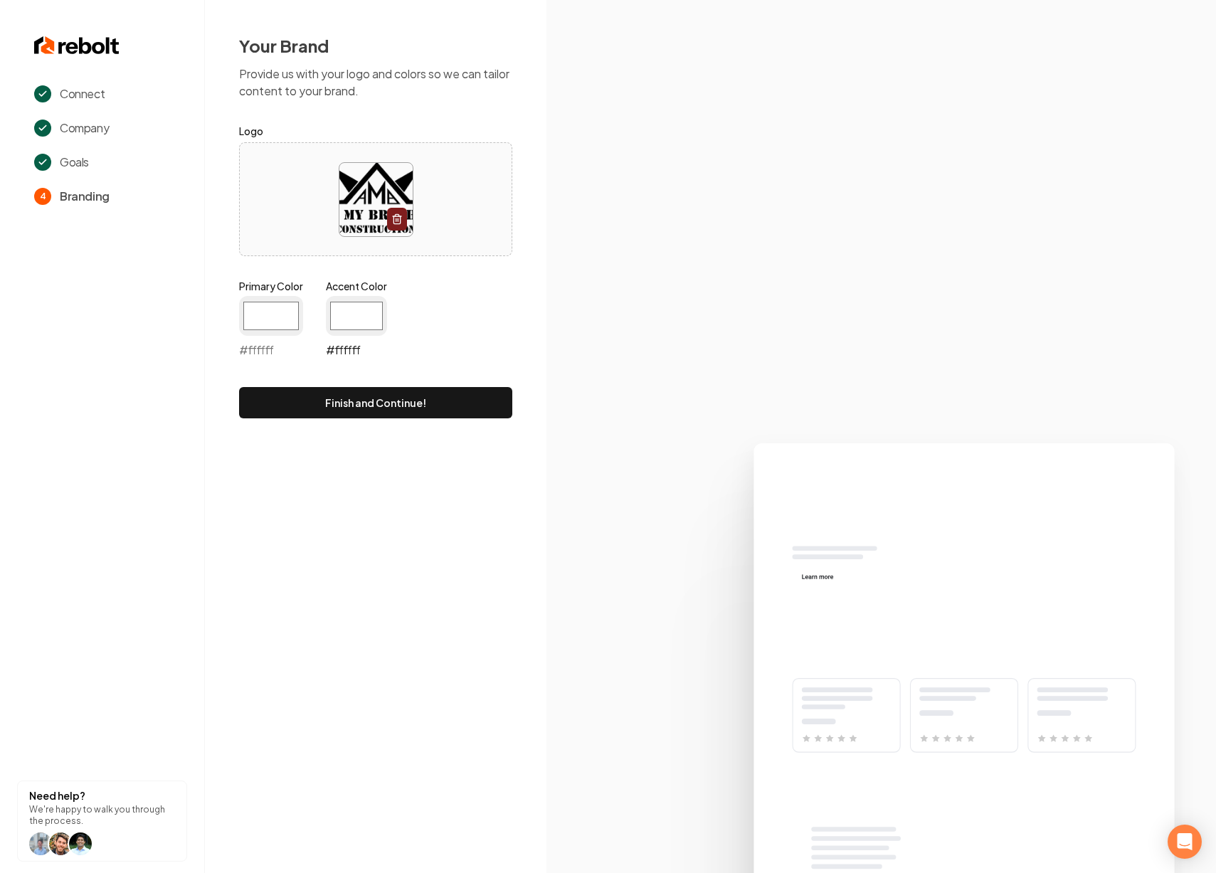
type input "#ffffff"
click at [349, 315] on input "#ffffff" at bounding box center [356, 316] width 61 height 40
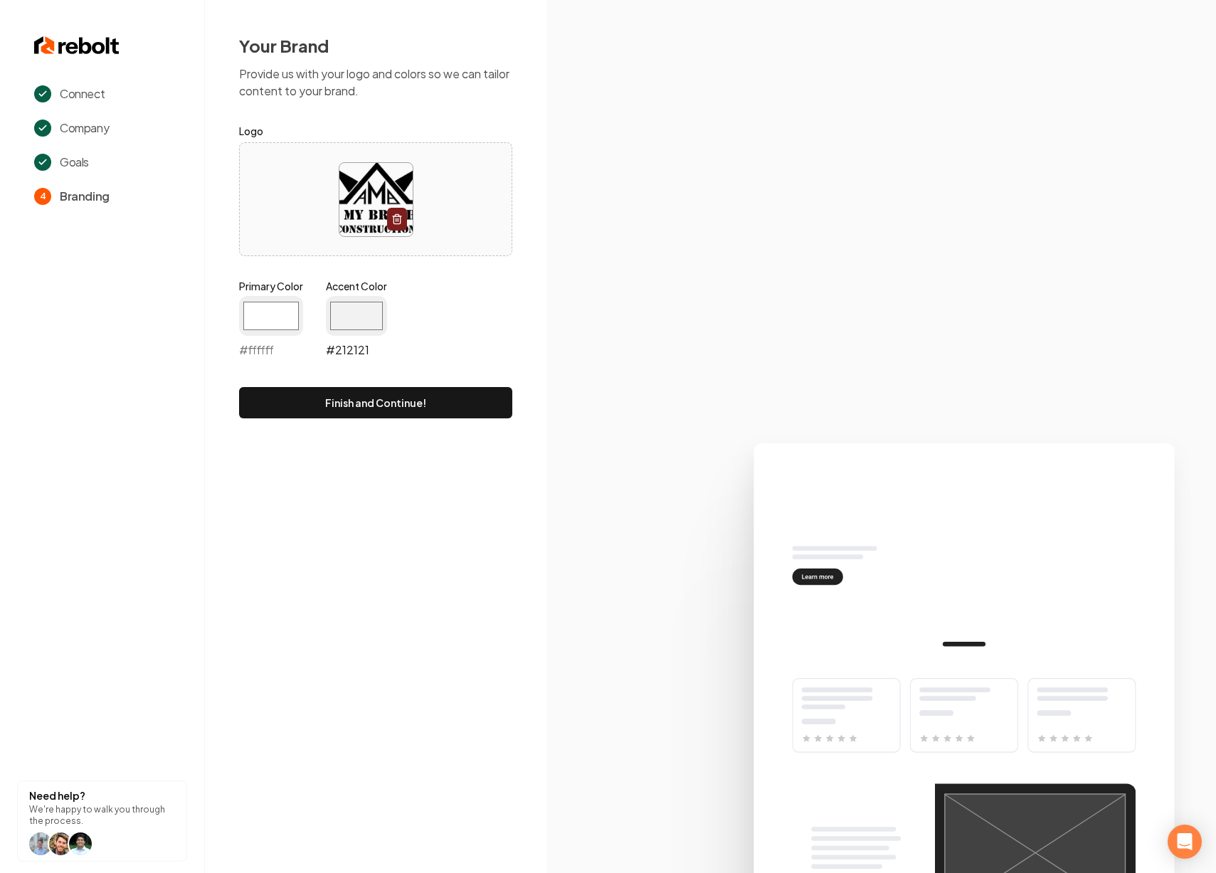
type input "#ffffff"
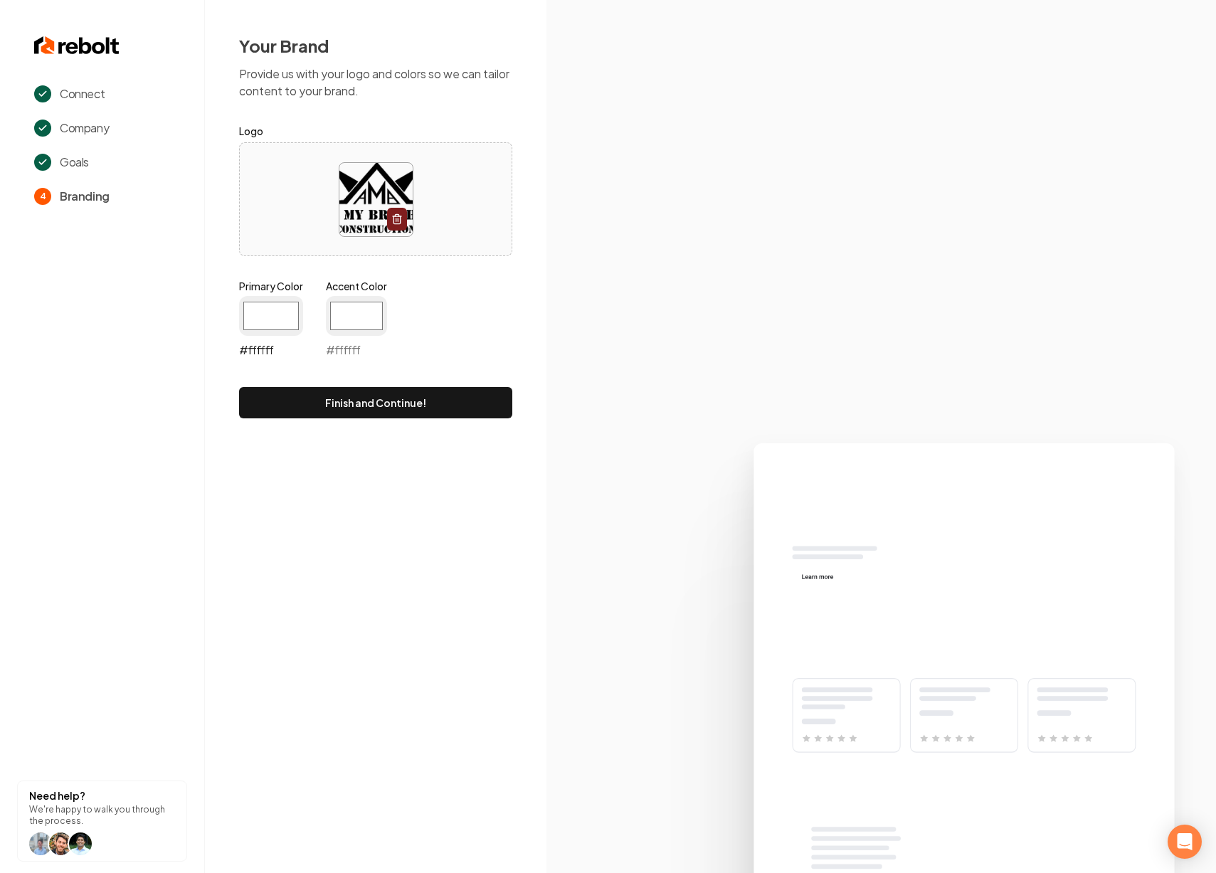
click at [270, 310] on input "#ffffff" at bounding box center [271, 316] width 64 height 40
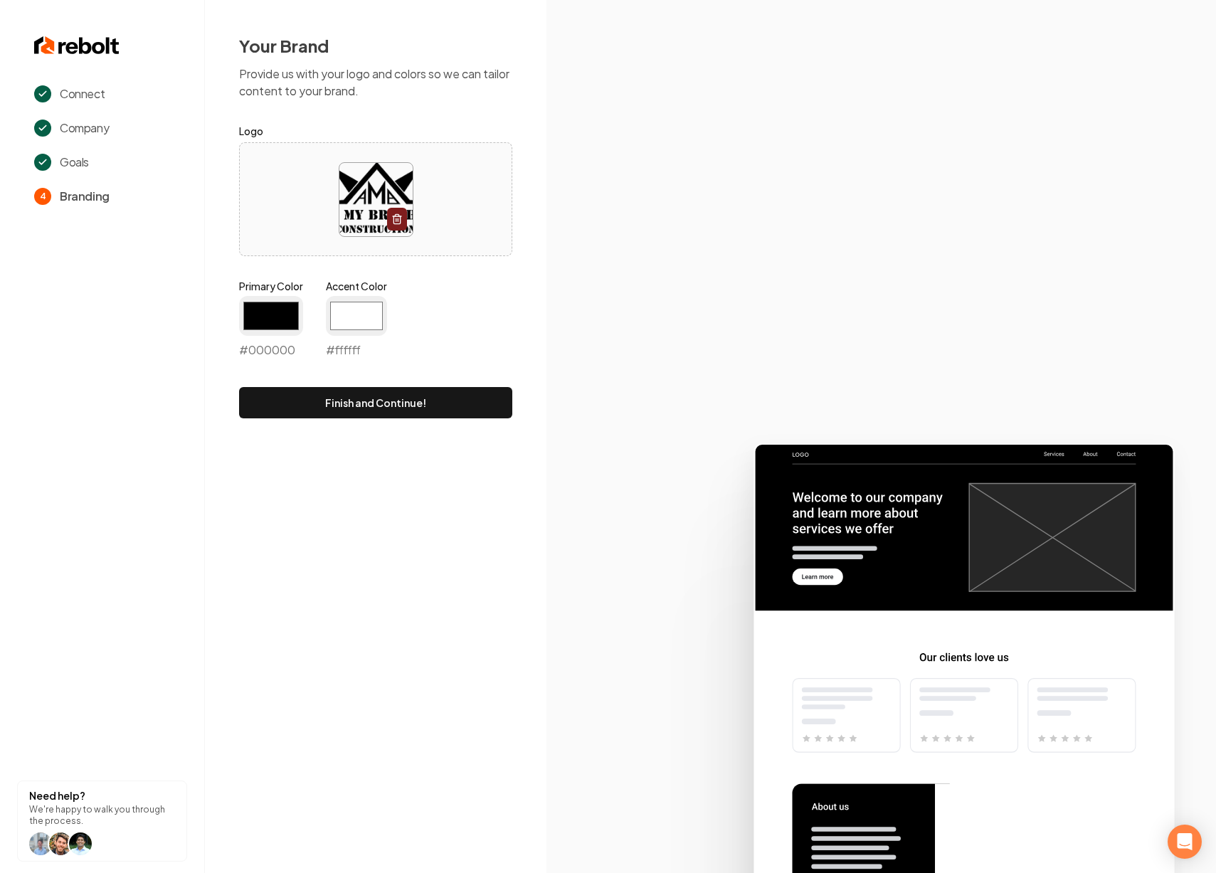
type input "#000000"
click at [195, 448] on section "Connect Company Goals 4 Branding Need help? We're happy to walk you through the…" at bounding box center [102, 436] width 205 height 873
click at [340, 406] on button "Finish and Continue!" at bounding box center [375, 402] width 273 height 31
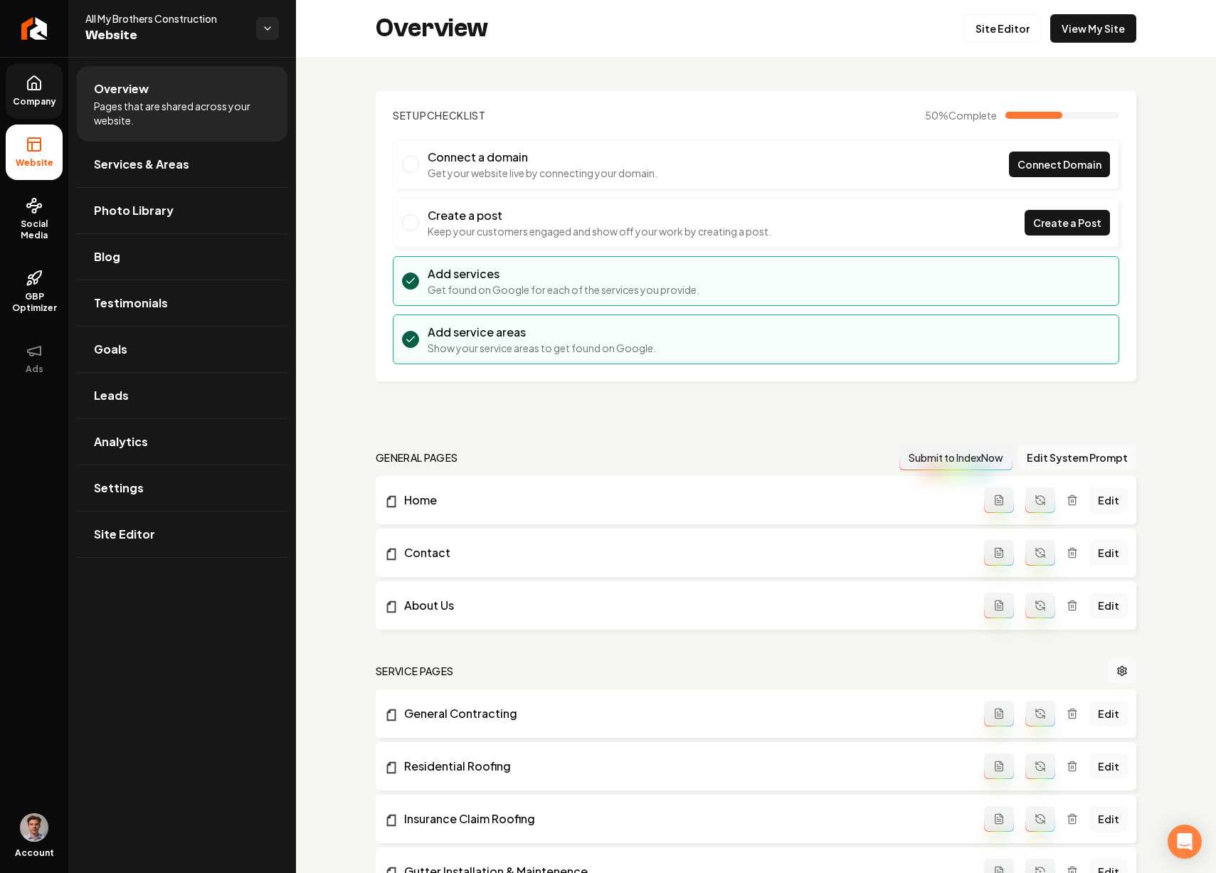
click at [28, 77] on icon at bounding box center [34, 83] width 17 height 17
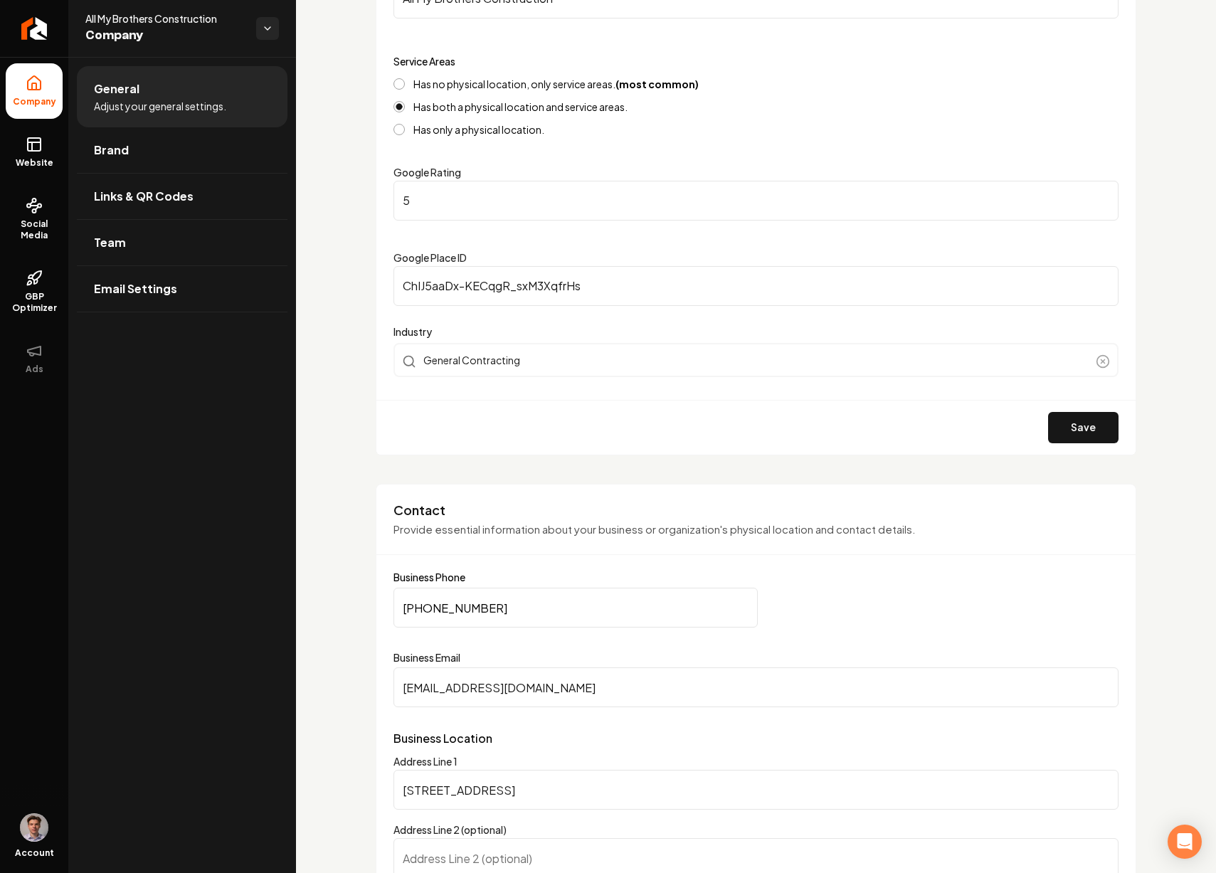
scroll to position [234, 0]
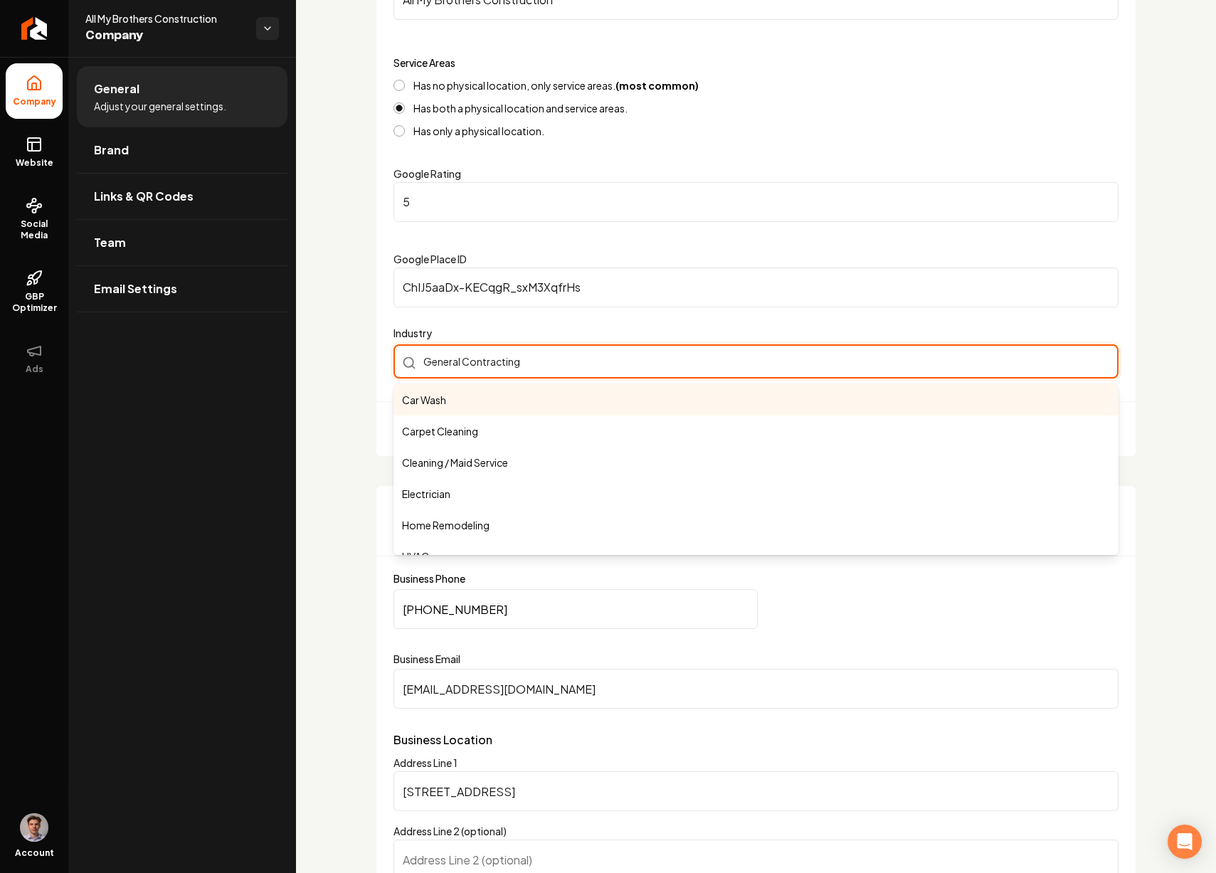
click at [543, 368] on div "General Contracting Car Wash Carpet Cleaning Cleaning / Maid Service Electricia…" at bounding box center [756, 361] width 725 height 34
click at [543, 368] on input "General Contracting" at bounding box center [756, 361] width 725 height 34
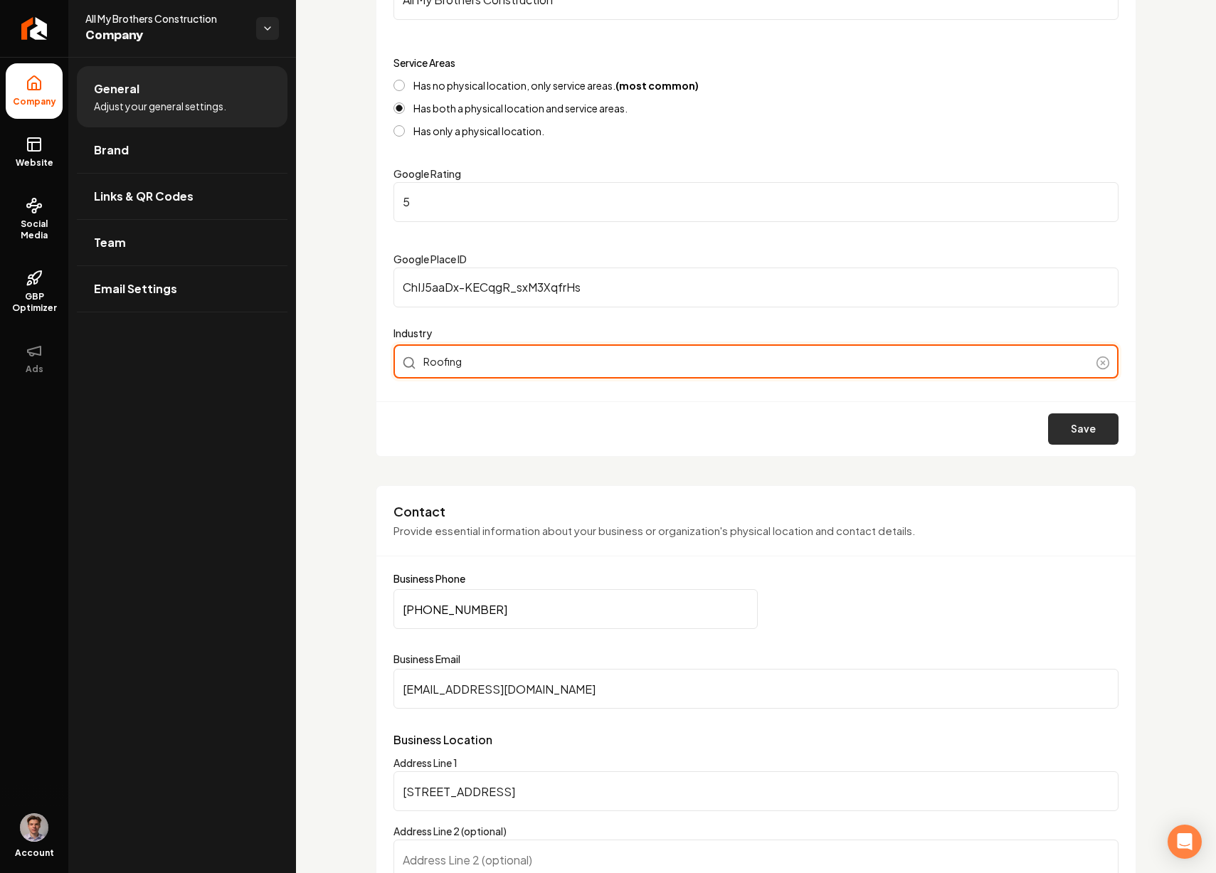
type input "Roofing"
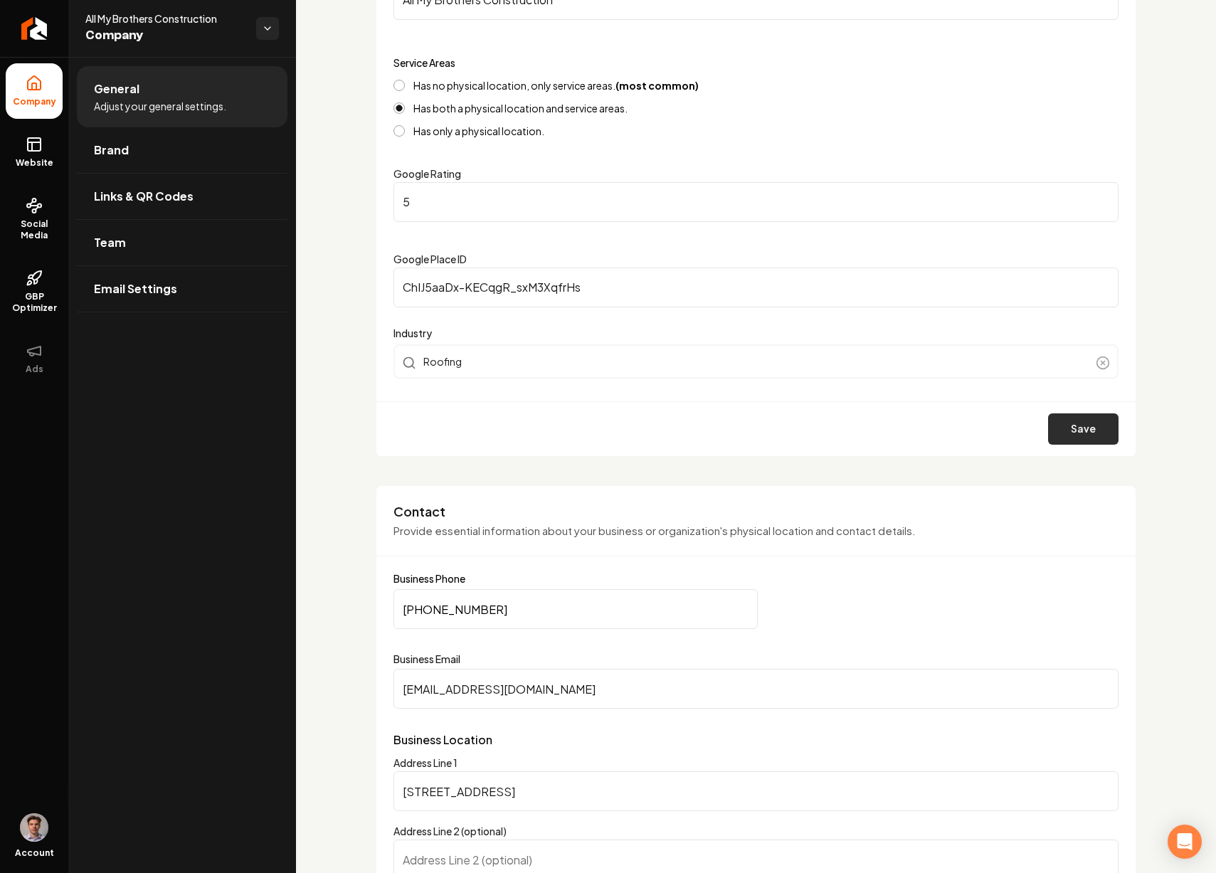
click at [1073, 422] on button "Save" at bounding box center [1083, 429] width 70 height 31
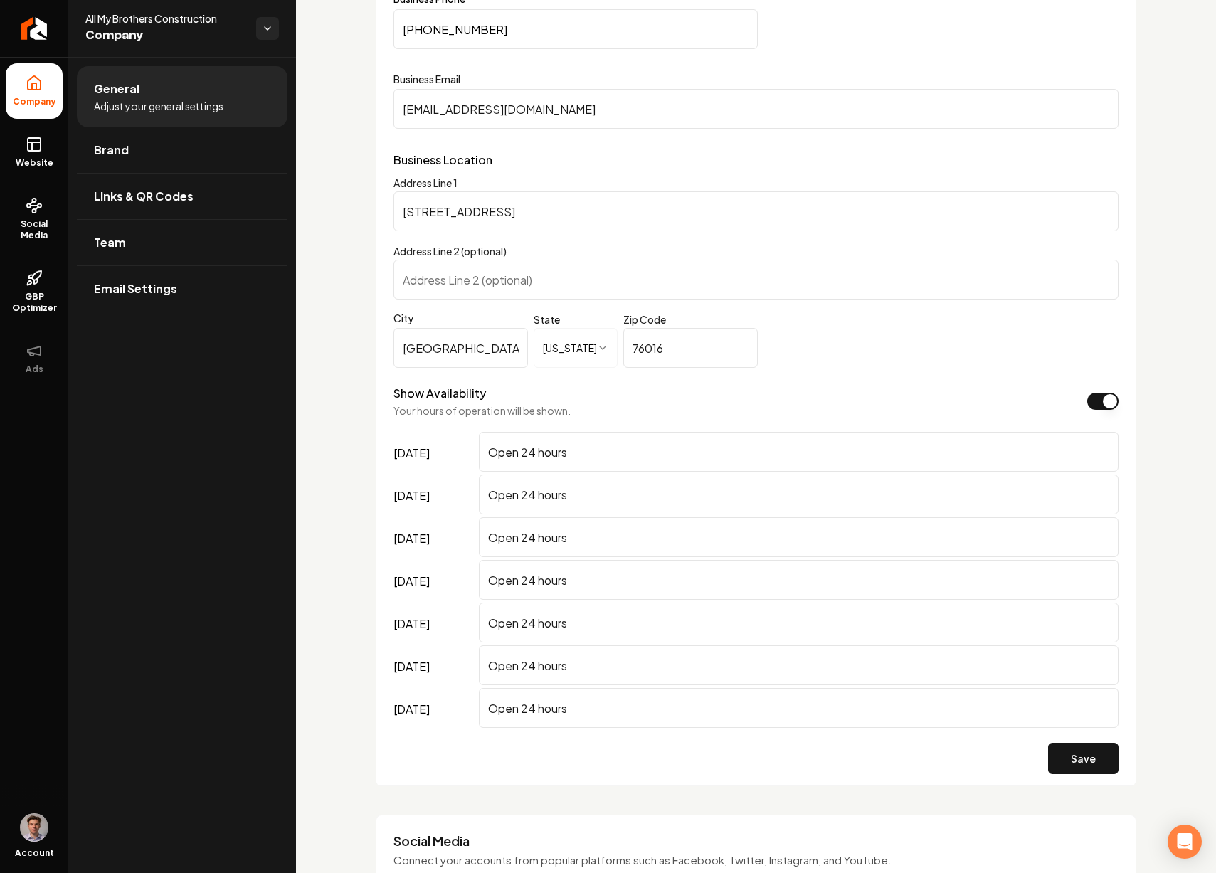
scroll to position [888, 0]
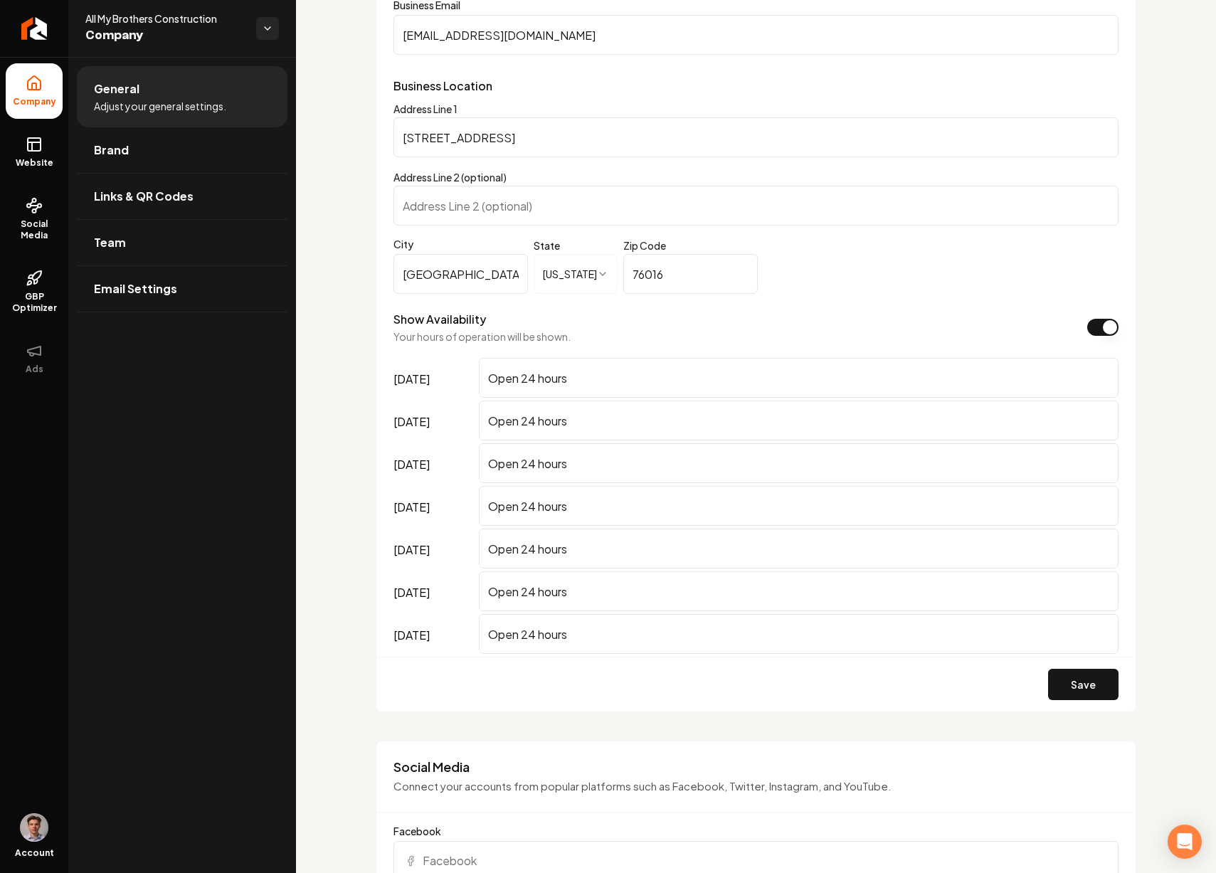
click at [753, 385] on input "Open 24 hours" at bounding box center [799, 378] width 640 height 40
click at [644, 384] on input "Open 24 hours" at bounding box center [799, 378] width 640 height 40
type input "9am - 6pm"
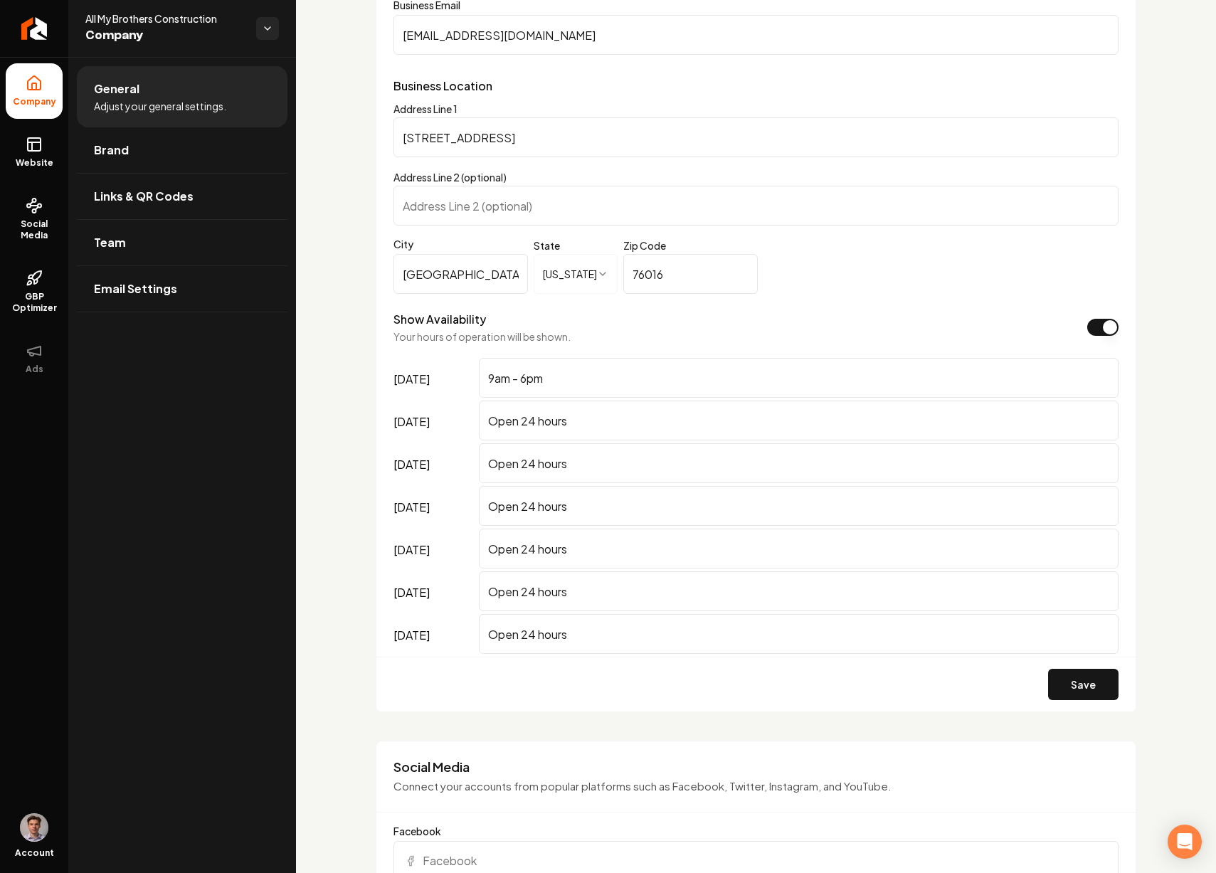
click at [635, 426] on input "Open 24 hours" at bounding box center [799, 421] width 640 height 40
click at [617, 388] on input "9am - 6pm" at bounding box center [799, 378] width 640 height 40
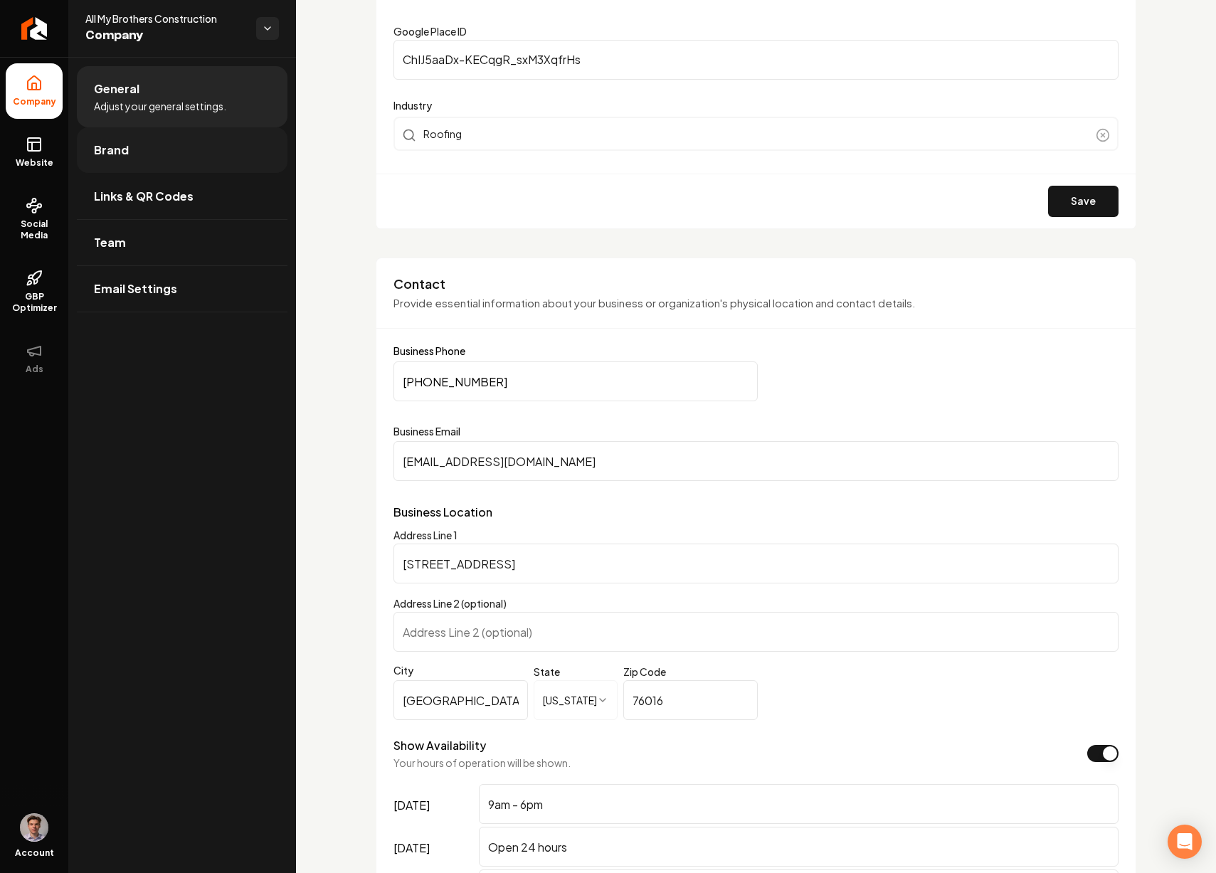
scroll to position [483, 0]
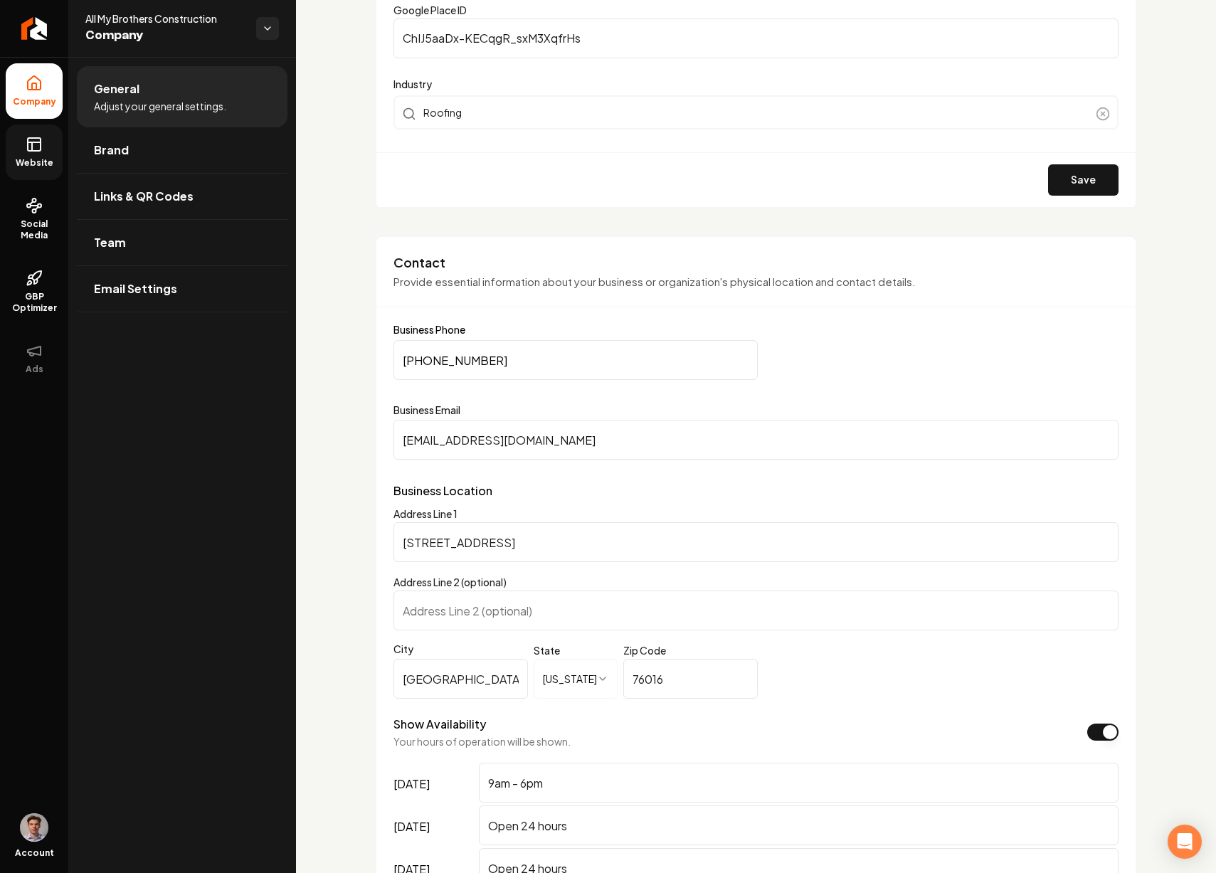
click at [30, 147] on icon at bounding box center [34, 144] width 17 height 17
click at [40, 149] on rect at bounding box center [34, 144] width 13 height 13
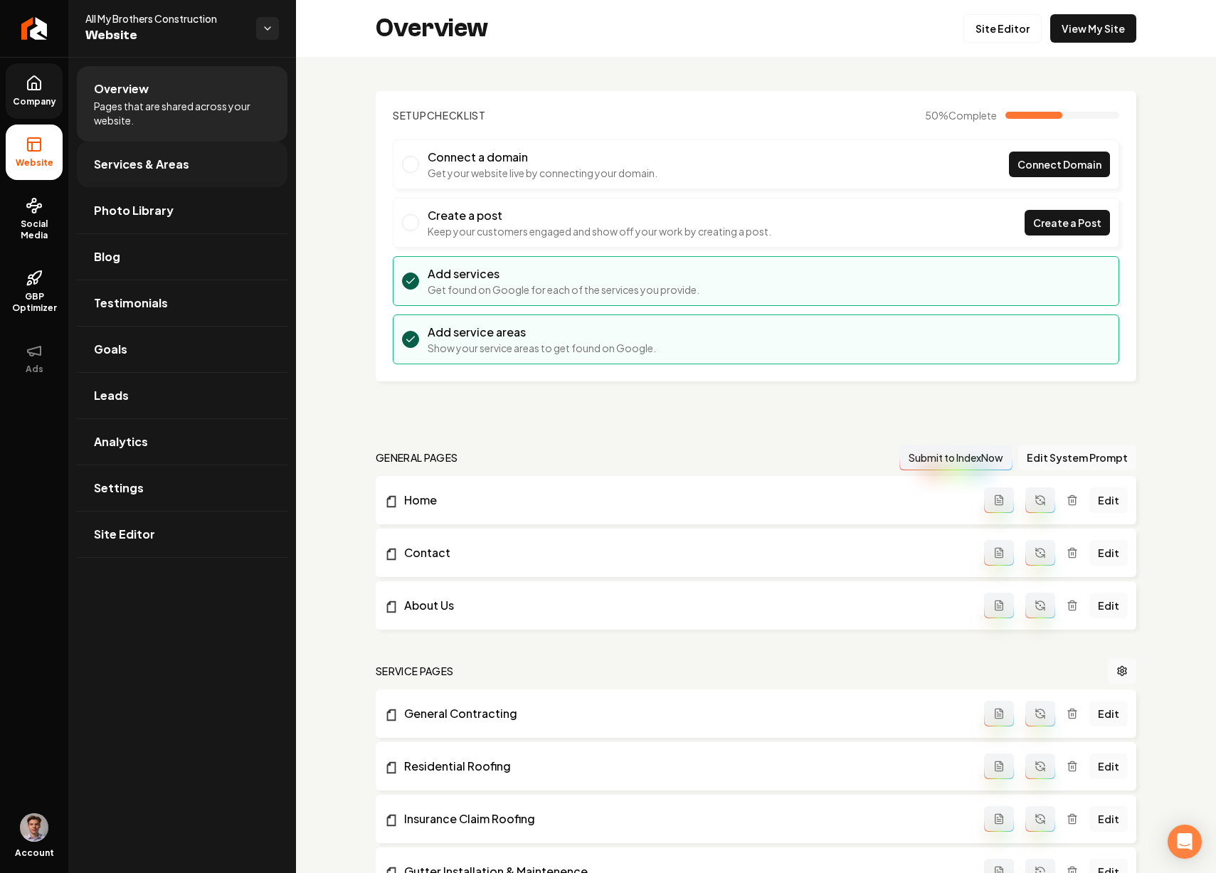
click at [186, 173] on link "Services & Areas" at bounding box center [182, 165] width 211 height 46
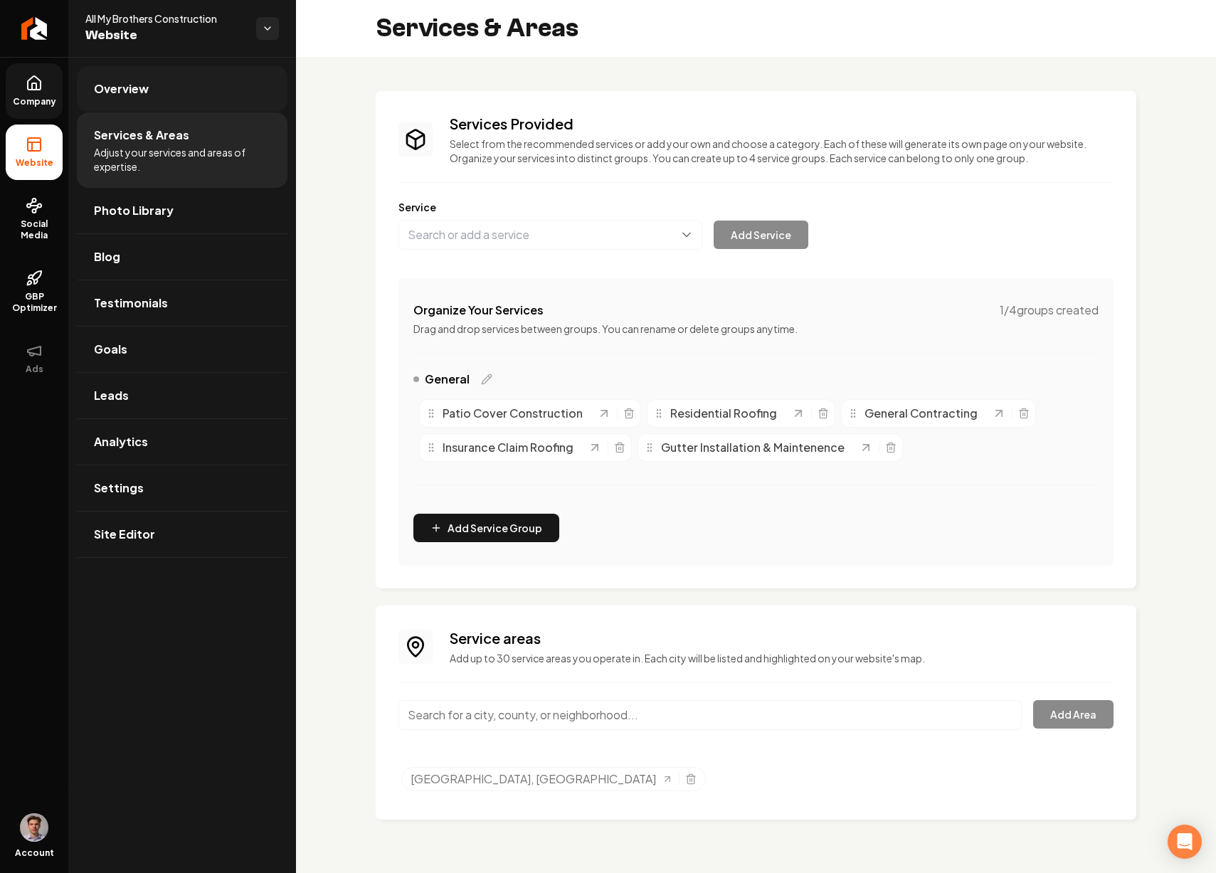
click at [182, 81] on link "Overview" at bounding box center [182, 89] width 211 height 46
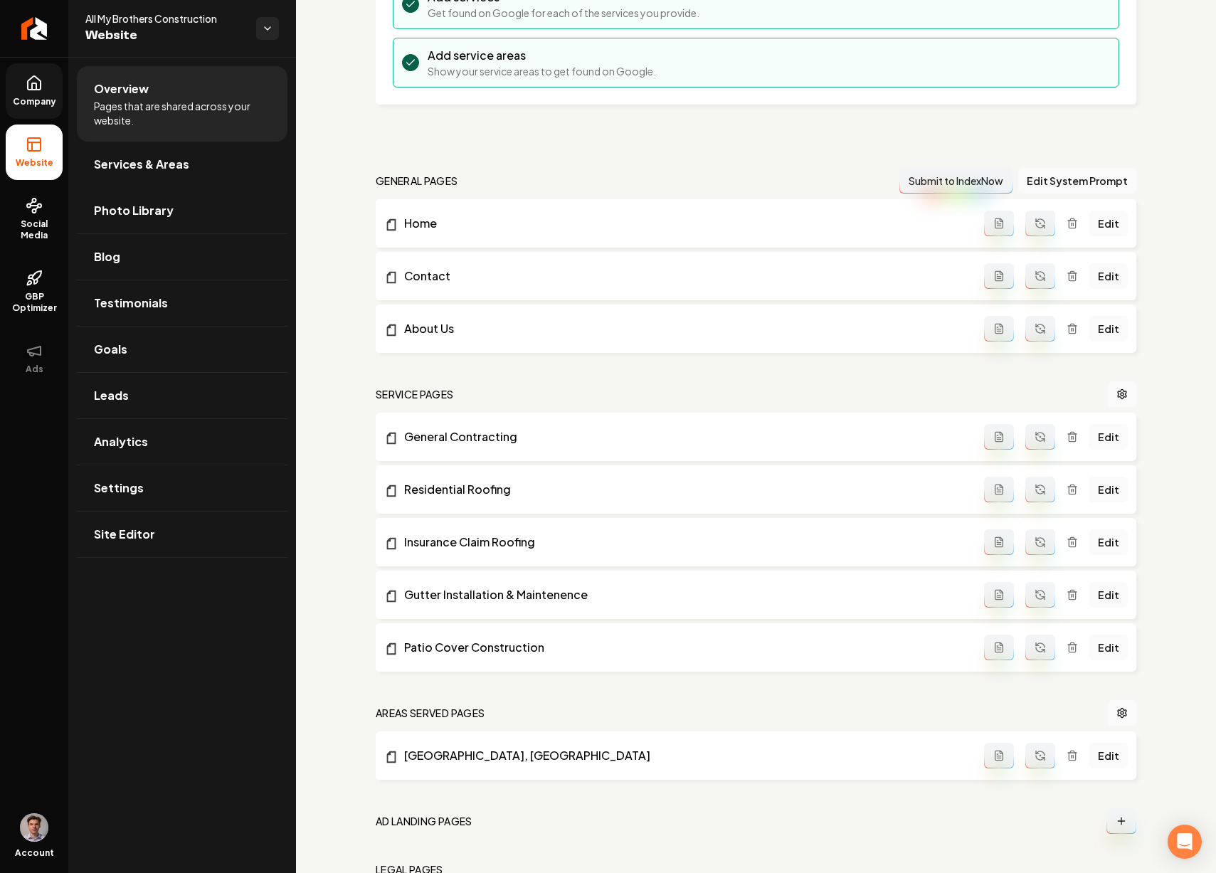
scroll to position [372, 0]
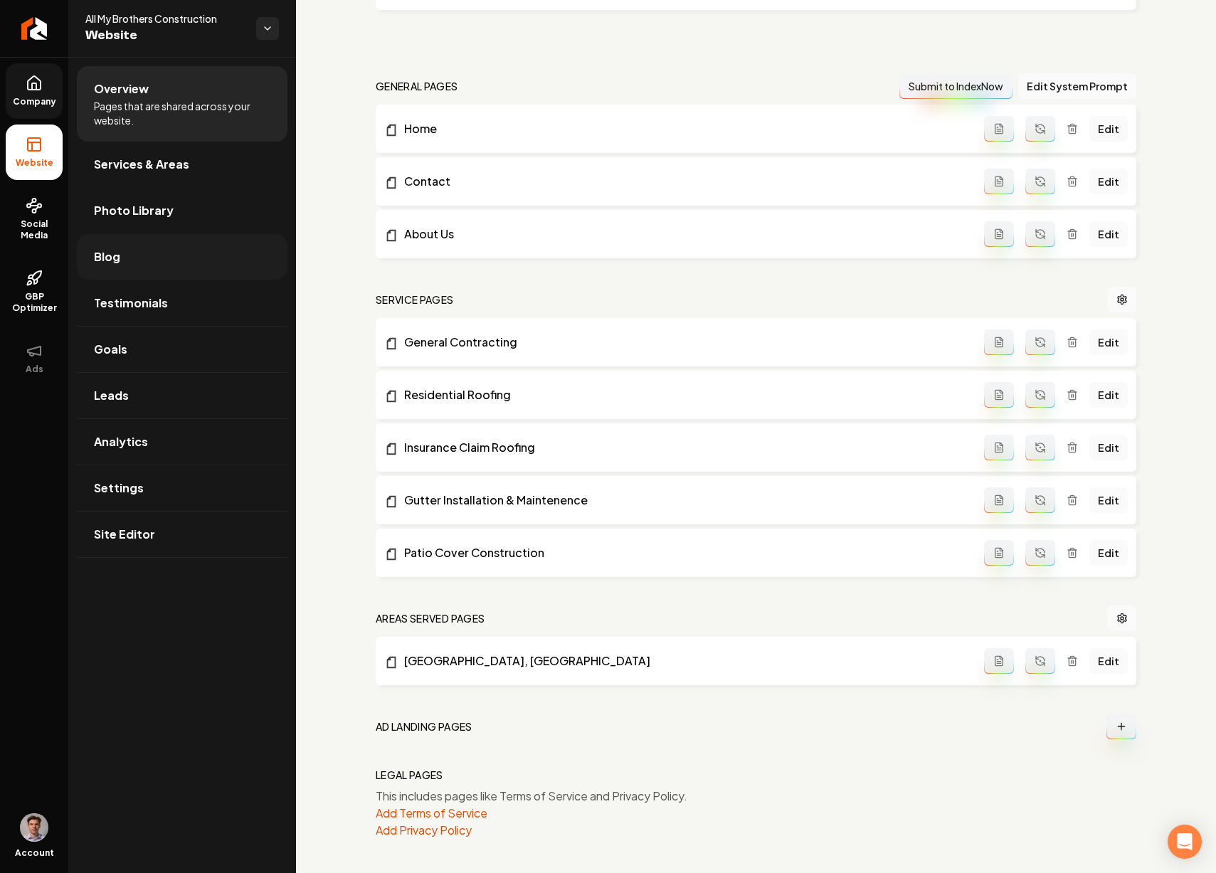
click at [129, 252] on link "Blog" at bounding box center [182, 257] width 211 height 46
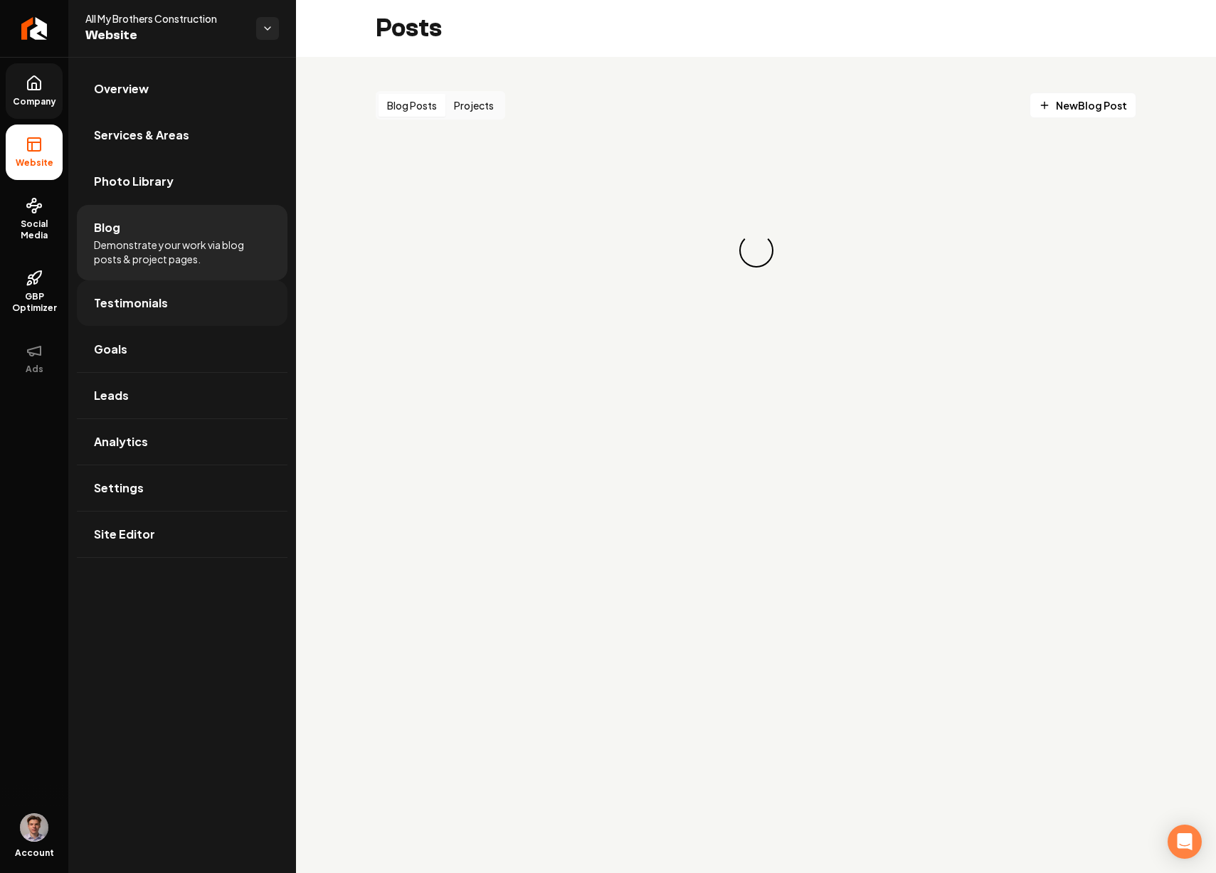
click at [155, 306] on span "Testimonials" at bounding box center [131, 303] width 74 height 17
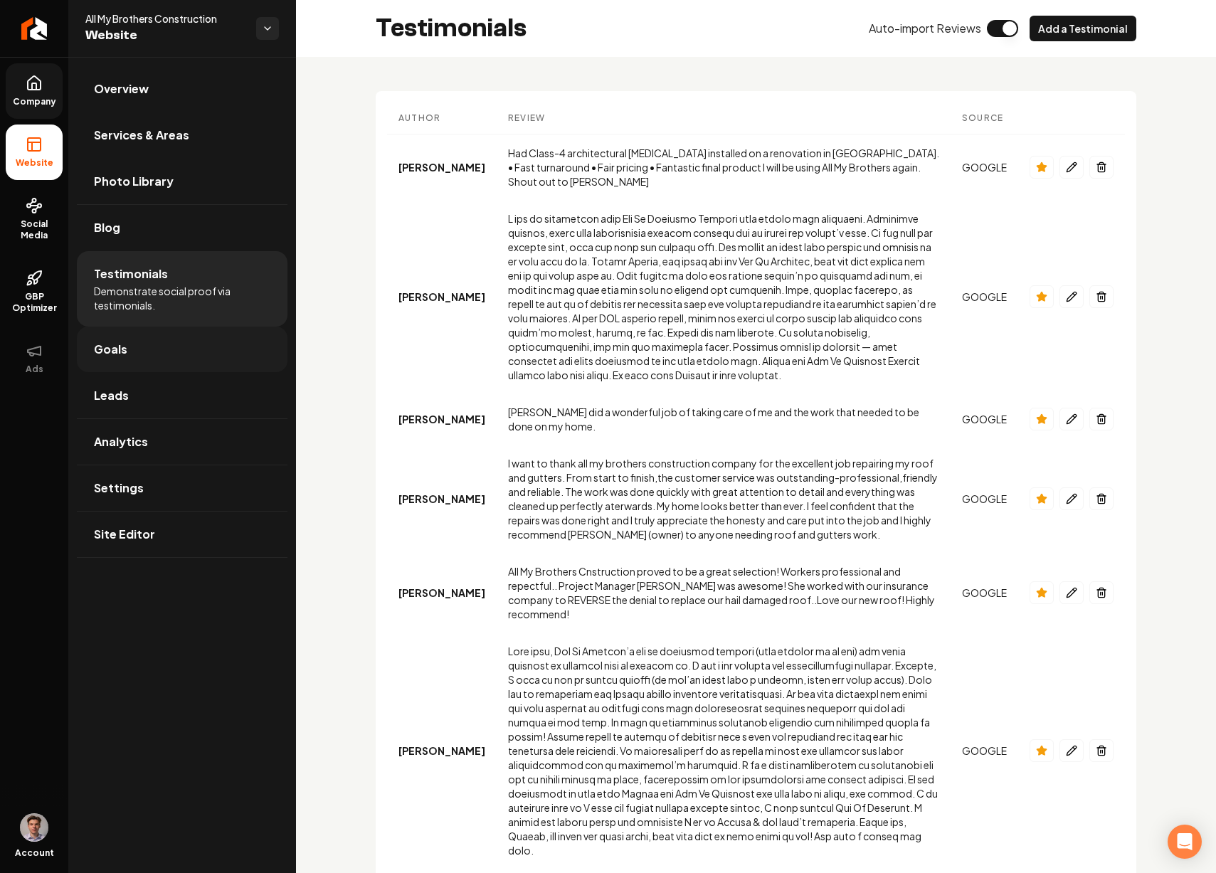
click at [154, 360] on link "Goals" at bounding box center [182, 350] width 211 height 46
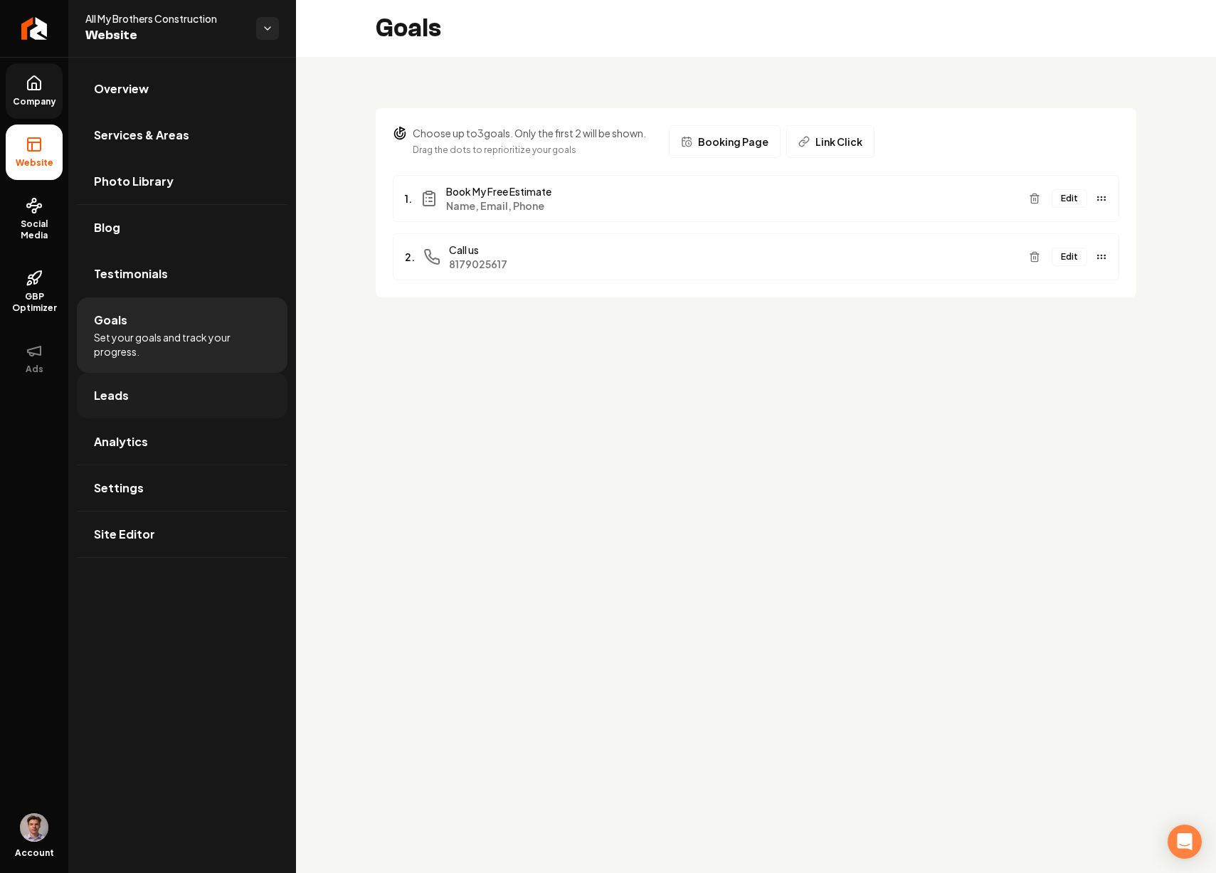
click at [154, 404] on link "Leads" at bounding box center [182, 396] width 211 height 46
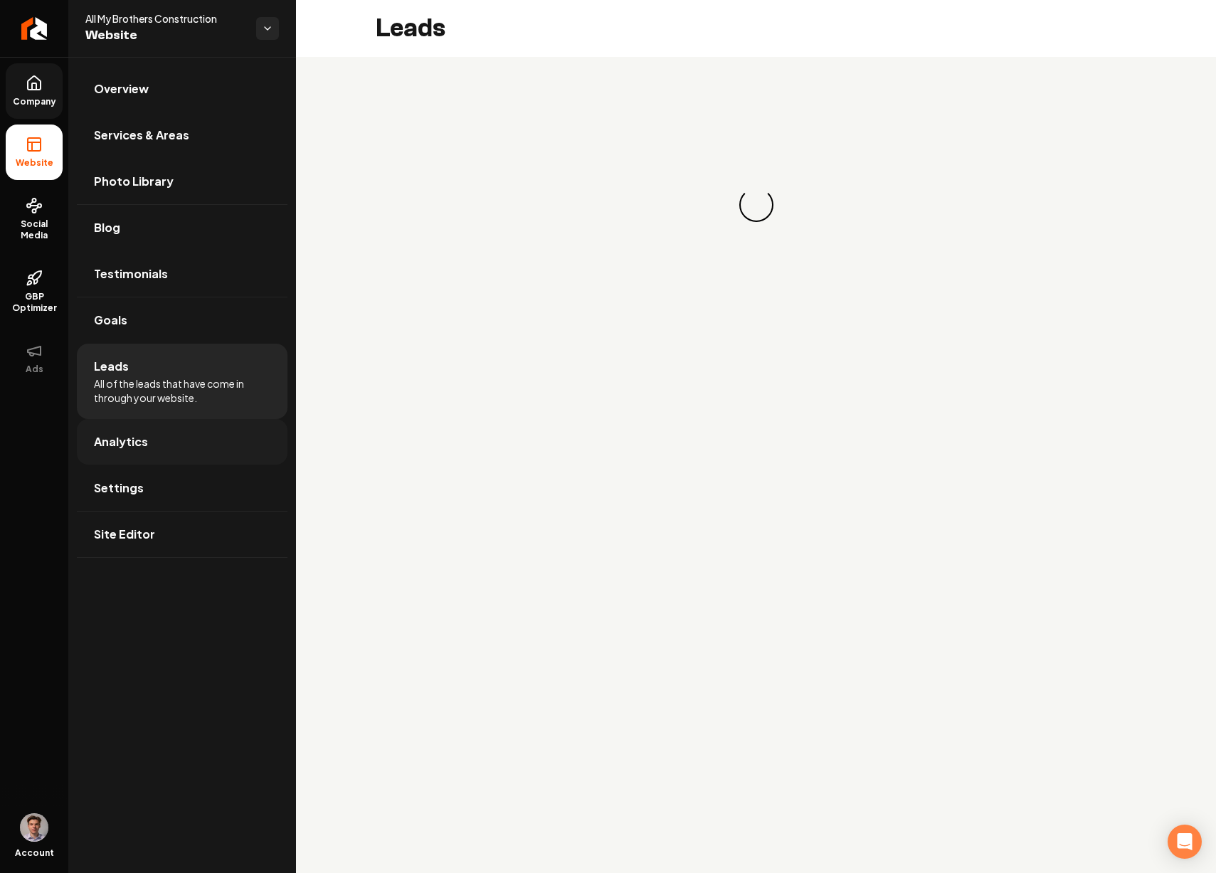
click at [164, 443] on link "Analytics" at bounding box center [182, 442] width 211 height 46
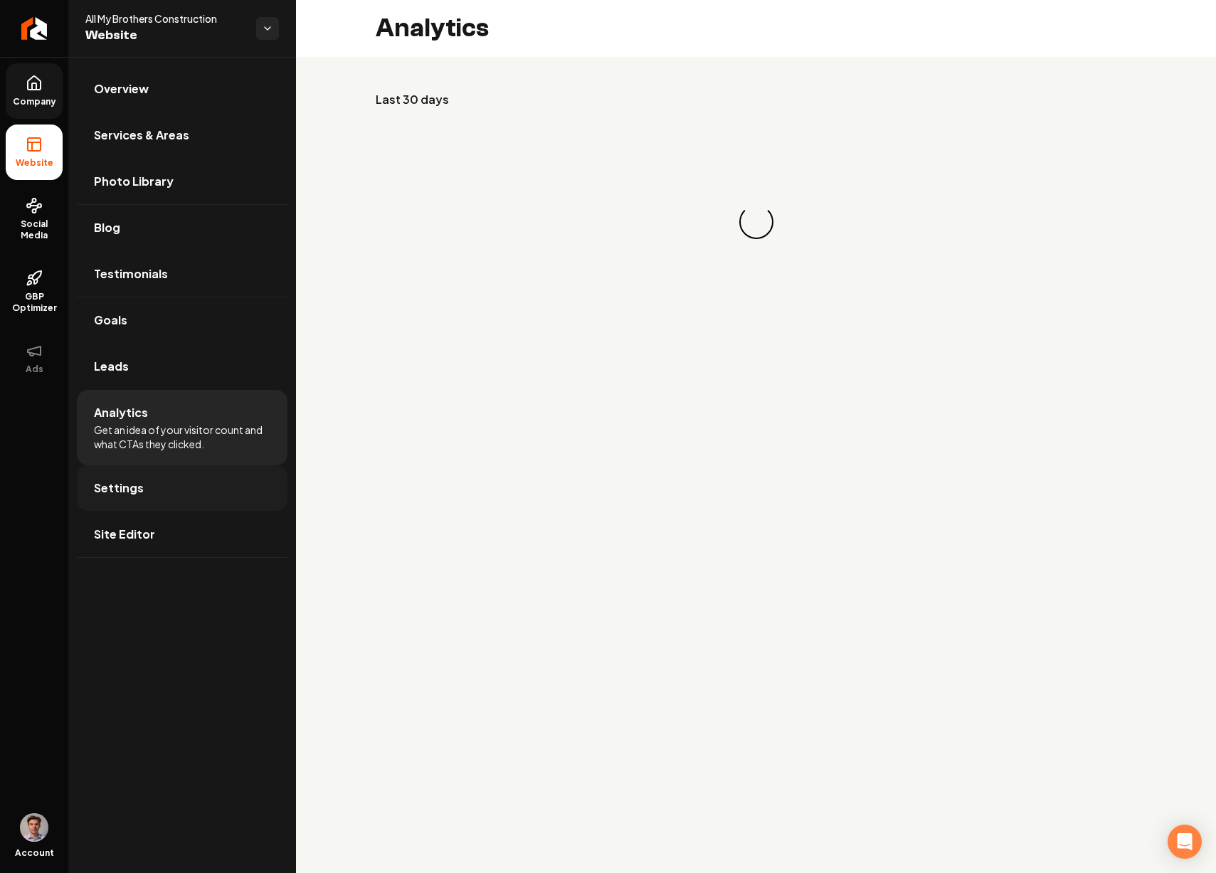
click at [187, 490] on link "Settings" at bounding box center [182, 489] width 211 height 46
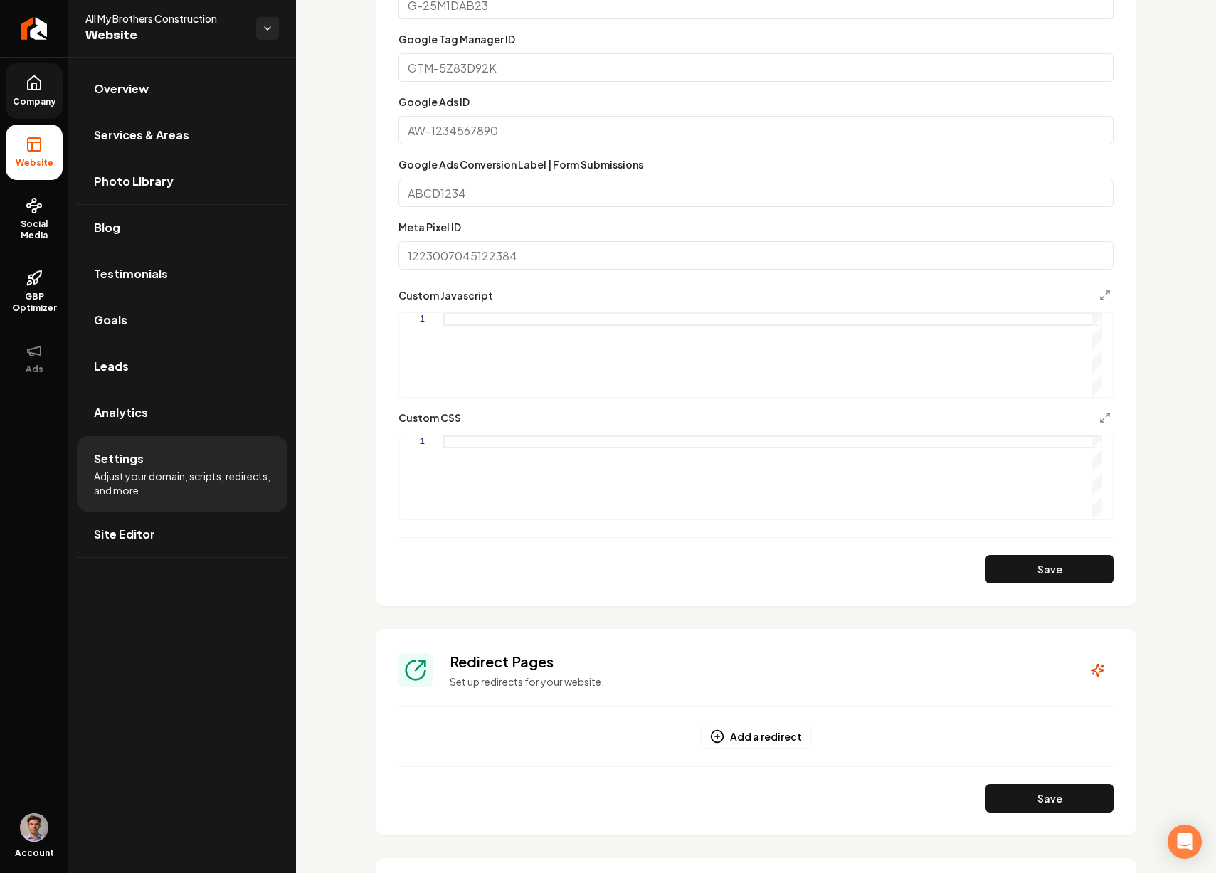
scroll to position [977, 0]
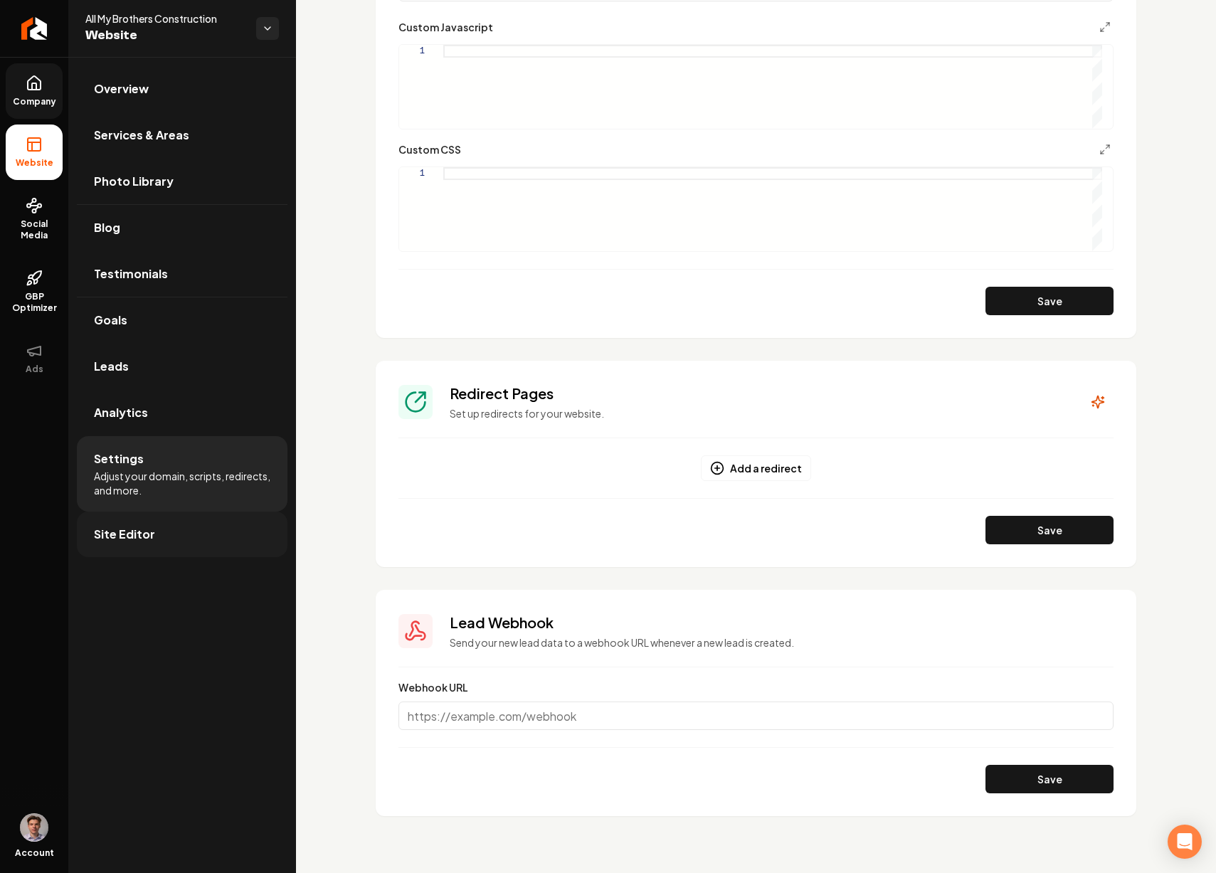
click at [172, 530] on link "Site Editor" at bounding box center [182, 535] width 211 height 46
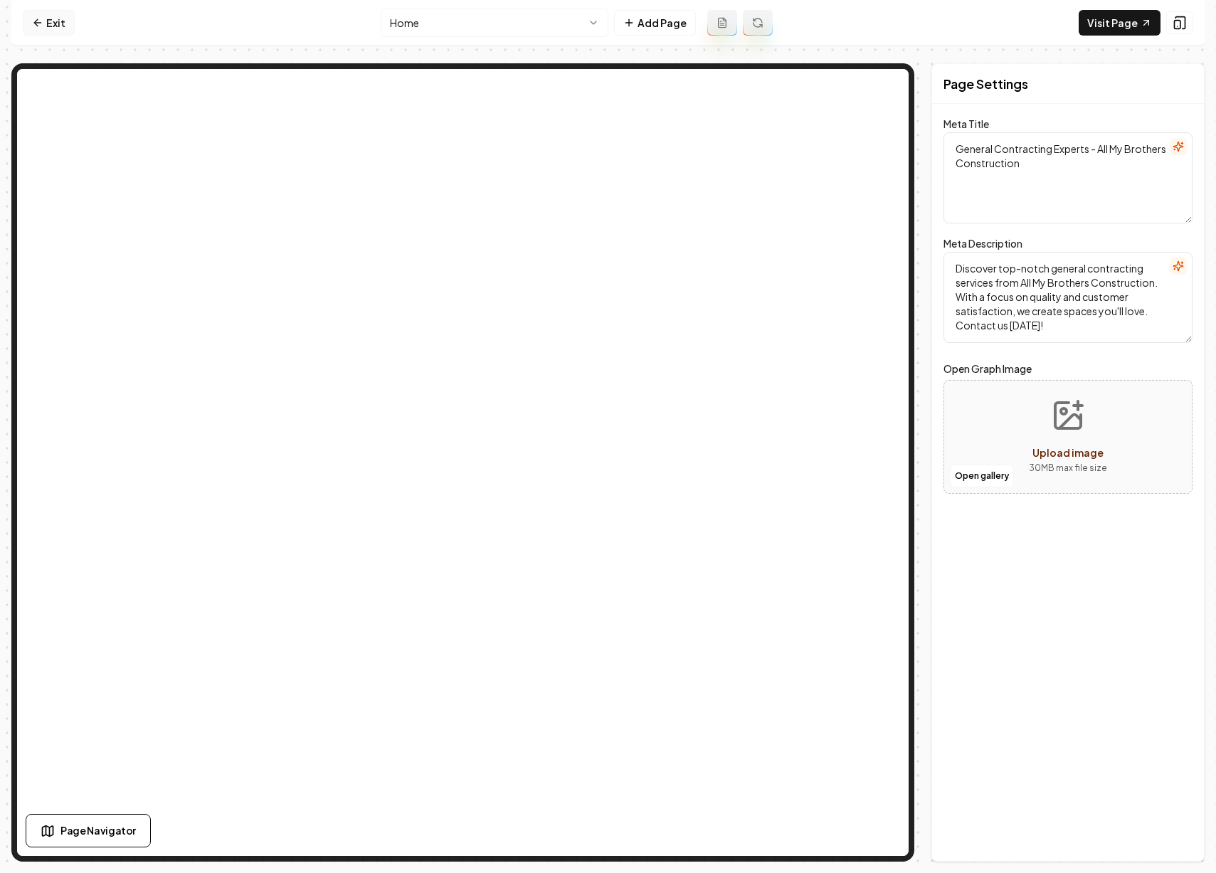
click at [50, 14] on link "Exit" at bounding box center [49, 23] width 52 height 26
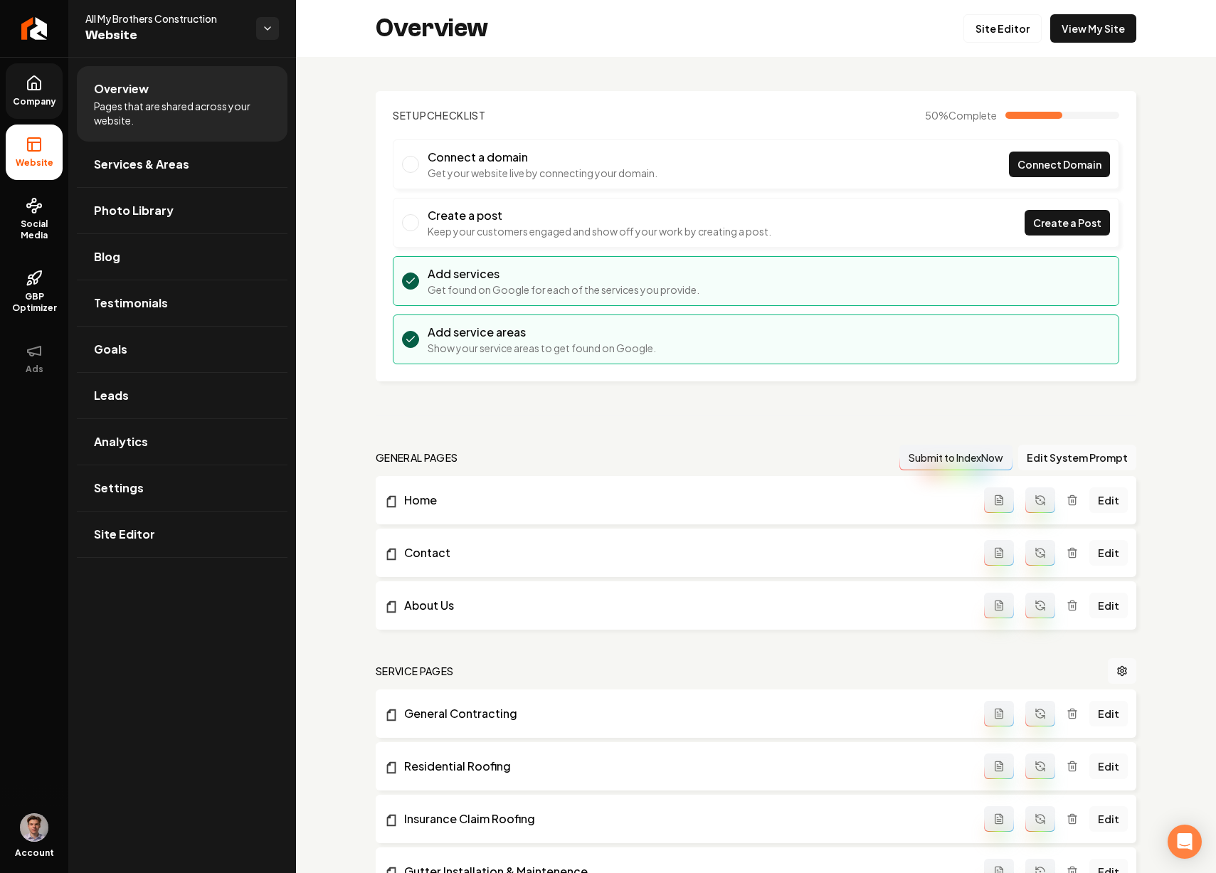
click at [45, 94] on link "Company" at bounding box center [34, 91] width 57 height 56
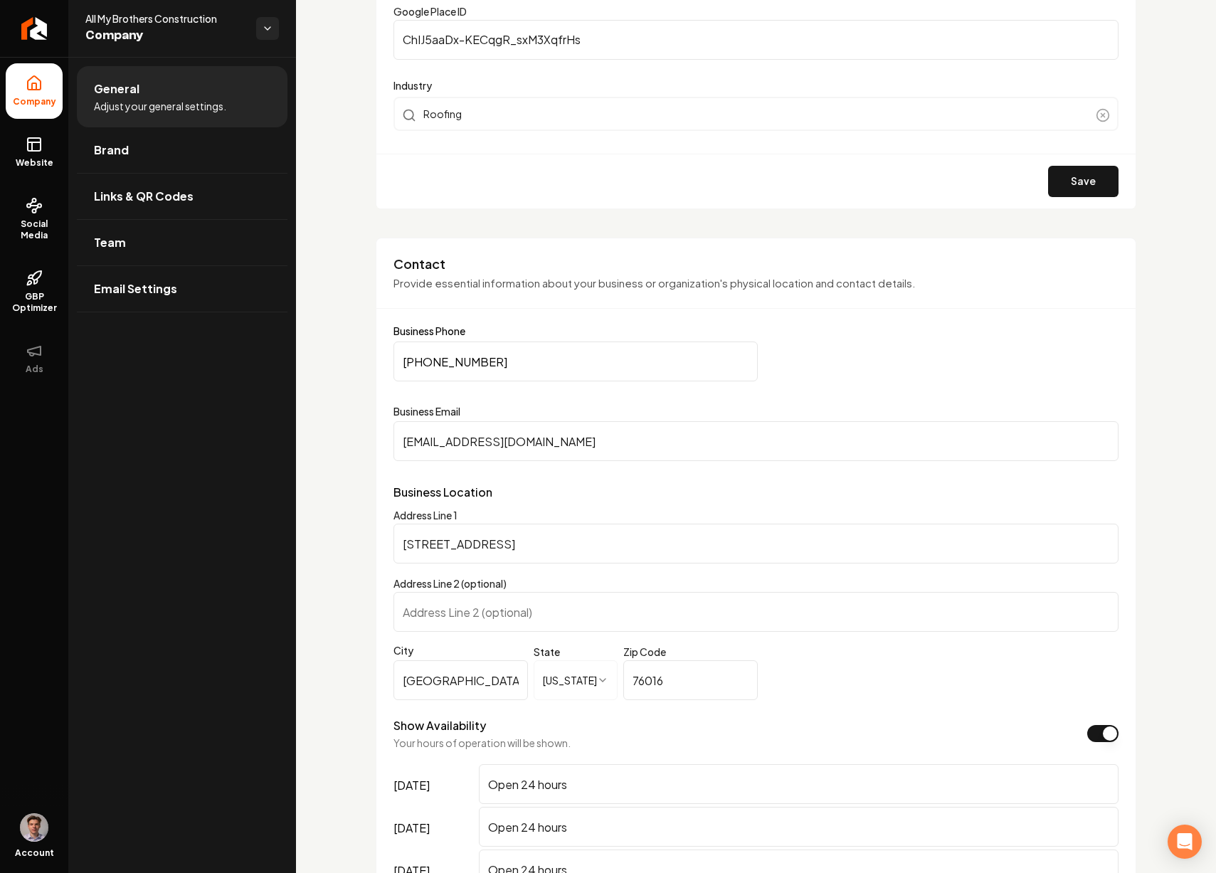
scroll to position [982, 0]
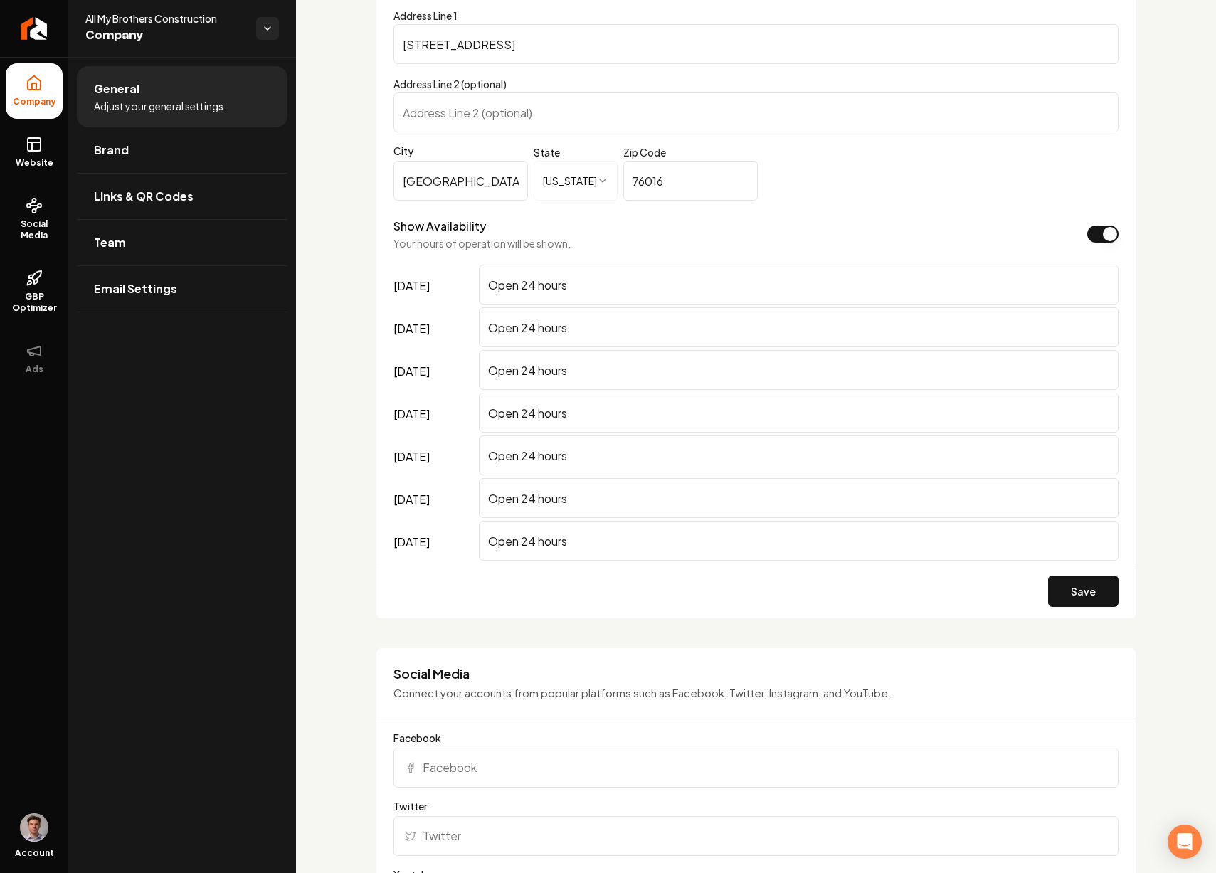
click at [1093, 233] on button "Show Availability" at bounding box center [1103, 234] width 31 height 17
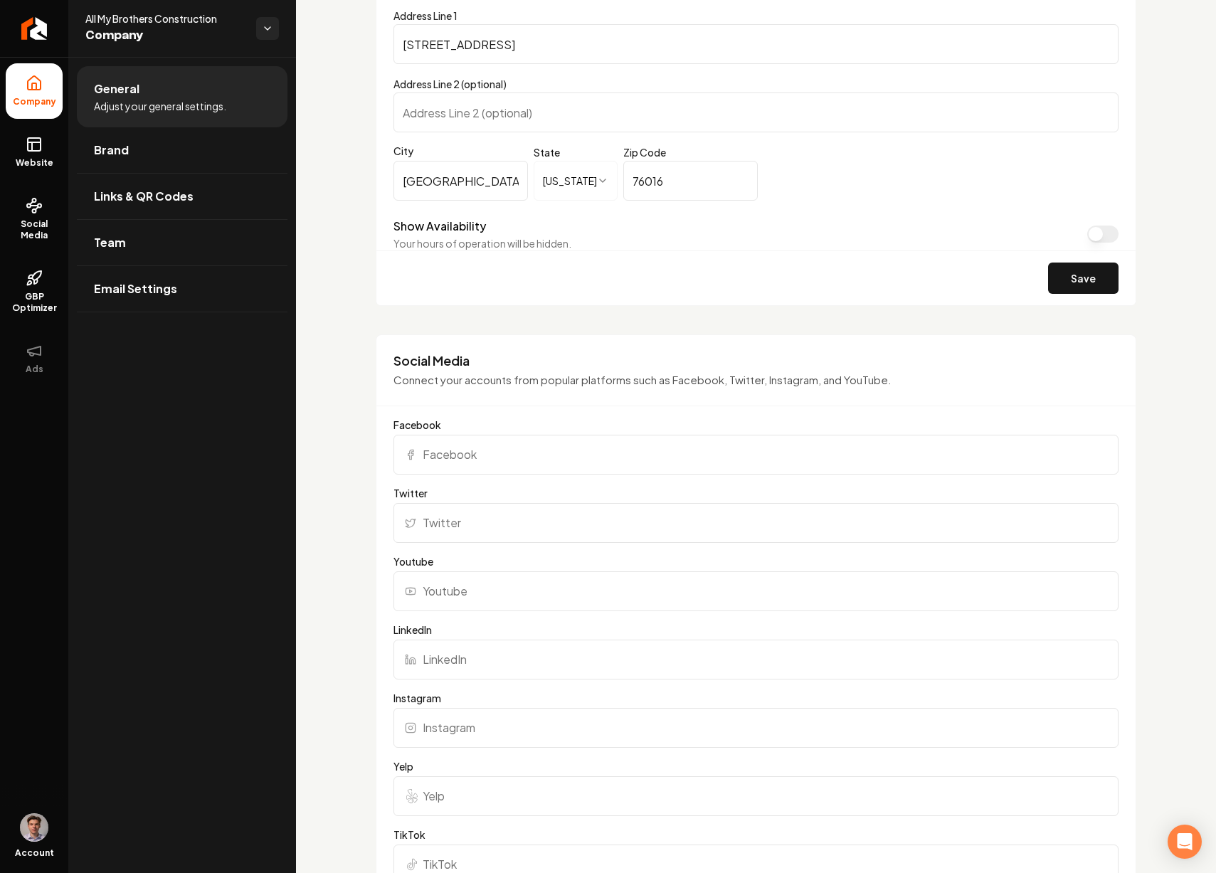
click at [1089, 236] on button "Show Availability" at bounding box center [1103, 234] width 31 height 17
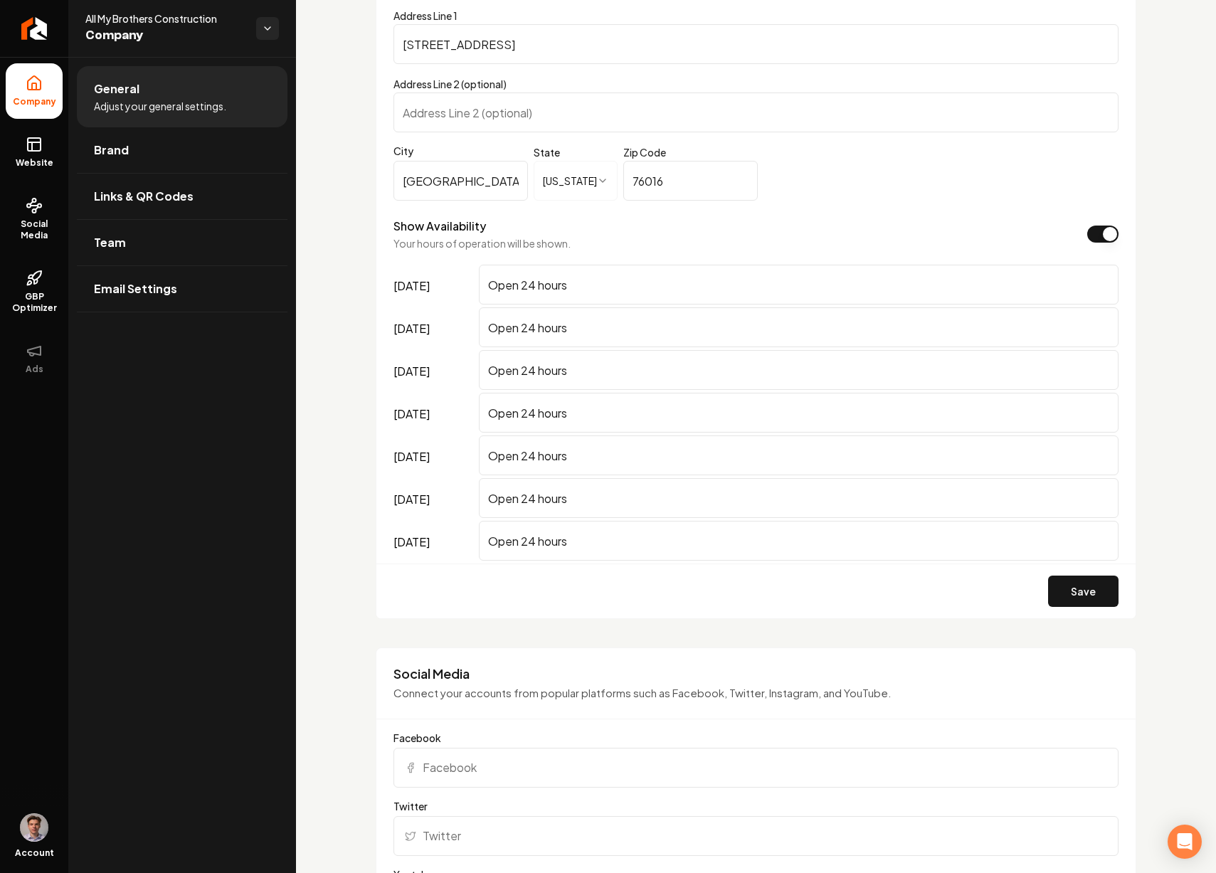
click at [597, 294] on input "Open 24 hours" at bounding box center [799, 285] width 640 height 40
click at [582, 290] on input "Open 24 hours" at bounding box center [799, 285] width 640 height 40
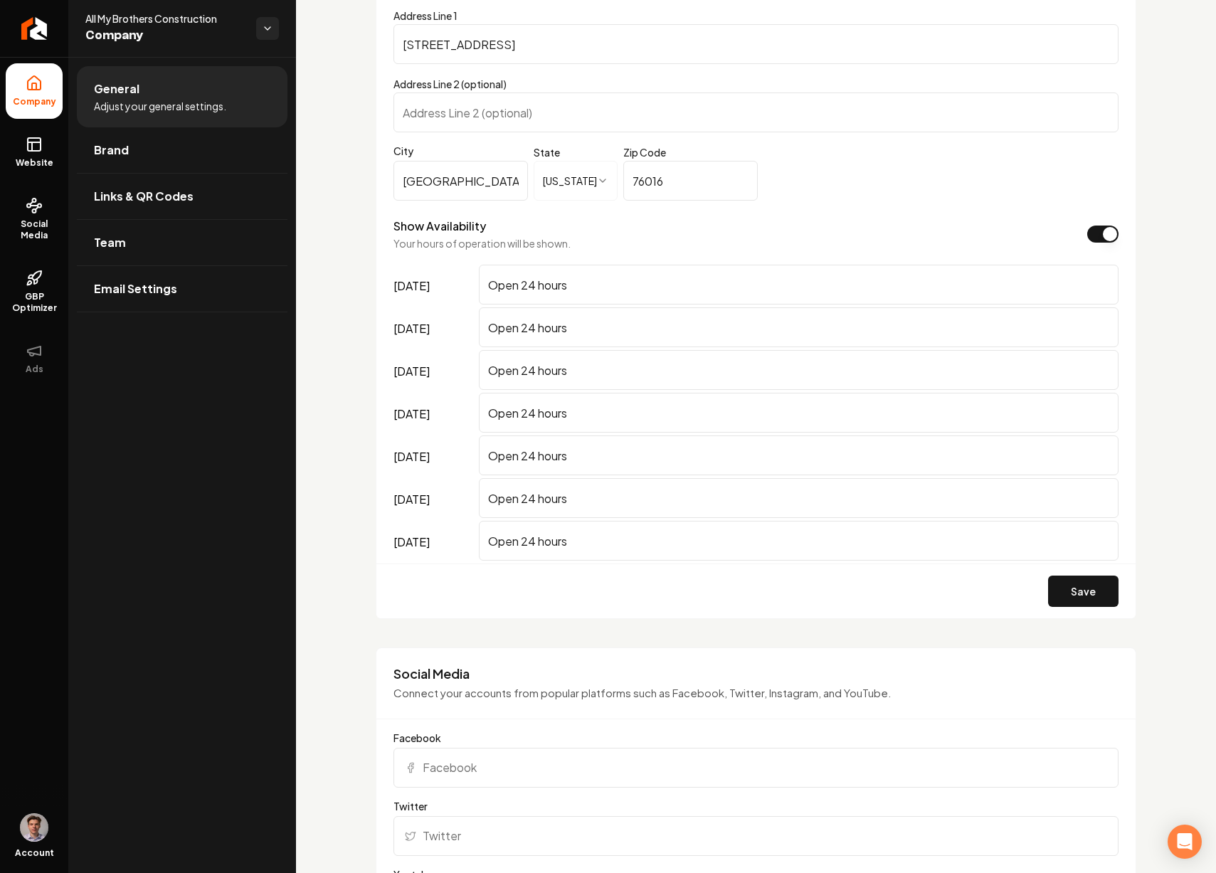
click at [582, 290] on input "Open 24 hours" at bounding box center [799, 285] width 640 height 40
paste input "9:00 am — 6:00 pm"
type input "9:00 am — 6:00 pm"
click at [586, 332] on input "Open 24 hours" at bounding box center [799, 327] width 640 height 40
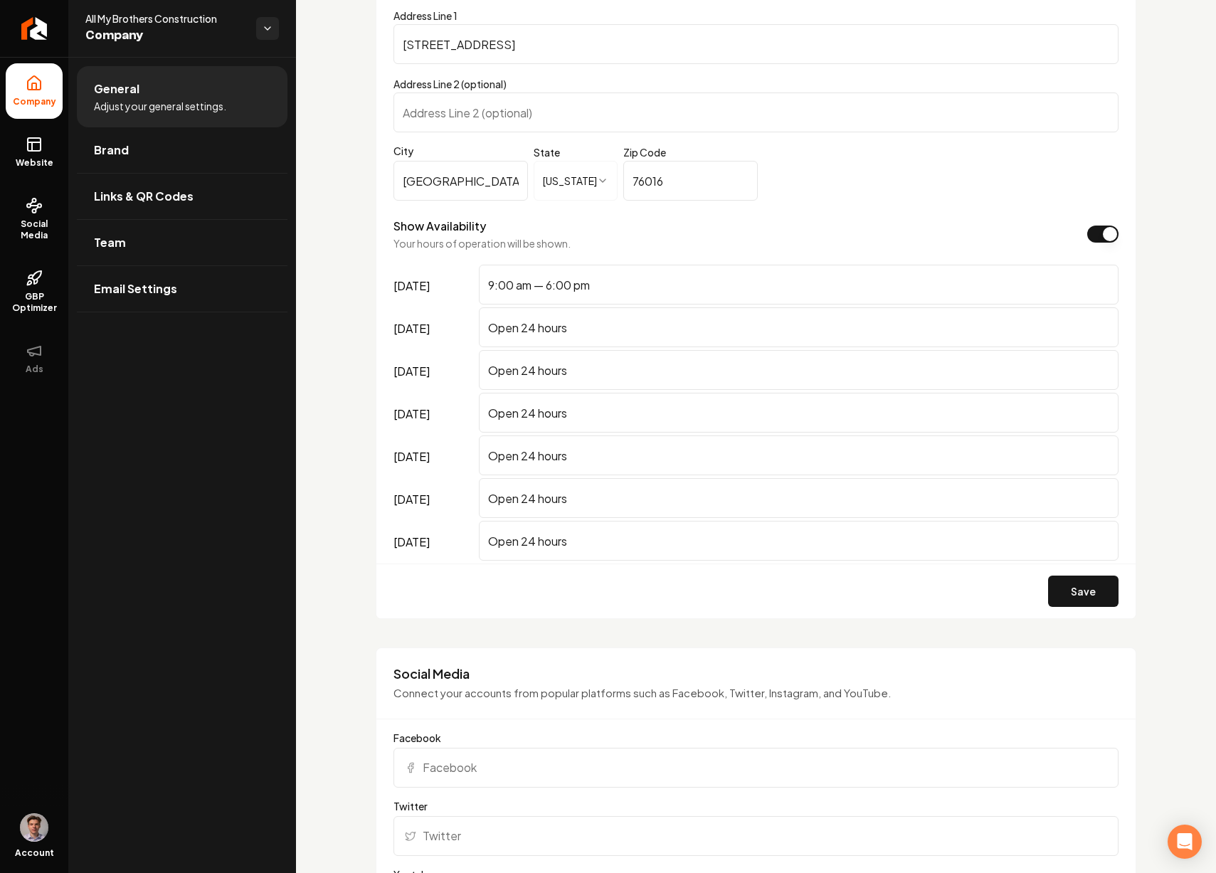
click at [586, 332] on input "Open 24 hours" at bounding box center [799, 327] width 640 height 40
paste input "9:00 am — 6:00 pm"
type input "9:00 am — 6:00 pm"
click at [592, 379] on input "Open 24 hours" at bounding box center [799, 370] width 640 height 40
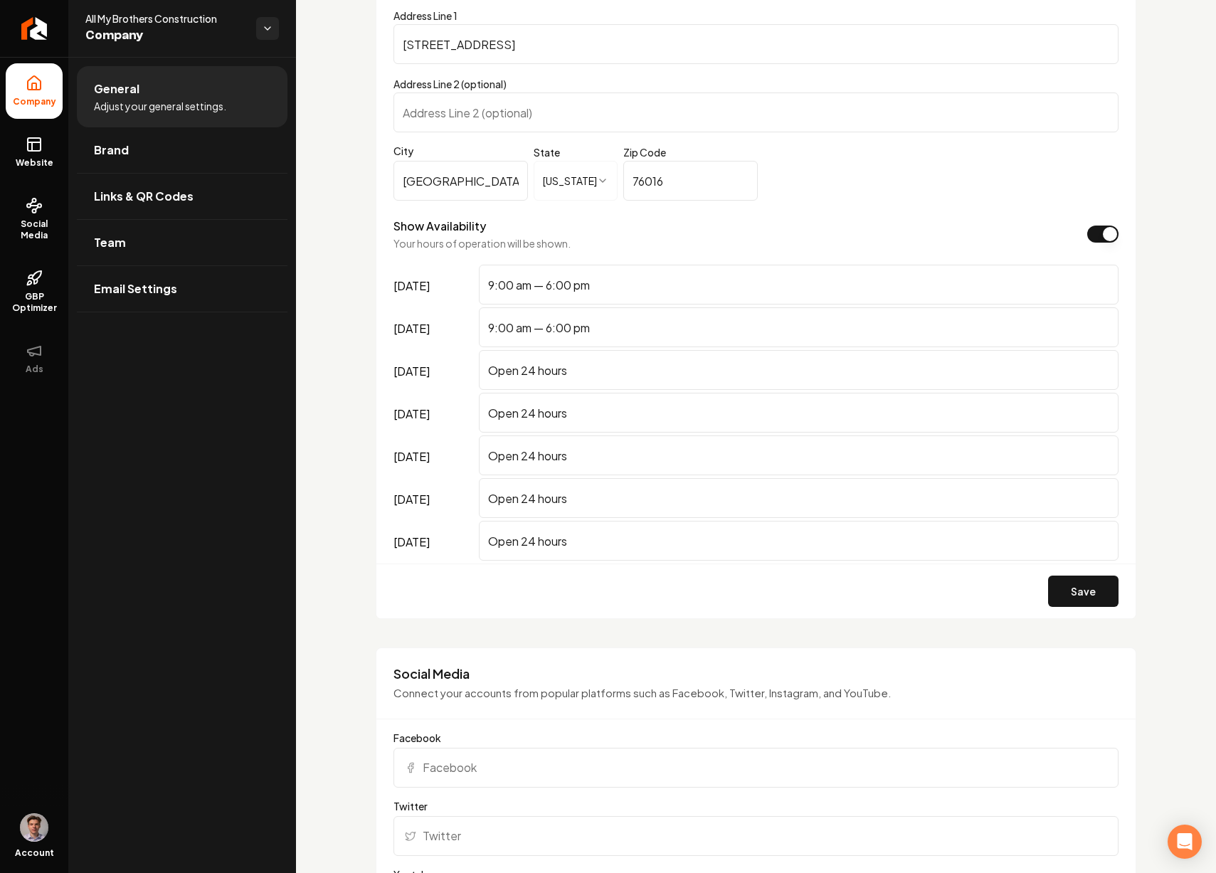
click at [592, 379] on input "Open 24 hours" at bounding box center [799, 370] width 640 height 40
paste input "9:00 am — 6:00 pm"
type input "9:00 am — 6:00 pm"
click at [599, 416] on input "Open 24 hours" at bounding box center [799, 413] width 640 height 40
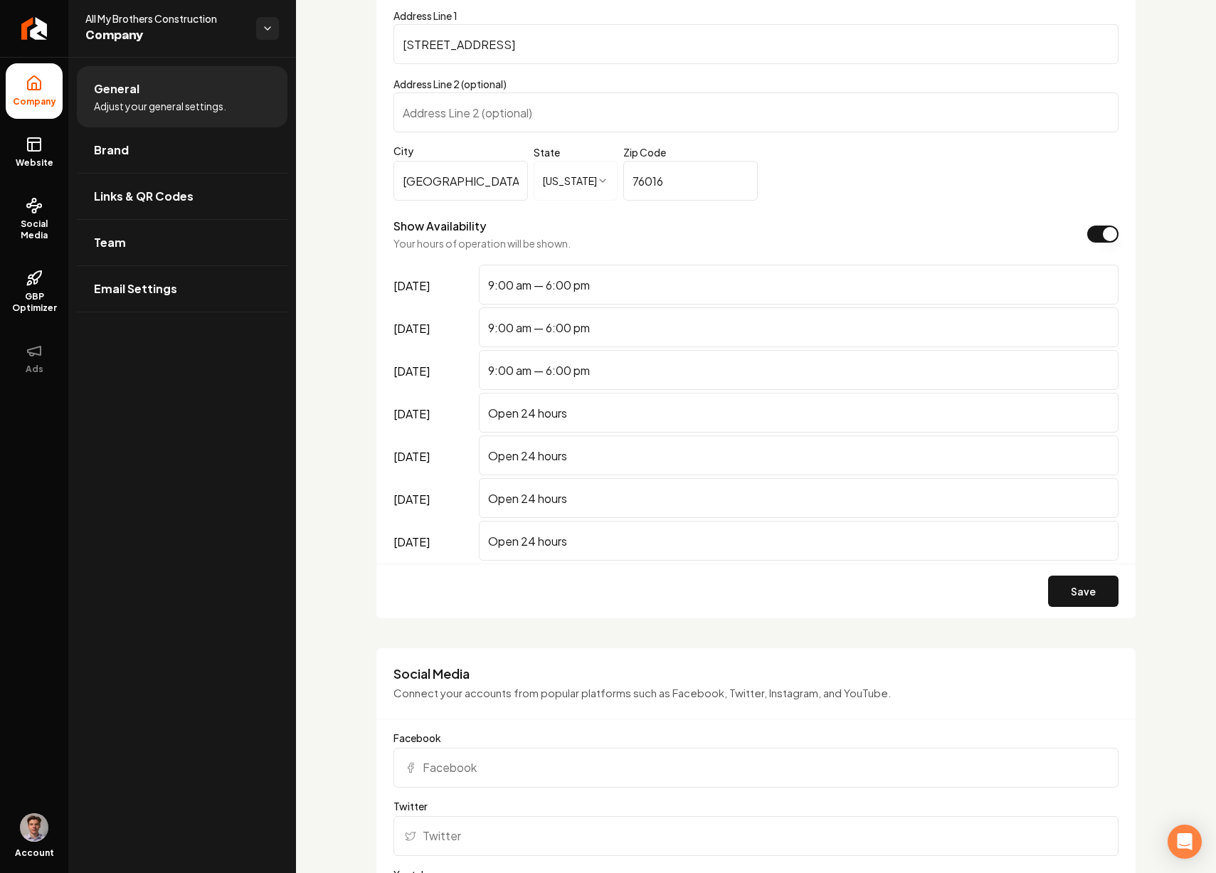
click at [599, 416] on input "Open 24 hours" at bounding box center [799, 413] width 640 height 40
paste input "9:00 am — 6:00 pm"
type input "9:00 am — 6:00 pm"
click at [600, 454] on input "Open 24 hours" at bounding box center [799, 456] width 640 height 40
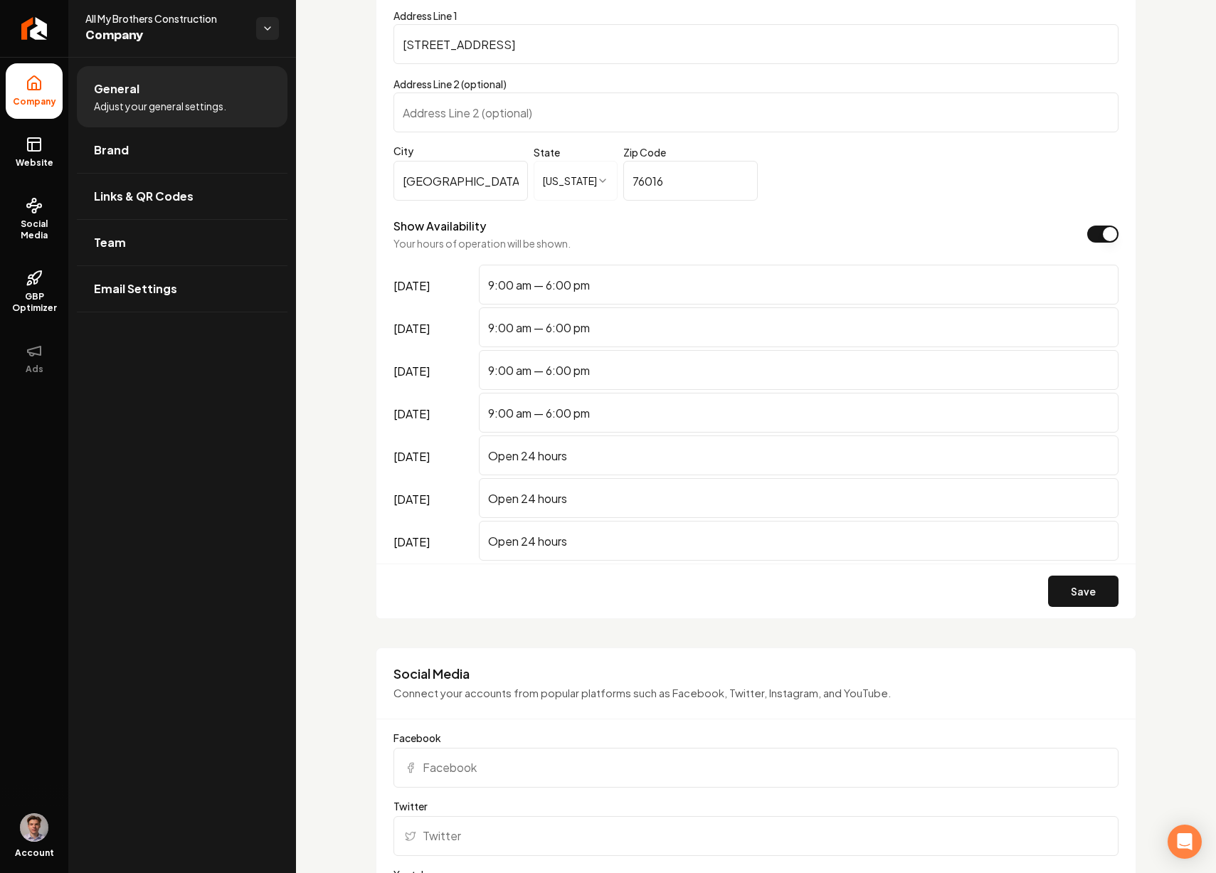
click at [601, 454] on input "Open 24 hours" at bounding box center [799, 456] width 640 height 40
paste input "9:00 am — 6:00 pm"
type input "9:00 am — 6:00 pm"
click at [596, 494] on input "Open 24 hours" at bounding box center [799, 498] width 640 height 40
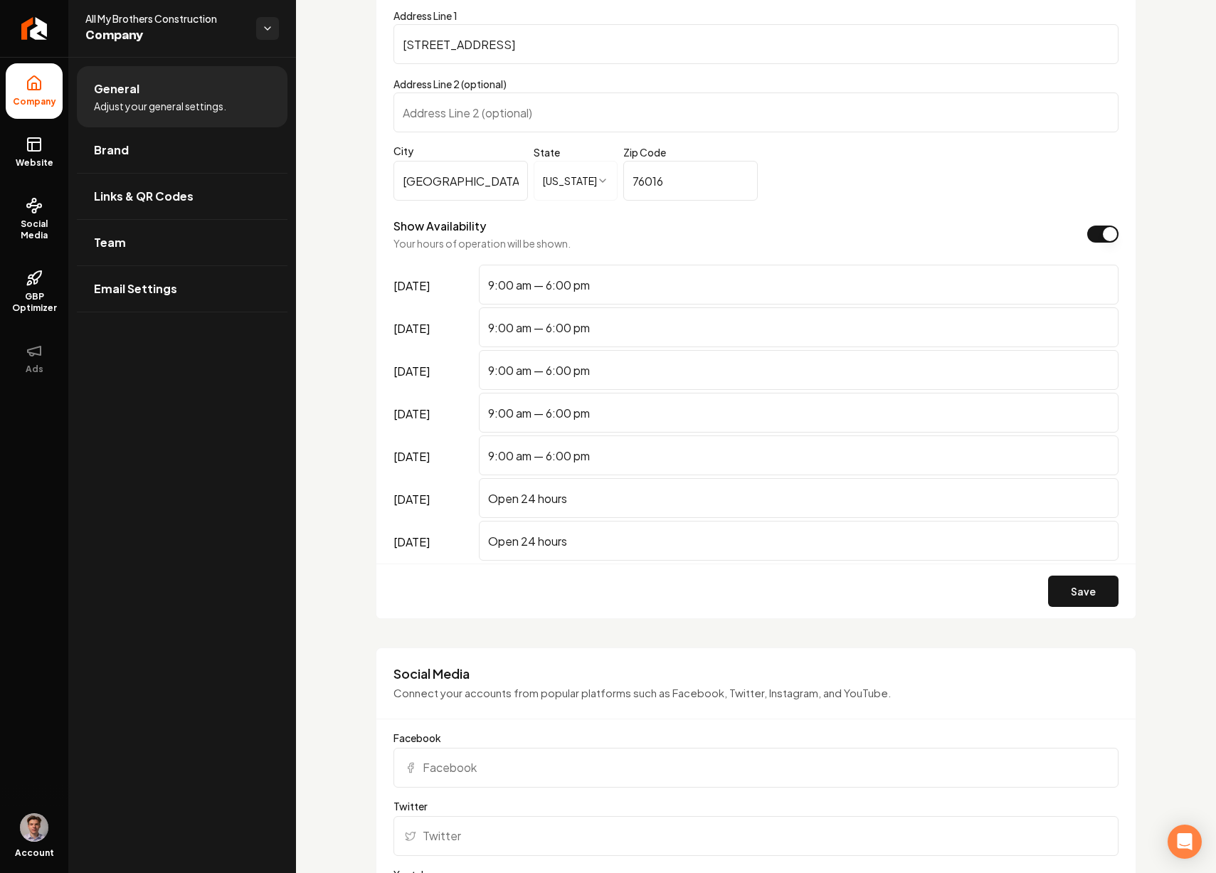
click at [596, 494] on input "Open 24 hours" at bounding box center [799, 498] width 640 height 40
paste input "9:00 am — 6:00 pm"
type input "9:00 am — 6:00 pm"
click at [614, 543] on input "Open 24 hours" at bounding box center [799, 541] width 640 height 40
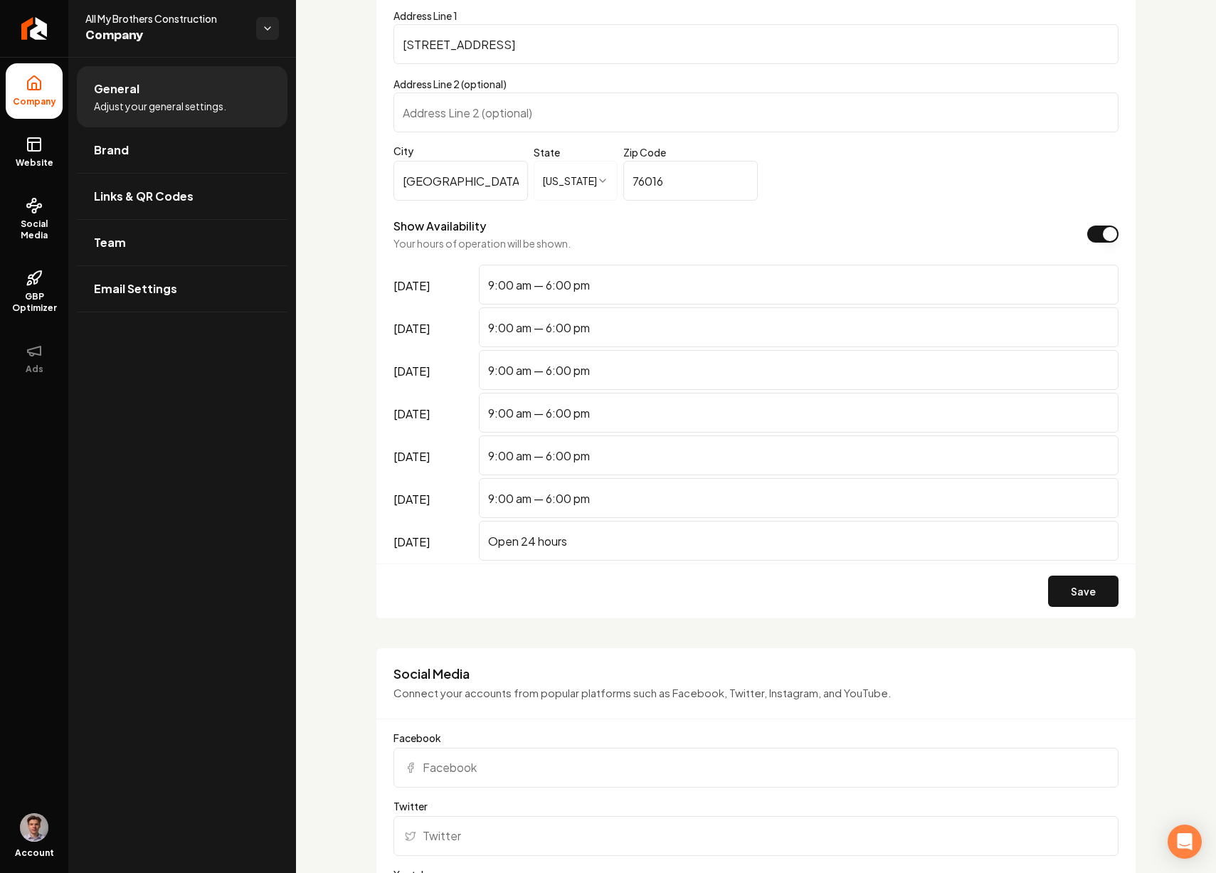
click at [614, 543] on input "Open 24 hours" at bounding box center [799, 541] width 640 height 40
paste input "9:00 am — 6:00 pm"
type input "9:00 am — 6:00 pm"
click at [1064, 599] on button "Save" at bounding box center [1083, 591] width 70 height 31
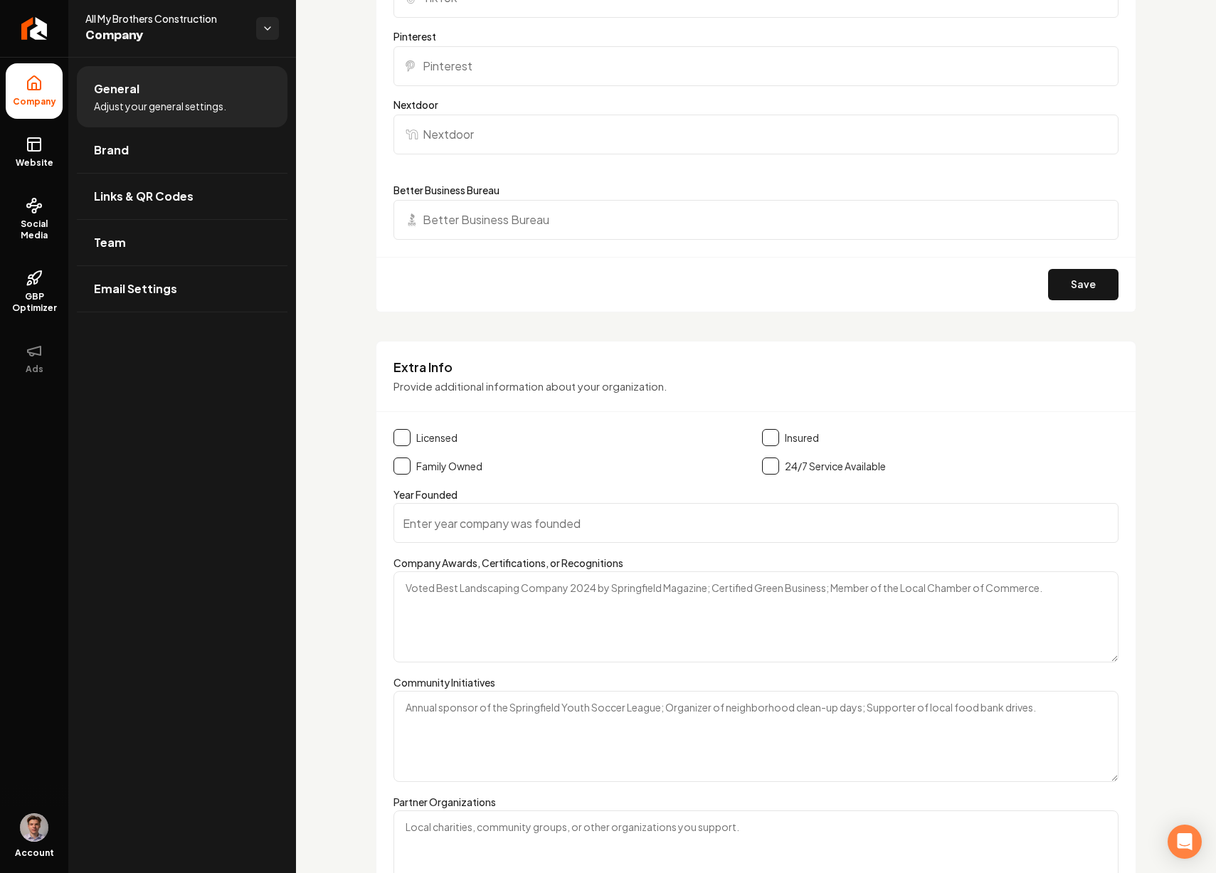
scroll to position [2214, 0]
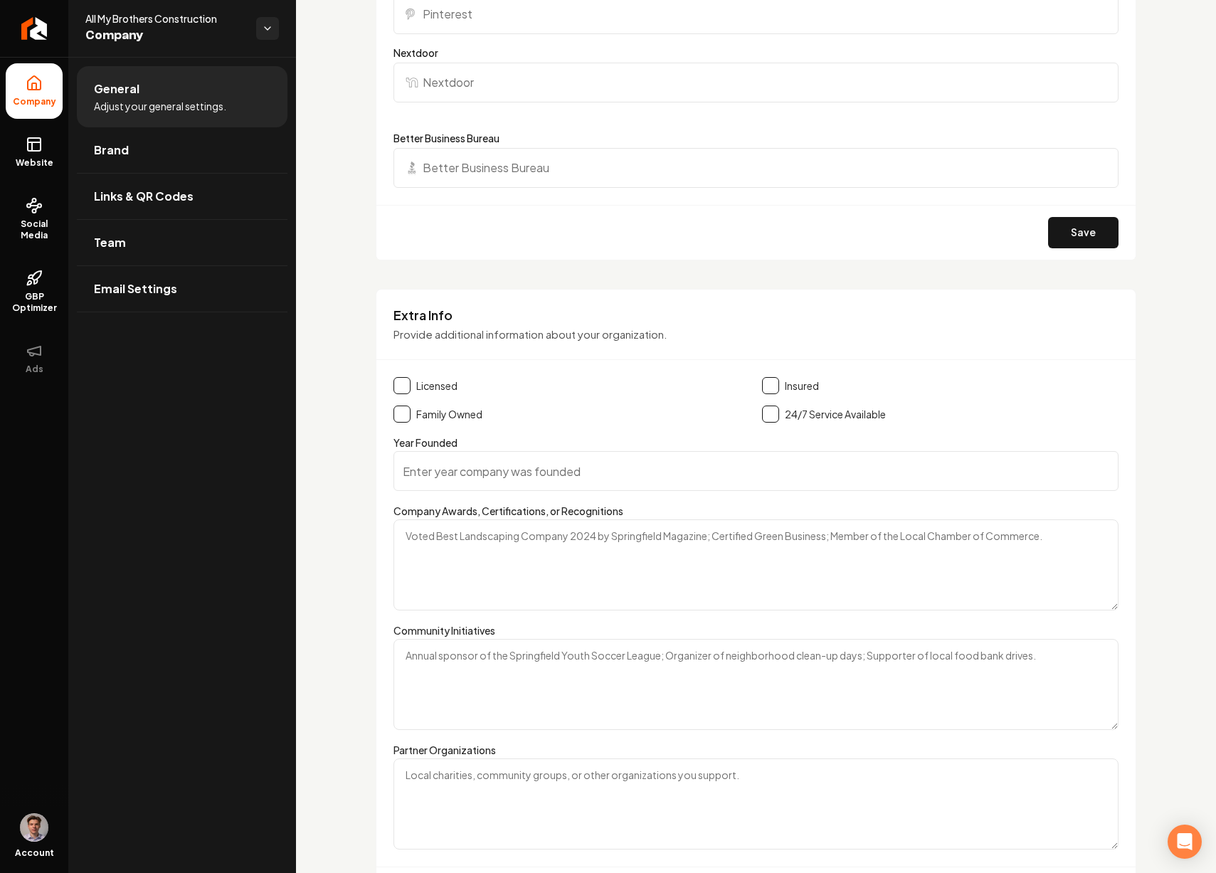
click at [407, 418] on button "Main content area" at bounding box center [402, 414] width 17 height 17
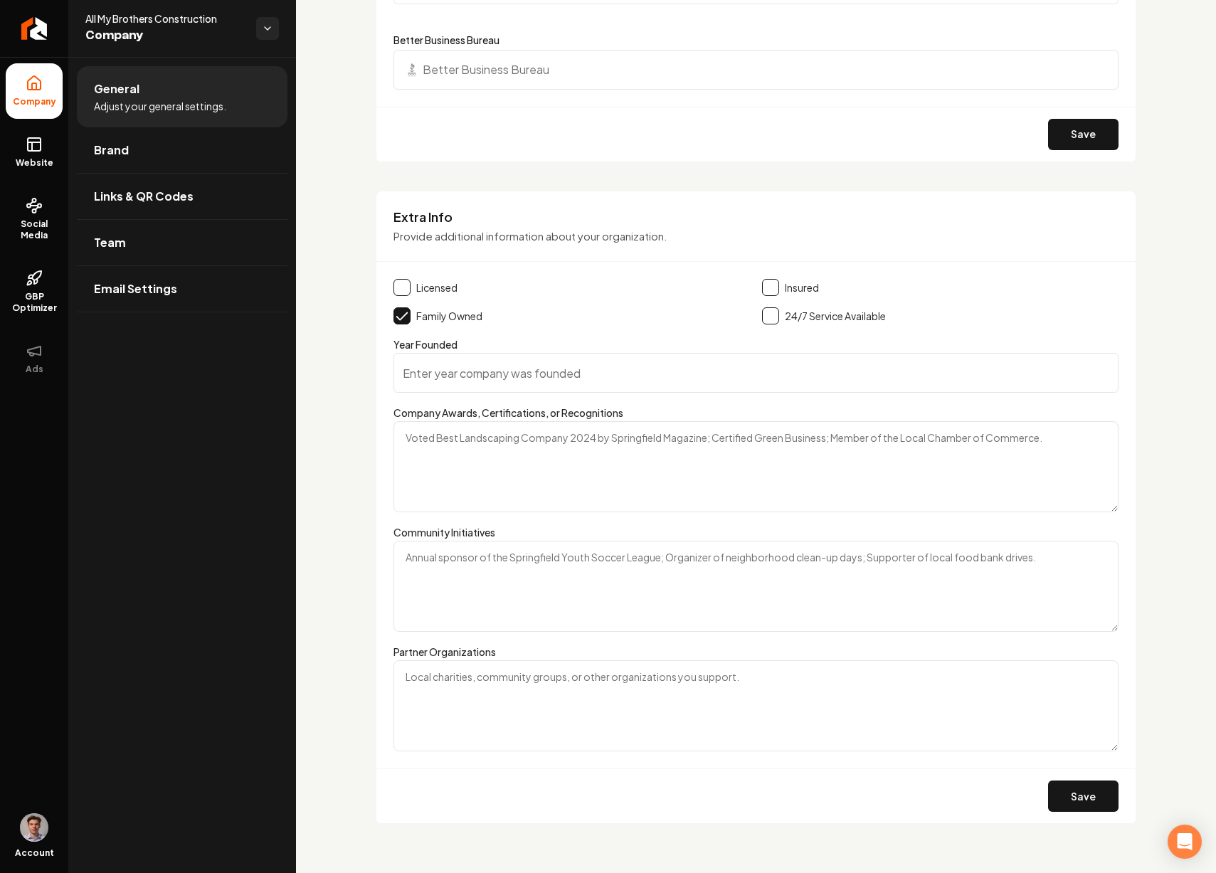
scroll to position [2320, 0]
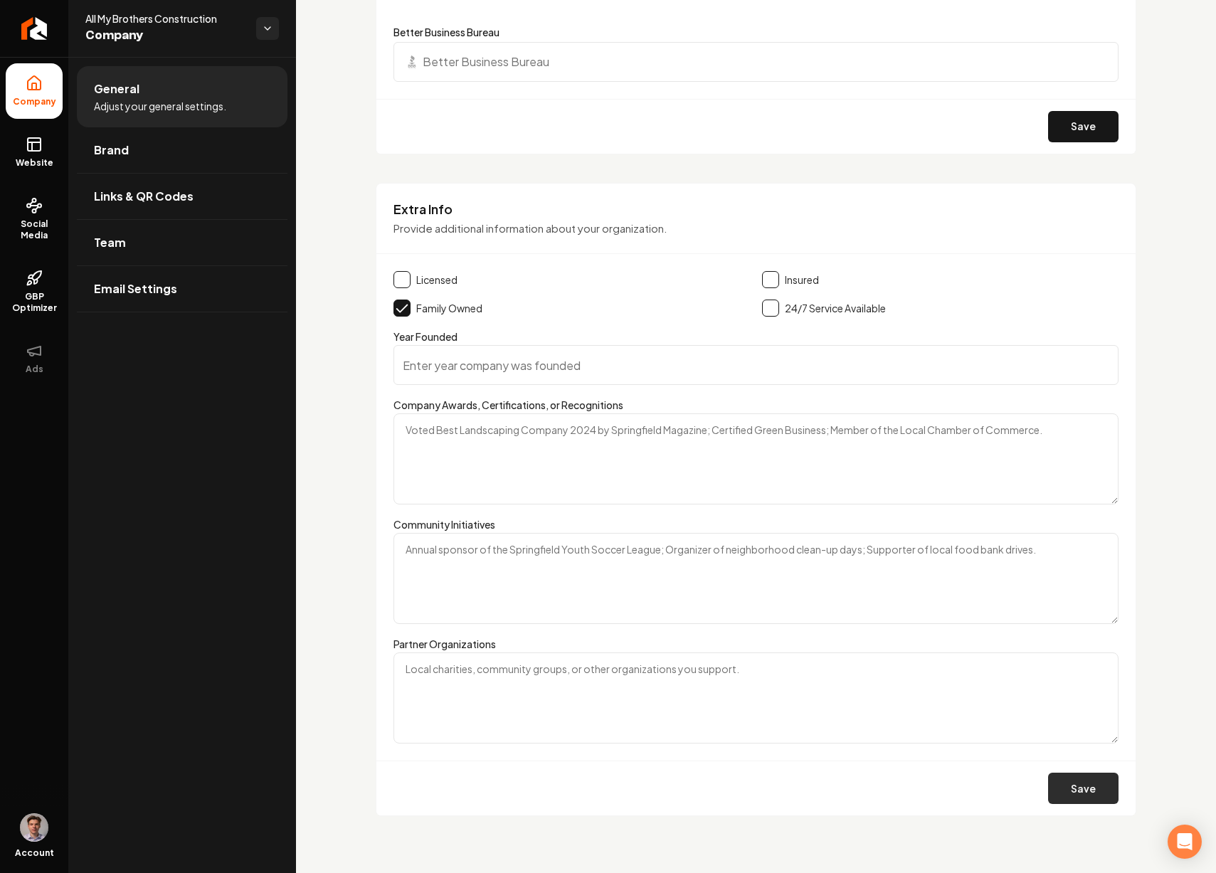
click at [1078, 794] on button "Save" at bounding box center [1083, 788] width 70 height 31
click at [40, 155] on link "Website" at bounding box center [34, 153] width 57 height 56
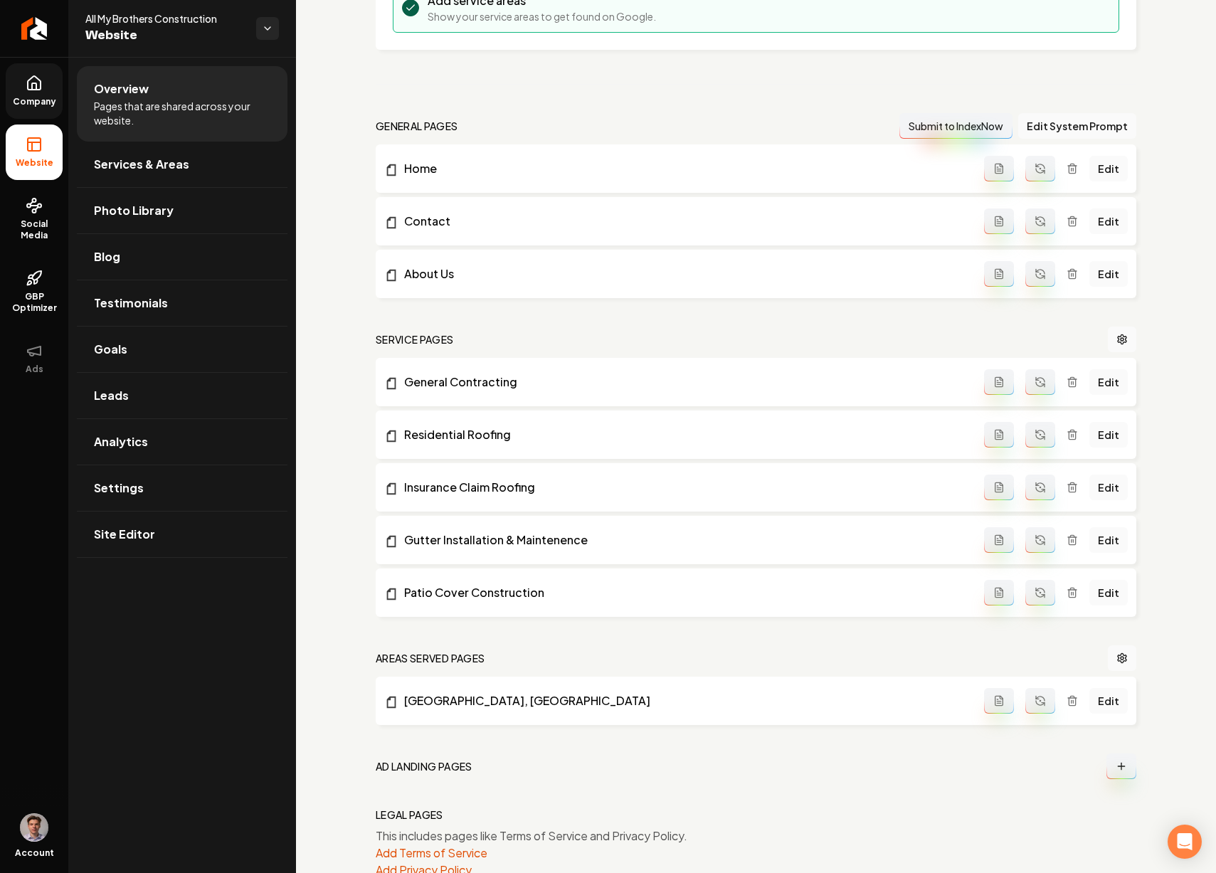
scroll to position [367, 0]
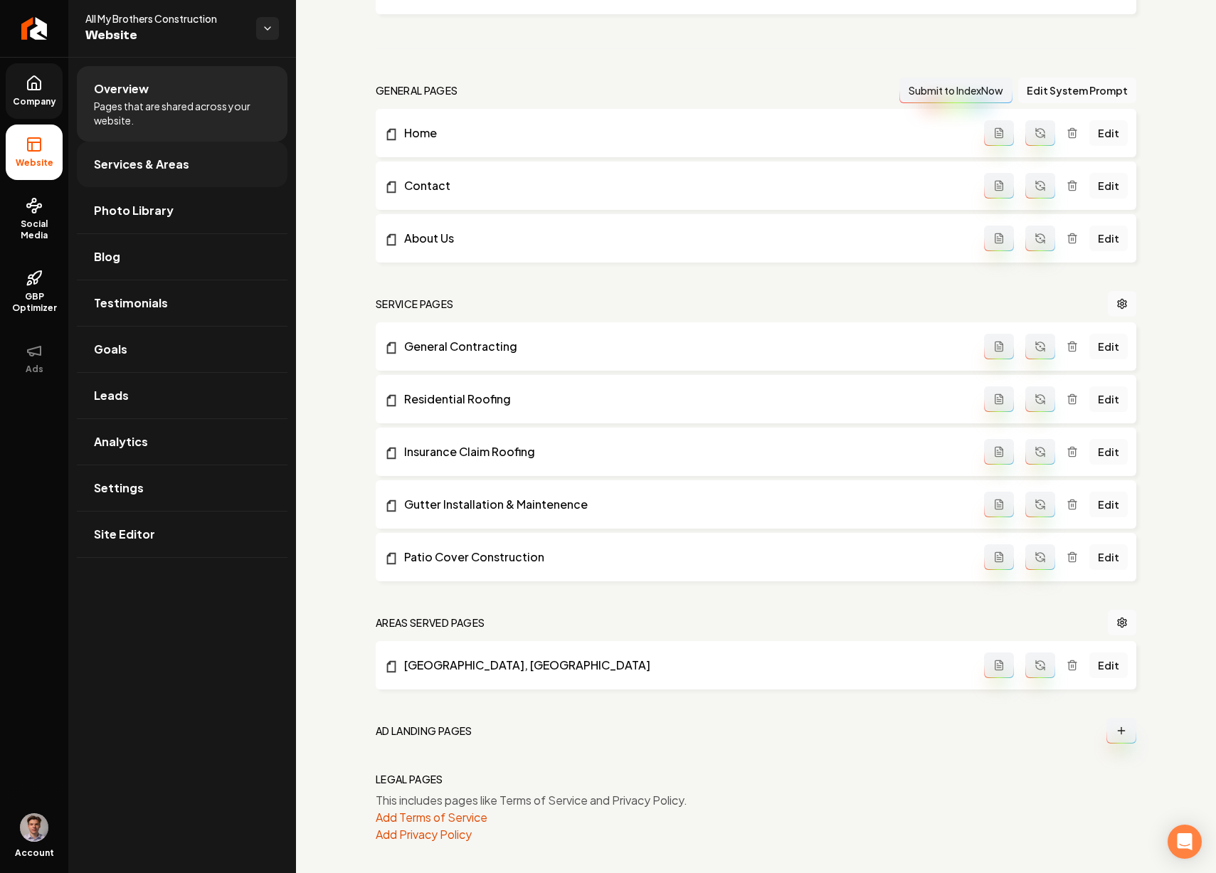
click at [231, 178] on link "Services & Areas" at bounding box center [182, 165] width 211 height 46
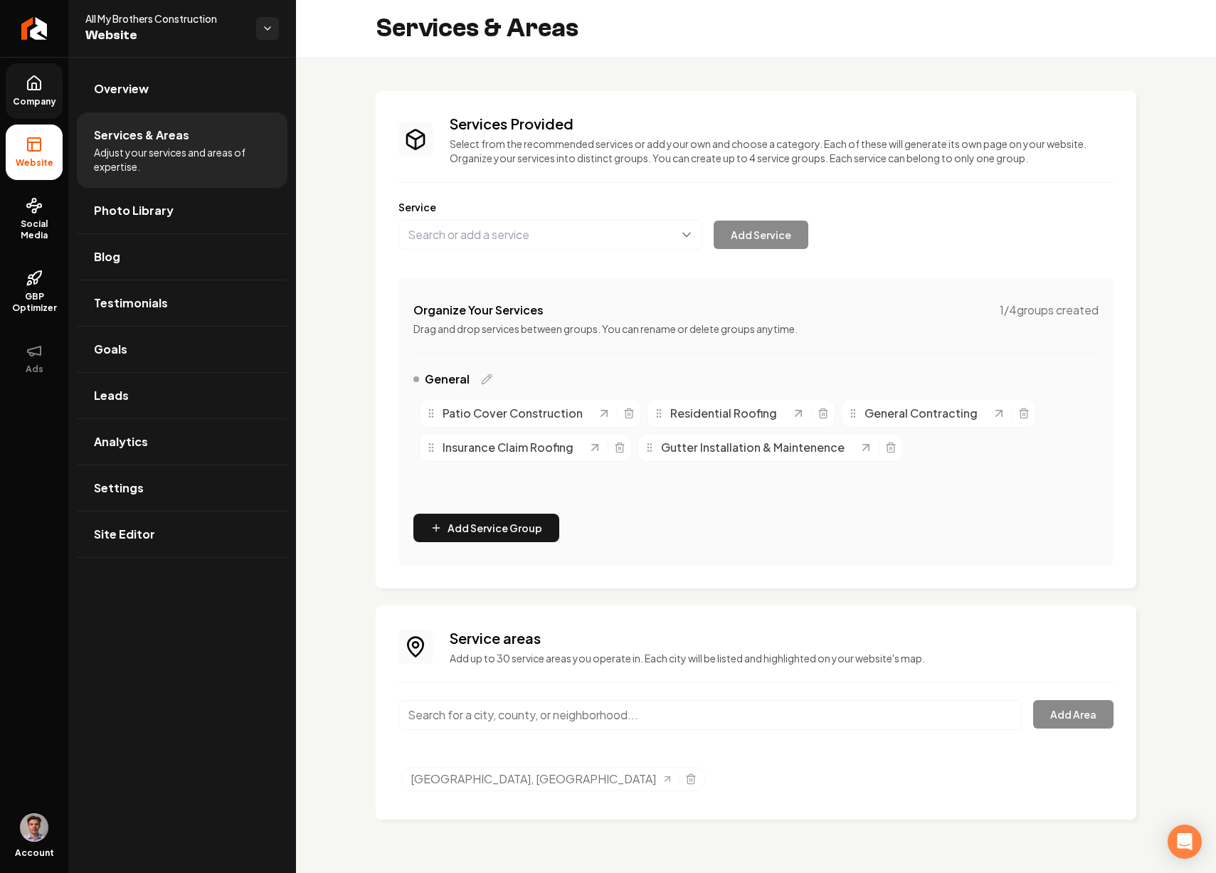
click at [513, 708] on input "Main content area" at bounding box center [711, 715] width 624 height 30
paste input "[GEOGRAPHIC_DATA]"
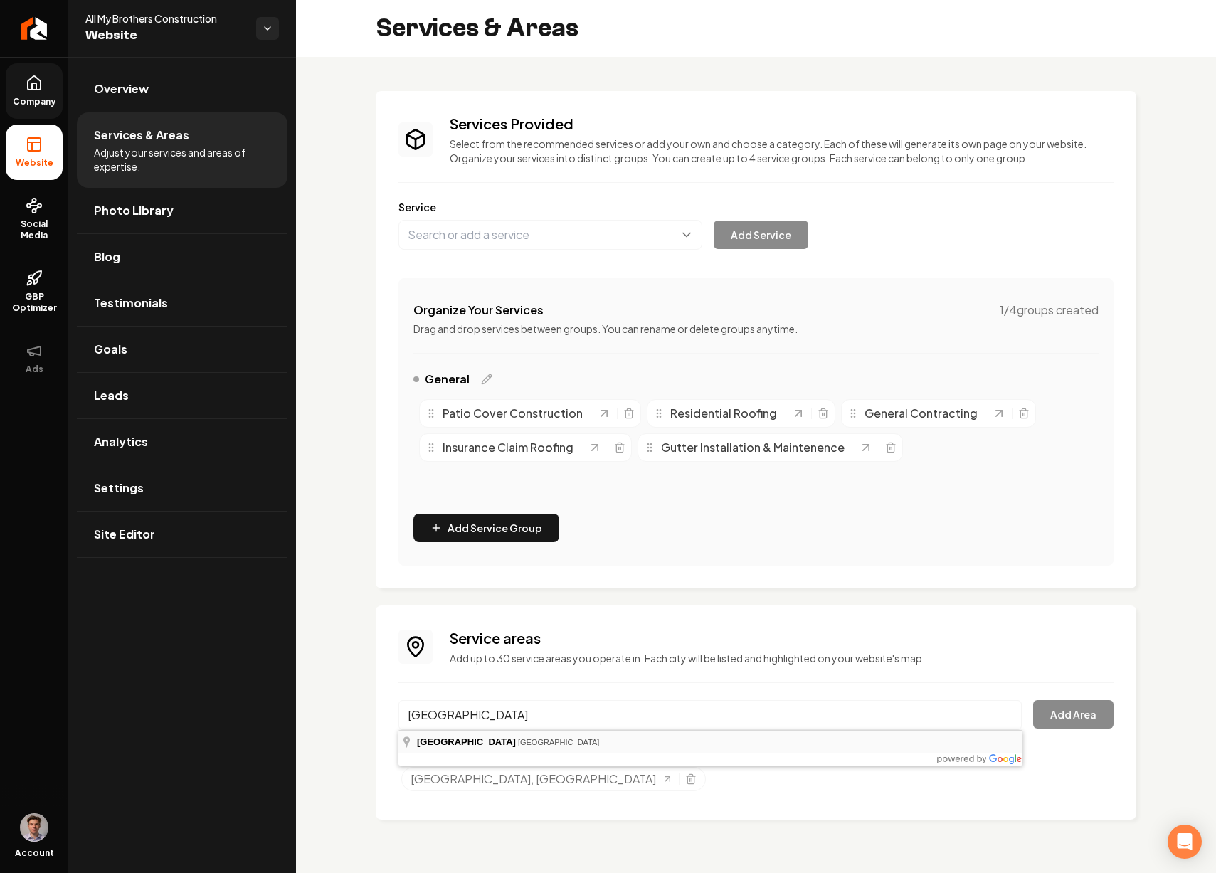
type input "[GEOGRAPHIC_DATA], [GEOGRAPHIC_DATA]"
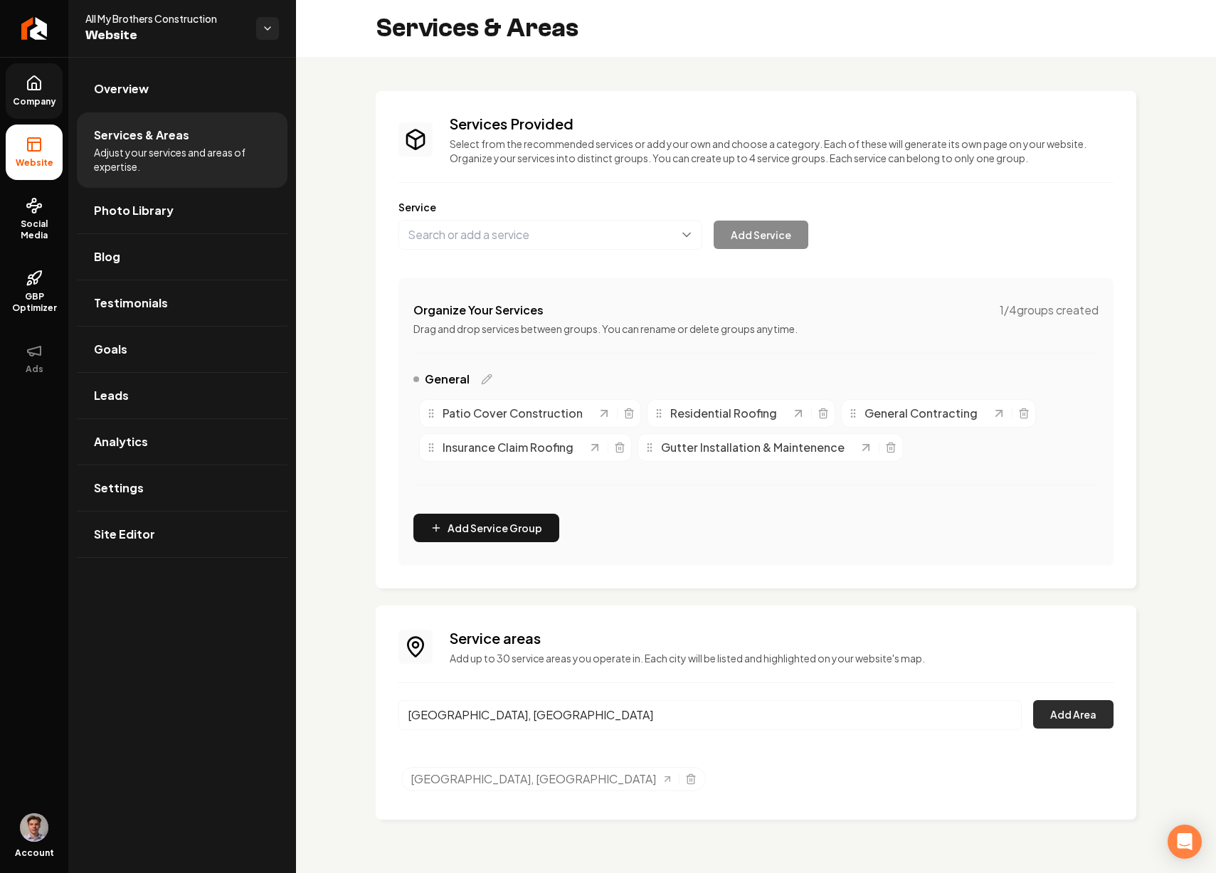
click at [1094, 716] on button "Add Area" at bounding box center [1073, 714] width 80 height 28
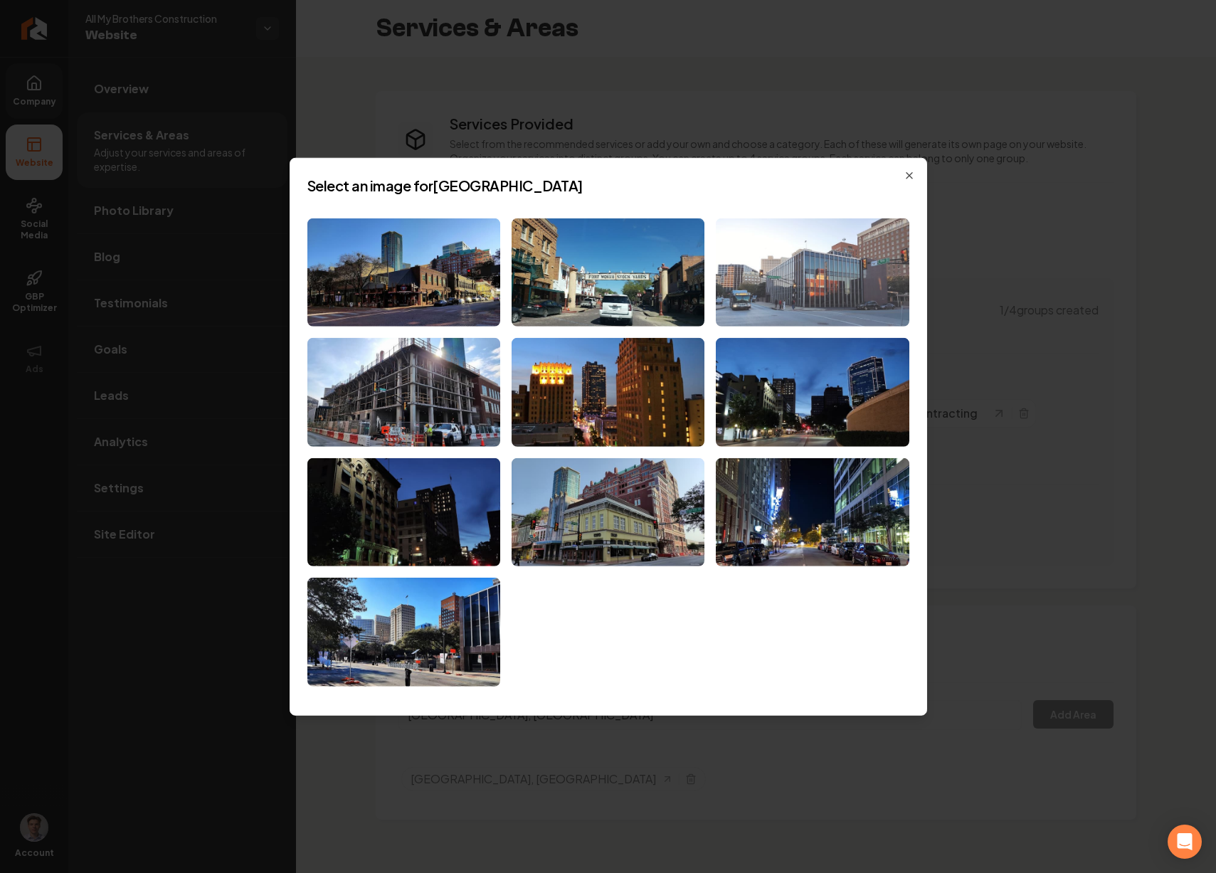
click at [824, 292] on img at bounding box center [812, 272] width 193 height 109
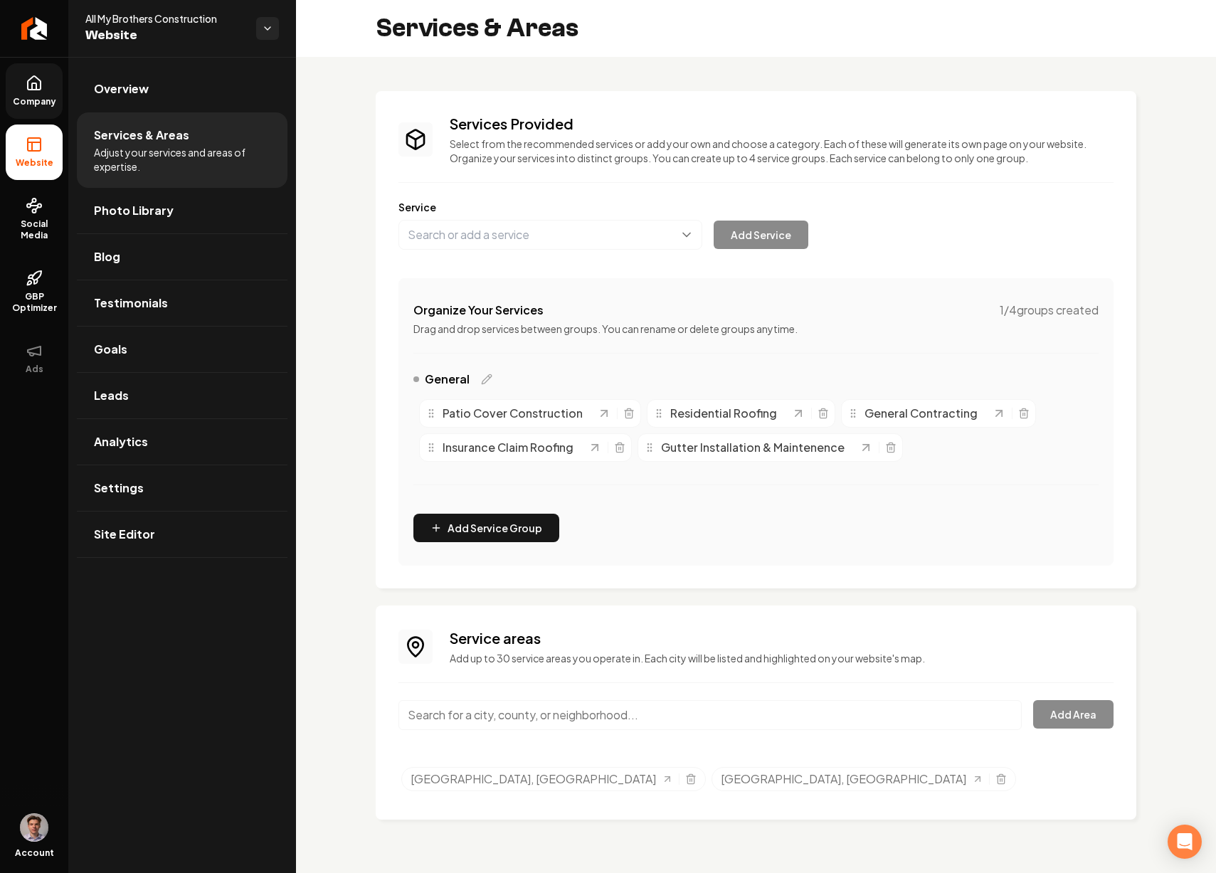
click at [536, 717] on input "Main content area" at bounding box center [711, 715] width 624 height 30
paste input "[GEOGRAPHIC_DATA]"
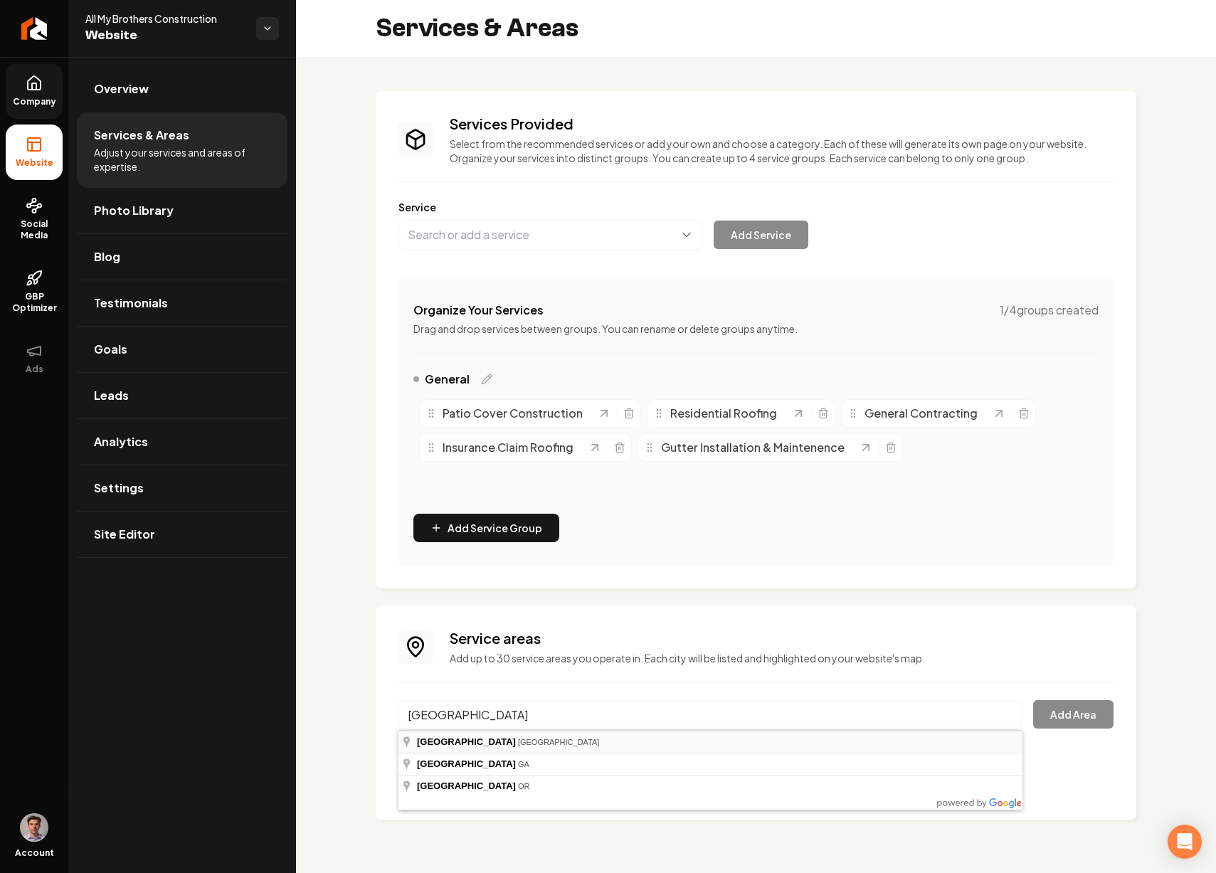
type input "[GEOGRAPHIC_DATA], [GEOGRAPHIC_DATA]"
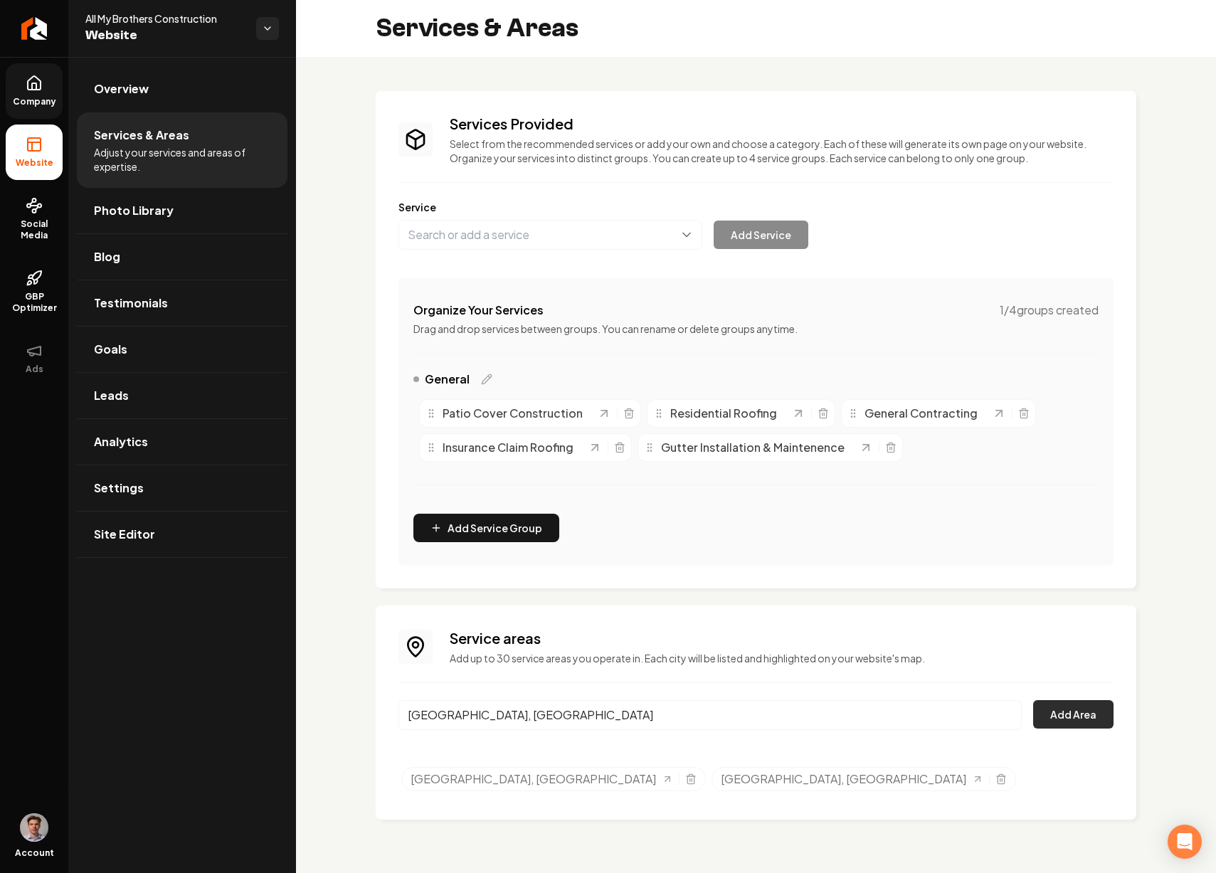
click at [1072, 718] on button "Add Area" at bounding box center [1073, 714] width 80 height 28
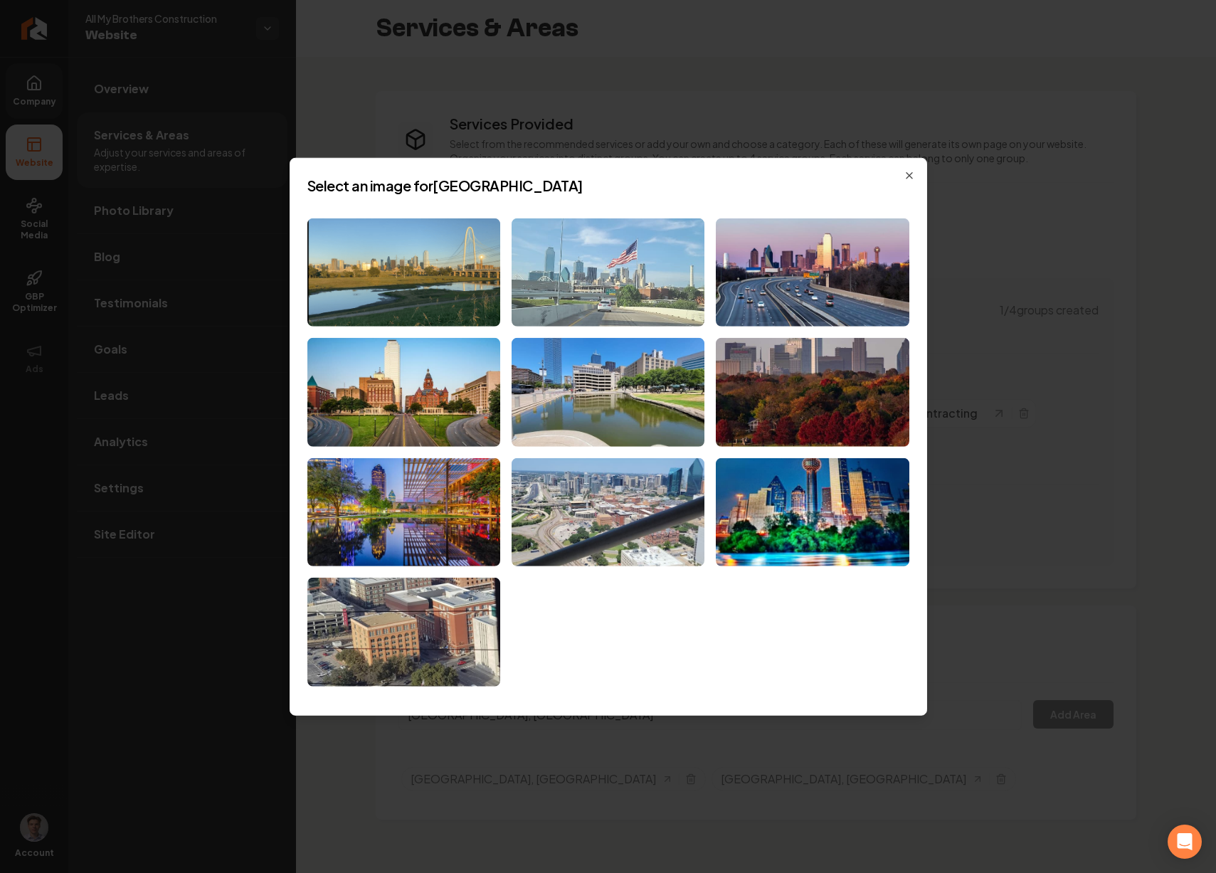
click at [607, 291] on img at bounding box center [608, 272] width 193 height 109
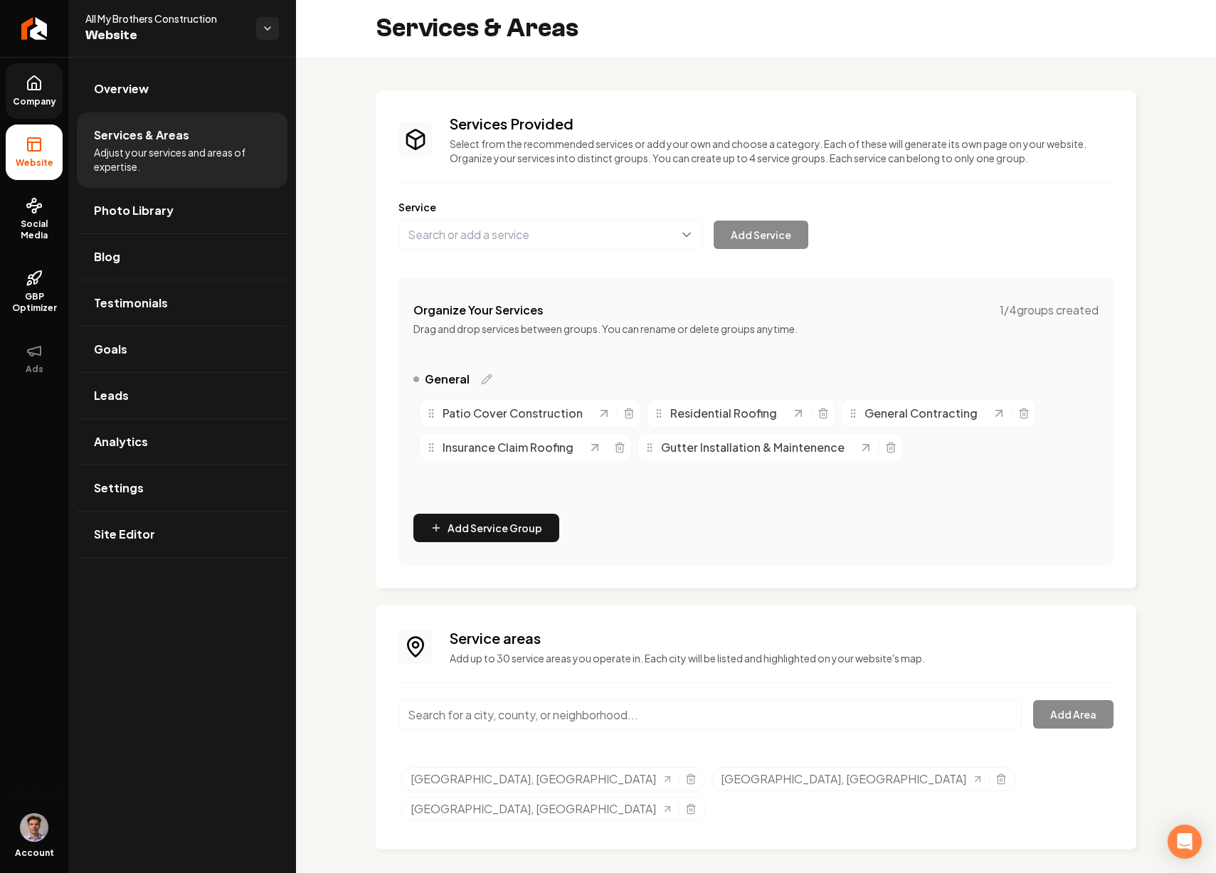
click at [467, 716] on input "Main content area" at bounding box center [711, 715] width 624 height 30
paste input "[GEOGRAPHIC_DATA]"
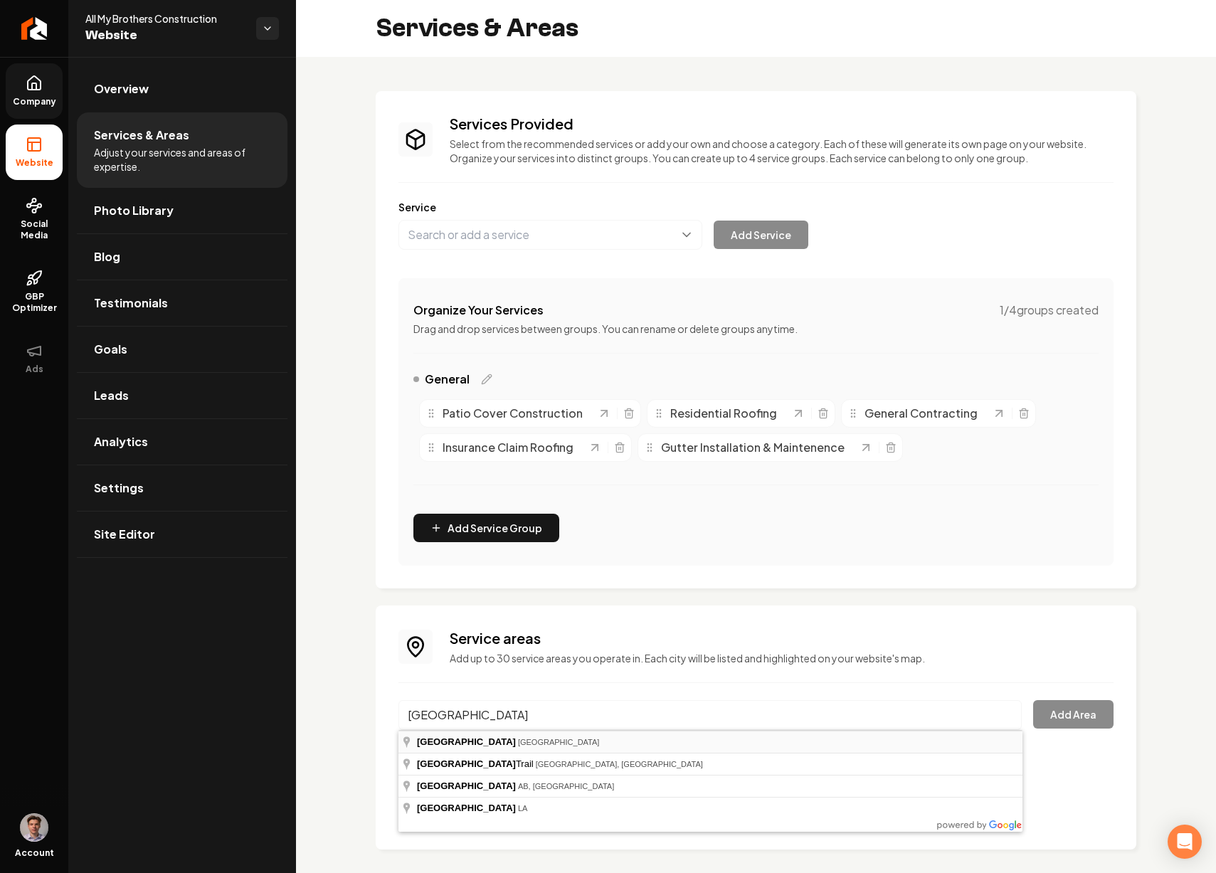
type input "[GEOGRAPHIC_DATA], [GEOGRAPHIC_DATA]"
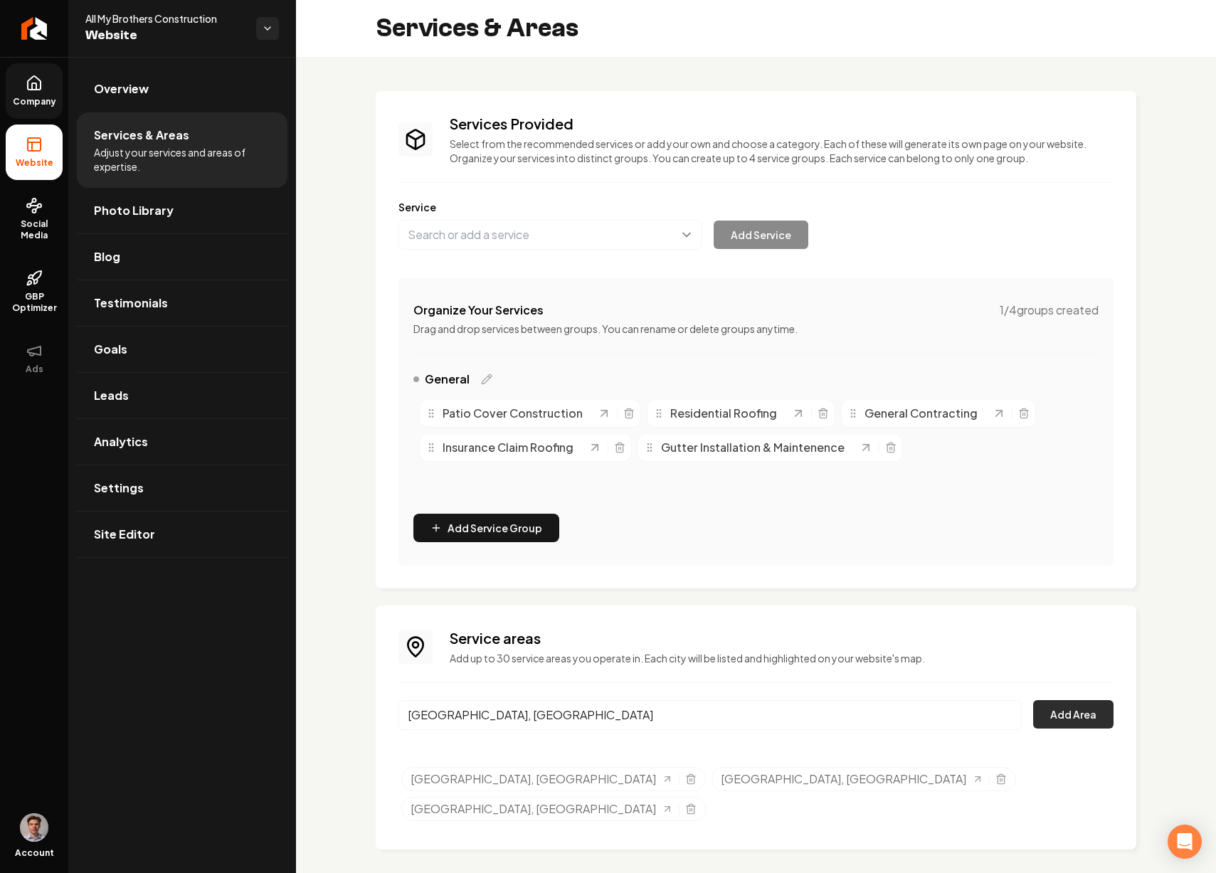
click at [1106, 717] on button "Add Area" at bounding box center [1073, 714] width 80 height 28
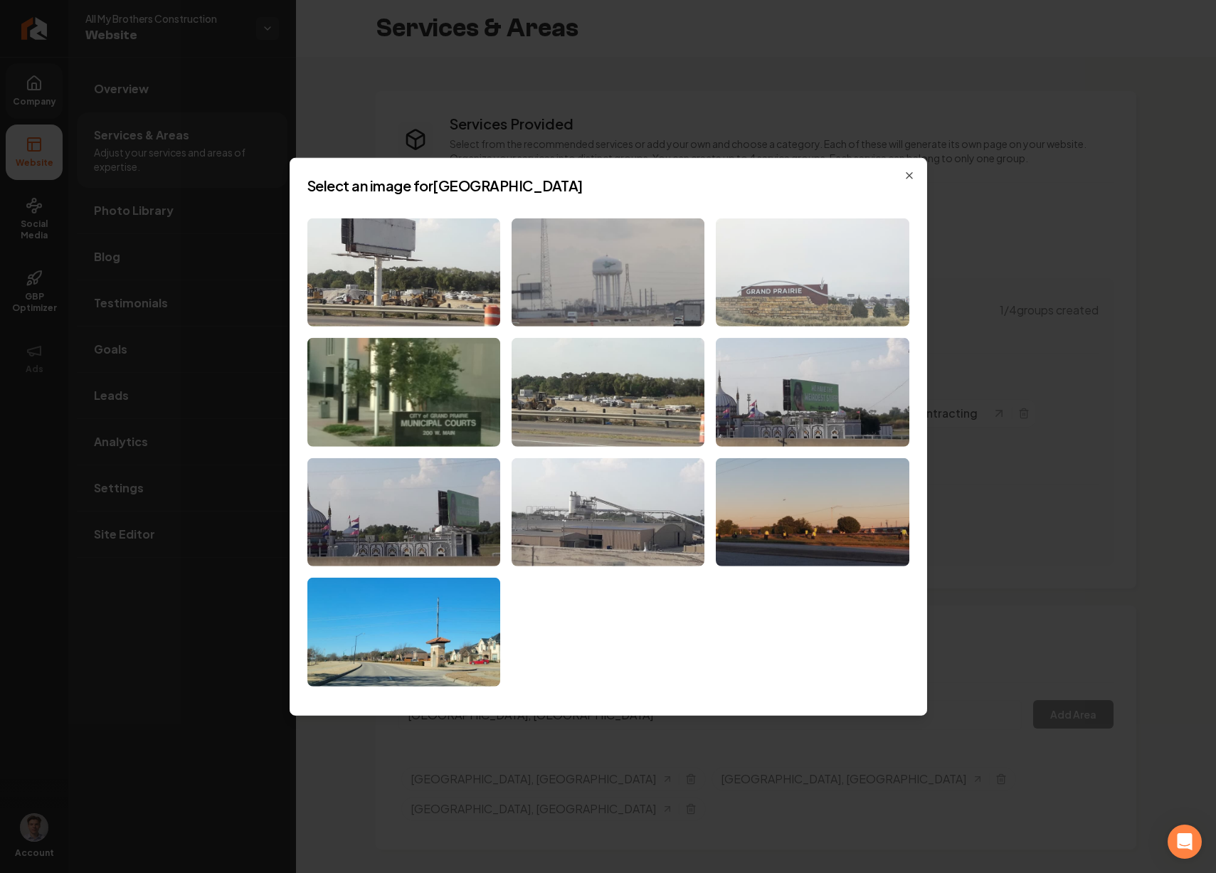
click at [858, 305] on img at bounding box center [812, 272] width 193 height 109
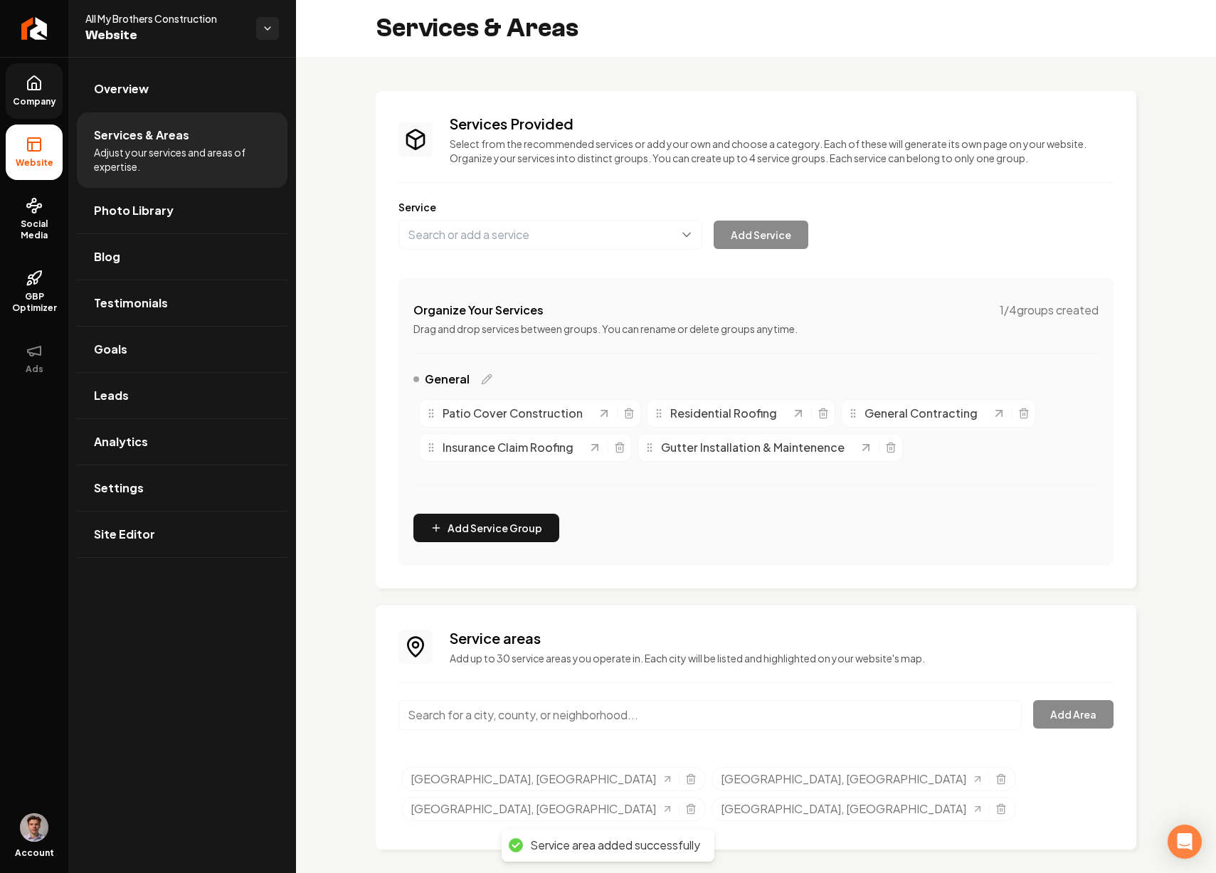
click at [503, 722] on input "Main content area" at bounding box center [711, 715] width 624 height 30
paste input "[GEOGRAPHIC_DATA]"
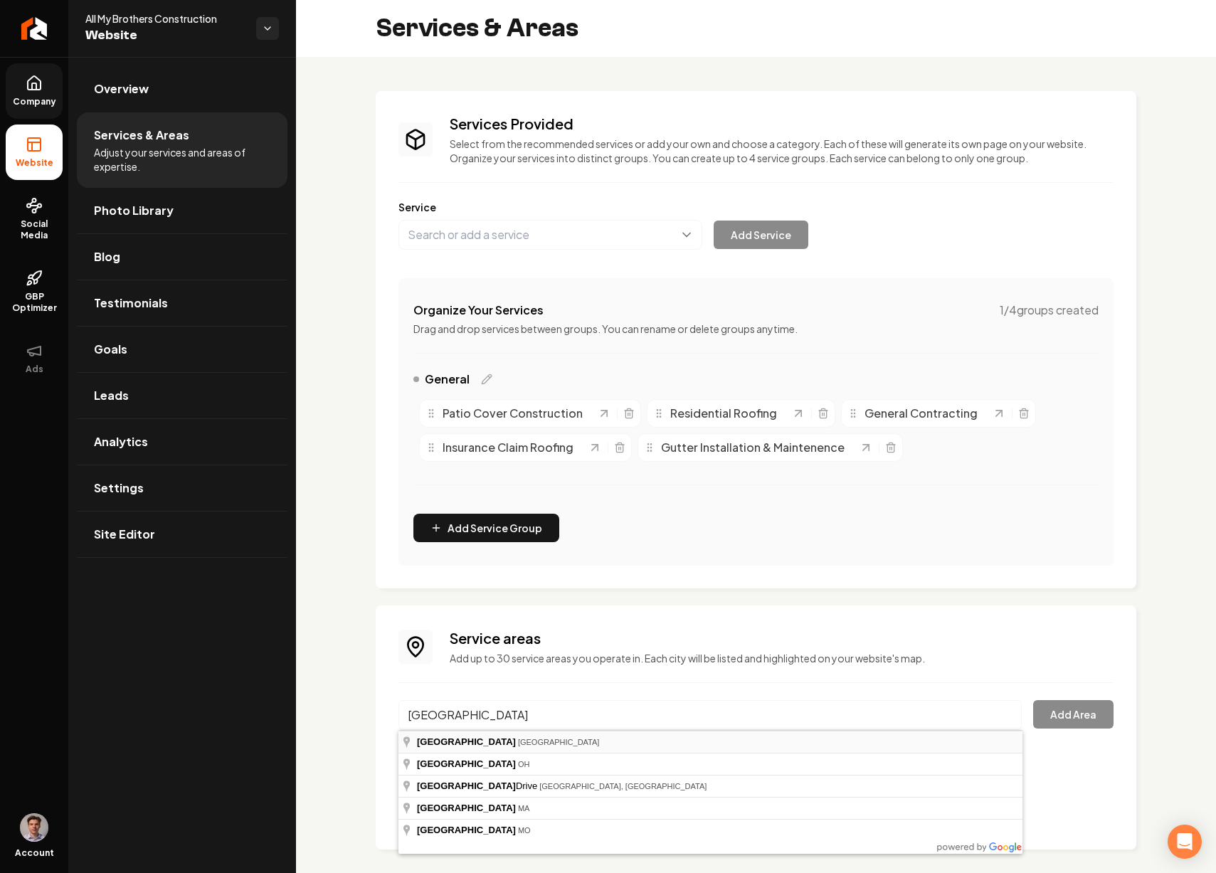
type input "[GEOGRAPHIC_DATA], [GEOGRAPHIC_DATA]"
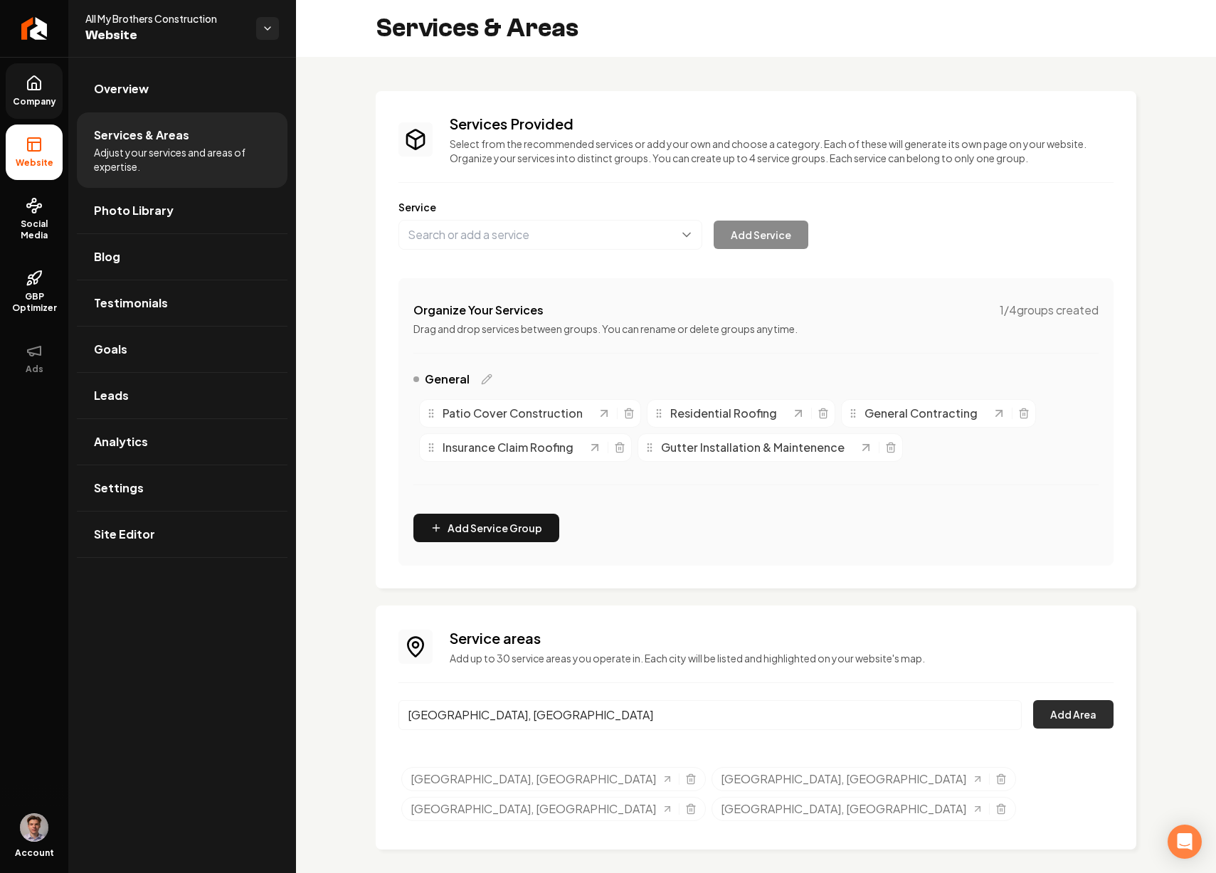
click at [1096, 721] on button "Add Area" at bounding box center [1073, 714] width 80 height 28
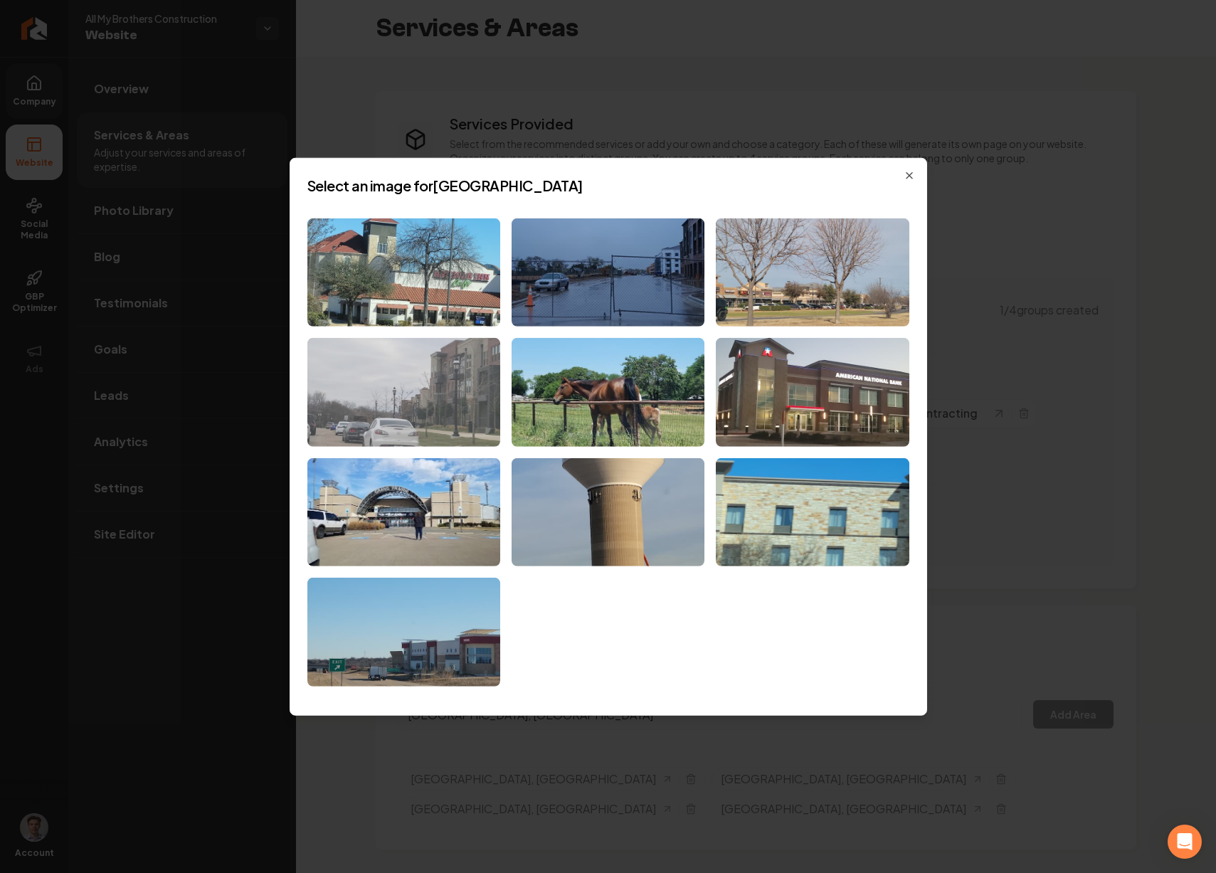
click at [468, 406] on img at bounding box center [403, 392] width 193 height 109
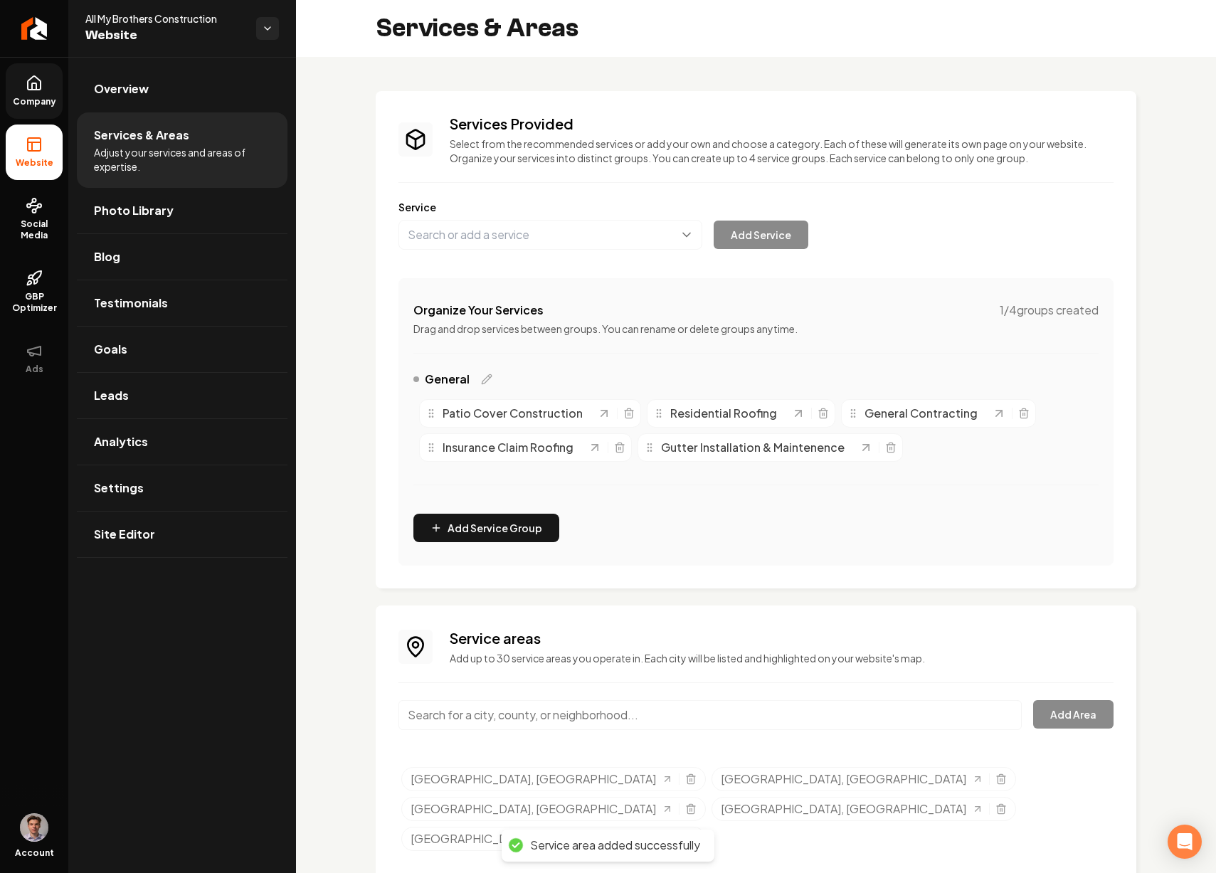
click at [604, 714] on input "Main content area" at bounding box center [711, 715] width 624 height 30
paste input "Kennedale"
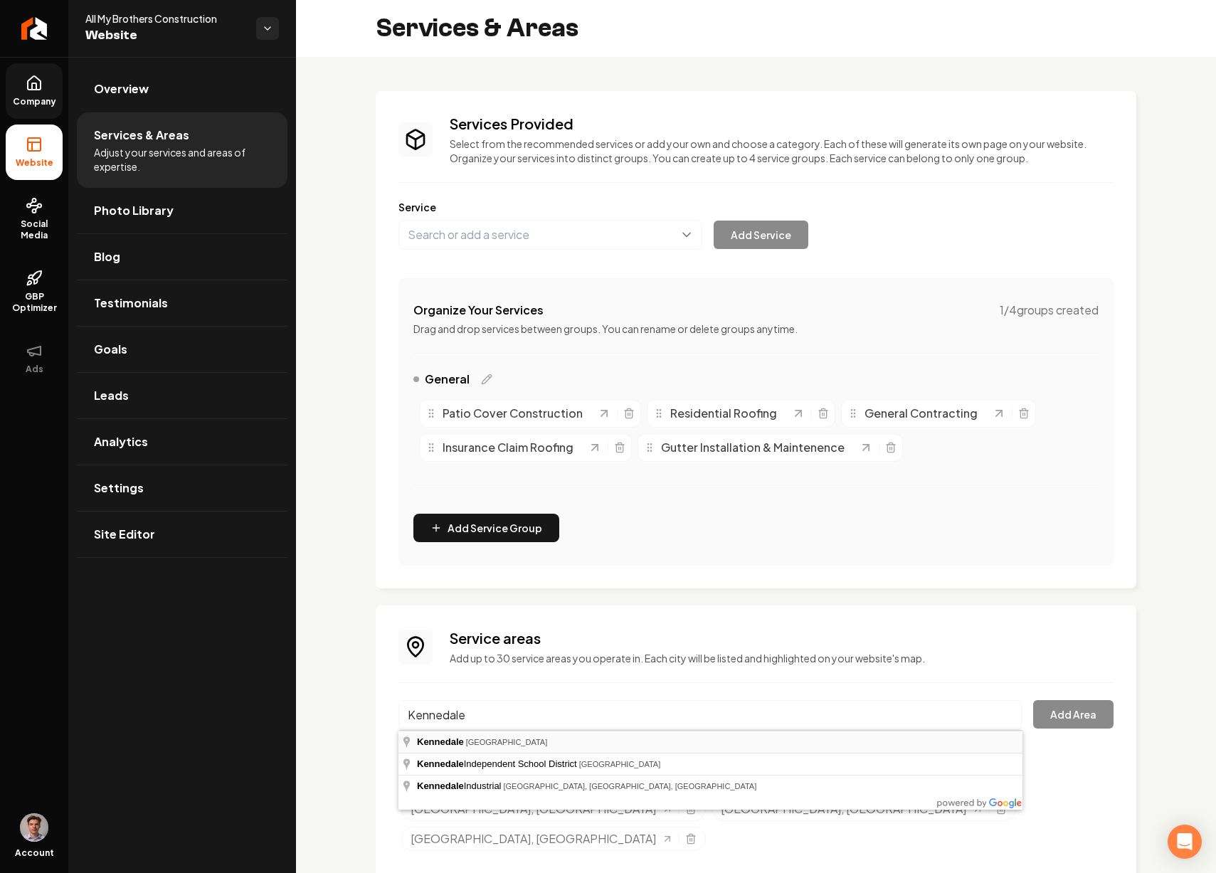
type input "[GEOGRAPHIC_DATA], [GEOGRAPHIC_DATA]"
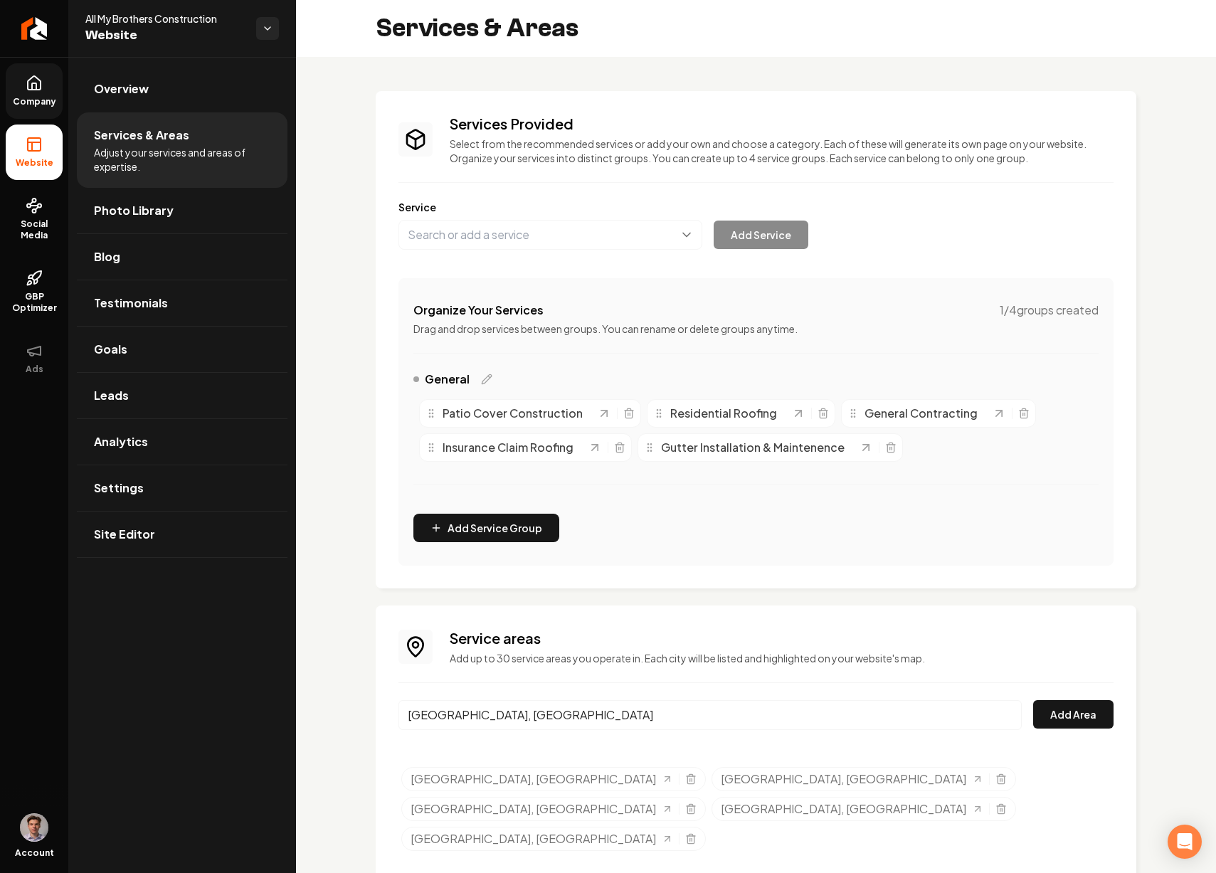
click at [1072, 698] on div "Service areas Add up to 30 service areas you operate in. Each city will be list…" at bounding box center [756, 742] width 715 height 228
click at [1075, 714] on button "Add Area" at bounding box center [1073, 714] width 80 height 28
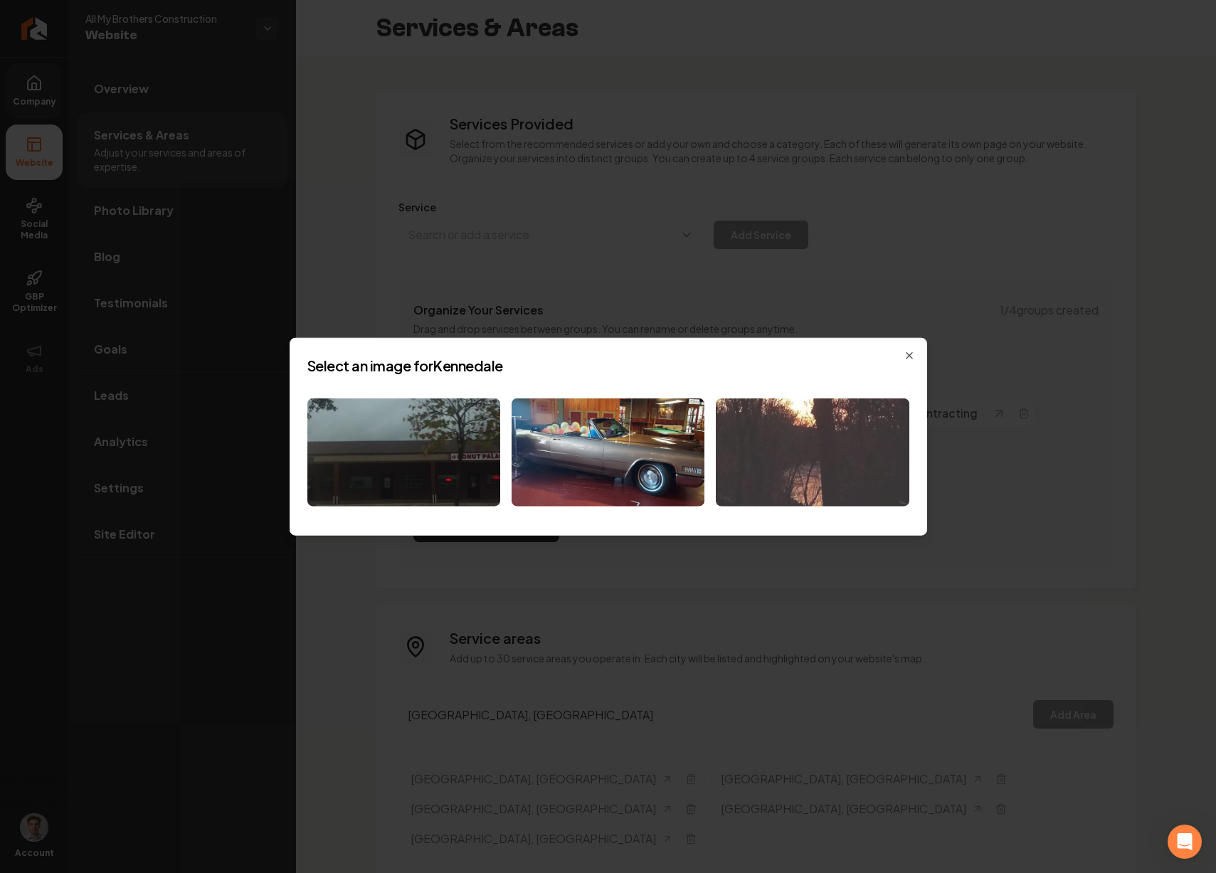
click at [819, 434] on img at bounding box center [812, 452] width 193 height 109
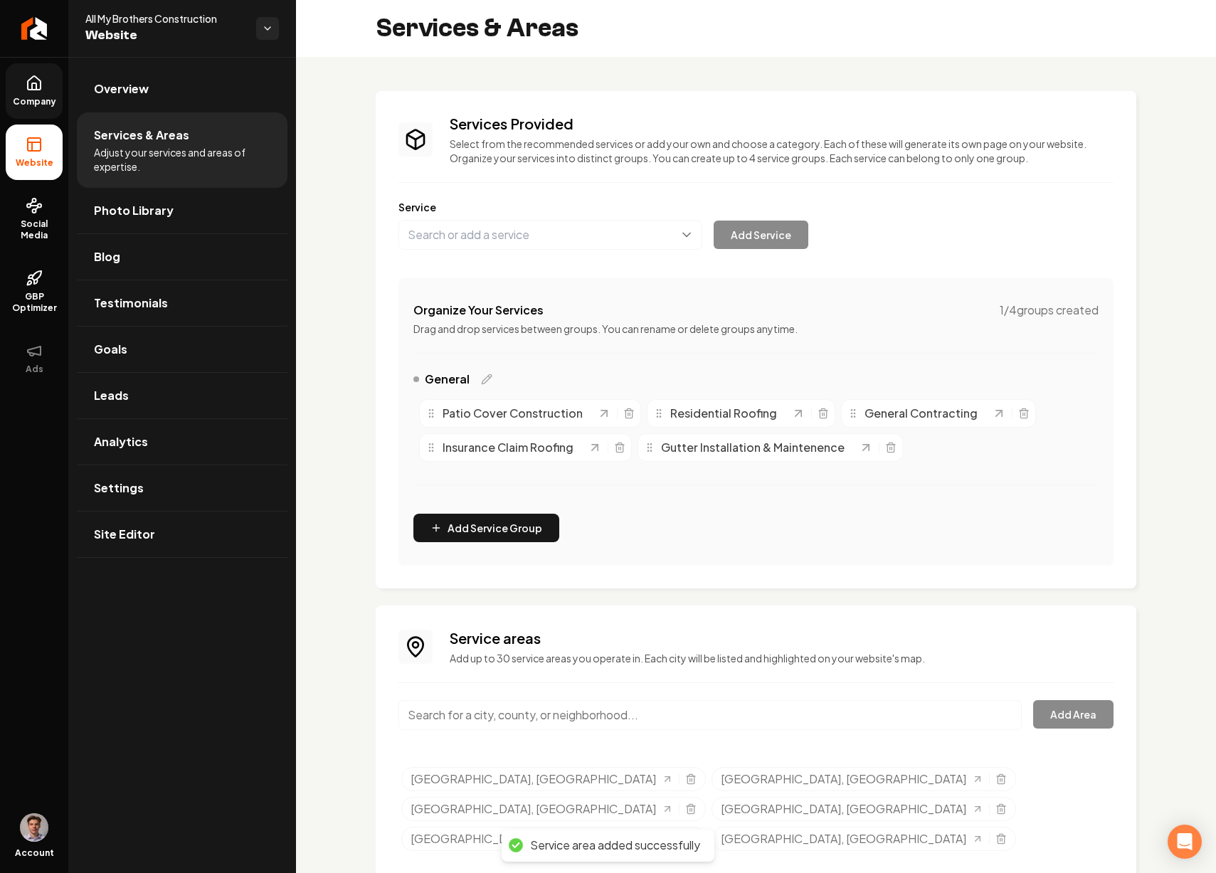
click at [530, 720] on input "Main content area" at bounding box center [711, 715] width 624 height 30
paste input "[PERSON_NAME]"
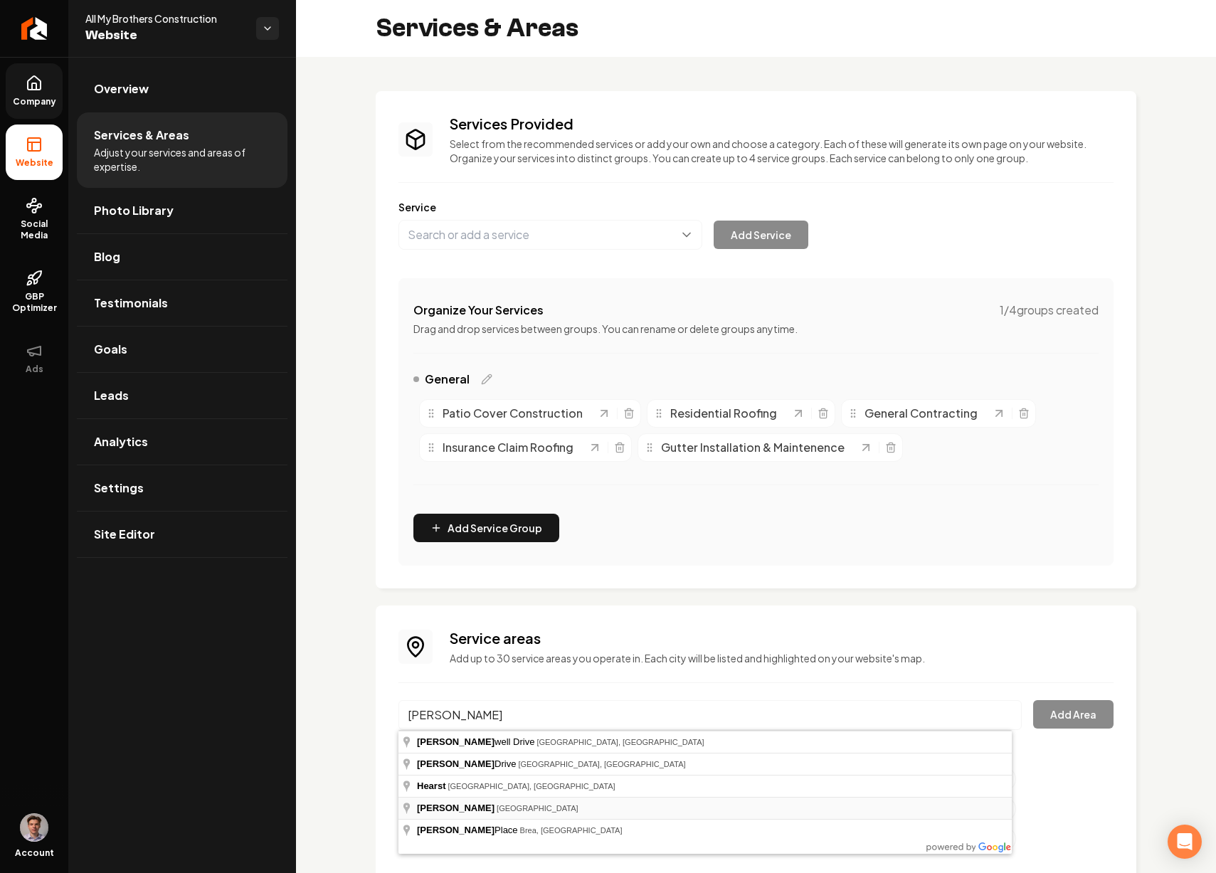
type input "[GEOGRAPHIC_DATA], [GEOGRAPHIC_DATA]"
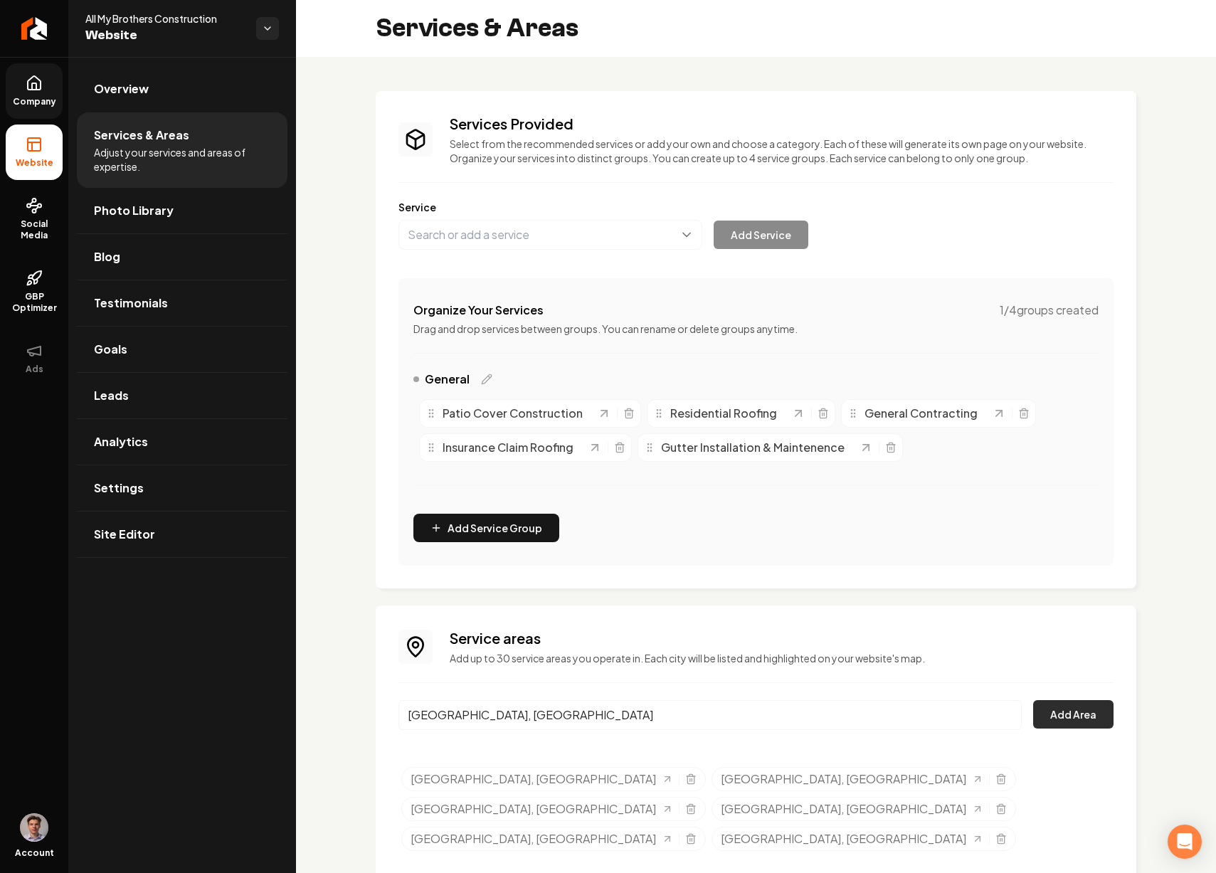
click at [1061, 710] on button "Add Area" at bounding box center [1073, 714] width 80 height 28
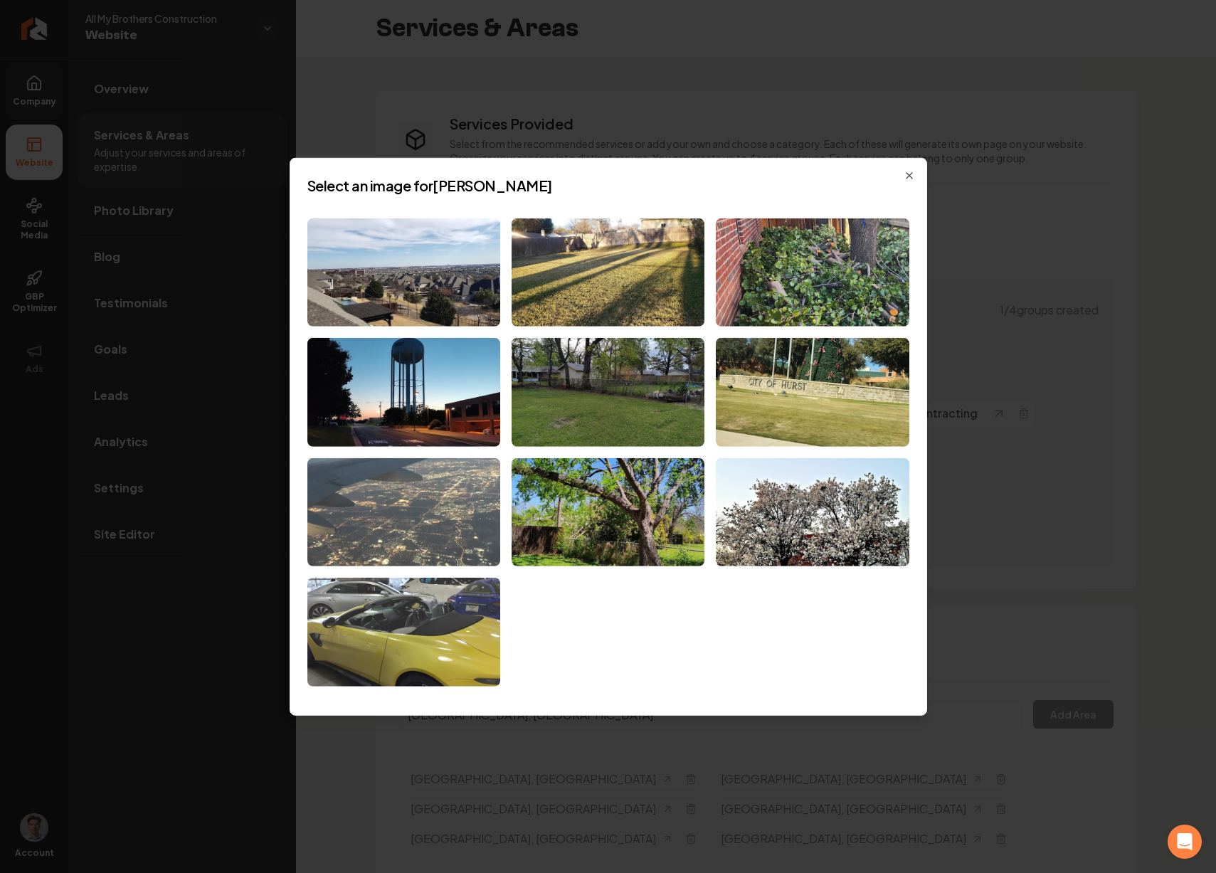
click at [464, 511] on img at bounding box center [403, 512] width 193 height 109
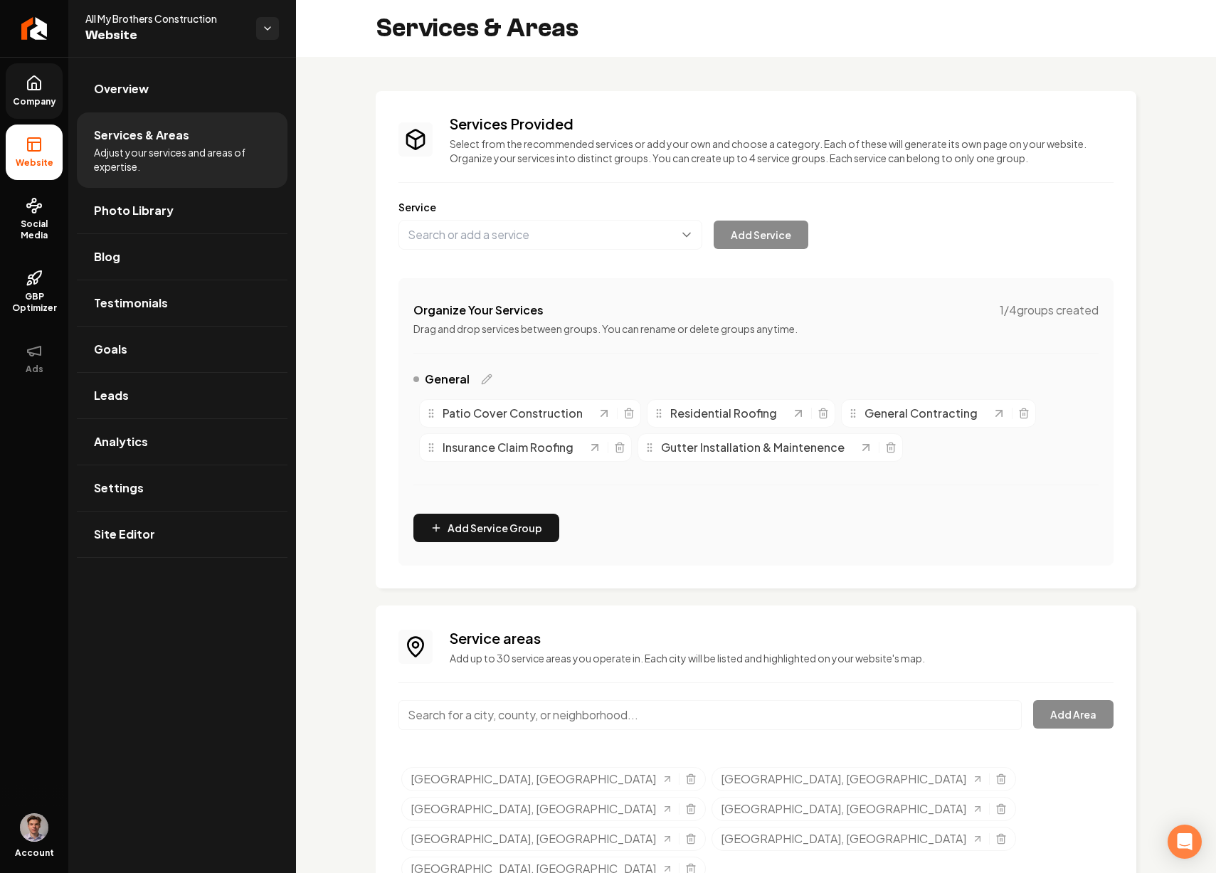
click at [501, 705] on input "Main content area" at bounding box center [711, 715] width 624 height 30
paste input "Euless"
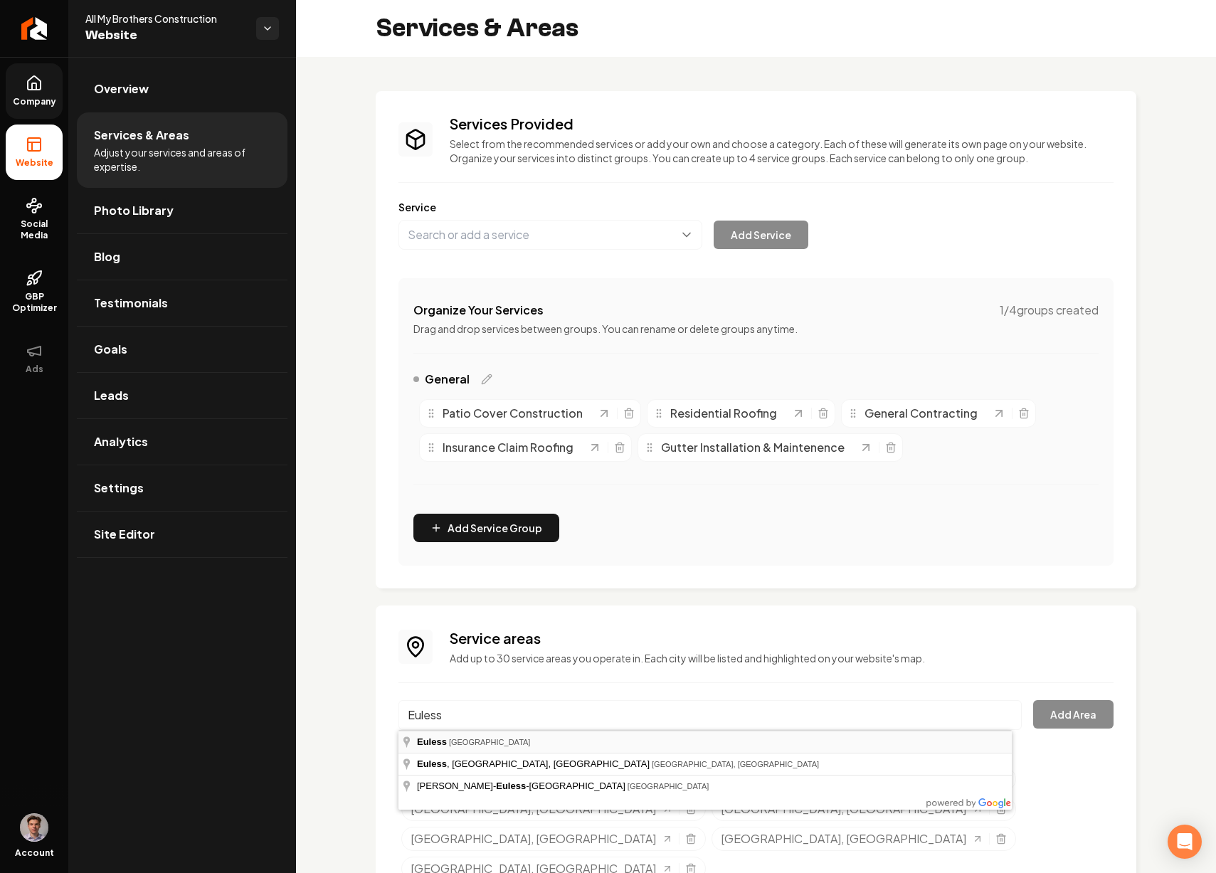
type input "[GEOGRAPHIC_DATA], [GEOGRAPHIC_DATA]"
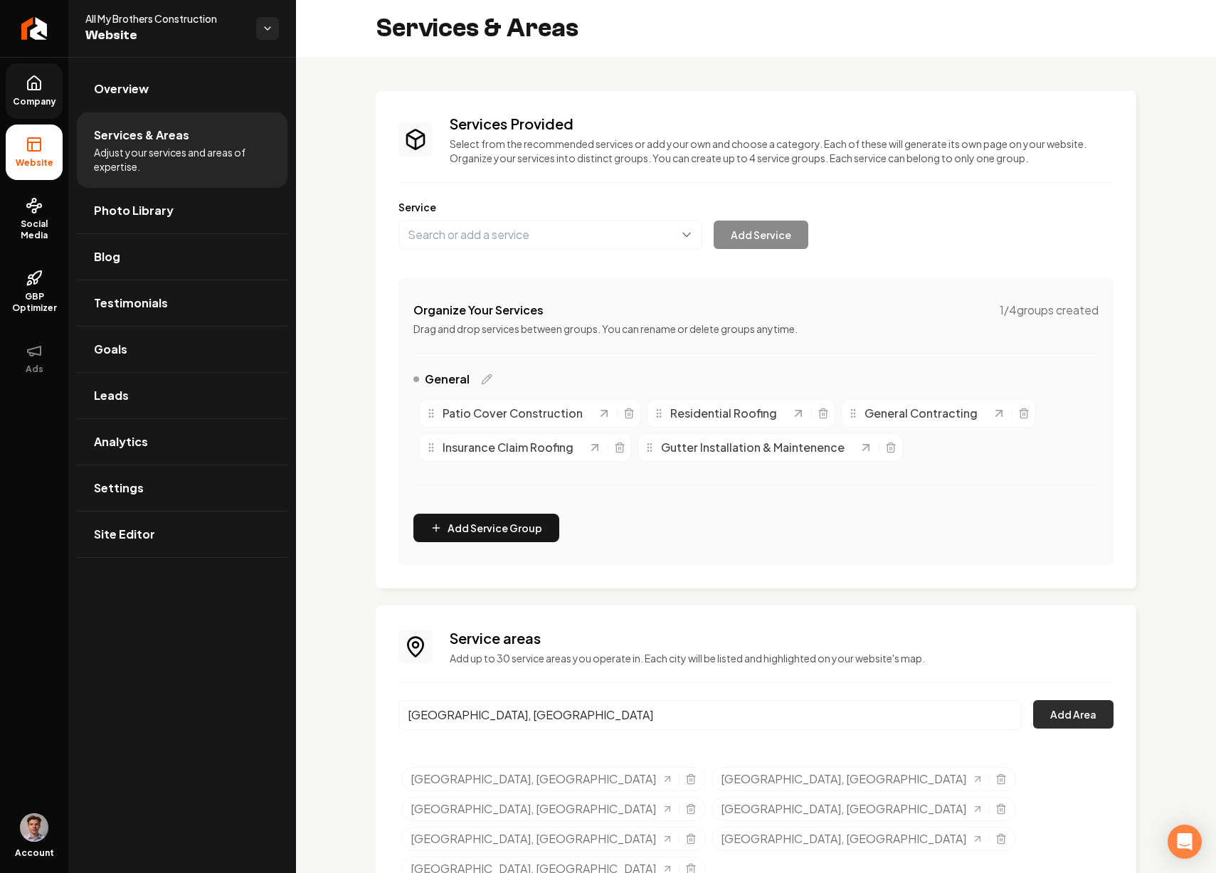
click at [1053, 727] on button "Add Area" at bounding box center [1073, 714] width 80 height 28
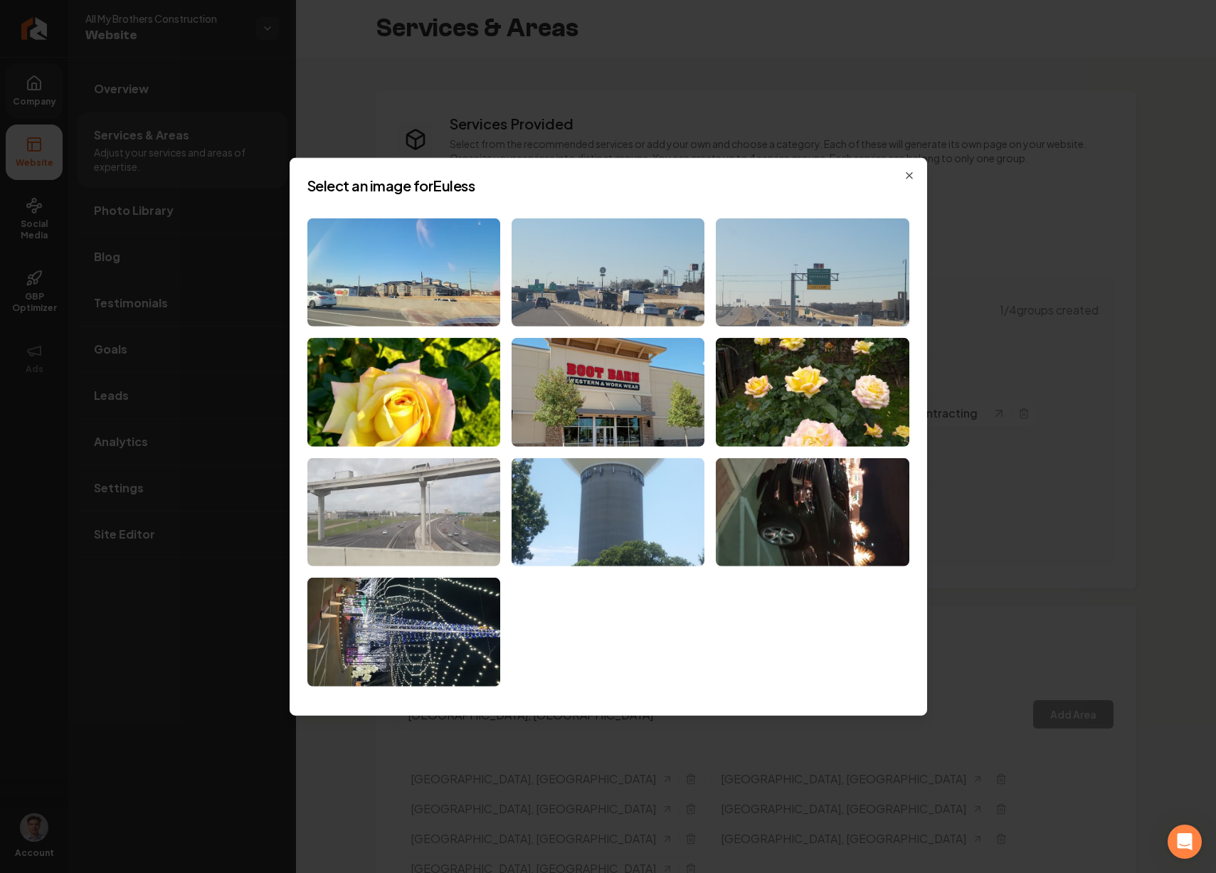
click at [399, 510] on img at bounding box center [403, 512] width 193 height 109
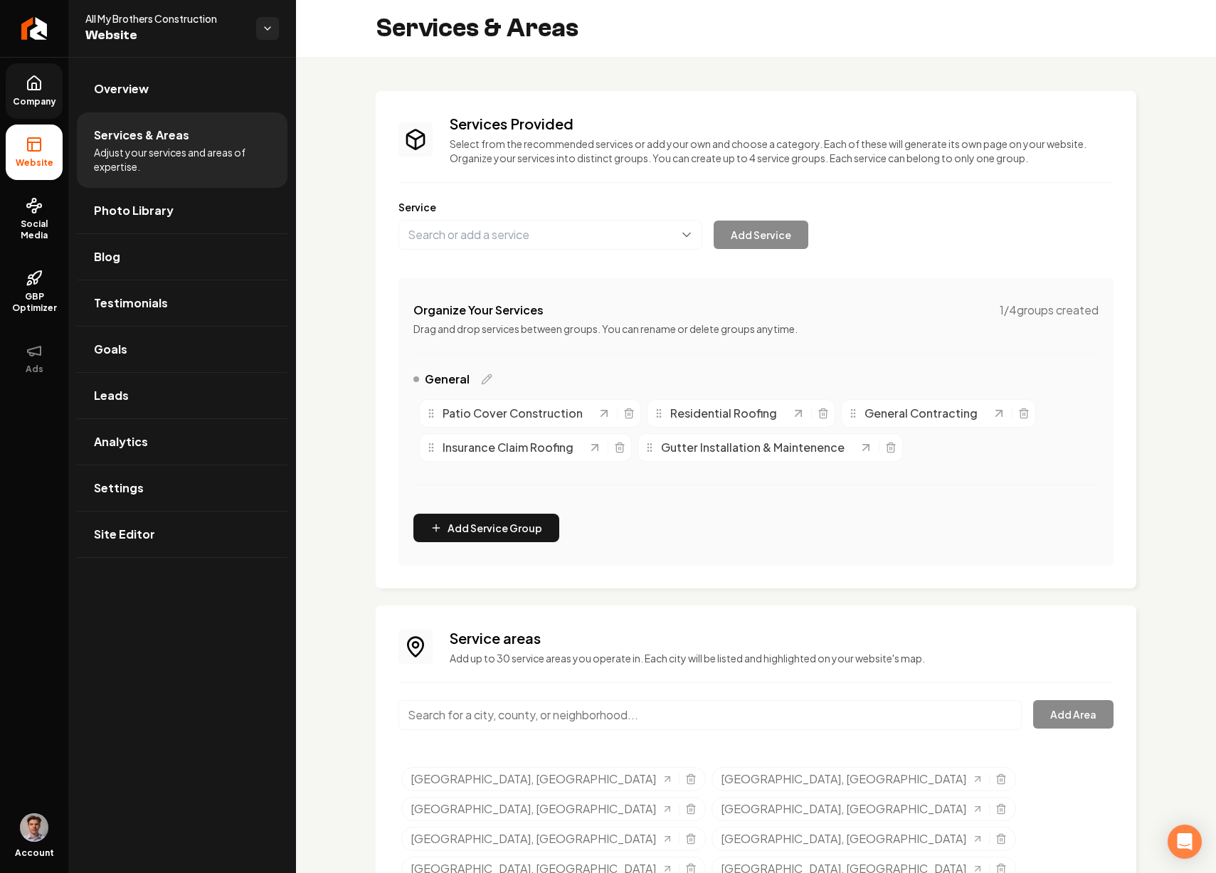
click at [518, 714] on input "Main content area" at bounding box center [711, 715] width 624 height 30
click at [503, 705] on input "Main content area" at bounding box center [711, 715] width 624 height 30
paste input "[GEOGRAPHIC_DATA]"
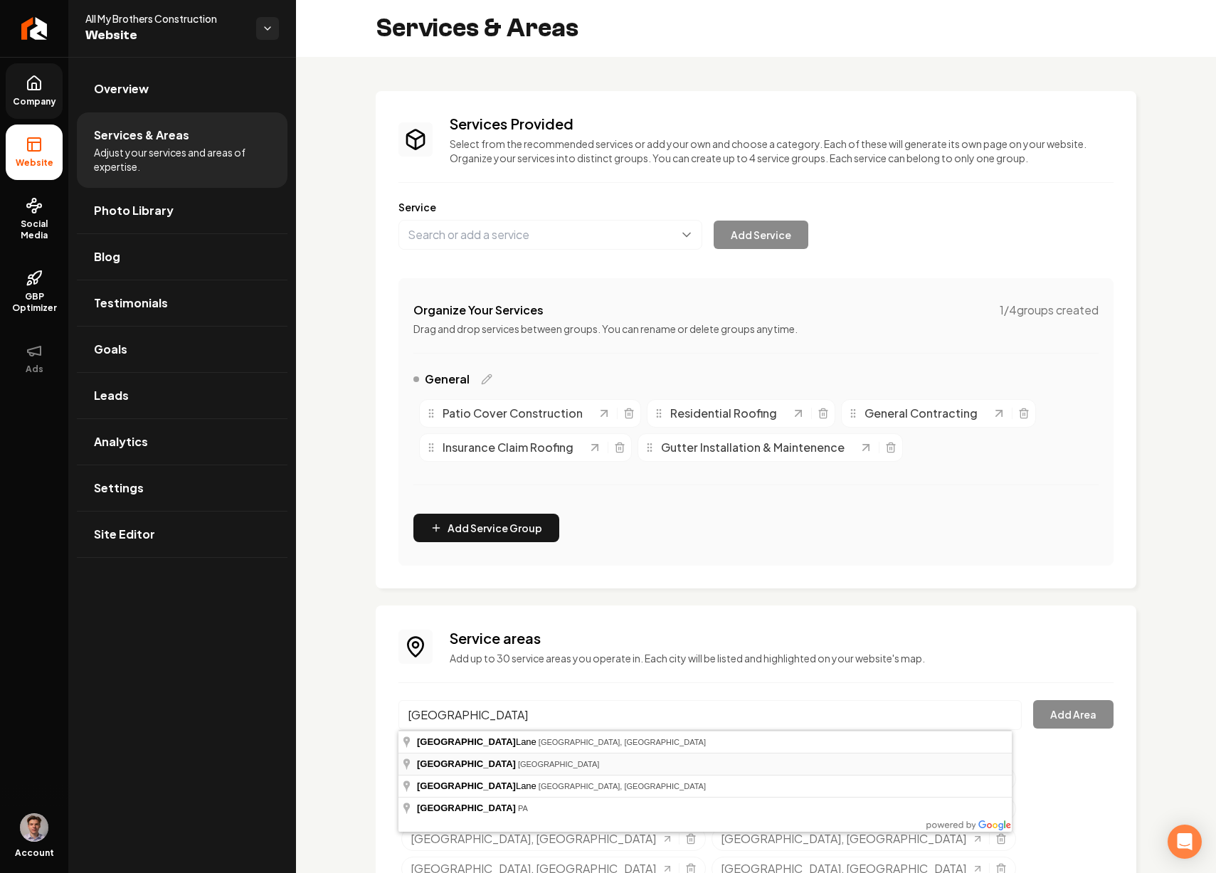
type input "[GEOGRAPHIC_DATA], [GEOGRAPHIC_DATA]"
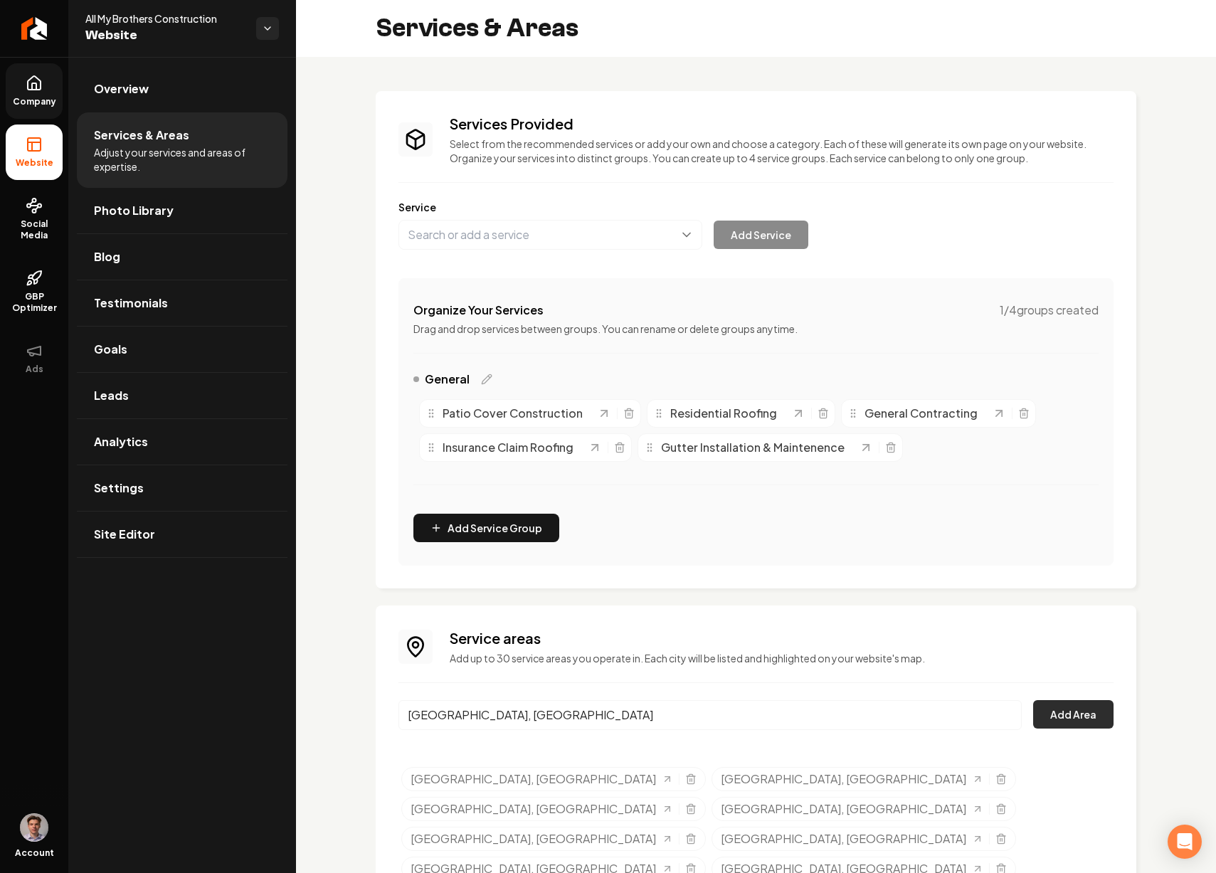
click at [1048, 713] on button "Add Area" at bounding box center [1073, 714] width 80 height 28
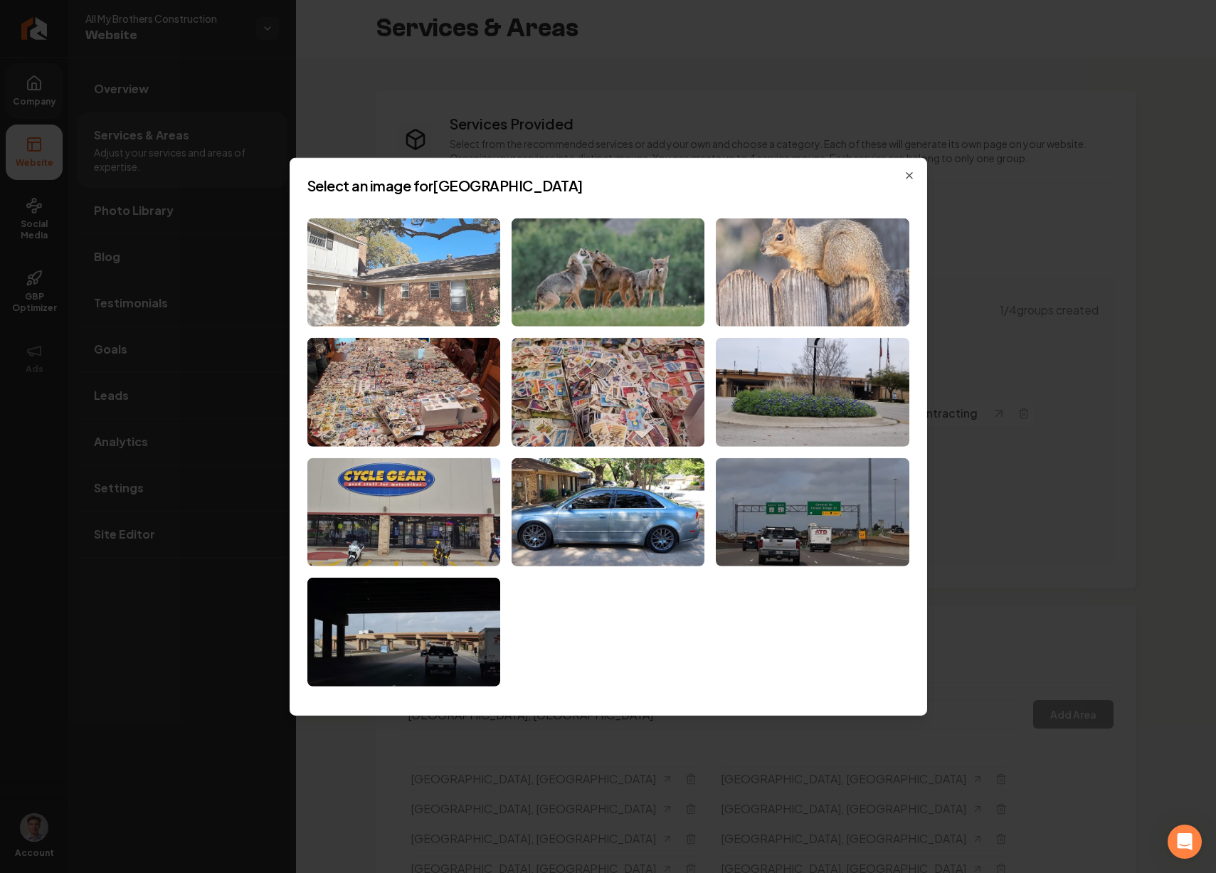
click at [471, 283] on img at bounding box center [403, 272] width 193 height 109
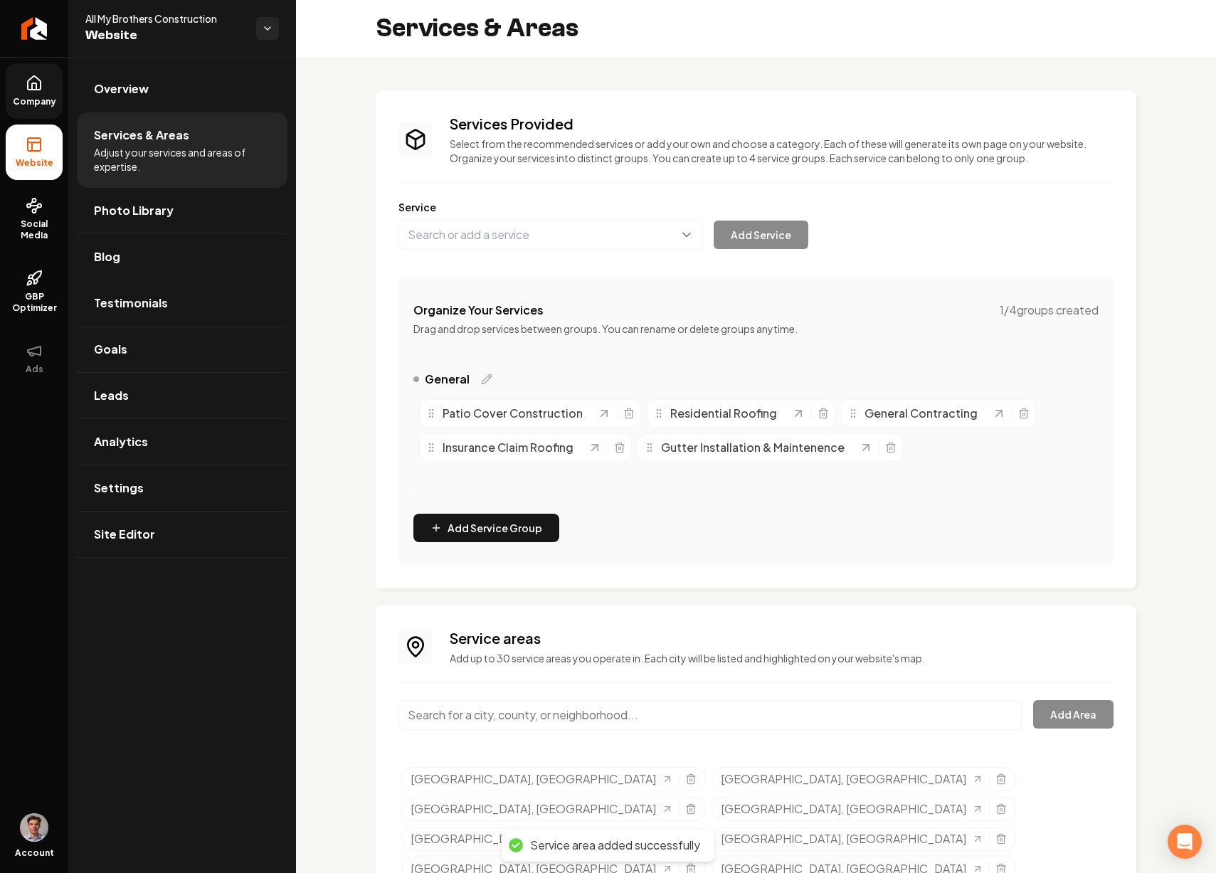
click at [498, 714] on input "Main content area" at bounding box center [711, 715] width 624 height 30
paste input "[PERSON_NAME]"
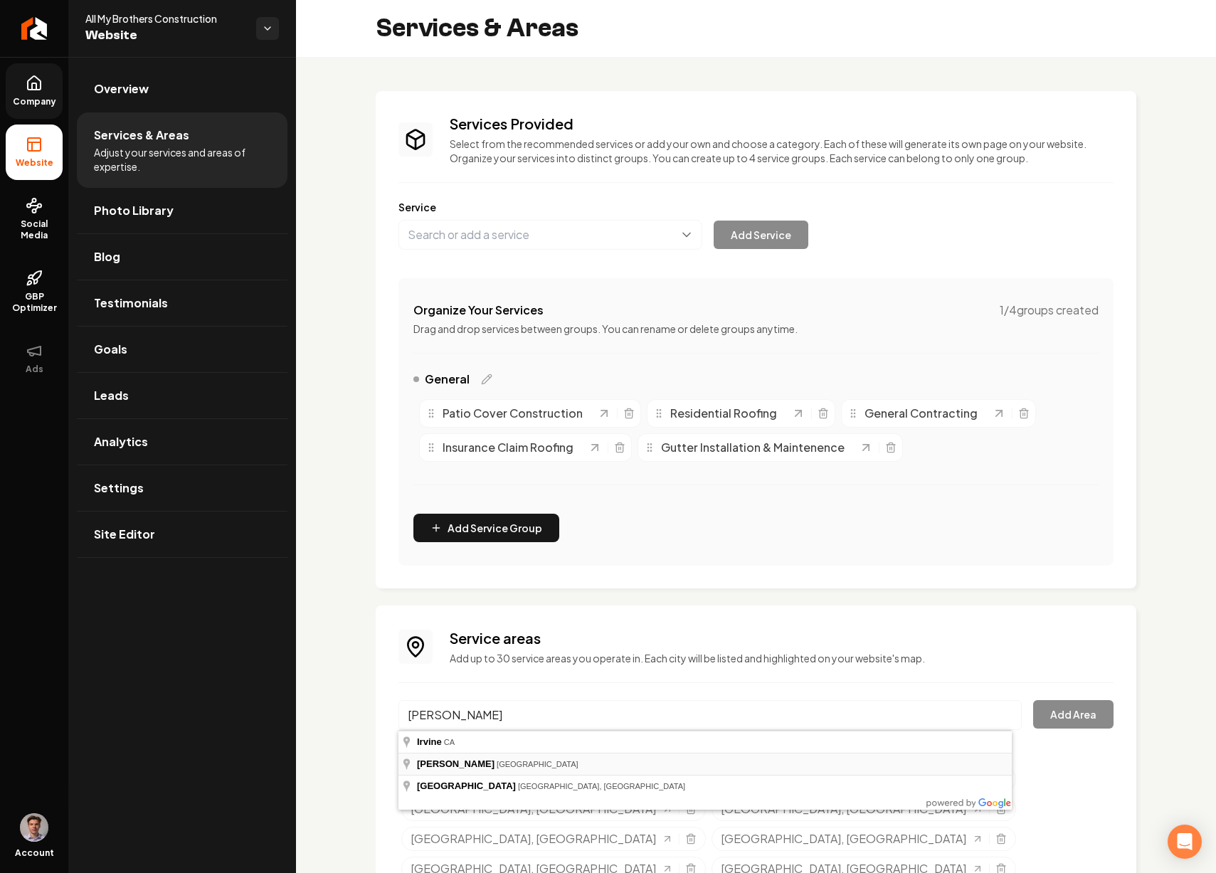
type input "[GEOGRAPHIC_DATA], [GEOGRAPHIC_DATA]"
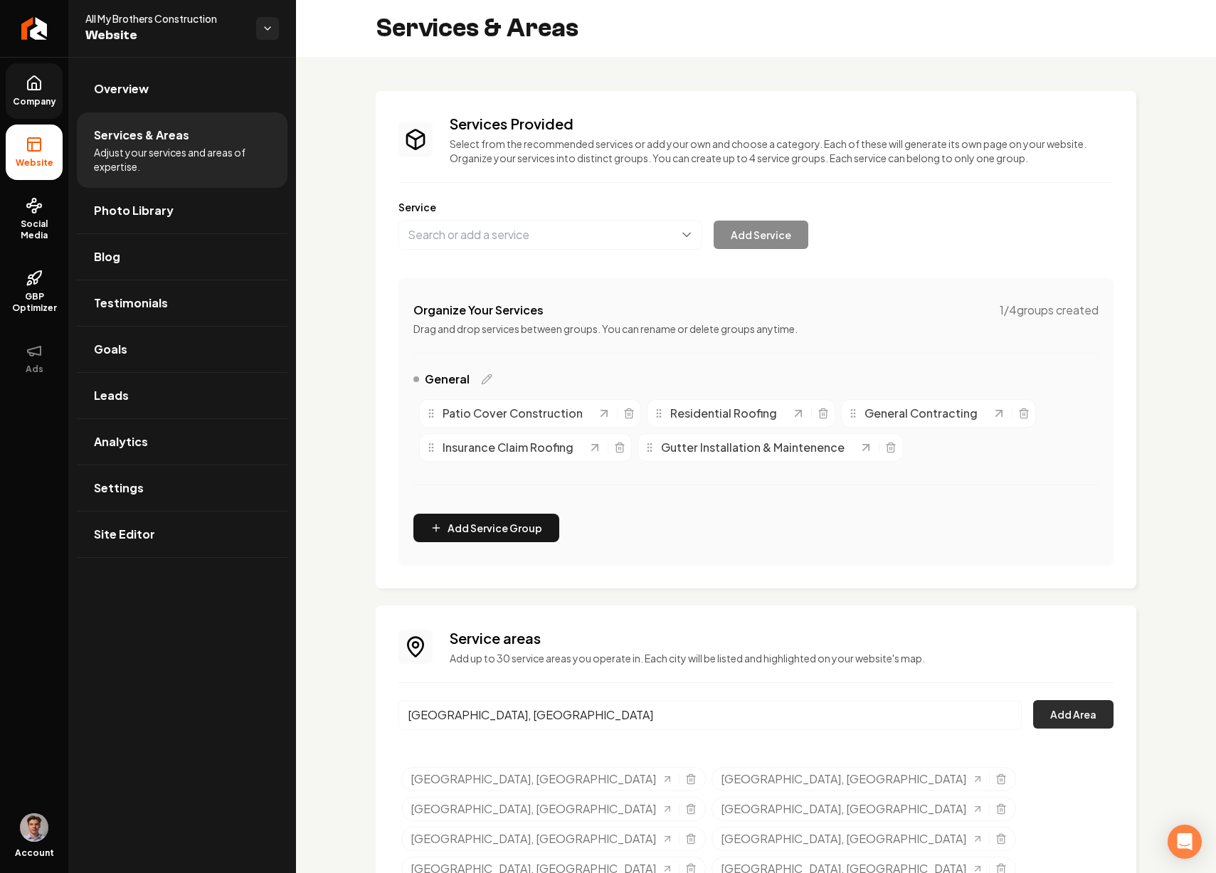
click at [1085, 723] on button "Add Area" at bounding box center [1073, 714] width 80 height 28
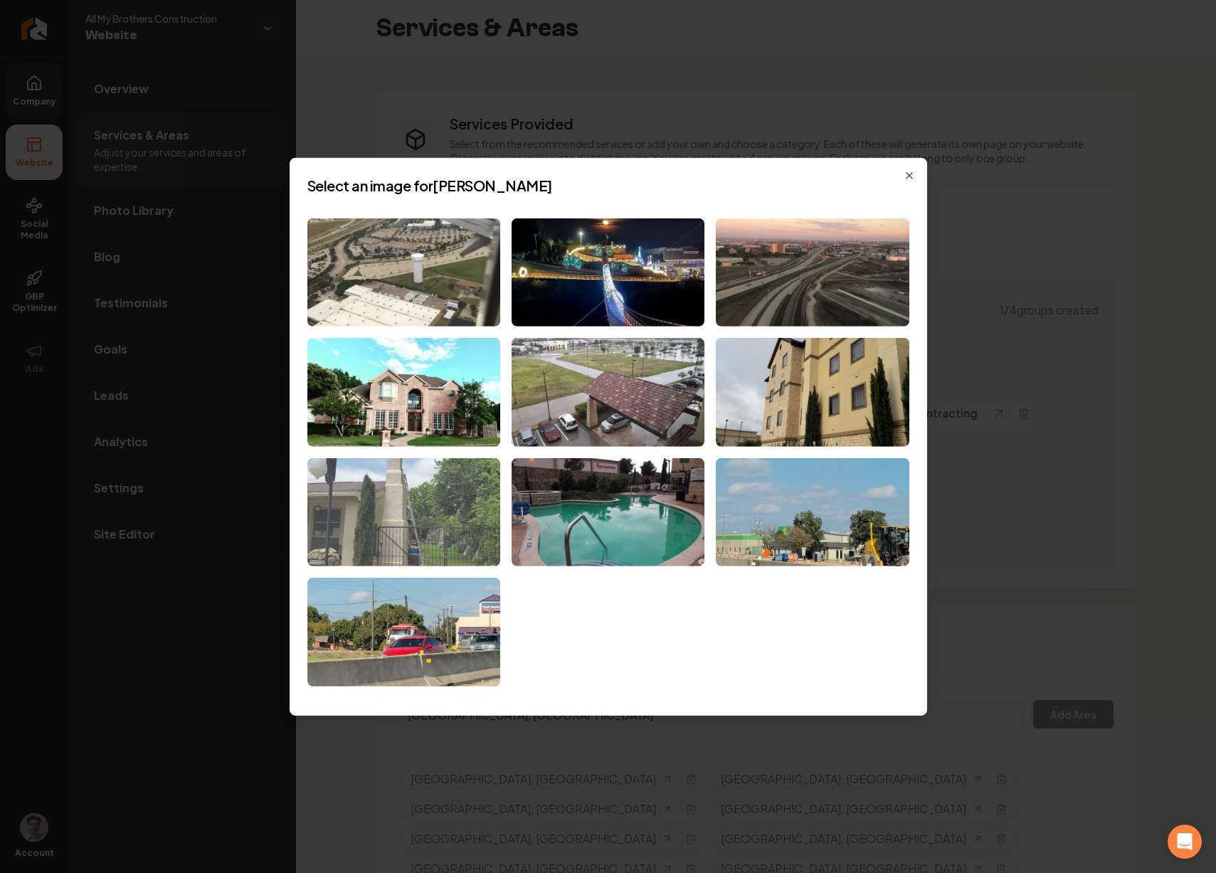
click at [443, 518] on img at bounding box center [403, 512] width 193 height 109
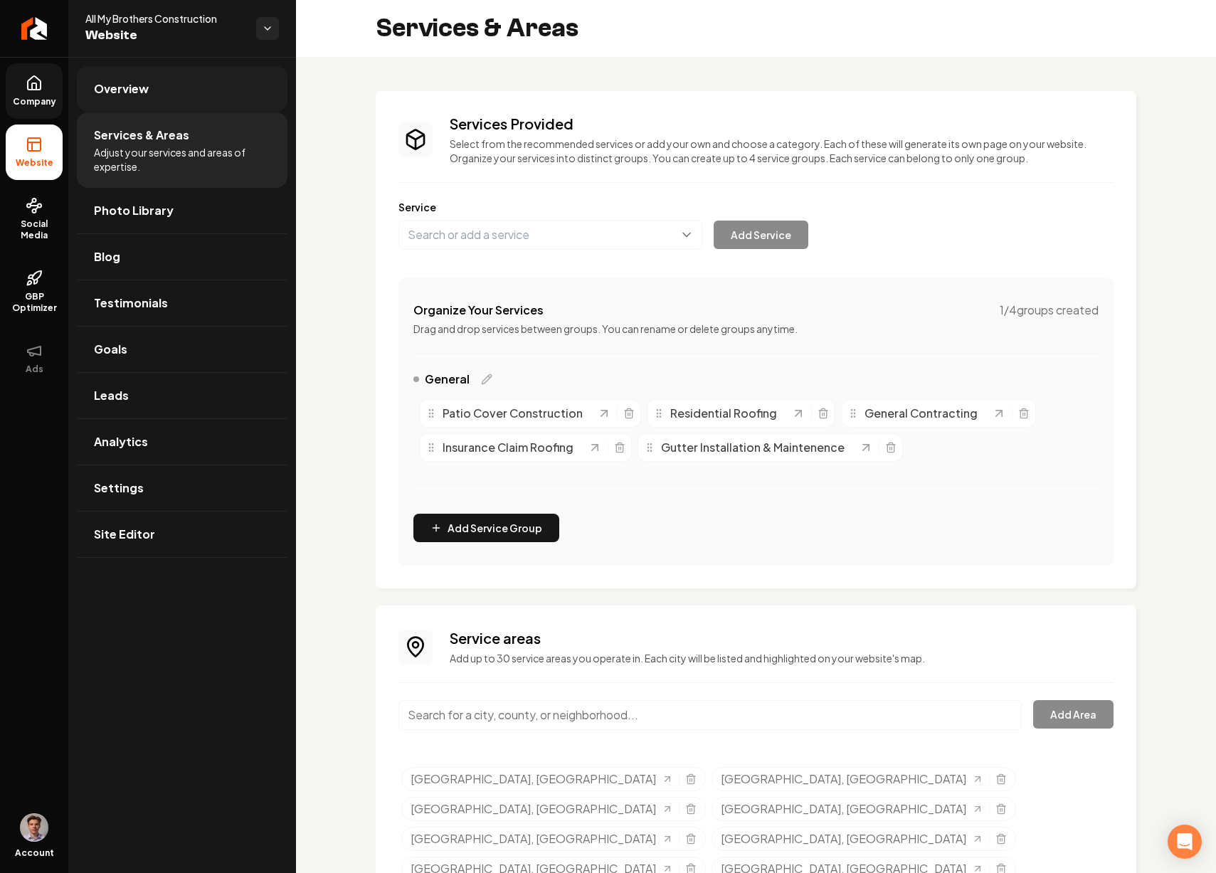
click at [191, 98] on link "Overview" at bounding box center [182, 89] width 211 height 46
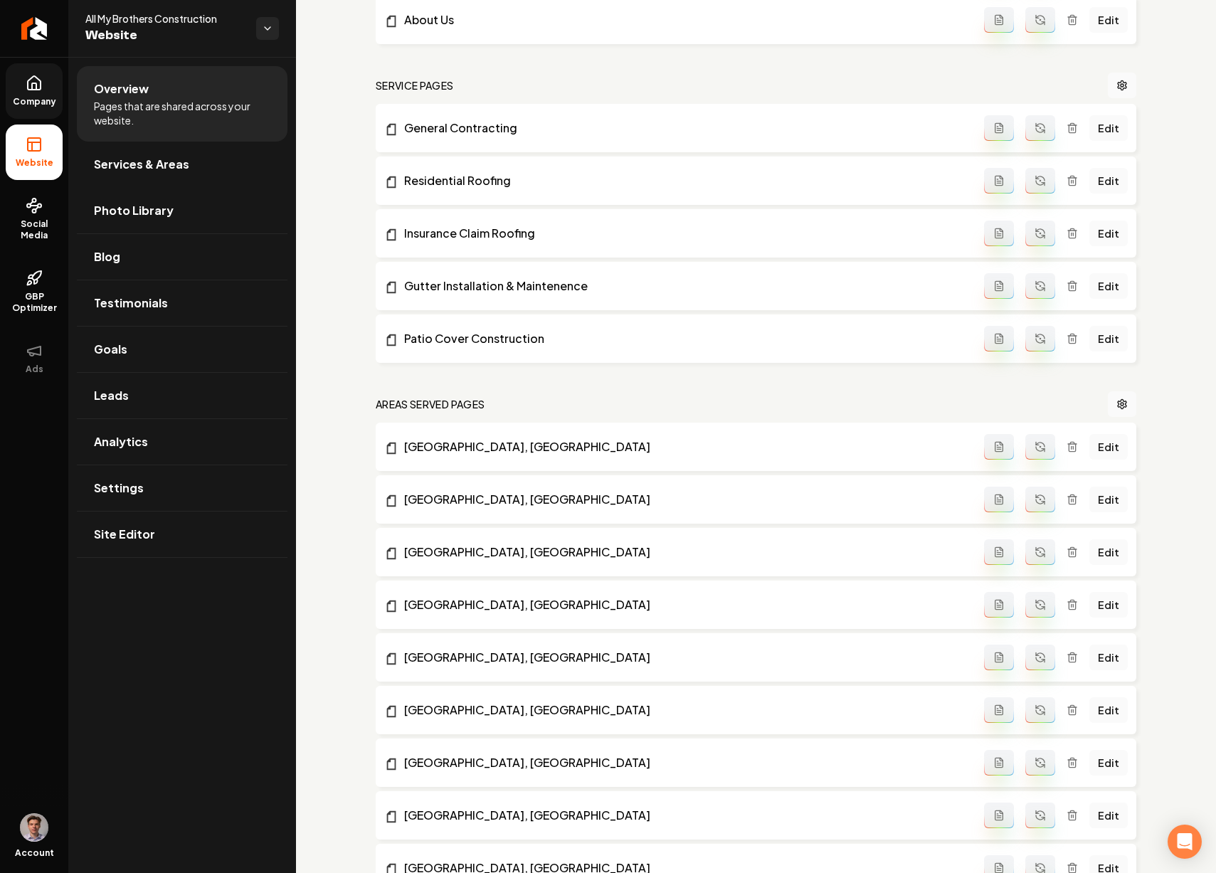
scroll to position [162, 0]
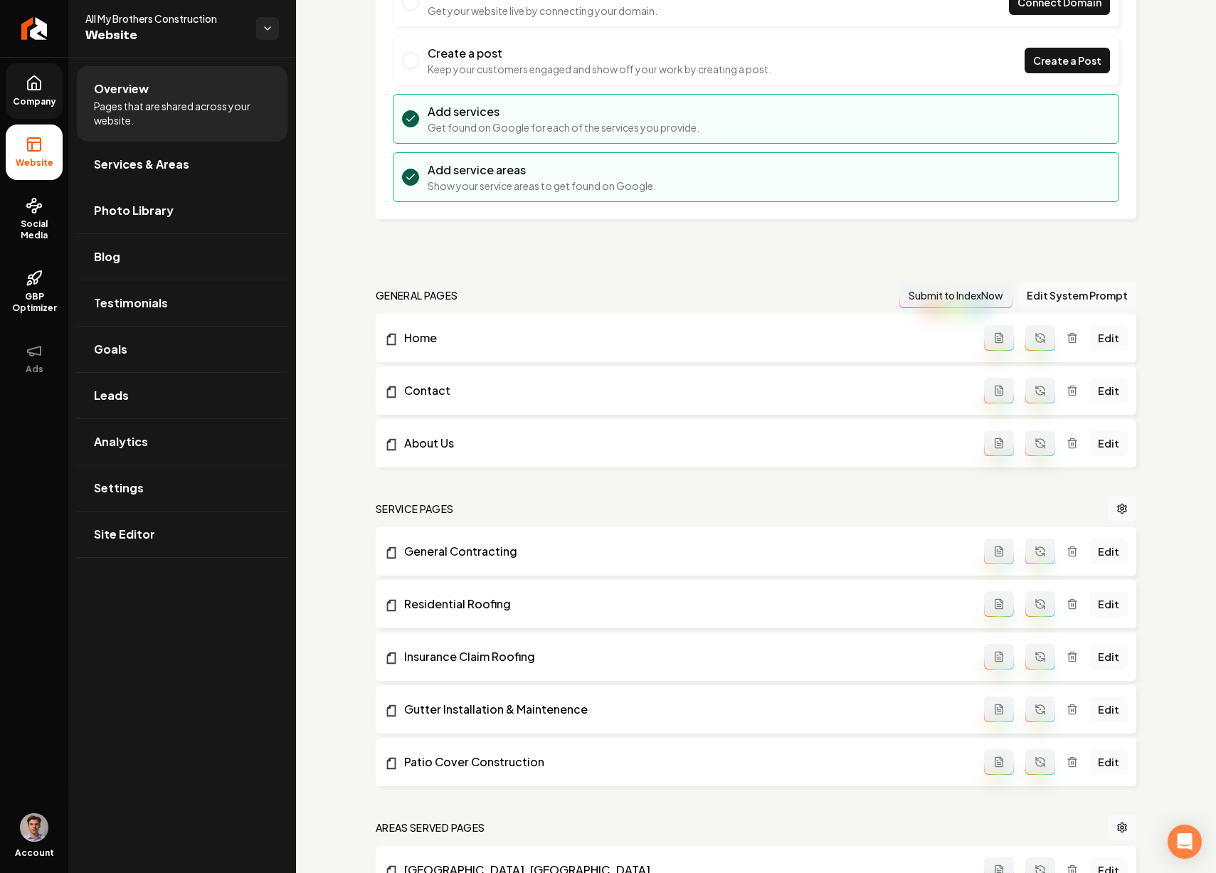
click at [1035, 548] on icon "Main content area" at bounding box center [1040, 551] width 11 height 11
click at [1035, 607] on icon "Main content area" at bounding box center [1040, 604] width 11 height 11
click at [1031, 649] on button "Main content area" at bounding box center [1041, 657] width 30 height 26
click at [1036, 705] on icon "Main content area" at bounding box center [1040, 709] width 11 height 11
click at [1041, 766] on button "Main content area" at bounding box center [1041, 762] width 30 height 26
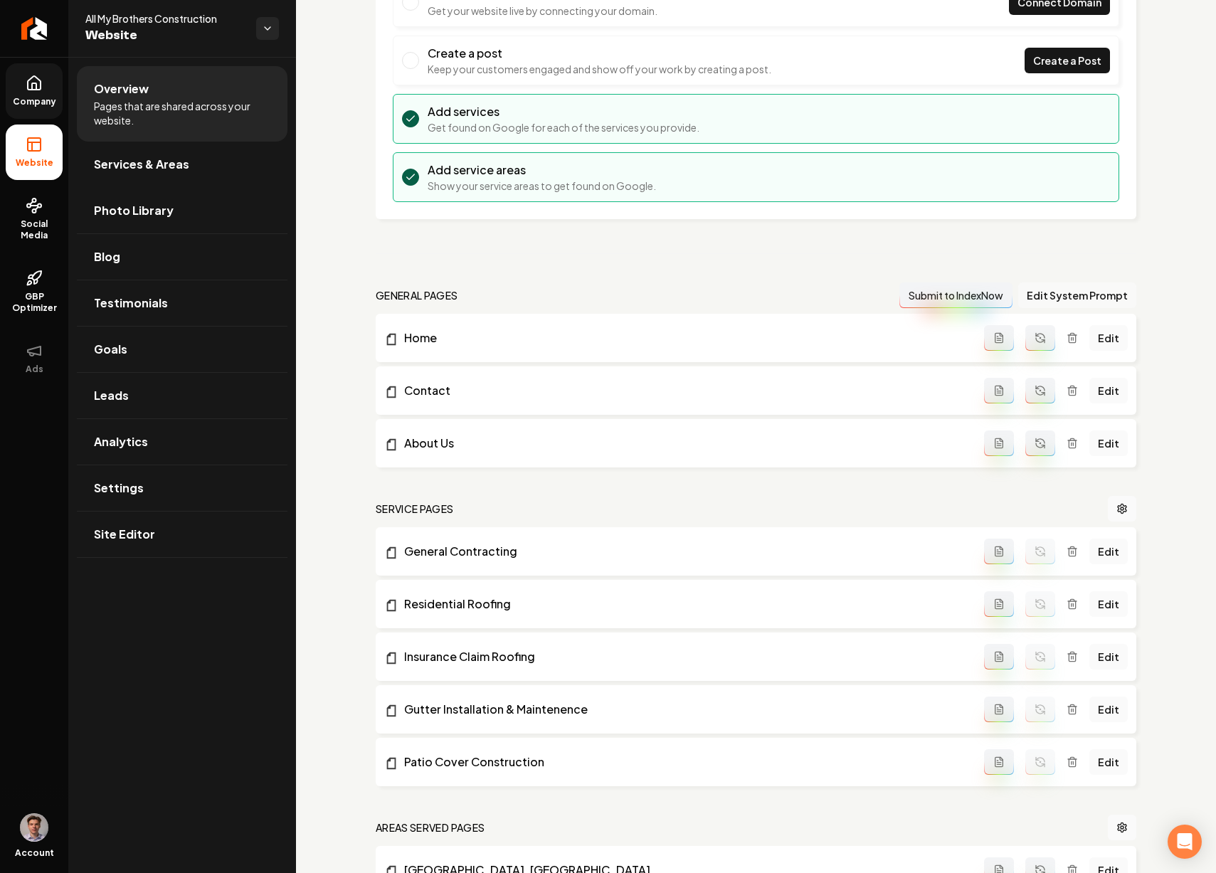
click at [1070, 293] on button "Edit System Prompt" at bounding box center [1078, 296] width 118 height 26
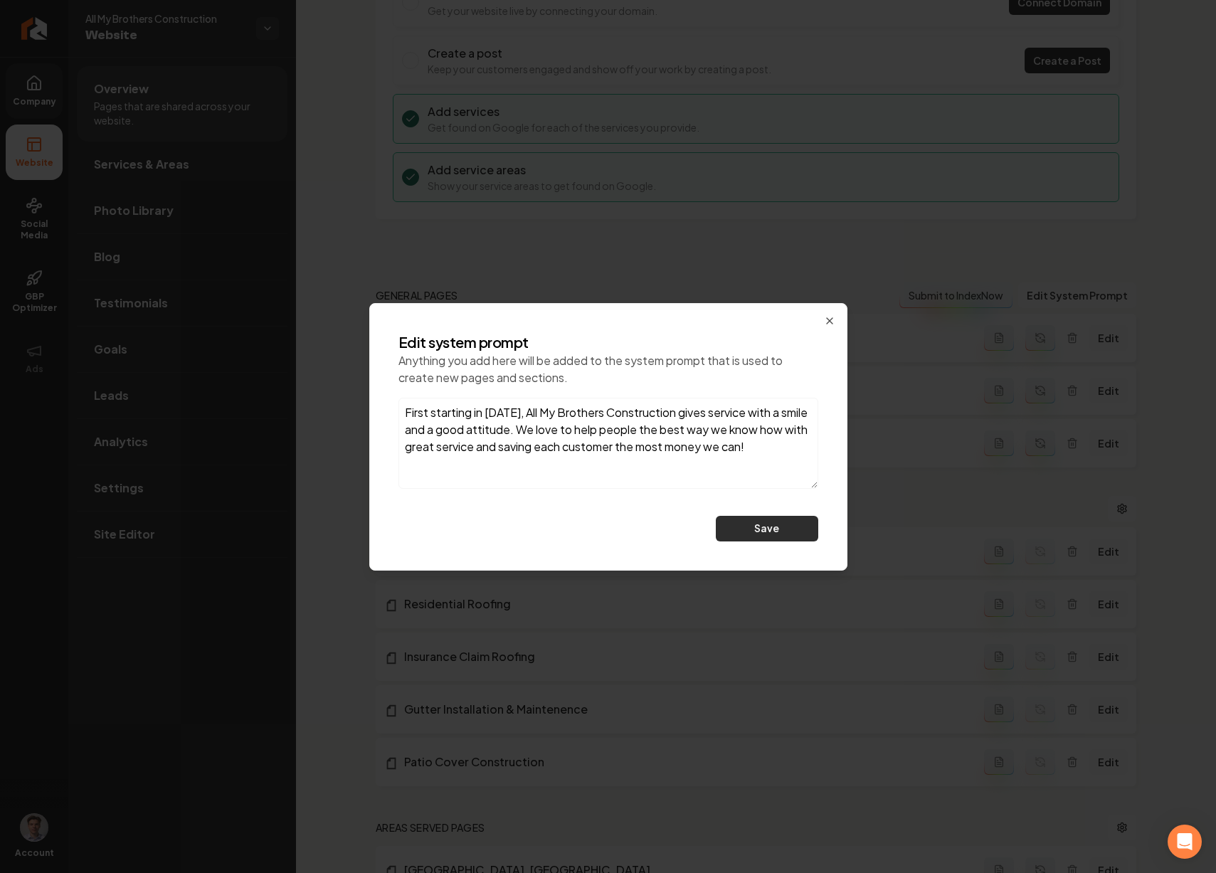
click at [753, 525] on button "Save" at bounding box center [767, 529] width 102 height 26
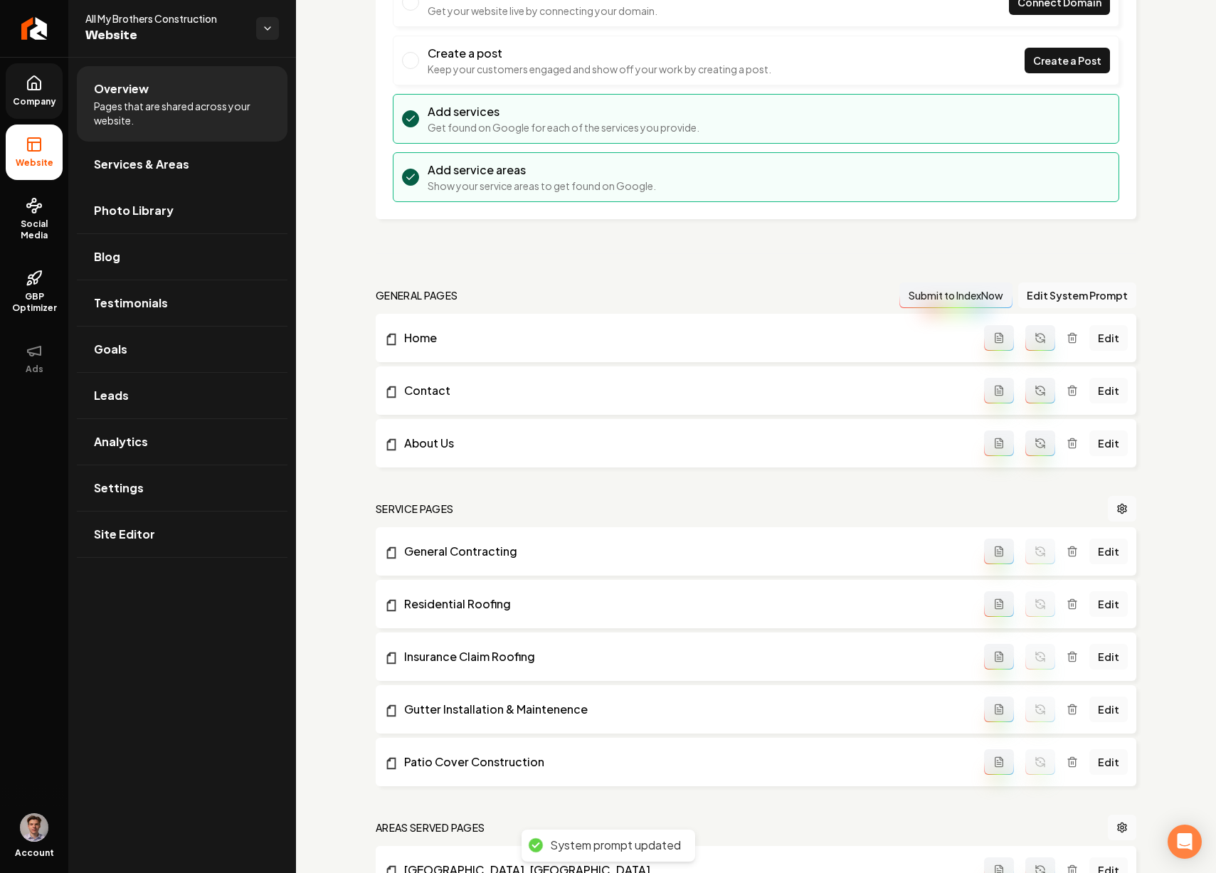
click at [1035, 332] on icon "Main content area" at bounding box center [1040, 337] width 11 height 11
click at [1035, 389] on icon "Main content area" at bounding box center [1040, 390] width 11 height 11
click at [1029, 450] on button "Main content area" at bounding box center [1041, 444] width 30 height 26
click at [43, 98] on span "Company" at bounding box center [34, 101] width 55 height 11
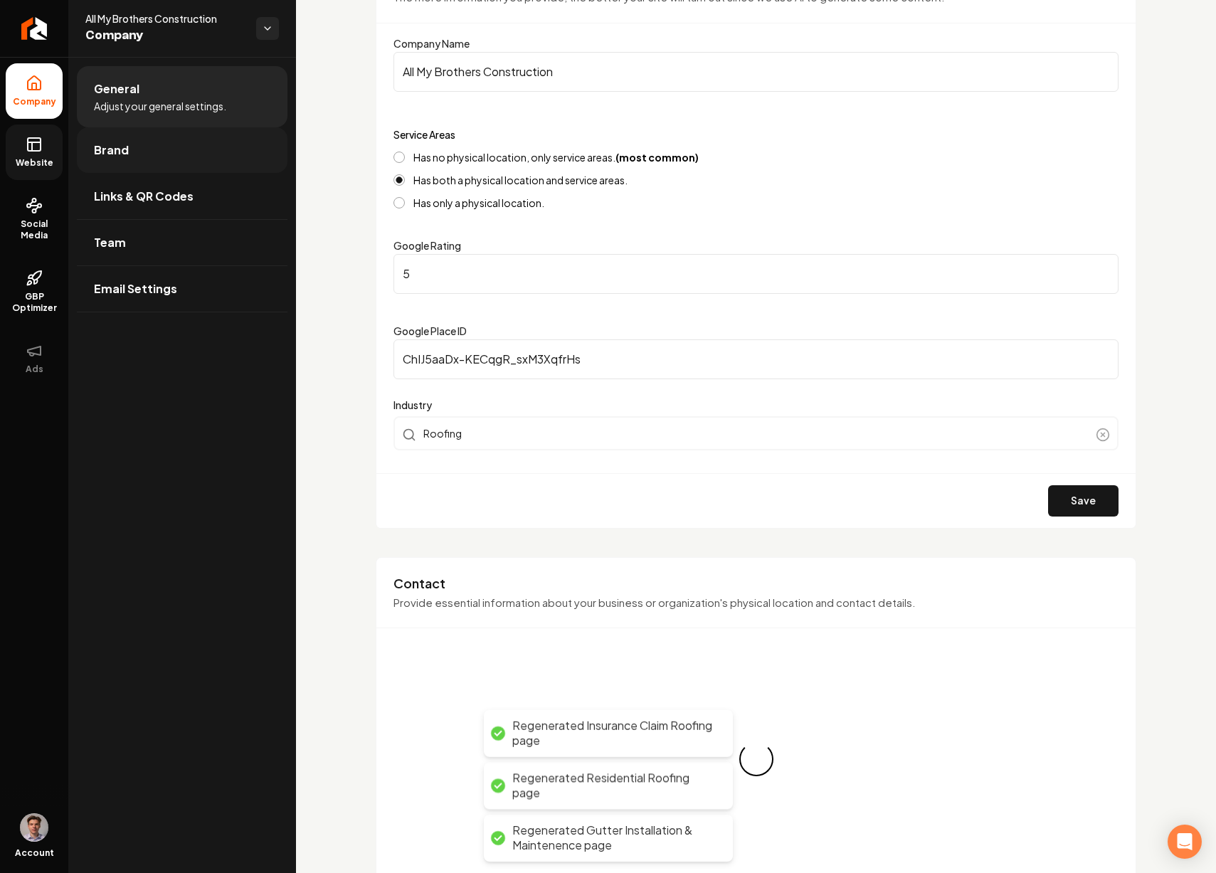
click at [201, 165] on link "Brand" at bounding box center [182, 150] width 211 height 46
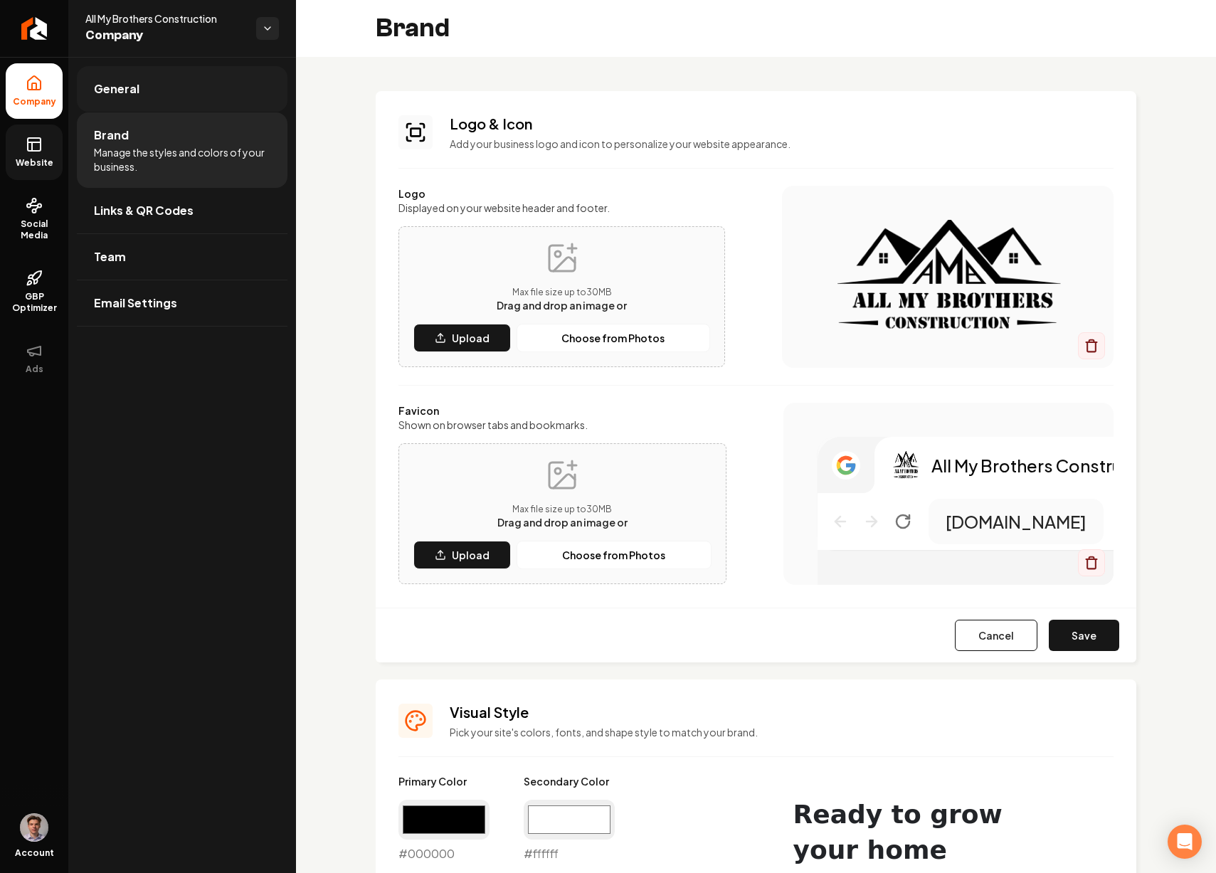
click at [160, 86] on link "General" at bounding box center [182, 89] width 211 height 46
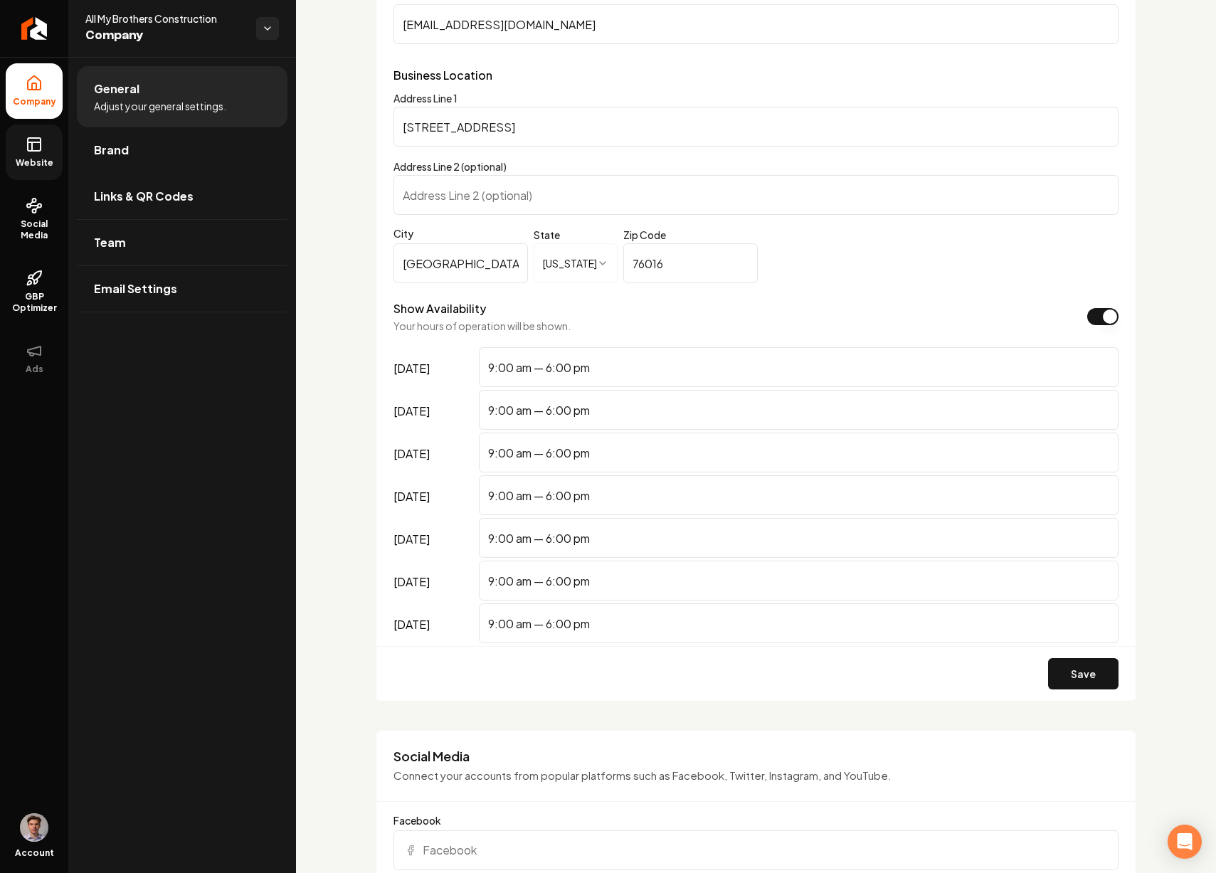
scroll to position [1226, 0]
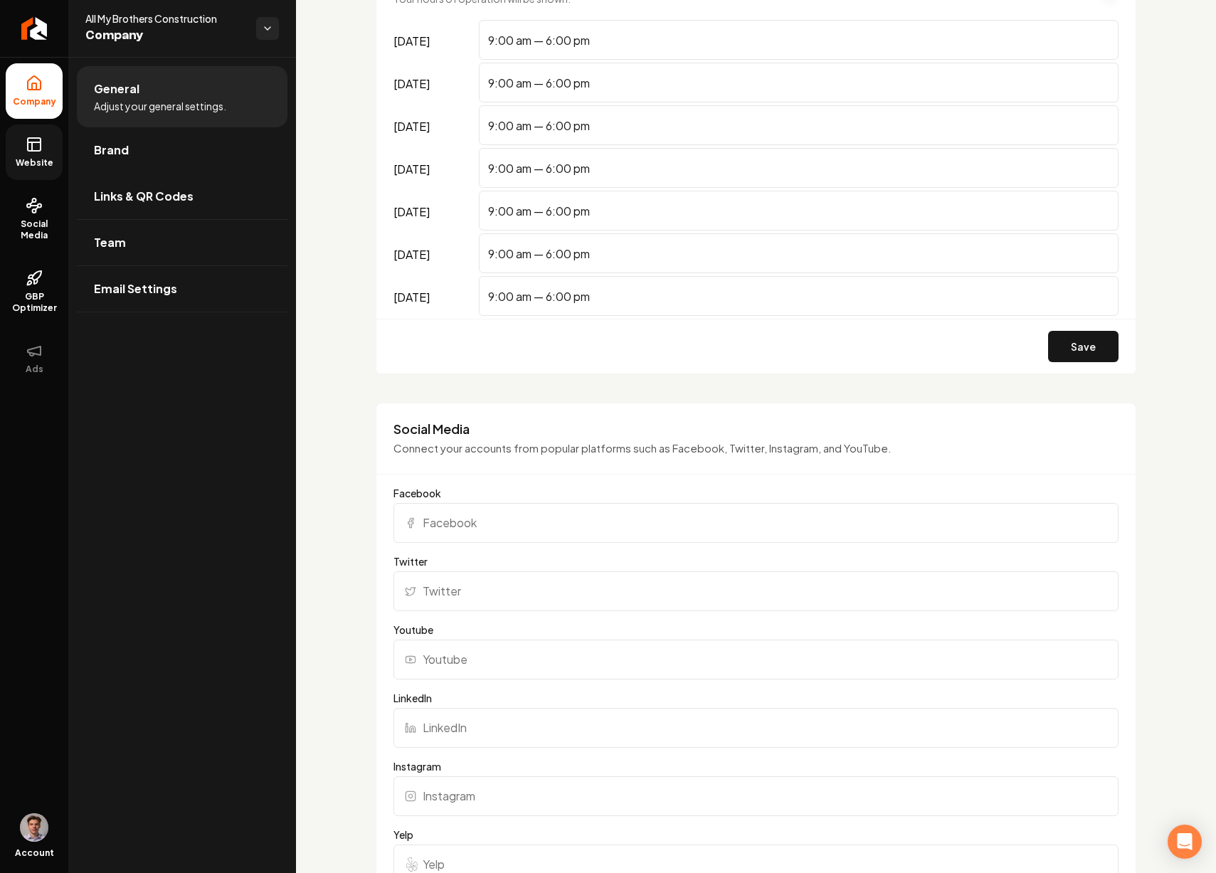
click at [519, 526] on input "Facebook" at bounding box center [756, 523] width 725 height 40
paste input "[URL][DOMAIN_NAME][DOMAIN_NAME]"
type input "[URL][DOMAIN_NAME][DOMAIN_NAME]"
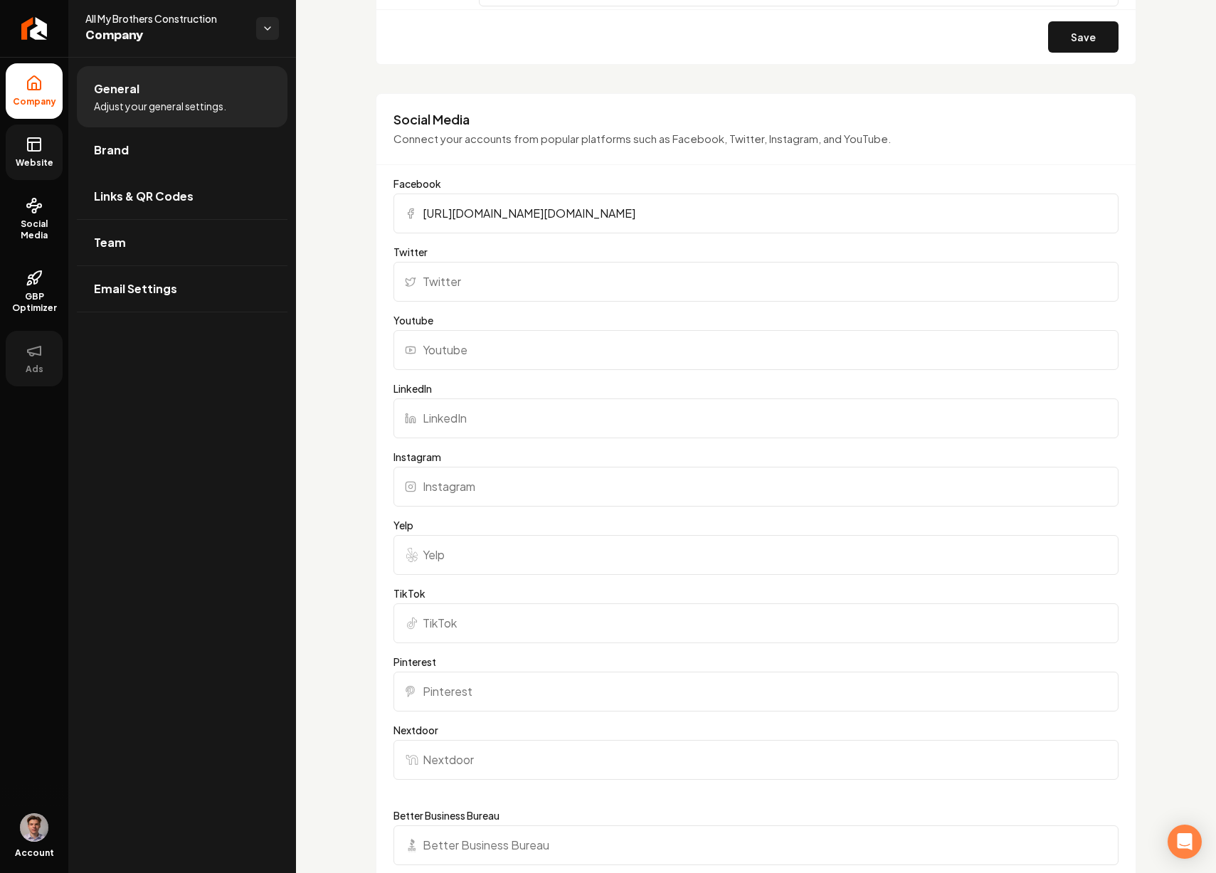
scroll to position [1509, 0]
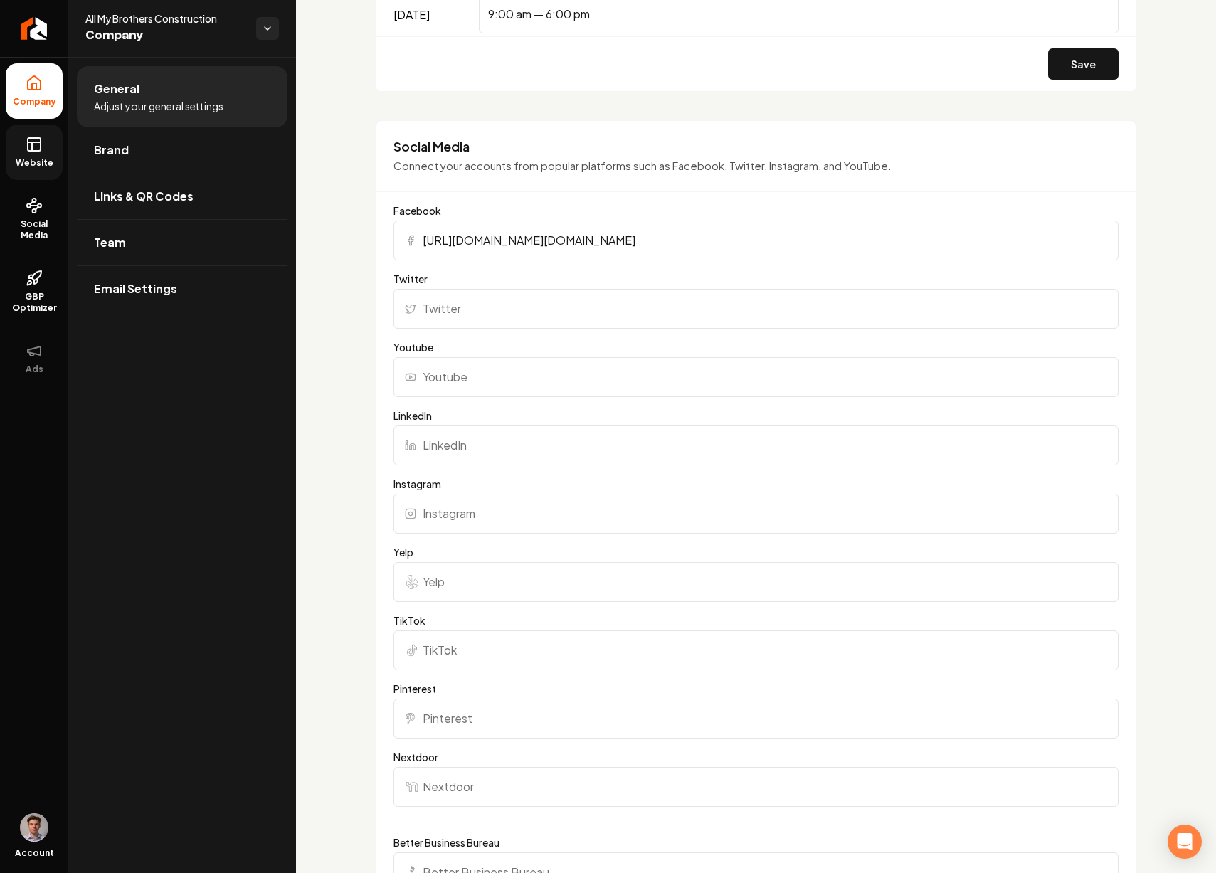
click at [438, 590] on input "Yelp" at bounding box center [756, 582] width 725 height 40
paste input "[URL][DOMAIN_NAME]"
type input "[URL][DOMAIN_NAME]"
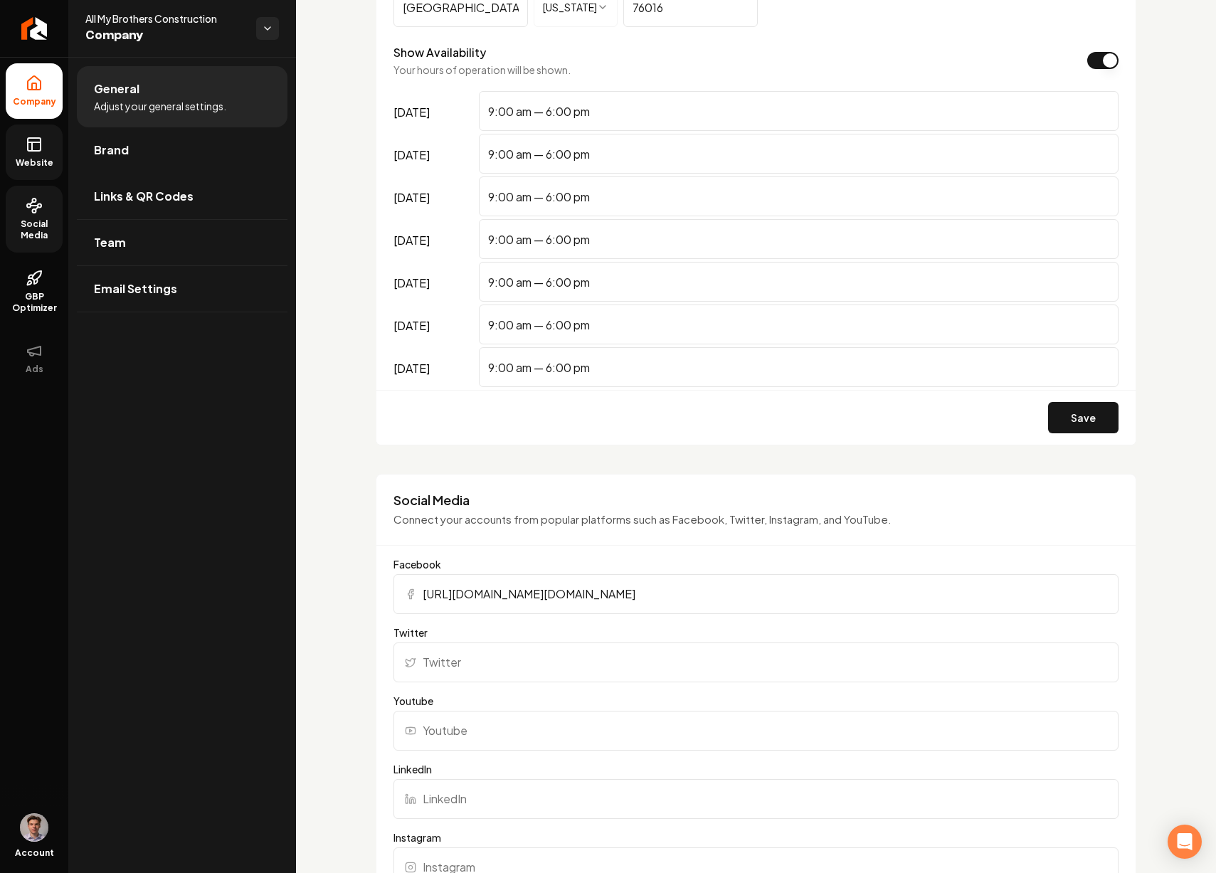
scroll to position [1639, 0]
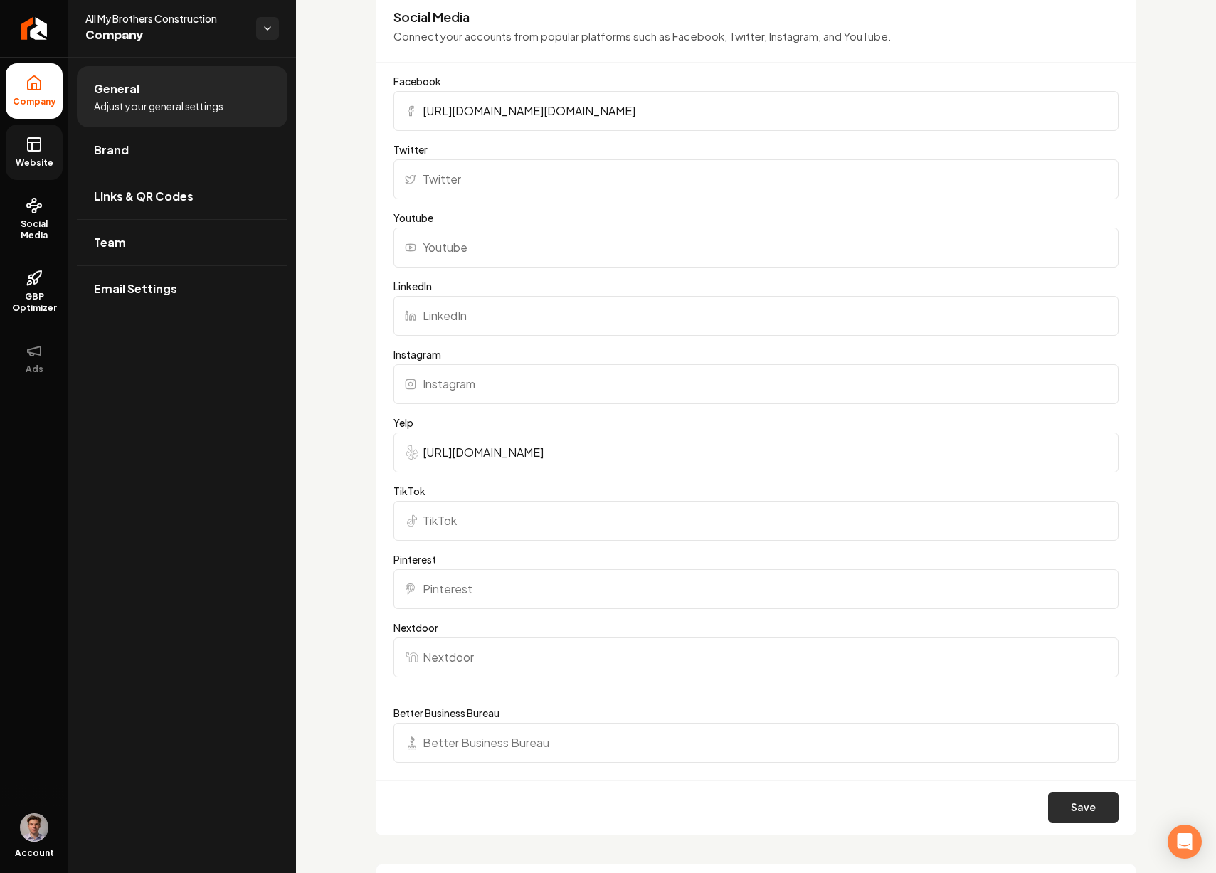
click at [1071, 804] on button "Save" at bounding box center [1083, 807] width 70 height 31
click at [44, 150] on link "Website" at bounding box center [34, 153] width 57 height 56
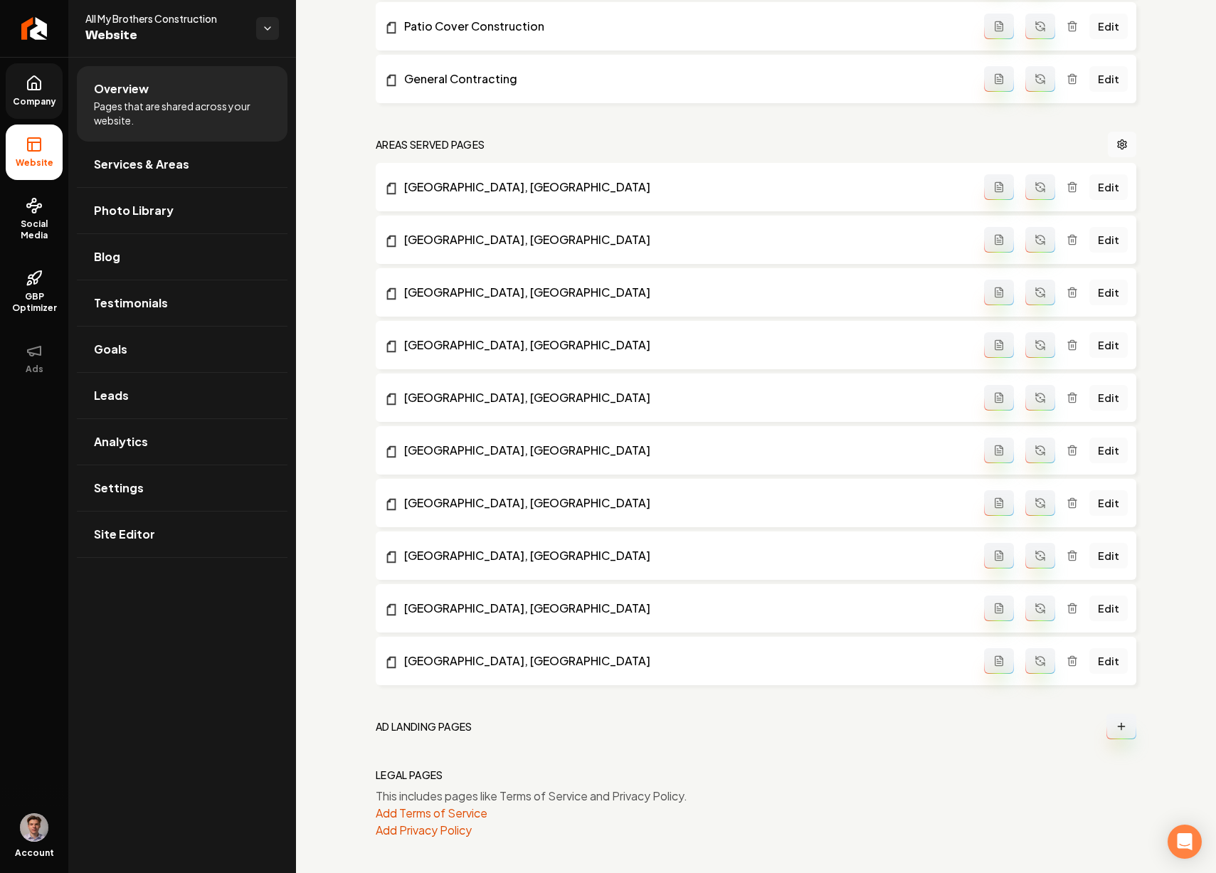
scroll to position [394, 0]
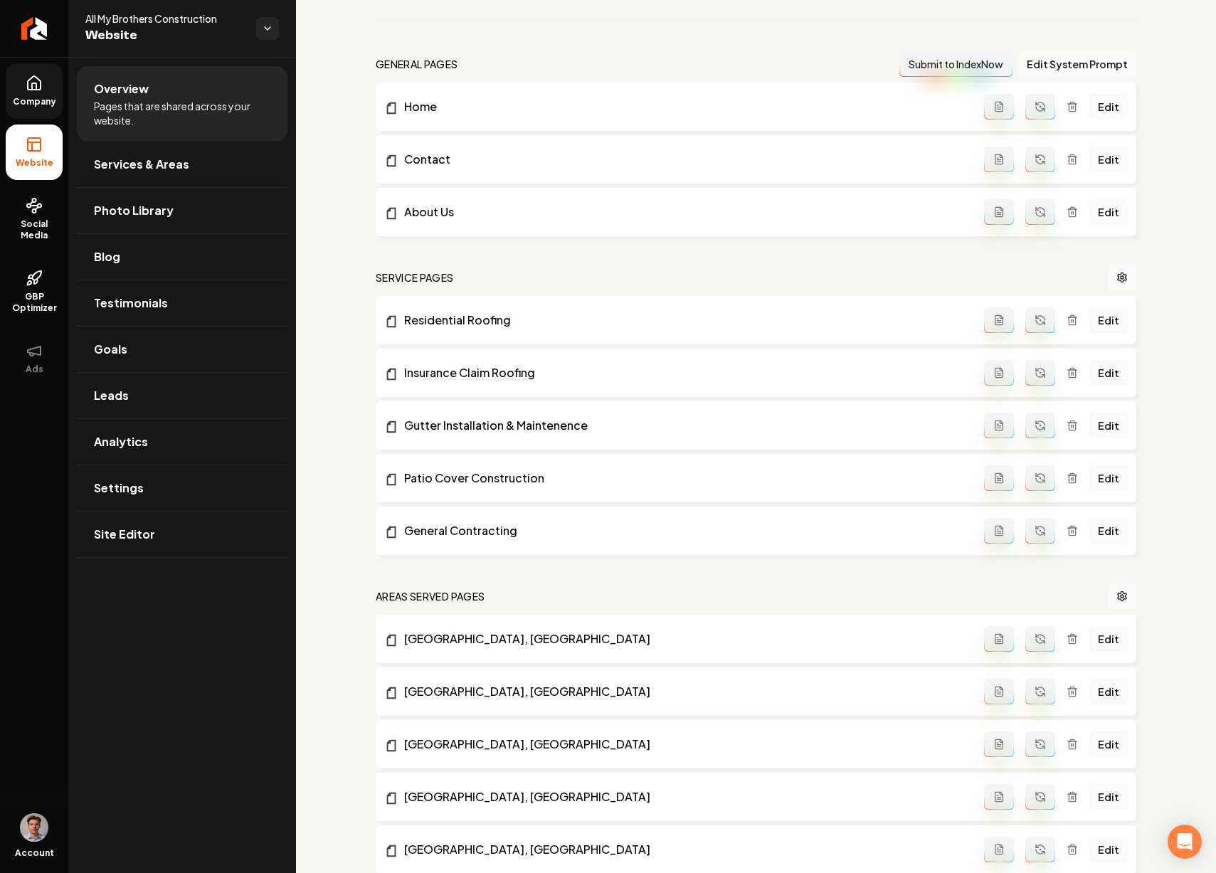
click at [1031, 113] on button "Main content area" at bounding box center [1041, 107] width 30 height 26
click at [1031, 152] on button "Main content area" at bounding box center [1041, 160] width 30 height 26
click at [1031, 221] on button "Main content area" at bounding box center [1041, 212] width 30 height 26
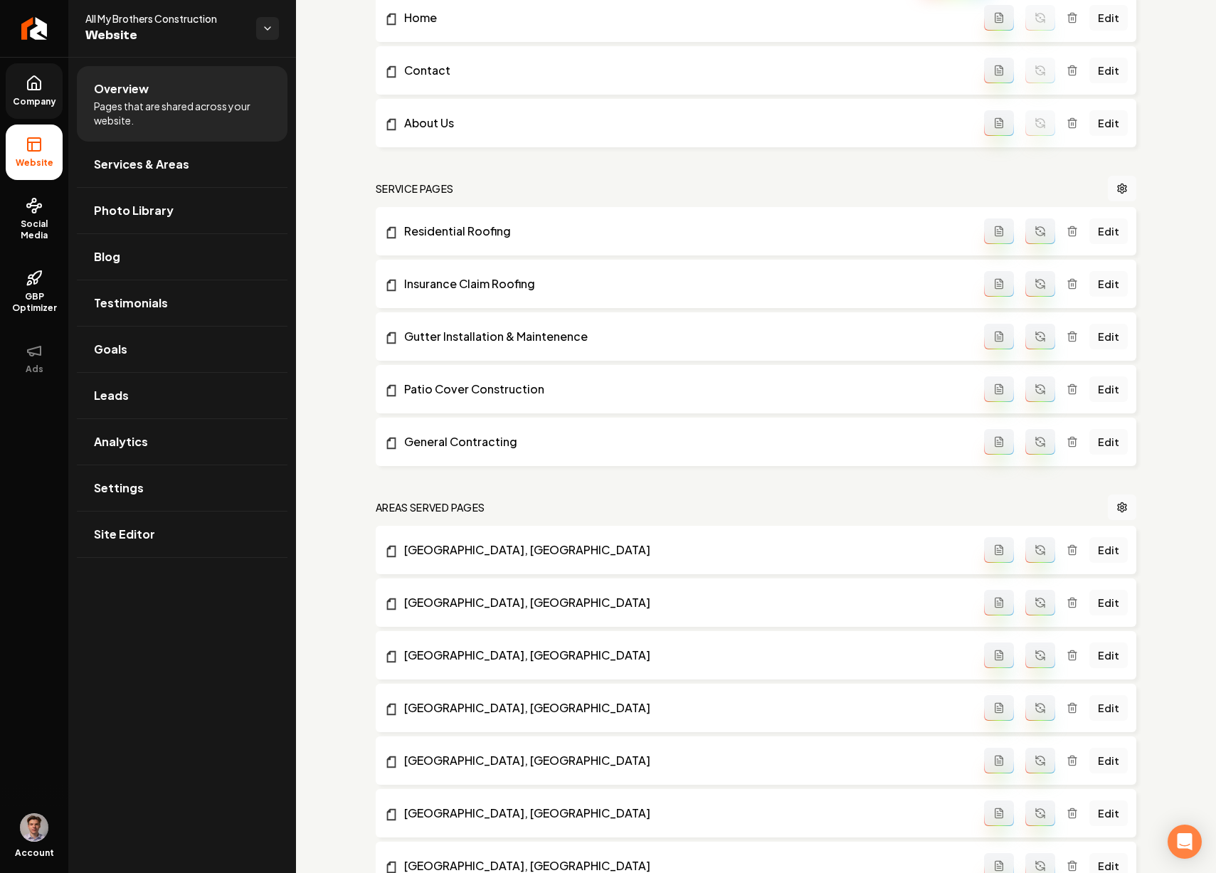
scroll to position [500, 0]
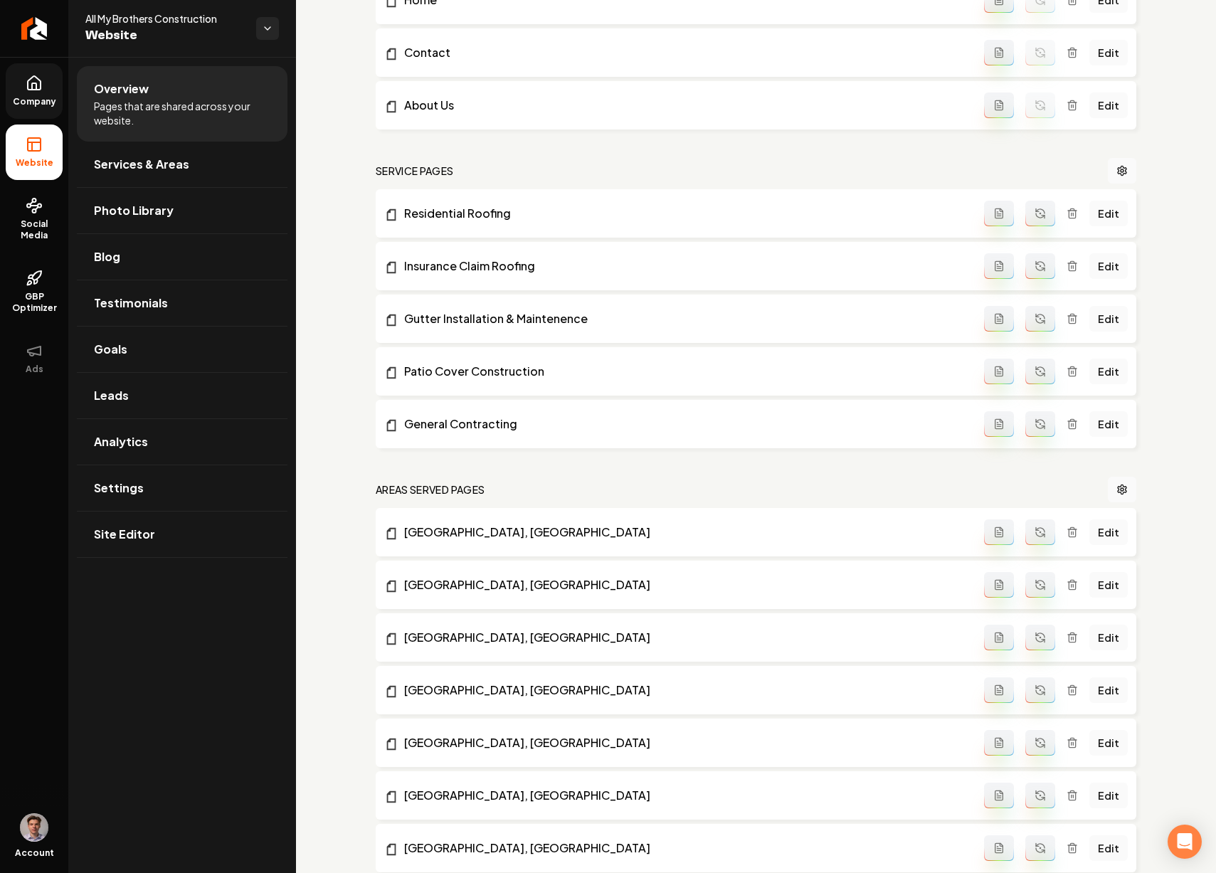
click at [1029, 223] on button "Main content area" at bounding box center [1041, 214] width 30 height 26
click at [1040, 265] on circle "Main content area" at bounding box center [1040, 265] width 1 height 1
click at [1035, 320] on icon "Main content area" at bounding box center [1040, 318] width 11 height 11
click at [1029, 364] on button "Main content area" at bounding box center [1041, 372] width 30 height 26
click at [1033, 430] on button "Main content area" at bounding box center [1041, 424] width 30 height 26
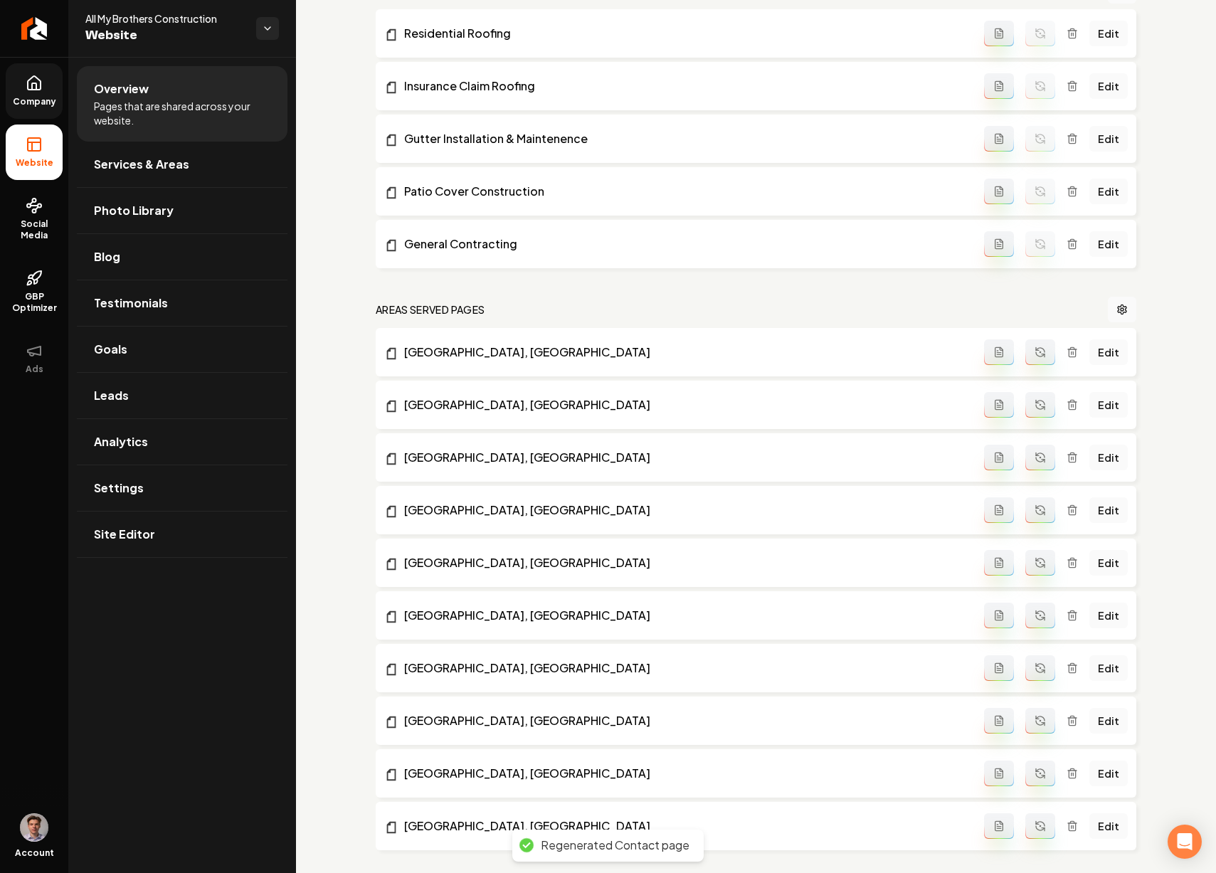
scroll to position [753, 0]
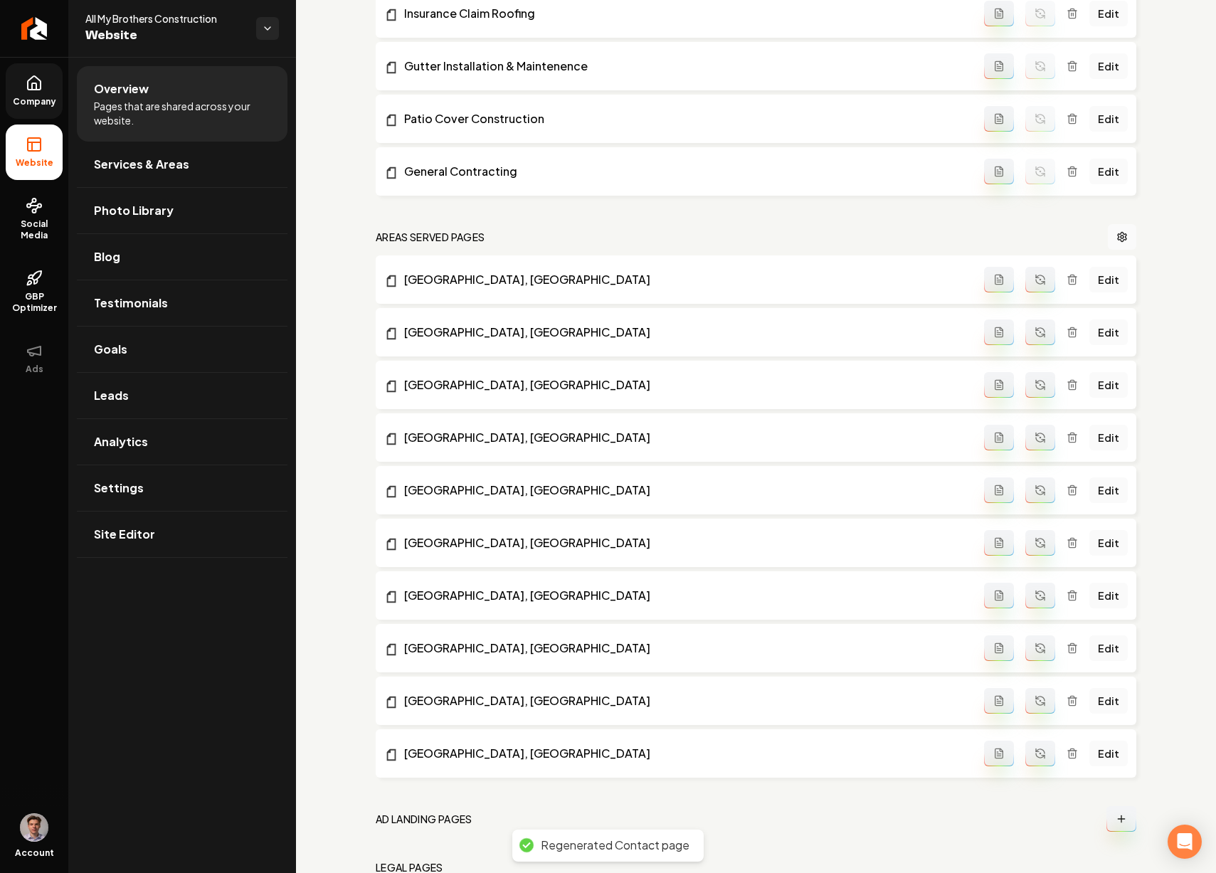
click at [1038, 278] on icon "Main content area" at bounding box center [1040, 279] width 11 height 11
click at [1036, 328] on icon "Main content area" at bounding box center [1040, 332] width 11 height 11
click at [1033, 398] on button "Main content area" at bounding box center [1041, 385] width 30 height 26
click at [1035, 439] on icon "Main content area" at bounding box center [1040, 437] width 11 height 11
click at [1035, 489] on icon "Main content area" at bounding box center [1040, 490] width 11 height 11
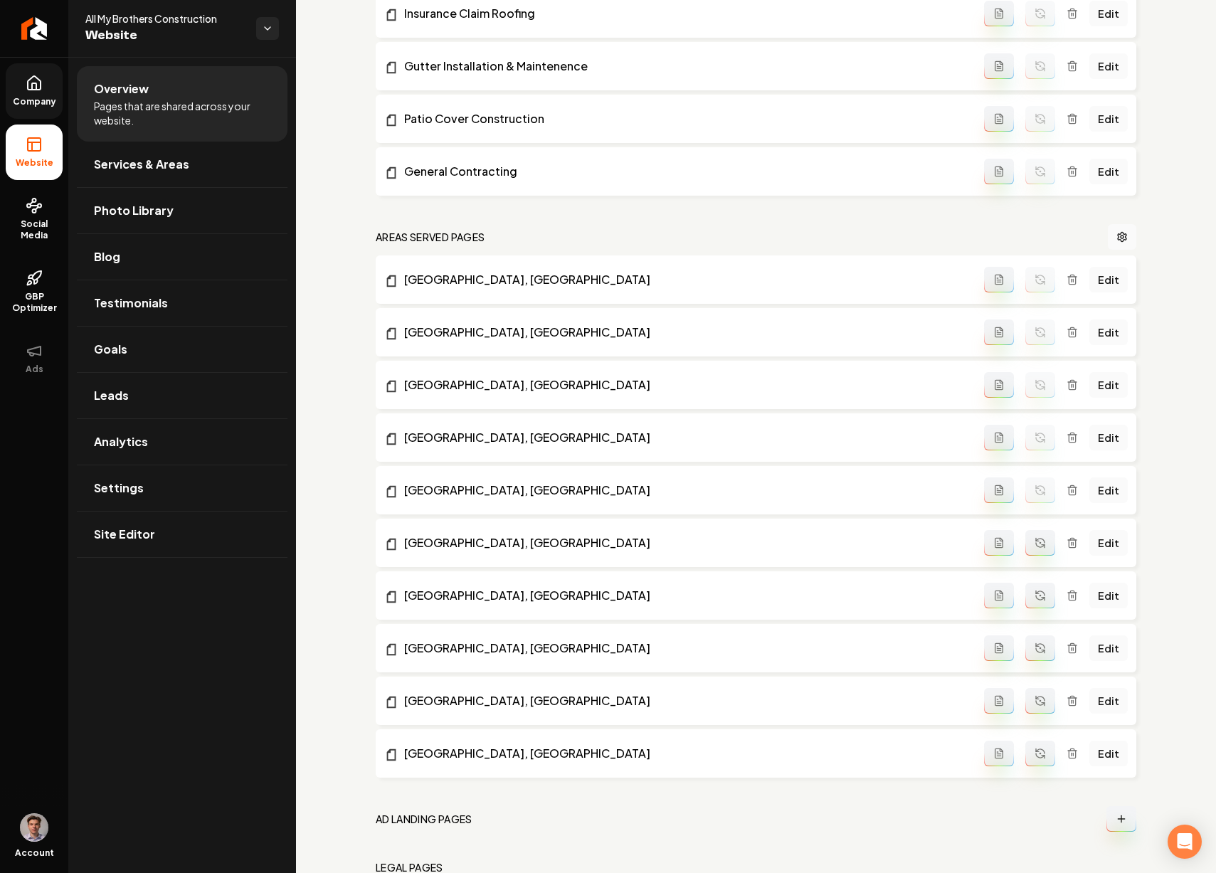
click at [1035, 538] on icon "Main content area" at bounding box center [1040, 542] width 11 height 11
click at [1033, 589] on button "Main content area" at bounding box center [1041, 596] width 30 height 26
click at [1035, 643] on icon "Main content area" at bounding box center [1040, 648] width 11 height 11
click at [1029, 691] on button "Main content area" at bounding box center [1041, 701] width 30 height 26
click at [1030, 745] on button "Main content area" at bounding box center [1041, 754] width 30 height 26
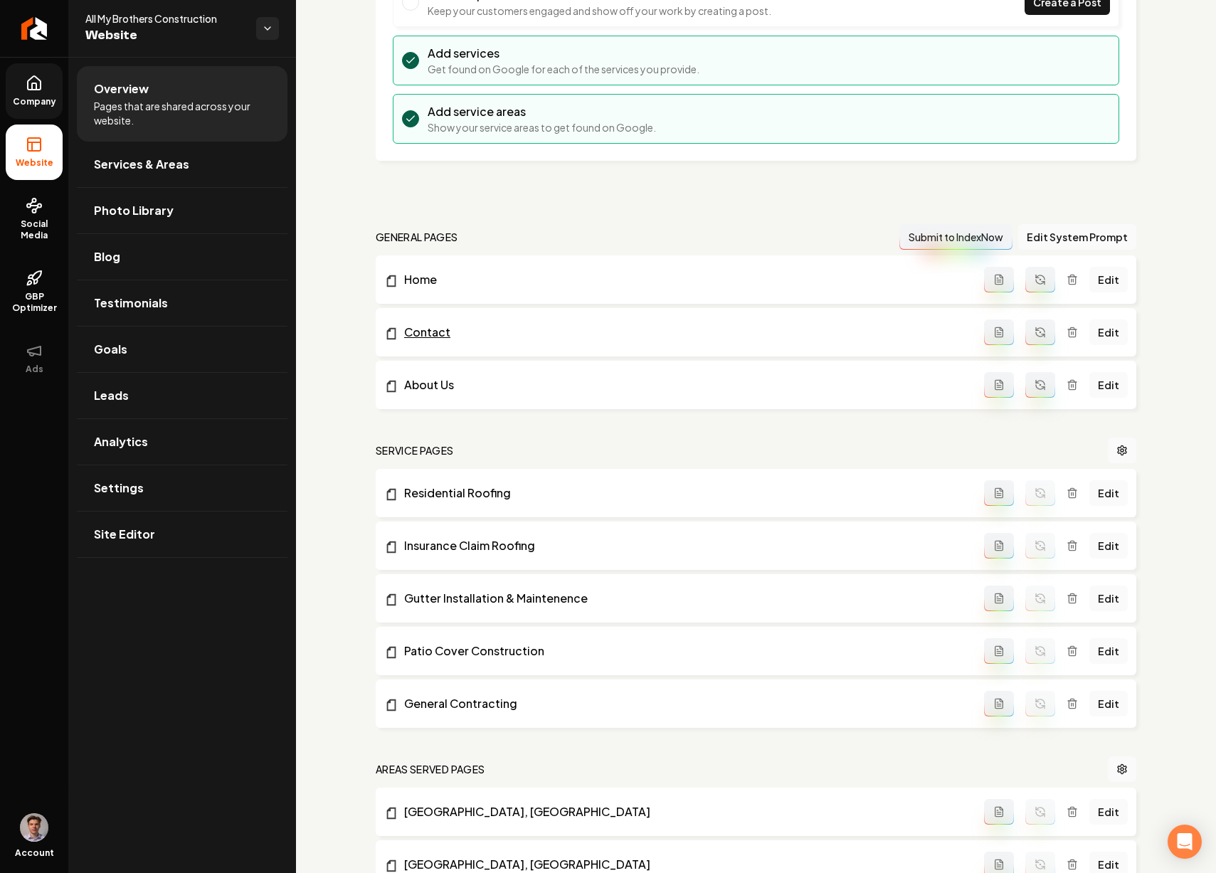
scroll to position [35, 0]
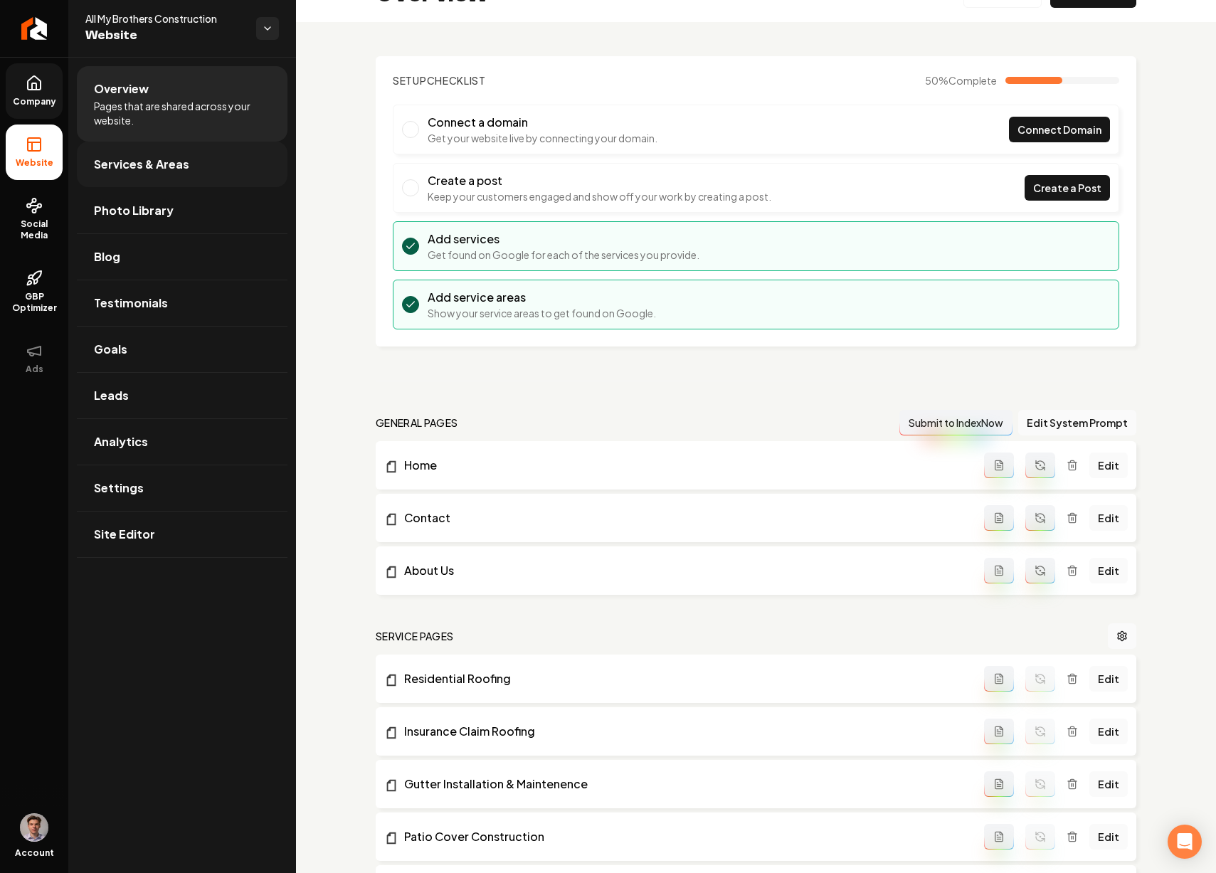
click at [228, 157] on link "Services & Areas" at bounding box center [182, 165] width 211 height 46
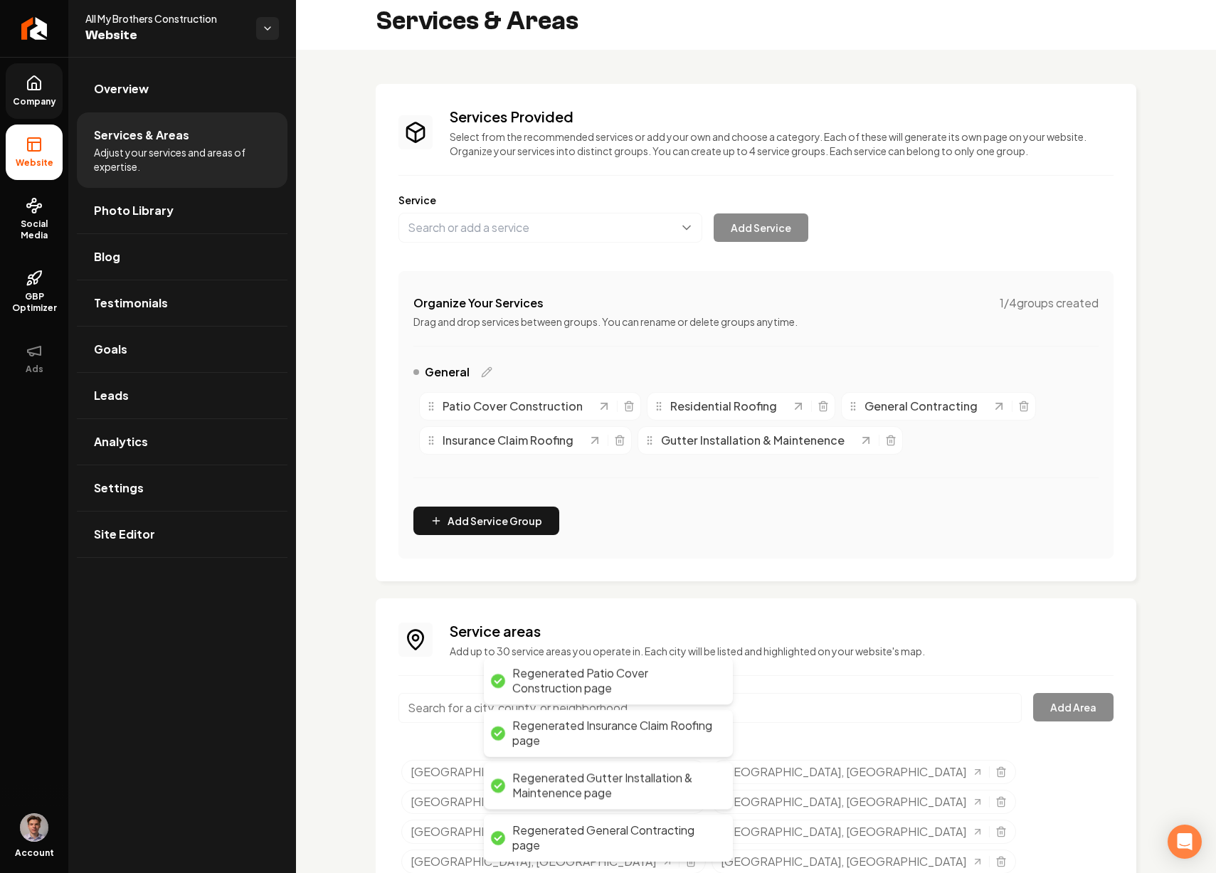
scroll to position [11, 0]
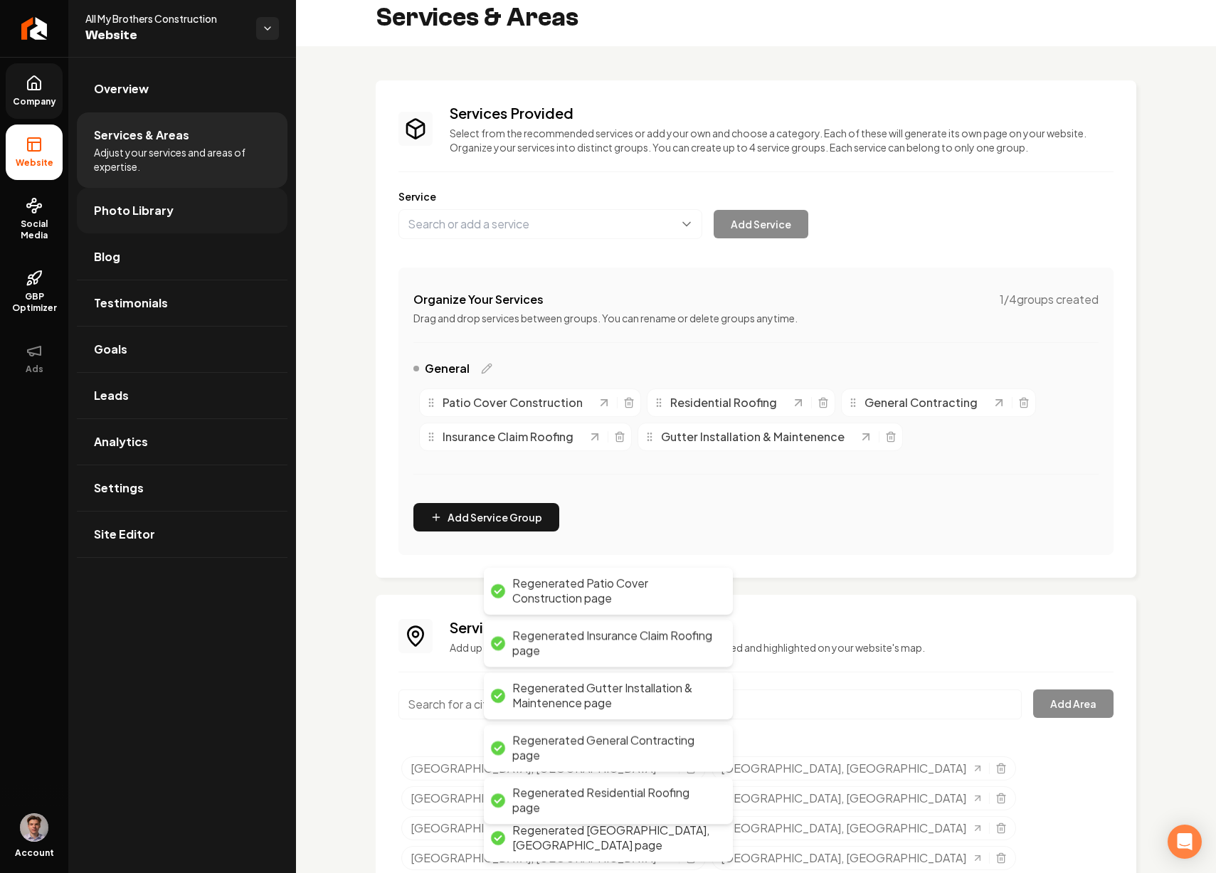
click at [199, 217] on link "Photo Library" at bounding box center [182, 211] width 211 height 46
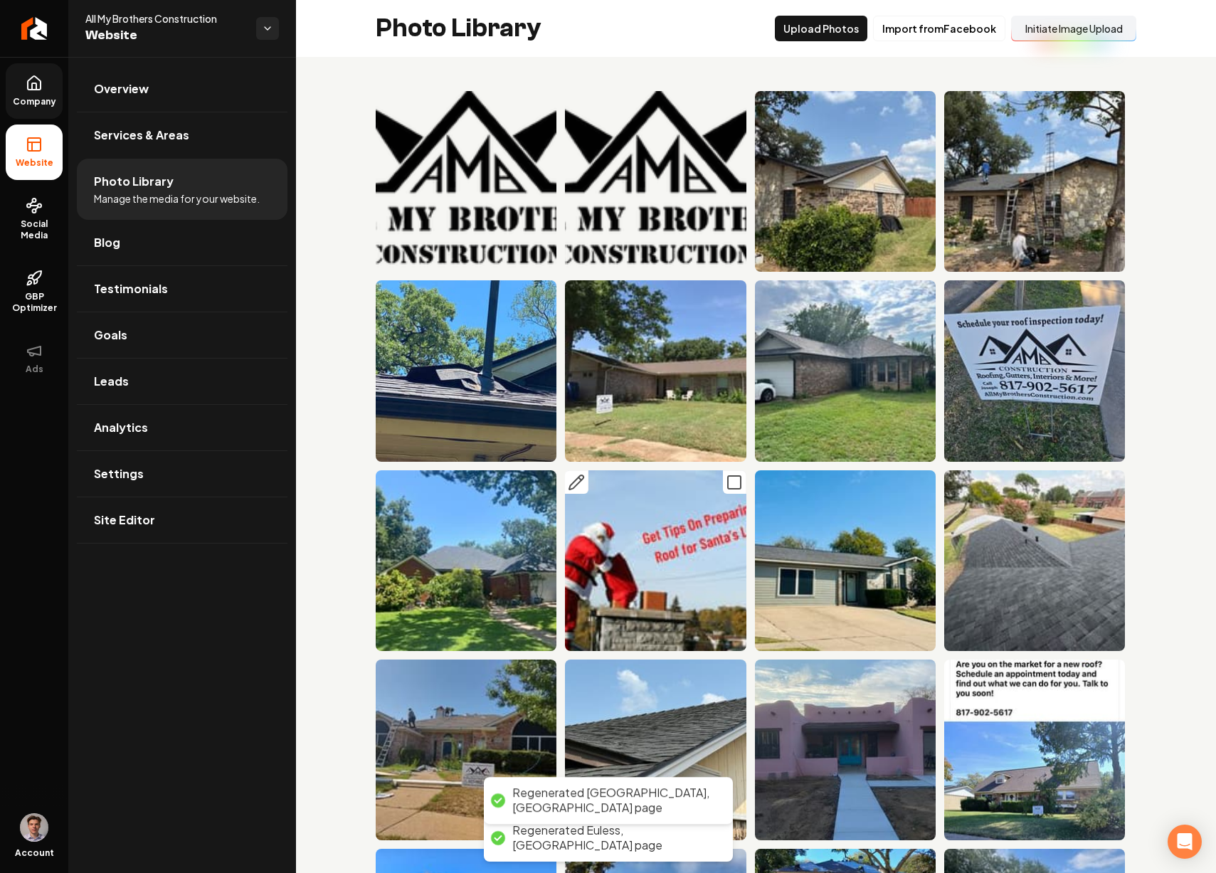
click at [726, 478] on icon "Main content area" at bounding box center [734, 482] width 17 height 17
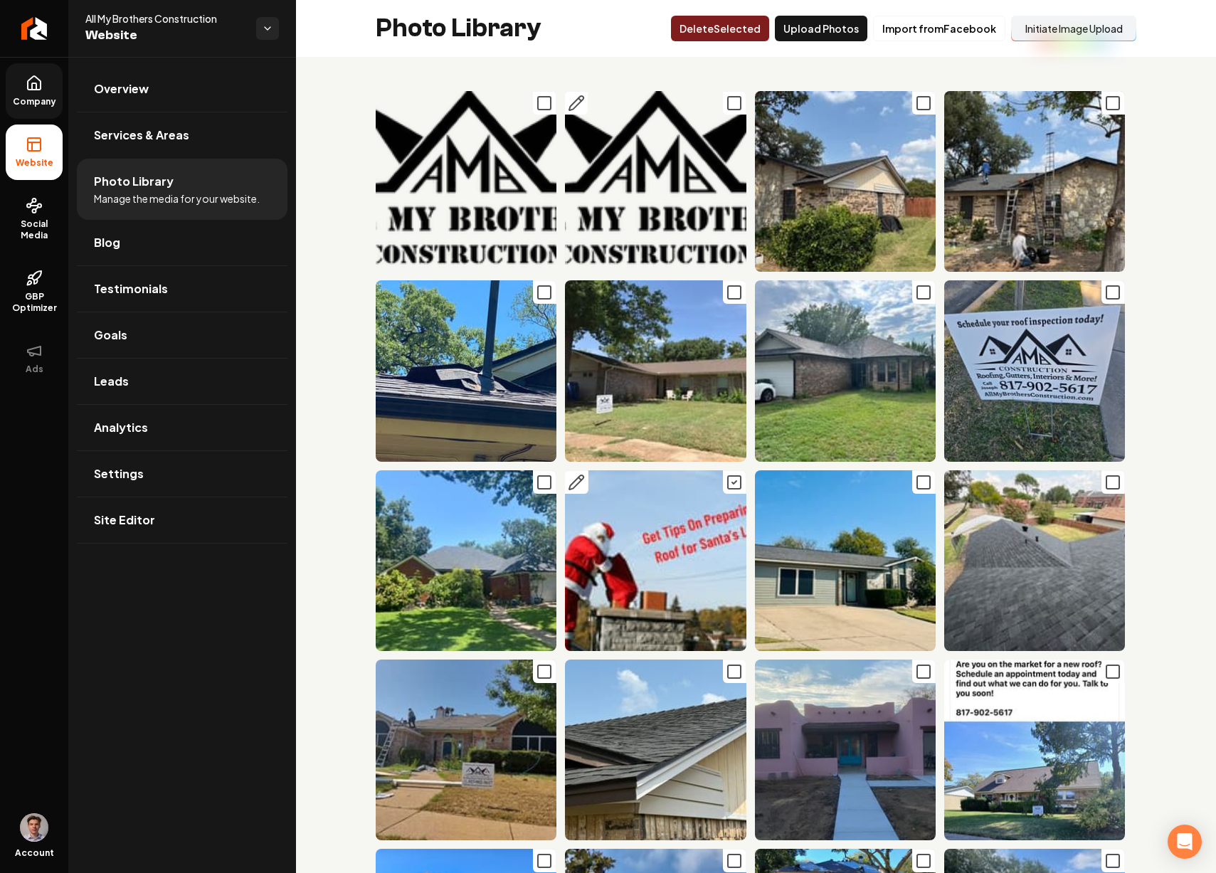
click at [727, 106] on icon "Main content area" at bounding box center [734, 103] width 17 height 17
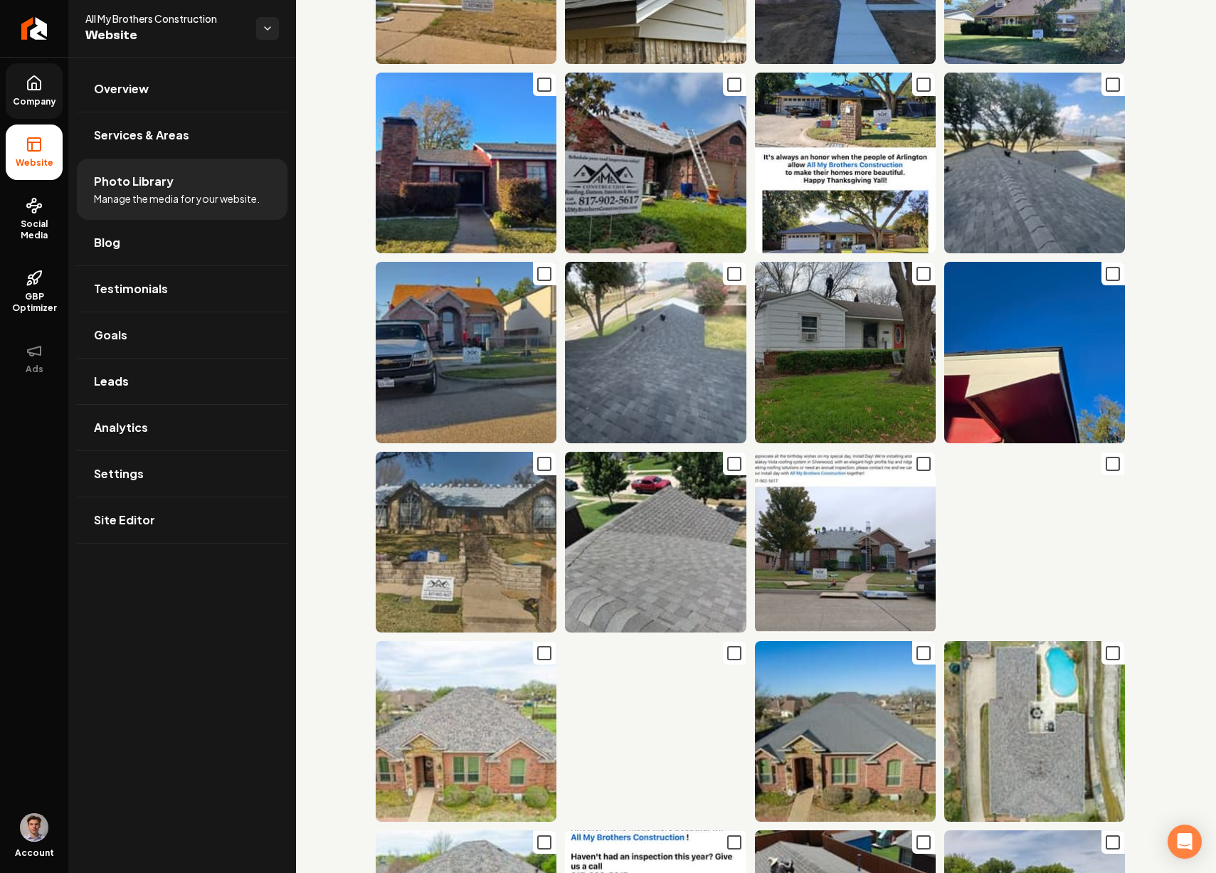
scroll to position [776, 0]
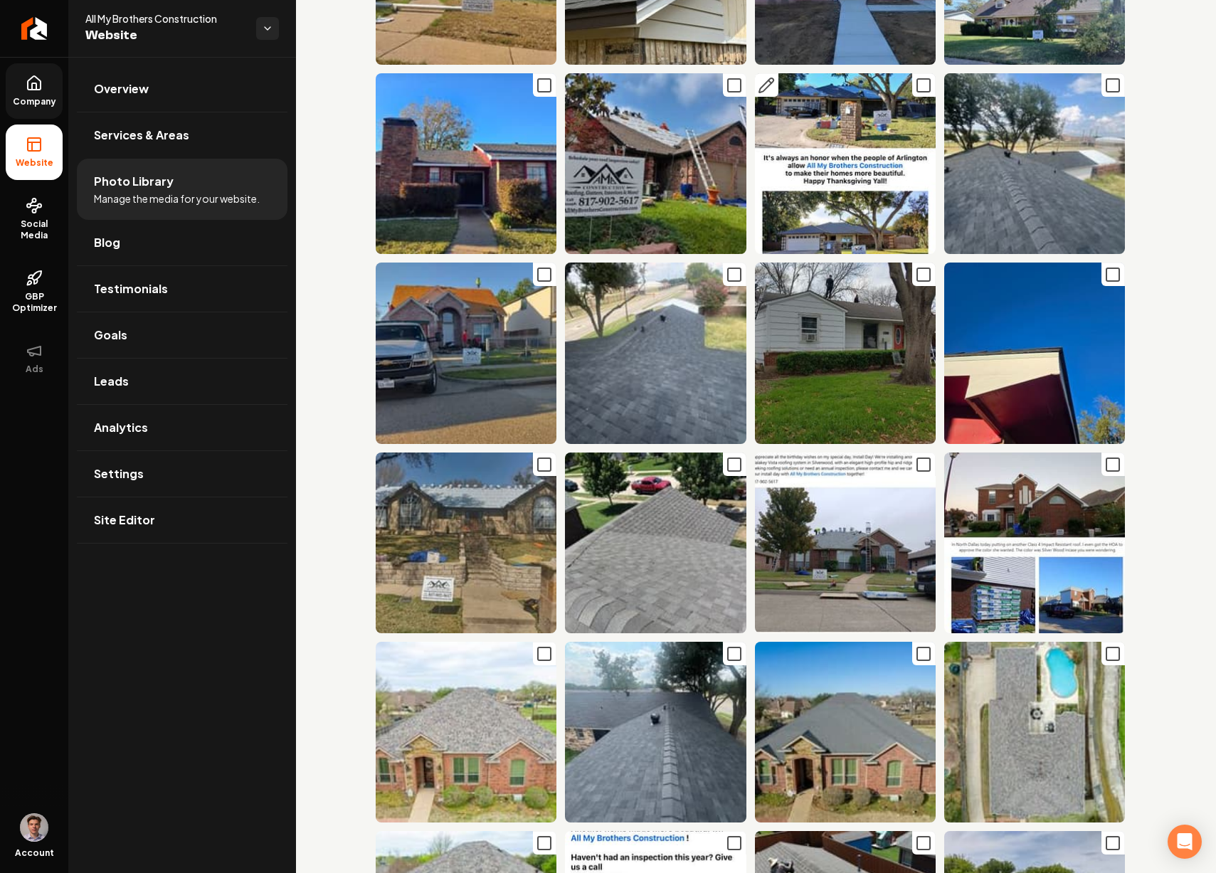
click at [915, 77] on icon "Main content area" at bounding box center [923, 85] width 17 height 17
click at [915, 456] on icon "Main content area" at bounding box center [923, 464] width 17 height 17
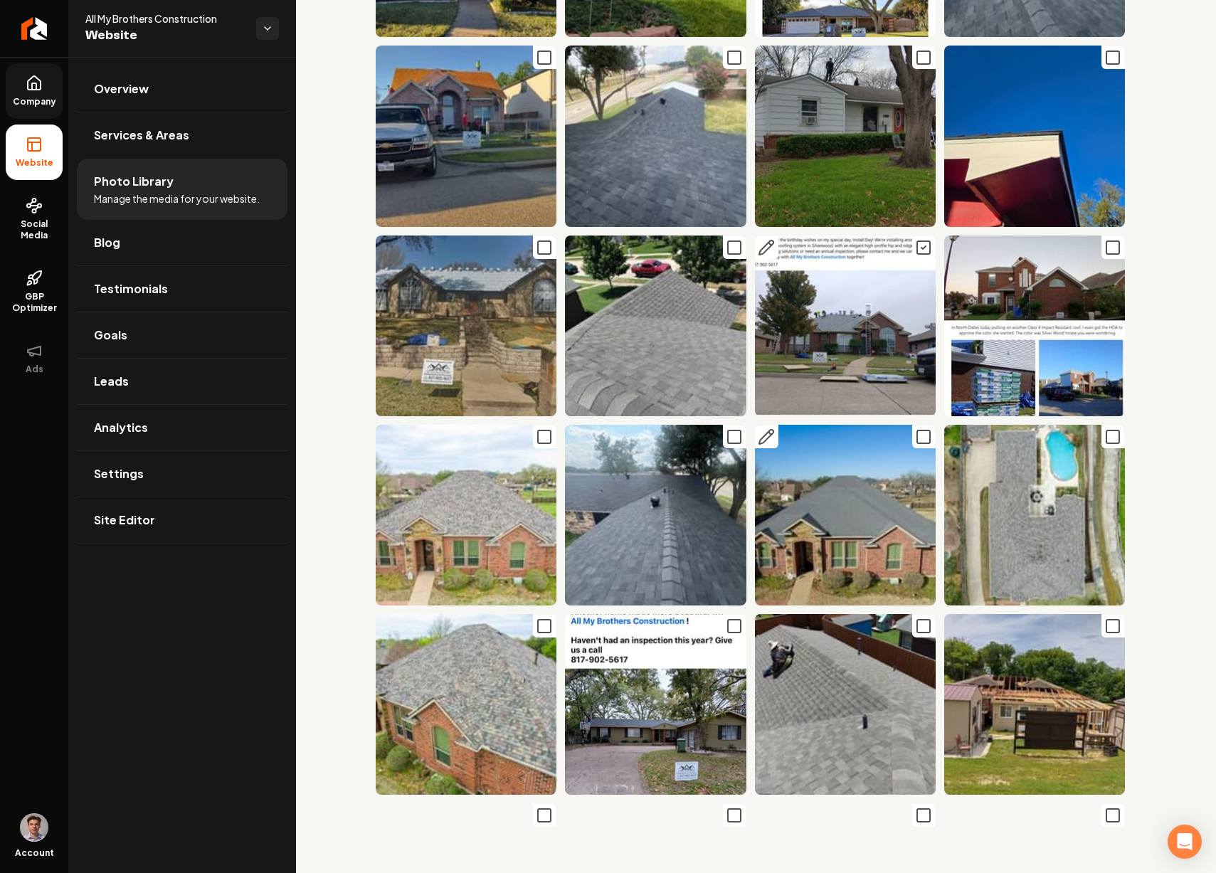
scroll to position [1018, 0]
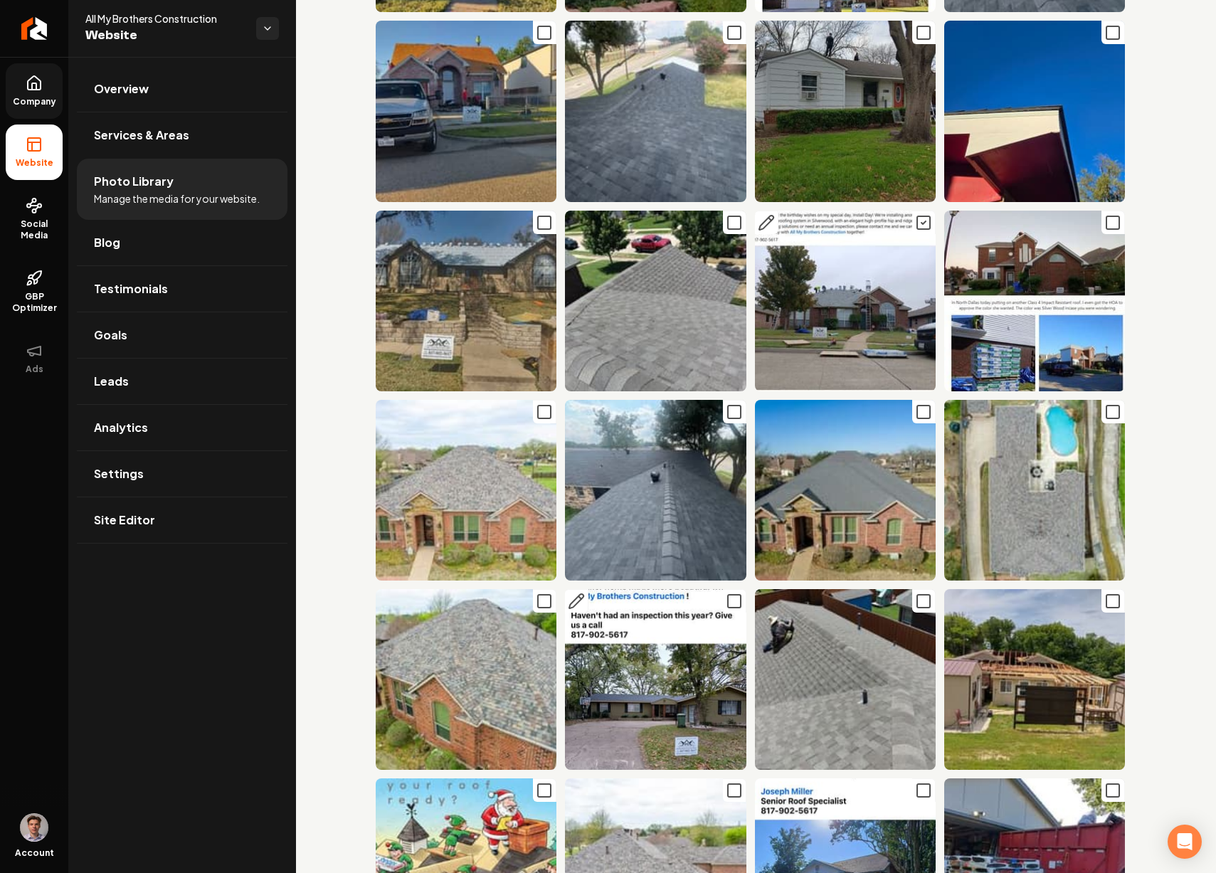
click at [726, 593] on icon "Main content area" at bounding box center [734, 601] width 17 height 17
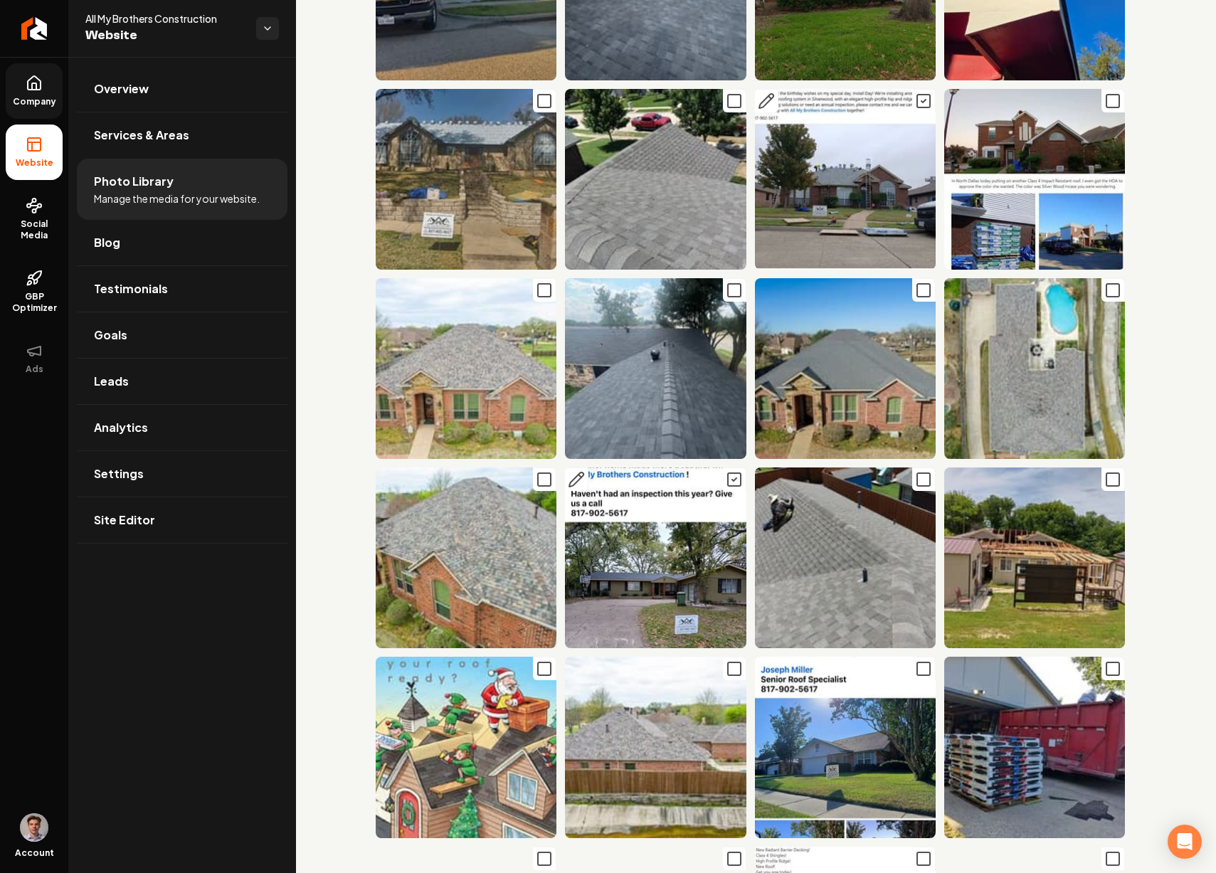
scroll to position [1143, 0]
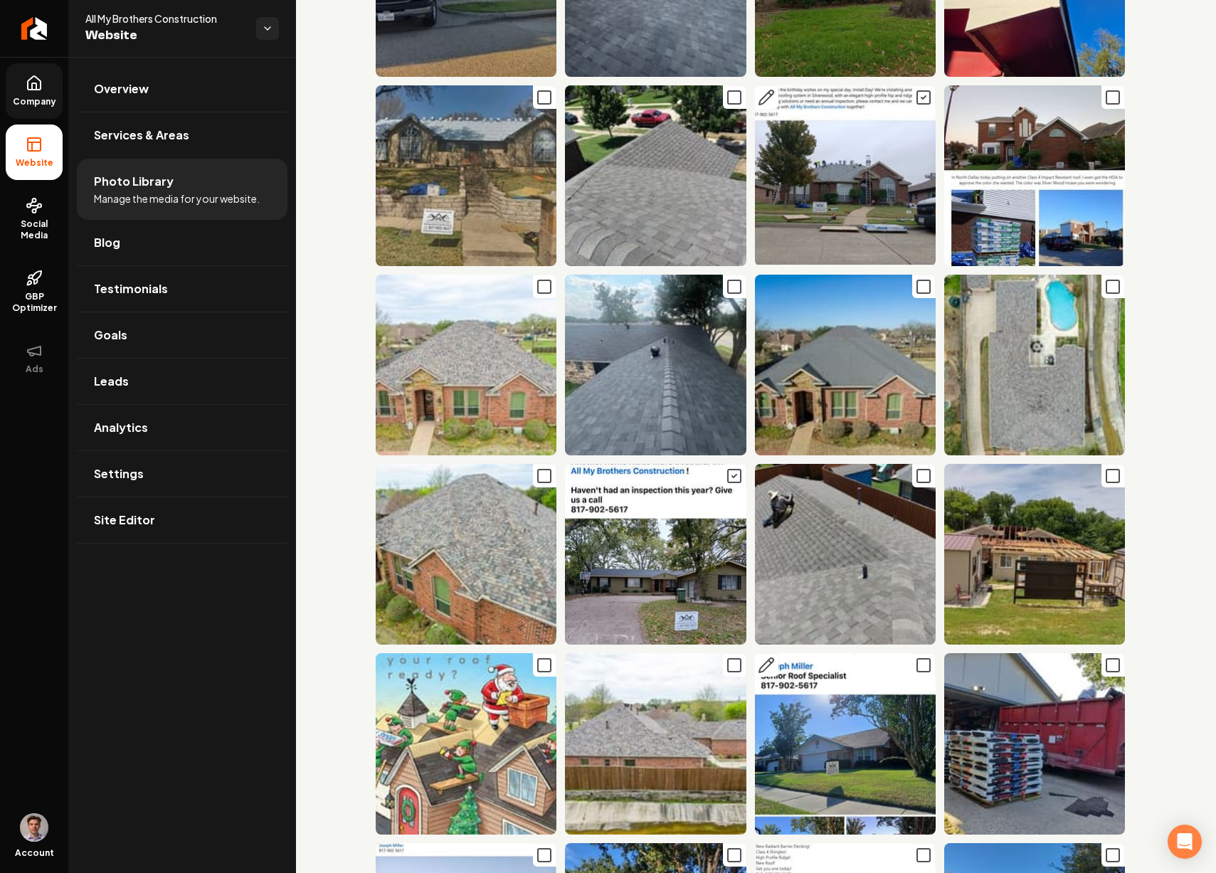
click at [917, 659] on rect "Main content area" at bounding box center [923, 665] width 13 height 13
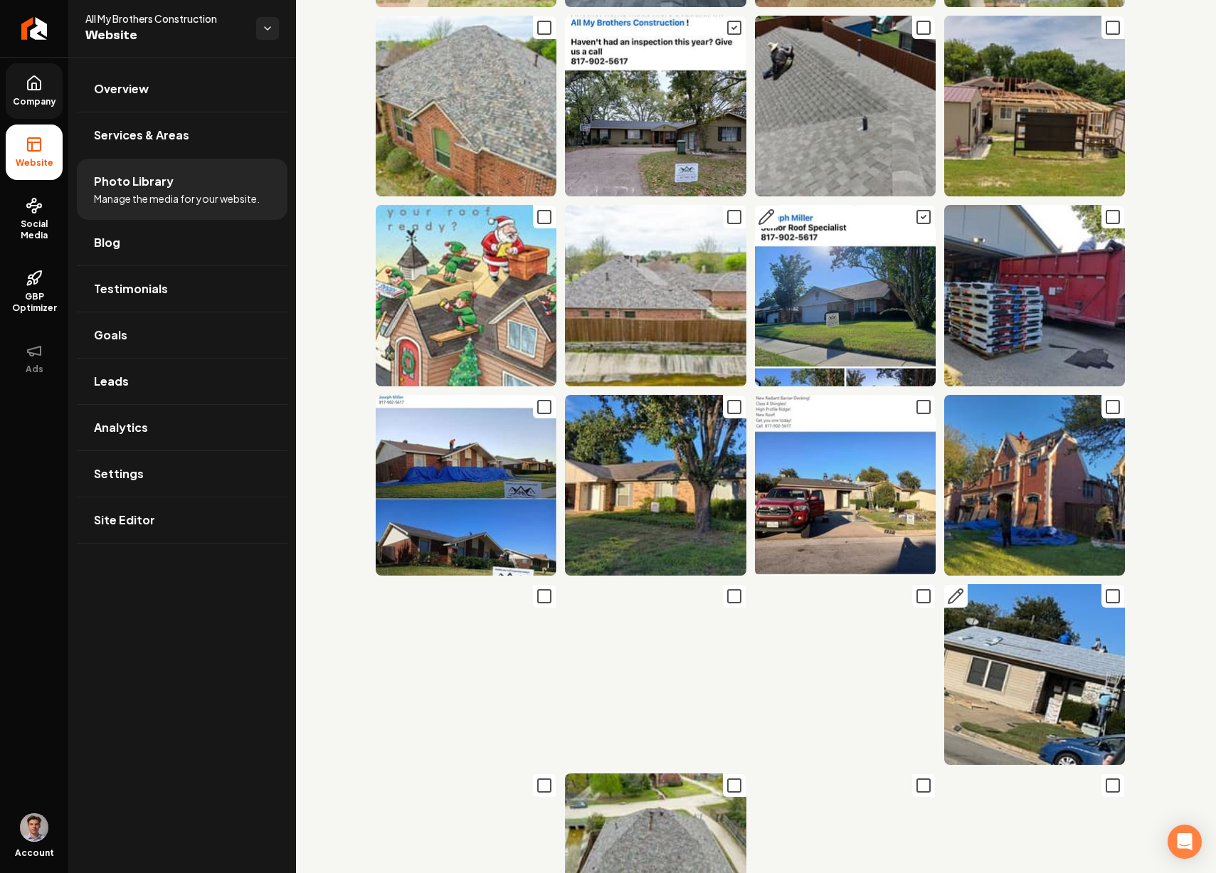
scroll to position [1592, 0]
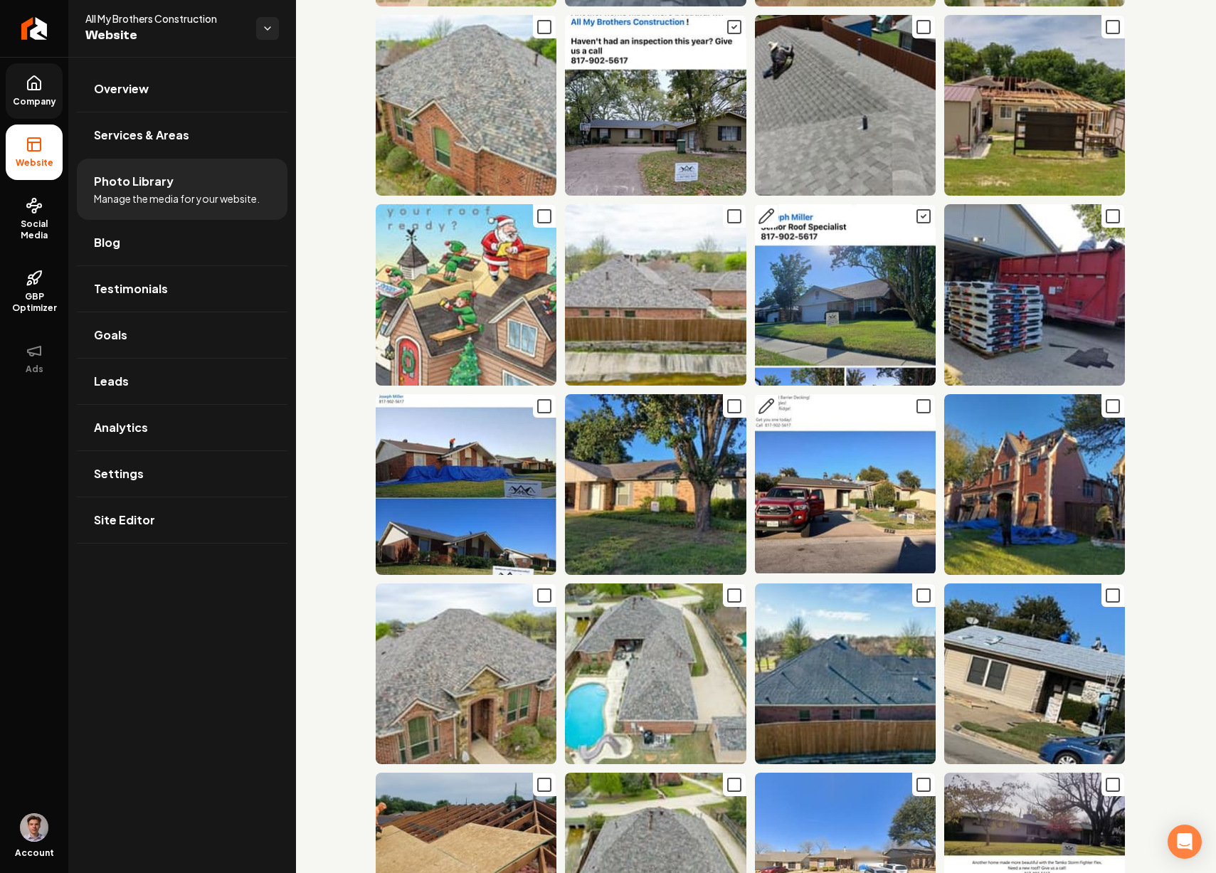
click at [918, 398] on icon "Main content area" at bounding box center [923, 406] width 17 height 17
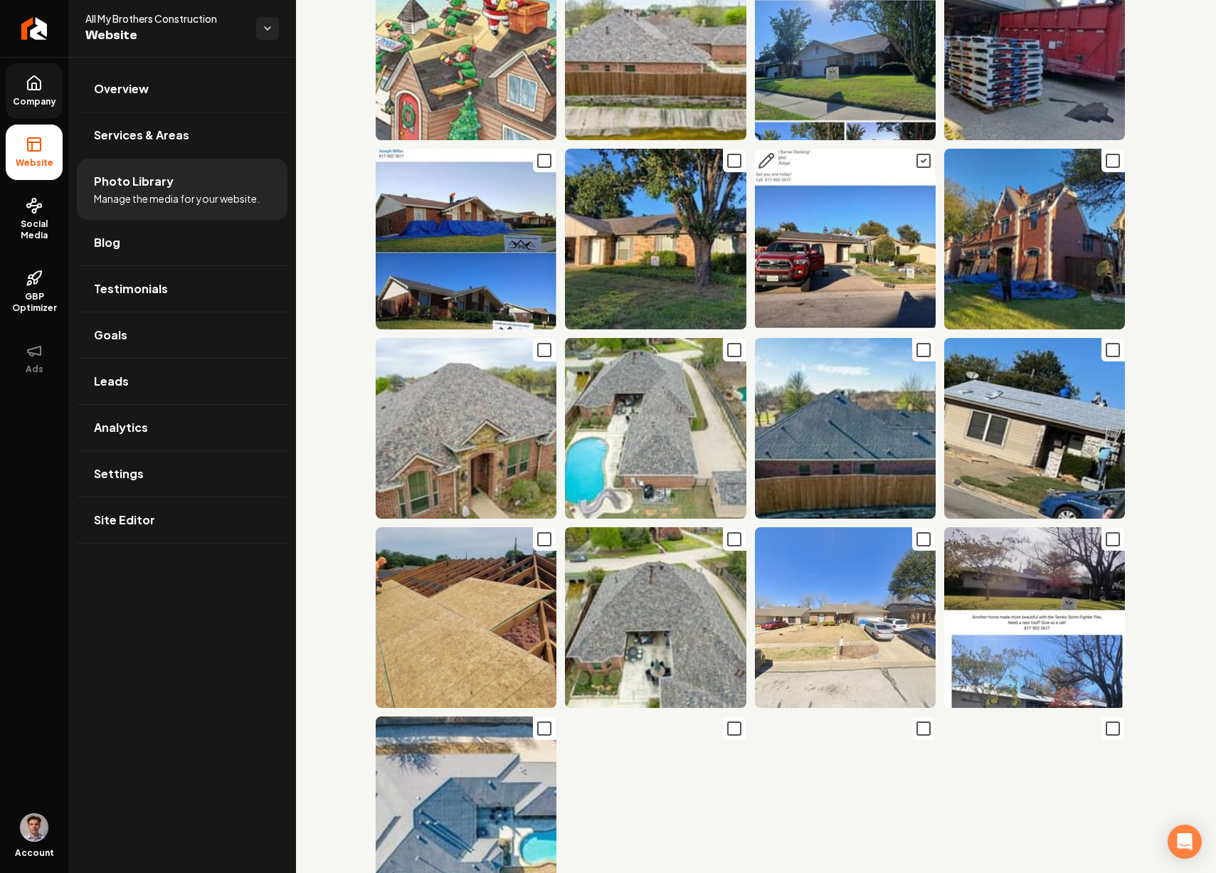
scroll to position [1859, 0]
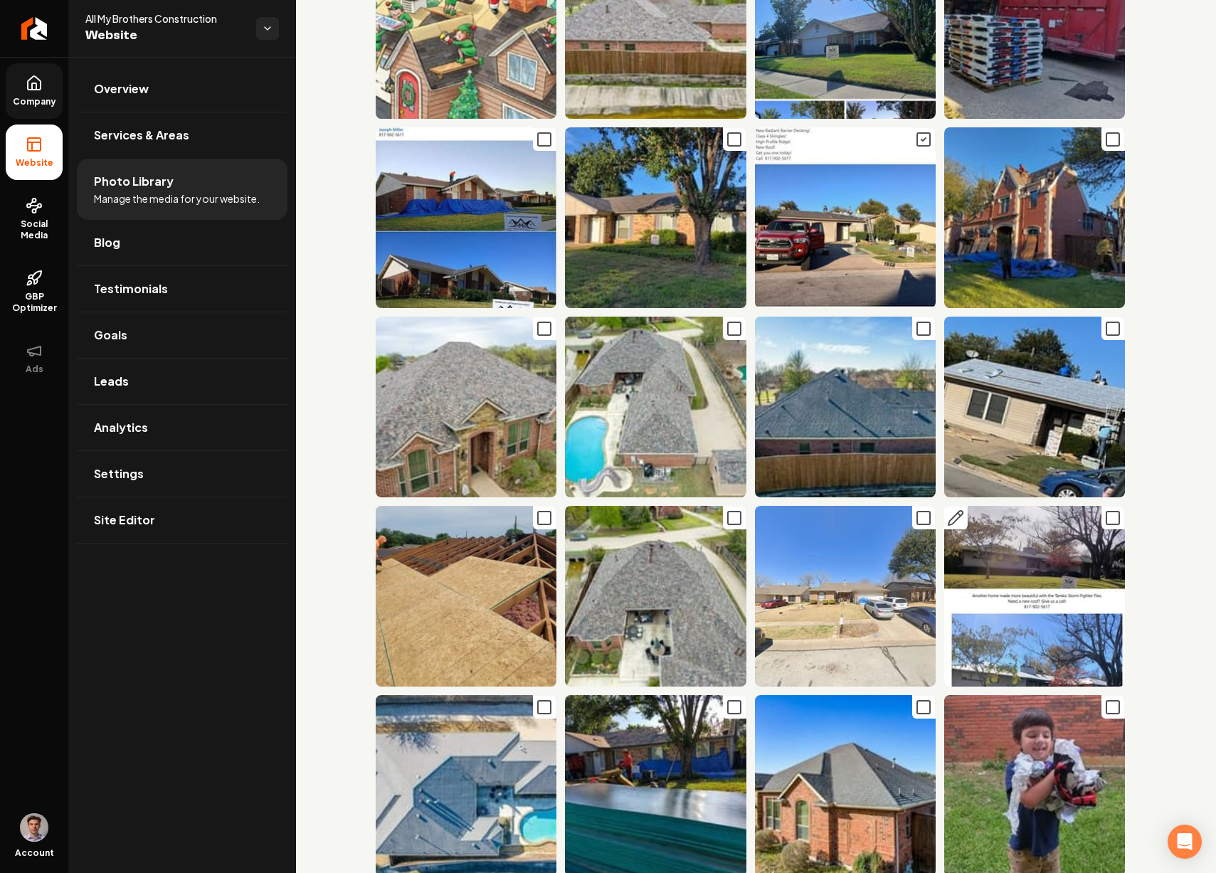
click at [1105, 510] on icon "Main content area" at bounding box center [1113, 518] width 17 height 17
click at [1107, 701] on rect "Main content area" at bounding box center [1113, 707] width 13 height 13
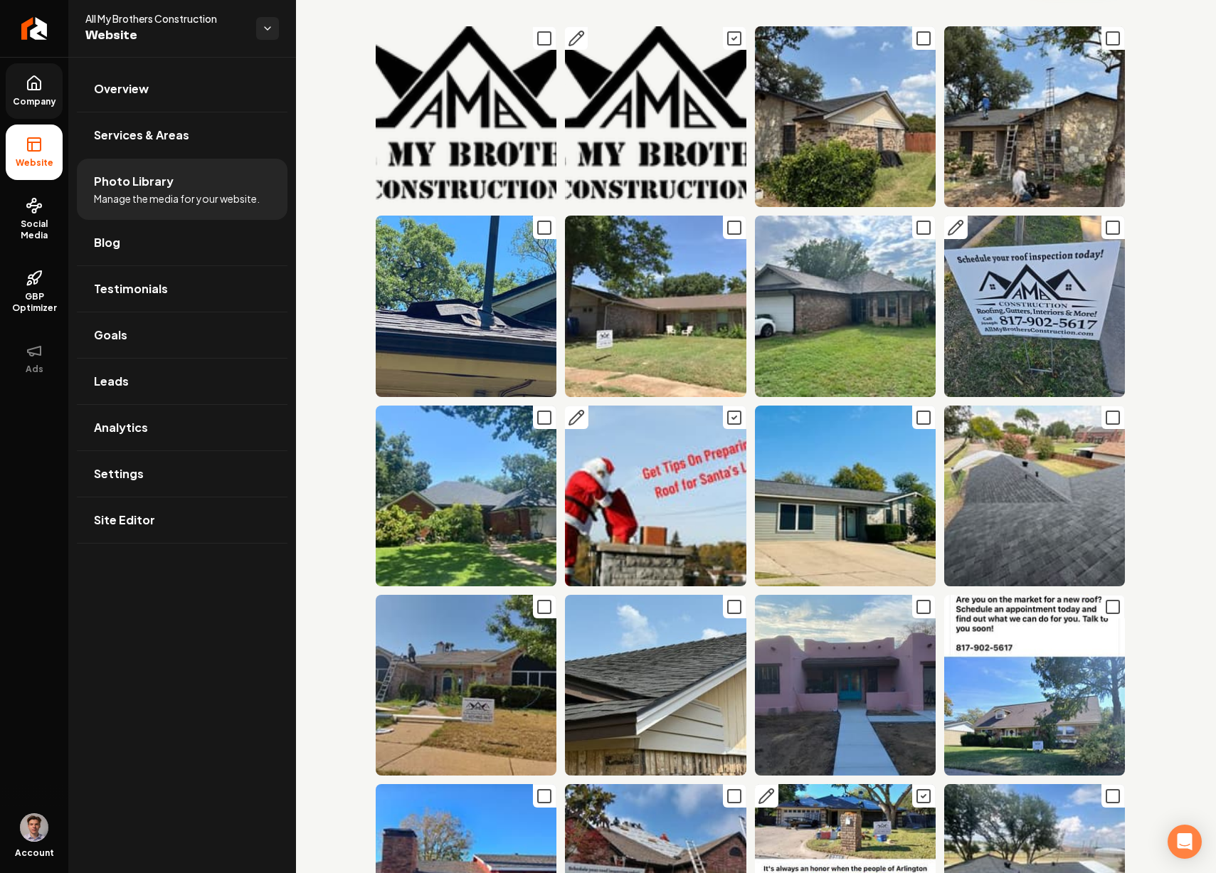
scroll to position [0, 0]
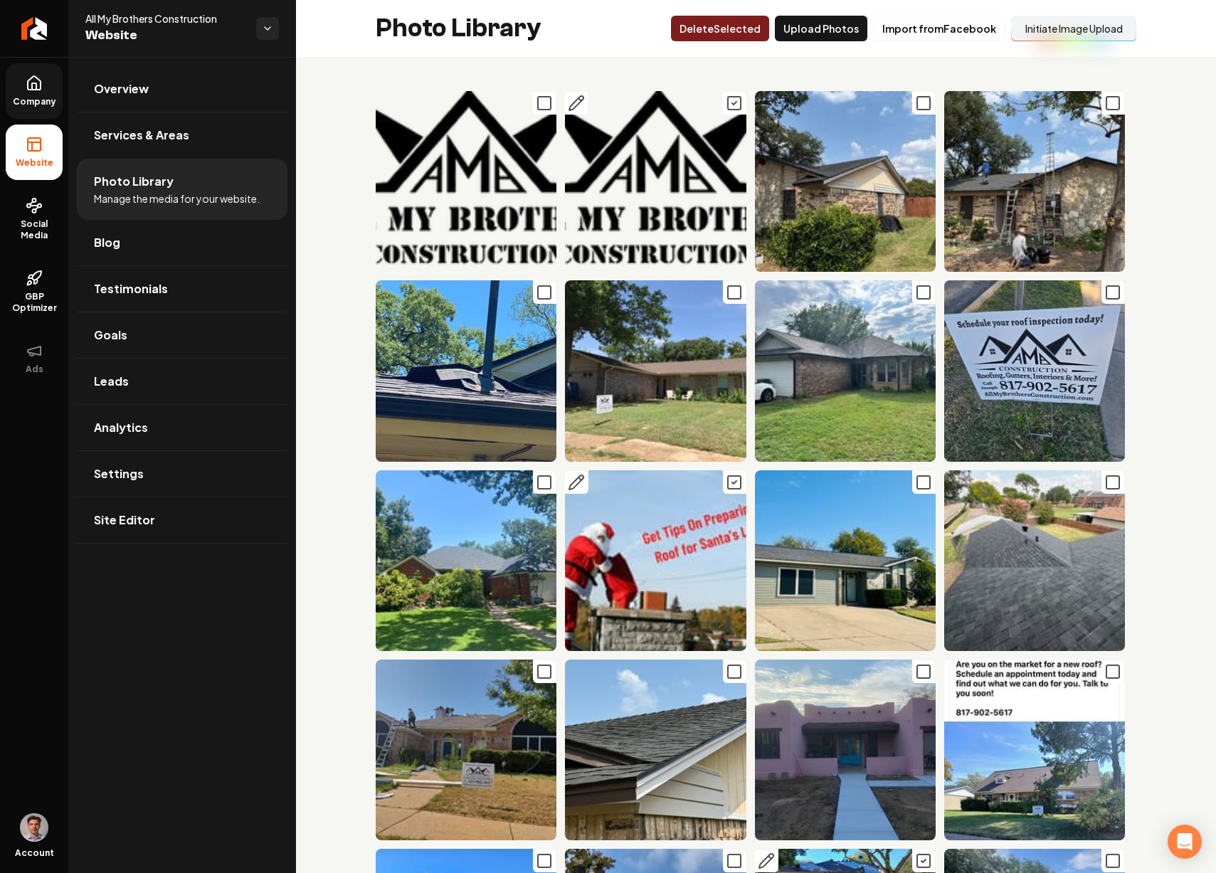
click at [732, 37] on button "Delet e Selected" at bounding box center [720, 29] width 98 height 26
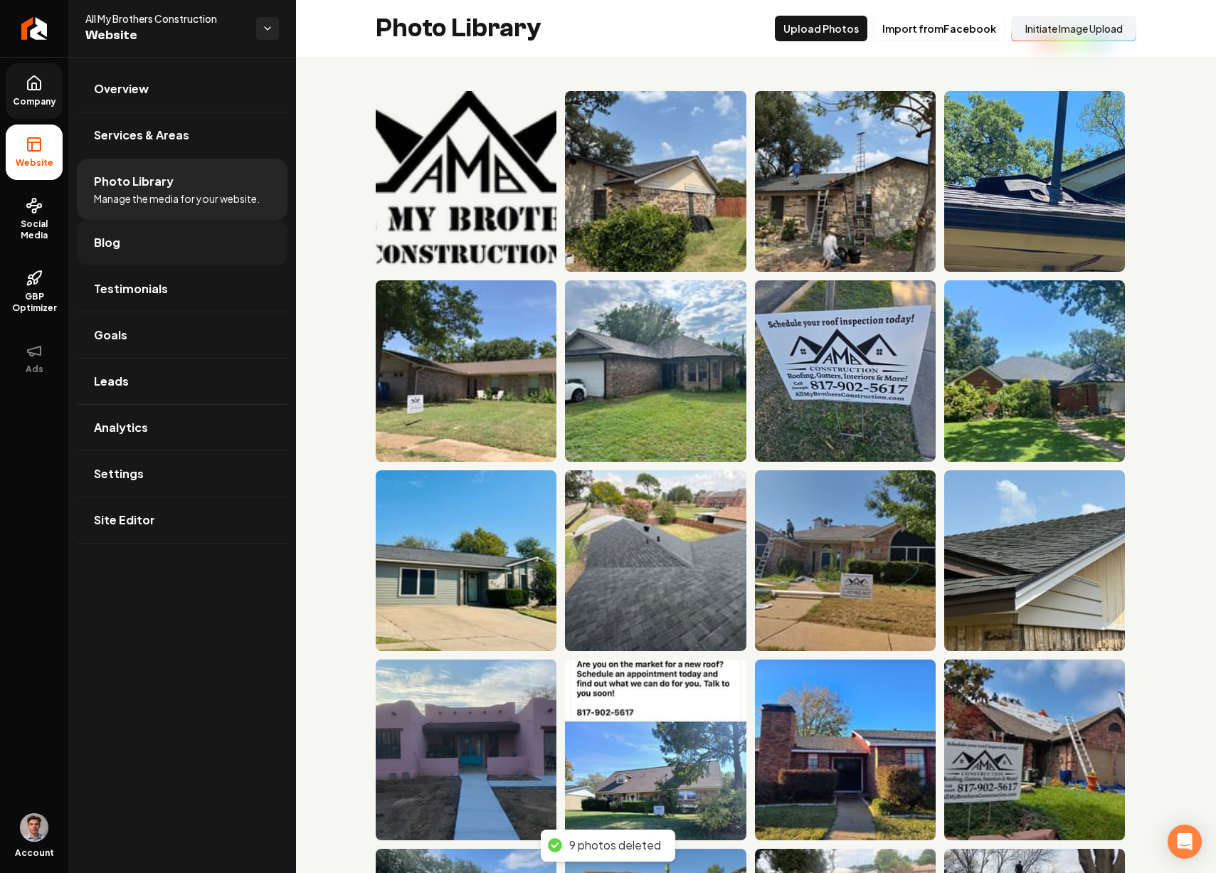
click at [177, 250] on link "Blog" at bounding box center [182, 243] width 211 height 46
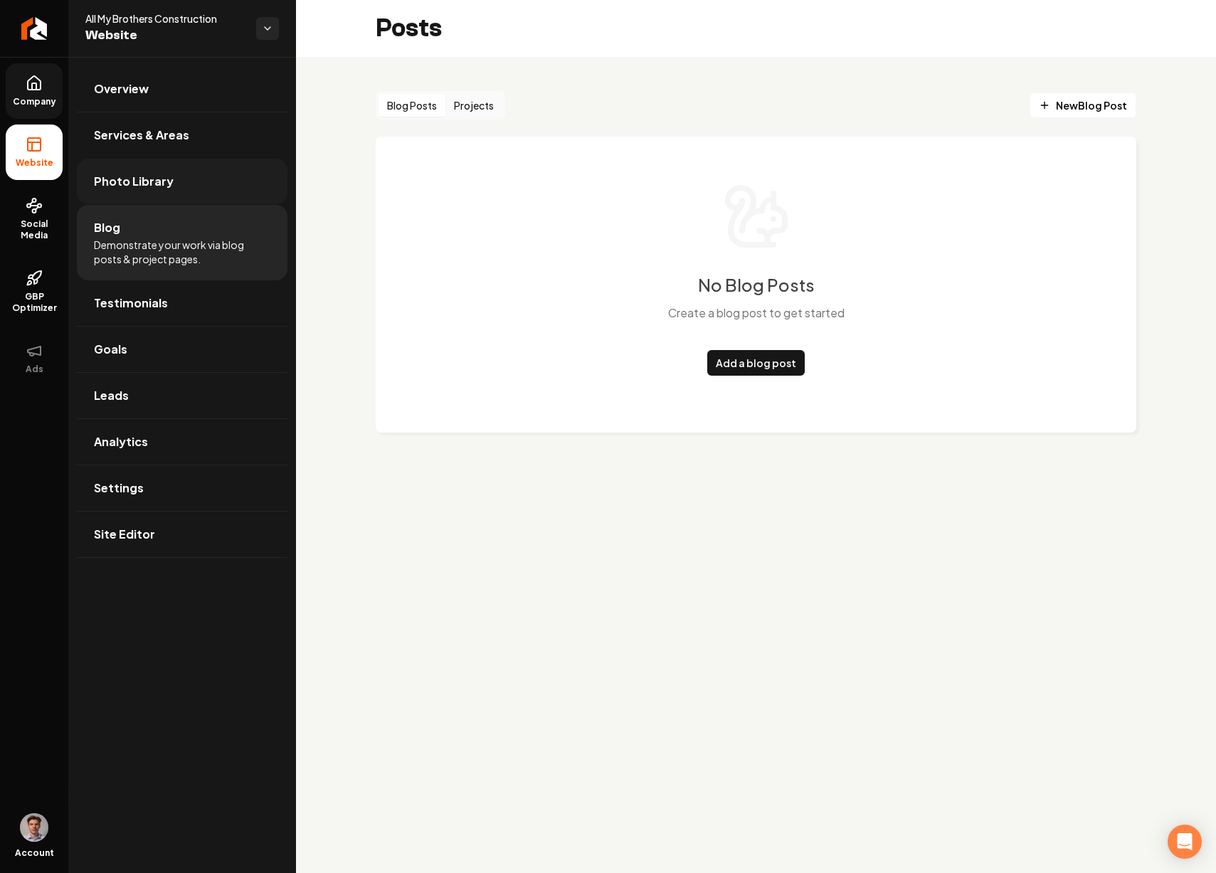
click at [186, 191] on link "Photo Library" at bounding box center [182, 182] width 211 height 46
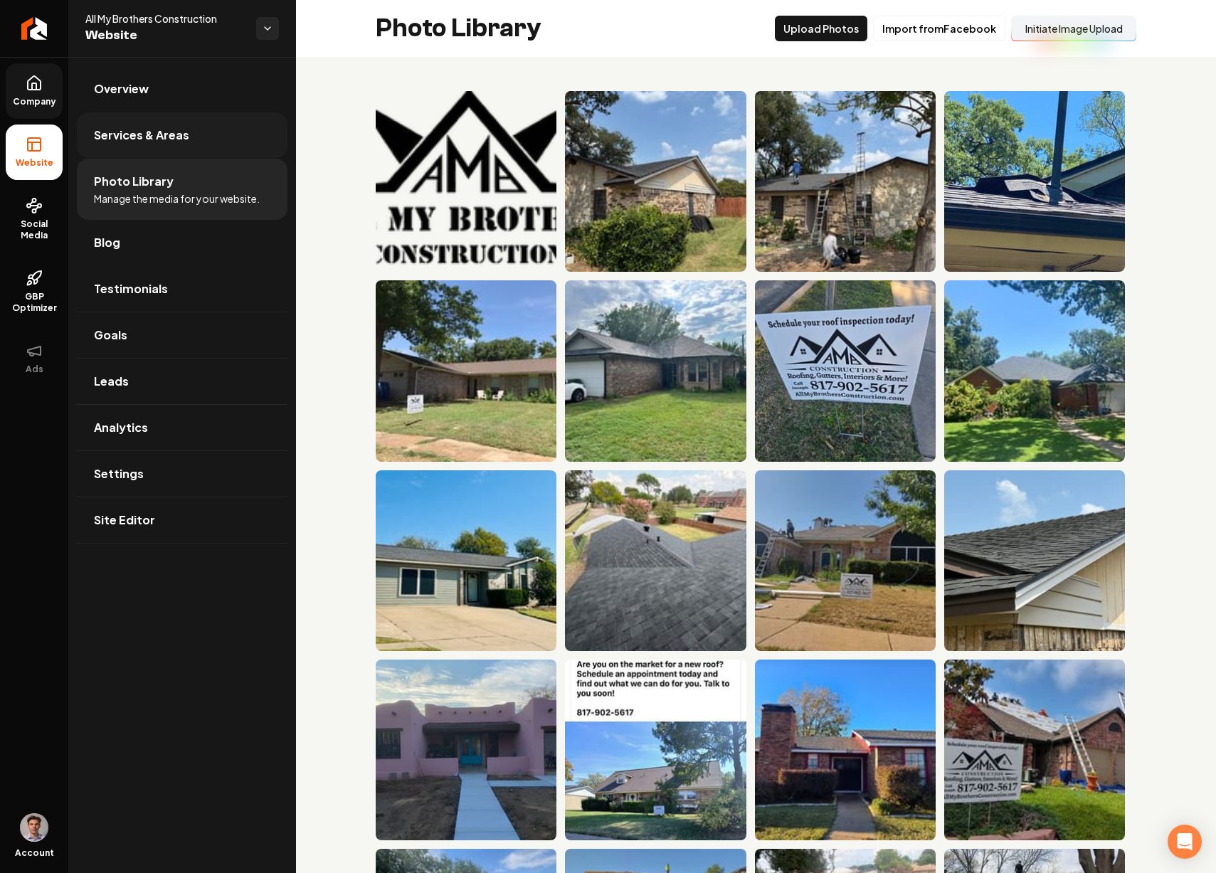
click at [196, 138] on link "Services & Areas" at bounding box center [182, 135] width 211 height 46
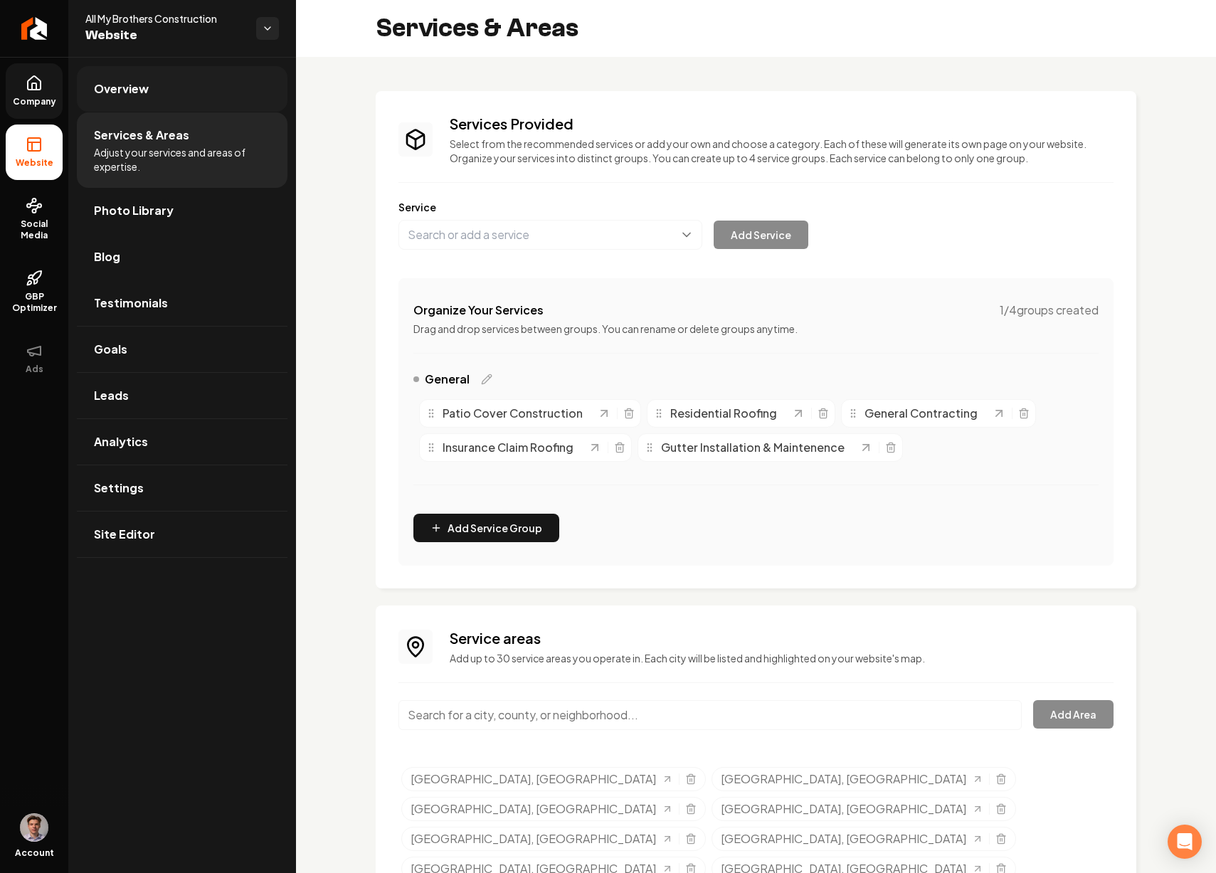
click at [191, 93] on link "Overview" at bounding box center [182, 89] width 211 height 46
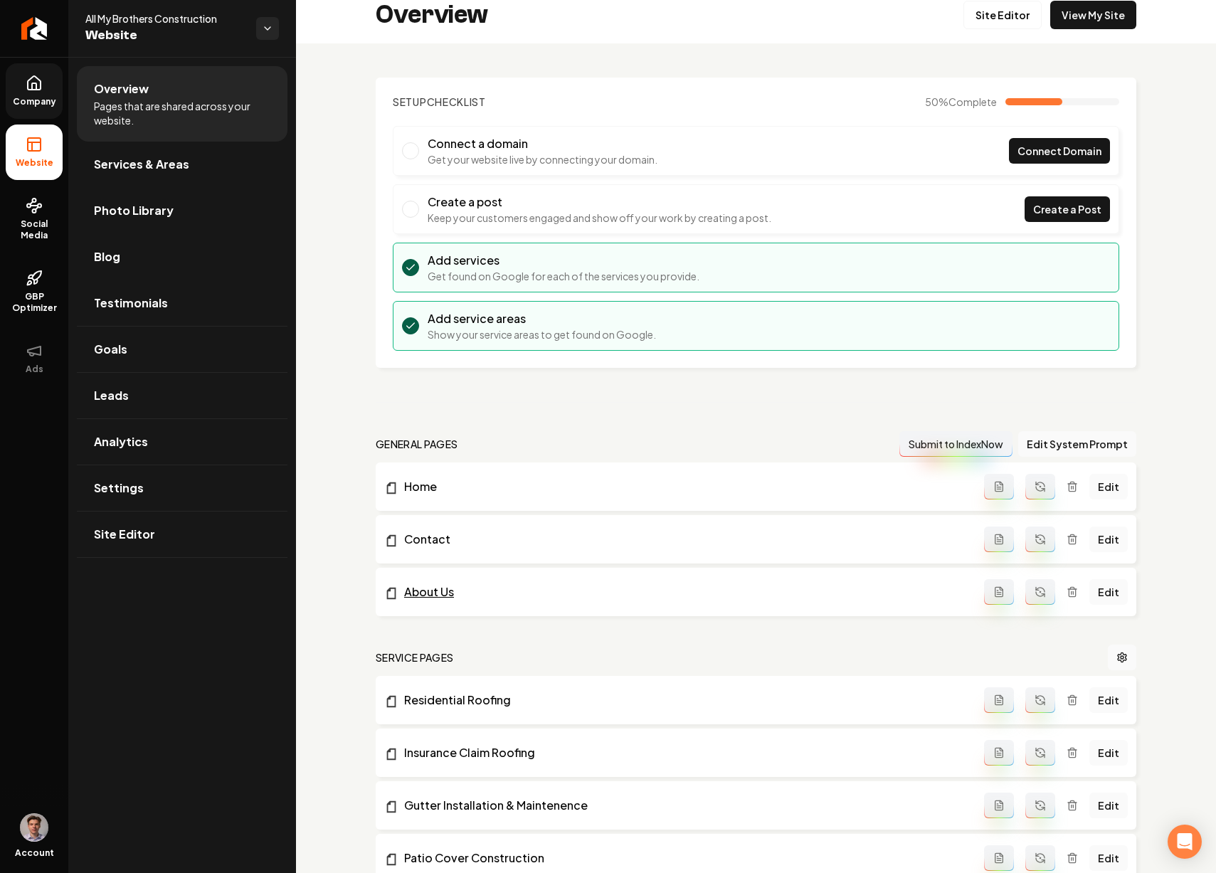
scroll to position [28, 0]
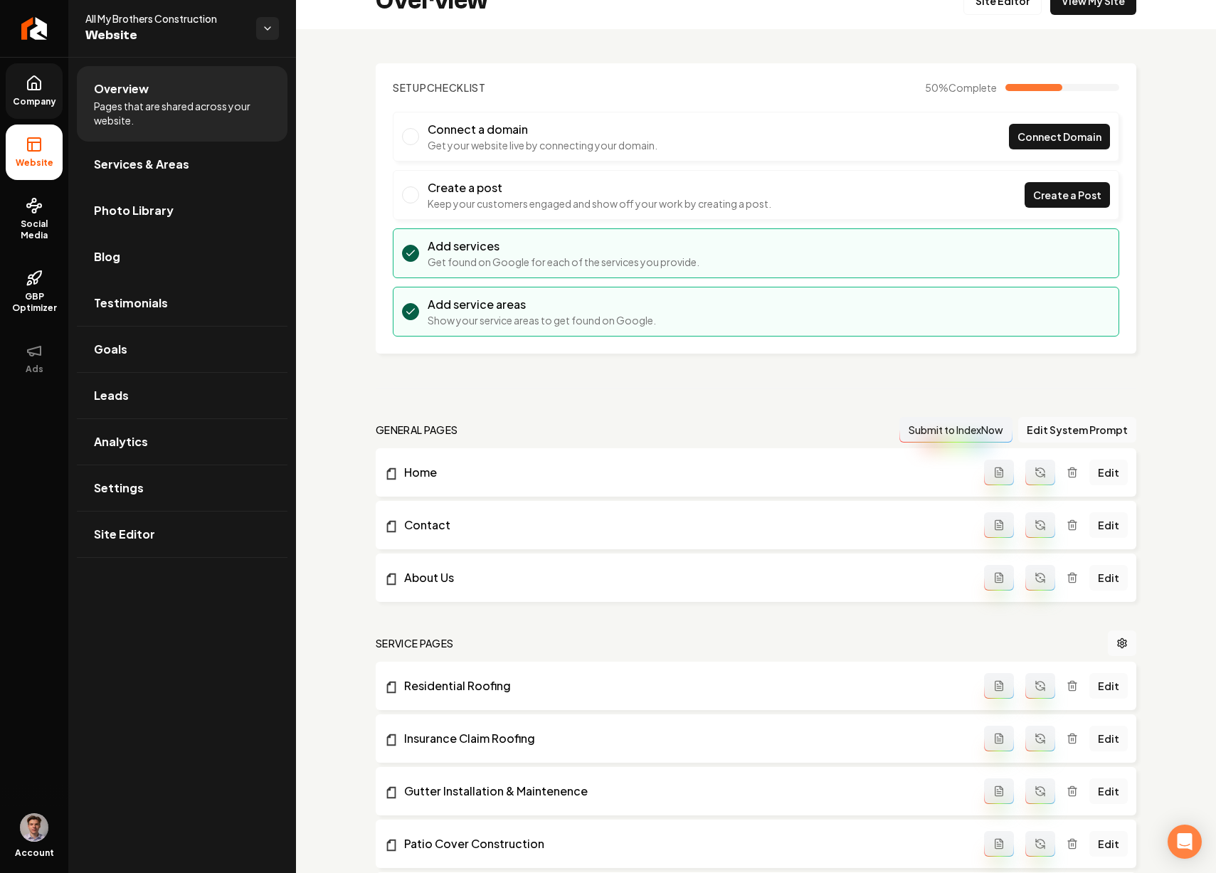
click at [1036, 472] on icon "Main content area" at bounding box center [1040, 470] width 9 height 4
click at [1036, 522] on icon "Main content area" at bounding box center [1040, 525] width 11 height 11
click at [1035, 577] on icon "Main content area" at bounding box center [1040, 577] width 11 height 11
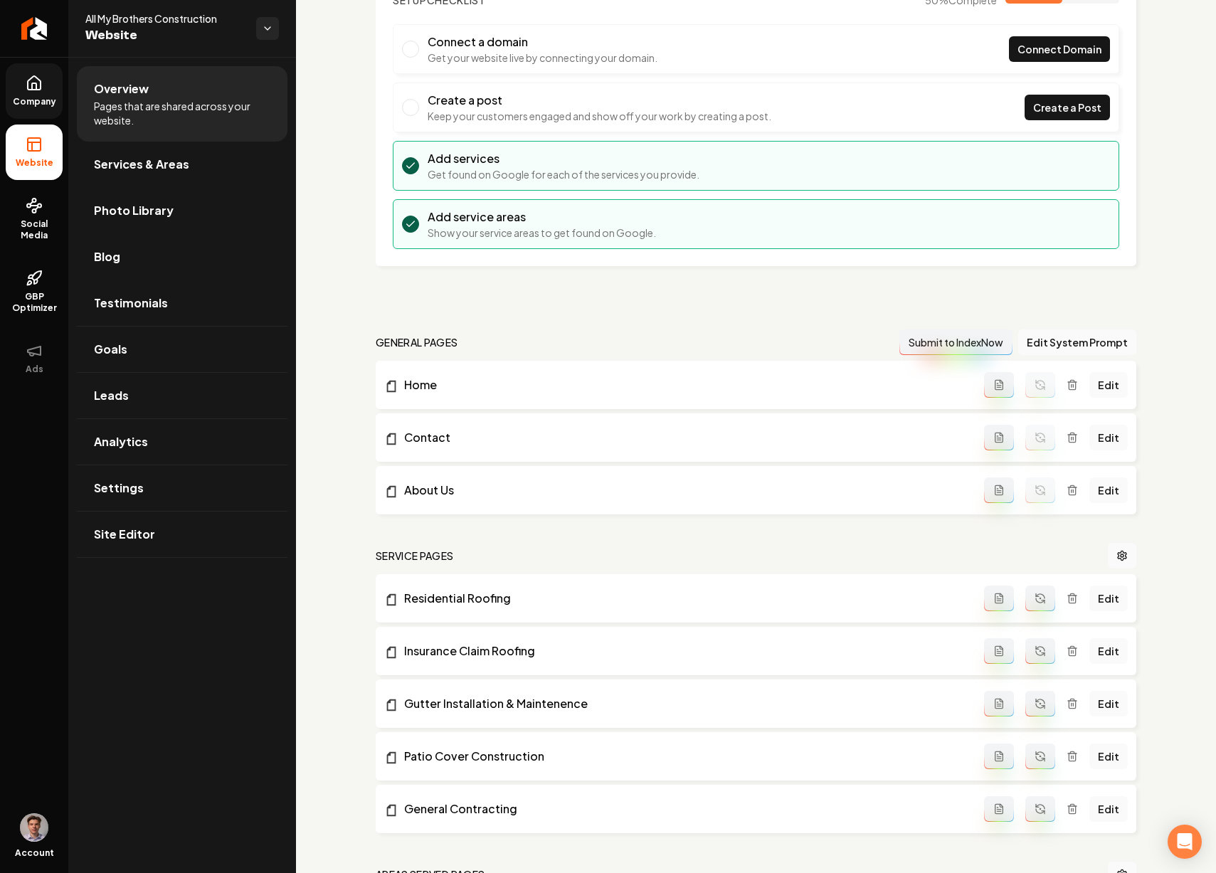
scroll to position [310, 0]
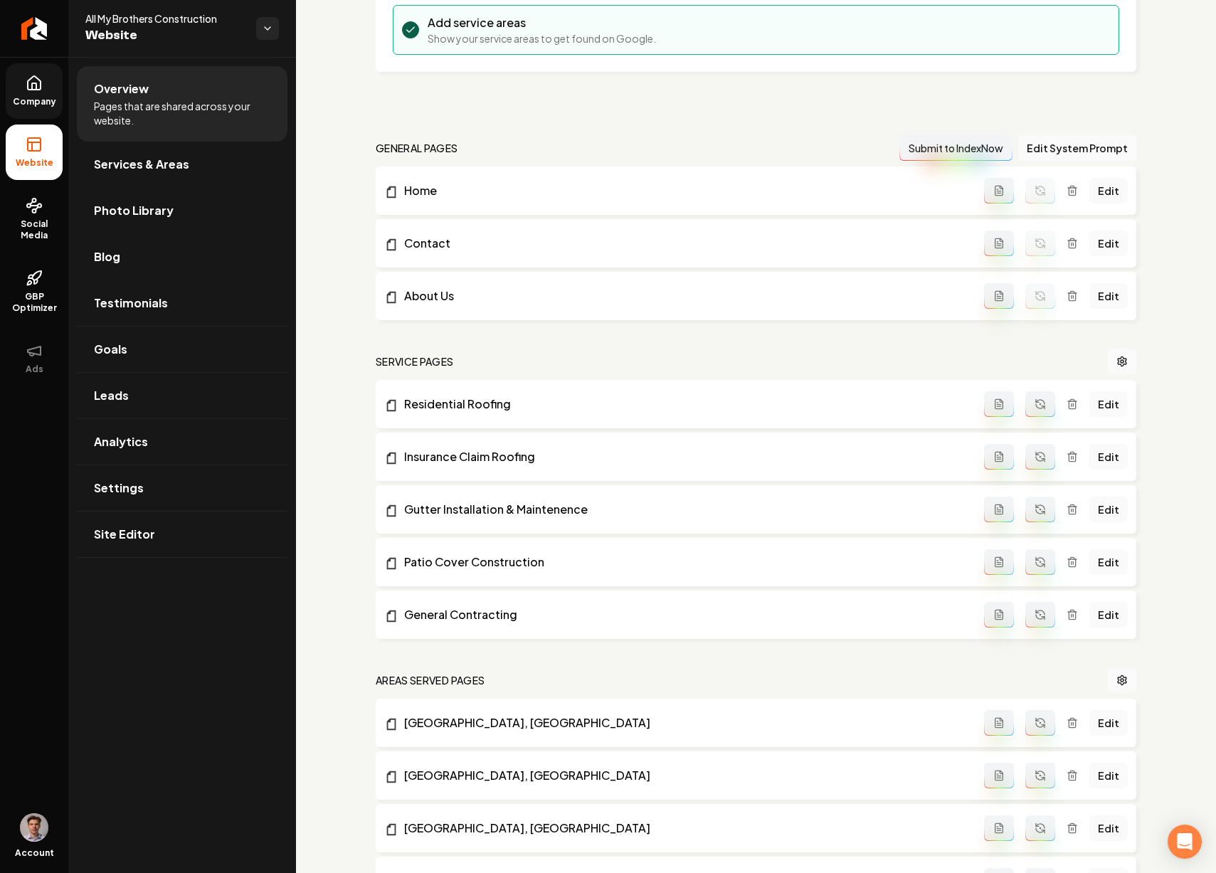
click at [1035, 405] on icon "Main content area" at bounding box center [1040, 404] width 11 height 11
click at [1036, 453] on icon "Main content area" at bounding box center [1040, 455] width 9 height 4
click at [1035, 522] on button "Main content area" at bounding box center [1041, 510] width 30 height 26
click at [1035, 557] on icon "Main content area" at bounding box center [1040, 562] width 11 height 11
click at [1035, 615] on icon "Main content area" at bounding box center [1040, 614] width 11 height 11
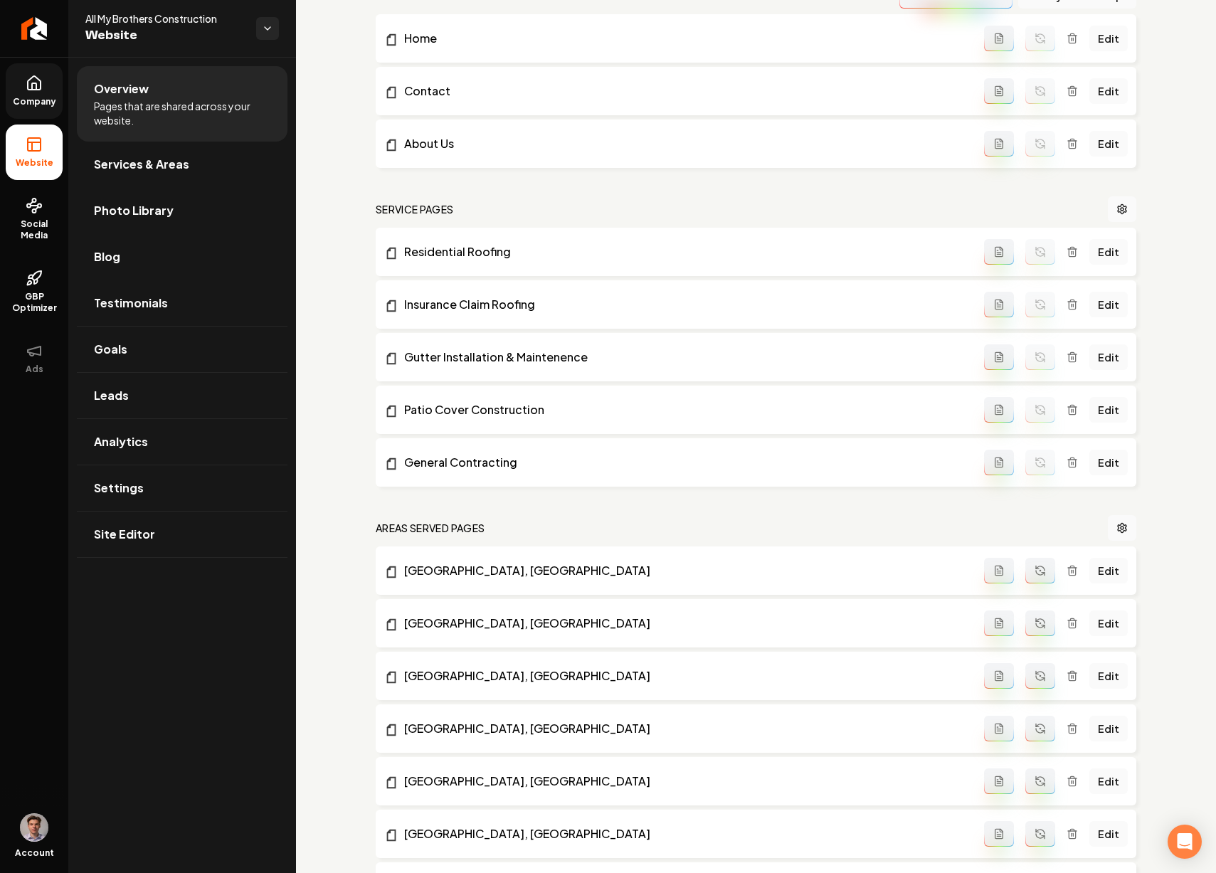
scroll to position [596, 0]
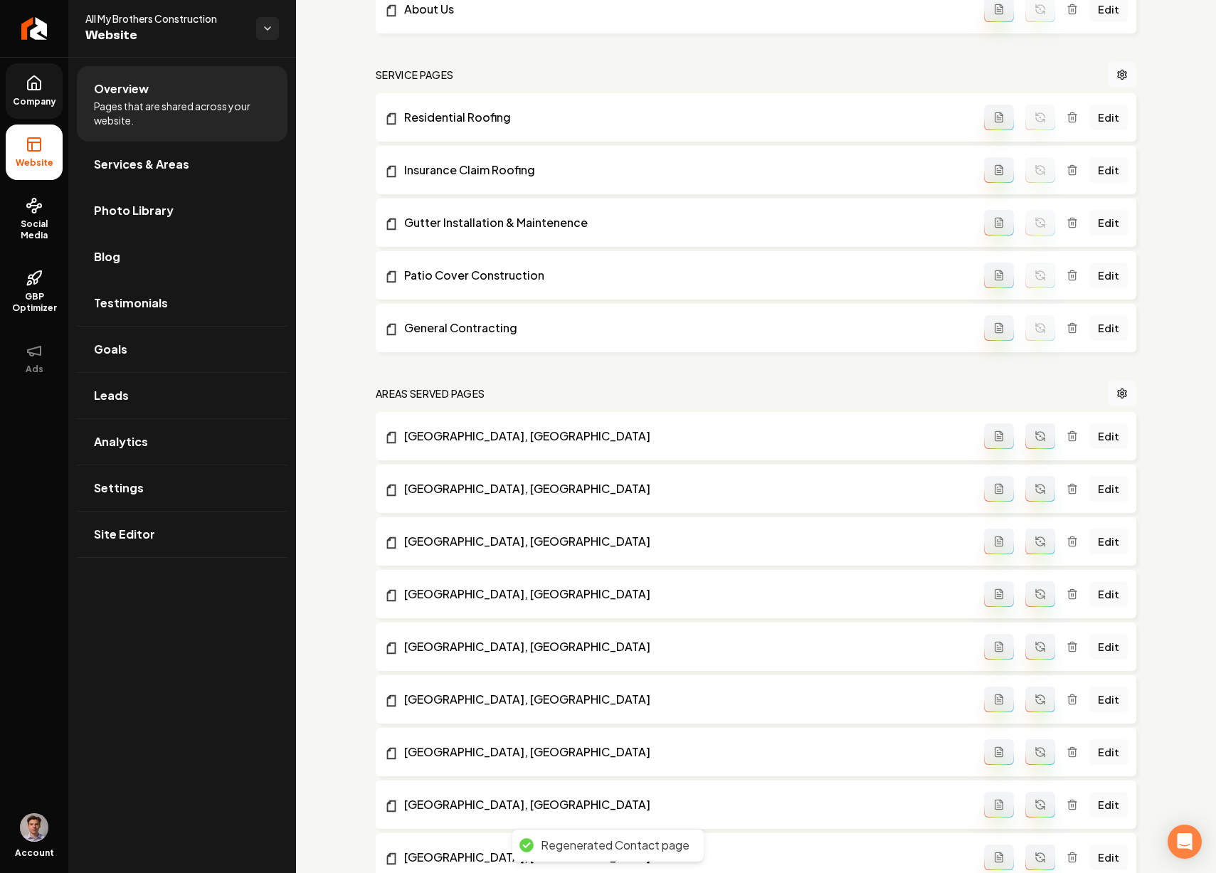
drag, startPoint x: 1028, startPoint y: 440, endPoint x: 1038, endPoint y: 502, distance: 62.7
click at [1035, 440] on icon "Main content area" at bounding box center [1040, 436] width 11 height 11
click at [1038, 515] on div "general pages Submit to IndexNow Edit System Prompt Home Edit Contact Edit Abou…" at bounding box center [756, 468] width 761 height 1240
click at [1036, 502] on button "Main content area" at bounding box center [1041, 489] width 30 height 26
click at [1036, 550] on button "Main content area" at bounding box center [1041, 542] width 30 height 26
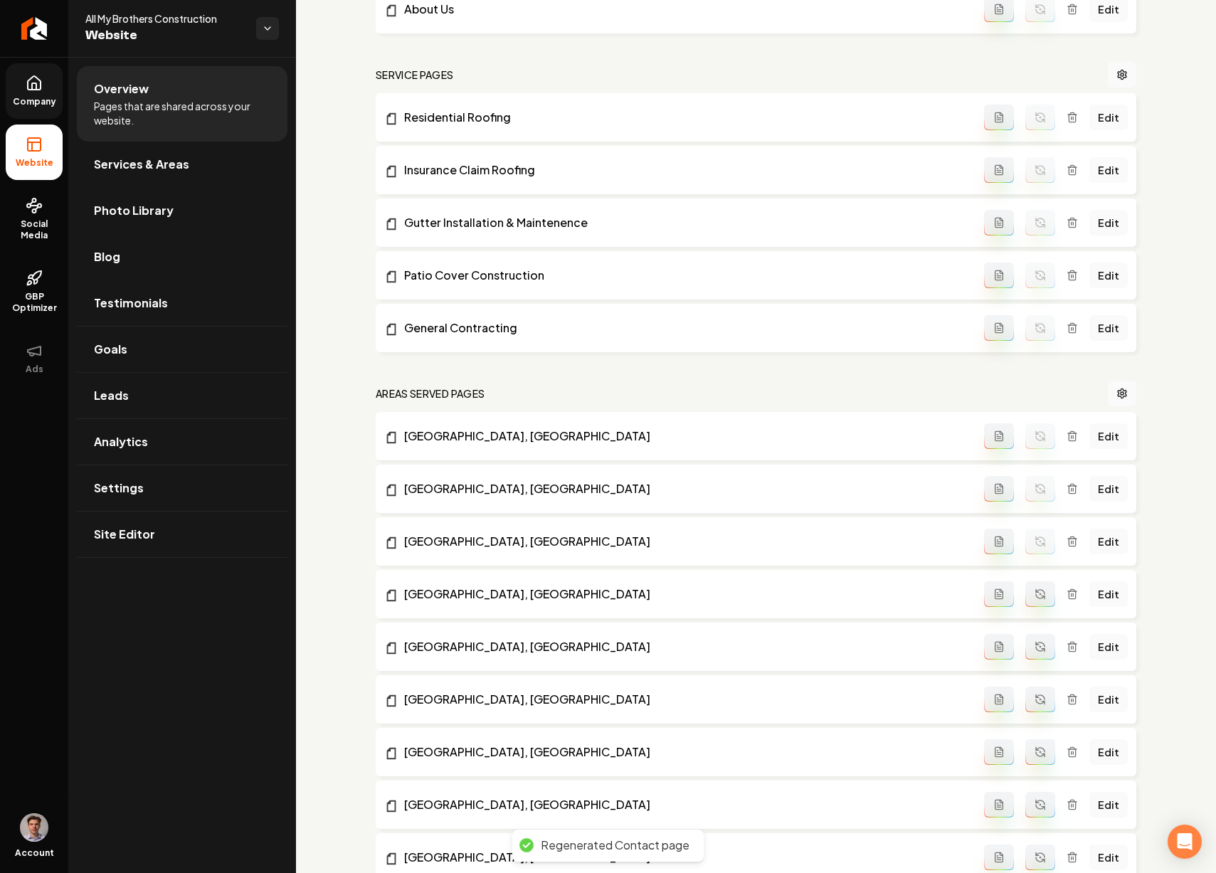
click at [1035, 591] on icon "Main content area" at bounding box center [1040, 594] width 11 height 11
click at [1037, 638] on button "Main content area" at bounding box center [1041, 647] width 30 height 26
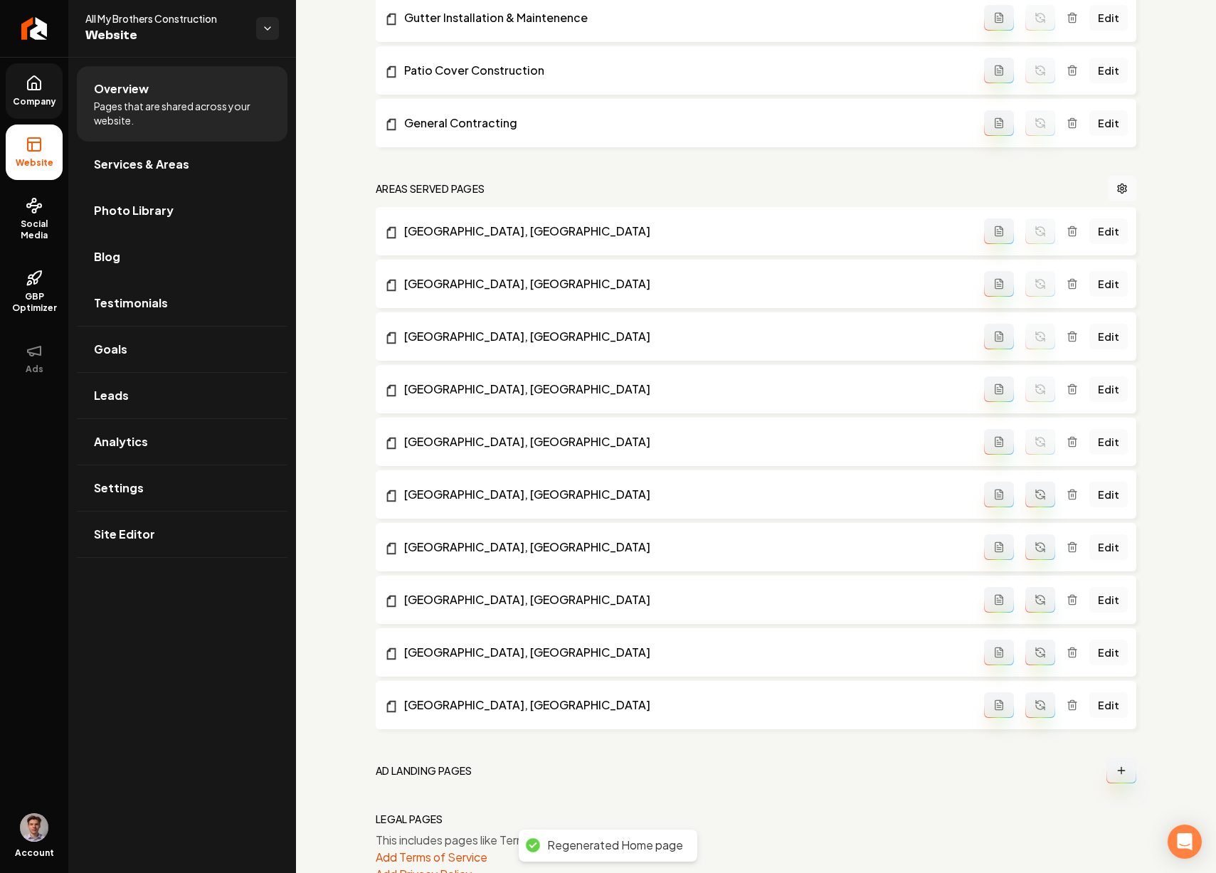
scroll to position [846, 0]
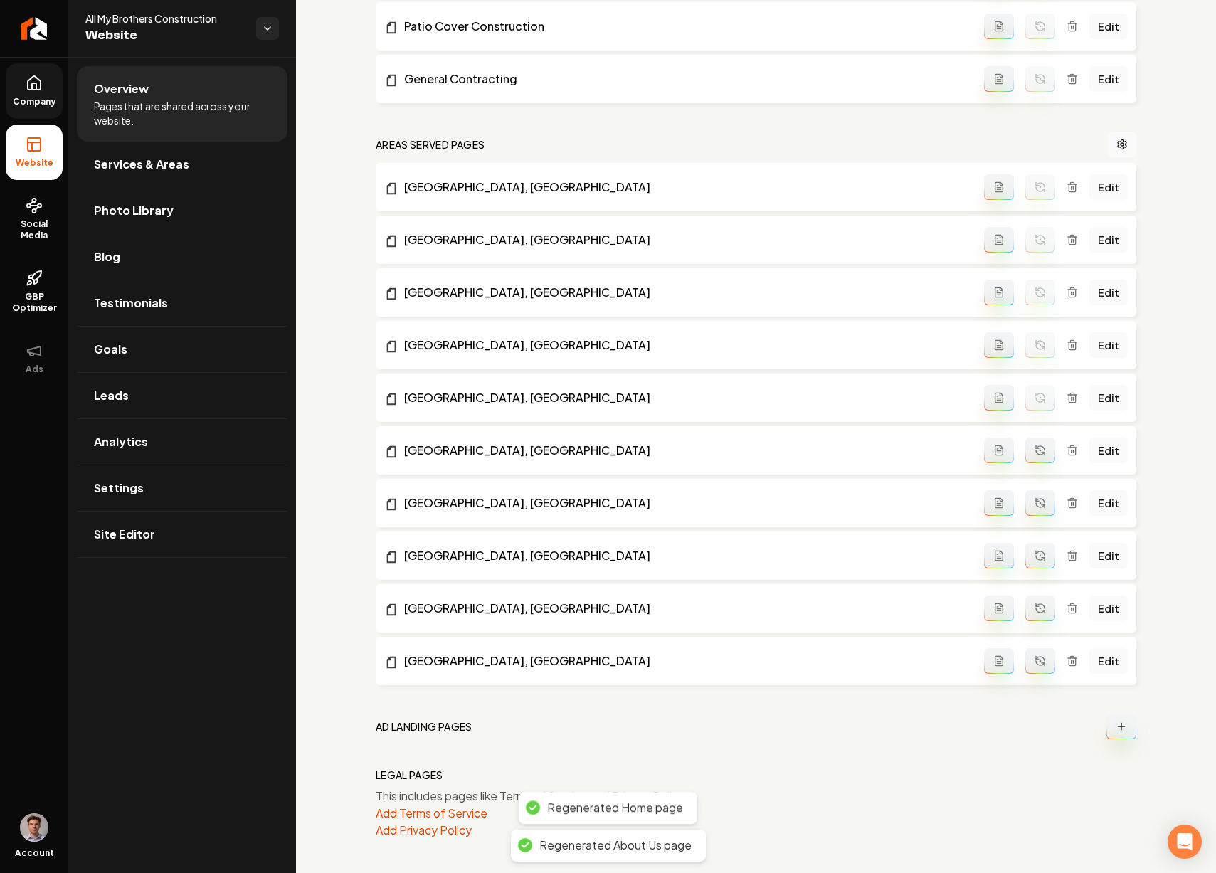
click at [1033, 458] on button "Main content area" at bounding box center [1041, 451] width 30 height 26
click at [1036, 504] on icon "Main content area" at bounding box center [1040, 503] width 11 height 11
click at [1033, 549] on button "Main content area" at bounding box center [1041, 556] width 30 height 26
click at [1036, 604] on icon "Main content area" at bounding box center [1040, 606] width 9 height 4
click at [1035, 656] on icon "Main content area" at bounding box center [1040, 661] width 11 height 11
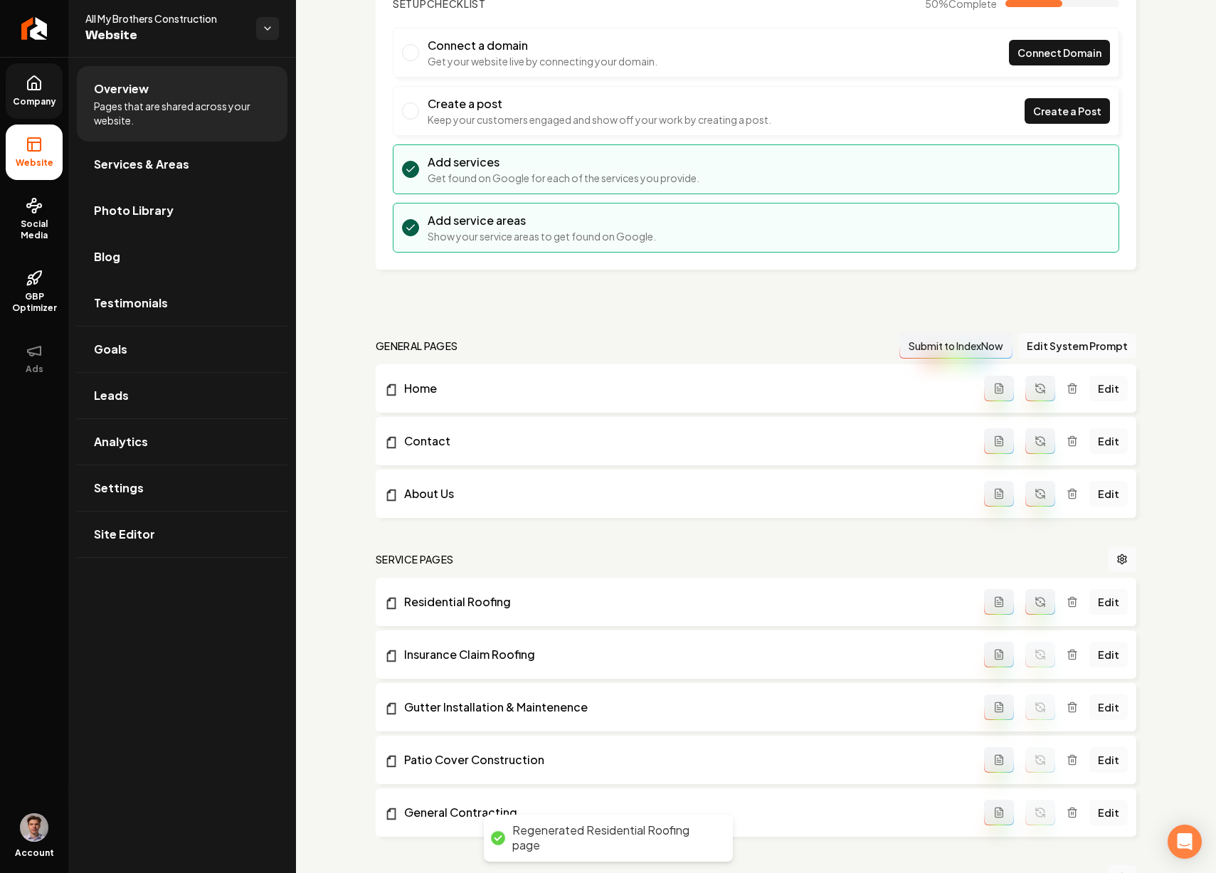
scroll to position [0, 0]
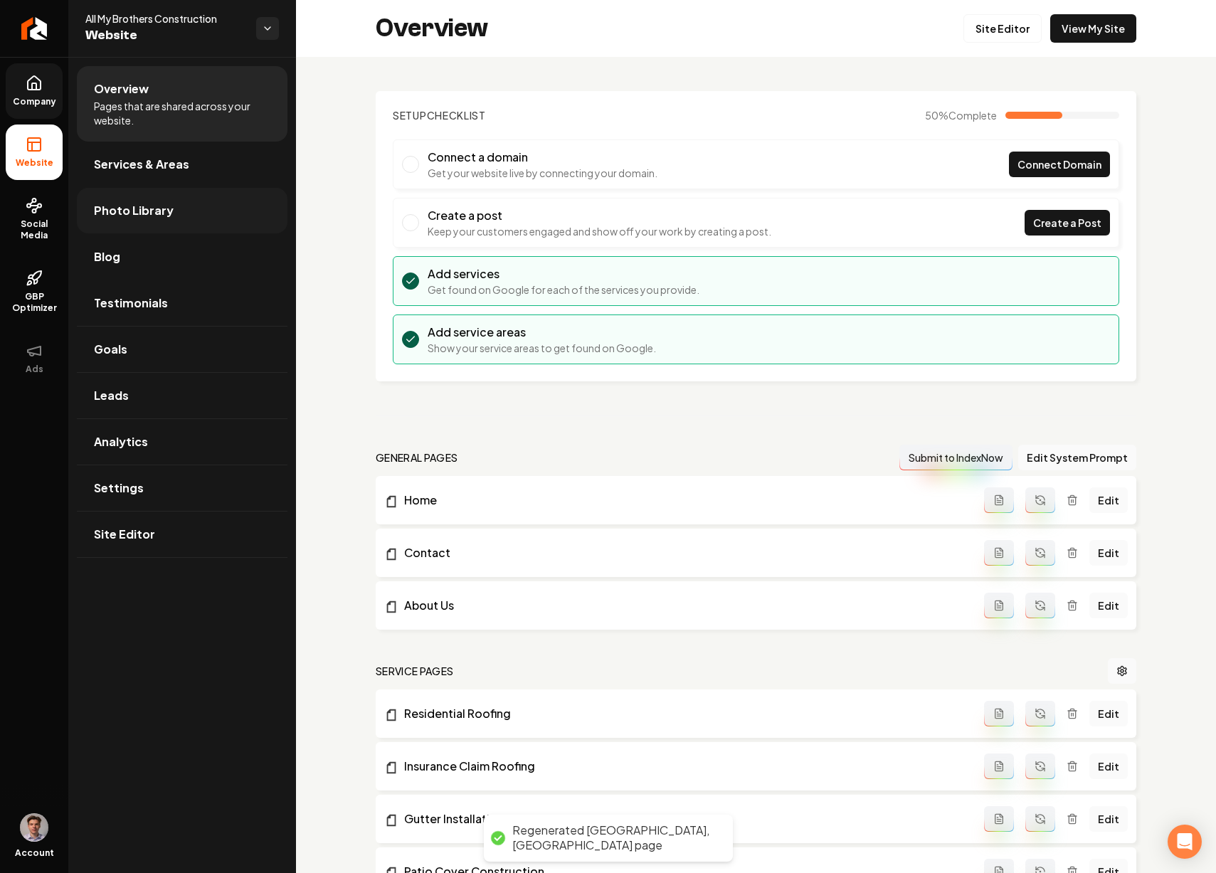
click at [165, 221] on link "Photo Library" at bounding box center [182, 211] width 211 height 46
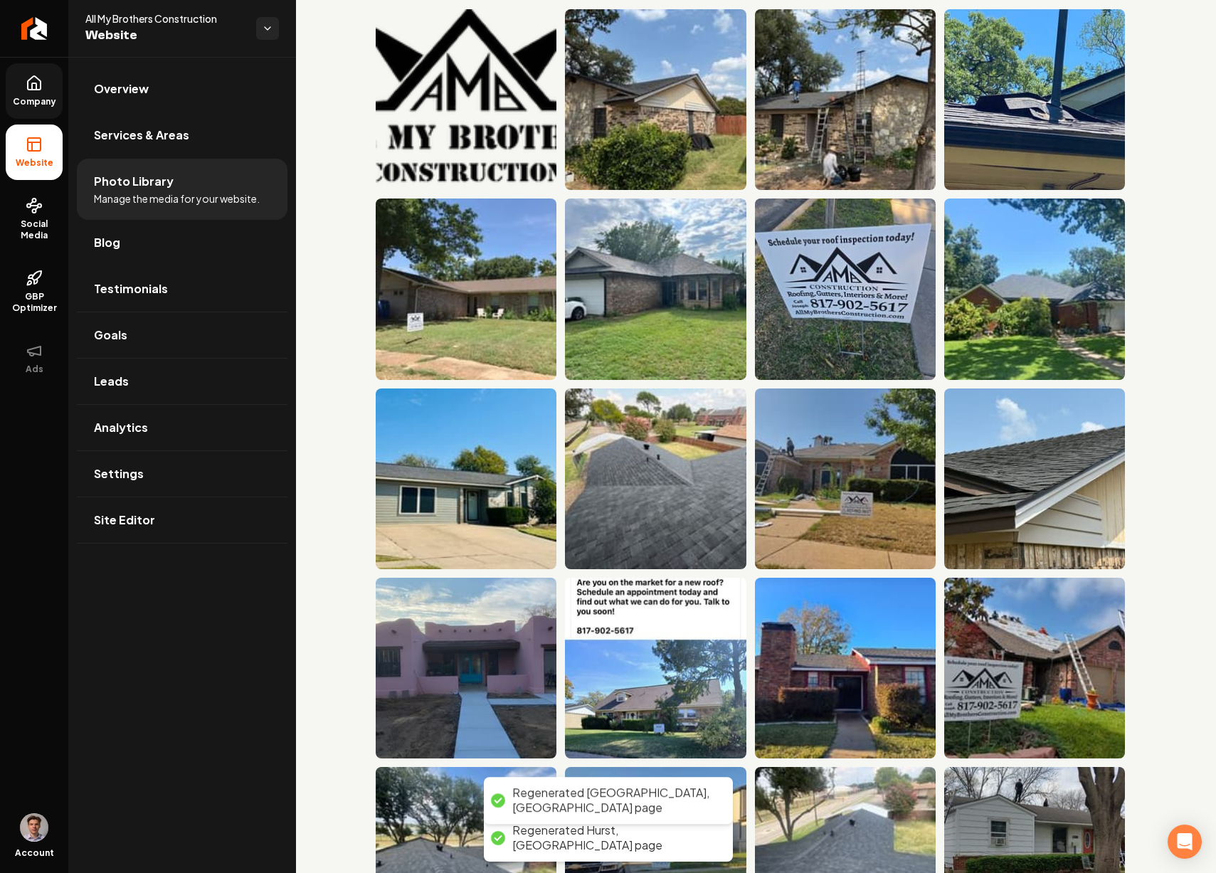
scroll to position [276, 0]
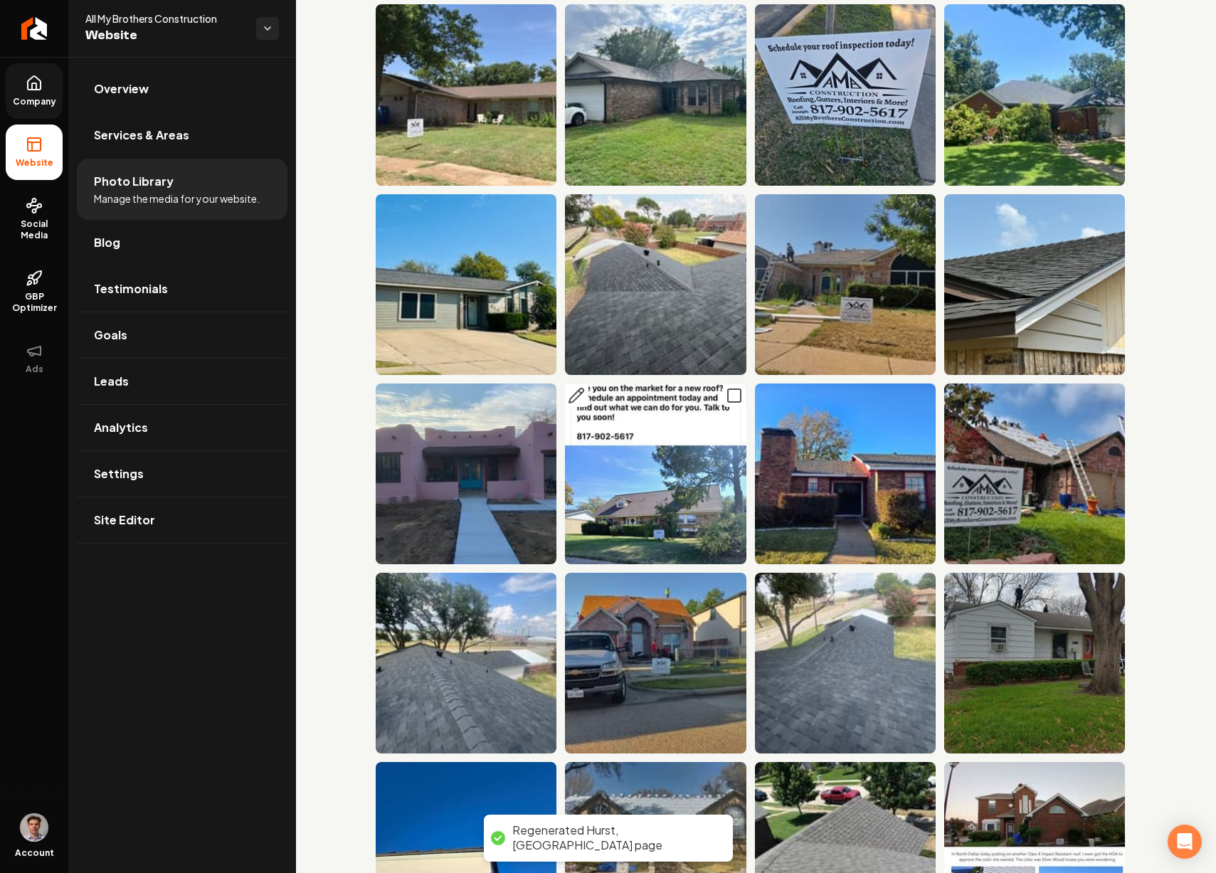
click at [729, 389] on icon "Main content area" at bounding box center [734, 395] width 17 height 17
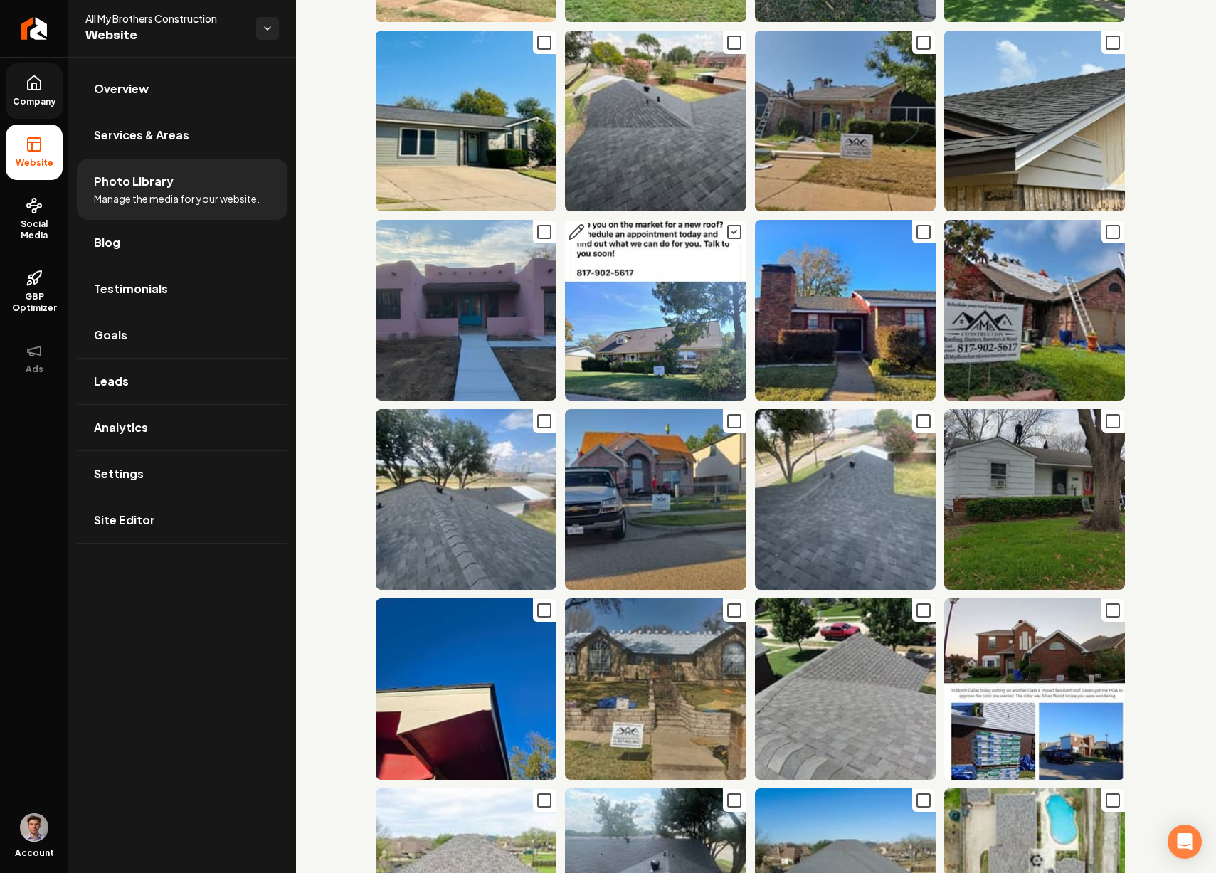
scroll to position [732, 0]
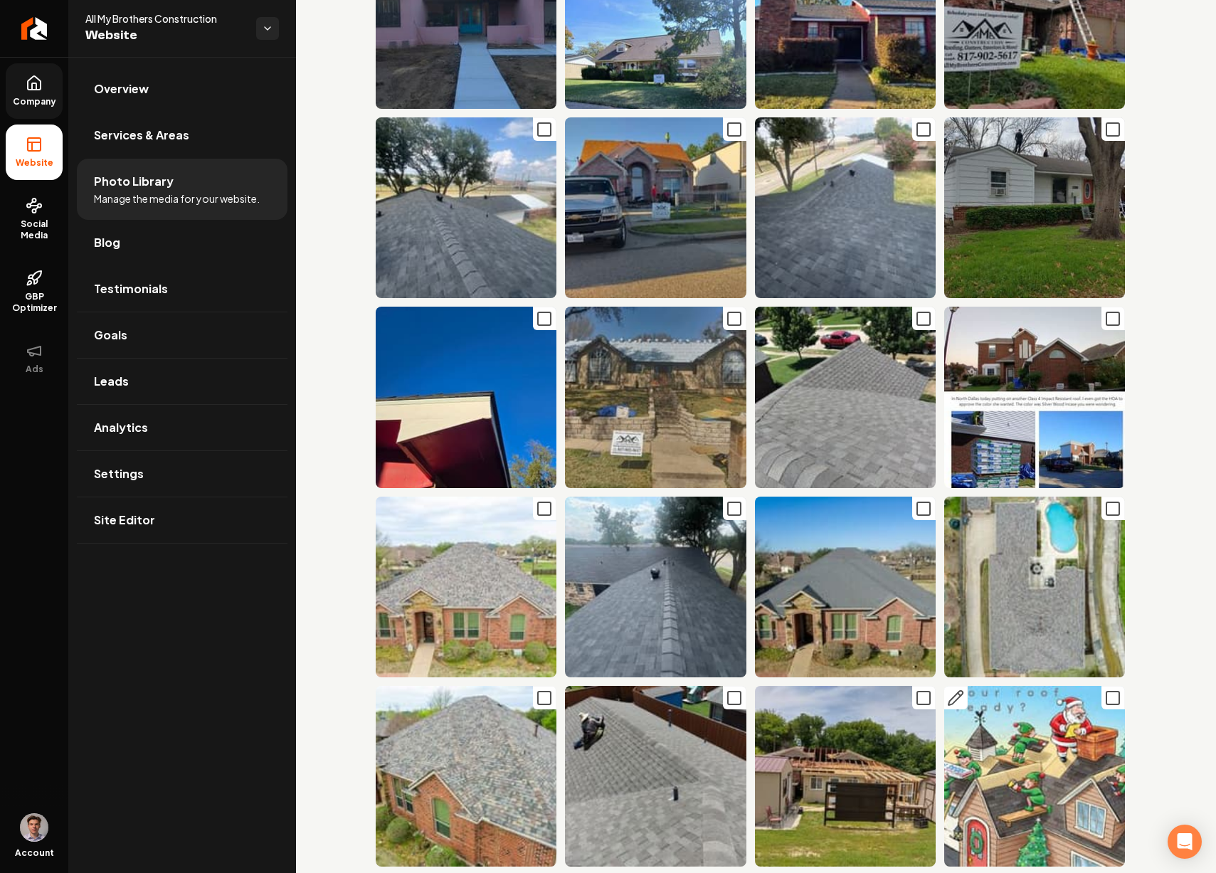
click at [1105, 690] on icon "Main content area" at bounding box center [1113, 698] width 17 height 17
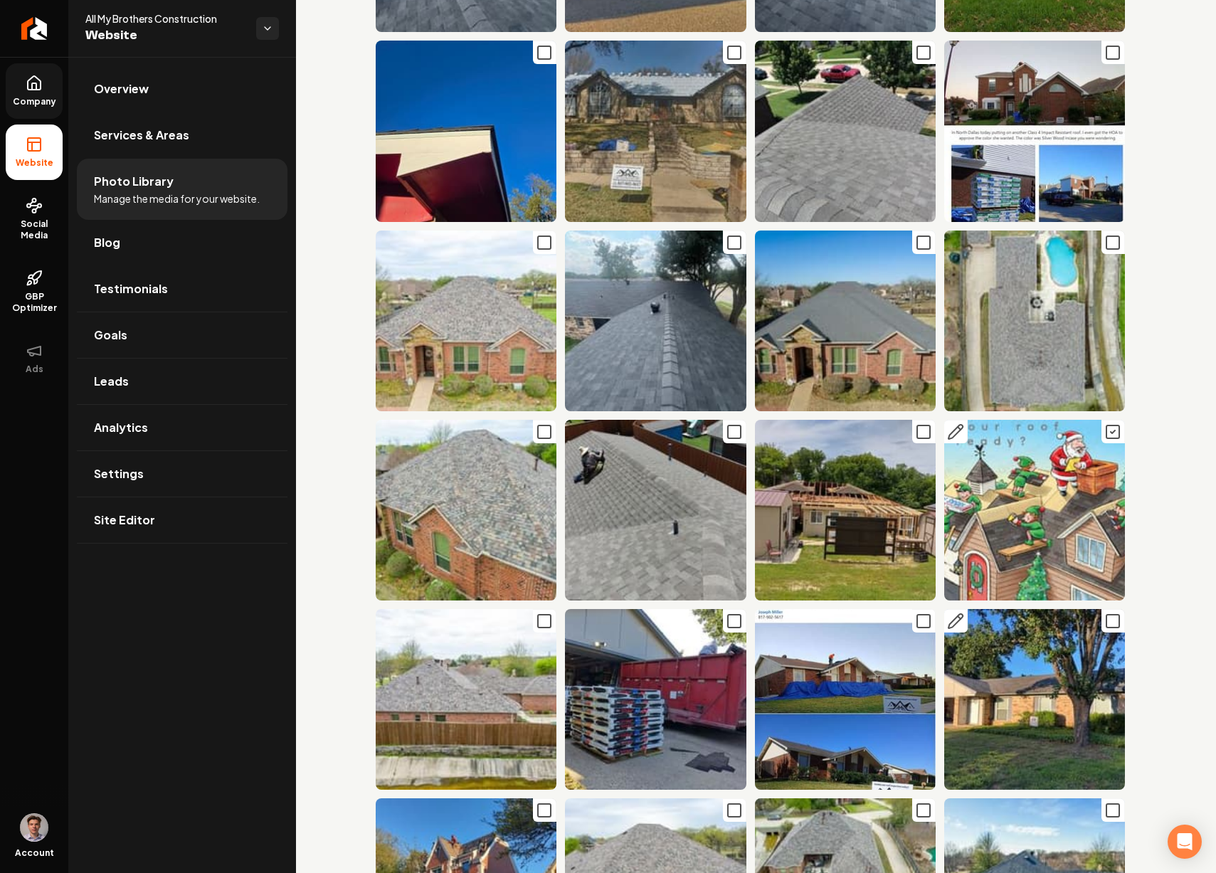
scroll to position [1002, 0]
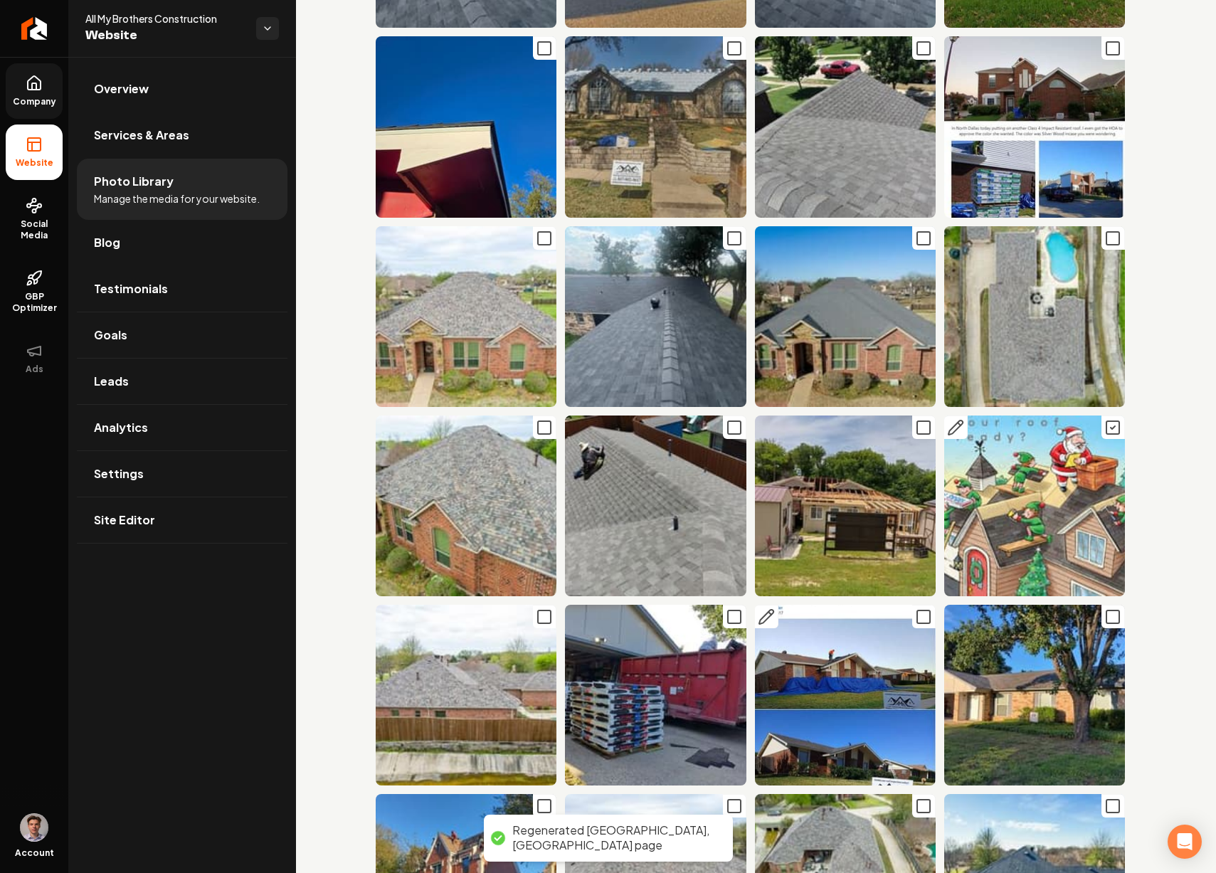
click at [916, 609] on icon "Main content area" at bounding box center [923, 617] width 17 height 17
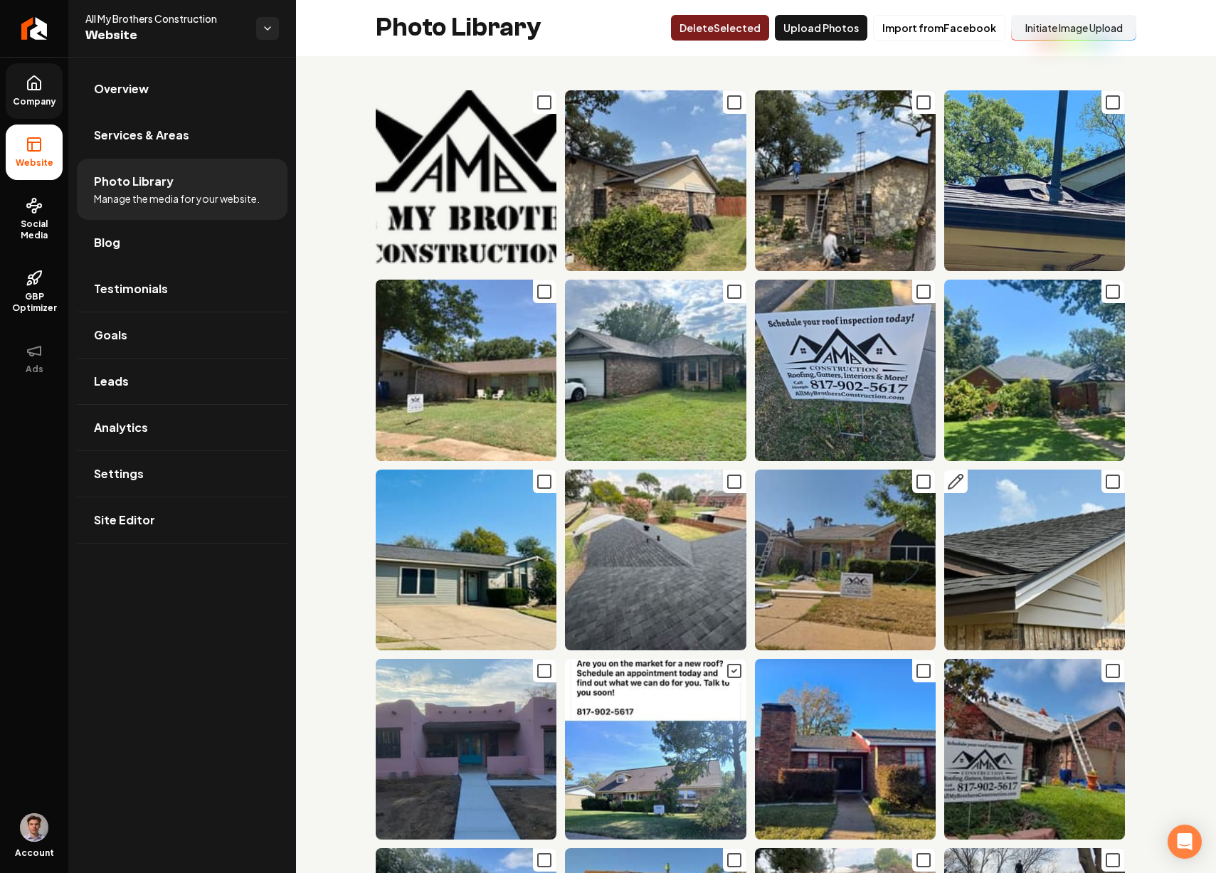
scroll to position [0, 0]
click at [717, 26] on button "Delet e Selected" at bounding box center [720, 29] width 98 height 26
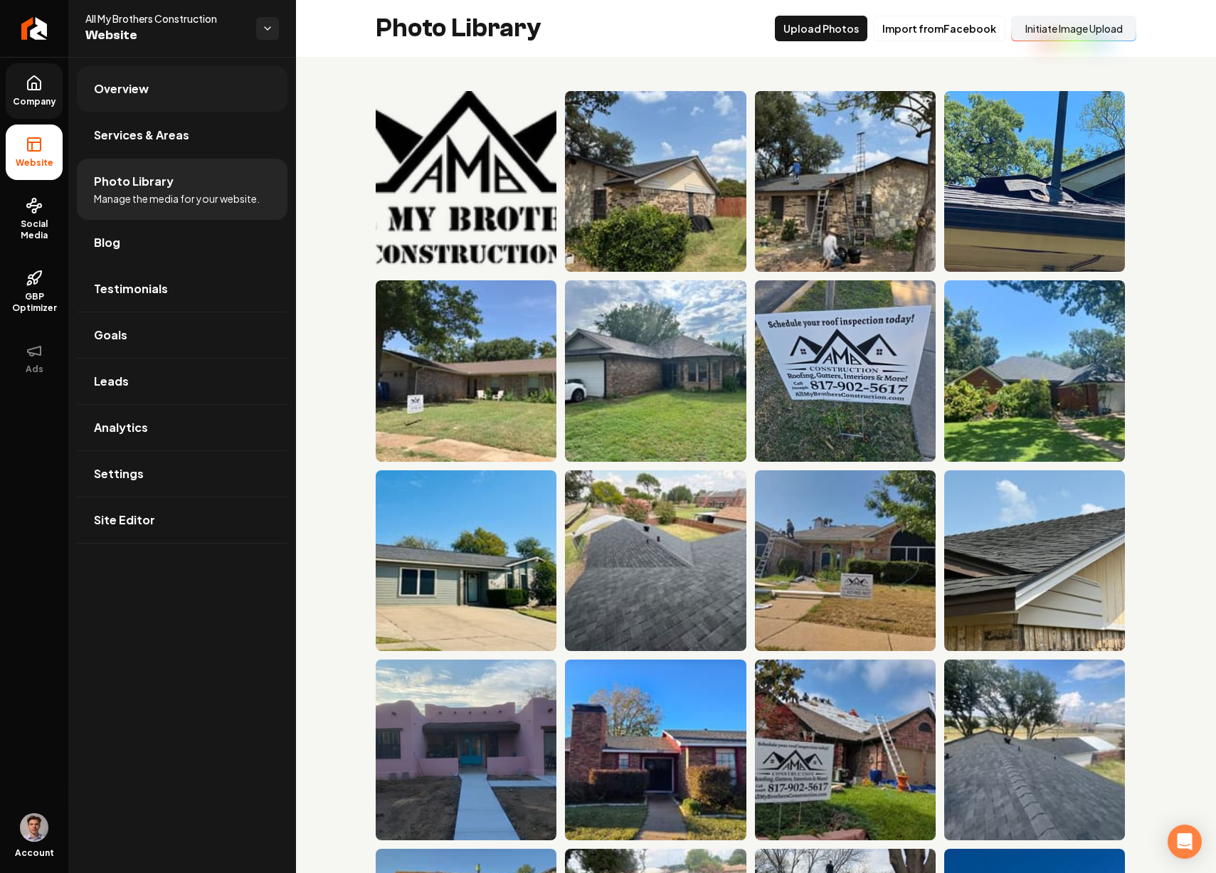
click at [191, 102] on link "Overview" at bounding box center [182, 89] width 211 height 46
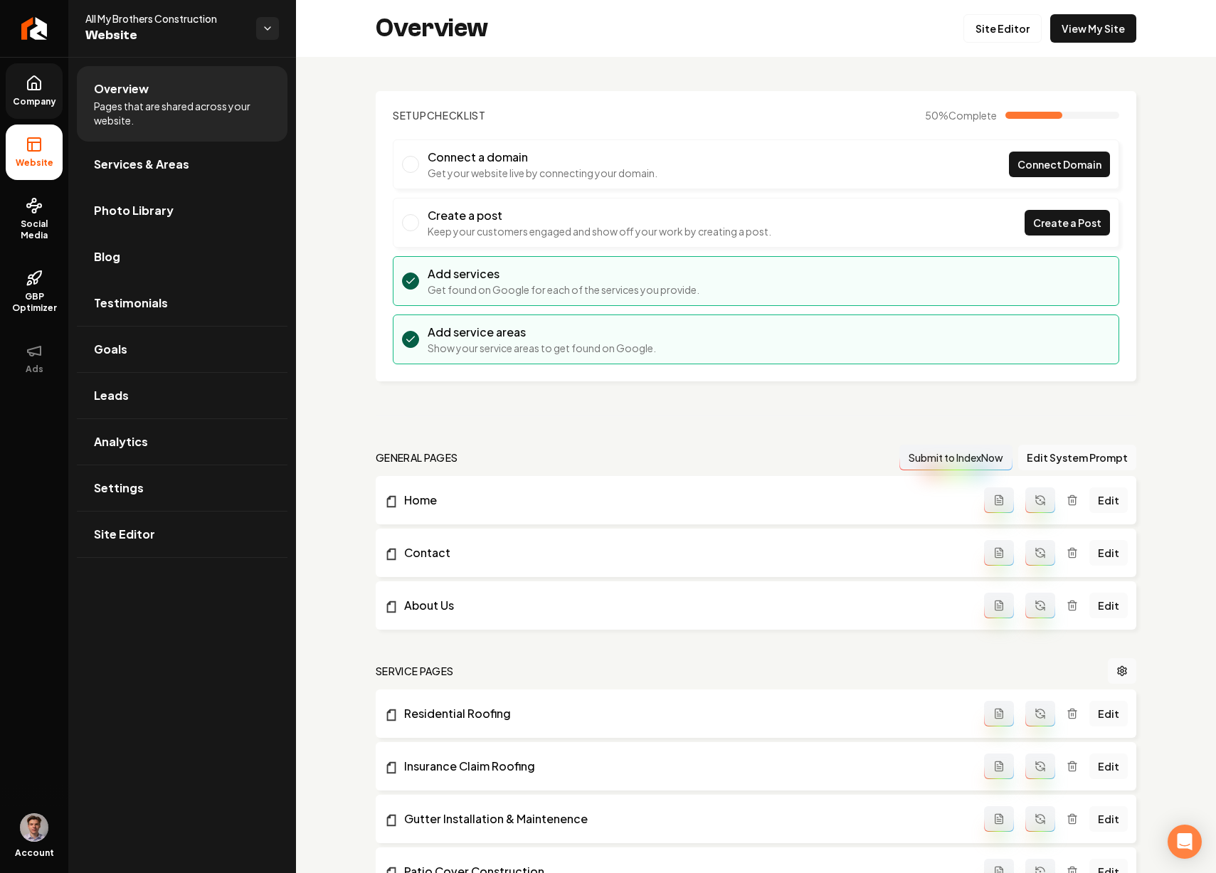
click at [1035, 498] on icon "Main content area" at bounding box center [1040, 500] width 11 height 11
click at [1036, 548] on icon "Main content area" at bounding box center [1040, 552] width 11 height 11
click at [1035, 601] on icon "Main content area" at bounding box center [1040, 605] width 11 height 11
click at [201, 206] on link "Photo Library" at bounding box center [182, 211] width 211 height 46
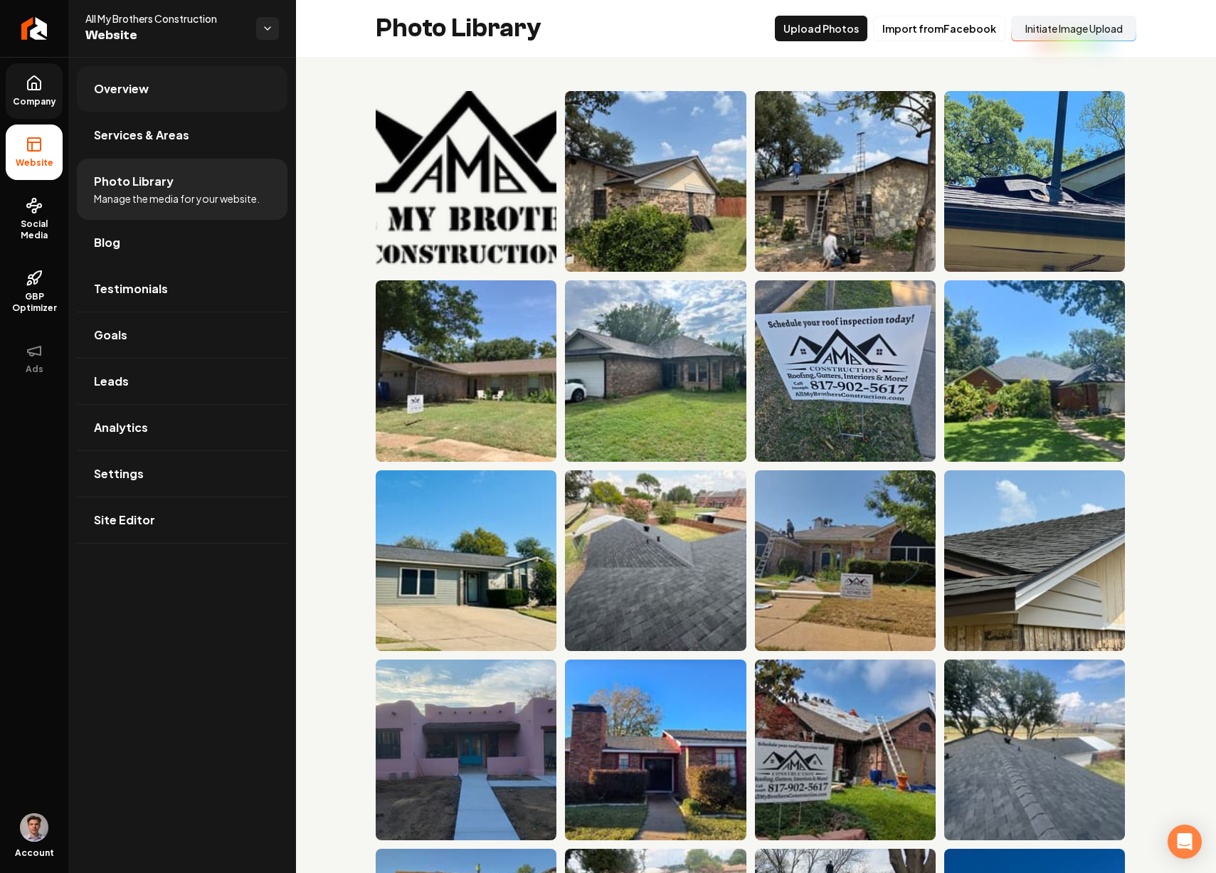
click at [177, 94] on link "Overview" at bounding box center [182, 89] width 211 height 46
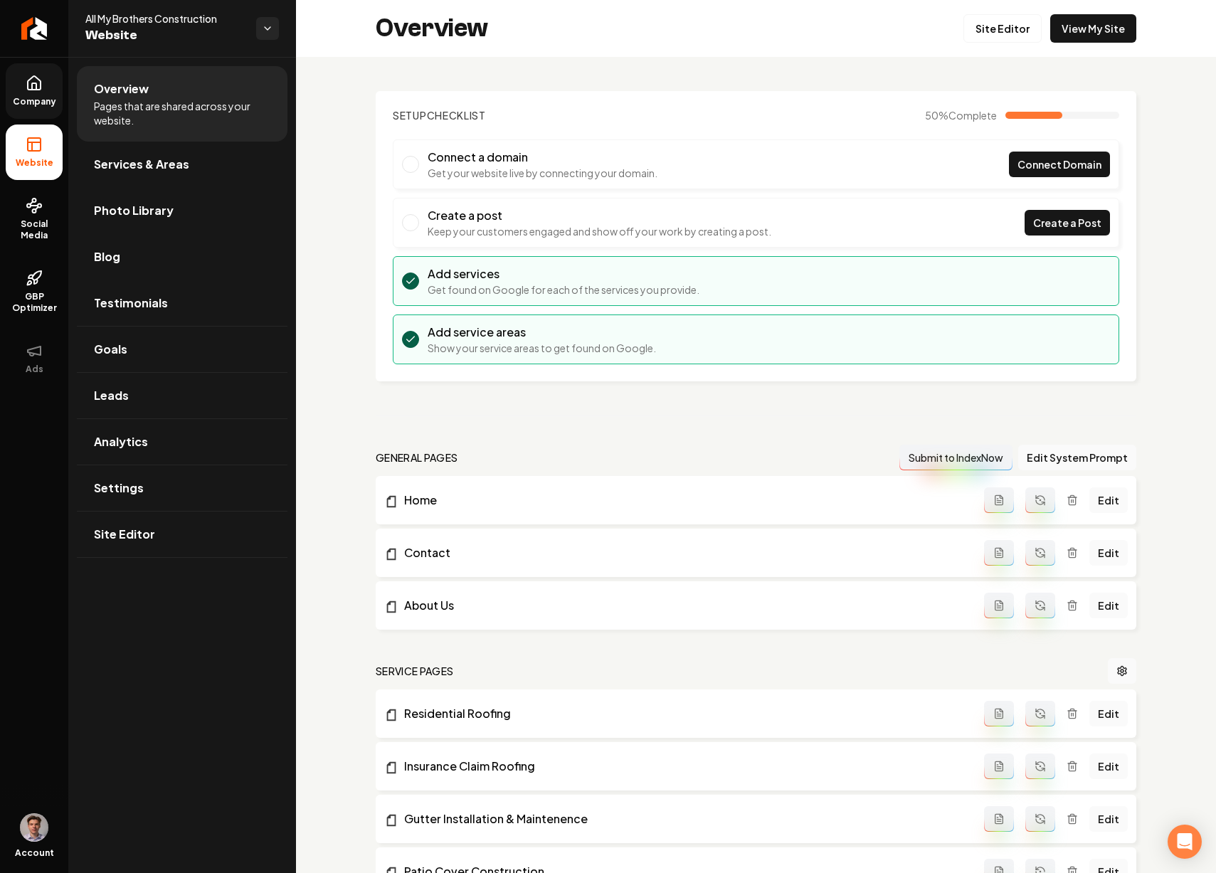
click at [1040, 605] on circle "Main content area" at bounding box center [1040, 605] width 1 height 1
click at [1029, 559] on button "Main content area" at bounding box center [1041, 553] width 30 height 26
click at [1030, 507] on button "Main content area" at bounding box center [1041, 501] width 30 height 26
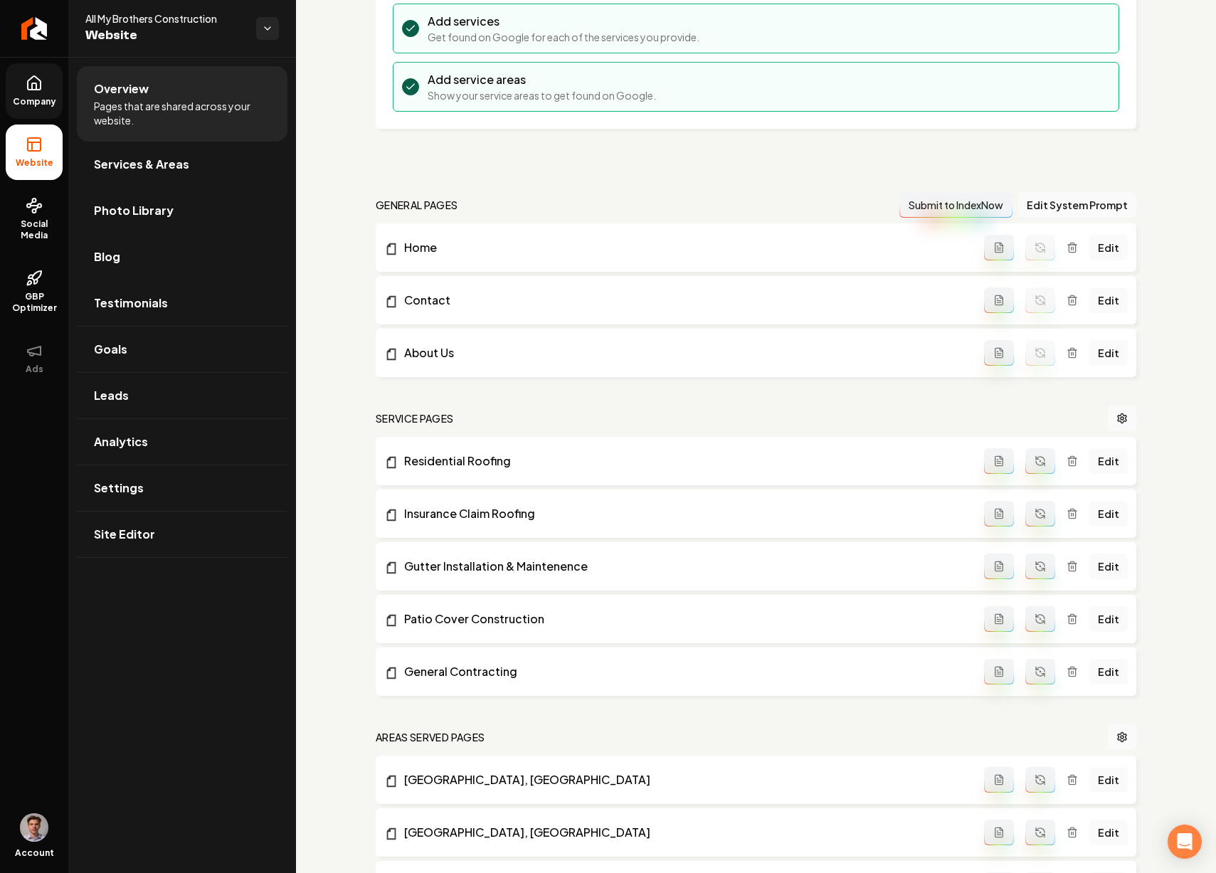
click at [1031, 470] on button "Main content area" at bounding box center [1041, 461] width 30 height 26
click at [1035, 508] on icon "Main content area" at bounding box center [1040, 513] width 11 height 11
click at [1035, 567] on icon "Main content area" at bounding box center [1040, 566] width 11 height 11
click at [1031, 626] on button "Main content area" at bounding box center [1041, 619] width 30 height 26
click at [1035, 674] on icon "Main content area" at bounding box center [1040, 671] width 11 height 11
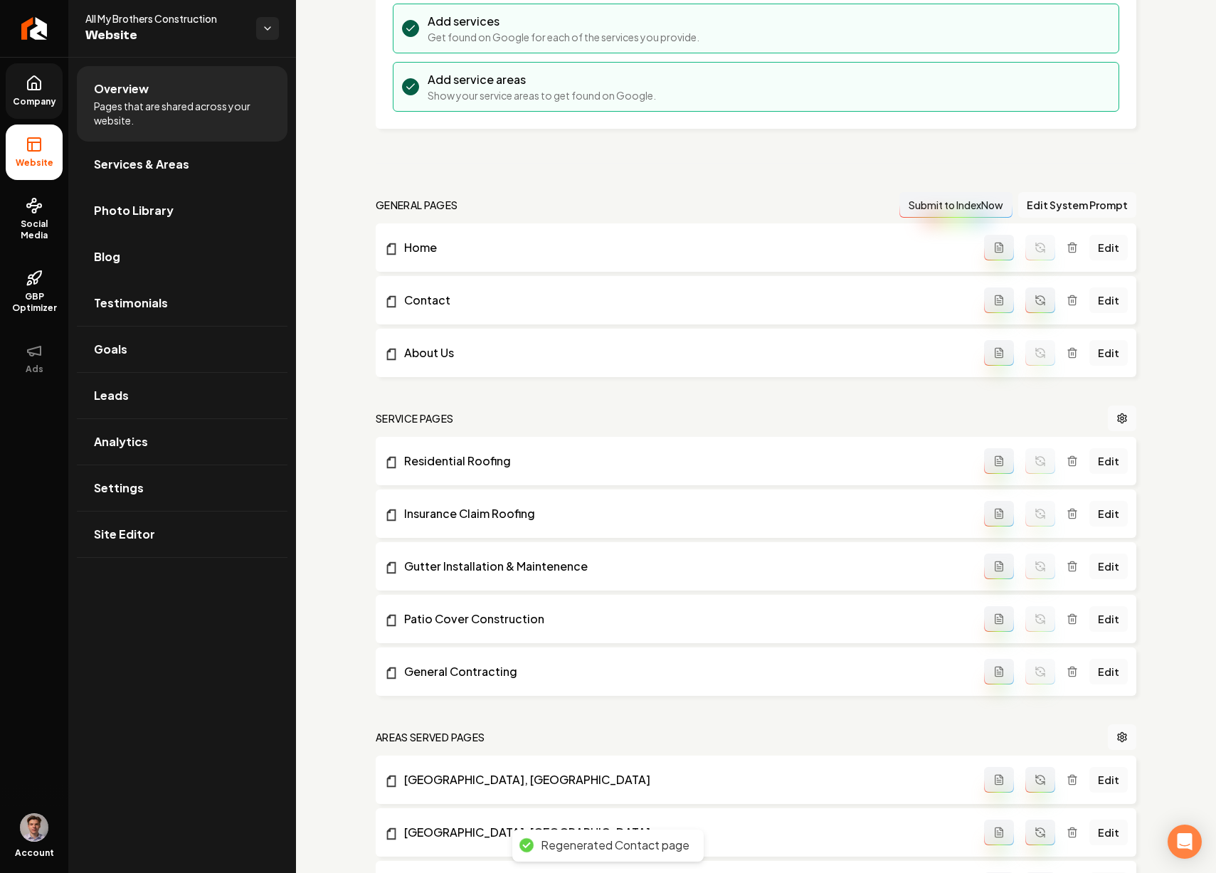
scroll to position [534, 0]
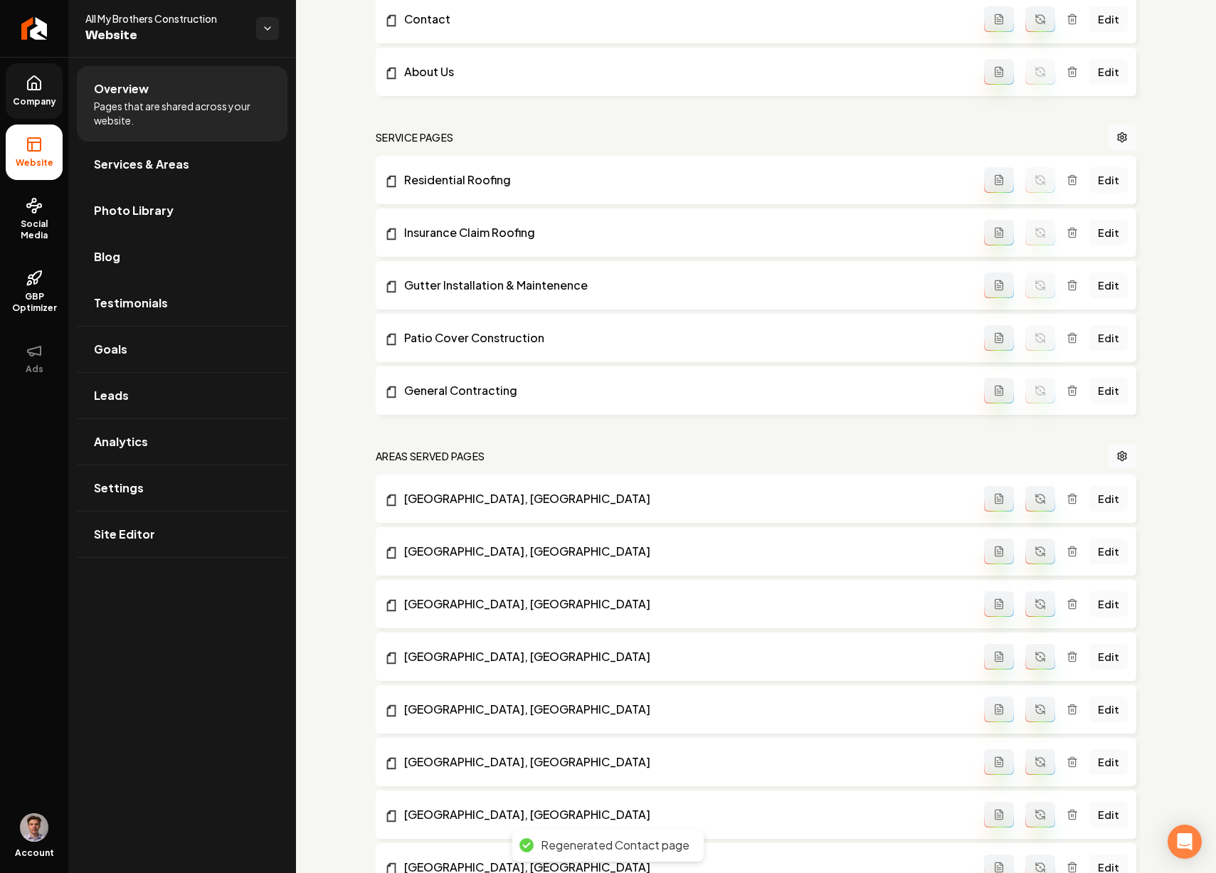
click at [1036, 496] on icon "Main content area" at bounding box center [1037, 495] width 3 height 3
click at [1035, 547] on icon "Main content area" at bounding box center [1040, 551] width 11 height 11
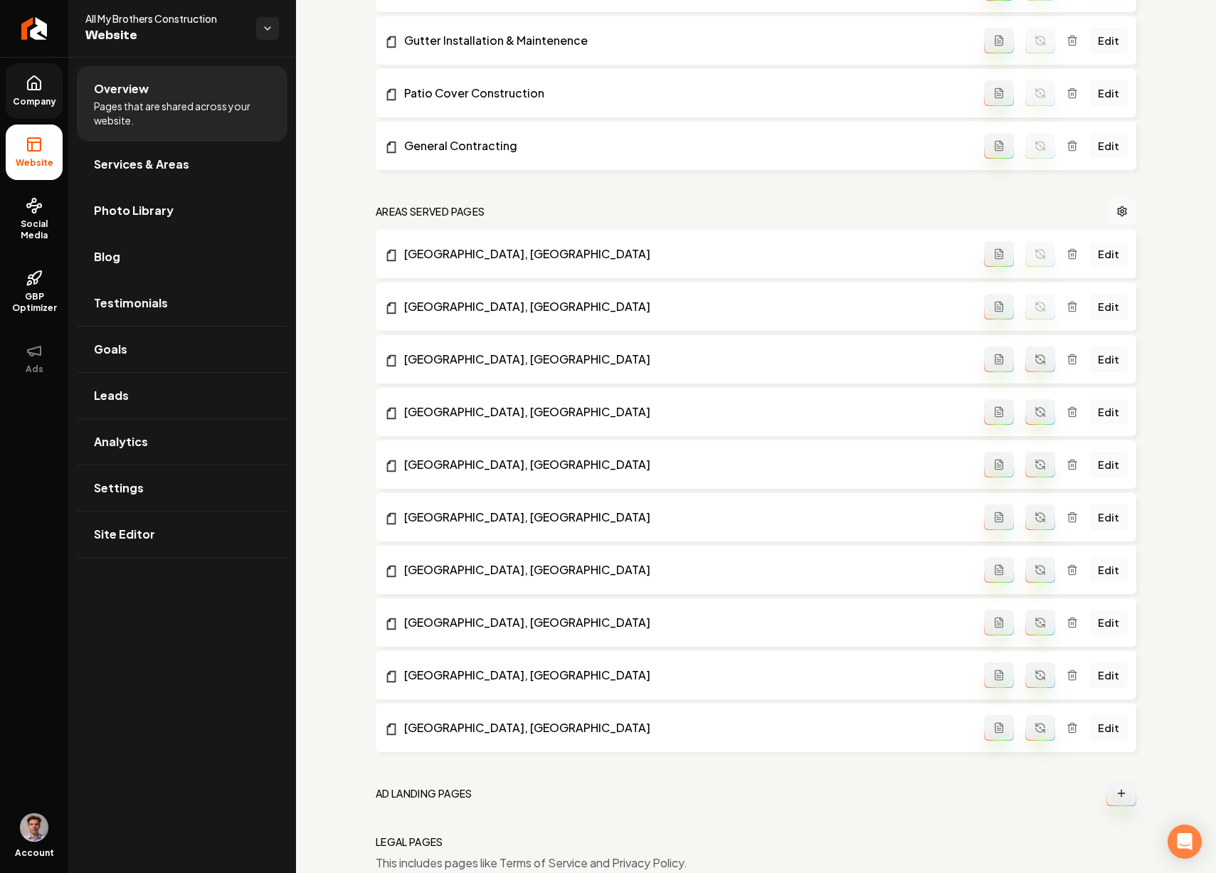
scroll to position [846, 0]
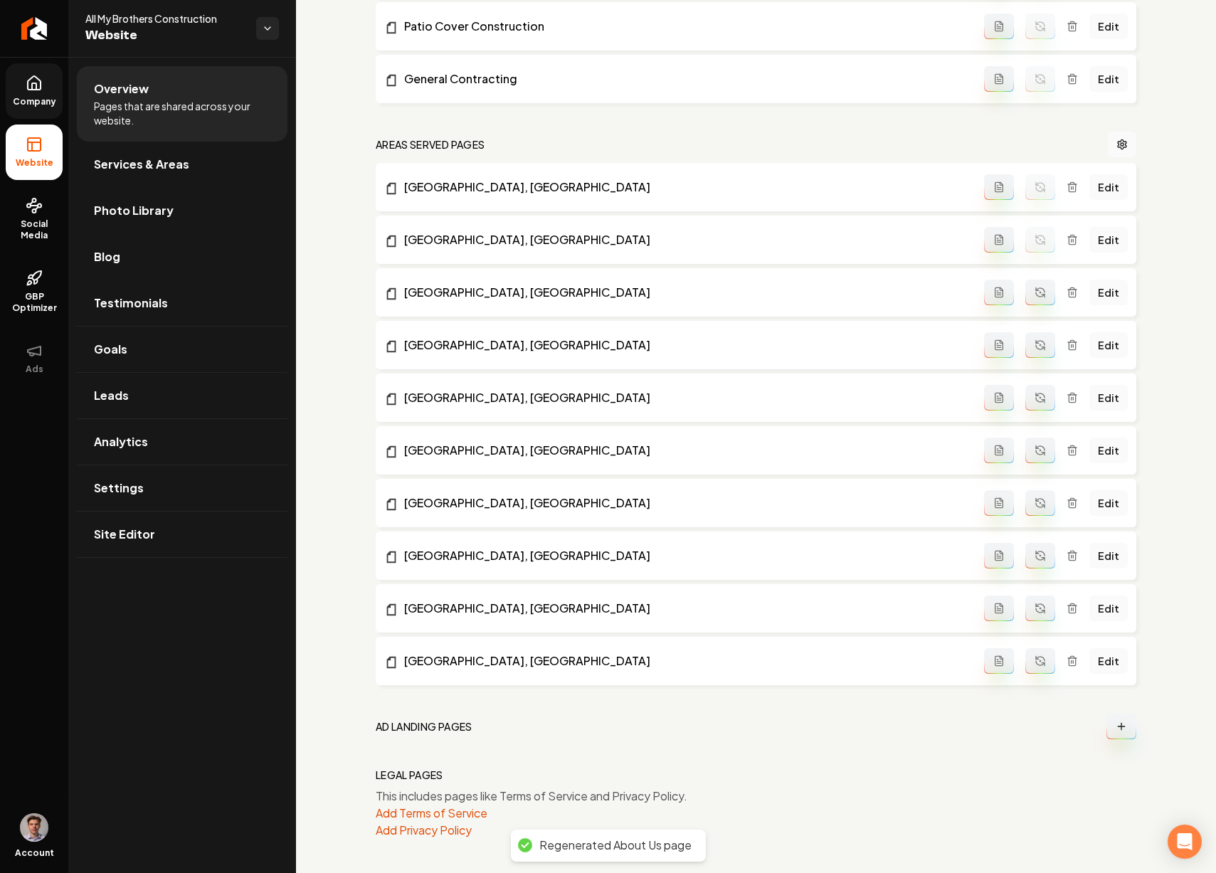
click at [1030, 303] on button "Main content area" at bounding box center [1041, 293] width 30 height 26
click at [1035, 344] on icon "Main content area" at bounding box center [1040, 345] width 11 height 11
click at [1029, 408] on button "Main content area" at bounding box center [1041, 398] width 30 height 26
click at [1035, 446] on icon "Main content area" at bounding box center [1040, 450] width 11 height 11
click at [1035, 500] on icon "Main content area" at bounding box center [1040, 503] width 11 height 11
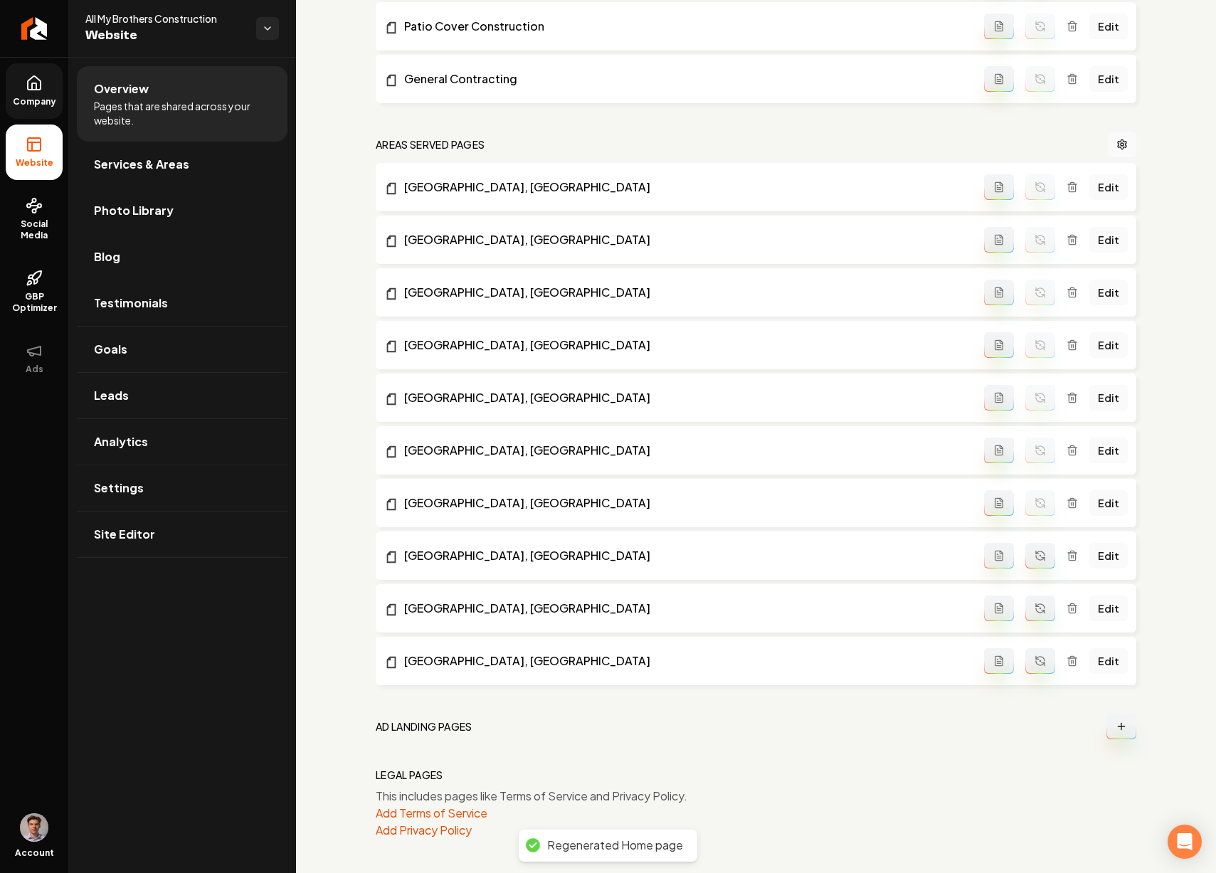
click at [1035, 552] on icon "Main content area" at bounding box center [1040, 555] width 11 height 11
click at [1035, 613] on icon "Main content area" at bounding box center [1040, 608] width 11 height 11
click at [1030, 655] on button "Main content area" at bounding box center [1041, 661] width 30 height 26
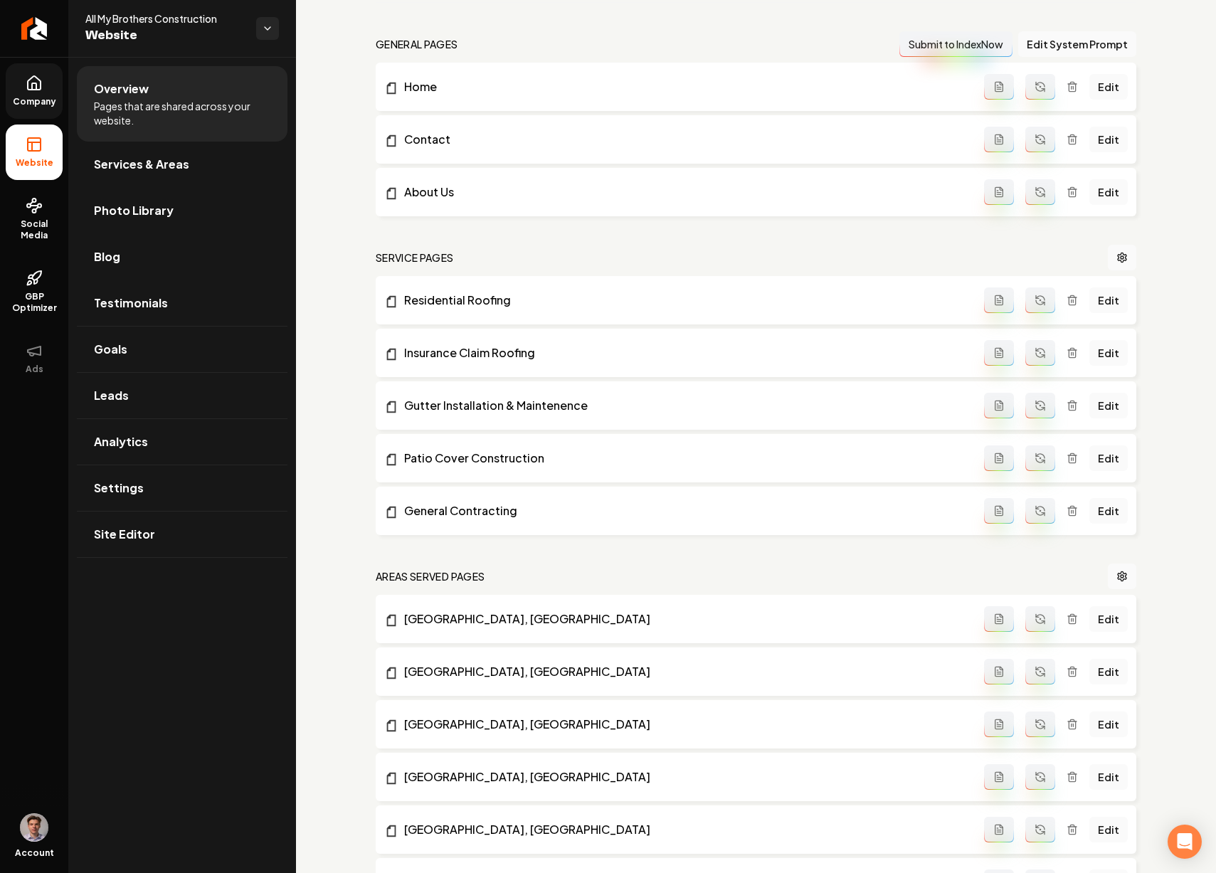
scroll to position [367, 0]
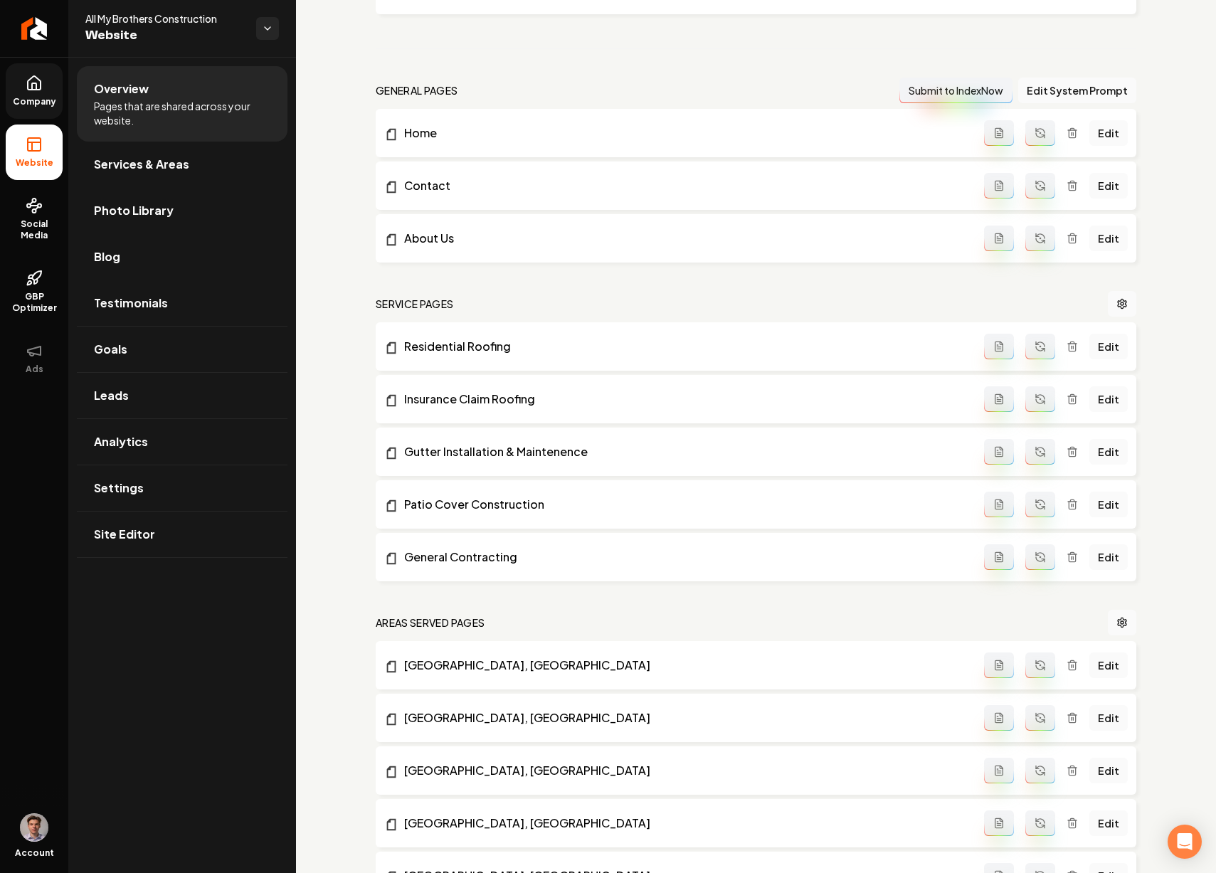
click at [46, 95] on link "Company" at bounding box center [34, 91] width 57 height 56
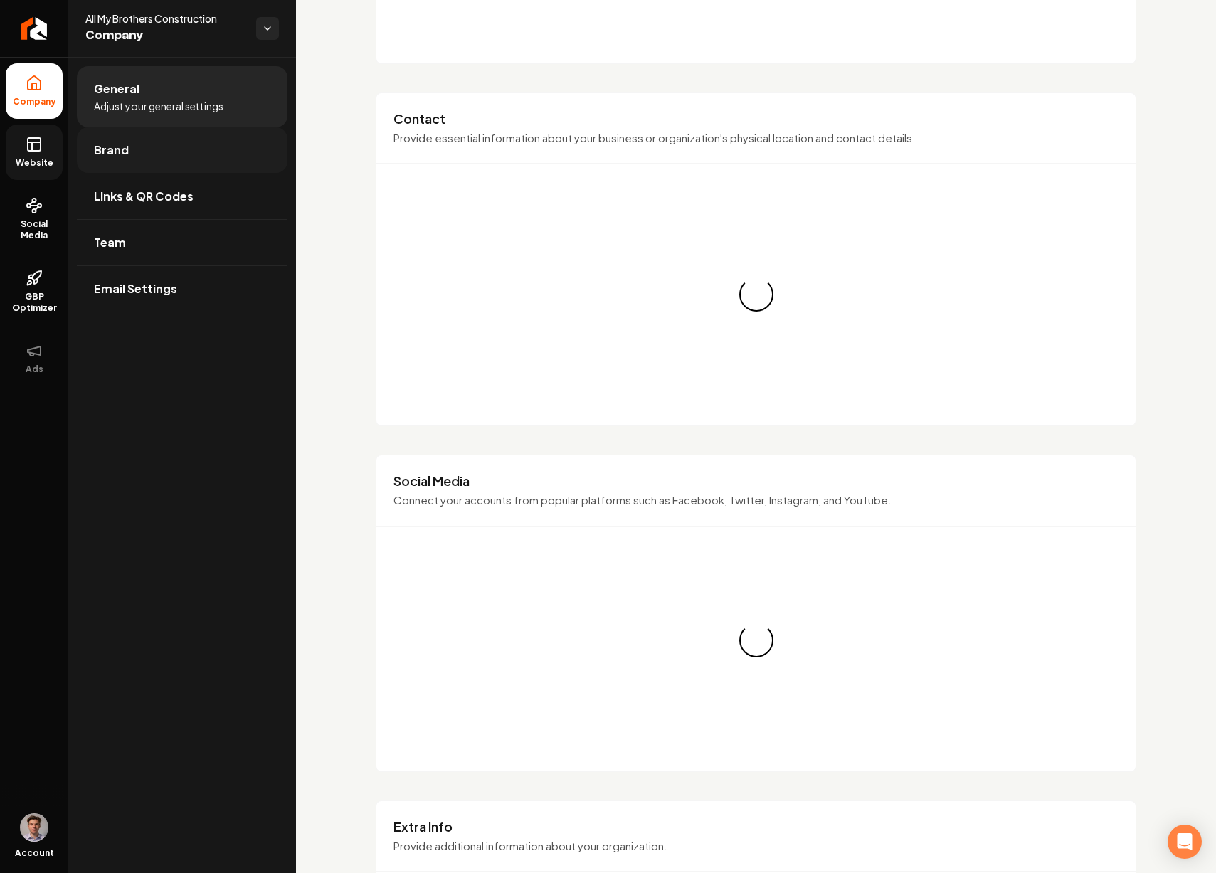
click at [135, 148] on link "Brand" at bounding box center [182, 150] width 211 height 46
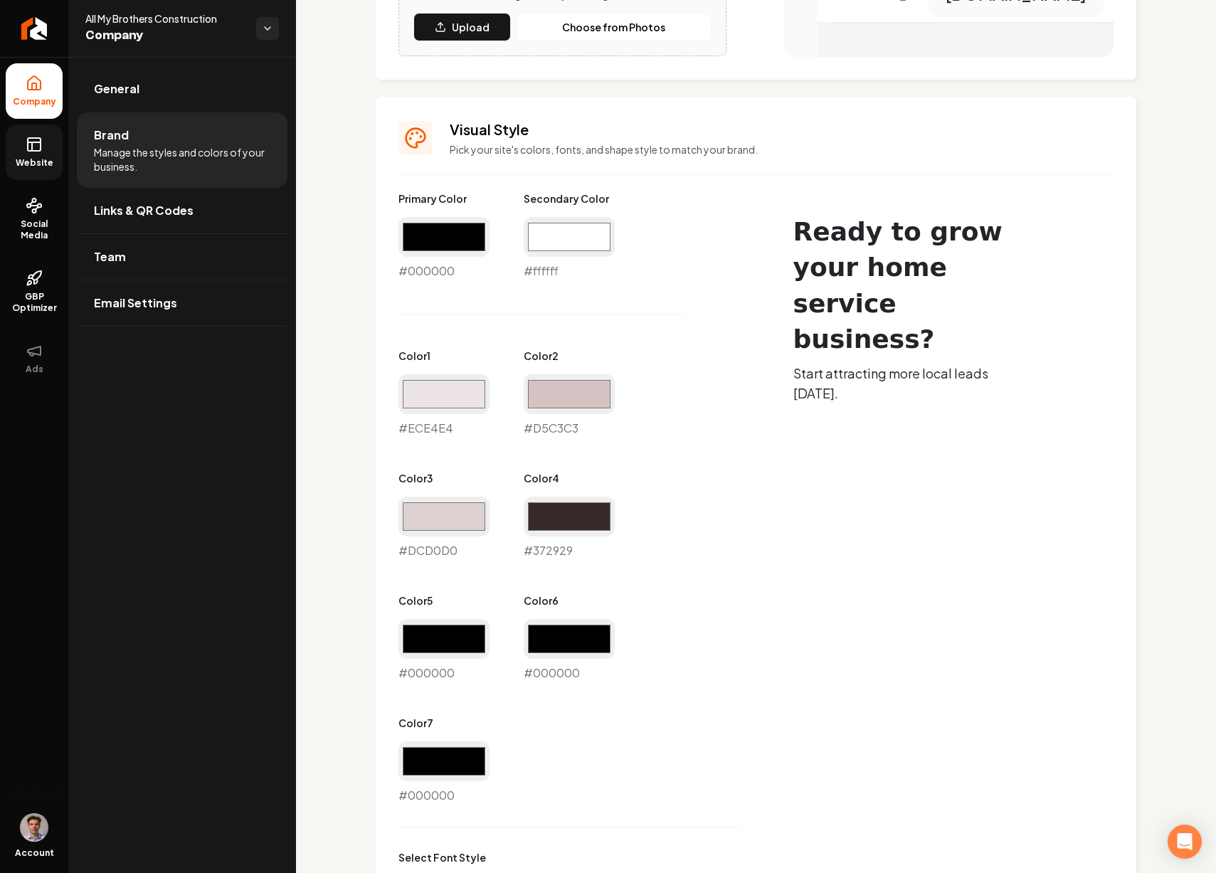
scroll to position [512, 0]
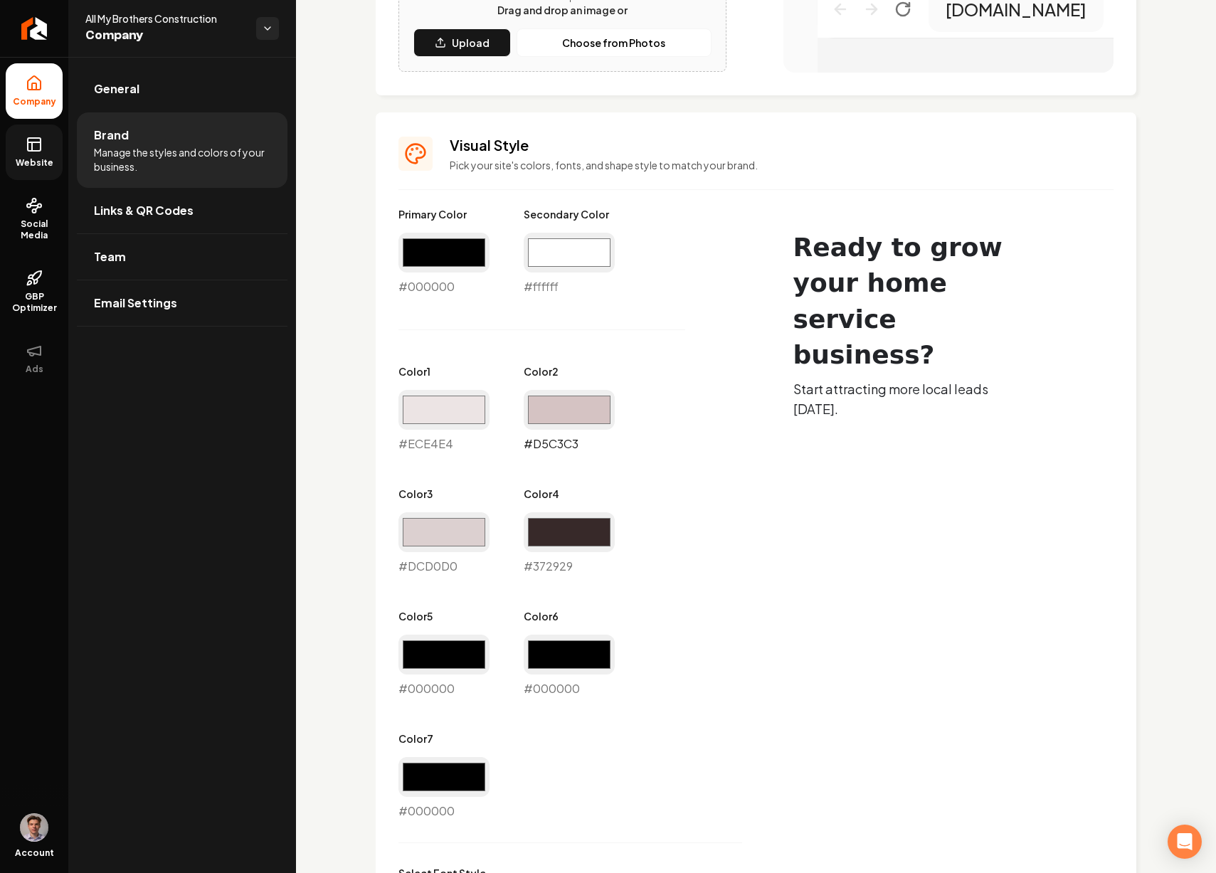
click at [567, 411] on input "#d5c3c3" at bounding box center [569, 410] width 91 height 40
type input "#938a8a"
click at [488, 463] on div "Primary Color #000000 #000000 Secondary Color #ffffff #ffffff Color 1 #ece4e4 #…" at bounding box center [571, 513] width 344 height 613
click at [443, 421] on input "#ece4e4" at bounding box center [444, 410] width 91 height 40
type input "#ccc7c7"
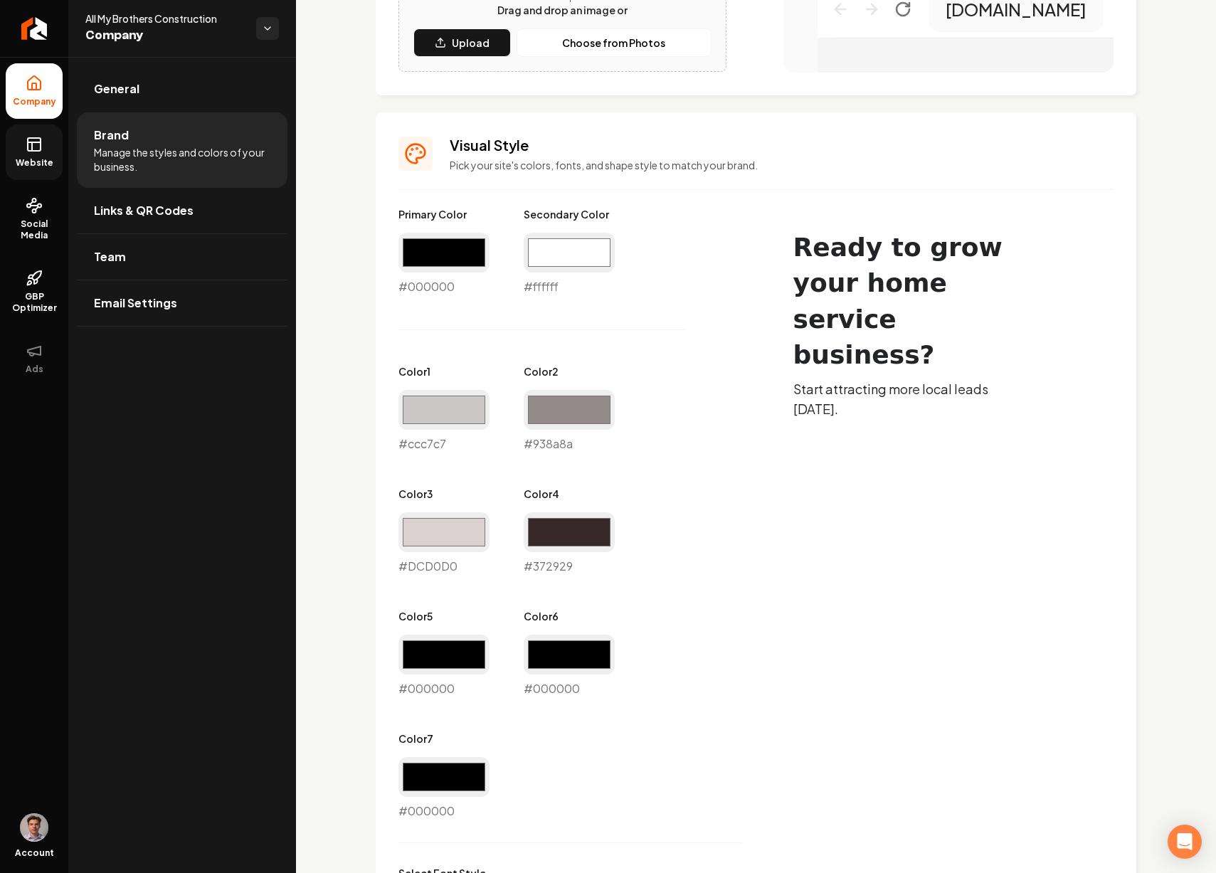
click at [372, 453] on div "Logo & Icon Add your business logo and icon to personalize your website appeara…" at bounding box center [756, 427] width 920 height 1766
click at [456, 533] on input "#dcd0d0" at bounding box center [444, 532] width 91 height 40
type input "#e9e7e7"
click at [357, 536] on div "Logo & Icon Add your business logo and icon to personalize your website appeara…" at bounding box center [756, 427] width 920 height 1766
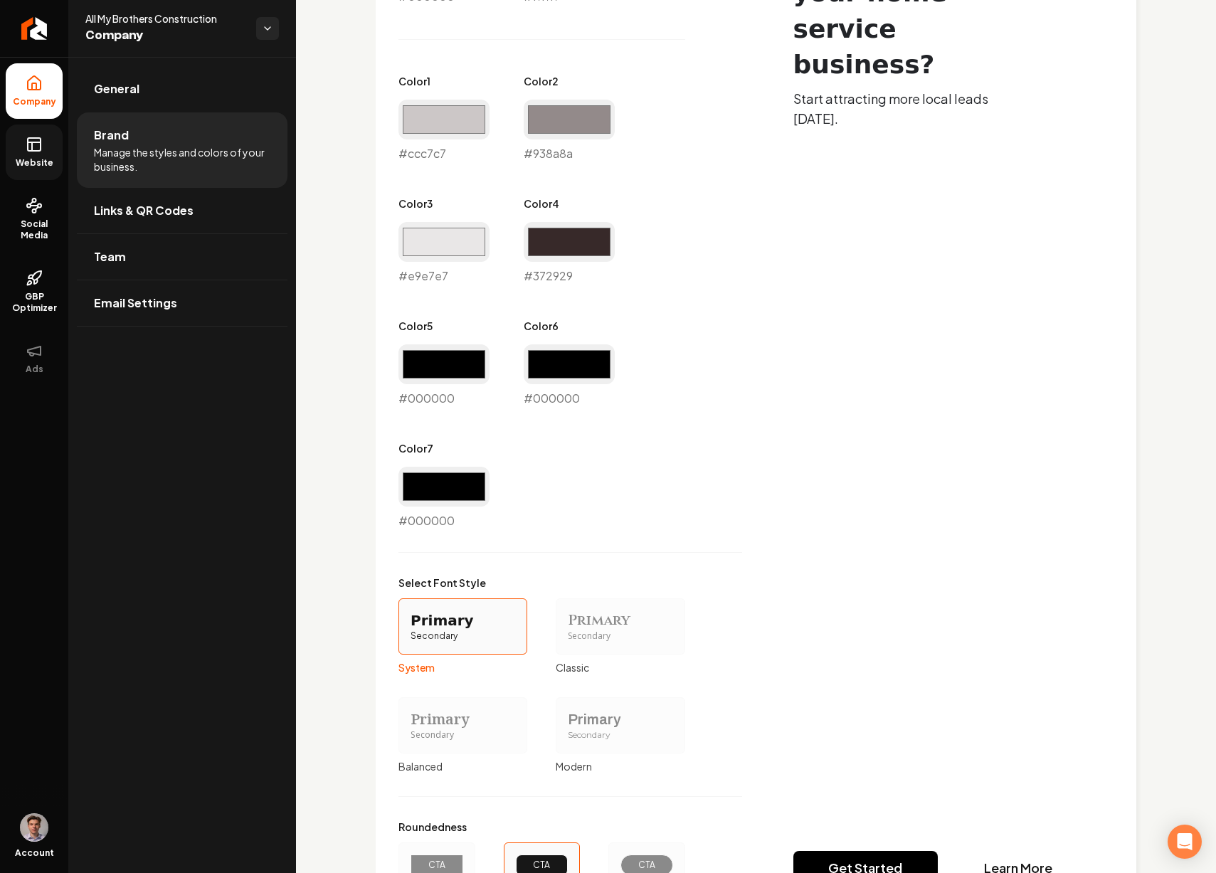
scroll to position [950, 0]
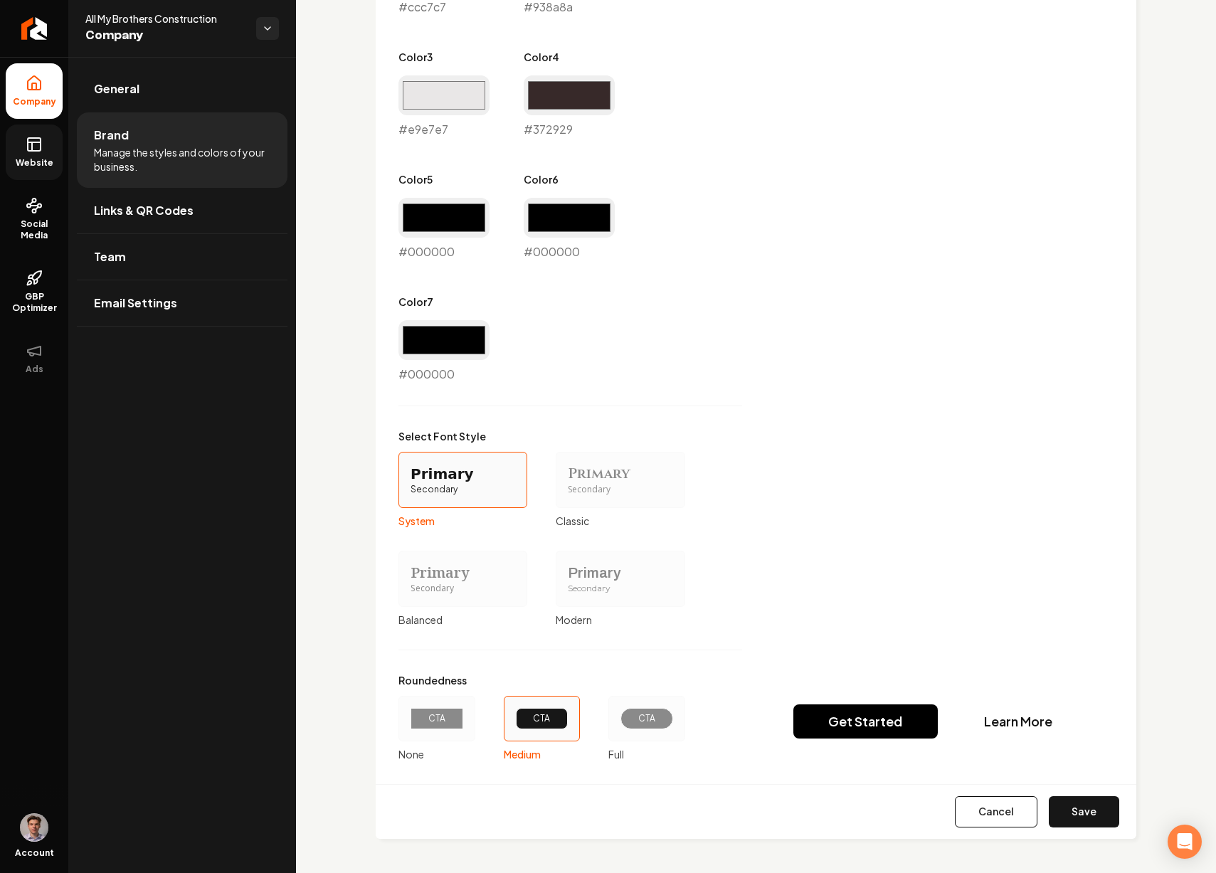
click at [1058, 801] on button "Save" at bounding box center [1084, 811] width 70 height 31
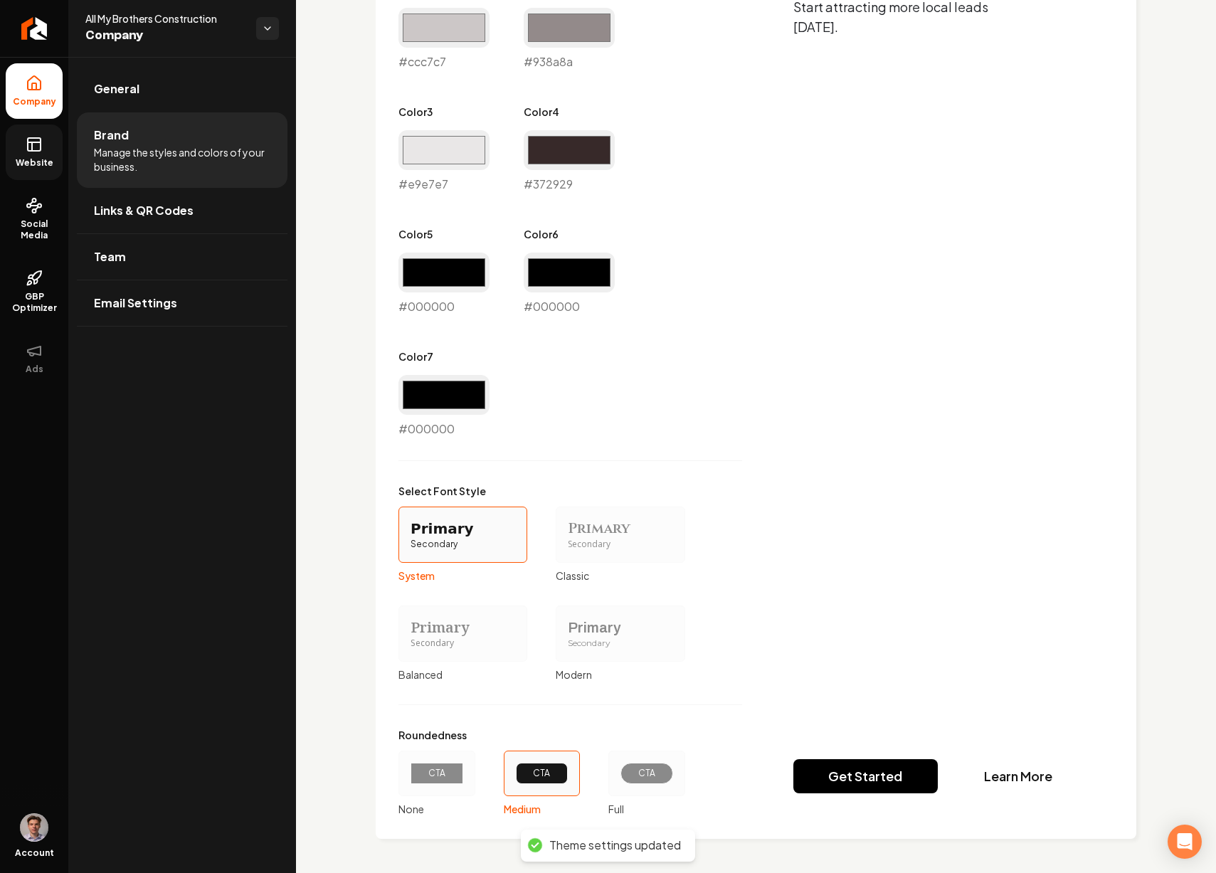
scroll to position [895, 0]
click at [139, 82] on link "General" at bounding box center [182, 89] width 211 height 46
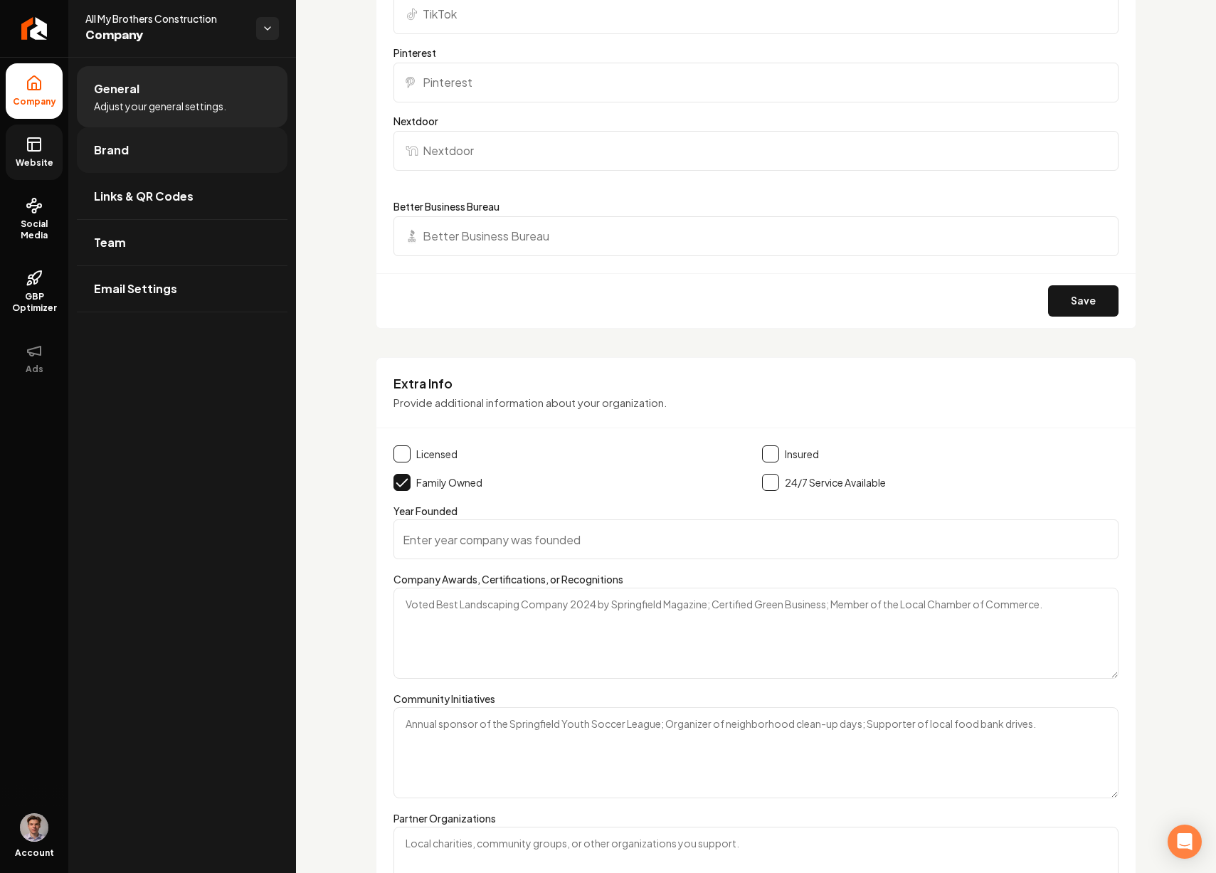
scroll to position [2146, 0]
click at [162, 157] on link "Brand" at bounding box center [182, 150] width 211 height 46
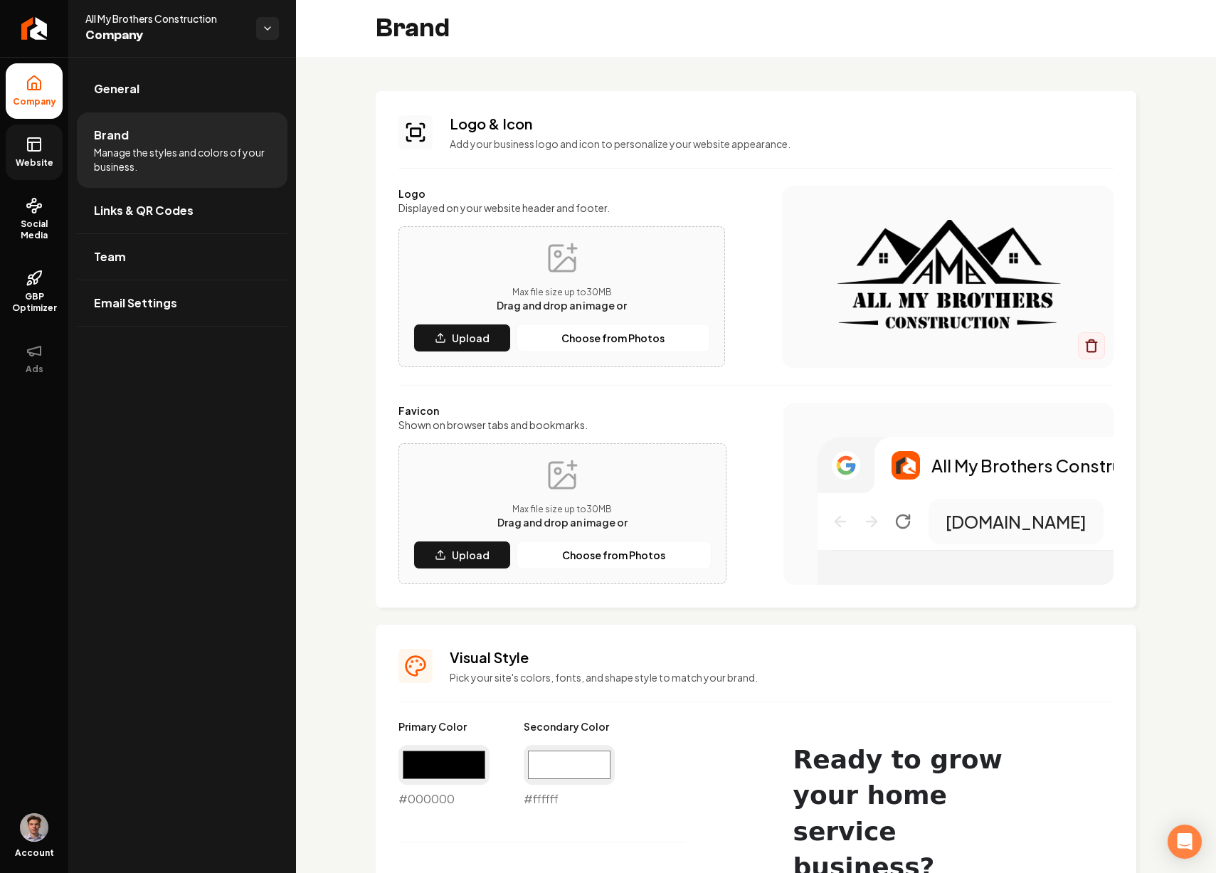
click at [54, 157] on span "Website" at bounding box center [34, 162] width 49 height 11
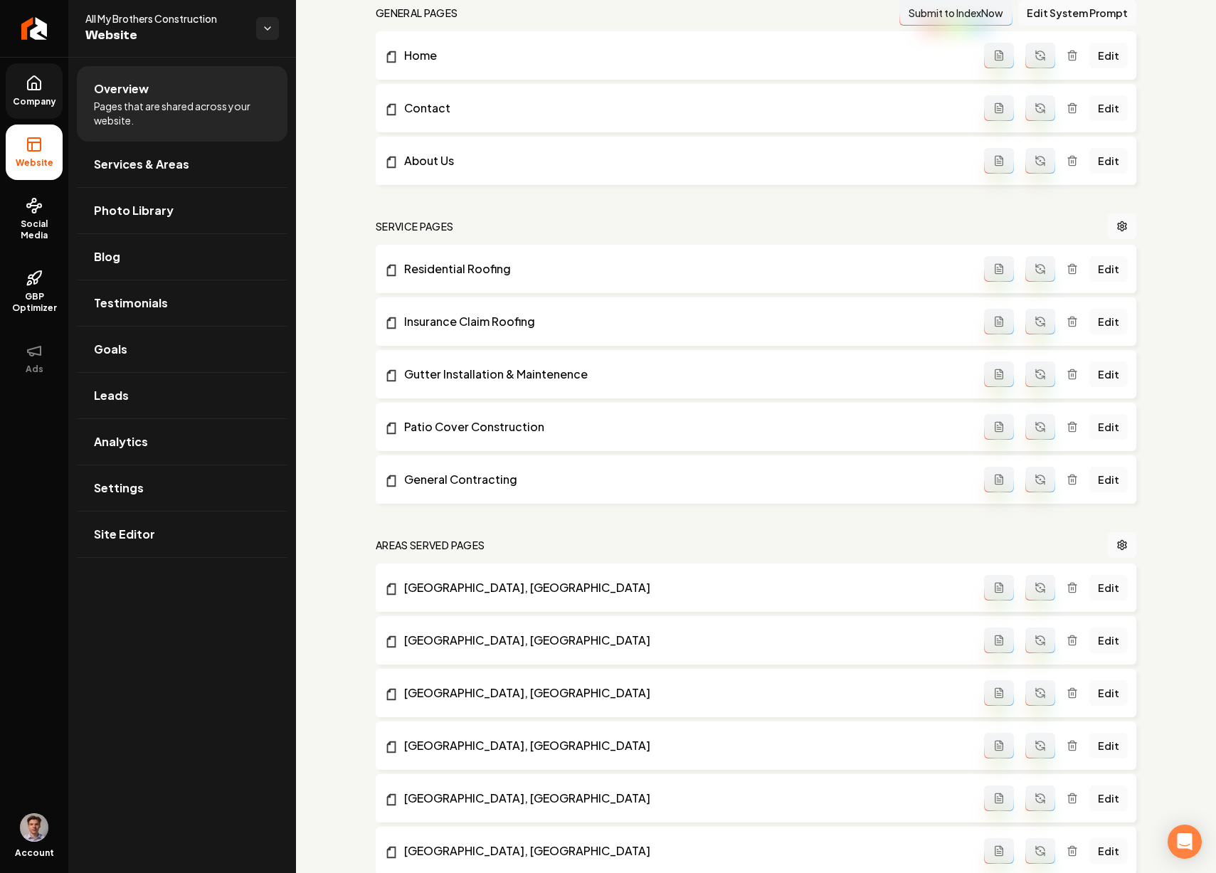
scroll to position [502, 0]
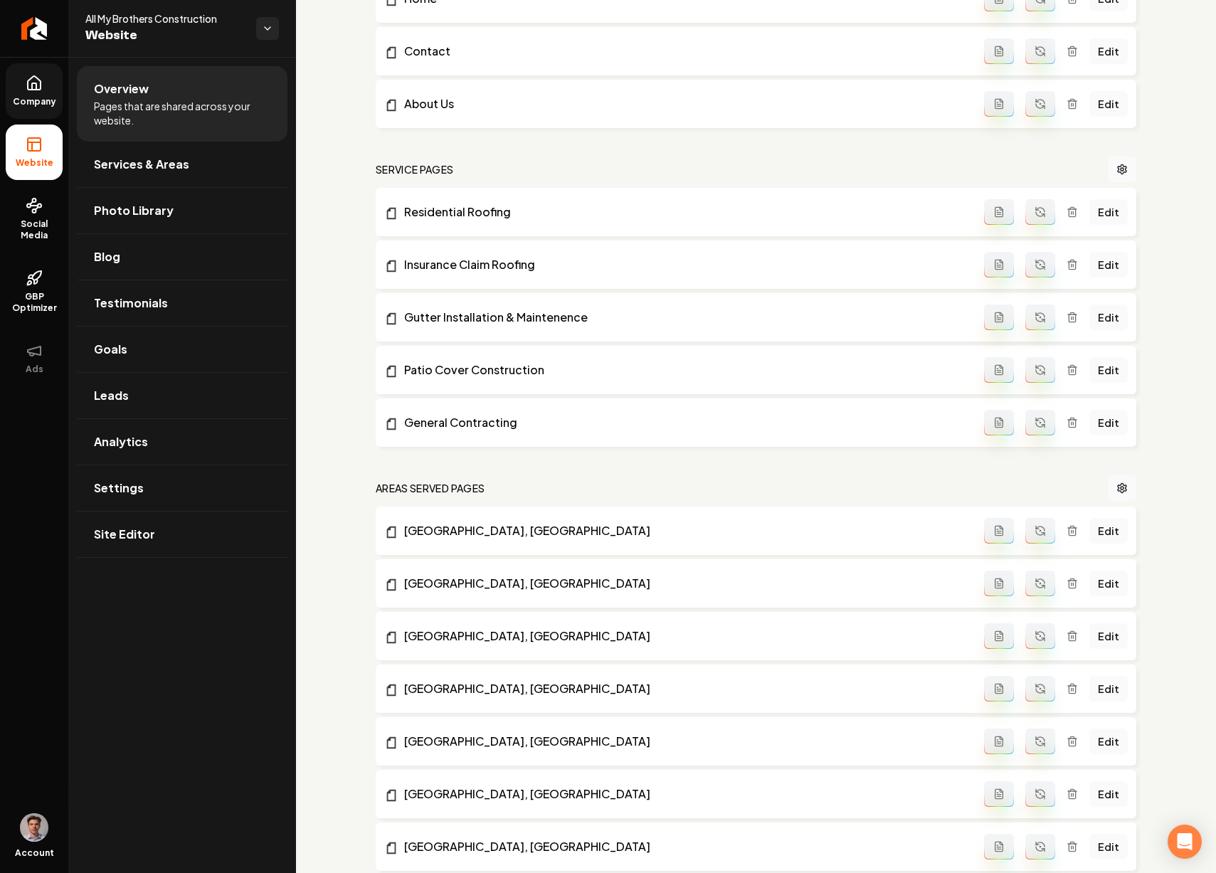
click at [1026, 428] on button "Main content area" at bounding box center [1041, 423] width 30 height 26
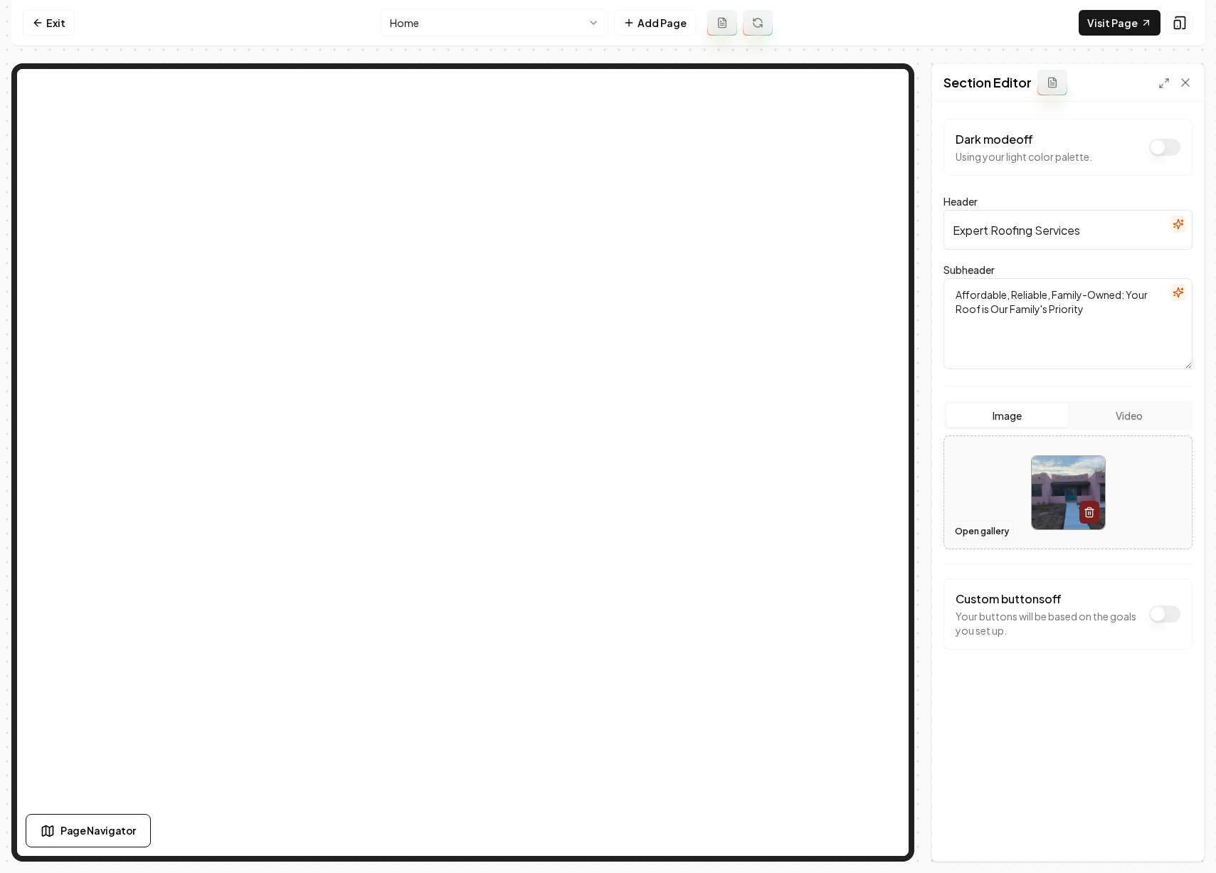
click at [969, 532] on button "Open gallery" at bounding box center [982, 531] width 64 height 23
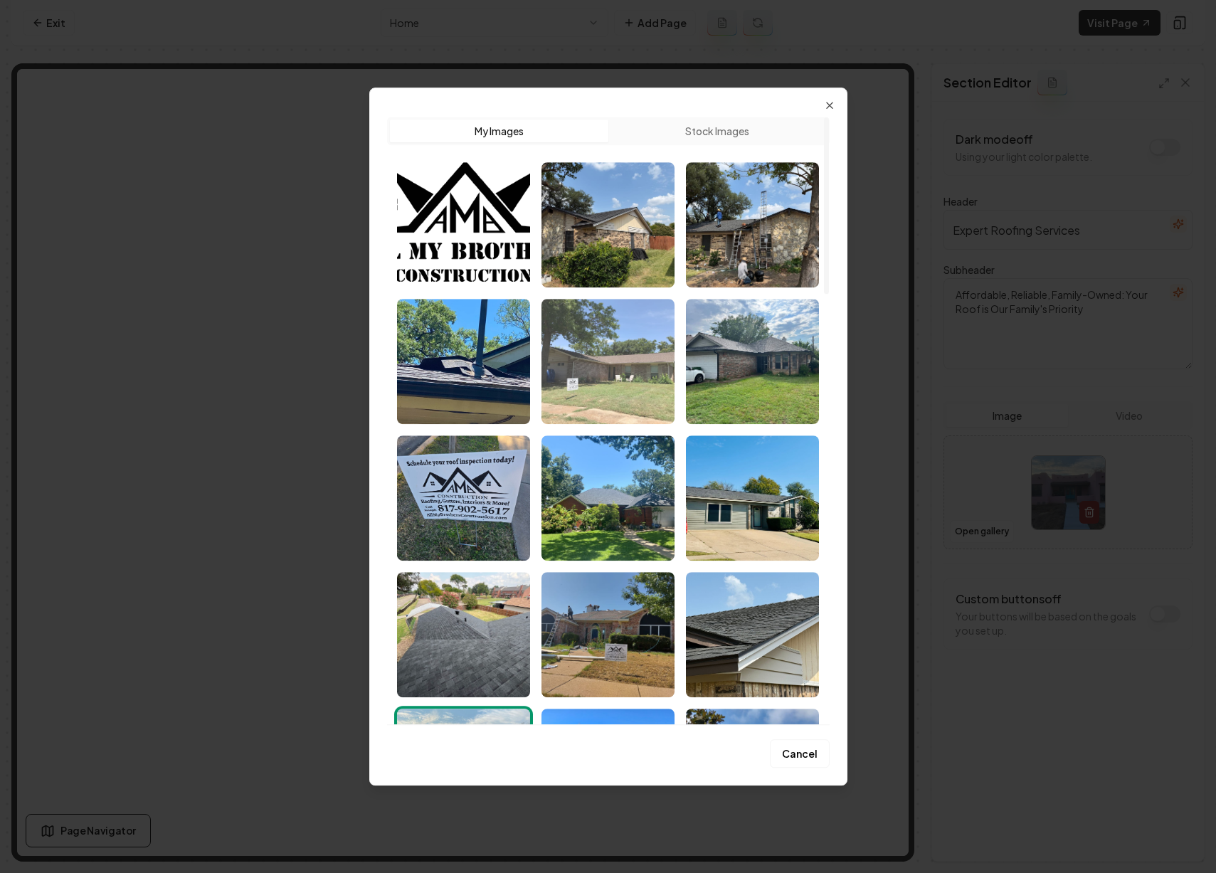
click at [650, 388] on img "Select image image_68ba0dfd5c7cd75eb8fc9cdb.jpeg" at bounding box center [608, 361] width 133 height 125
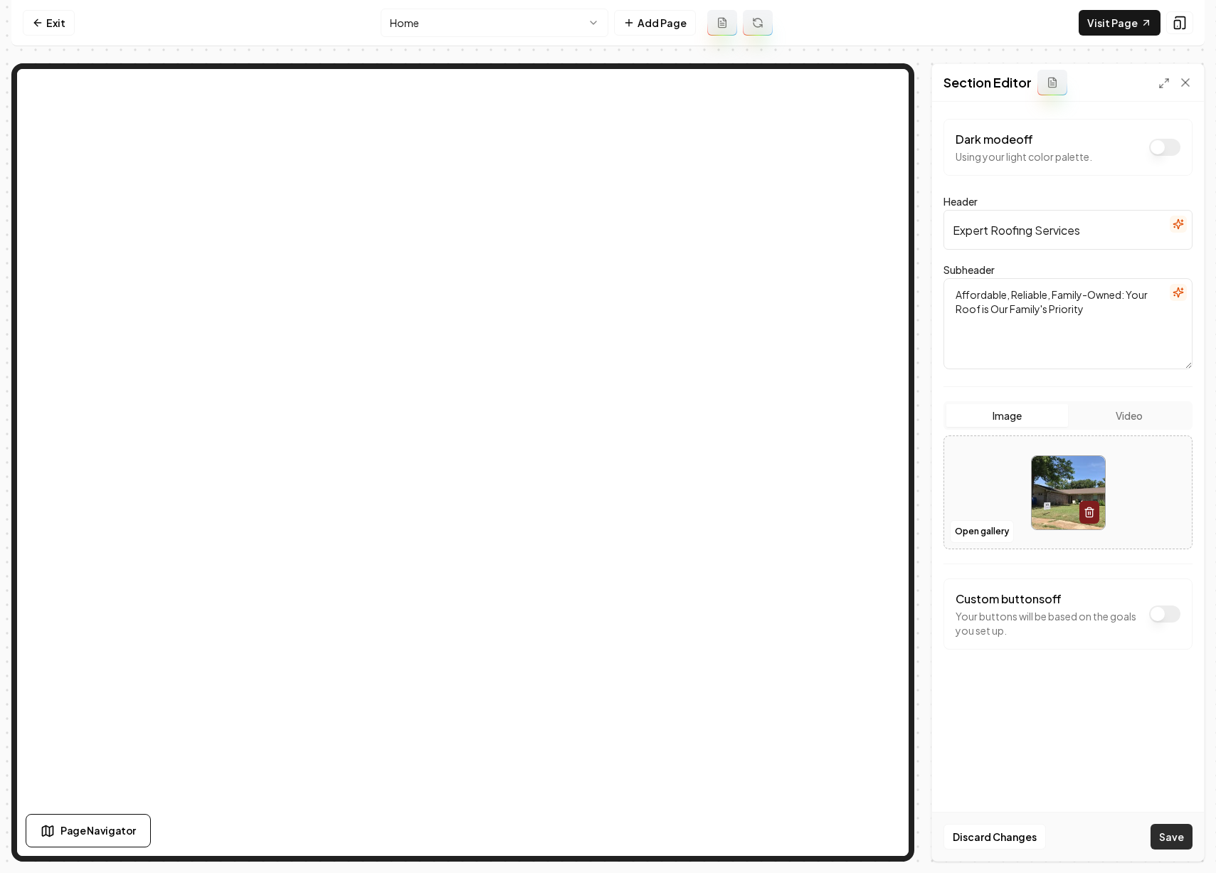
click at [1169, 831] on button "Save" at bounding box center [1172, 837] width 42 height 26
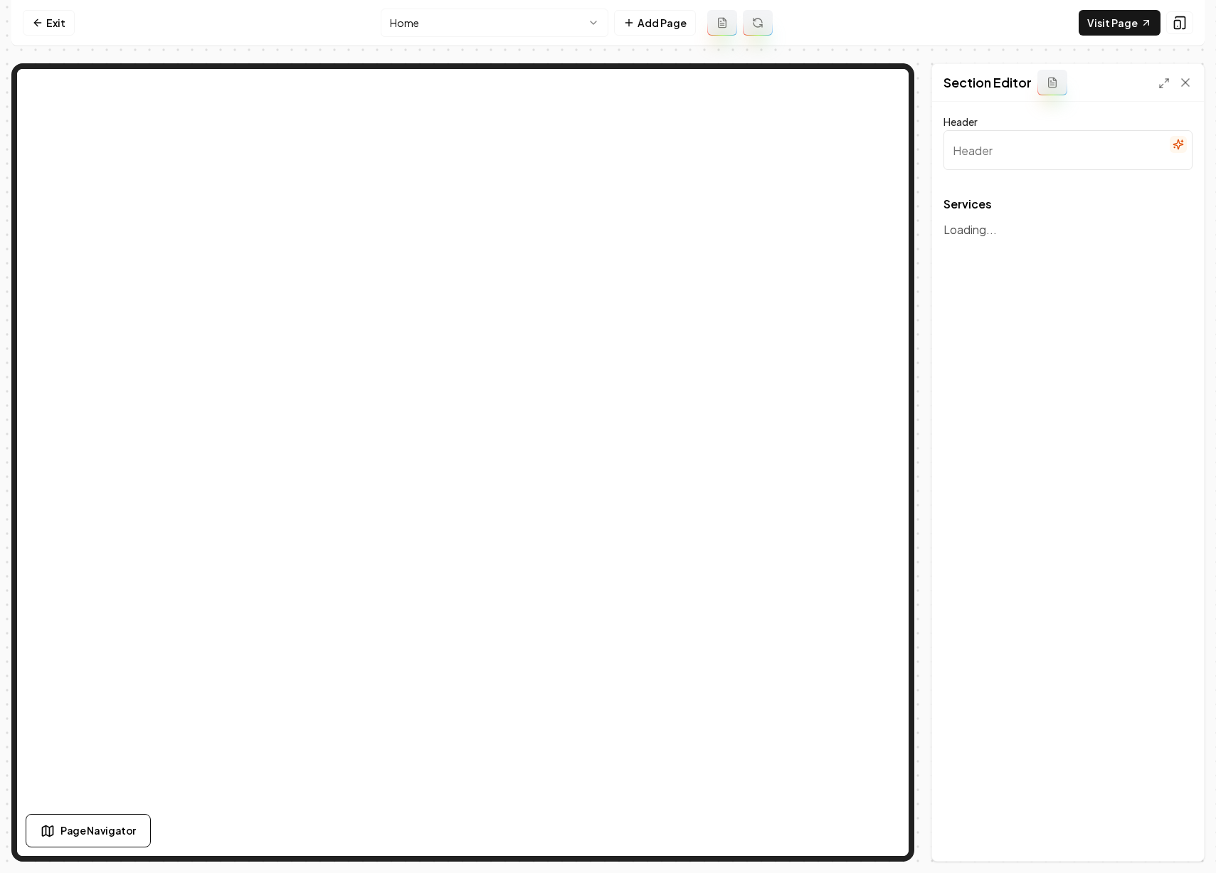
type input "Expert Roofing Services"
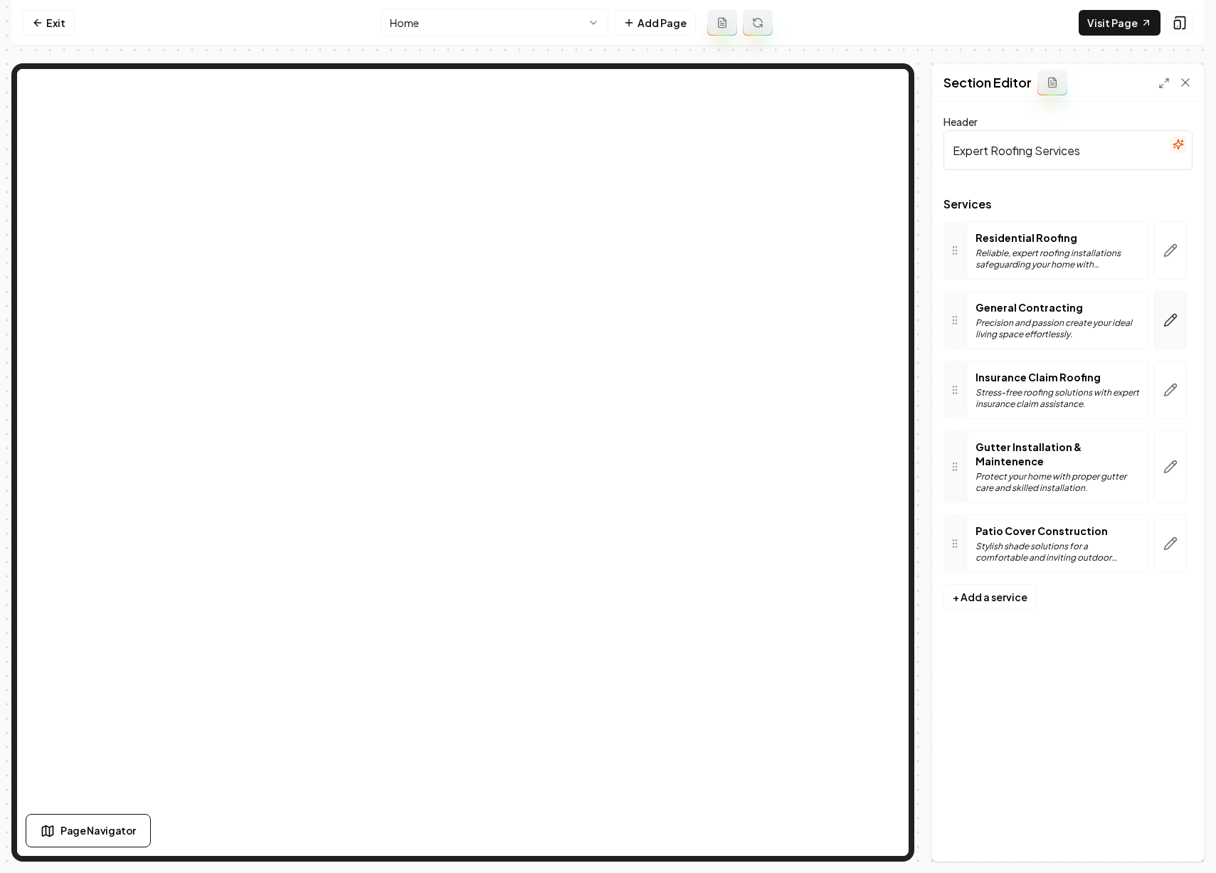
click at [1164, 312] on button "button" at bounding box center [1170, 320] width 33 height 58
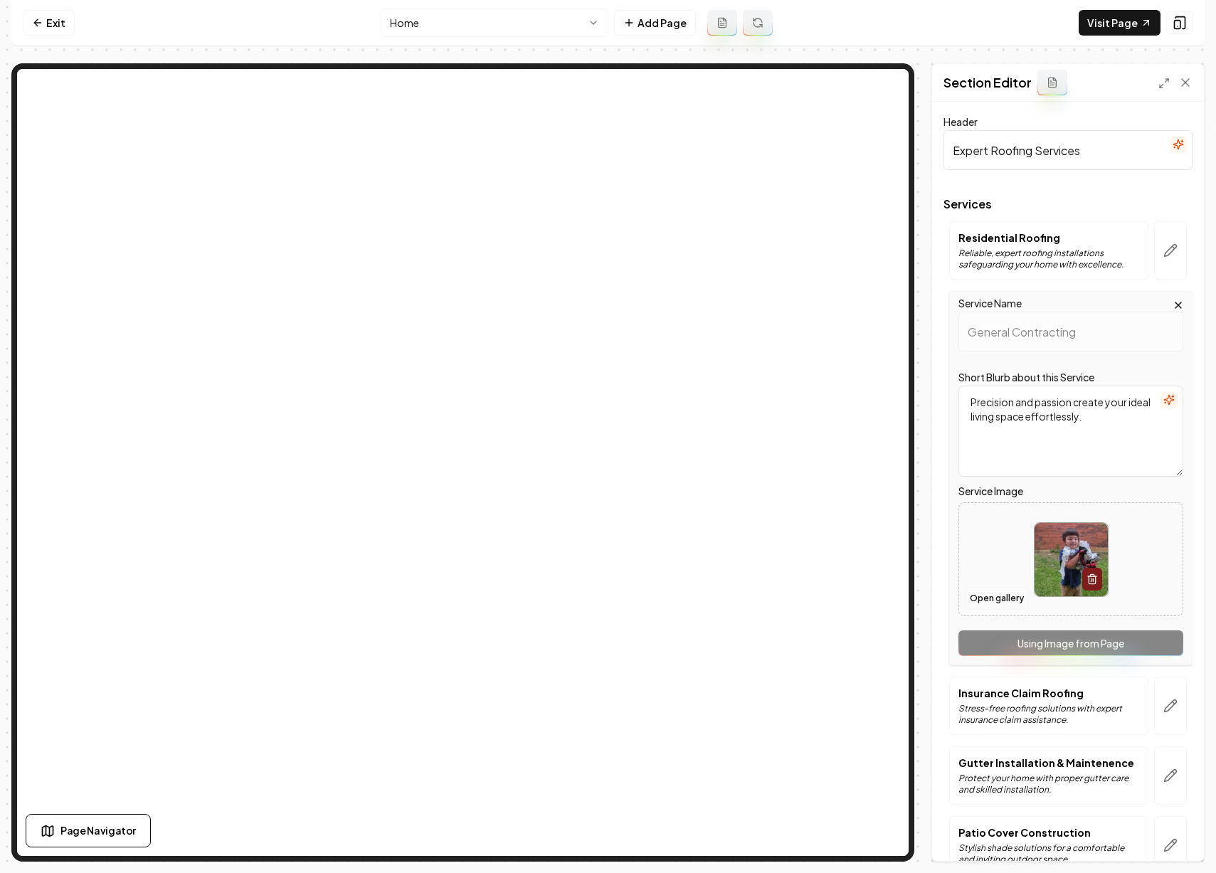
click at [1011, 594] on button "Open gallery" at bounding box center [997, 598] width 64 height 23
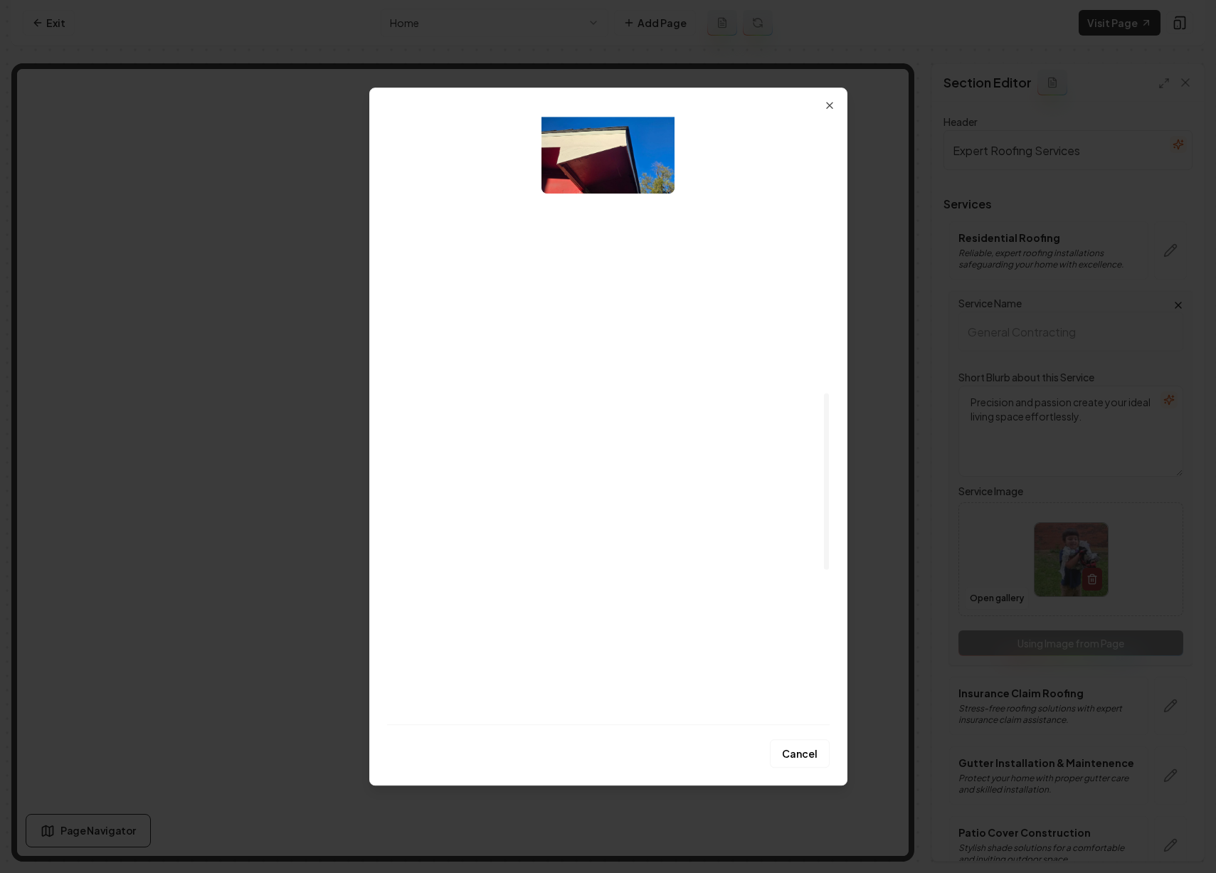
scroll to position [1003, 0]
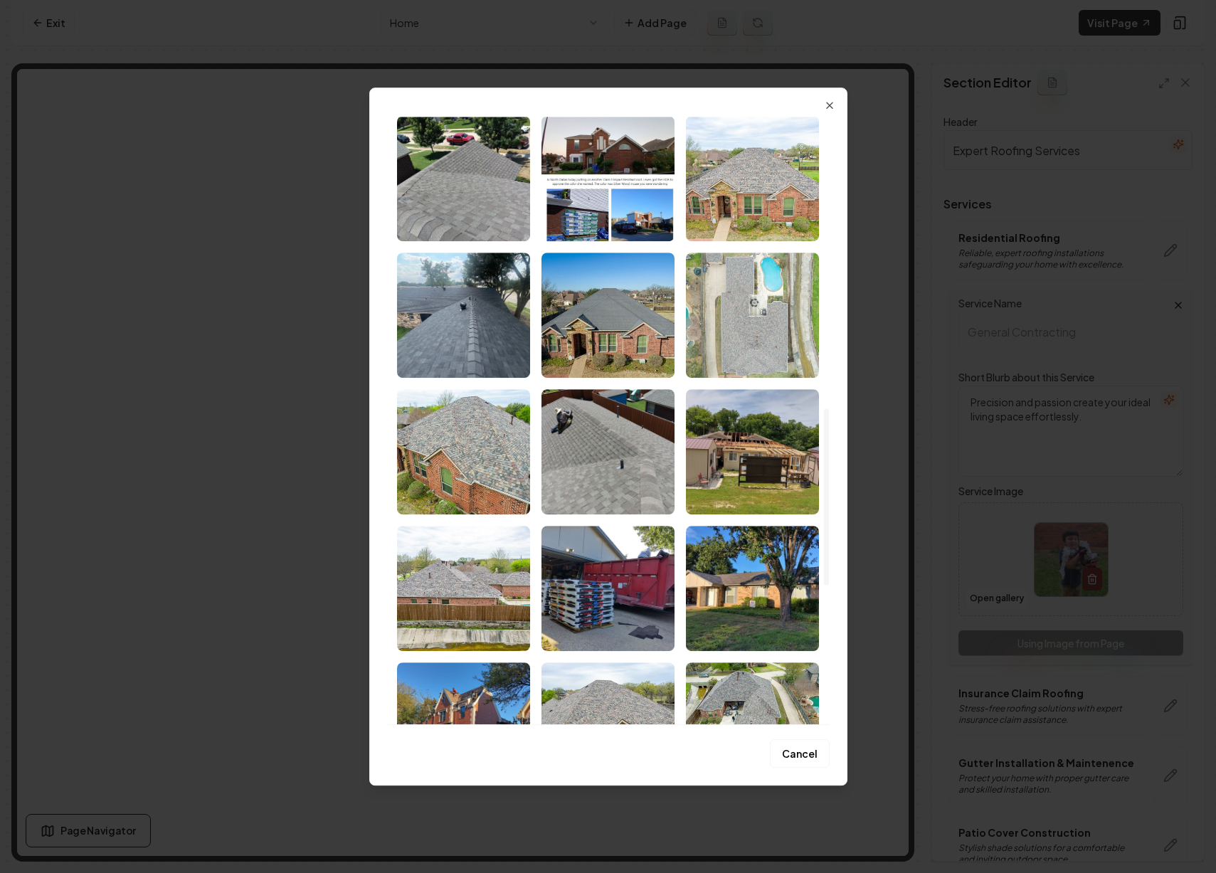
click at [762, 328] on img "Select image image_68ba0dfc5c7cd75eb8fc832e.jpeg" at bounding box center [752, 315] width 133 height 125
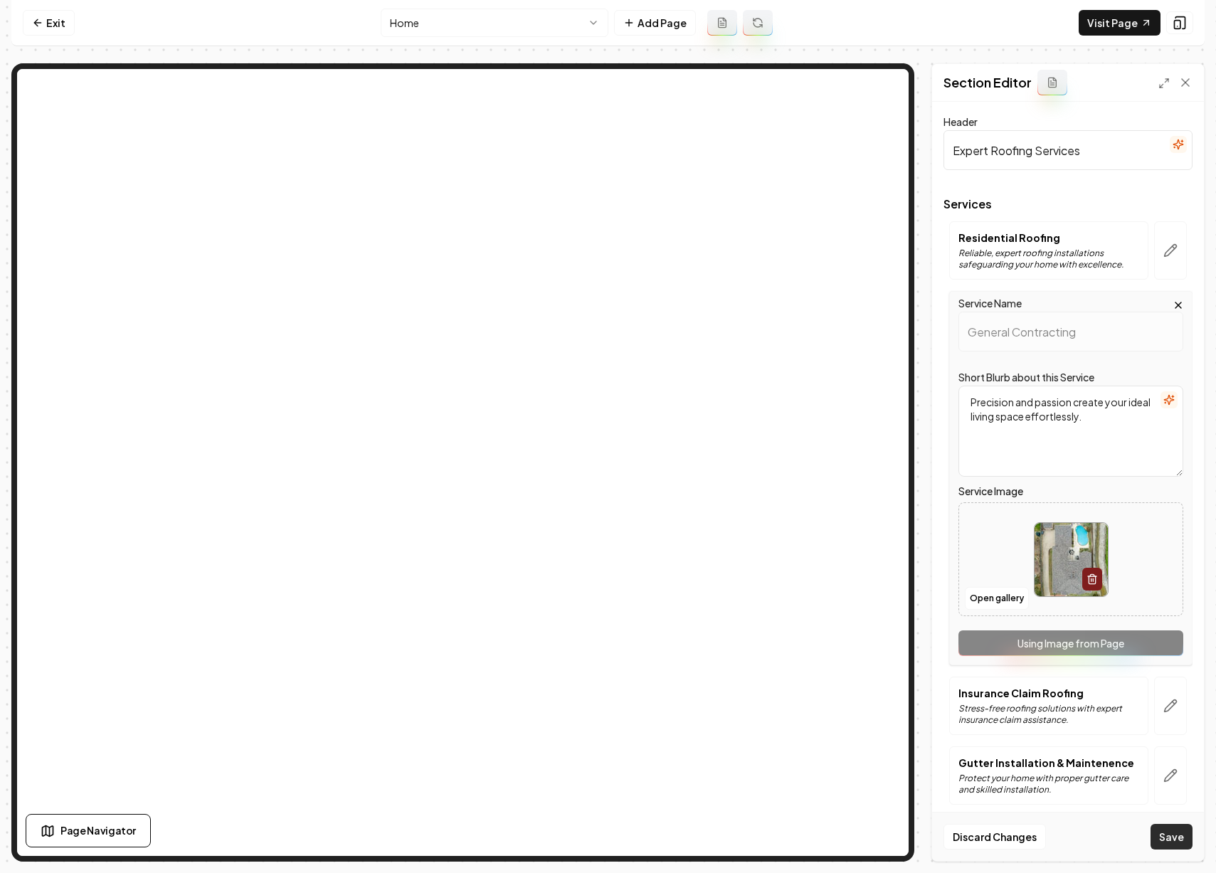
click at [1170, 831] on button "Save" at bounding box center [1172, 837] width 42 height 26
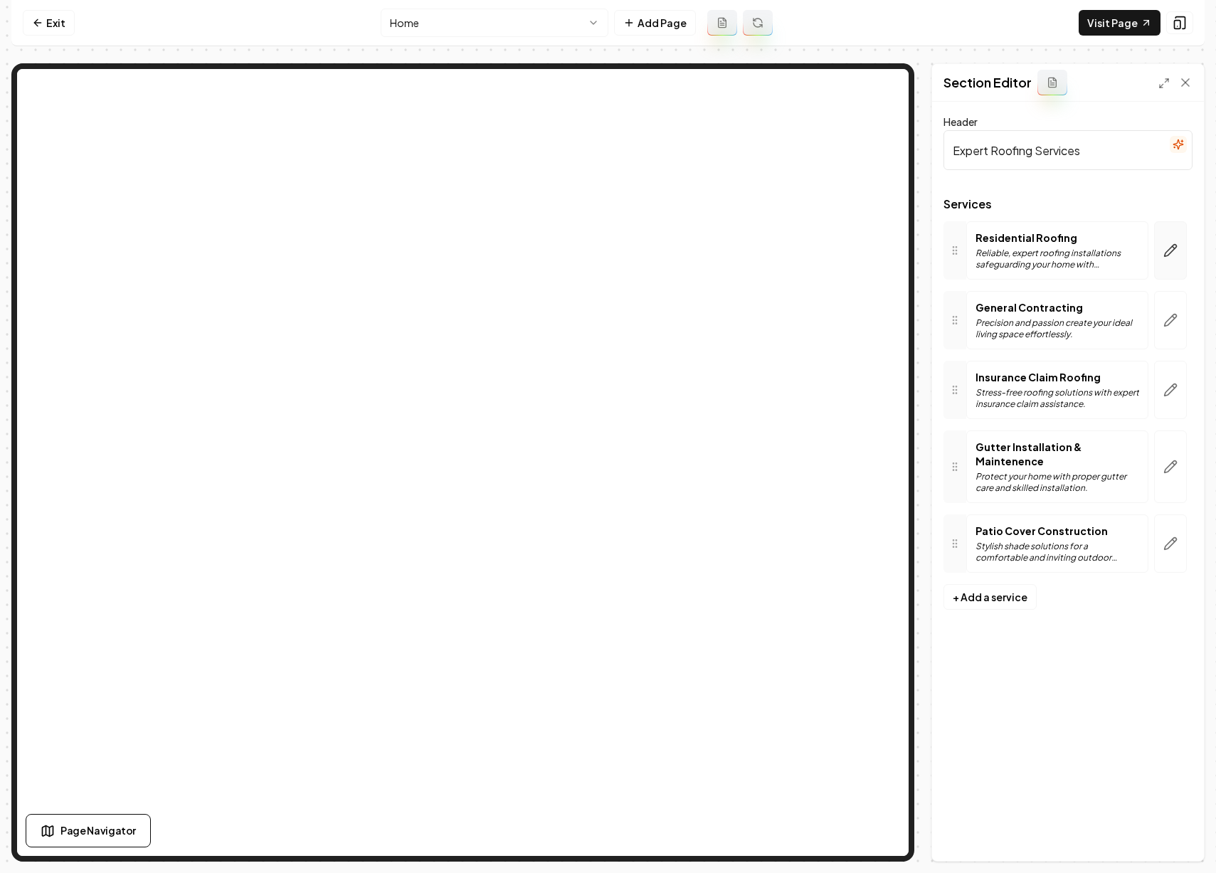
click at [1165, 258] on button "button" at bounding box center [1170, 250] width 33 height 58
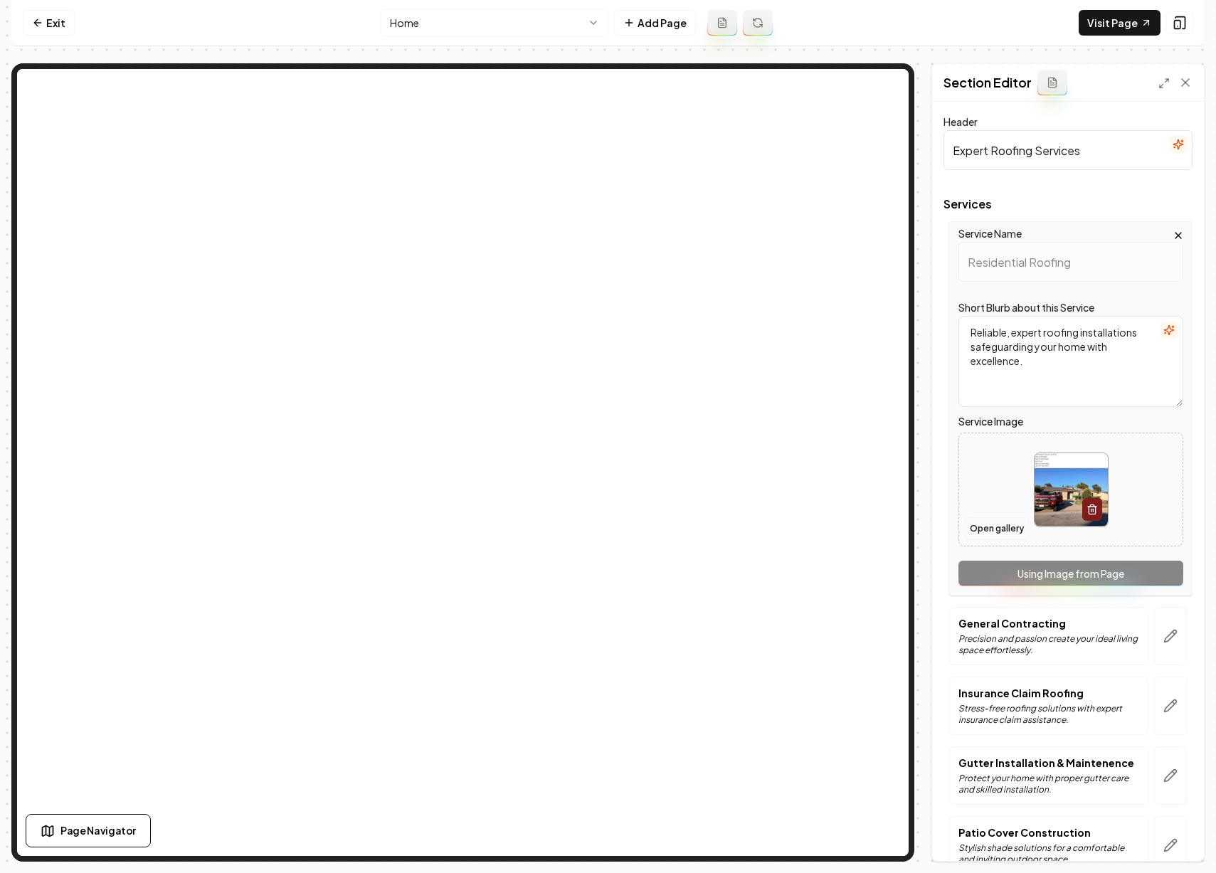
click at [1002, 530] on button "Open gallery" at bounding box center [997, 528] width 64 height 23
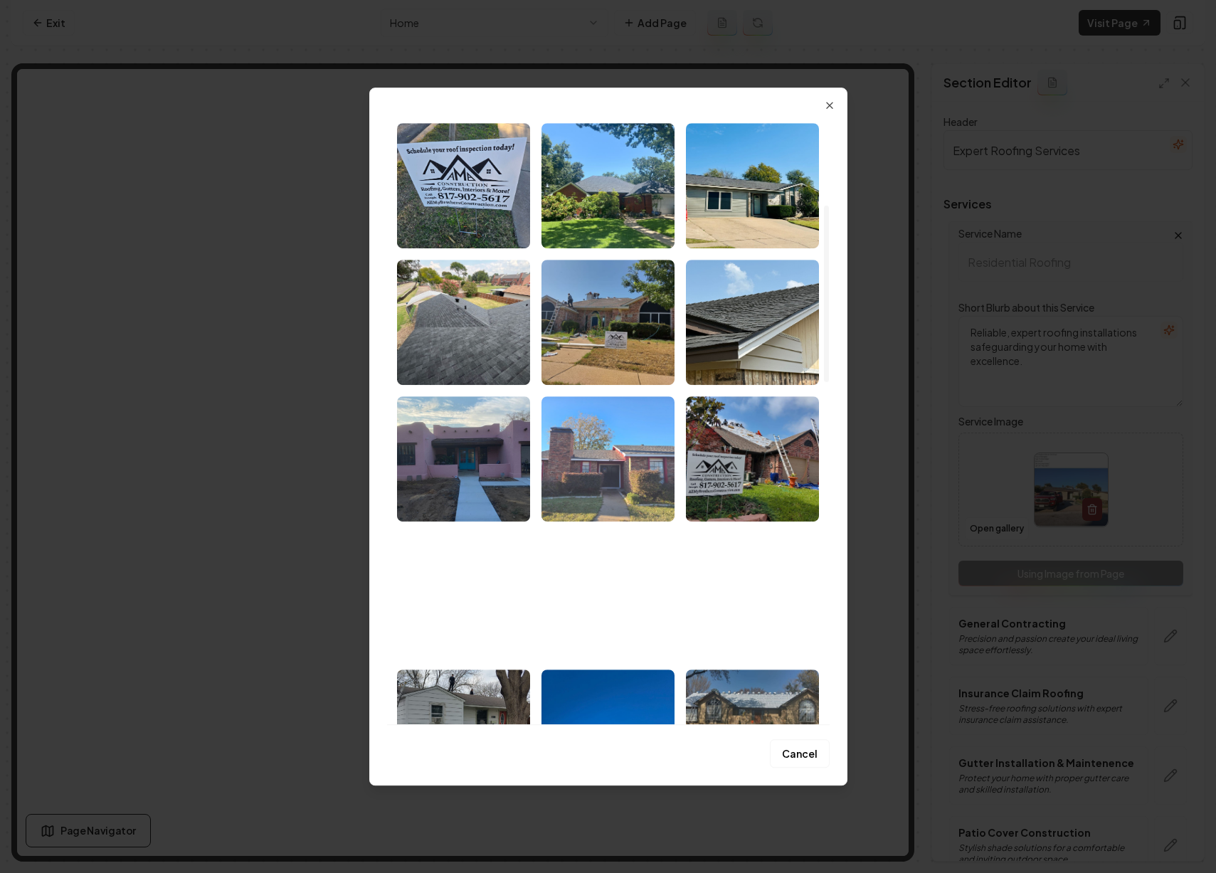
scroll to position [330, 0]
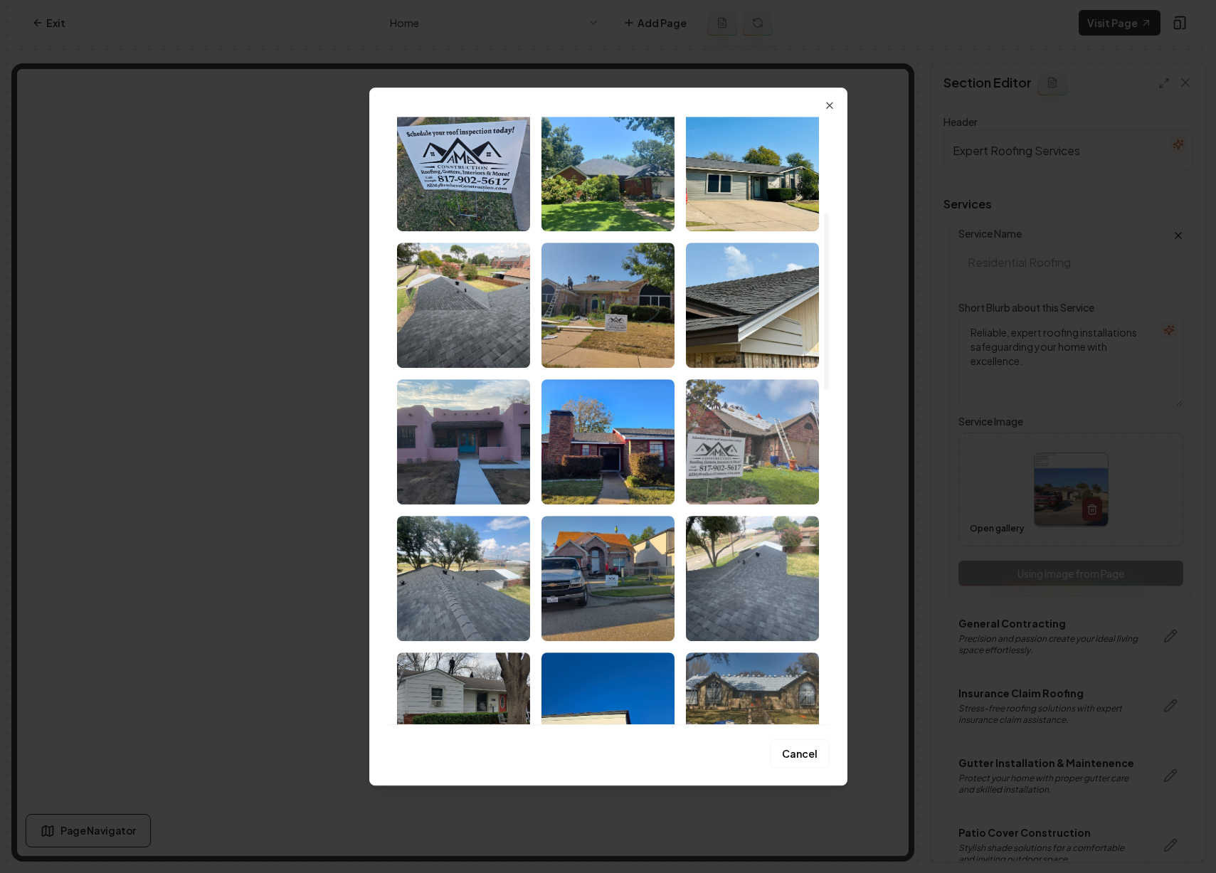
click at [739, 458] on img "Select image image_68ba0dfc5c7cd75eb8fc8af7.jpeg" at bounding box center [752, 441] width 133 height 125
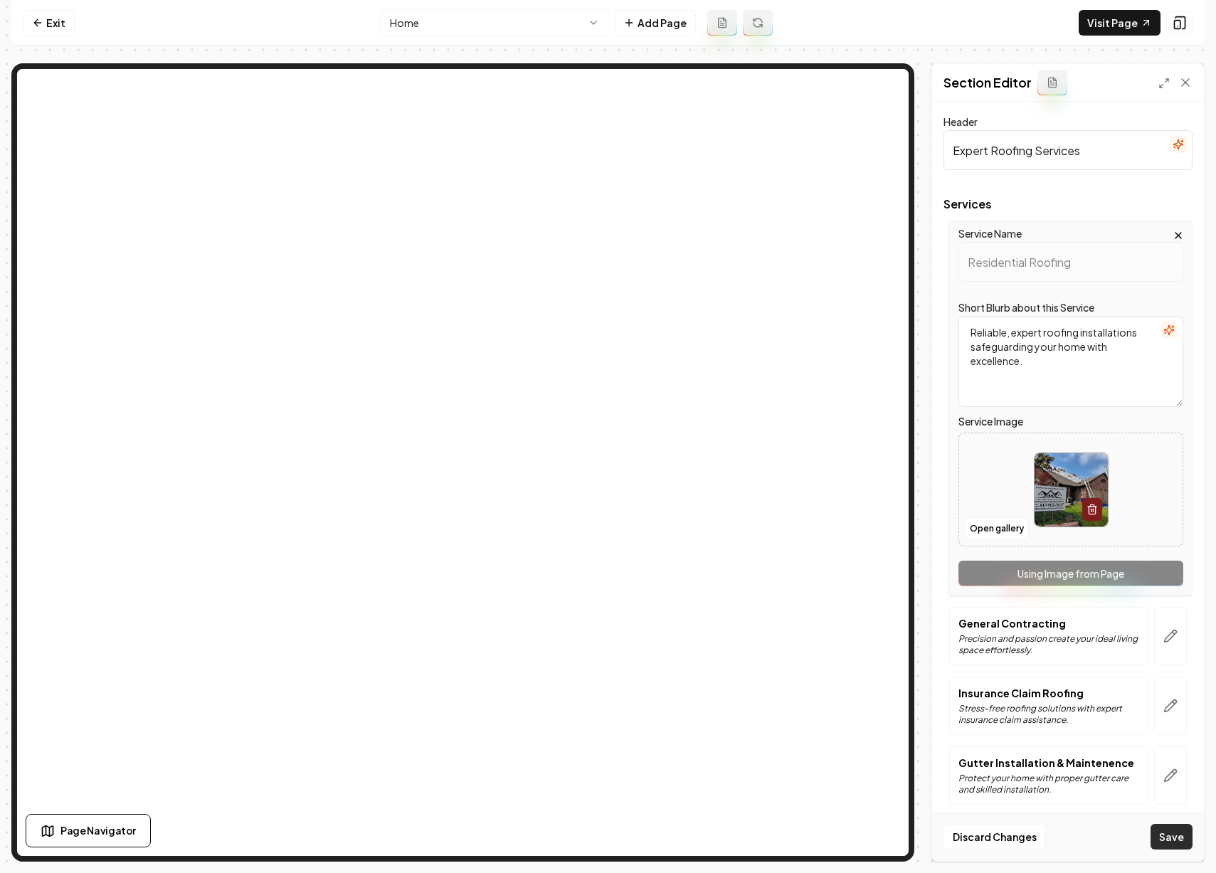
click at [1174, 841] on button "Save" at bounding box center [1172, 837] width 42 height 26
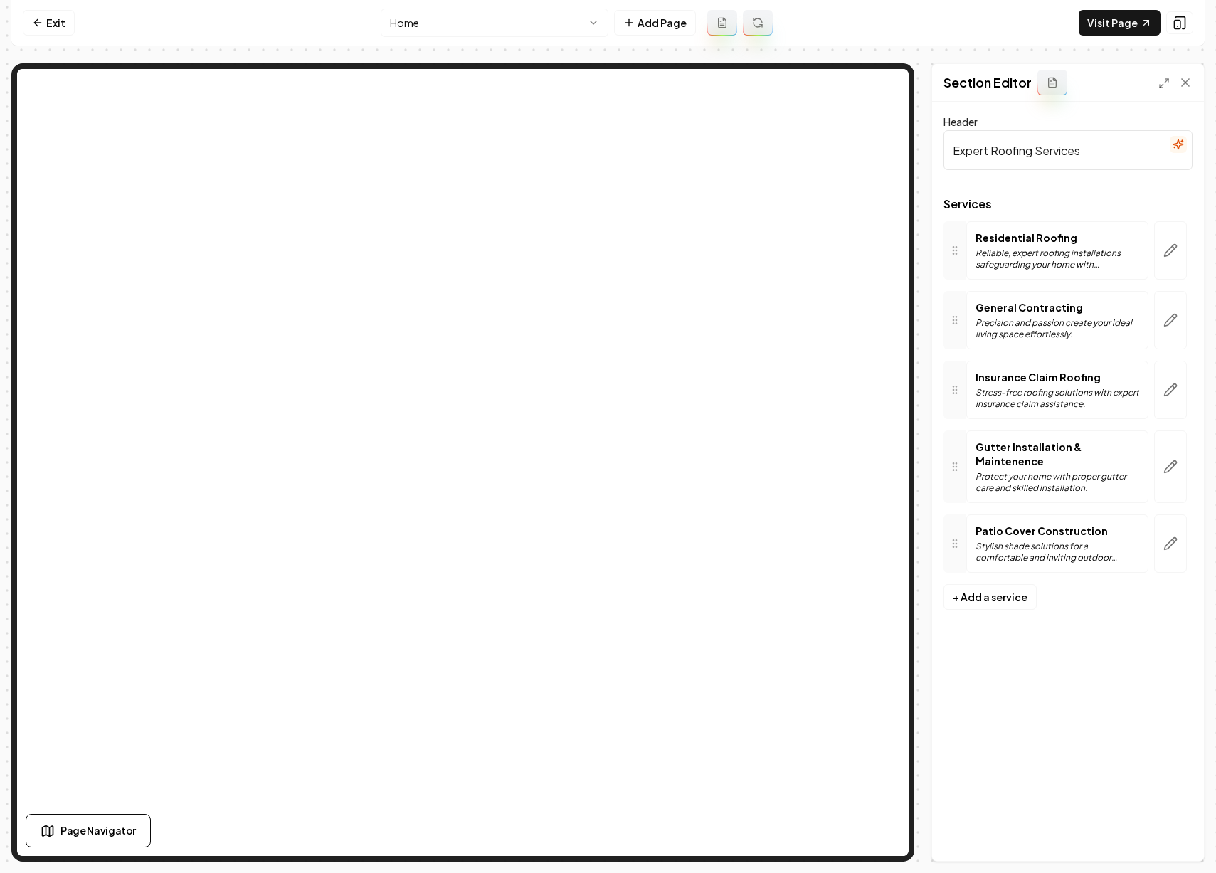
scroll to position [0, 0]
click at [1151, 774] on div "Header Expert Roofing Services Services Residential Roofing Reliable, expert ro…" at bounding box center [1068, 481] width 272 height 759
click at [1177, 537] on icon "button" at bounding box center [1171, 544] width 14 height 14
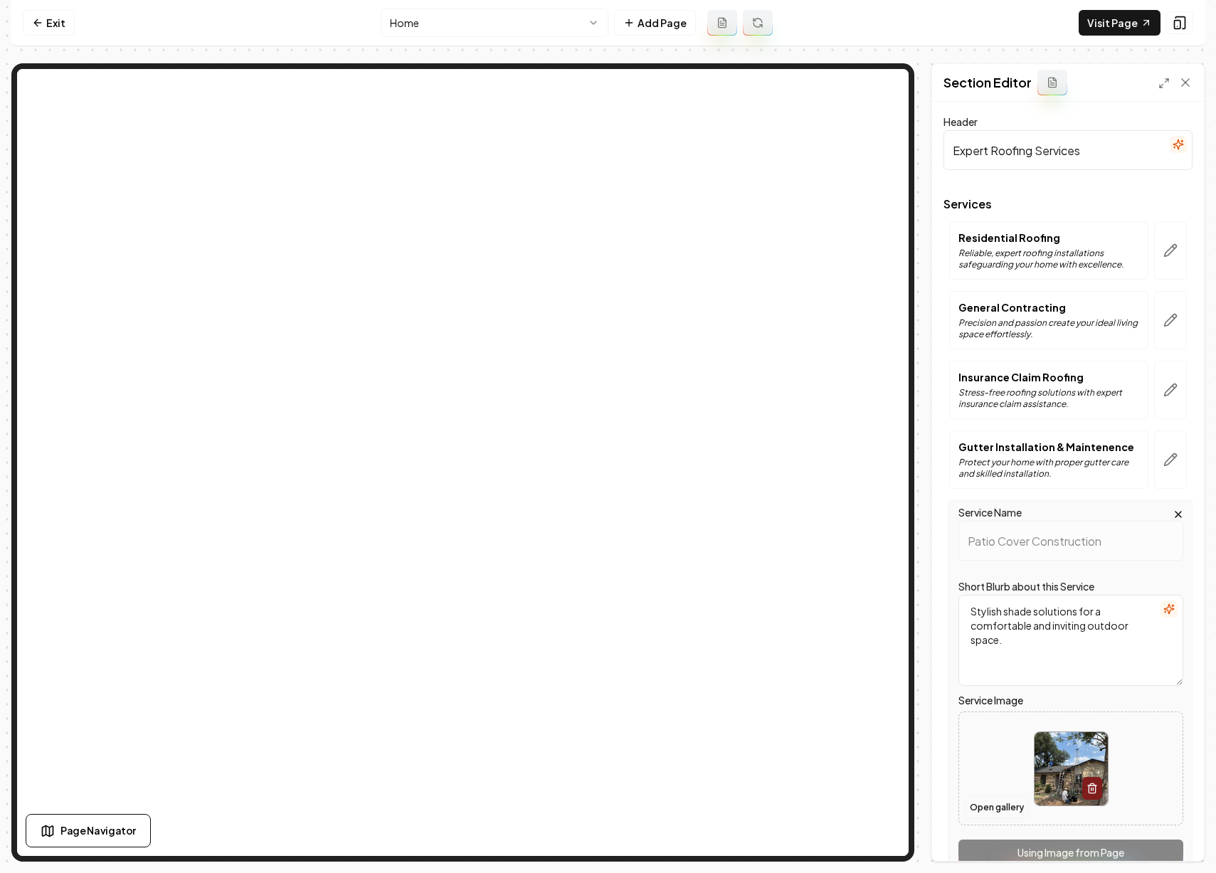
click at [1011, 806] on button "Open gallery" at bounding box center [997, 807] width 64 height 23
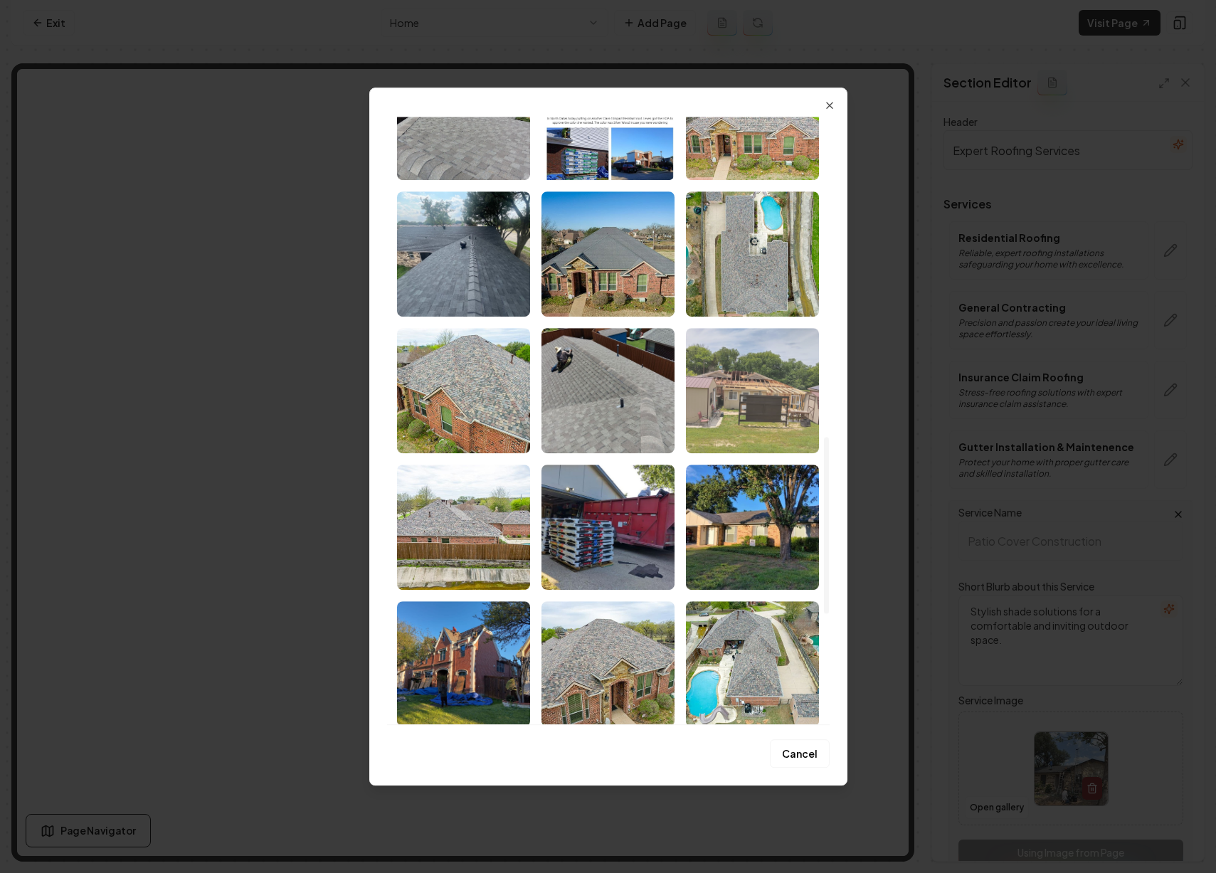
scroll to position [1046, 0]
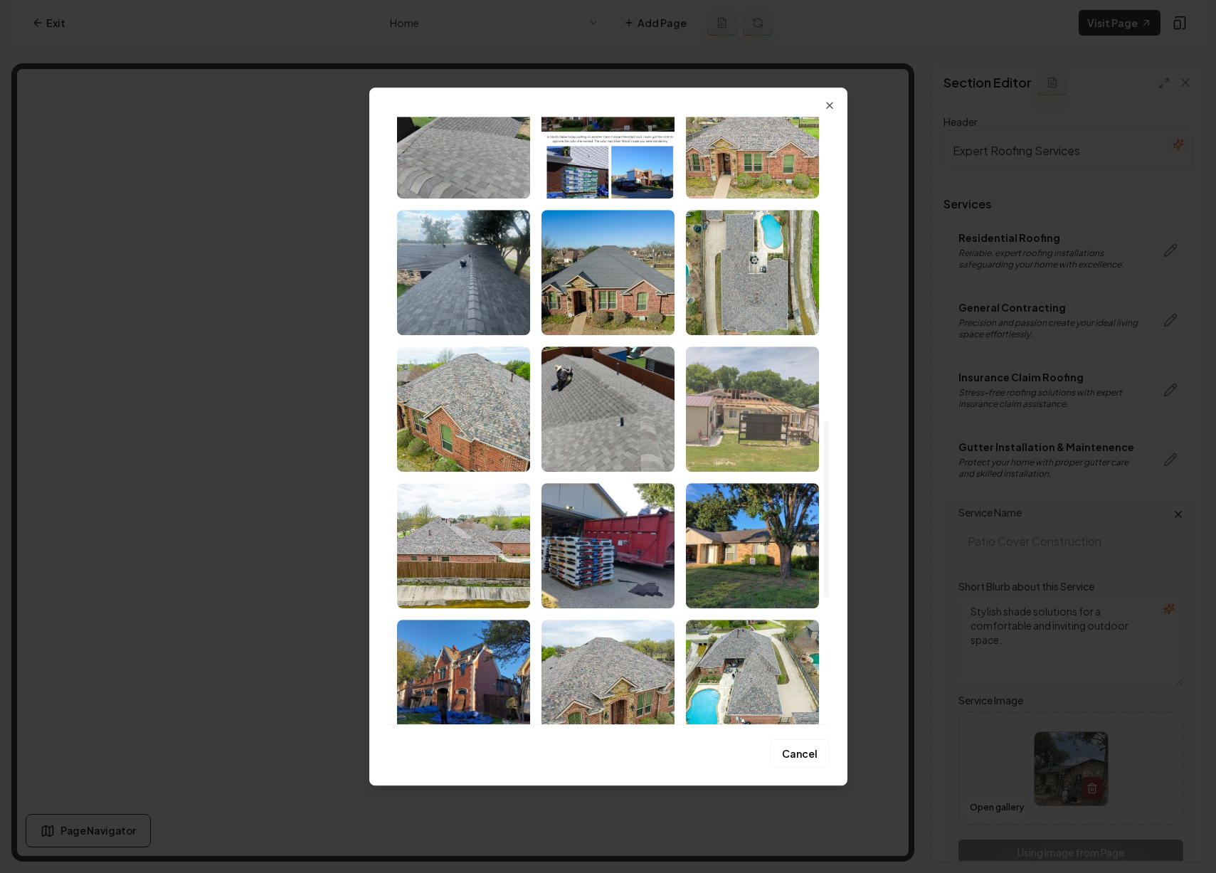
click at [729, 427] on img "Select image image_68ba0dfc5c7cd75eb8fc83eb.jpeg" at bounding box center [752, 409] width 133 height 125
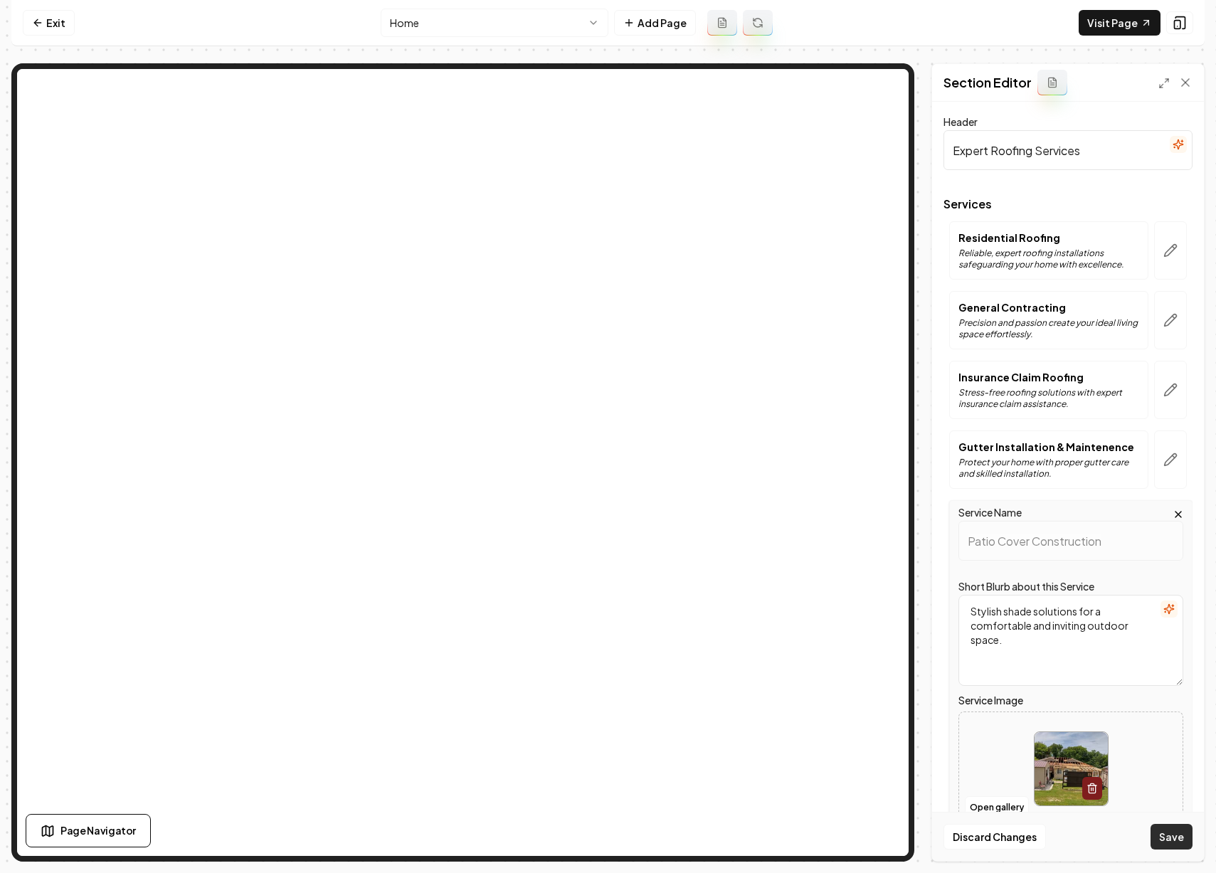
click at [1172, 836] on button "Save" at bounding box center [1172, 837] width 42 height 26
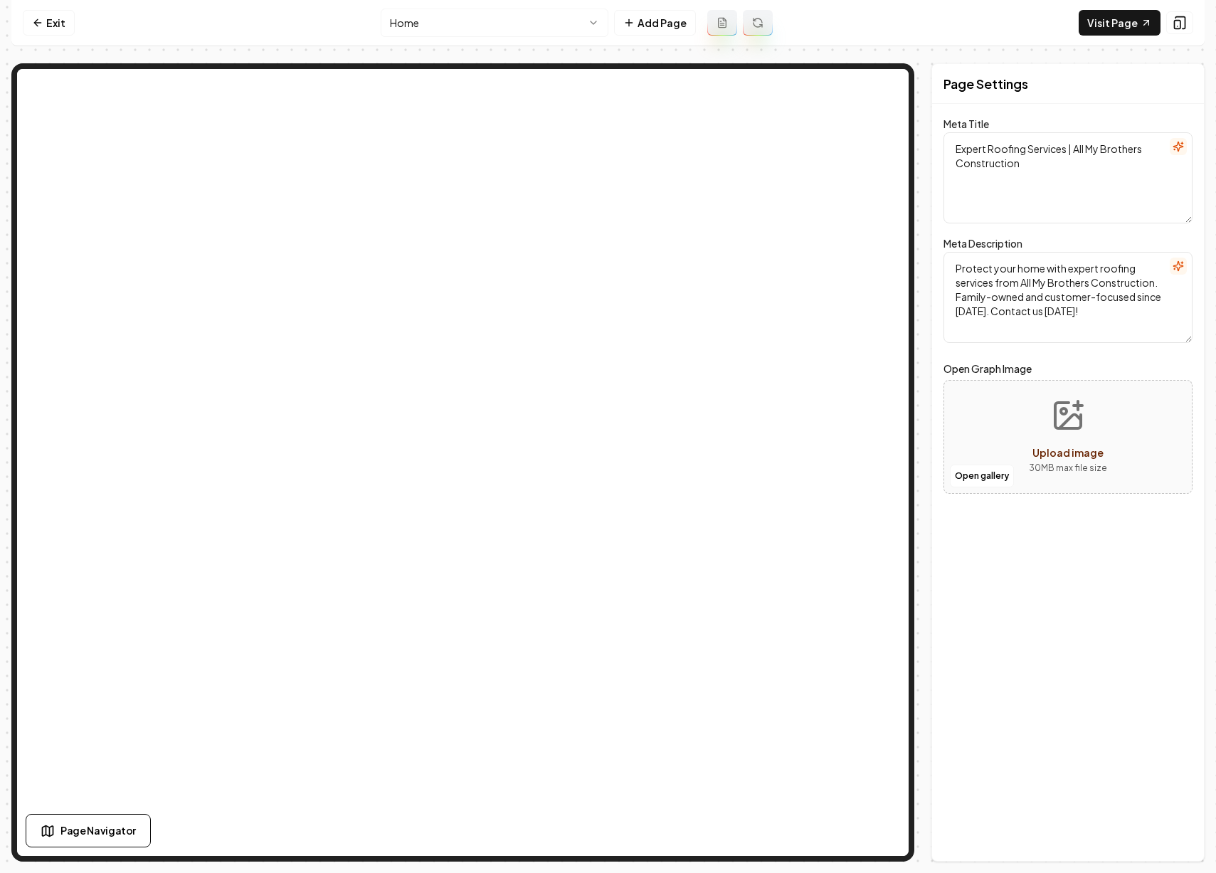
click at [494, 17] on html "Computer Required This feature is only available on a computer. Please switch t…" at bounding box center [608, 436] width 1216 height 873
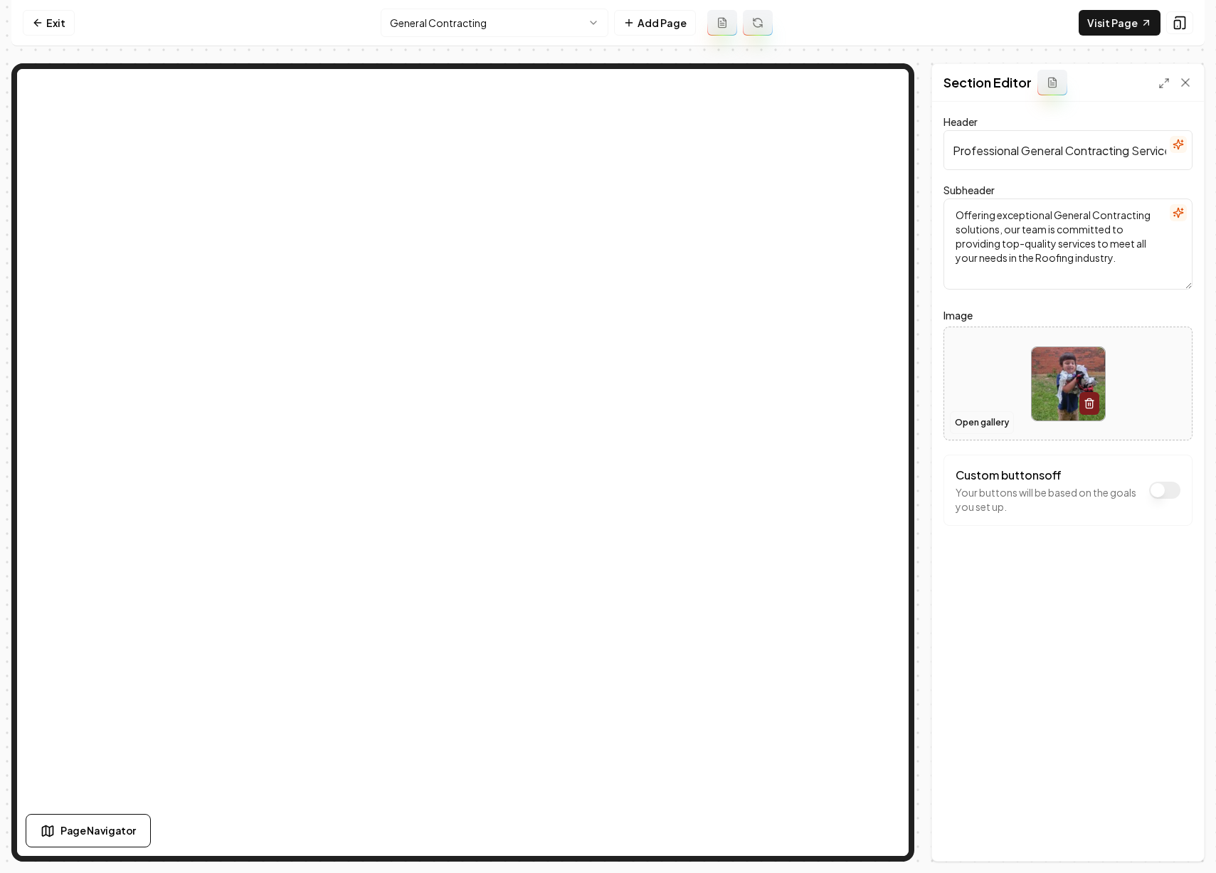
click at [996, 424] on button "Open gallery" at bounding box center [982, 422] width 64 height 23
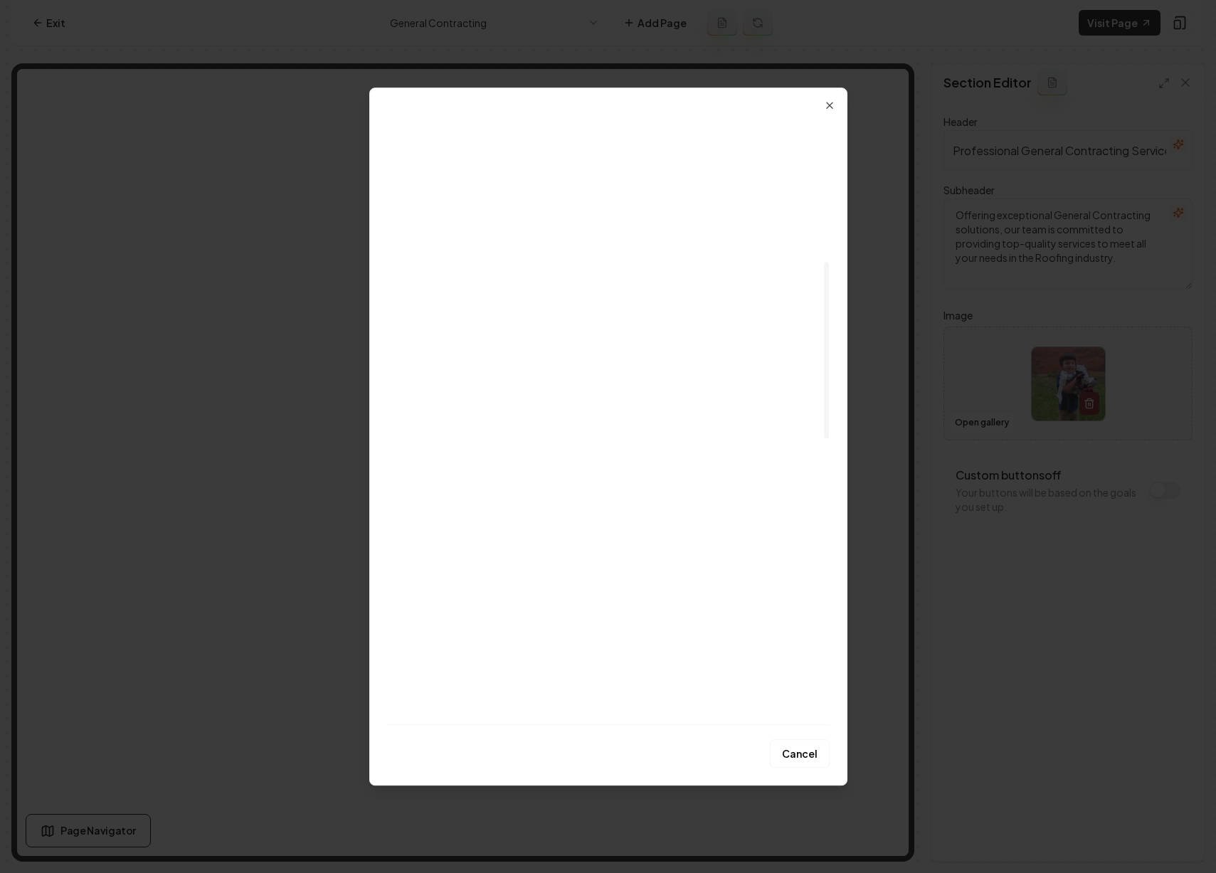
scroll to position [668, 0]
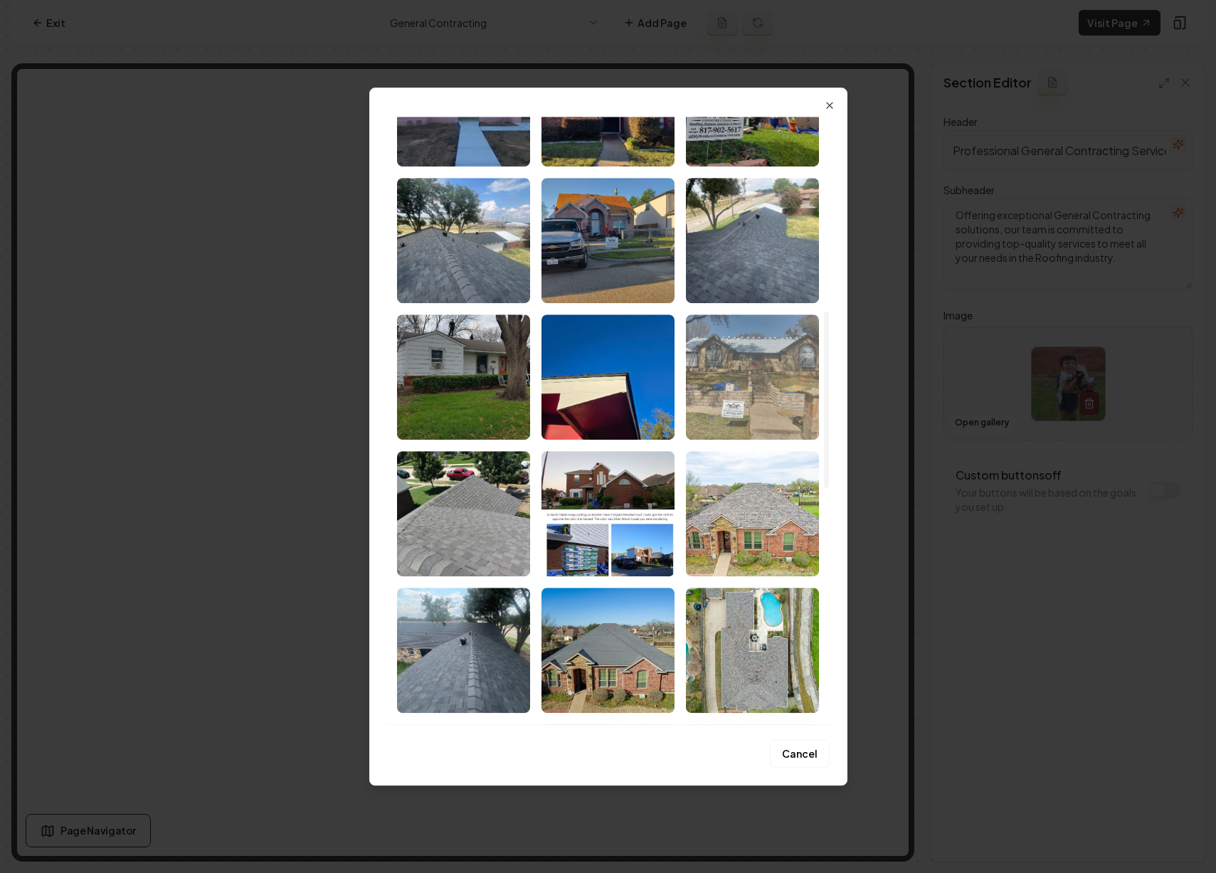
click at [732, 396] on img "Select image image_68ba0dfc5c7cd75eb8fc85a6.jpeg" at bounding box center [752, 377] width 133 height 125
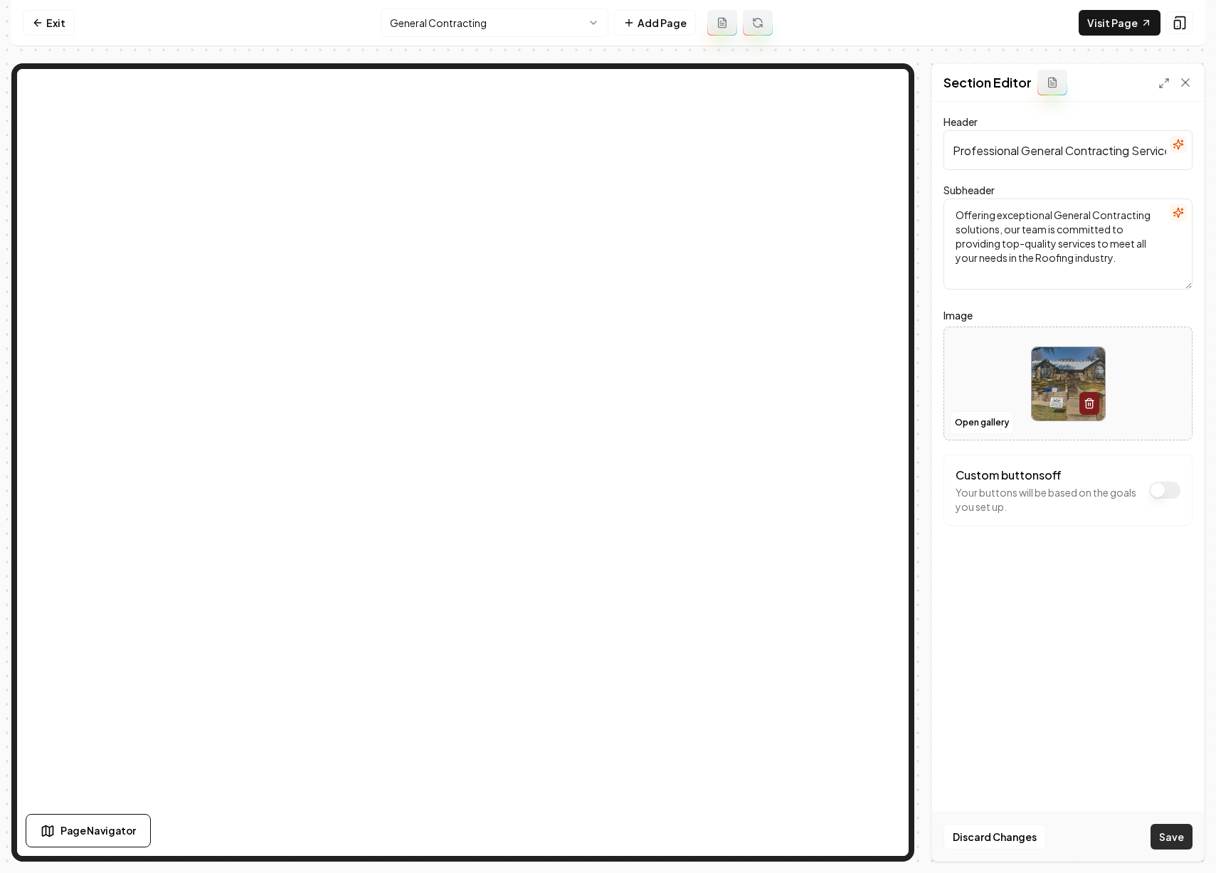
click at [1179, 833] on button "Save" at bounding box center [1172, 837] width 42 height 26
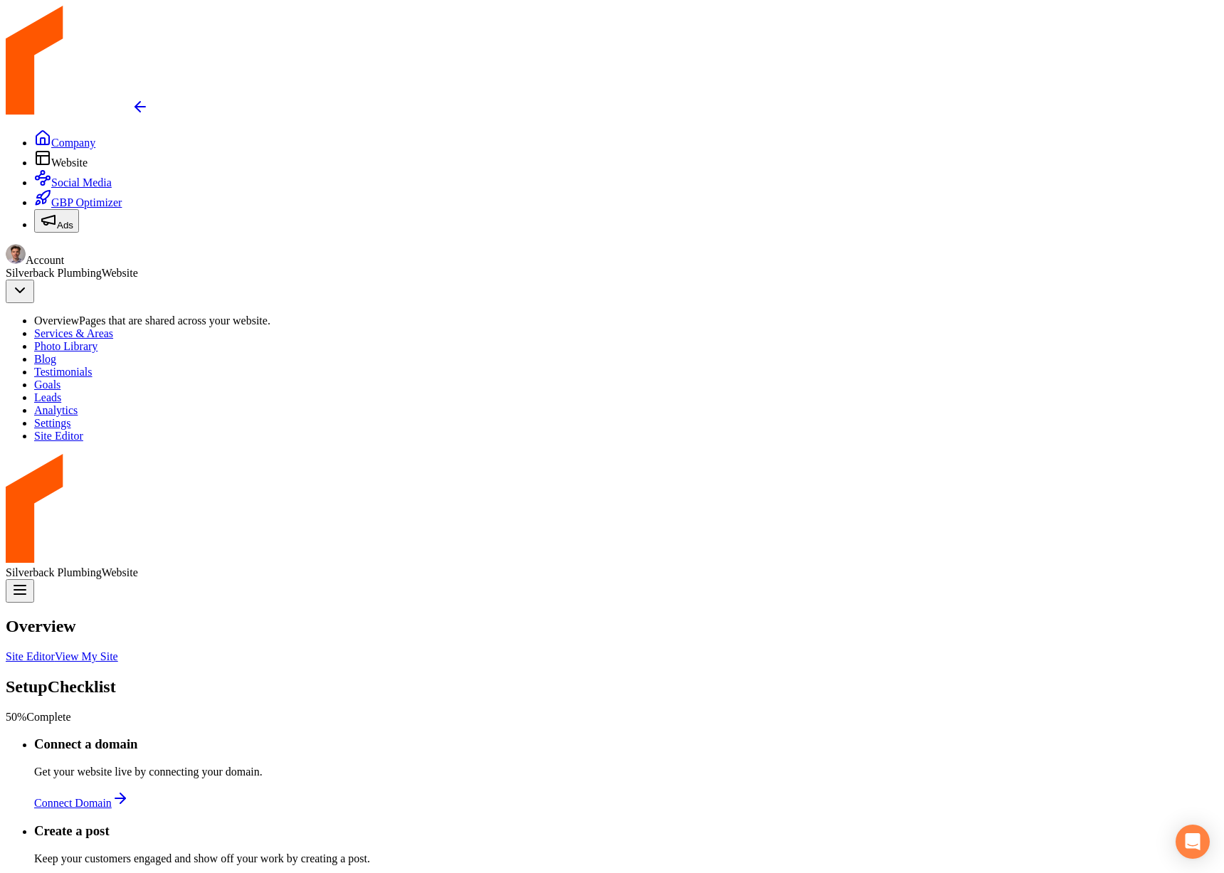
scroll to position [11, 0]
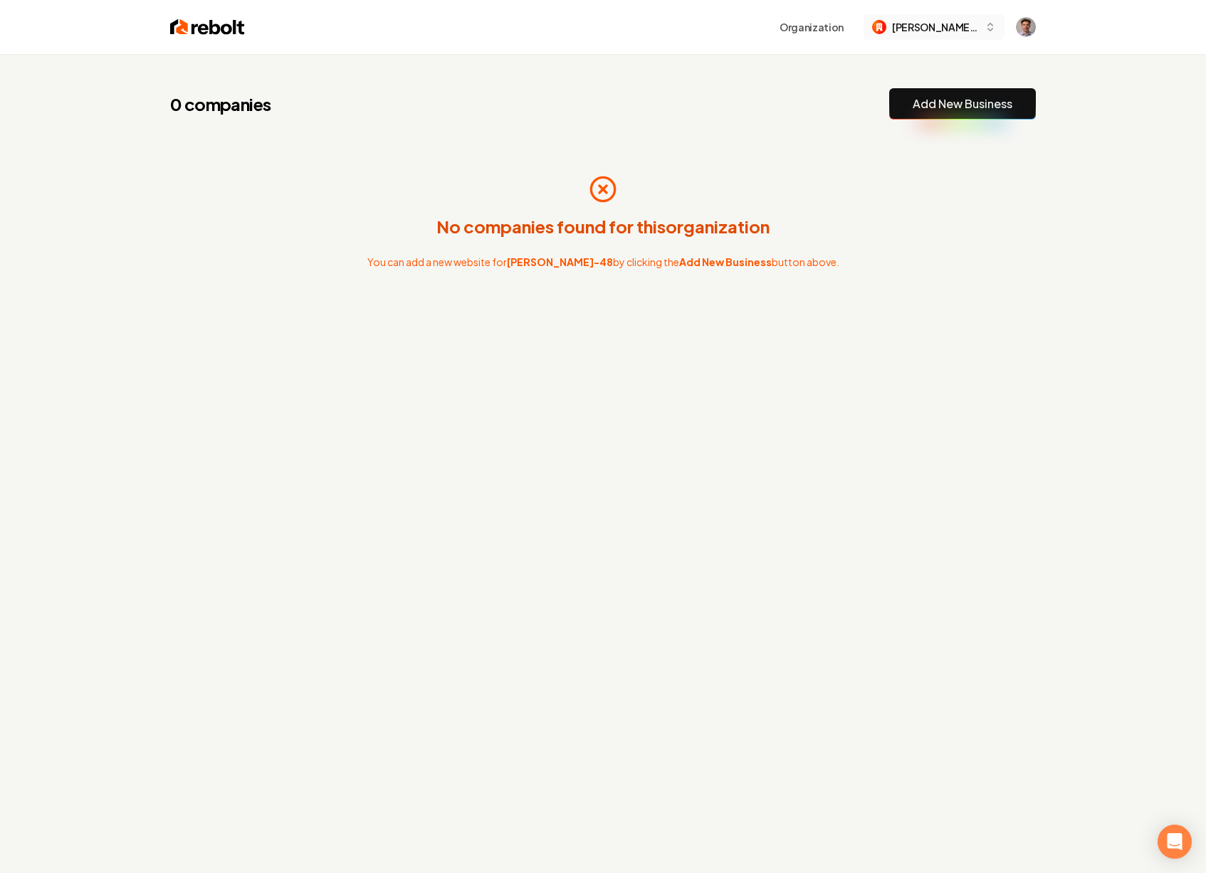
click at [978, 23] on span "[PERSON_NAME]-48" at bounding box center [935, 27] width 87 height 15
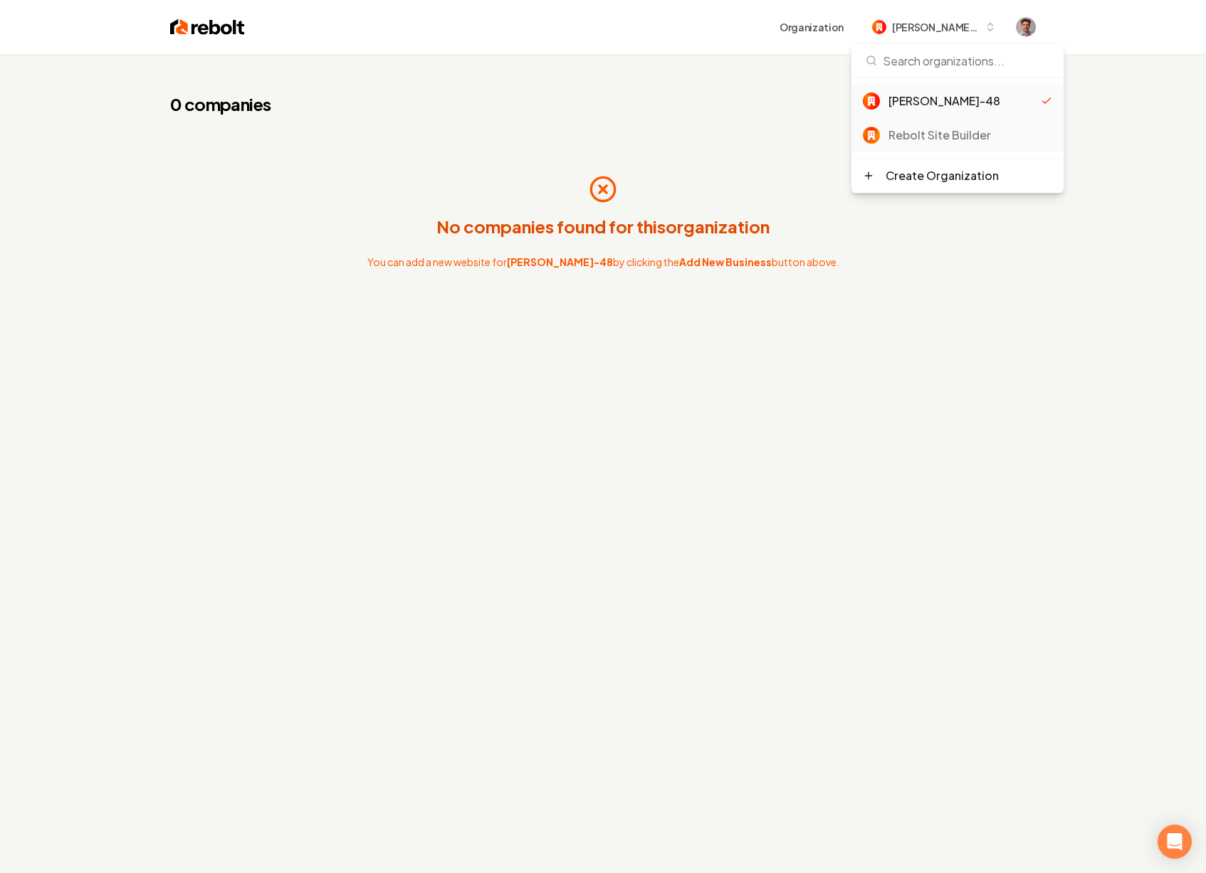
click at [952, 135] on div "Rebolt Site Builder" at bounding box center [970, 135] width 164 height 17
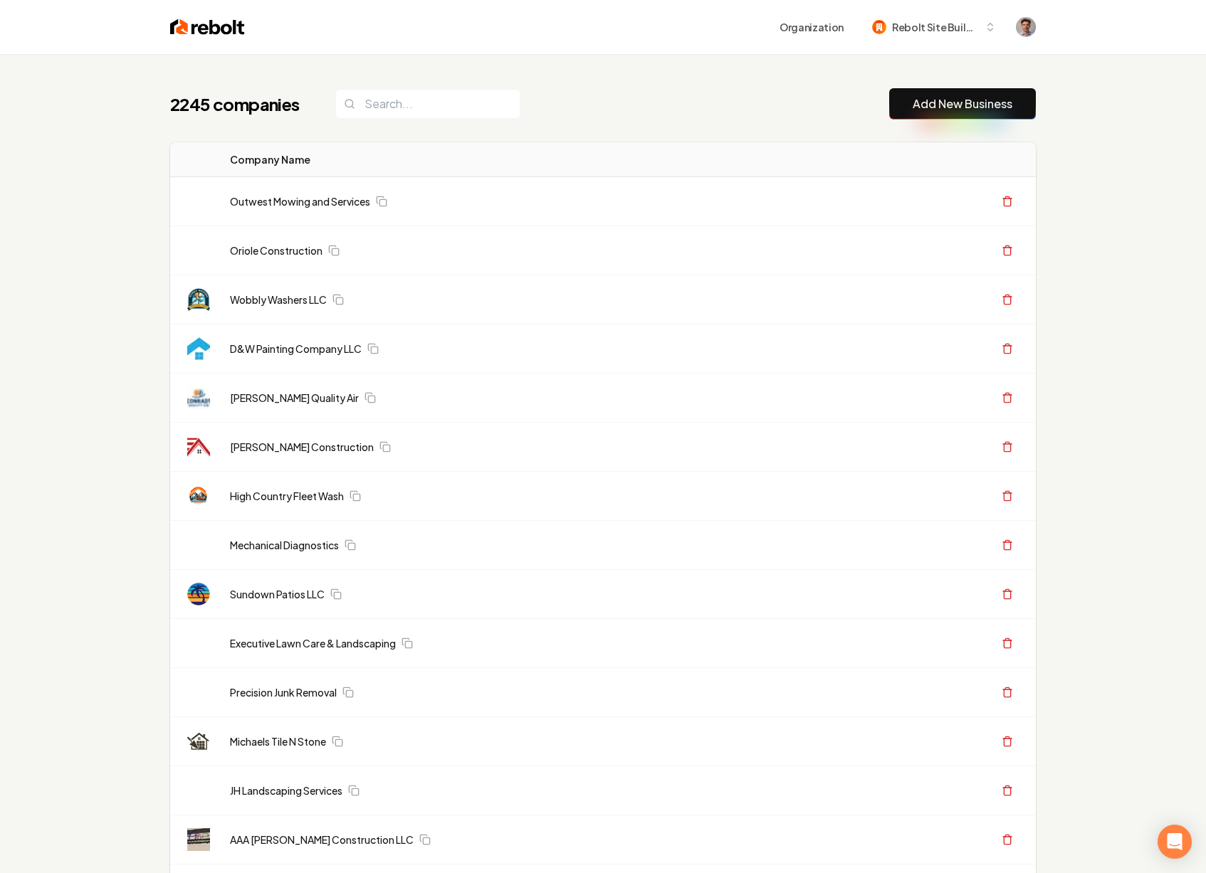
click at [966, 94] on button "Add New Business" at bounding box center [962, 103] width 147 height 31
click at [952, 103] on link "Add New Business" at bounding box center [962, 103] width 100 height 17
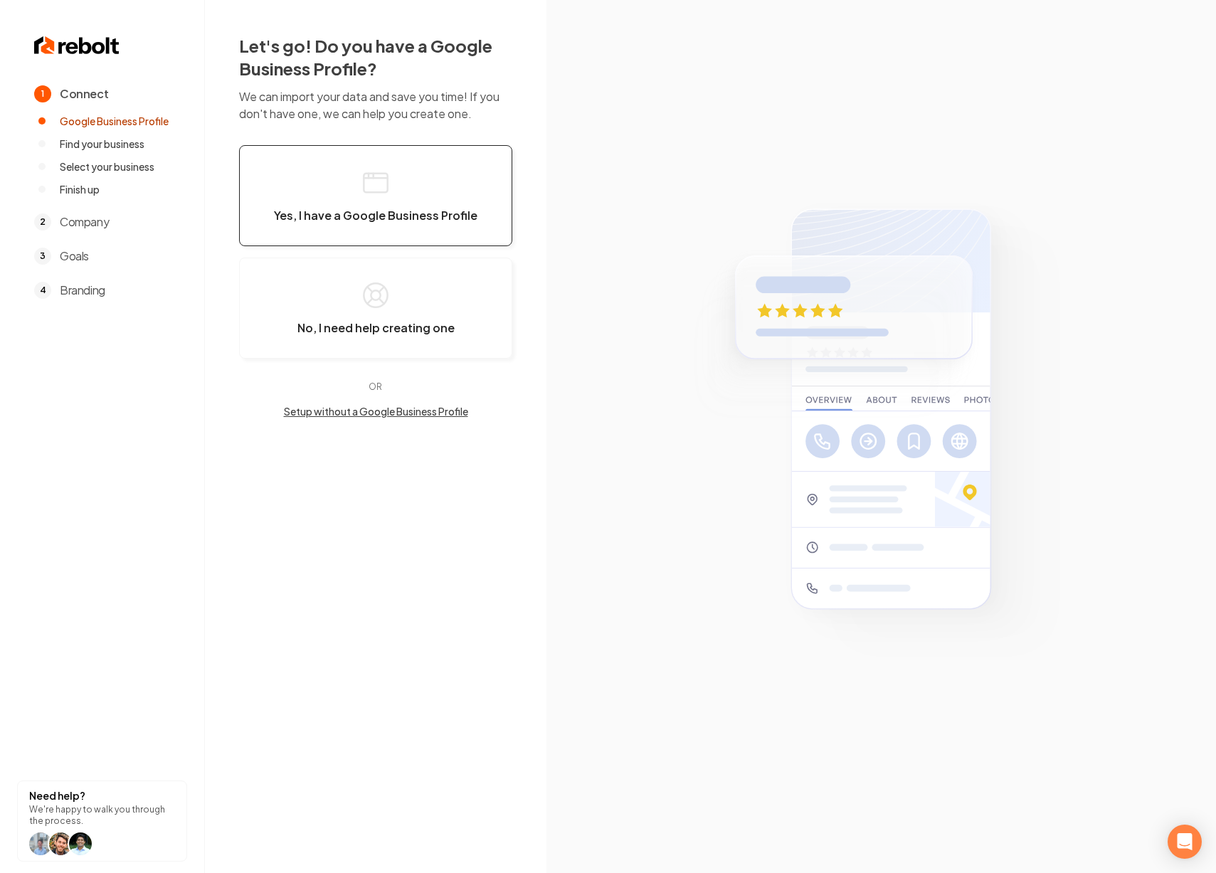
click at [364, 178] on icon "button" at bounding box center [375, 178] width 23 height 0
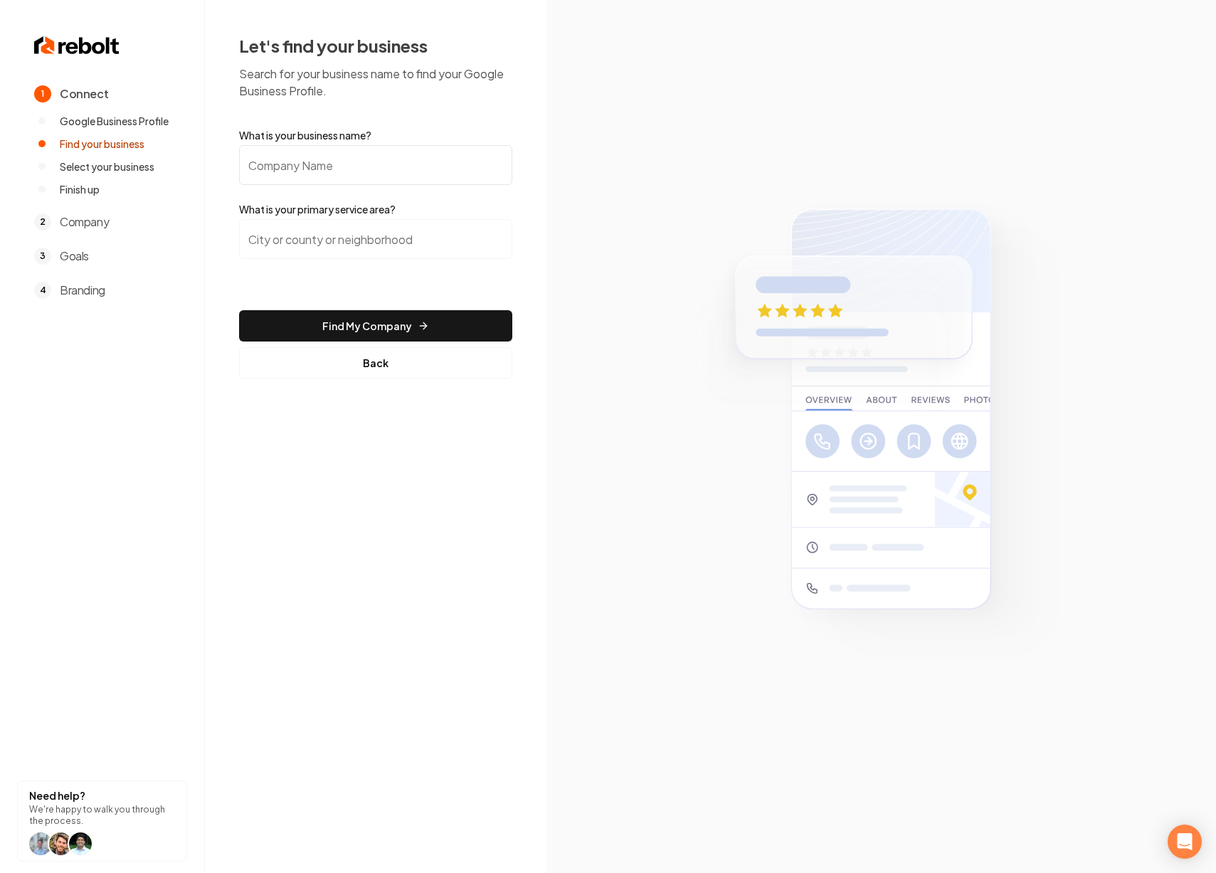
click at [379, 170] on input "What is your business name?" at bounding box center [375, 165] width 273 height 40
paste input "Air Cooling Inc."
type input "Air Cooling Inc."
click at [384, 236] on input "search" at bounding box center [375, 239] width 273 height 40
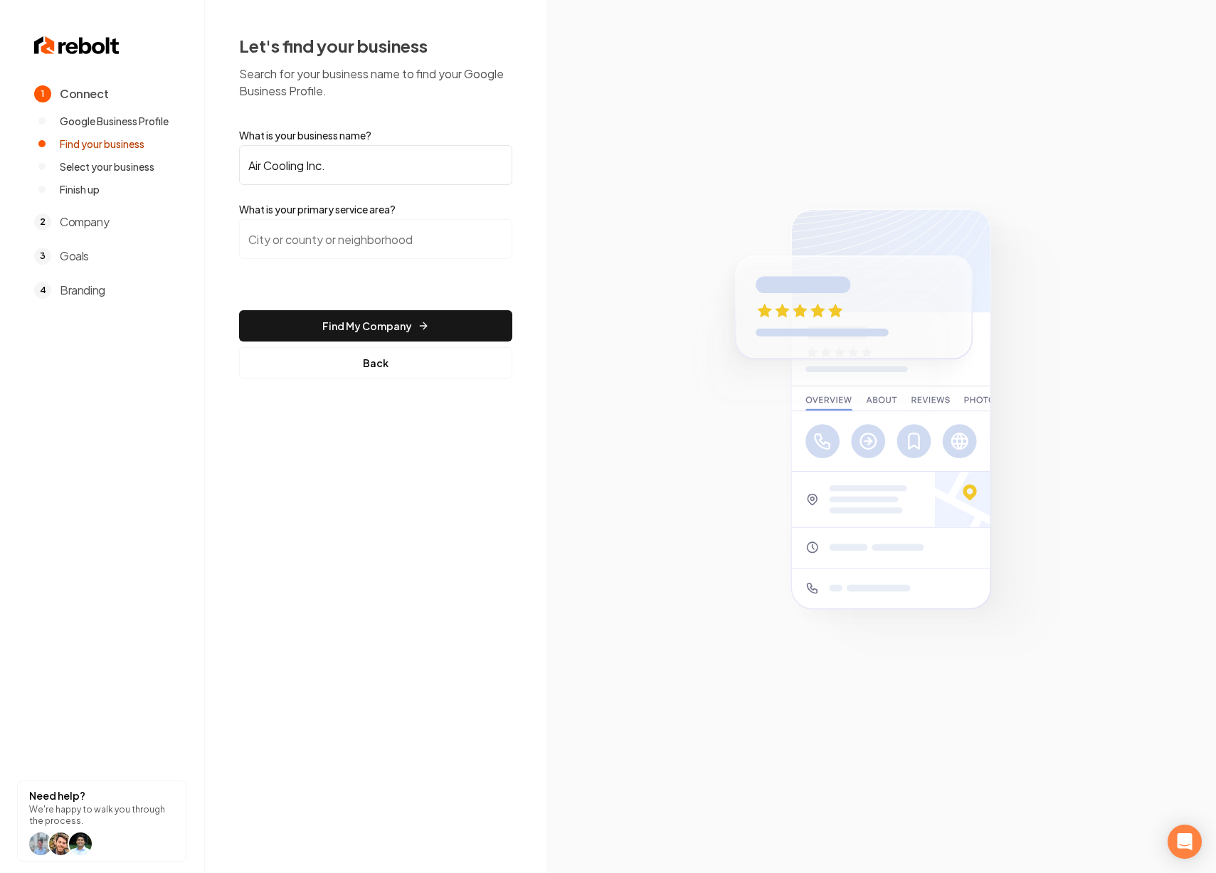
paste input "Hialeah"
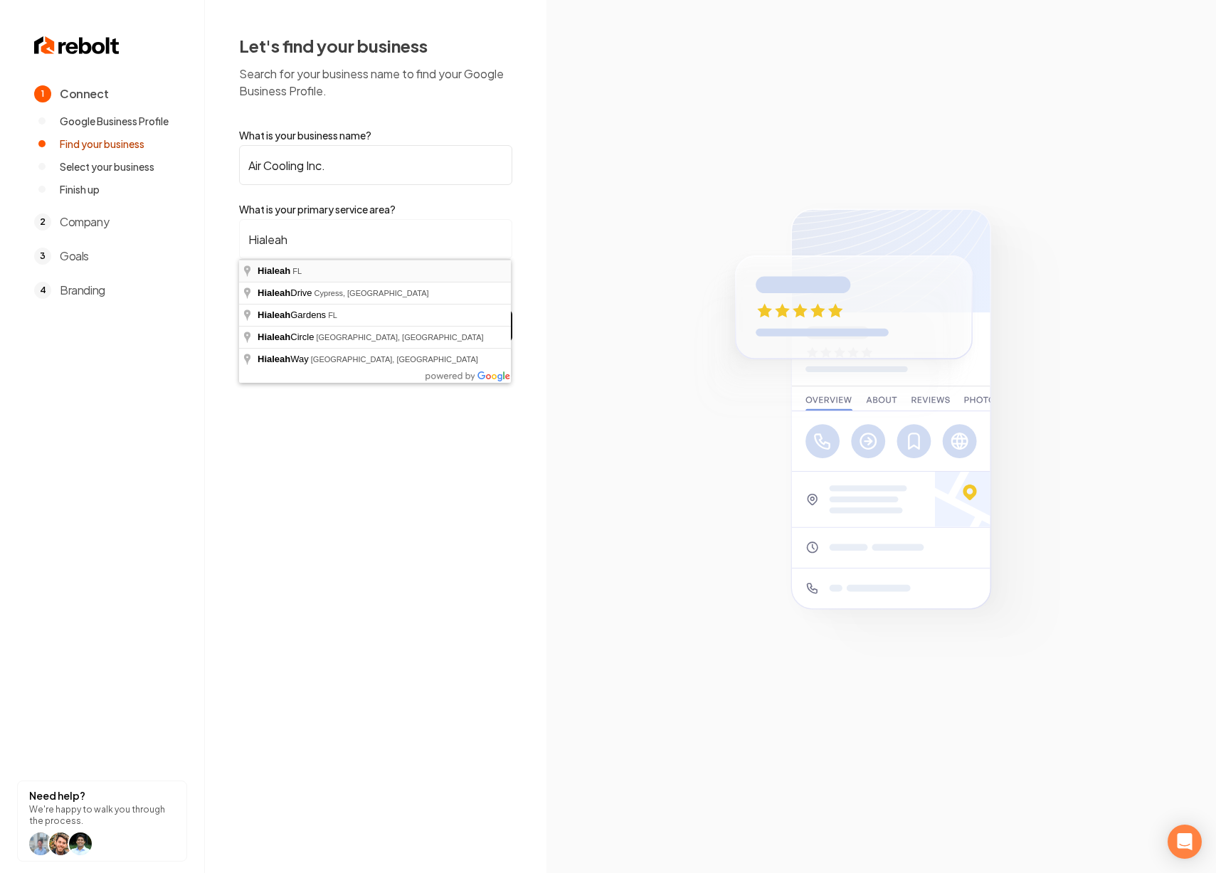
type input "Hialeah, FL"
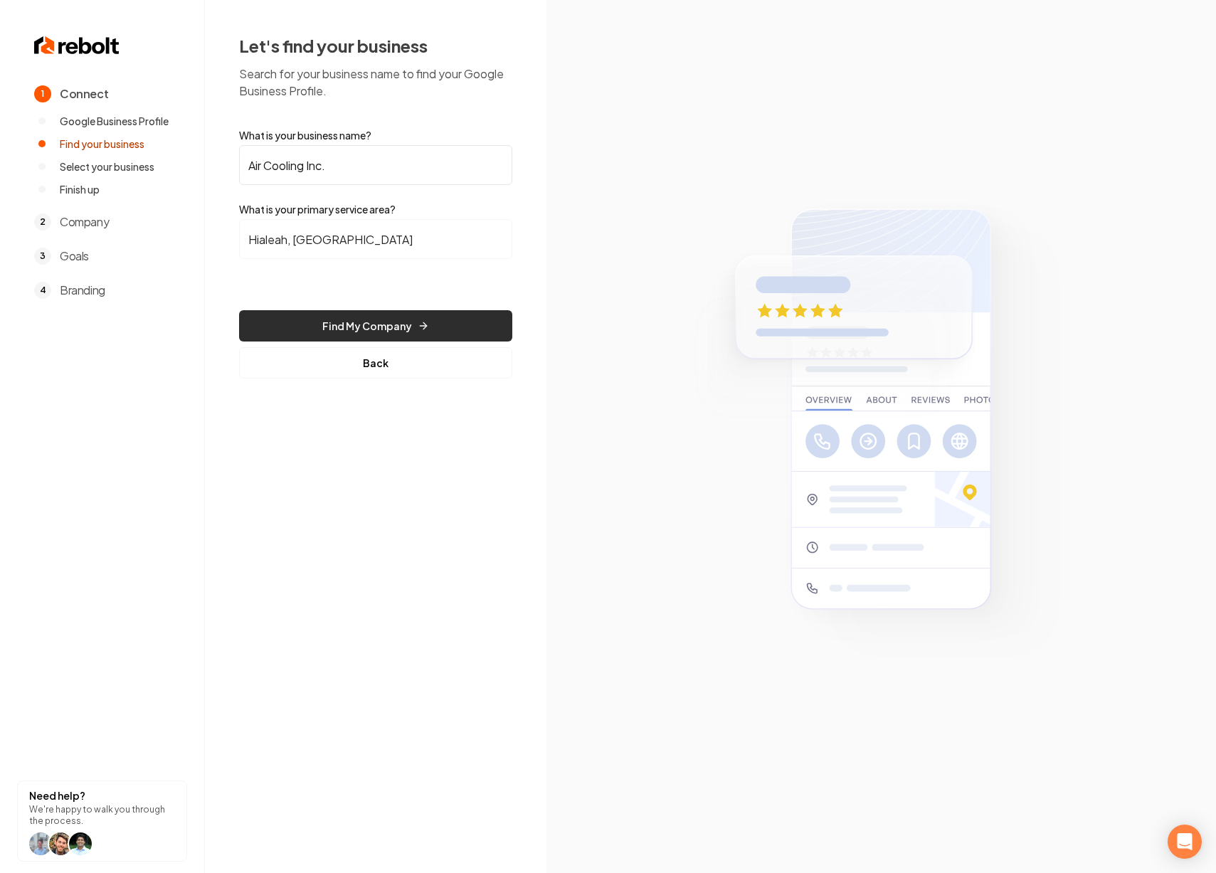
click at [402, 328] on button "Find My Company" at bounding box center [375, 325] width 273 height 31
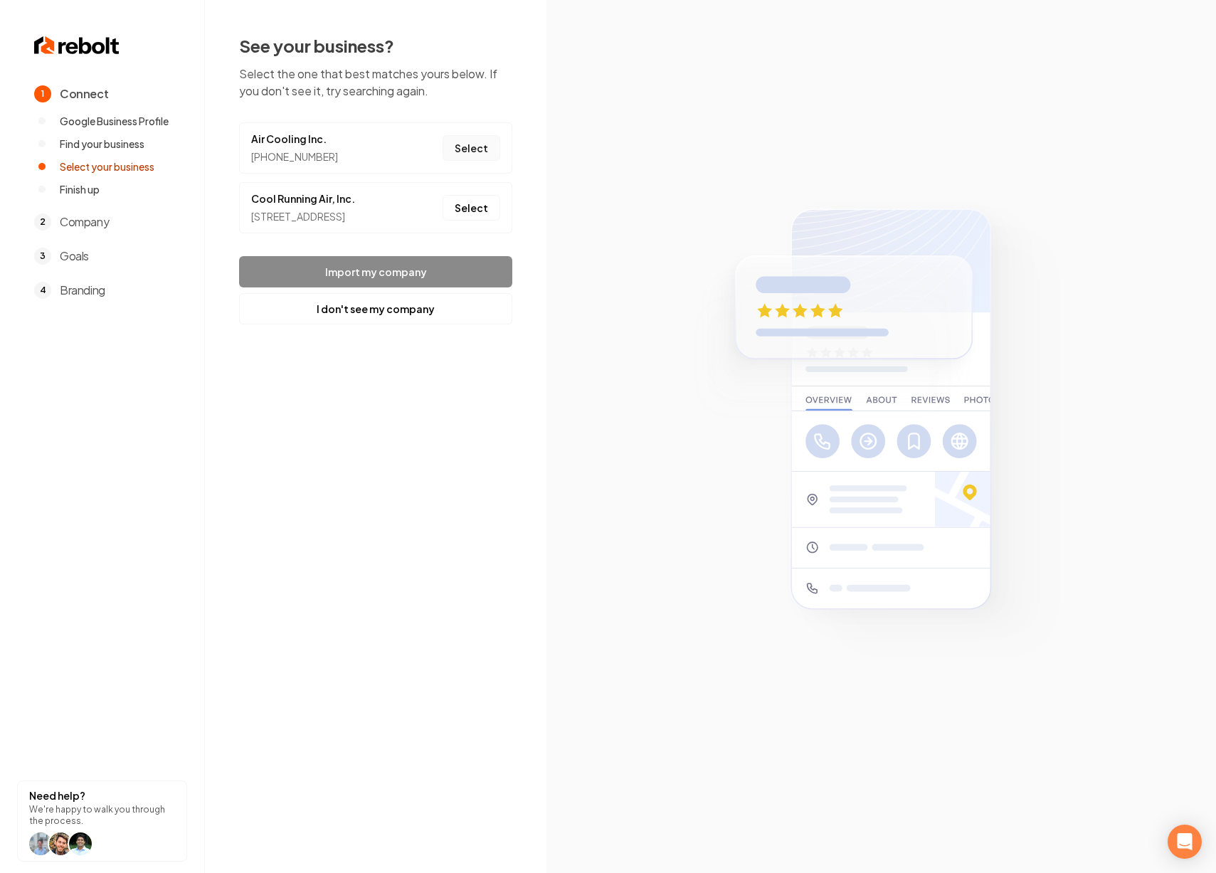
click at [476, 147] on button "Select" at bounding box center [472, 148] width 58 height 26
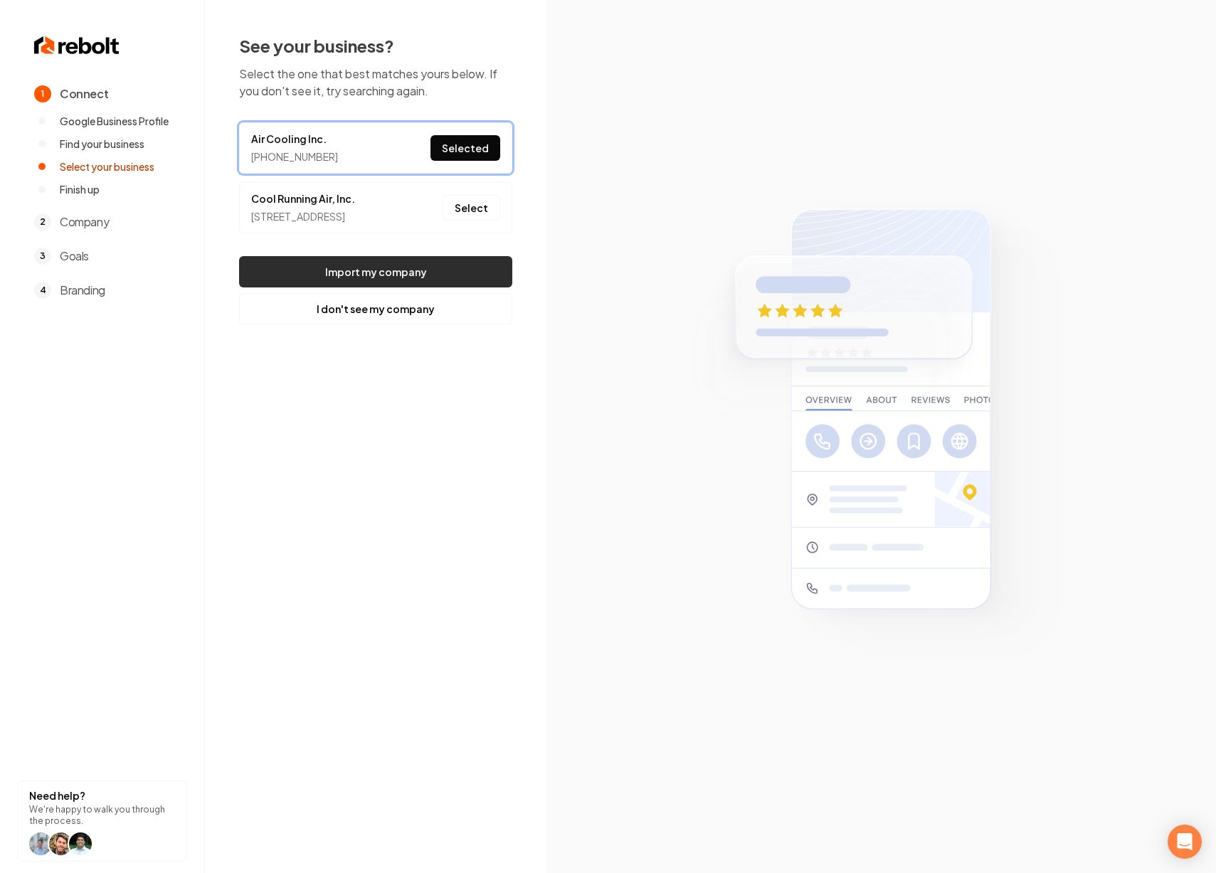
click at [438, 288] on button "Import my company" at bounding box center [375, 271] width 273 height 31
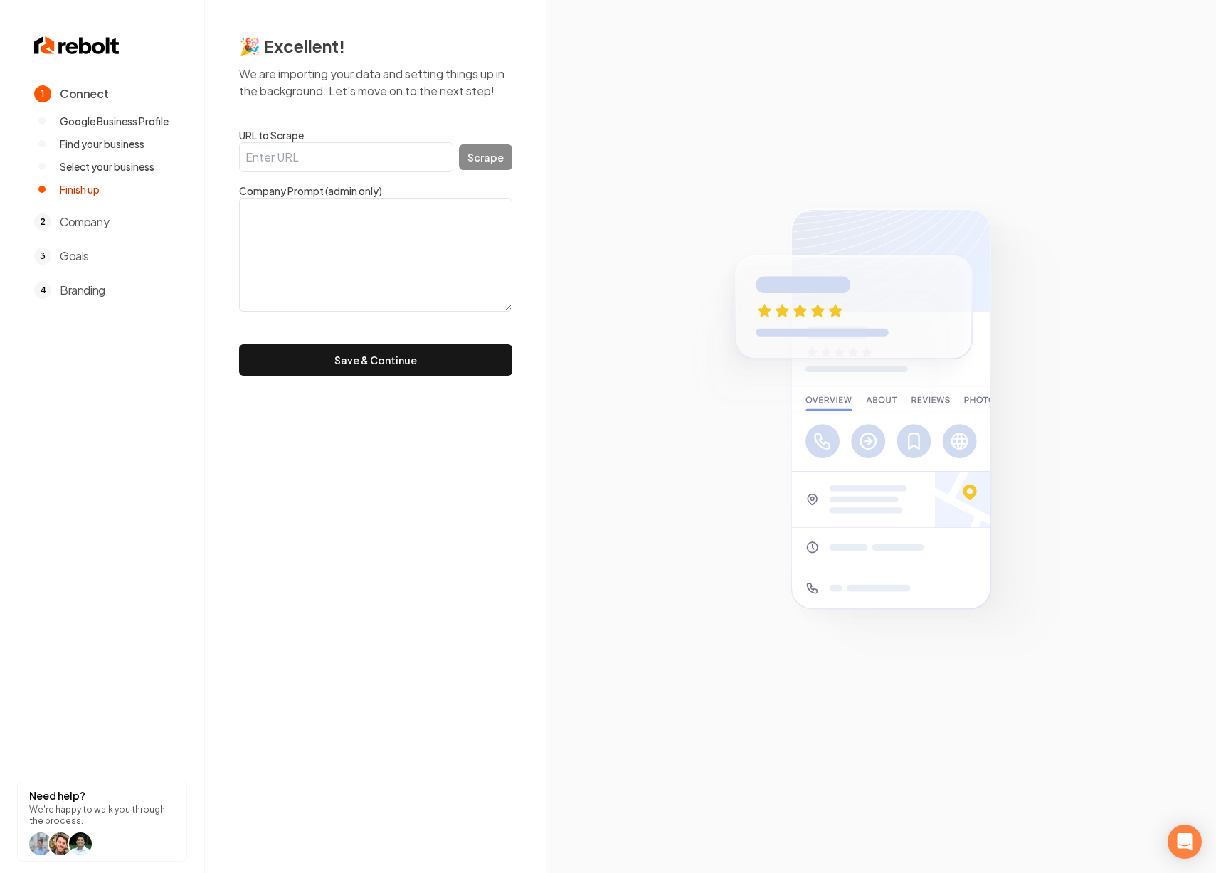
click at [296, 158] on input "URL to Scrape" at bounding box center [346, 157] width 214 height 30
paste input "https://aircoolinginc.com/"
type input "https://aircoolinginc.com/"
click at [483, 159] on button "Scrape" at bounding box center [485, 157] width 53 height 26
type textarea "Website is no longer in service"
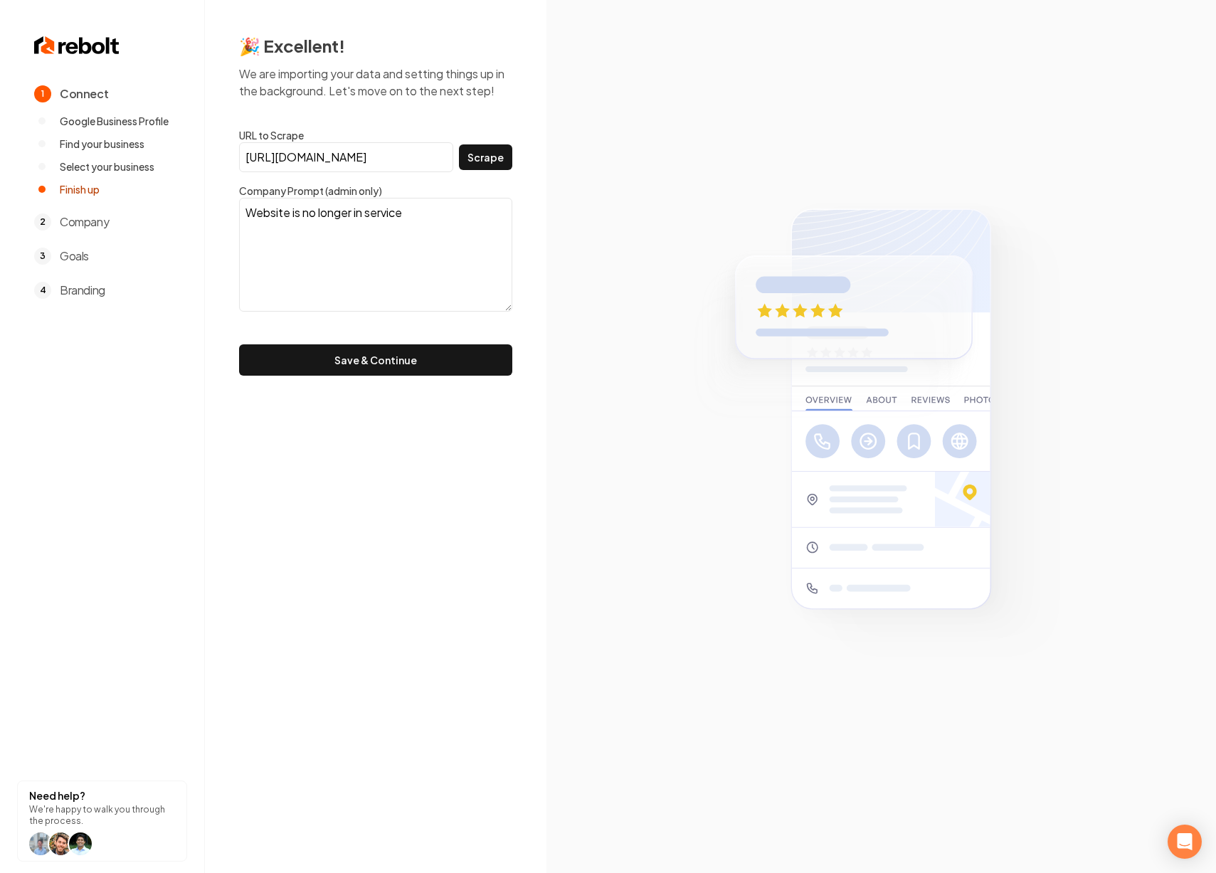
drag, startPoint x: 409, startPoint y: 209, endPoint x: 211, endPoint y: 215, distance: 198.0
click at [211, 215] on div "🎉 Excellent! We are importing your data and setting things up in the background…" at bounding box center [376, 205] width 342 height 410
click at [270, 162] on input "https://aircoolinginc.com/" at bounding box center [346, 157] width 214 height 30
type input "http://aircoolinginc.com/"
click at [468, 160] on button "Scrape" at bounding box center [485, 157] width 53 height 26
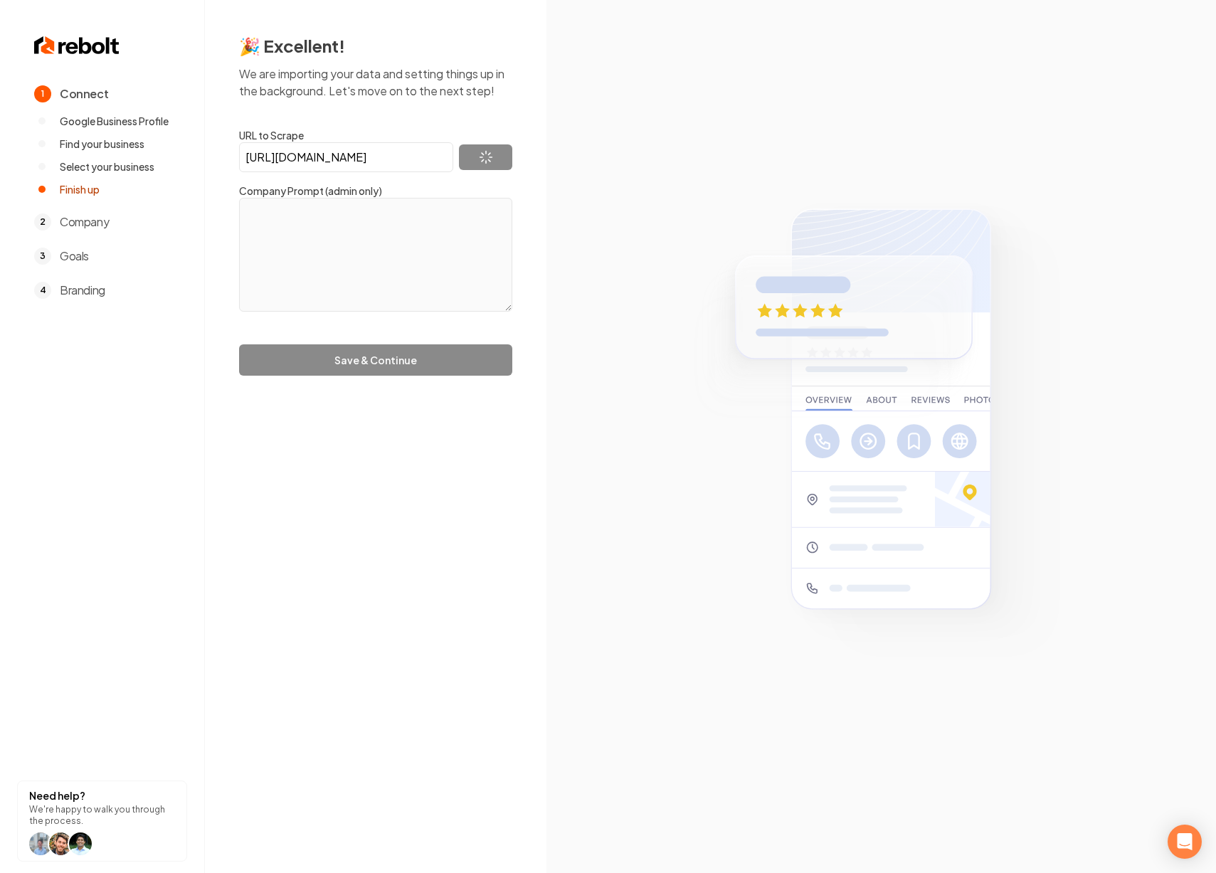
type textarea "Website is no longer in service"
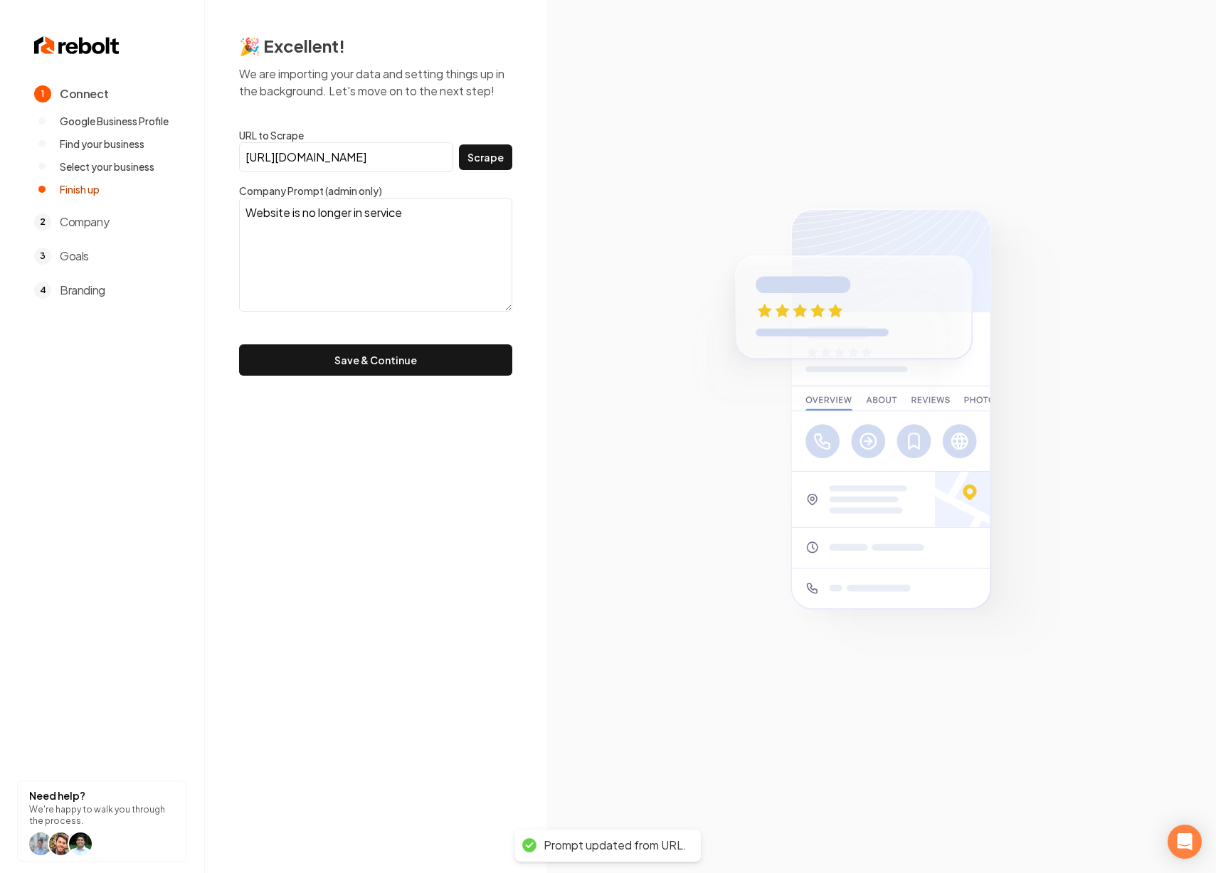
click at [395, 164] on input "http://aircoolinginc.com/" at bounding box center [346, 157] width 214 height 30
click at [401, 214] on textarea "Website is no longer in service" at bounding box center [375, 255] width 273 height 114
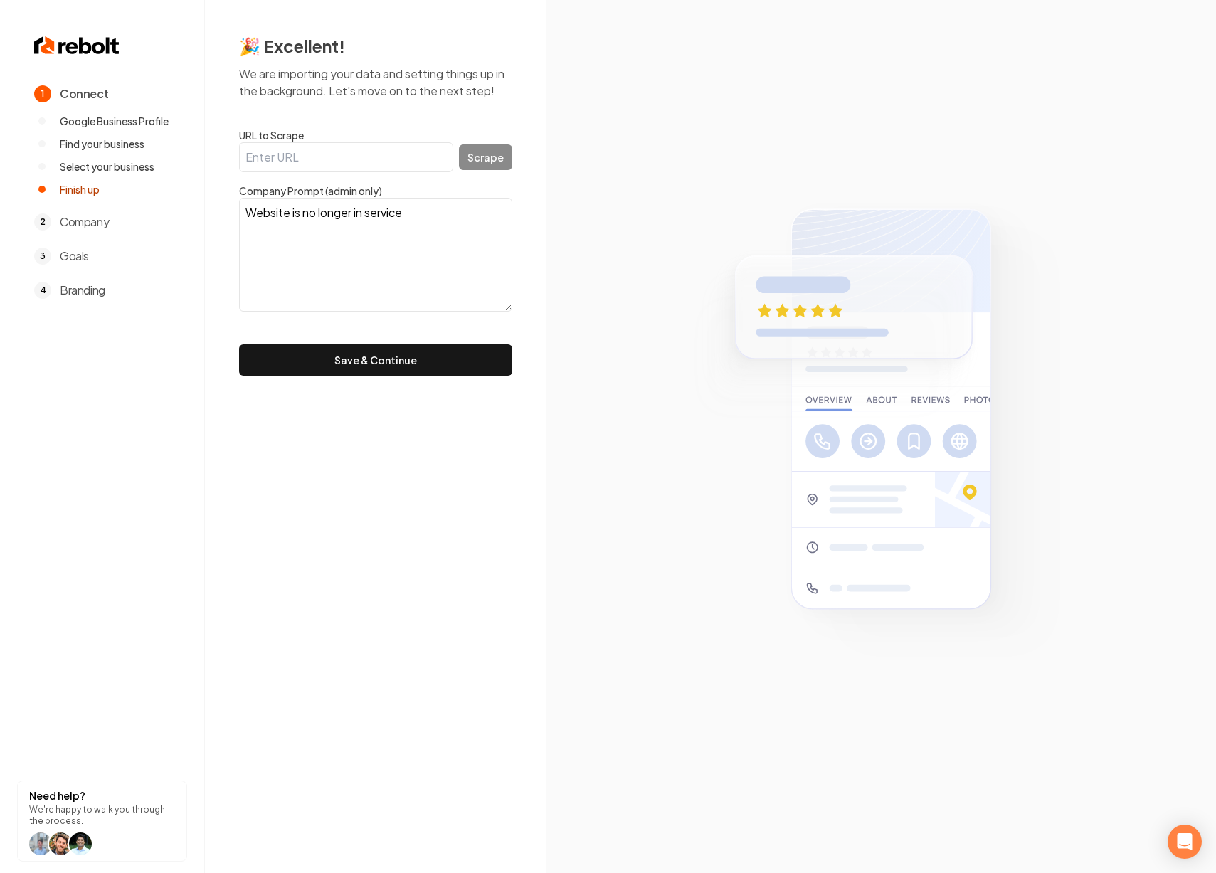
click at [401, 214] on textarea "Website is no longer in service" at bounding box center [375, 255] width 273 height 114
click at [328, 361] on button "Save & Continue" at bounding box center [375, 359] width 273 height 31
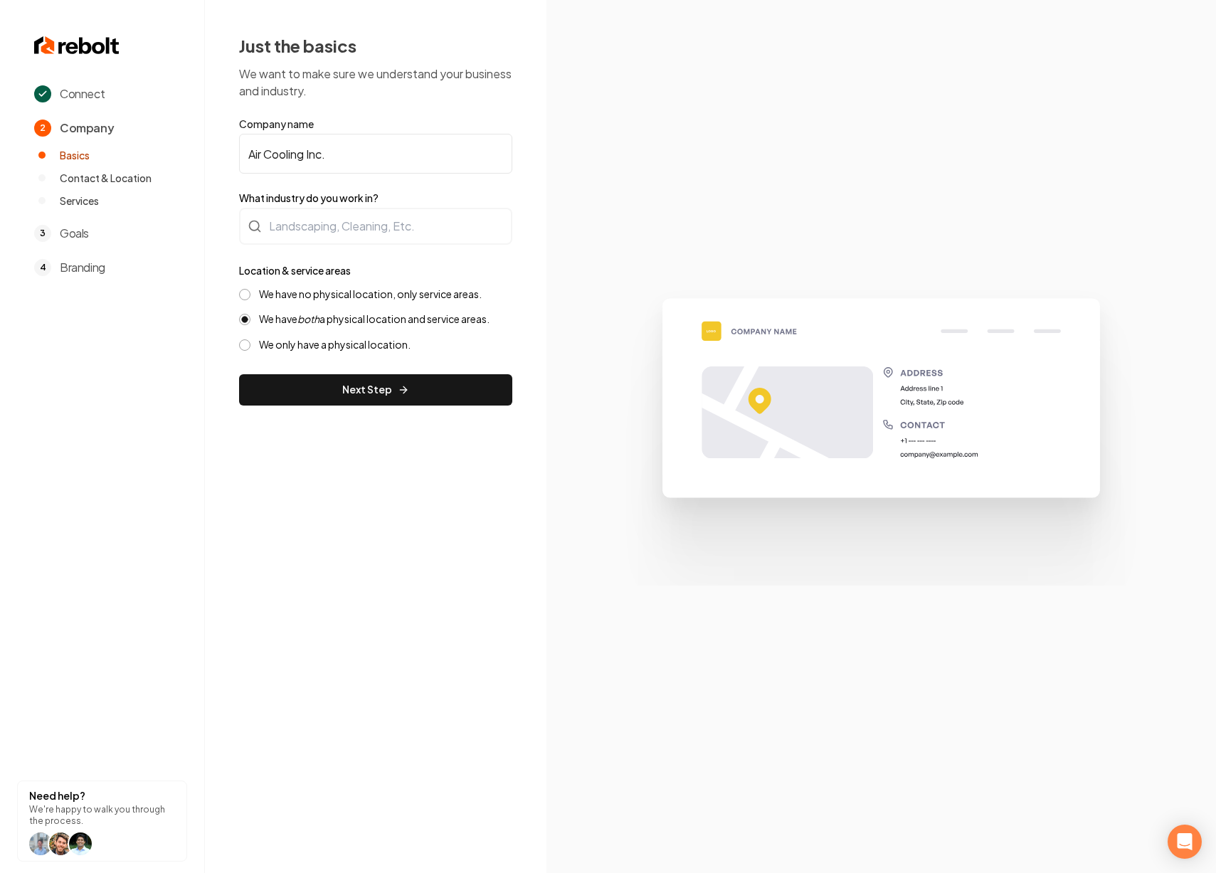
click at [250, 290] on div "We have no physical location, only service areas." at bounding box center [375, 295] width 273 height 14
click at [246, 290] on button "We have no physical location, only service areas." at bounding box center [244, 294] width 11 height 11
click at [340, 380] on button "Next Step" at bounding box center [375, 389] width 273 height 31
click at [366, 395] on button "Next Step" at bounding box center [375, 389] width 273 height 31
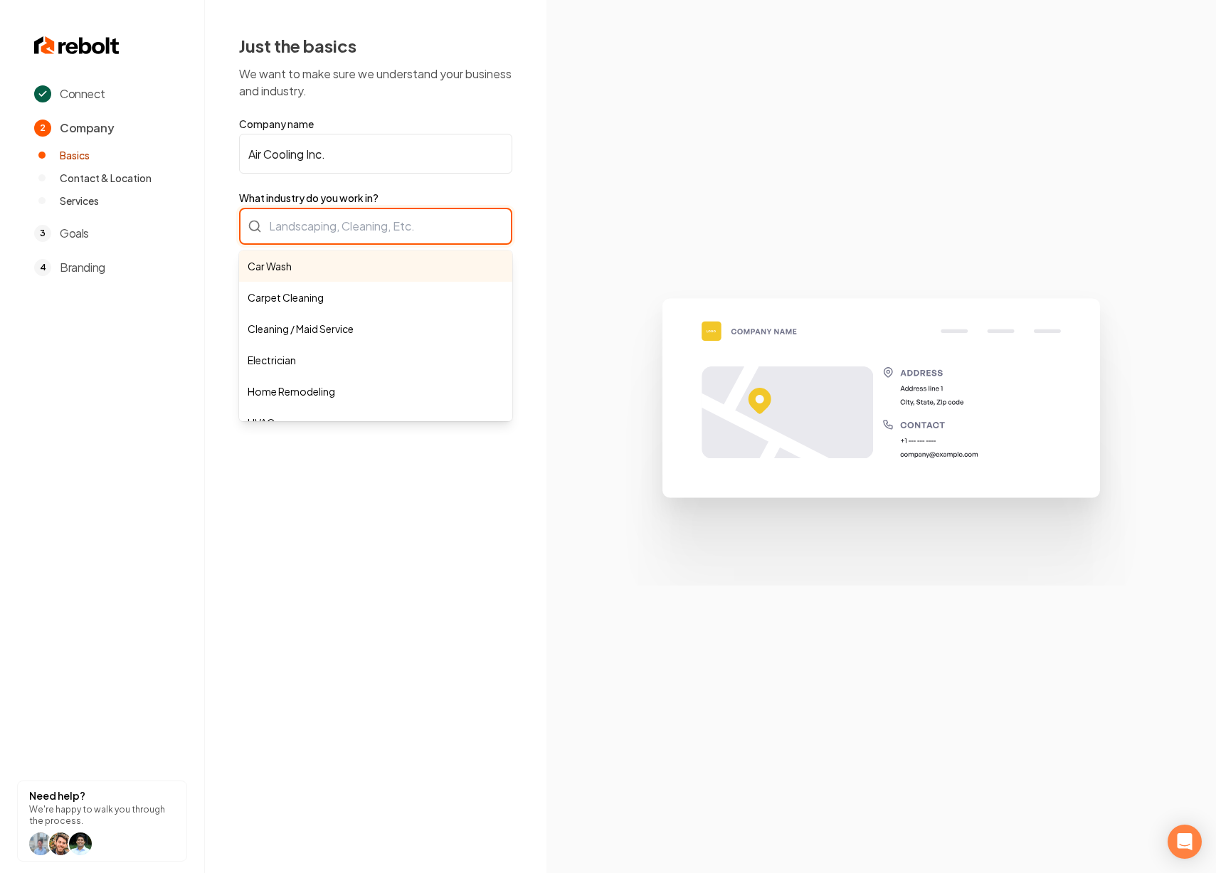
click at [325, 223] on div "Car Wash Carpet Cleaning Cleaning / Maid Service Electrician Home Remodeling HV…" at bounding box center [375, 226] width 273 height 37
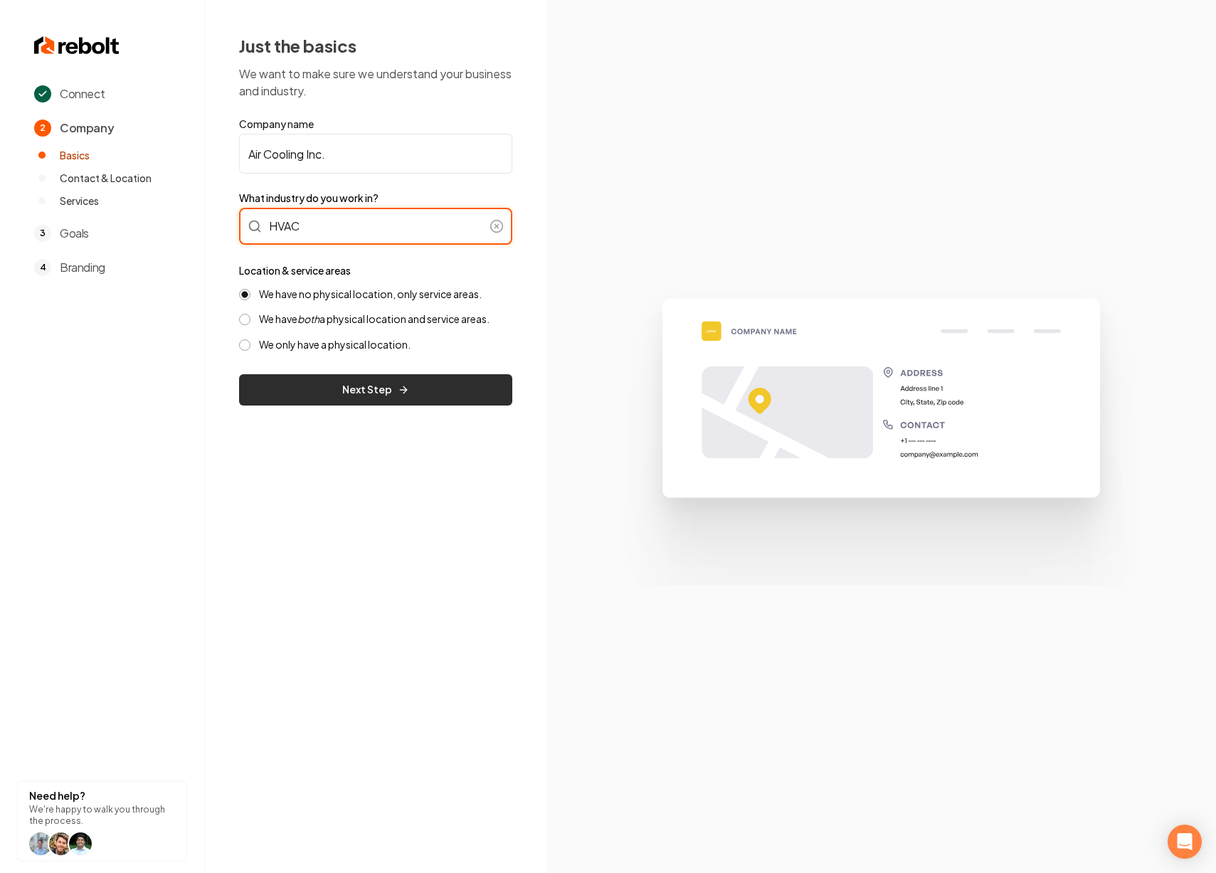
type input "HVAC"
click at [402, 390] on icon "submit" at bounding box center [403, 390] width 6 height 0
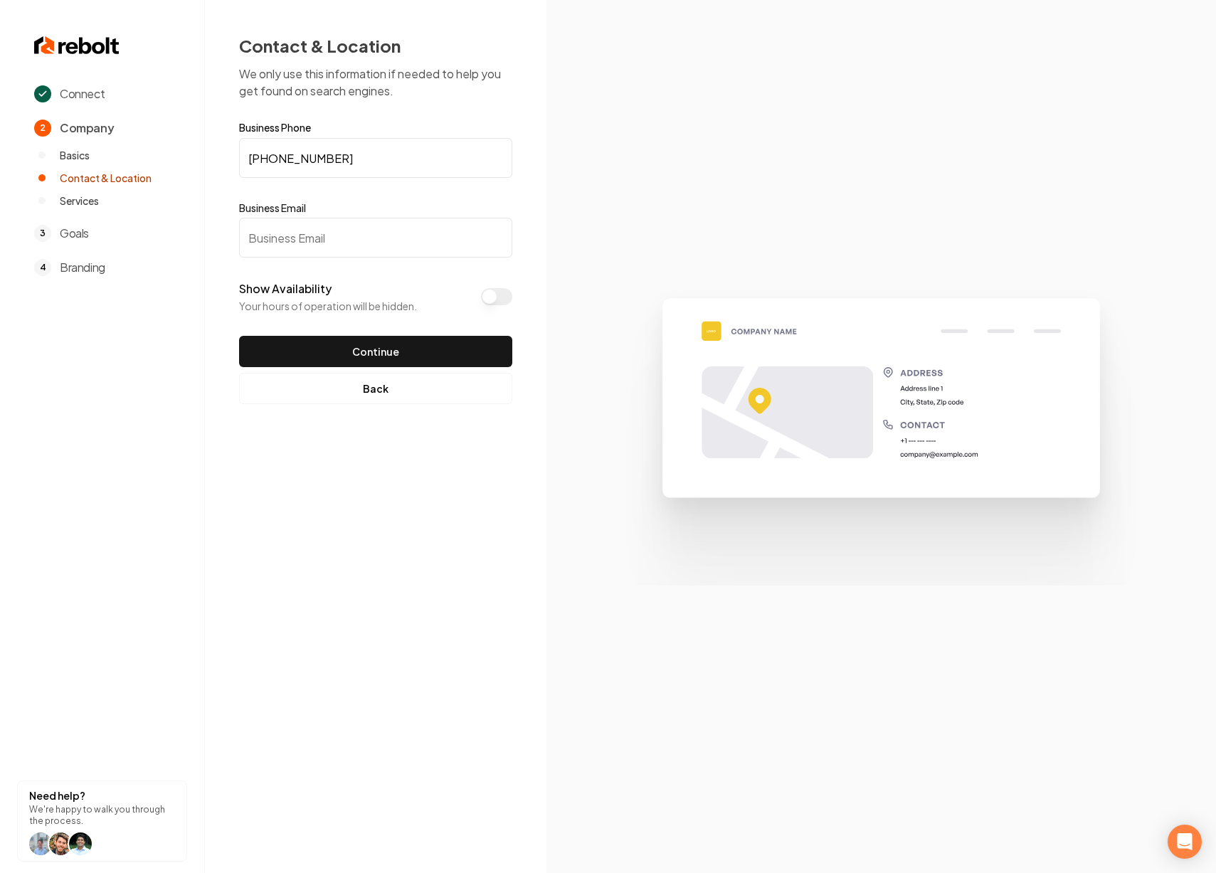
click at [295, 241] on input "Business Email" at bounding box center [375, 238] width 273 height 40
paste input "joel@aircoolinginc.com"
type input "joel@aircoolinginc.com"
click at [491, 294] on button "Show Availability" at bounding box center [496, 296] width 31 height 17
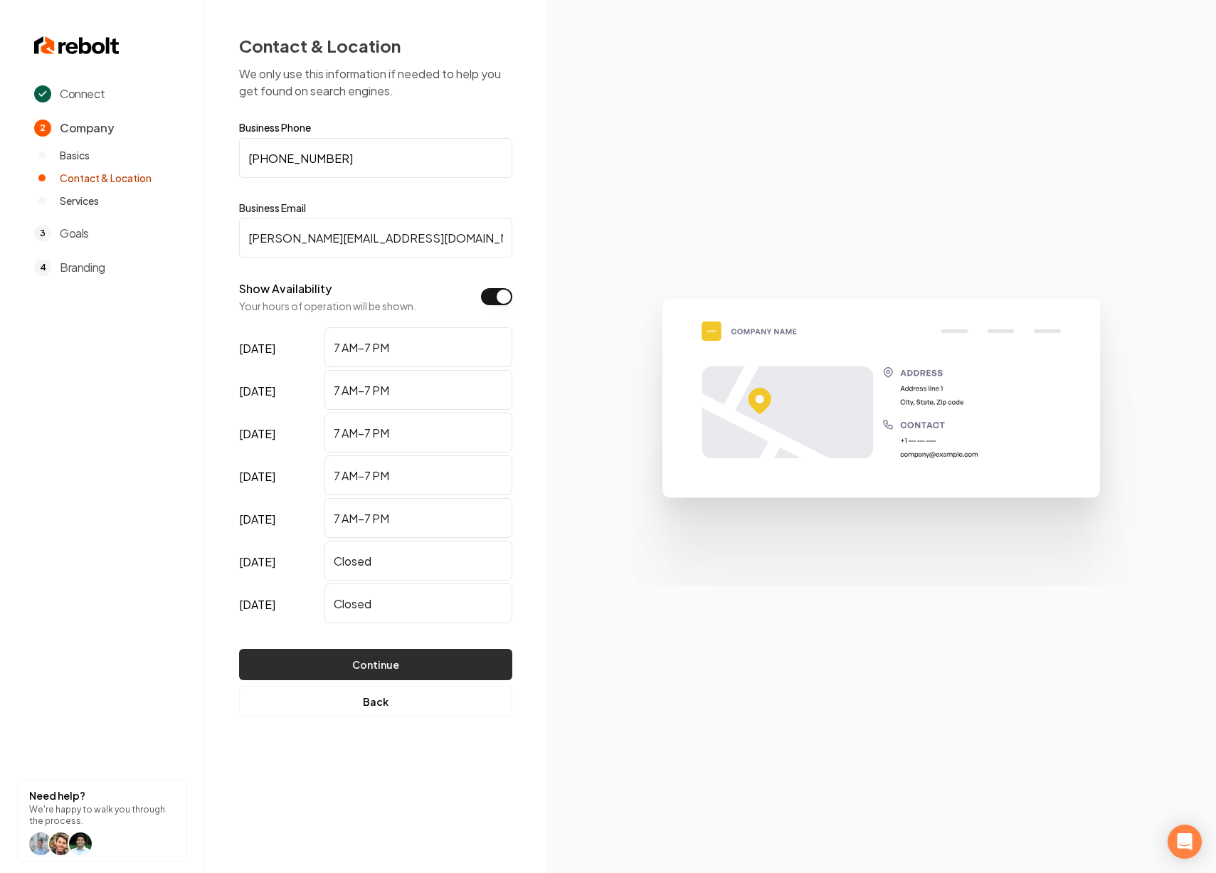
click at [287, 656] on button "Continue" at bounding box center [375, 664] width 273 height 31
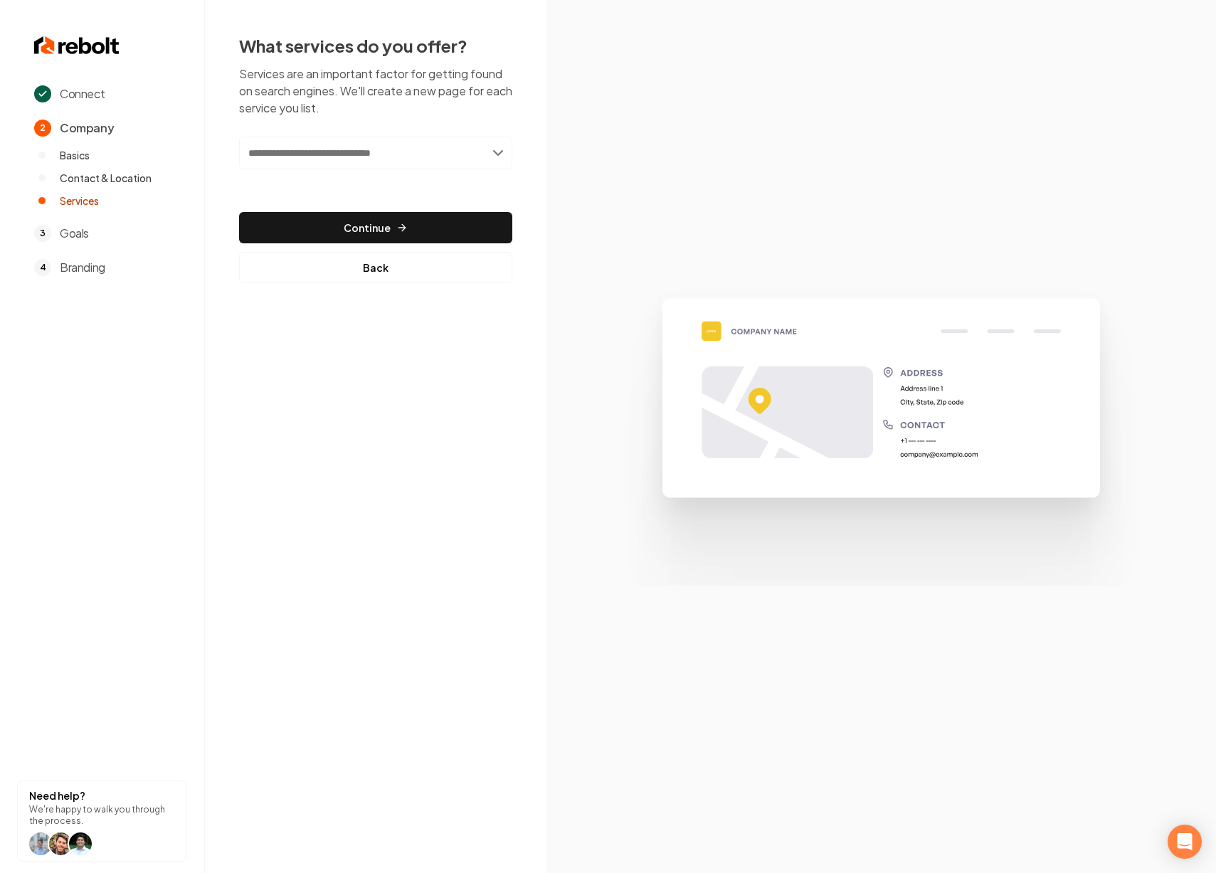
click at [352, 155] on input "text" at bounding box center [375, 153] width 273 height 33
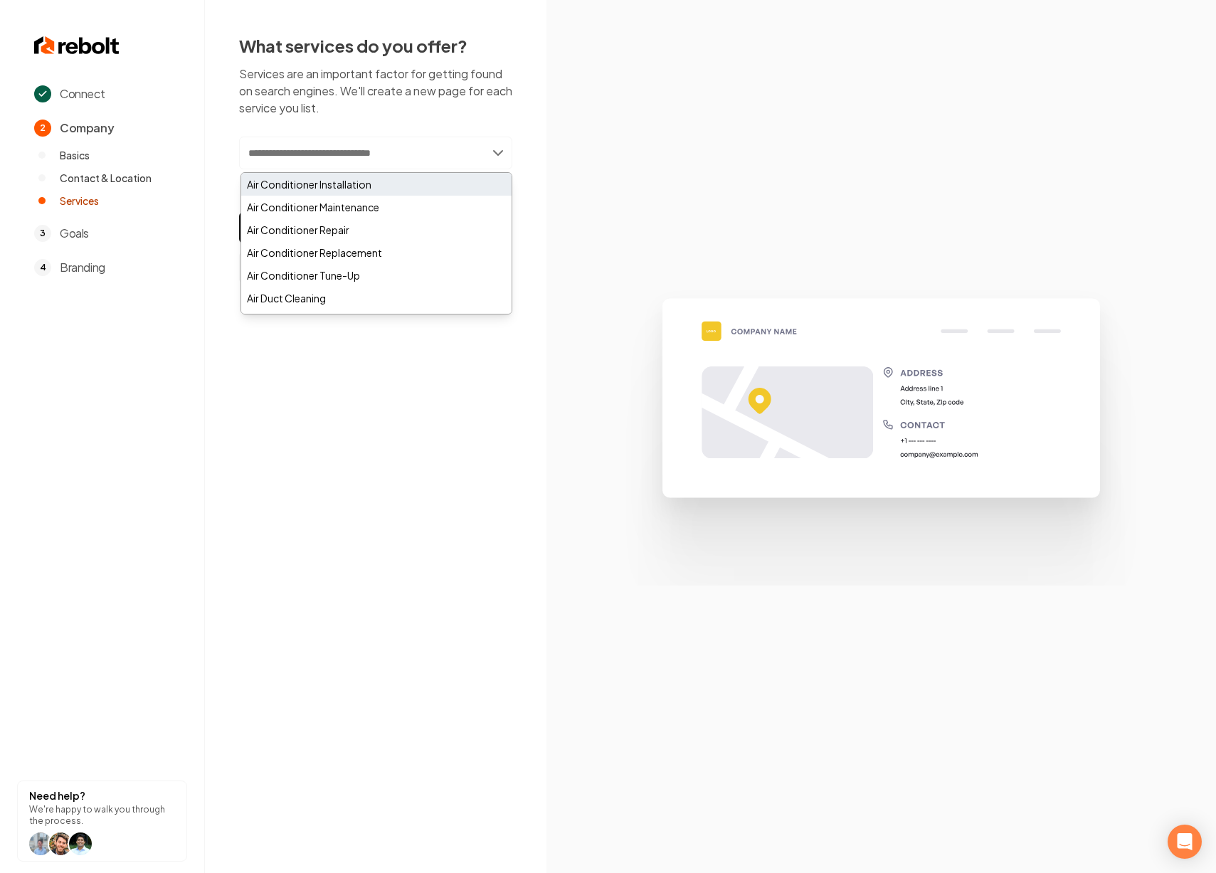
click at [375, 183] on div "Air Conditioner Installation" at bounding box center [376, 184] width 270 height 23
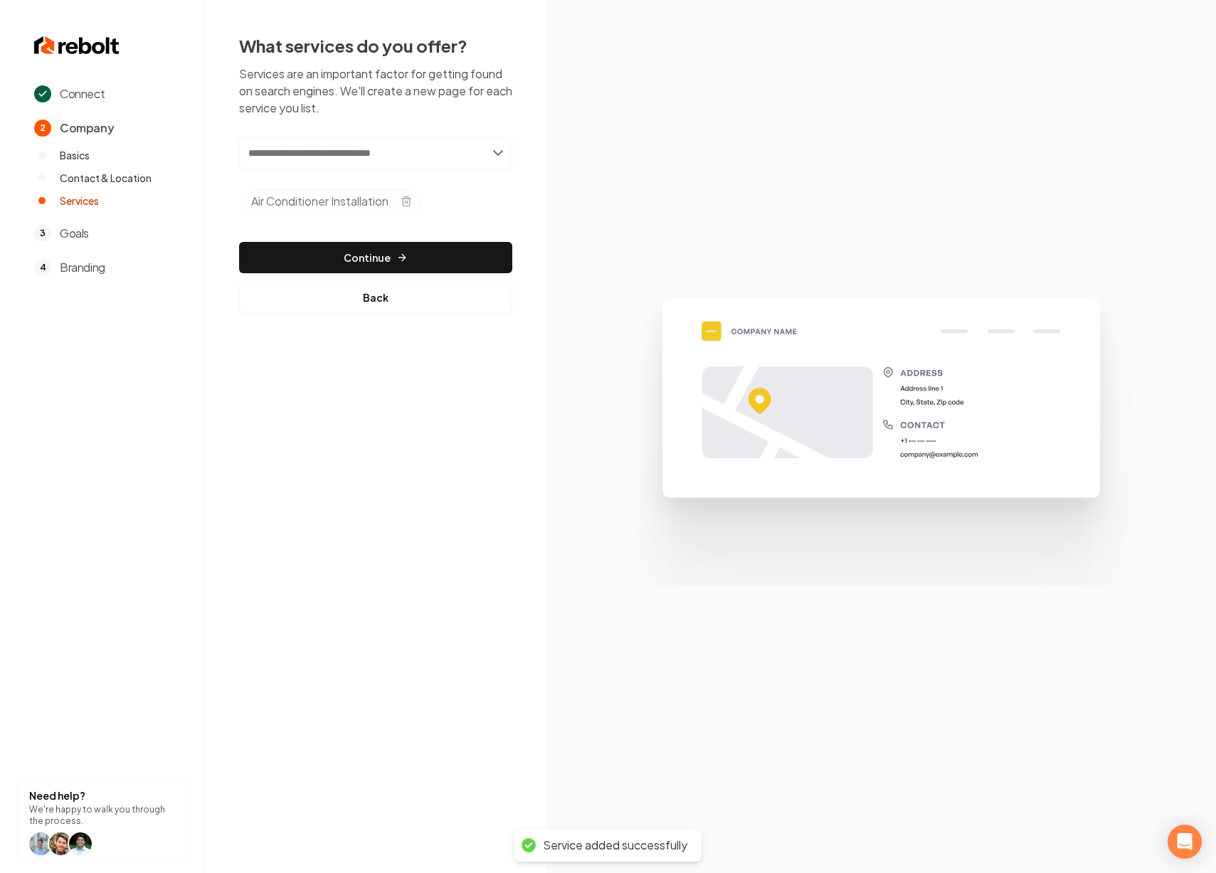
click at [402, 156] on input "text" at bounding box center [375, 153] width 273 height 33
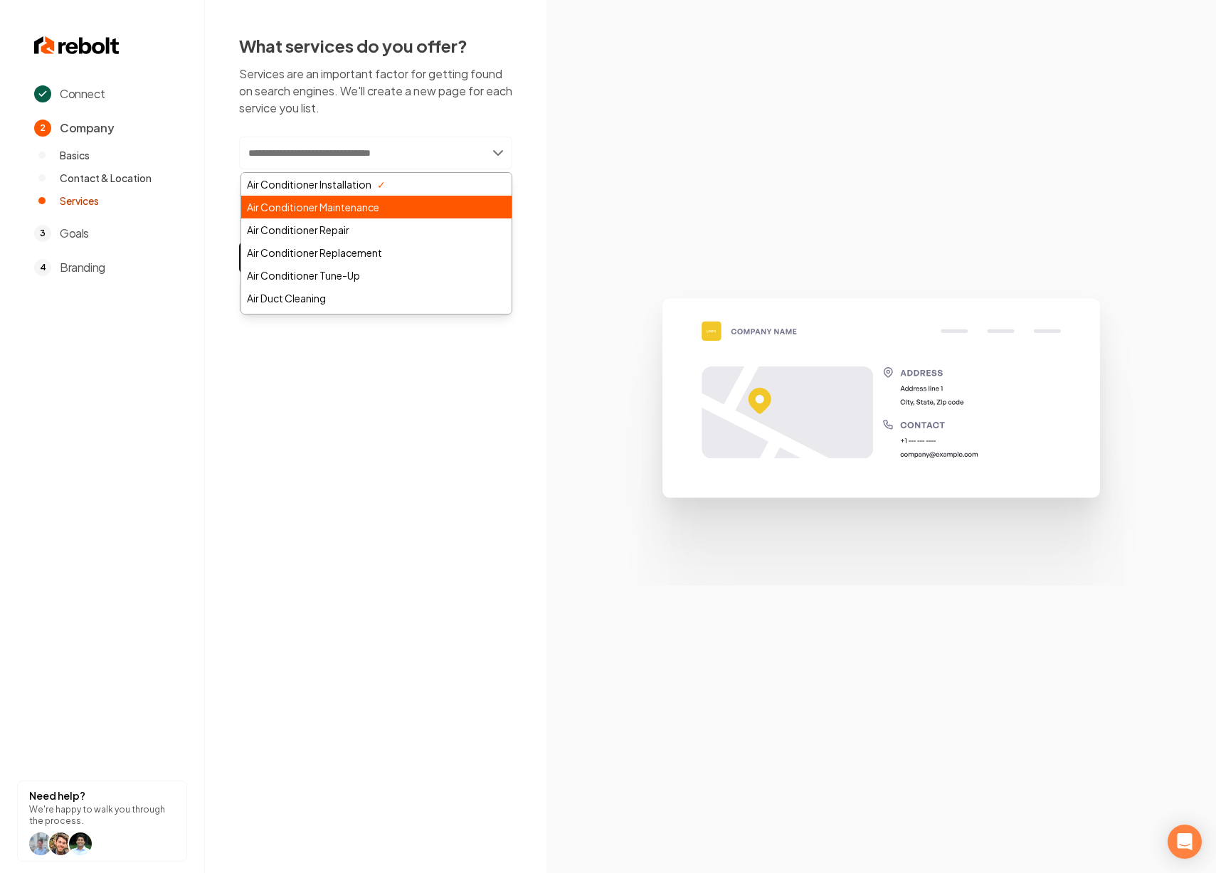
click at [391, 209] on div "Air Conditioner Maintenance" at bounding box center [376, 207] width 270 height 23
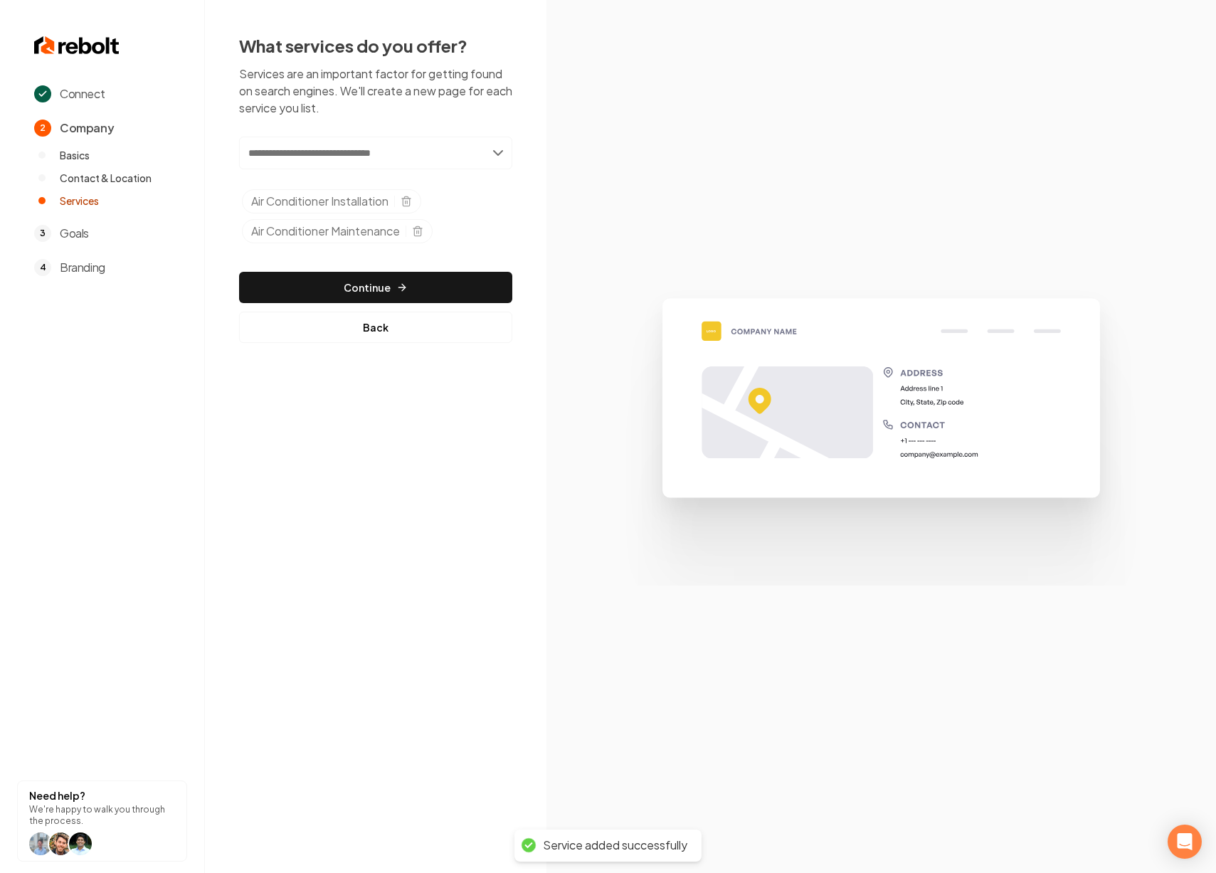
click at [371, 149] on input "text" at bounding box center [375, 153] width 273 height 33
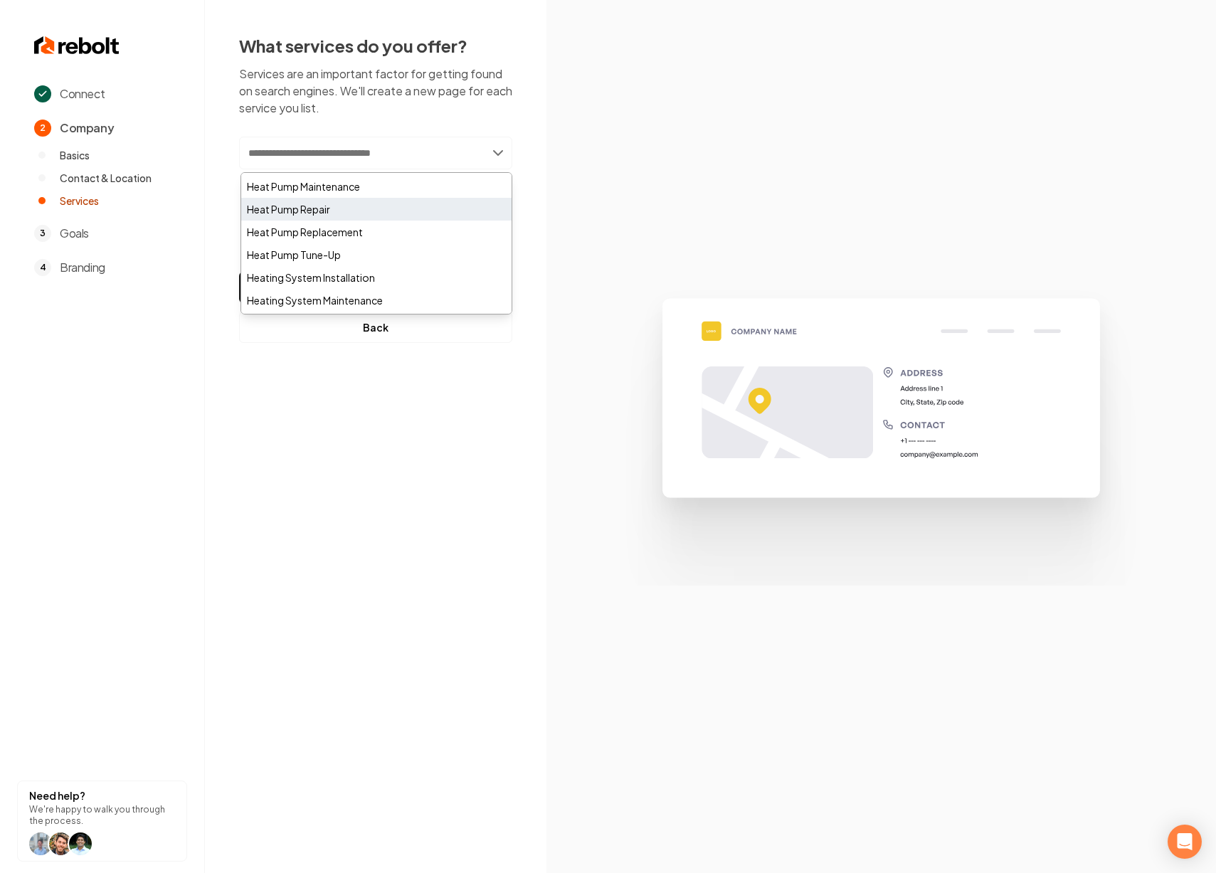
scroll to position [689, 0]
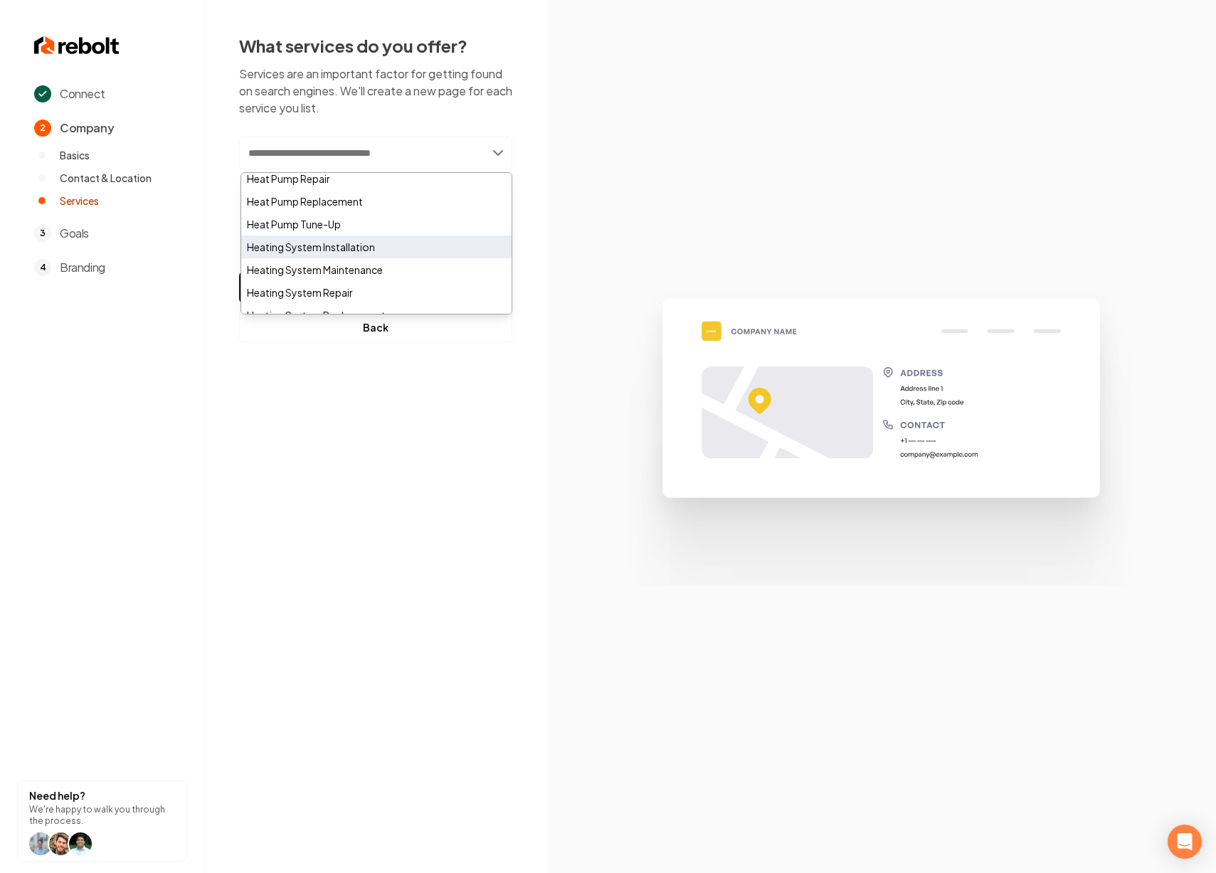
click at [386, 248] on div "Heating System Installation" at bounding box center [376, 247] width 270 height 23
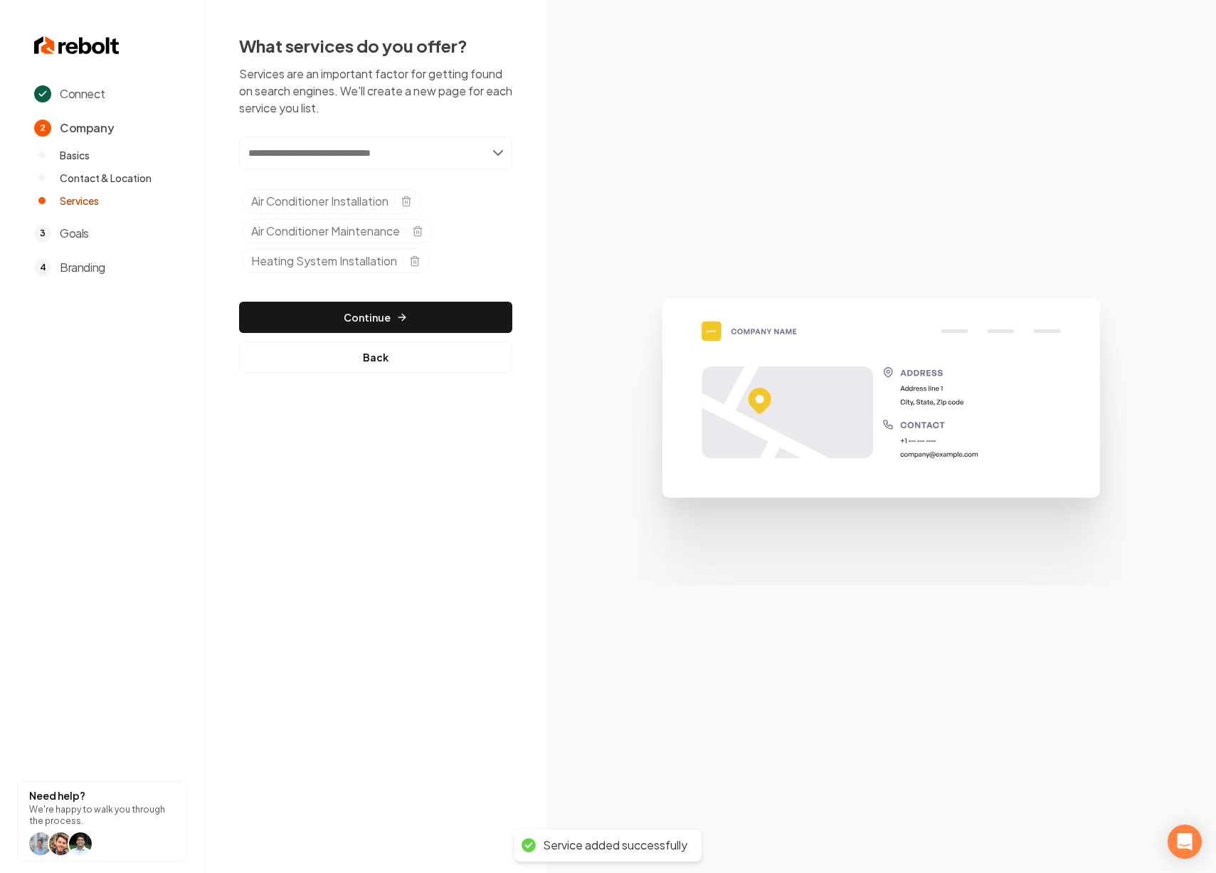
click at [364, 160] on input "text" at bounding box center [375, 153] width 273 height 33
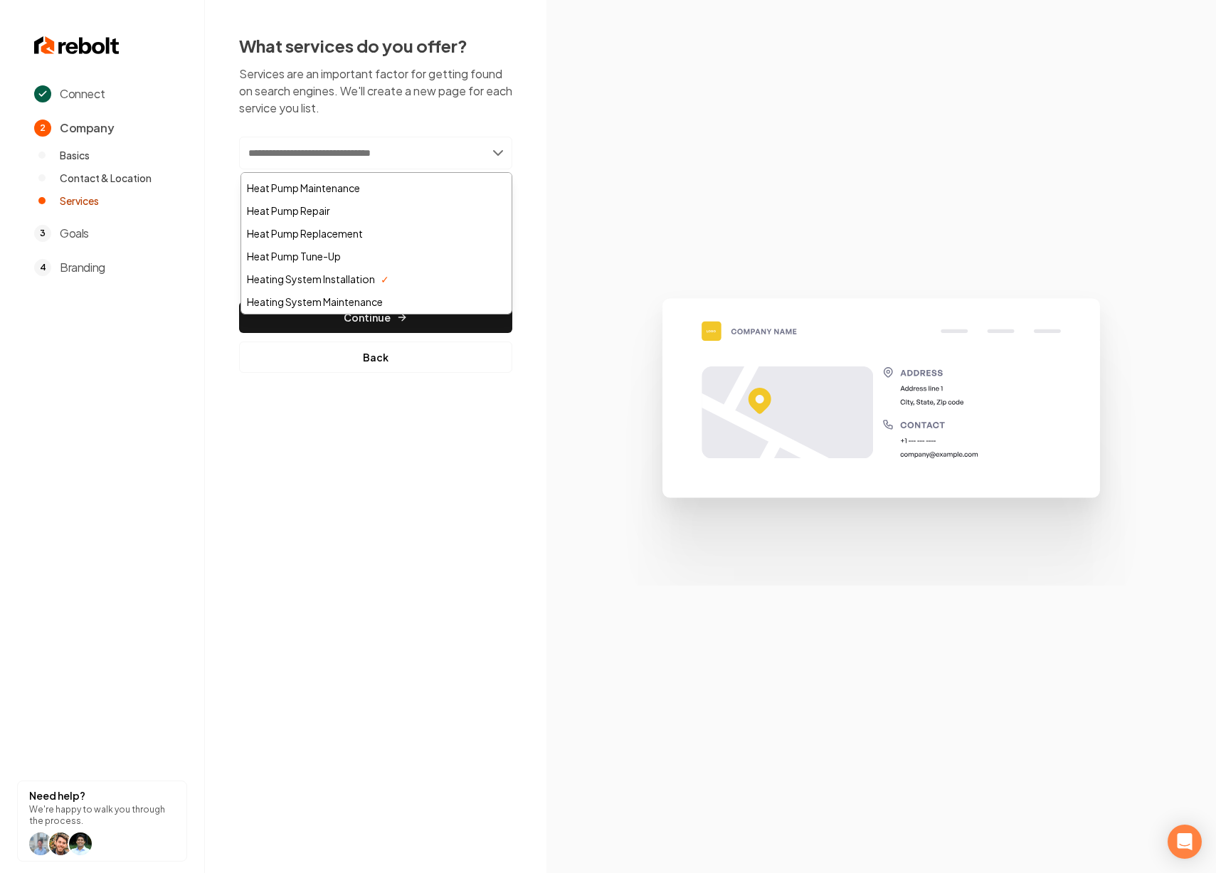
scroll to position [668, 0]
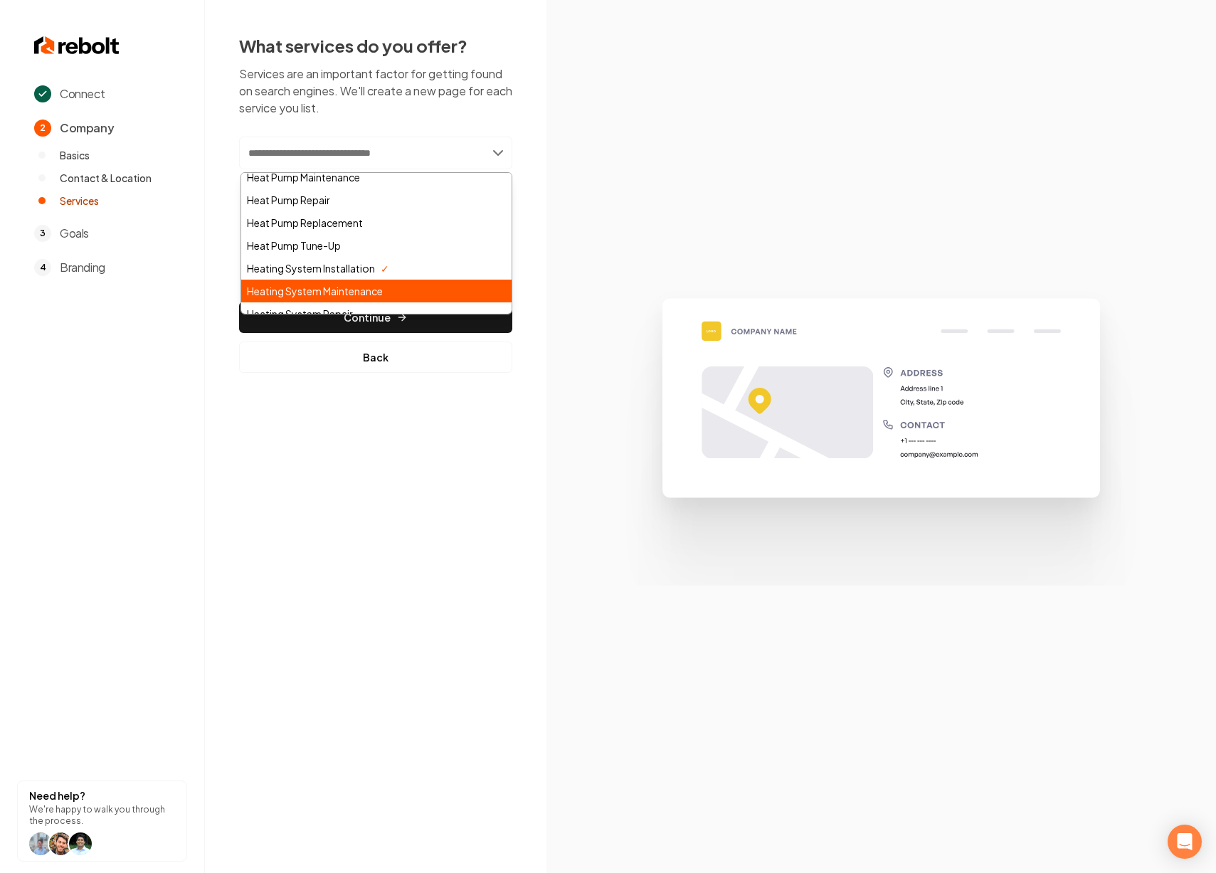
click at [367, 290] on div "Heating System Maintenance" at bounding box center [376, 291] width 270 height 23
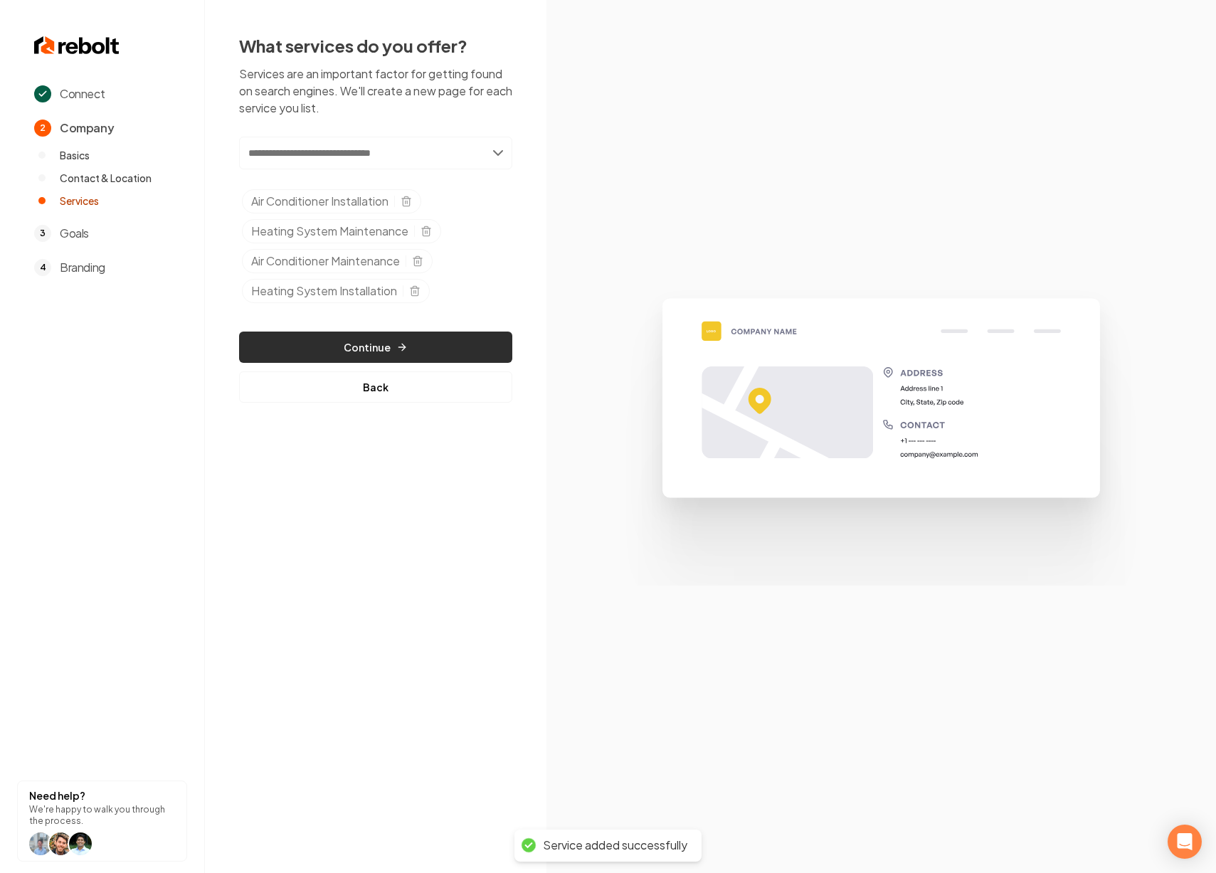
click at [404, 354] on button "Continue" at bounding box center [375, 347] width 273 height 31
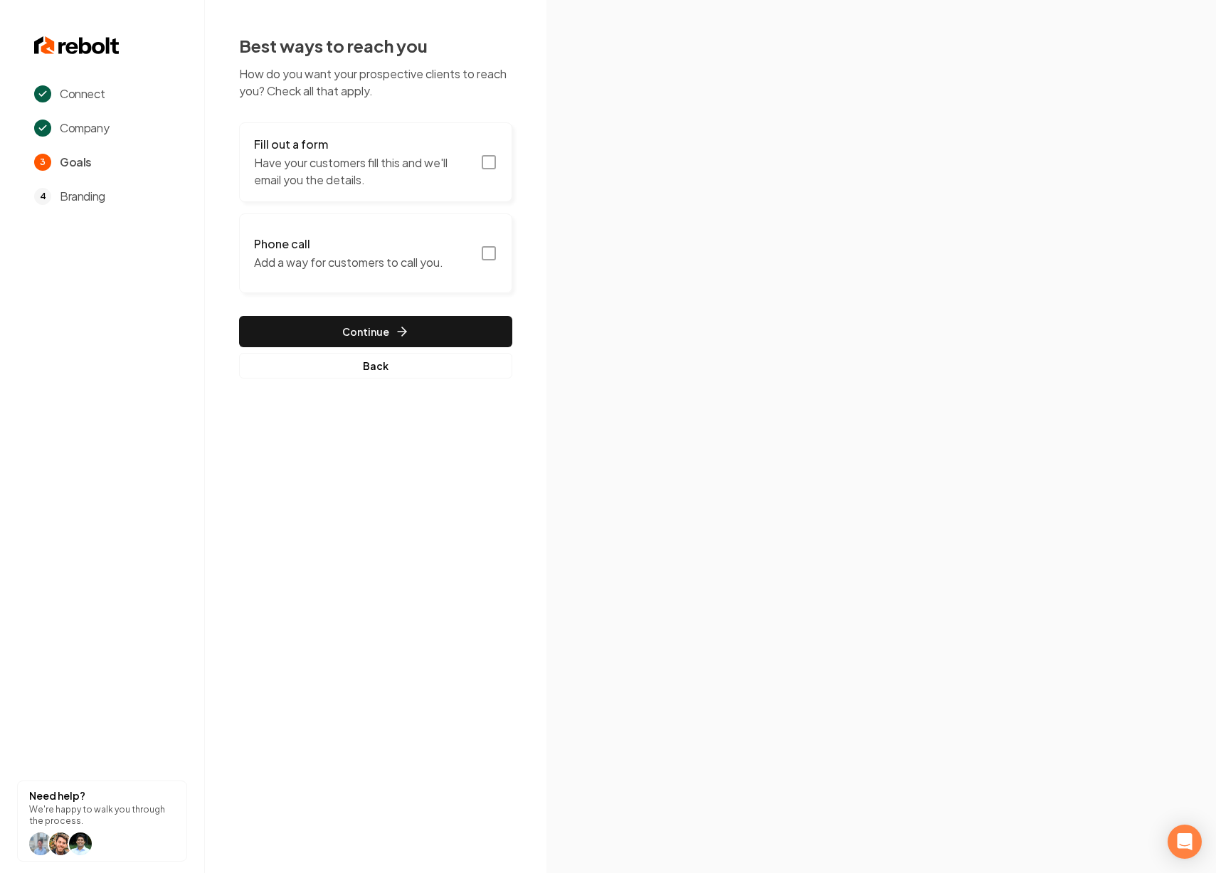
click at [388, 169] on p "Have your customers fill this and we'll email you the details." at bounding box center [363, 171] width 218 height 34
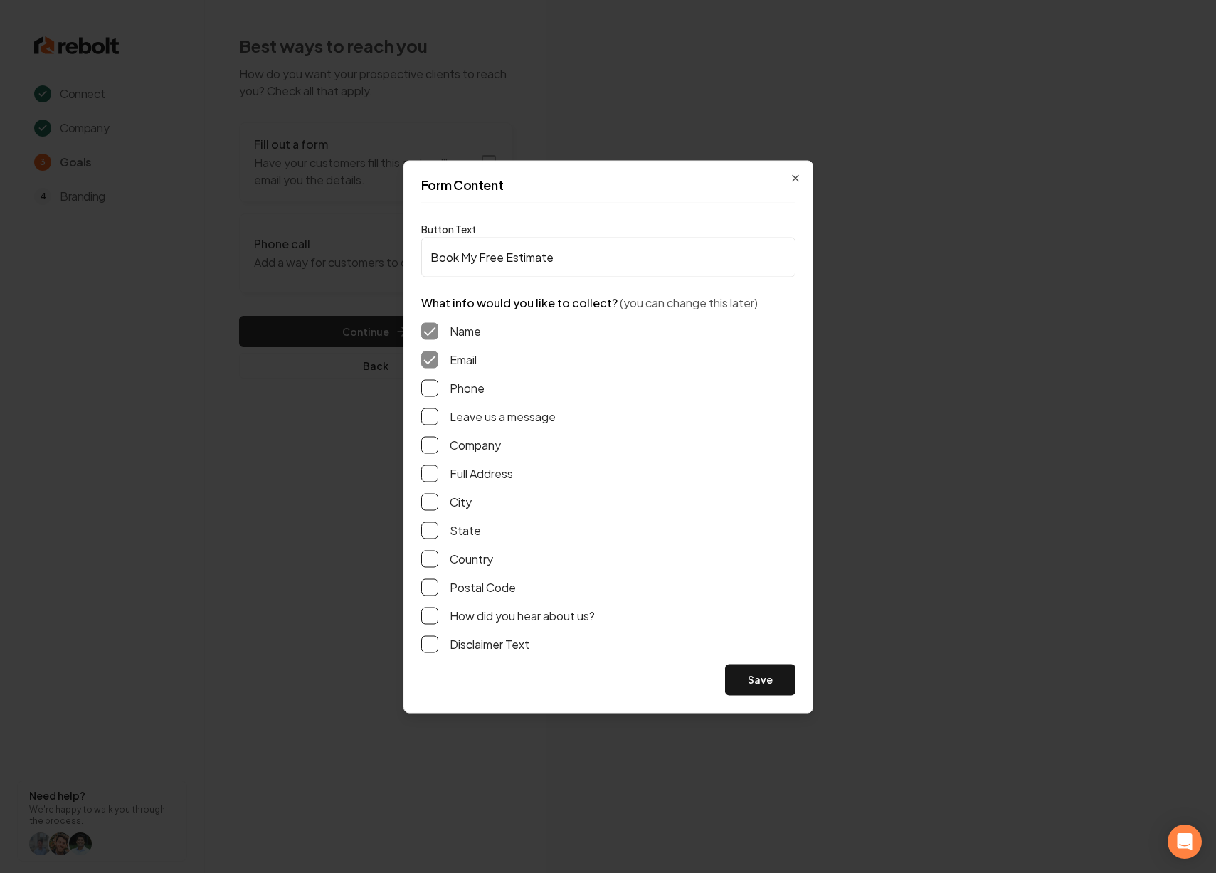
click at [427, 383] on button "Phone" at bounding box center [429, 387] width 17 height 17
drag, startPoint x: 764, startPoint y: 680, endPoint x: 738, endPoint y: 653, distance: 37.3
click at [764, 679] on button "Save" at bounding box center [760, 679] width 70 height 31
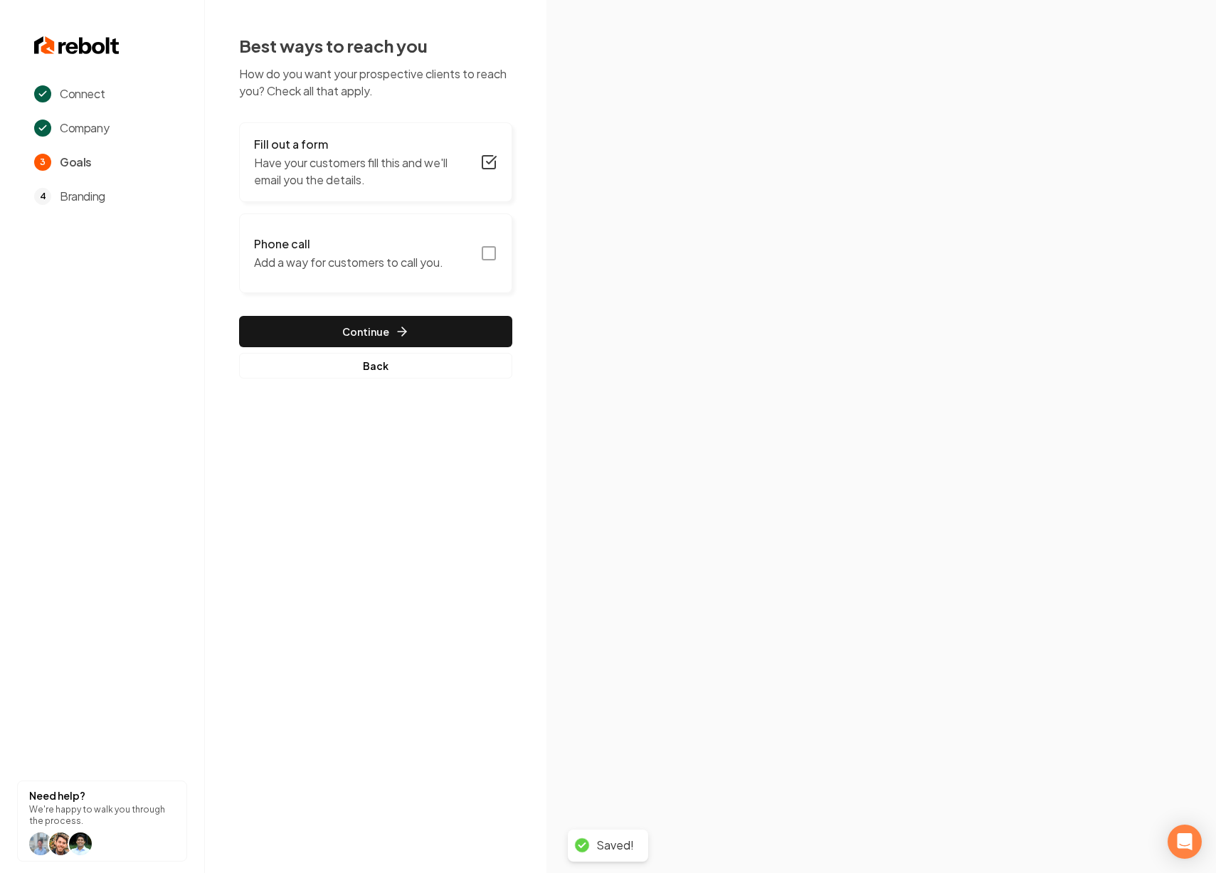
click at [367, 267] on p "Add a way for customers to call you." at bounding box center [348, 262] width 189 height 17
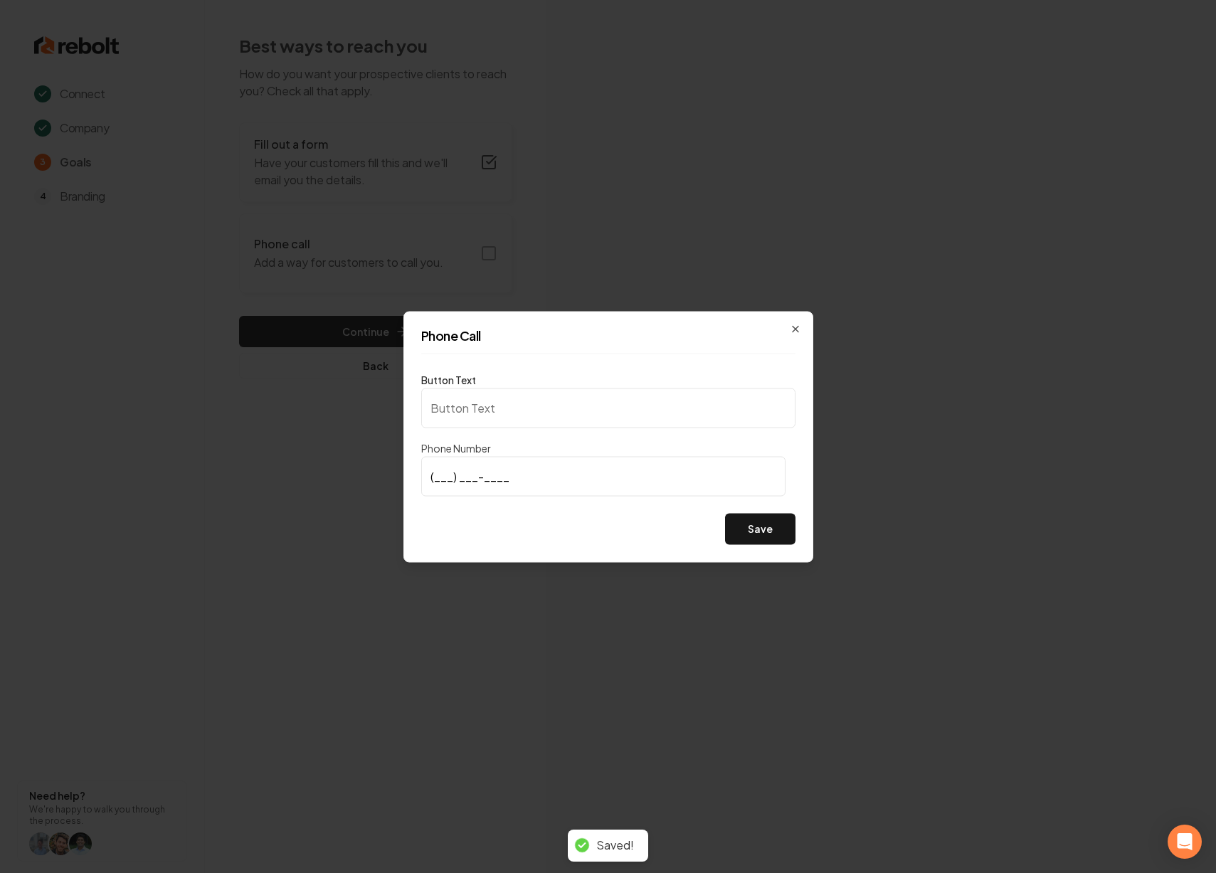
type input "Call us"
type input "(786) 236-3440"
click at [737, 525] on button "Save" at bounding box center [760, 528] width 70 height 31
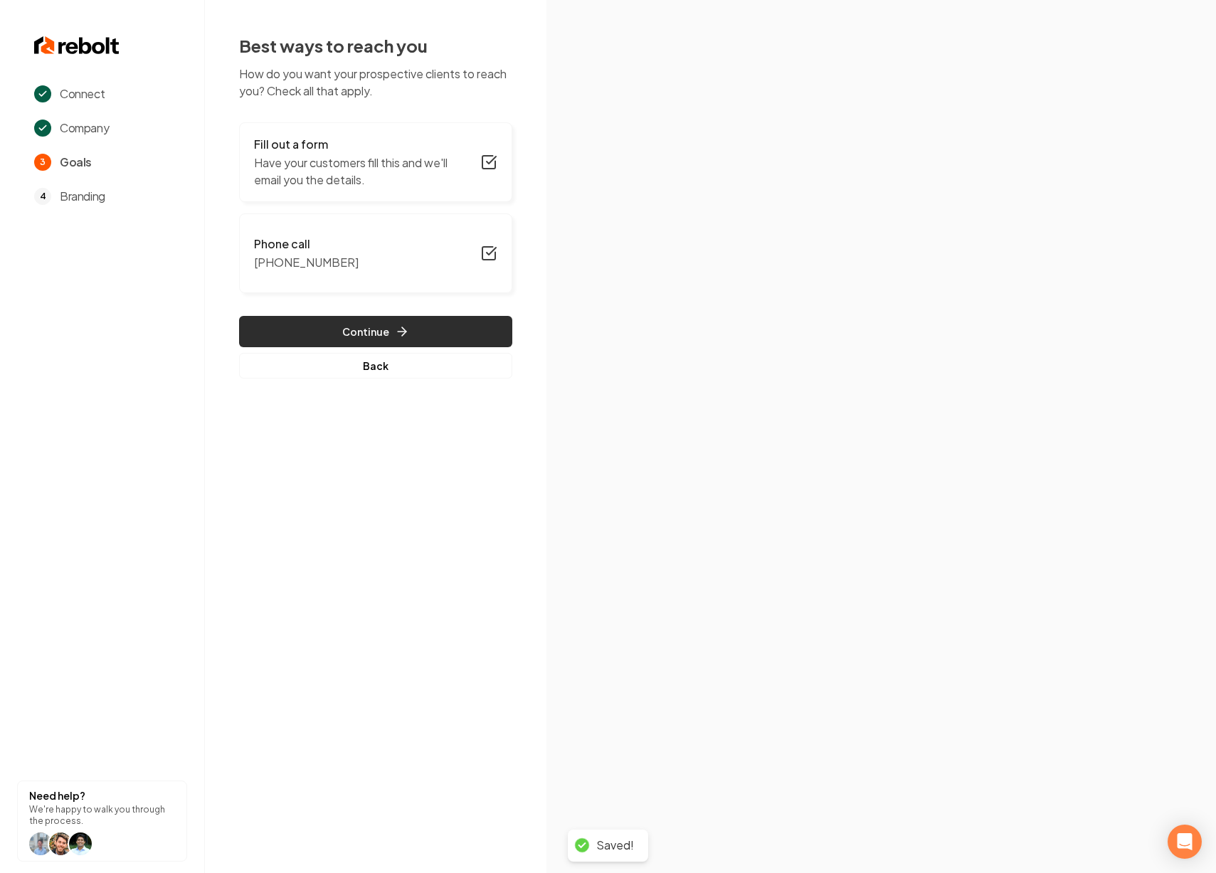
click at [401, 323] on button "Continue" at bounding box center [375, 331] width 273 height 31
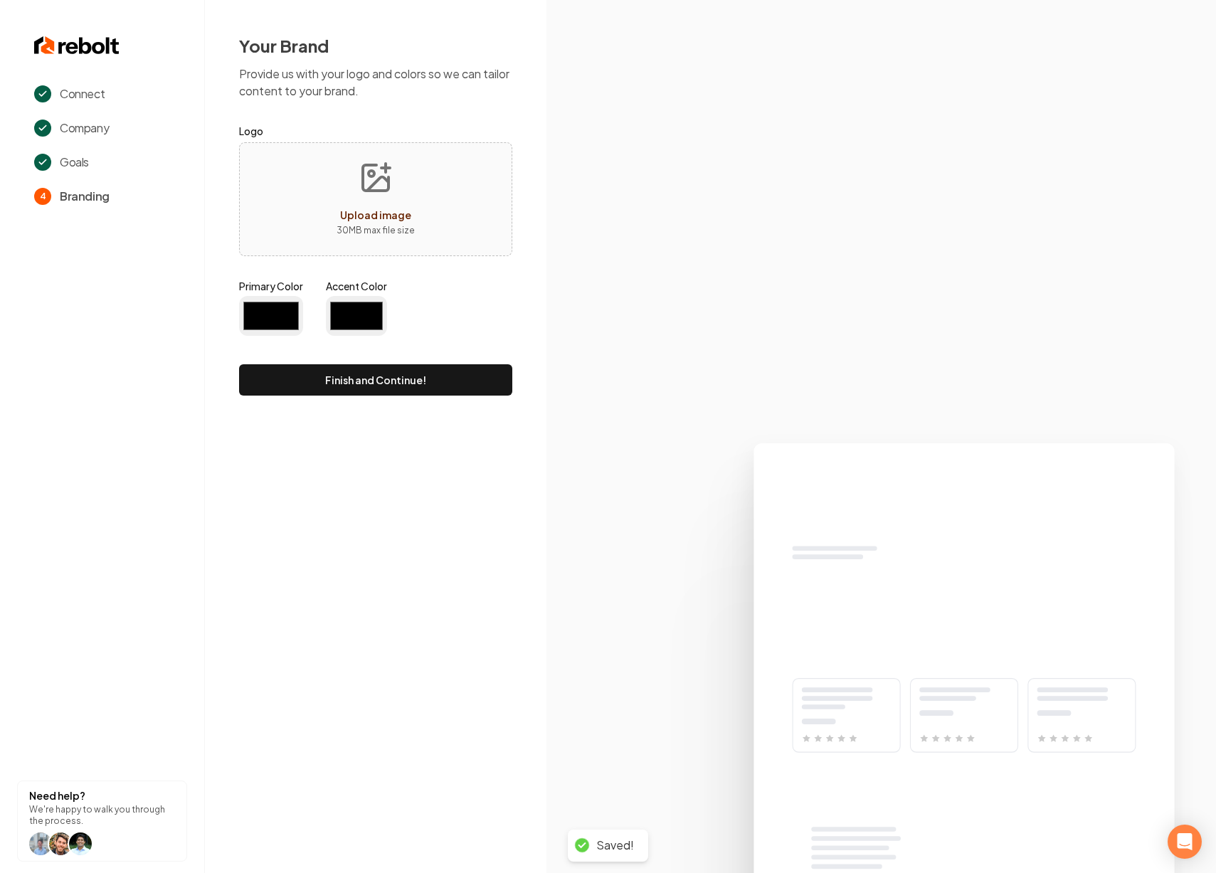
type input "#194d33"
type input "#70be00"
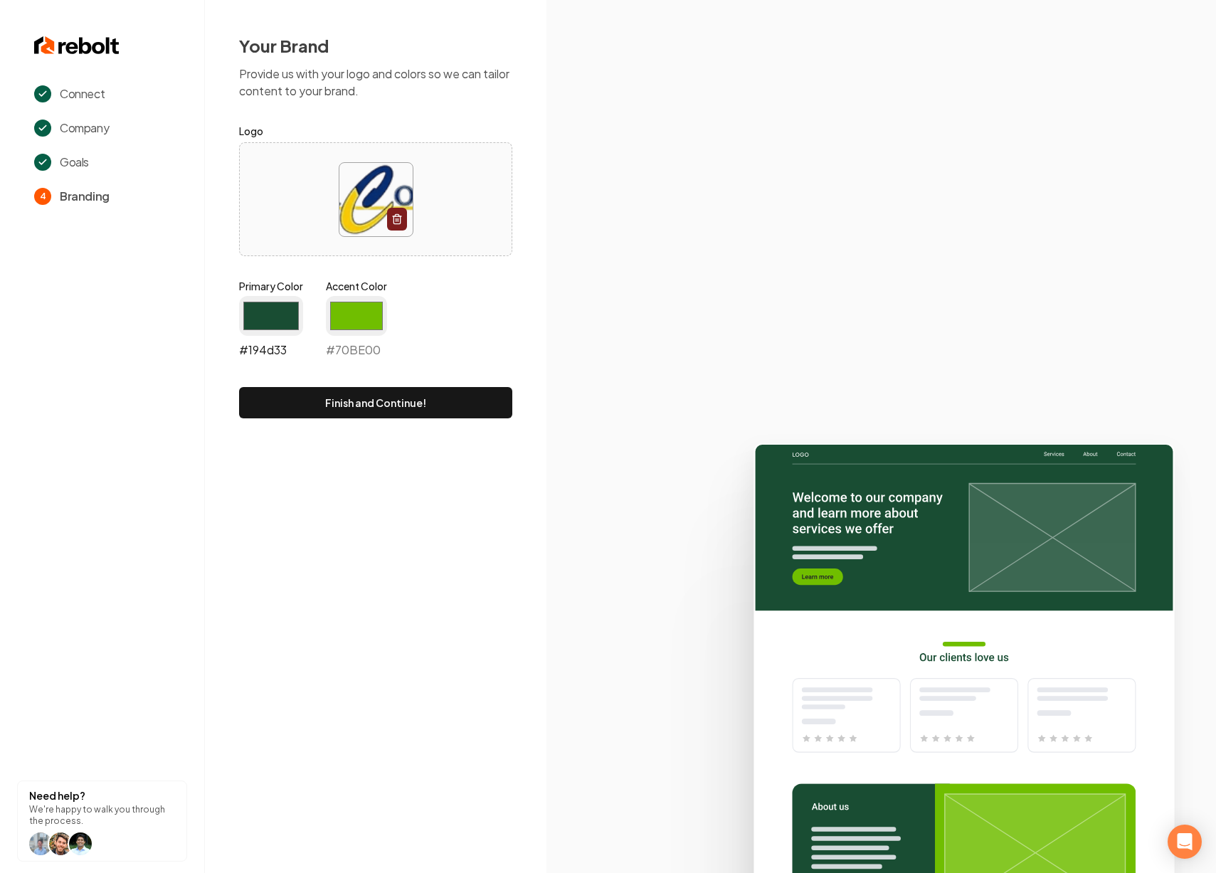
click at [273, 322] on input "#194d33" at bounding box center [271, 316] width 64 height 40
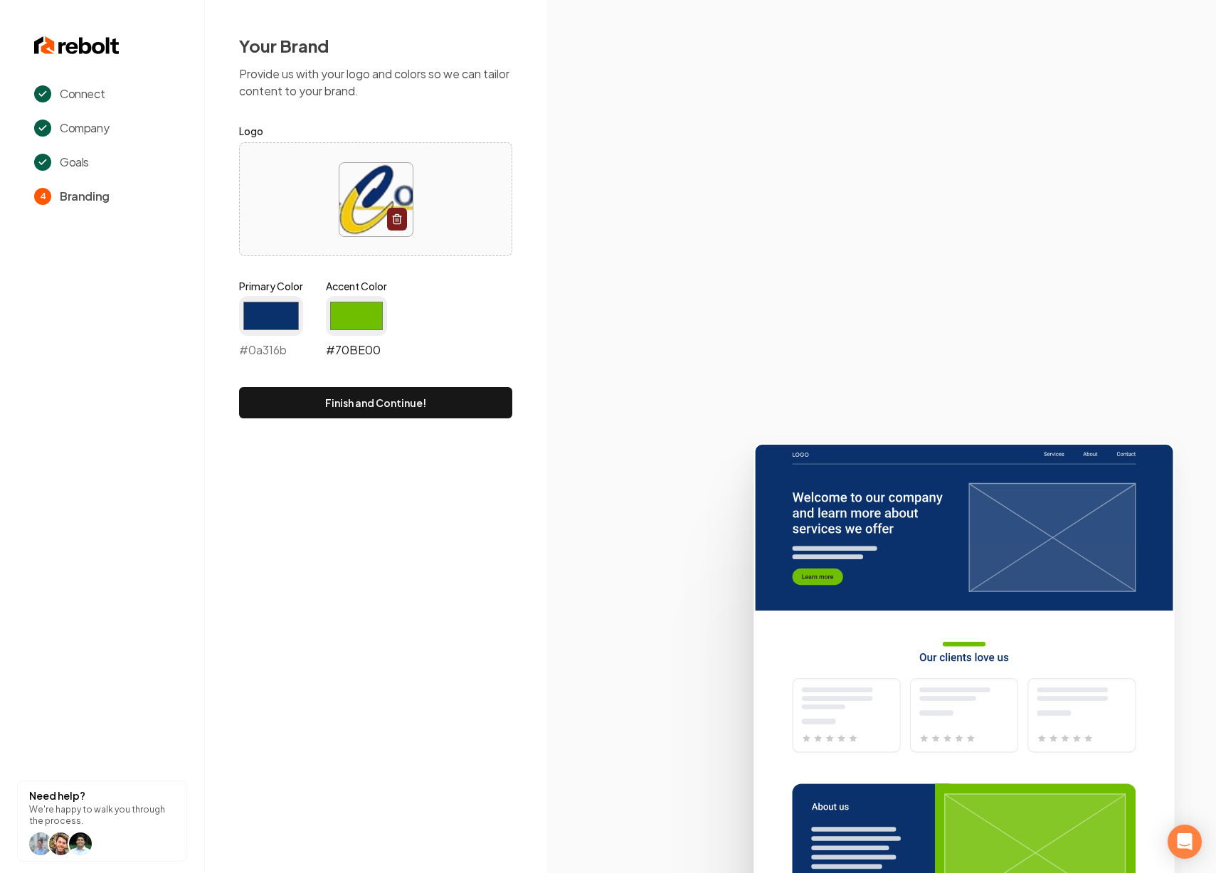
type input "#0a316b"
click at [360, 320] on input "#70be00" at bounding box center [356, 316] width 61 height 40
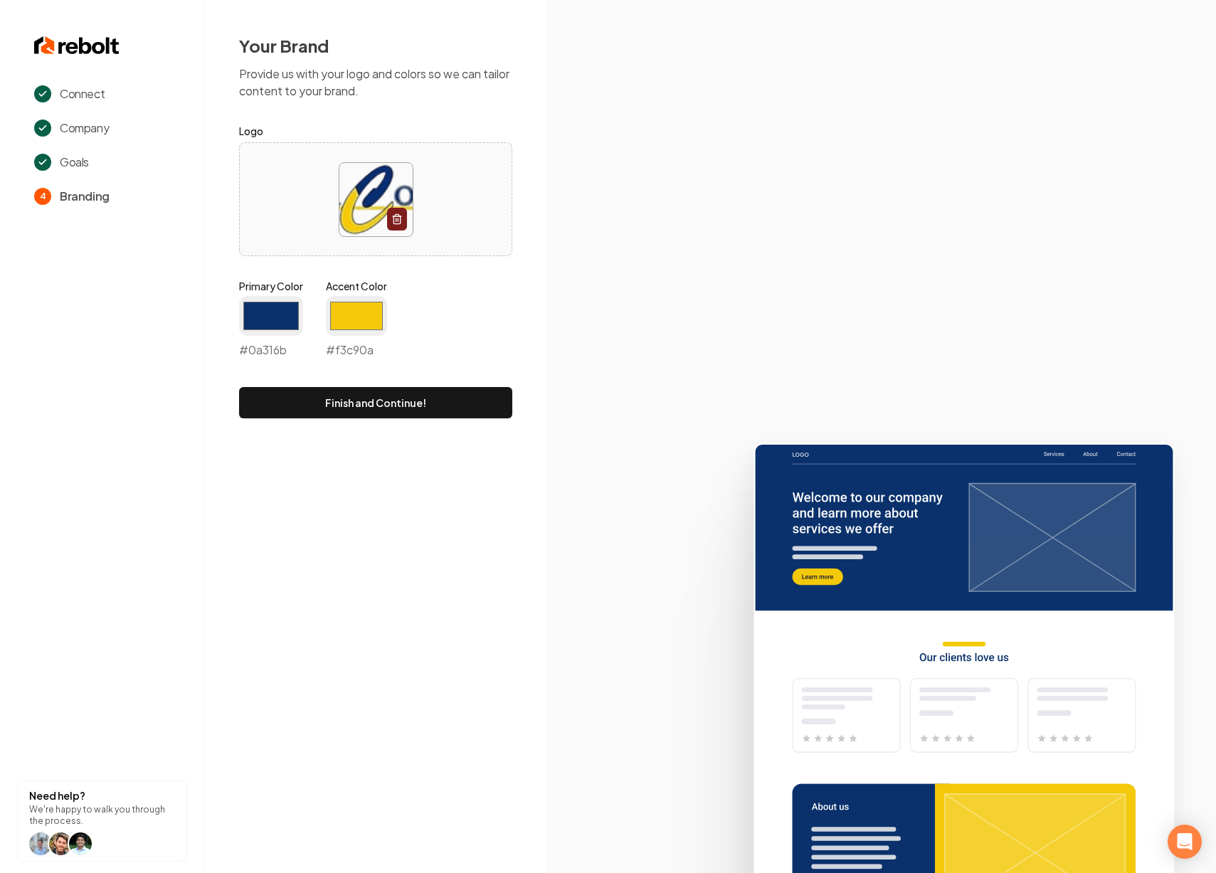
type input "#f3c90a"
click at [379, 587] on div "Connect Company Goals 4 Branding Need help? We're happy to walk you through the…" at bounding box center [608, 436] width 1216 height 873
click at [334, 399] on button "Finish and Continue!" at bounding box center [375, 402] width 273 height 31
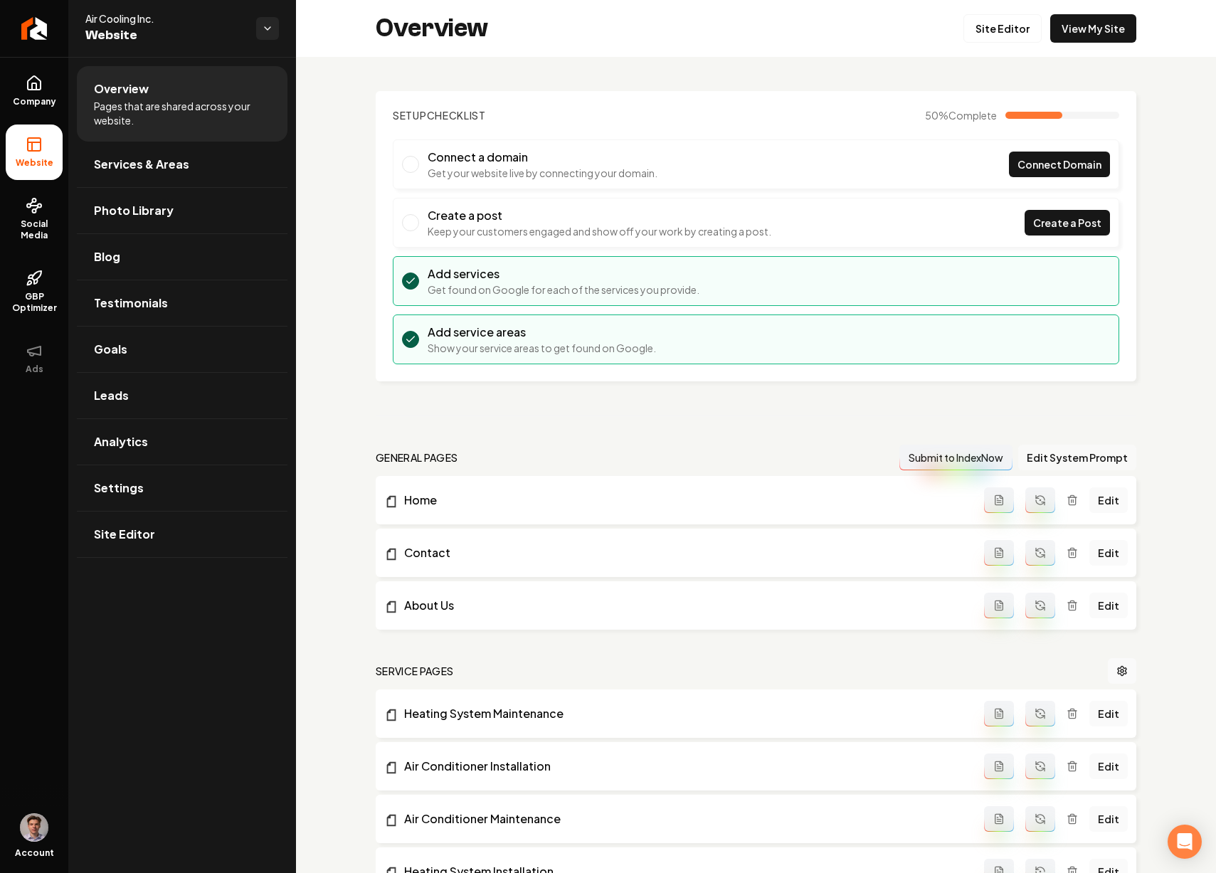
click at [1048, 455] on button "Edit System Prompt" at bounding box center [1078, 458] width 118 height 26
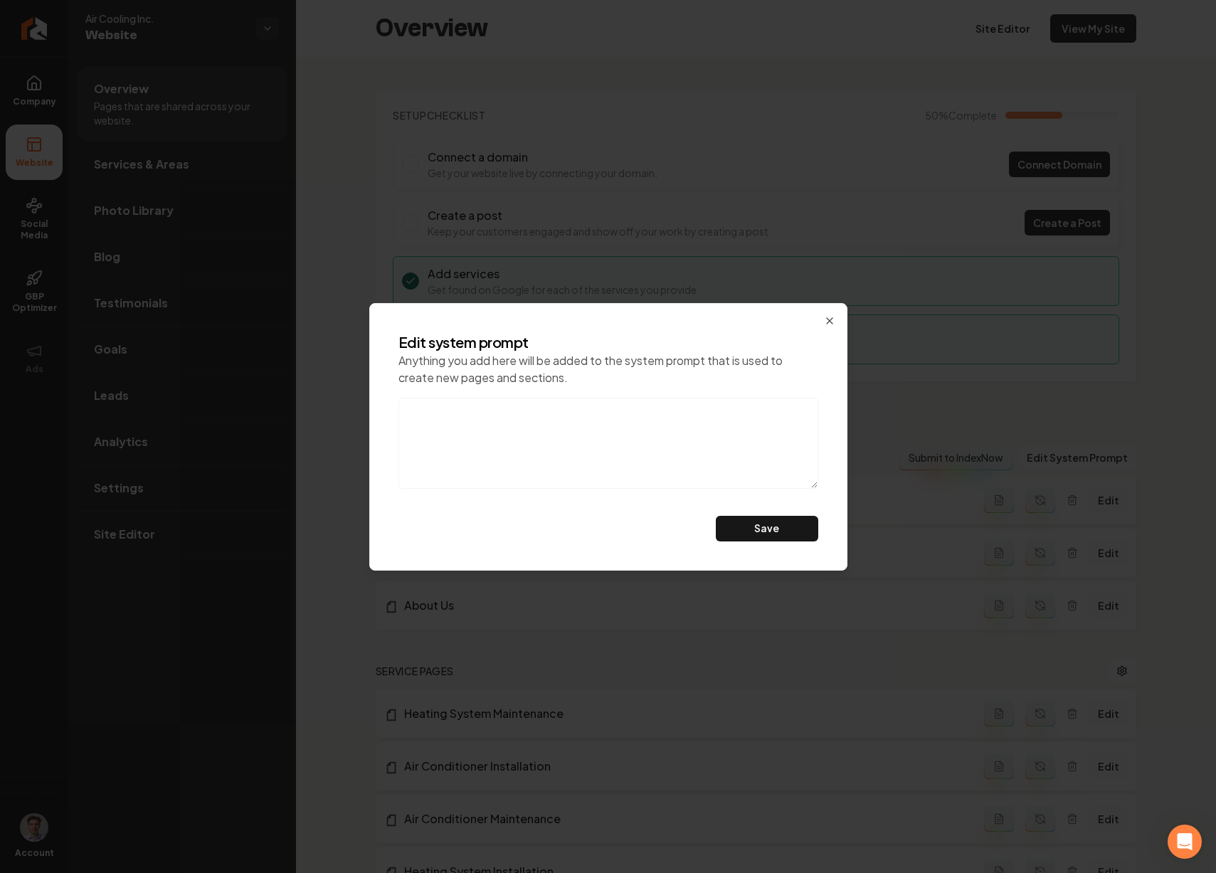
paste textarea "Our mission is to provide experienced, courteous, and quality-minded employees …"
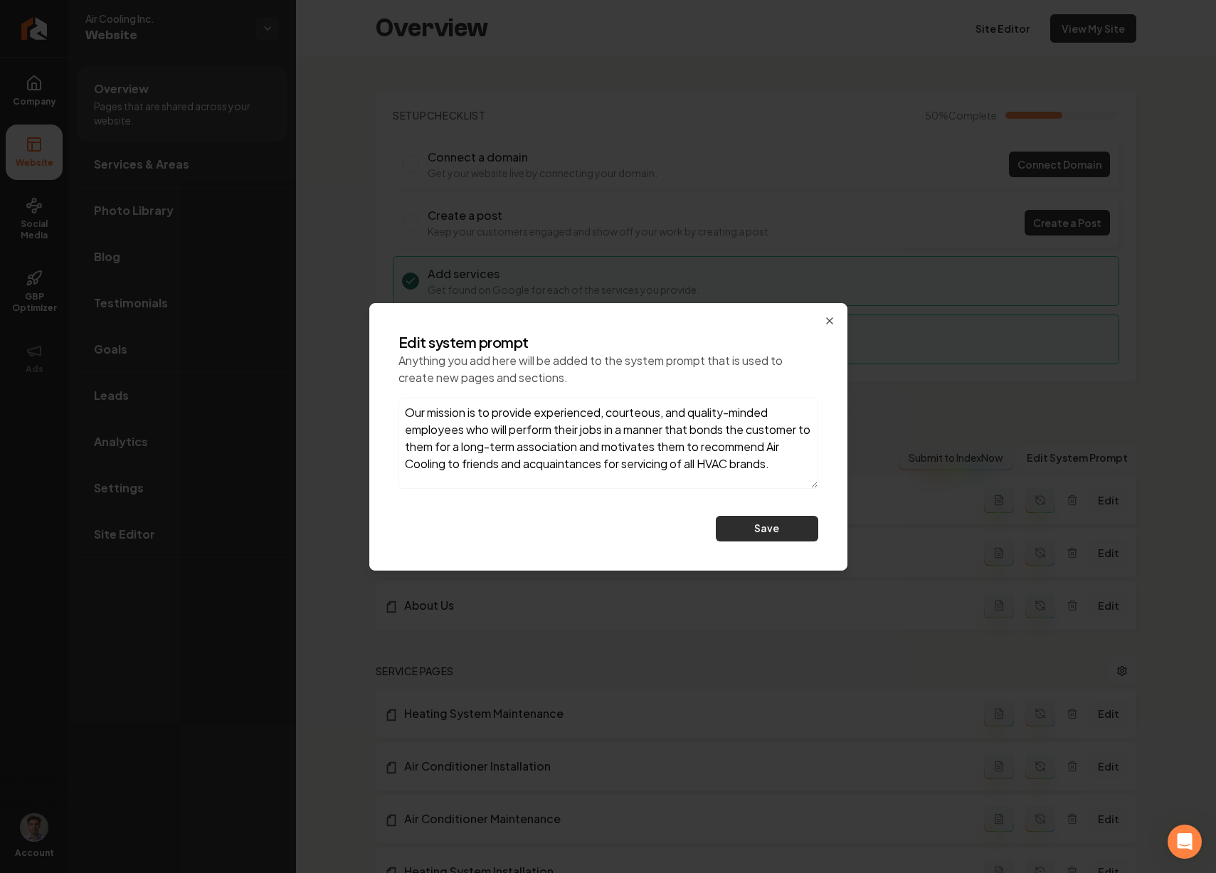
type textarea "Our mission is to provide experienced, courteous, and quality-minded employees …"
click at [776, 530] on button "Save" at bounding box center [767, 529] width 102 height 26
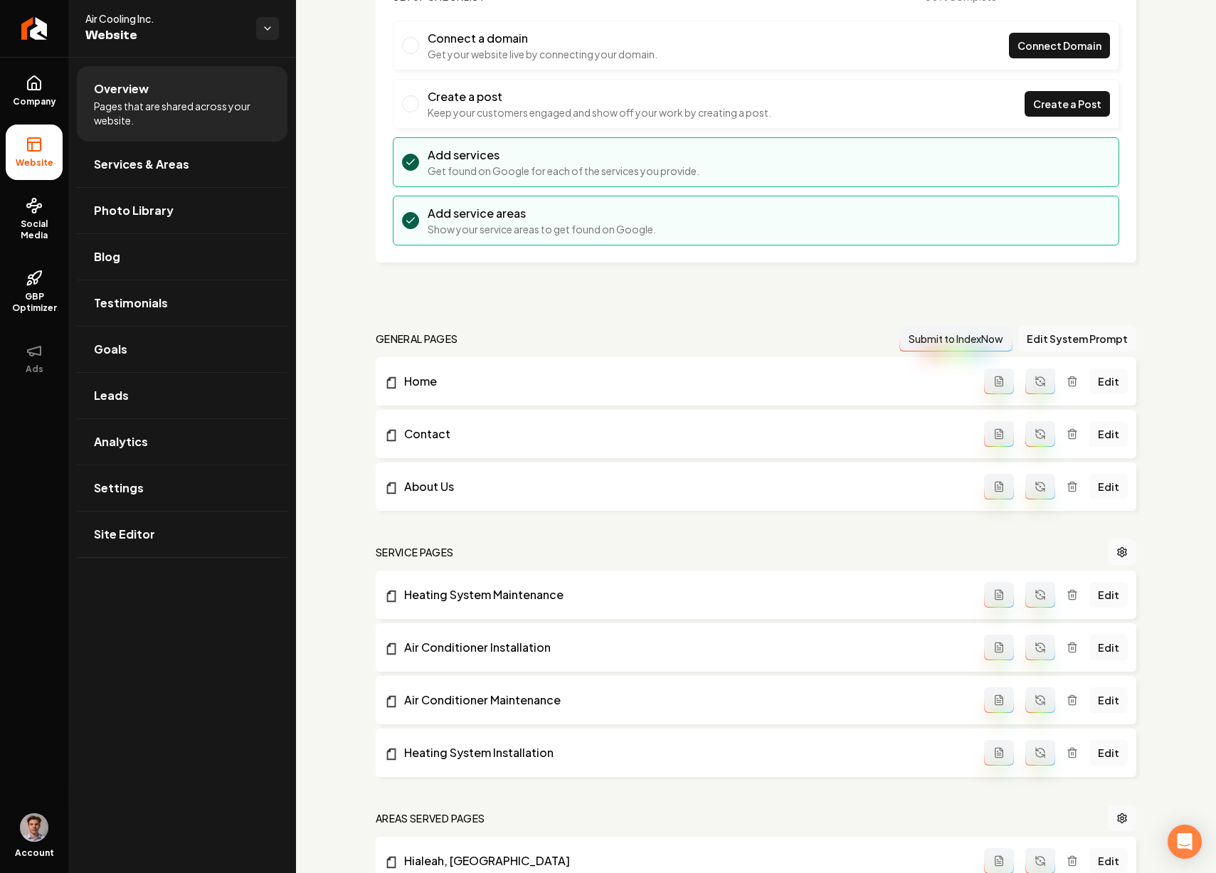
scroll to position [319, 0]
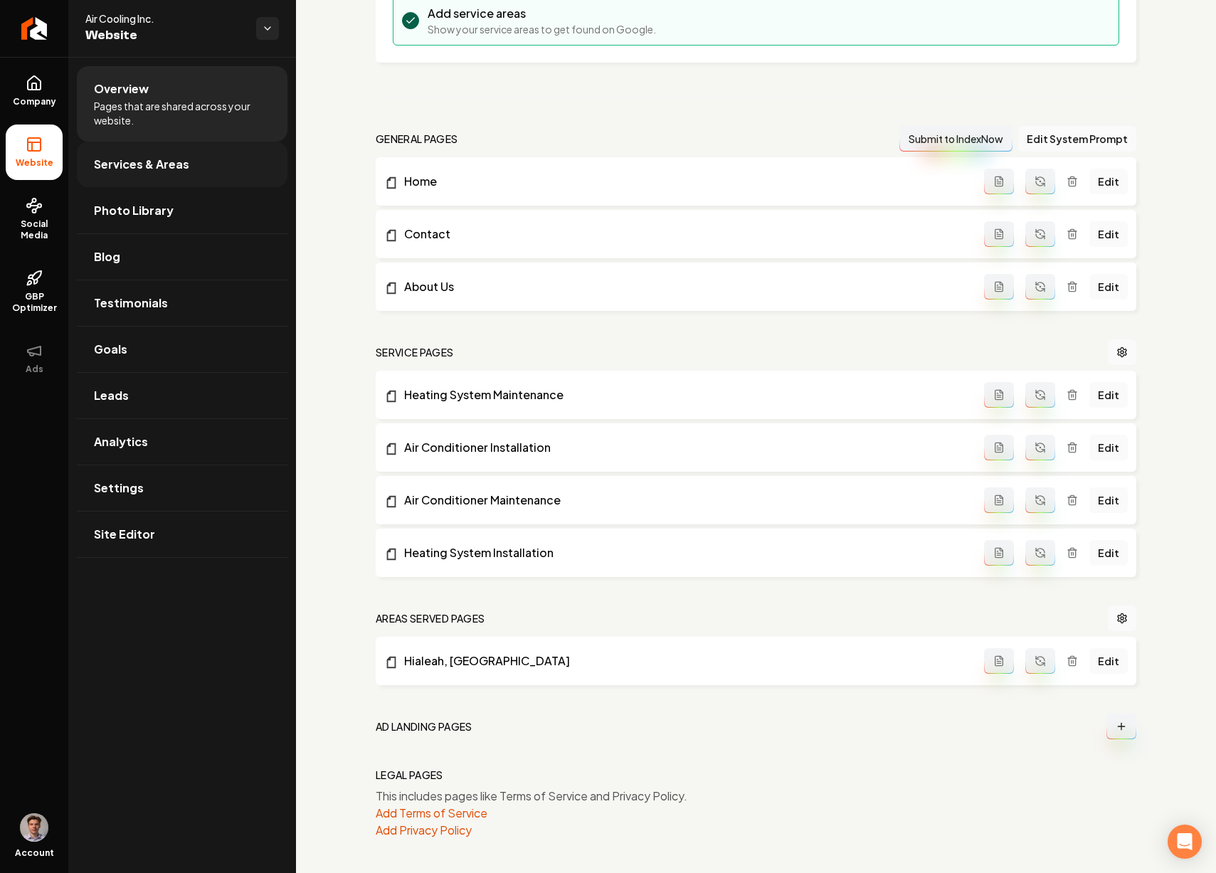
click at [189, 162] on link "Services & Areas" at bounding box center [182, 165] width 211 height 46
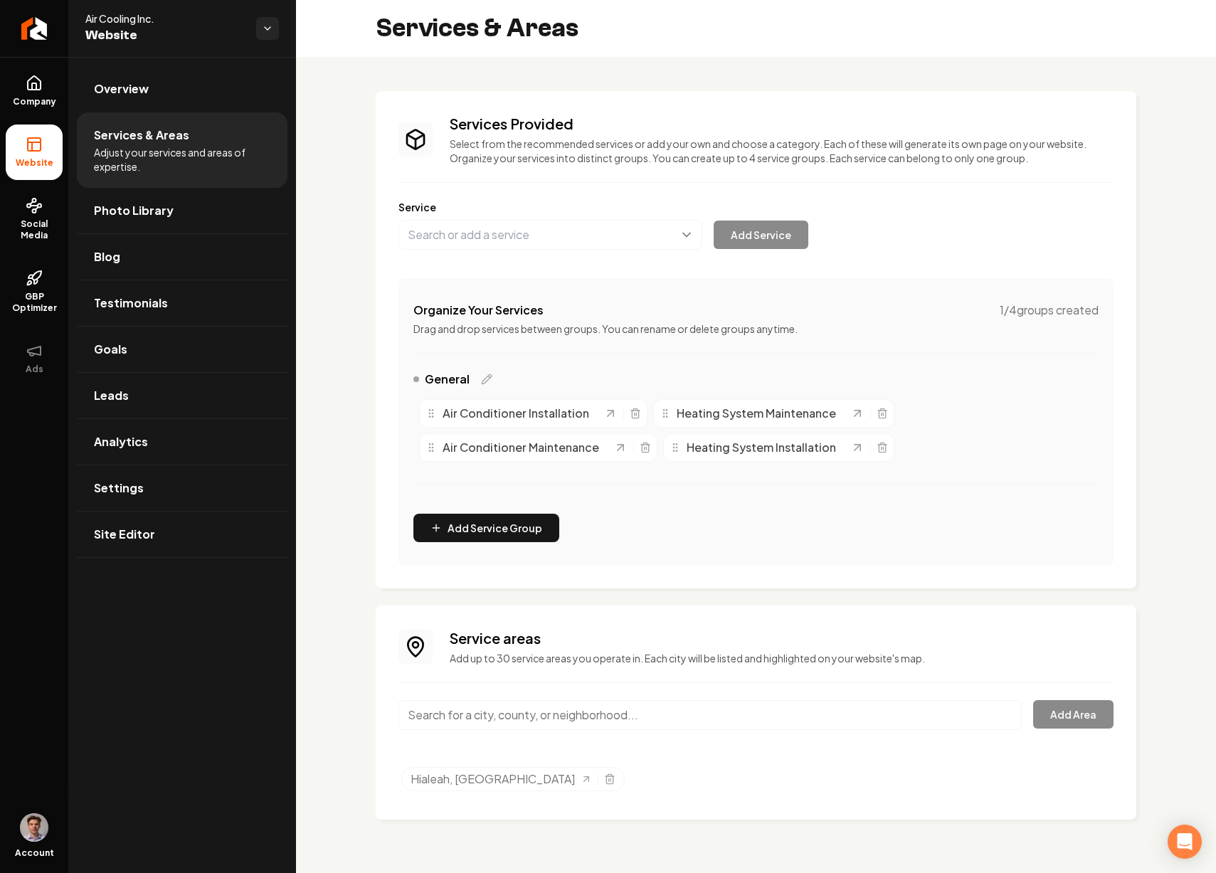
click at [514, 714] on input "Main content area" at bounding box center [711, 715] width 624 height 30
paste input "Miami"
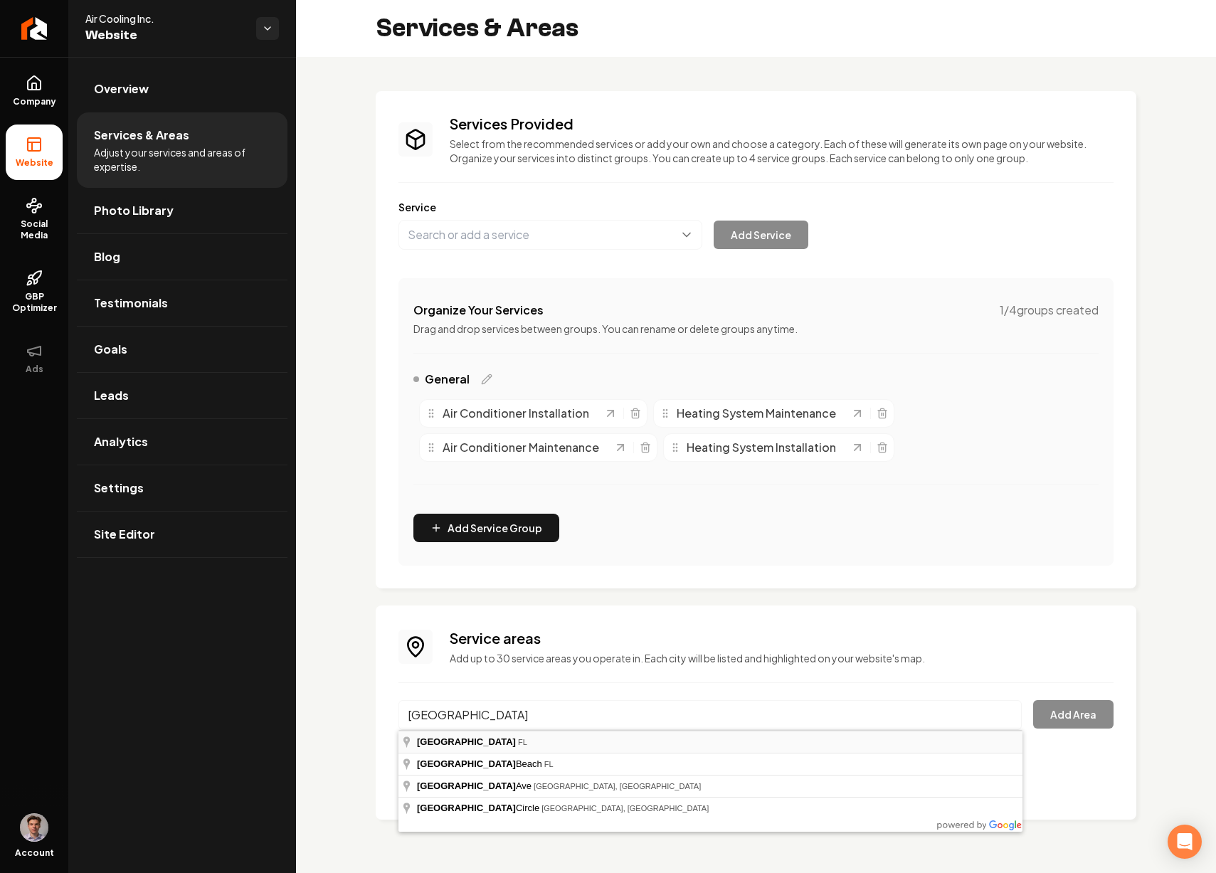
type input "Miami, FL"
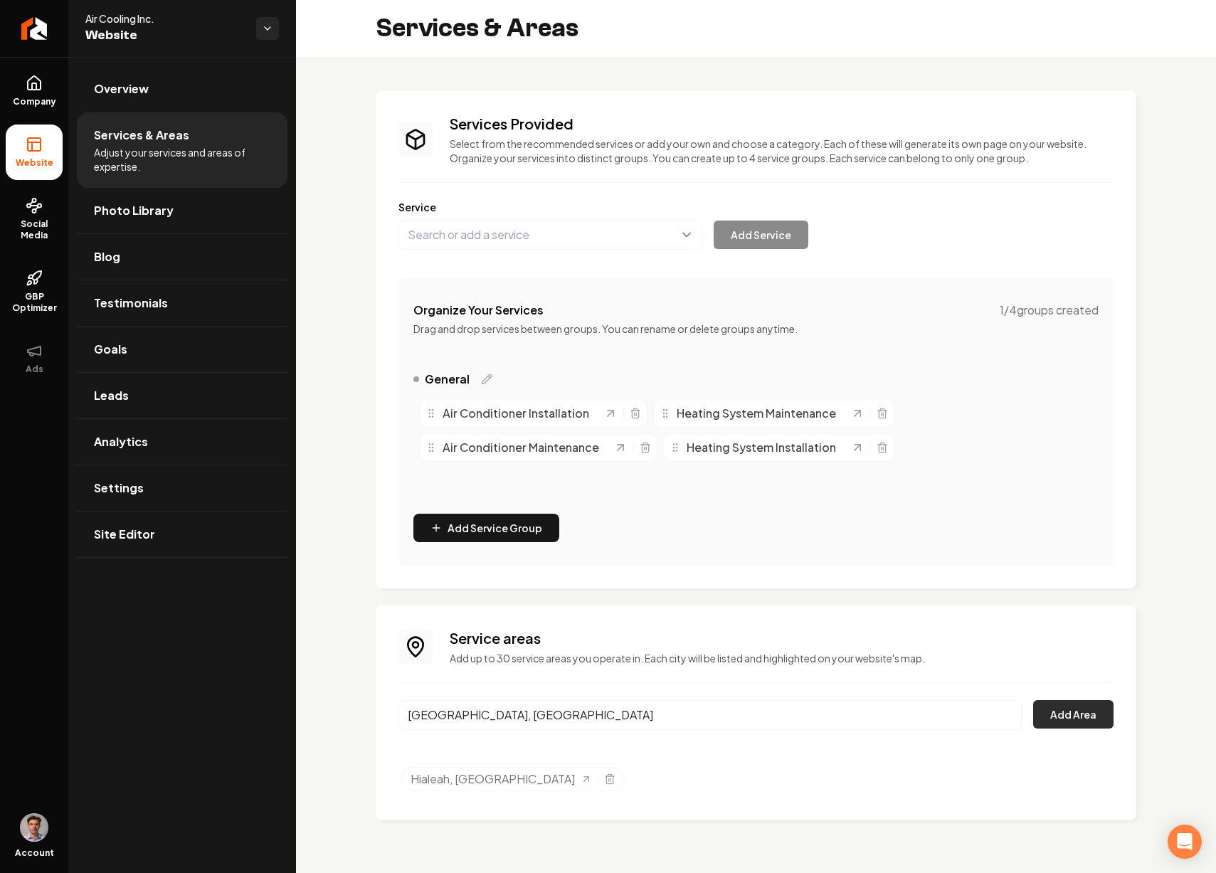
click at [1079, 710] on button "Add Area" at bounding box center [1073, 714] width 80 height 28
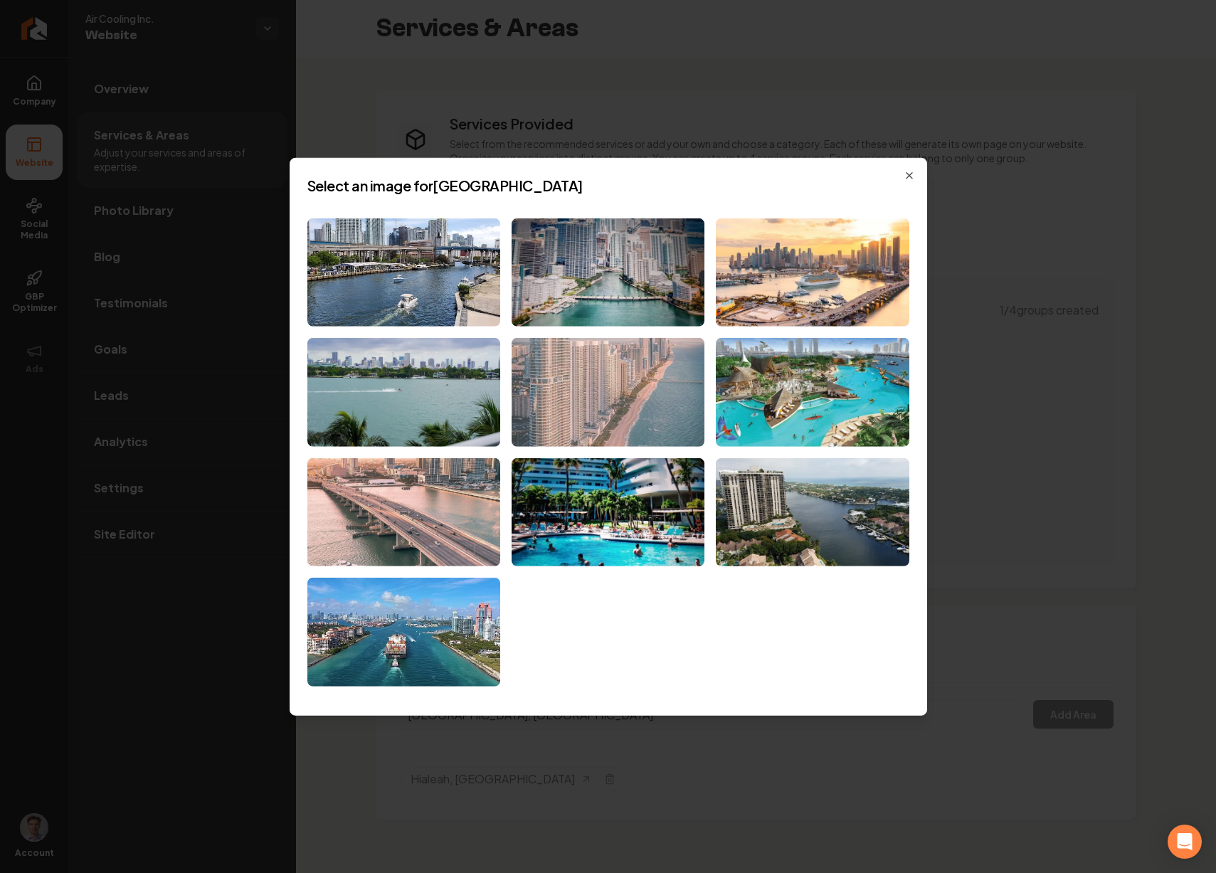
click at [668, 375] on img at bounding box center [608, 392] width 193 height 109
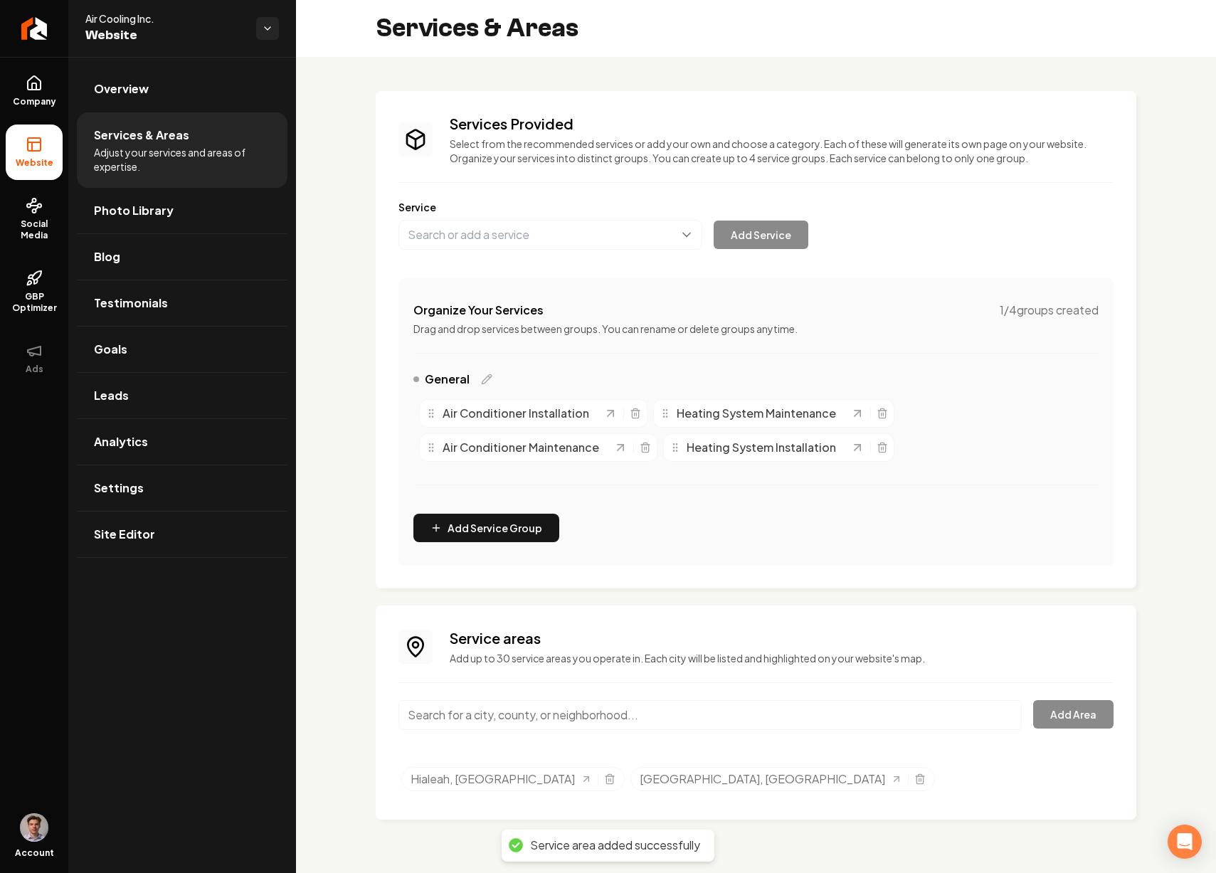
click at [522, 722] on input "Main content area" at bounding box center [711, 715] width 624 height 30
paste input "Miami Springs"
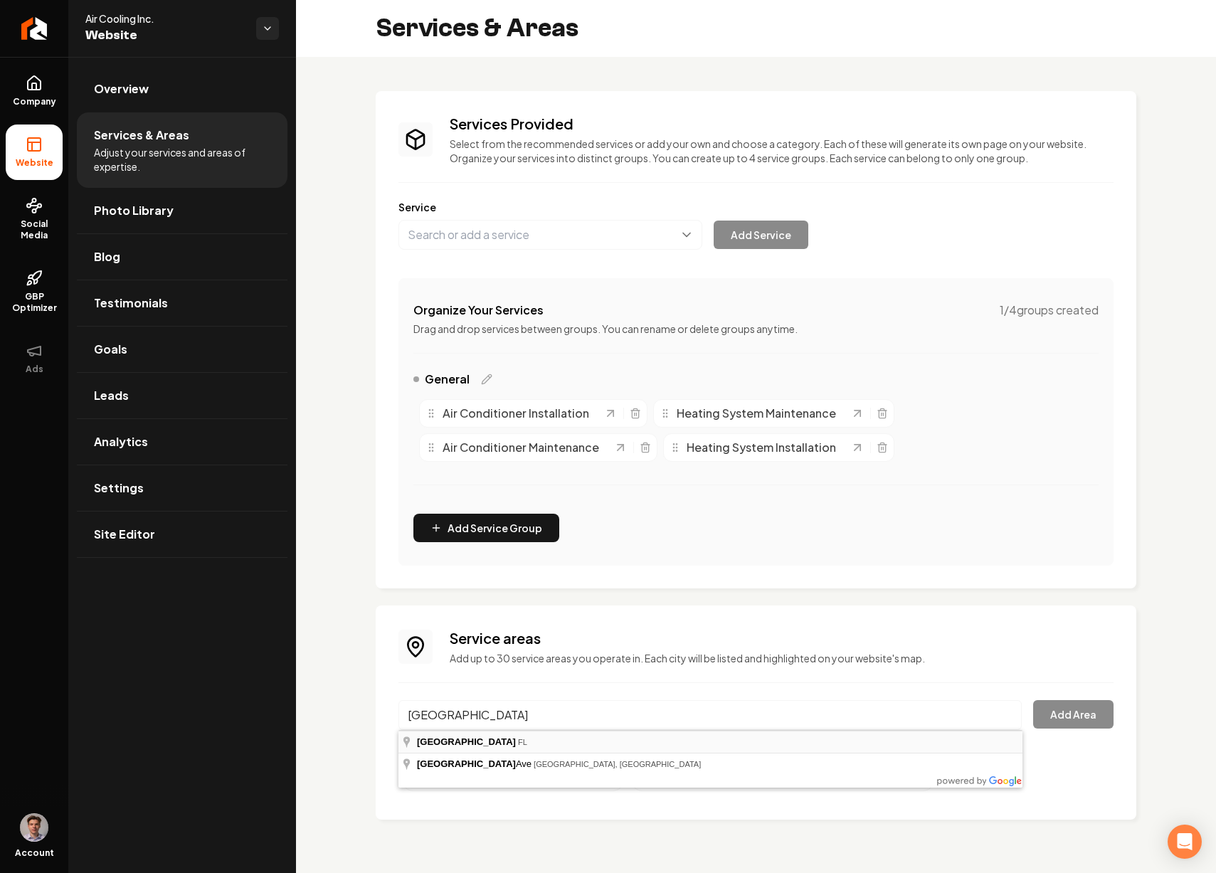
type input "Miami Springs, FL"
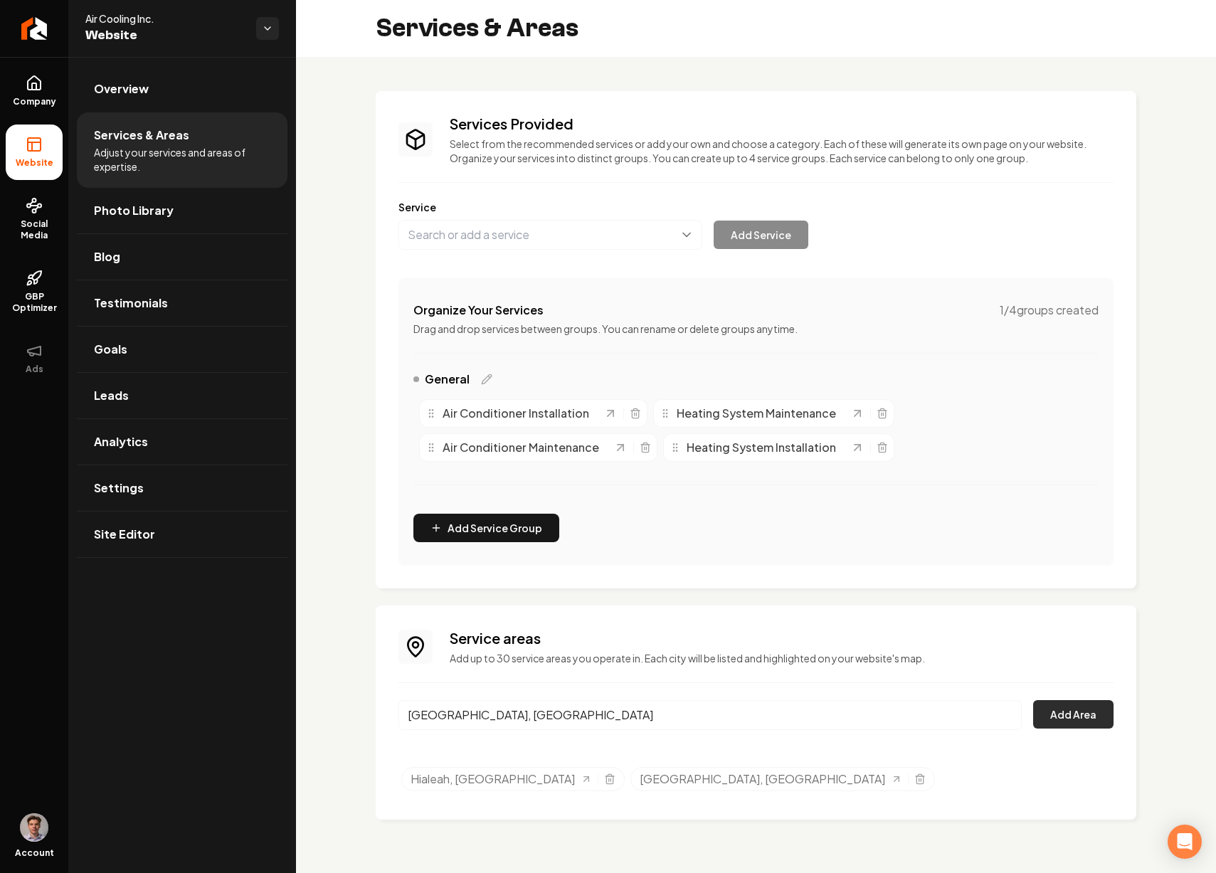
click at [1073, 721] on button "Add Area" at bounding box center [1073, 714] width 80 height 28
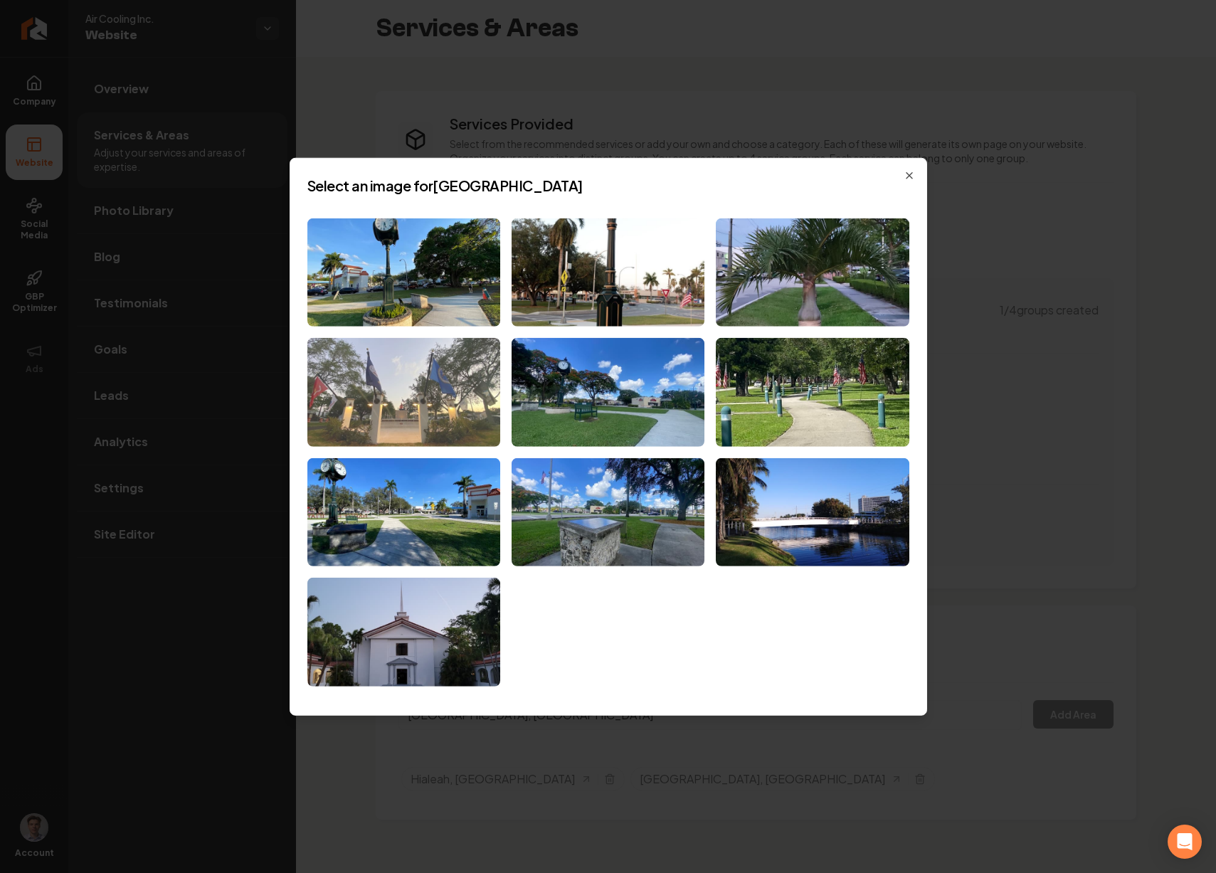
click at [432, 397] on img at bounding box center [403, 392] width 193 height 109
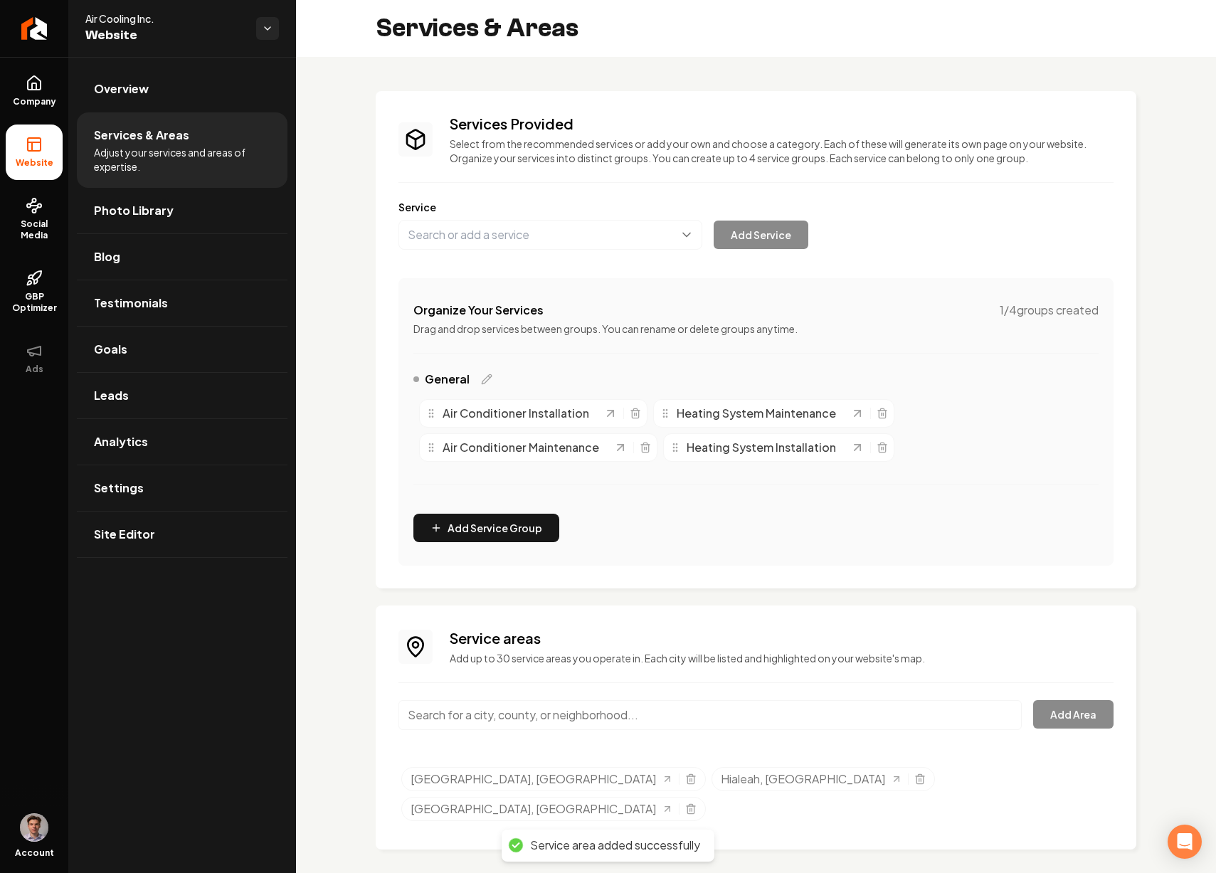
click at [592, 717] on input "Main content area" at bounding box center [711, 715] width 624 height 30
paste input "Hialeah Gardens"
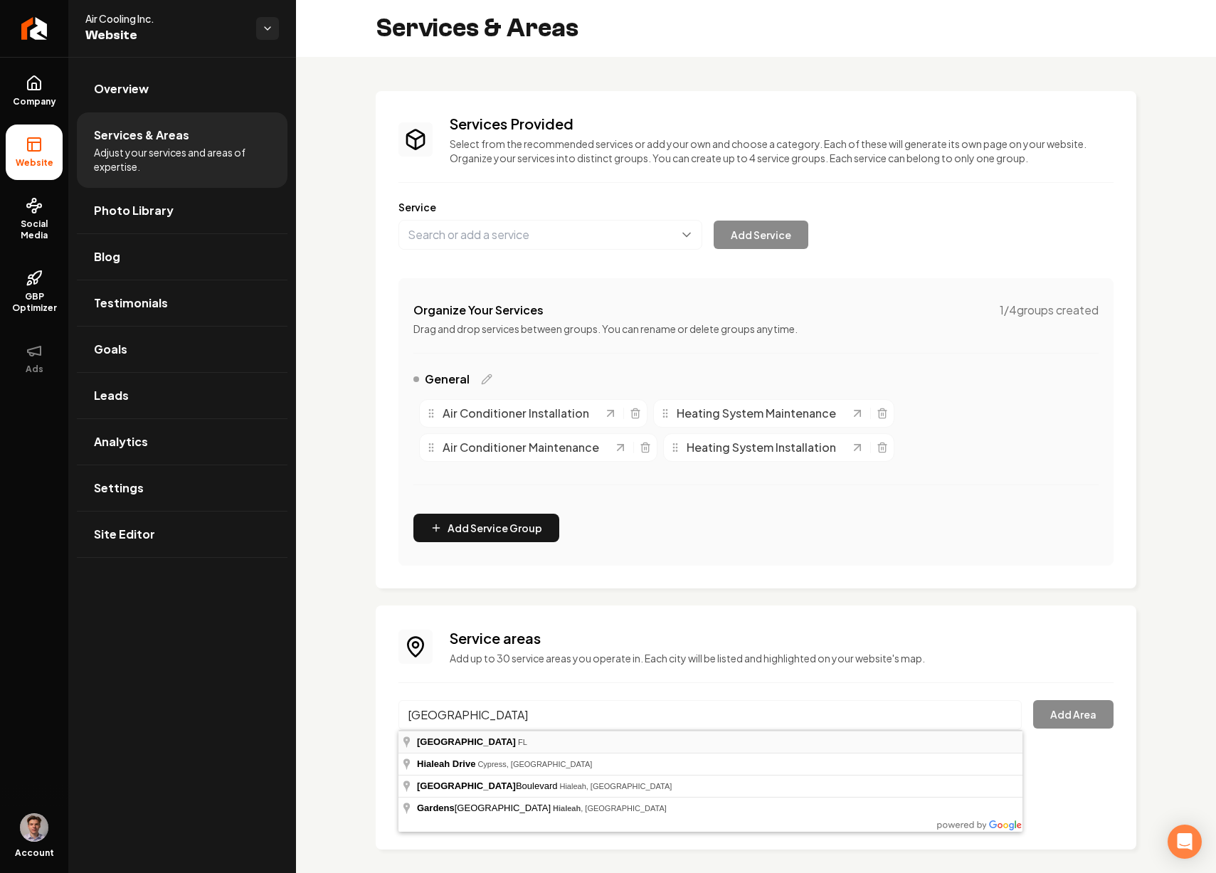
type input "Hialeah Gardens, FL"
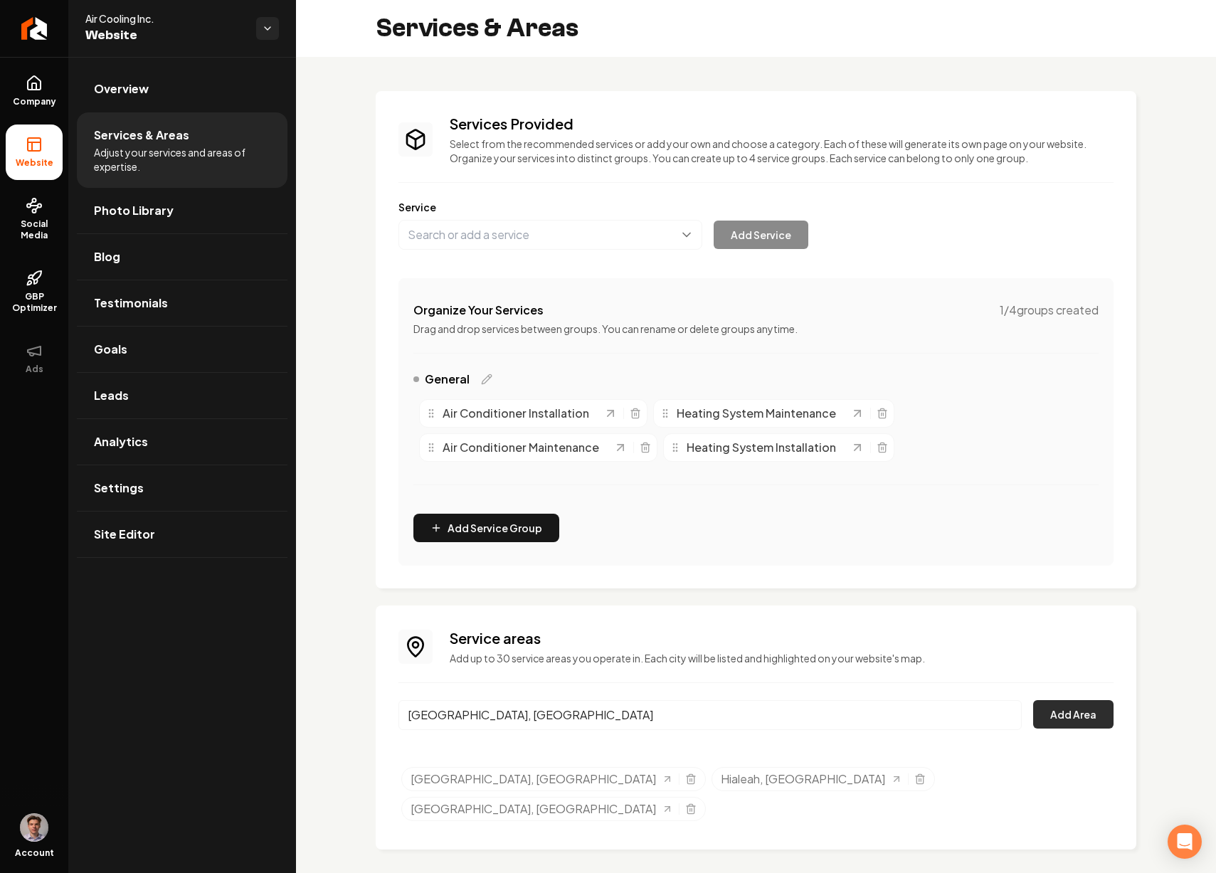
click at [1093, 712] on button "Add Area" at bounding box center [1073, 714] width 80 height 28
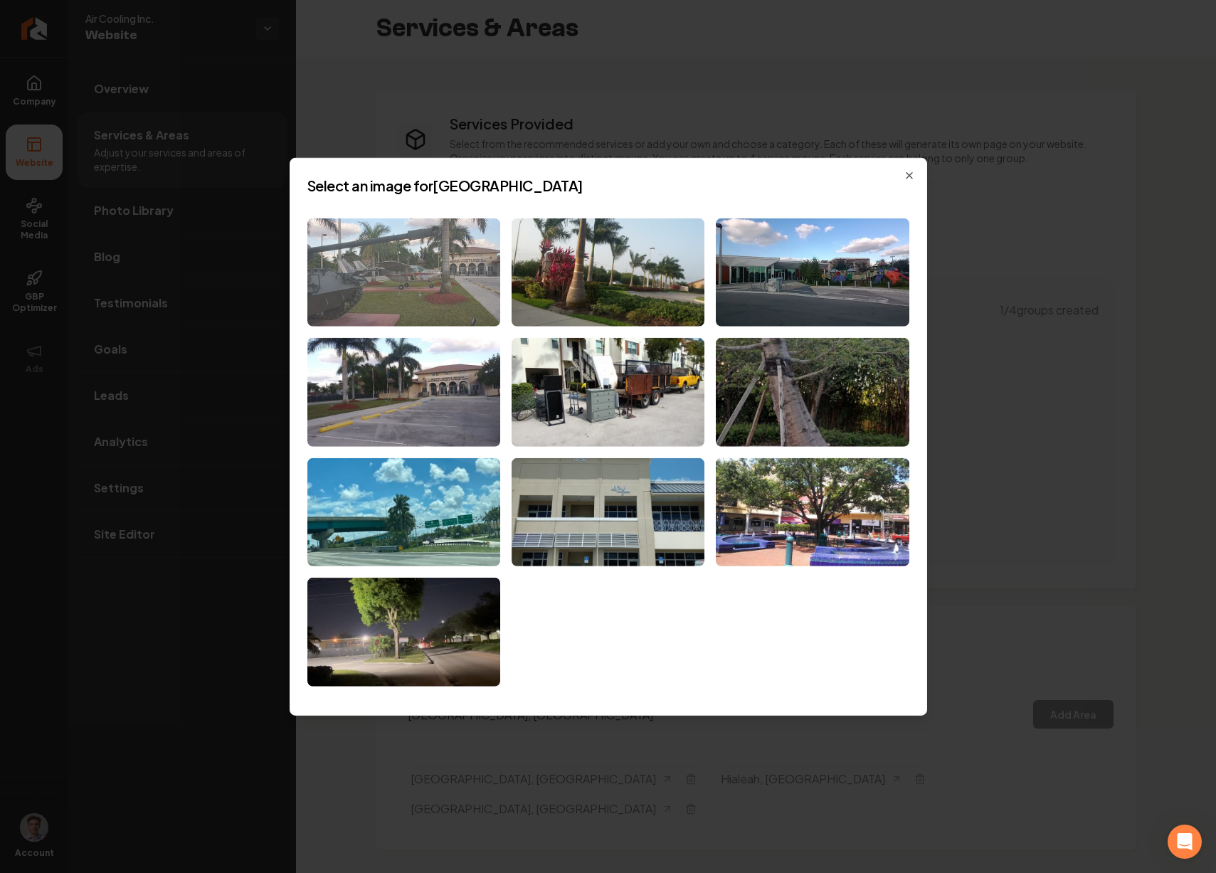
click at [474, 279] on img at bounding box center [403, 272] width 193 height 109
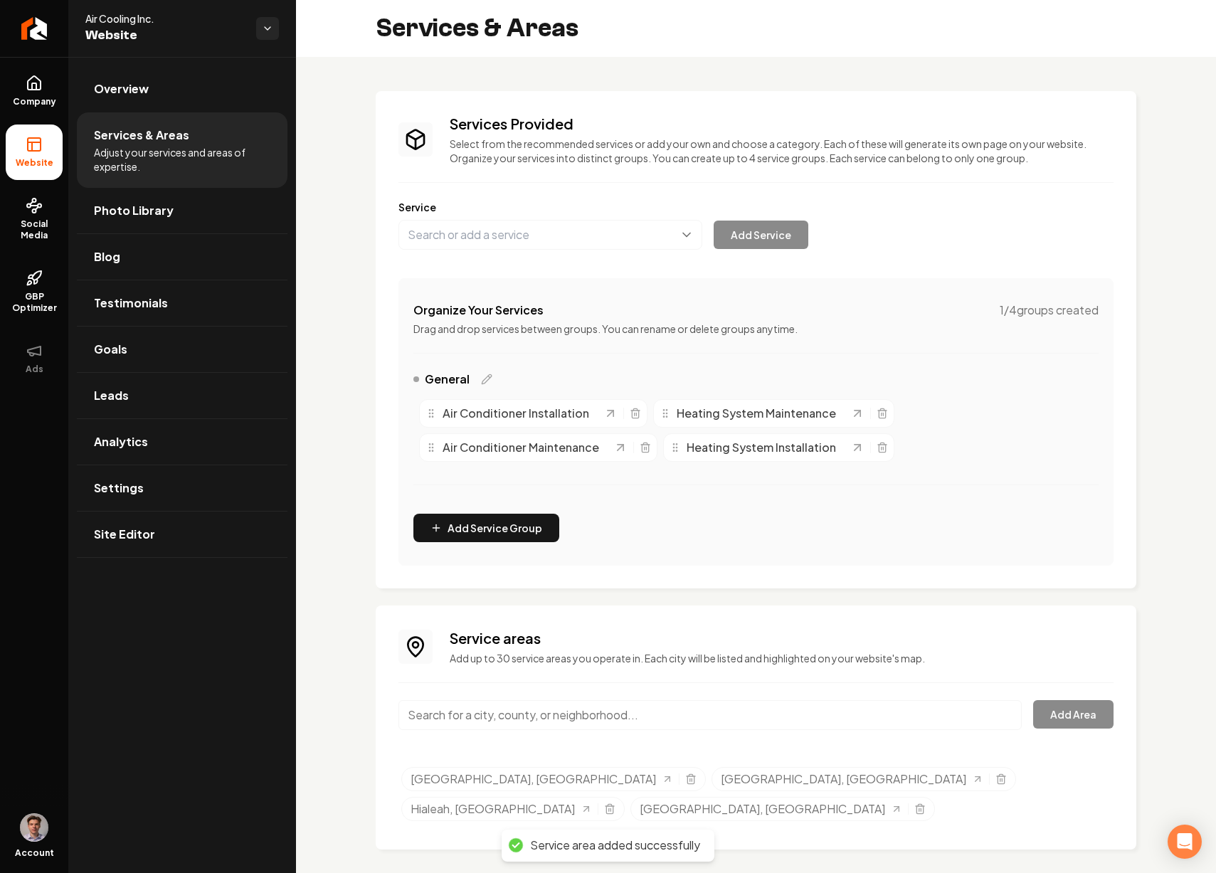
click at [557, 722] on input "Main content area" at bounding box center [711, 715] width 624 height 30
paste input "Doral"
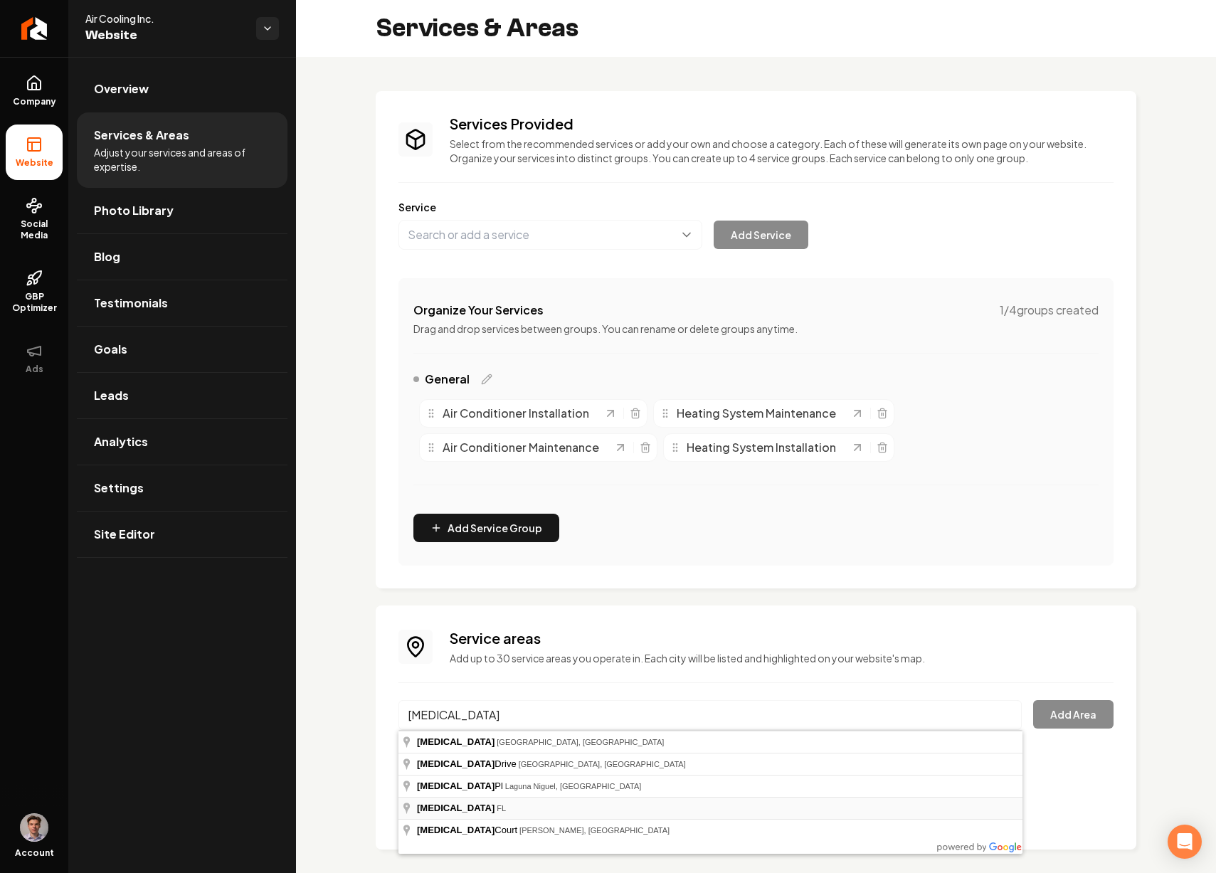
type input "Doral, FL"
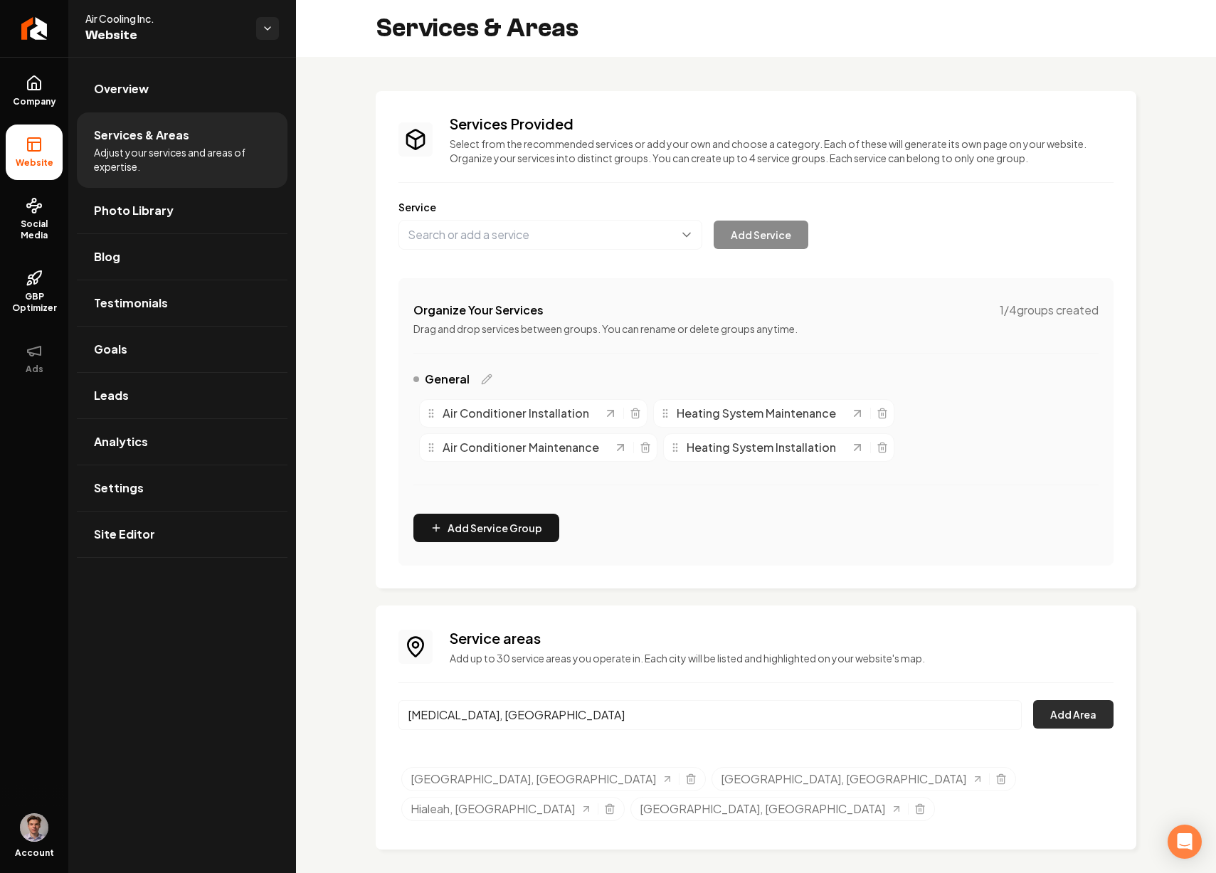
click at [1077, 708] on button "Add Area" at bounding box center [1073, 714] width 80 height 28
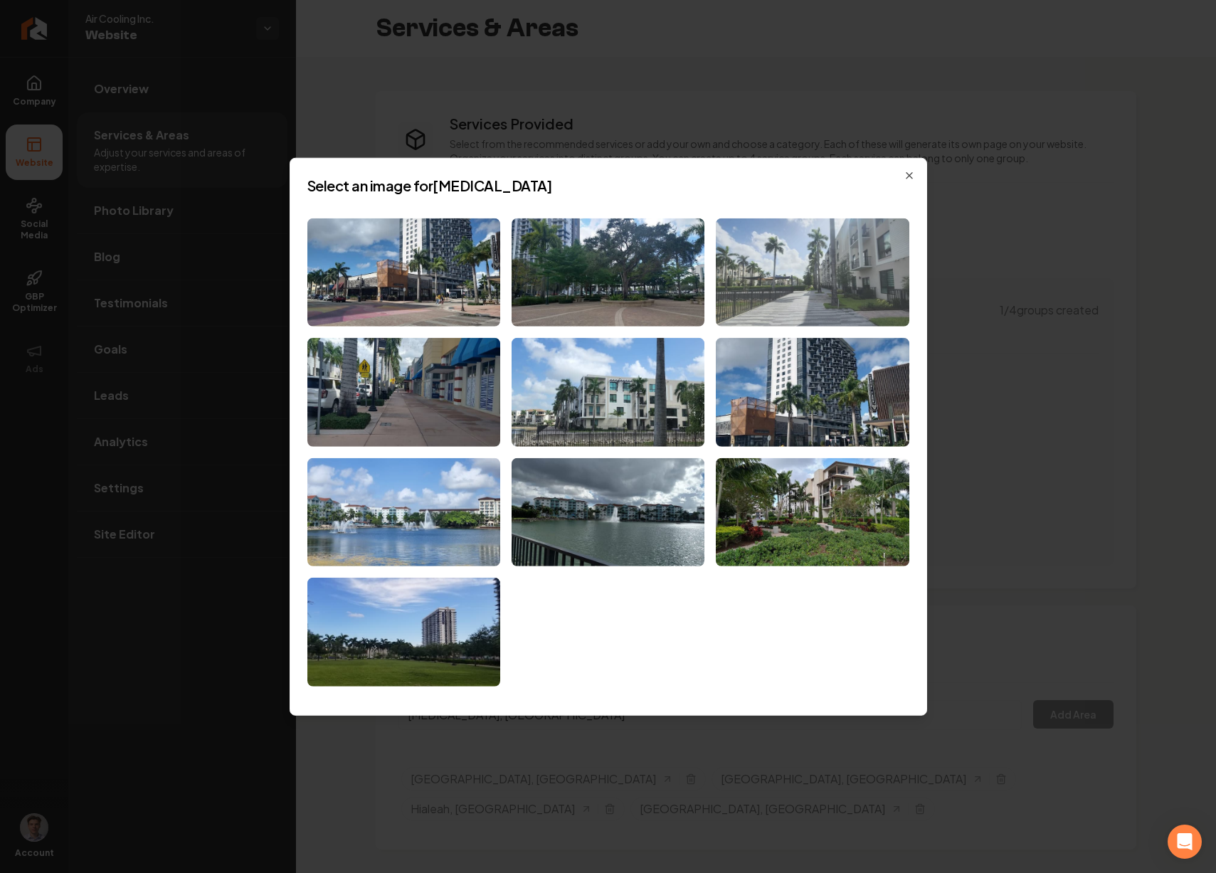
click at [820, 295] on img at bounding box center [812, 272] width 193 height 109
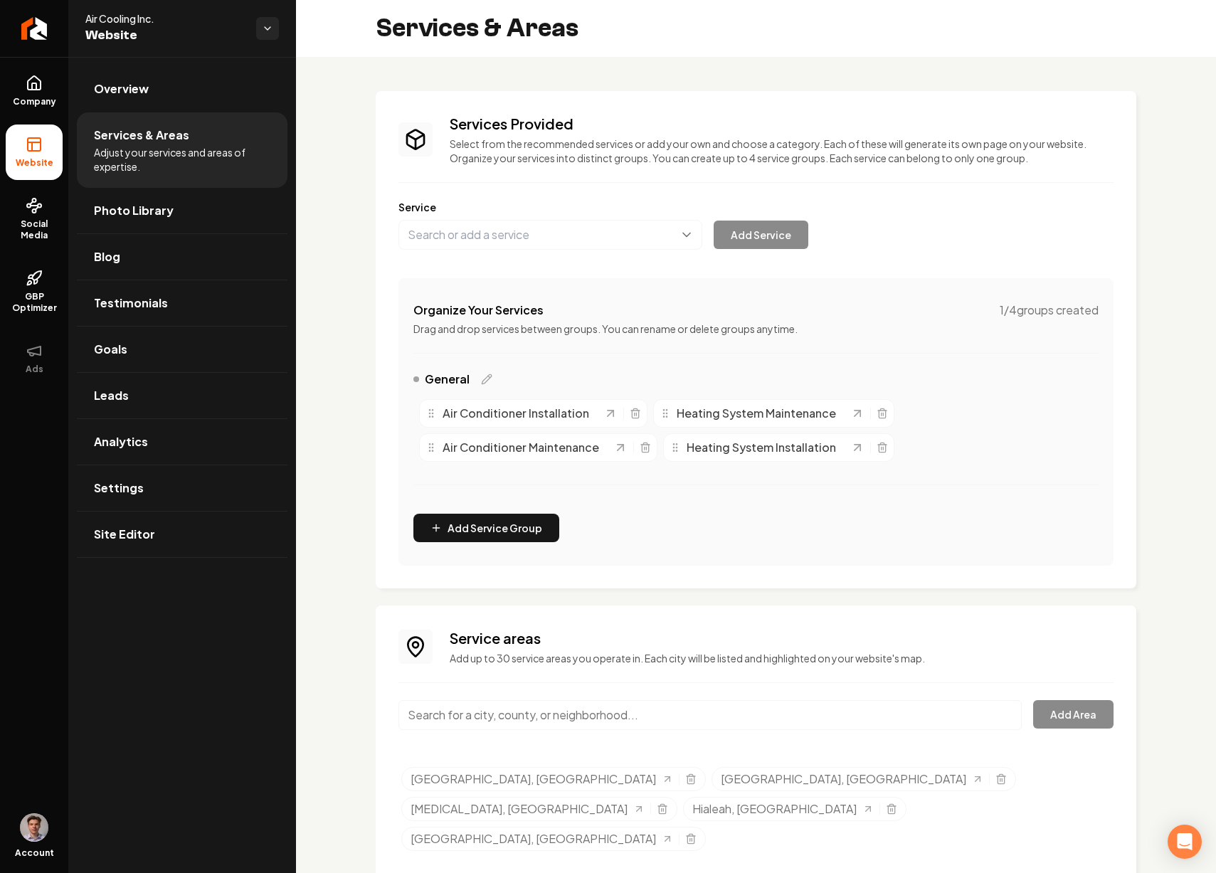
click at [549, 722] on input "Main content area" at bounding box center [711, 715] width 624 height 30
paste input "Opa-locka"
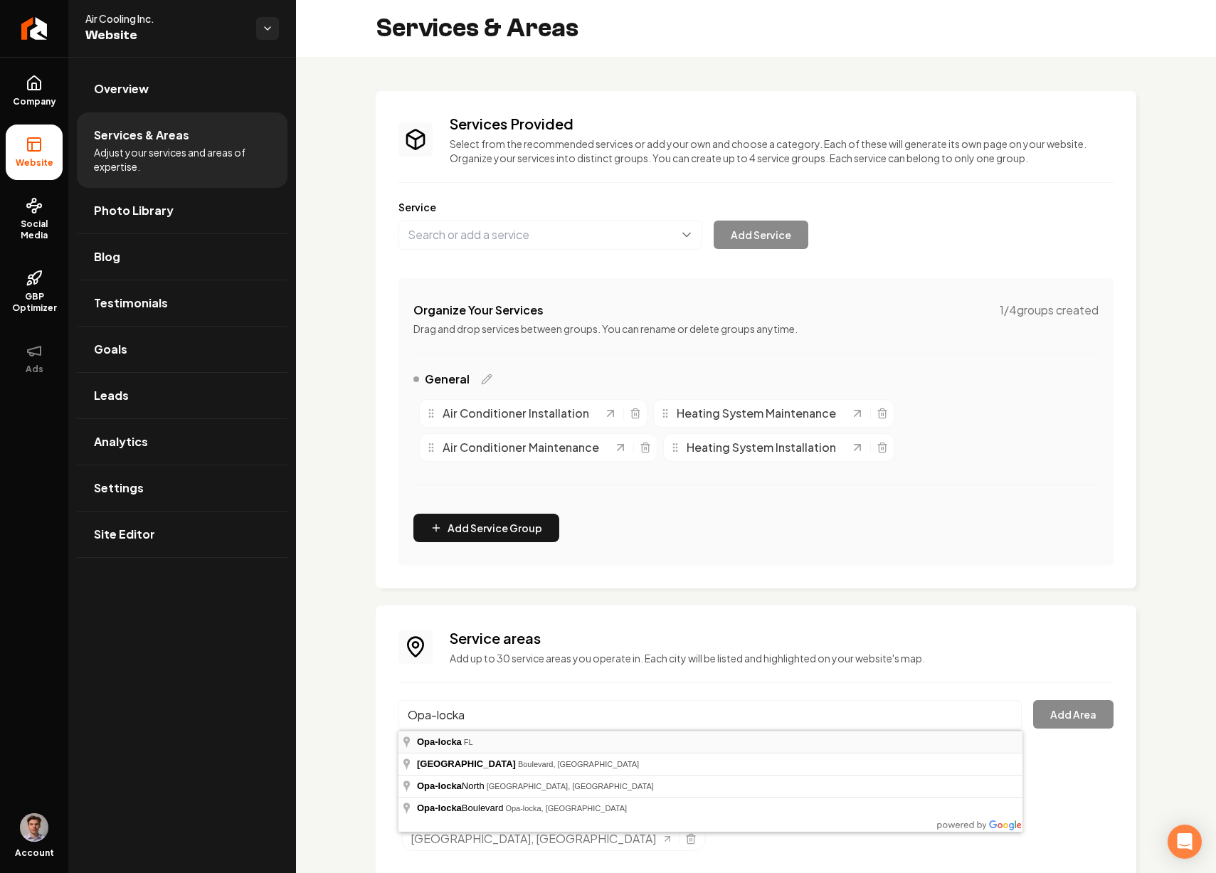
type input "Opa-locka, FL"
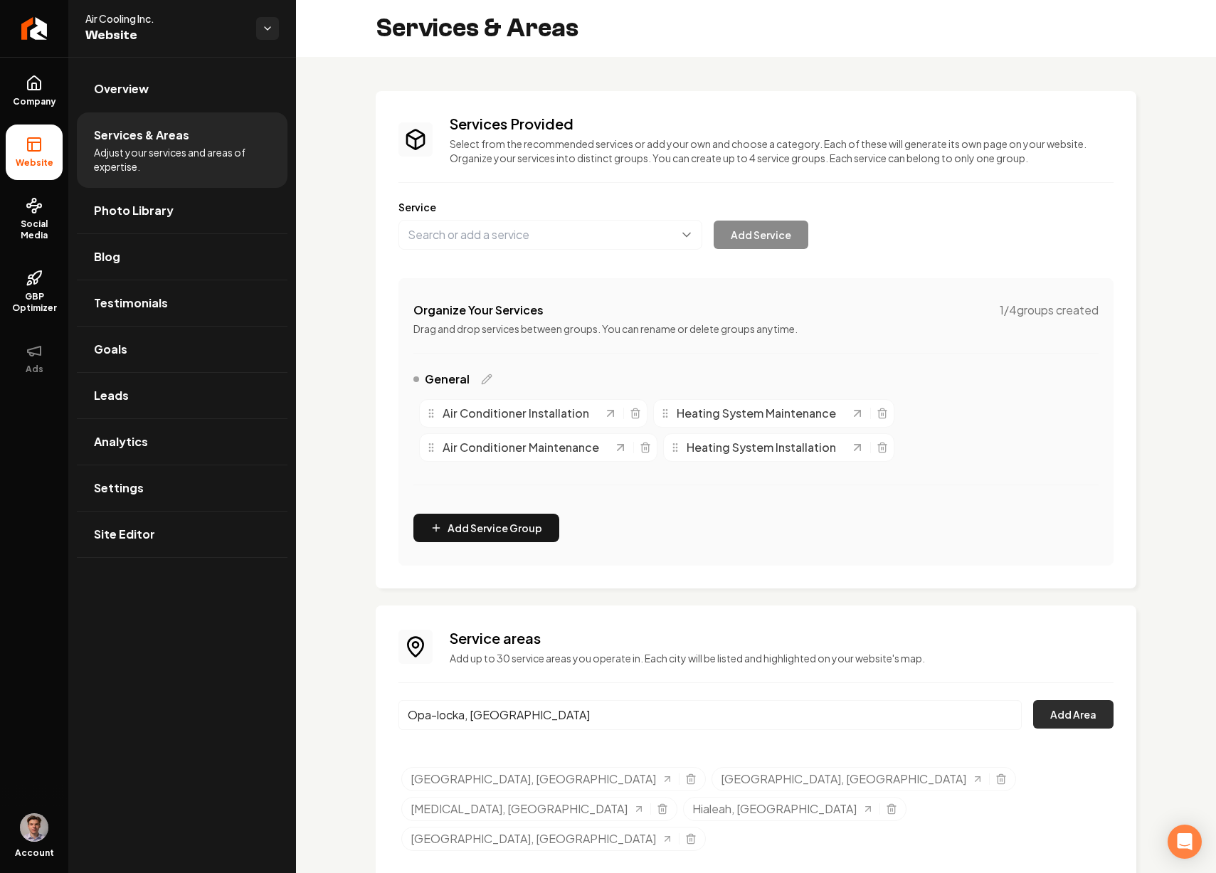
click at [1059, 708] on button "Add Area" at bounding box center [1073, 714] width 80 height 28
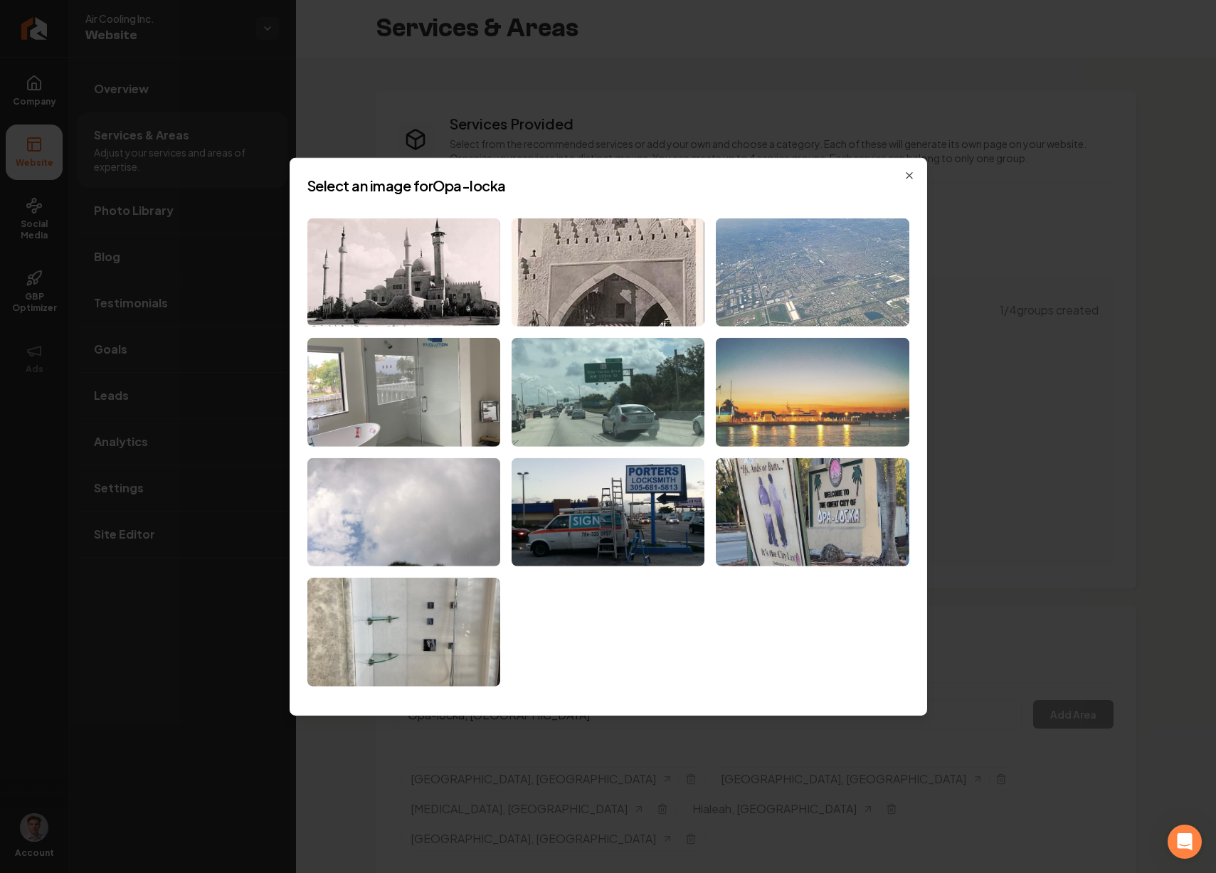
click at [826, 410] on img at bounding box center [812, 392] width 193 height 109
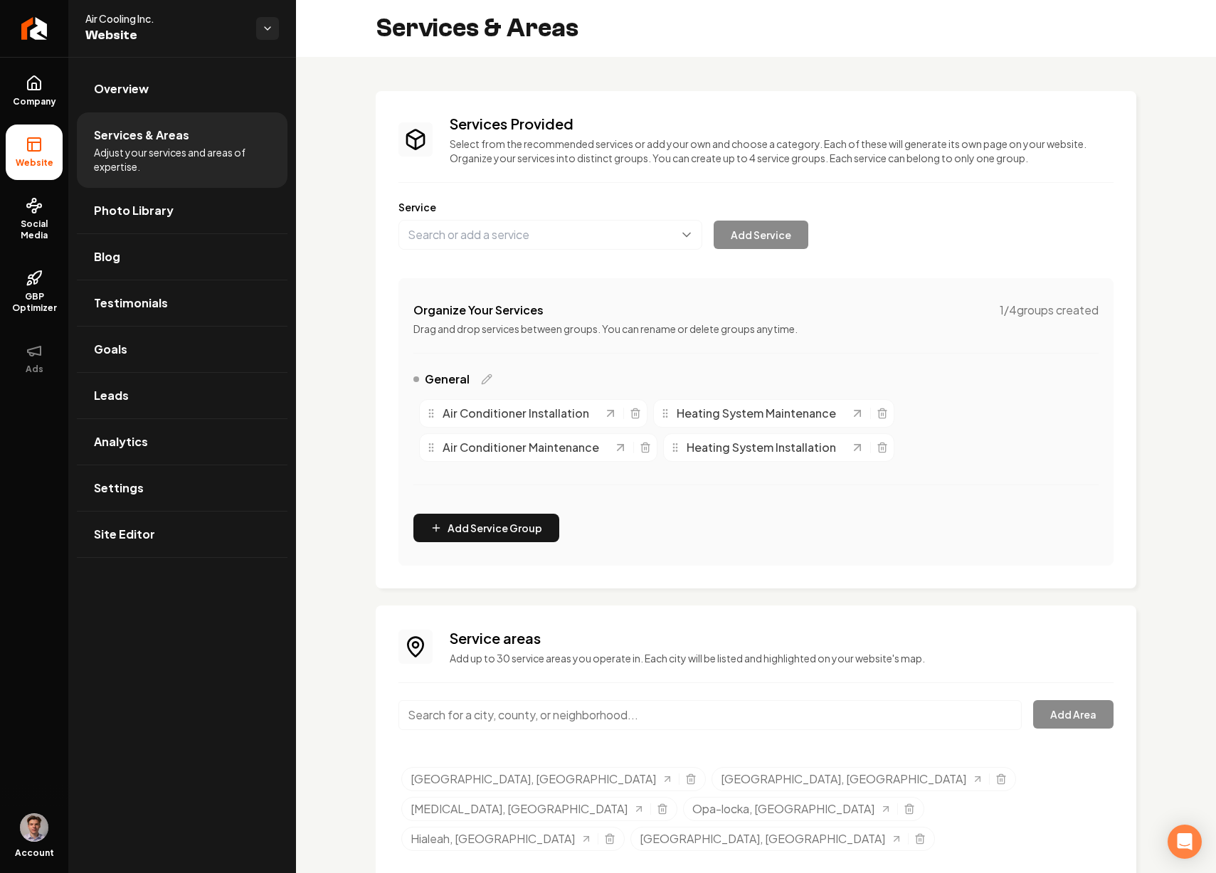
scroll to position [11, 0]
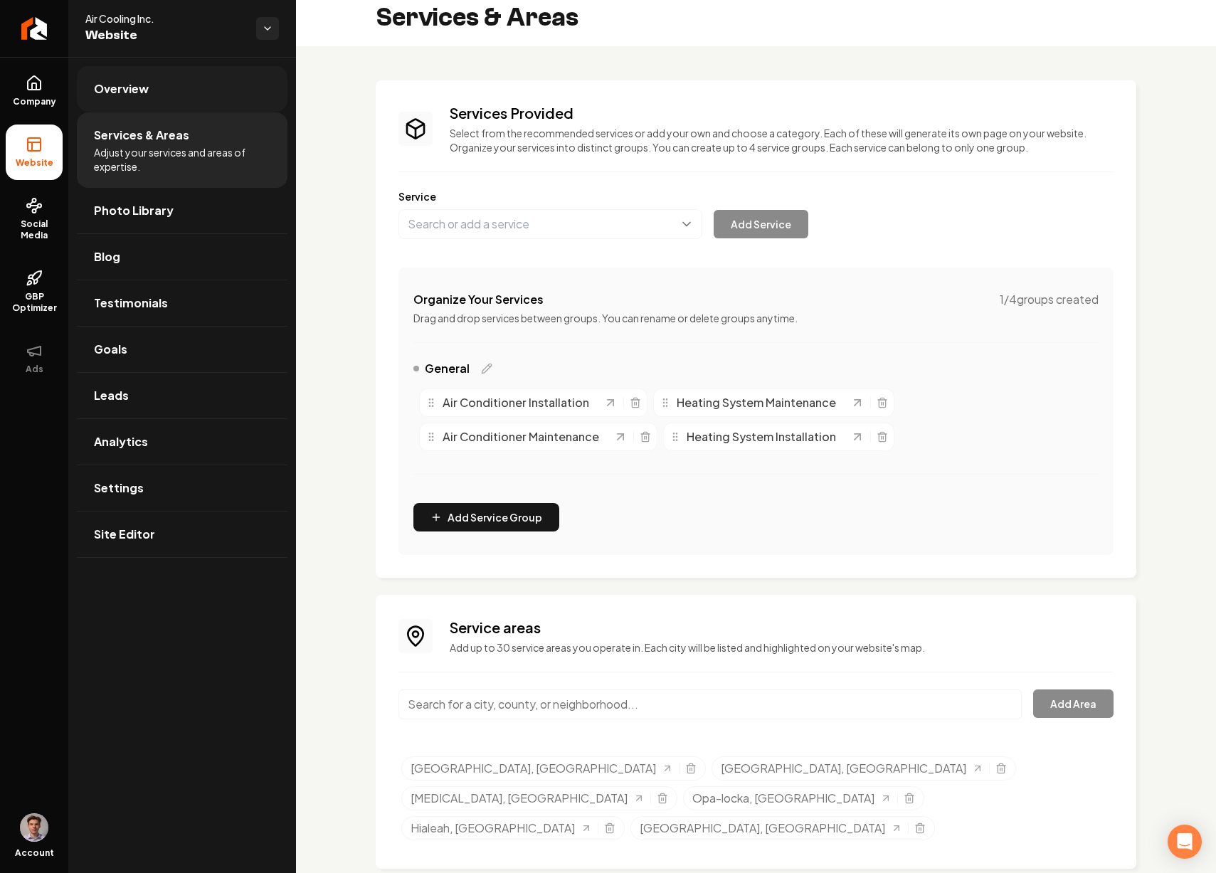
click at [165, 97] on link "Overview" at bounding box center [182, 89] width 211 height 46
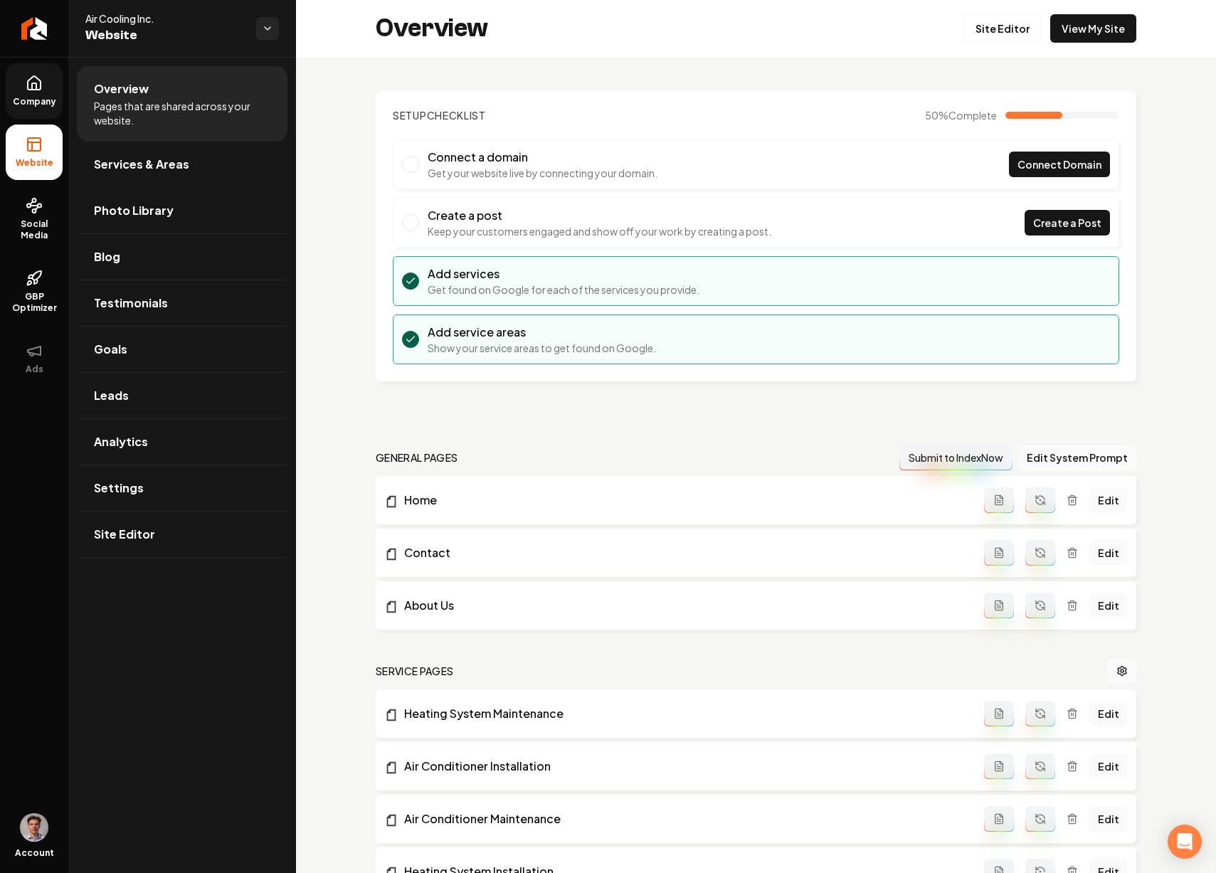
click at [37, 94] on link "Company" at bounding box center [34, 91] width 57 height 56
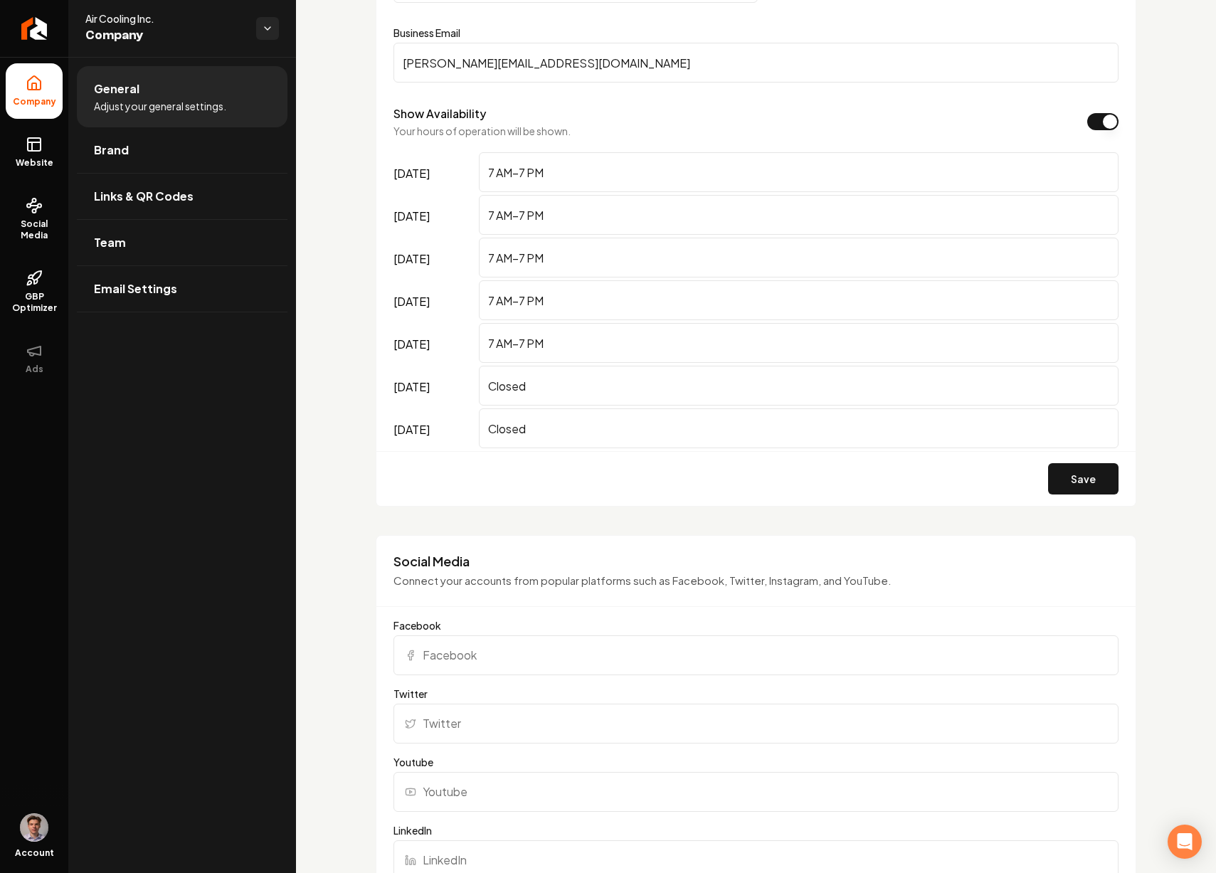
scroll to position [1292, 0]
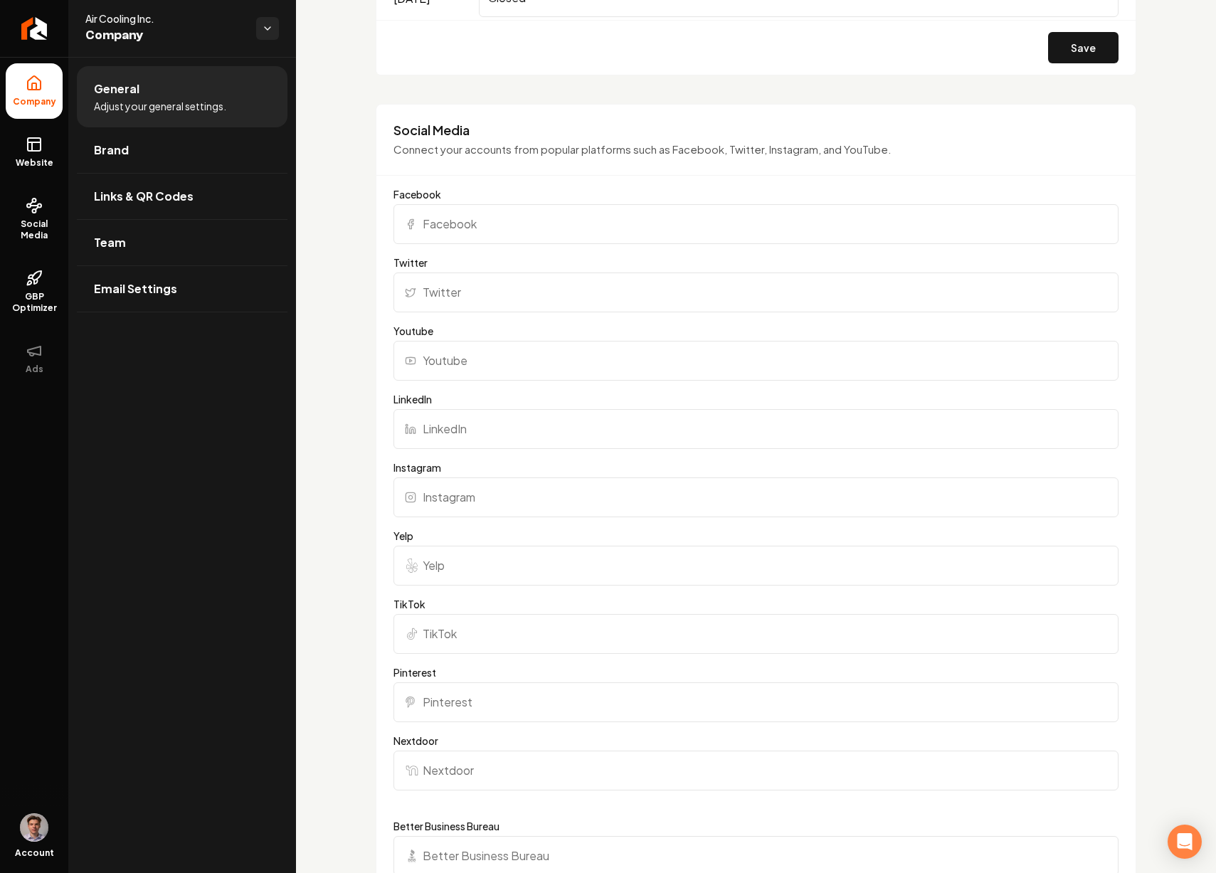
click at [489, 223] on input "Facebook" at bounding box center [756, 224] width 725 height 40
paste input "https://www.facebook.com/EverythingAirCooling/about_details"
type input "https://www.facebook.com/EverythingAirCooling/about_details"
click at [450, 565] on input "Yelp" at bounding box center [756, 566] width 725 height 40
paste input "https://www.yelp.com/biz/air-cooling-hialeah"
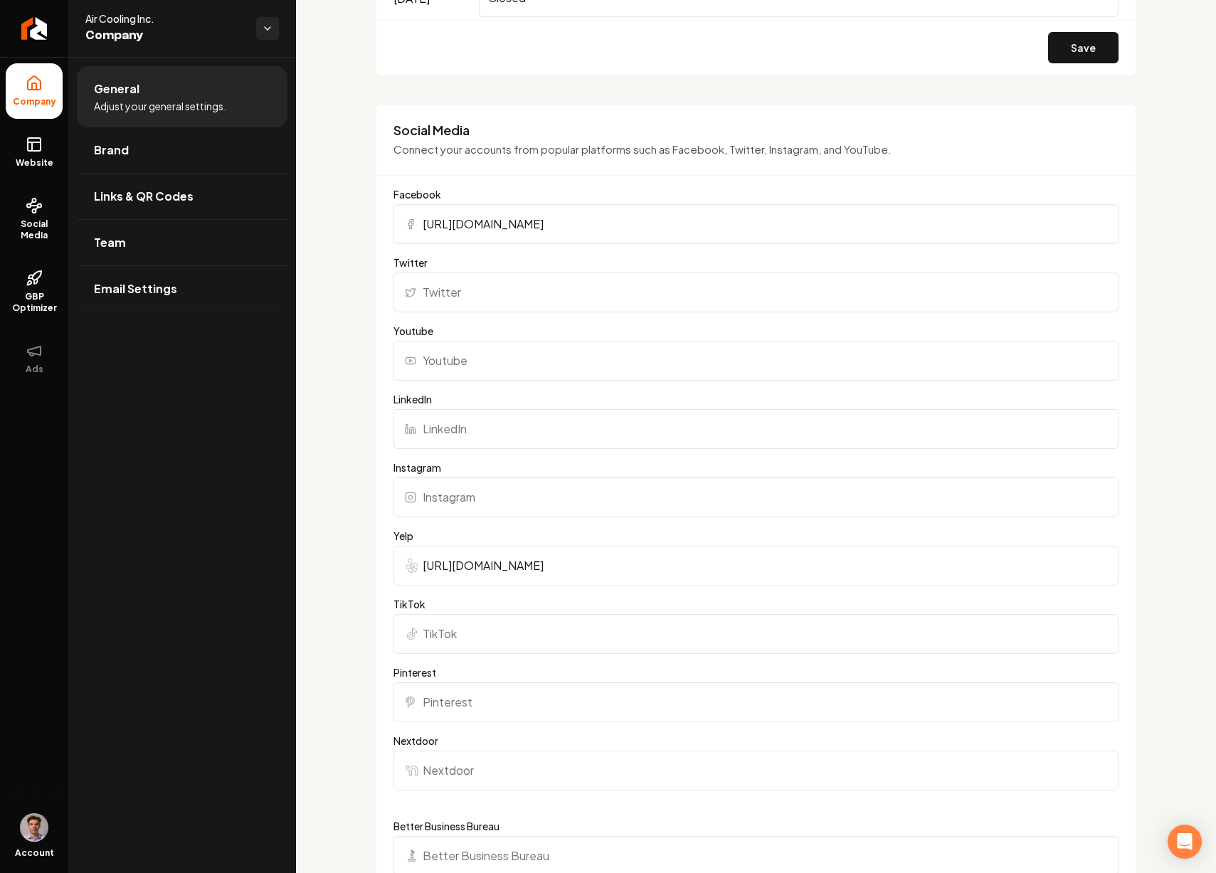
type input "https://www.yelp.com/biz/air-cooling-hialeah"
click at [470, 226] on input "https://www.facebook.com/EverythingAirCooling/about_details" at bounding box center [756, 224] width 725 height 40
paste input "Main content area"
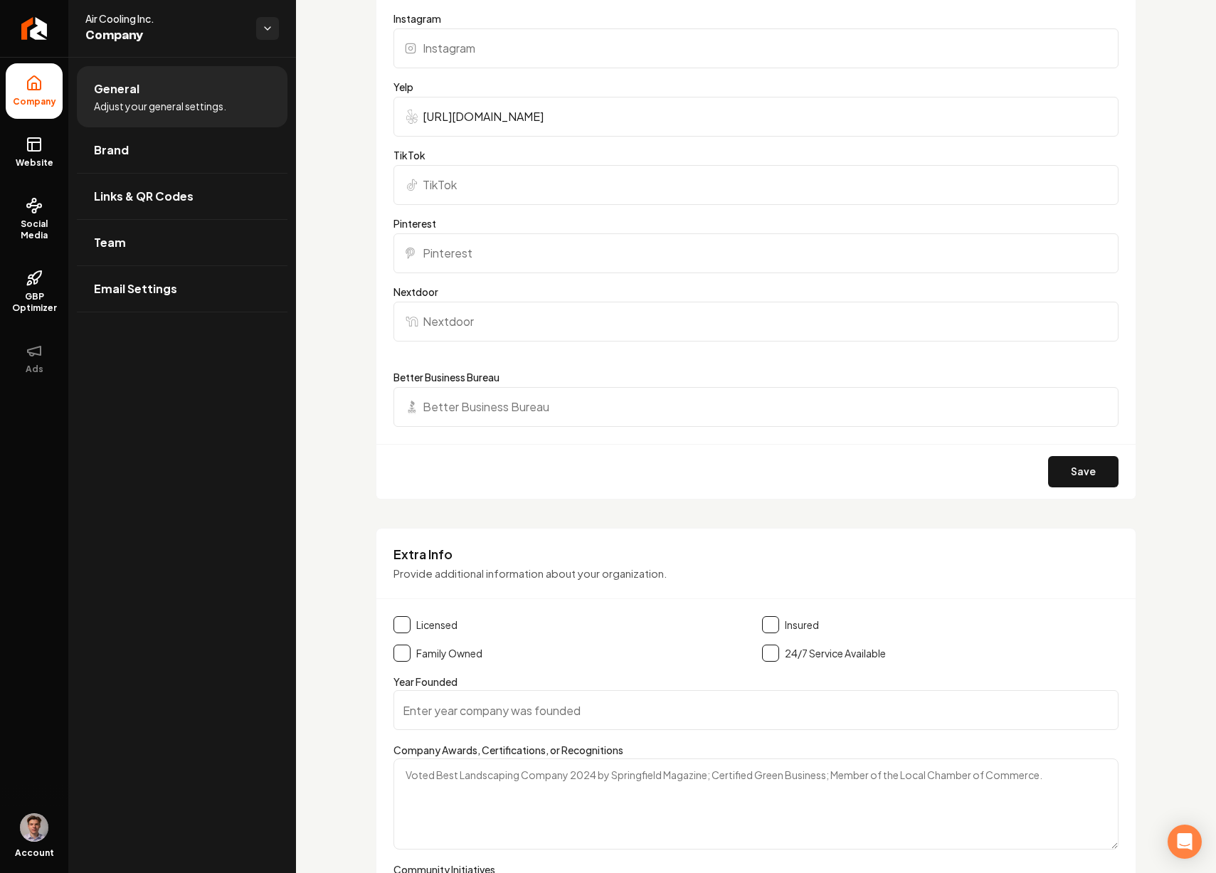
scroll to position [1810, 0]
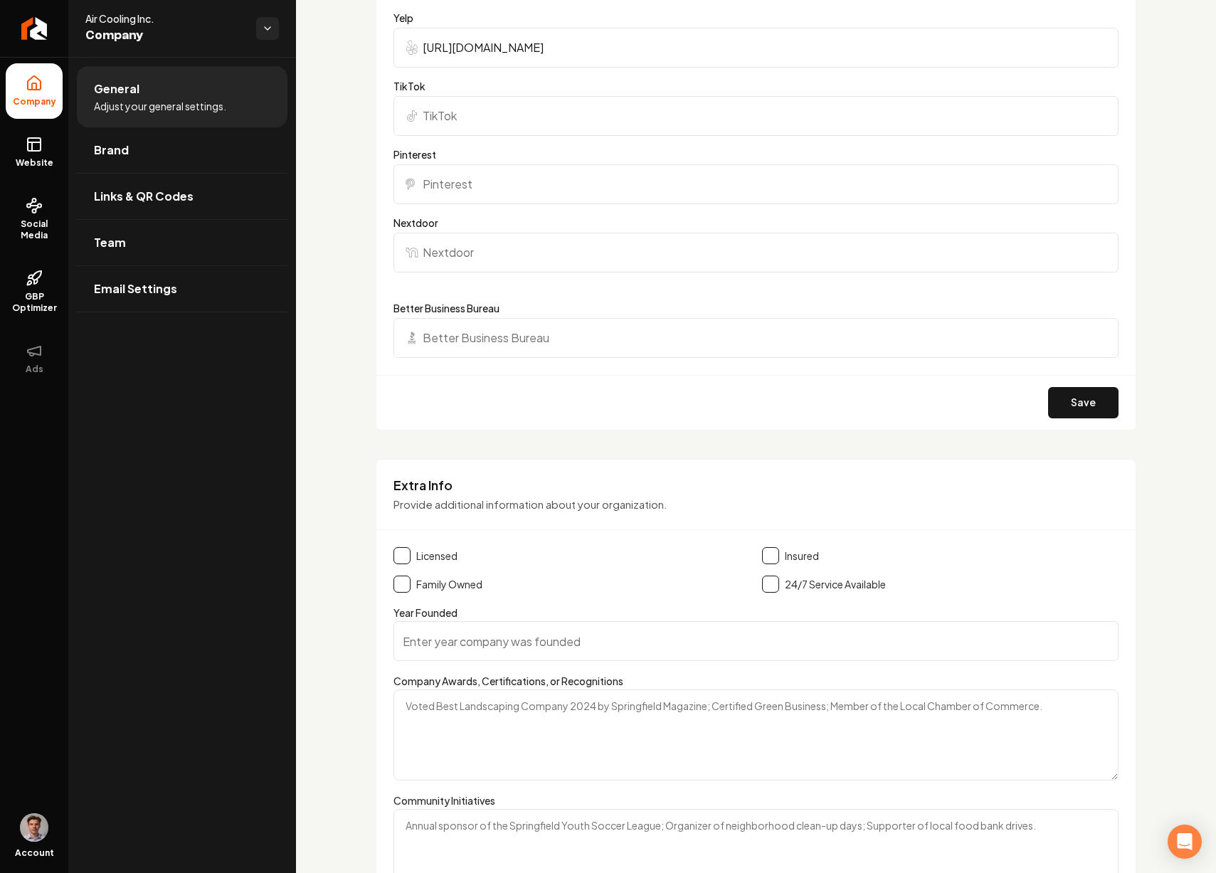
type input "https://www.facebook.com/EverythingAirCooling/"
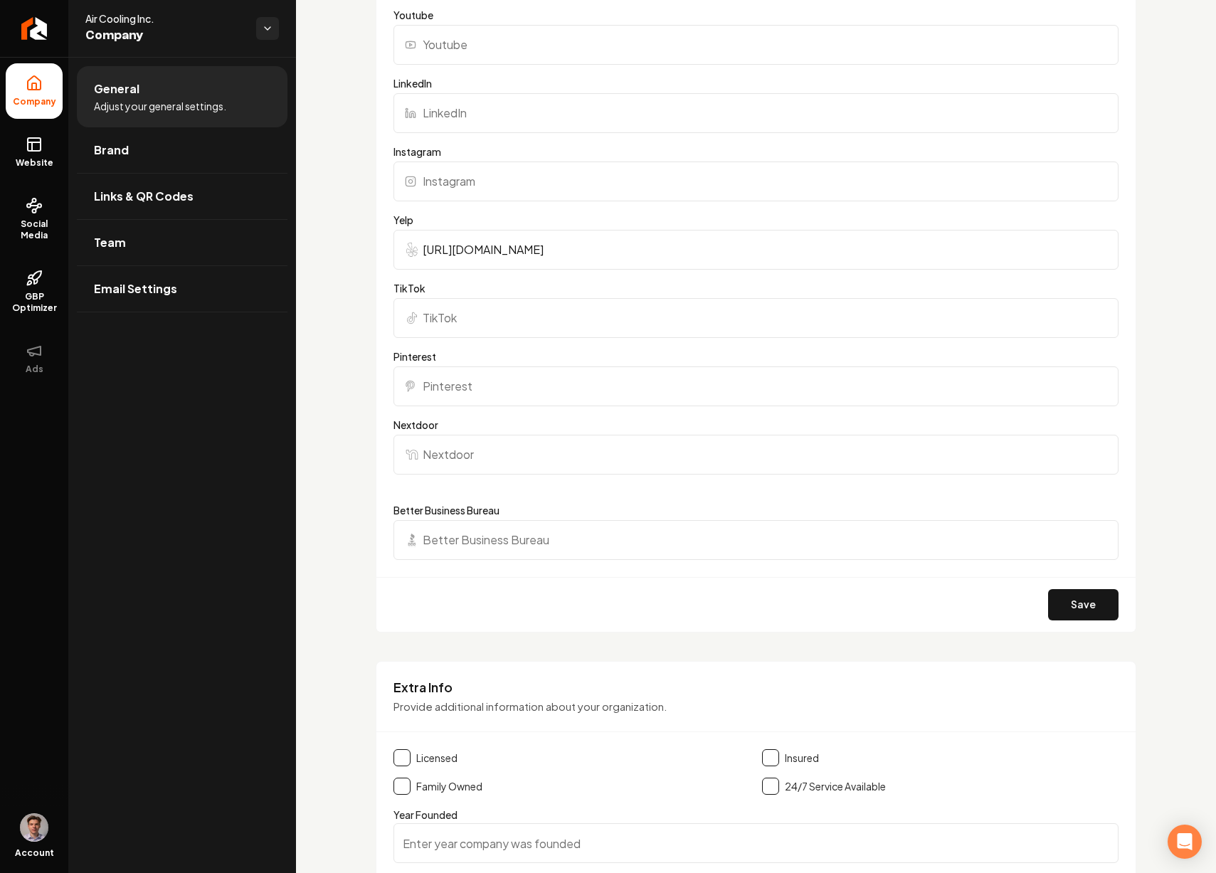
scroll to position [1609, 0]
click at [1051, 599] on button "Save" at bounding box center [1083, 604] width 70 height 31
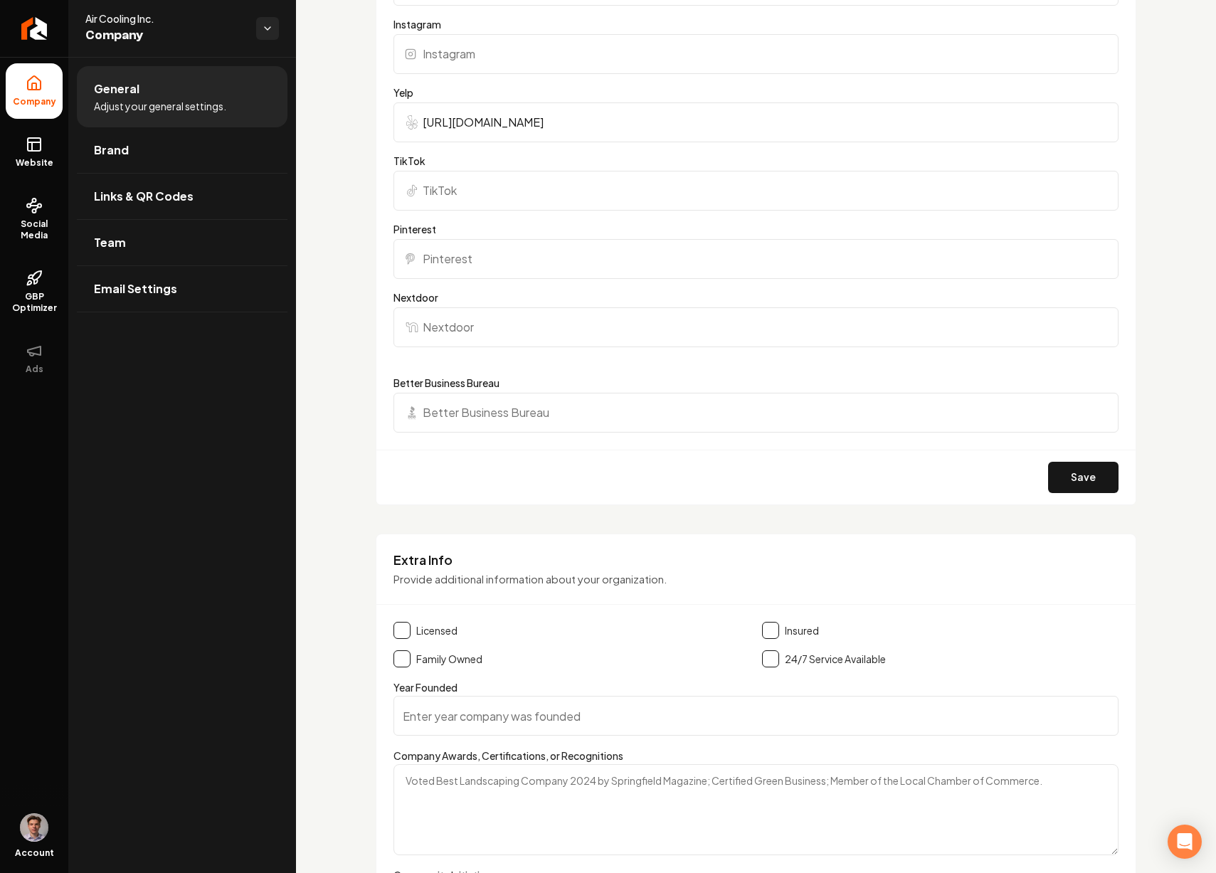
scroll to position [1388, 0]
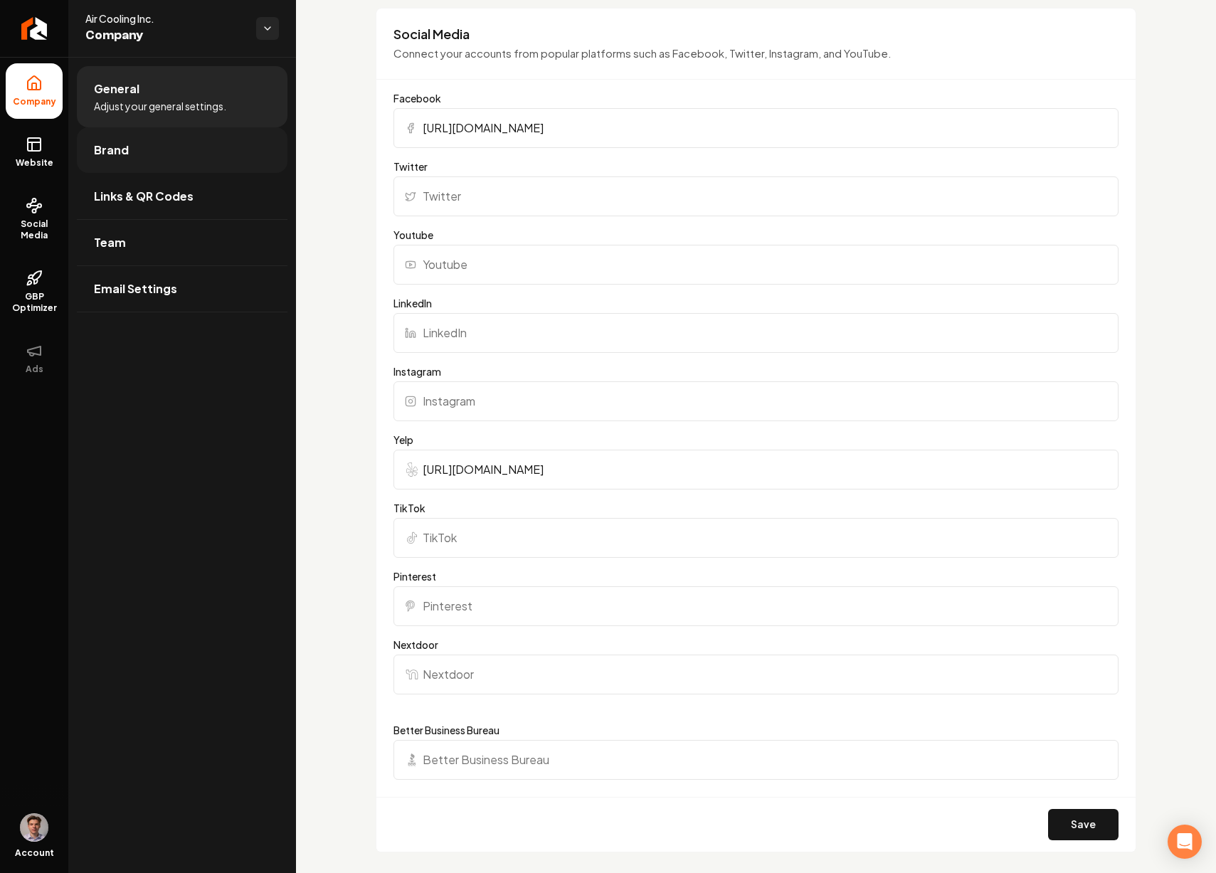
click at [169, 143] on link "Brand" at bounding box center [182, 150] width 211 height 46
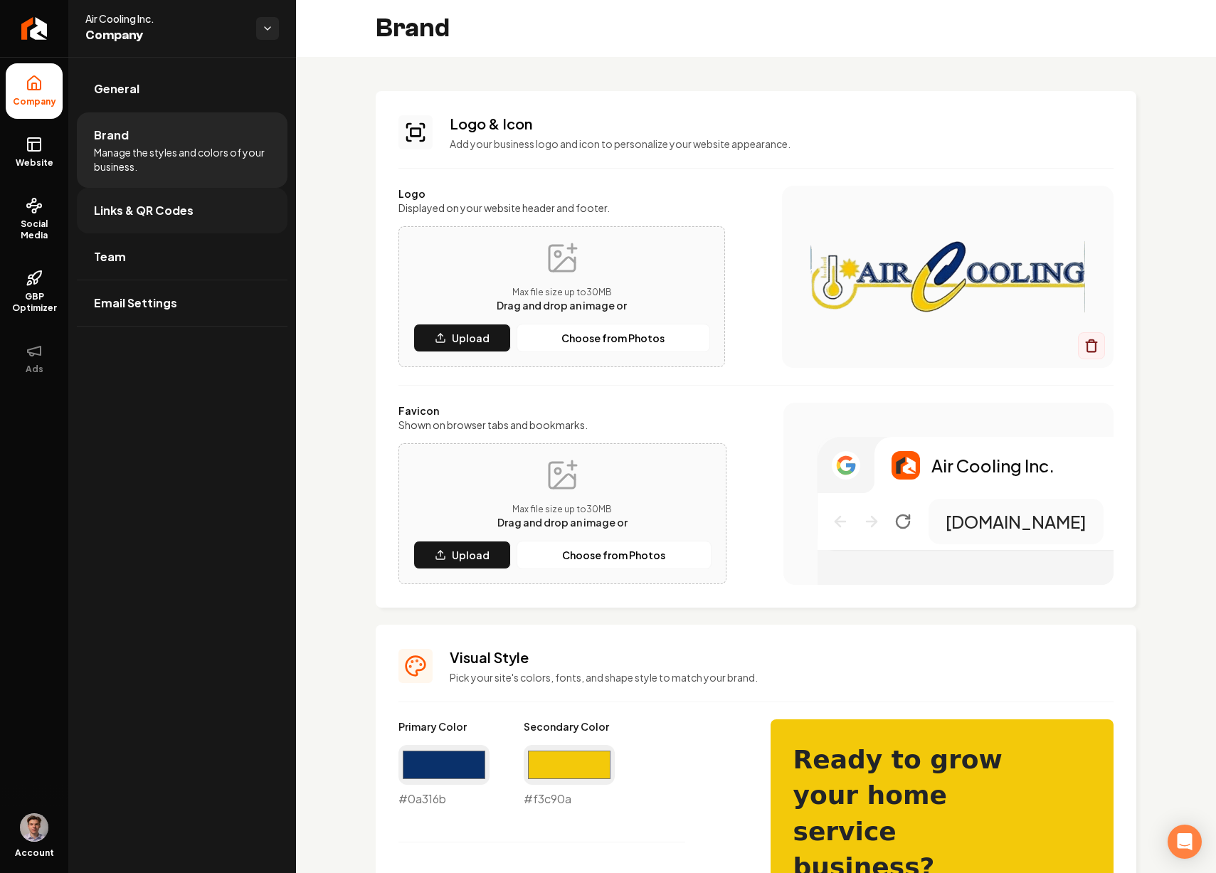
click at [169, 218] on span "Links & QR Codes" at bounding box center [144, 210] width 100 height 17
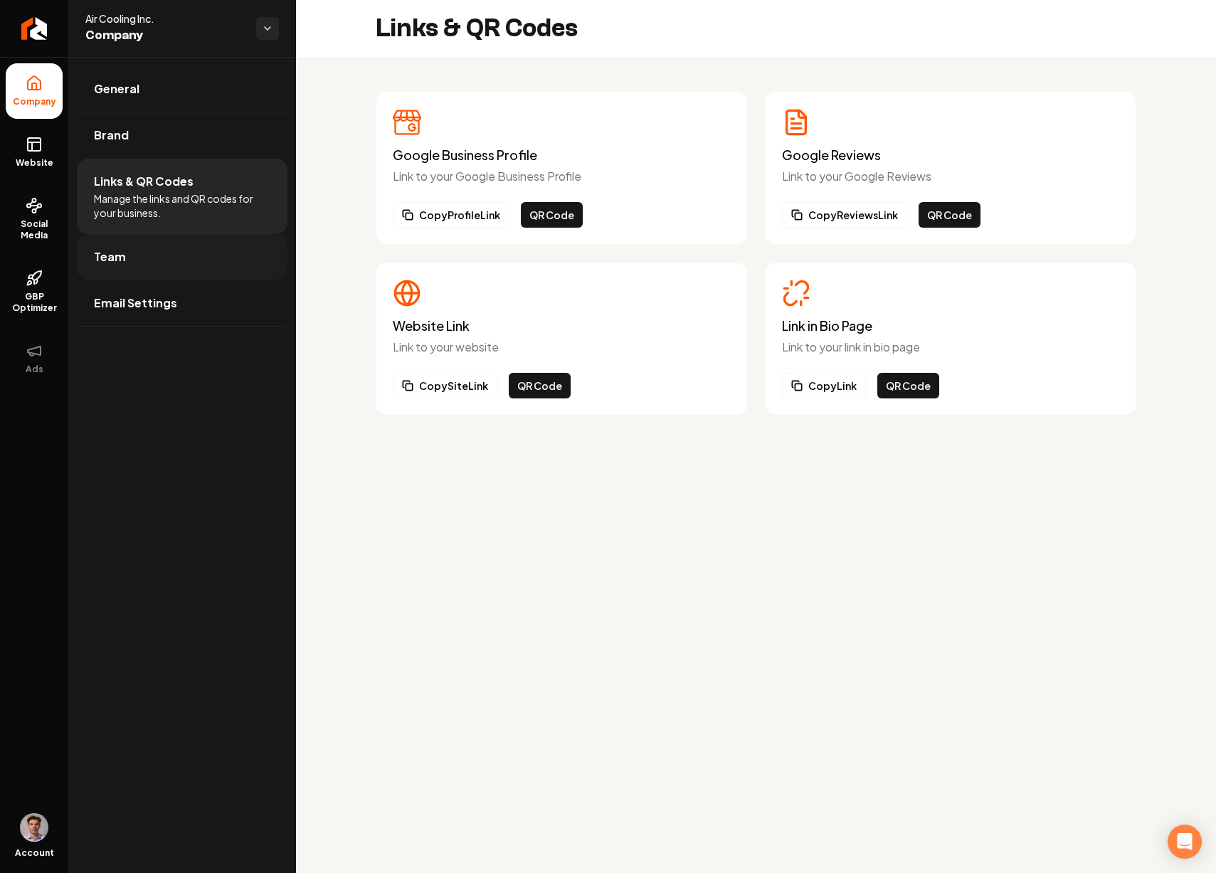
click at [157, 259] on link "Team" at bounding box center [182, 257] width 211 height 46
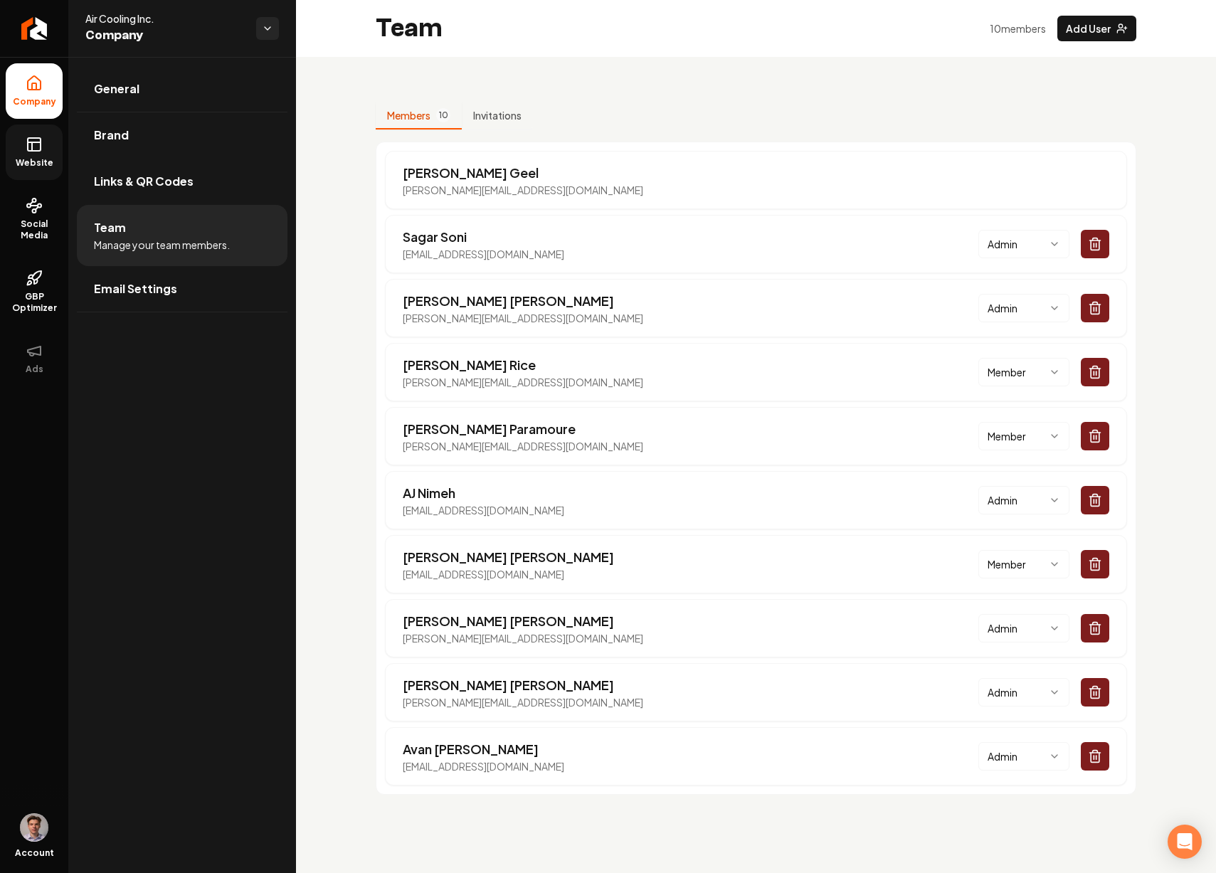
click at [38, 152] on icon at bounding box center [34, 144] width 17 height 17
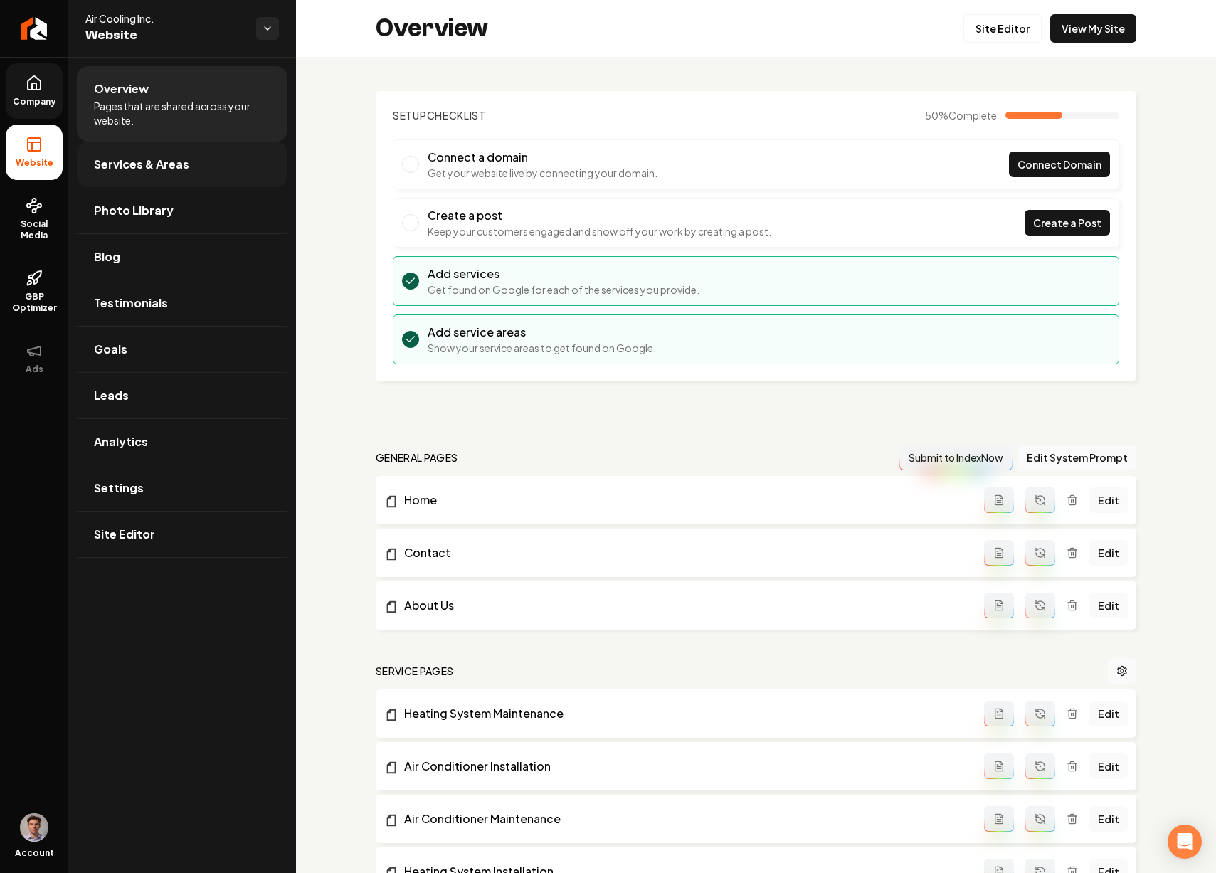
click at [172, 154] on link "Services & Areas" at bounding box center [182, 165] width 211 height 46
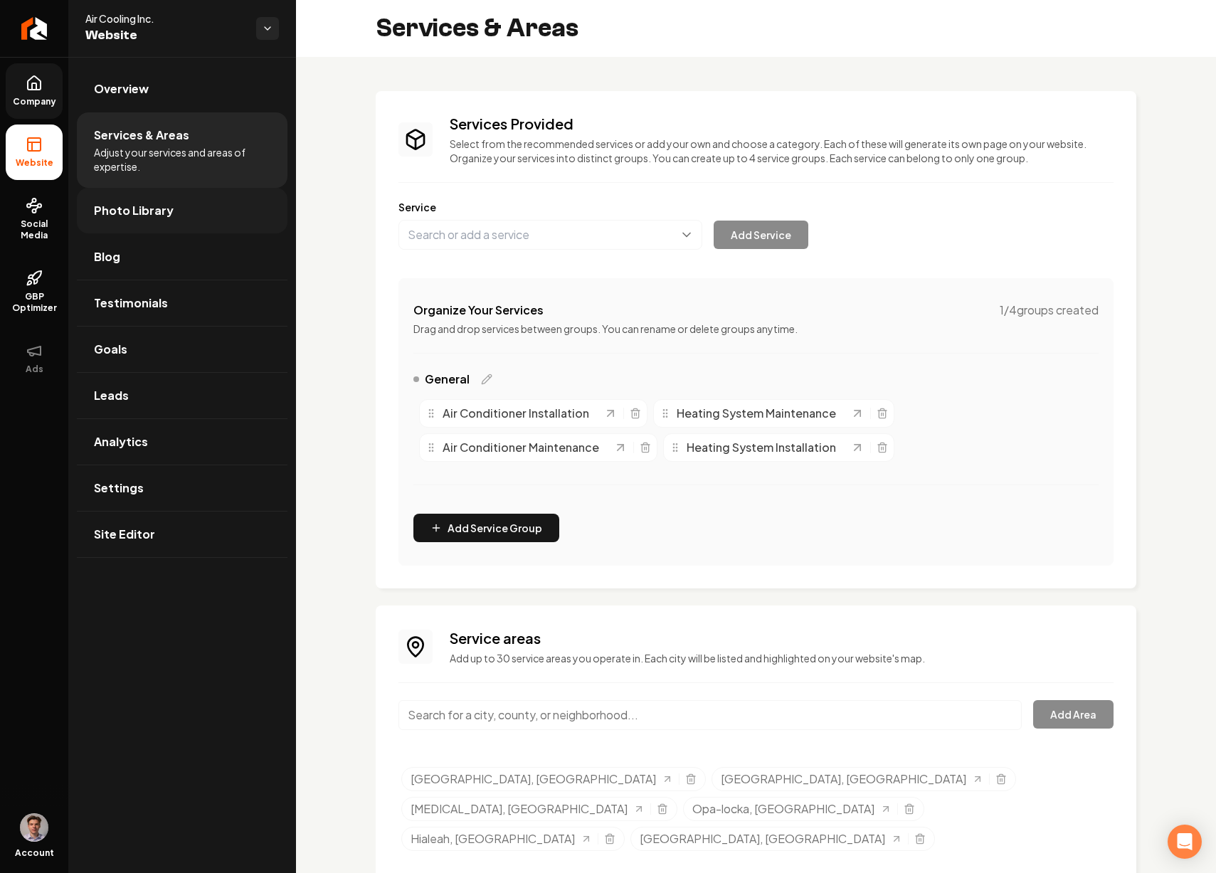
click at [177, 229] on link "Photo Library" at bounding box center [182, 211] width 211 height 46
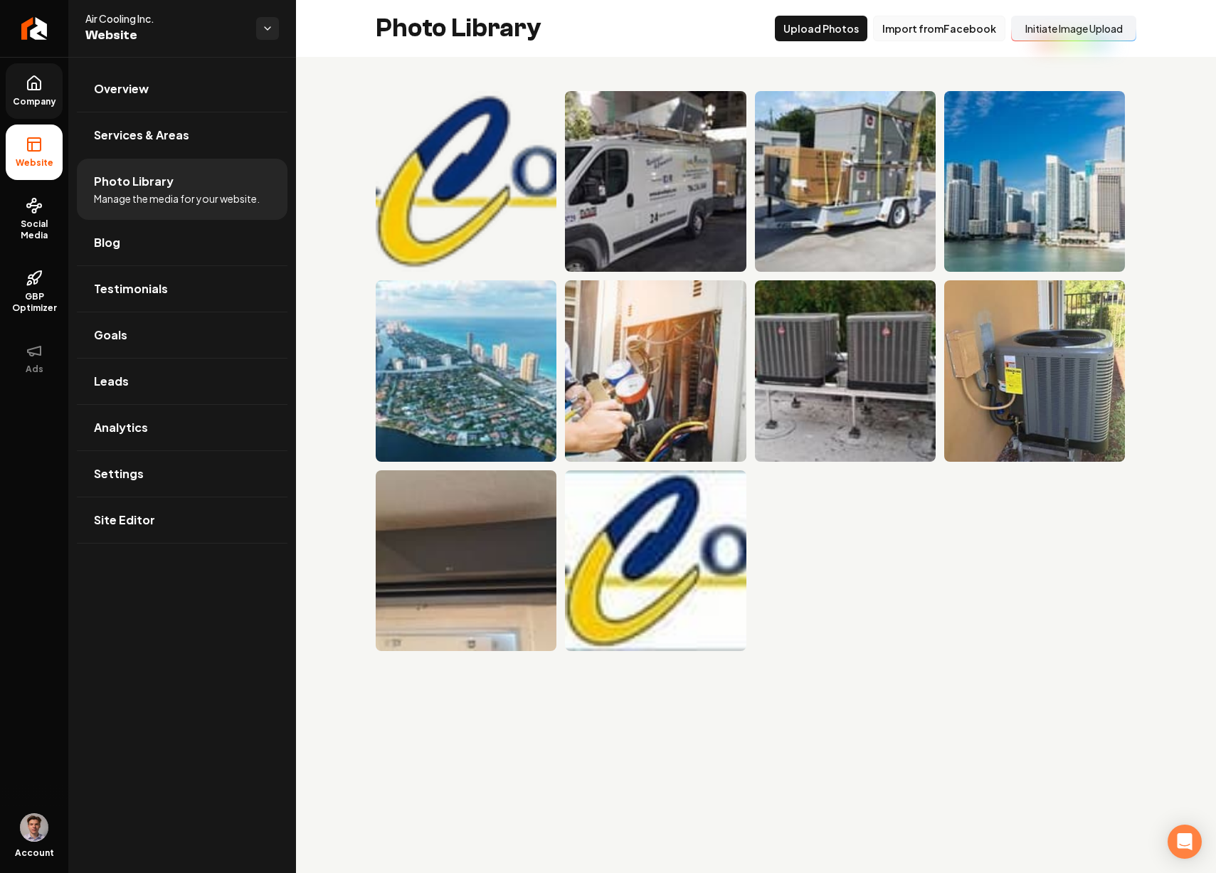
click at [935, 35] on button "Import from Facebook" at bounding box center [939, 29] width 132 height 26
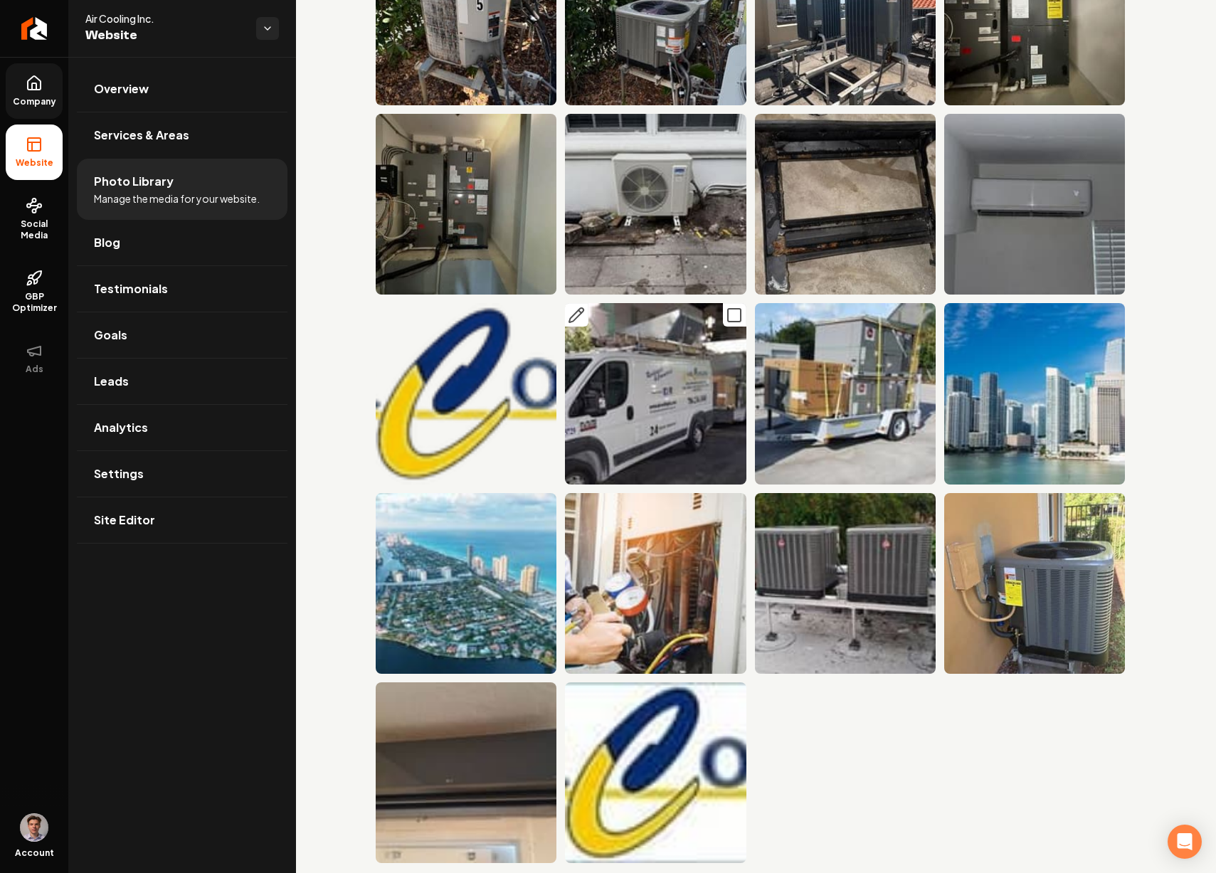
scroll to position [738, 0]
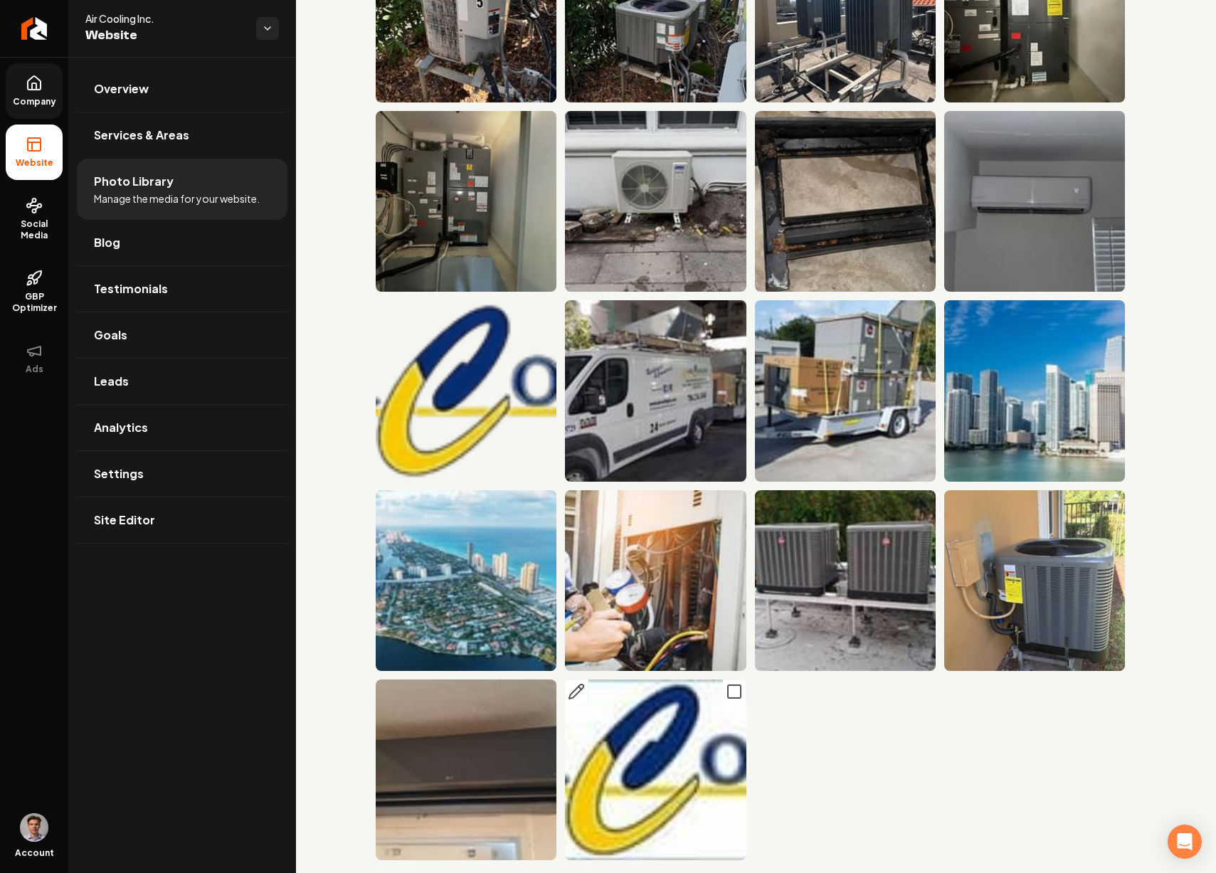
click at [732, 683] on icon "Main content area" at bounding box center [734, 691] width 17 height 17
click at [541, 304] on icon "Main content area" at bounding box center [544, 312] width 17 height 17
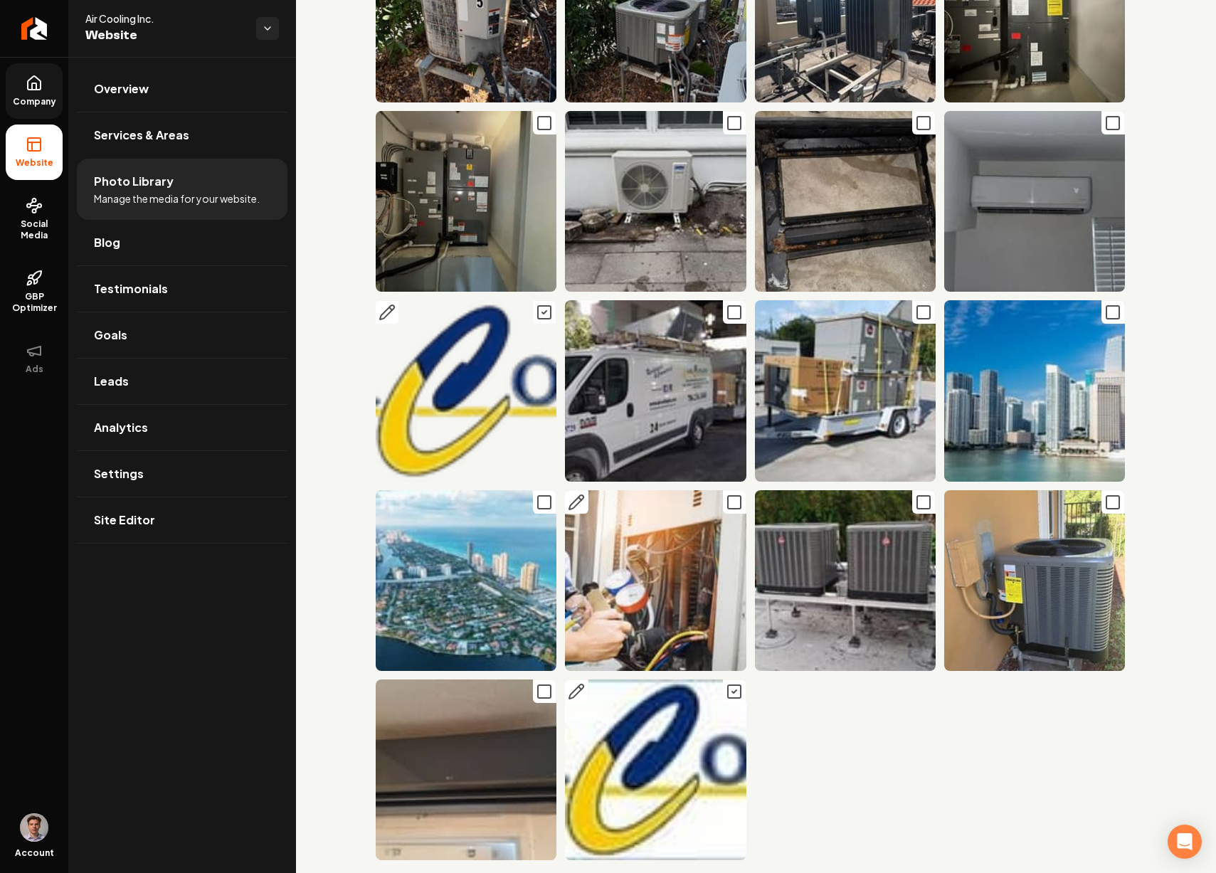
scroll to position [0, 0]
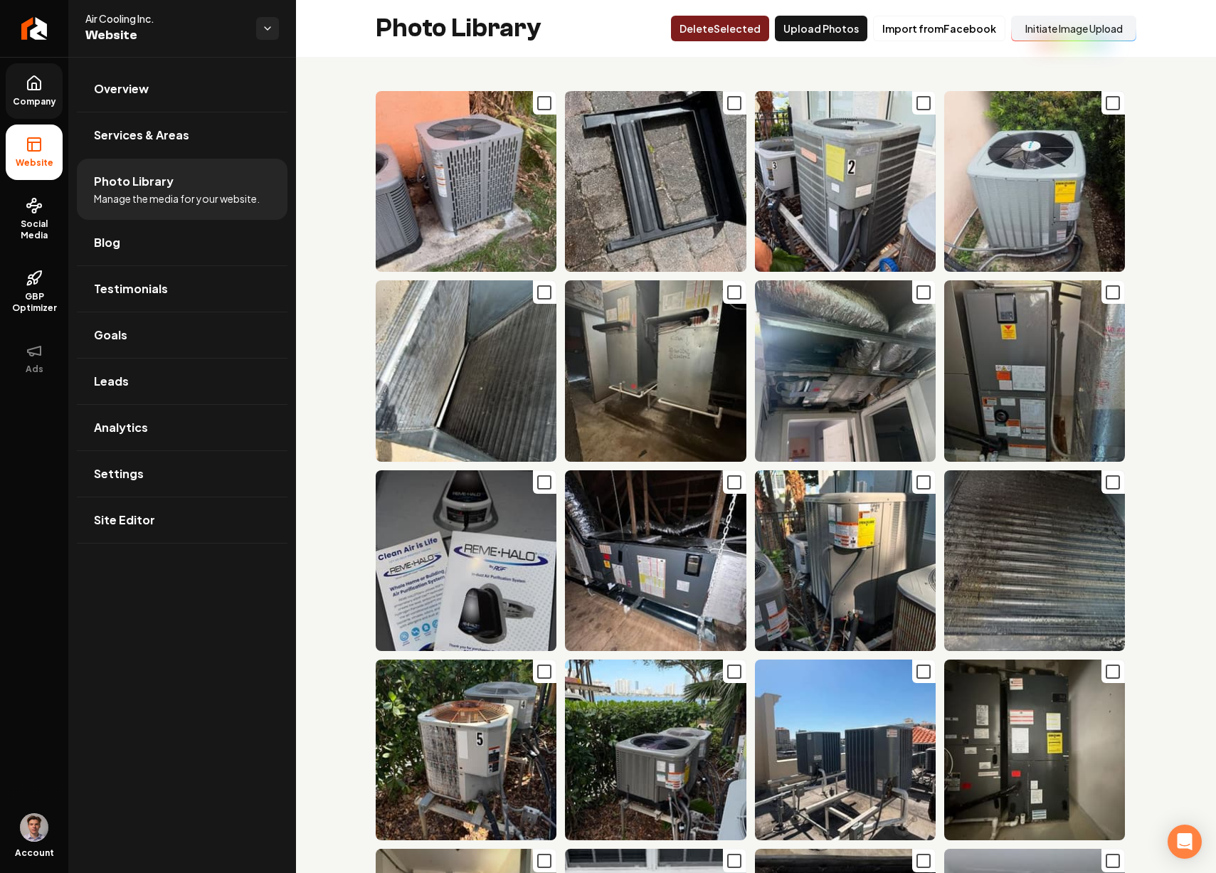
click at [728, 33] on button "Delet e Selected" at bounding box center [720, 29] width 98 height 26
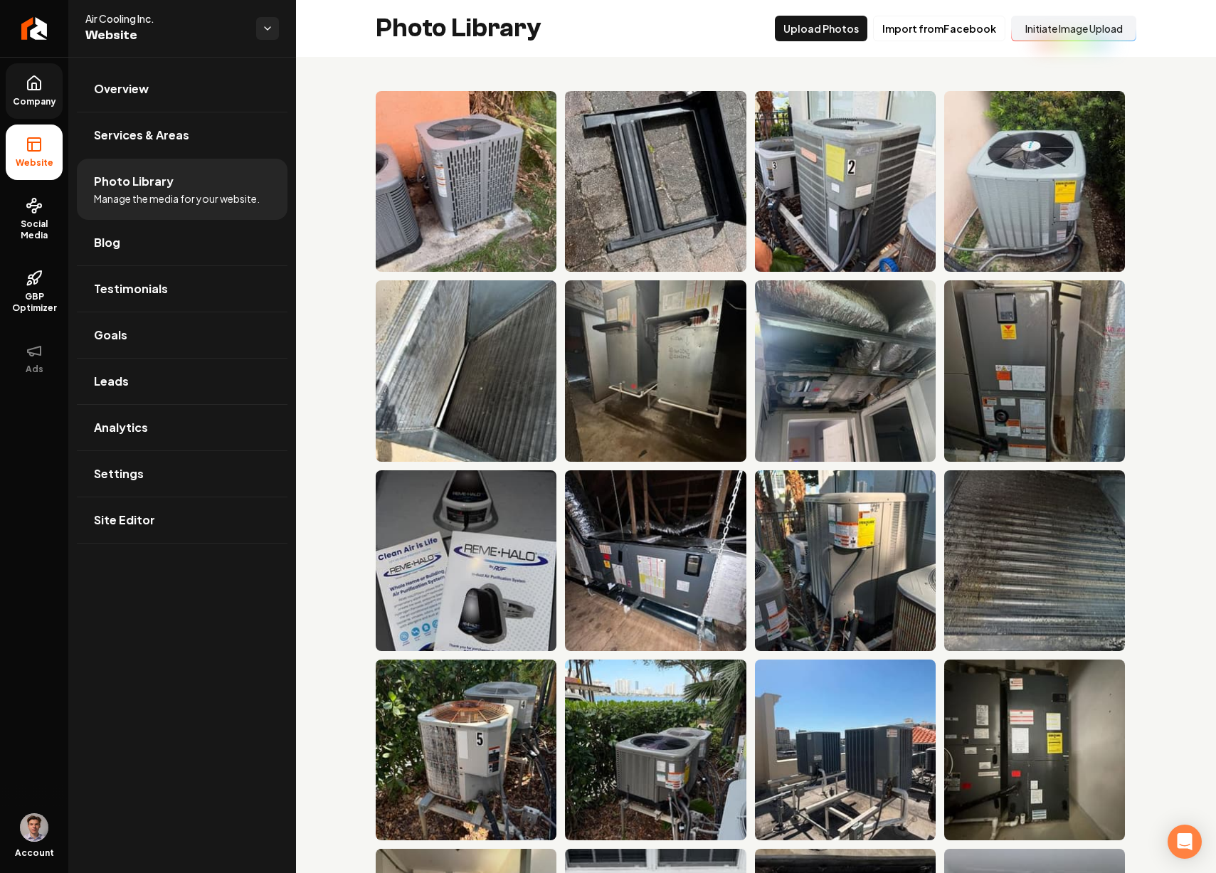
click at [38, 90] on icon at bounding box center [34, 83] width 17 height 17
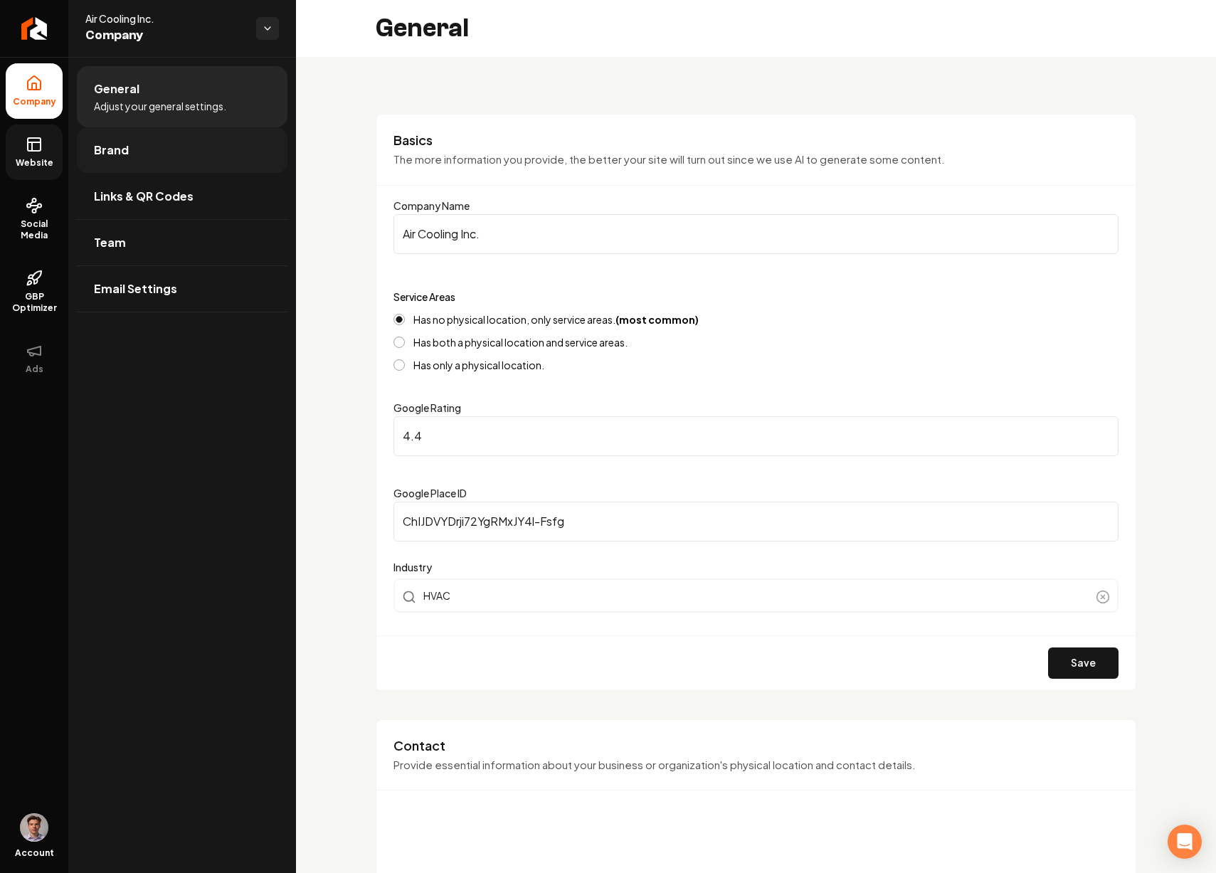
click at [139, 146] on link "Brand" at bounding box center [182, 150] width 211 height 46
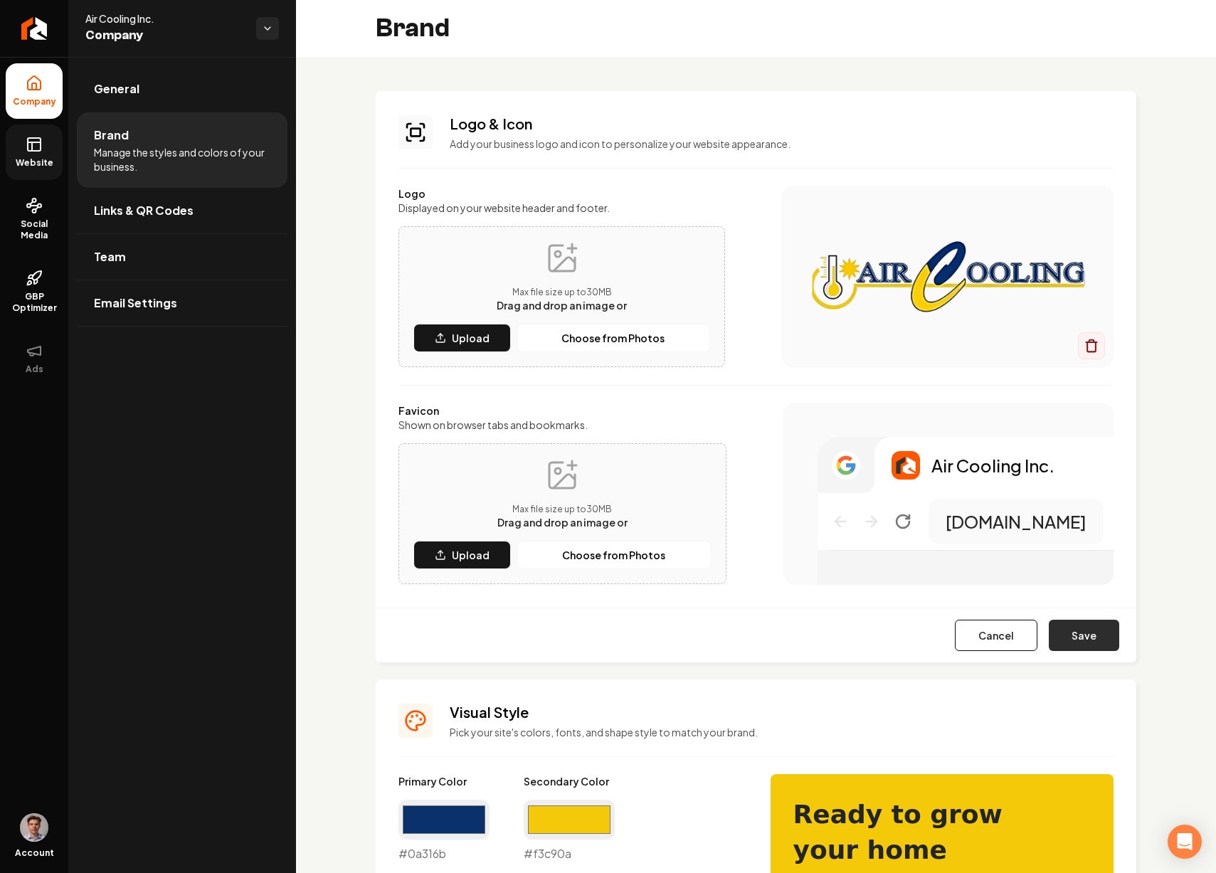
click at [1078, 631] on button "Save" at bounding box center [1084, 635] width 70 height 31
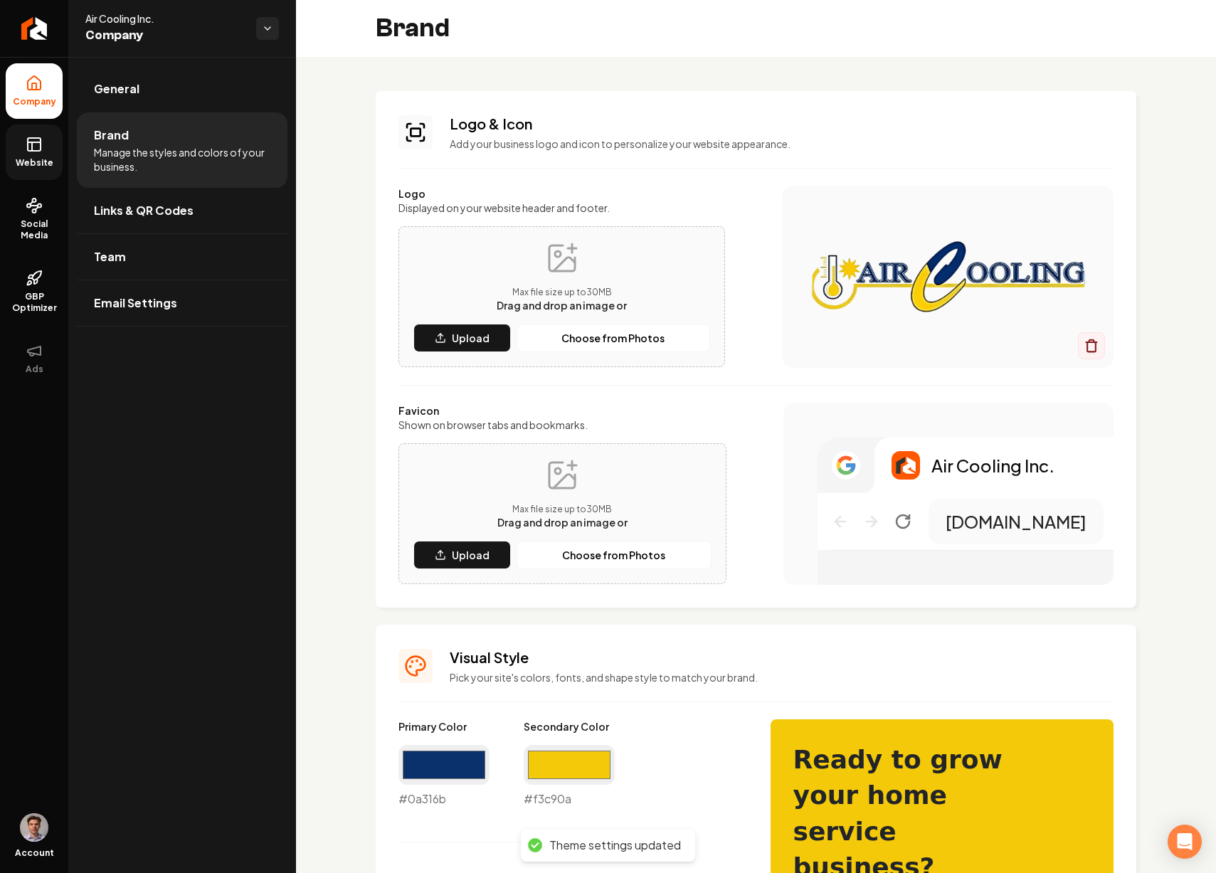
click at [53, 142] on link "Website" at bounding box center [34, 153] width 57 height 56
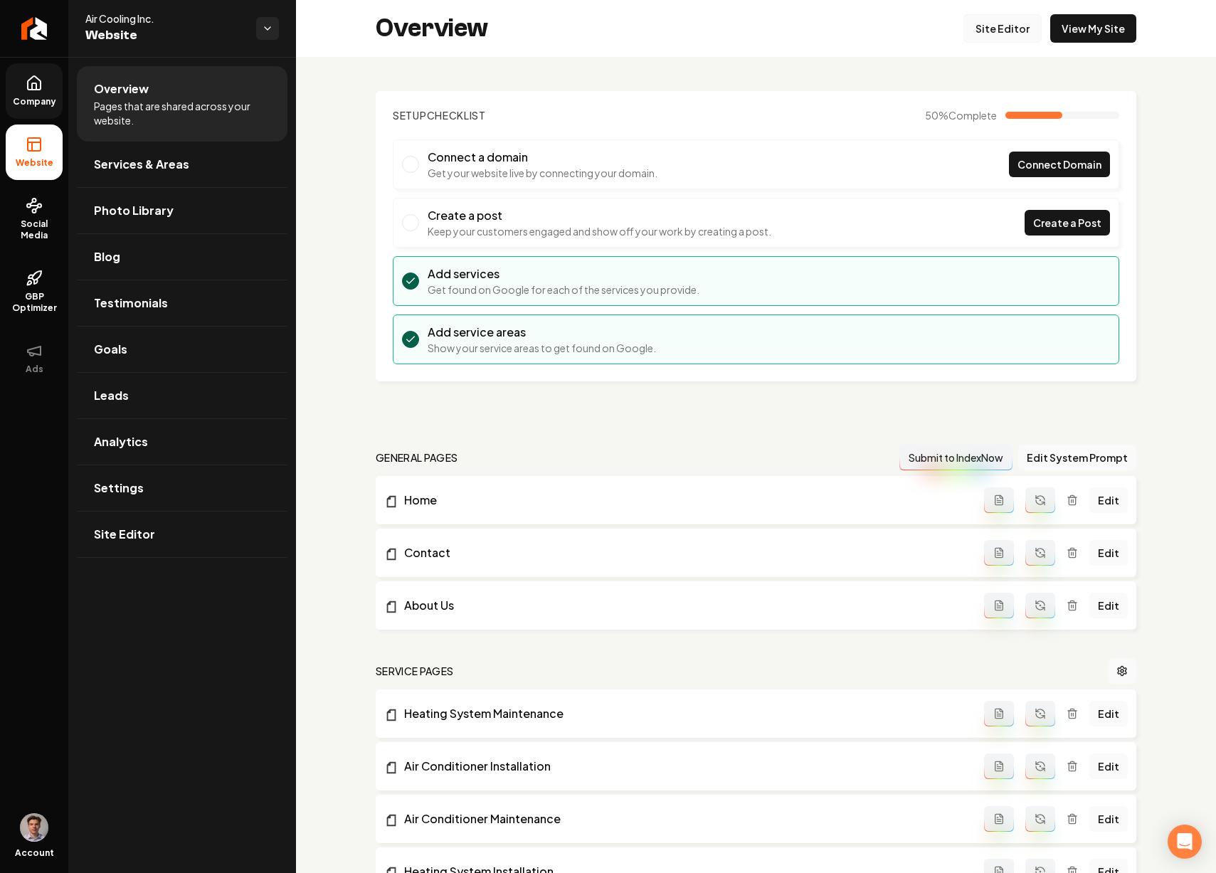
click at [1004, 28] on link "Site Editor" at bounding box center [1003, 28] width 78 height 28
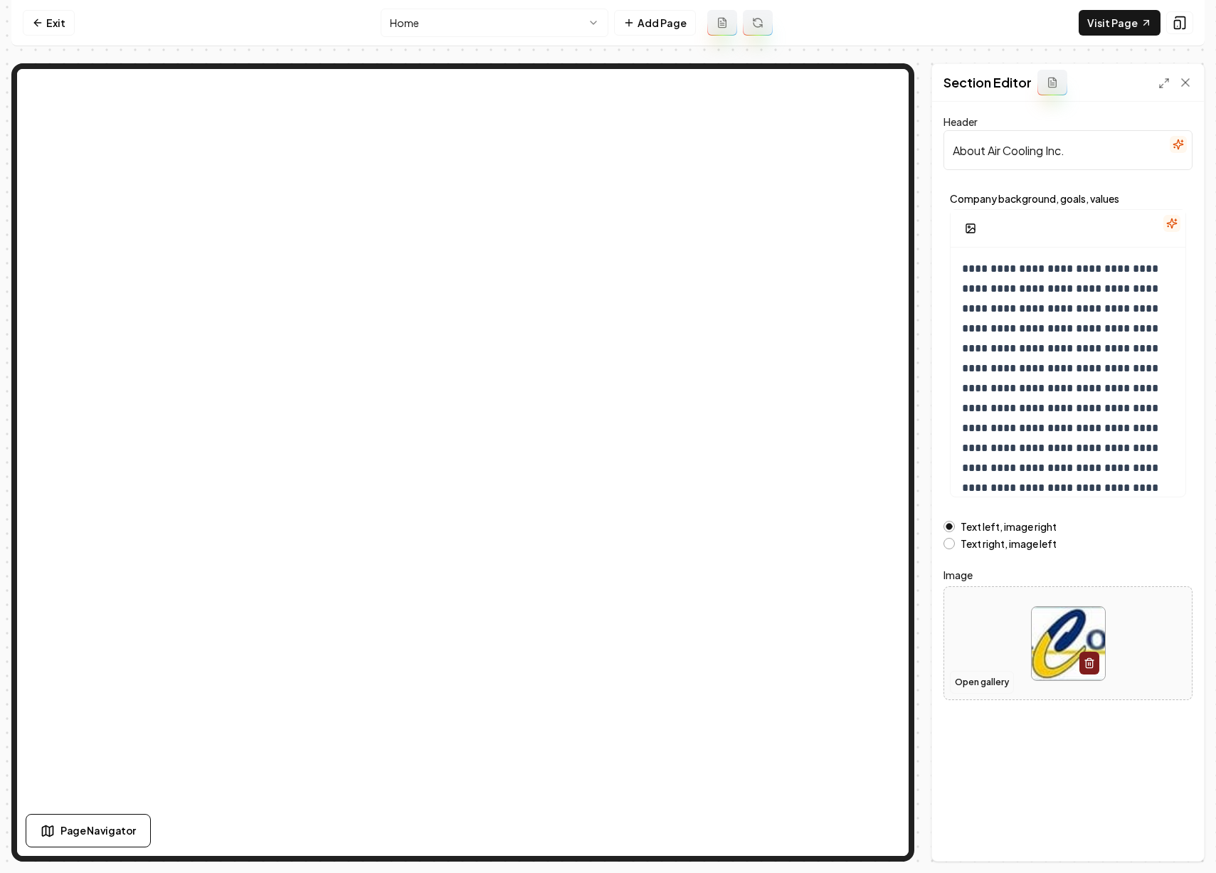
click at [985, 677] on button "Open gallery" at bounding box center [982, 682] width 64 height 23
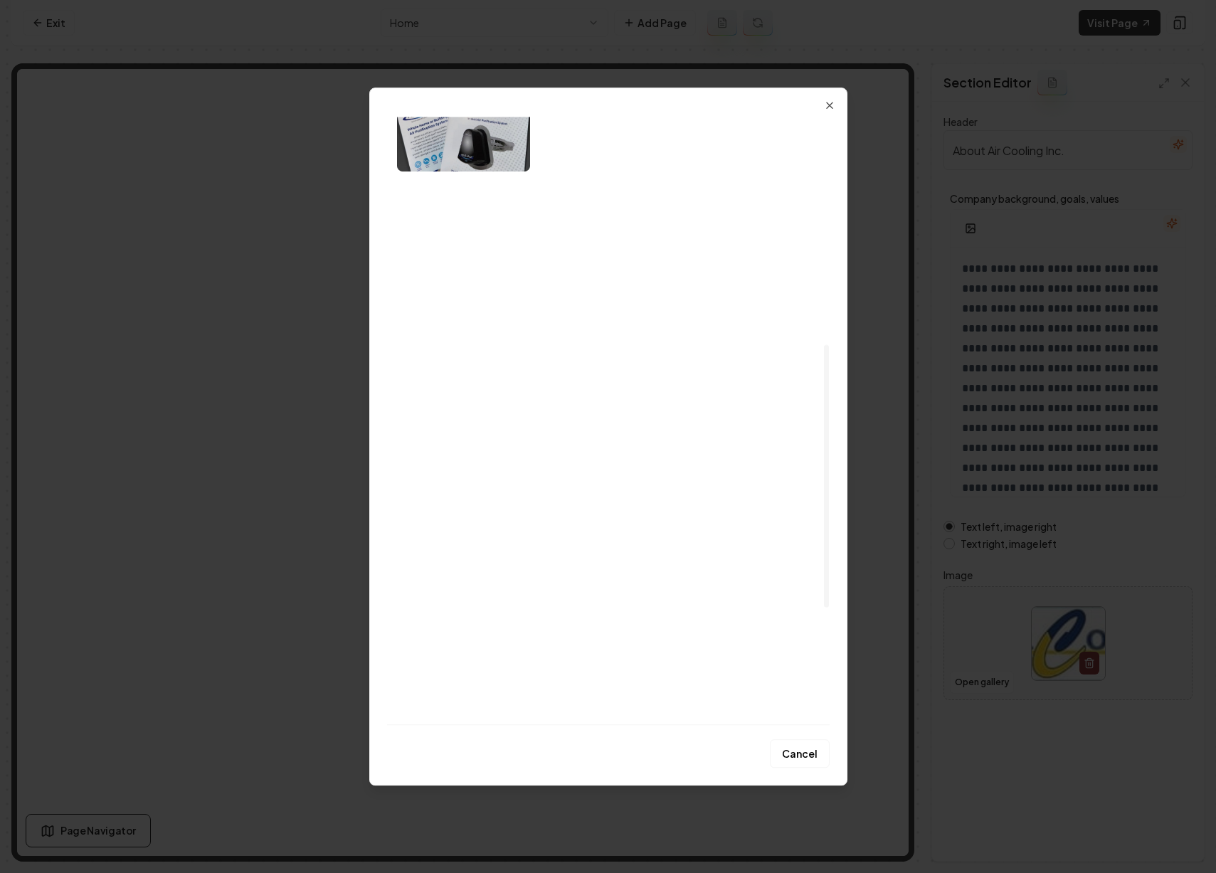
scroll to position [527, 0]
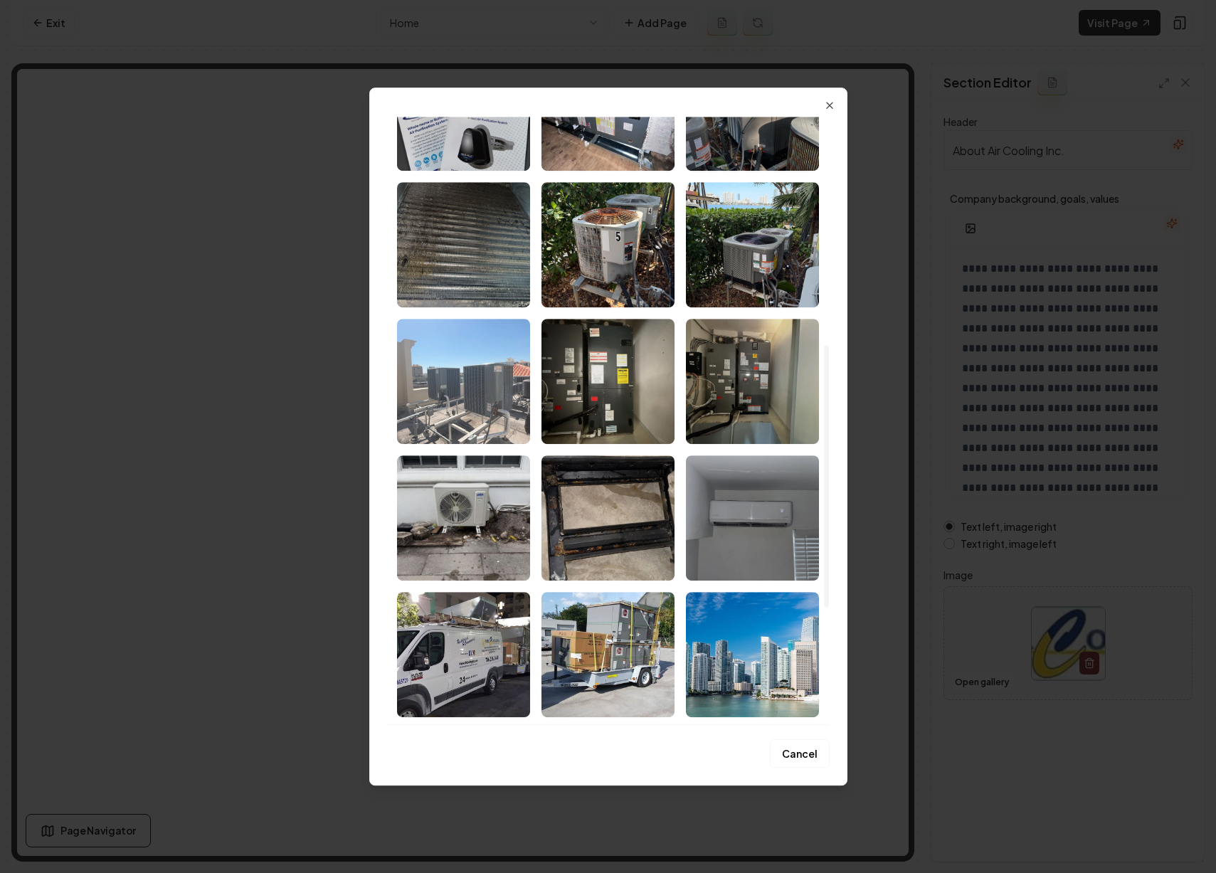
click at [487, 419] on img "Select image image_68ba1cde5c7cd75eb8573db3.jpeg" at bounding box center [463, 381] width 133 height 125
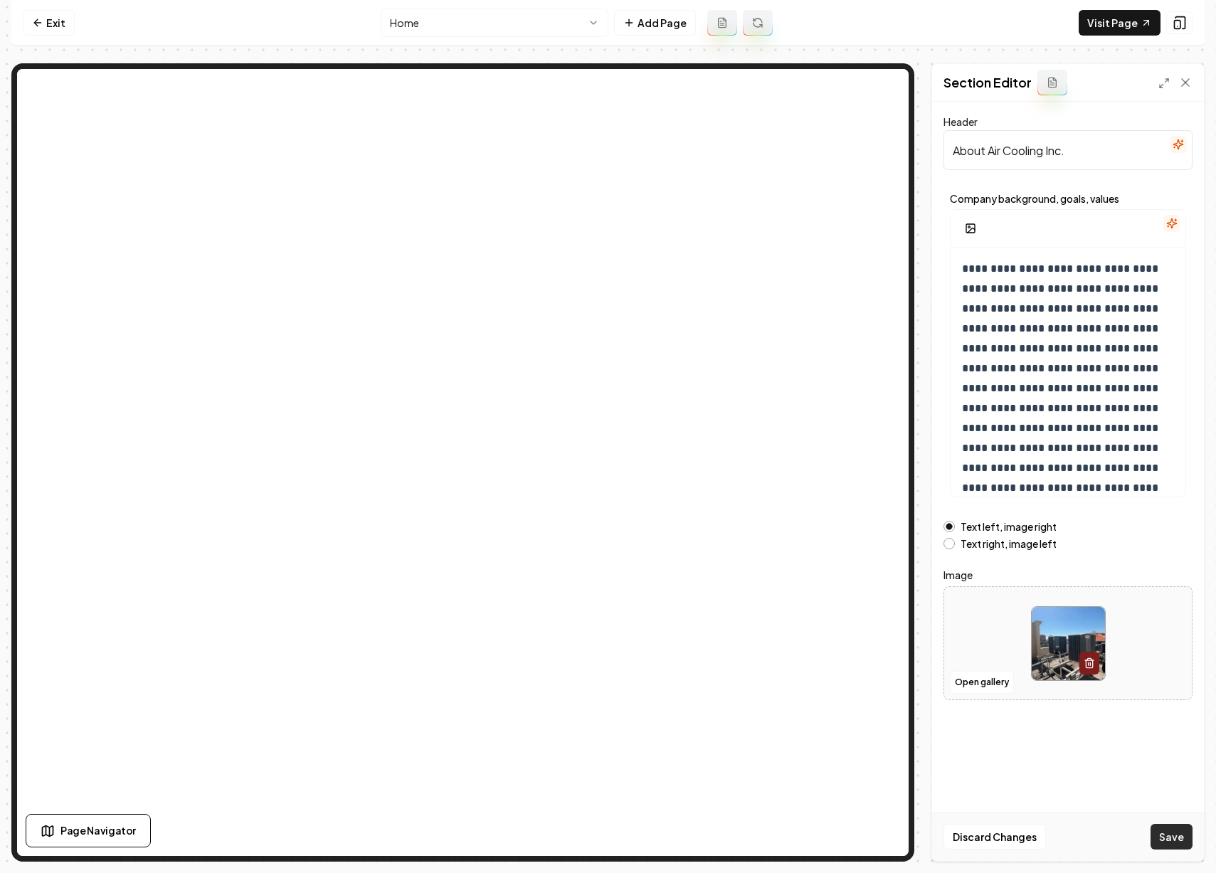
click at [1172, 826] on button "Save" at bounding box center [1172, 837] width 42 height 26
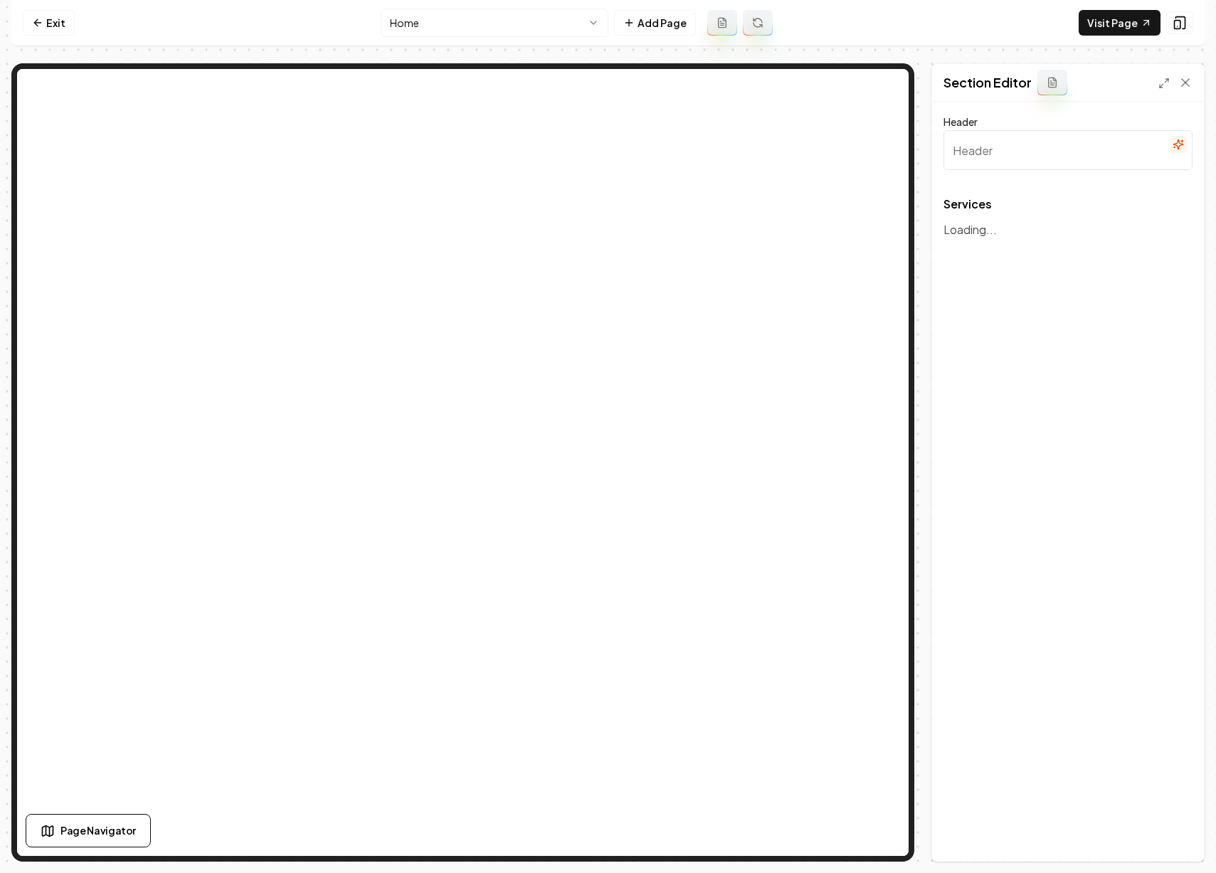
type input "Our HVAC Services"
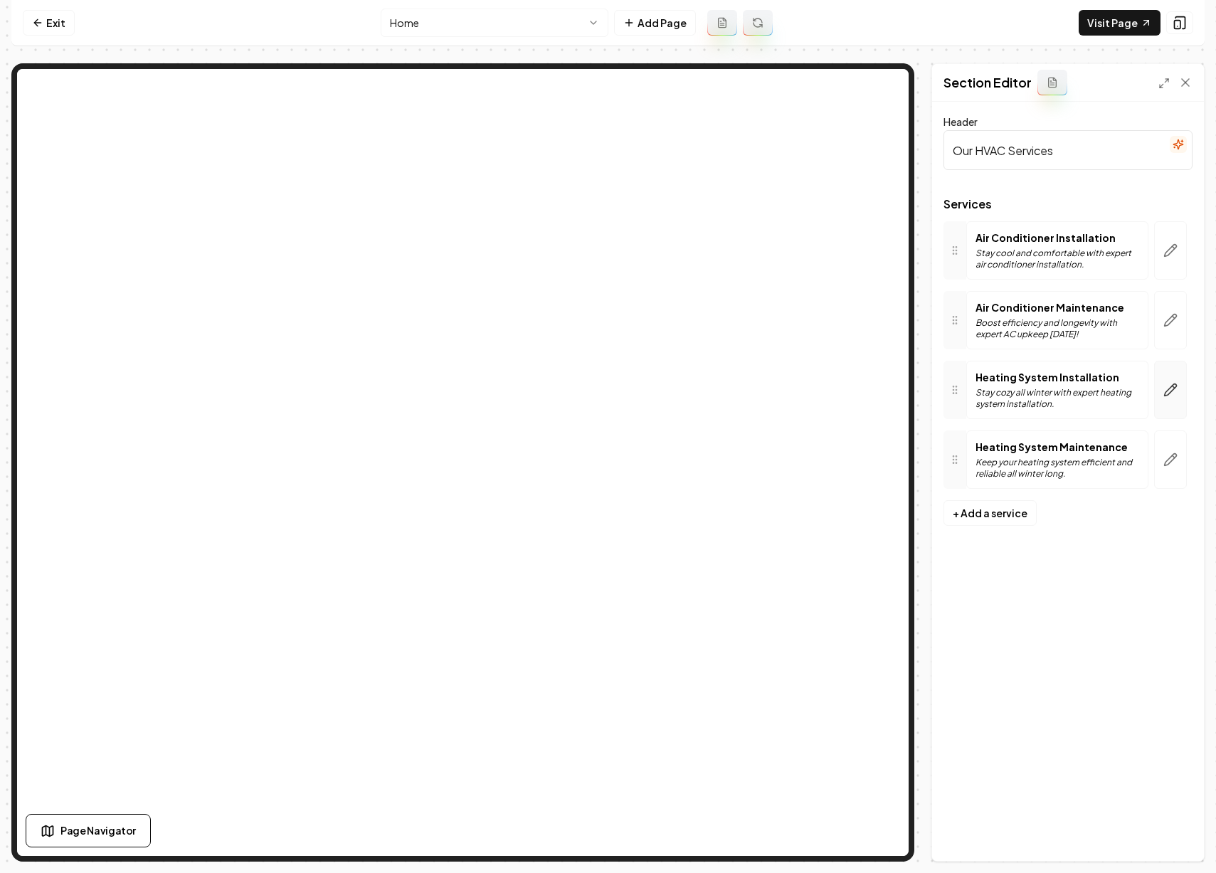
click at [1168, 391] on icon "button" at bounding box center [1171, 390] width 12 height 12
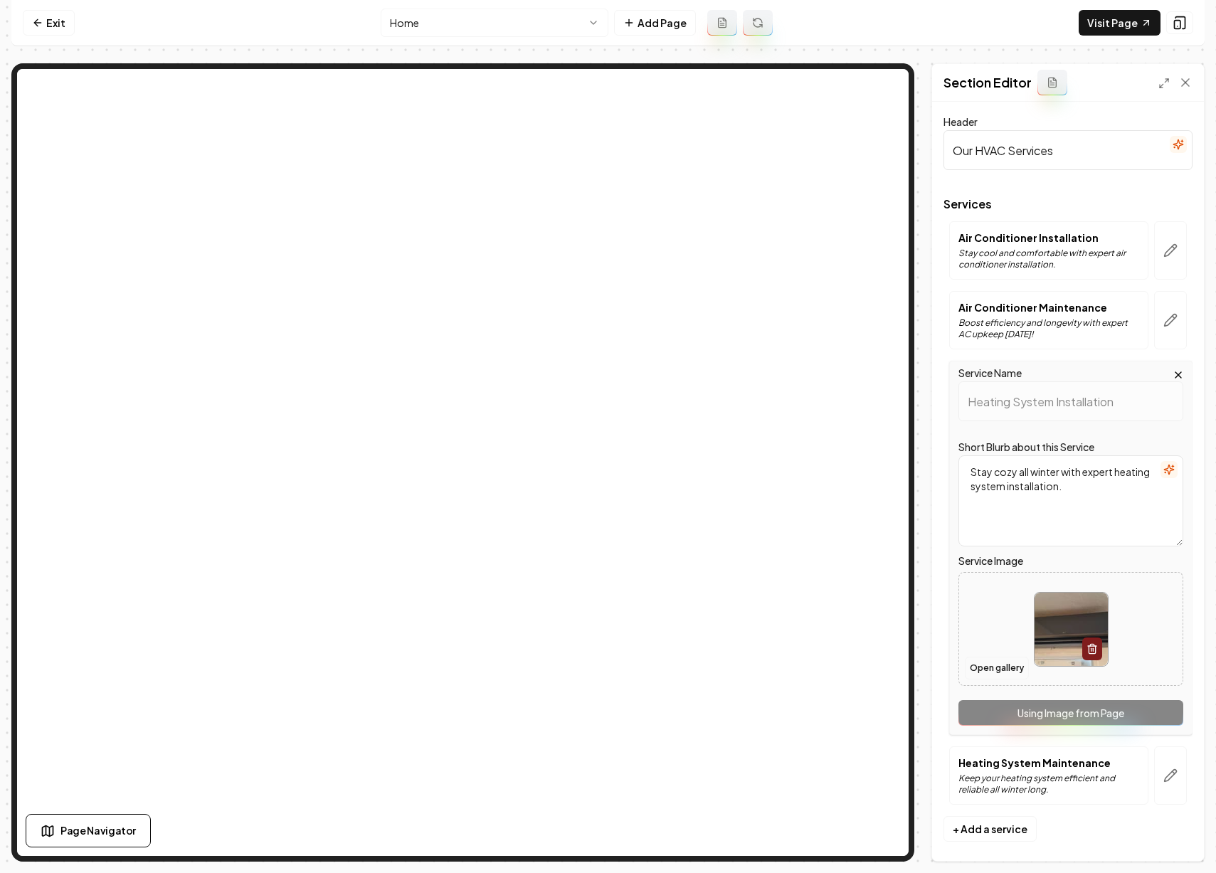
click at [1016, 667] on button "Open gallery" at bounding box center [997, 668] width 64 height 23
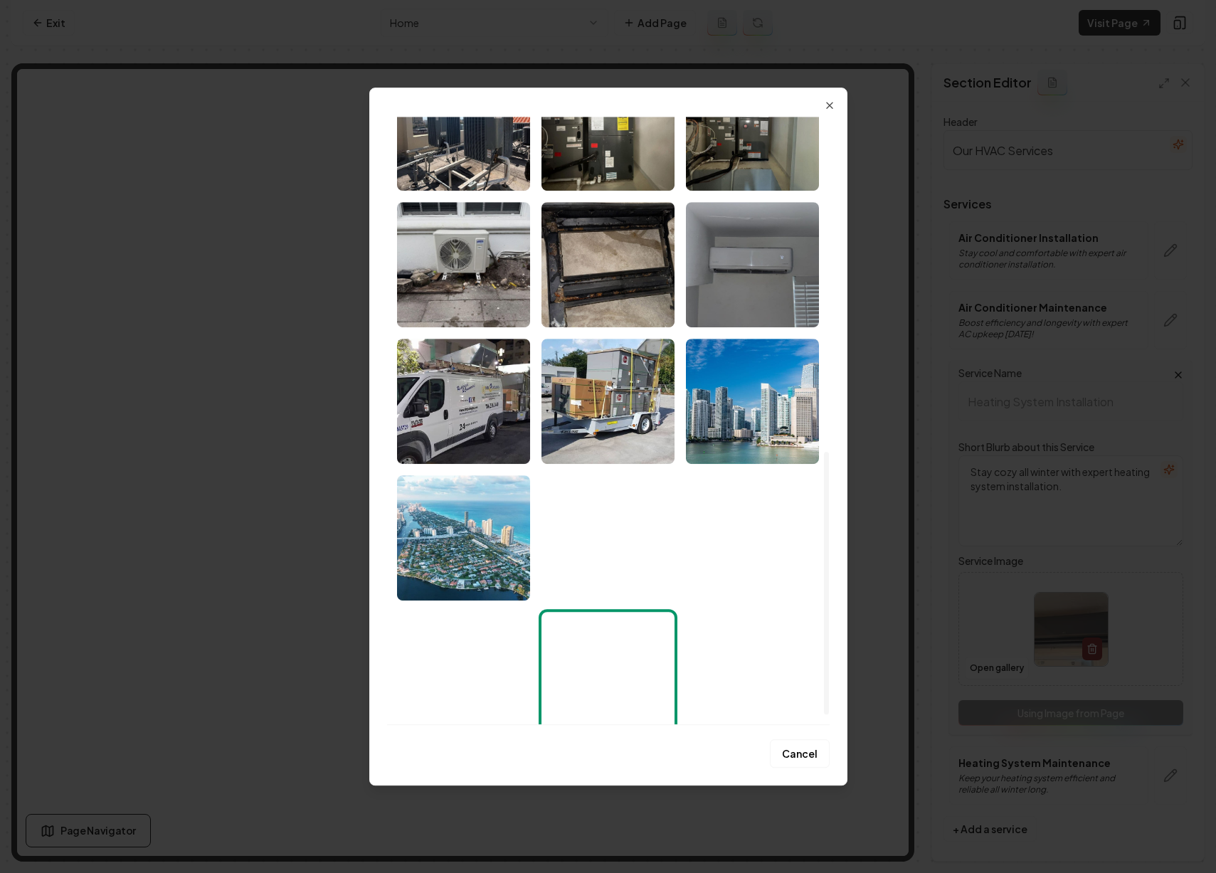
scroll to position [798, 0]
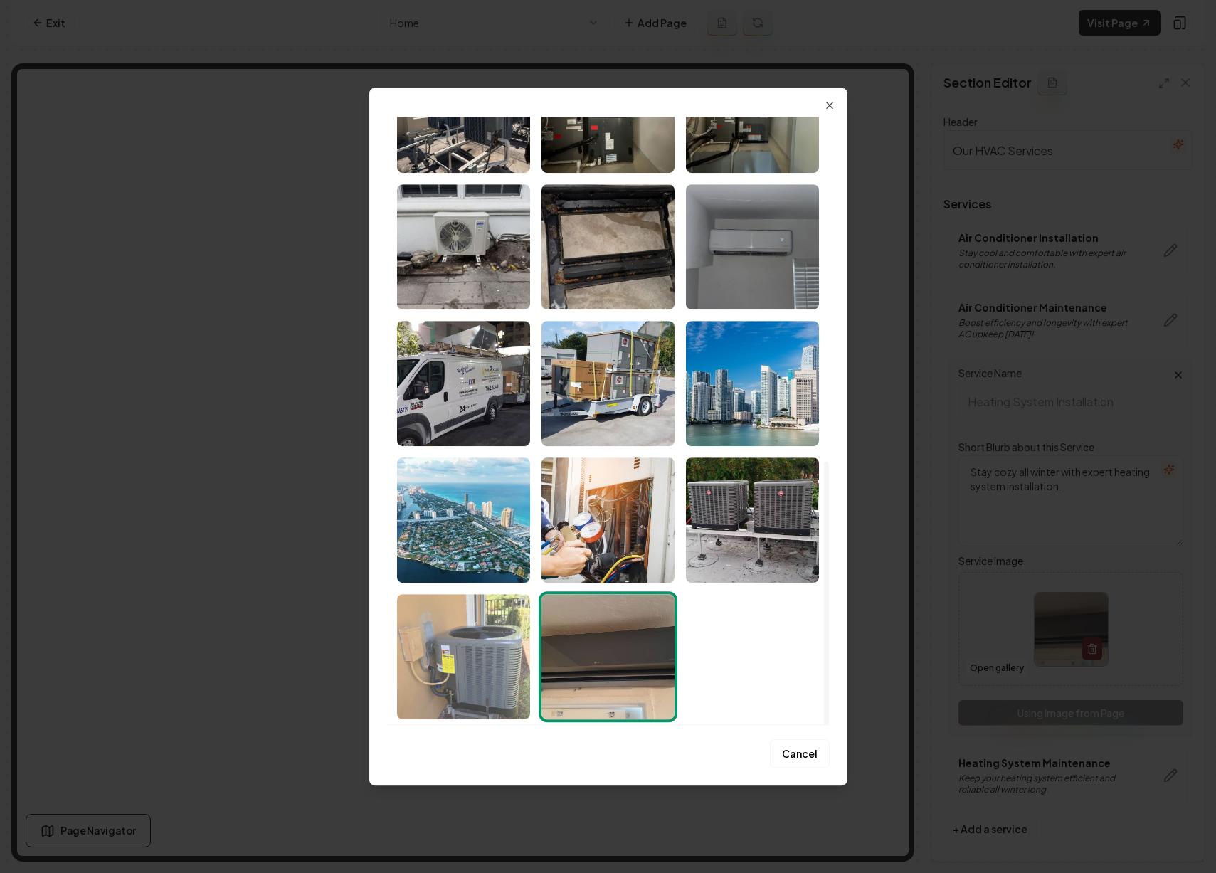
click at [512, 648] on img "Select image image_68ba18ea5c7cd75eb8394805.jpeg" at bounding box center [463, 656] width 133 height 125
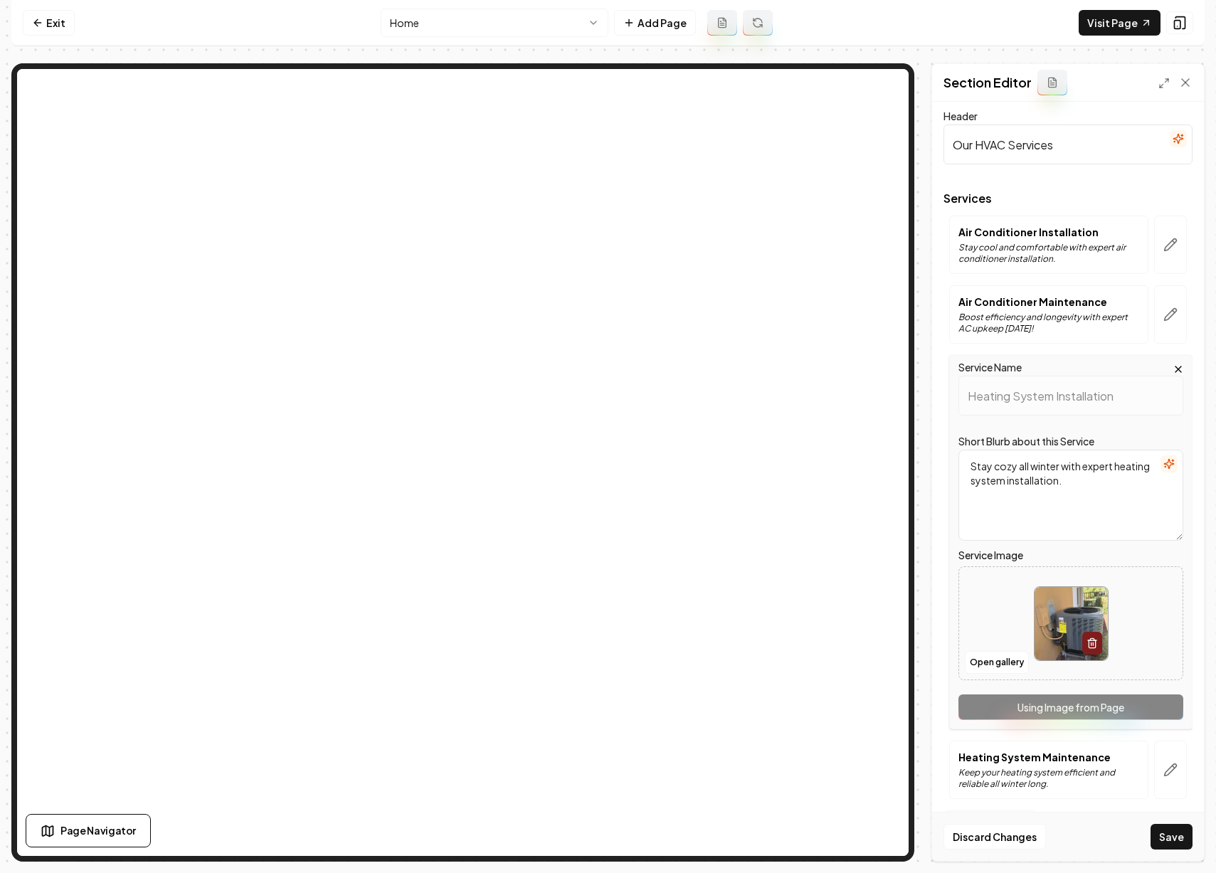
scroll to position [9, 0]
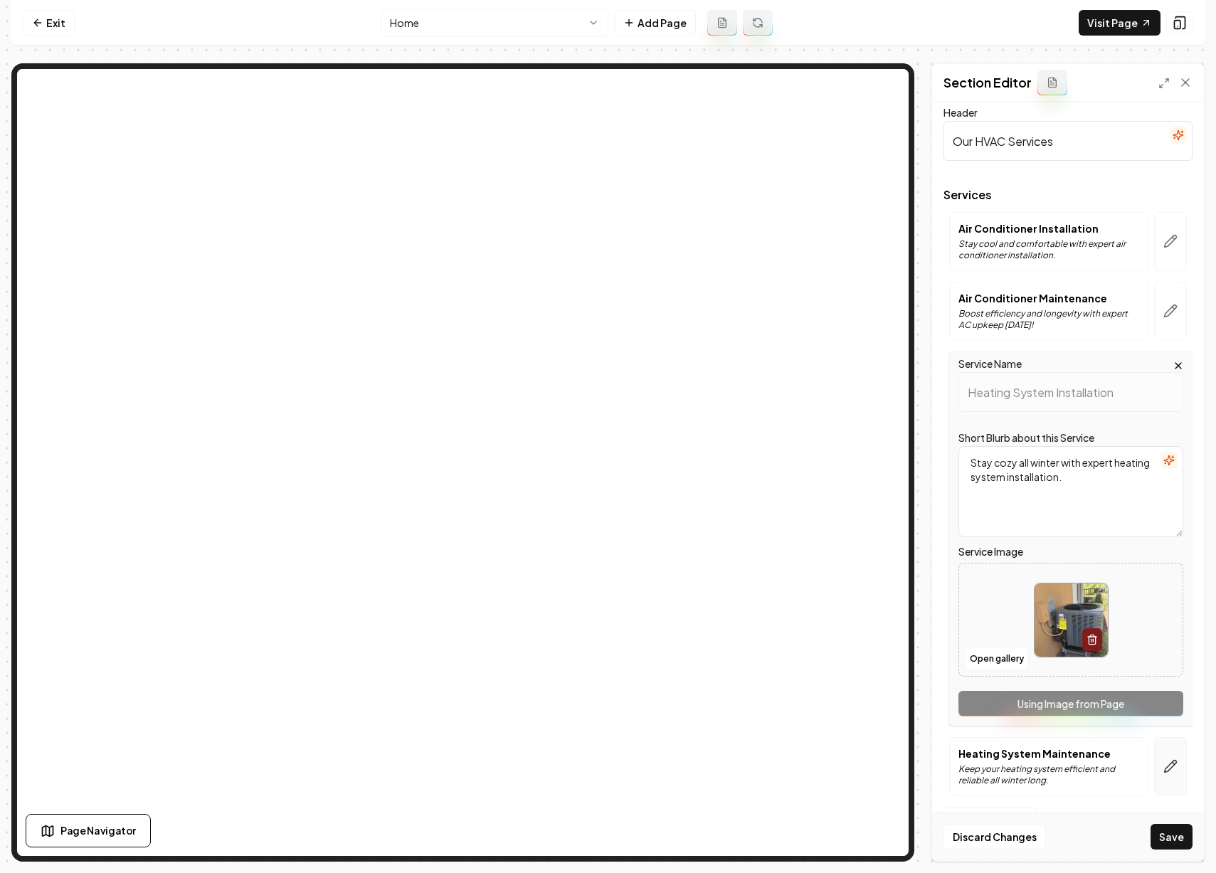
click at [1165, 767] on icon "button" at bounding box center [1171, 767] width 12 height 12
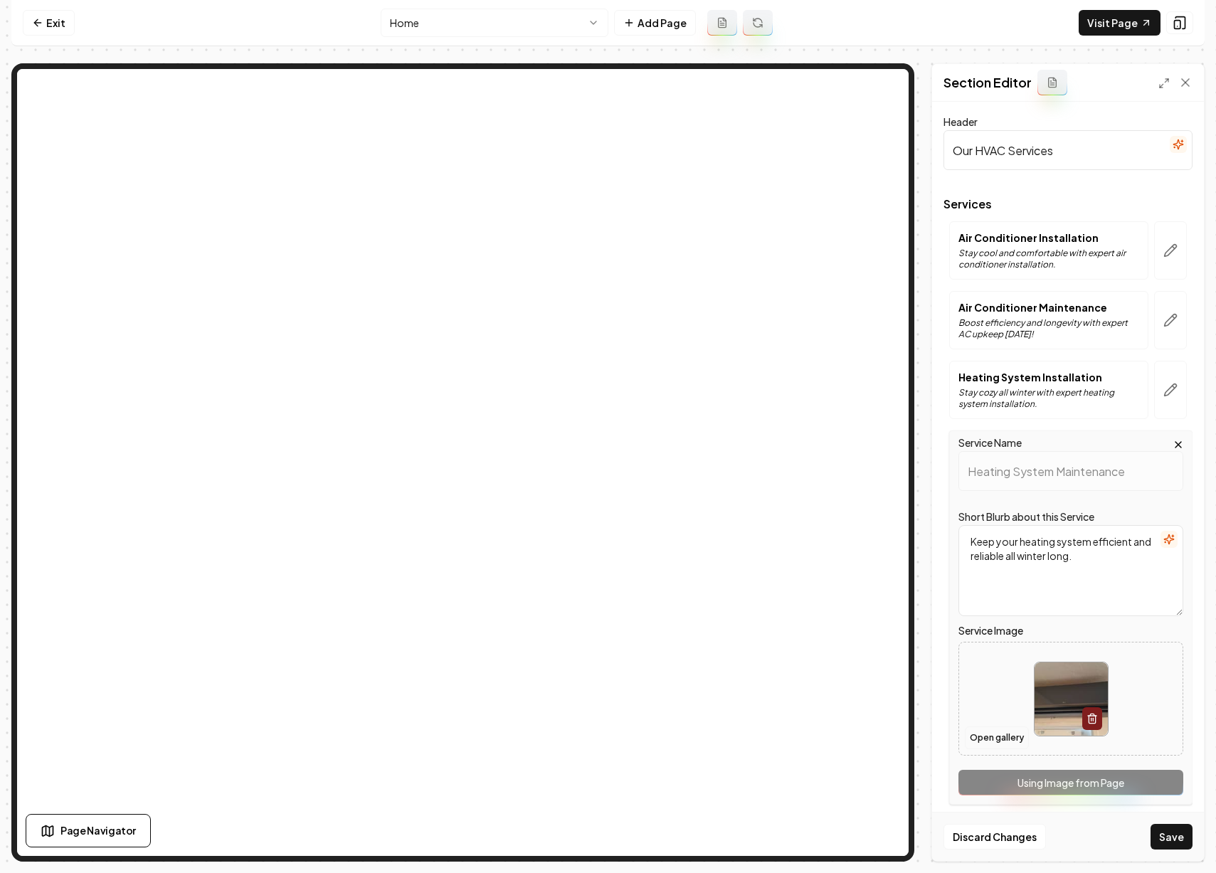
click at [981, 737] on button "Open gallery" at bounding box center [997, 738] width 64 height 23
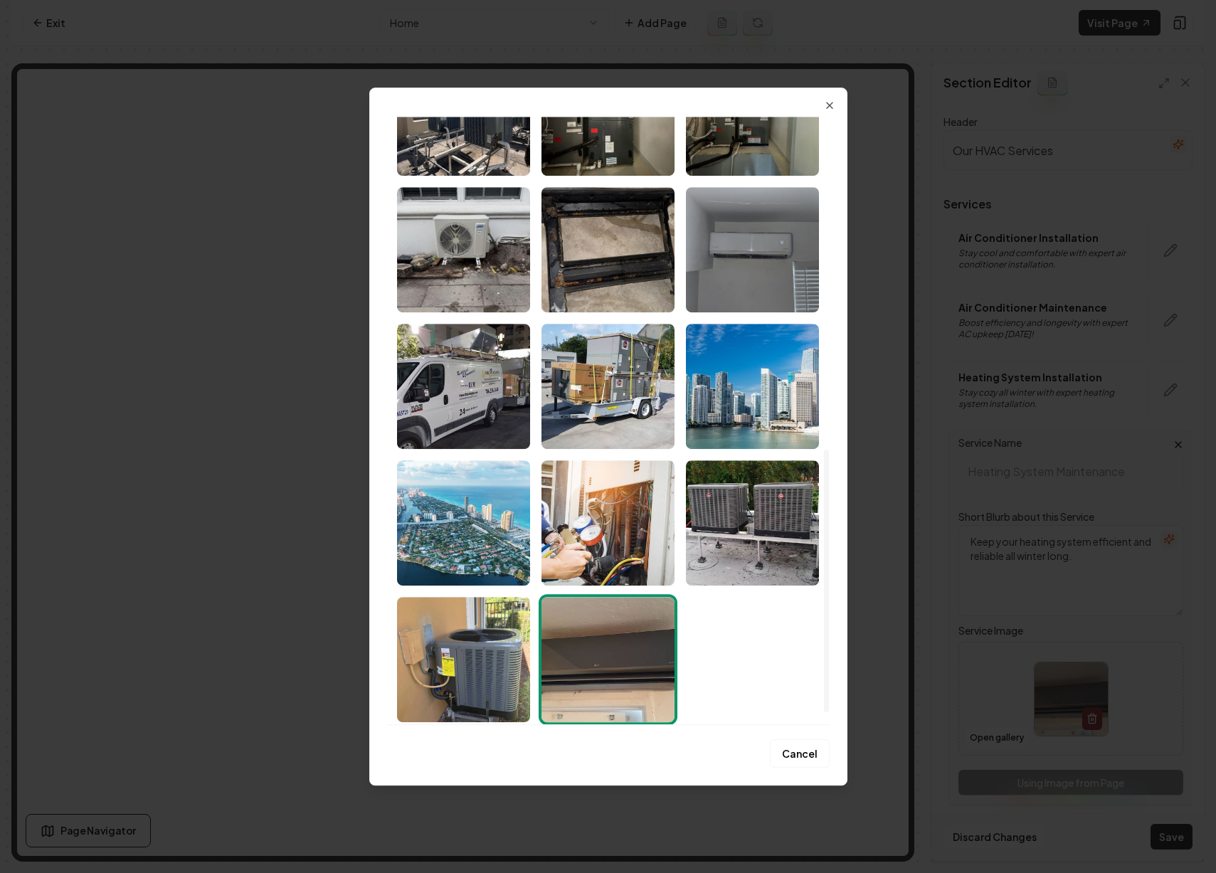
scroll to position [798, 0]
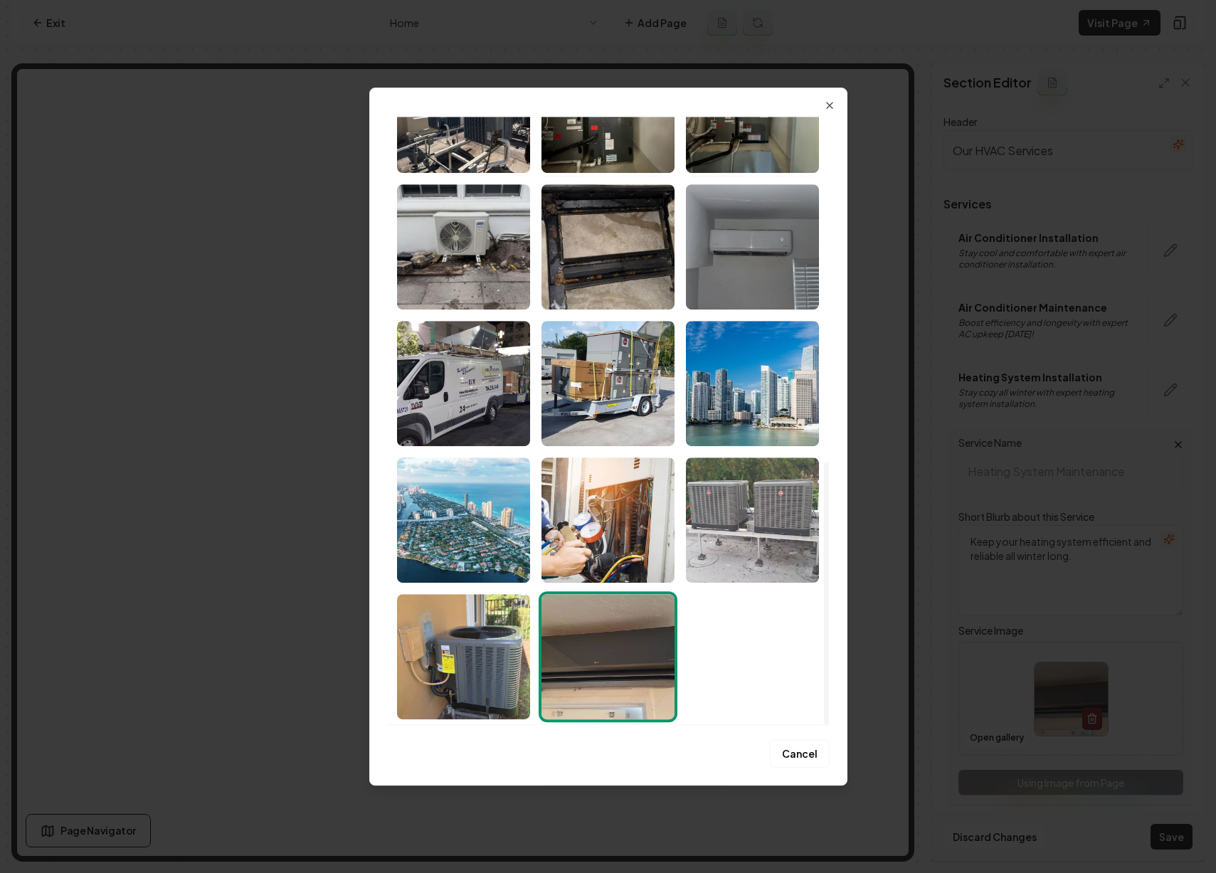
click at [712, 557] on img "Select image image_68ba18ea5c7cd75eb8394876.jpeg" at bounding box center [752, 520] width 133 height 125
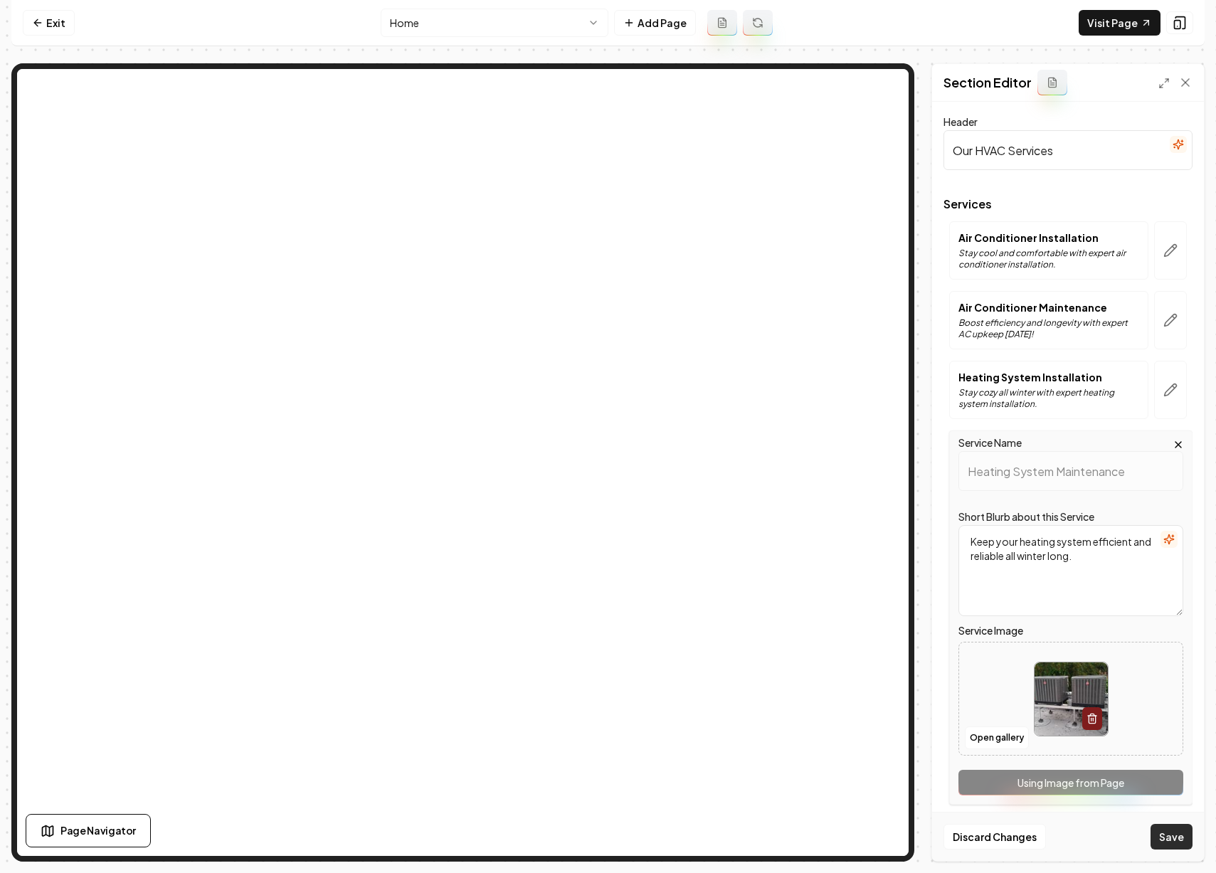
click at [1171, 831] on button "Save" at bounding box center [1172, 837] width 42 height 26
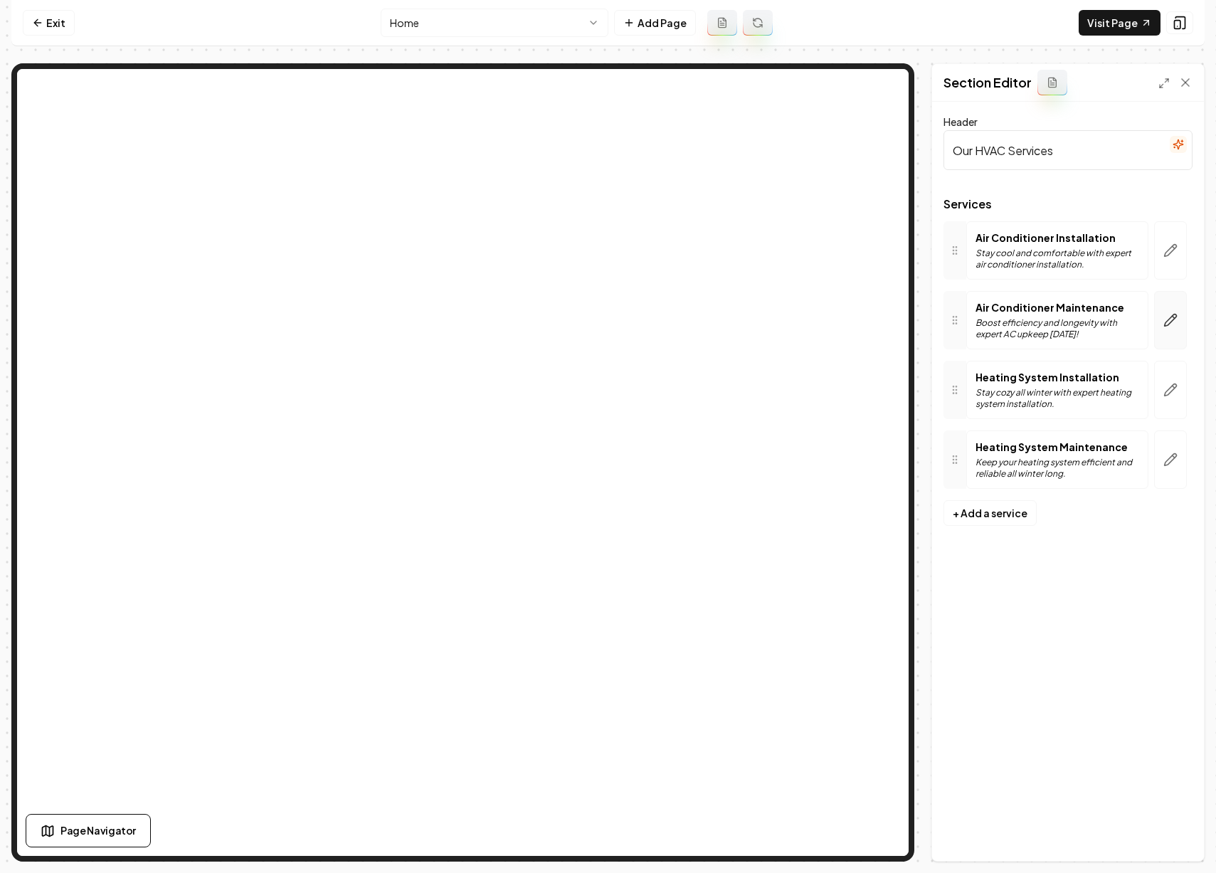
click at [1162, 327] on button "button" at bounding box center [1170, 320] width 33 height 58
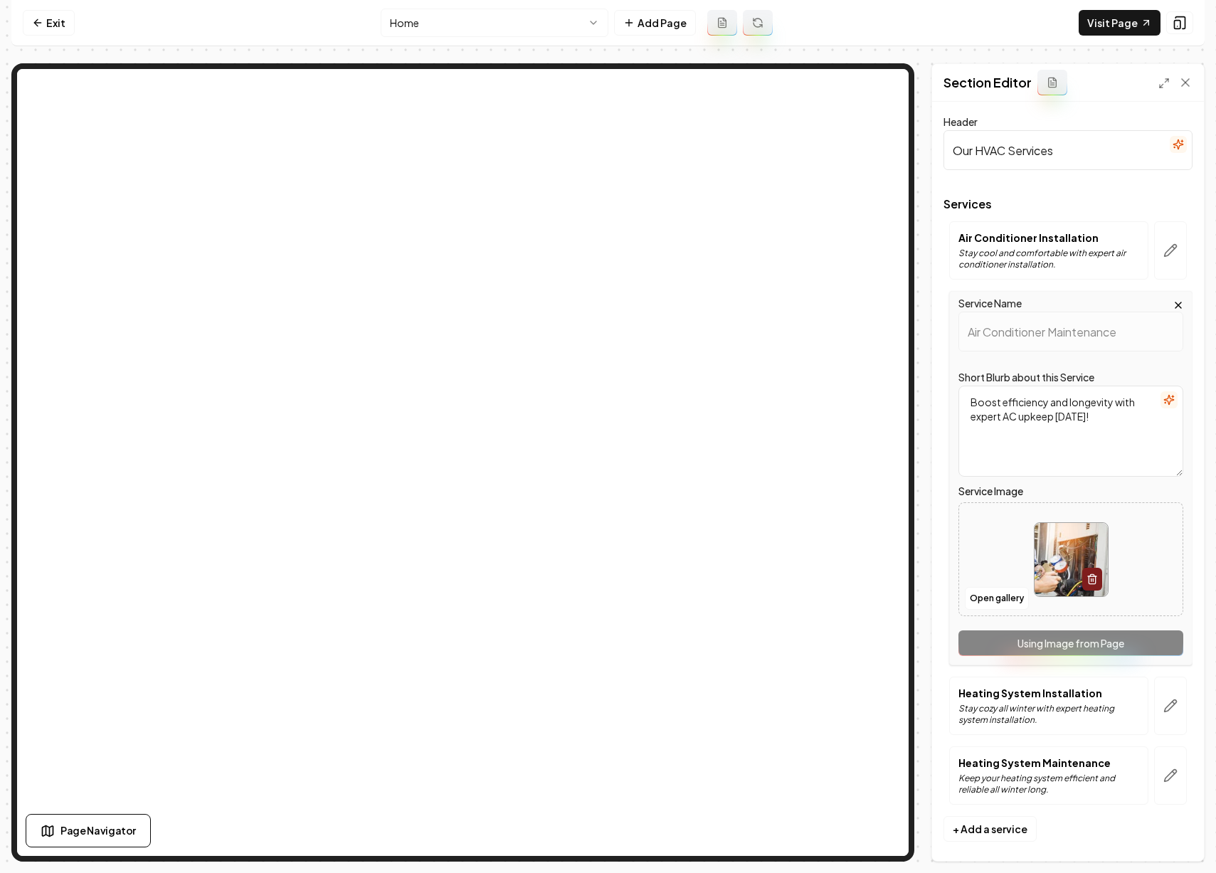
scroll to position [9, 0]
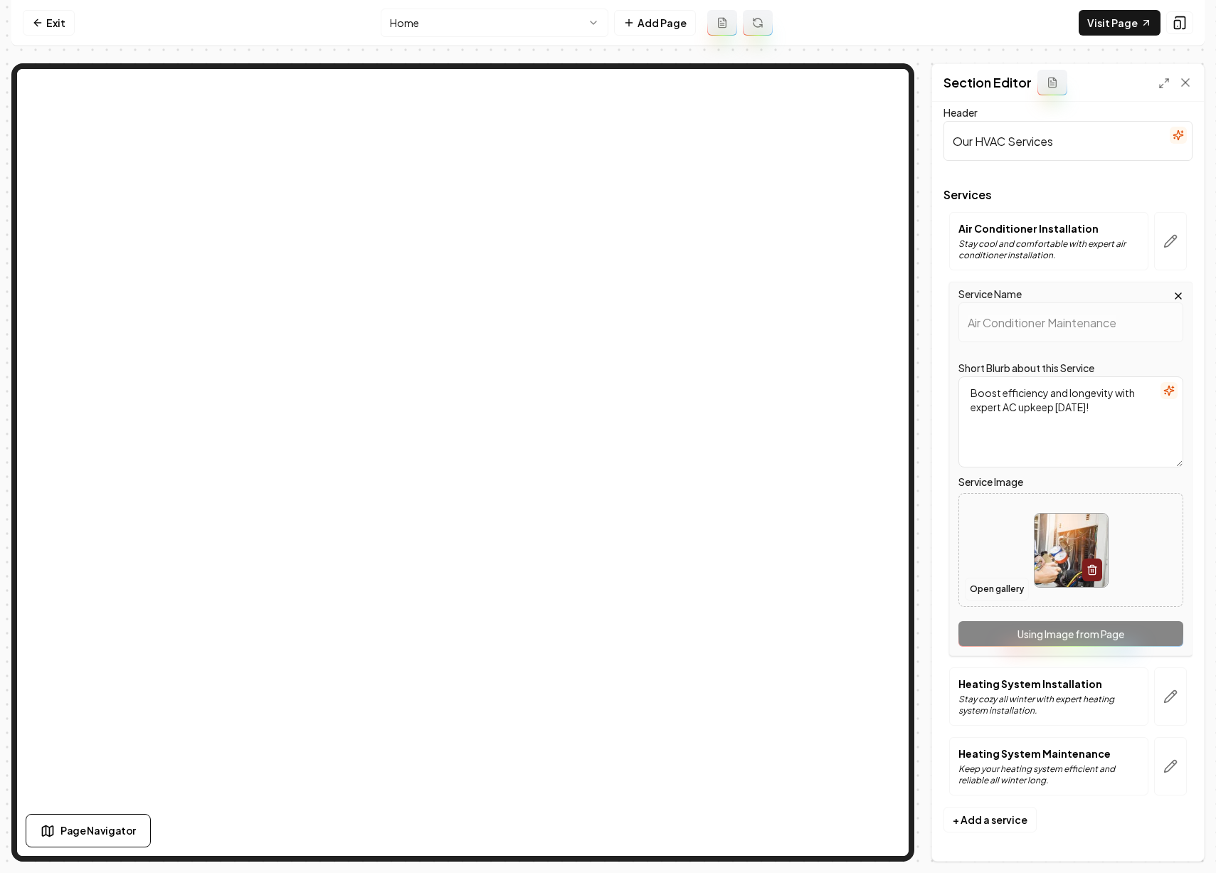
click at [1005, 581] on button "Open gallery" at bounding box center [997, 589] width 64 height 23
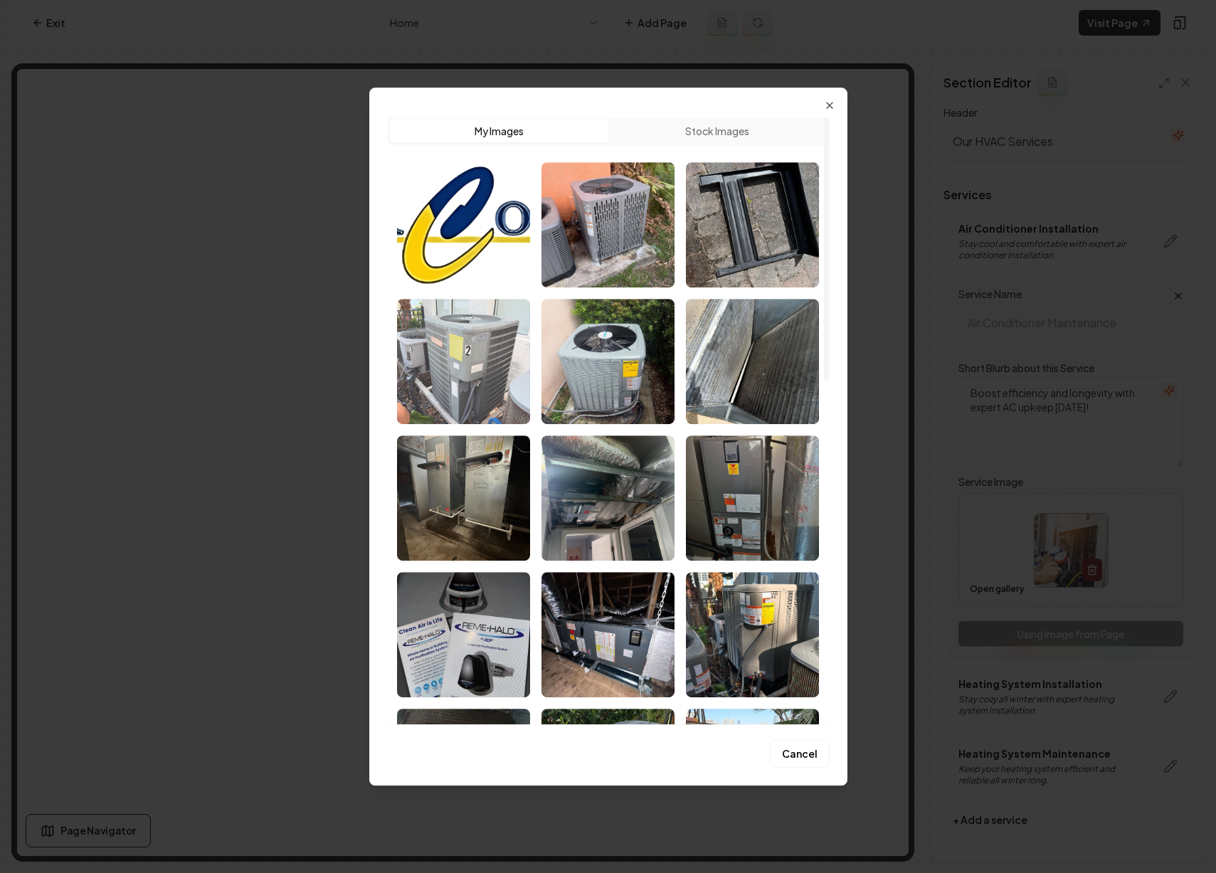
click at [516, 371] on img "Select image image_68ba1cde5c7cd75eb8573f61.jpeg" at bounding box center [463, 361] width 133 height 125
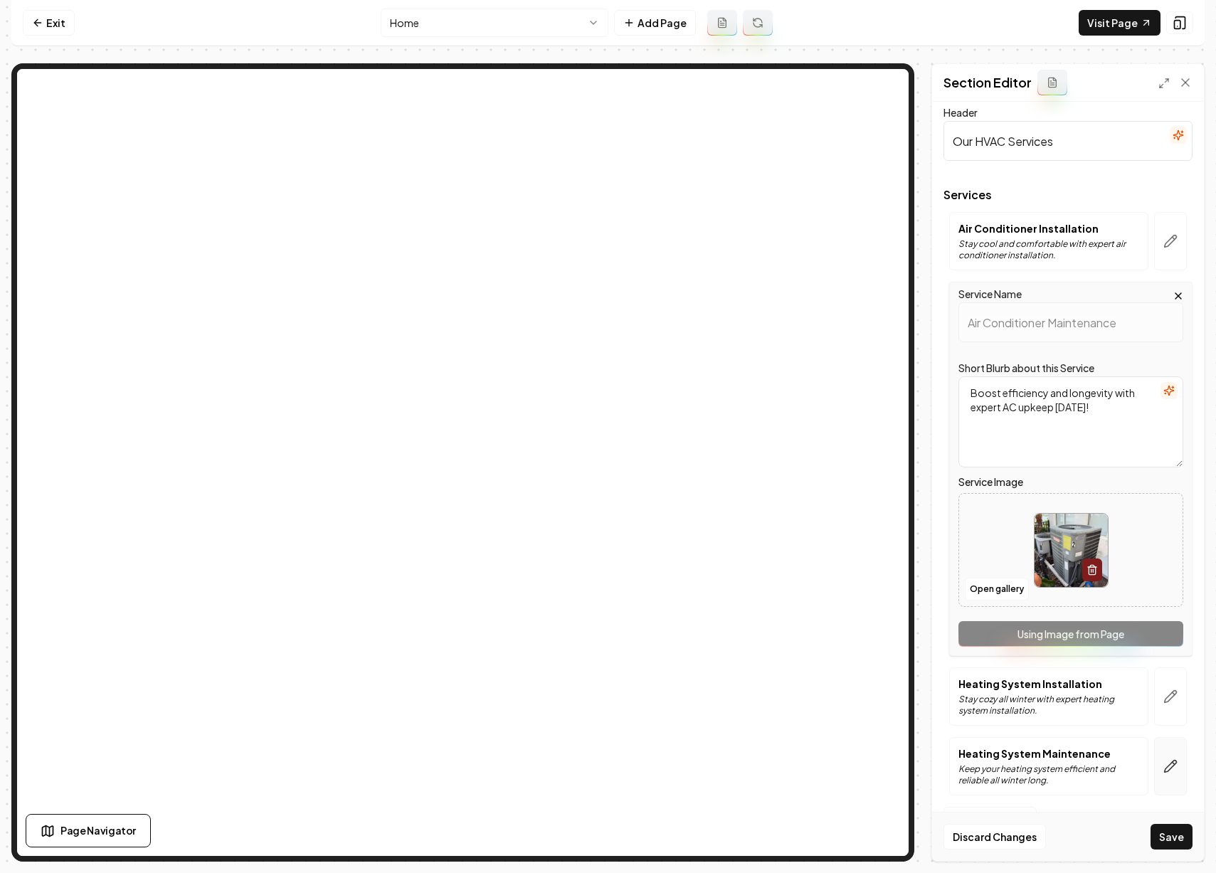
click at [1157, 775] on button "button" at bounding box center [1170, 766] width 33 height 58
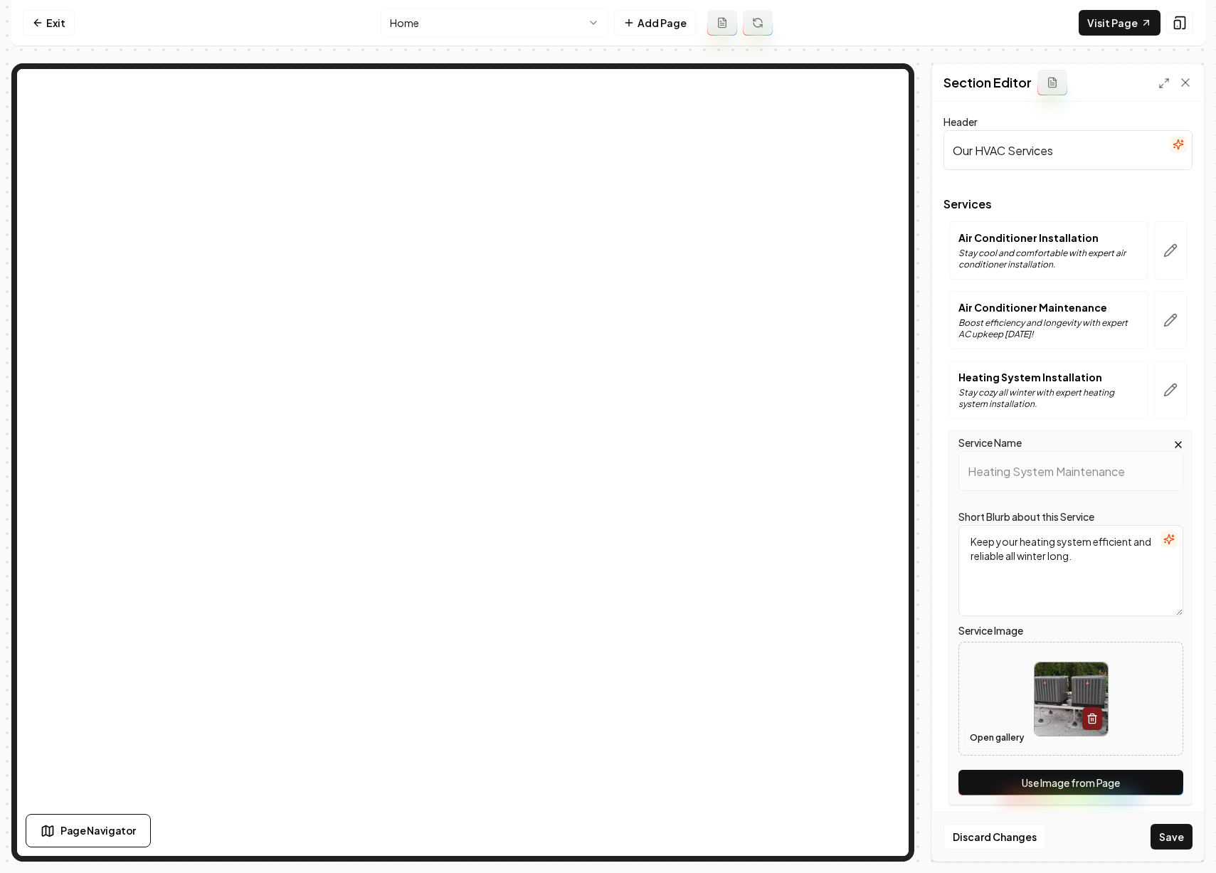
click at [999, 734] on button "Open gallery" at bounding box center [997, 738] width 64 height 23
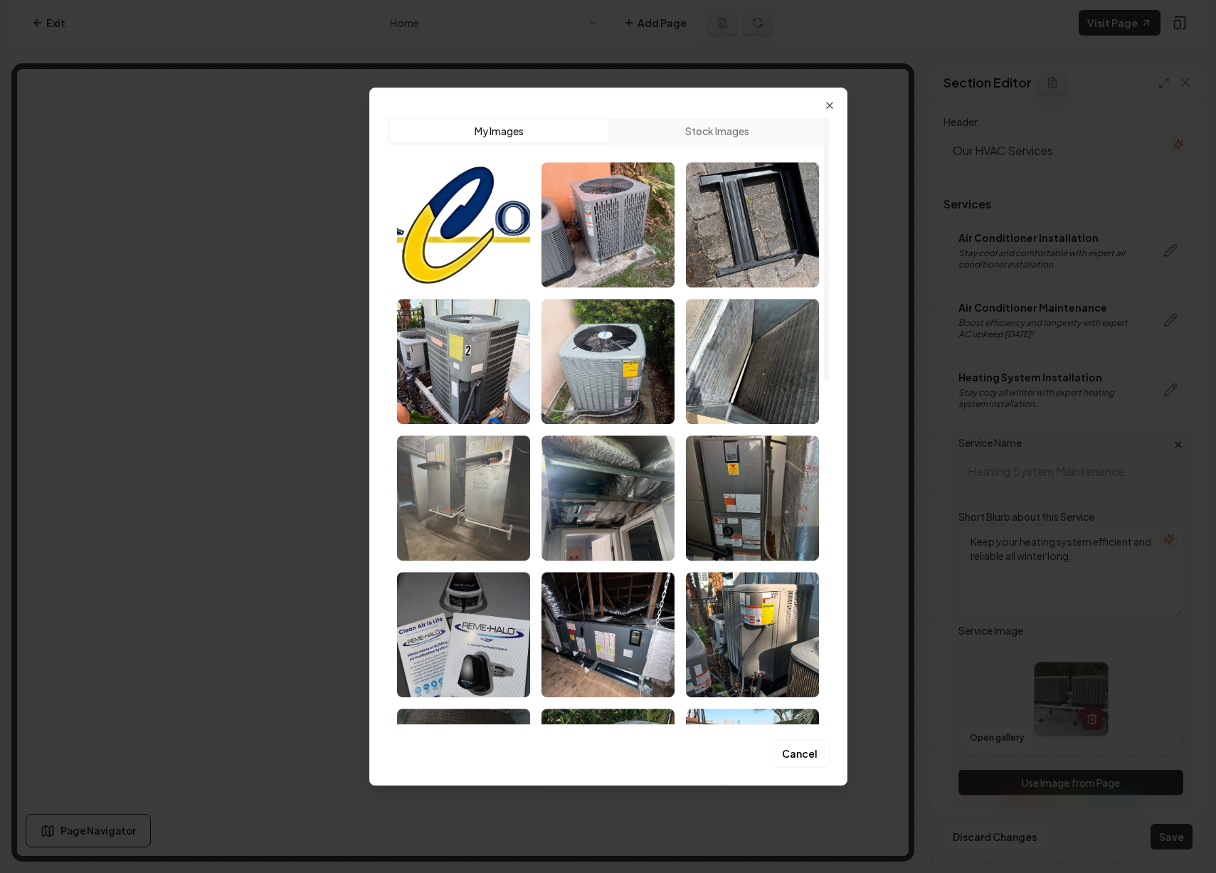
click at [520, 512] on img "Select image image_68ba1cde5c7cd75eb8573e1a.jpeg" at bounding box center [463, 498] width 133 height 125
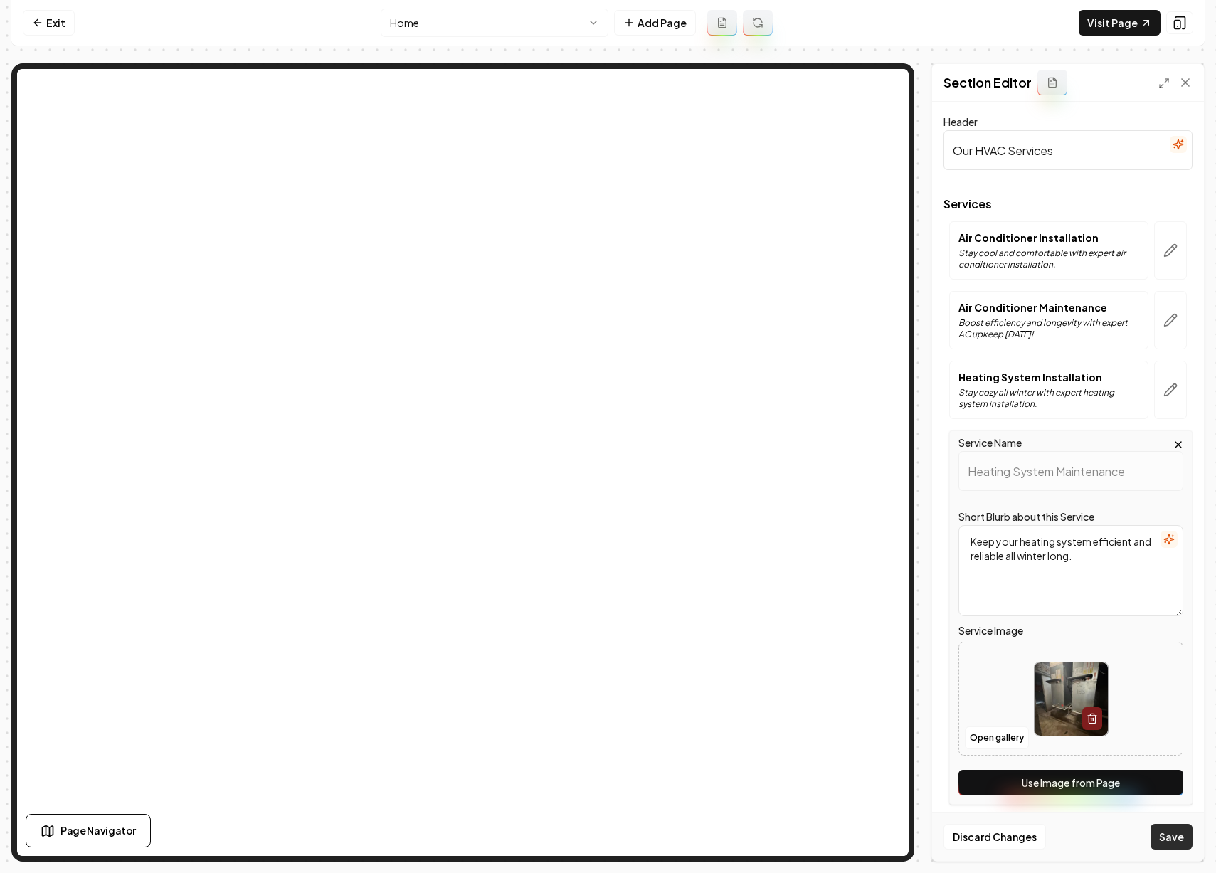
click at [1164, 831] on button "Save" at bounding box center [1172, 837] width 42 height 26
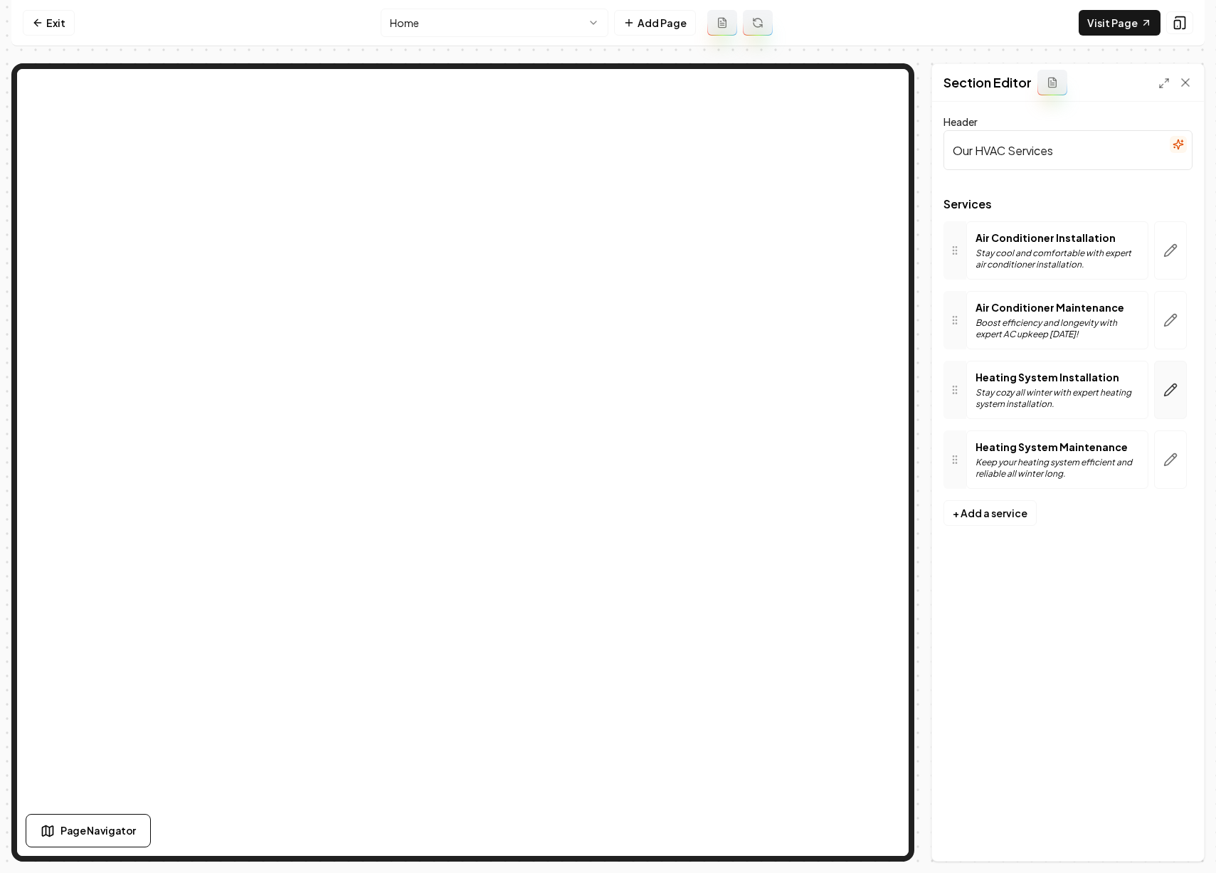
click at [1164, 386] on icon "button" at bounding box center [1171, 390] width 14 height 14
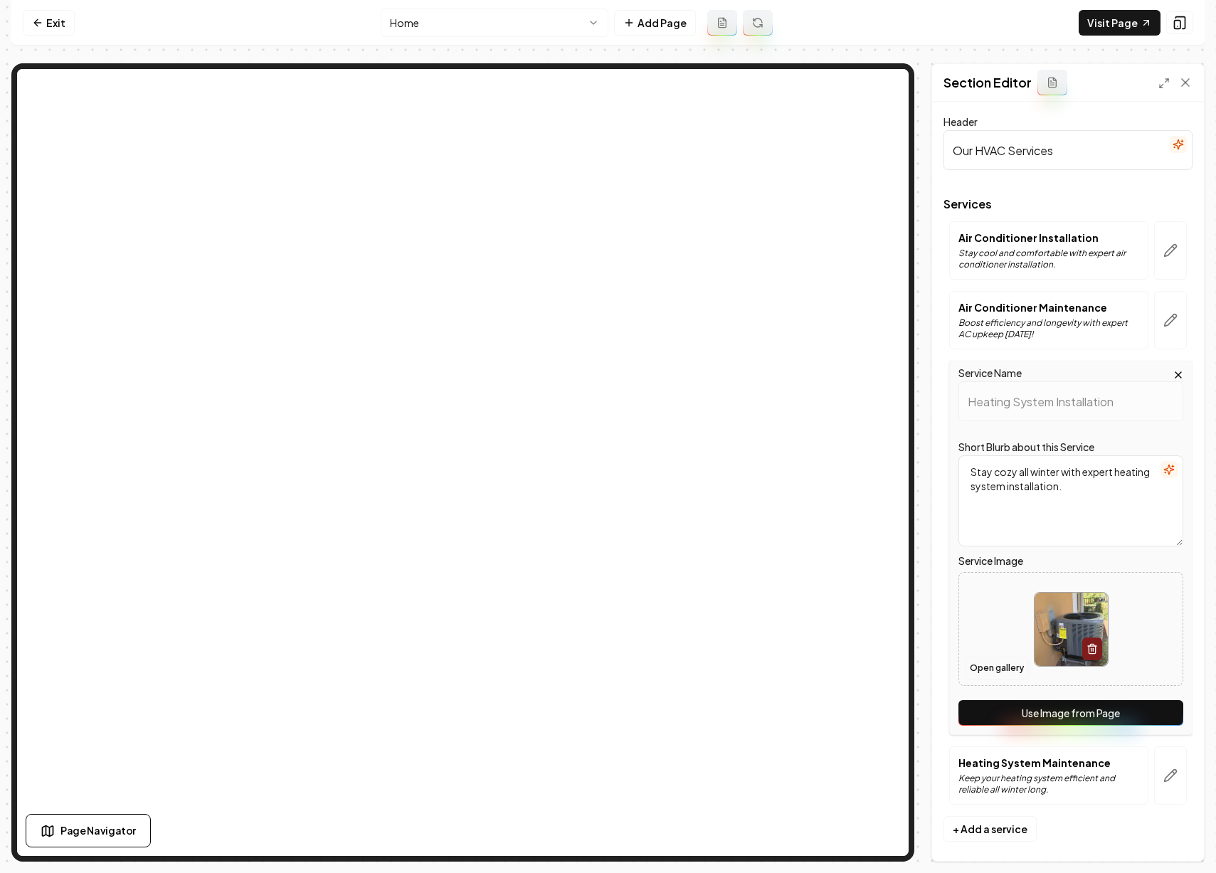
click at [1016, 668] on button "Open gallery" at bounding box center [997, 668] width 64 height 23
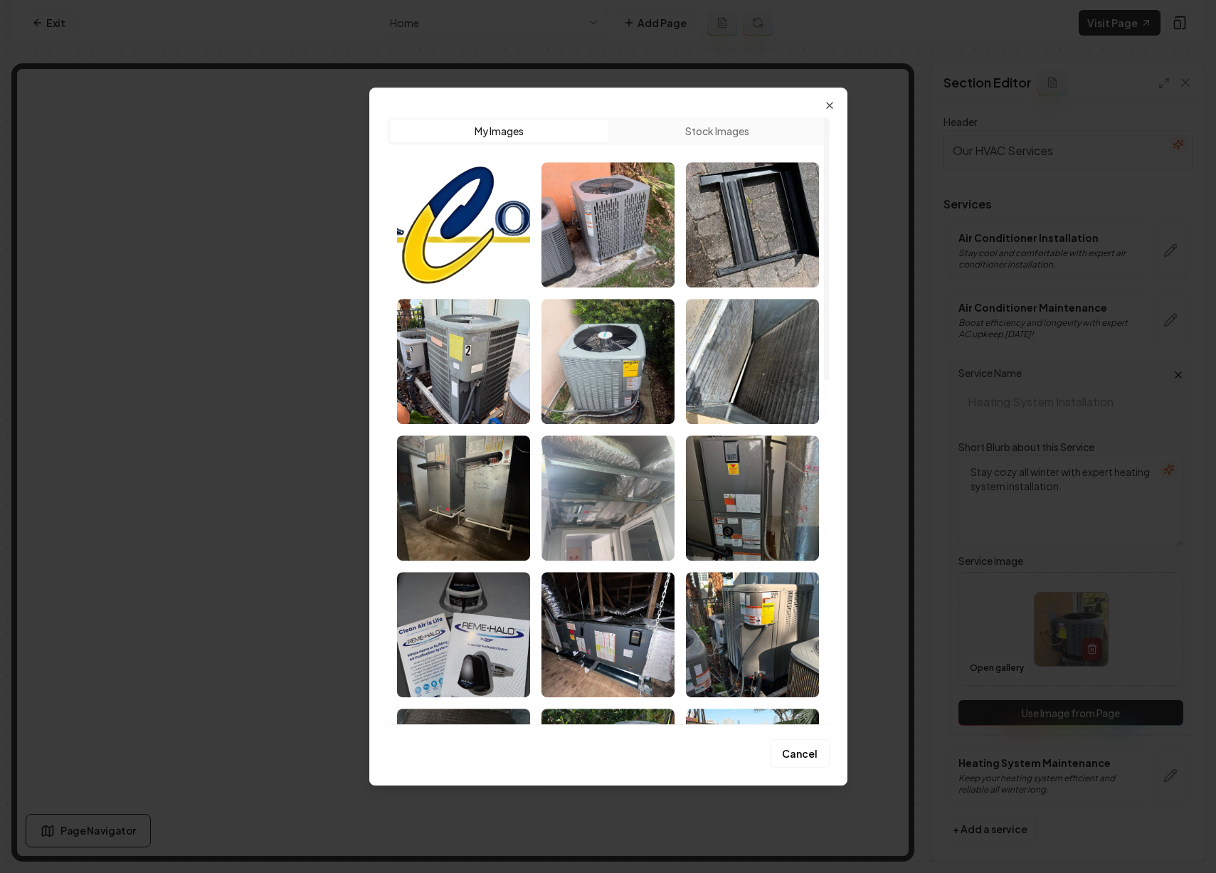
click at [648, 466] on img "Select image image_68ba1cde5c7cd75eb8573f57.jpeg" at bounding box center [608, 498] width 133 height 125
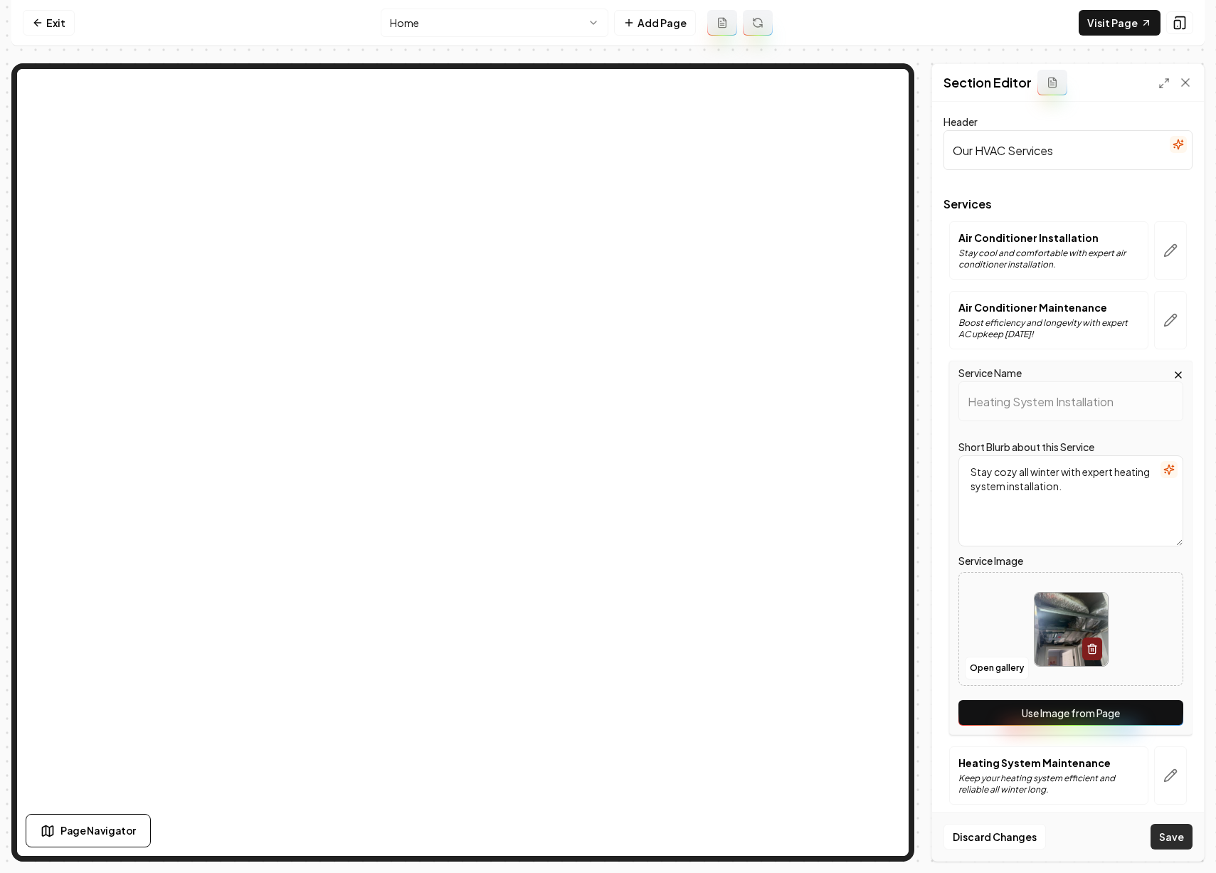
click at [1169, 844] on button "Save" at bounding box center [1172, 837] width 42 height 26
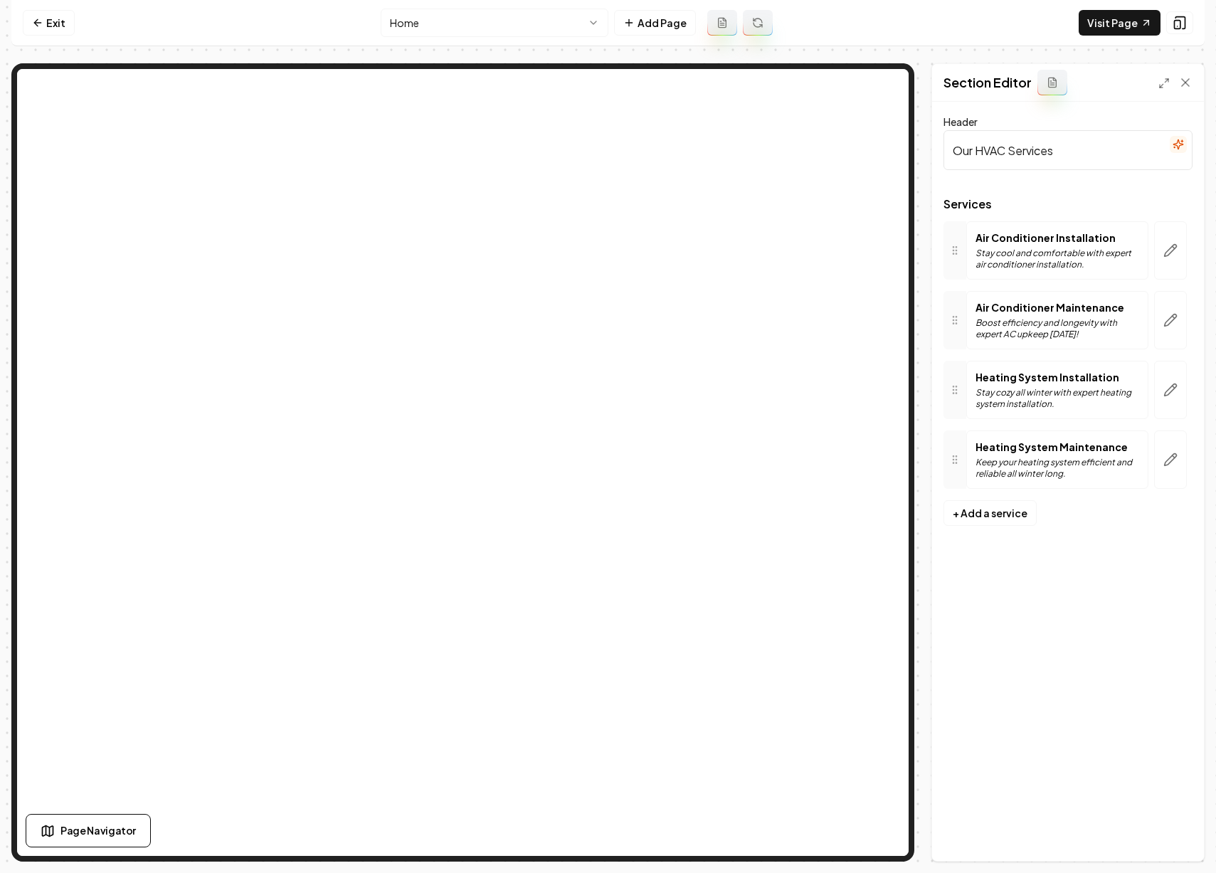
click at [546, 24] on html "Computer Required This feature is only available on a computer. Please switch t…" at bounding box center [608, 436] width 1216 height 873
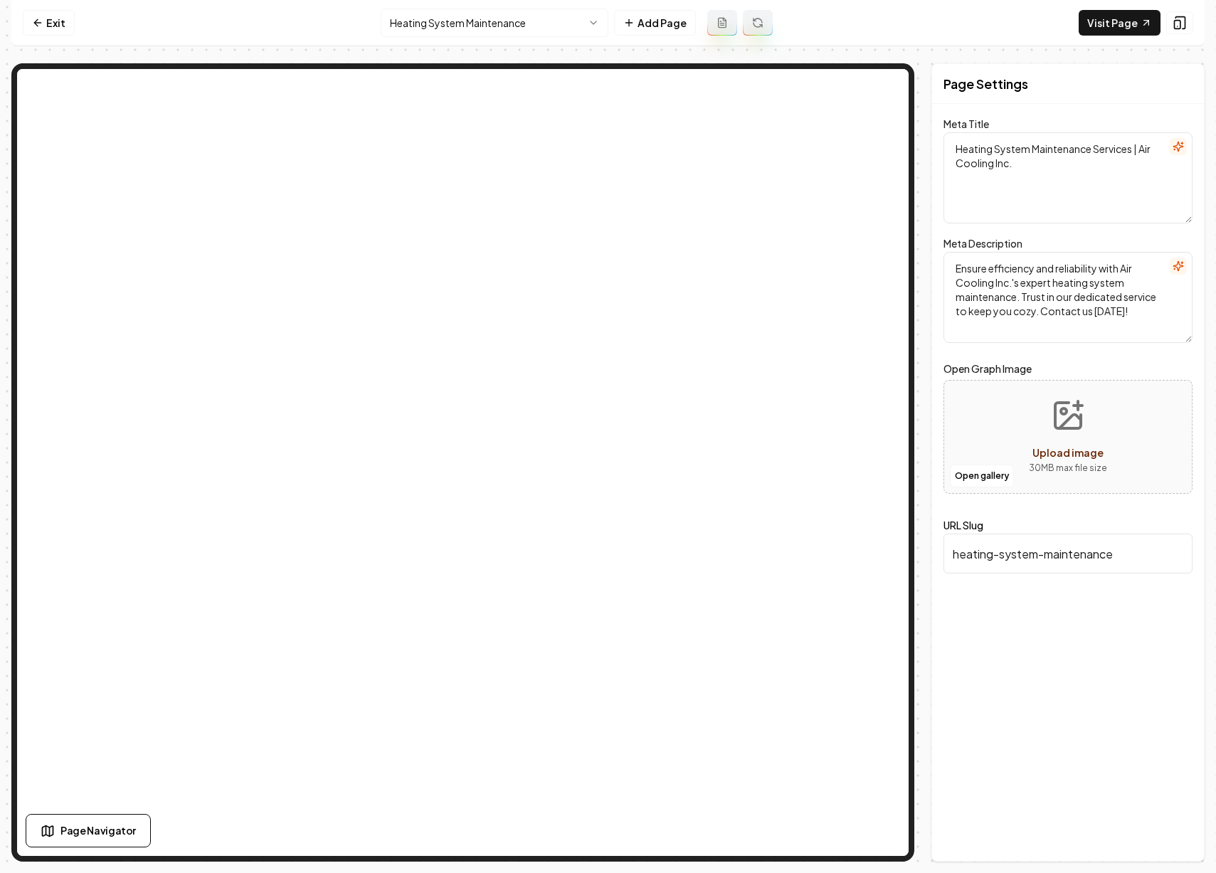
click at [513, 26] on html "Computer Required This feature is only available on a computer. Please switch t…" at bounding box center [608, 436] width 1216 height 873
click at [557, 25] on html "Computer Required This feature is only available on a computer. Please switch t…" at bounding box center [608, 436] width 1216 height 873
click at [503, 31] on html "Computer Required This feature is only available on a computer. Please switch t…" at bounding box center [608, 436] width 1216 height 873
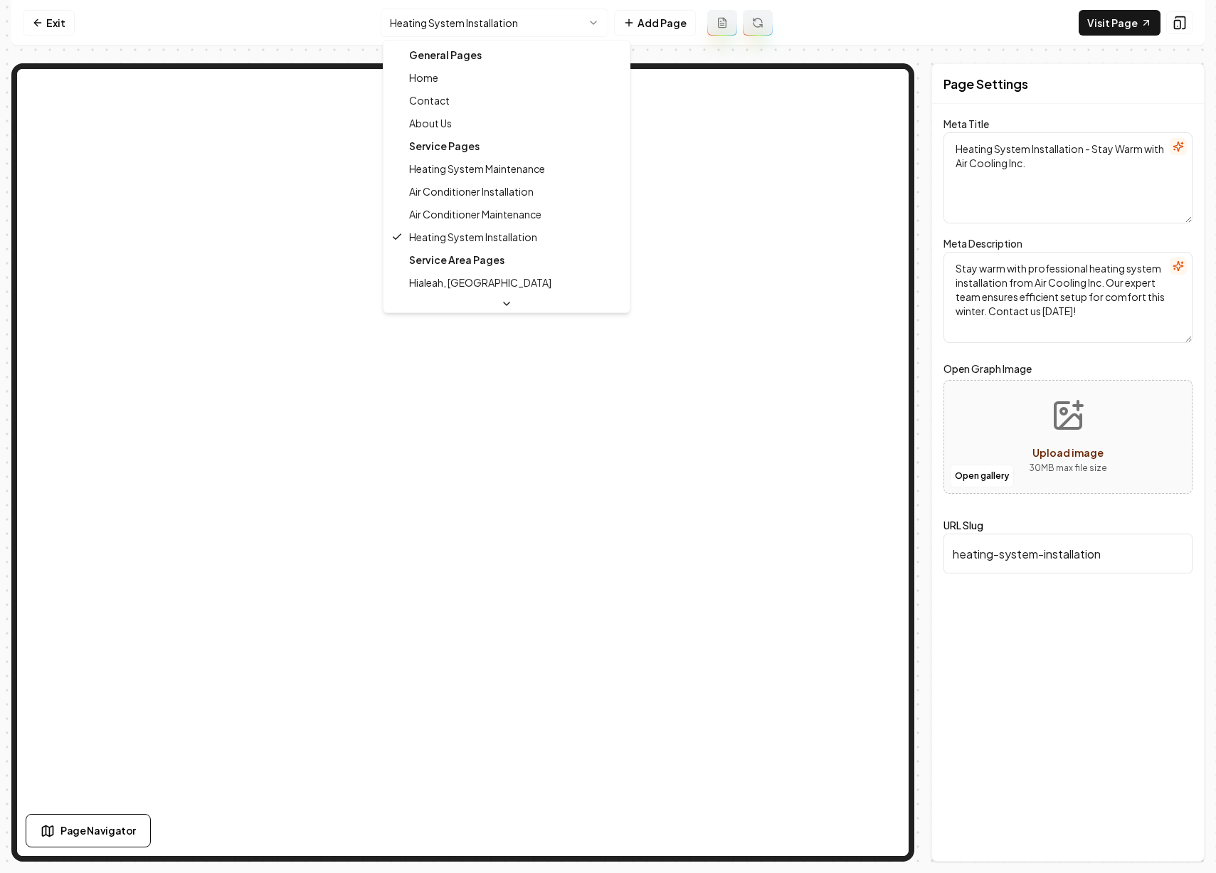
click at [525, 20] on html "Computer Required This feature is only available on a computer. Please switch t…" at bounding box center [608, 436] width 1216 height 873
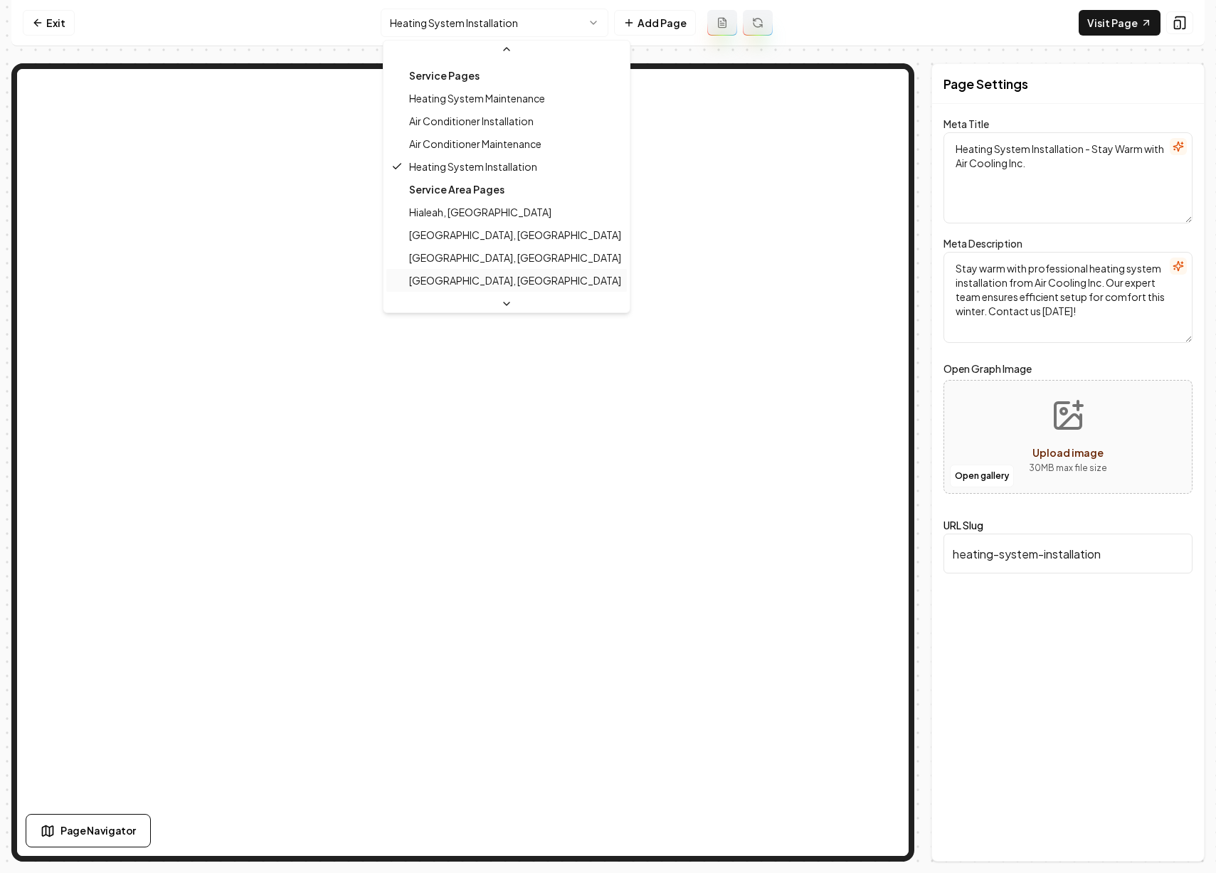
scroll to position [97, 0]
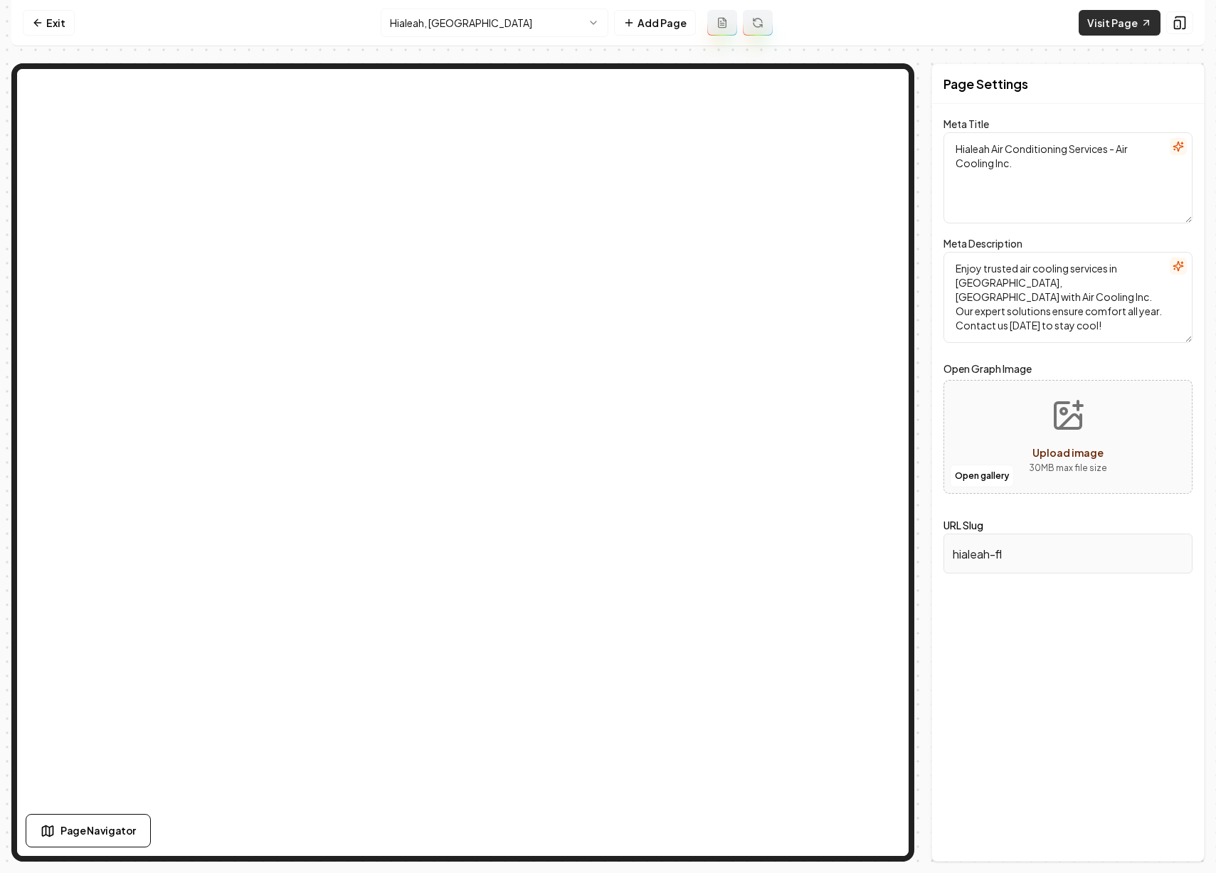
click at [1104, 19] on link "Visit Page" at bounding box center [1120, 23] width 82 height 26
click at [451, 19] on html "Computer Required This feature is only available on a computer. Please switch t…" at bounding box center [608, 436] width 1216 height 873
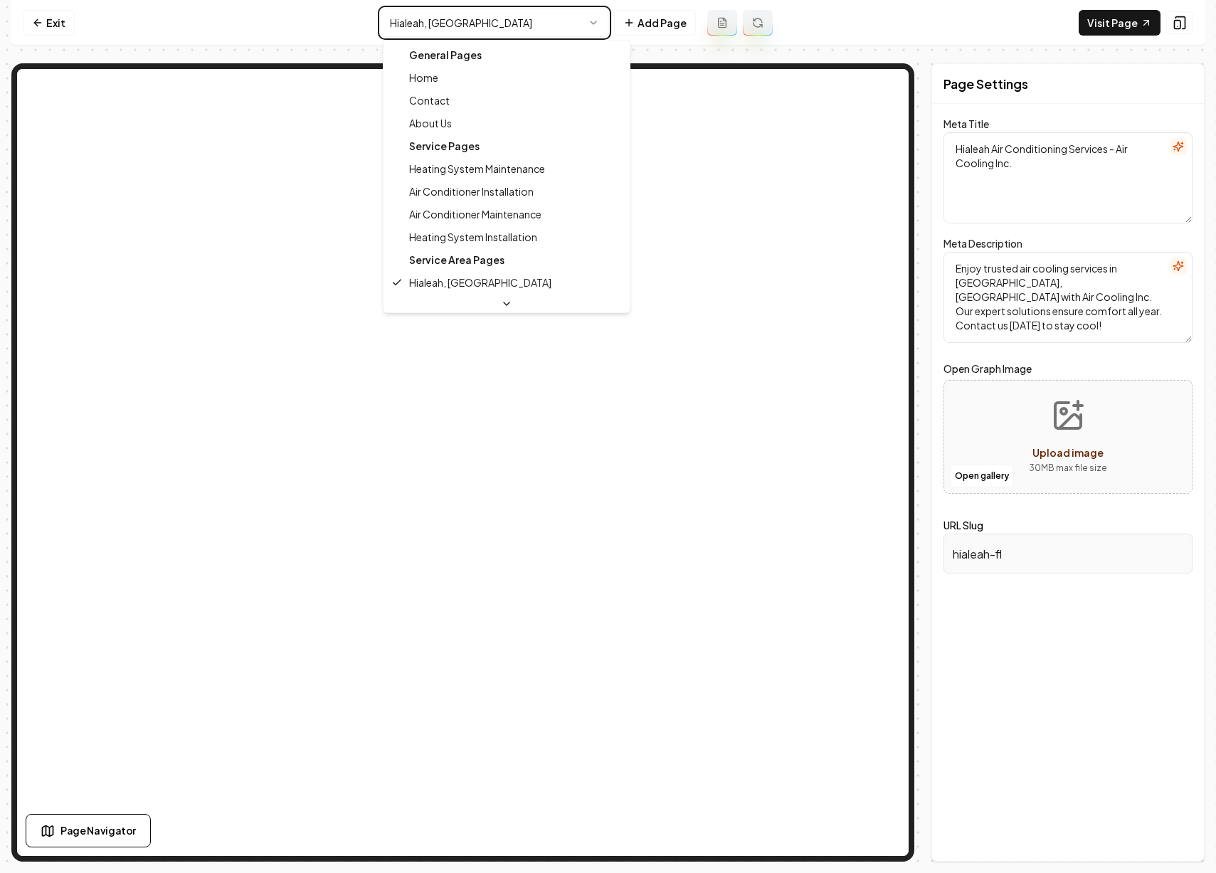
type textarea "HVAC Services & Discounts - Trusted Experts | Air Cooling Inc."
type textarea "Discover expert HVAC services with Air Cooling Inc. We’ve proudly served your c…"
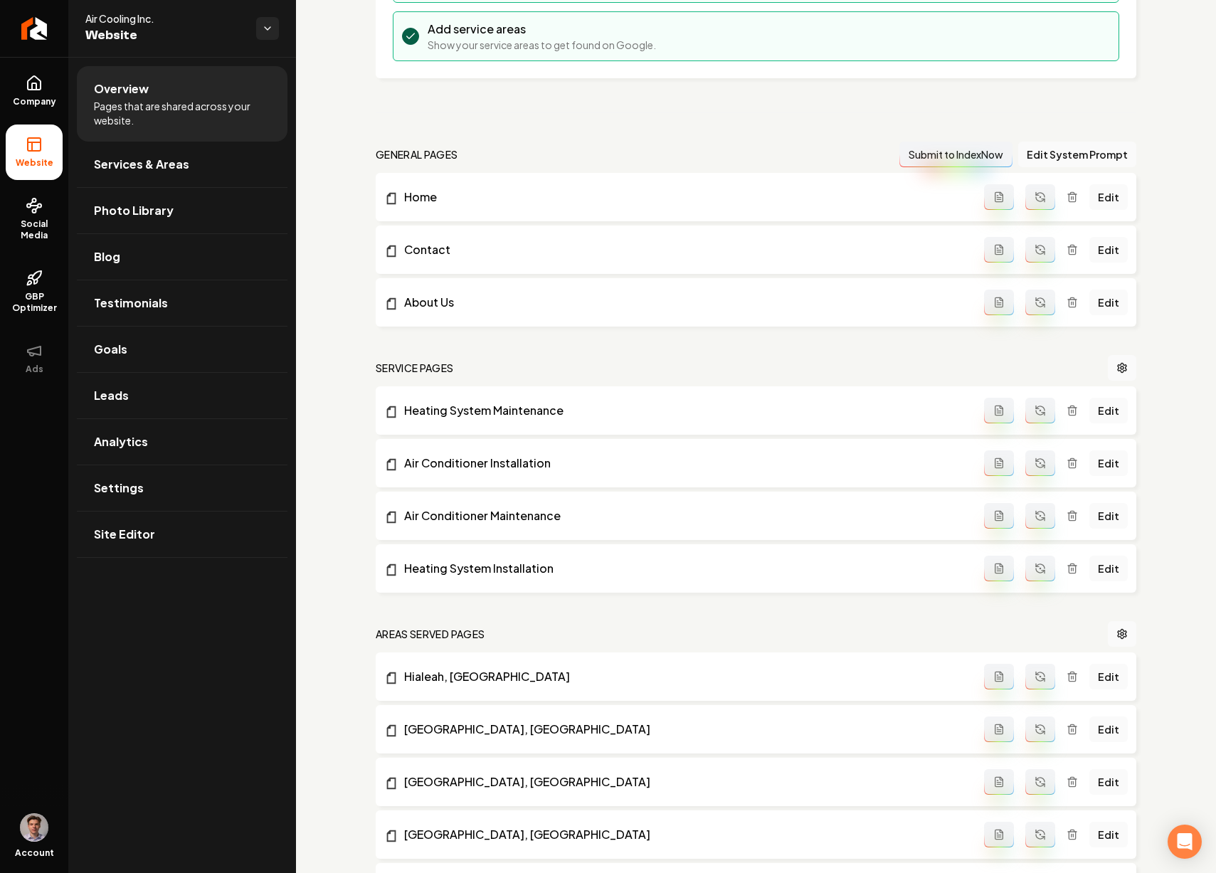
scroll to position [386, 0]
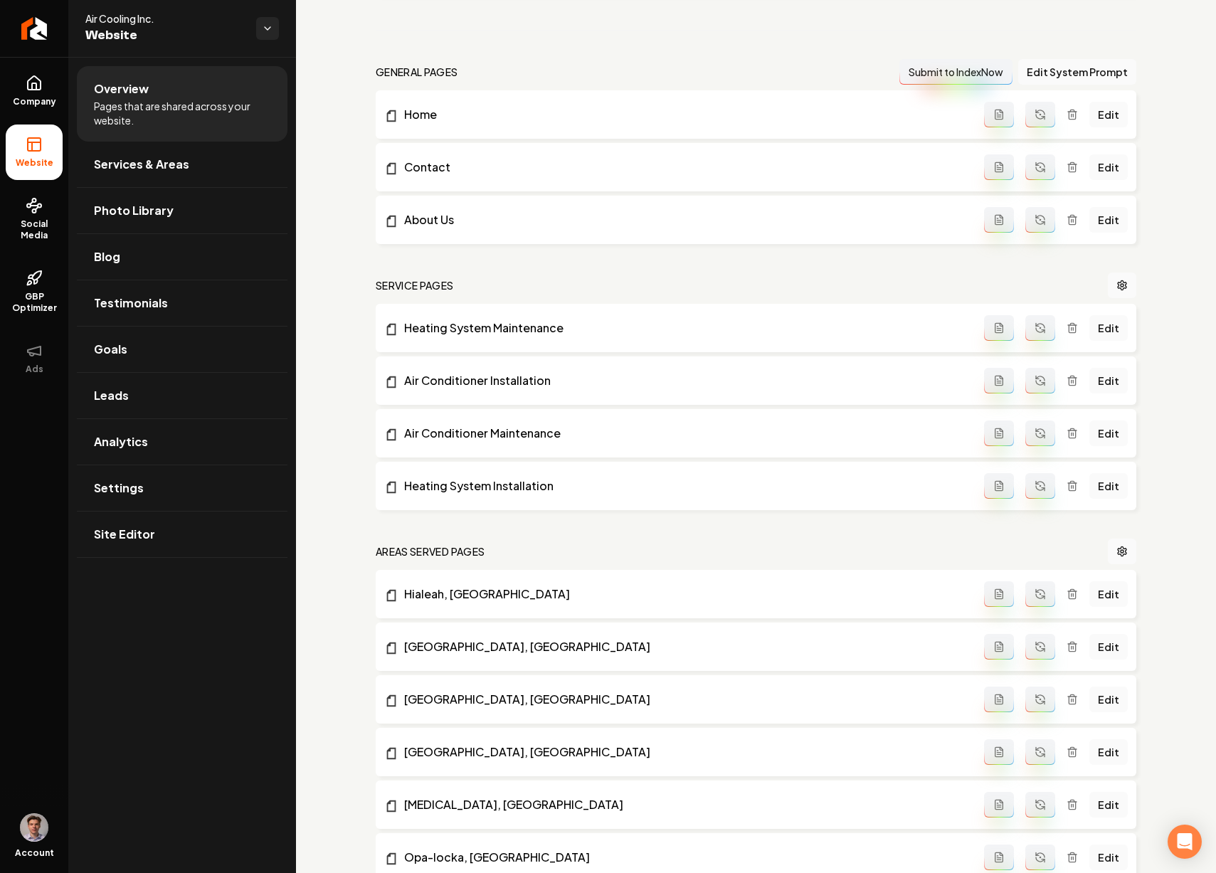
click at [1026, 336] on button "Main content area" at bounding box center [1041, 328] width 30 height 26
click at [1032, 369] on button "Main content area" at bounding box center [1041, 381] width 30 height 26
click at [1033, 421] on button "Main content area" at bounding box center [1041, 434] width 30 height 26
click at [1035, 484] on icon "Main content area" at bounding box center [1040, 485] width 11 height 11
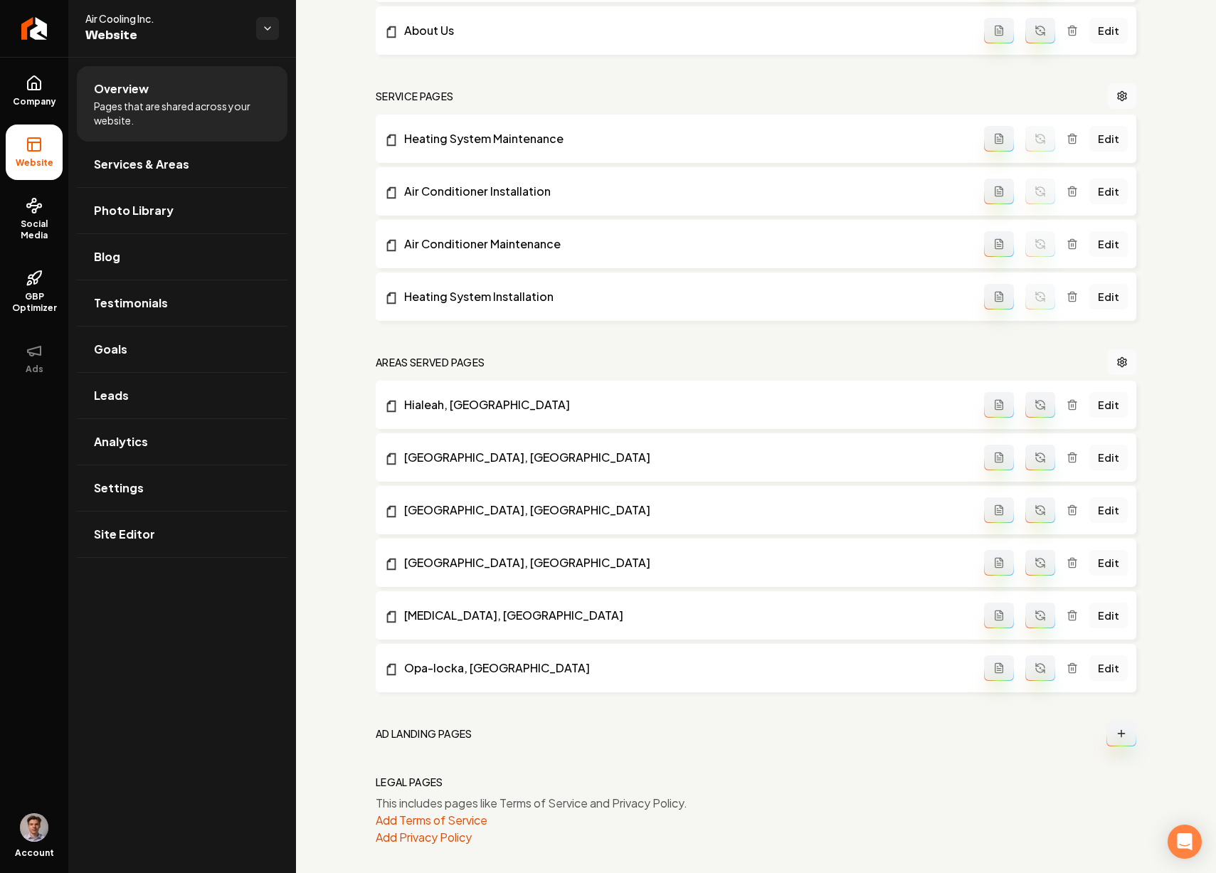
scroll to position [582, 0]
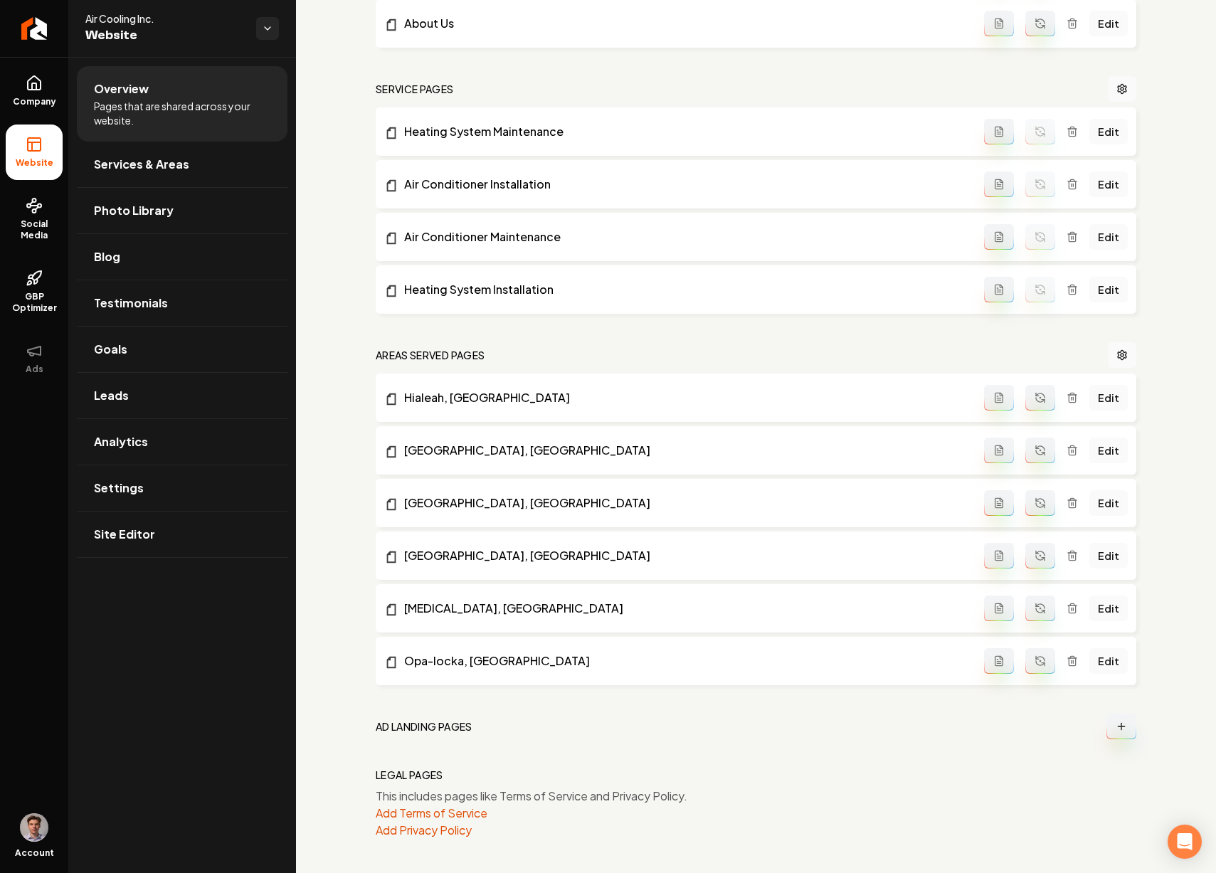
click at [1035, 396] on icon "Main content area" at bounding box center [1040, 397] width 11 height 11
click at [1036, 451] on icon "Main content area" at bounding box center [1040, 450] width 11 height 11
click at [1029, 495] on button "Main content area" at bounding box center [1041, 503] width 30 height 26
click at [1035, 552] on icon "Main content area" at bounding box center [1040, 555] width 11 height 11
click at [1032, 599] on button "Main content area" at bounding box center [1041, 609] width 30 height 26
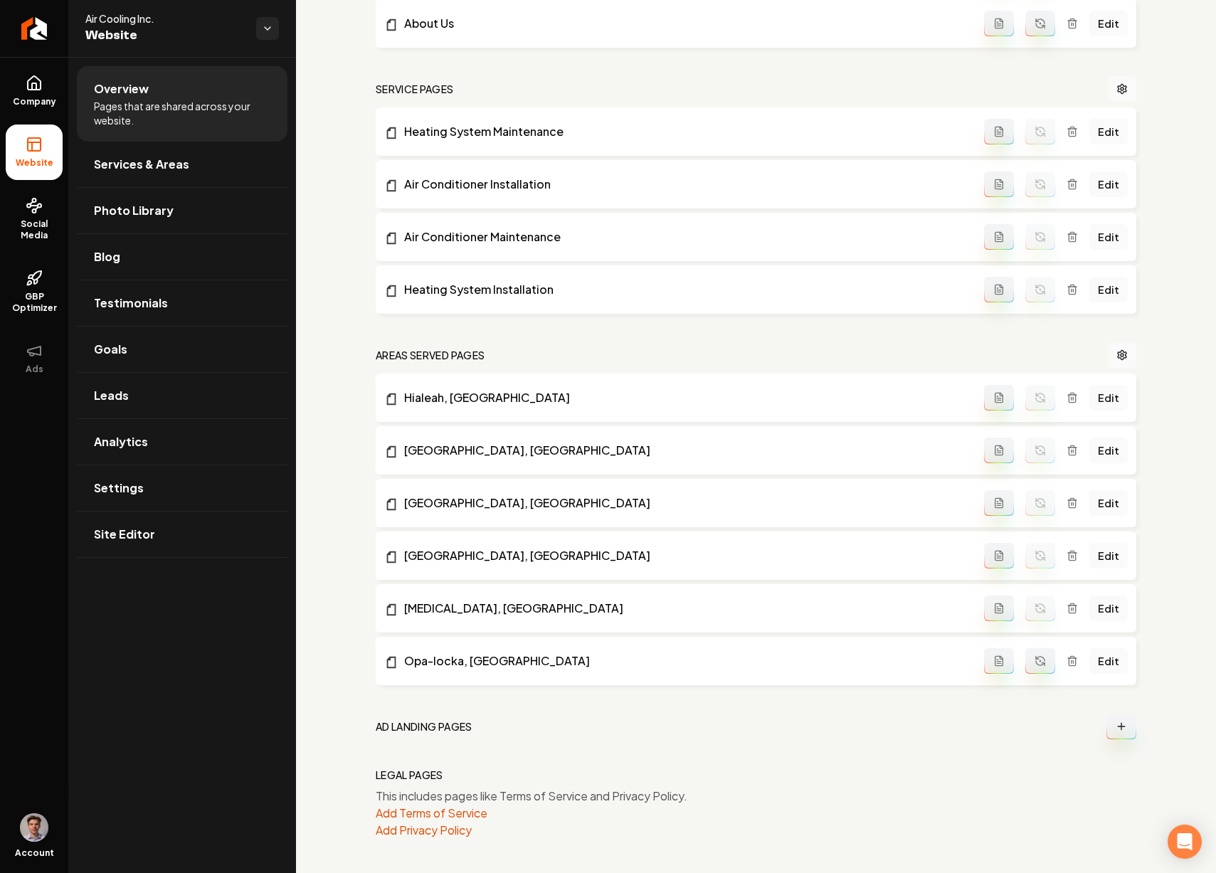
click at [1035, 656] on icon "Main content area" at bounding box center [1040, 661] width 11 height 11
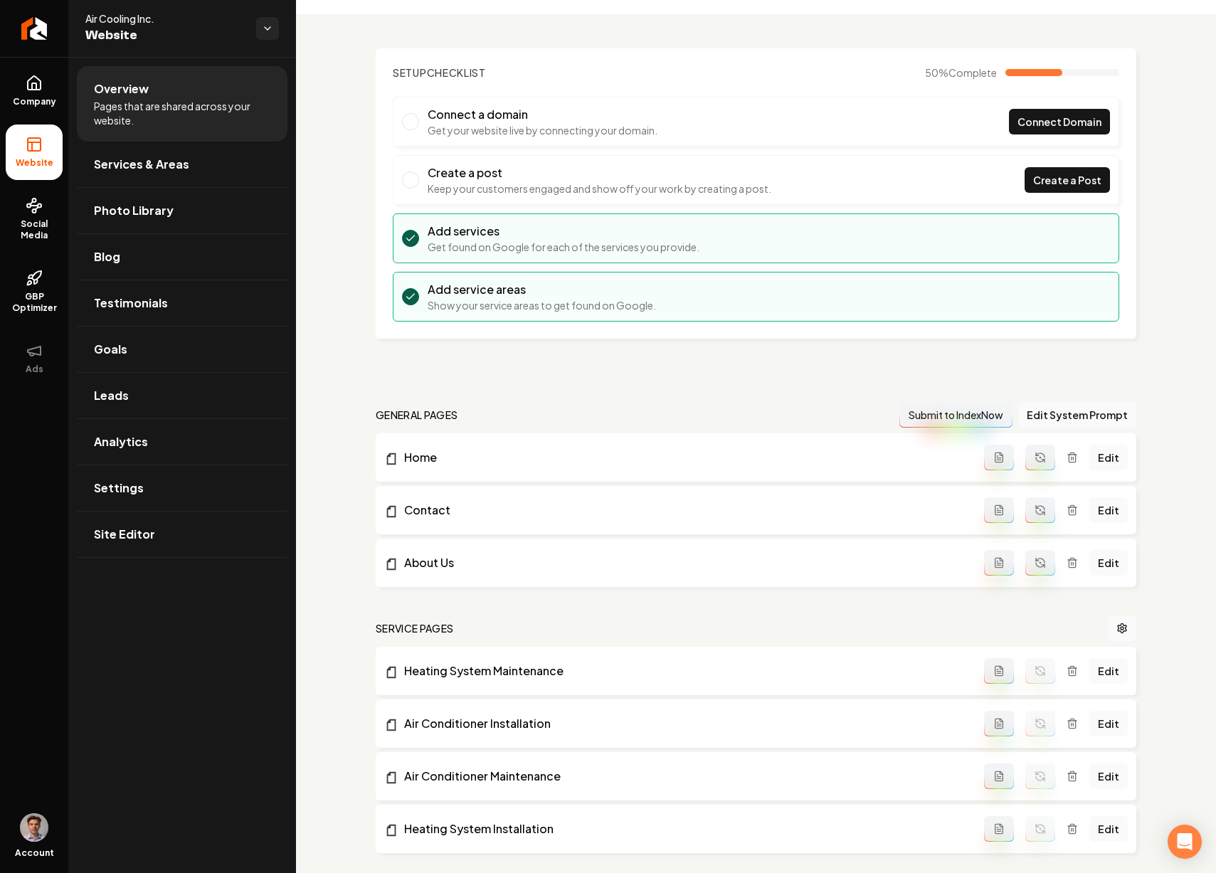
scroll to position [465, 0]
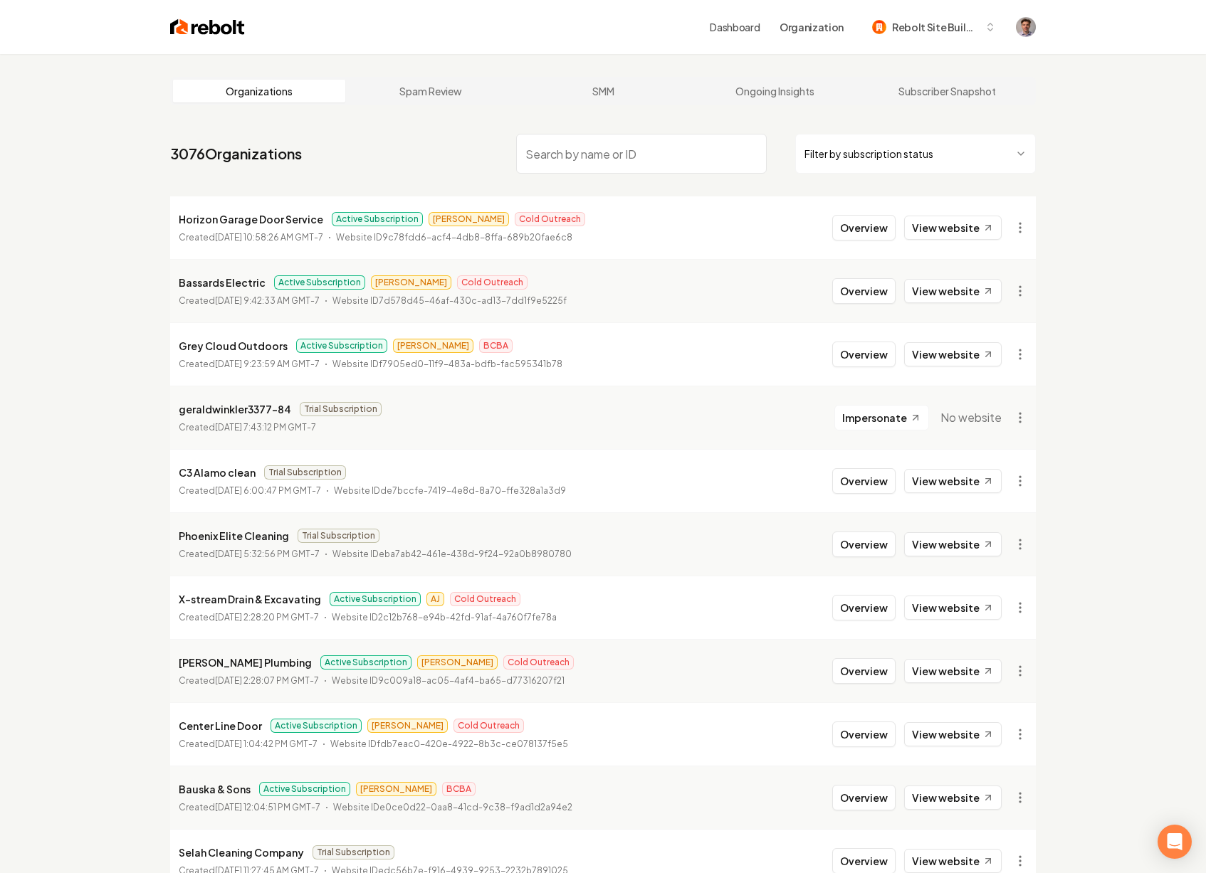
click at [471, 165] on nav "3076 Organizations Filter by subscription status" at bounding box center [603, 159] width 866 height 63
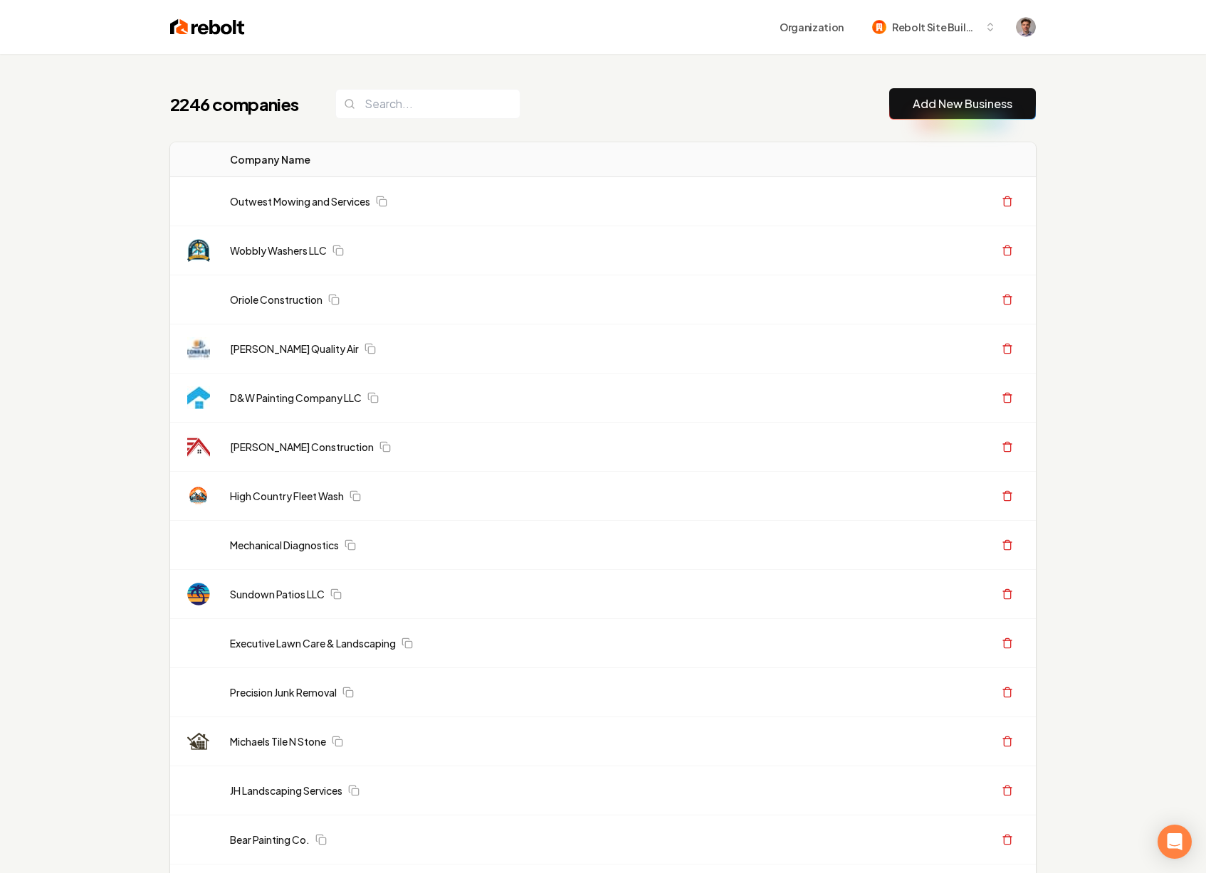
click at [959, 102] on link "Add New Business" at bounding box center [962, 103] width 100 height 17
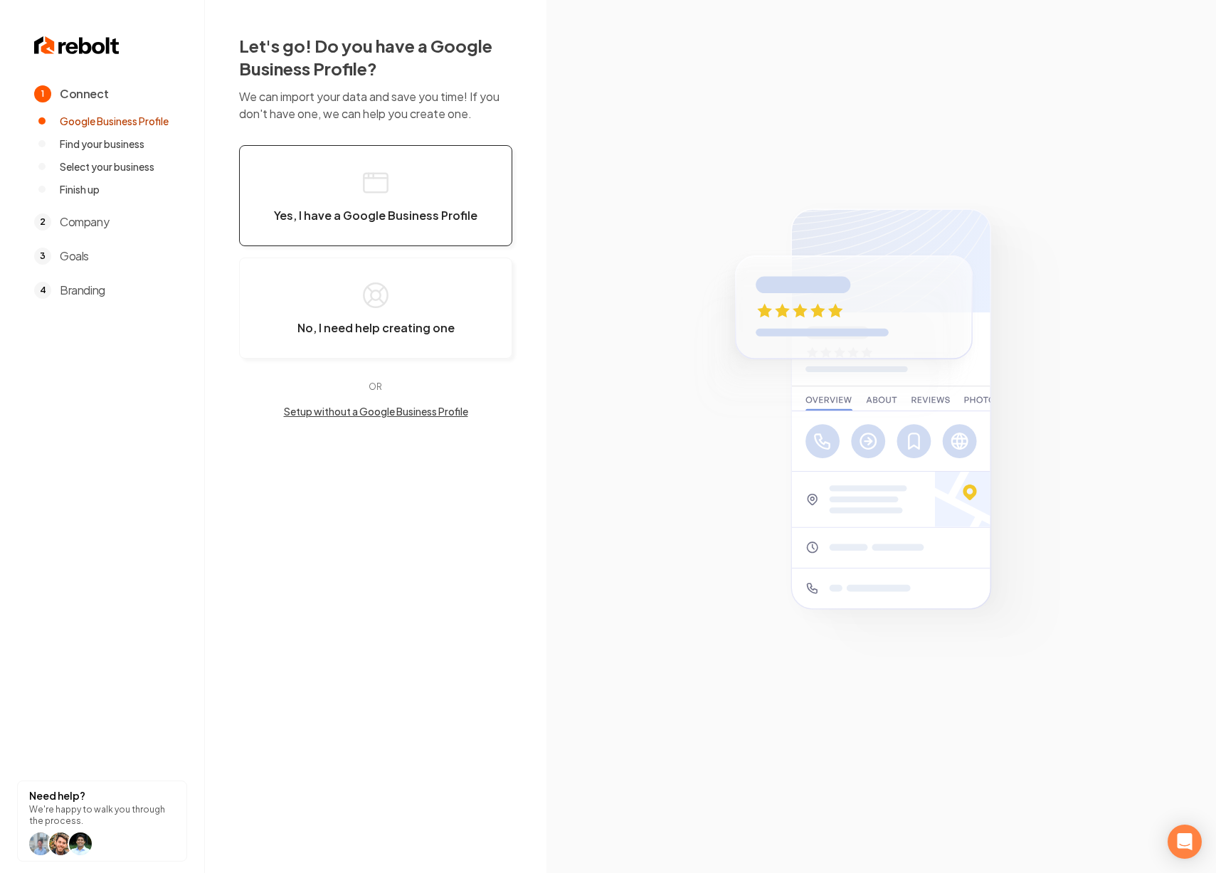
click at [376, 218] on span "Yes, I have a Google Business Profile" at bounding box center [376, 216] width 204 height 14
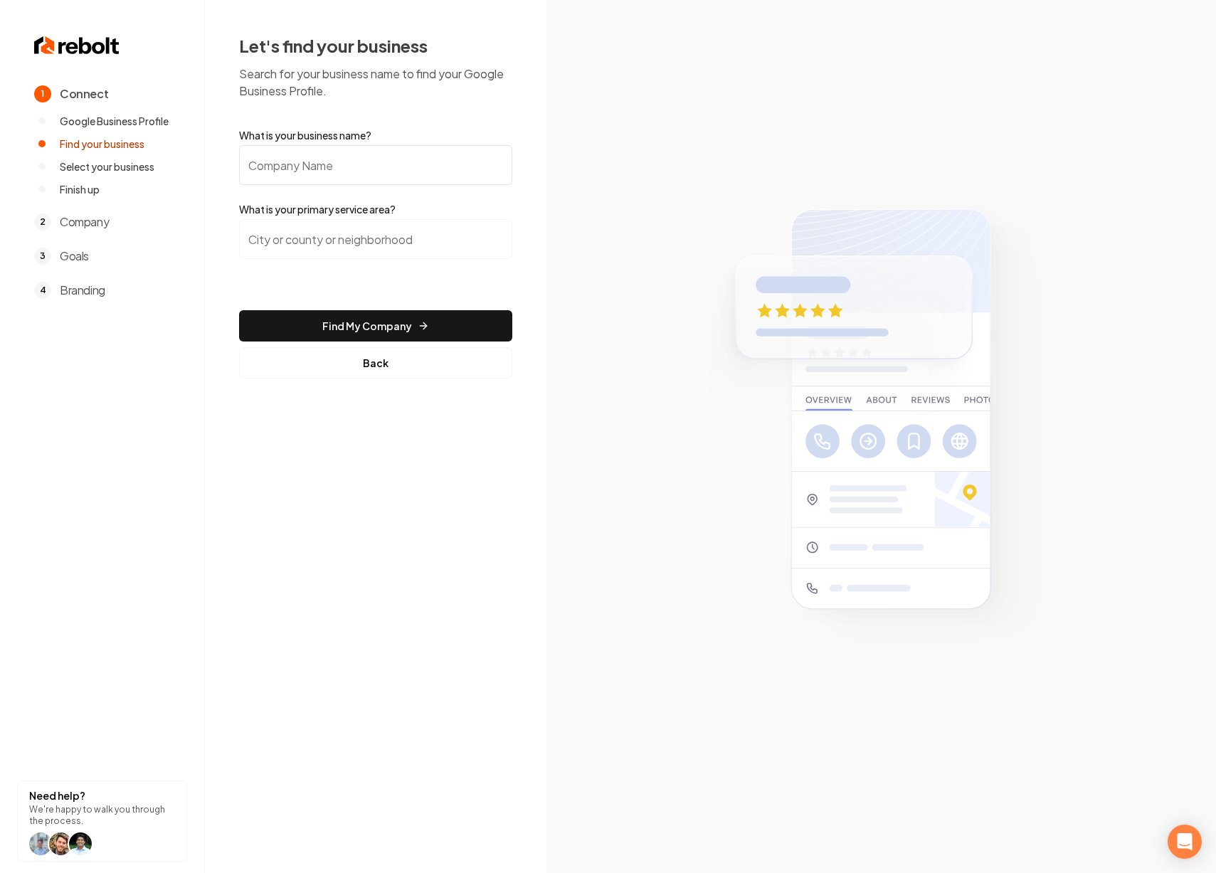
click at [396, 174] on input "What is your business name?" at bounding box center [375, 165] width 273 height 40
paste input "Revive Landscape LLC"
type input "Revive Landscape LLC"
click at [333, 250] on input "search" at bounding box center [375, 239] width 273 height 40
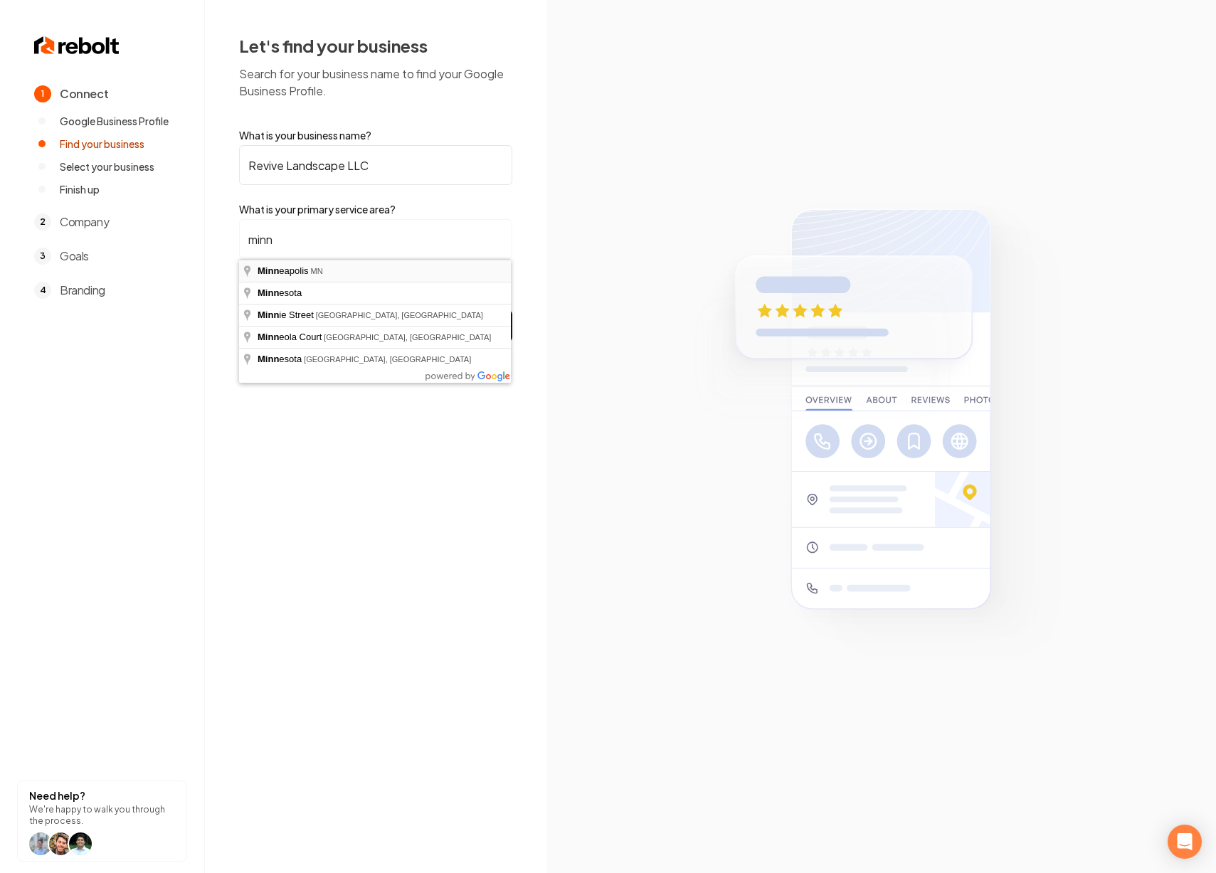
type input "Minneapolis, MN"
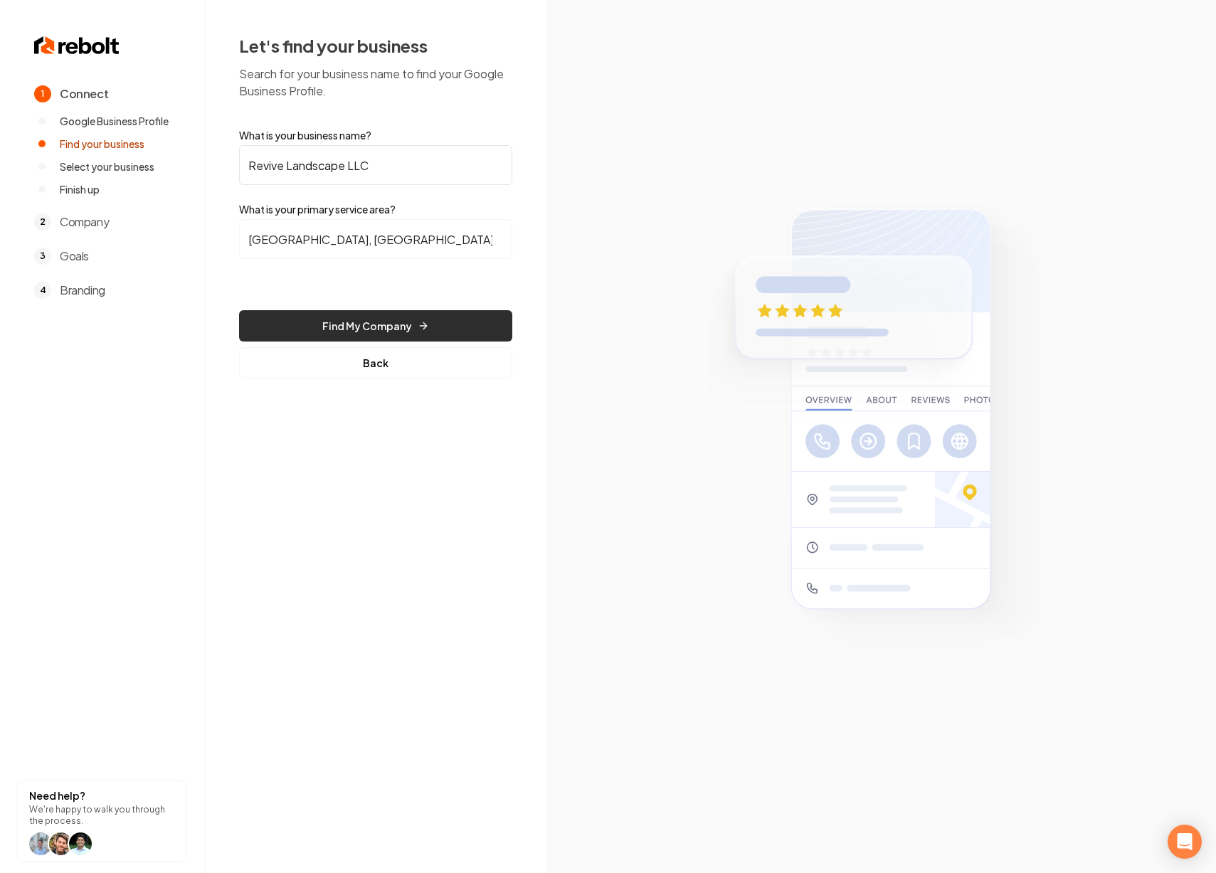
click at [372, 319] on button "Find My Company" at bounding box center [375, 325] width 273 height 31
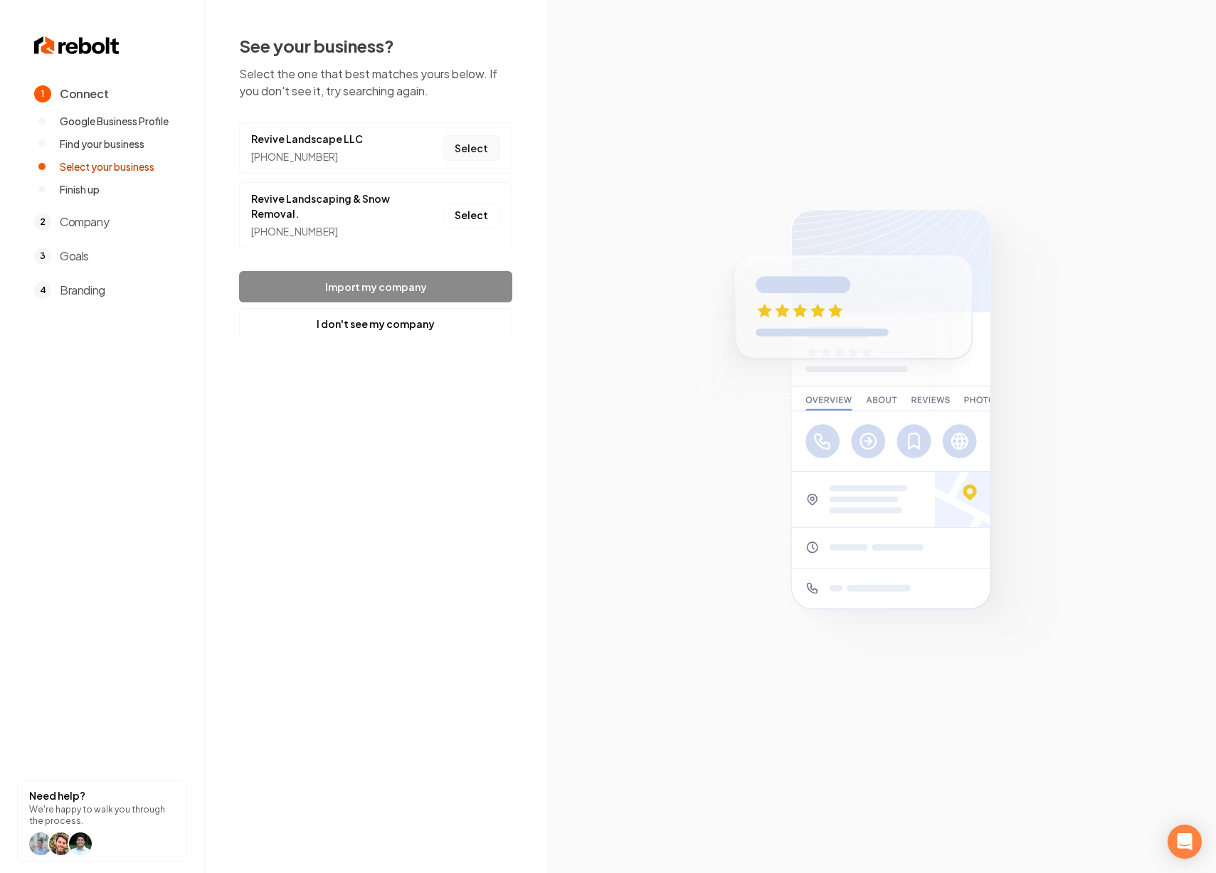
click at [477, 156] on button "Select" at bounding box center [472, 148] width 58 height 26
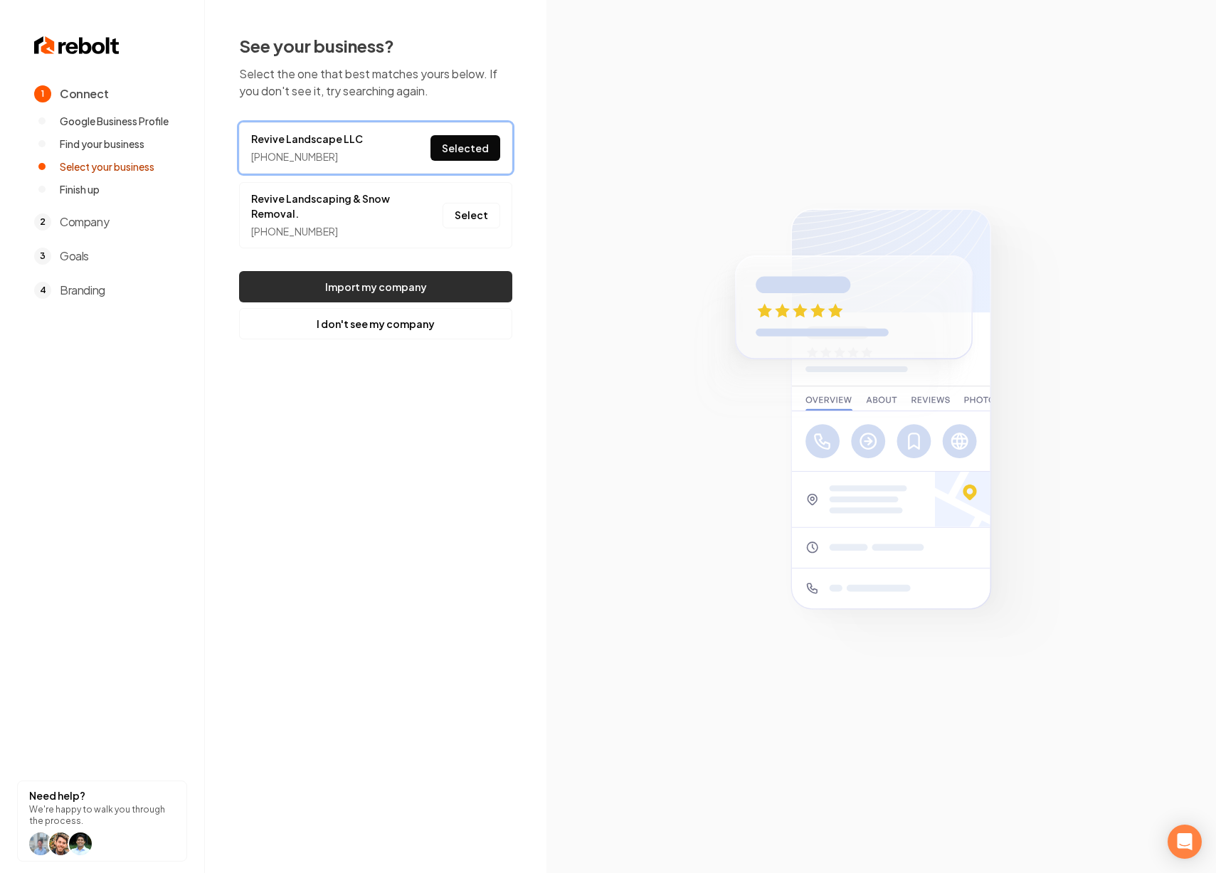
click at [442, 296] on button "Import my company" at bounding box center [375, 286] width 273 height 31
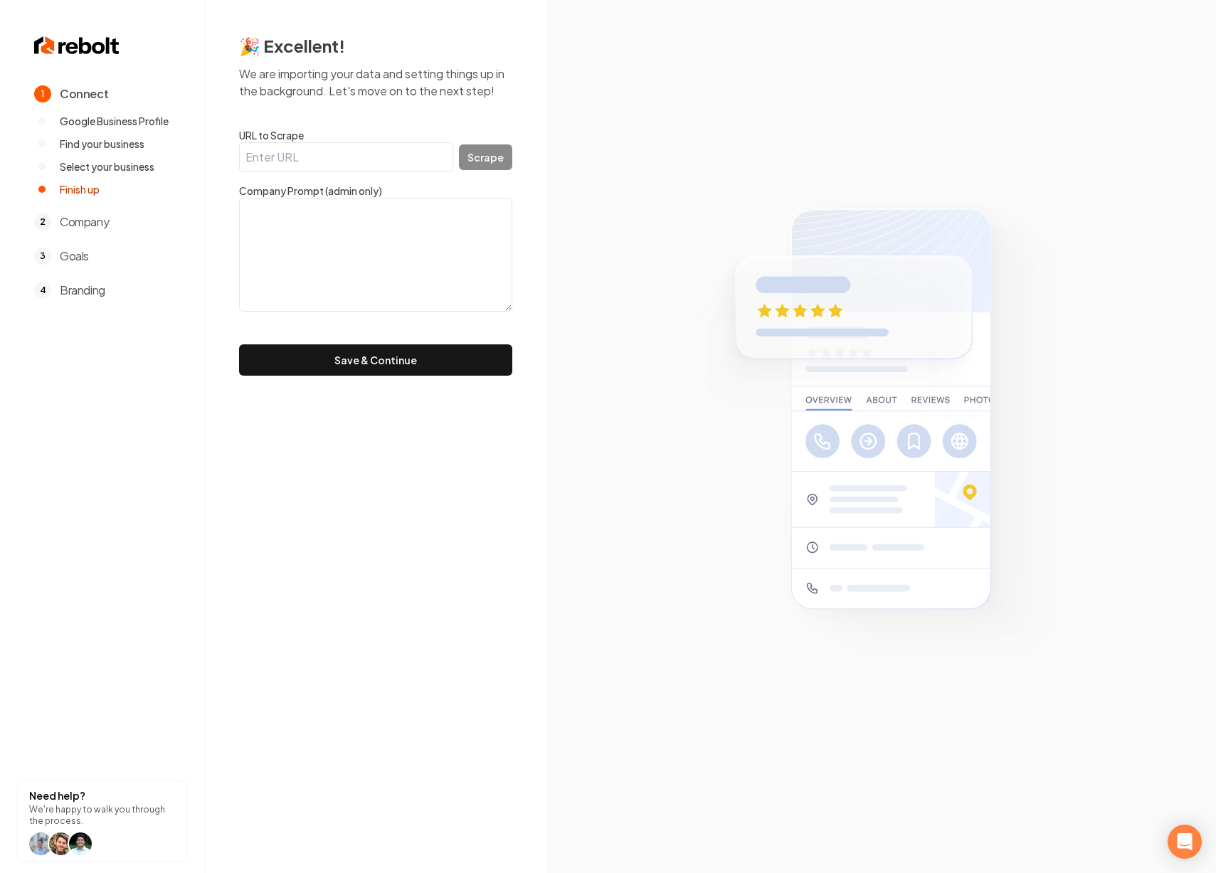
click at [357, 157] on input "URL to Scrape" at bounding box center [346, 157] width 214 height 30
paste input "https://revivelandscapellc.com/"
type input "https://revivelandscapellc.com/"
click at [496, 162] on button "Scrape" at bounding box center [485, 157] width 53 height 26
type textarea "At Revive Landscape, we transform everyday yards into vibrant outdoor spaces. B…"
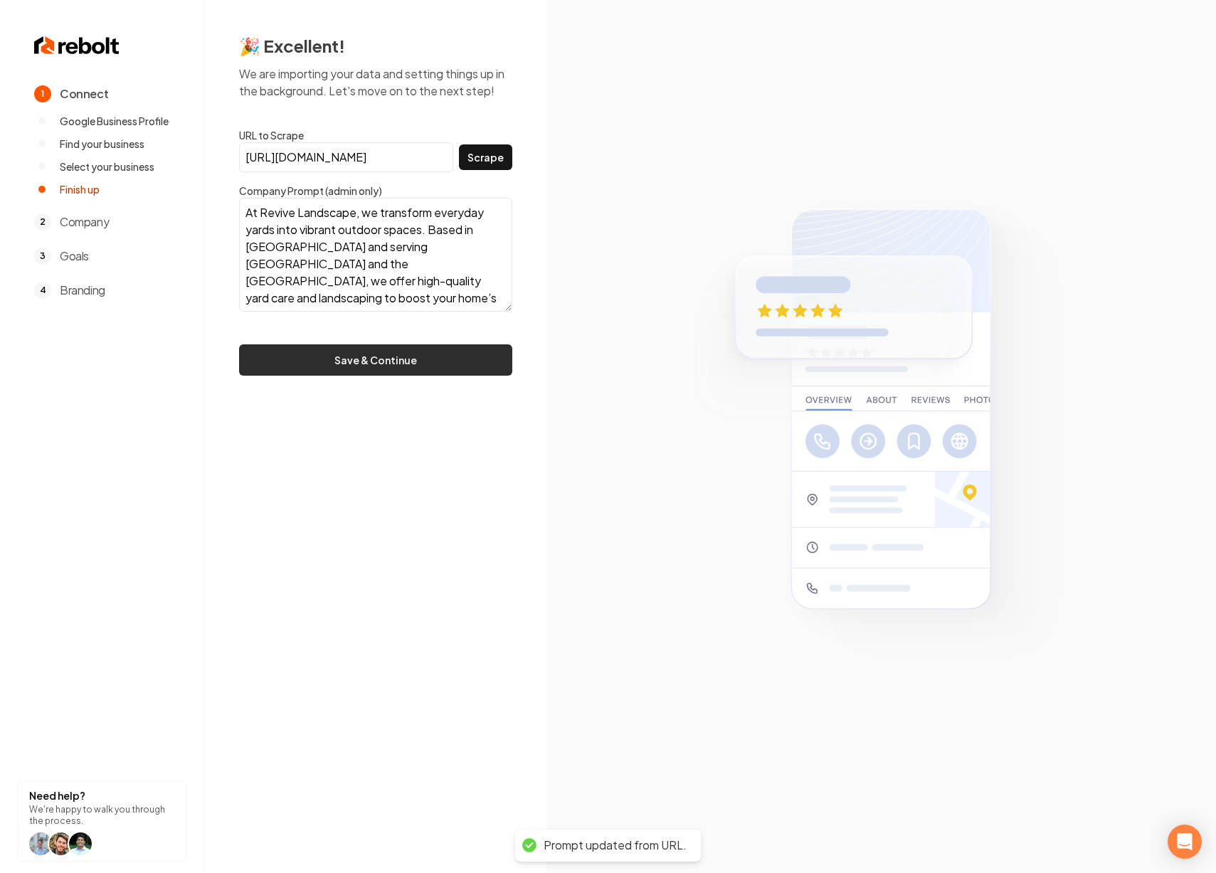
click at [379, 362] on button "Save & Continue" at bounding box center [375, 359] width 273 height 31
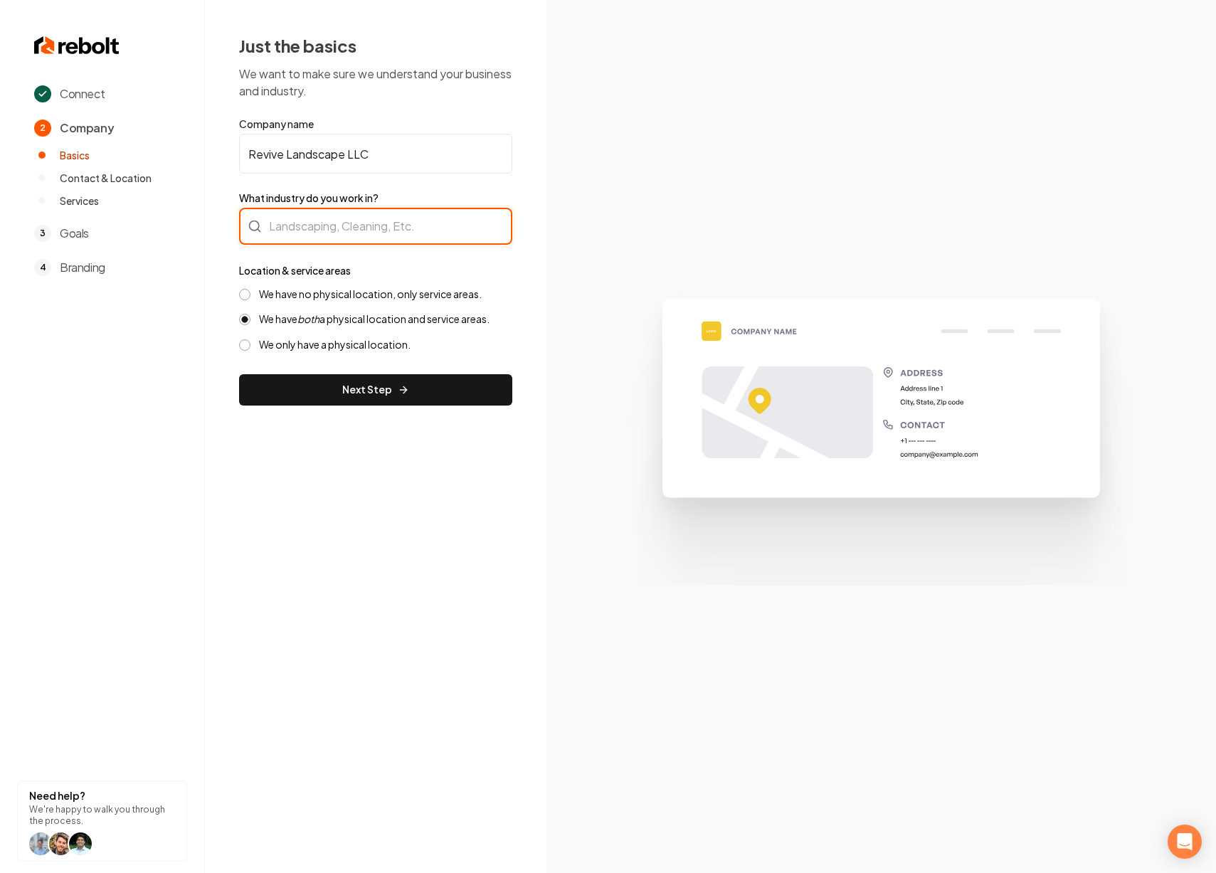
click at [391, 236] on div at bounding box center [375, 226] width 273 height 37
type input "Landscaping"
click at [339, 293] on label "We have no physical location, only service areas." at bounding box center [370, 295] width 223 height 14
click at [251, 293] on button "We have no physical location, only service areas." at bounding box center [244, 294] width 11 height 11
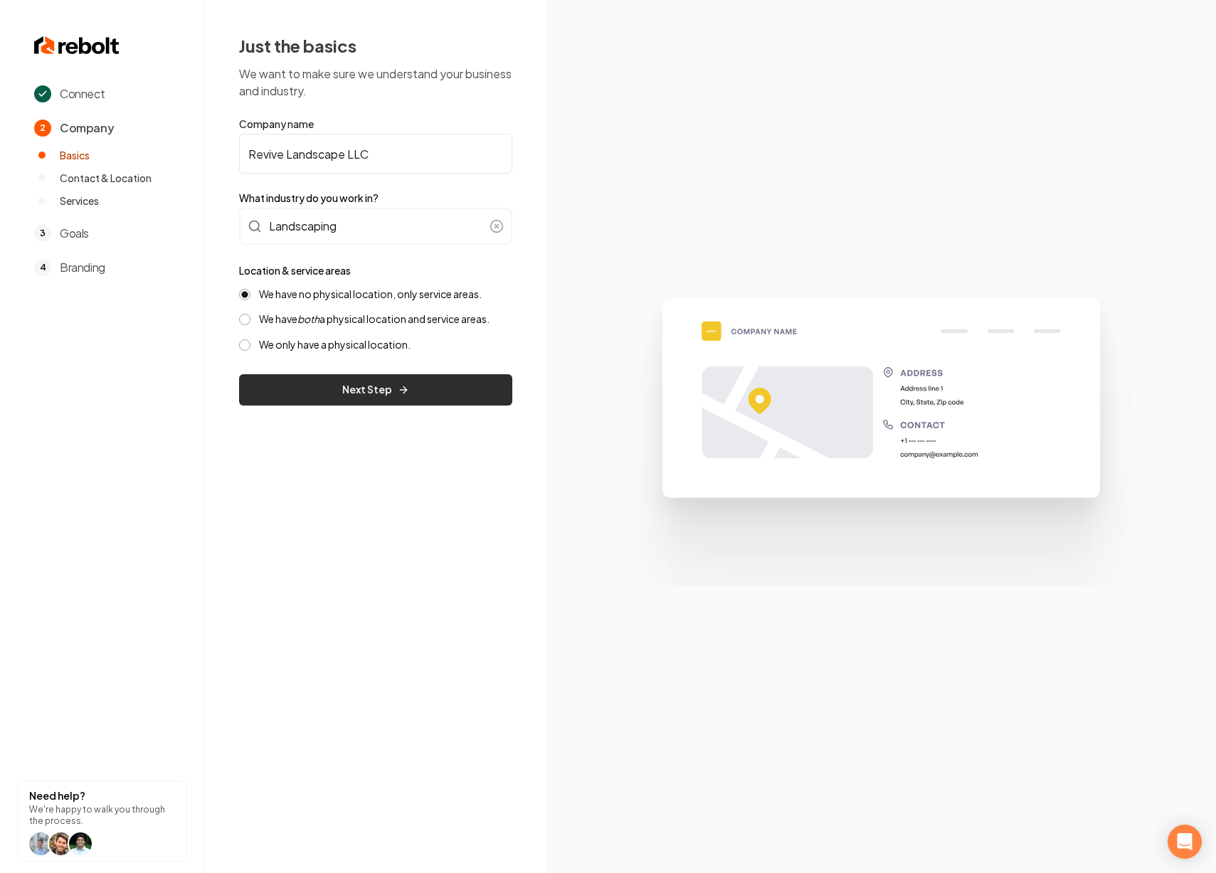
click at [351, 391] on button "Next Step" at bounding box center [375, 389] width 273 height 31
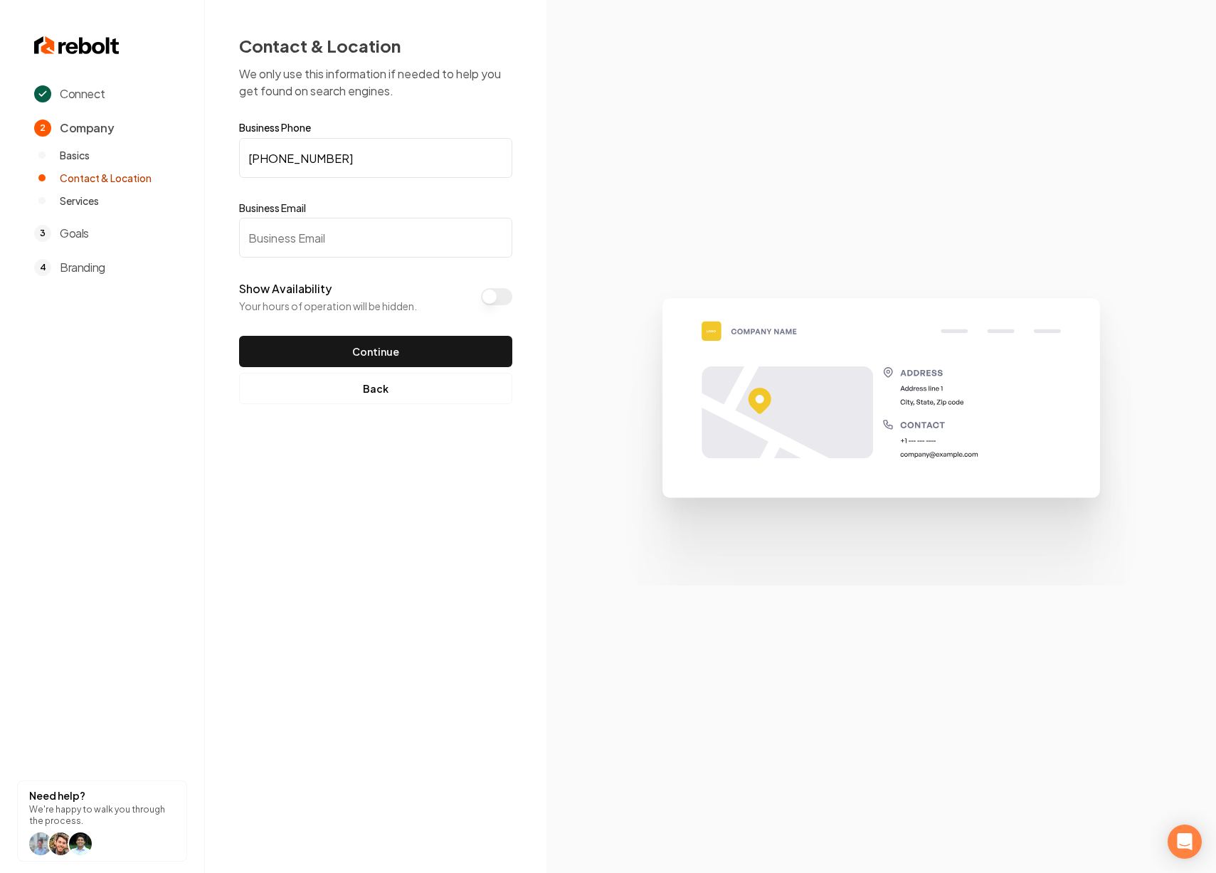
click at [371, 248] on input "Business Email" at bounding box center [375, 238] width 273 height 40
paste input "revivelandscapemn@gmail.com"
type input "revivelandscapemn@gmail.com"
click at [493, 296] on button "Show Availability" at bounding box center [496, 296] width 31 height 17
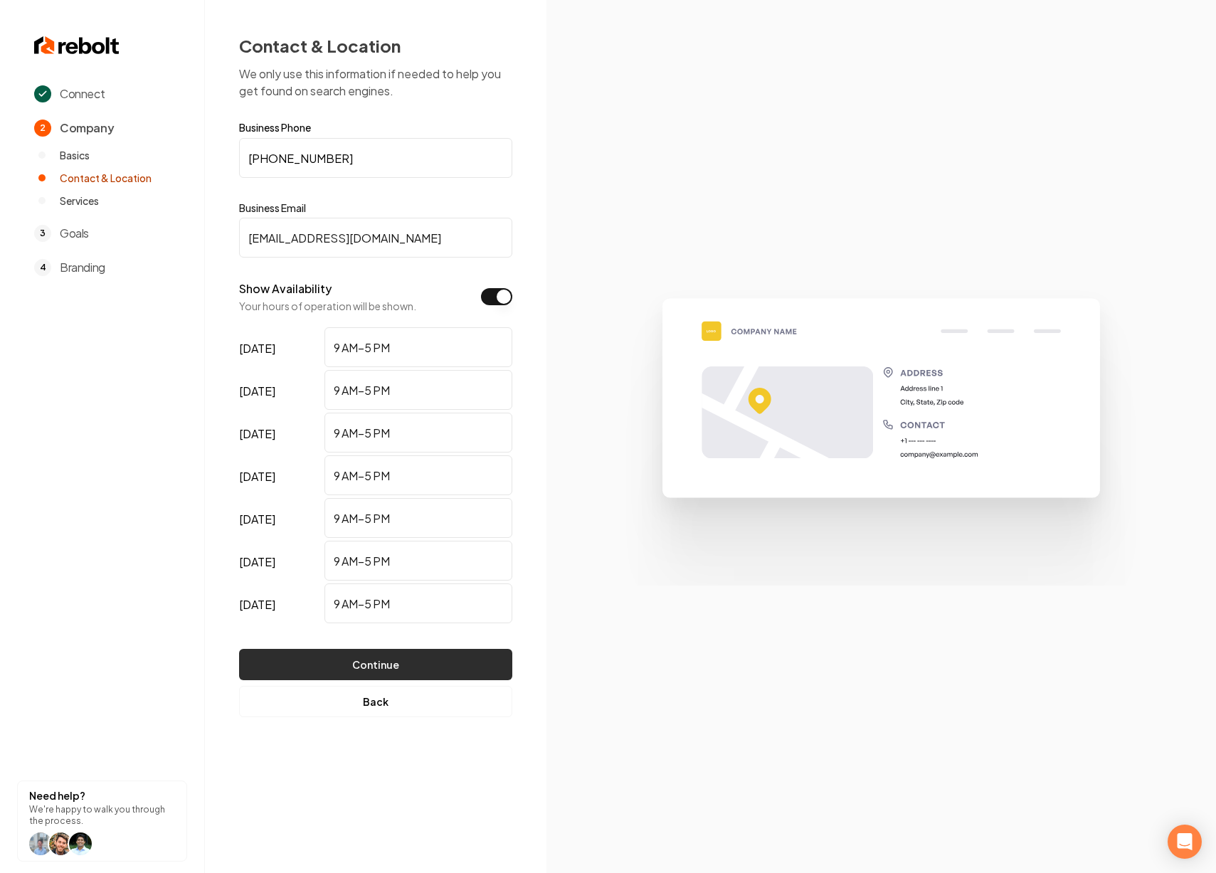
click at [400, 672] on button "Continue" at bounding box center [375, 664] width 273 height 31
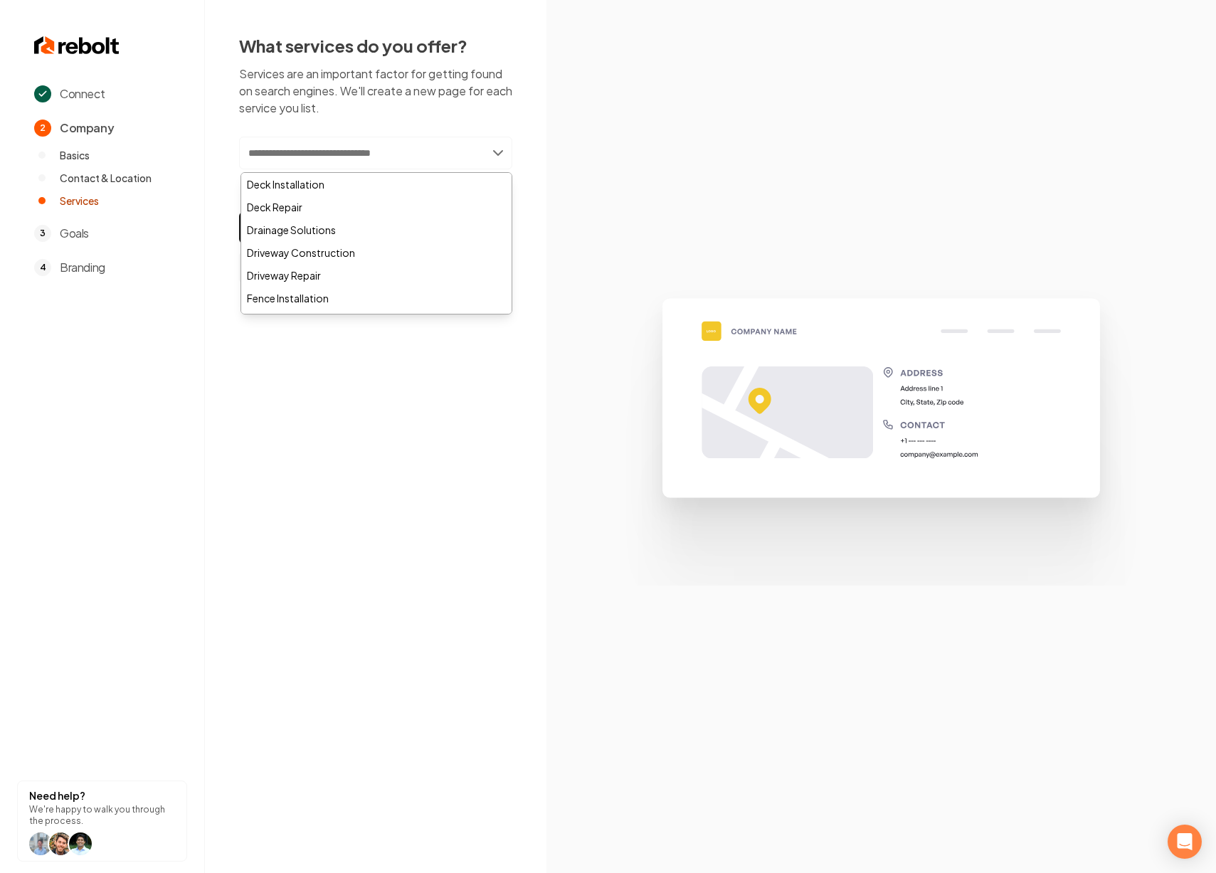
click at [335, 152] on input "text" at bounding box center [375, 153] width 273 height 33
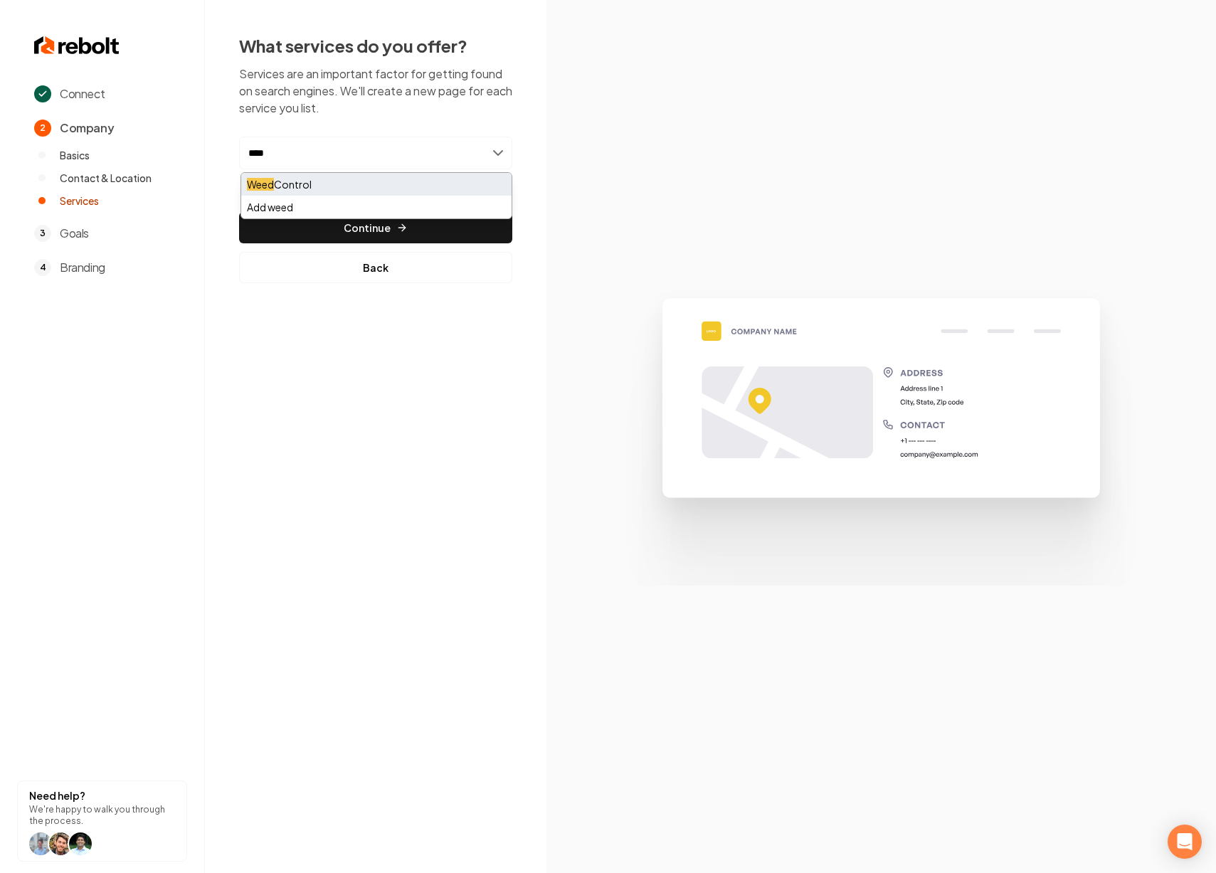
type input "****"
click at [342, 191] on div "Weed Control" at bounding box center [376, 184] width 270 height 23
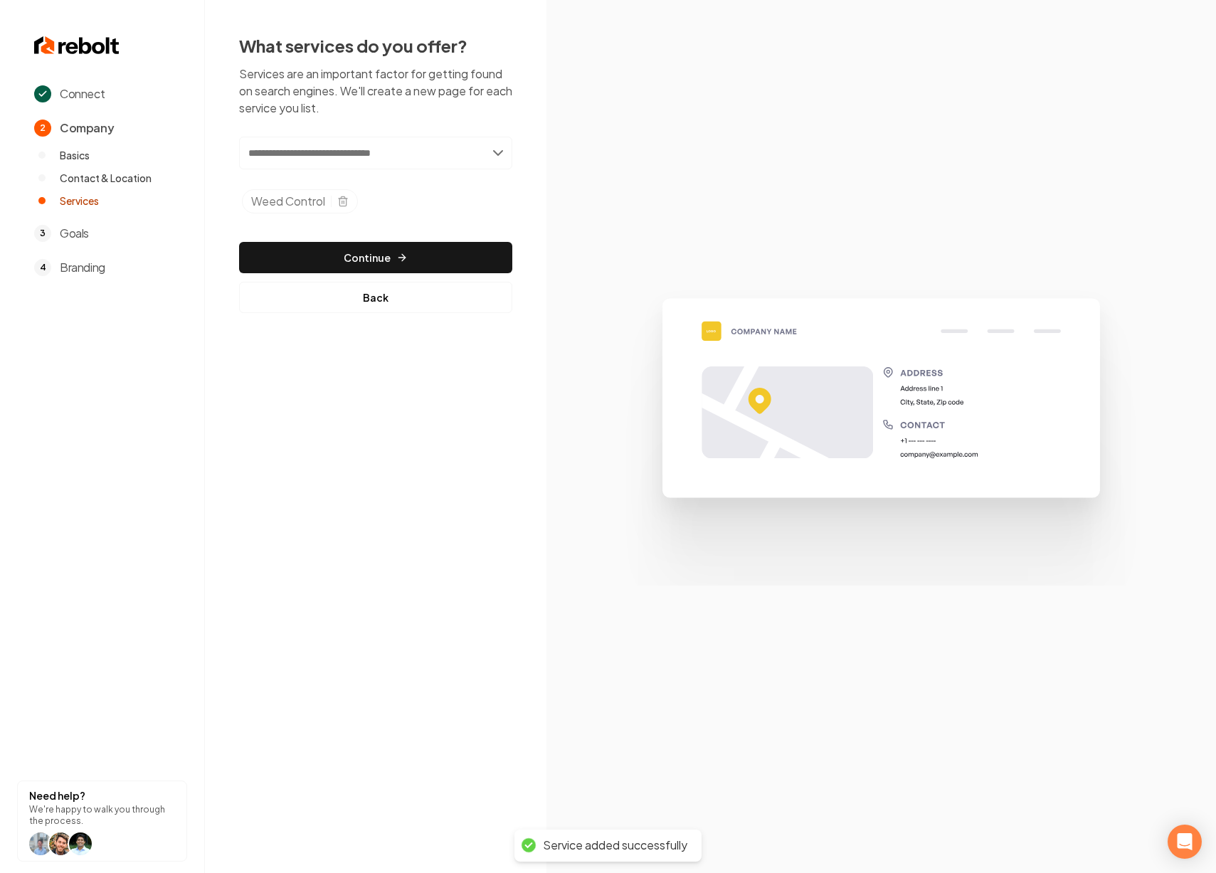
click at [319, 158] on input "text" at bounding box center [375, 153] width 273 height 33
type input "*"
click at [289, 154] on input "**********" at bounding box center [375, 153] width 273 height 33
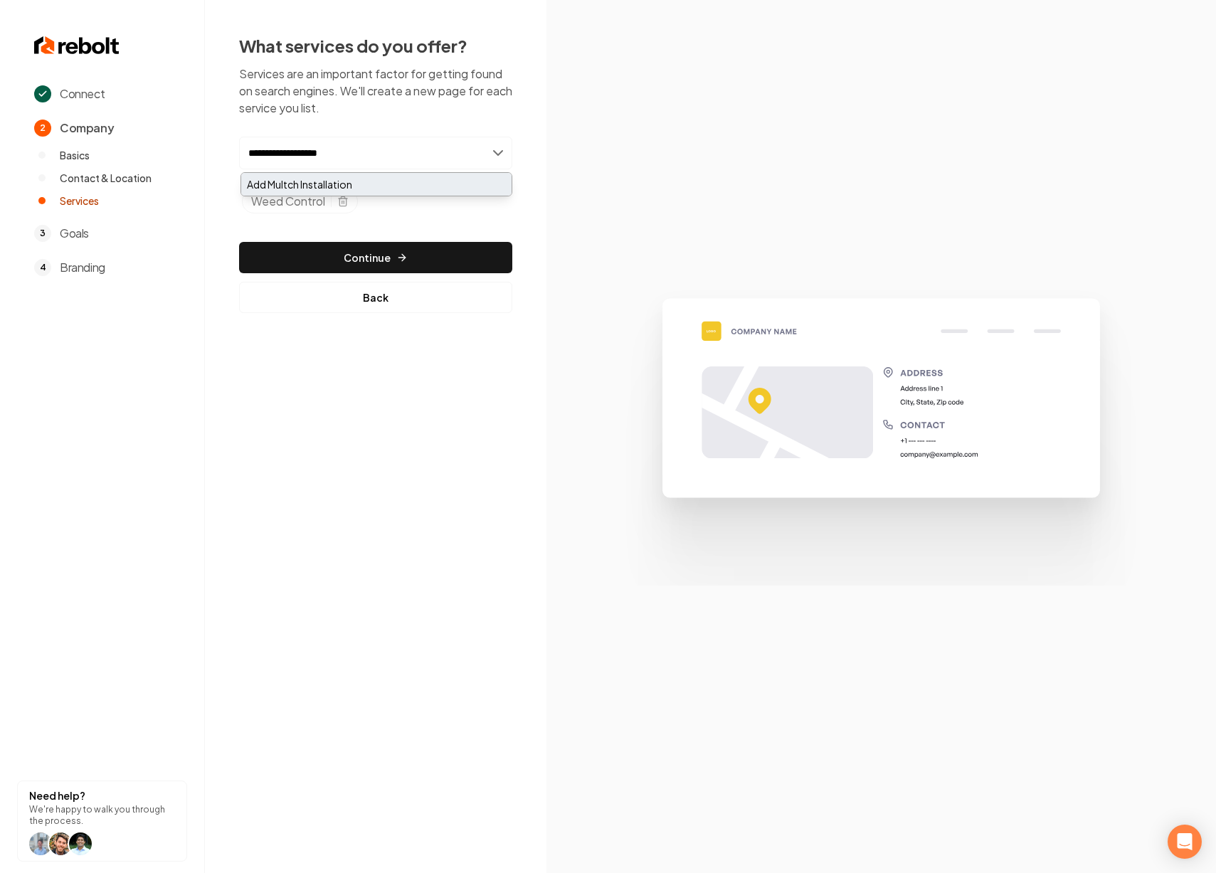
type input "**********"
click at [374, 193] on div "Add Multch Installation" at bounding box center [376, 184] width 270 height 23
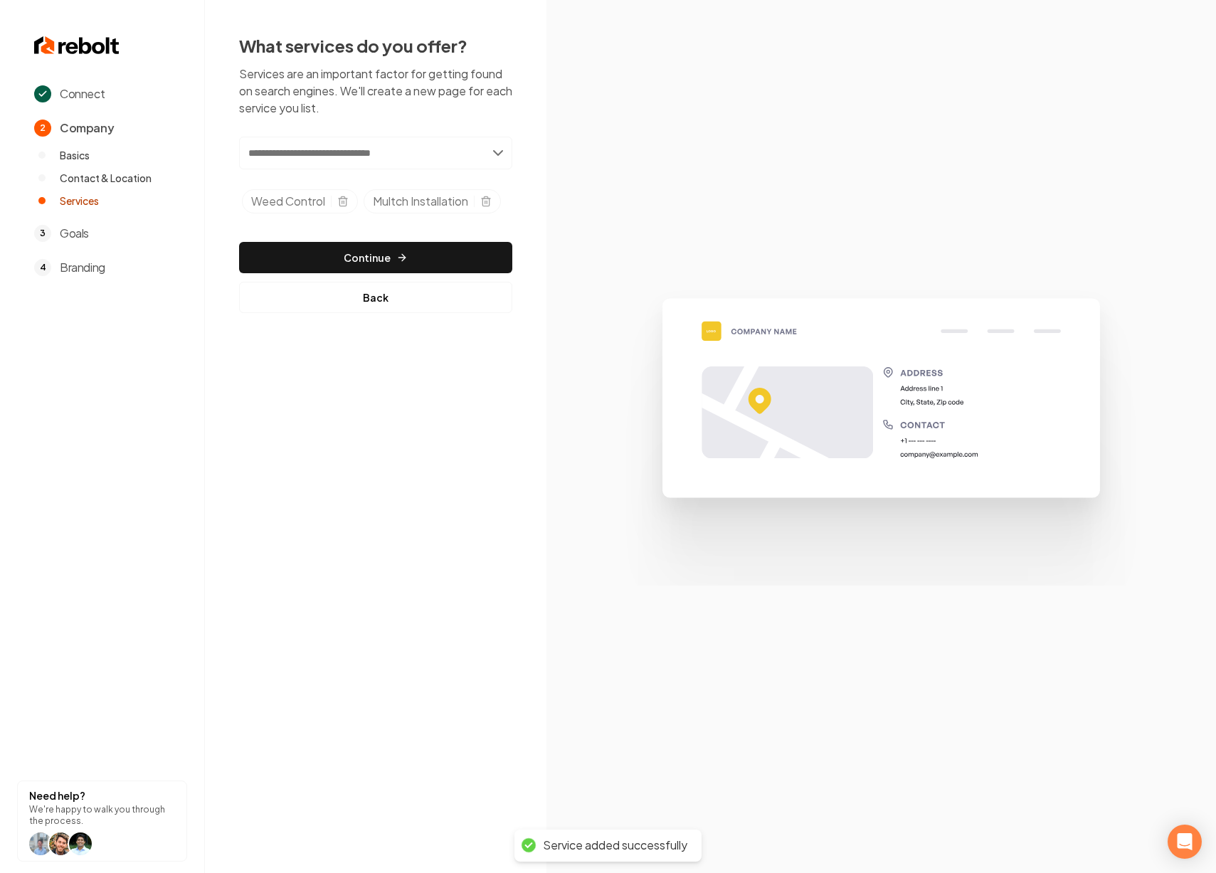
click at [390, 166] on input "text" at bounding box center [375, 153] width 273 height 33
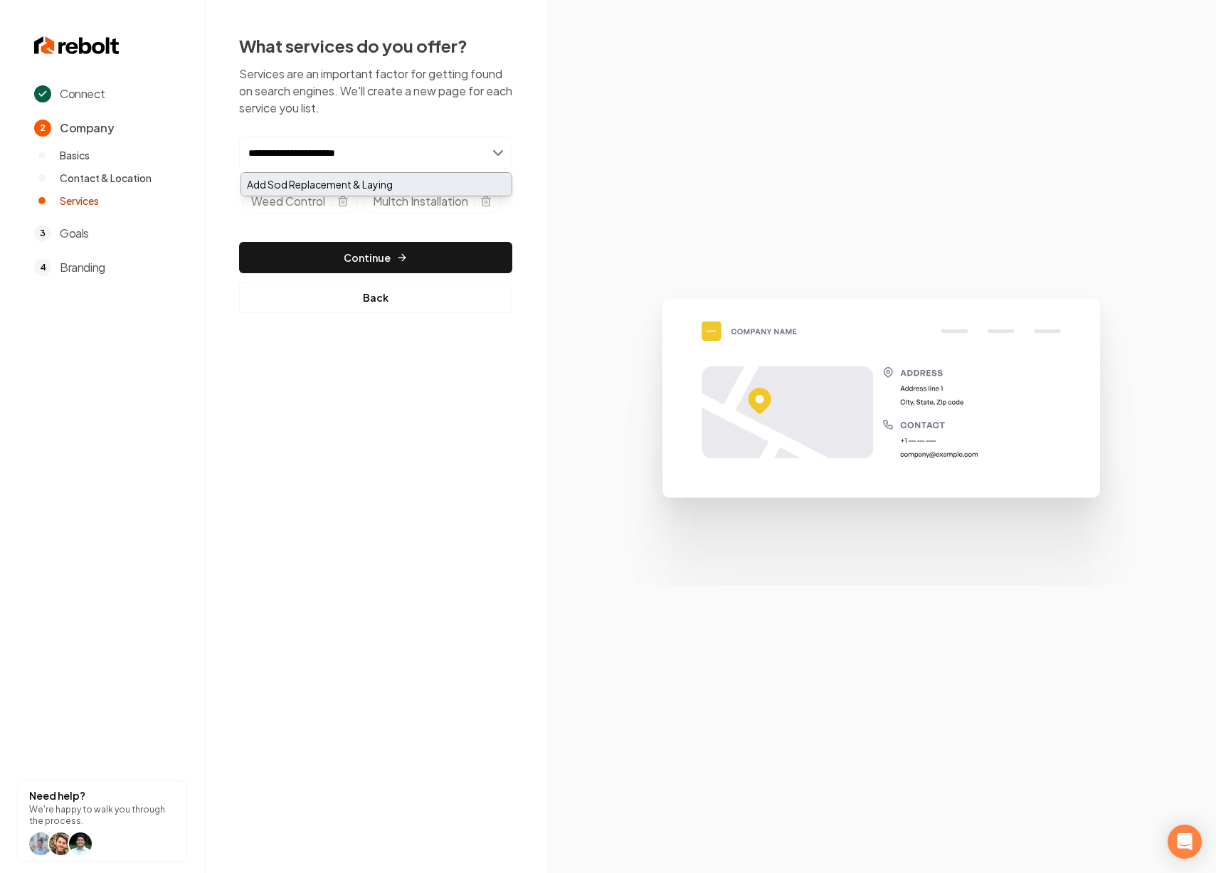
type input "**********"
click at [382, 191] on div "Add Sod Replacement & Laying" at bounding box center [376, 184] width 270 height 23
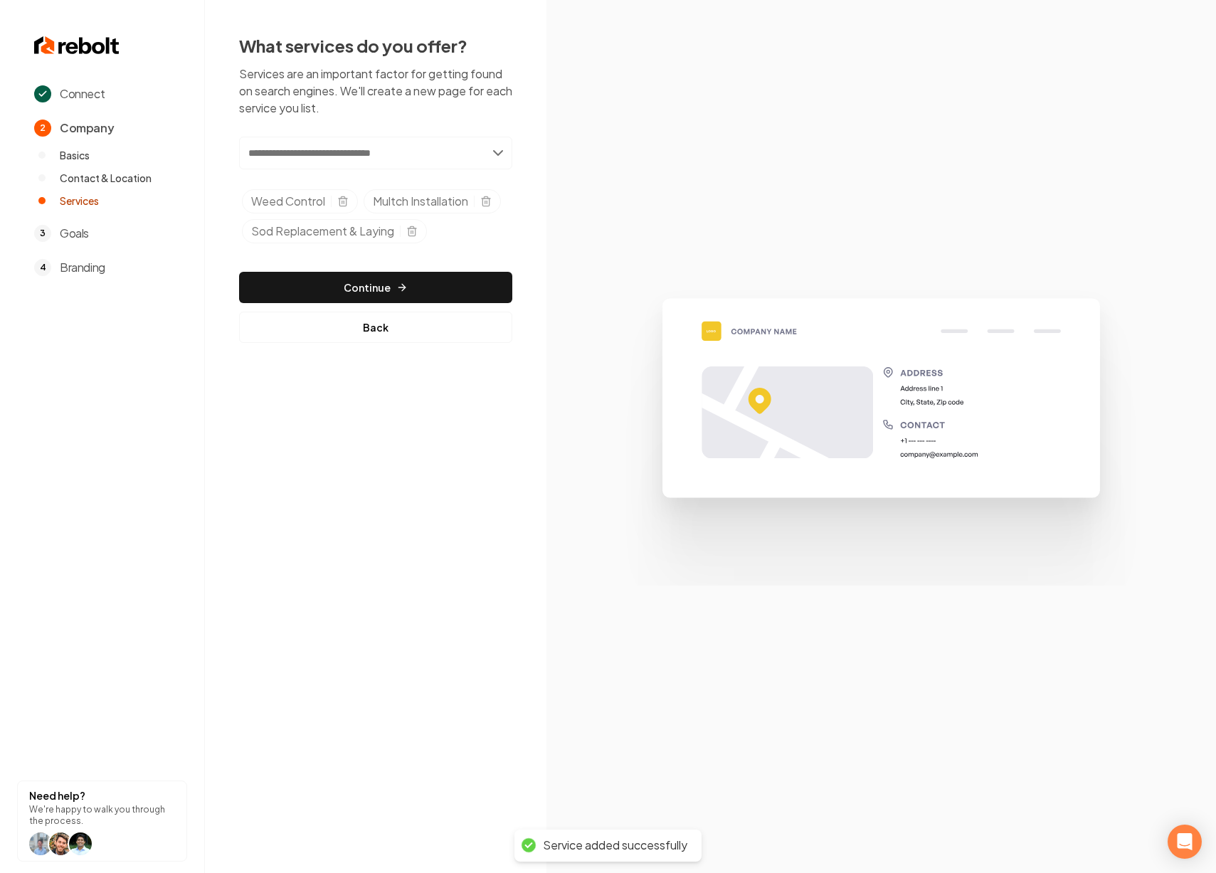
click at [376, 154] on input "text" at bounding box center [375, 153] width 273 height 33
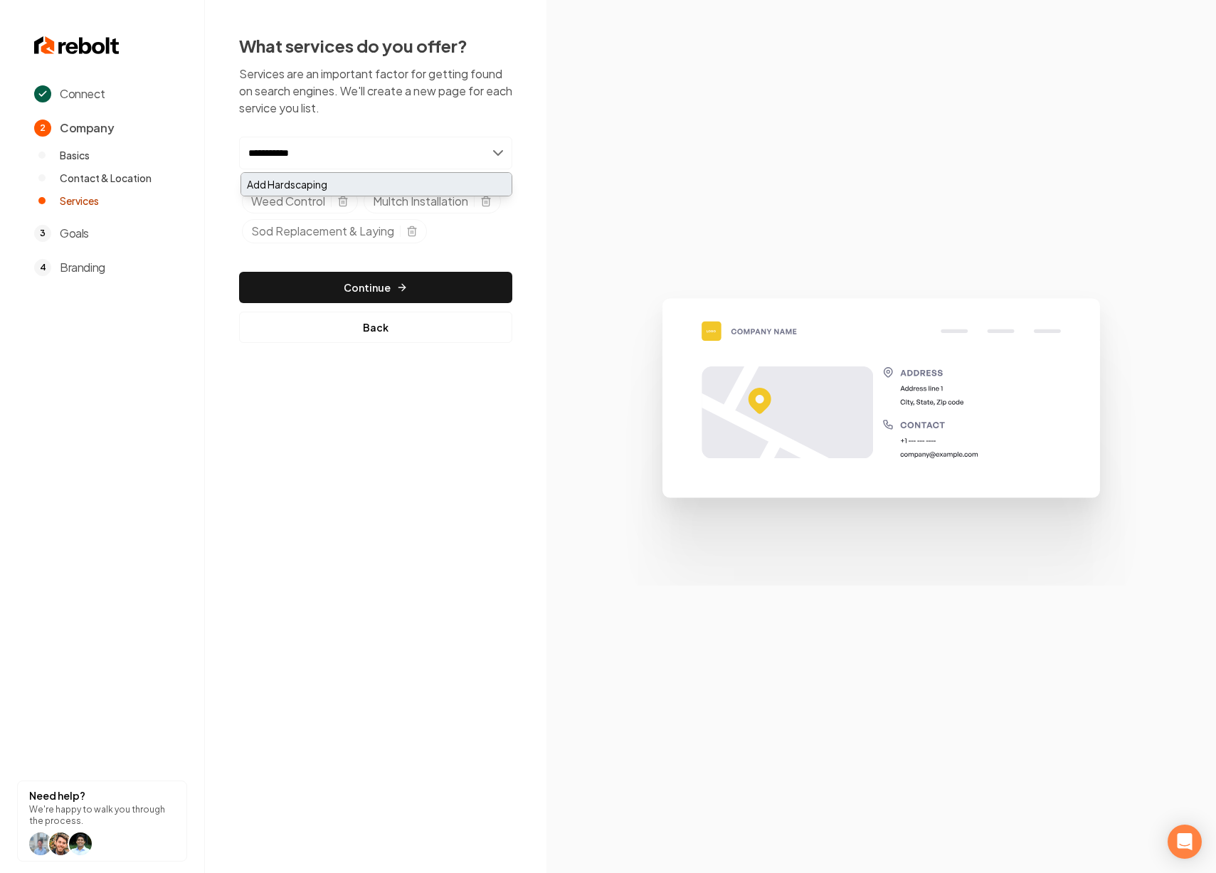
type input "**********"
click at [400, 179] on div "Add Hardscaping" at bounding box center [376, 184] width 270 height 23
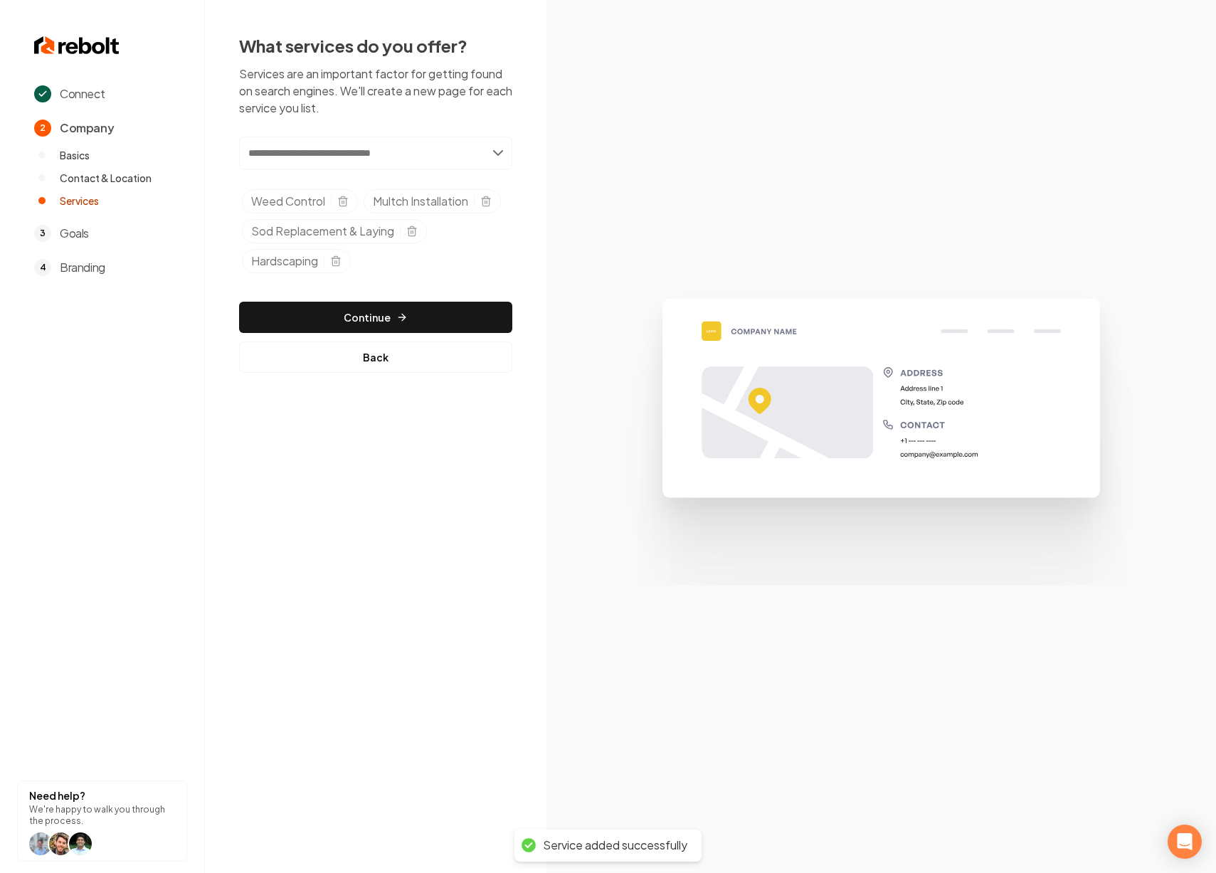
click at [324, 152] on input "text" at bounding box center [375, 153] width 273 height 33
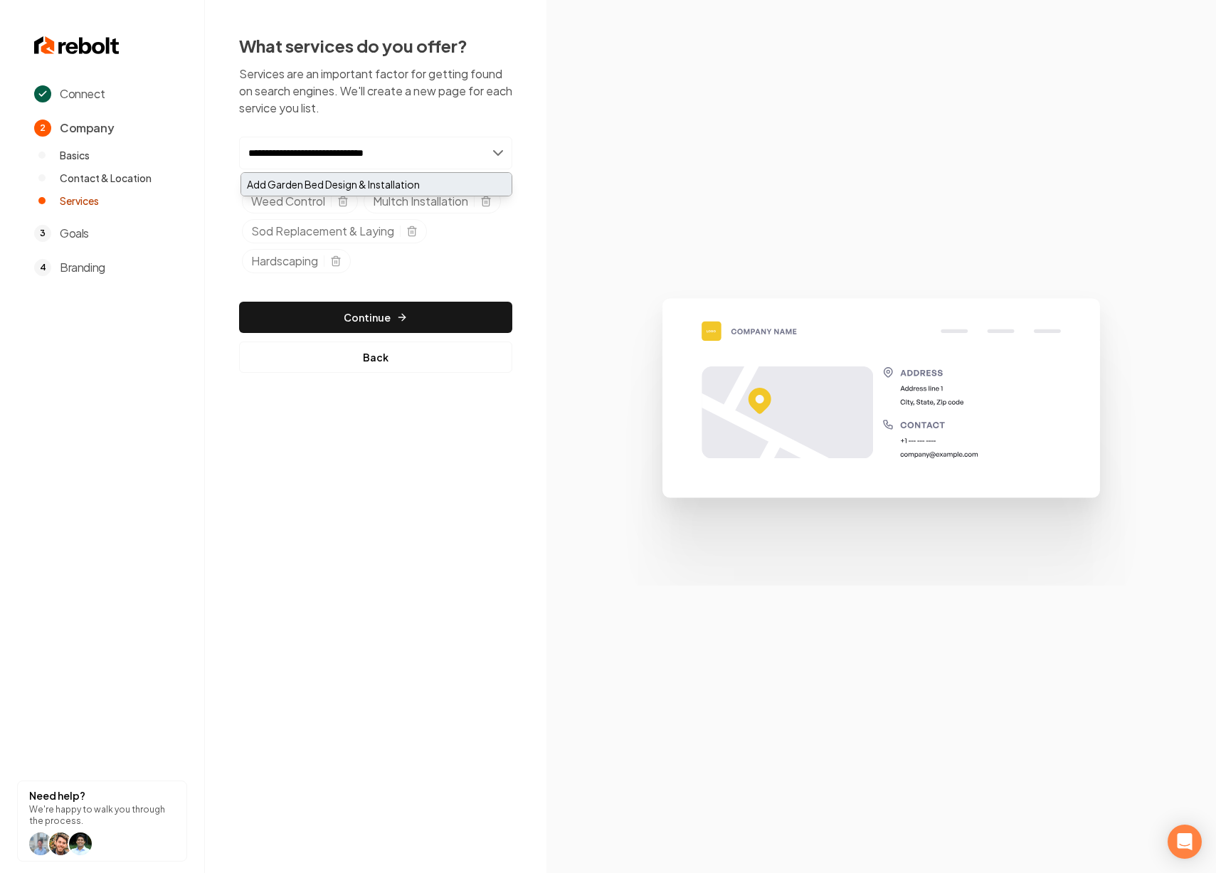
type input "**********"
click at [335, 186] on div "Add Garden Bed Design & Installation" at bounding box center [376, 184] width 270 height 23
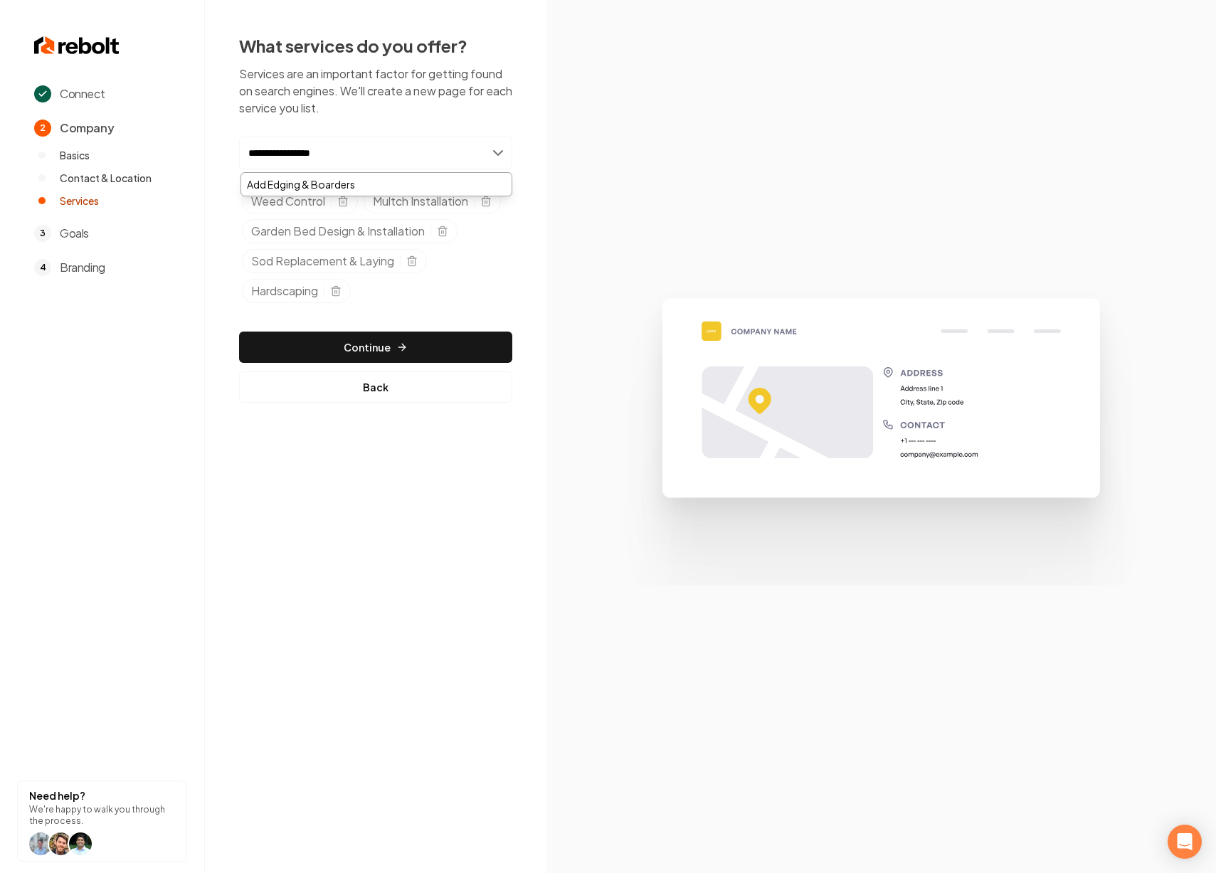
click at [308, 154] on input "**********" at bounding box center [375, 153] width 273 height 33
click at [313, 154] on input "**********" at bounding box center [375, 153] width 273 height 33
type input "**********"
click at [367, 185] on div "Add Edging & Borders" at bounding box center [376, 184] width 270 height 23
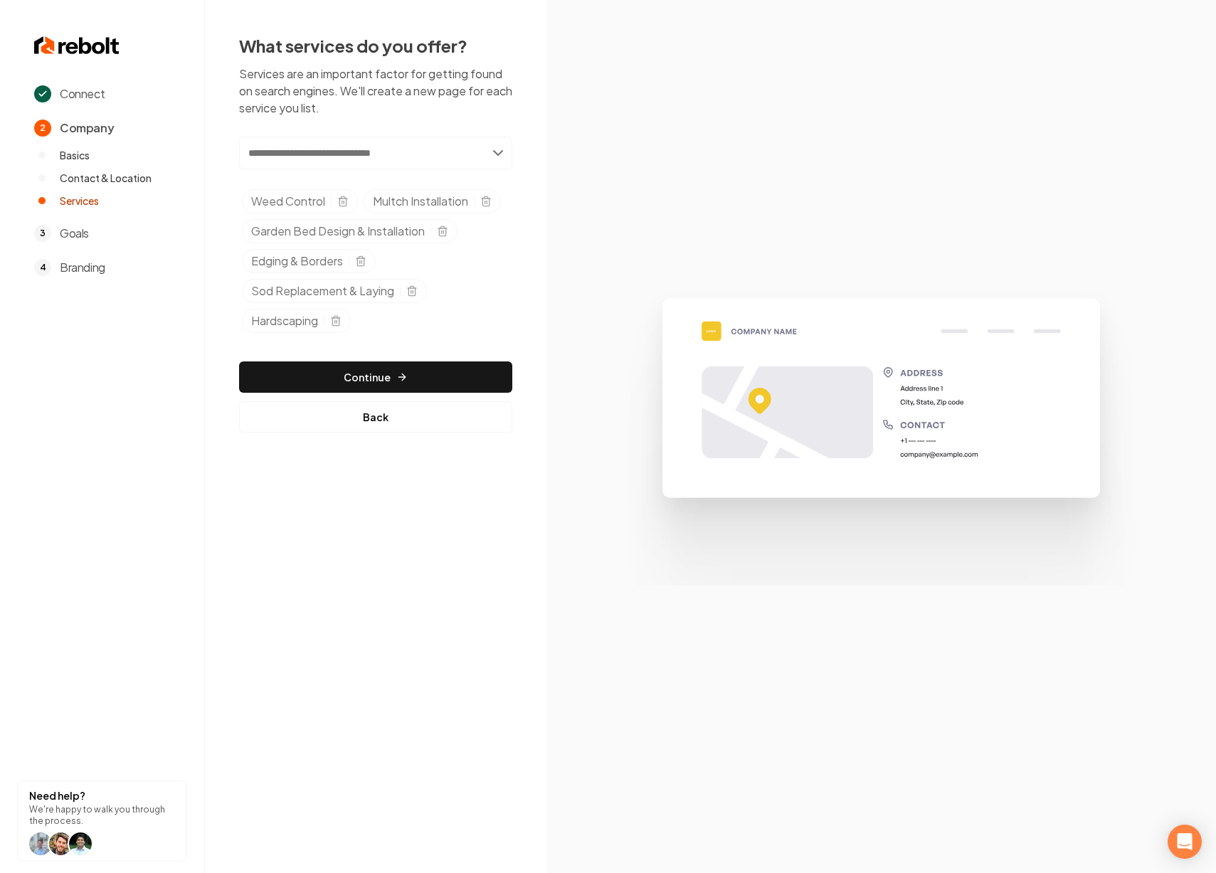
click at [280, 156] on input "text" at bounding box center [375, 153] width 273 height 33
type input "**********"
click at [311, 181] on div "Add General Yard Cleanups" at bounding box center [376, 184] width 270 height 23
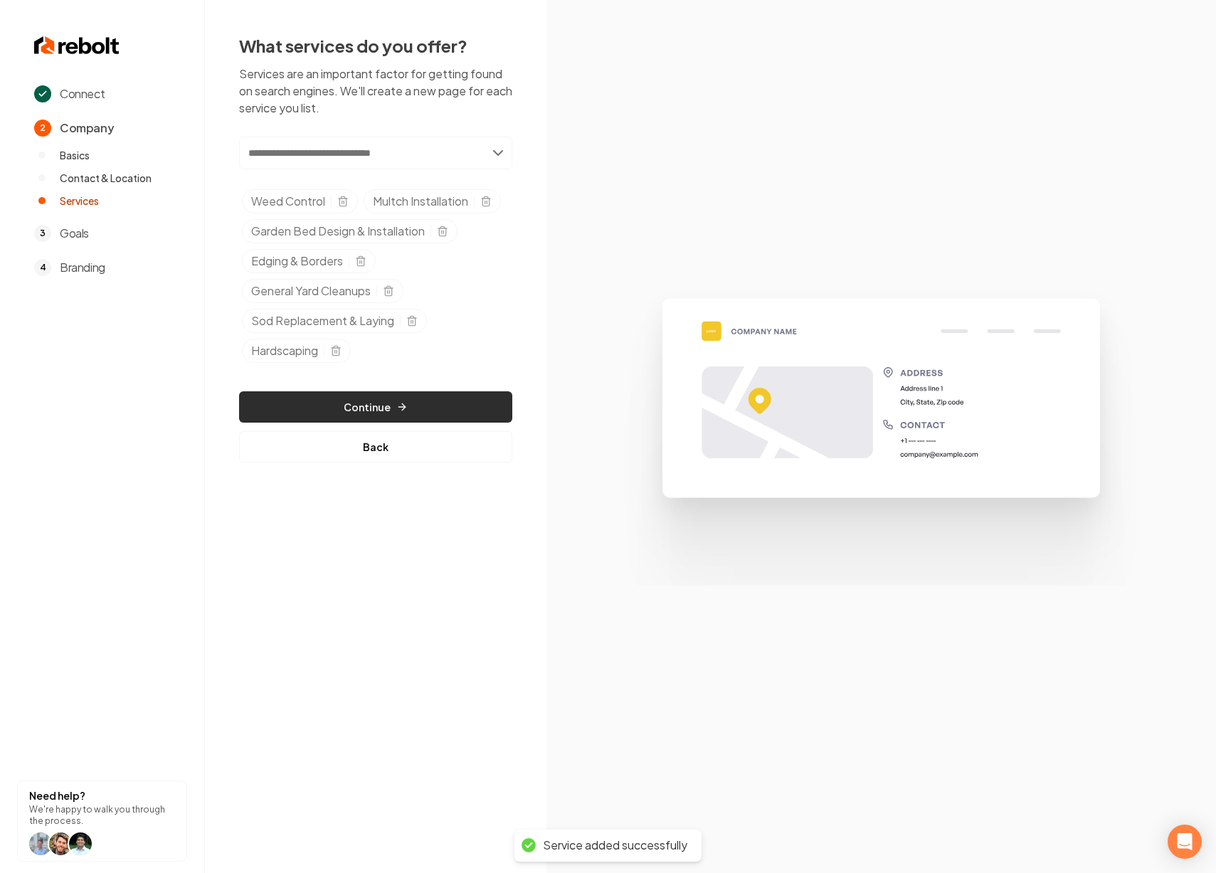
click at [404, 401] on icon "button" at bounding box center [401, 406] width 11 height 11
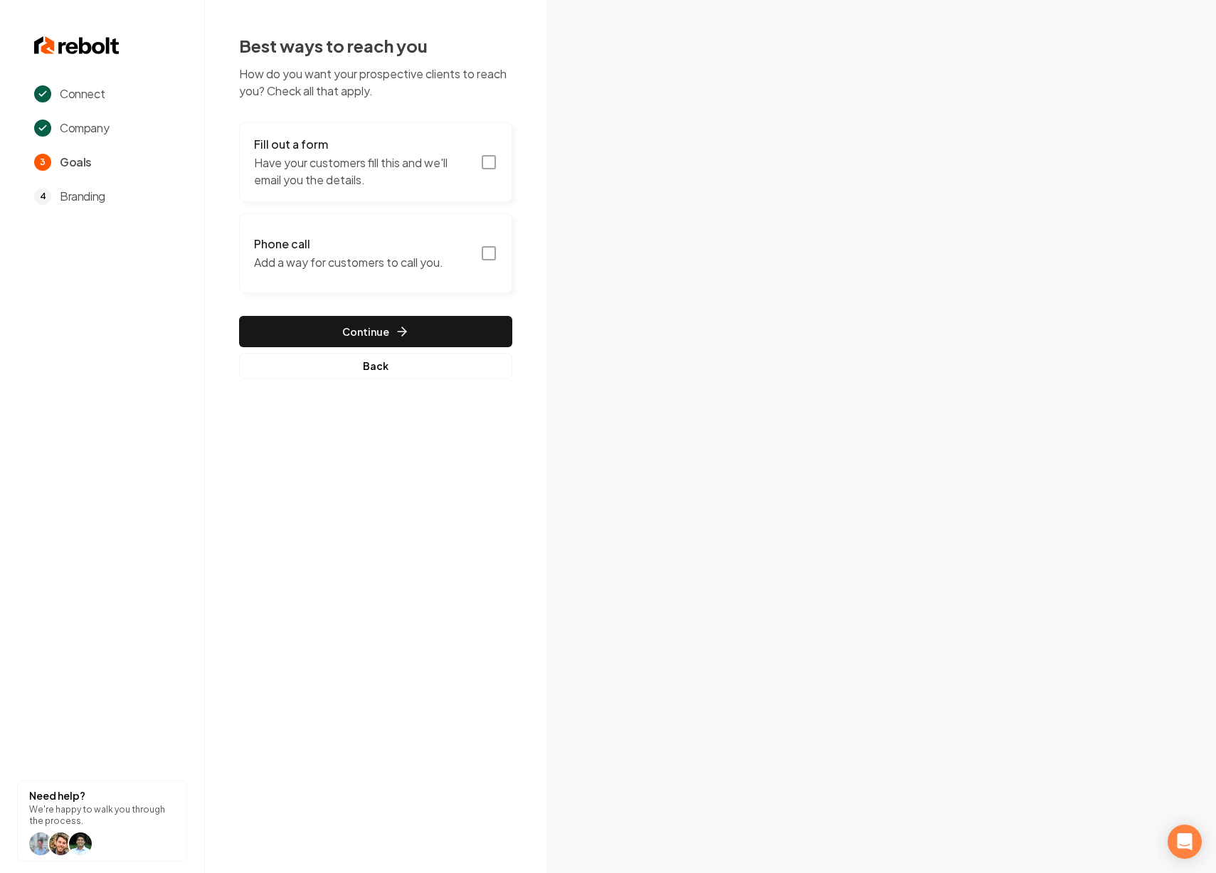
click at [478, 164] on button "Fill out a form Have your customers fill this and we'll email you the details." at bounding box center [375, 162] width 273 height 80
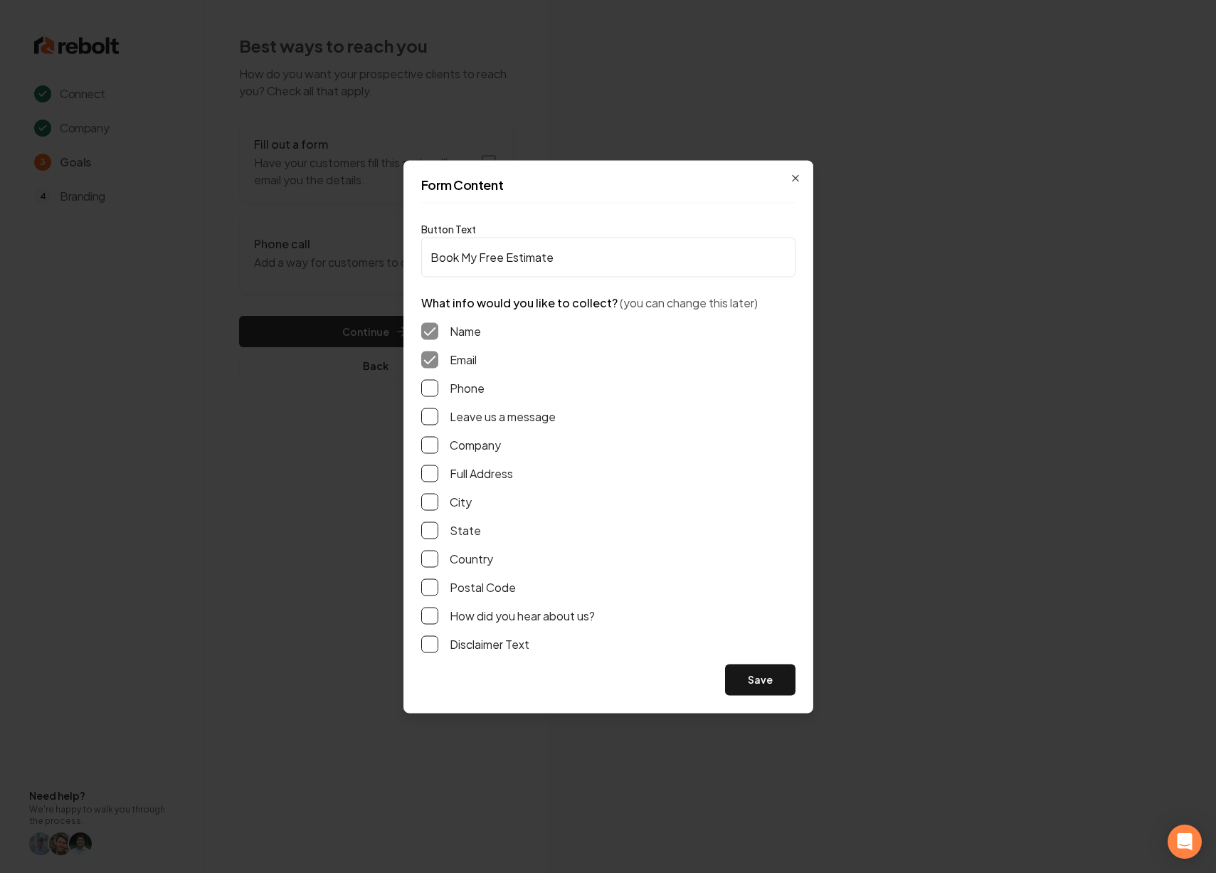
click at [433, 384] on button "Phone" at bounding box center [429, 387] width 17 height 17
click at [758, 676] on button "Save" at bounding box center [760, 679] width 70 height 31
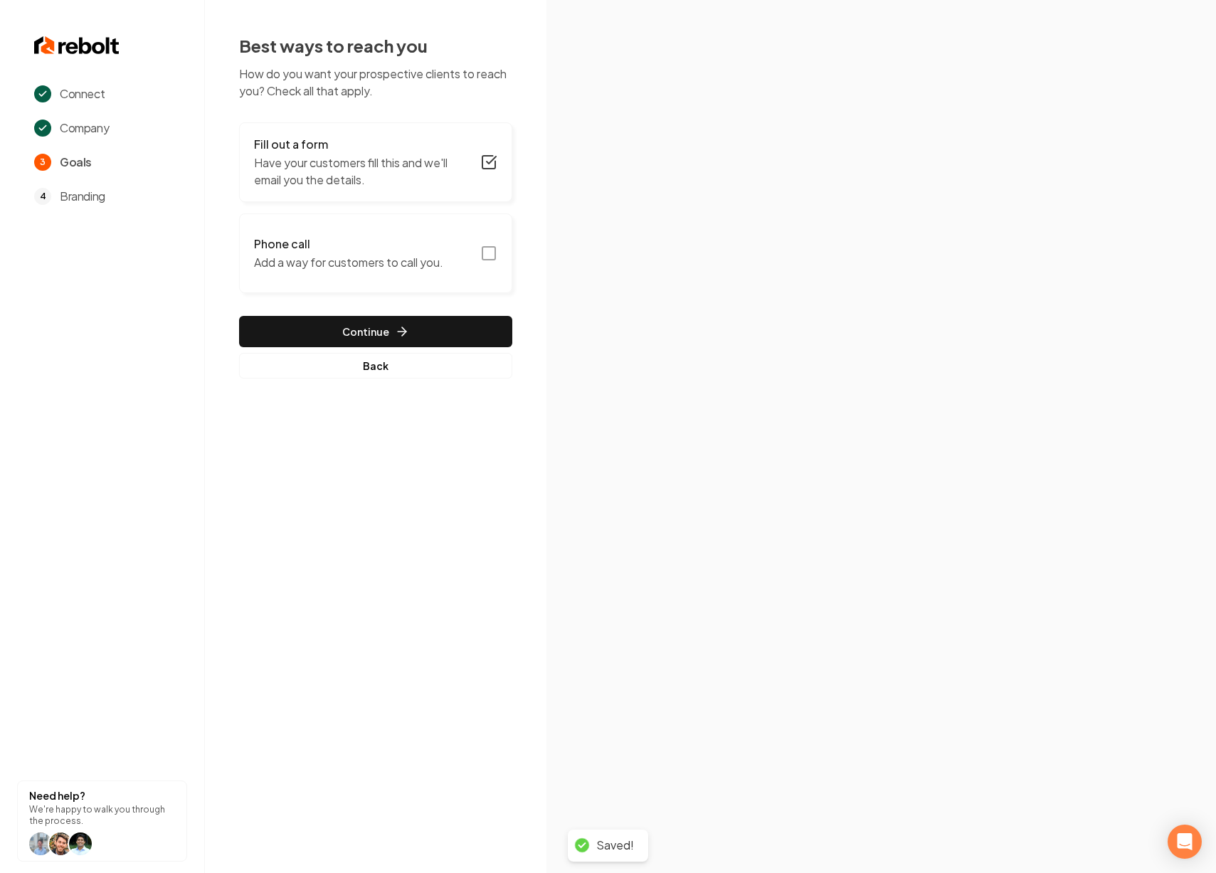
click at [464, 257] on button "Phone call Add a way for customers to call you." at bounding box center [375, 254] width 273 height 80
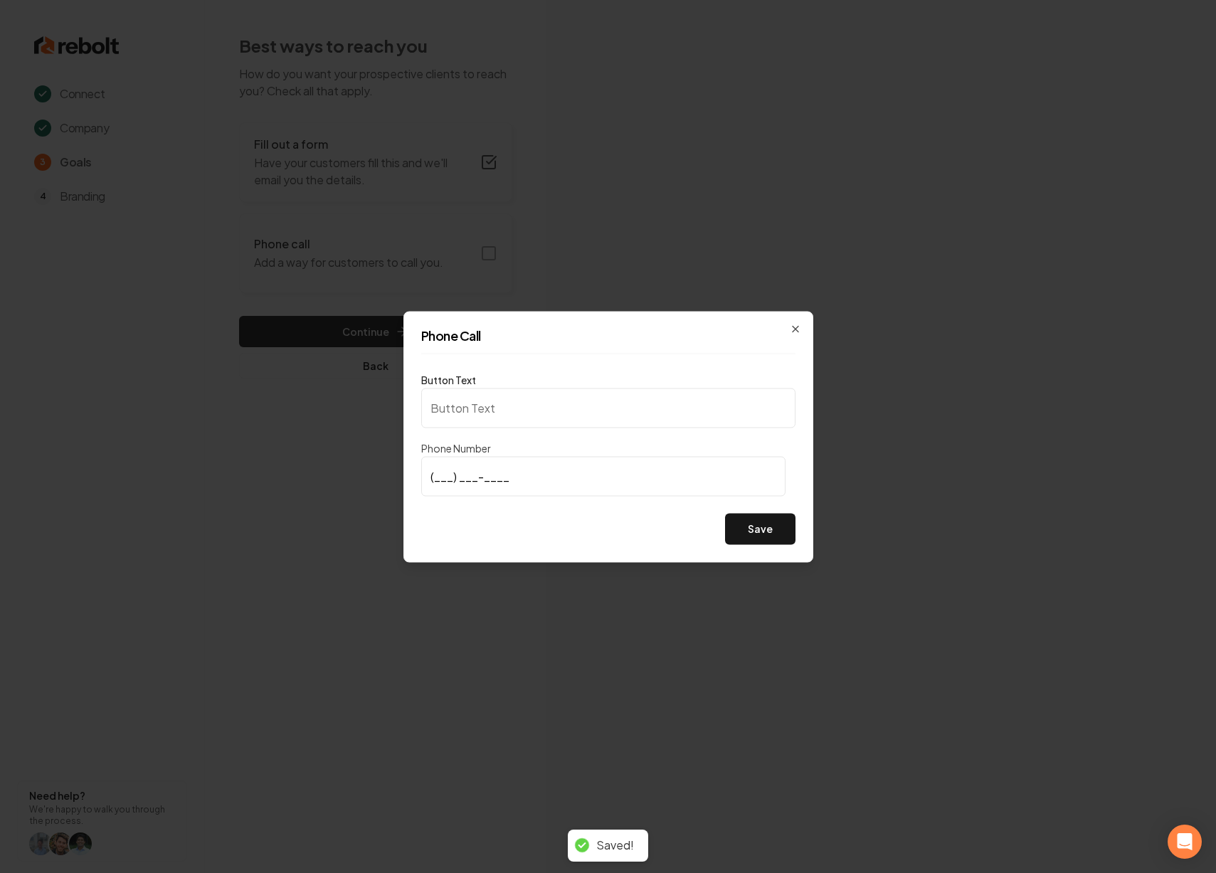
type input "Call us"
type input "(612) 396-8640"
click at [757, 519] on button "Save" at bounding box center [760, 528] width 70 height 31
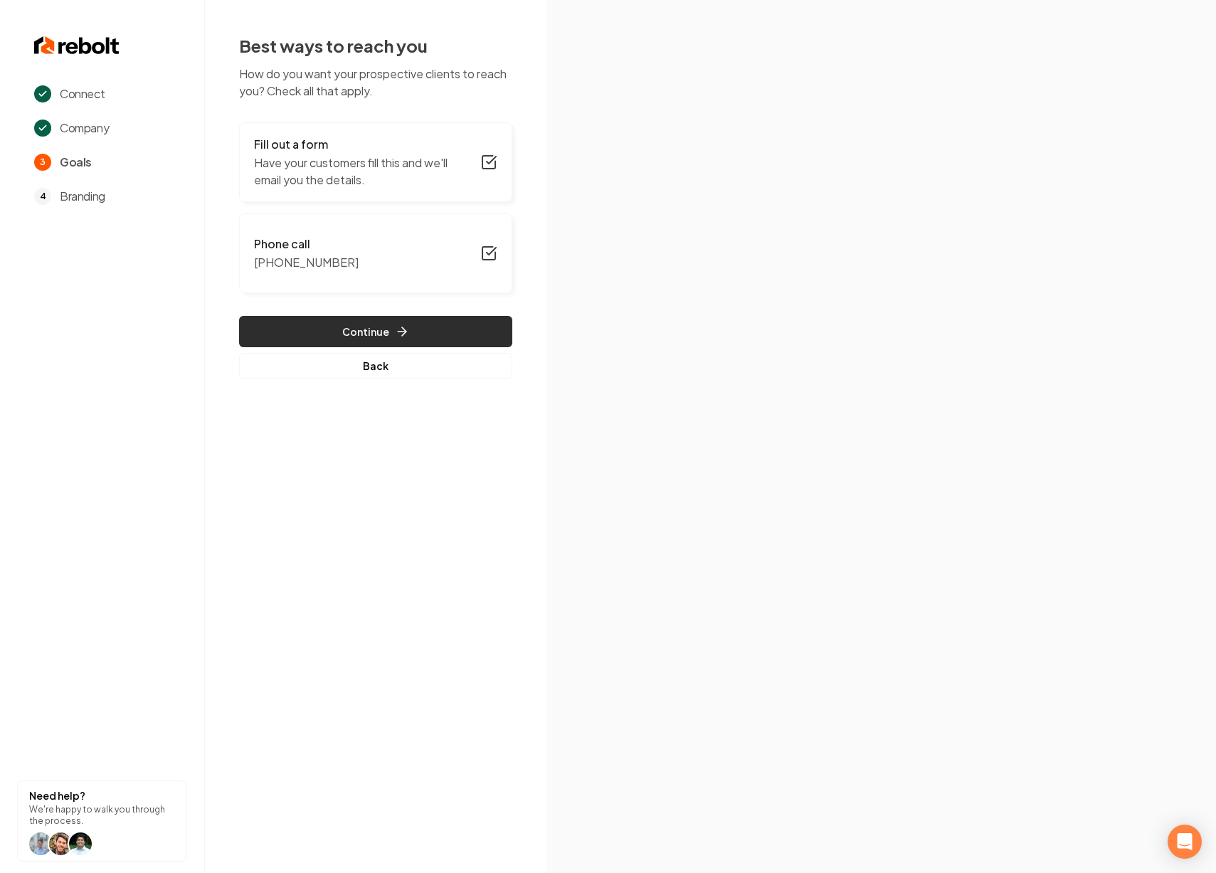
click at [377, 329] on button "Continue" at bounding box center [375, 331] width 273 height 31
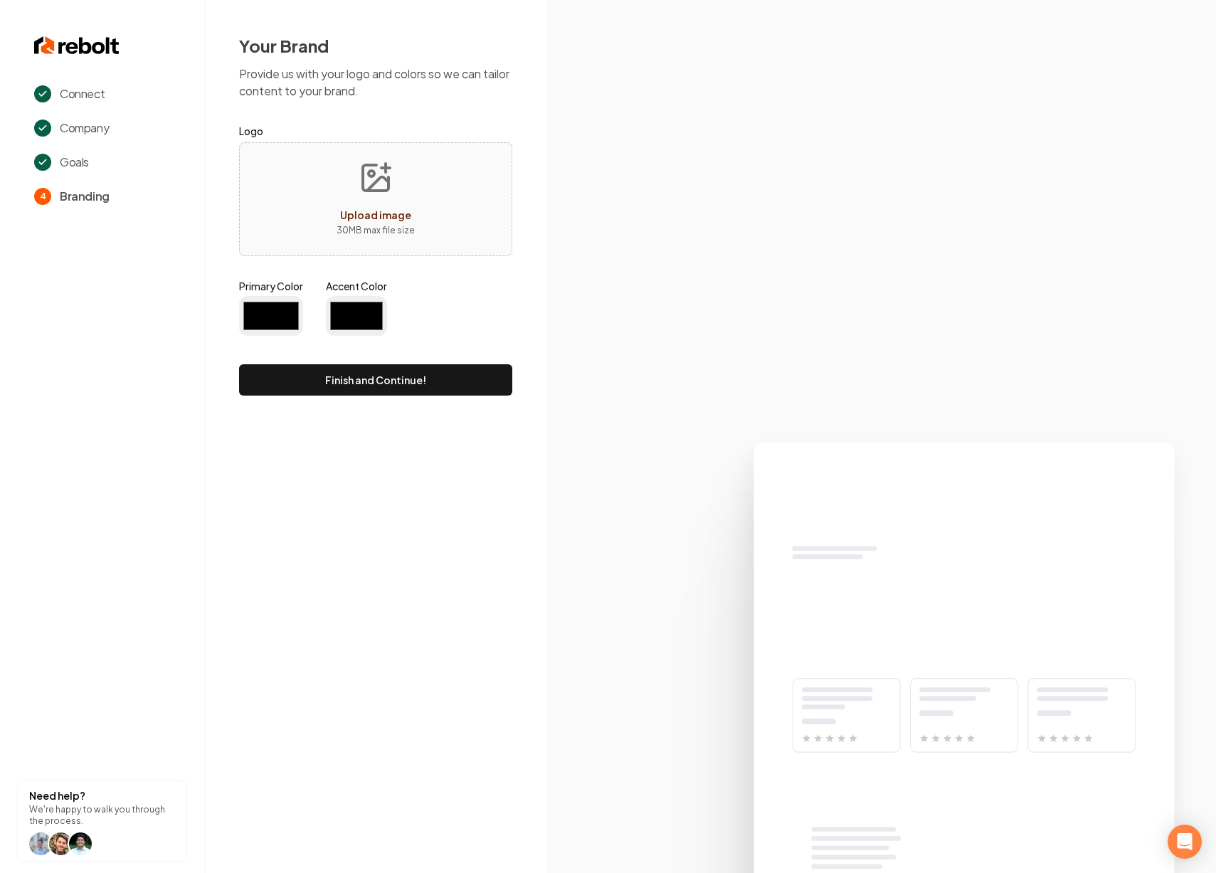
type input "#194d33"
type input "#70be00"
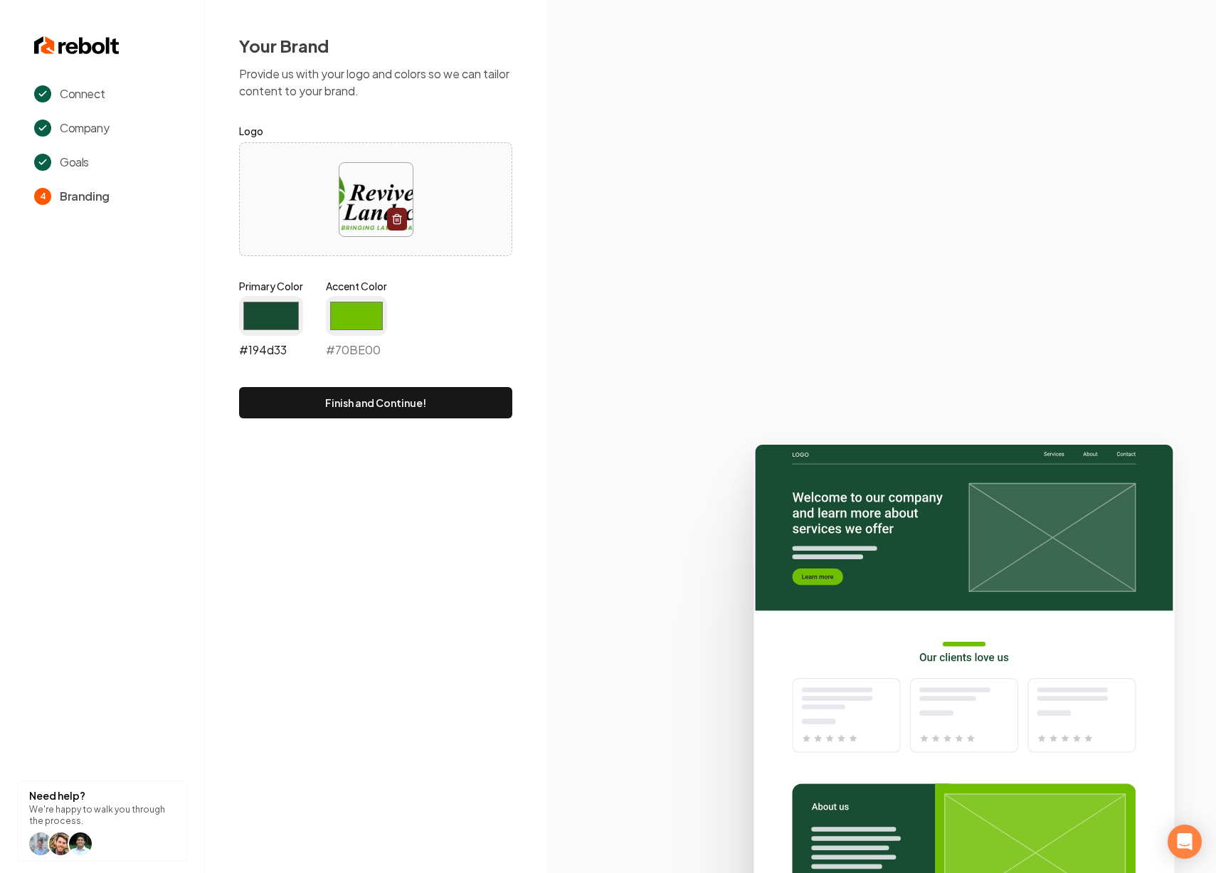
click at [275, 317] on input "#194d33" at bounding box center [271, 316] width 64 height 40
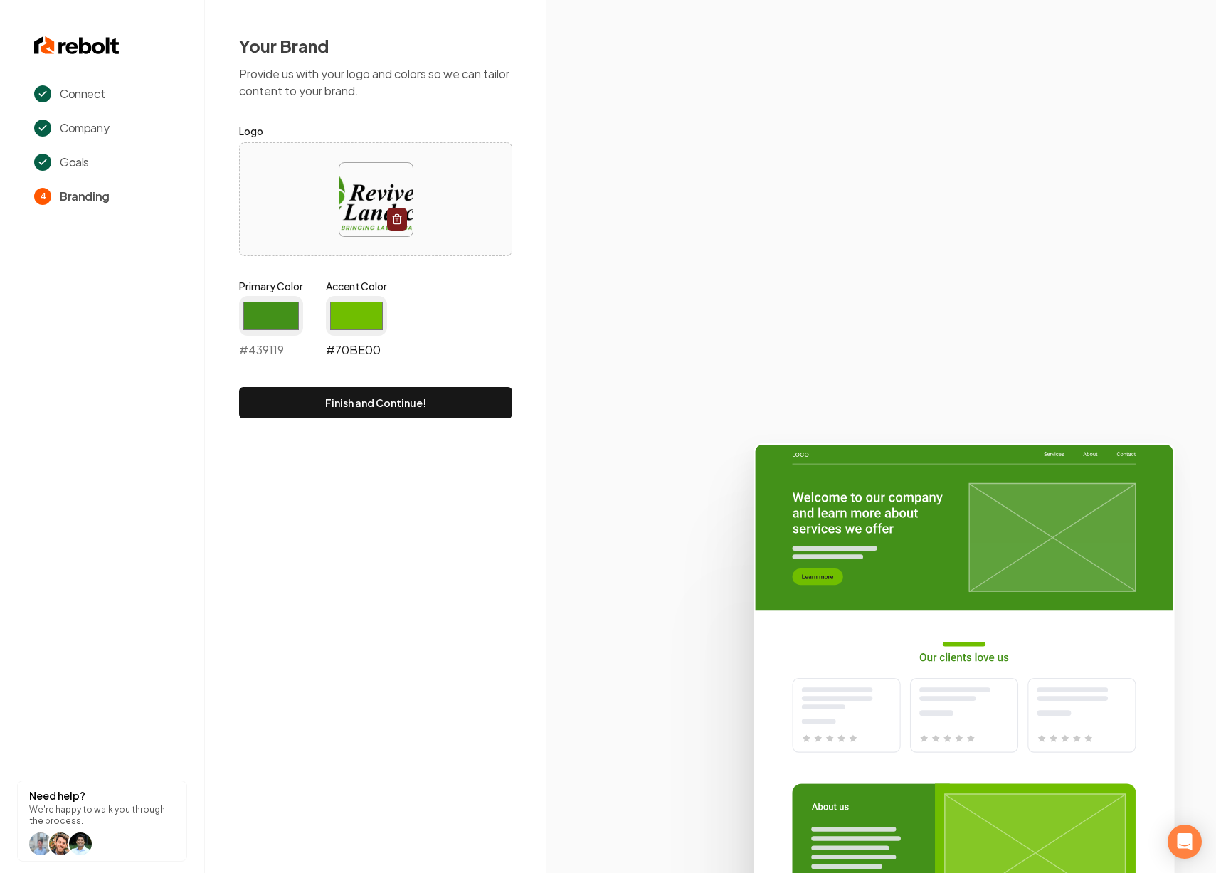
type input "#439119"
click at [376, 313] on input "#70be00" at bounding box center [356, 316] width 61 height 40
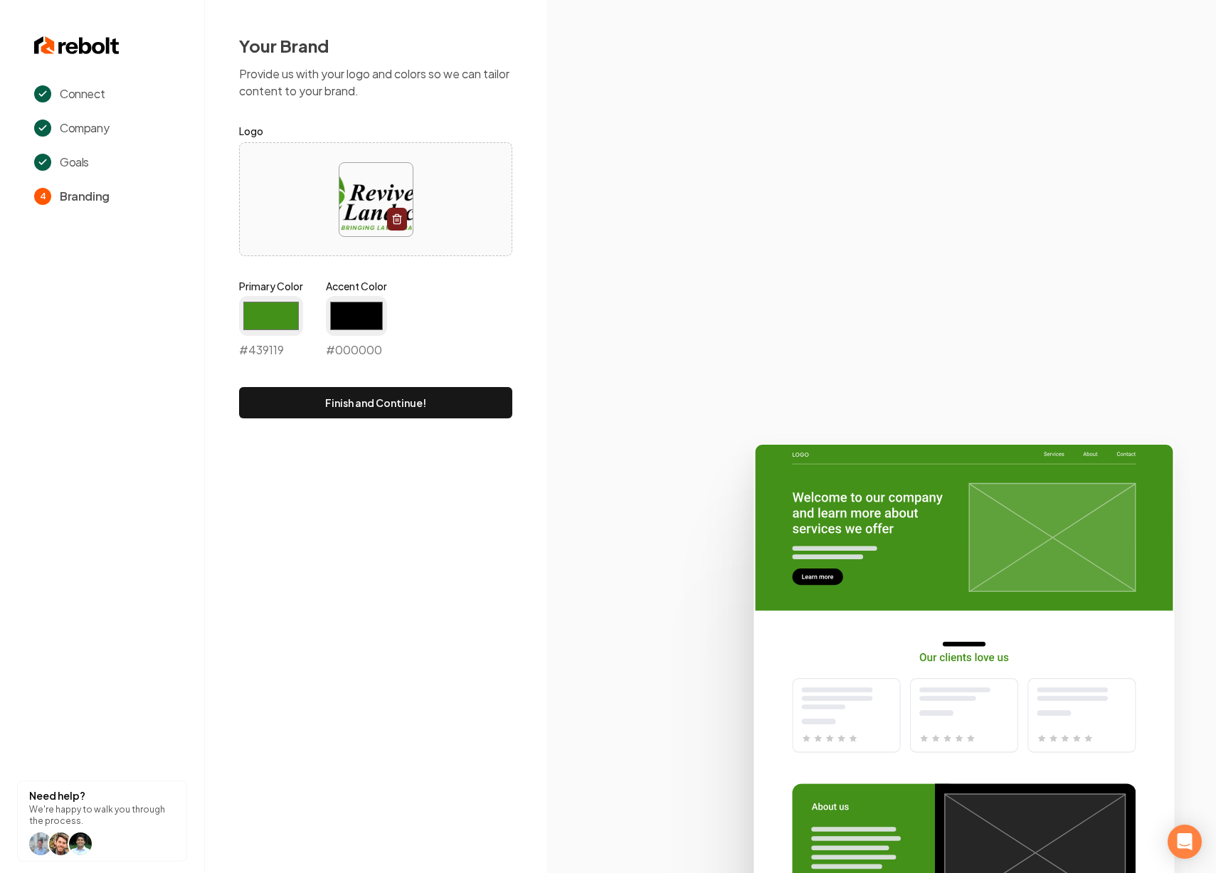
type input "#000000"
click at [490, 332] on div "Primary Color #439119 #439119 Accent Color #000000 #000000" at bounding box center [375, 321] width 273 height 85
click at [265, 319] on input "#439119" at bounding box center [271, 316] width 64 height 40
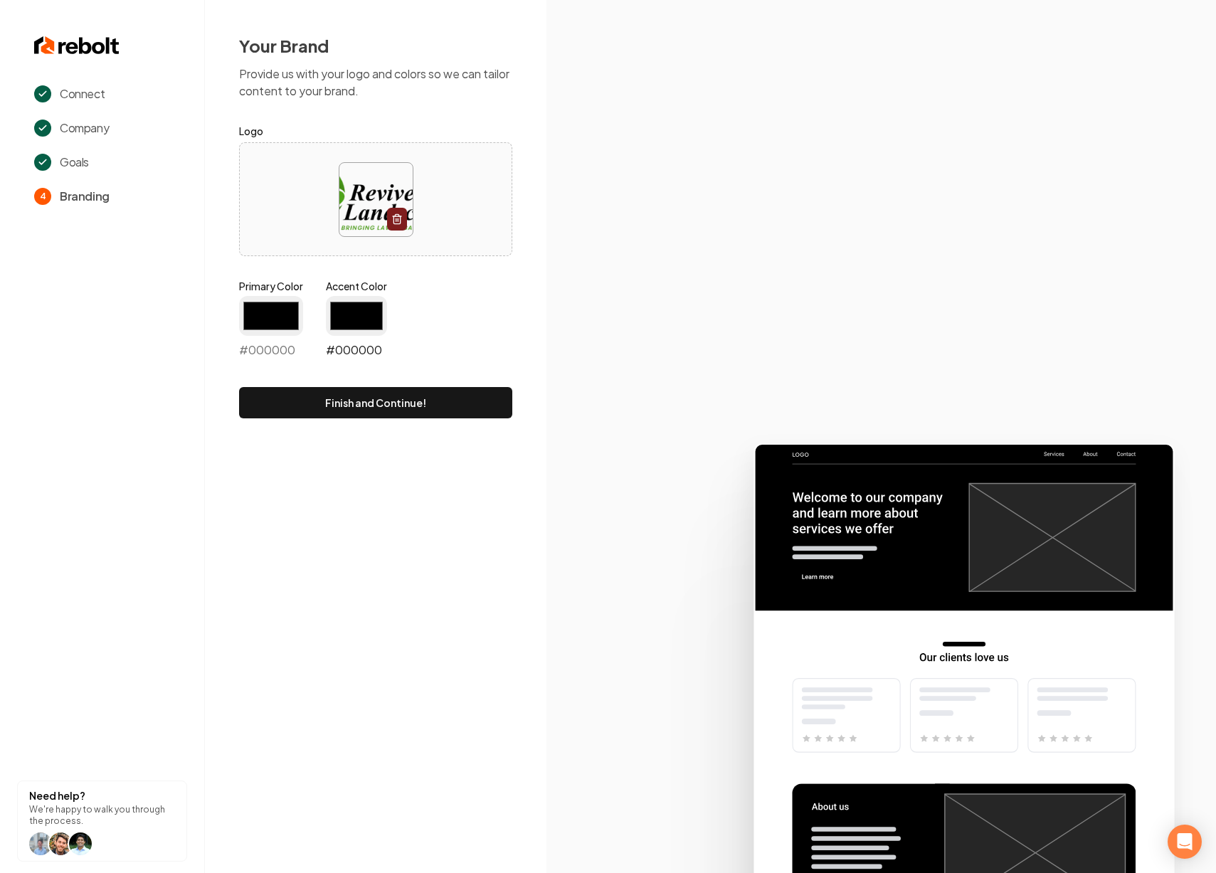
type input "#000000"
click at [347, 305] on input "#000000" at bounding box center [356, 316] width 61 height 40
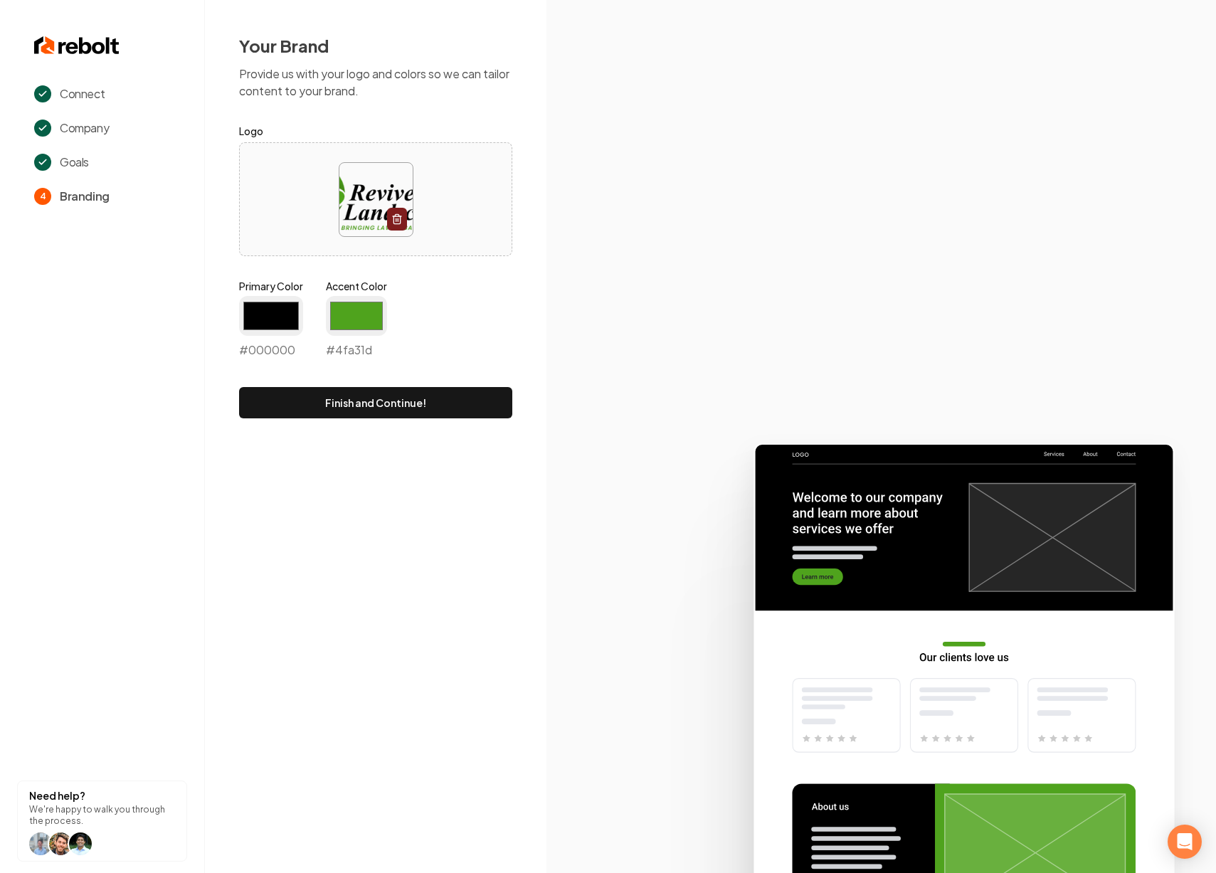
type input "#4fa31d"
click at [530, 421] on div "Your Brand Provide us with your logo and colors so we can tailor content to you…" at bounding box center [376, 226] width 342 height 453
click at [265, 317] on input "#000000" at bounding box center [271, 316] width 64 height 40
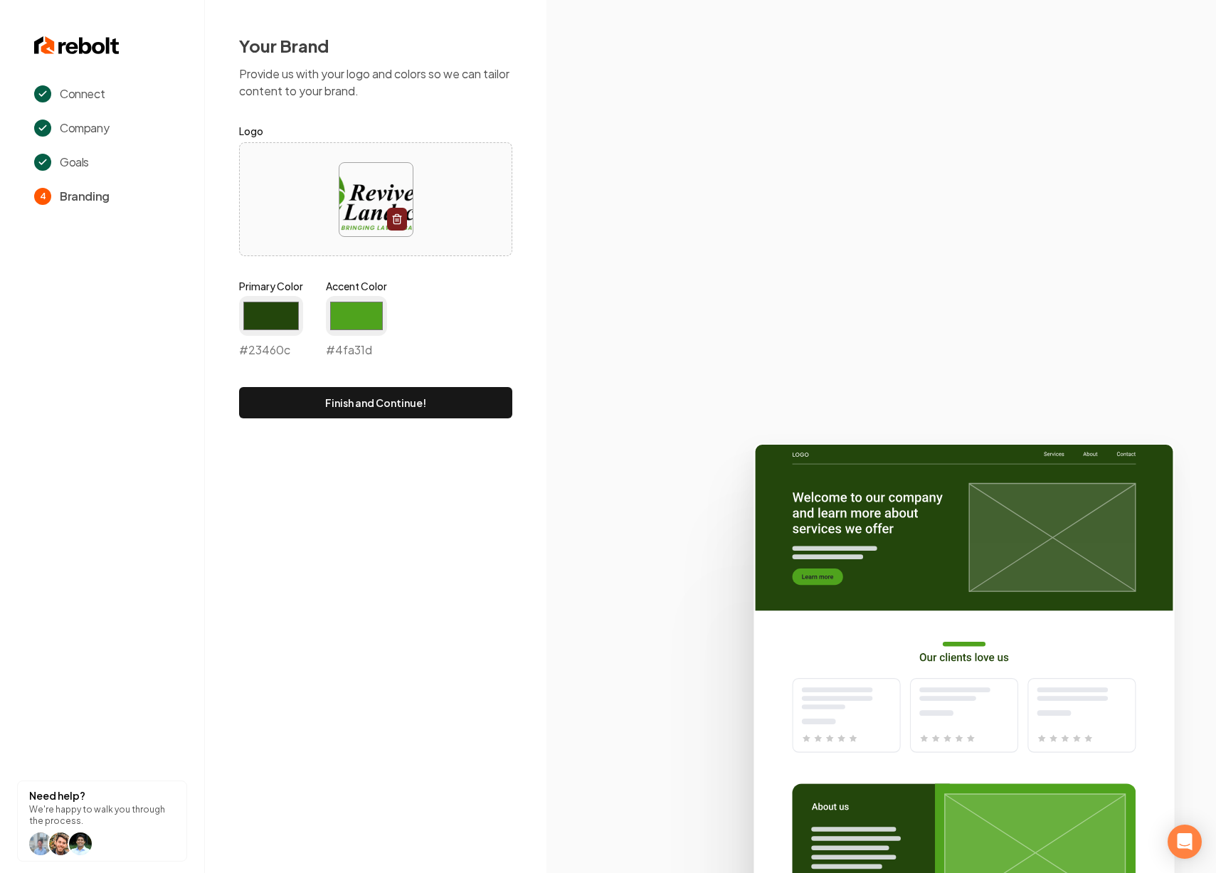
type input "#23460c"
click at [468, 455] on div "Connect Company Goals 4 Branding Need help? We're happy to walk you through the…" at bounding box center [608, 436] width 1216 height 873
click at [363, 331] on input "#4fa31d" at bounding box center [356, 316] width 61 height 40
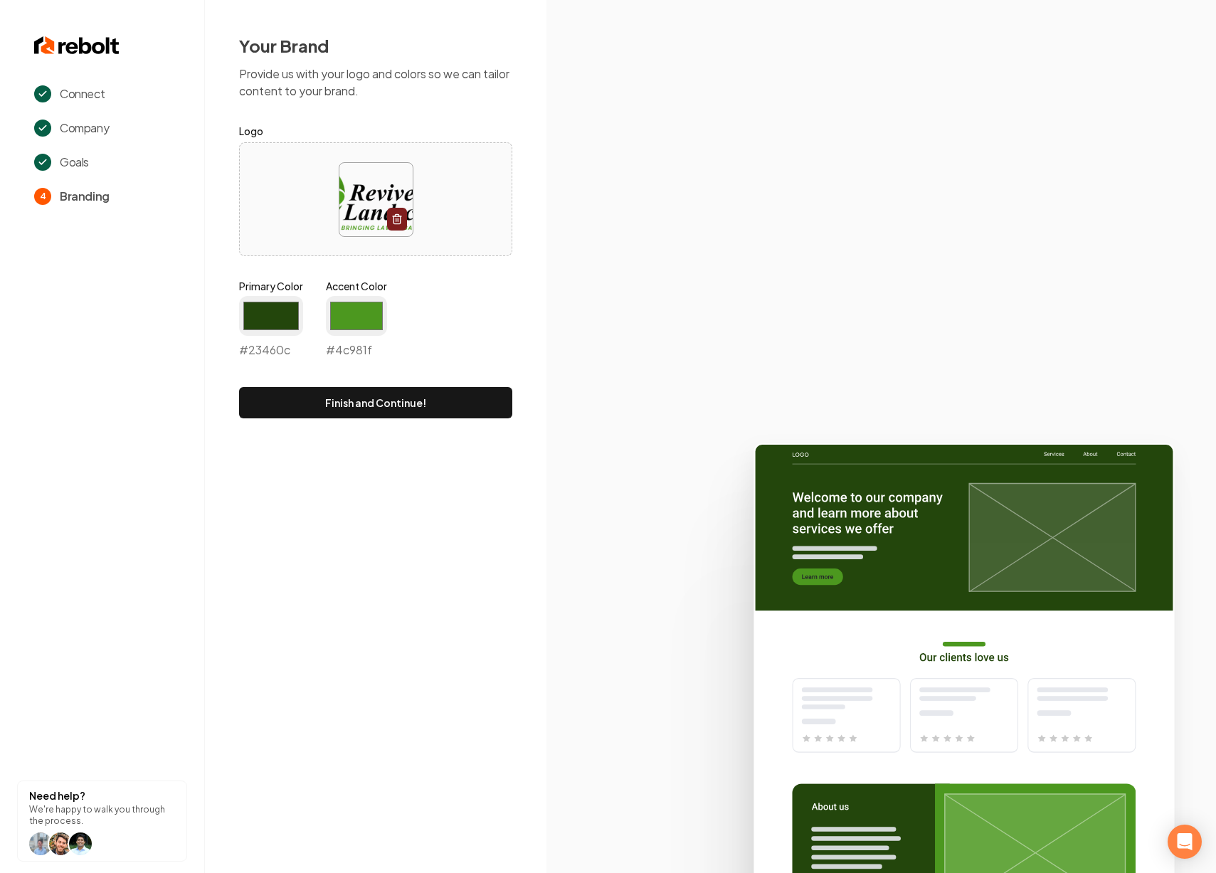
type input "#4c981f"
click at [594, 419] on section at bounding box center [882, 436] width 670 height 873
click at [443, 409] on button "Finish and Continue!" at bounding box center [375, 402] width 273 height 31
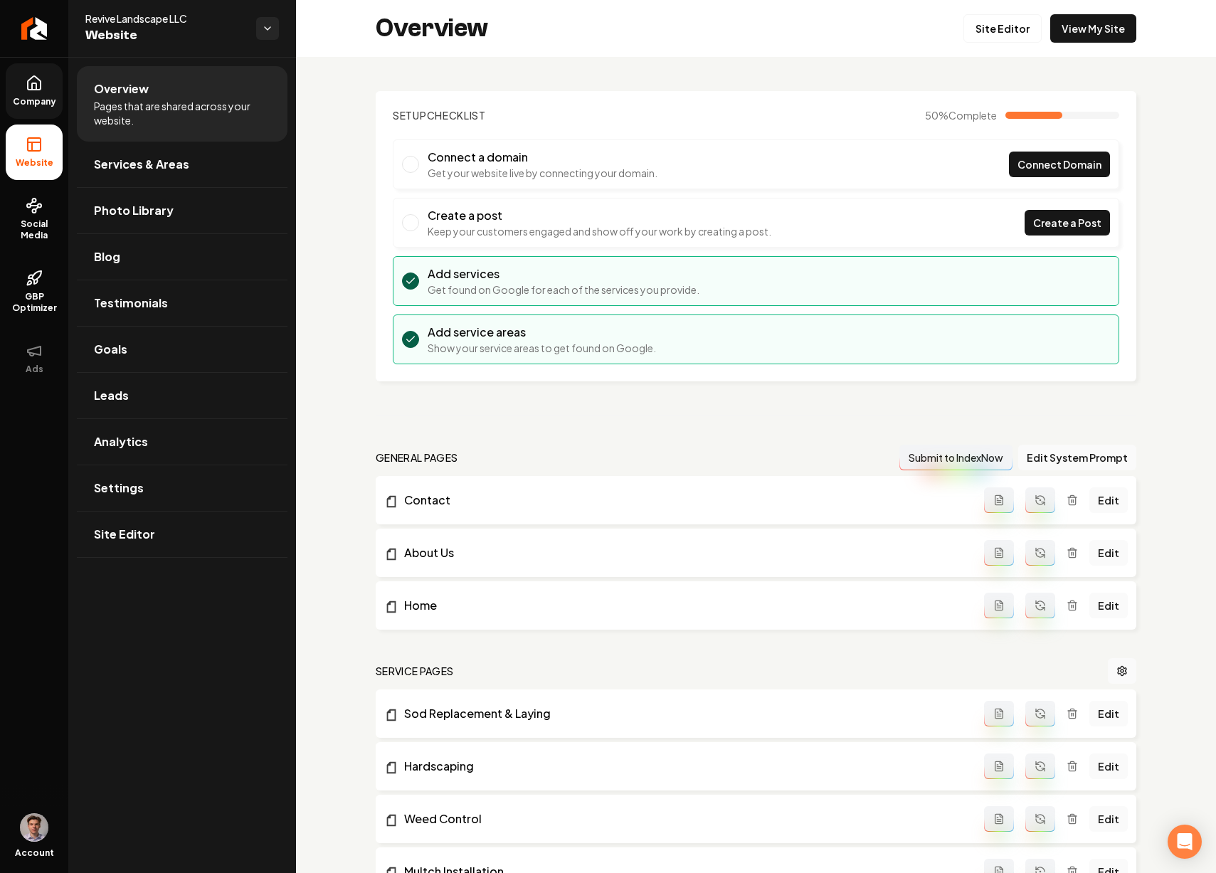
click at [39, 89] on icon at bounding box center [34, 83] width 13 height 14
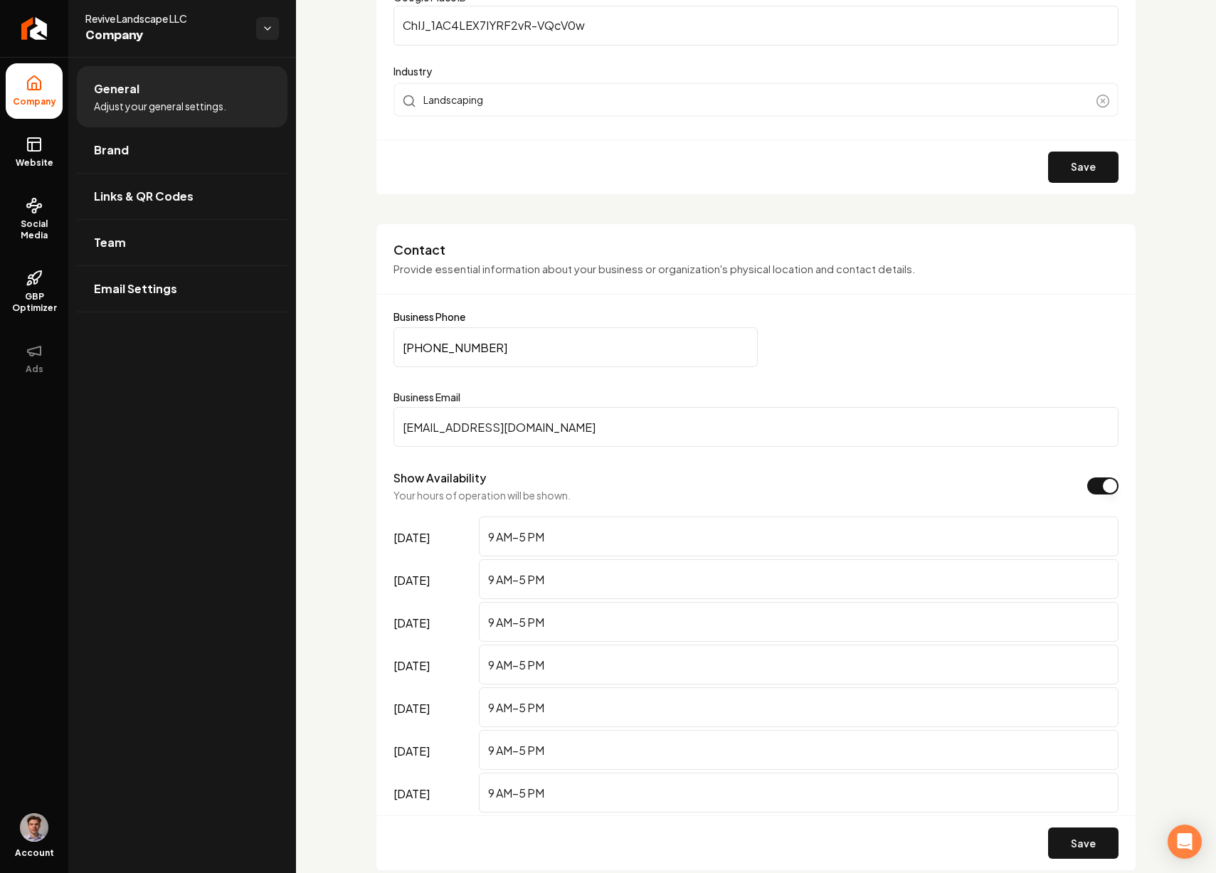
scroll to position [23, 0]
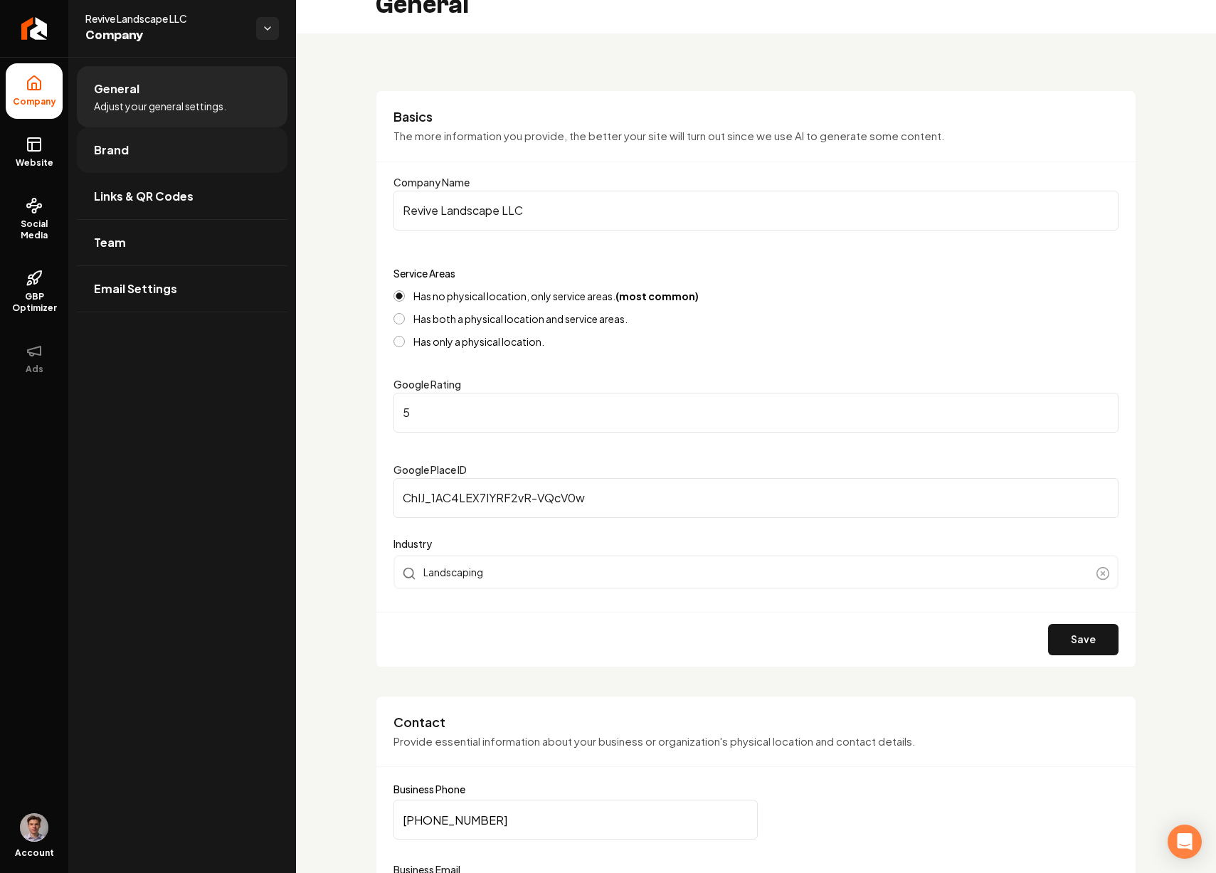
click at [139, 147] on link "Brand" at bounding box center [182, 150] width 211 height 46
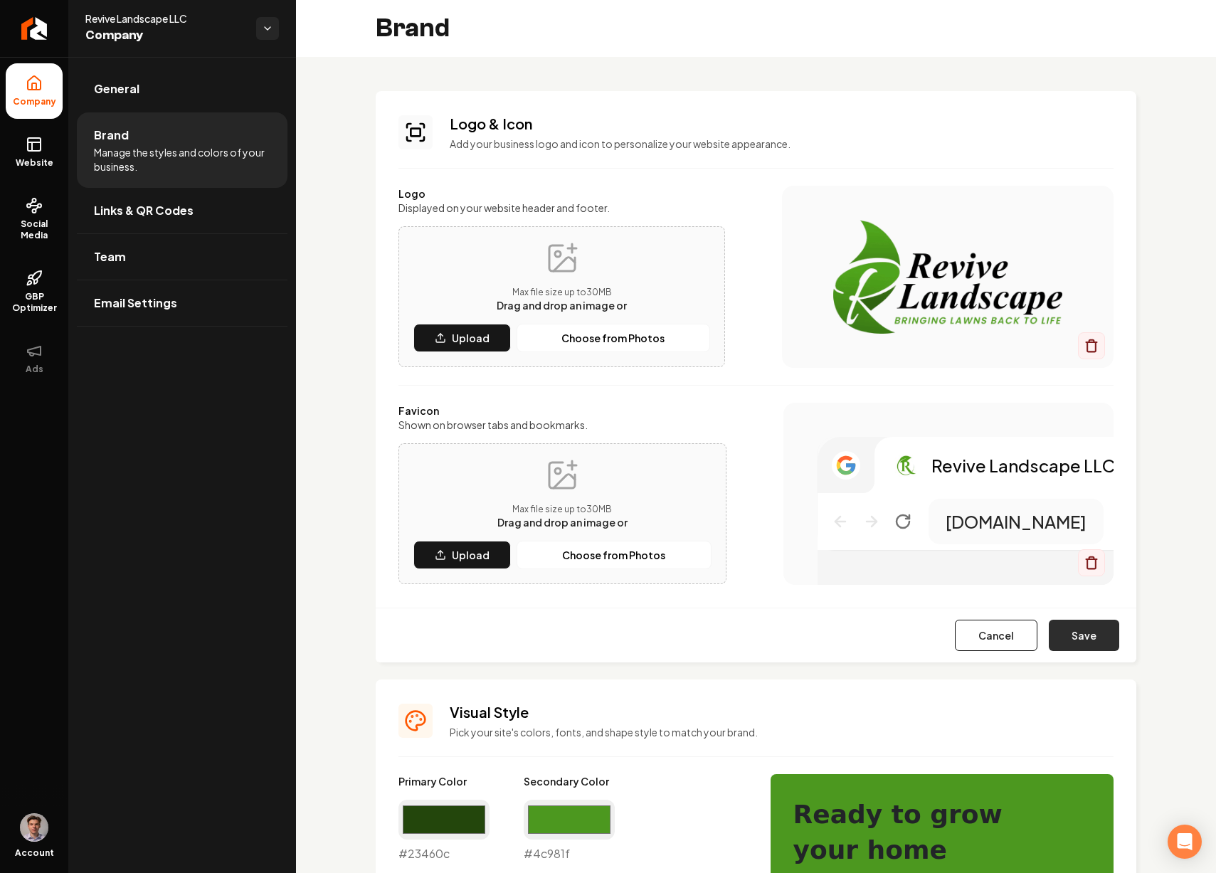
click at [1080, 638] on button "Save" at bounding box center [1084, 635] width 70 height 31
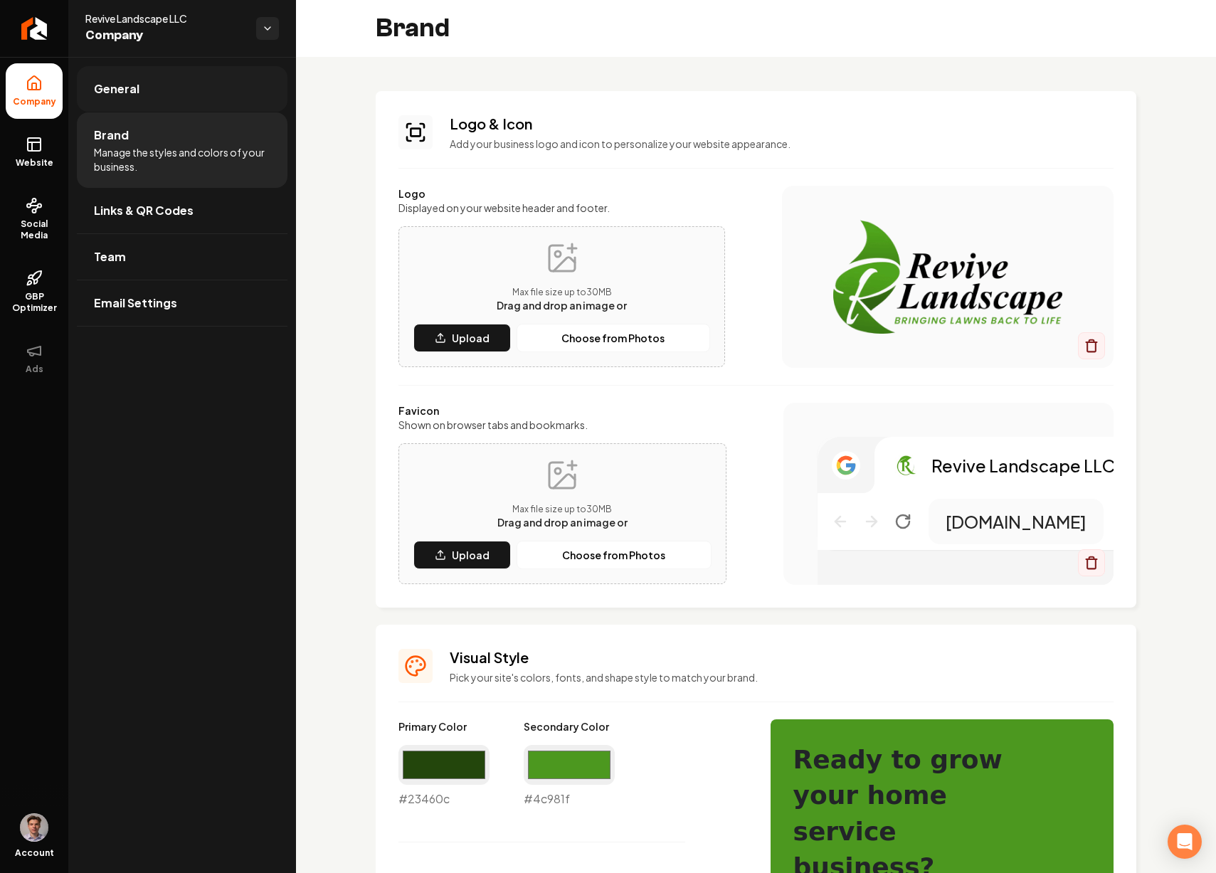
click at [157, 95] on link "General" at bounding box center [182, 89] width 211 height 46
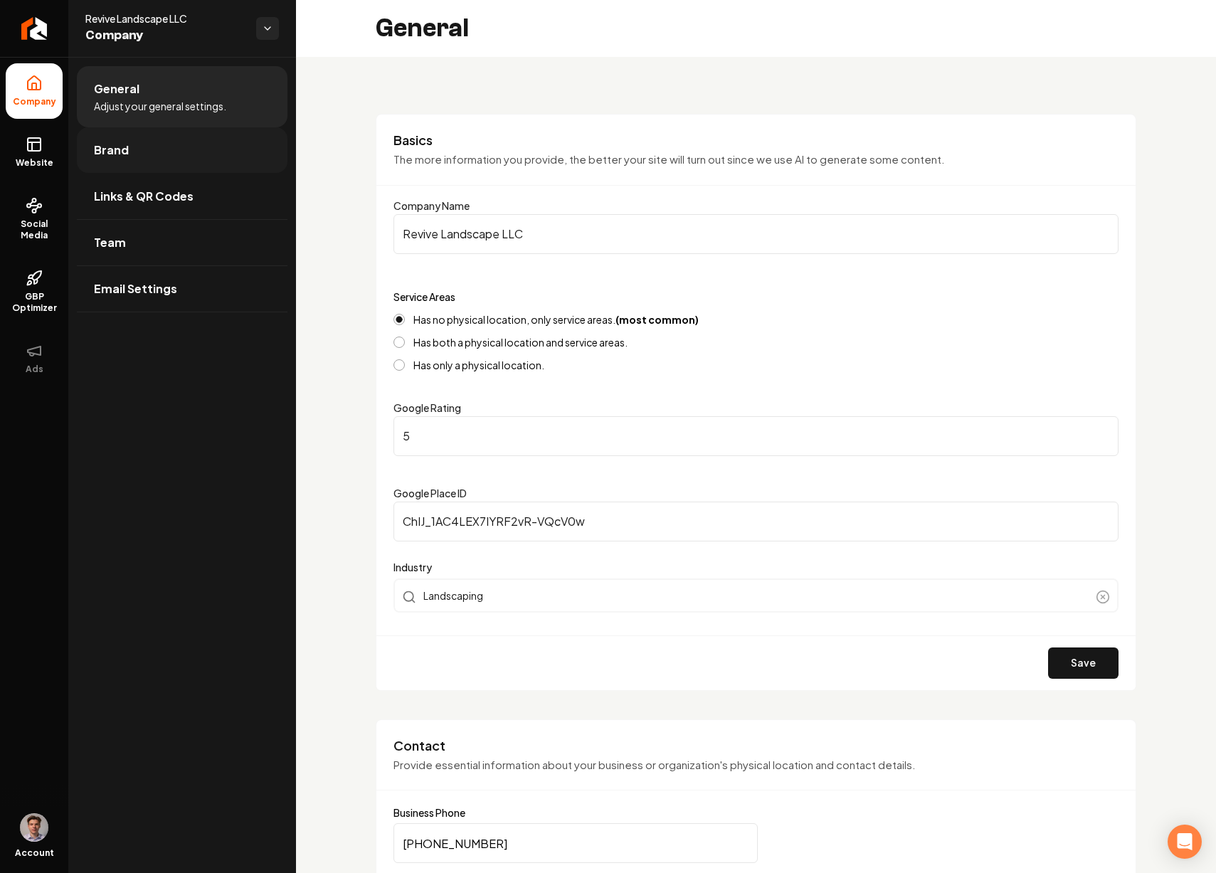
click at [206, 161] on link "Brand" at bounding box center [182, 150] width 211 height 46
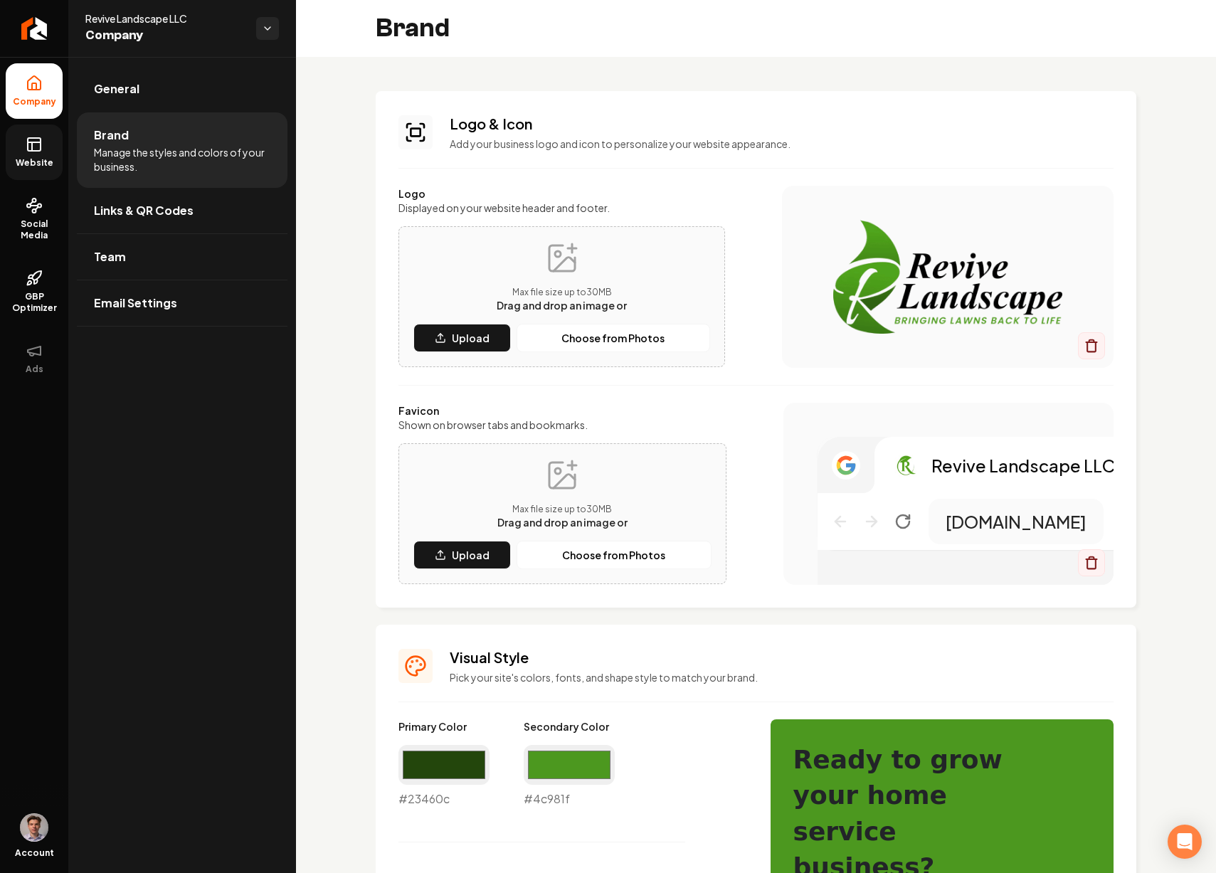
click at [47, 150] on link "Website" at bounding box center [34, 153] width 57 height 56
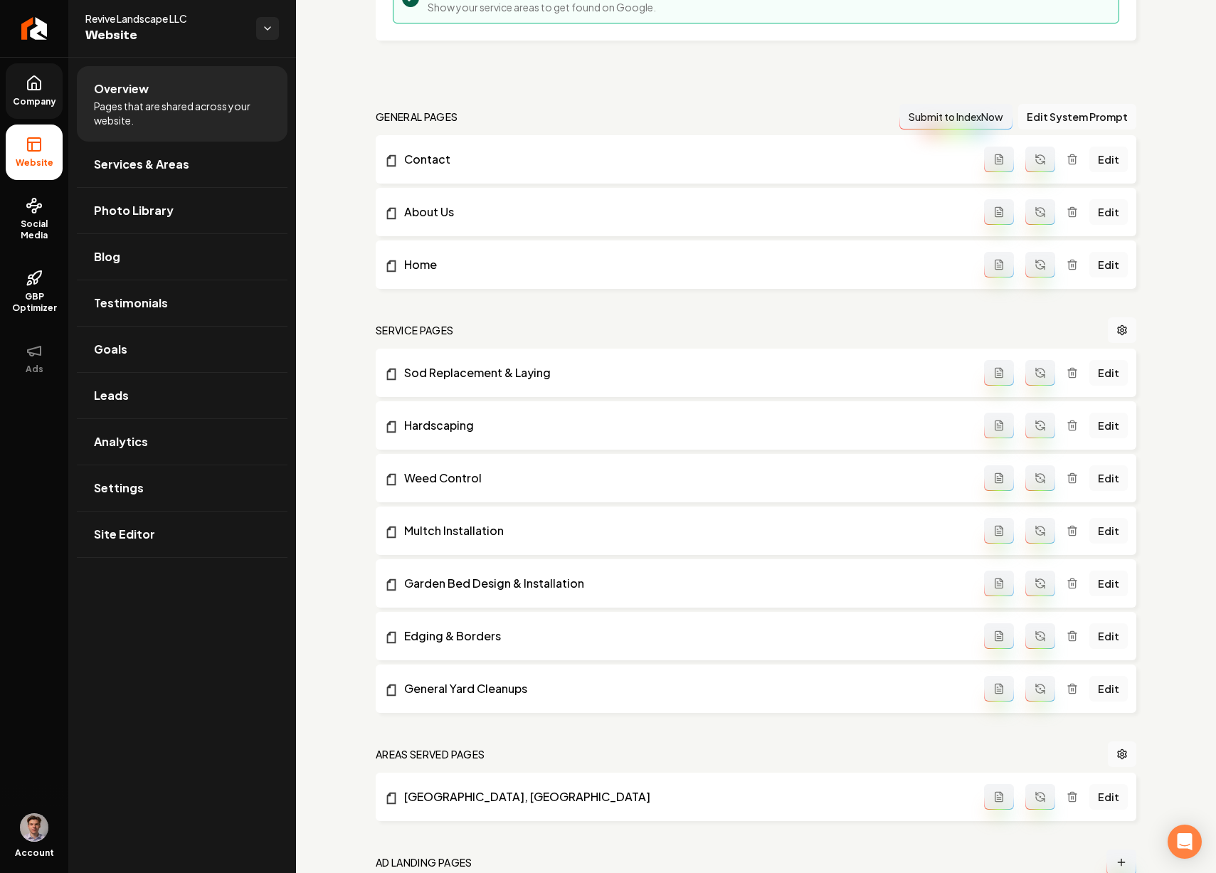
scroll to position [477, 0]
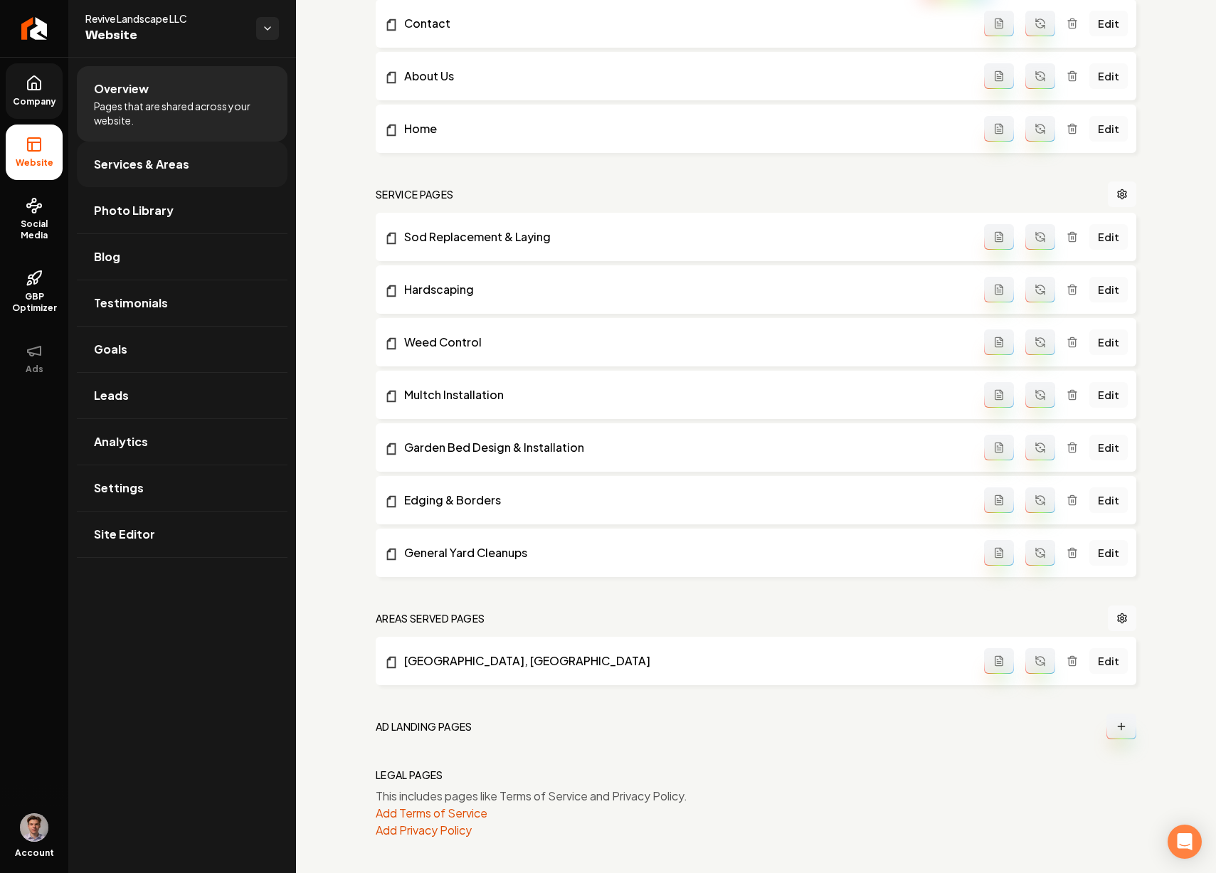
click at [157, 162] on span "Services & Areas" at bounding box center [141, 164] width 95 height 17
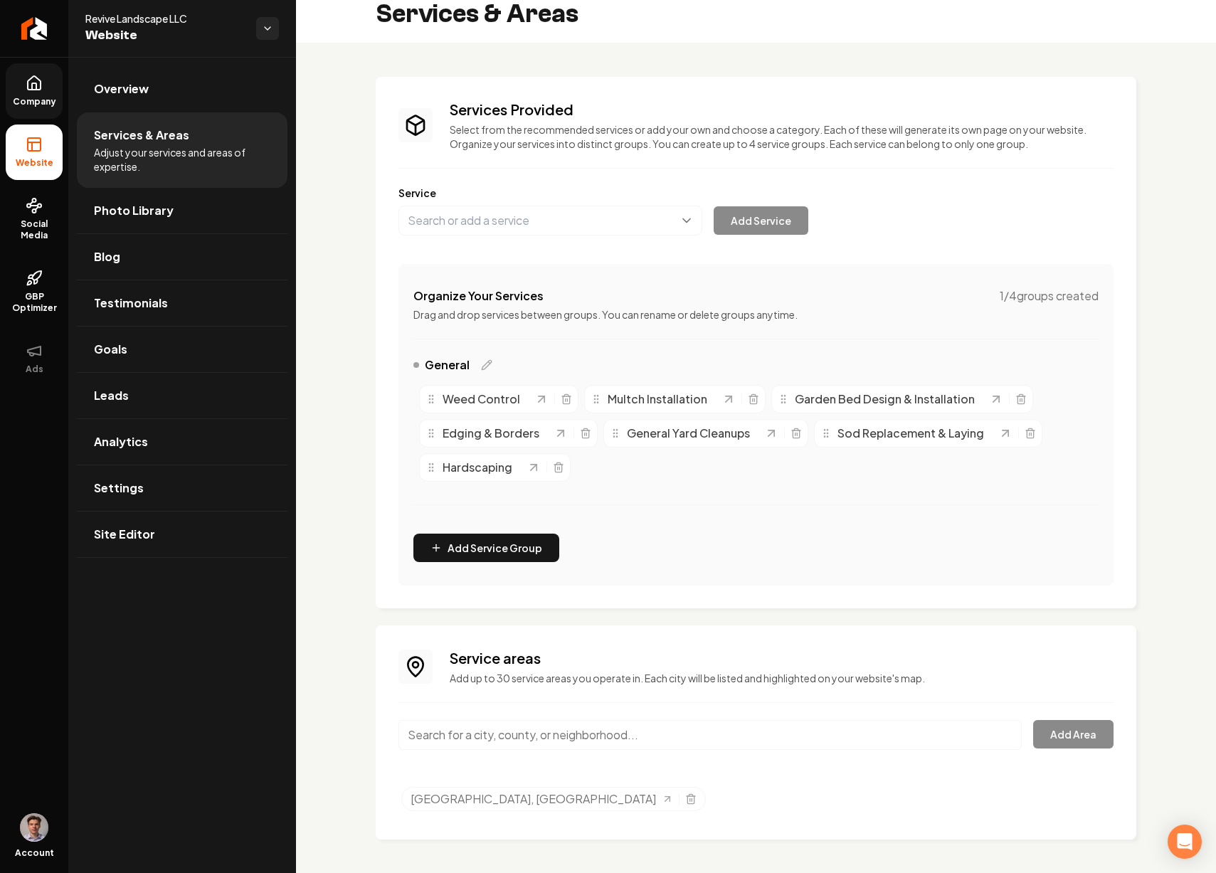
scroll to position [15, 0]
click at [583, 742] on input "Main content area" at bounding box center [711, 735] width 624 height 30
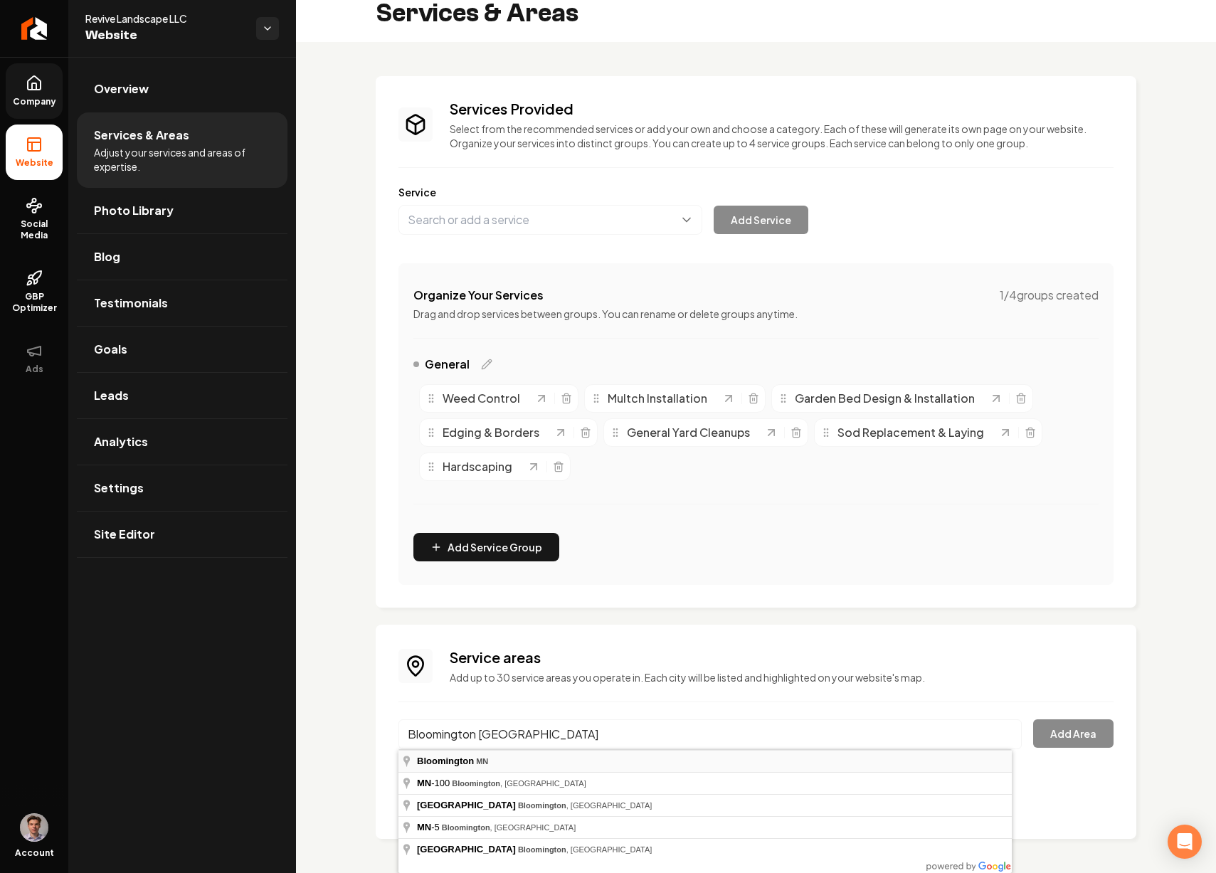
type input "Bloomington, MN"
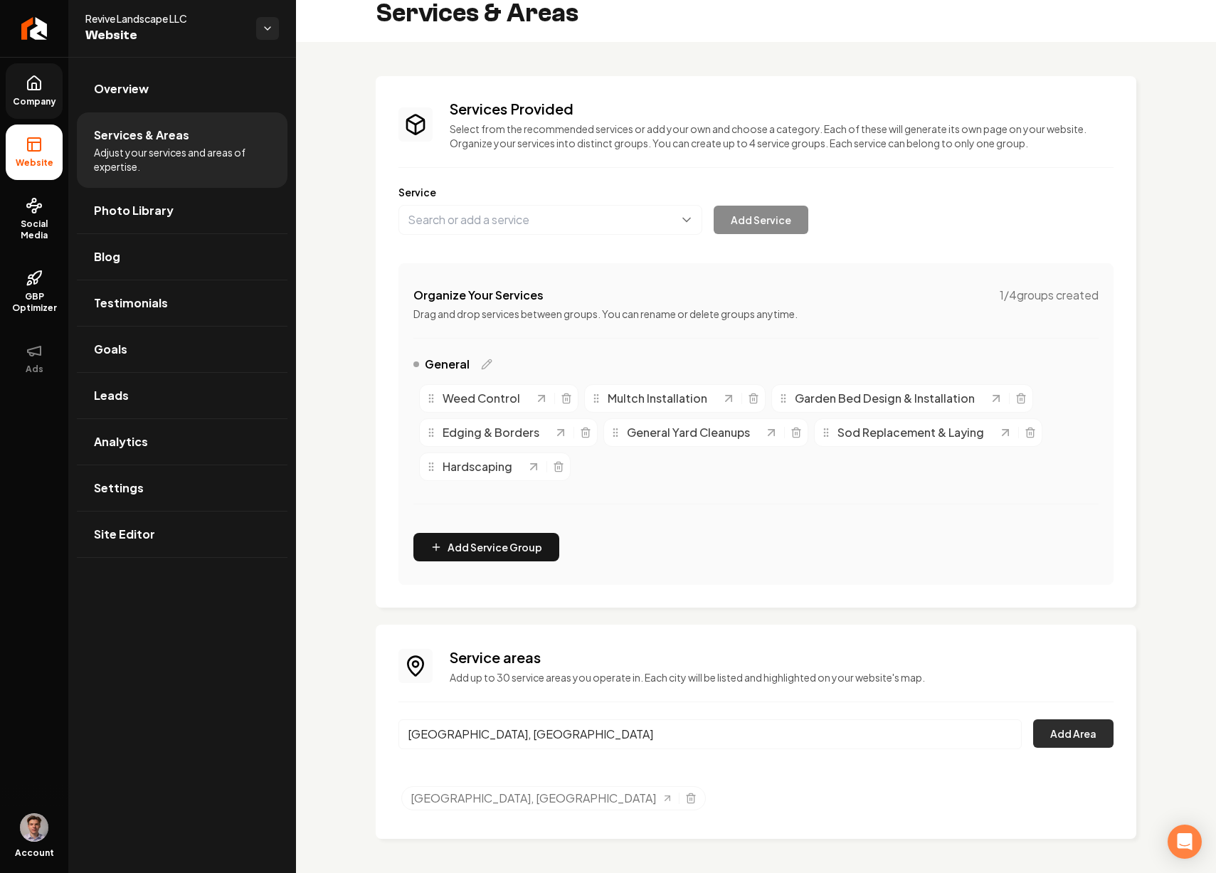
click at [1063, 732] on button "Add Area" at bounding box center [1073, 734] width 80 height 28
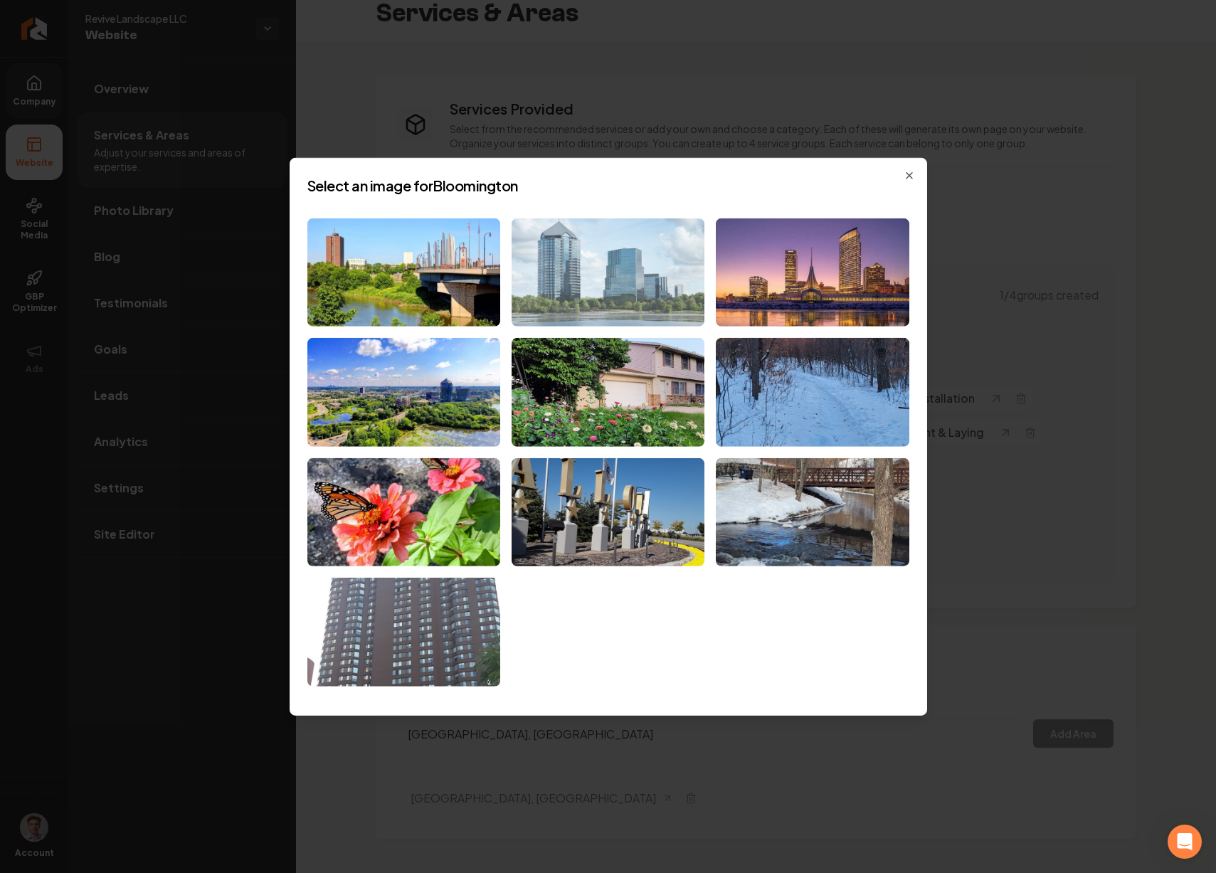
click at [663, 288] on img at bounding box center [608, 272] width 193 height 109
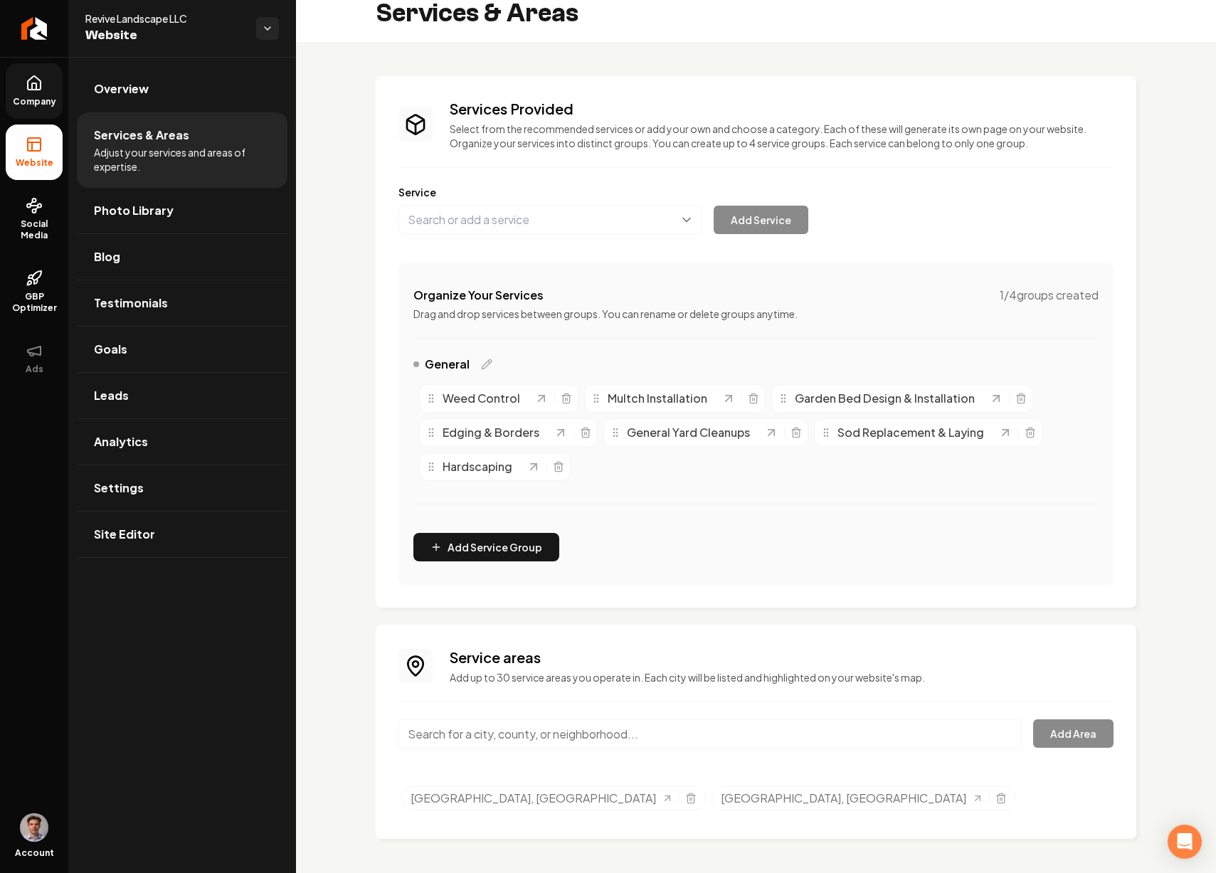
click at [582, 726] on input "Main content area" at bounding box center [711, 735] width 624 height 30
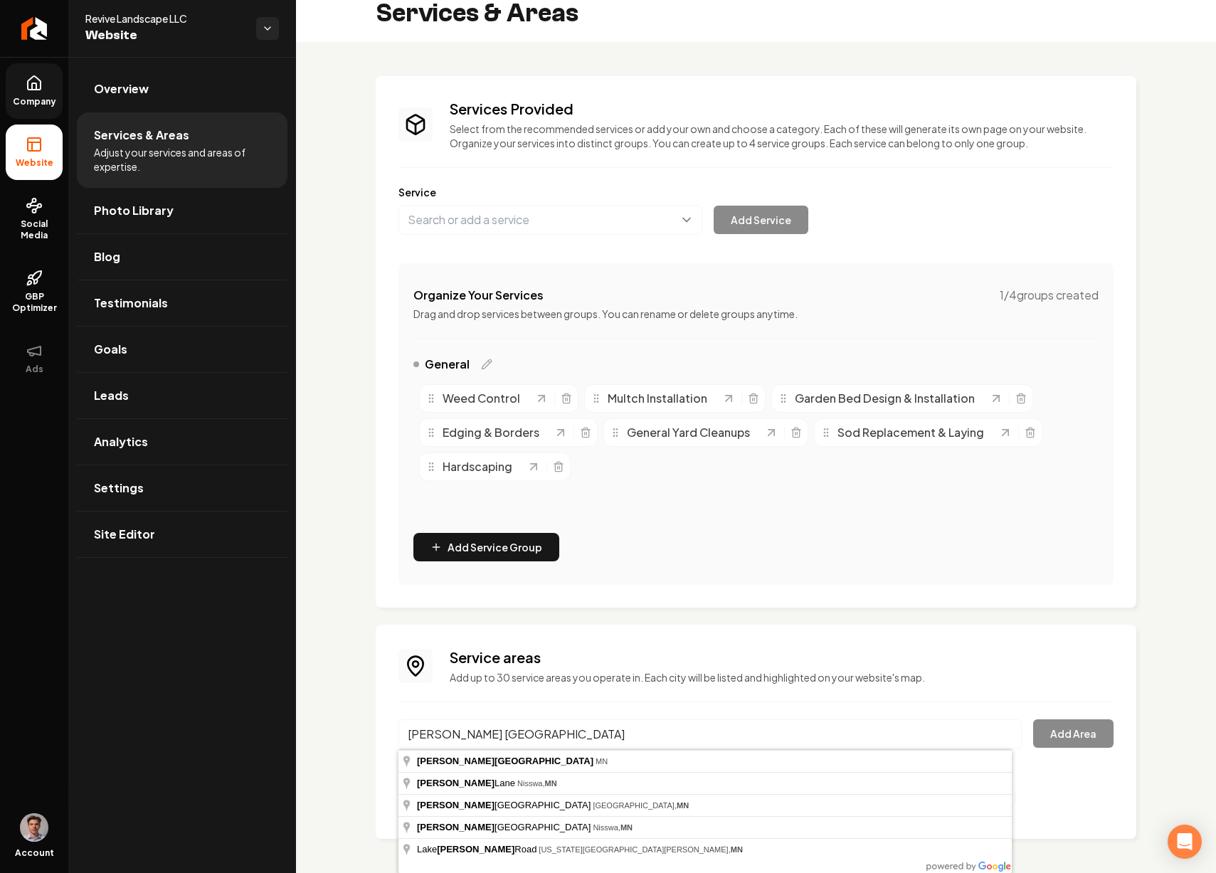
click at [424, 735] on input "Edna MN" at bounding box center [711, 735] width 624 height 30
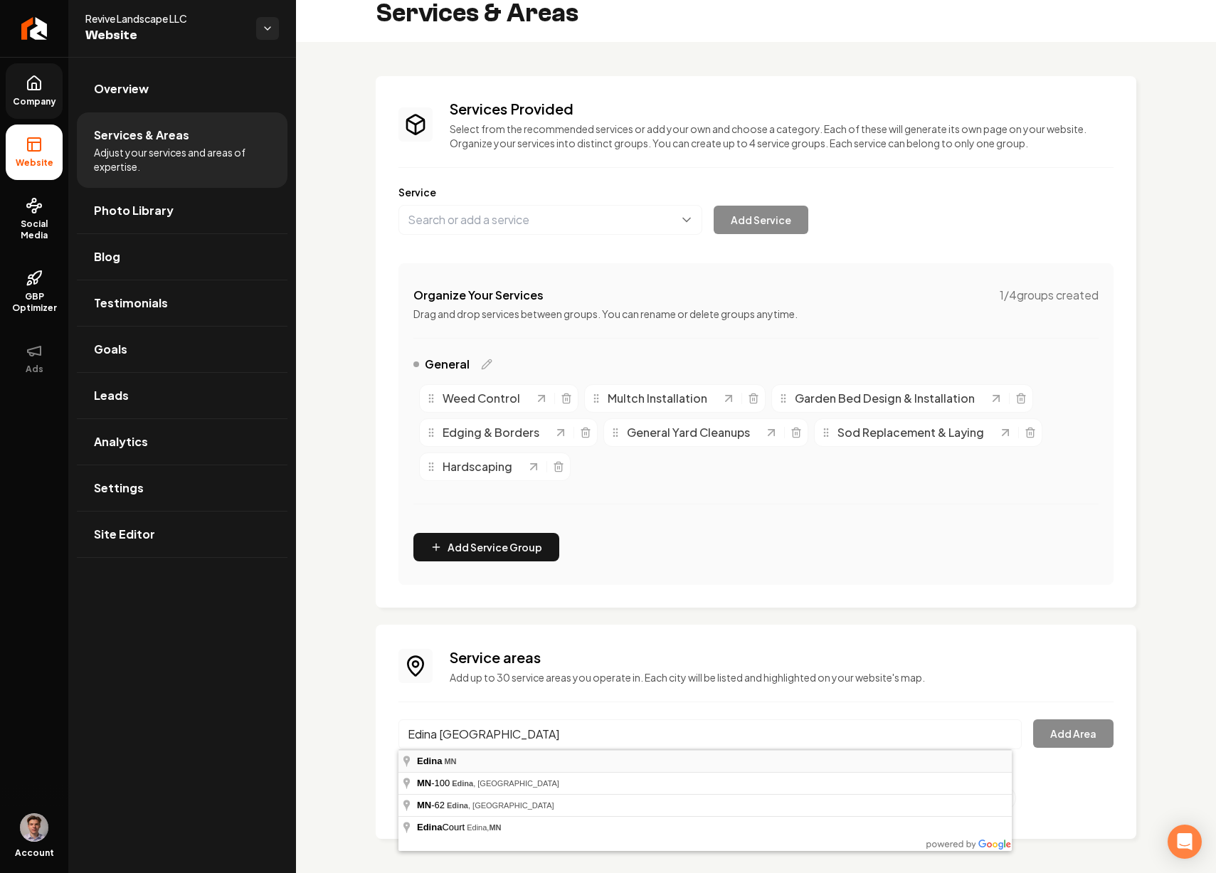
type input "Edina, MN"
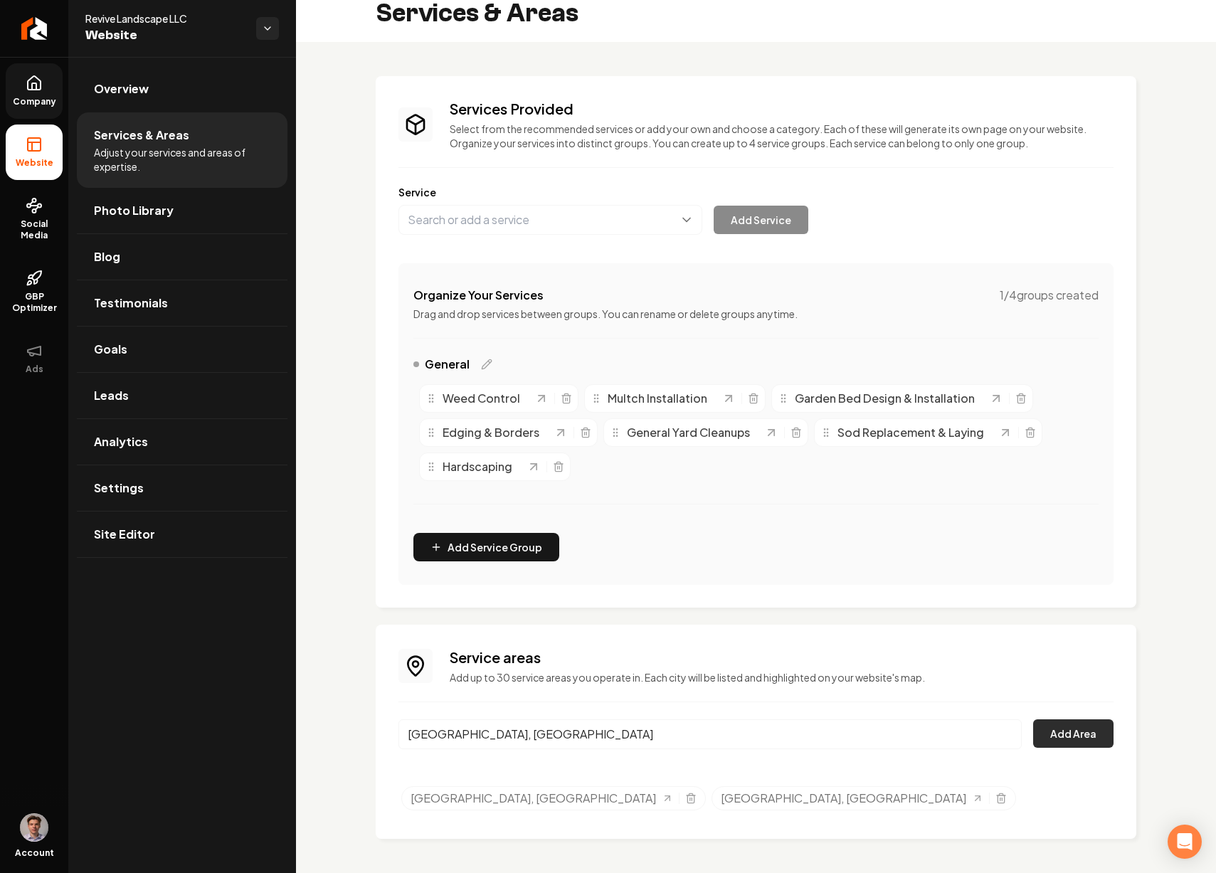
click at [1048, 731] on button "Add Area" at bounding box center [1073, 734] width 80 height 28
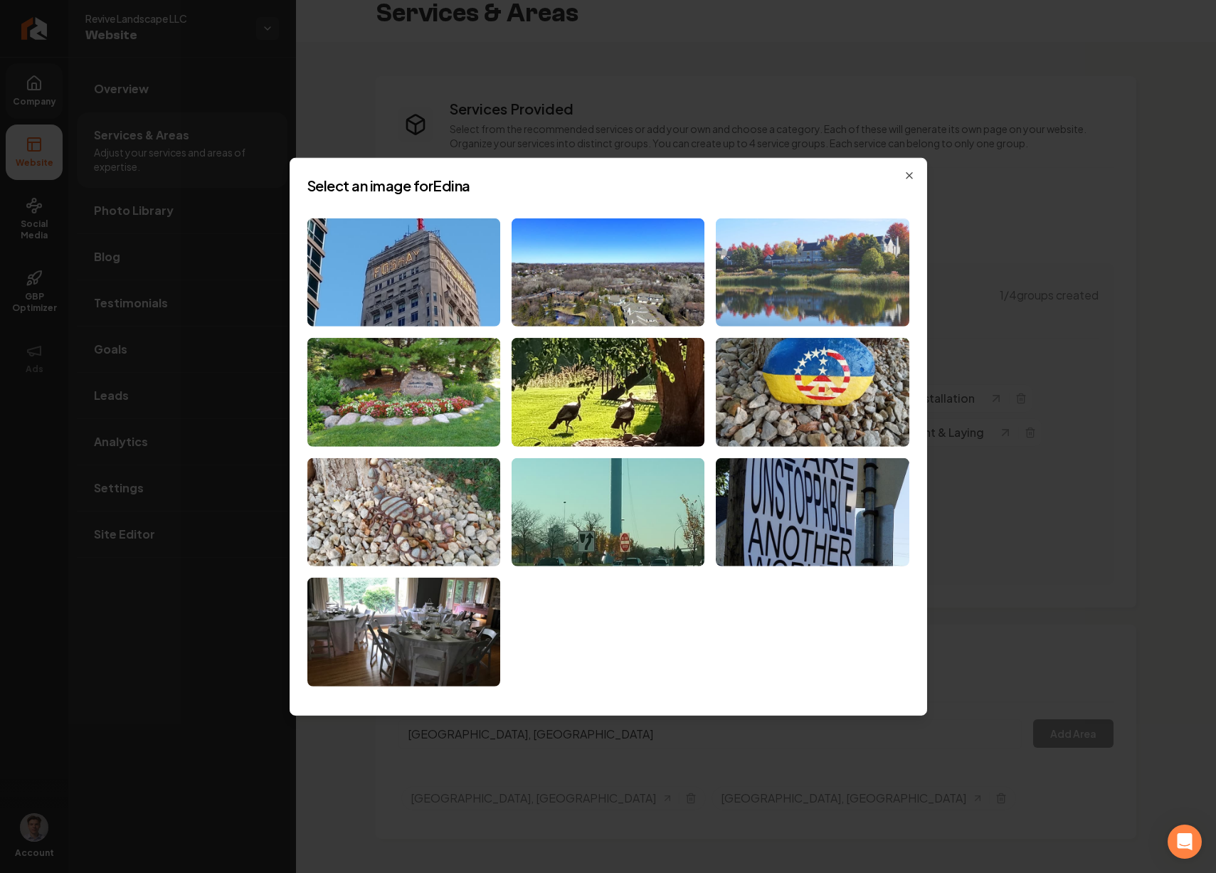
click at [783, 286] on img at bounding box center [812, 272] width 193 height 109
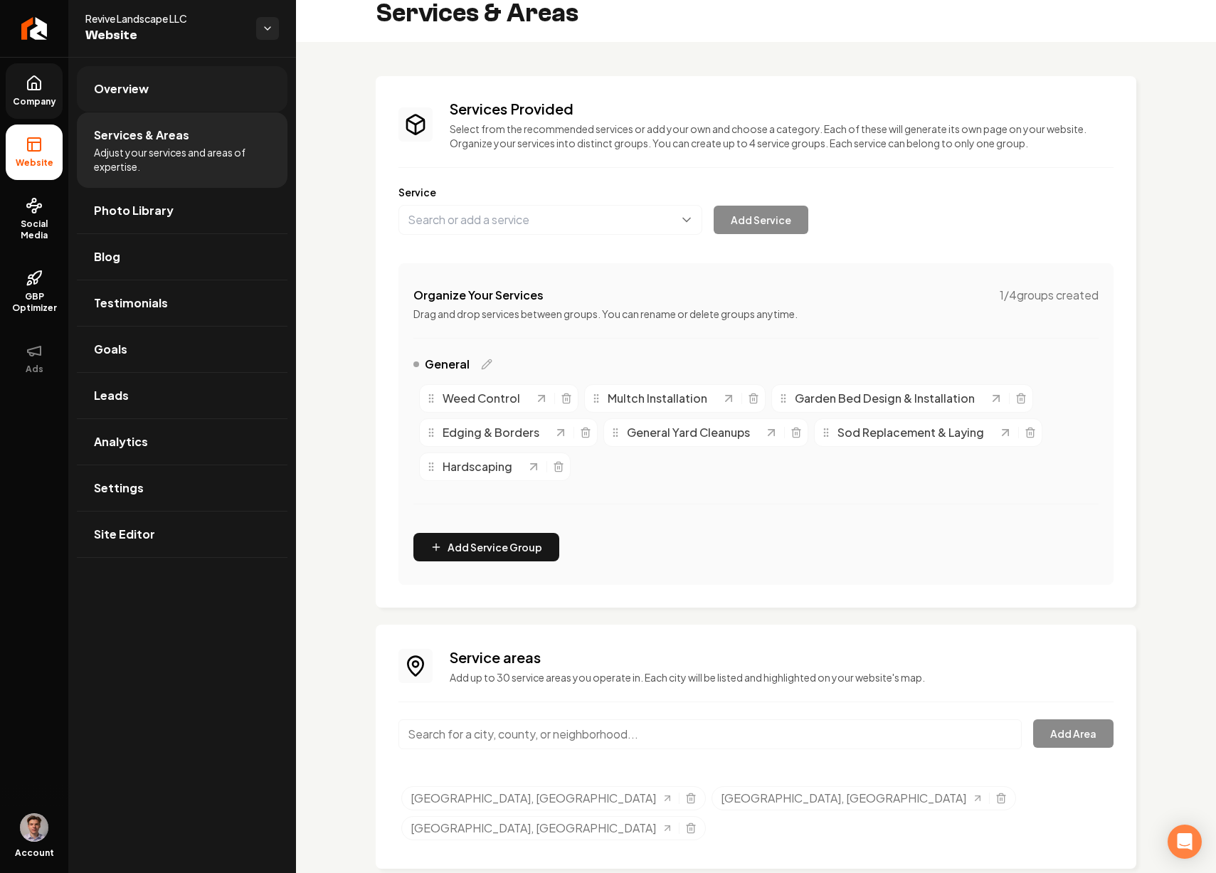
click at [187, 98] on link "Overview" at bounding box center [182, 89] width 211 height 46
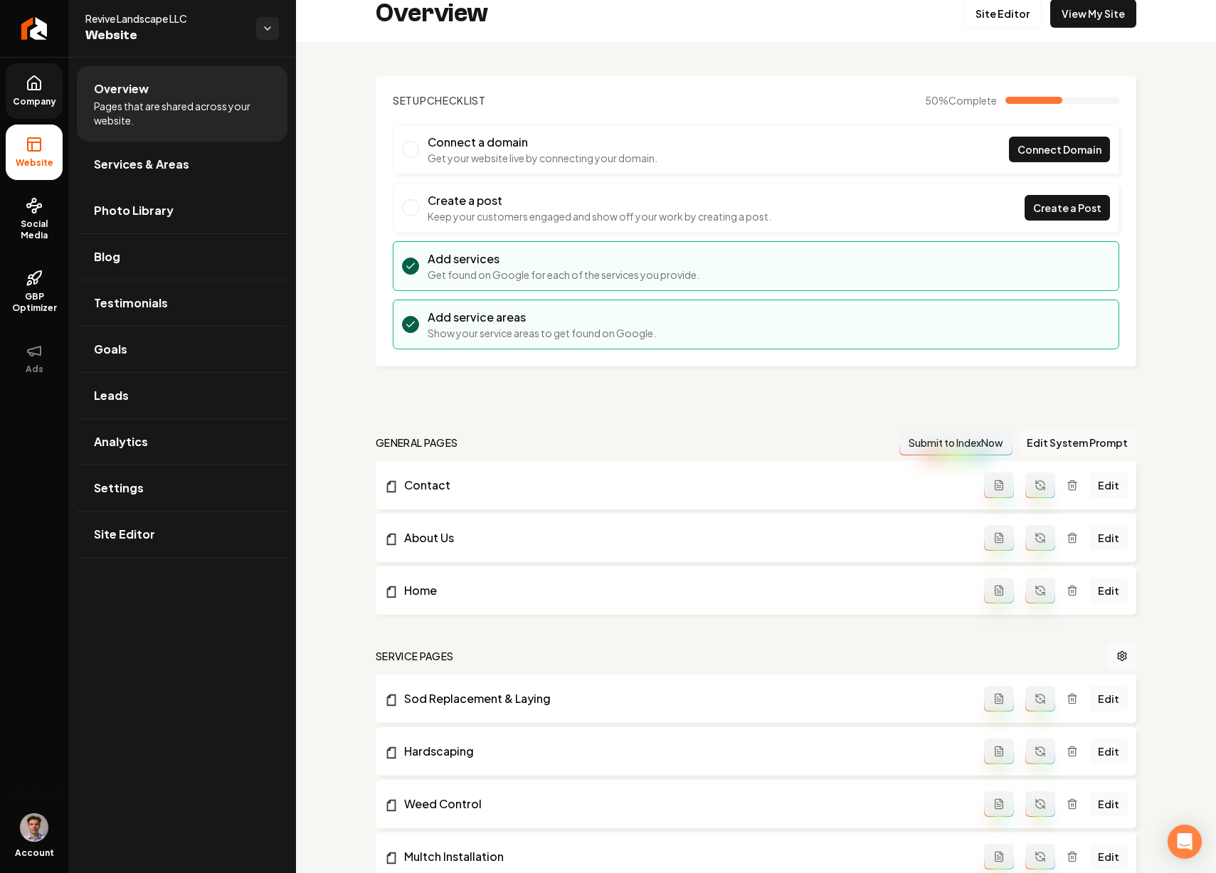
click at [1065, 437] on button "Edit System Prompt" at bounding box center [1078, 443] width 118 height 26
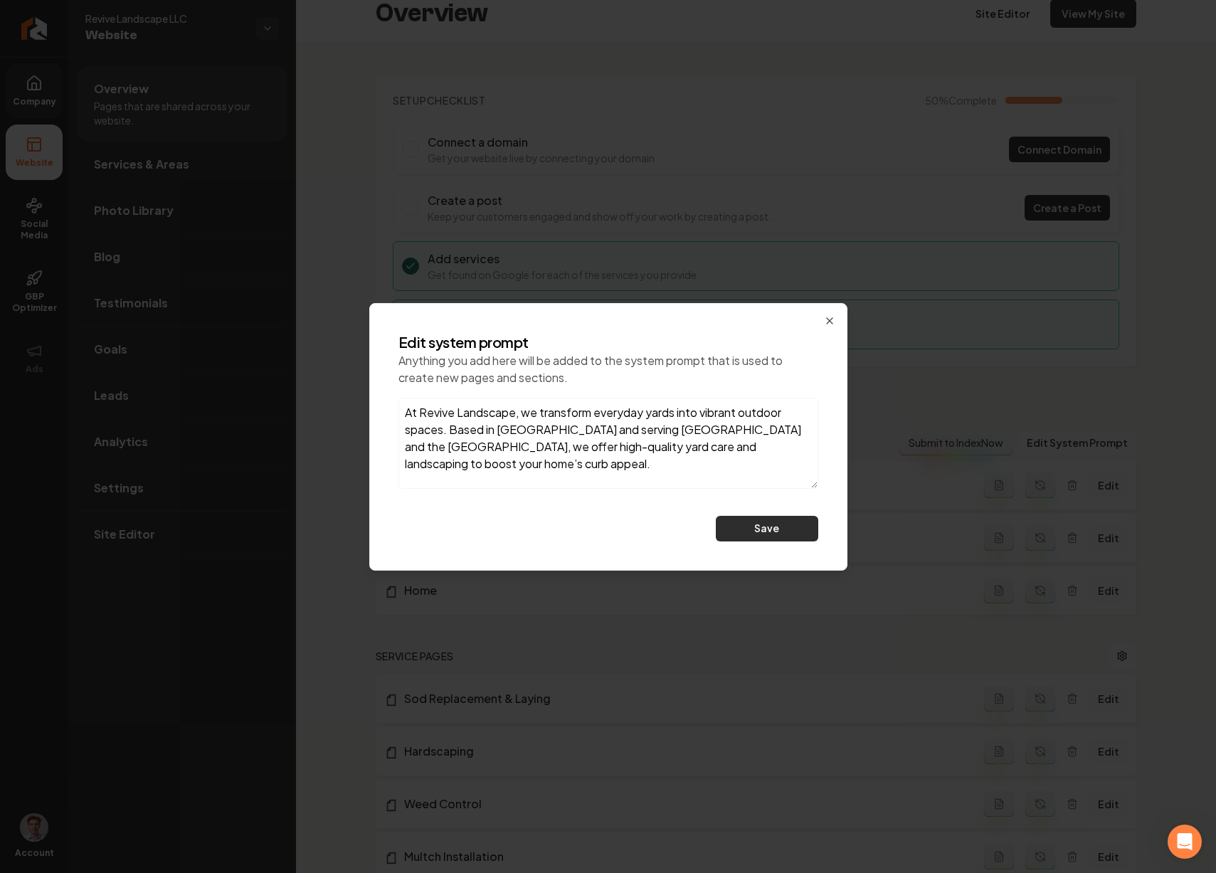
click at [793, 525] on button "Save" at bounding box center [767, 529] width 102 height 26
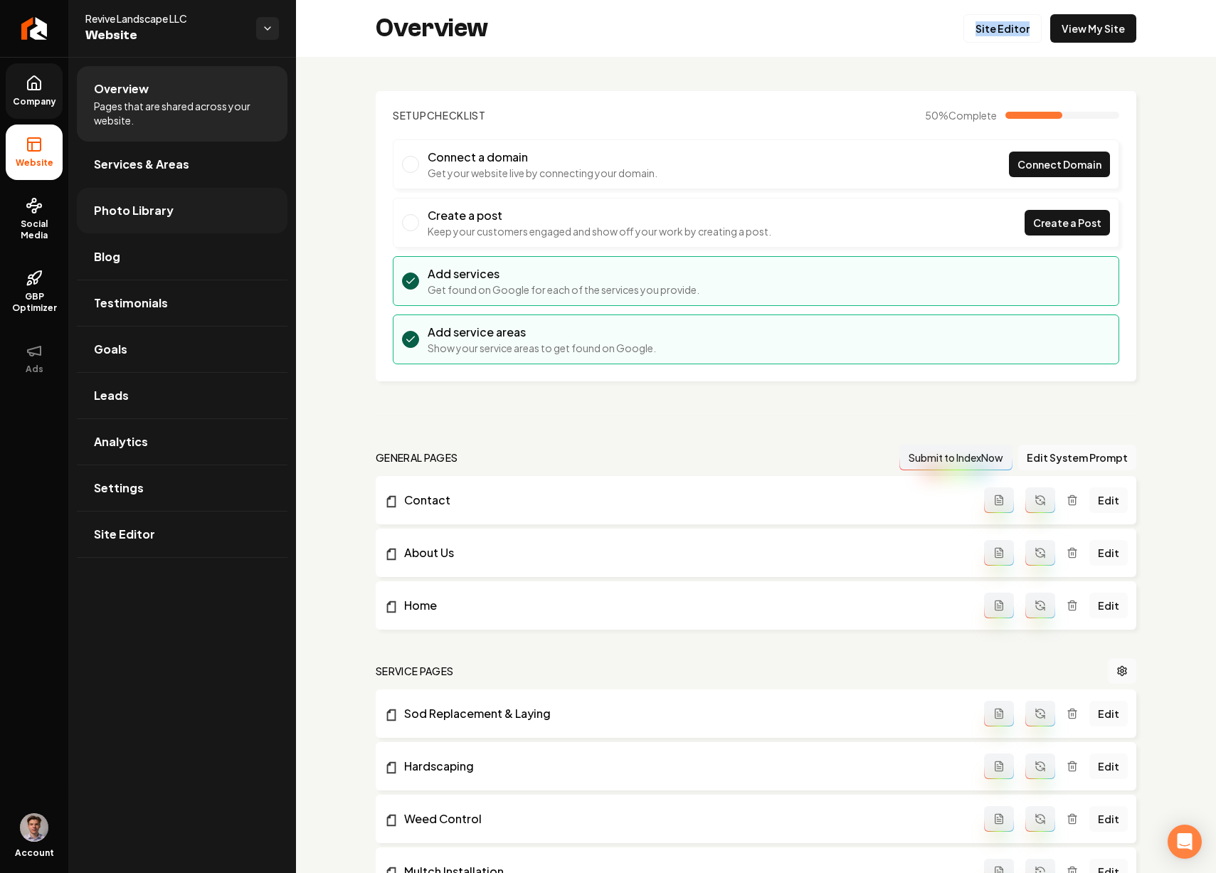
click at [169, 204] on link "Photo Library" at bounding box center [182, 211] width 211 height 46
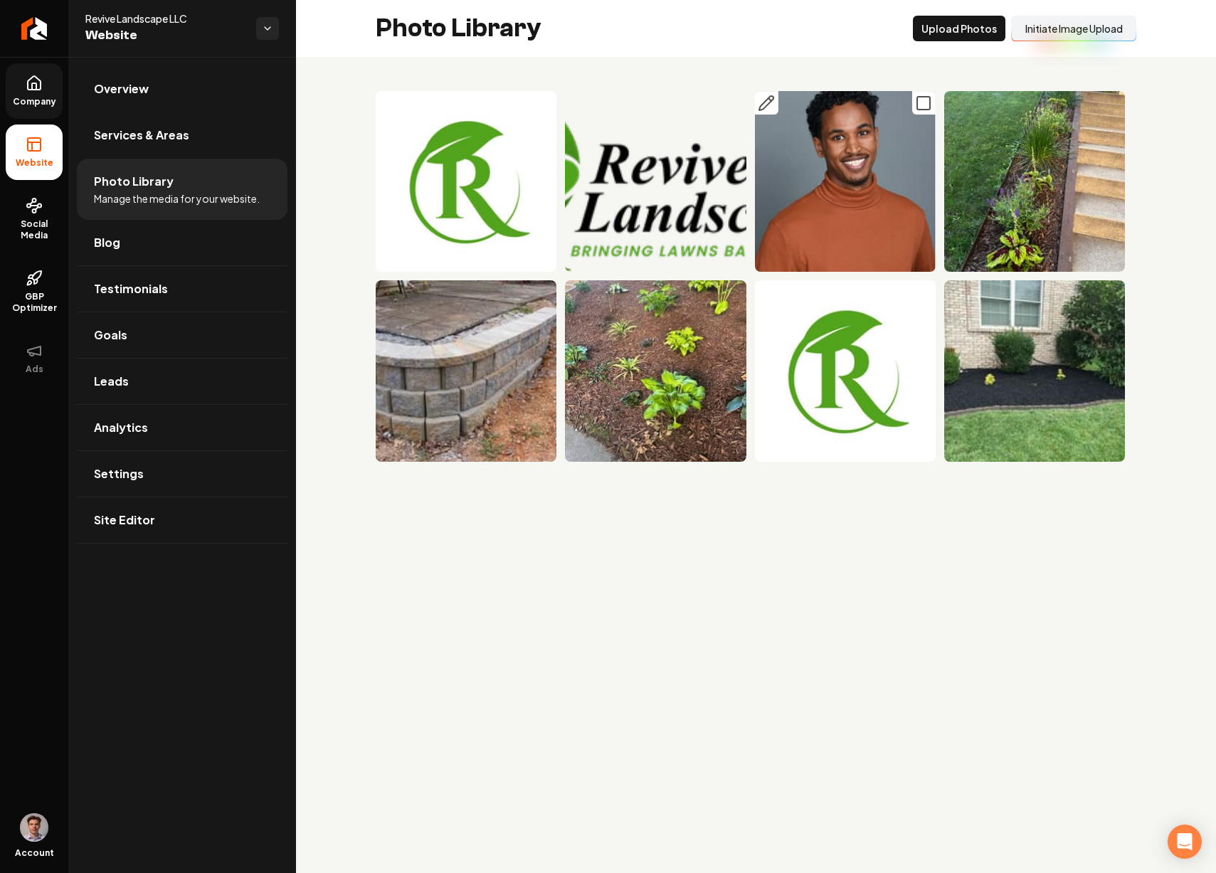
click at [921, 104] on icon "Main content area" at bounding box center [923, 103] width 17 height 17
click at [927, 293] on icon "Main content area" at bounding box center [923, 292] width 17 height 17
click at [874, 24] on button "Delet e Selected" at bounding box center [858, 29] width 98 height 26
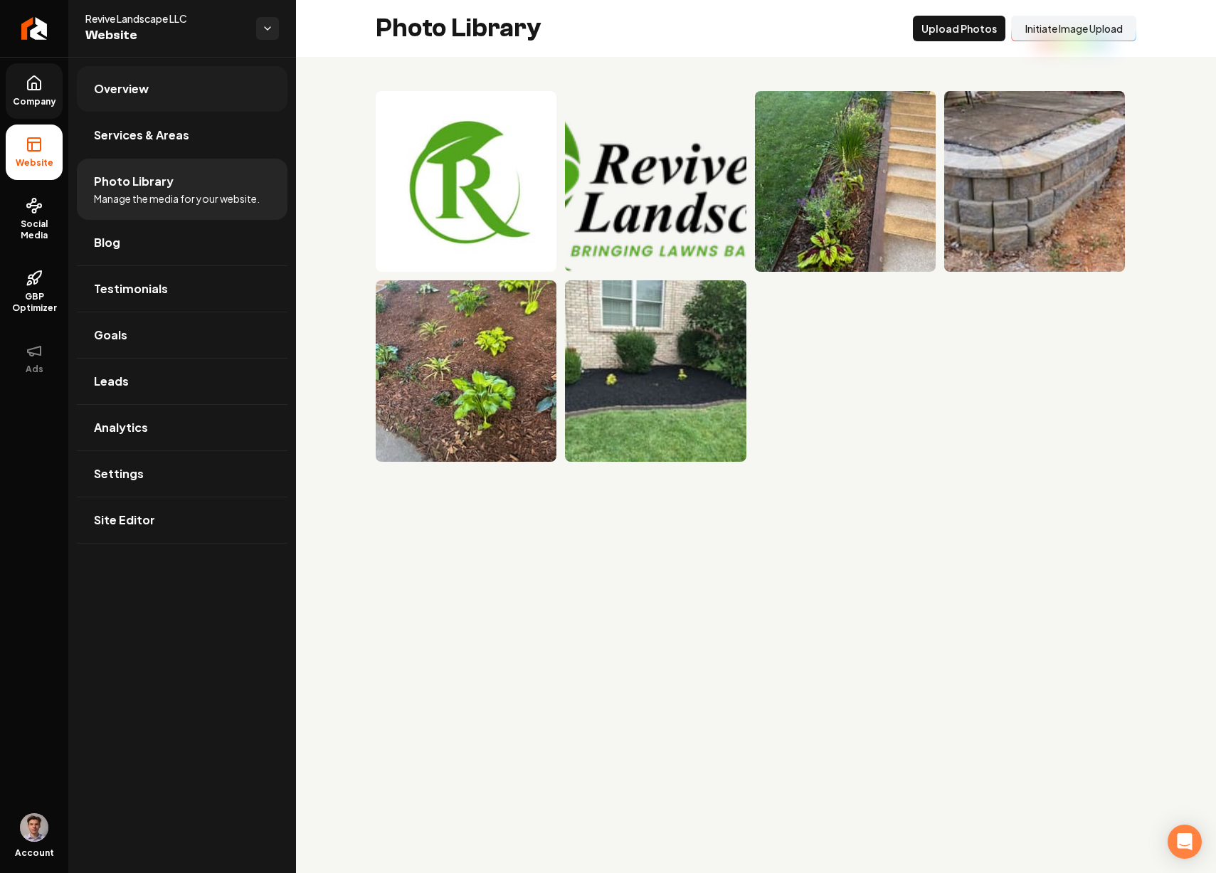
click at [166, 90] on link "Overview" at bounding box center [182, 89] width 211 height 46
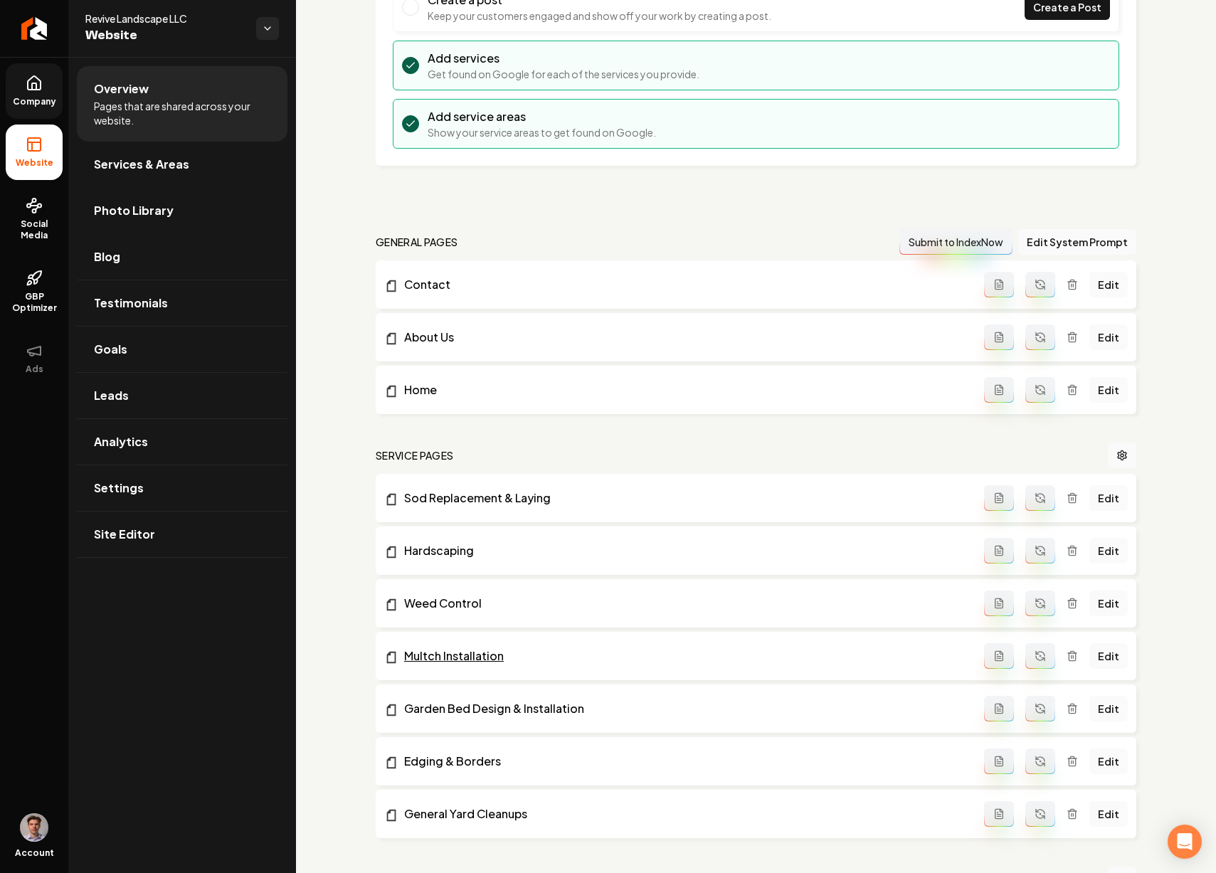
scroll to position [374, 0]
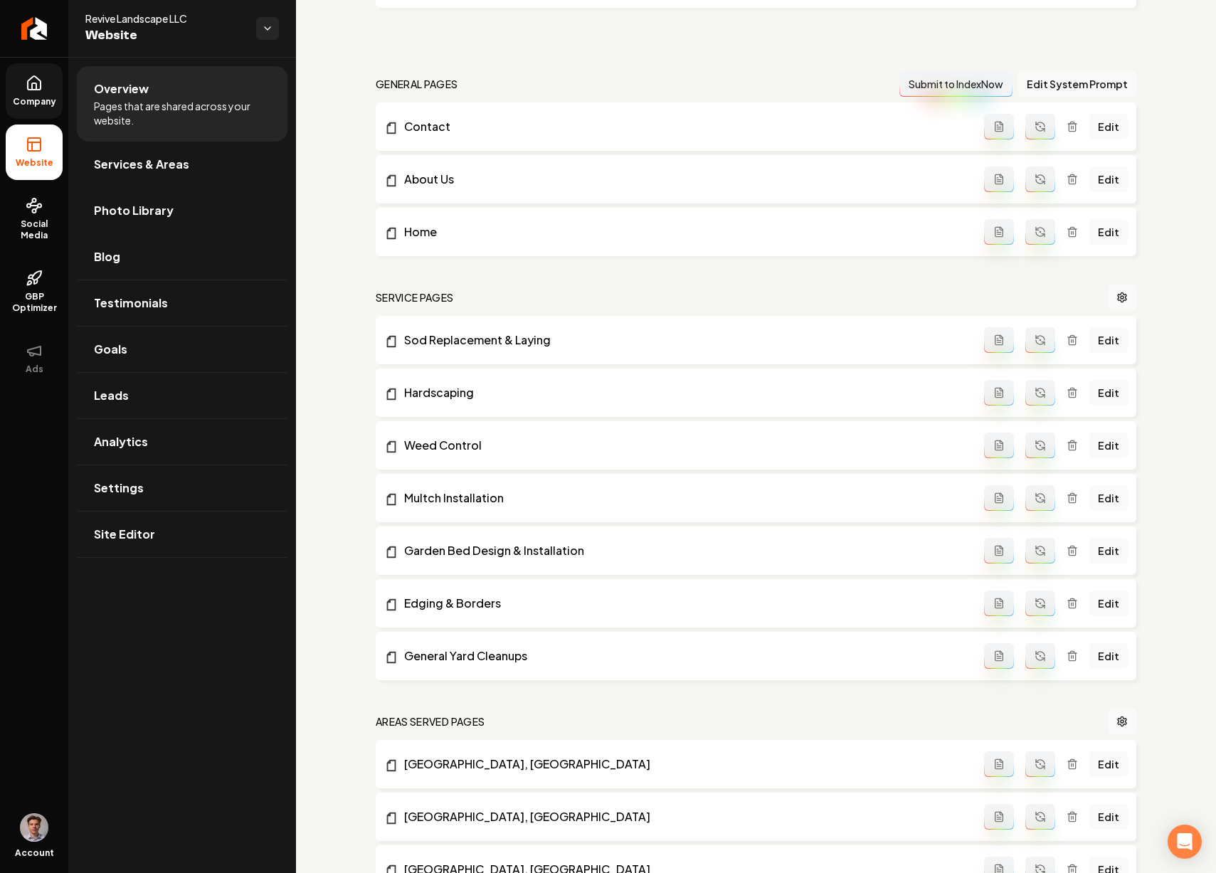
drag, startPoint x: 1027, startPoint y: 648, endPoint x: 1024, endPoint y: 625, distance: 23.0
click at [1027, 647] on button "Main content area" at bounding box center [1041, 656] width 30 height 26
click at [1026, 604] on button "Main content area" at bounding box center [1041, 604] width 30 height 26
click at [1035, 545] on icon "Main content area" at bounding box center [1040, 550] width 11 height 11
click at [1026, 487] on button "Main content area" at bounding box center [1041, 498] width 30 height 26
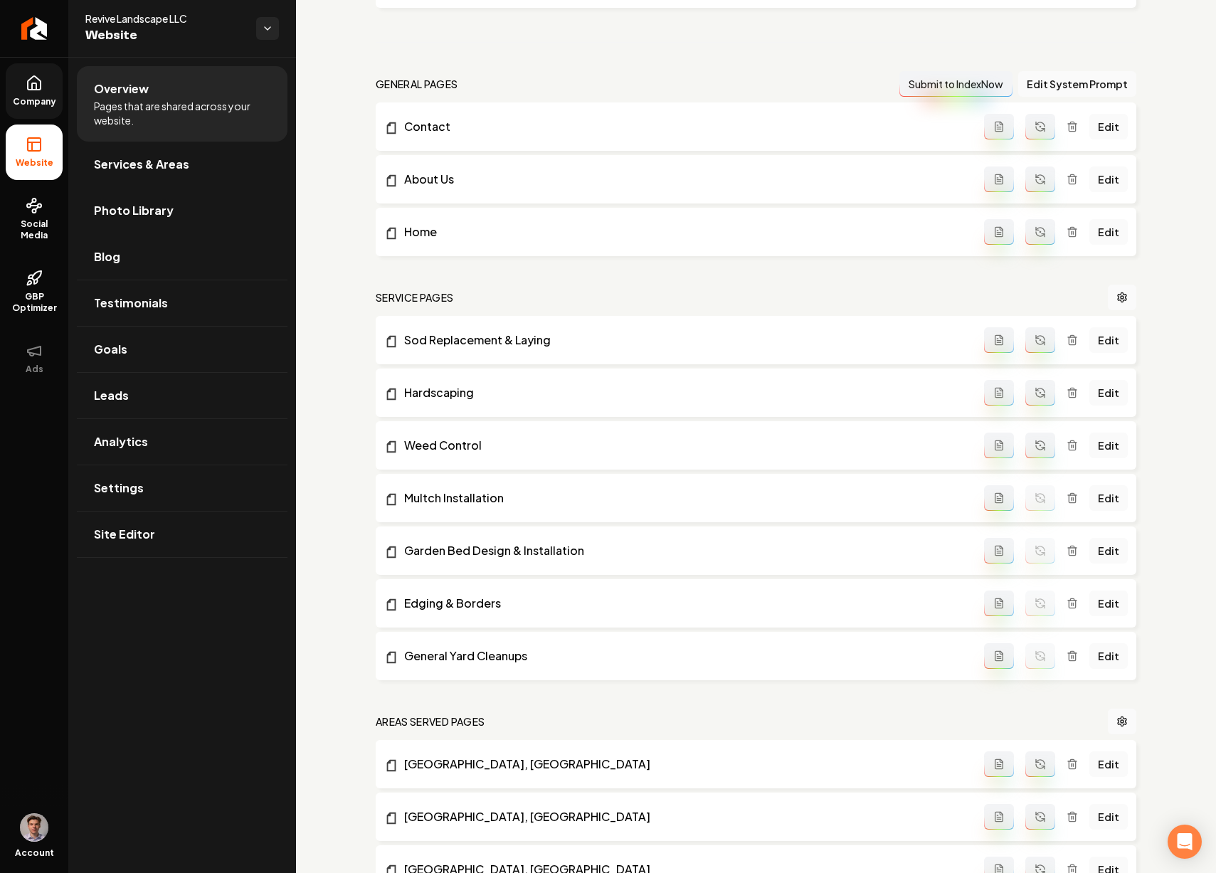
click at [1029, 453] on button "Main content area" at bounding box center [1041, 446] width 30 height 26
click at [1035, 396] on icon "Main content area" at bounding box center [1040, 392] width 11 height 11
click at [1035, 338] on icon "Main content area" at bounding box center [1040, 340] width 11 height 11
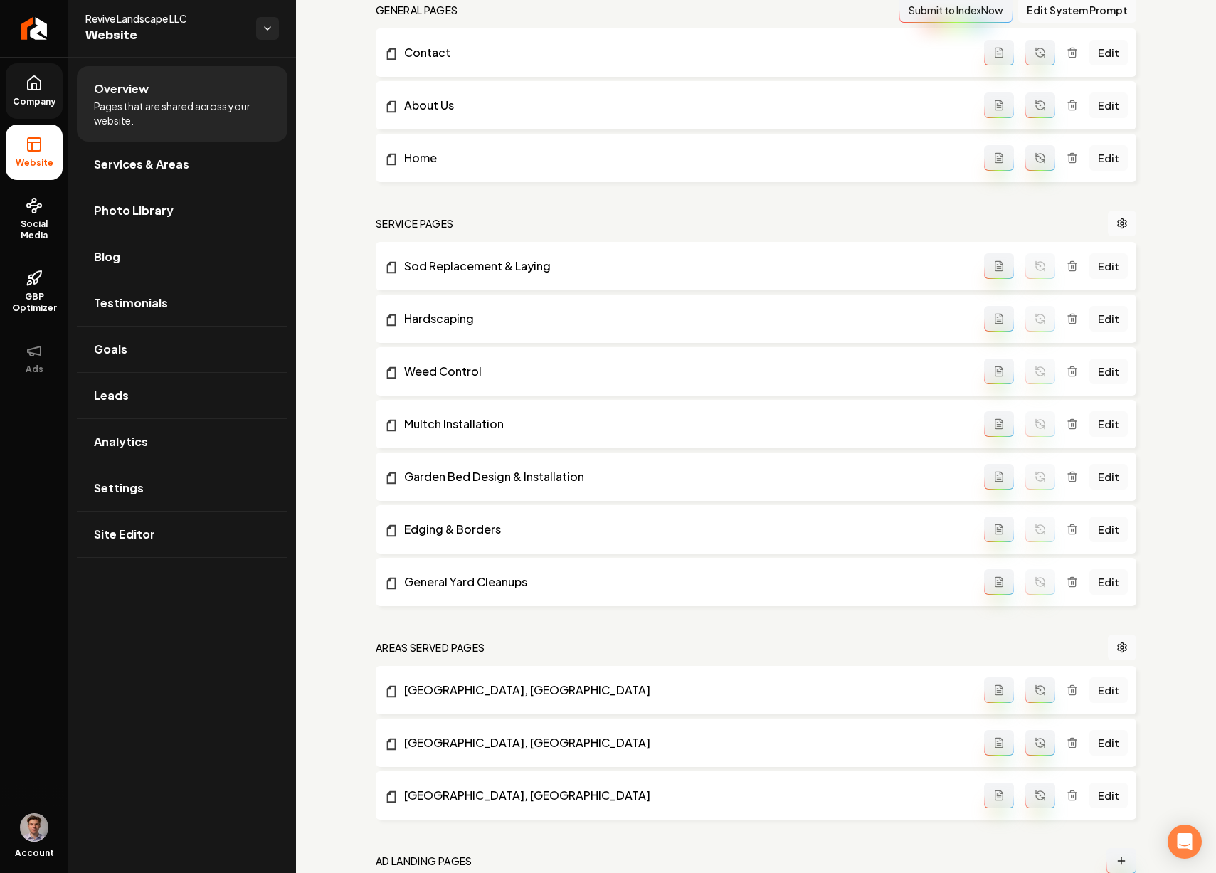
scroll to position [582, 0]
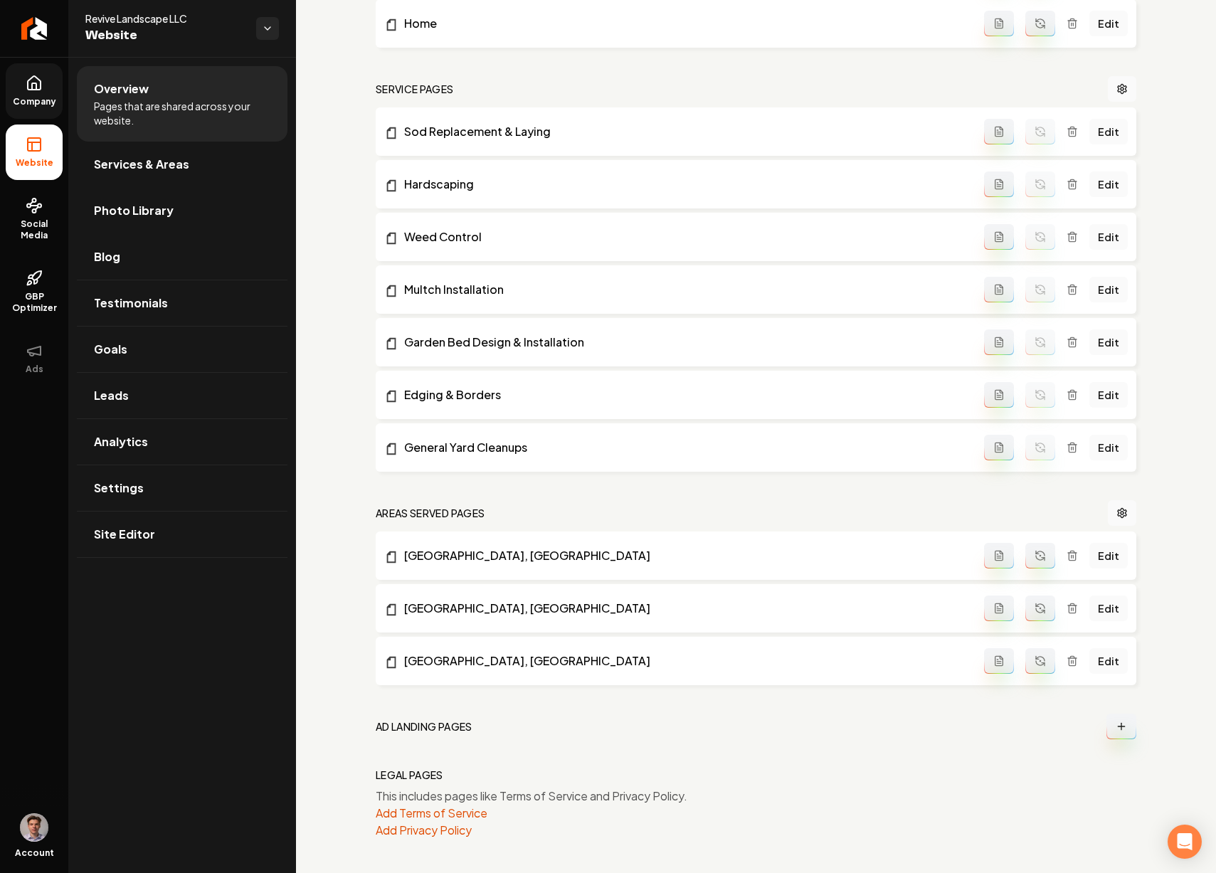
click at [1040, 668] on button "Main content area" at bounding box center [1041, 661] width 30 height 26
click at [1036, 609] on icon "Main content area" at bounding box center [1040, 611] width 9 height 4
click at [1026, 552] on button "Main content area" at bounding box center [1041, 556] width 30 height 26
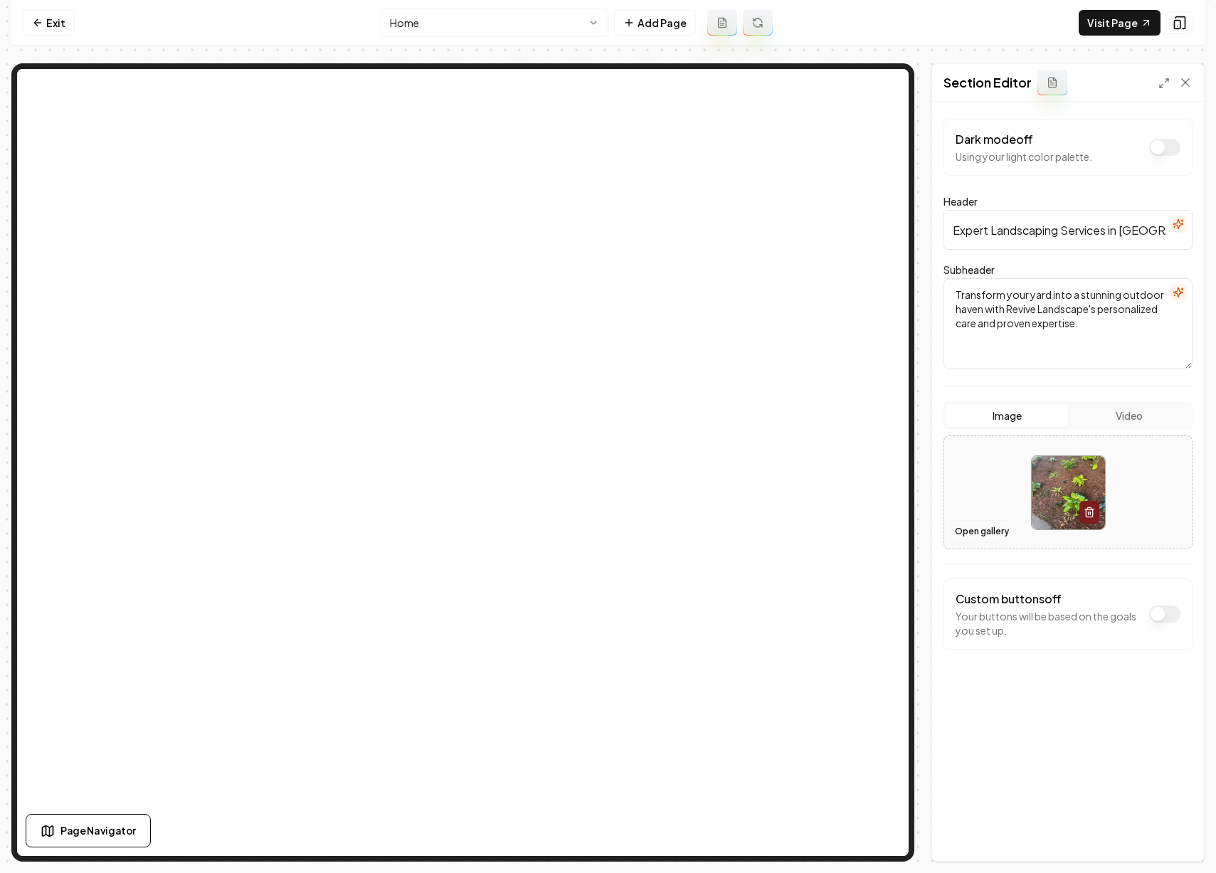
click at [989, 525] on button "Open gallery" at bounding box center [982, 531] width 64 height 23
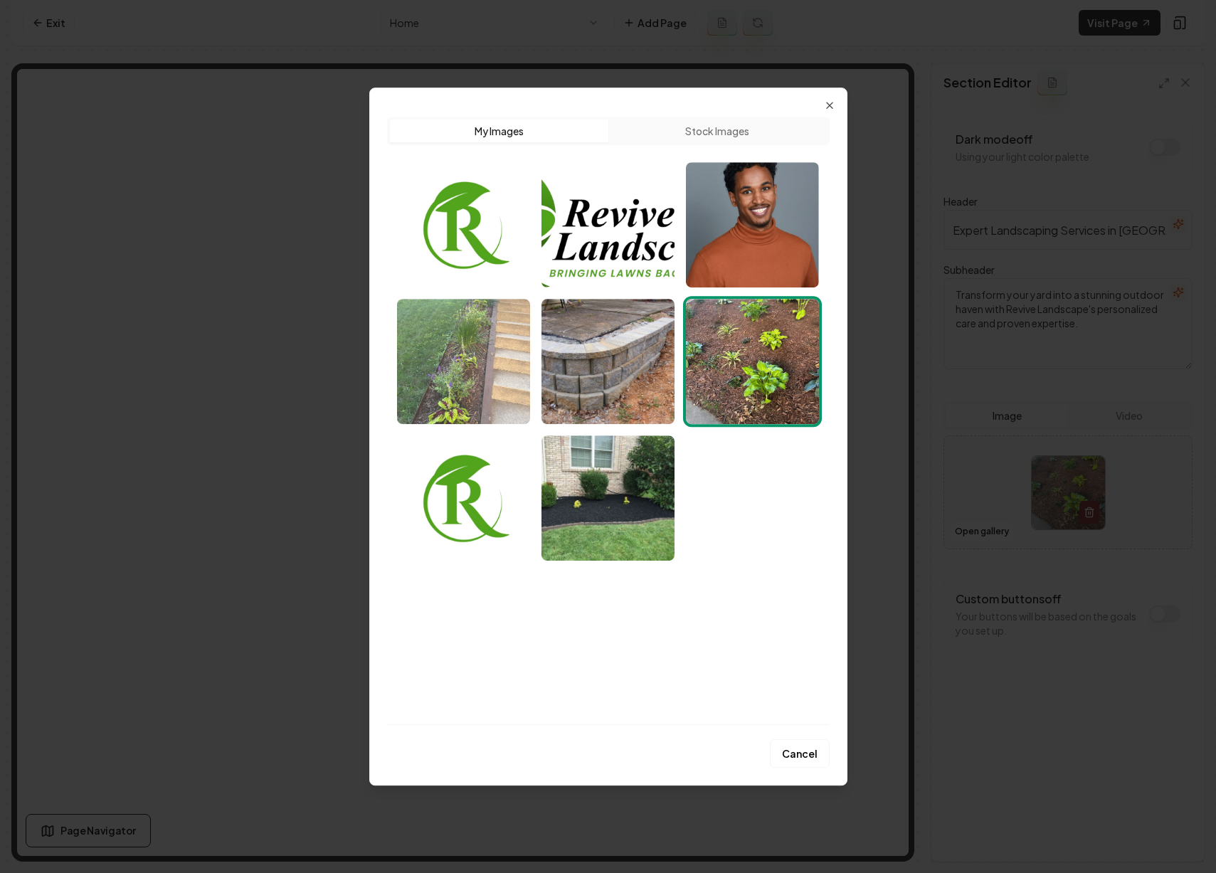
click at [514, 372] on img "Select image image_68ba226c5c7cd75eb870a269.jpeg" at bounding box center [463, 361] width 133 height 125
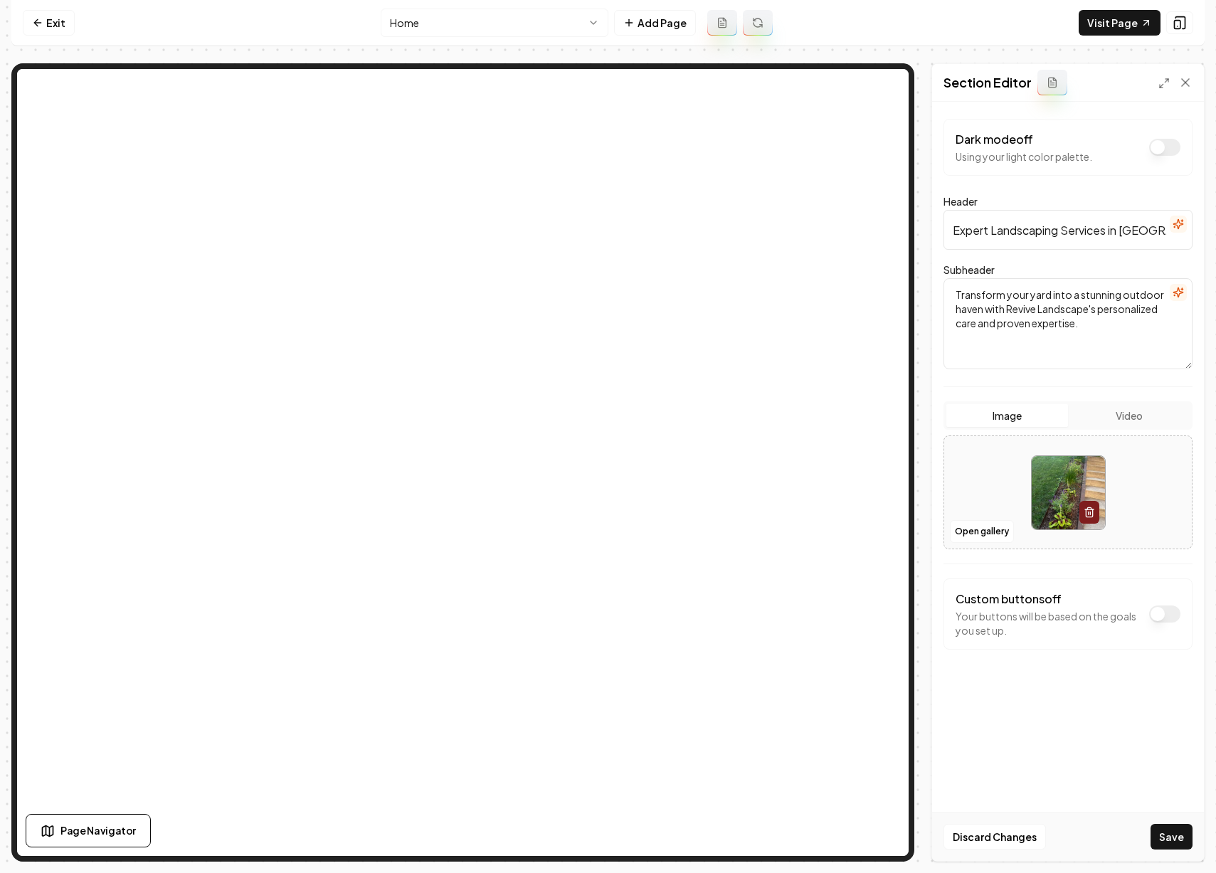
click at [1164, 831] on button "Save" at bounding box center [1172, 837] width 42 height 26
click at [1090, 23] on link "Visit Page" at bounding box center [1120, 23] width 82 height 26
